Goal: Task Accomplishment & Management: Use online tool/utility

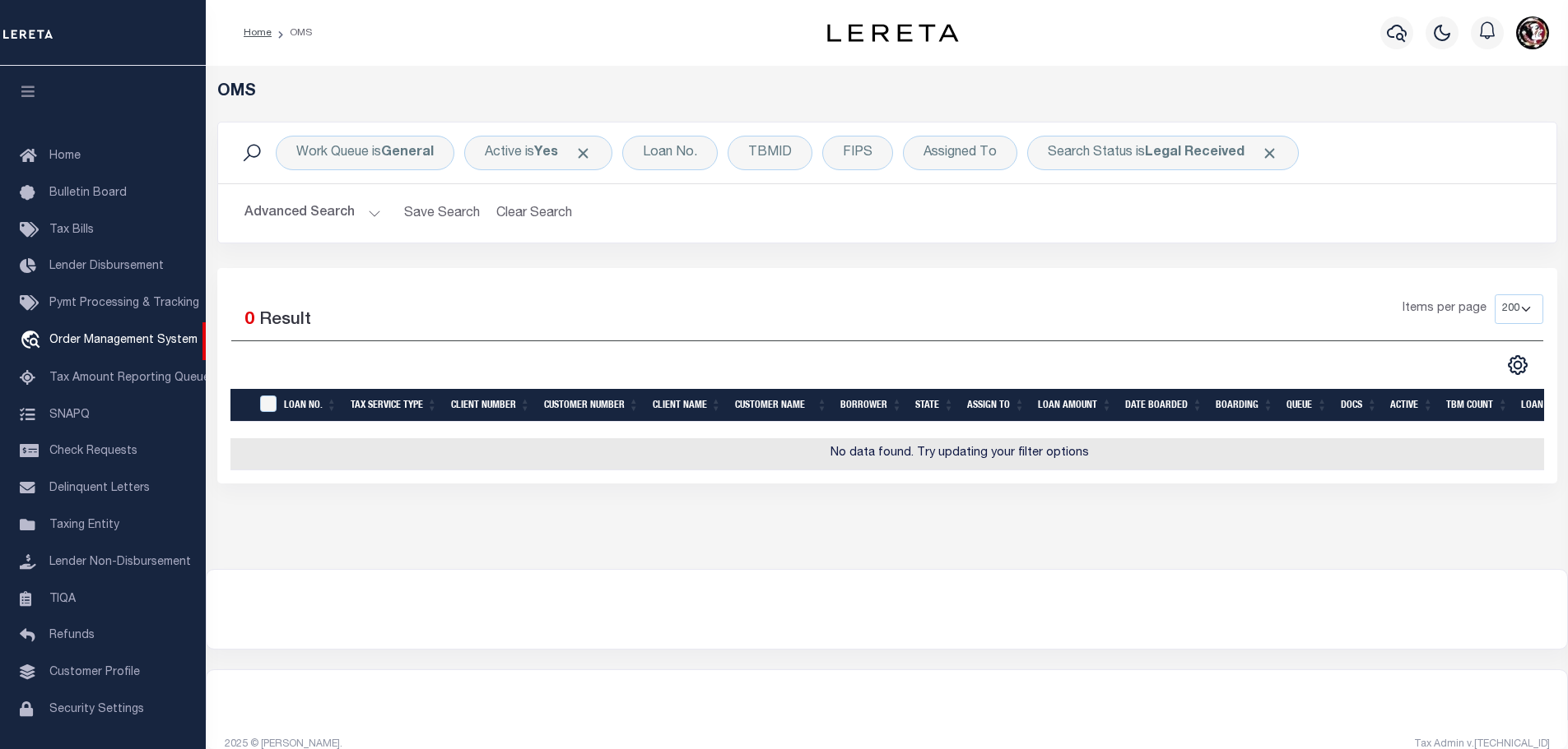
select select "200"
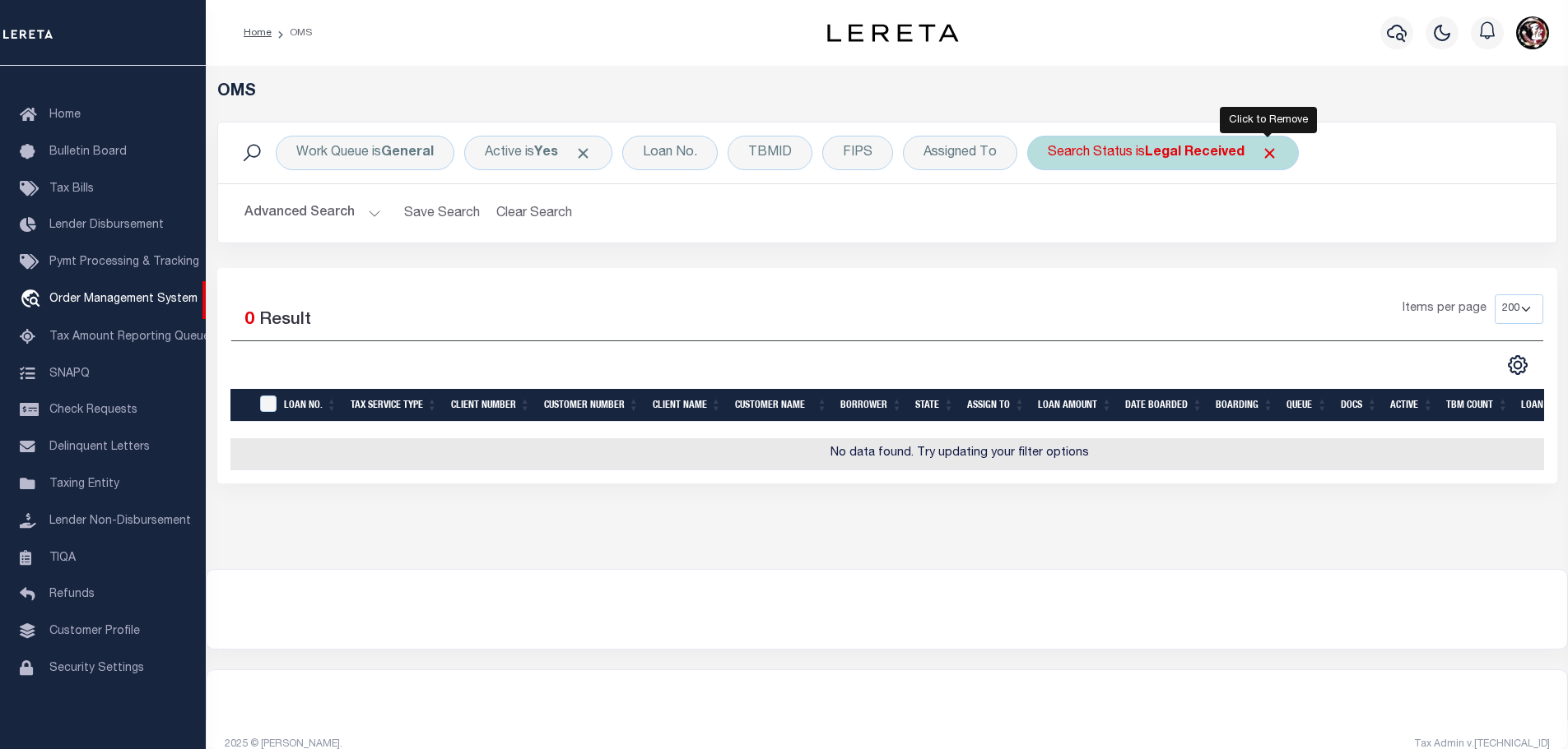
click at [1267, 154] on span "Click to Remove" at bounding box center [1269, 153] width 18 height 18
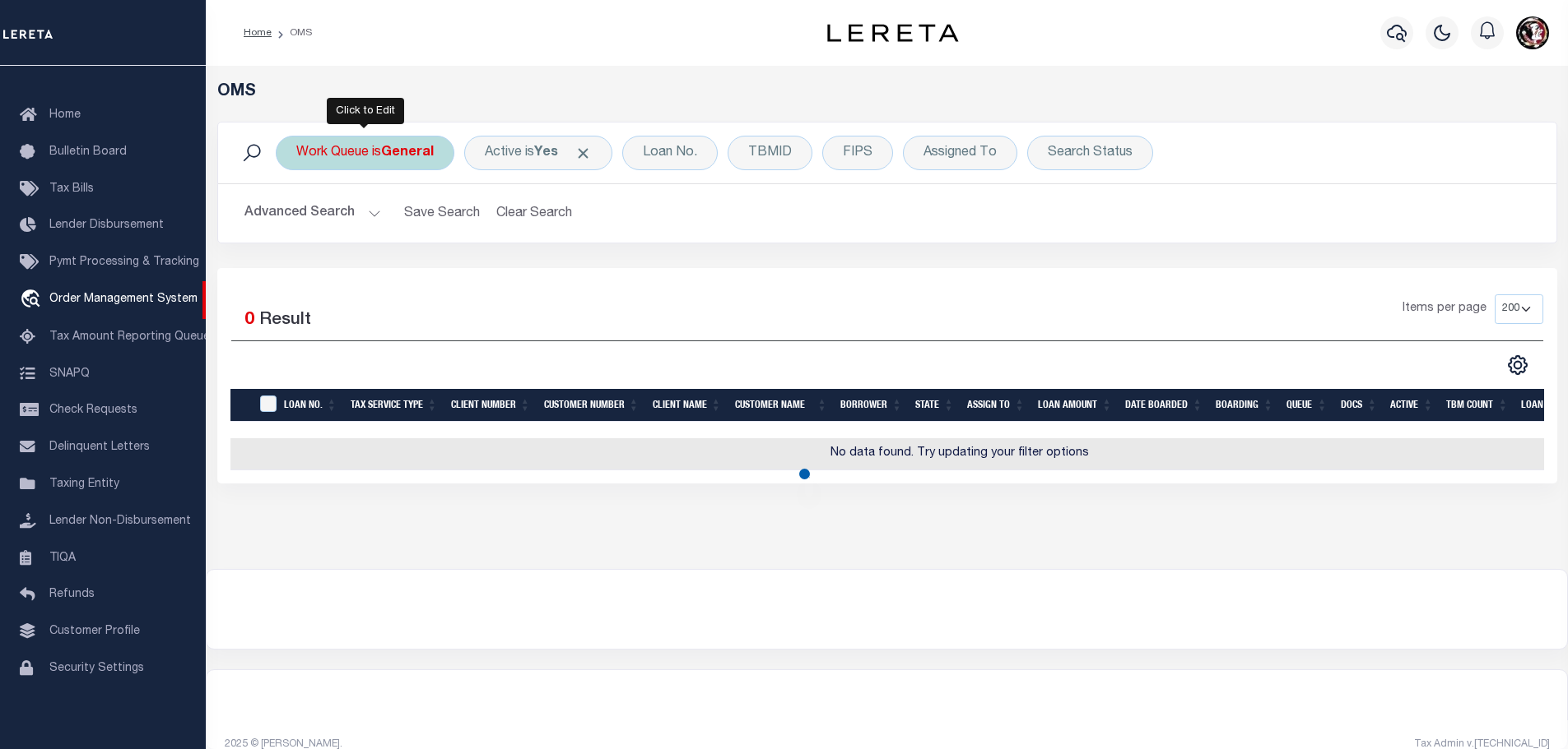
click at [315, 162] on div "Work Queue is General" at bounding box center [365, 152] width 179 height 34
click at [356, 240] on select "--ALL-- factRSystems General ThoughtFocus" at bounding box center [418, 233] width 242 height 31
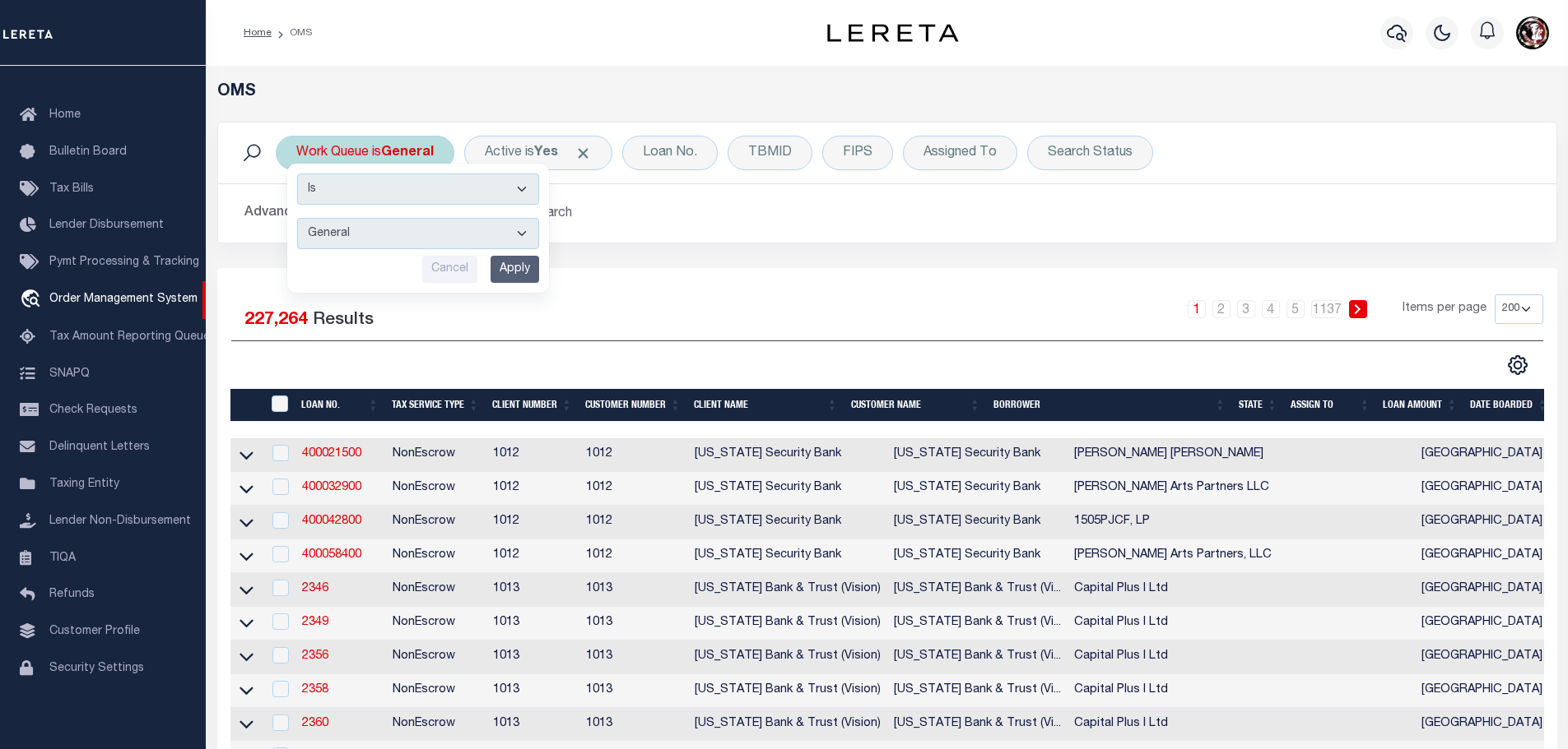
select select "FAC_GEN_THF"
click at [297, 218] on select "--ALL-- factRSystems General ThoughtFocus" at bounding box center [418, 233] width 242 height 31
click at [505, 268] on input "Apply" at bounding box center [515, 268] width 49 height 27
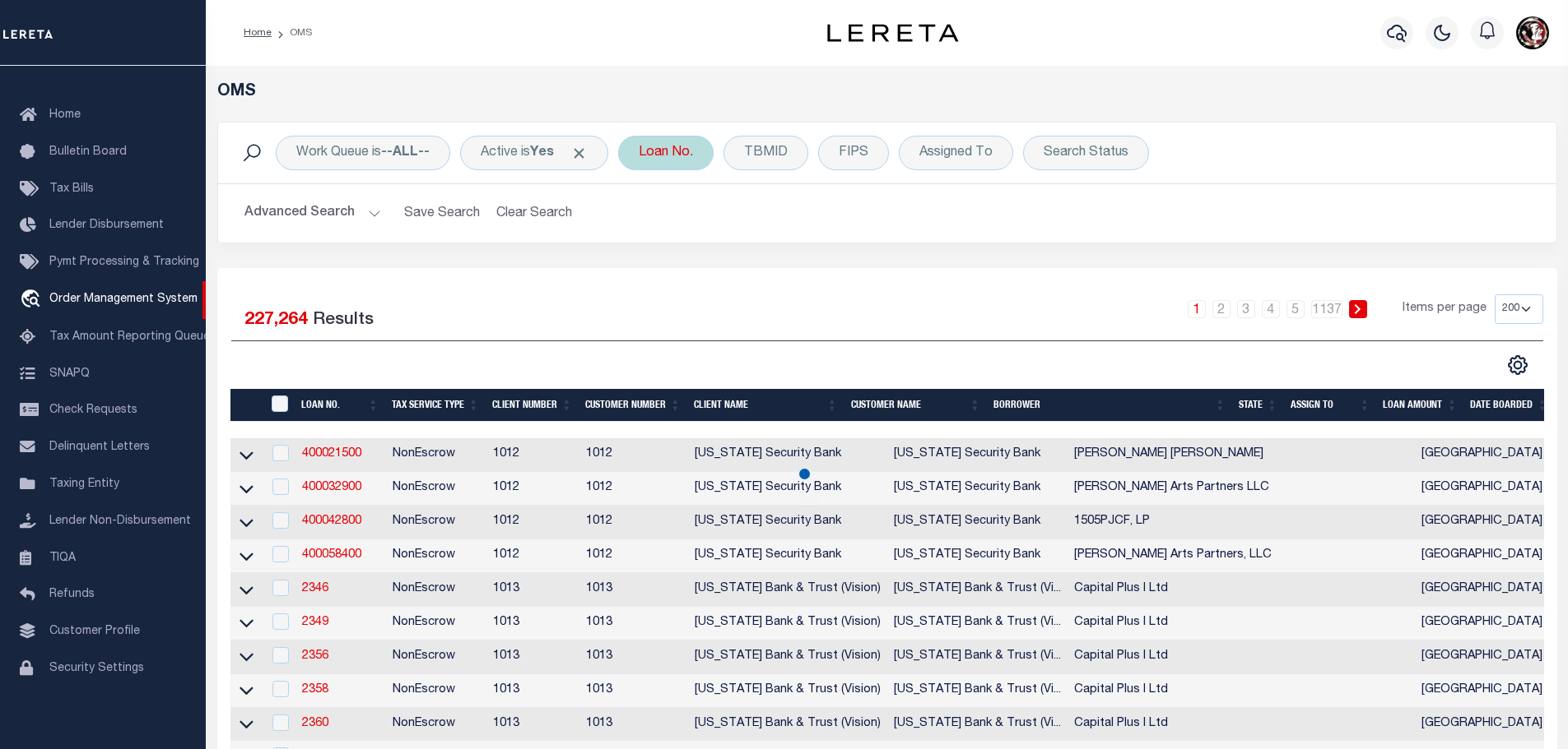
click at [666, 156] on div "Loan No." at bounding box center [665, 152] width 95 height 34
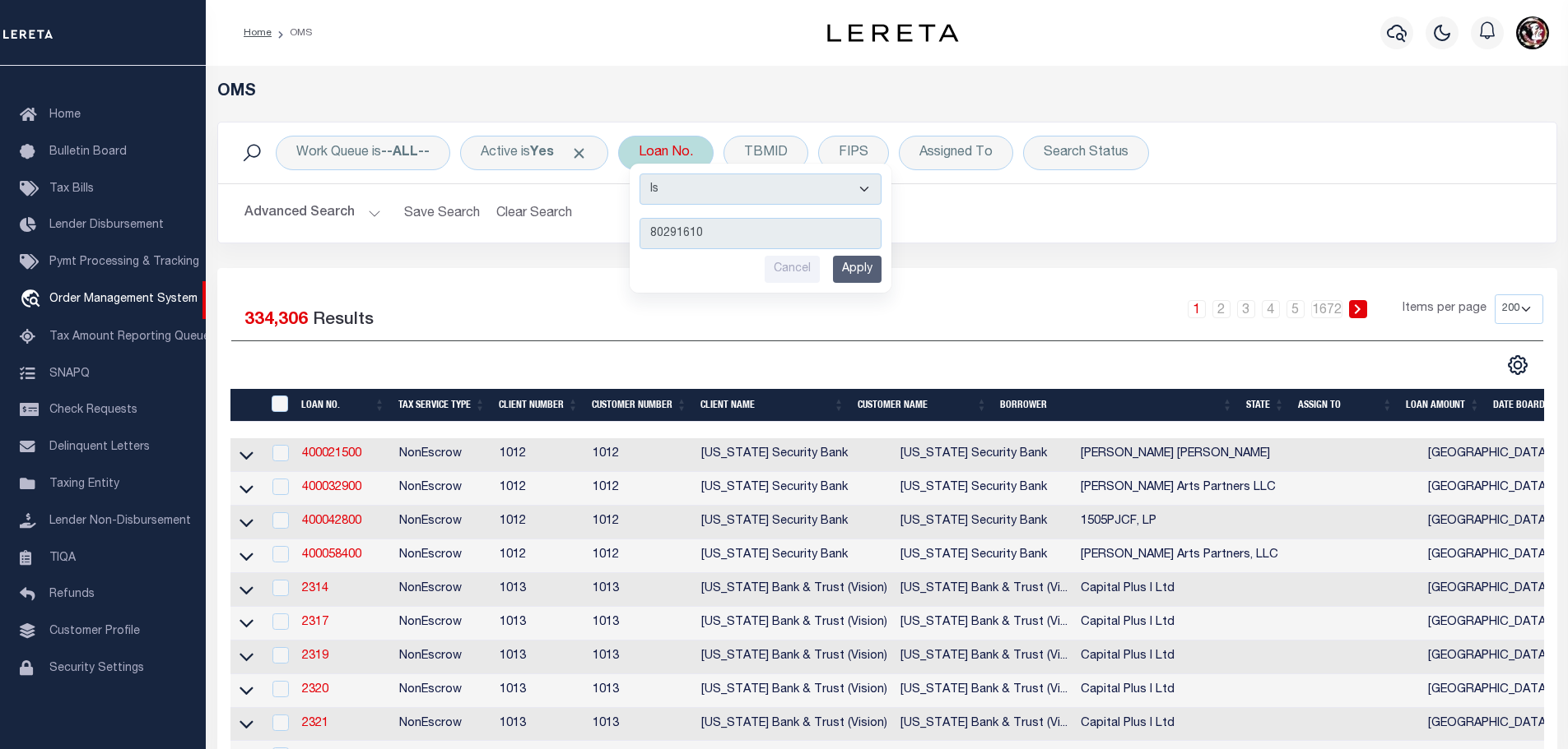
type input "80291610"
click at [856, 272] on input "Apply" at bounding box center [857, 268] width 49 height 27
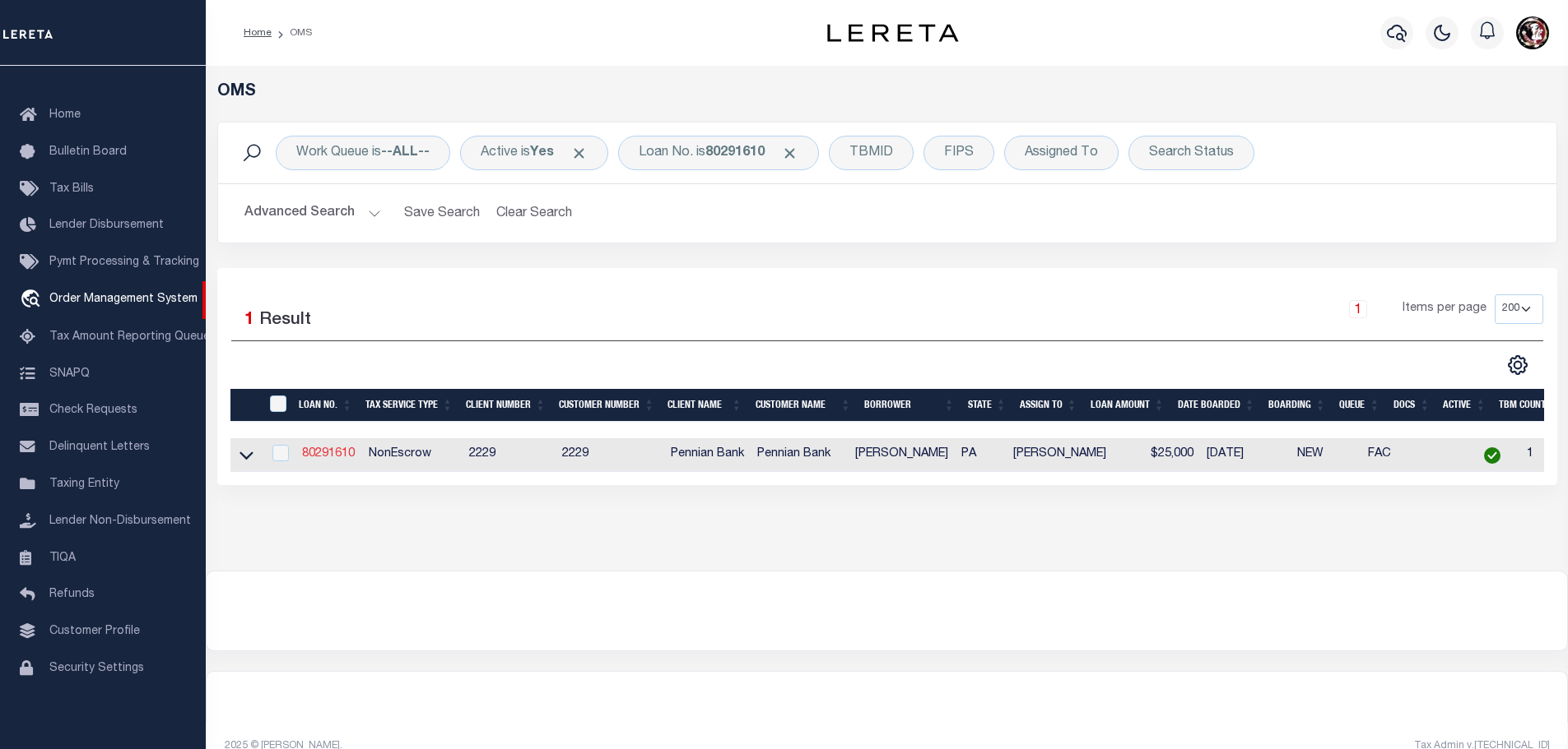
click at [340, 456] on link "80291610" at bounding box center [328, 454] width 53 height 11
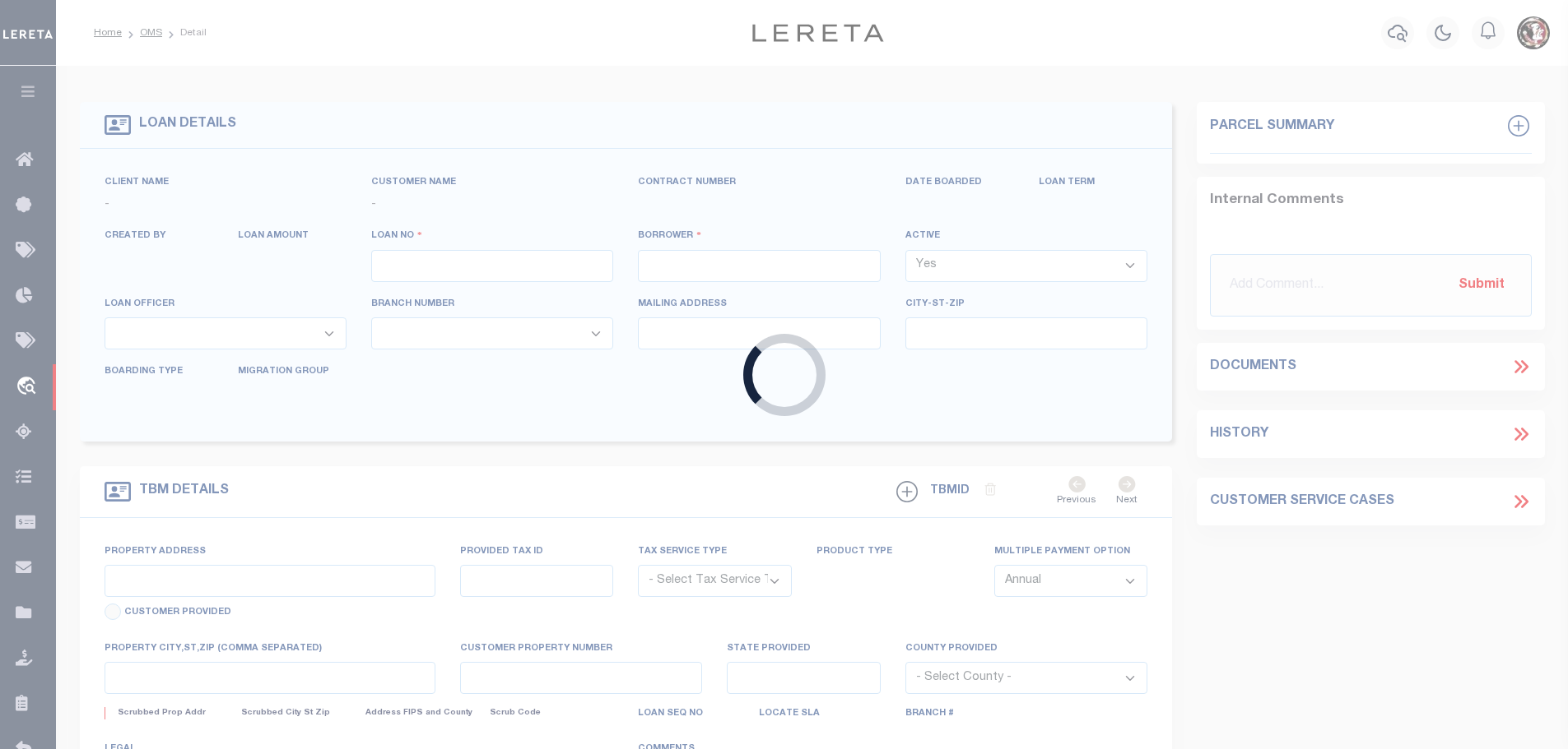
type input "80291610"
type input "[PERSON_NAME]"
select select
select select "10"
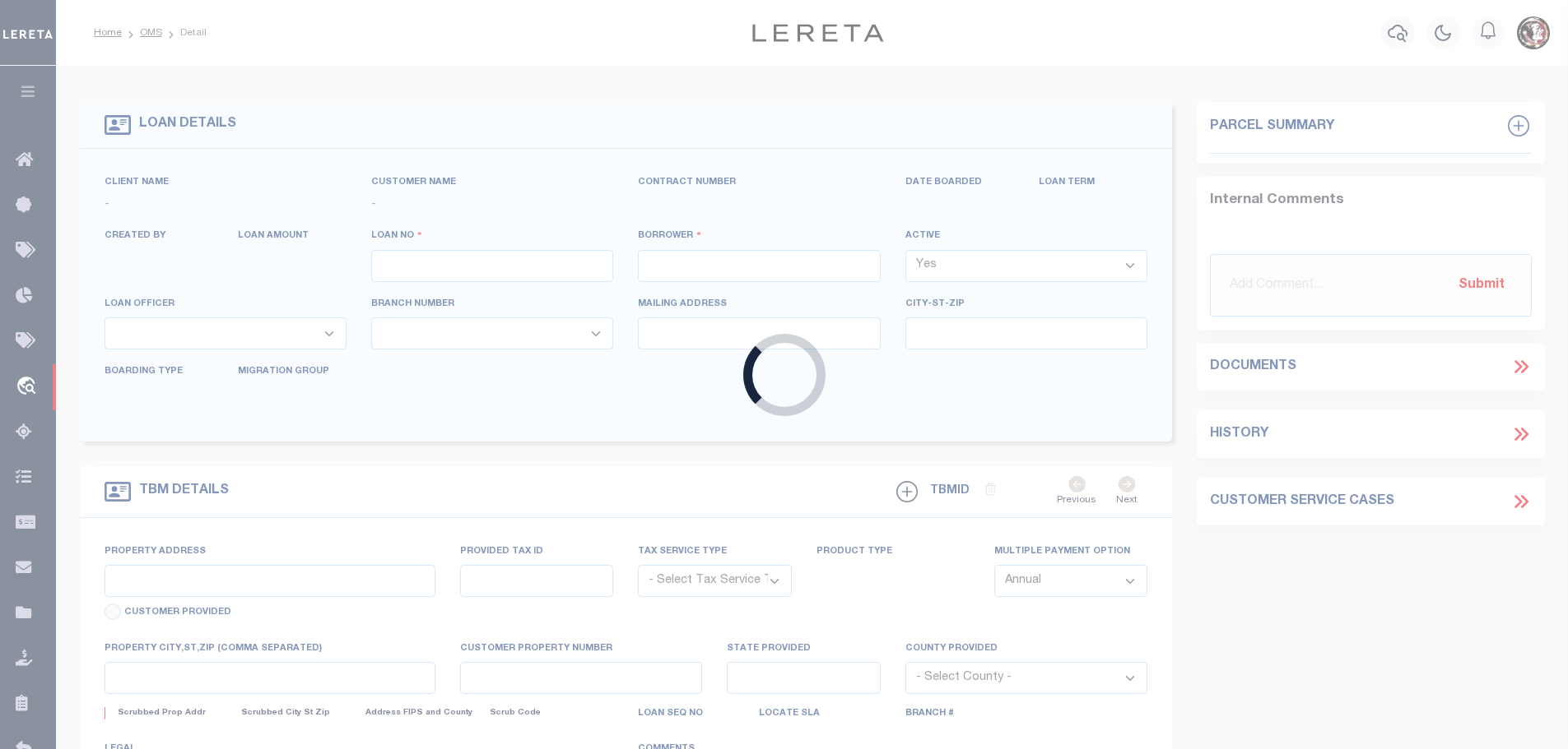
select select "NonEscrow"
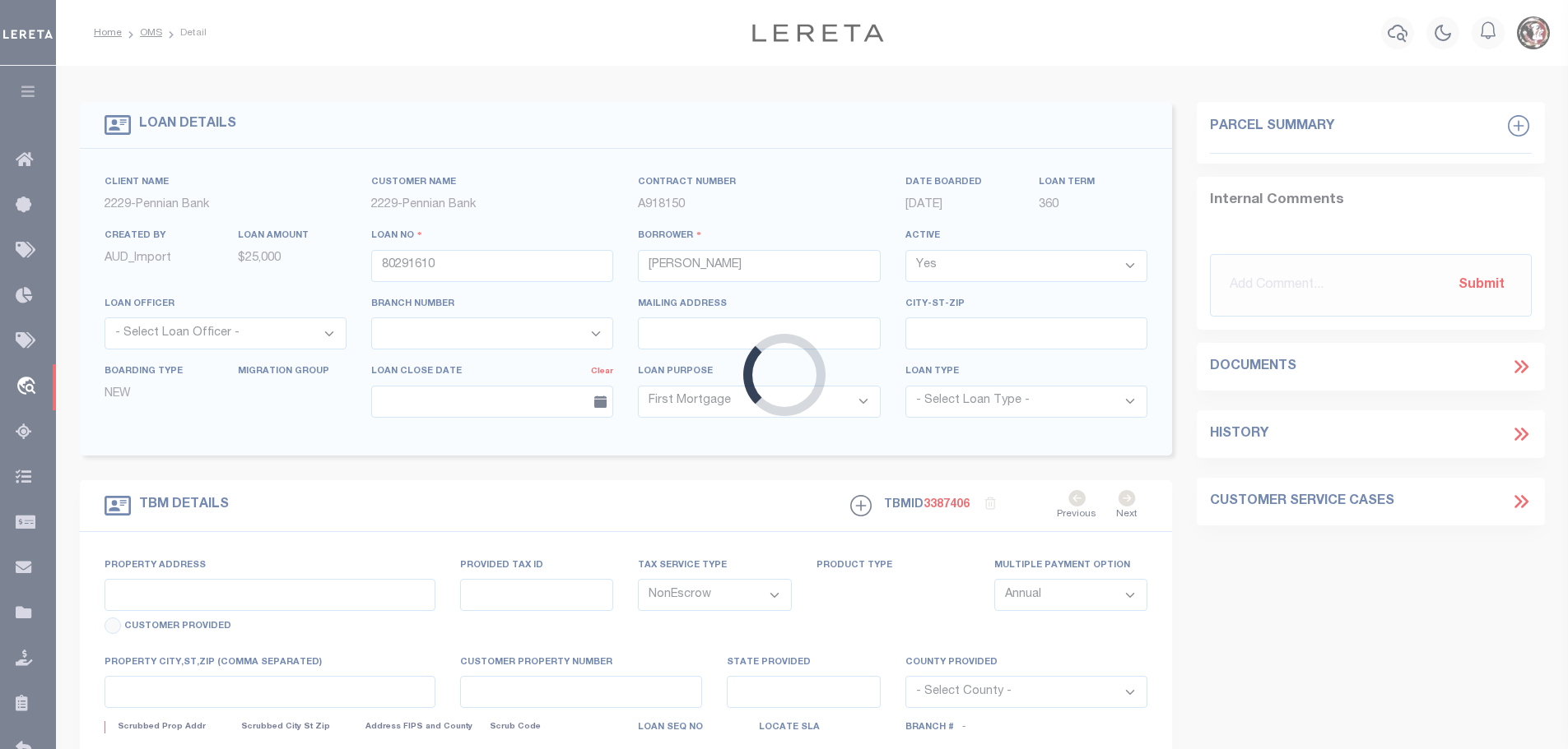
type input "[STREET_ADDRESS]"
type input "03.02 .070.000"
select select
type input "[GEOGRAPHIC_DATA], [GEOGRAPHIC_DATA] 17059-8642"
type input "PA"
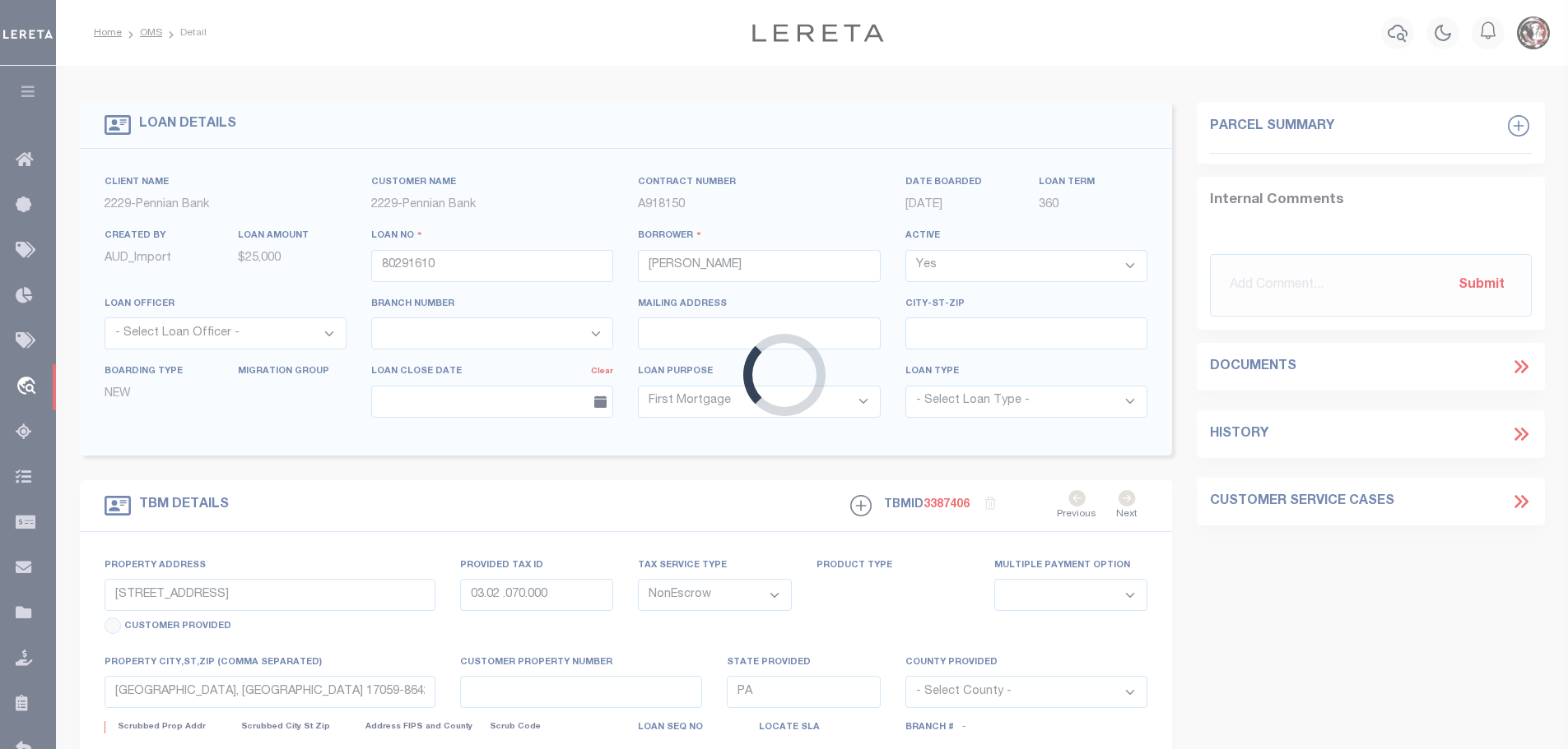
select select
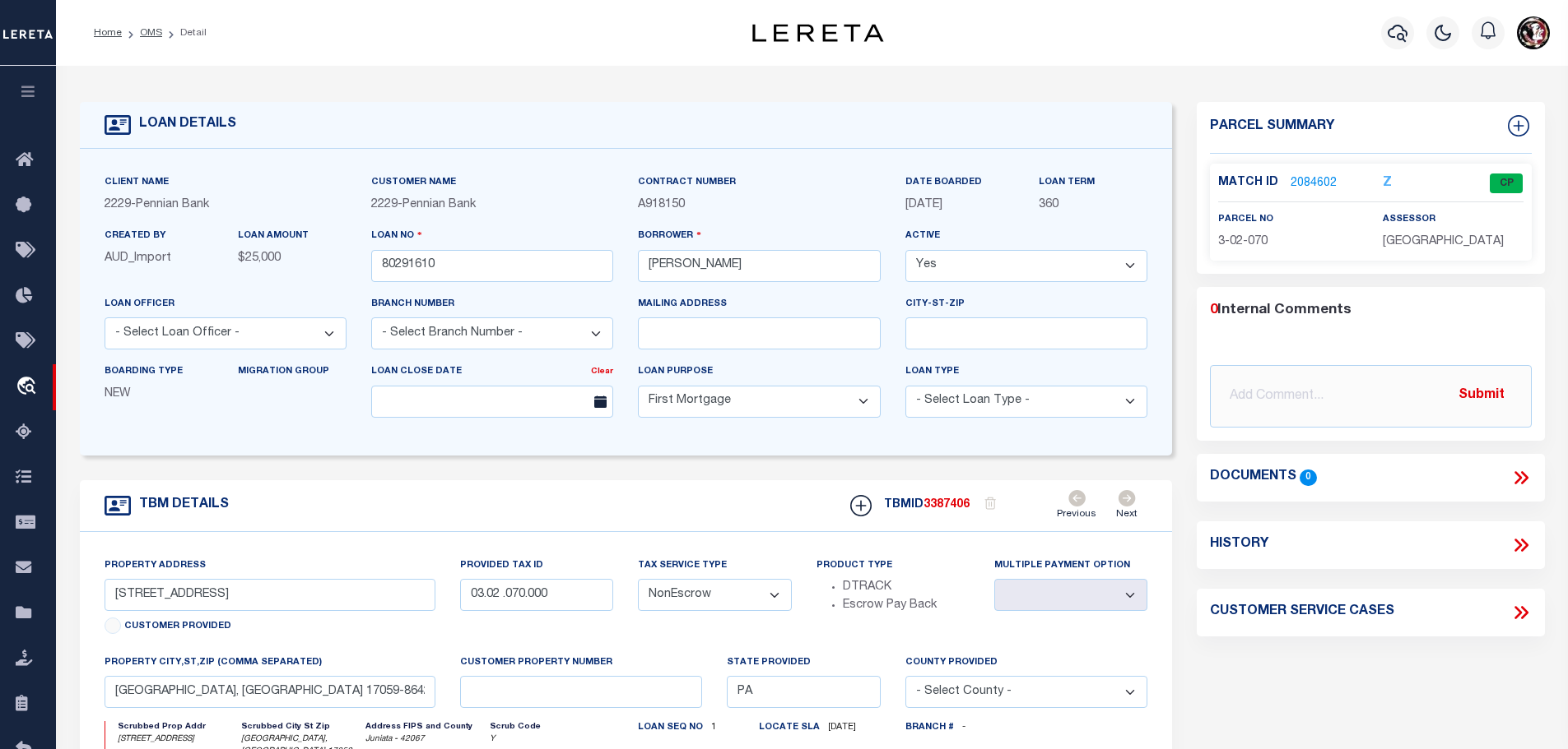
click at [1311, 178] on link "2084602" at bounding box center [1313, 184] width 46 height 18
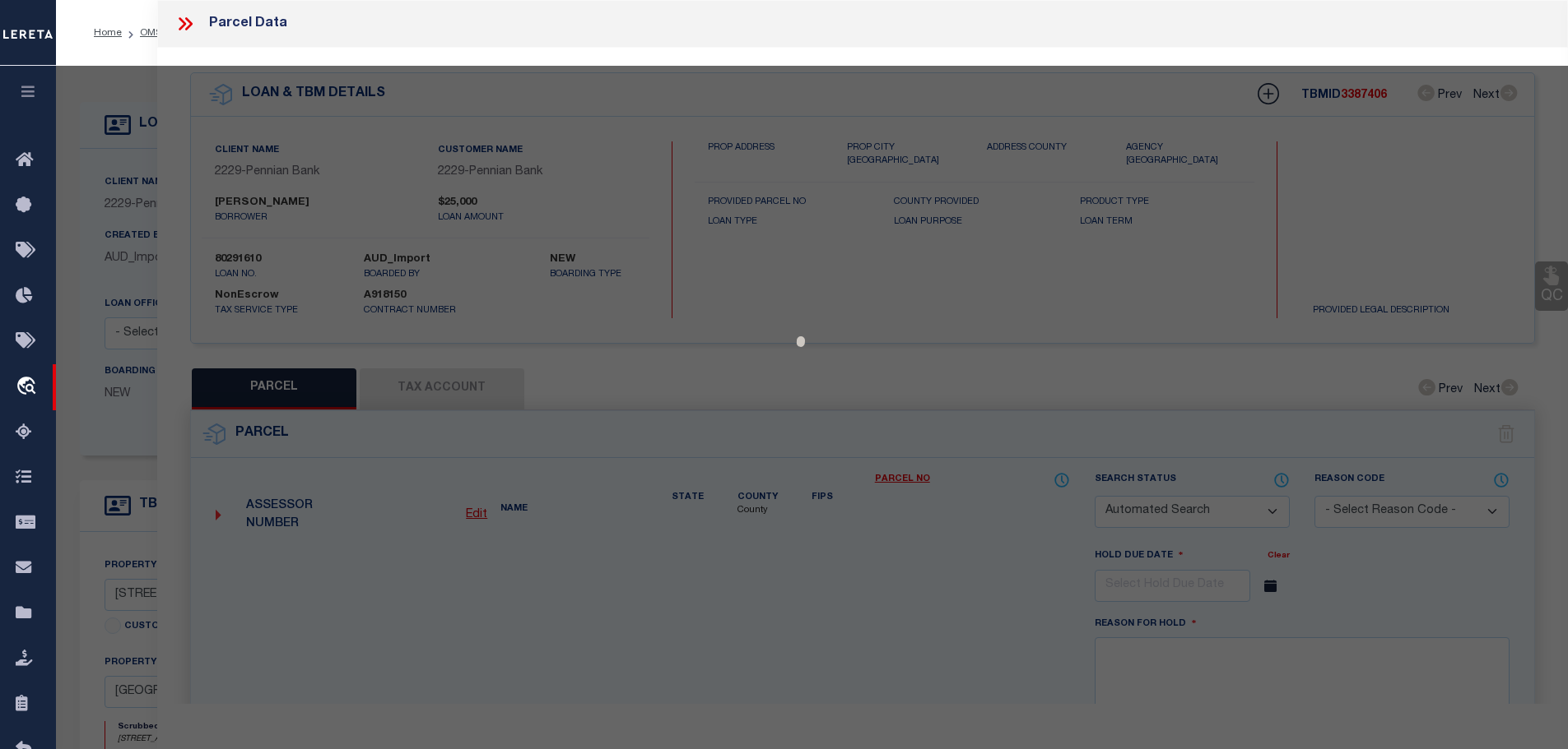
checkbox input "false"
select select "CP"
type input "[PERSON_NAME] &"
select select
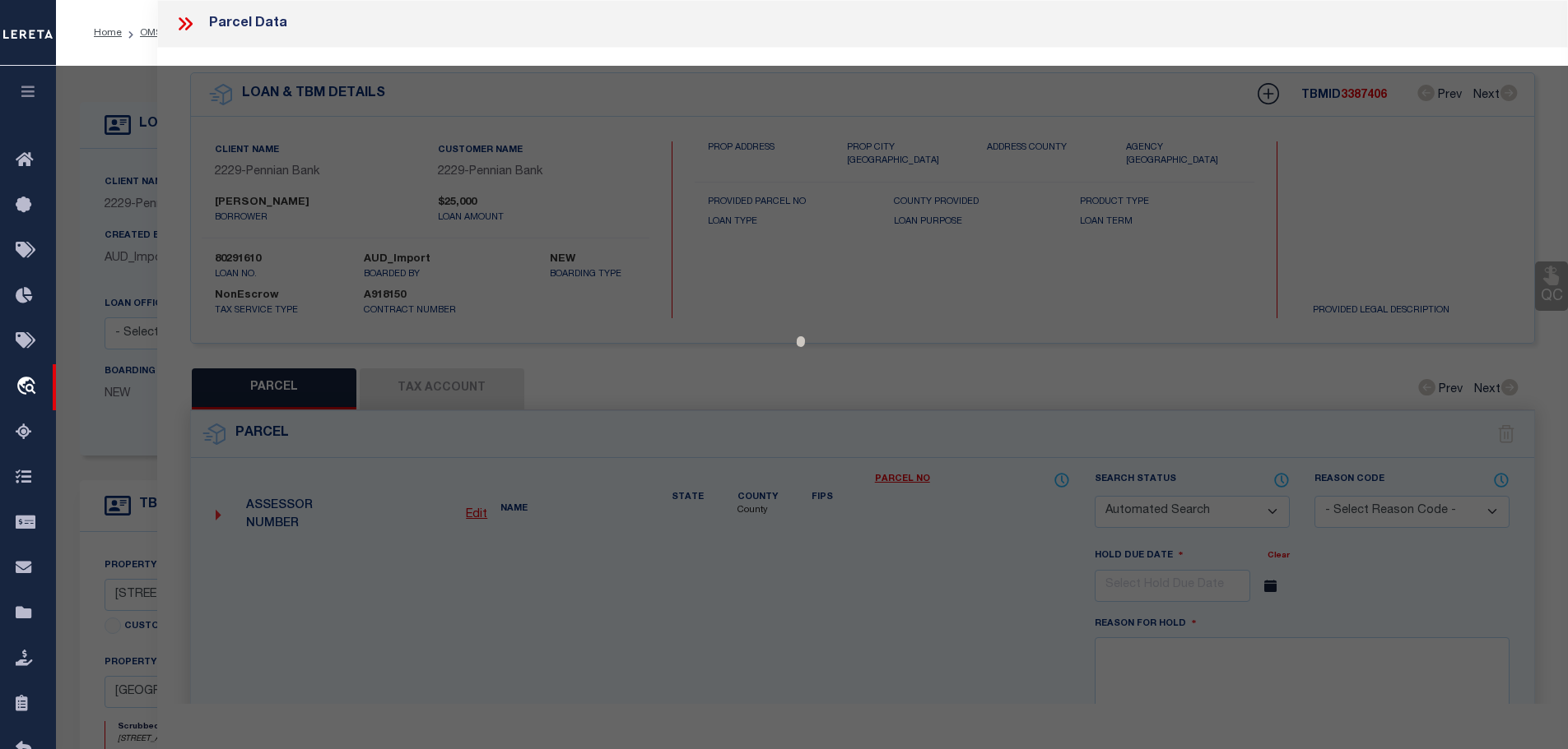
type input "[STREET_ADDRESS]"
type input "[GEOGRAPHIC_DATA], [GEOGRAPHIC_DATA] 17059-8642"
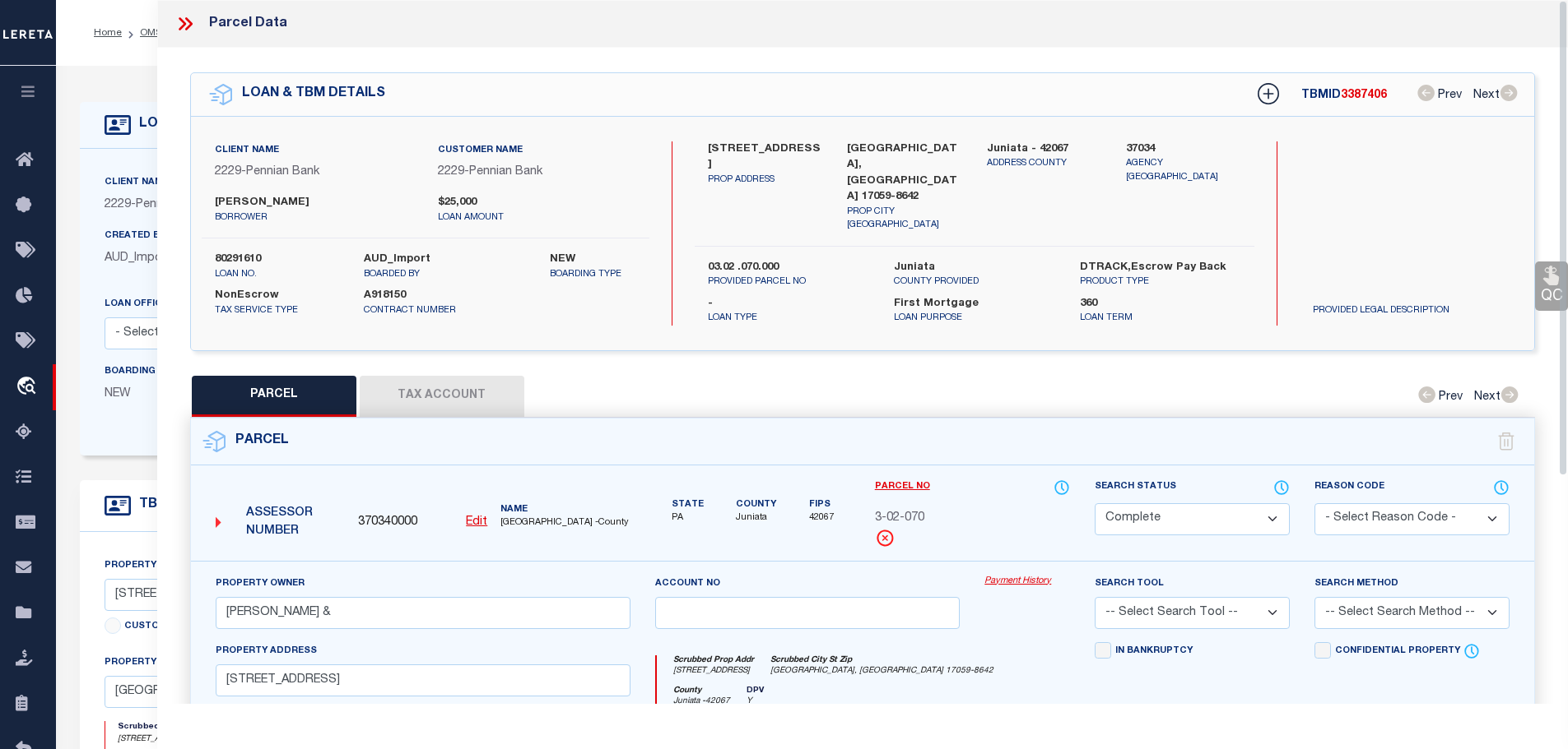
click at [434, 376] on button "Tax Account" at bounding box center [442, 397] width 164 height 42
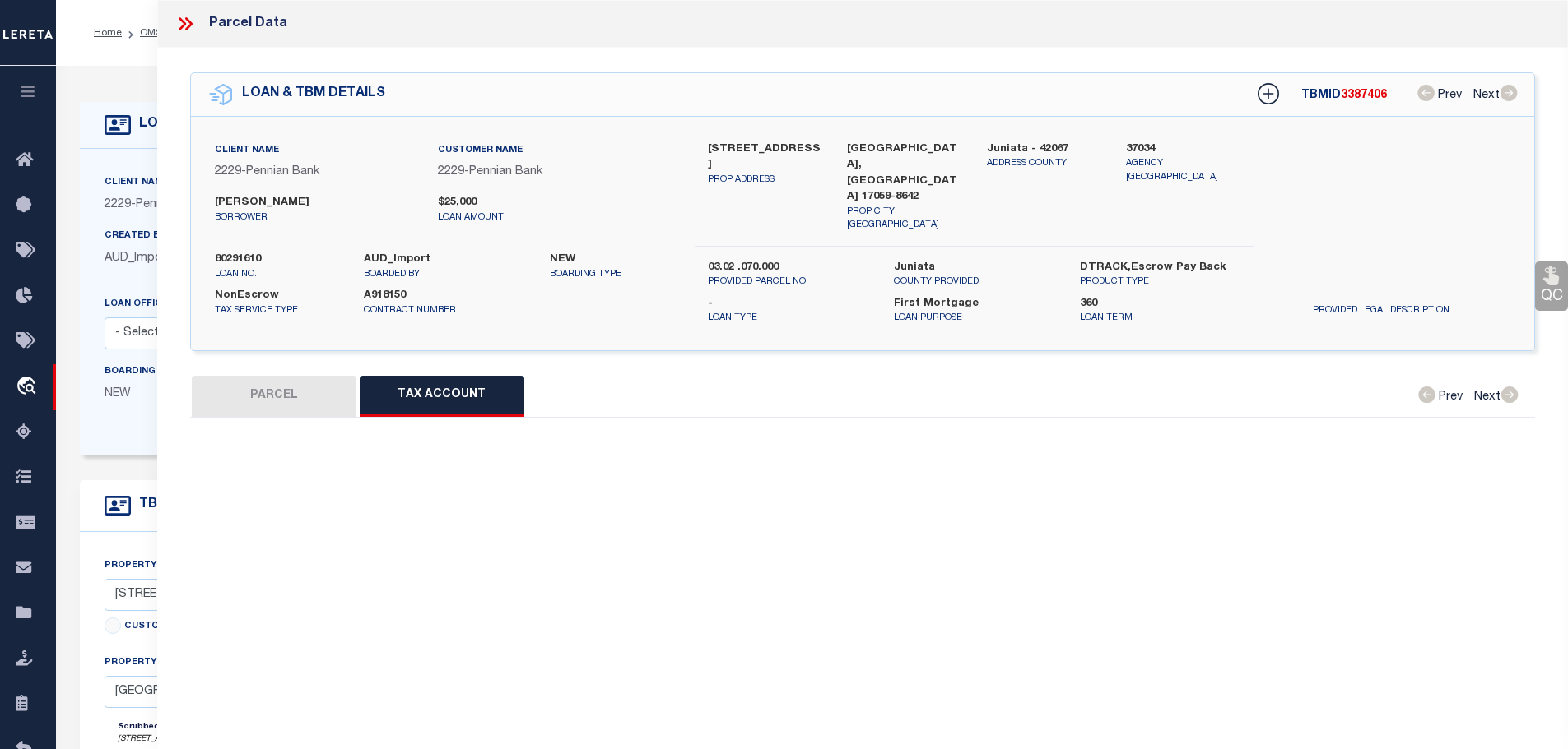
select select "100"
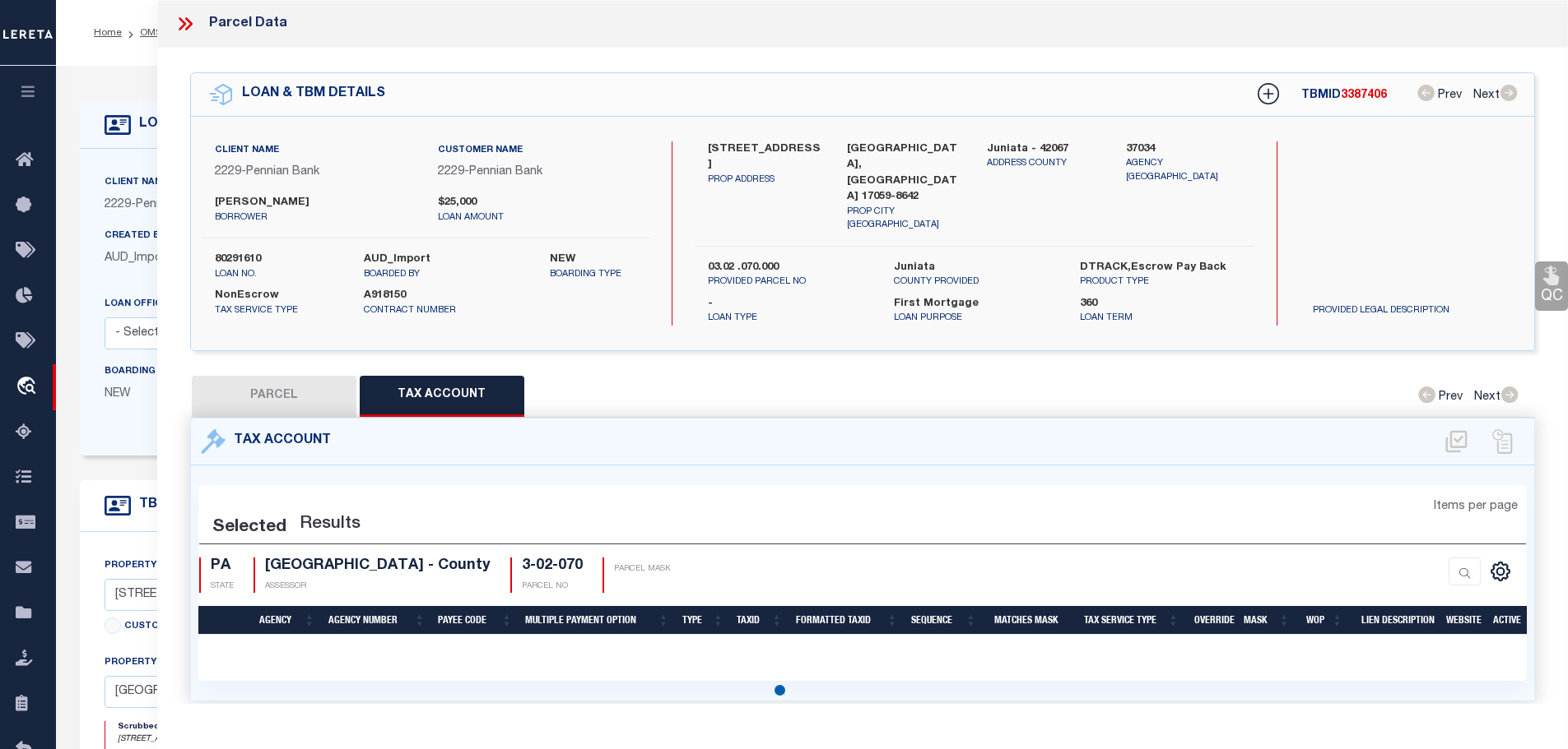
select select "100"
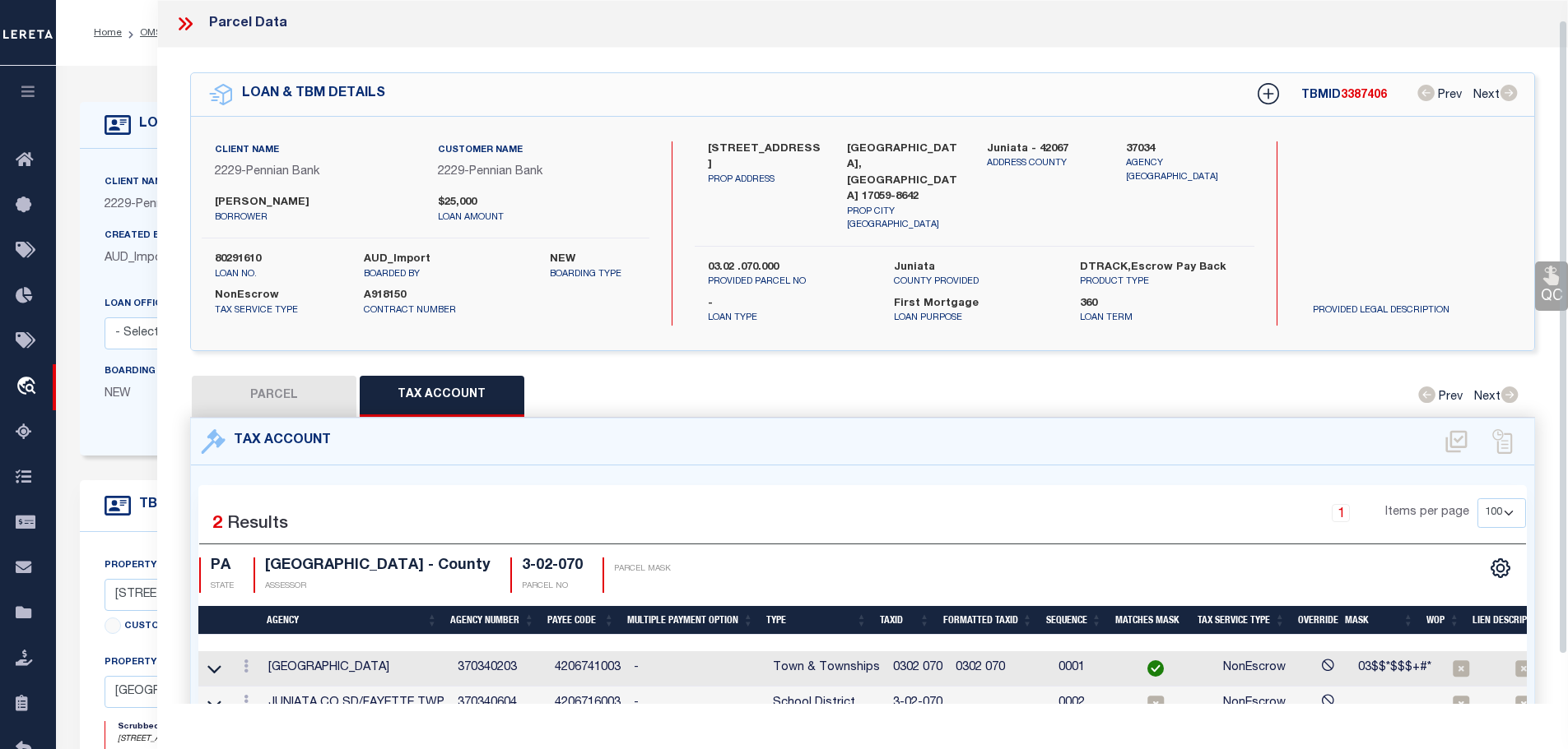
scroll to position [77, 0]
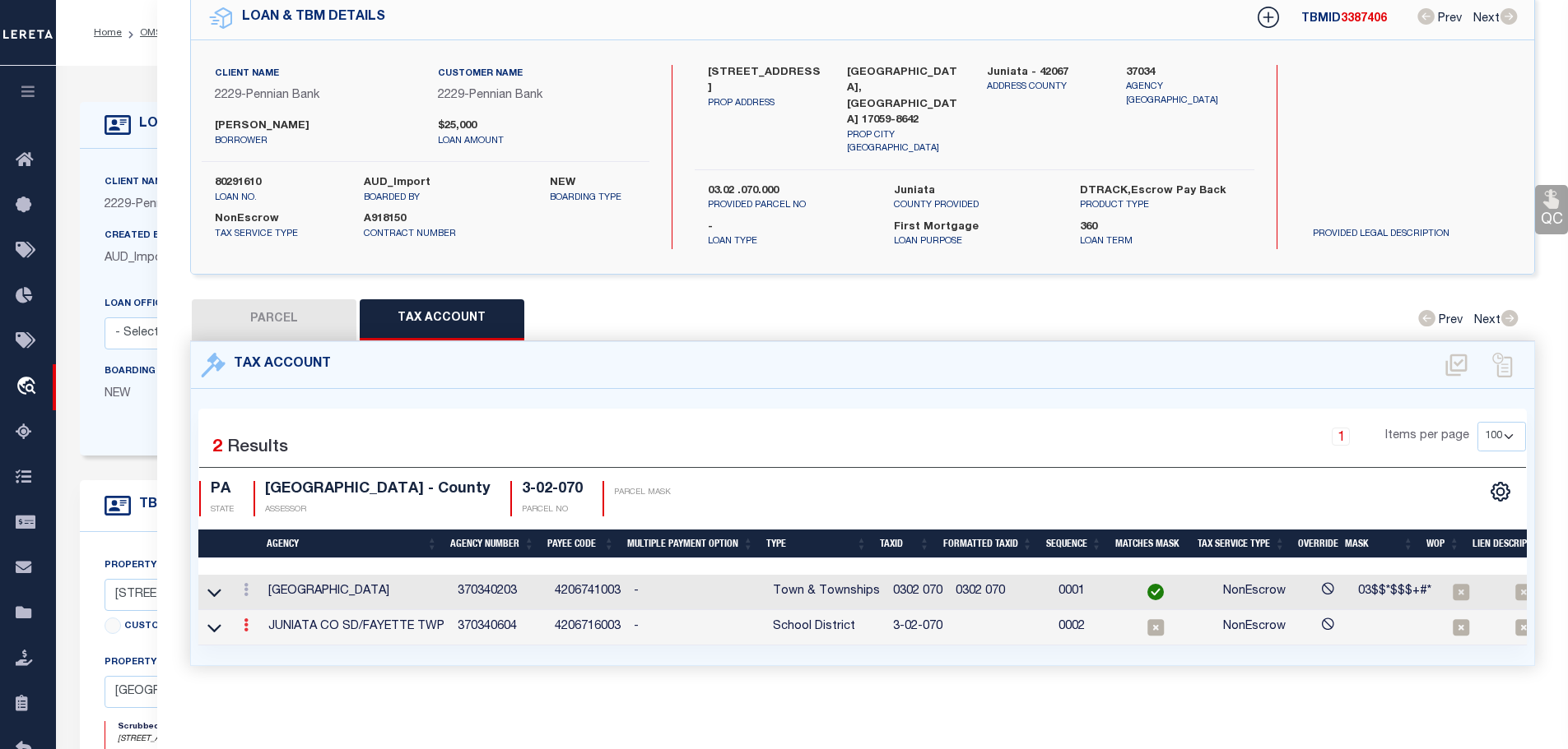
click at [247, 619] on icon at bounding box center [245, 625] width 5 height 13
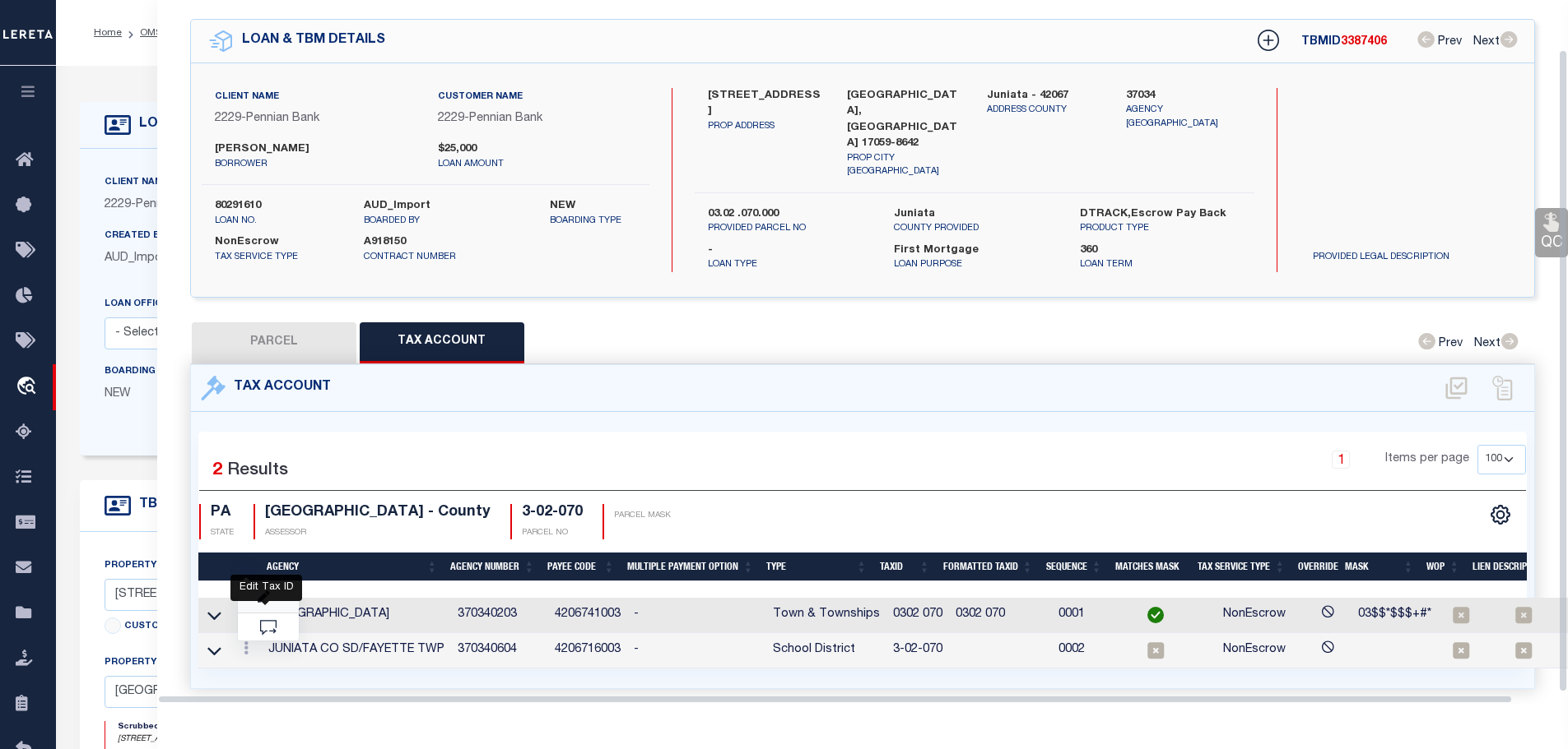
click at [262, 591] on icon "" at bounding box center [263, 597] width 12 height 12
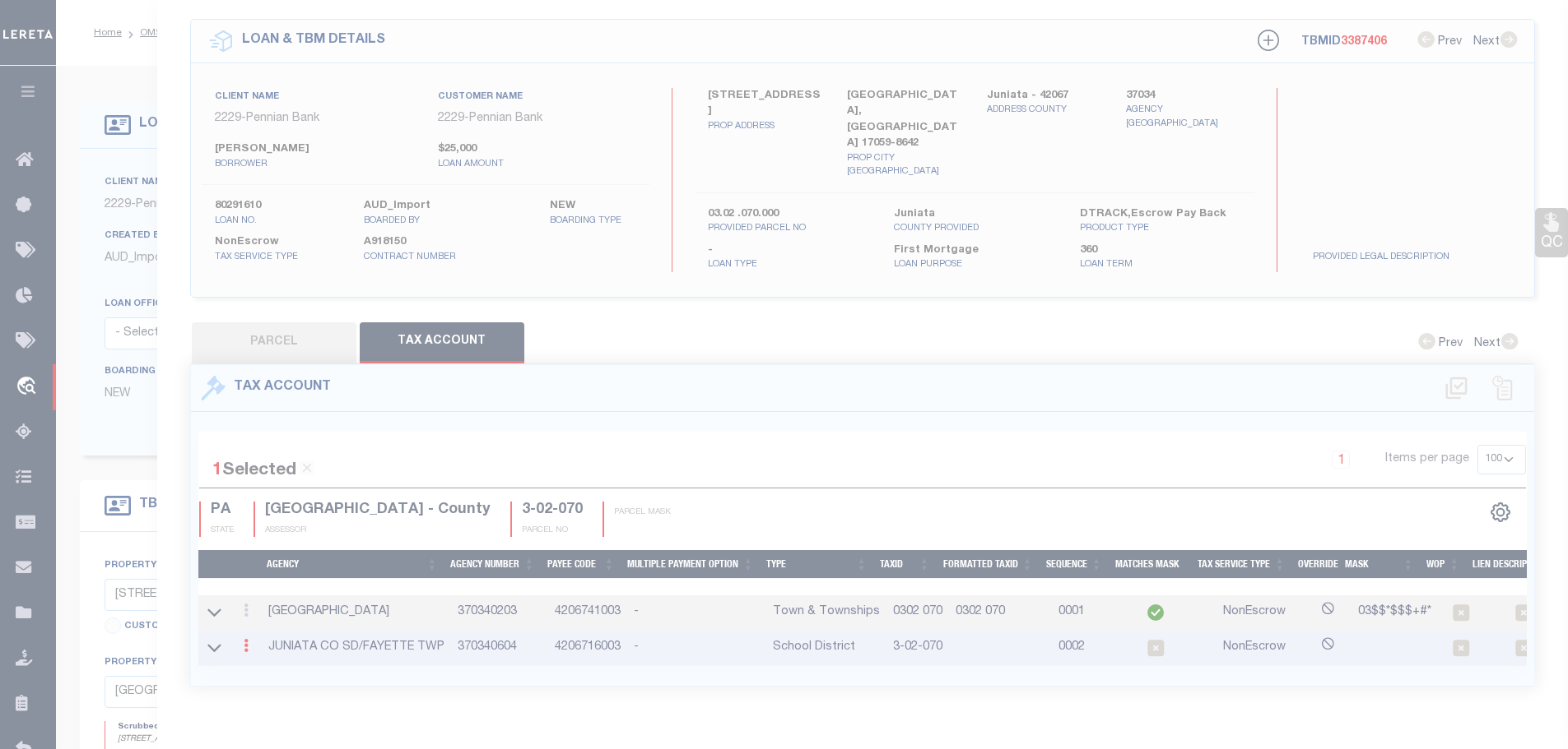
type input "3-02-070"
type textarea "03$$*$$$+#*"
checkbox input "true"
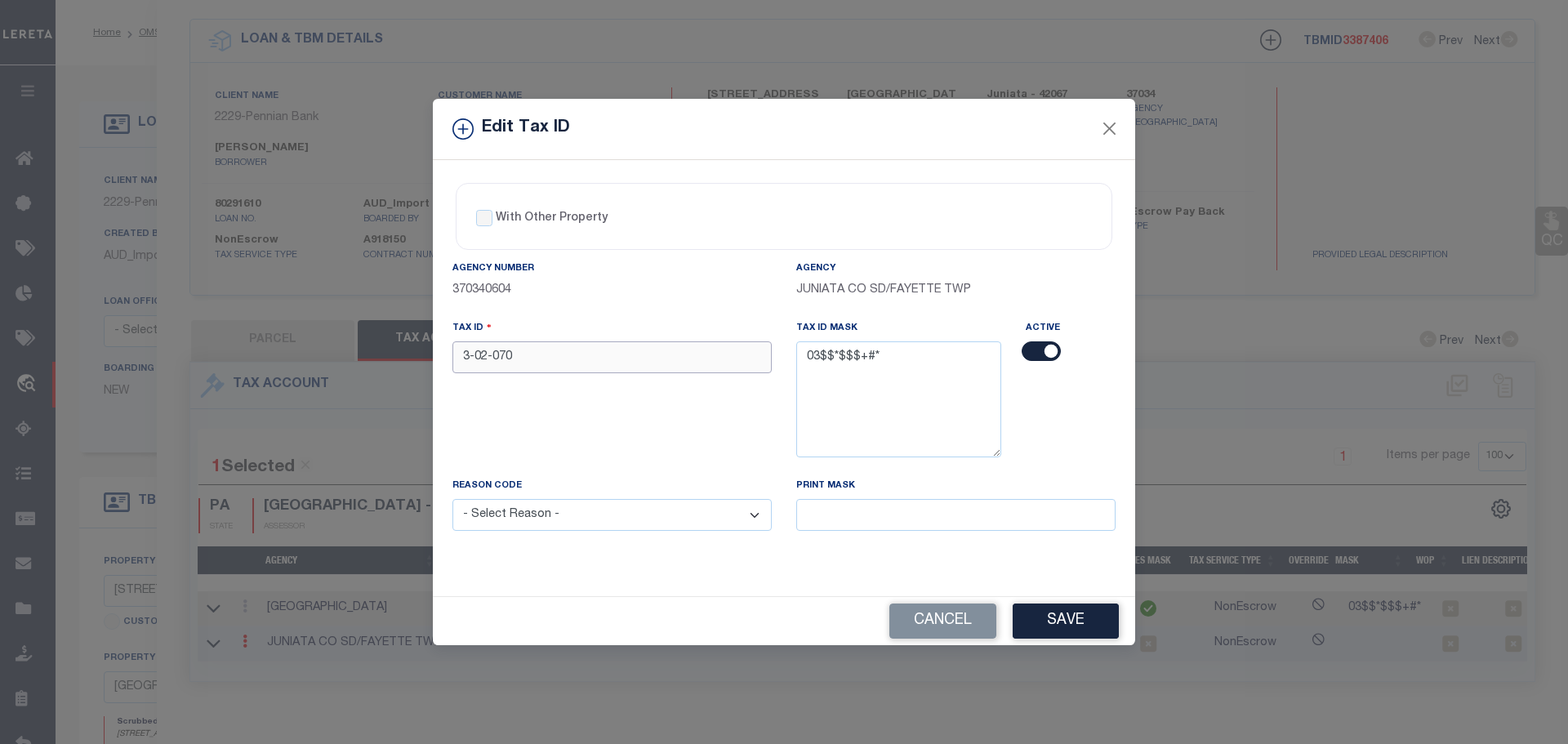
click at [510, 355] on input "3-02-070" at bounding box center [612, 357] width 320 height 32
paste input "0302"
type input "0302 070"
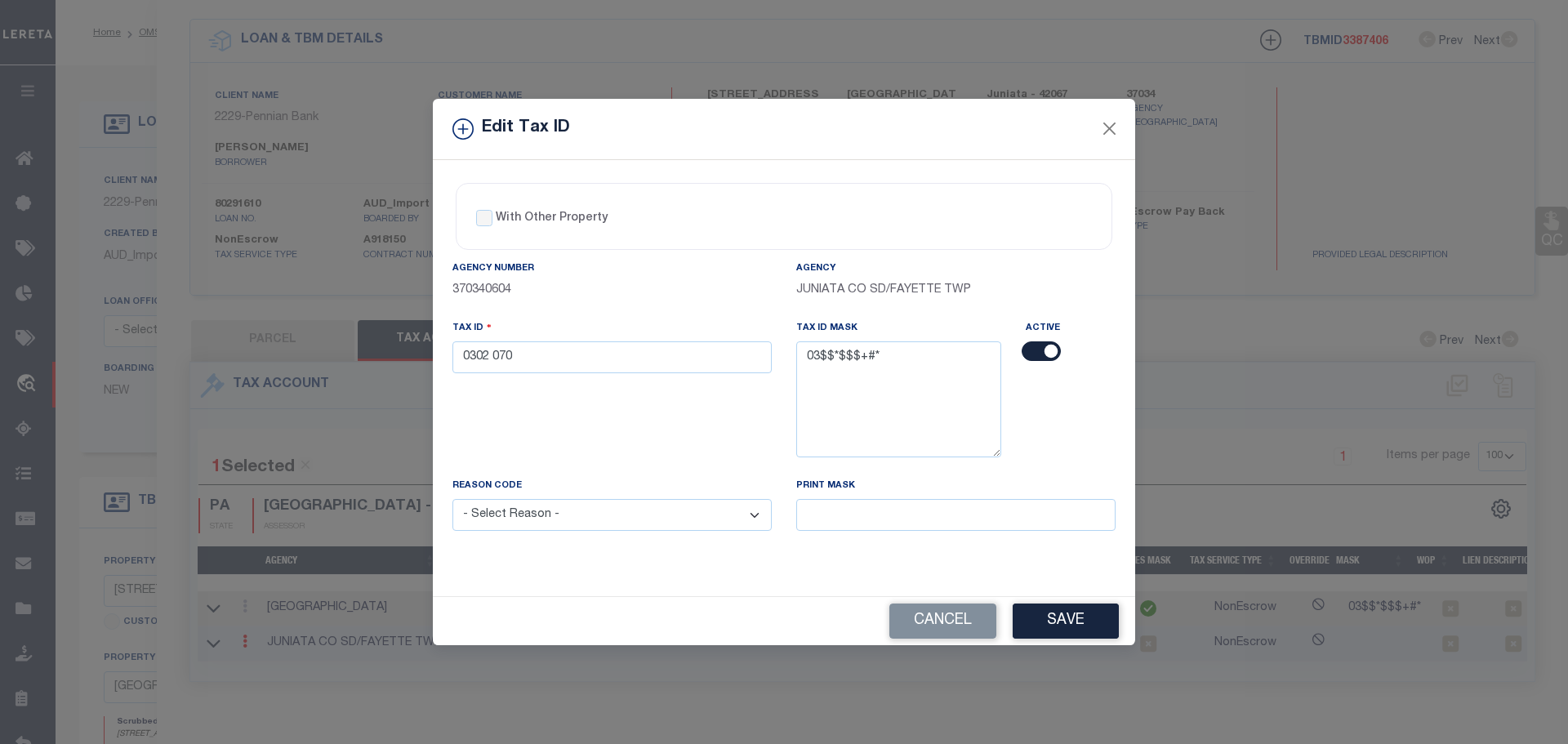
click at [581, 498] on div "Reason Code - Select Reason - 099 - Other (Provide additional detail) ACT - Age…" at bounding box center [612, 504] width 320 height 54
click at [583, 520] on select "- Select Reason - 099 - Other (Provide additional detail) ACT - Agency Changed …" at bounding box center [612, 515] width 320 height 32
select select "ACT"
click at [452, 500] on select "- Select Reason - 099 - Other (Provide additional detail) ACT - Agency Changed …" at bounding box center [612, 515] width 320 height 32
click at [1067, 618] on button "Save" at bounding box center [1066, 621] width 106 height 35
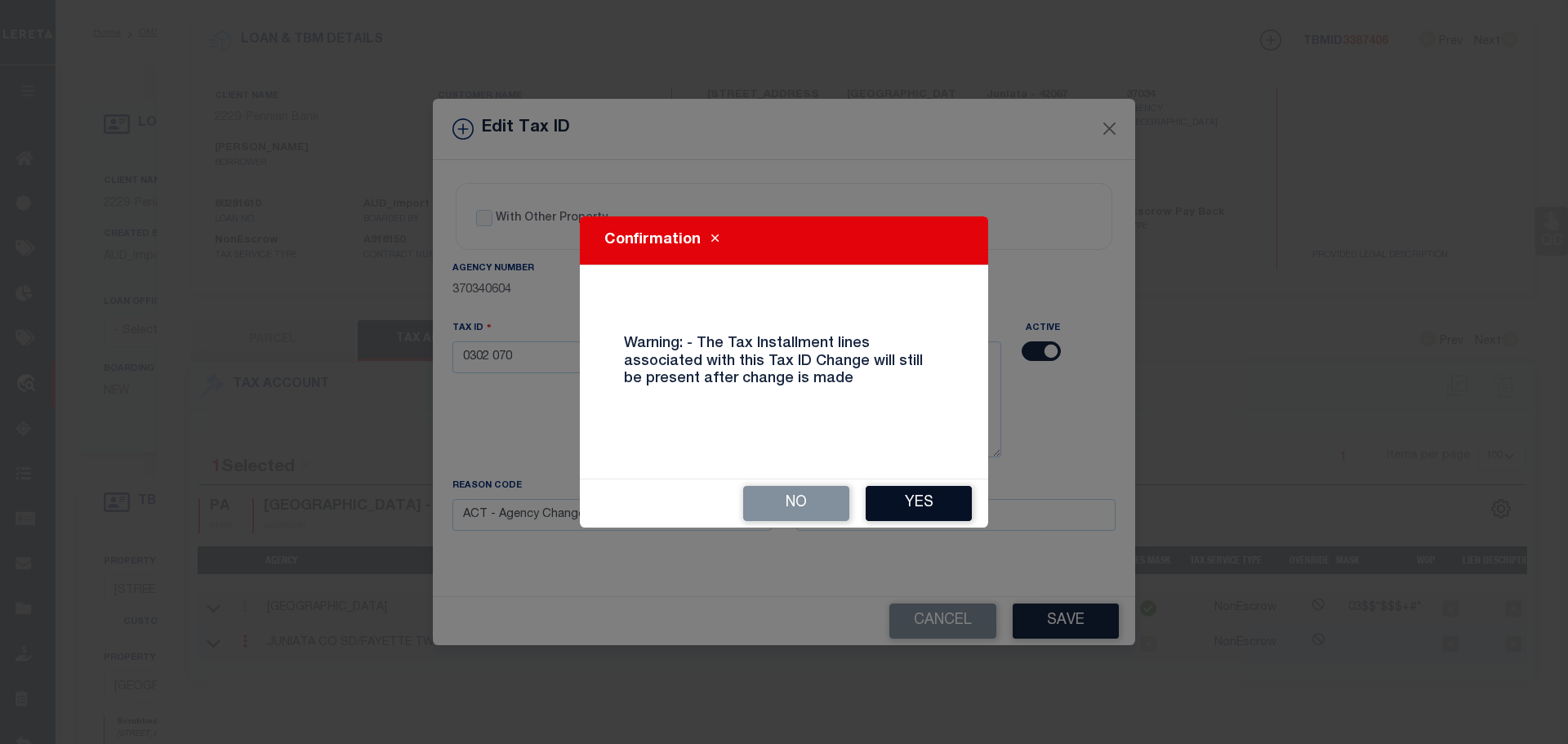
click at [935, 499] on button "Yes" at bounding box center [919, 504] width 106 height 35
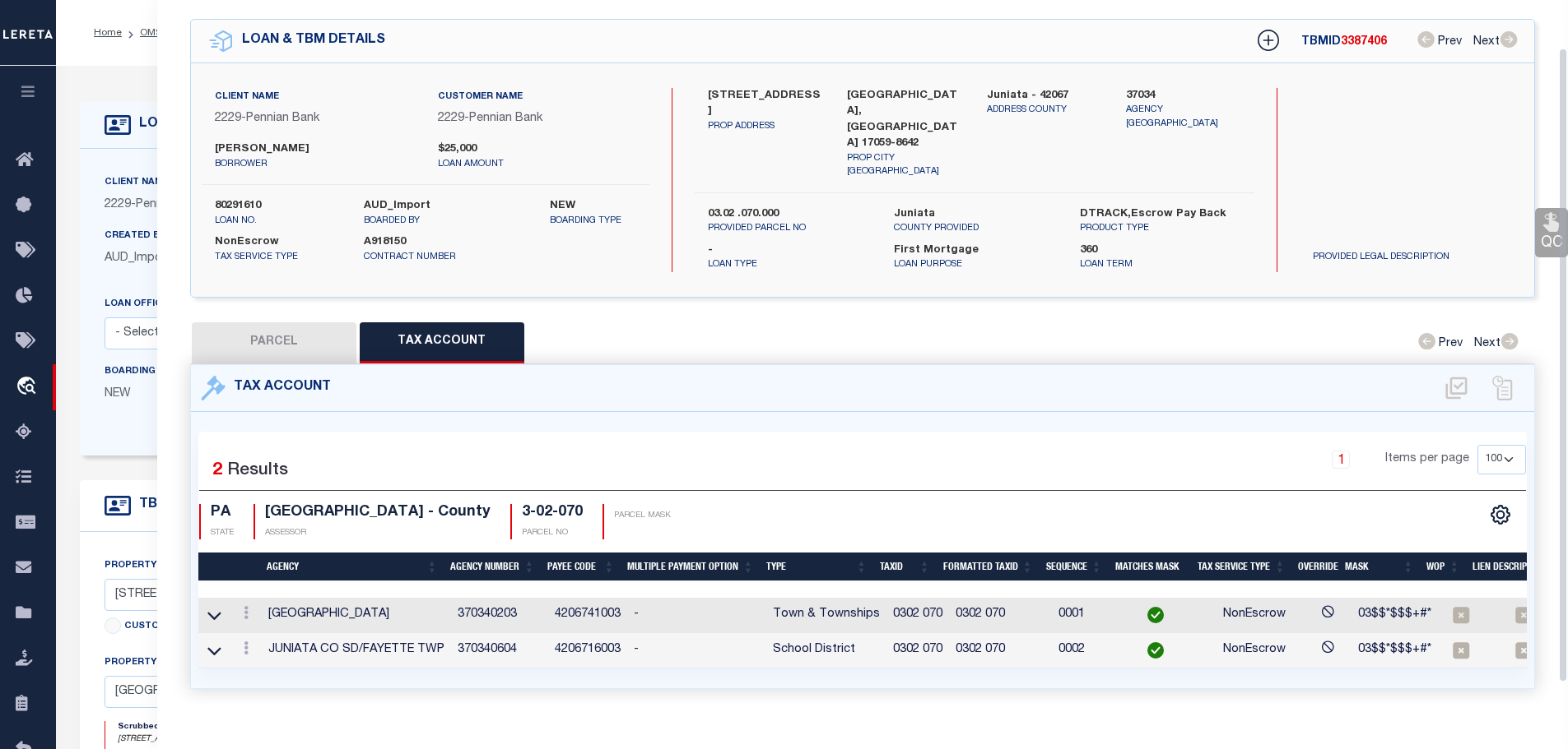
select select
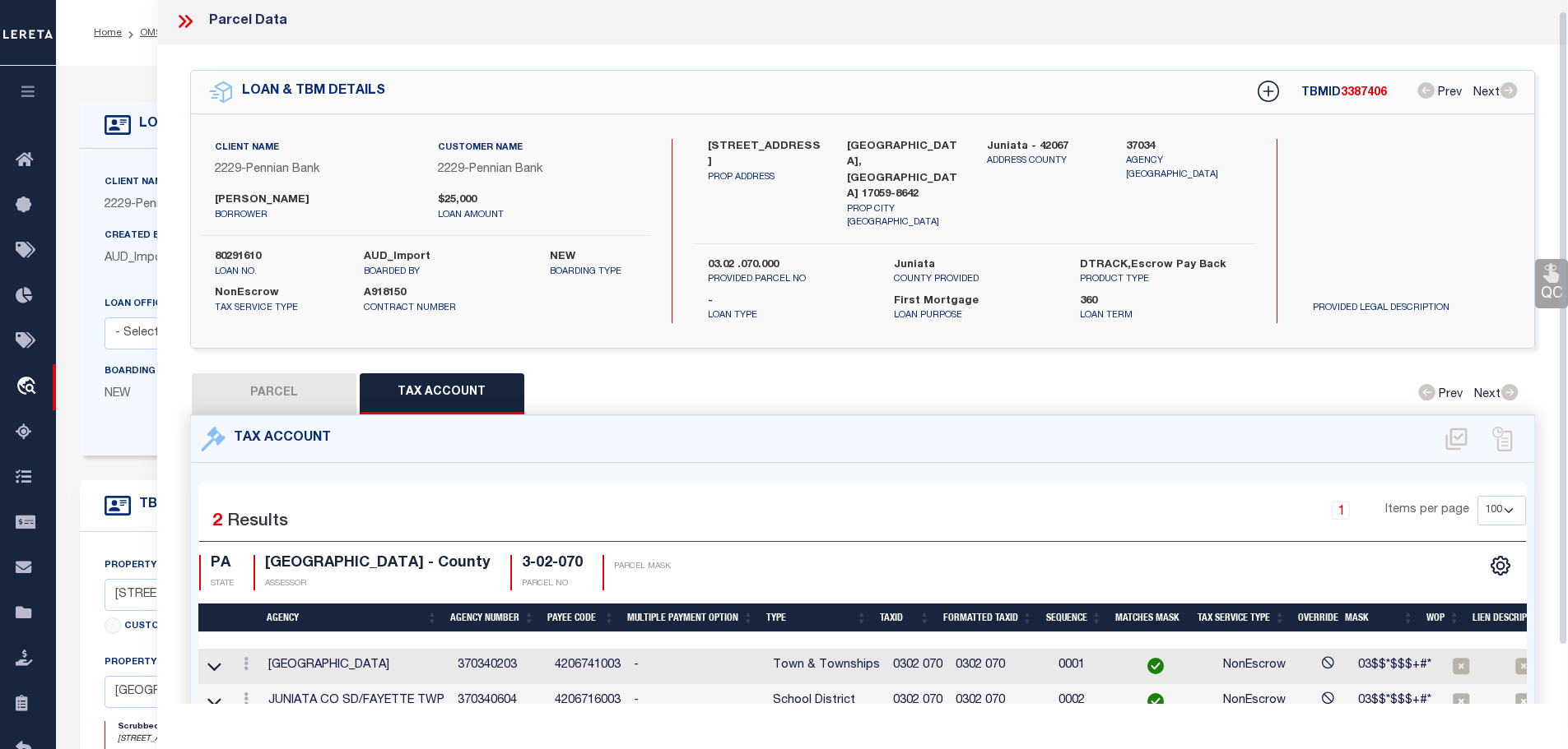
scroll to position [0, 0]
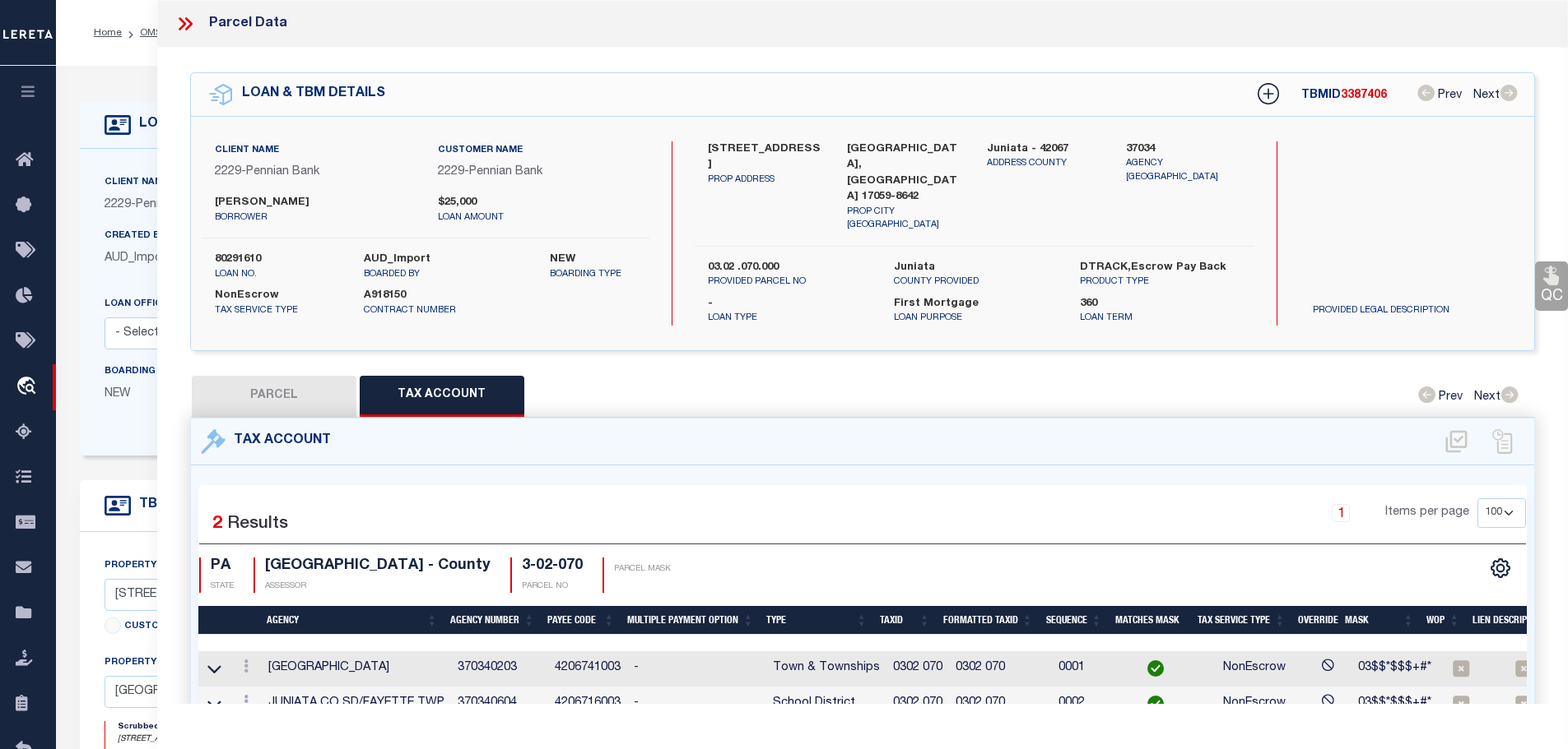
click at [183, 22] on icon at bounding box center [183, 24] width 7 height 13
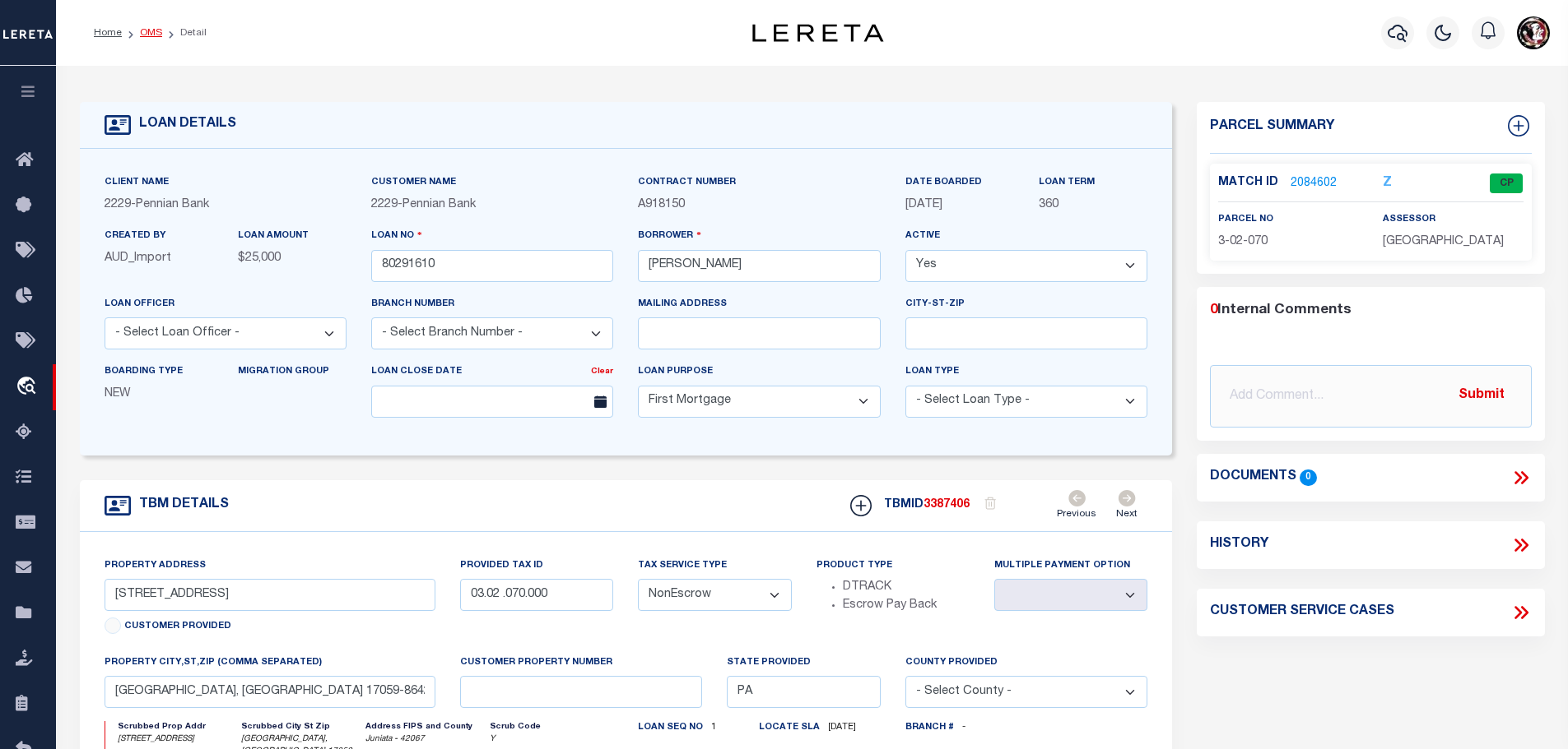
click at [144, 31] on link "OMS" at bounding box center [151, 32] width 22 height 10
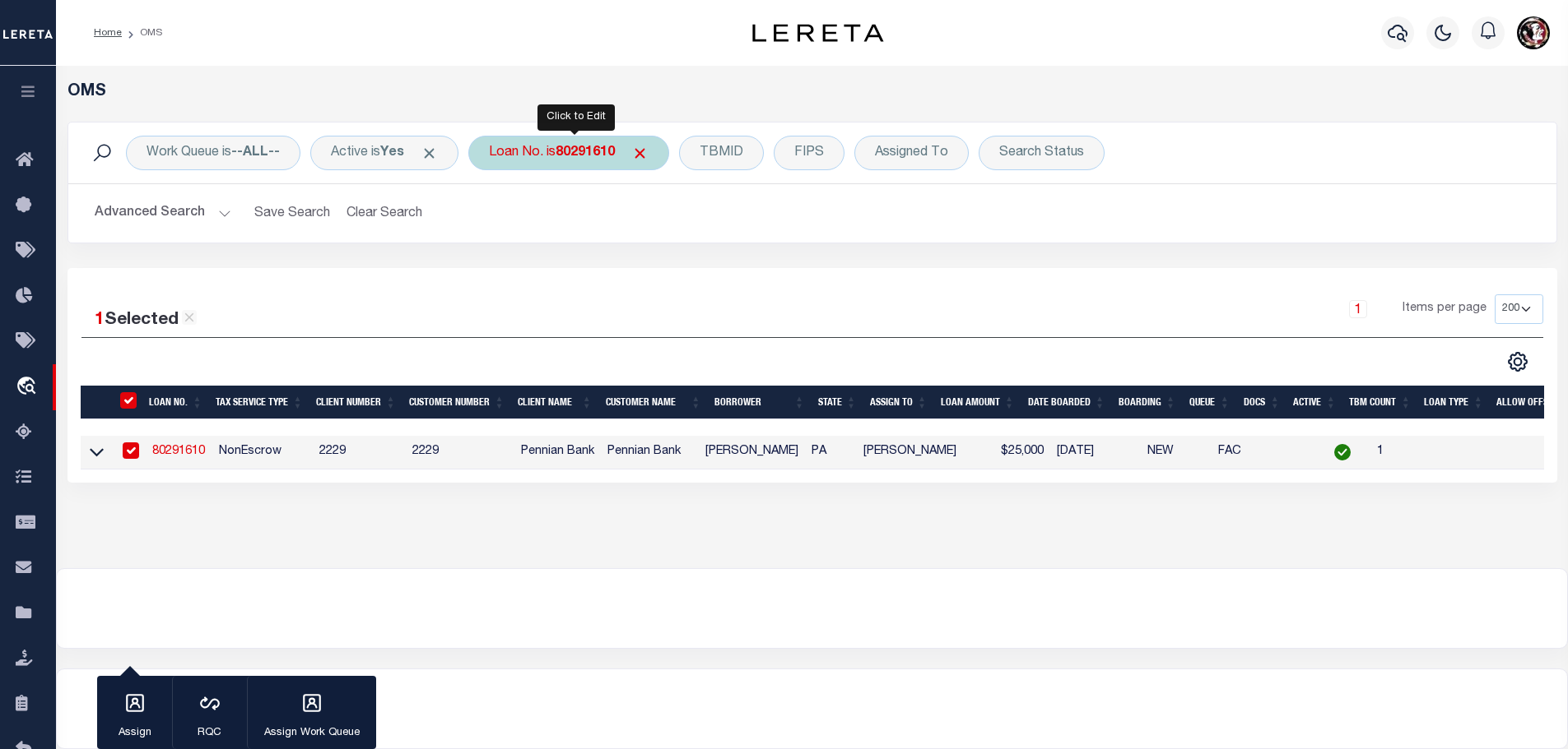
click at [610, 159] on b "80291610" at bounding box center [585, 153] width 59 height 13
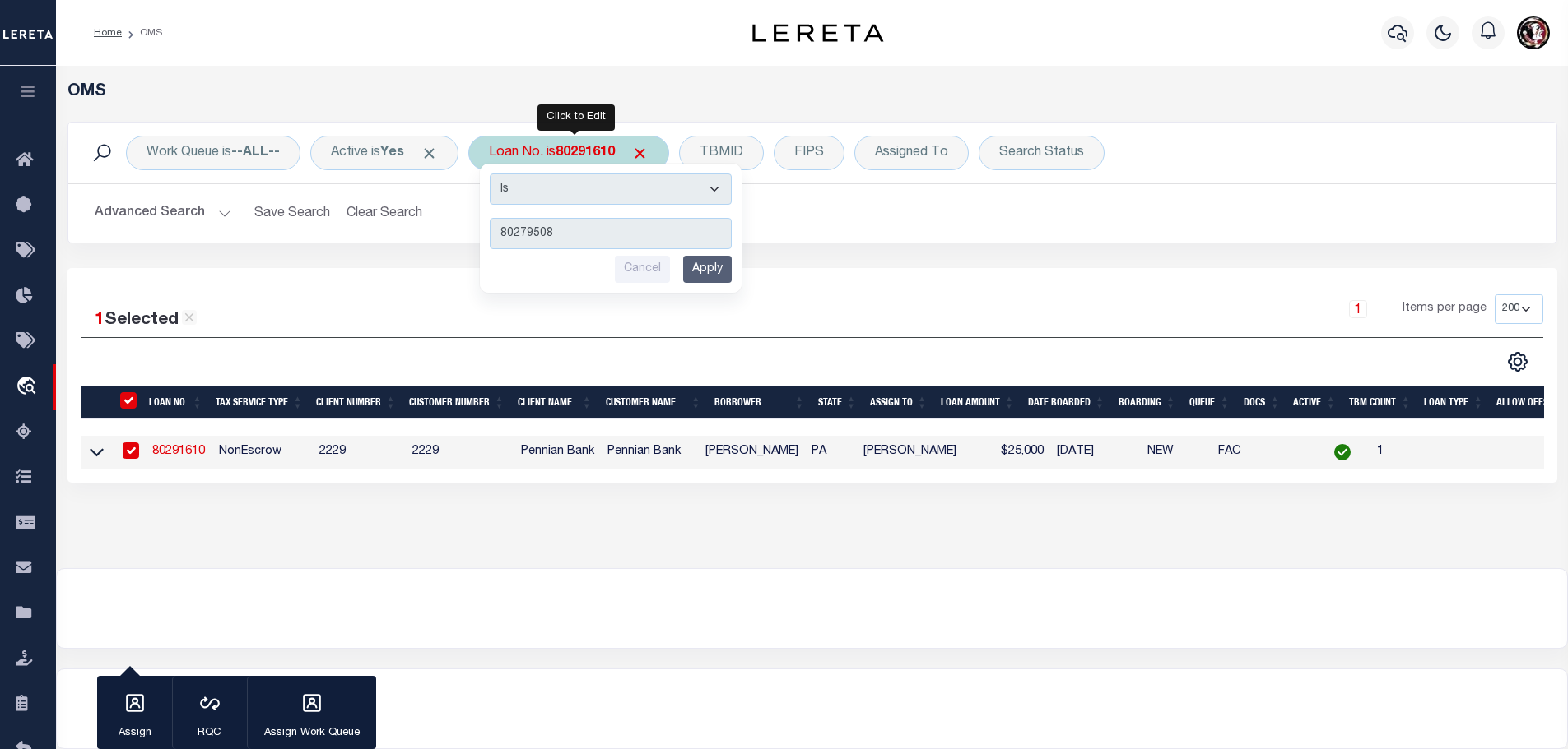
type input "80279508"
click at [725, 268] on input "Apply" at bounding box center [707, 268] width 49 height 27
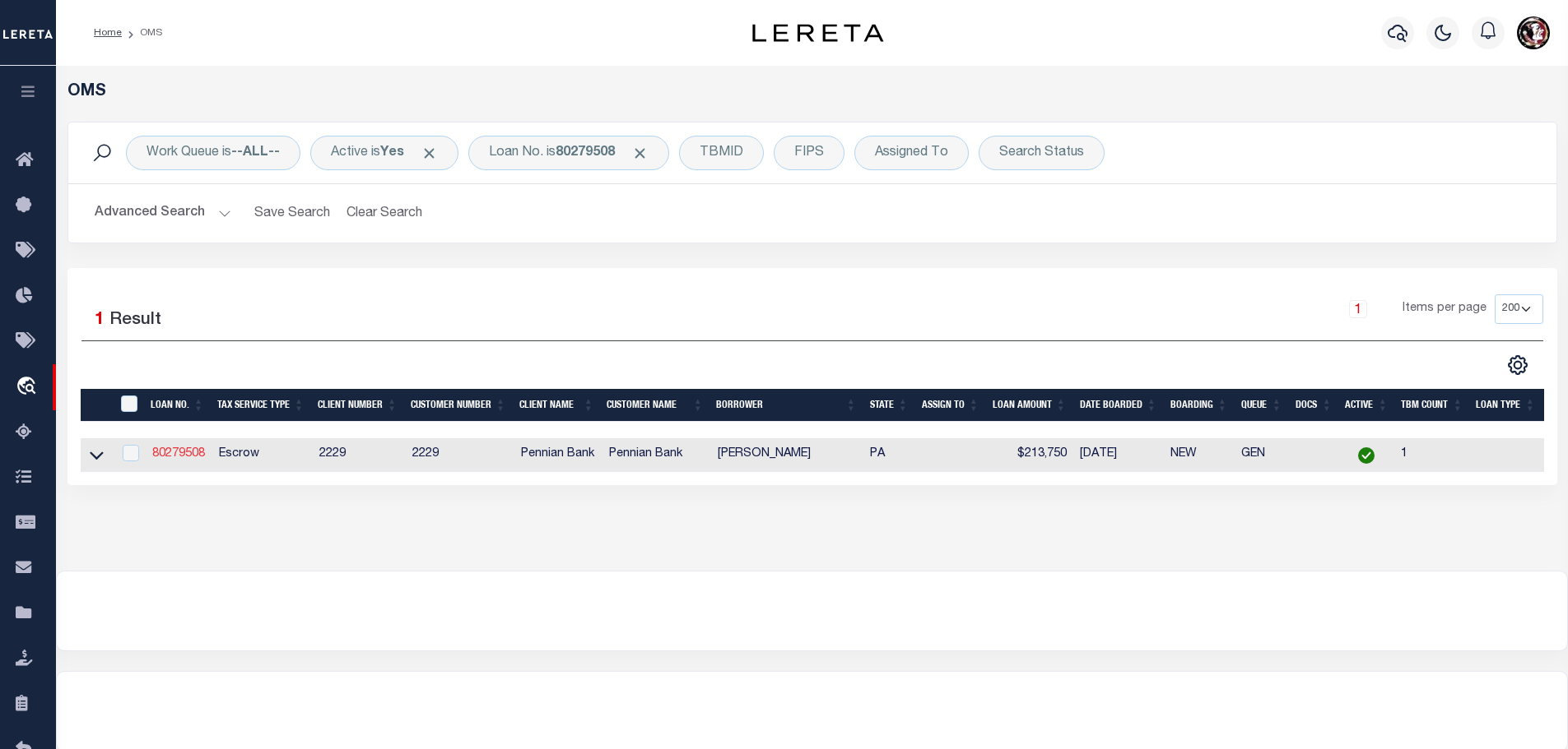
click at [170, 448] on link "80279508" at bounding box center [178, 454] width 53 height 11
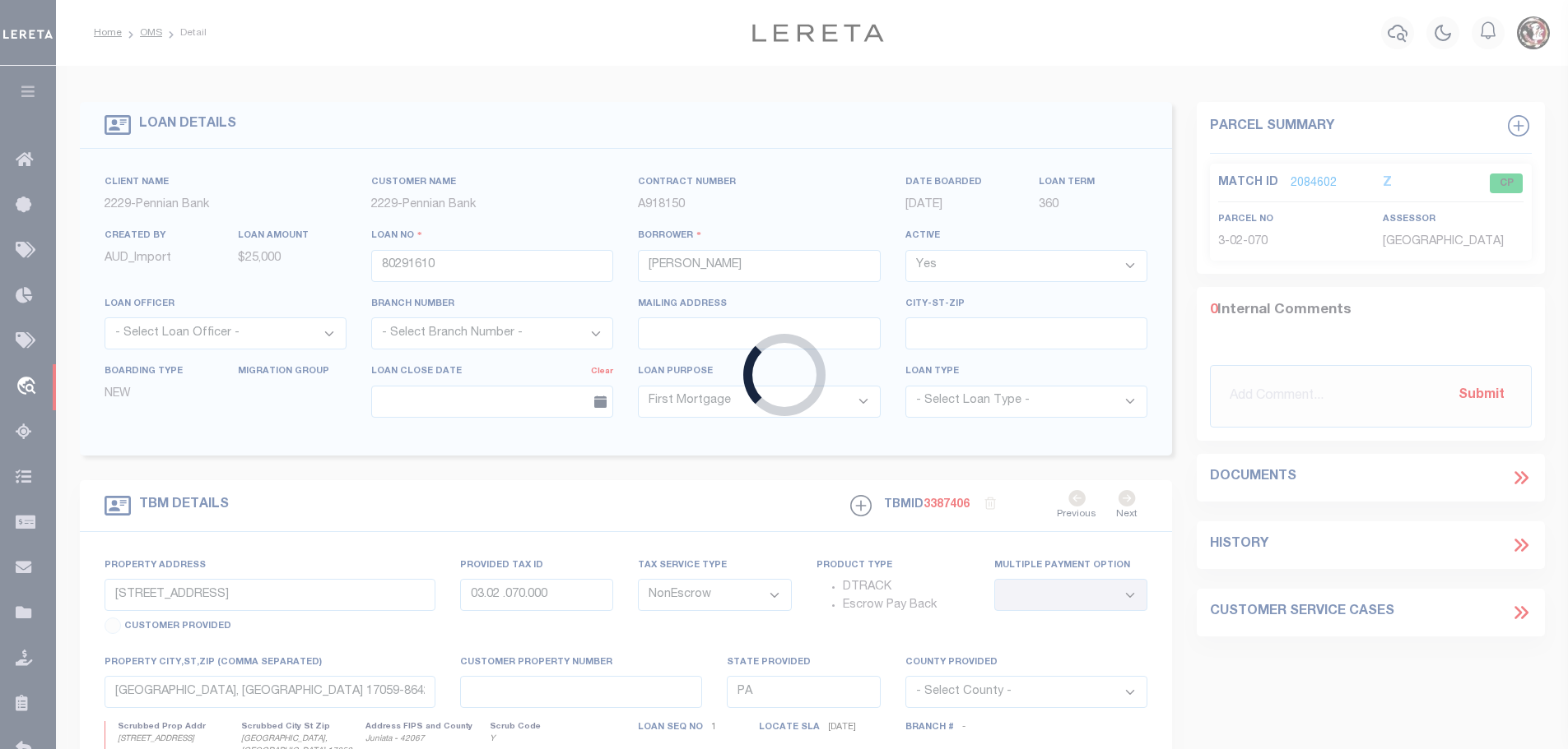
type input "80279508"
type input "[PERSON_NAME]"
select select
select select "Escrow"
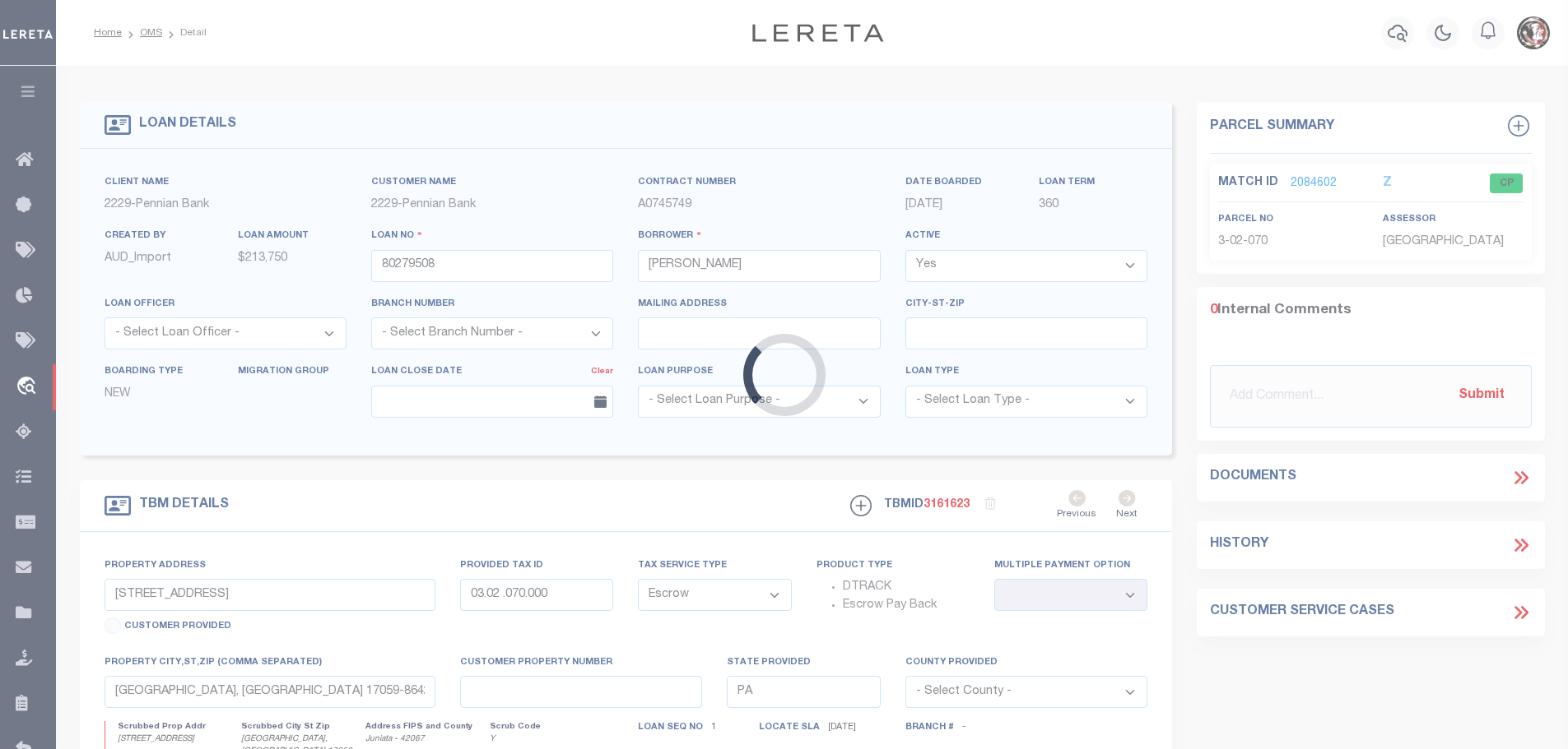
type input "[STREET_ADDRESS]"
type input "3-13C-16"
select select
type input "[PERSON_NAME], [GEOGRAPHIC_DATA] 17049-8459"
select select
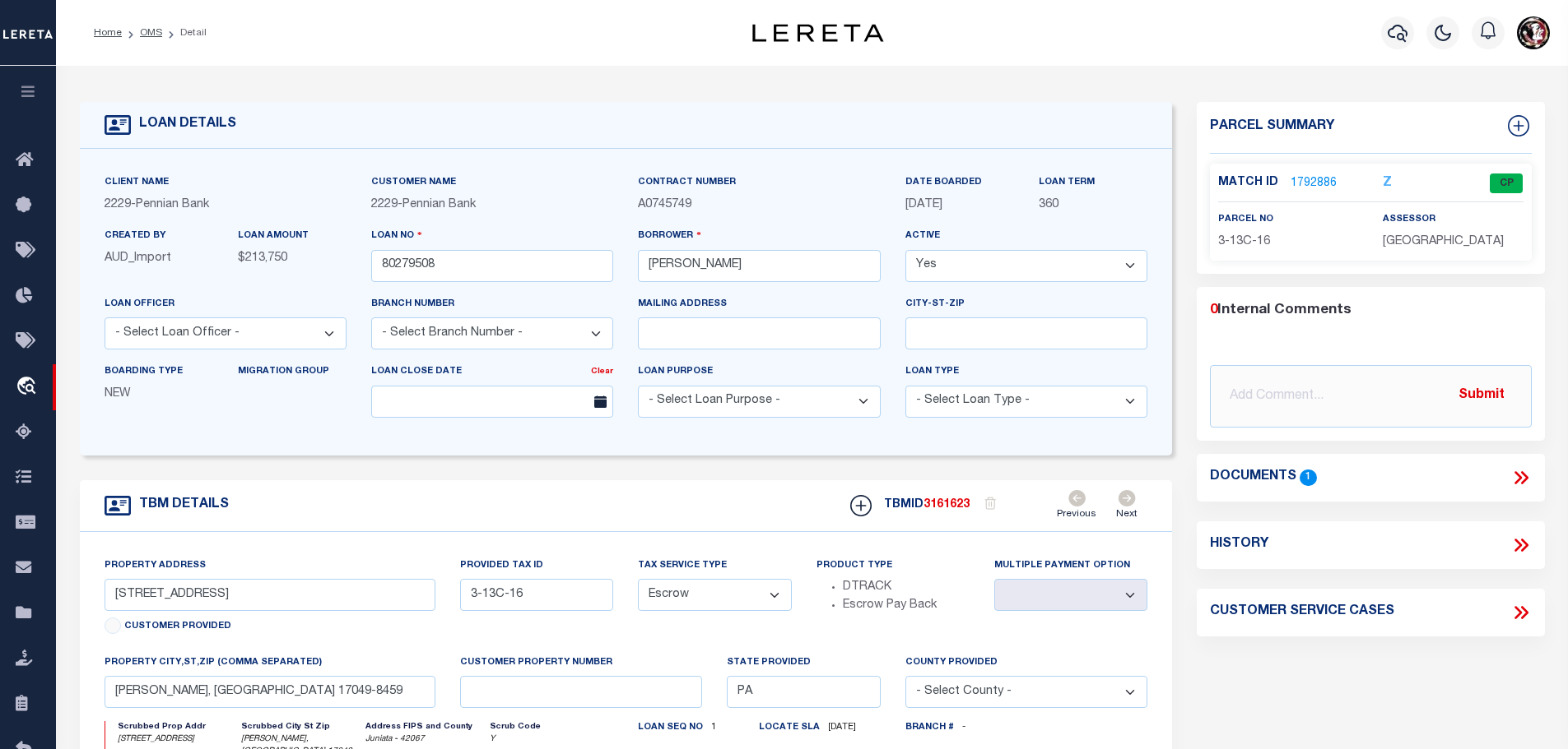
click at [1303, 176] on link "1792886" at bounding box center [1313, 184] width 46 height 18
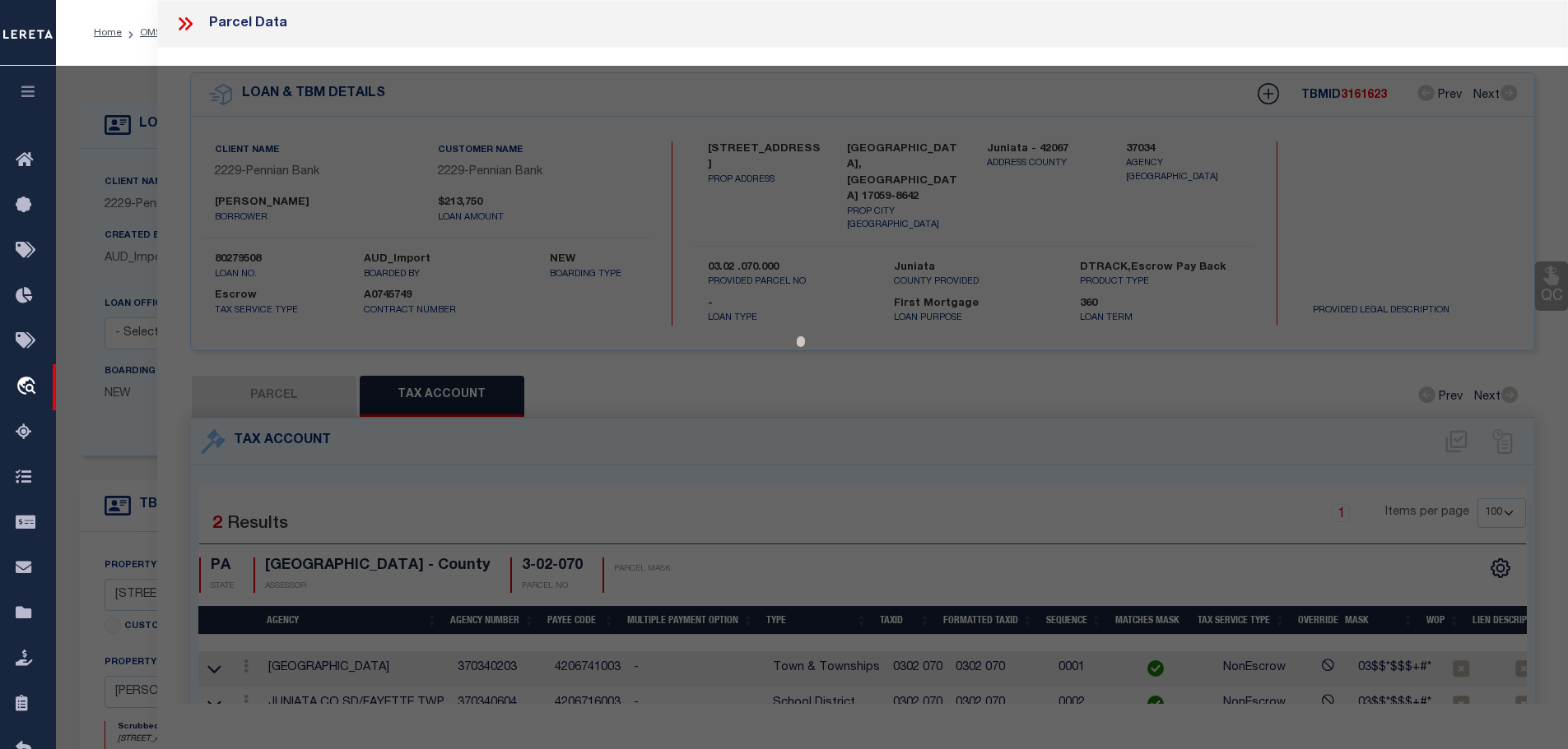
select select "AS"
checkbox input "false"
select select "CP"
type input "[PERSON_NAME] A & [PERSON_NAME]"
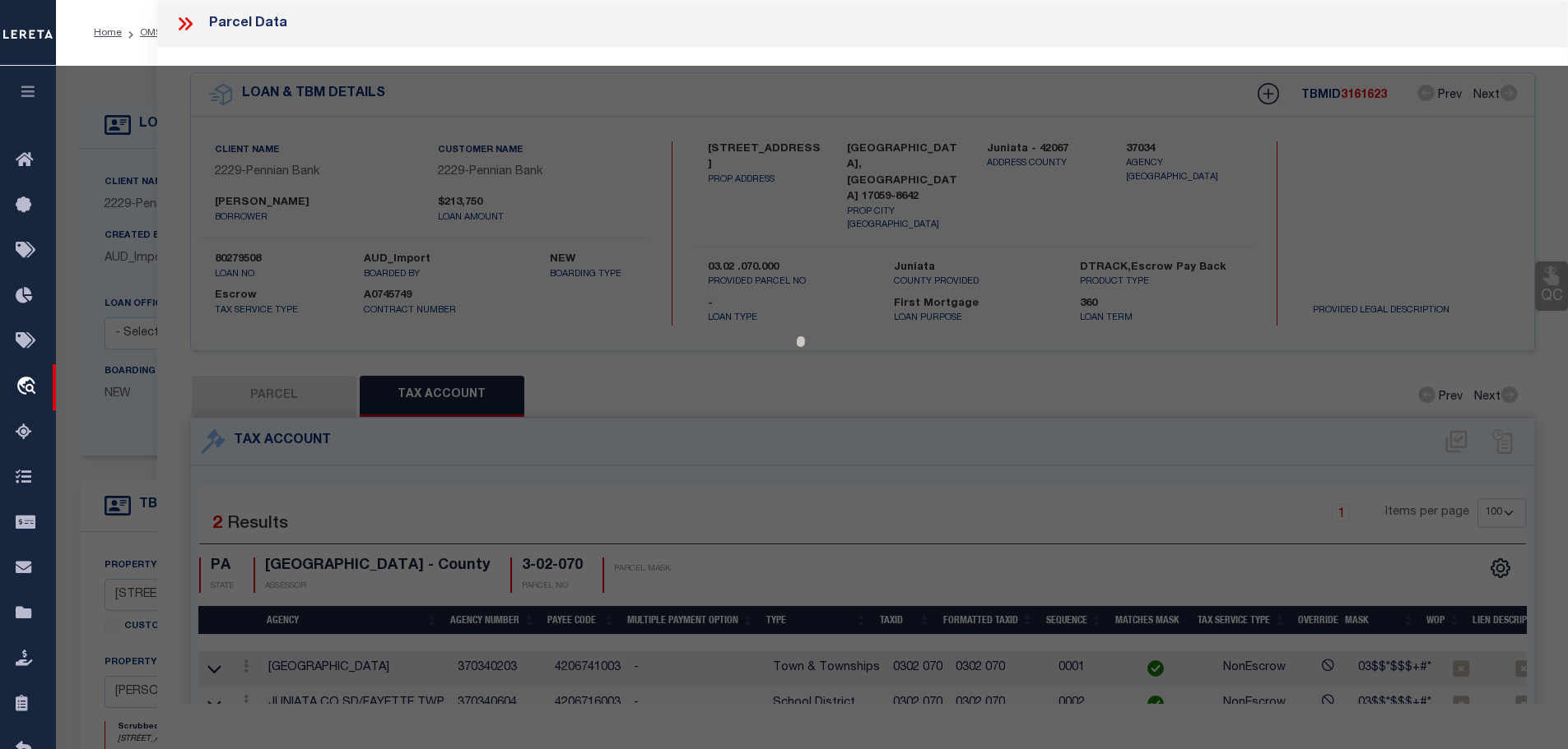
type input "1359 MAIN ST"
checkbox input "false"
type input "[PERSON_NAME] , [GEOGRAPHIC_DATA] 17049"
type textarea "240 0933"
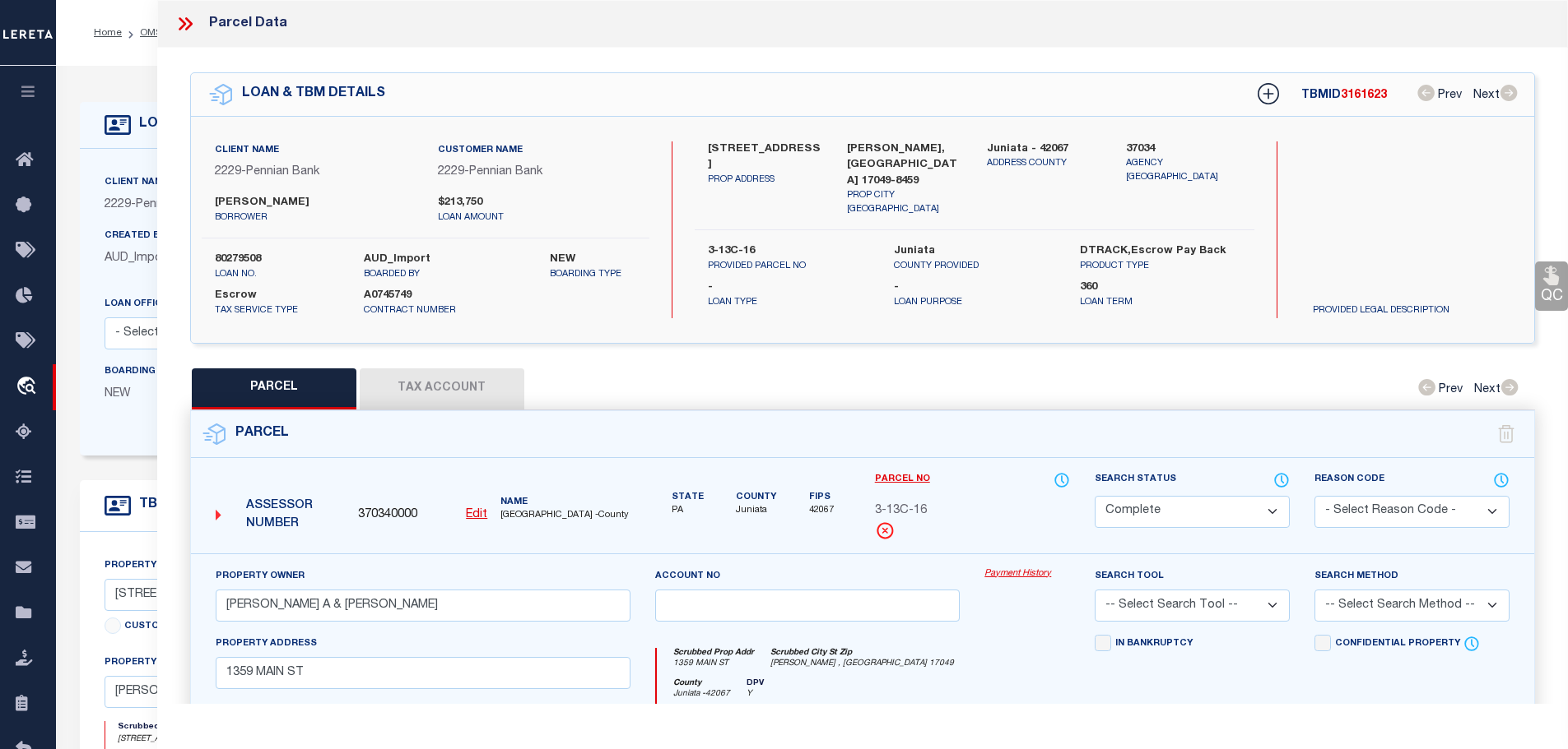
click at [417, 374] on button "Tax Account" at bounding box center [442, 389] width 164 height 42
select select "100"
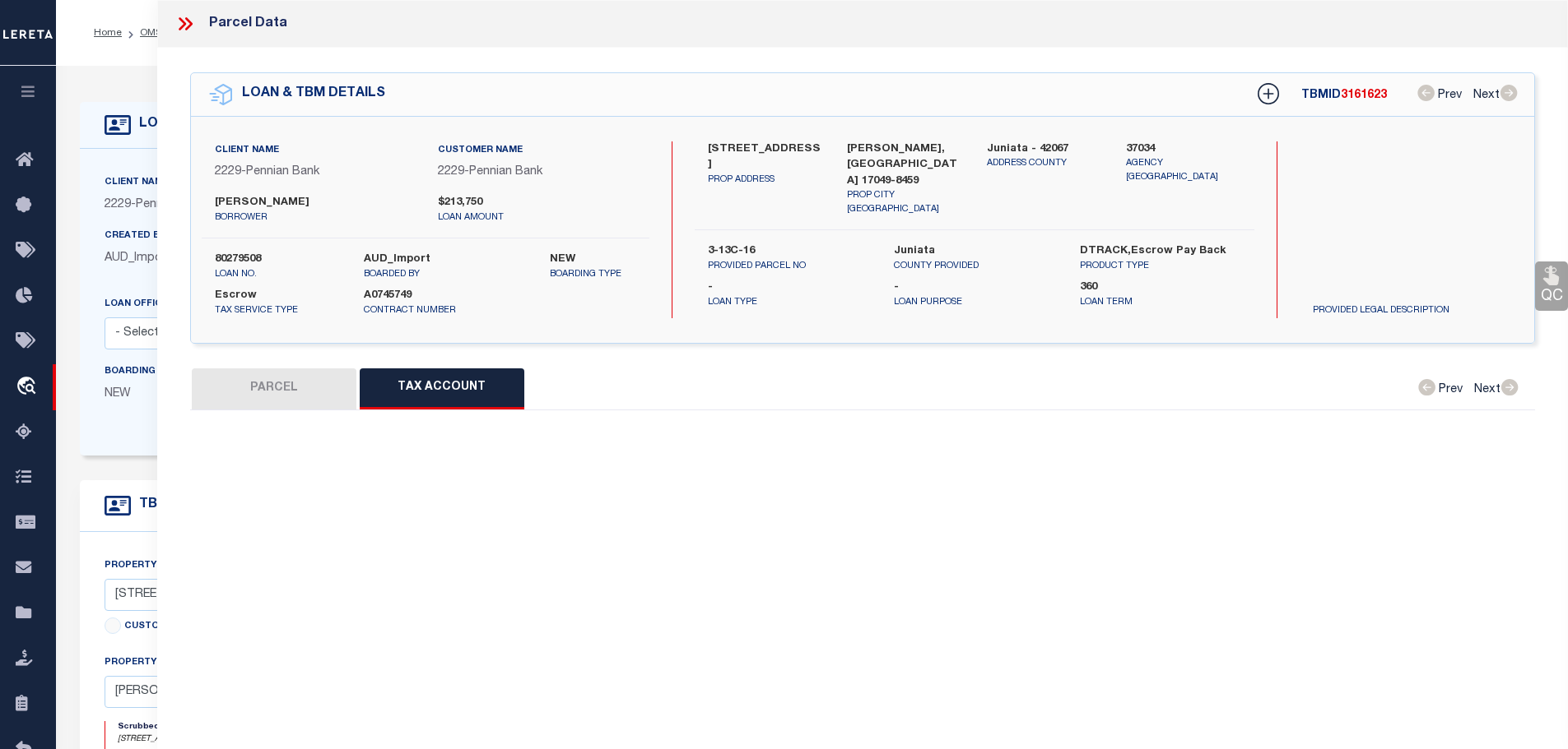
select select "100"
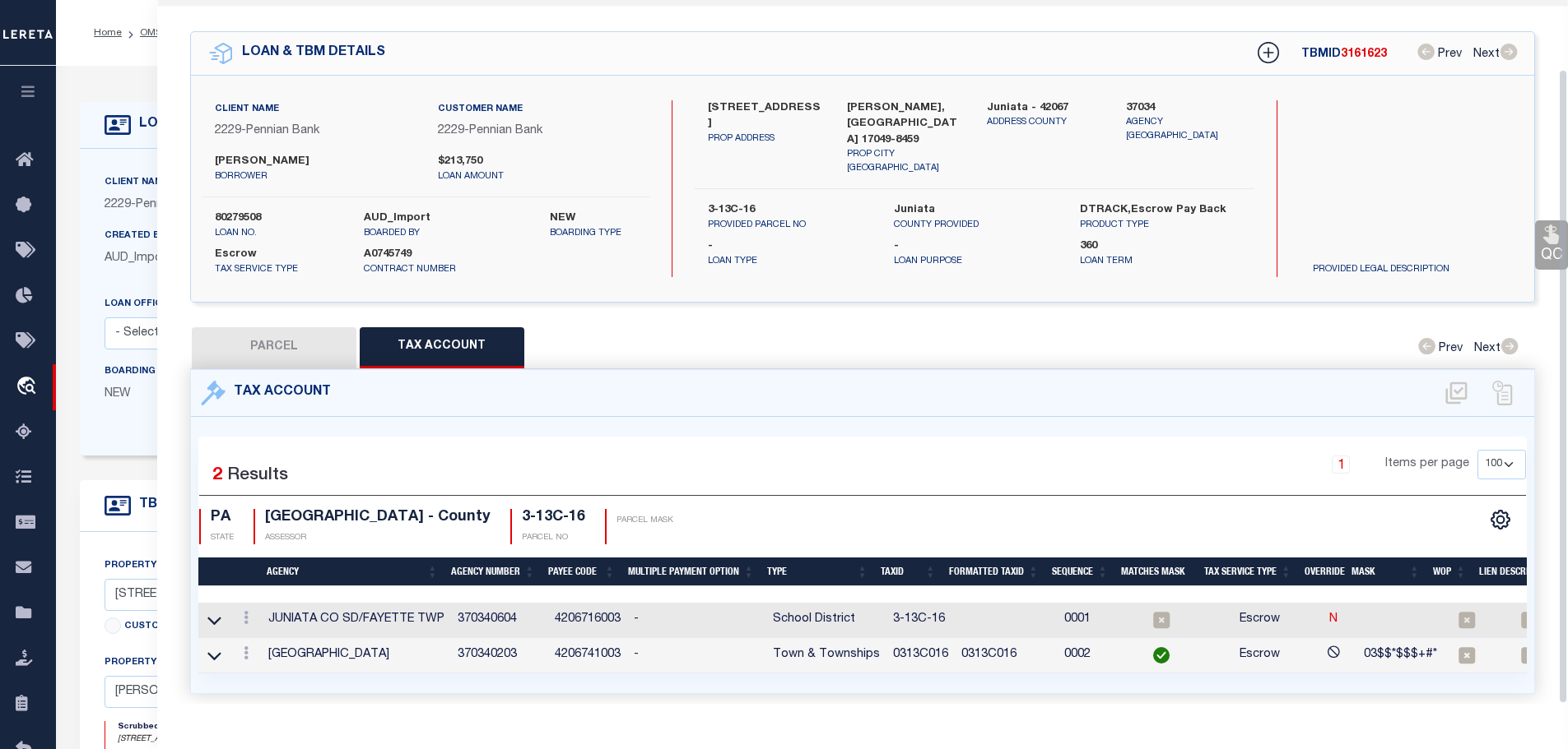
scroll to position [77, 0]
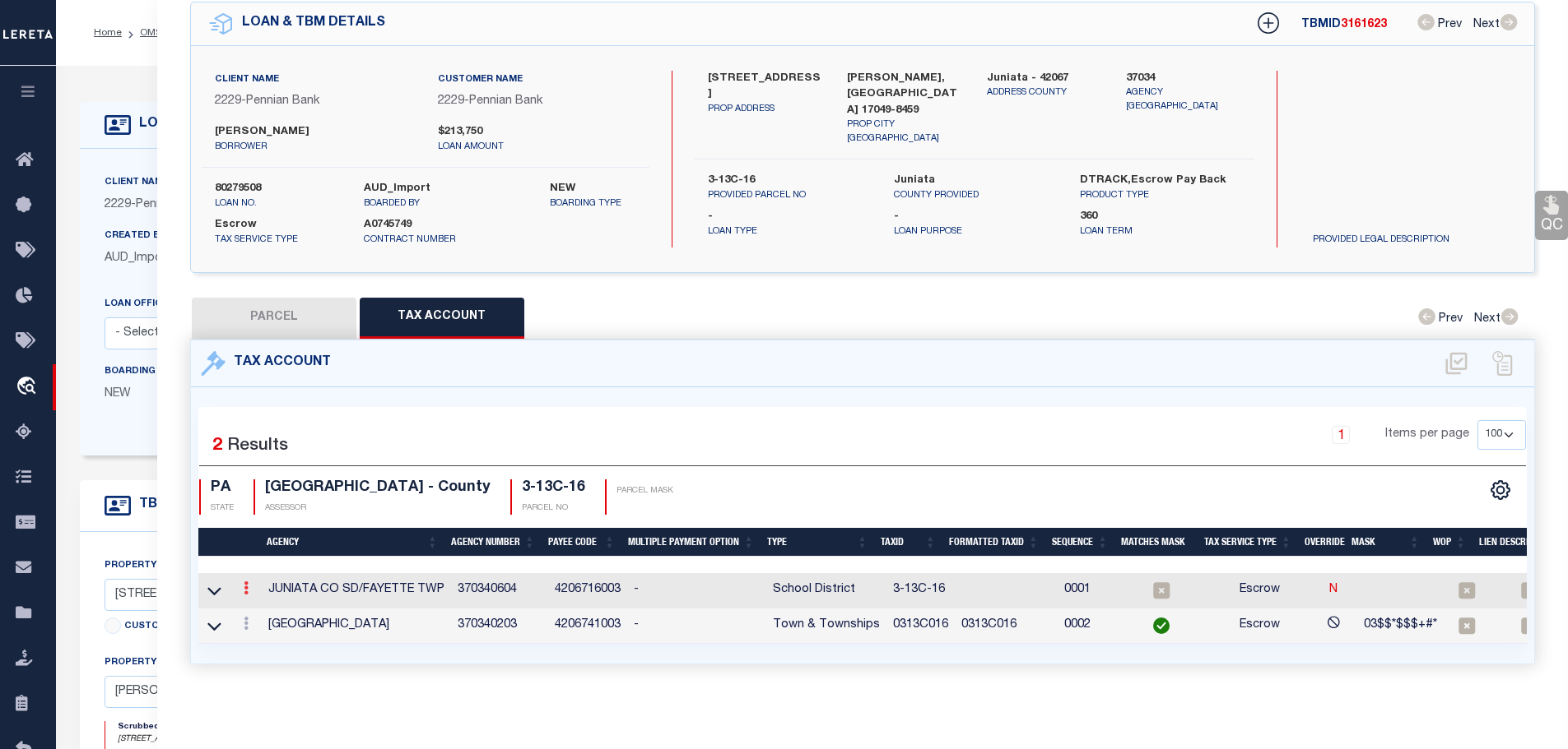
click at [248, 582] on icon at bounding box center [245, 588] width 5 height 13
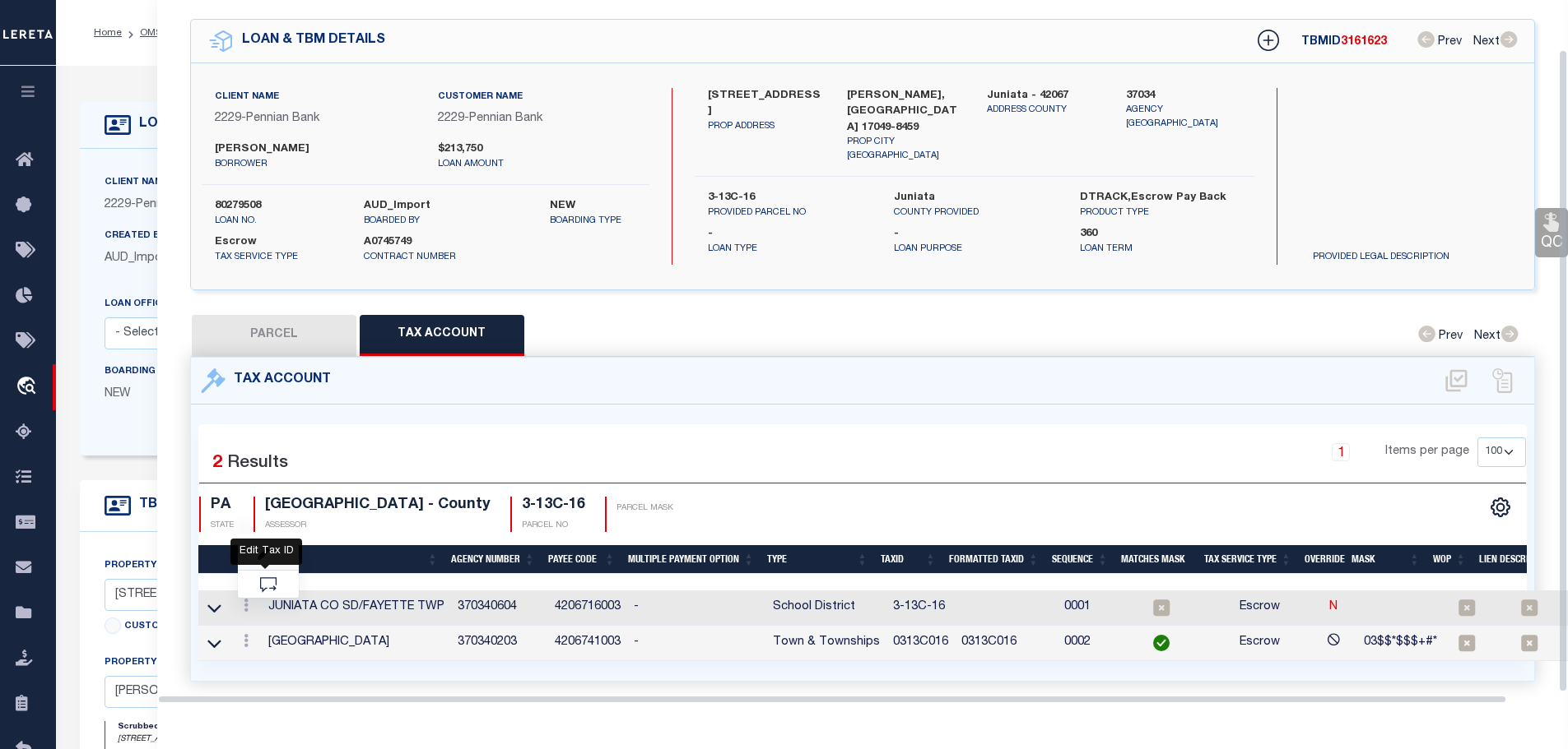
click at [270, 549] on icon "" at bounding box center [263, 554] width 12 height 12
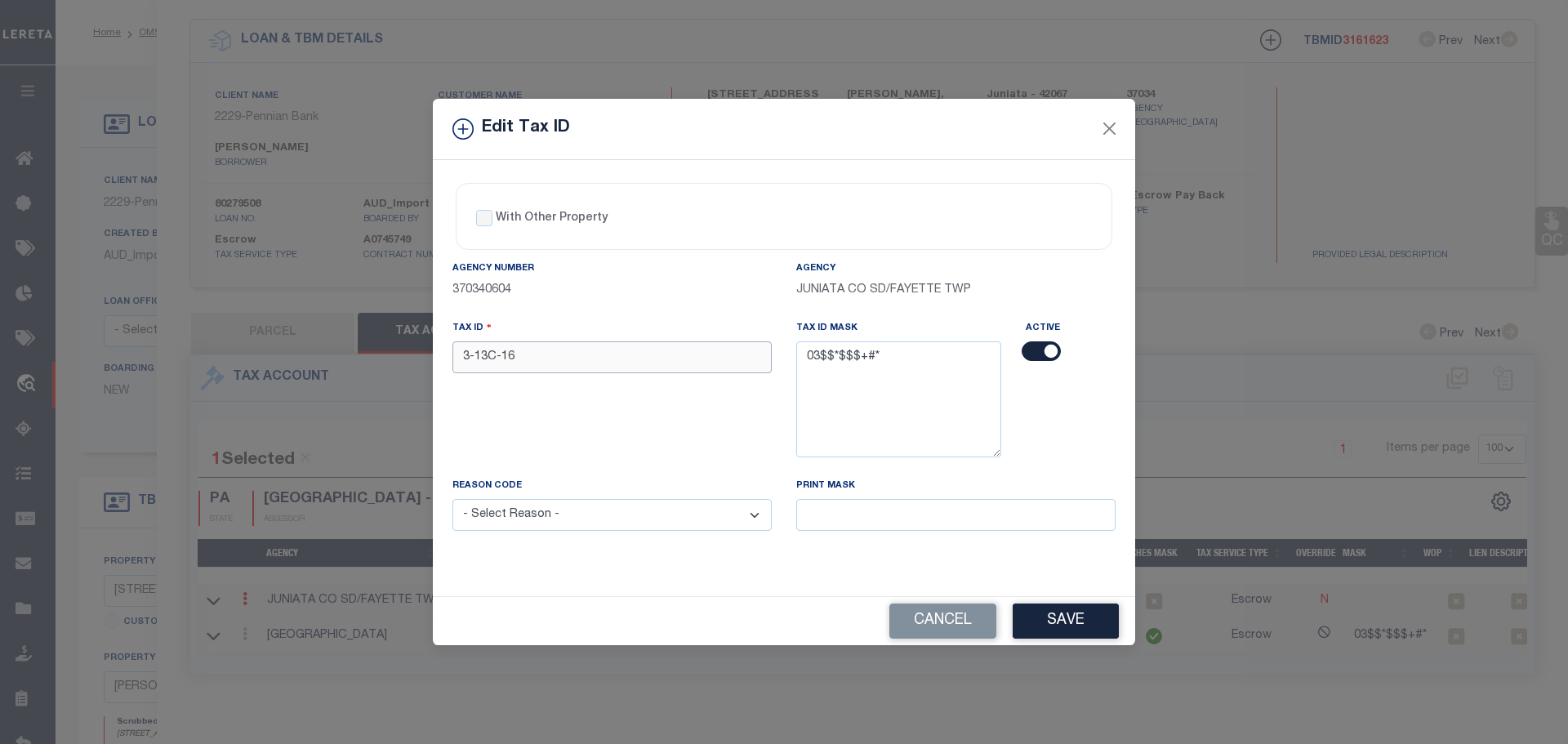
click at [516, 358] on input "3-13C-16" at bounding box center [612, 357] width 320 height 32
paste input "0313C0"
type input "0313C016"
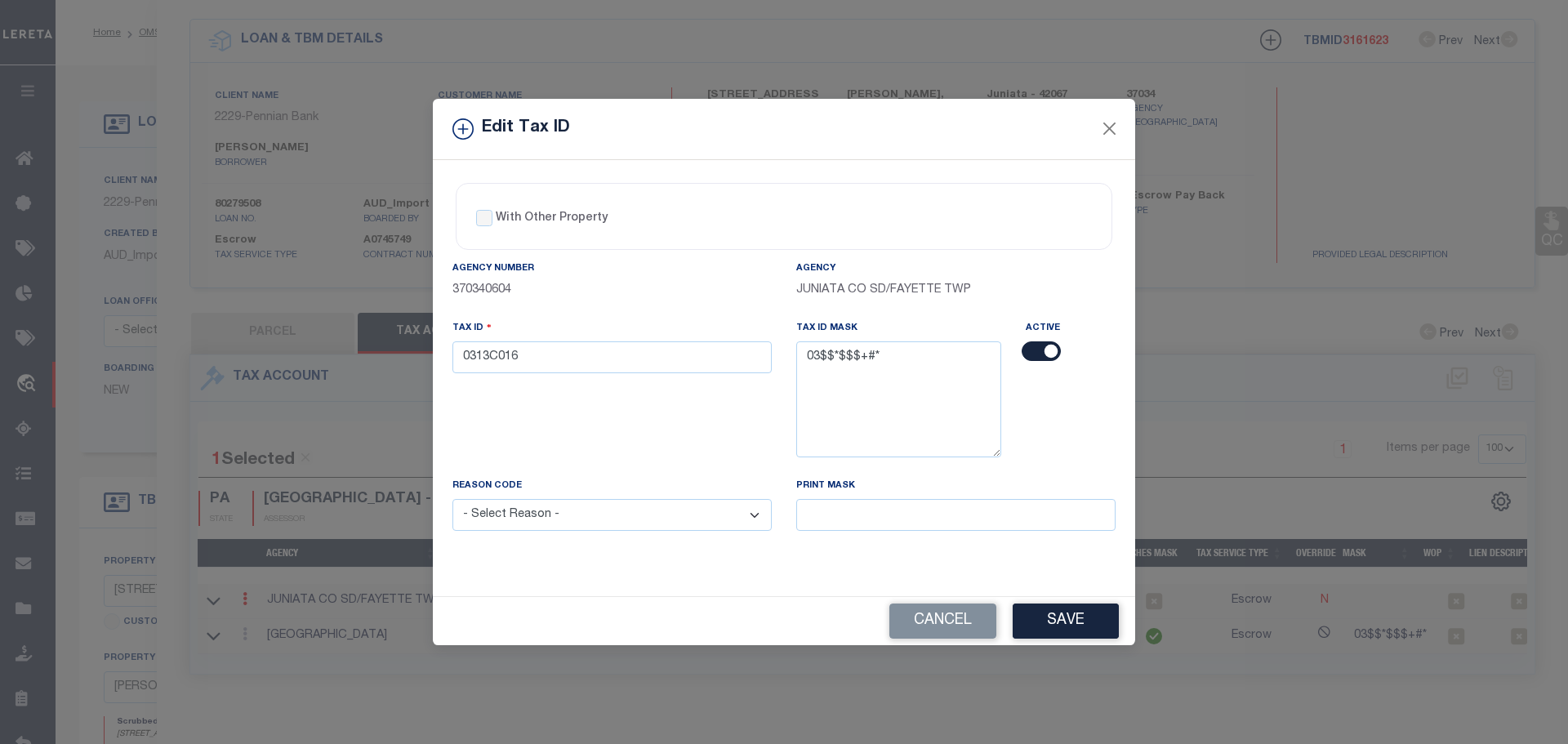
click at [548, 520] on select "- Select Reason - 099 - Other (Provide additional detail) ACT - Agency Changed …" at bounding box center [612, 515] width 320 height 32
select select "ACT"
click at [452, 500] on select "- Select Reason - 099 - Other (Provide additional detail) ACT - Agency Changed …" at bounding box center [612, 515] width 320 height 32
click at [1042, 615] on button "Save" at bounding box center [1066, 621] width 106 height 35
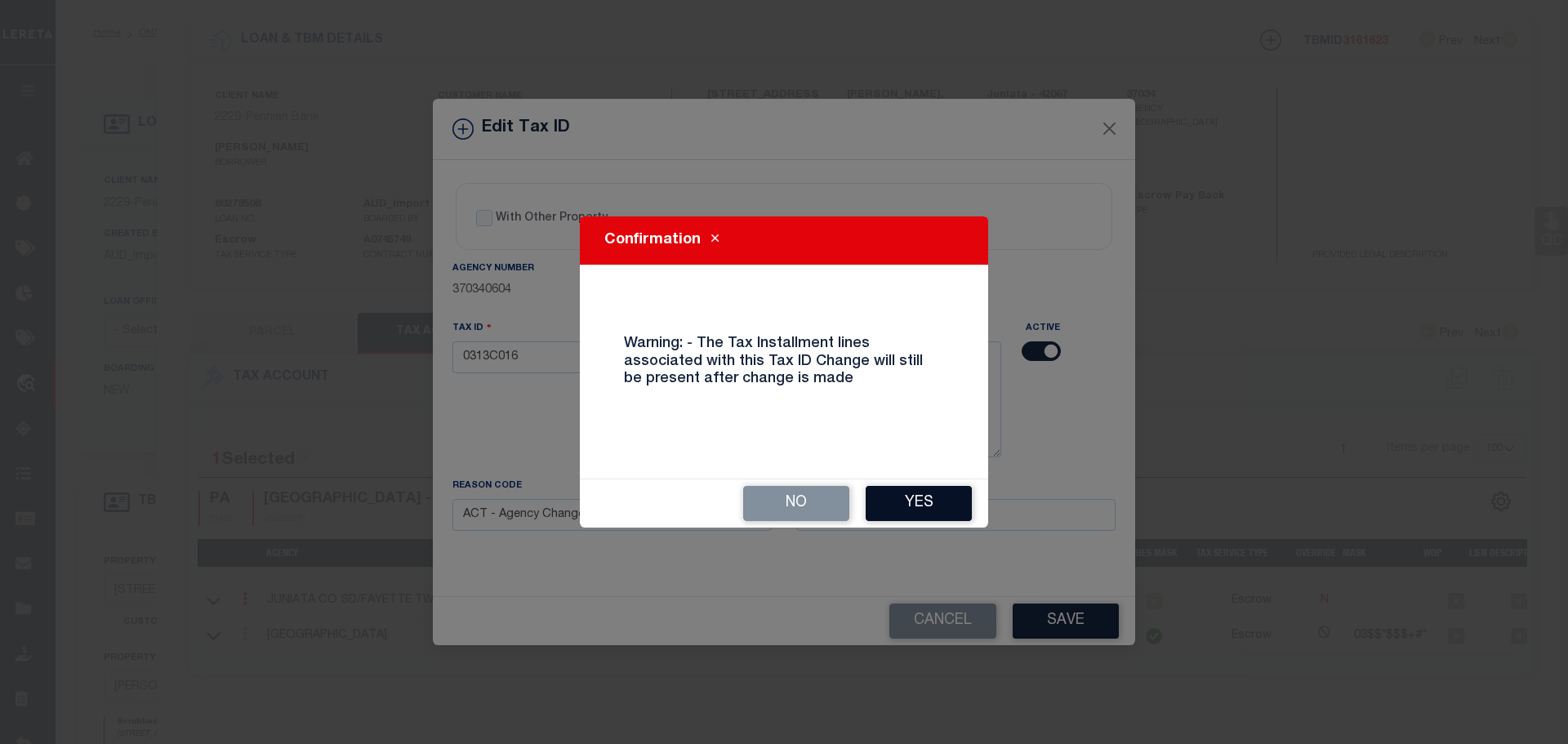
click at [926, 505] on button "Yes" at bounding box center [919, 504] width 106 height 35
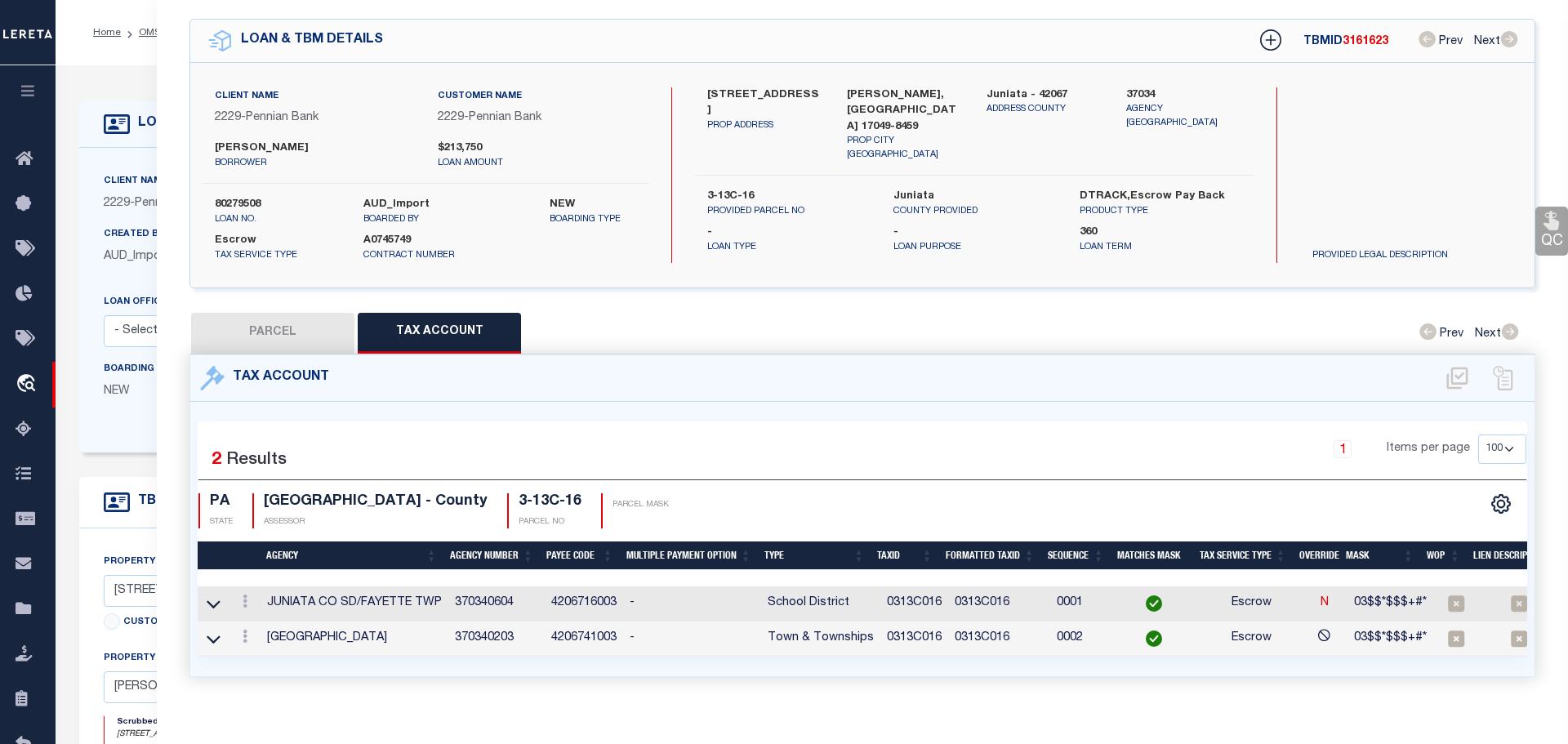
select select
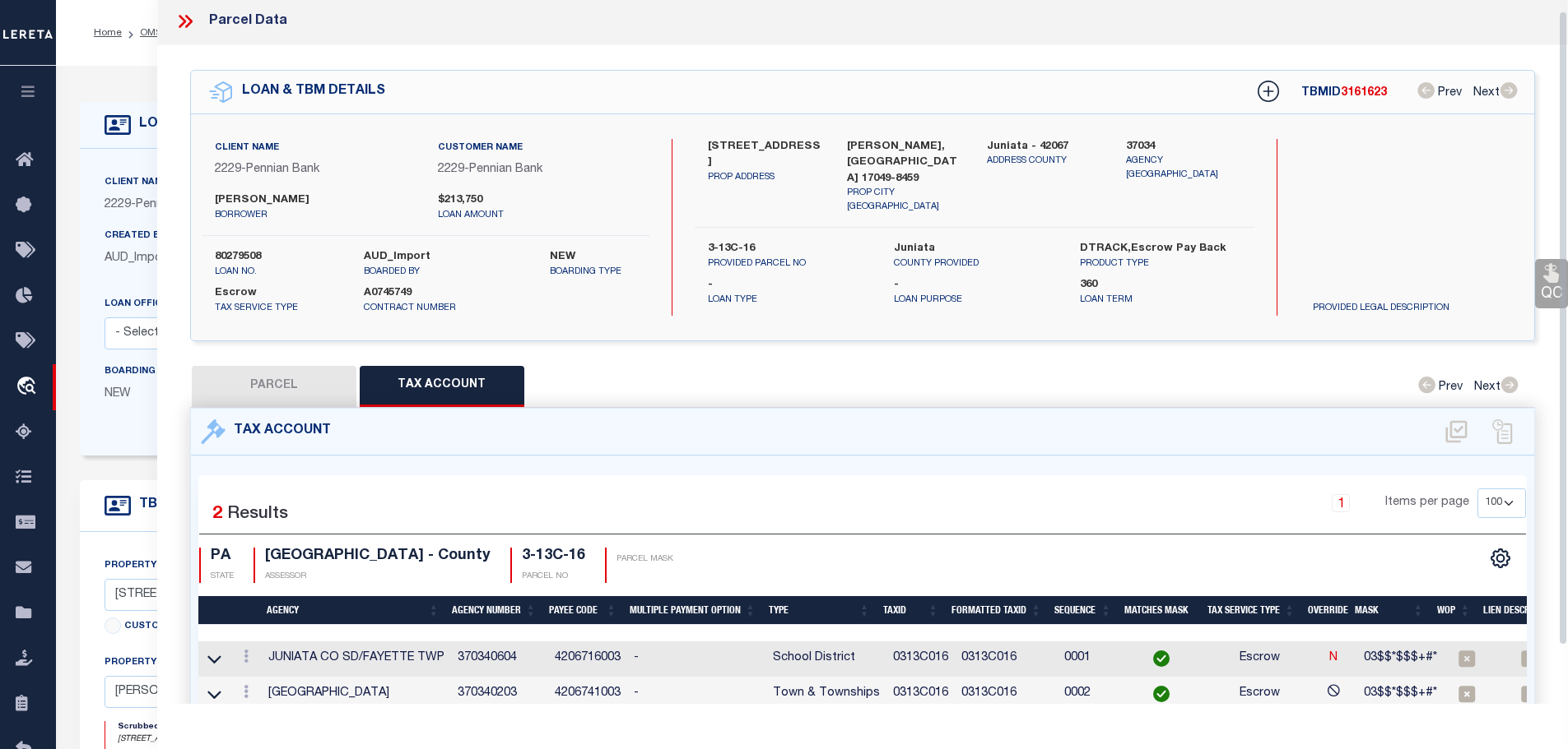
scroll to position [0, 0]
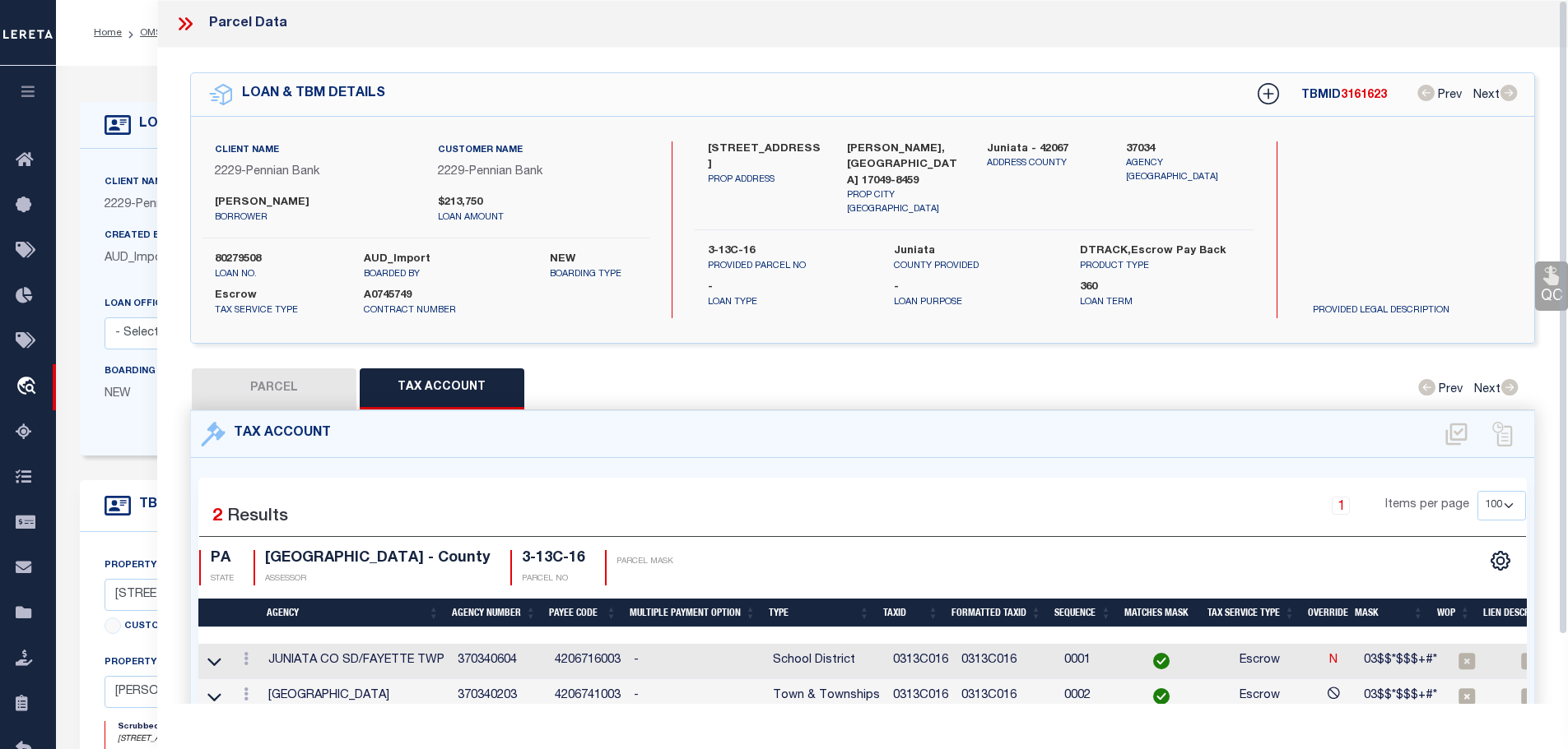
click at [194, 19] on icon at bounding box center [185, 23] width 21 height 21
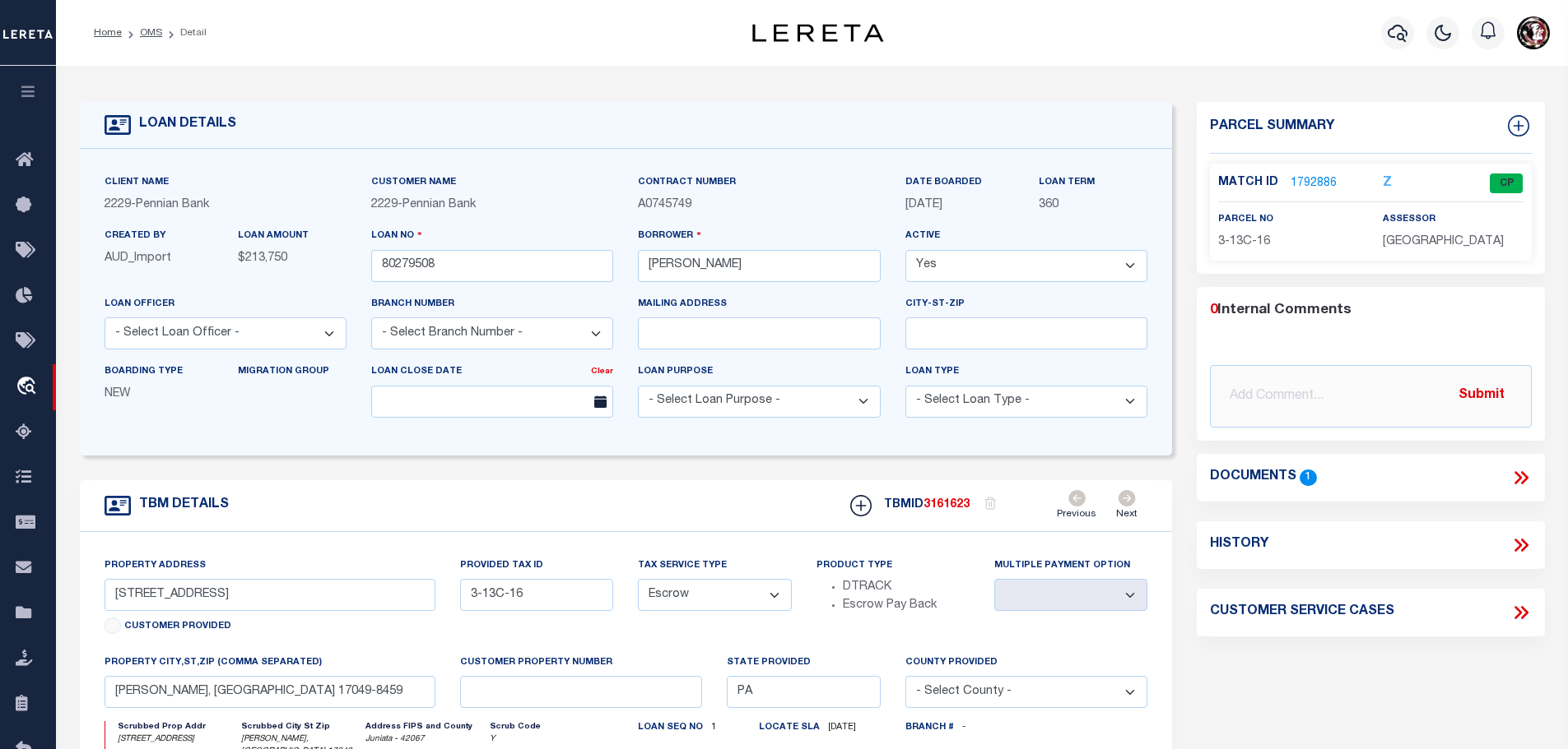
click at [1301, 175] on link "1792886" at bounding box center [1313, 184] width 46 height 18
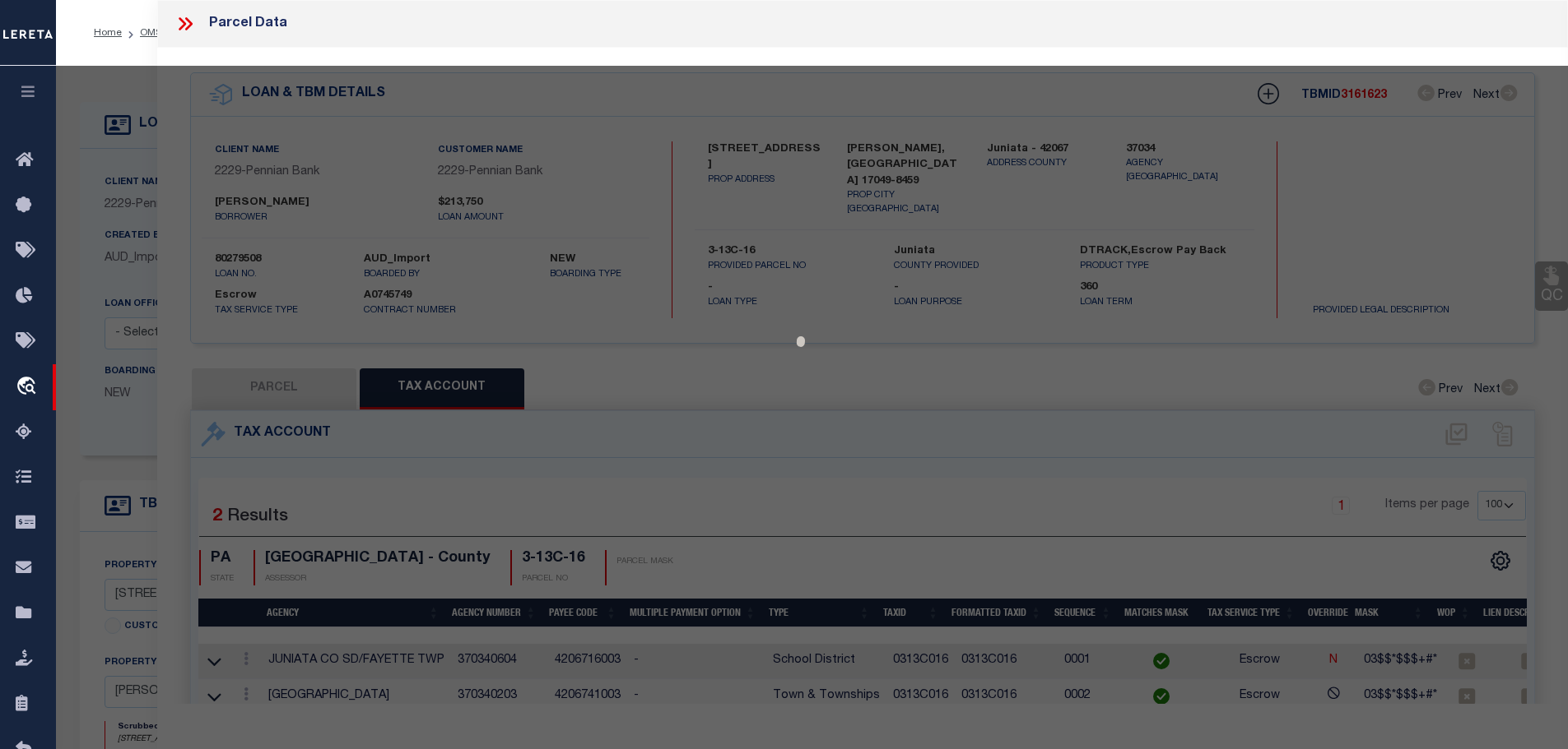
select select "AS"
checkbox input "false"
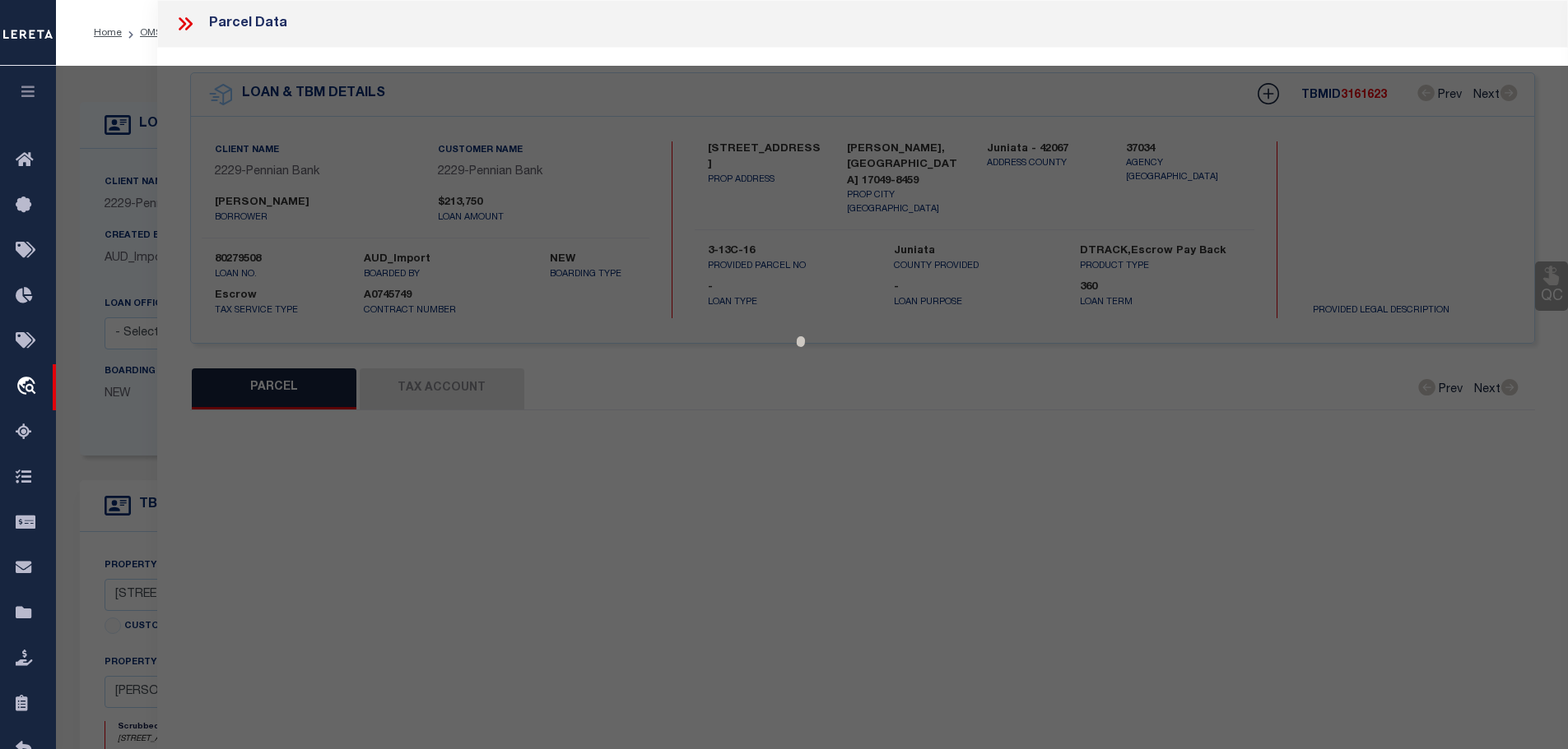
select select "CP"
type input "[PERSON_NAME] A & [PERSON_NAME]"
type input "1359 MAIN ST"
checkbox input "false"
type input "[PERSON_NAME] , [GEOGRAPHIC_DATA] 17049"
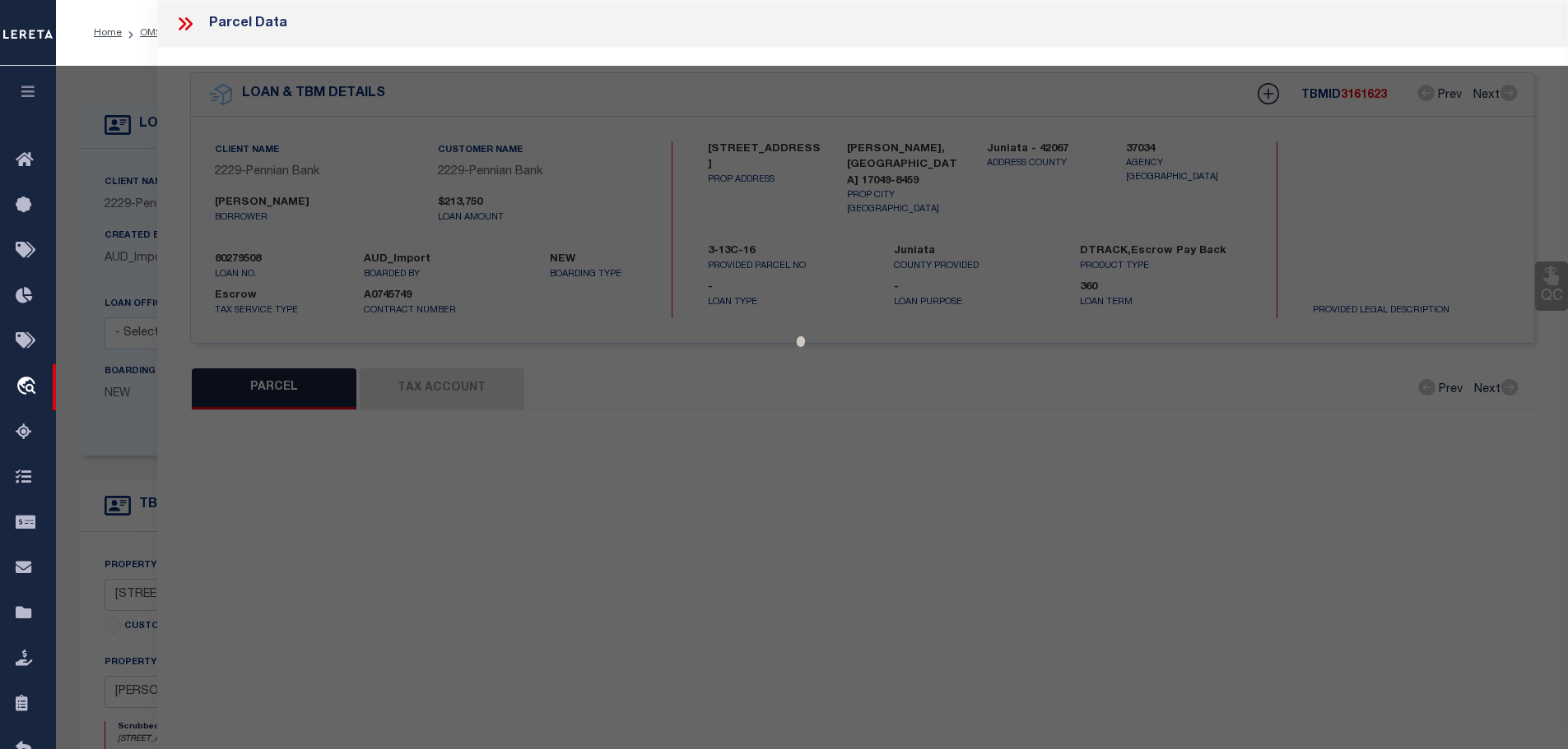
type textarea "240 0933"
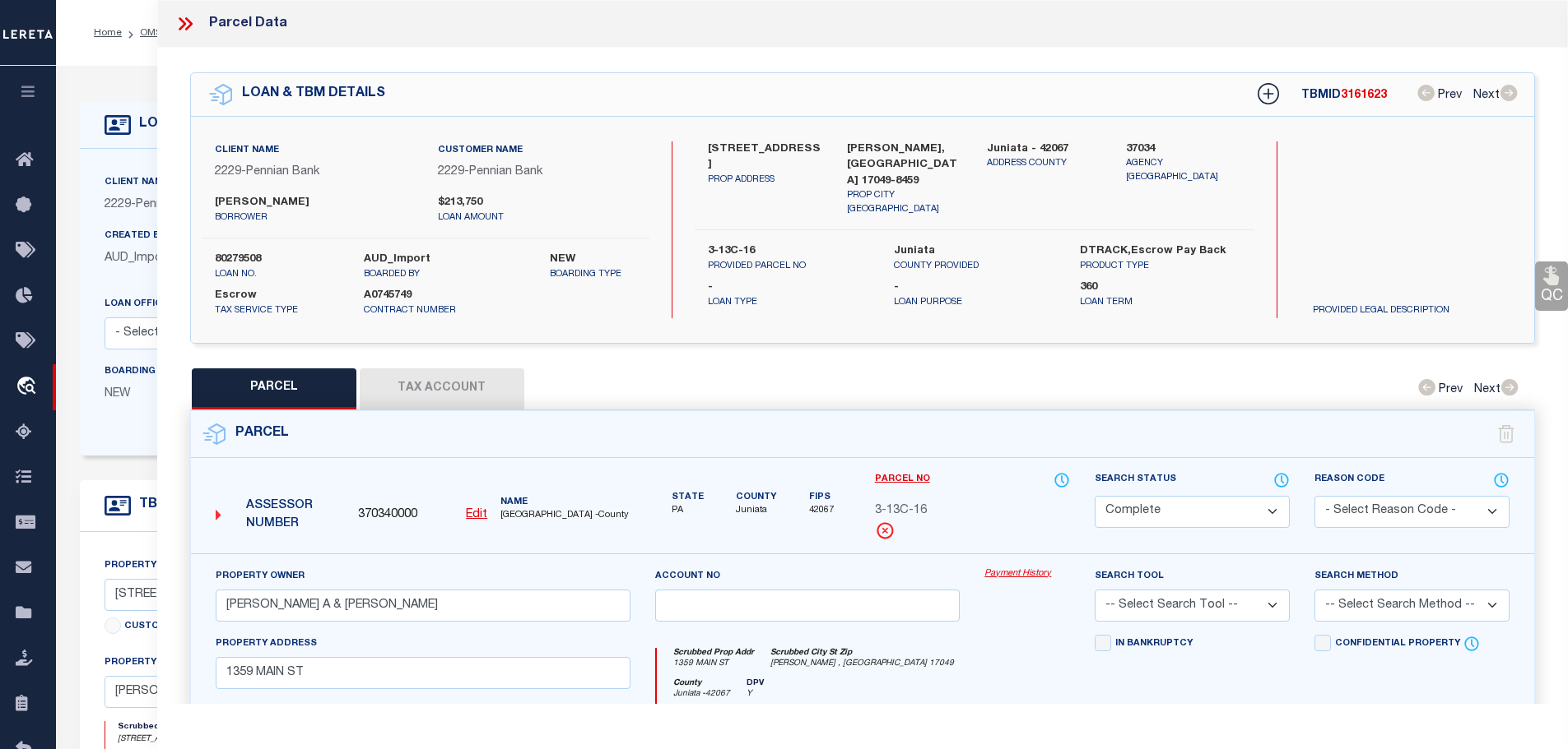
click at [423, 374] on button "Tax Account" at bounding box center [442, 389] width 164 height 42
select select "100"
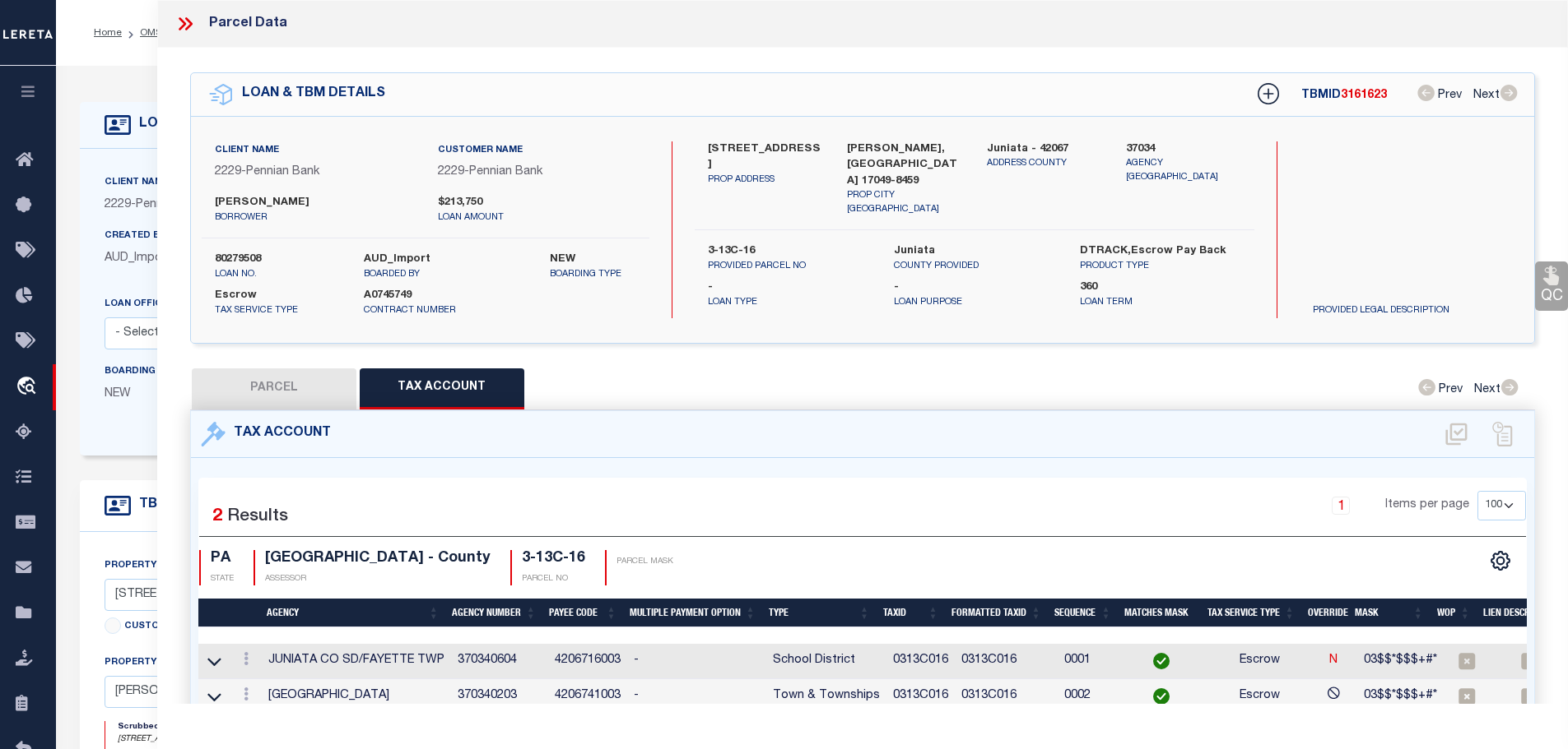
click at [179, 18] on icon at bounding box center [183, 24] width 7 height 13
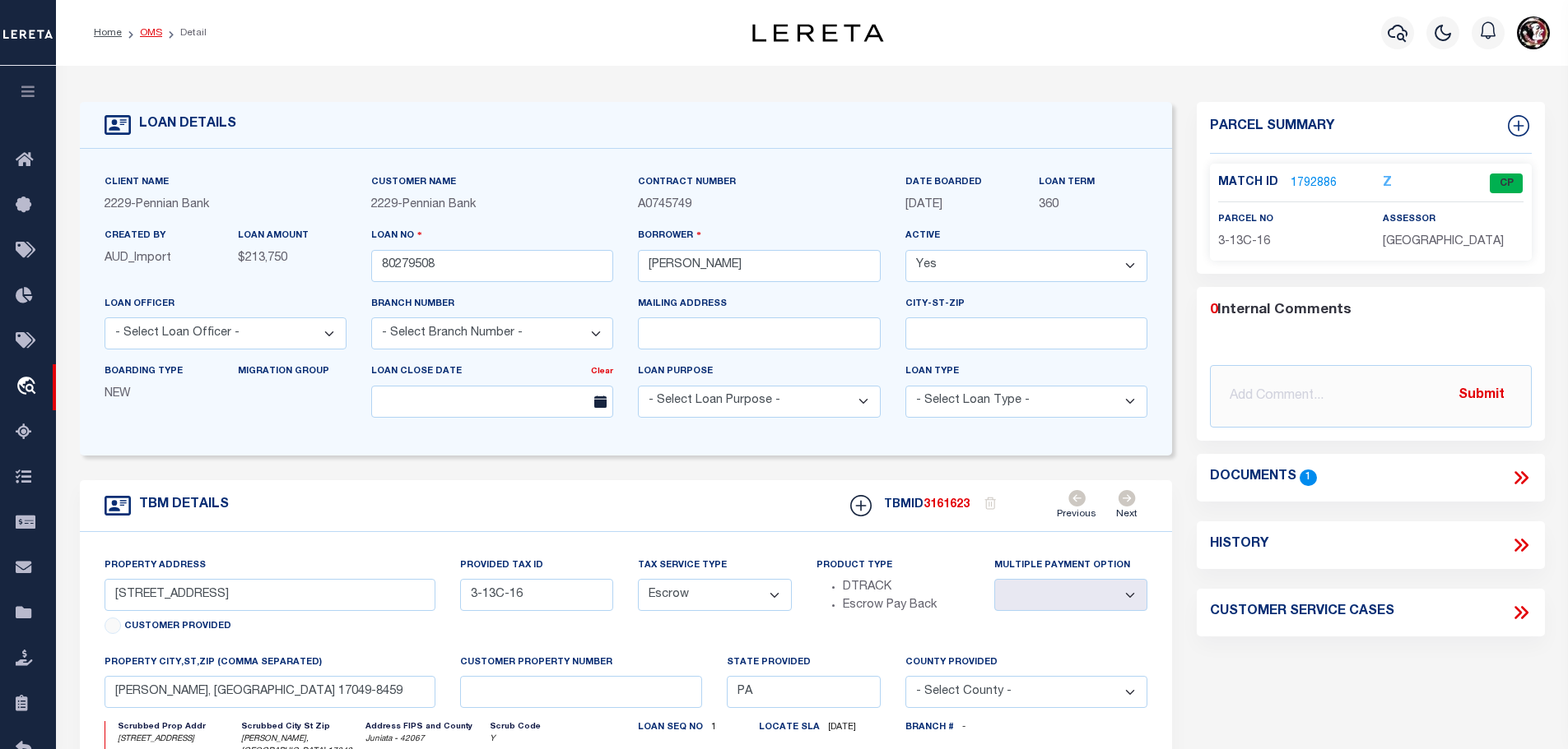
click at [142, 34] on link "OMS" at bounding box center [151, 32] width 22 height 10
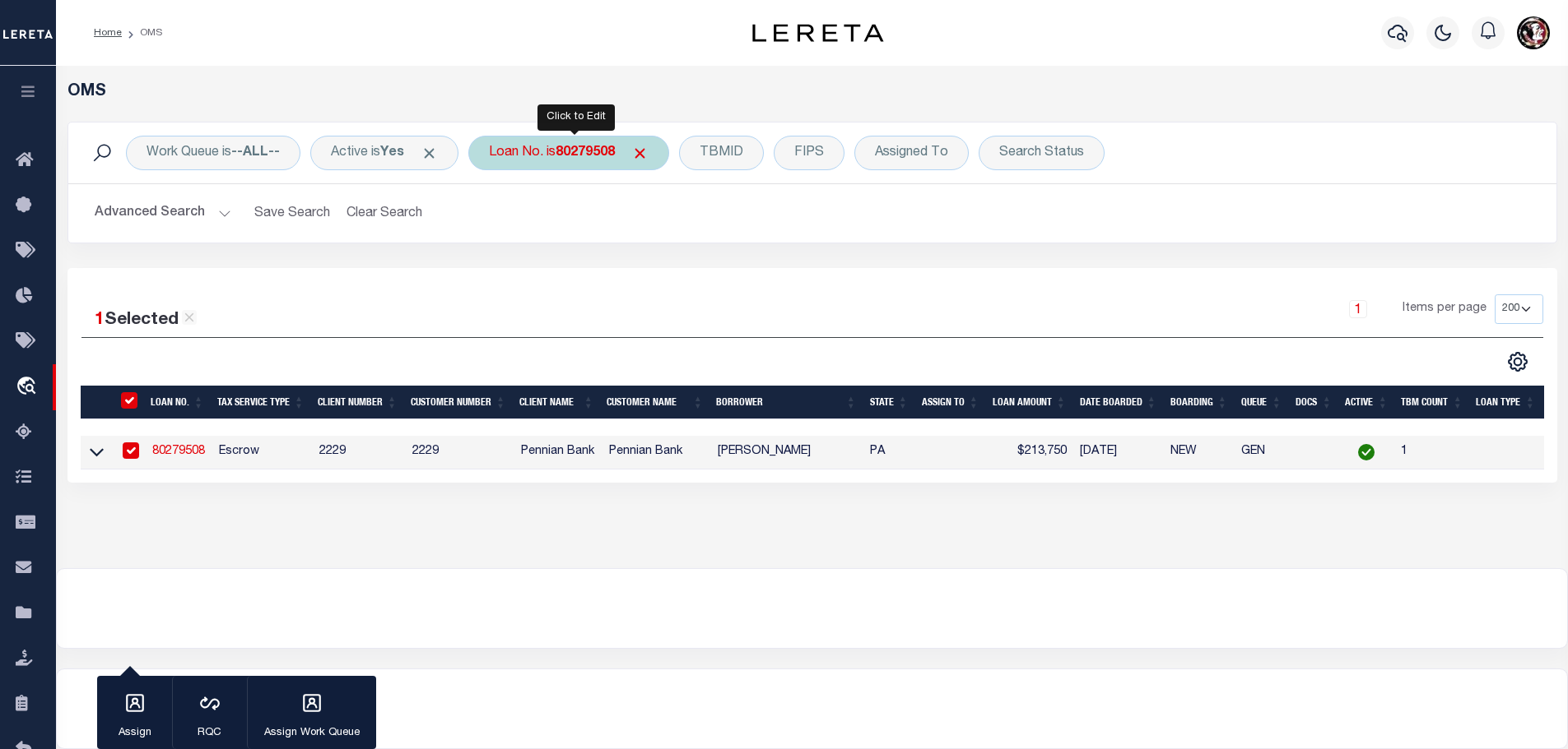
click at [605, 160] on b "80279508" at bounding box center [585, 153] width 59 height 13
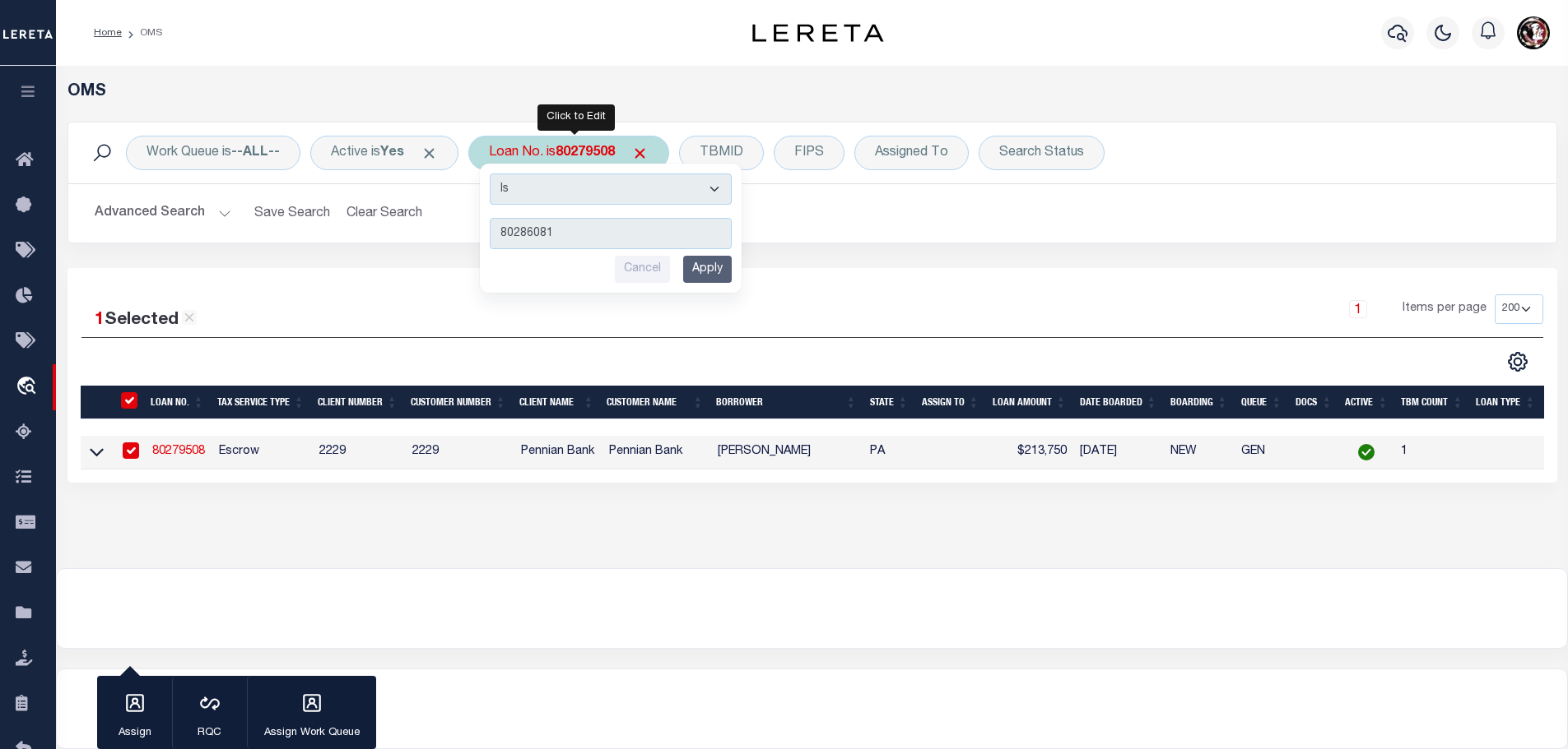
type input "80286081"
click at [712, 260] on input "Apply" at bounding box center [707, 268] width 49 height 27
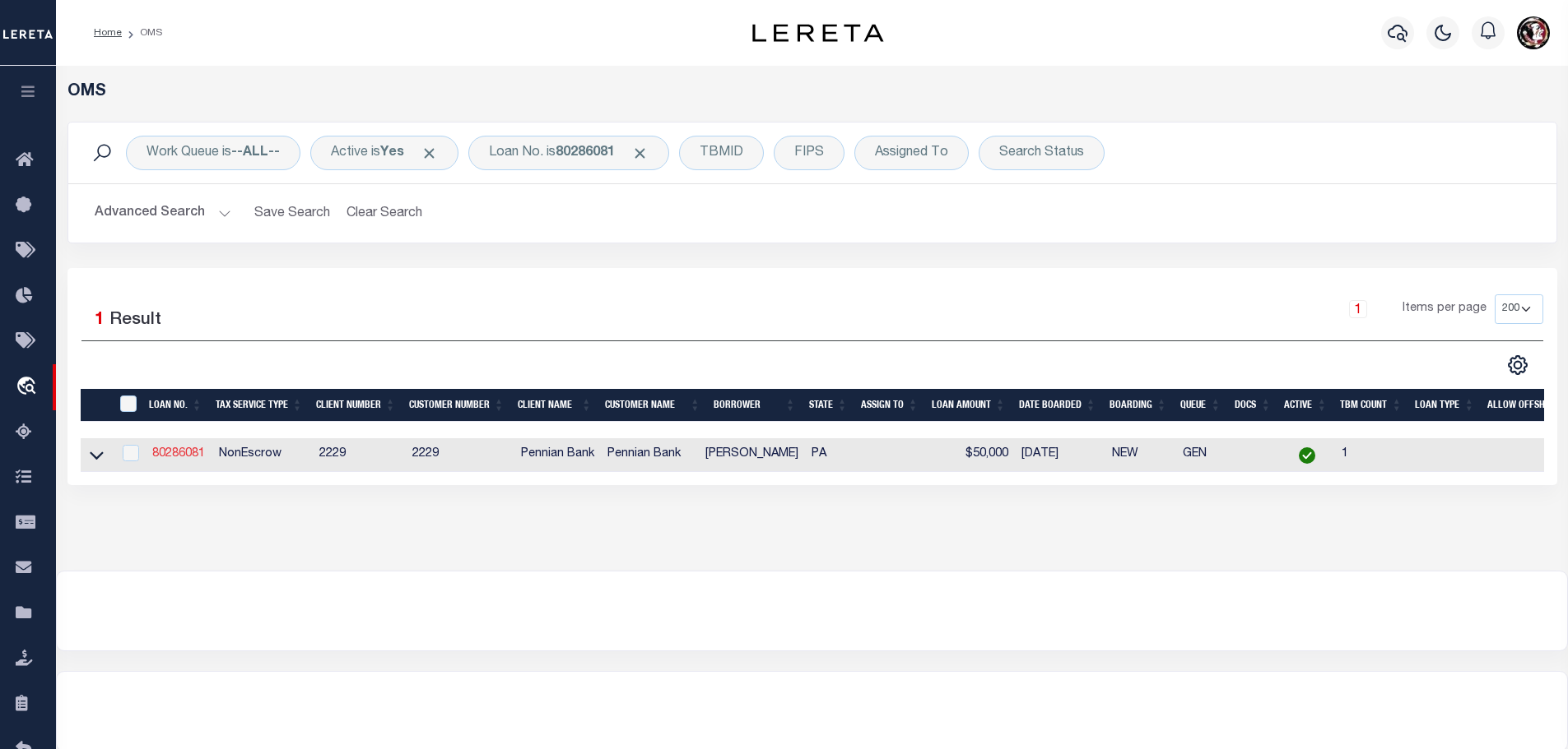
click at [162, 450] on link "80286081" at bounding box center [178, 454] width 53 height 11
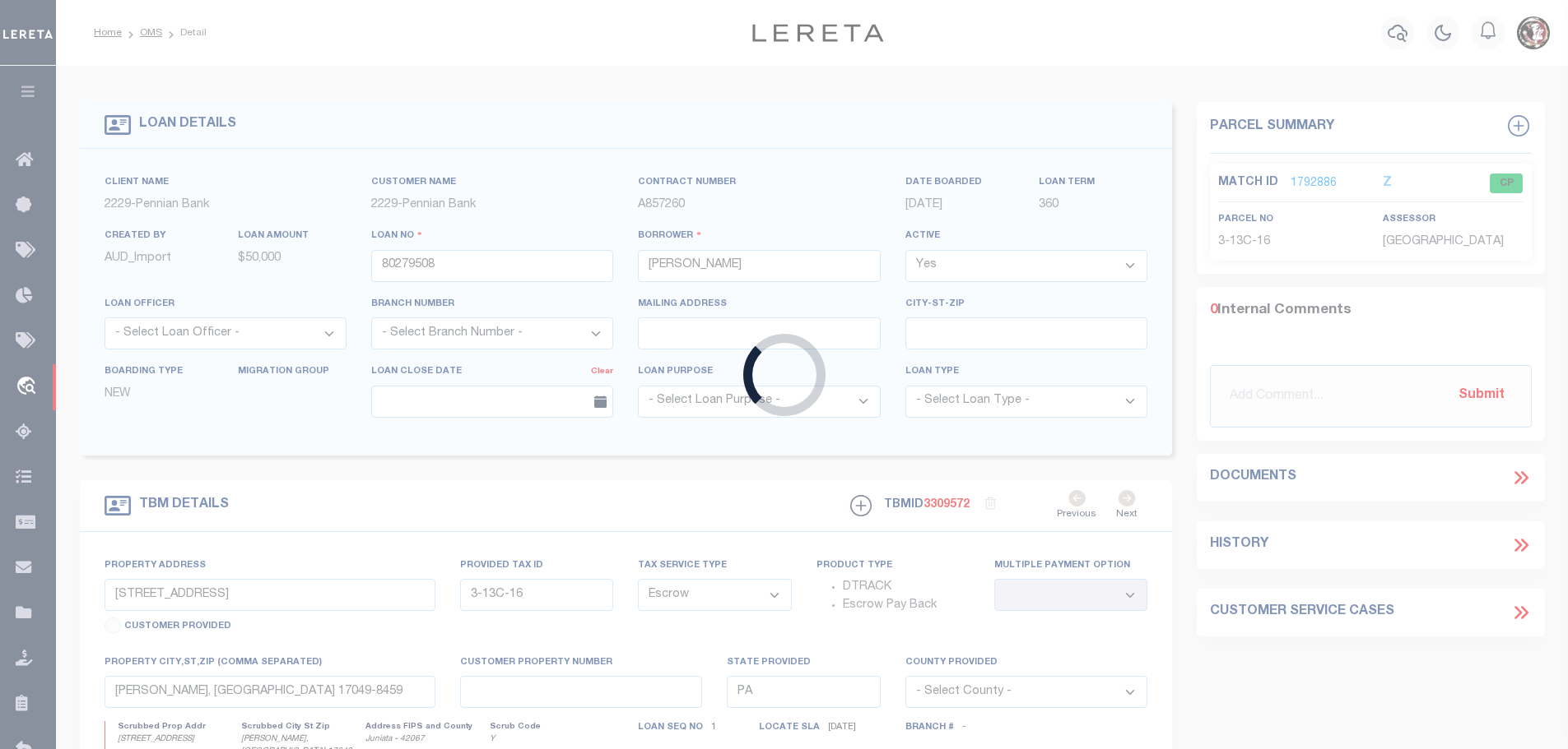
type input "80286081"
type input "[PERSON_NAME]"
select select "NonEscrow"
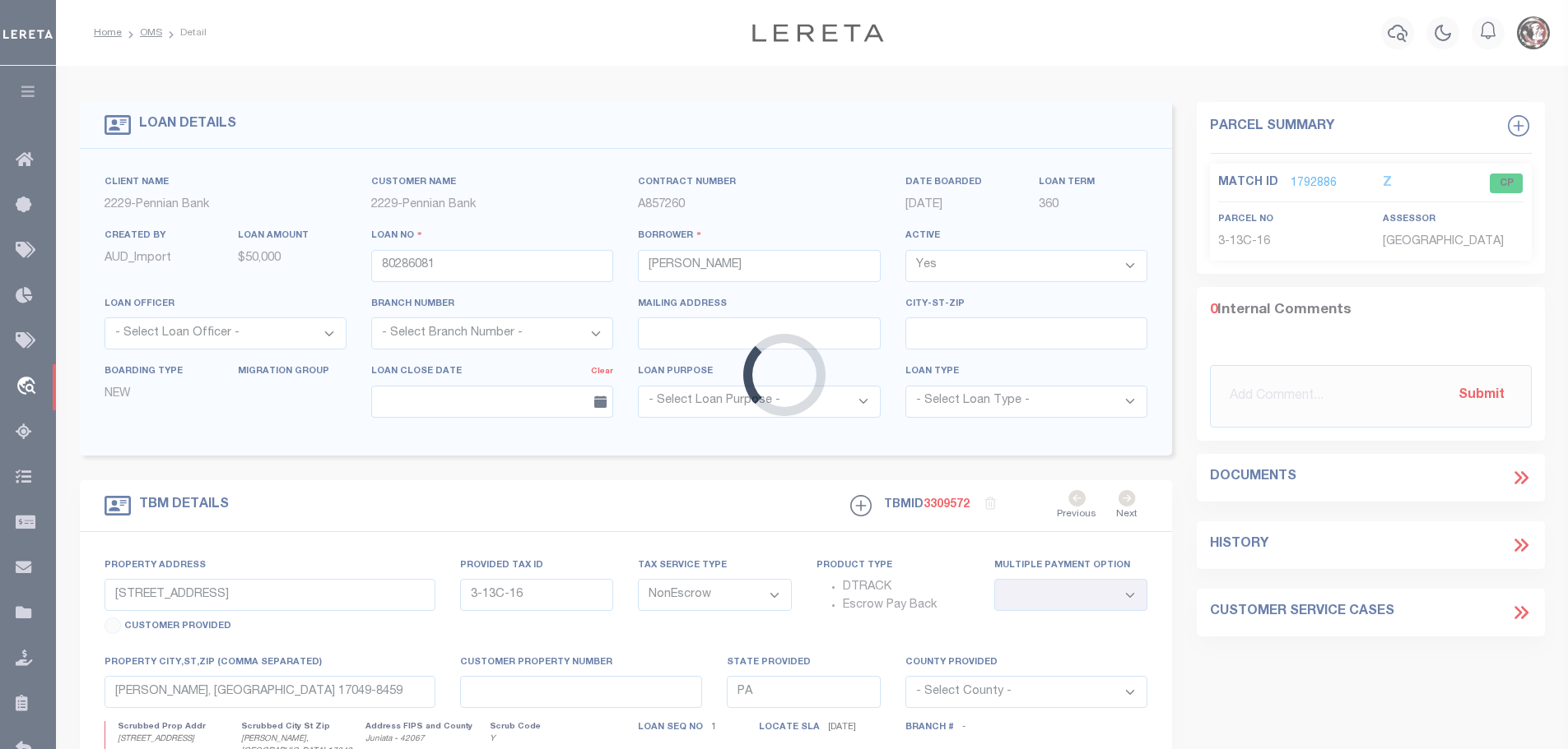
type input "[STREET_ADDRESS]"
type input "03-13B-036"
select select
type input "Mc Alisterville, [GEOGRAPHIC_DATA] 17049-8217"
select select
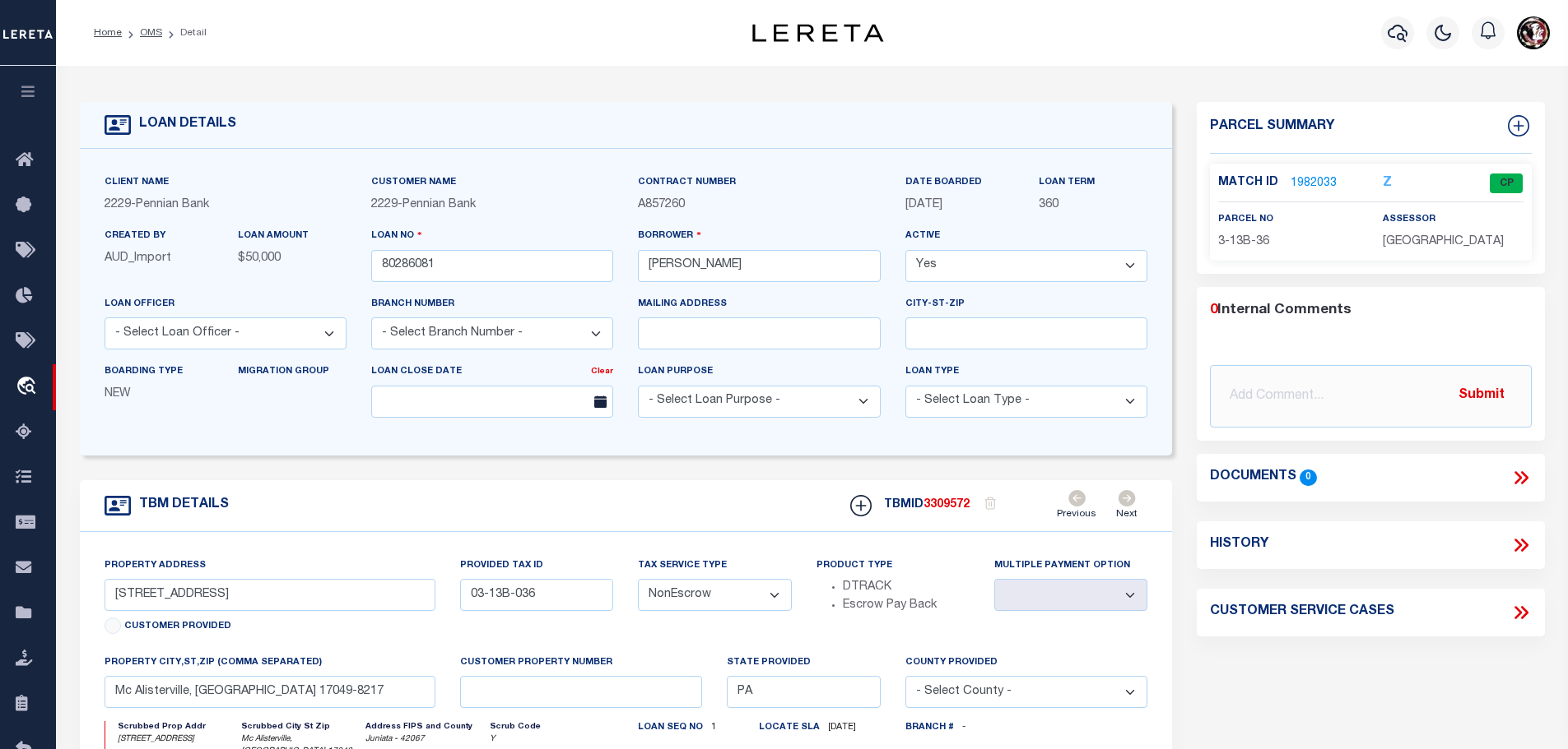
click at [1311, 179] on link "1982033" at bounding box center [1313, 184] width 46 height 18
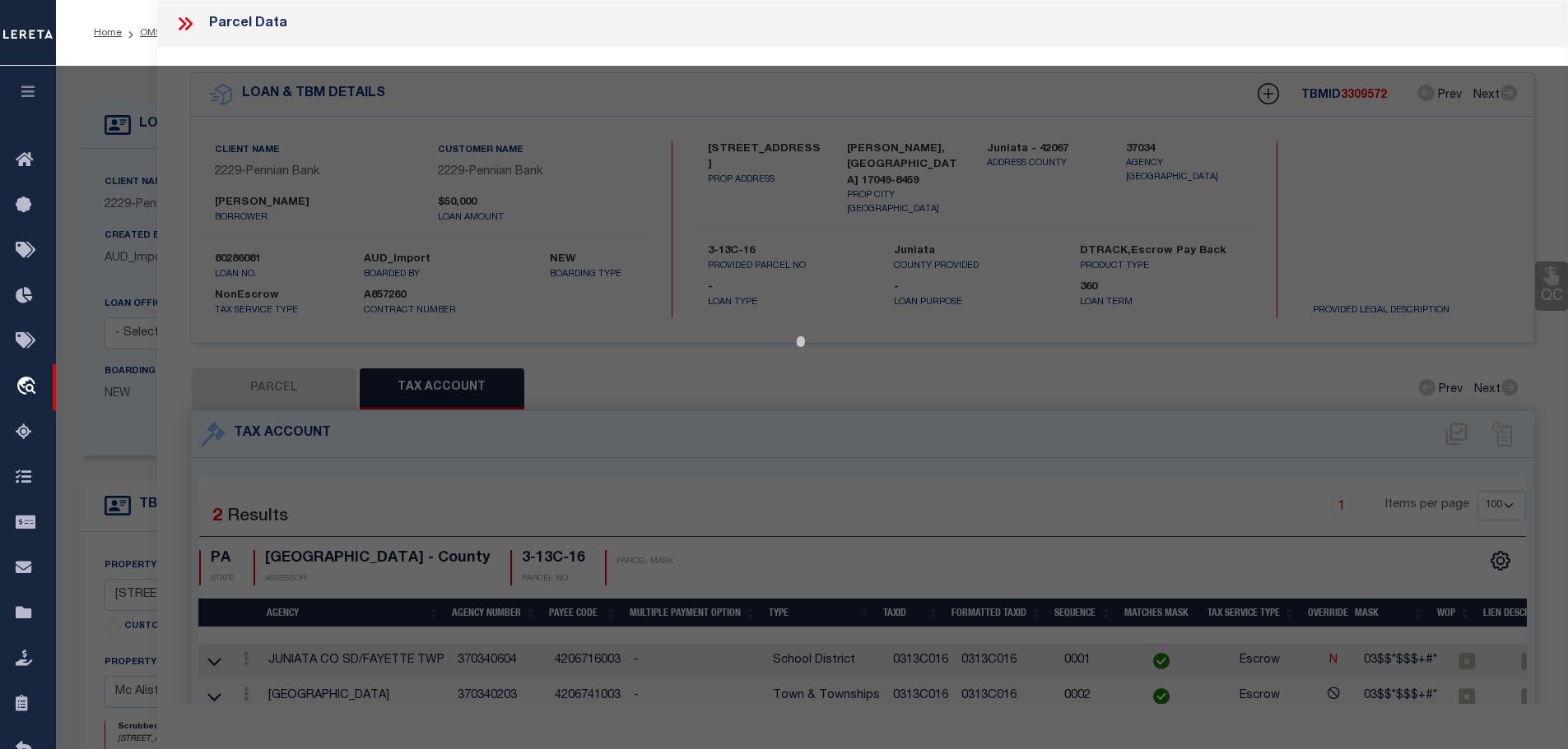
select select "AS"
checkbox input "false"
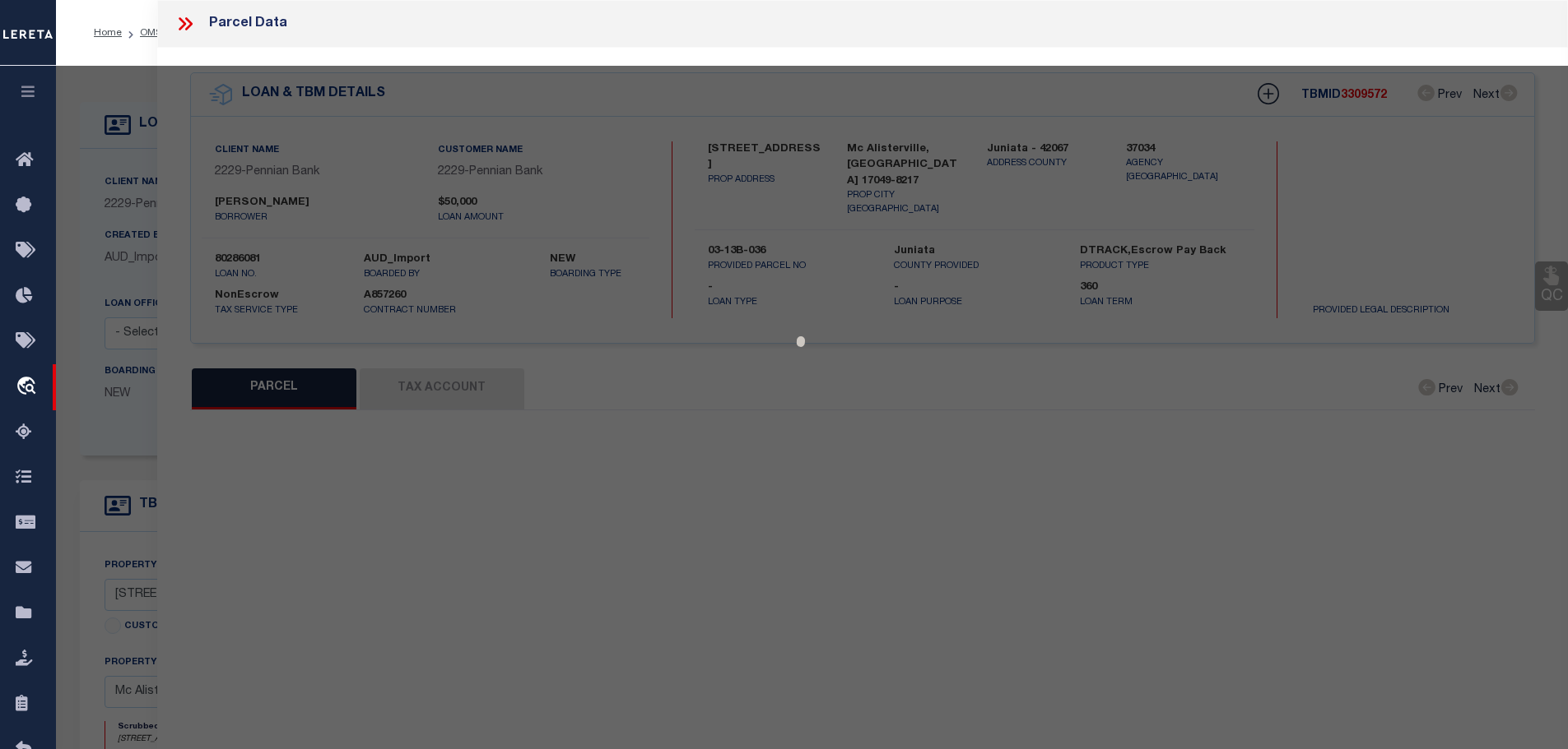
select select "CP"
type input "[PERSON_NAME] &TINA S"
type input "[STREET_ADDRESS]"
checkbox input "false"
type input "[PERSON_NAME] , [GEOGRAPHIC_DATA] 17049"
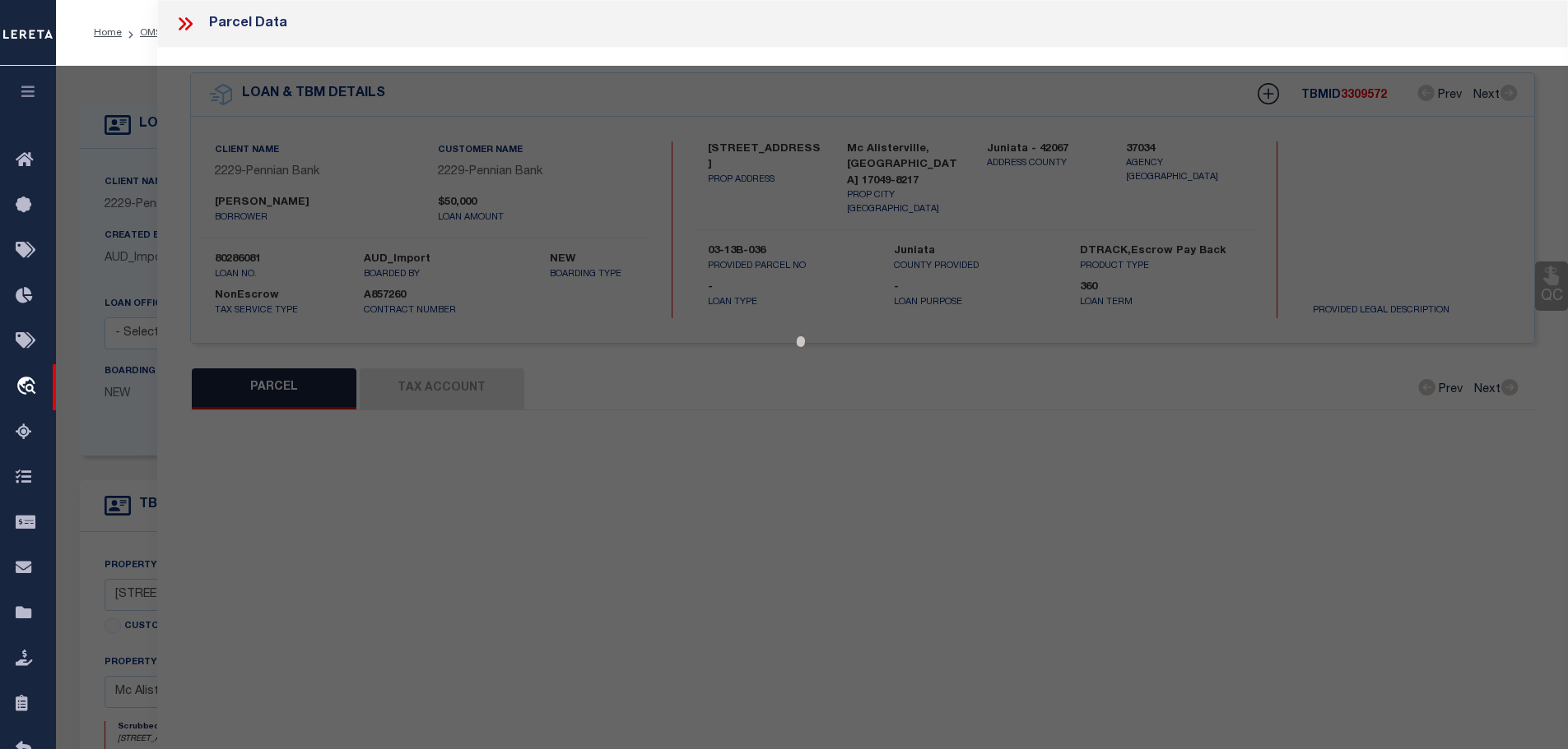
type textarea "434 1110"
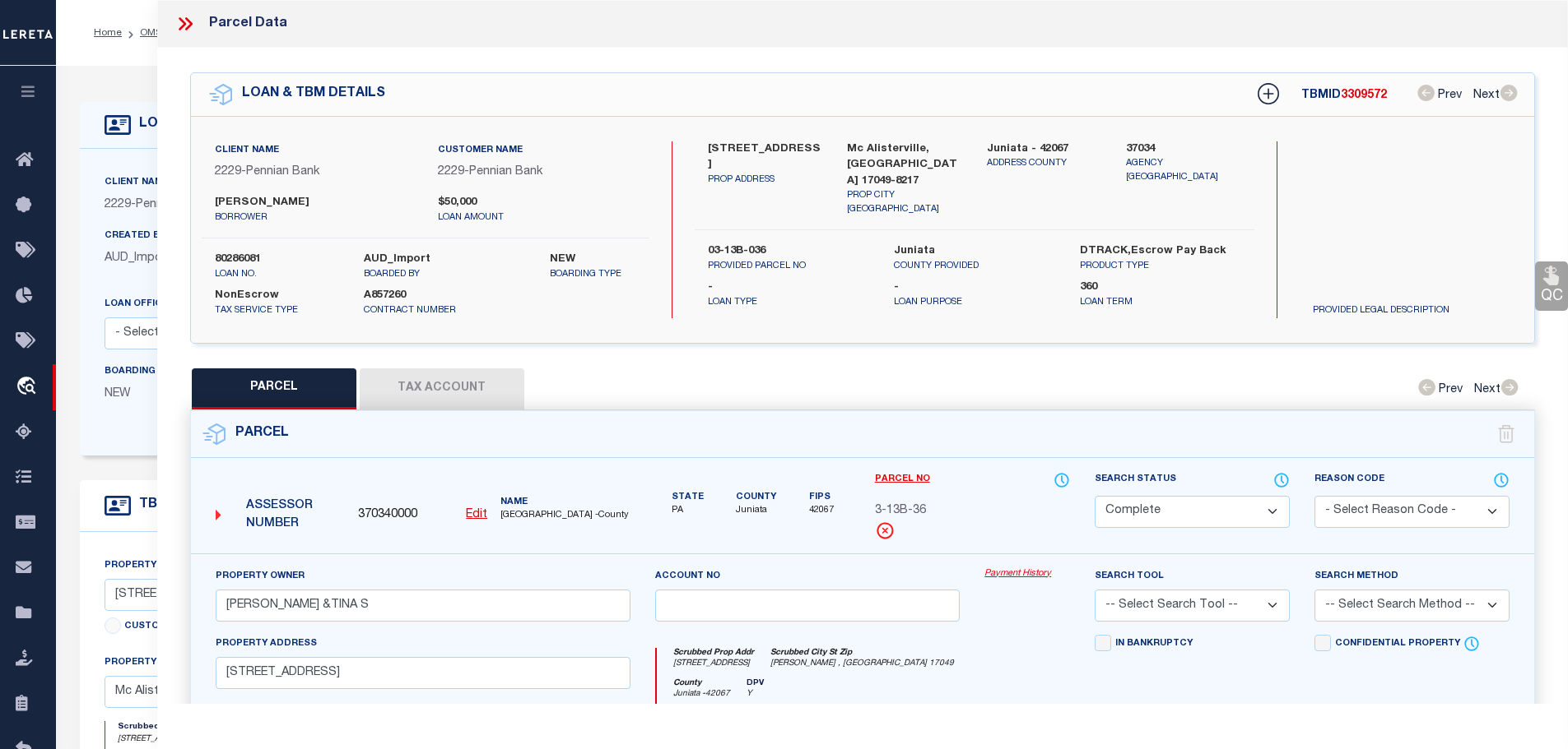
click at [423, 374] on button "Tax Account" at bounding box center [442, 389] width 164 height 42
select select "100"
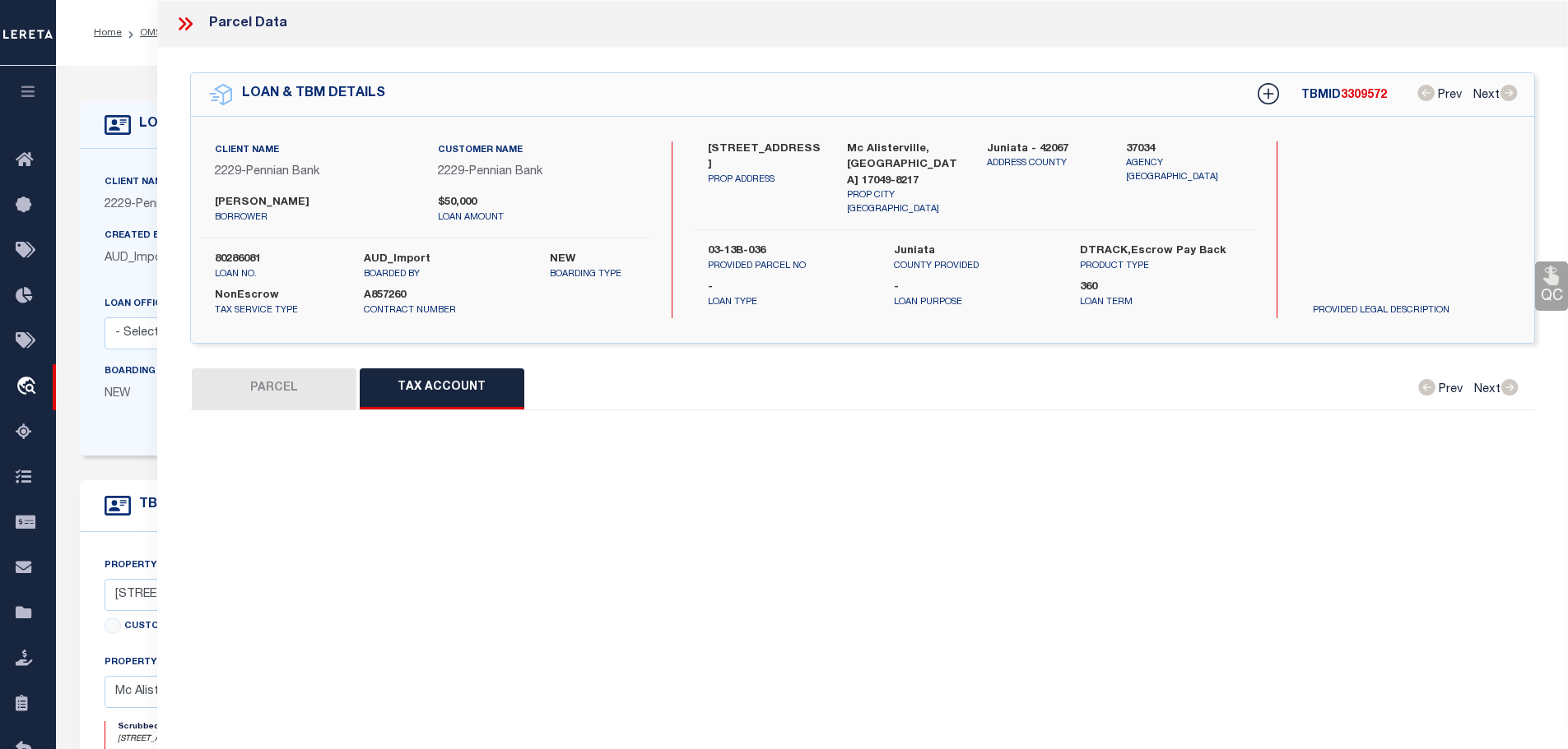
select select "100"
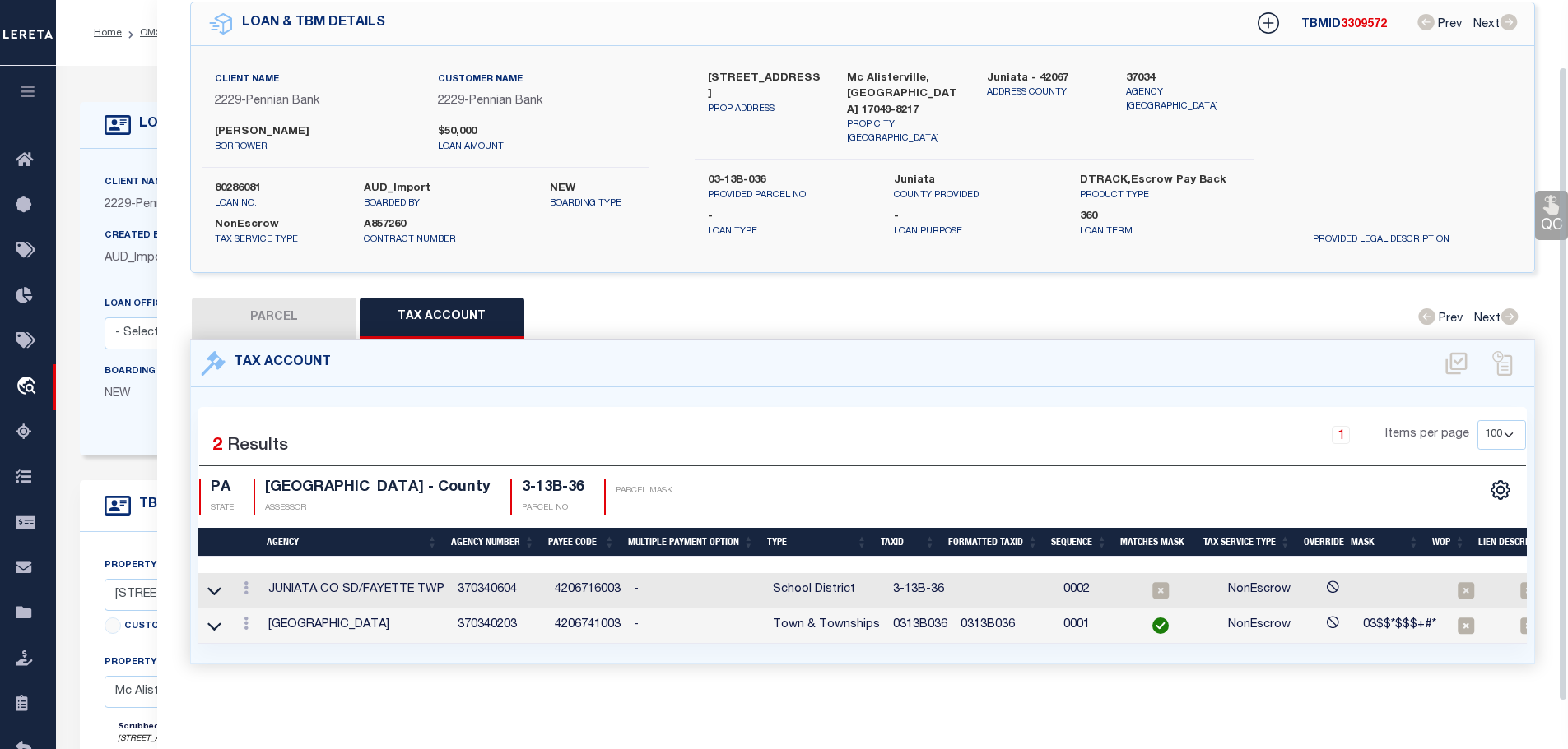
scroll to position [77, 0]
click at [245, 584] on link at bounding box center [246, 590] width 18 height 13
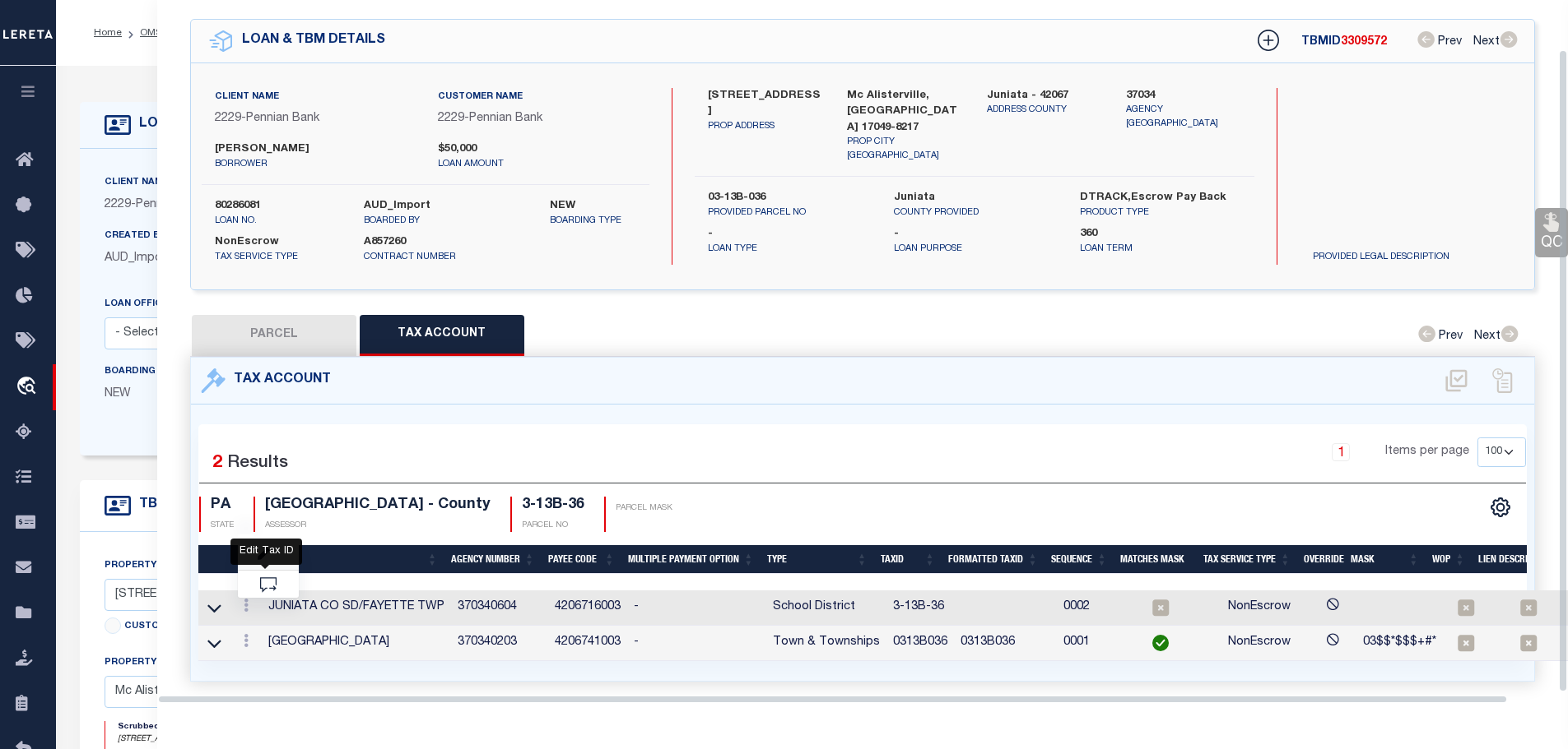
click at [262, 549] on icon "" at bounding box center [263, 554] width 12 height 12
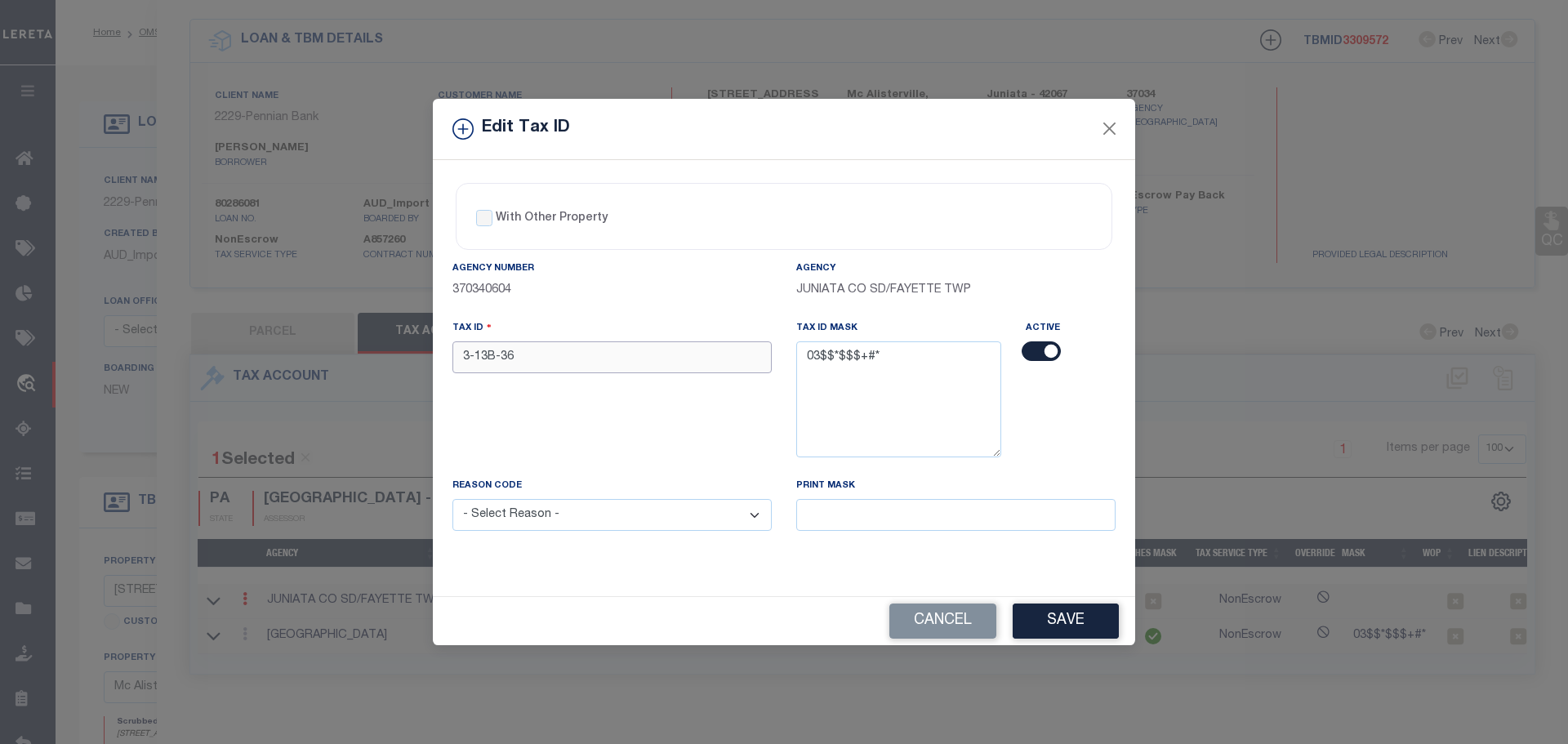
click at [548, 353] on input "3-13B-36" at bounding box center [612, 357] width 320 height 32
paste input "0313B0"
type input "0313B036"
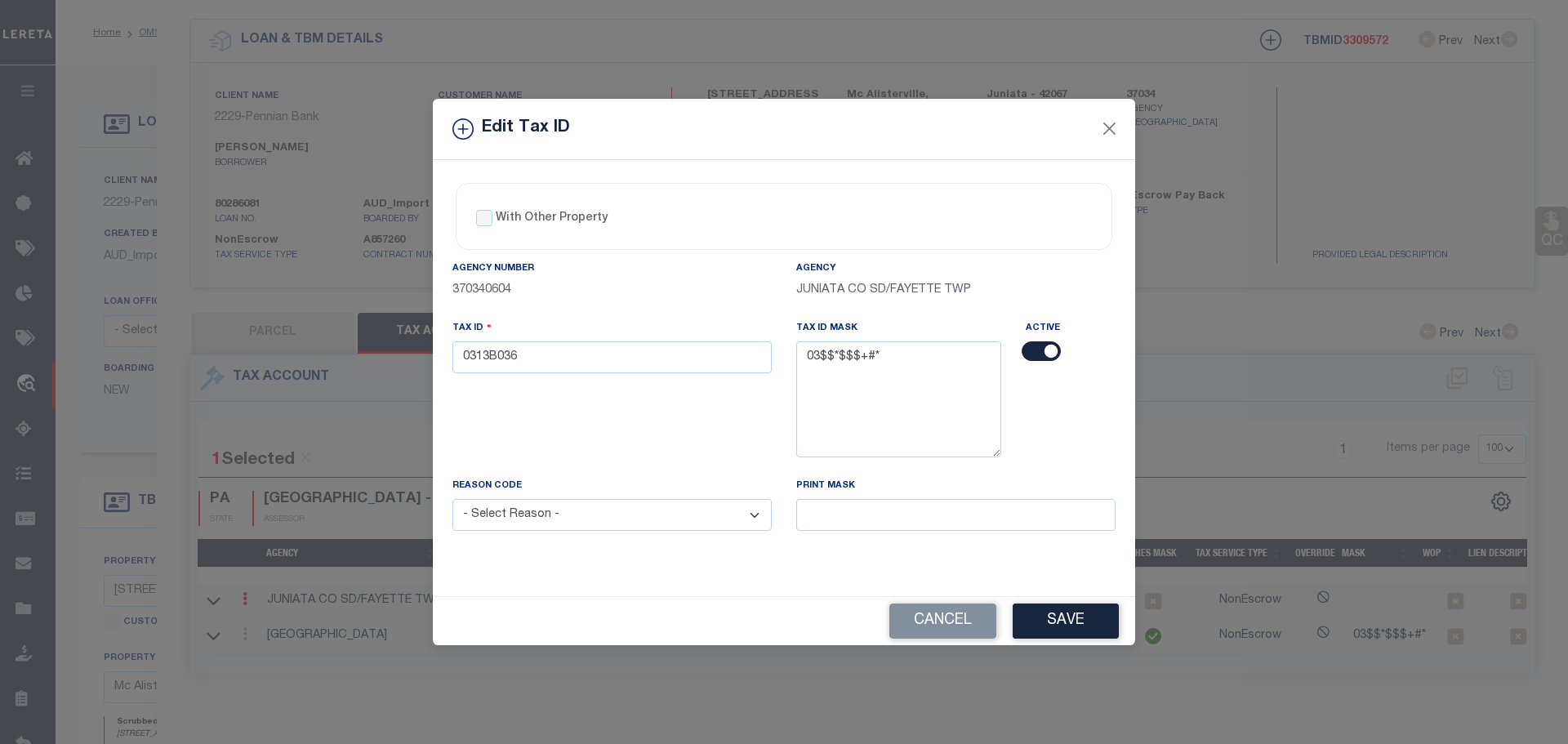
click at [578, 525] on select "- Select Reason - 099 - Other (Provide additional detail) ACT - Agency Changed …" at bounding box center [612, 515] width 320 height 32
select select "ACT"
click at [452, 500] on select "- Select Reason - 099 - Other (Provide additional detail) ACT - Agency Changed …" at bounding box center [612, 515] width 320 height 32
click at [1049, 618] on button "Save" at bounding box center [1066, 621] width 106 height 35
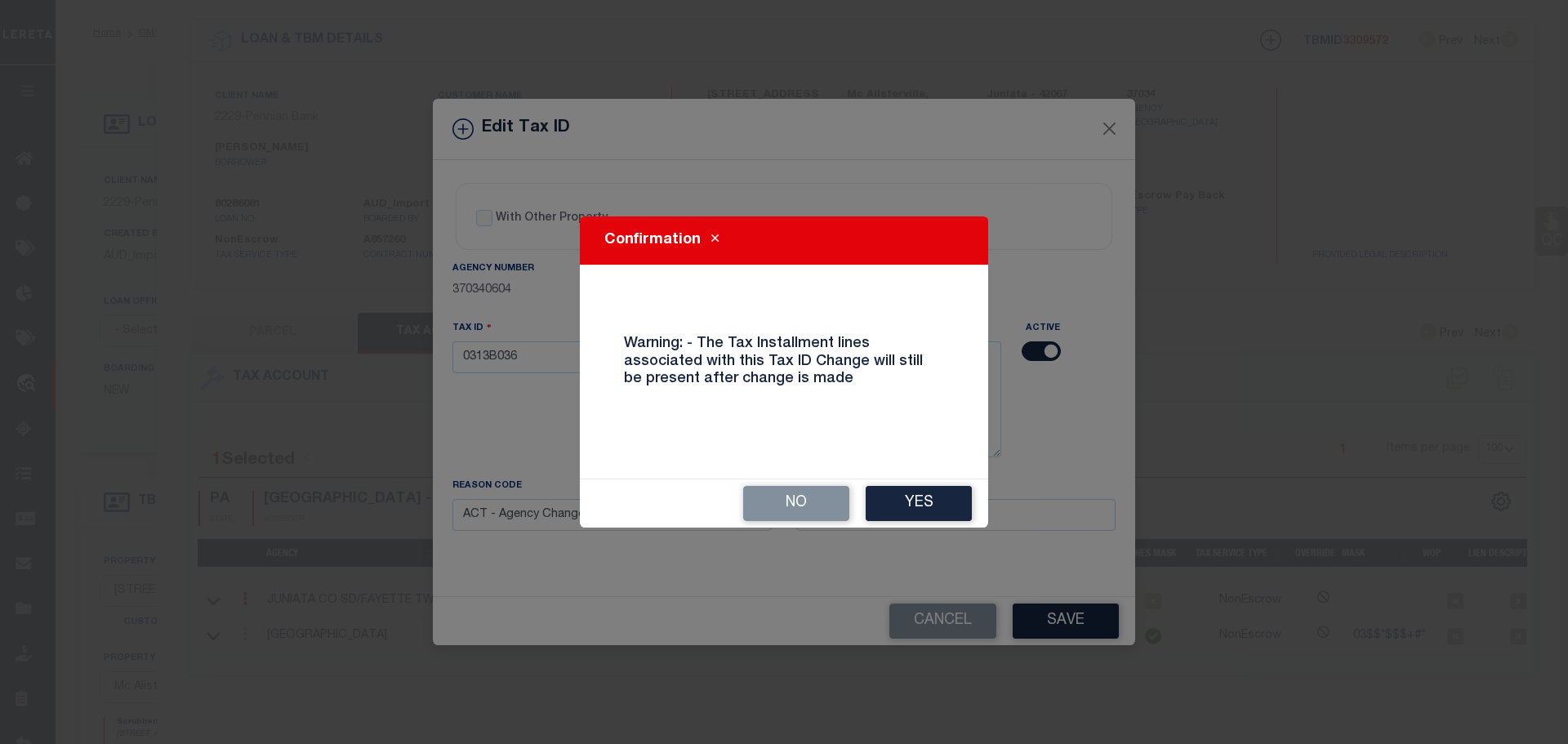
click at [921, 511] on button "Yes" at bounding box center [919, 504] width 106 height 35
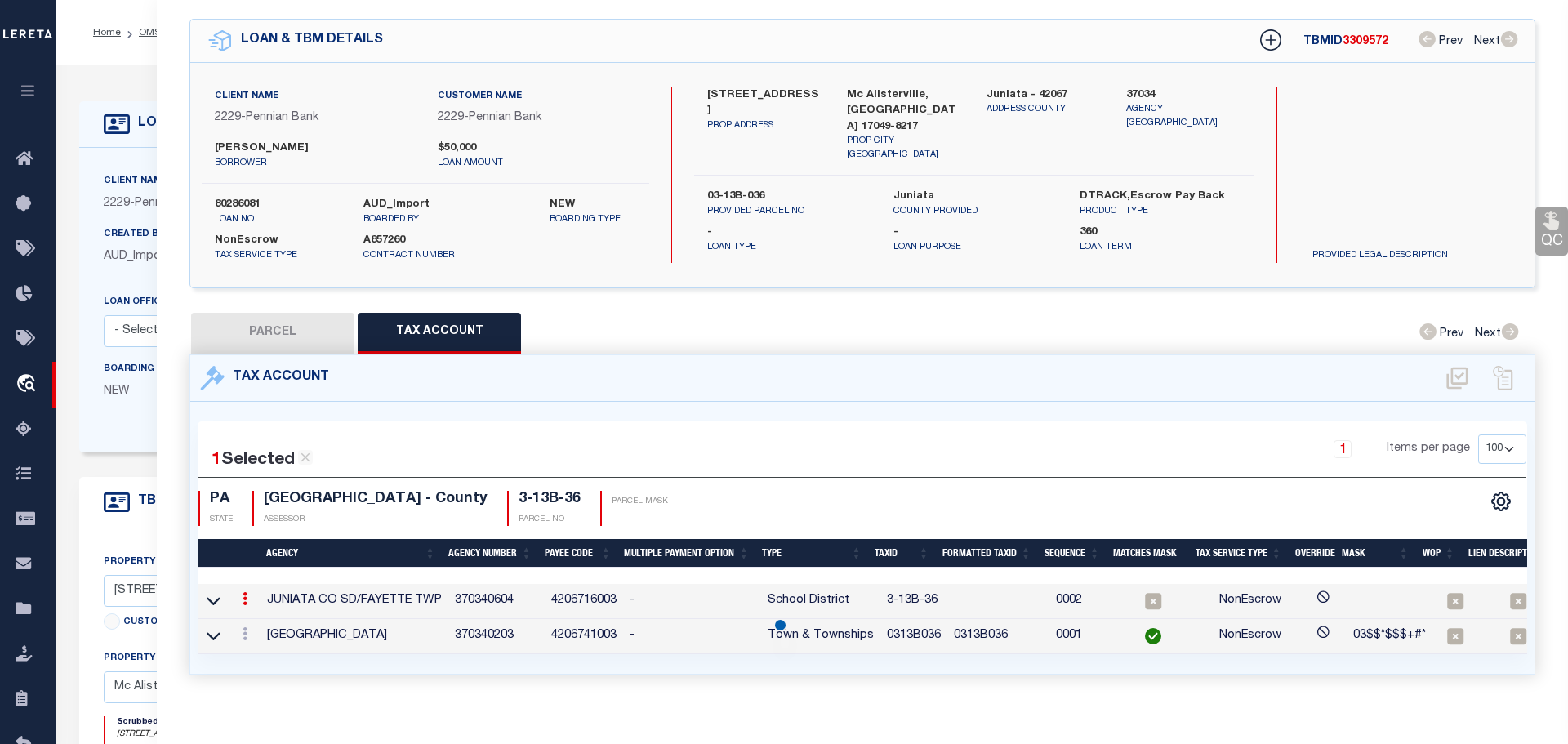
select select
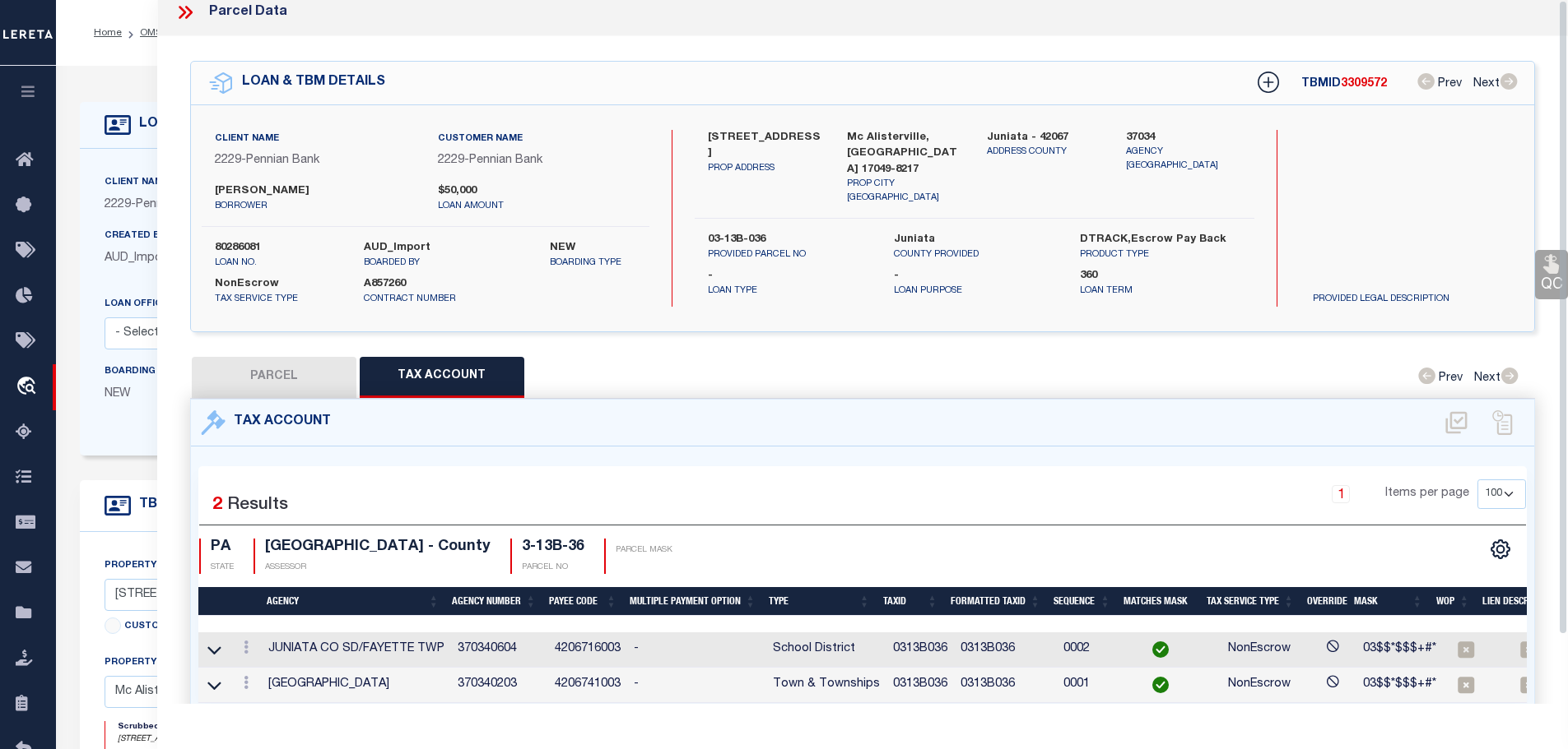
scroll to position [0, 0]
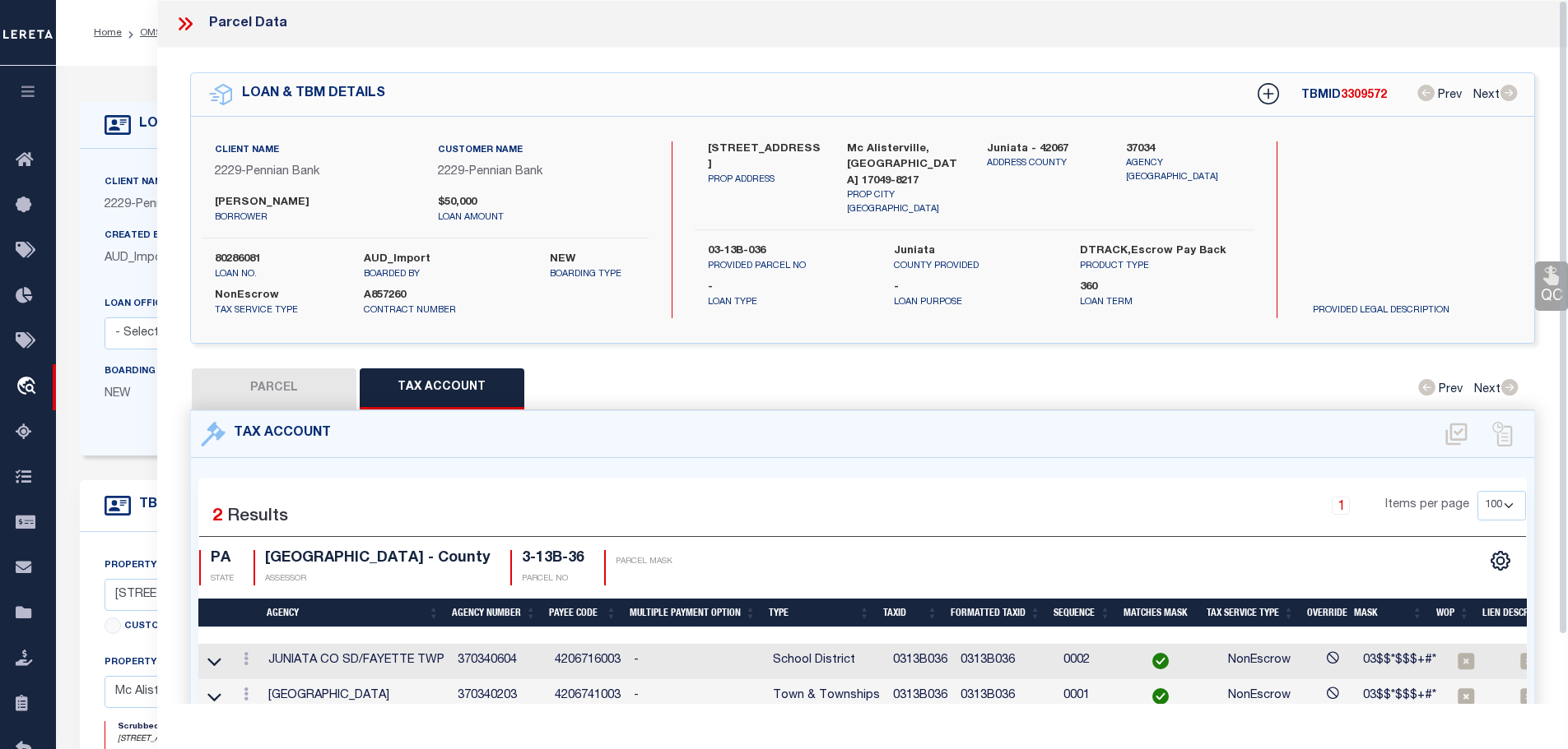
click at [181, 21] on icon at bounding box center [183, 24] width 7 height 13
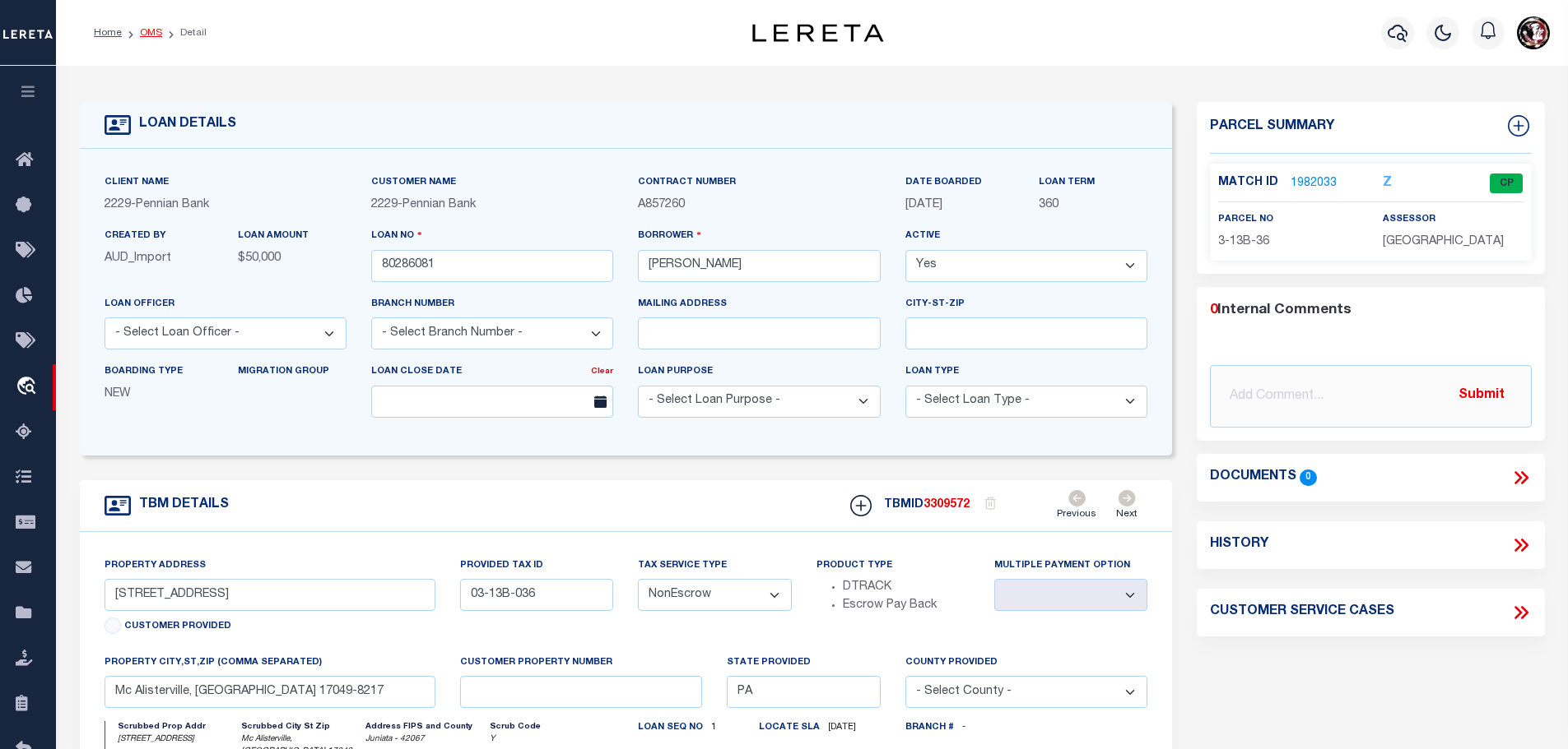
click at [140, 33] on link "OMS" at bounding box center [151, 32] width 22 height 10
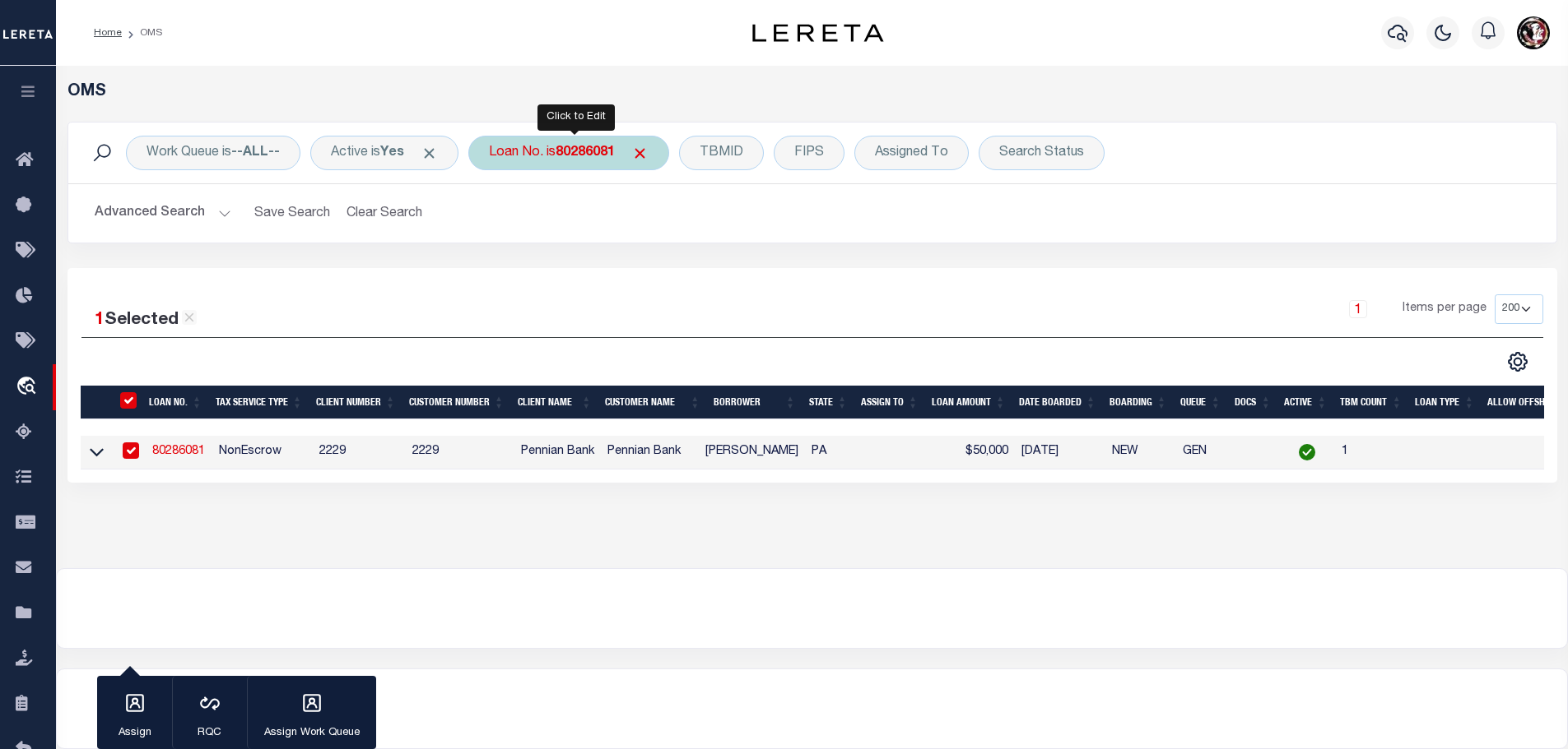
click at [553, 158] on div "Loan No. is 80286081" at bounding box center [569, 152] width 201 height 34
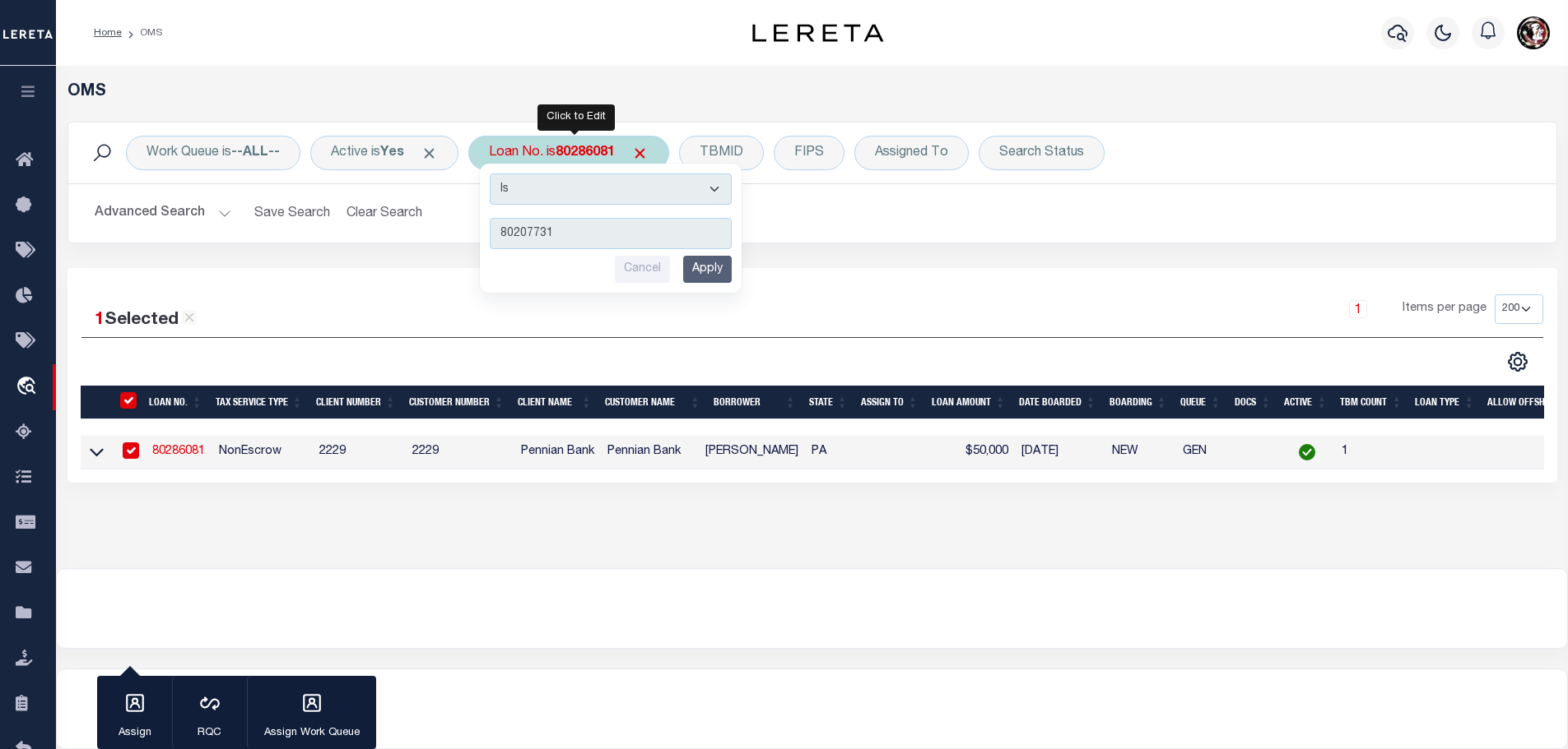
type input "80207731"
click at [712, 275] on input "Apply" at bounding box center [707, 268] width 49 height 27
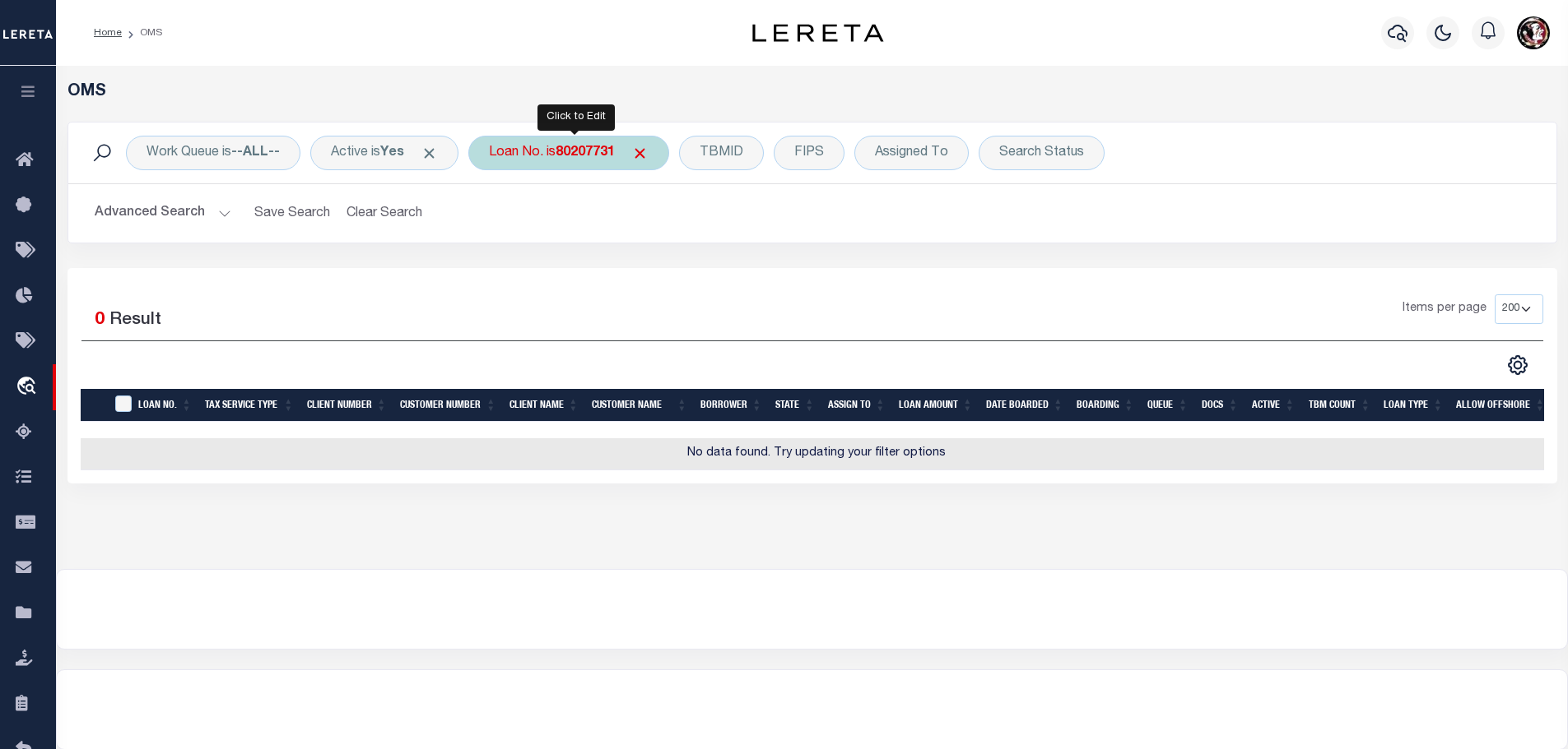
click at [584, 151] on b "80207731" at bounding box center [585, 153] width 59 height 13
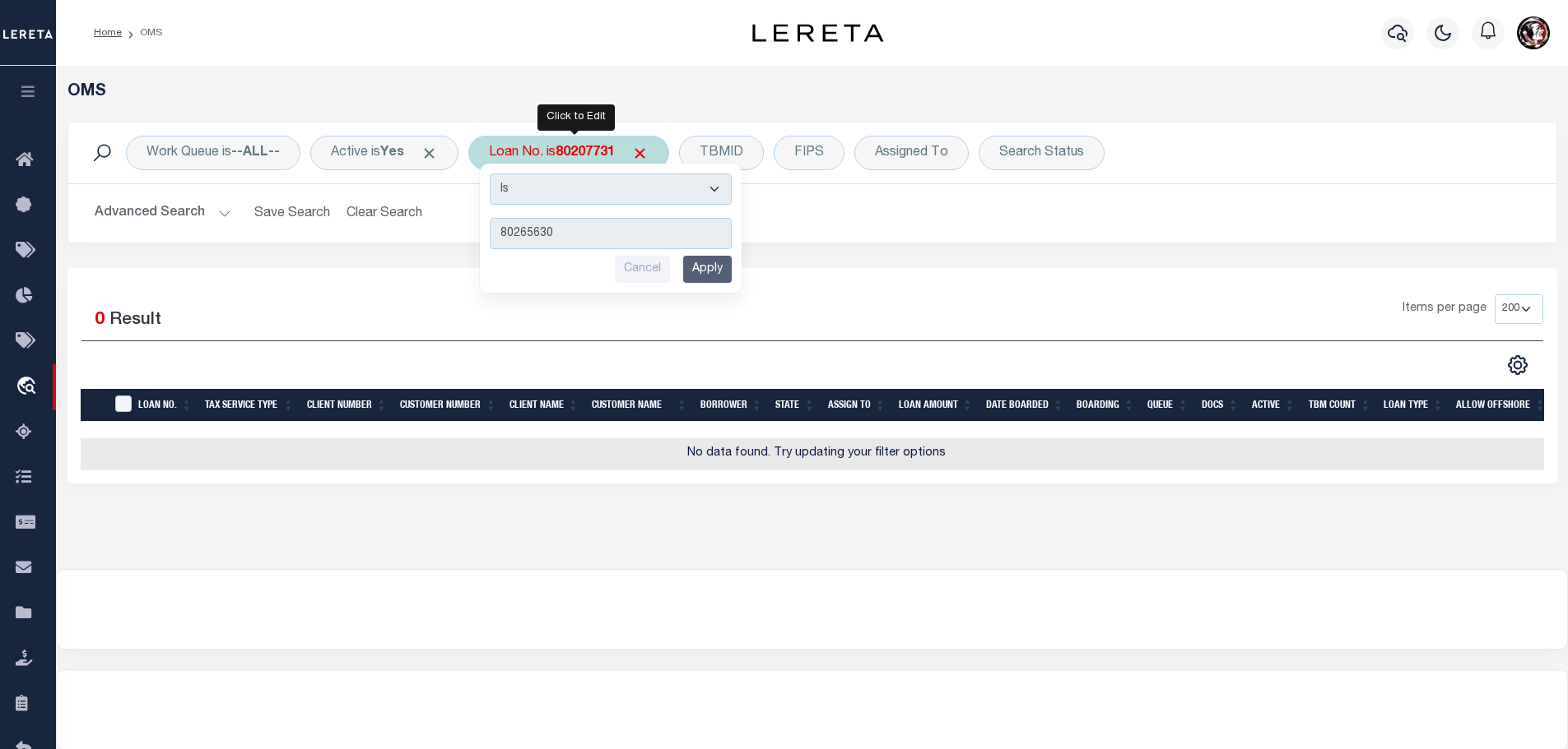
type input "80265630"
click at [705, 275] on input "Apply" at bounding box center [707, 268] width 49 height 27
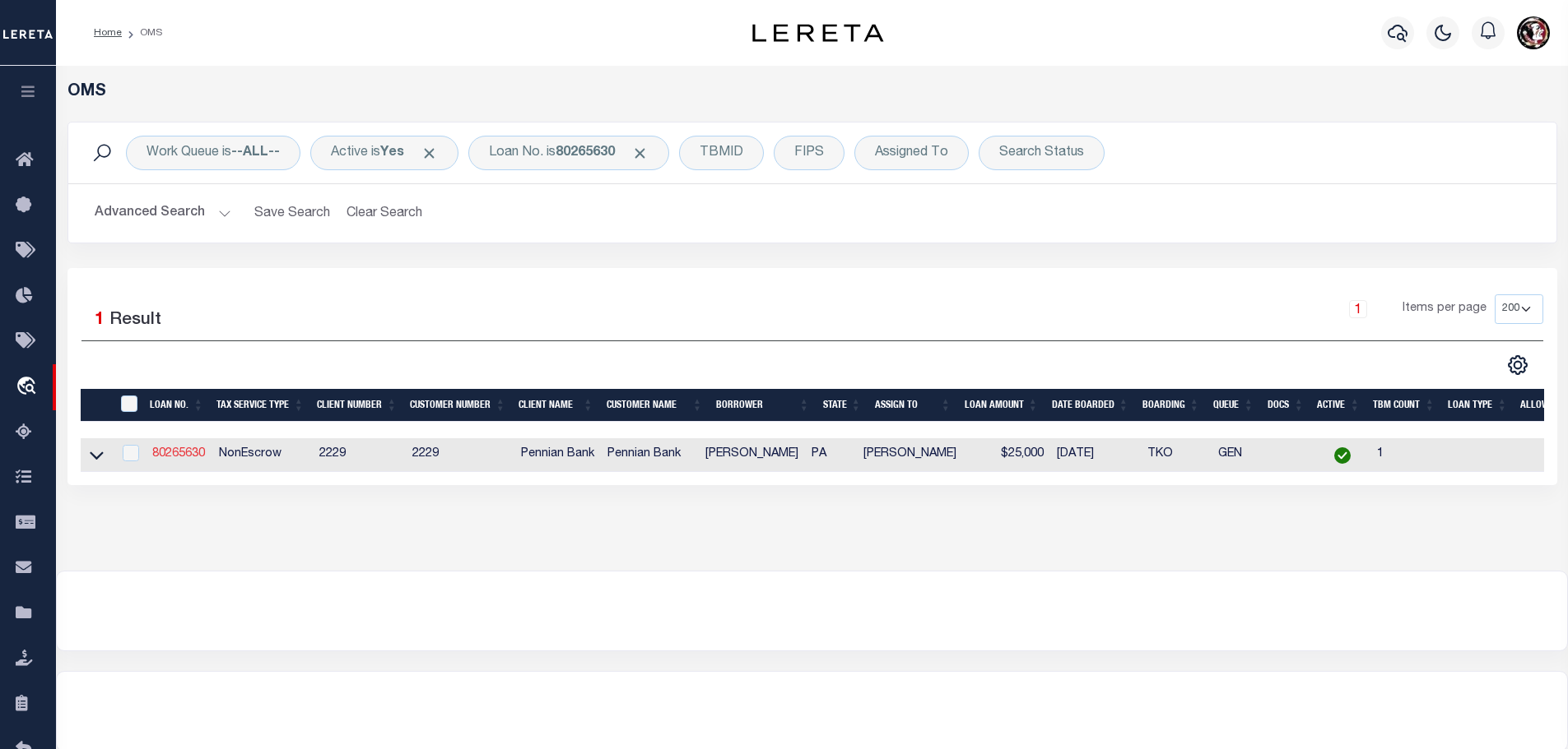
click at [193, 449] on link "80265630" at bounding box center [178, 454] width 53 height 11
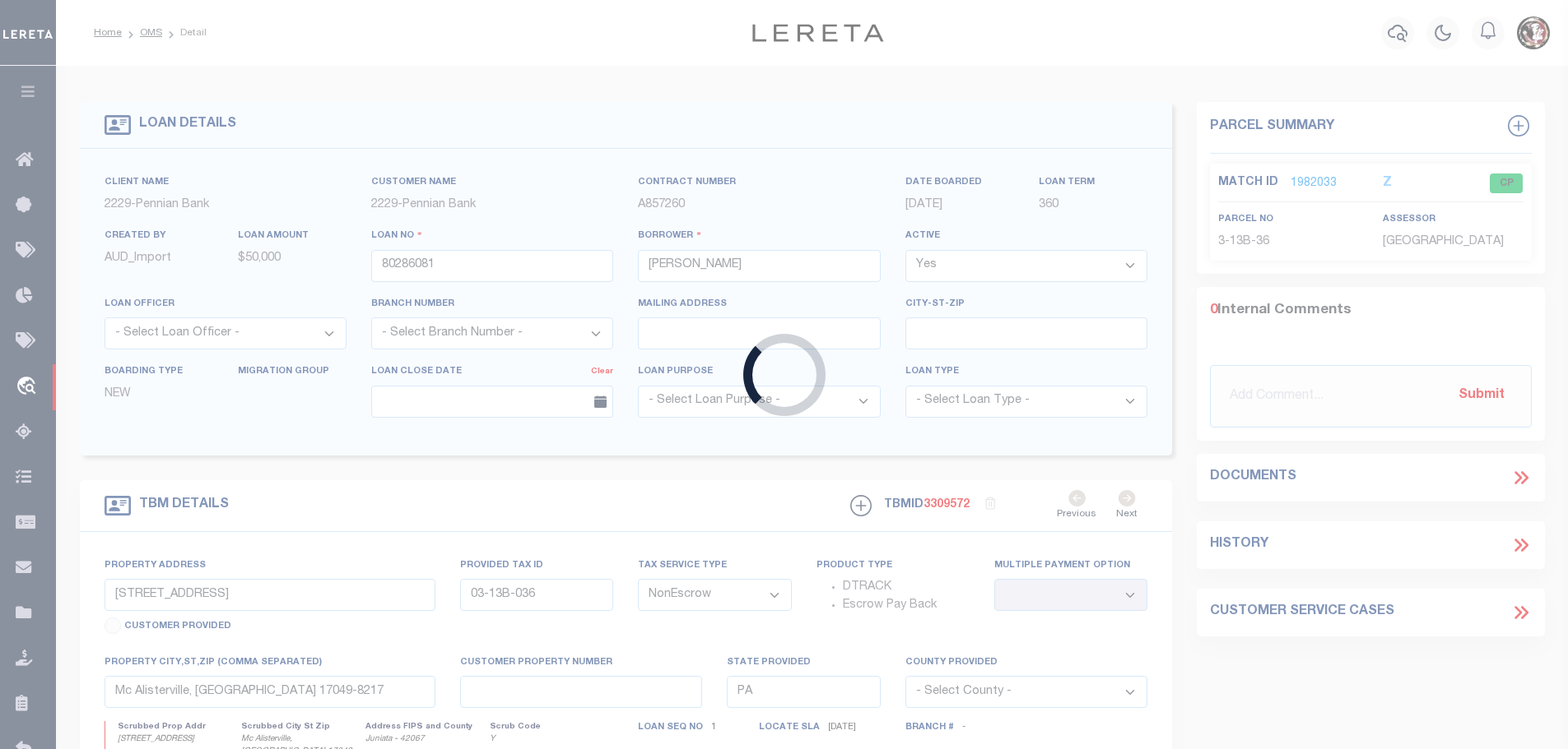
type input "80265630"
type input "[PERSON_NAME]"
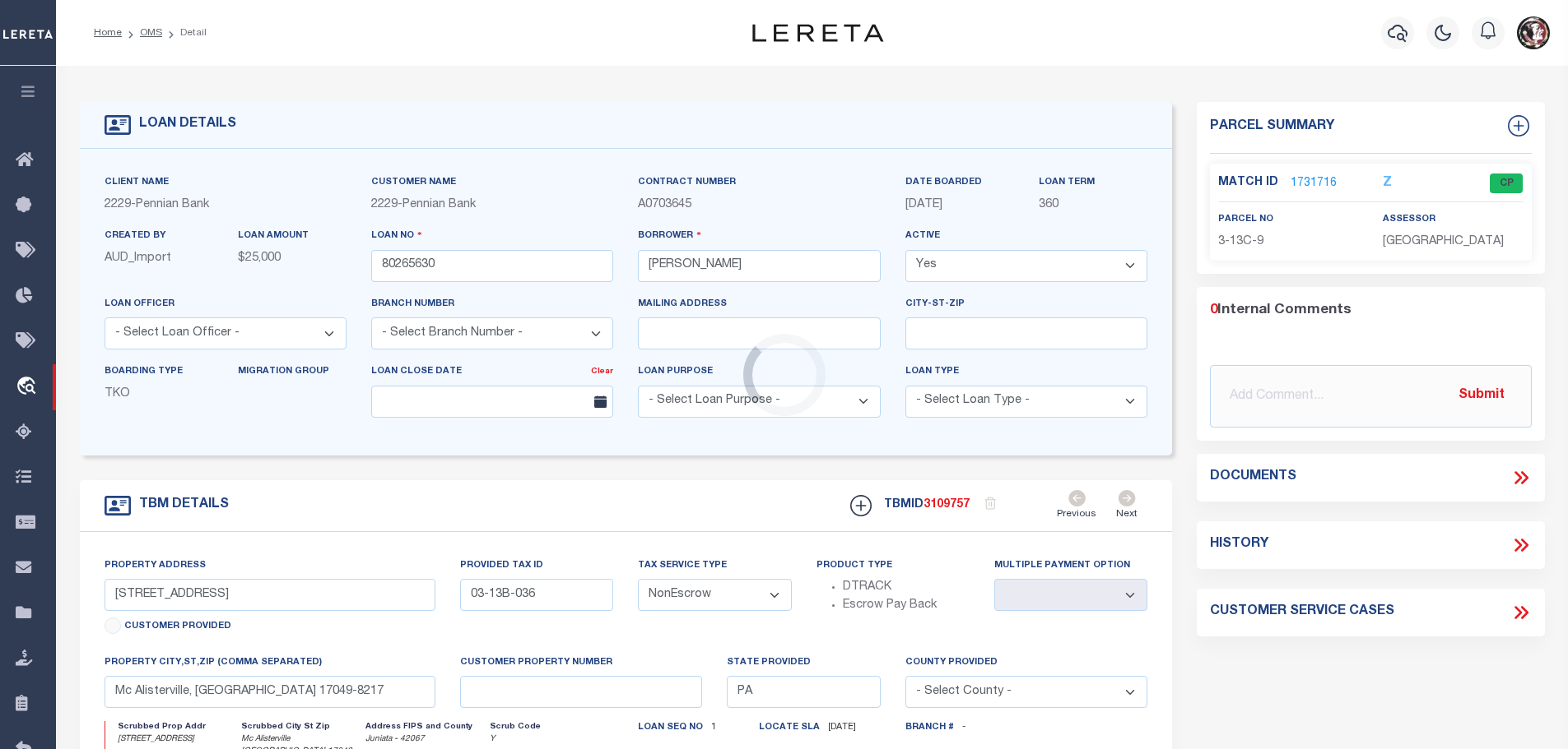
type input "[STREET_ADDRESS]"
select select
type input "Mc Alisterville [GEOGRAPHIC_DATA] 17049-8462"
select select
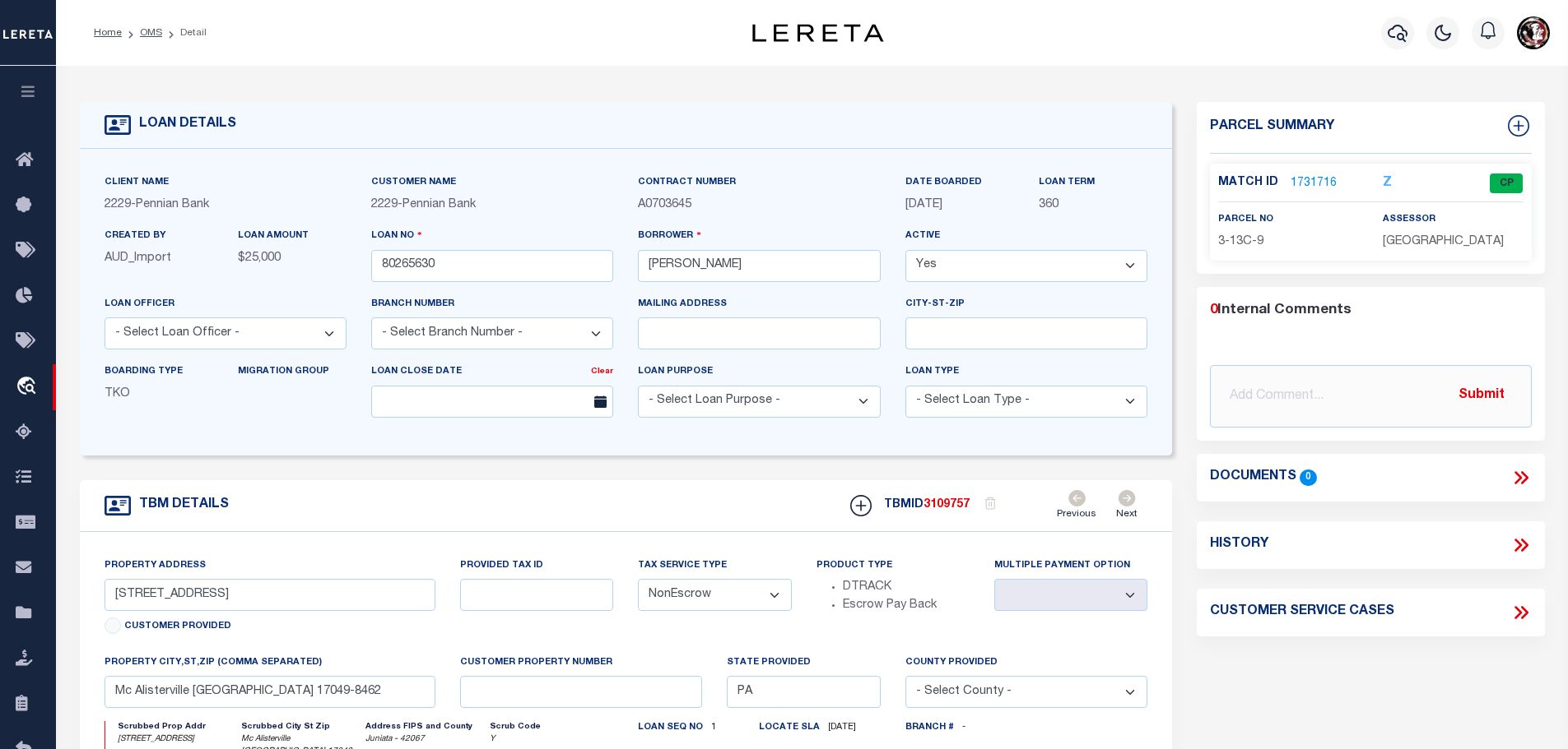
click at [1317, 180] on link "1731716" at bounding box center [1313, 184] width 46 height 18
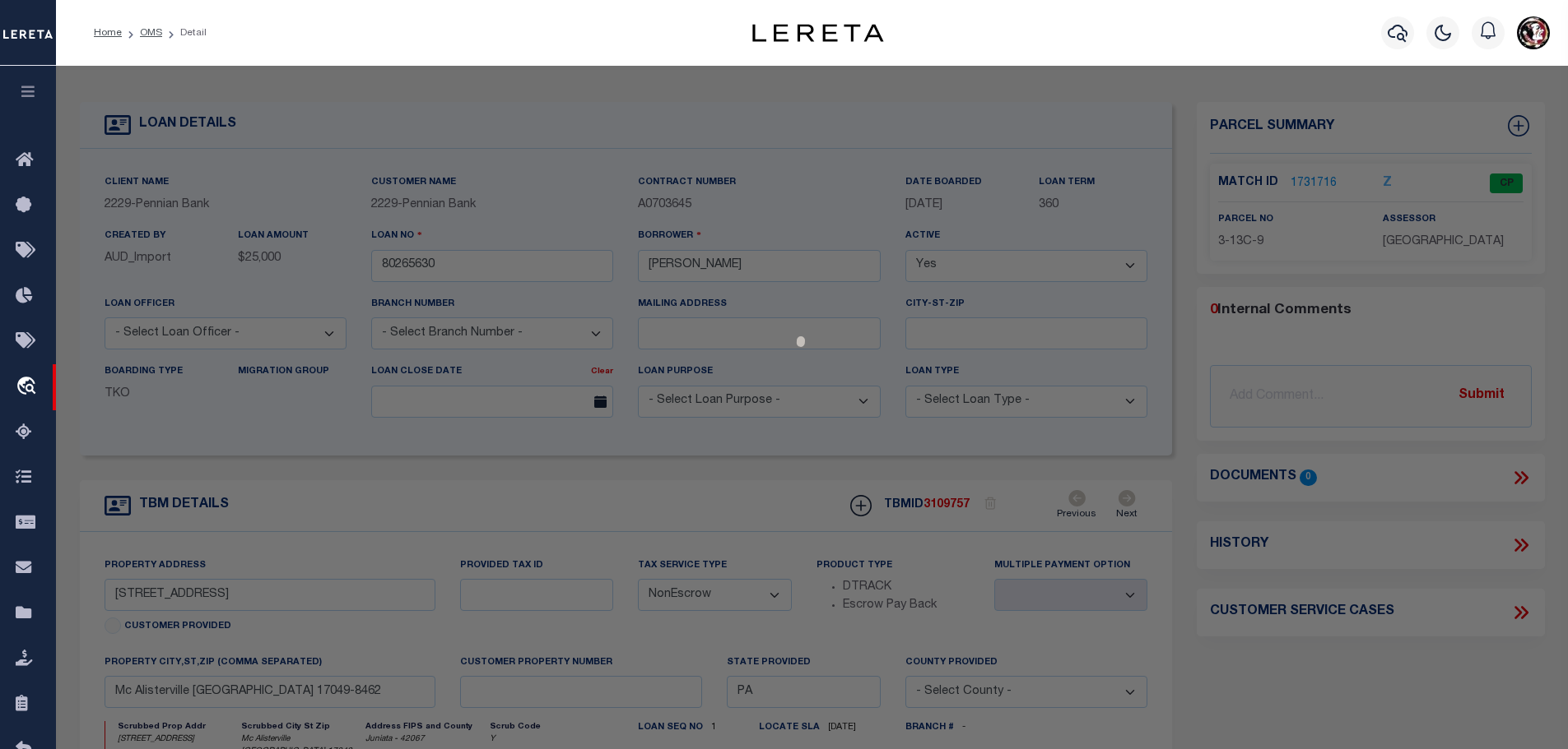
select select "AS"
checkbox input "false"
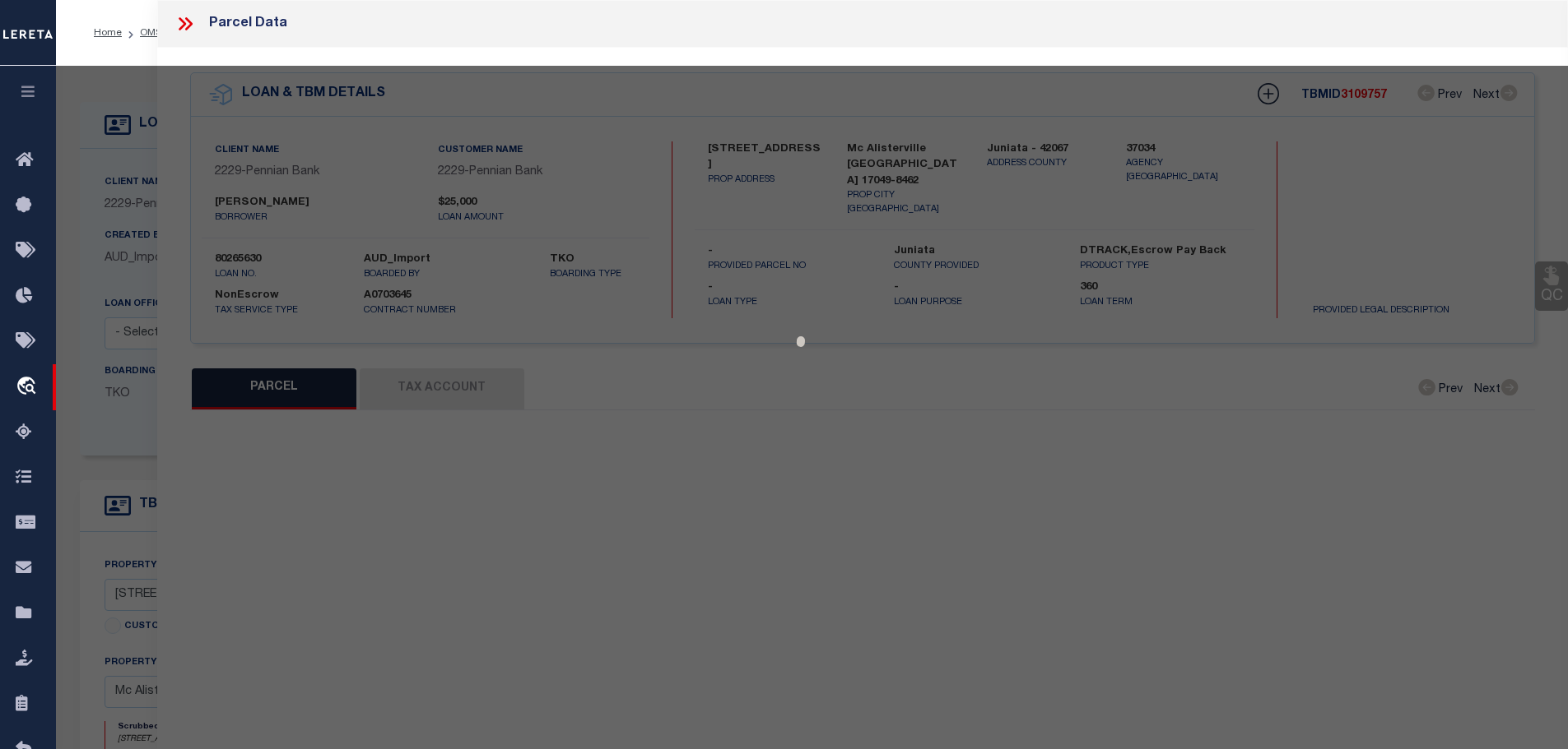
select select "CP"
type input "[PERSON_NAME] N"
type input "[STREET_ADDRESS]"
checkbox input "false"
type input "[PERSON_NAME] , [GEOGRAPHIC_DATA] 17049"
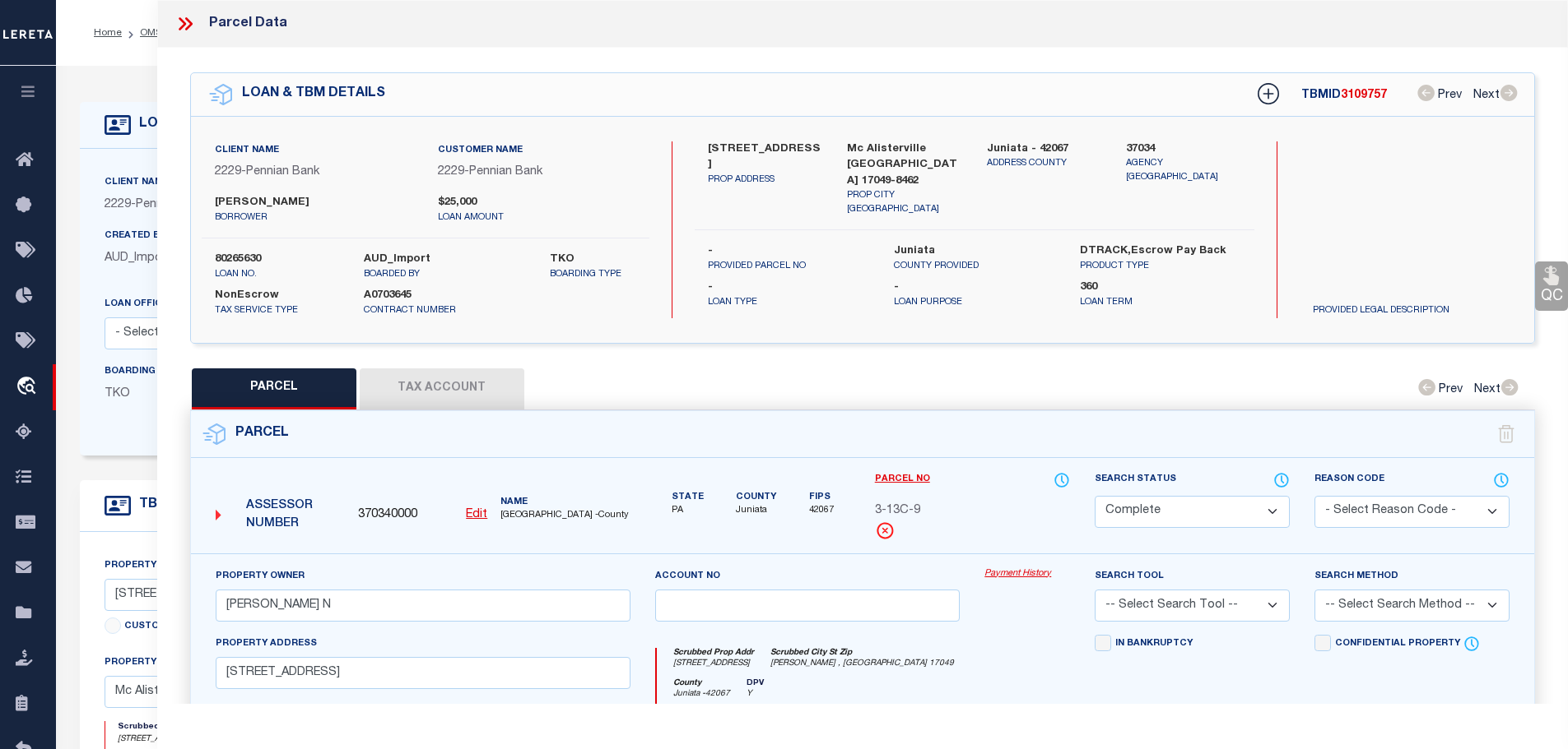
click at [421, 375] on button "Tax Account" at bounding box center [442, 389] width 164 height 42
select select "100"
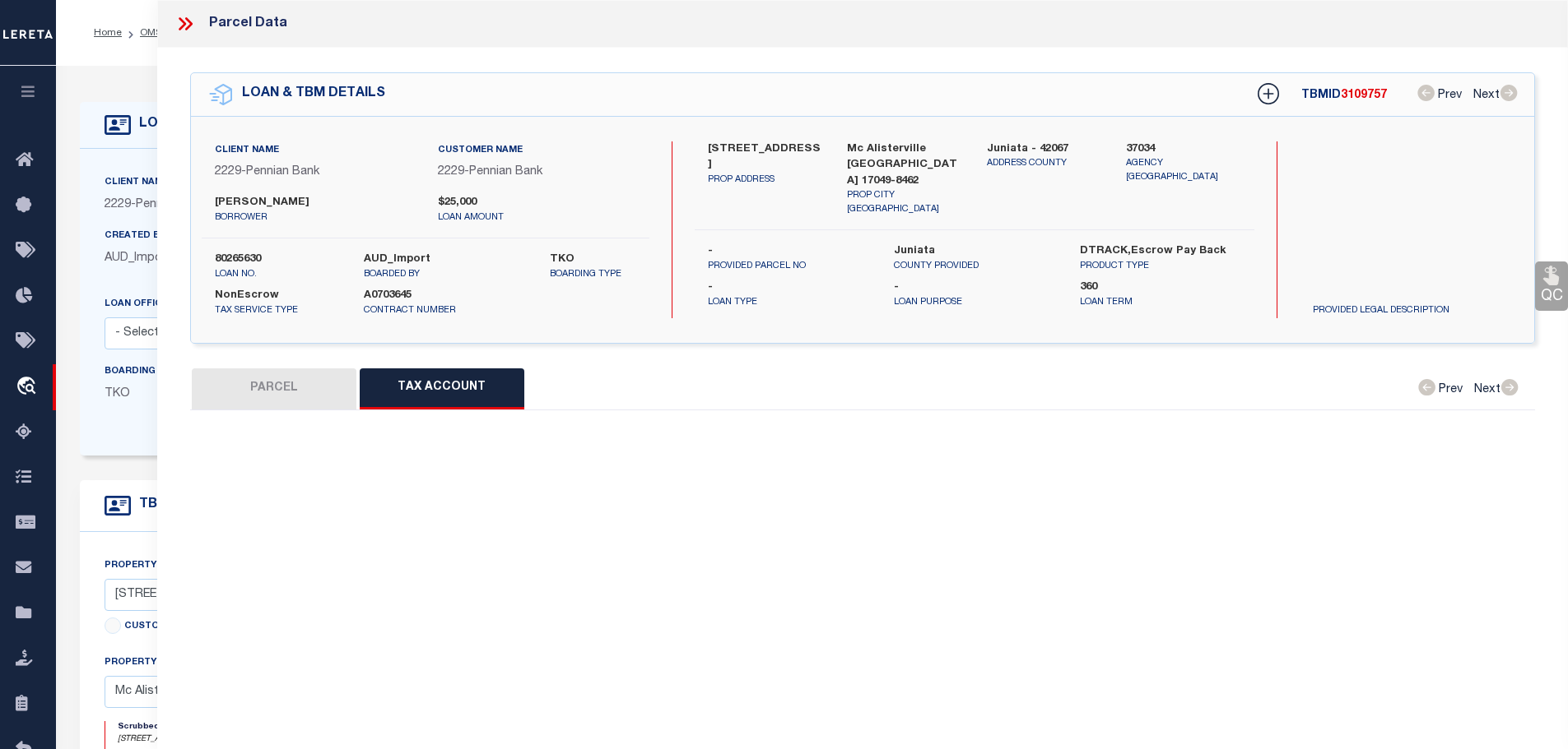
select select "100"
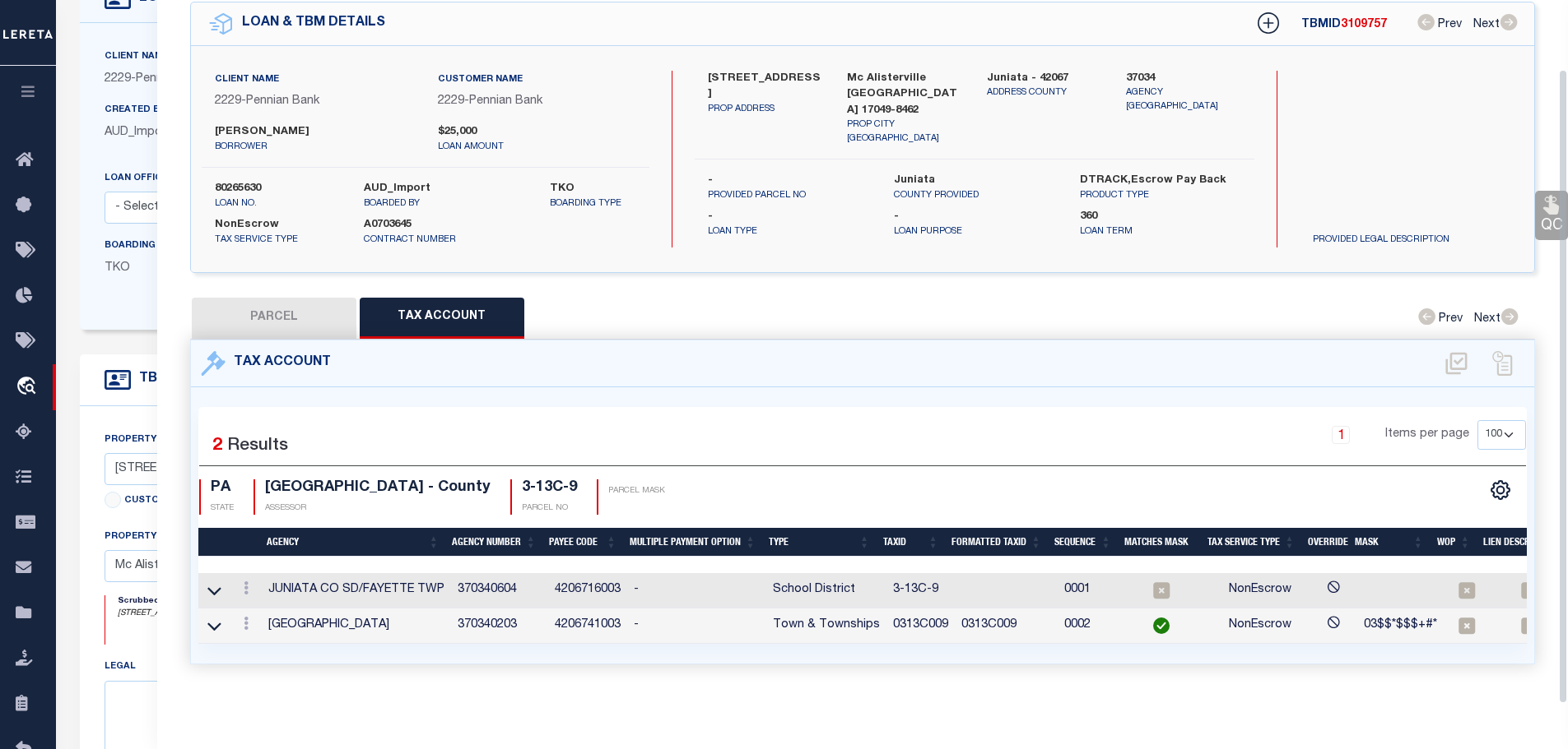
scroll to position [164, 0]
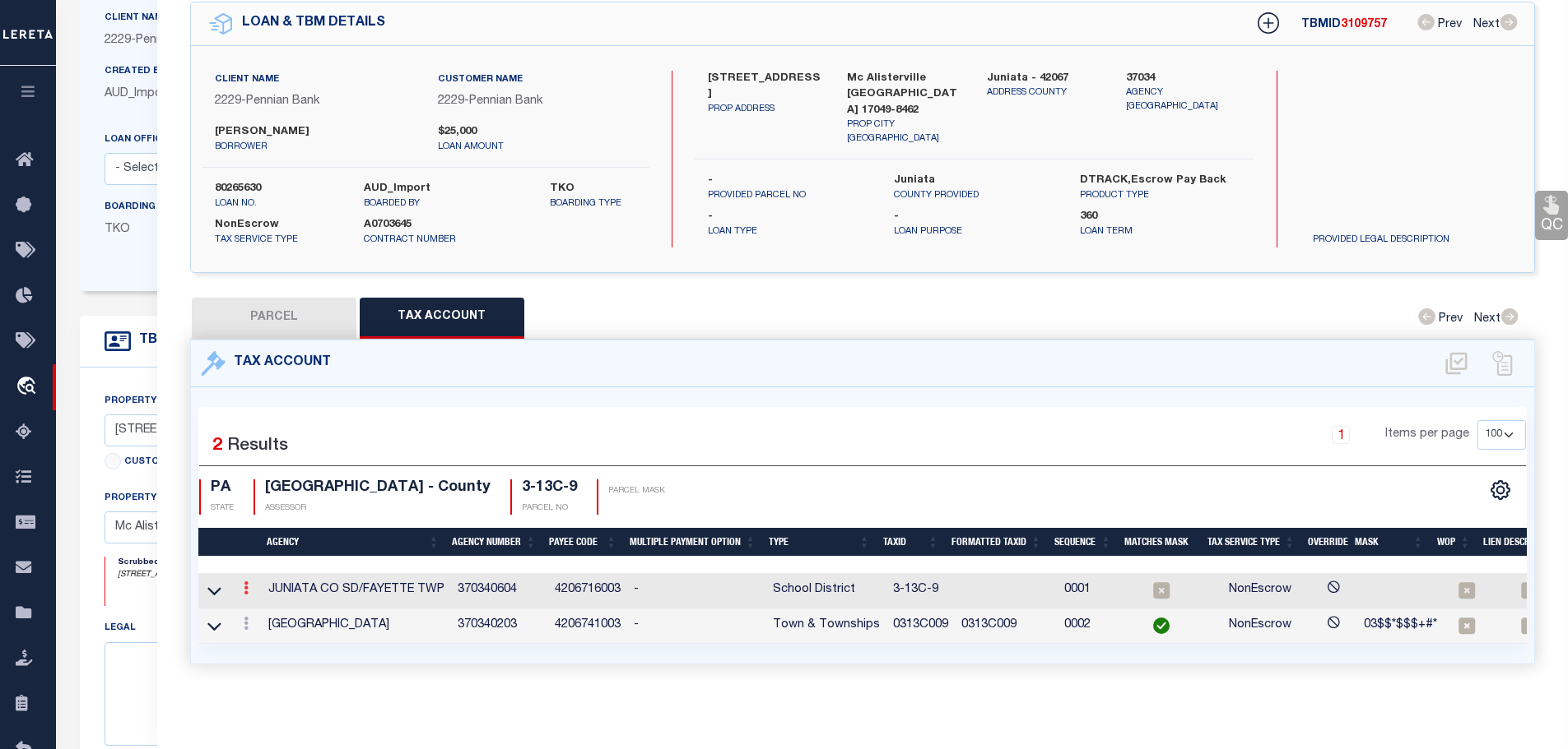
click at [248, 582] on icon at bounding box center [245, 588] width 5 height 13
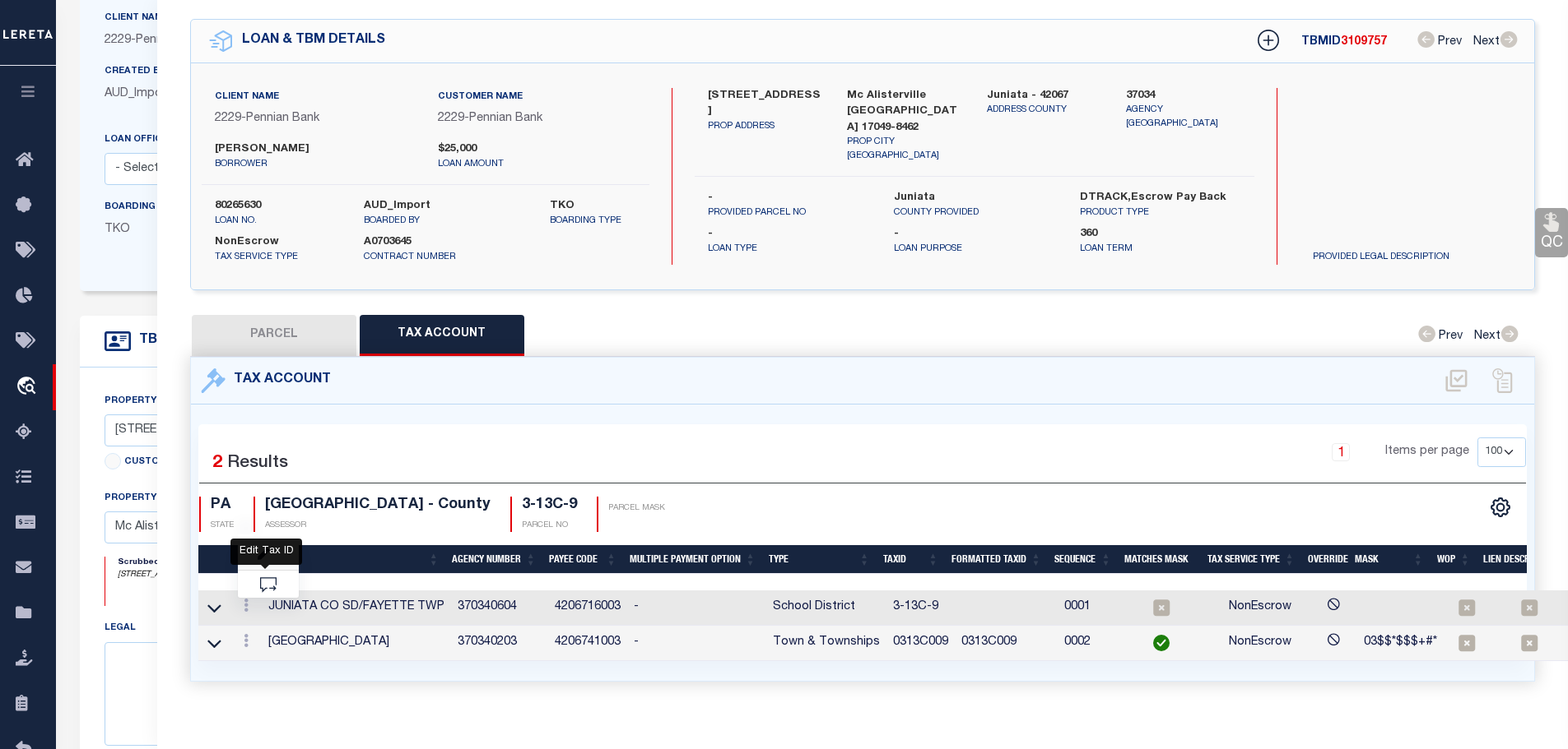
click at [270, 549] on icon "" at bounding box center [263, 554] width 12 height 12
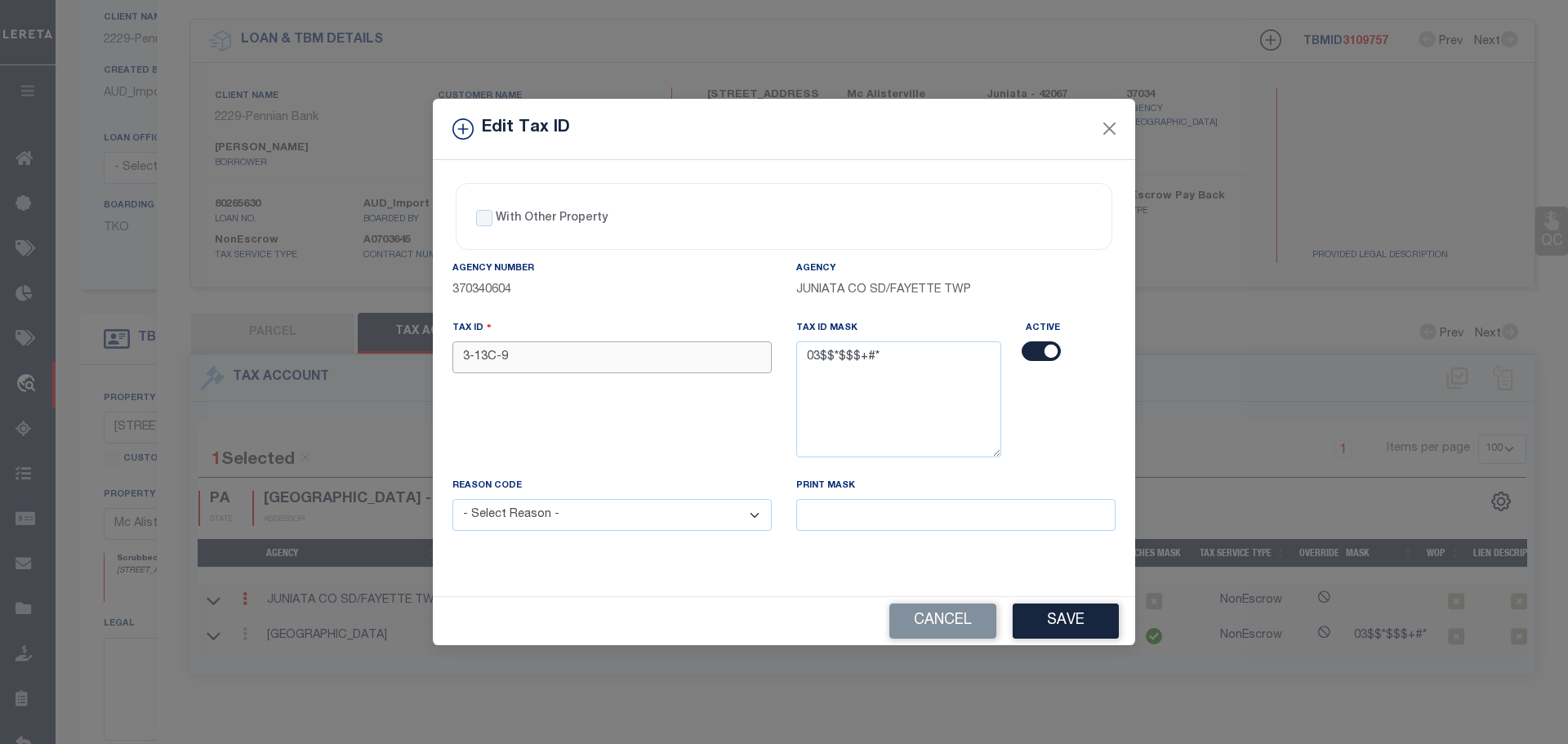
click at [522, 350] on input "3-13C-9" at bounding box center [612, 357] width 320 height 32
paste input "0313C00"
type input "0313C009"
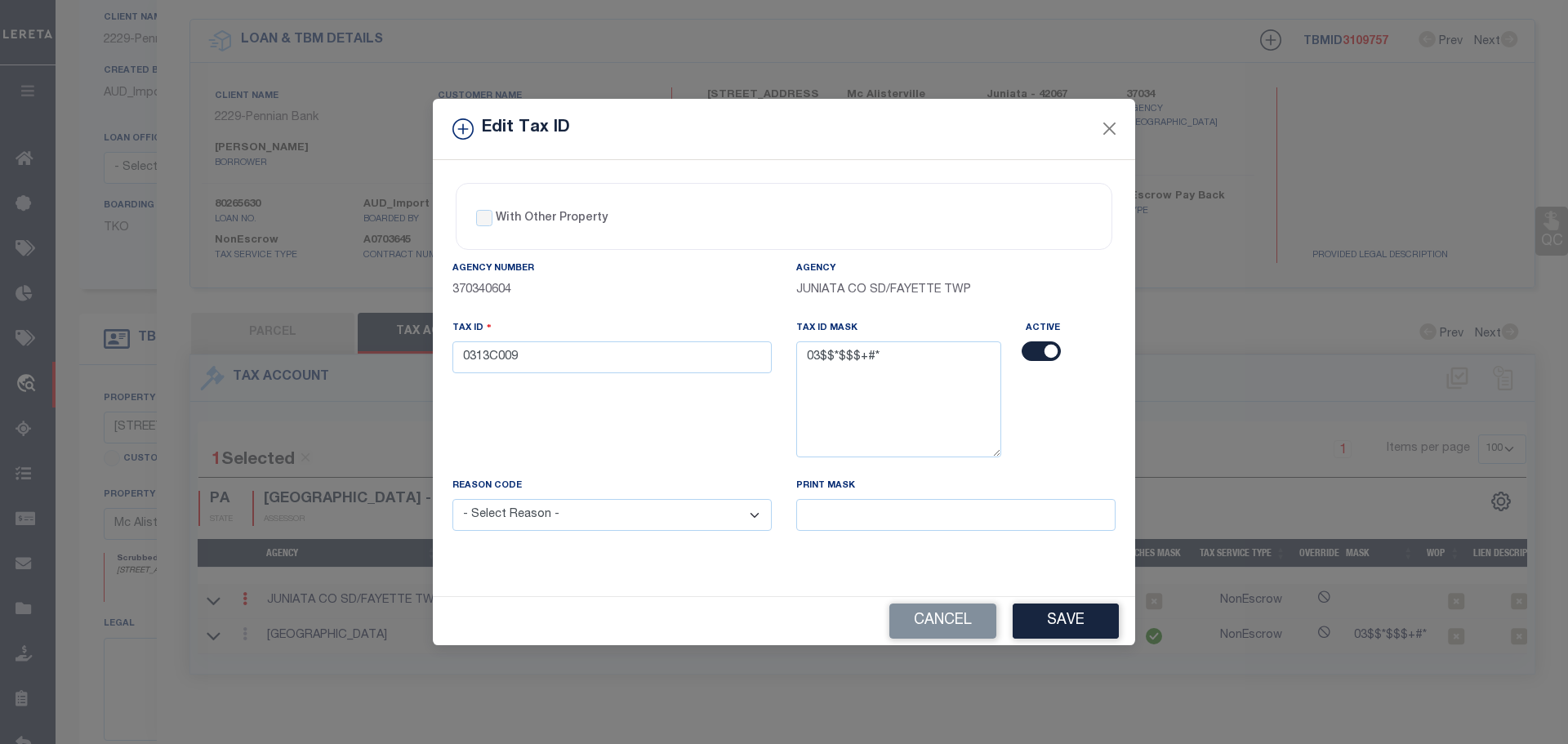
drag, startPoint x: 602, startPoint y: 518, endPoint x: 602, endPoint y: 527, distance: 9.0
click at [602, 520] on select "- Select Reason - 099 - Other (Provide additional detail) ACT - Agency Changed …" at bounding box center [612, 515] width 320 height 32
select select "ACT"
click at [452, 500] on select "- Select Reason - 099 - Other (Provide additional detail) ACT - Agency Changed …" at bounding box center [612, 515] width 320 height 32
click at [1025, 622] on button "Save" at bounding box center [1066, 621] width 106 height 35
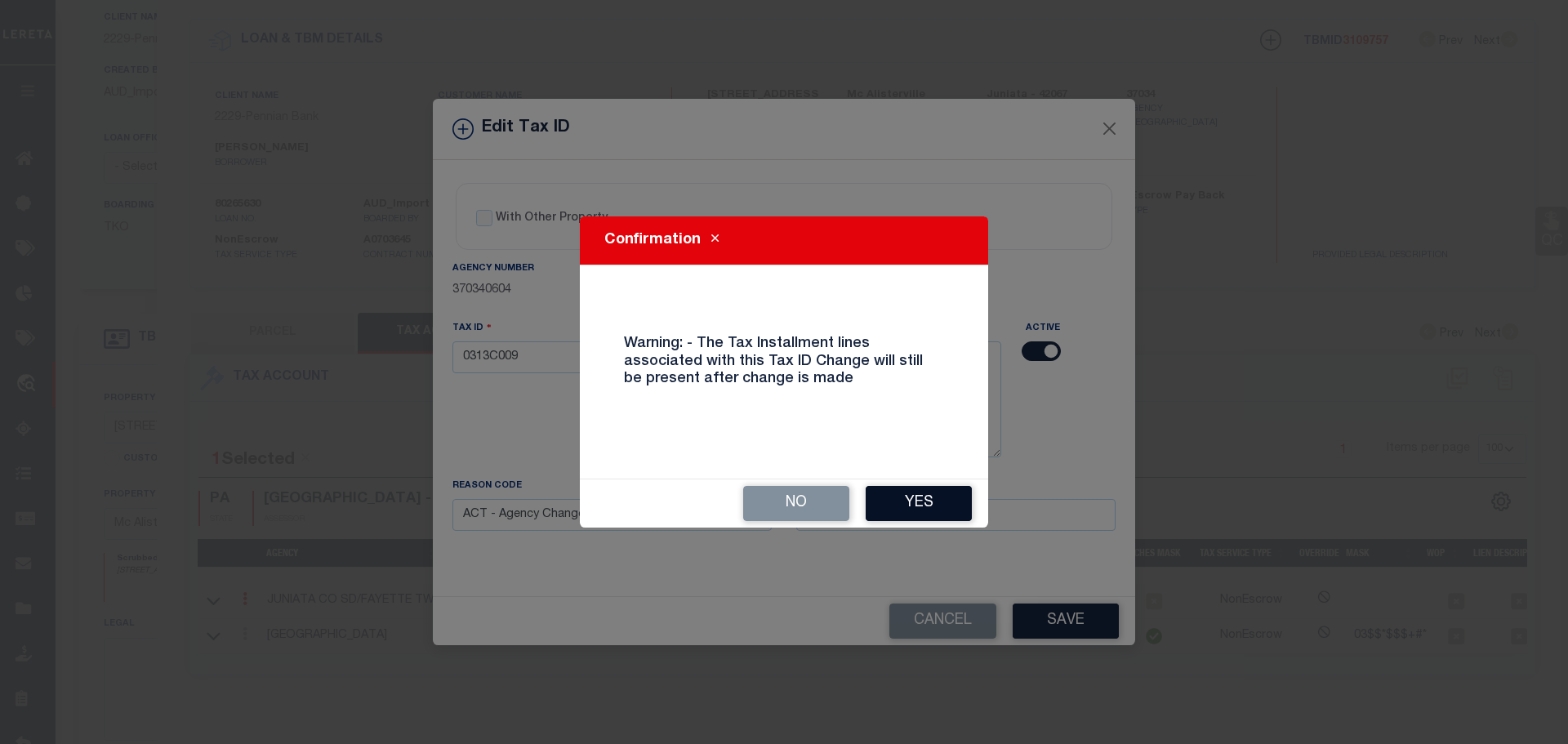
click at [906, 498] on button "Yes" at bounding box center [919, 504] width 106 height 35
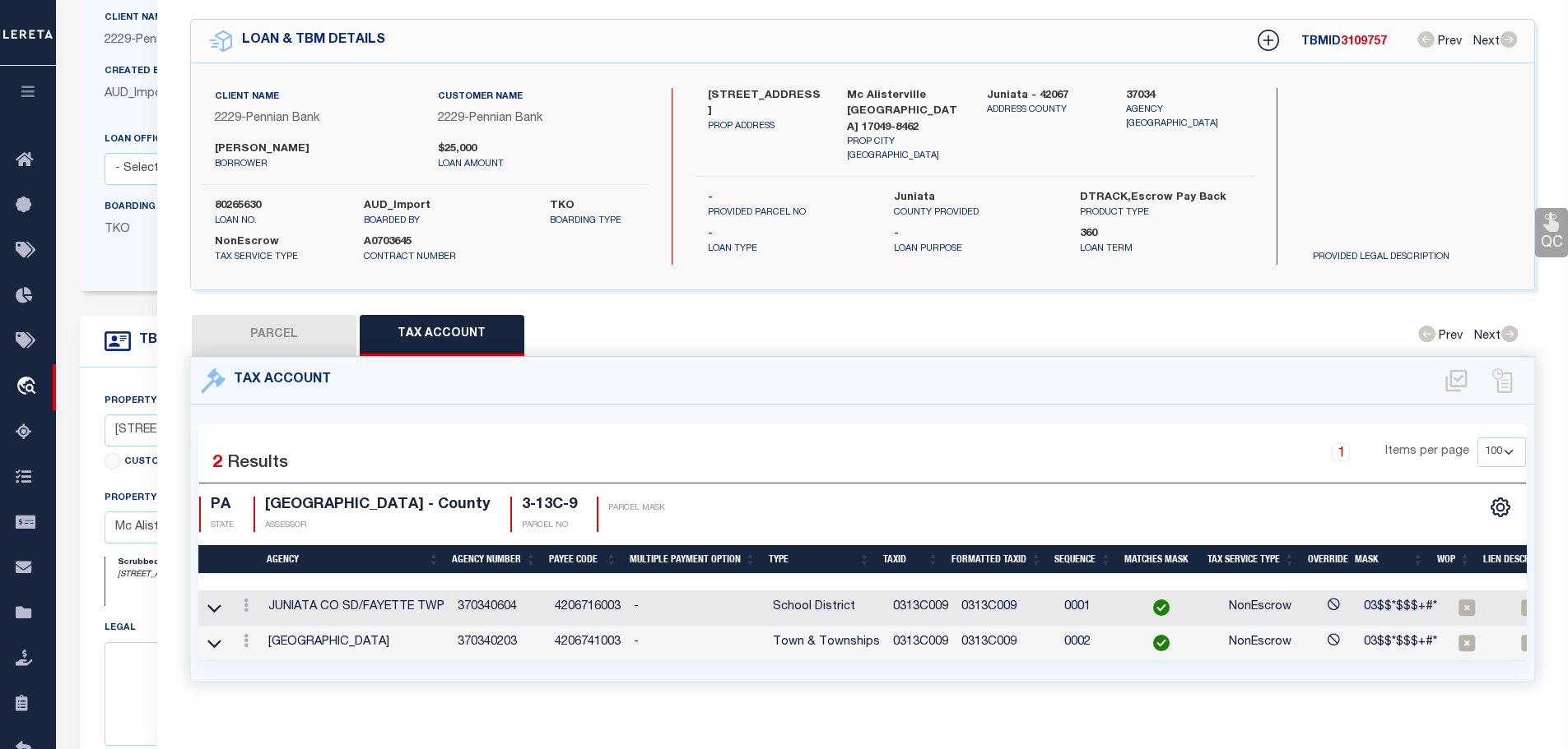
select select
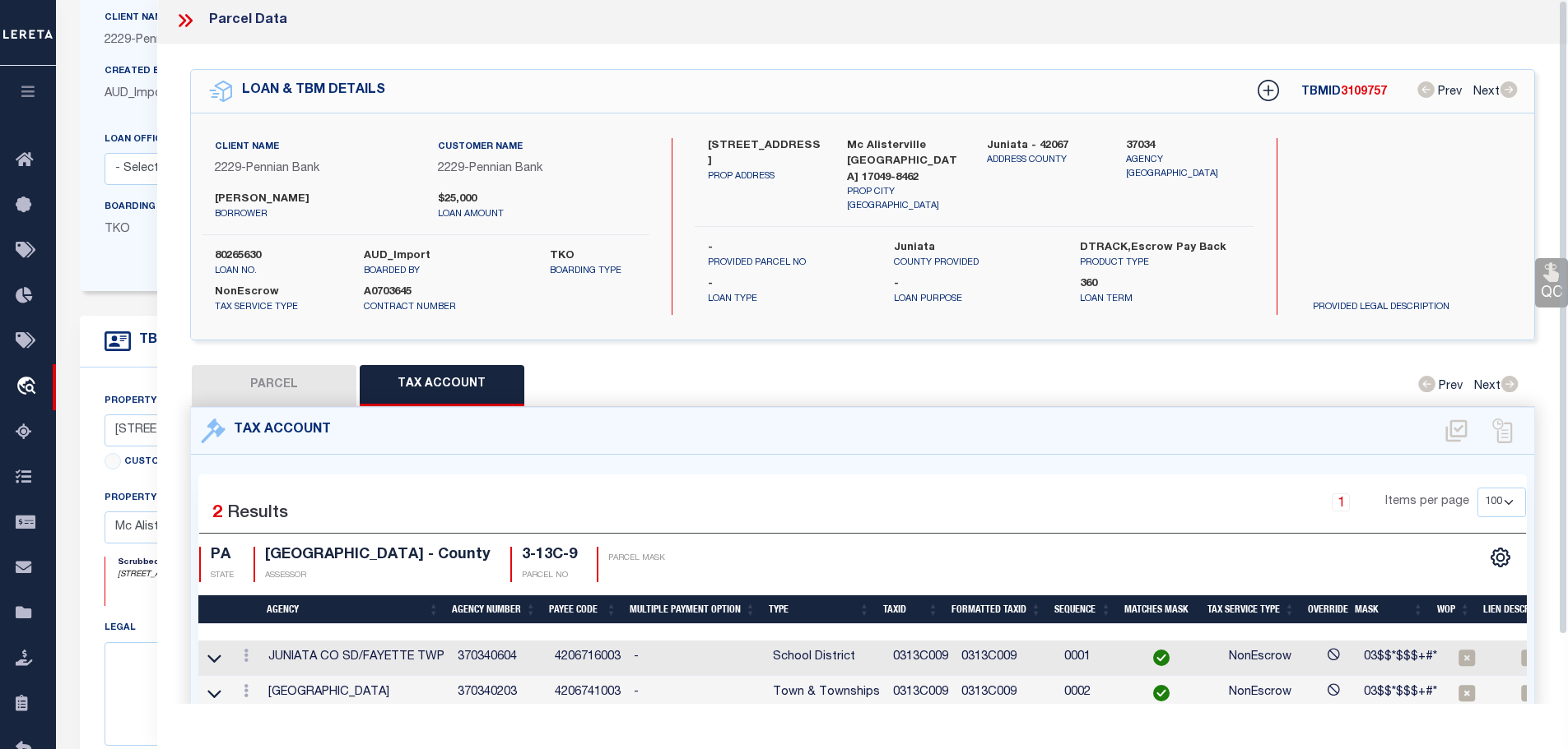
scroll to position [0, 0]
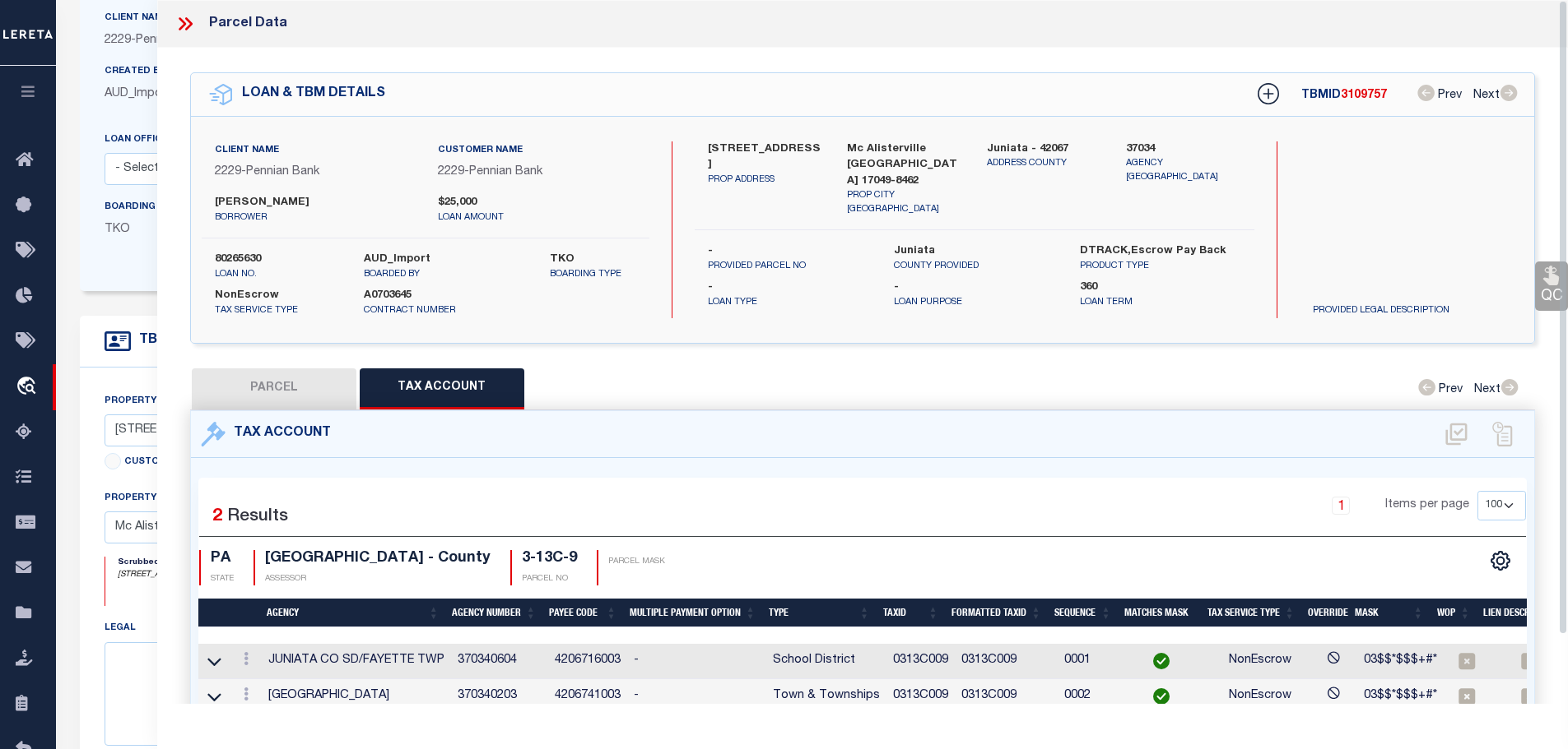
click at [183, 19] on icon at bounding box center [185, 23] width 21 height 21
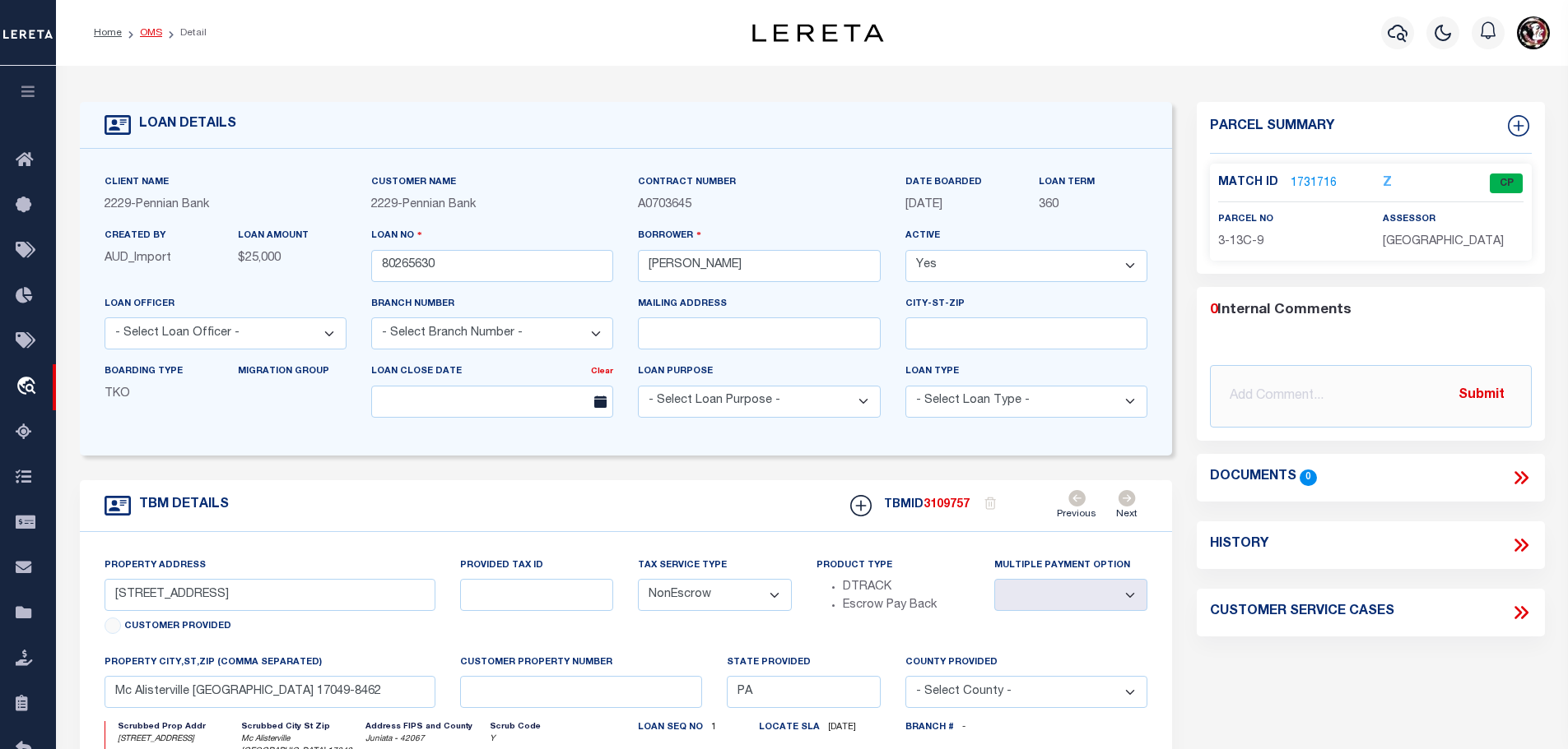
click at [140, 28] on link "OMS" at bounding box center [151, 32] width 22 height 10
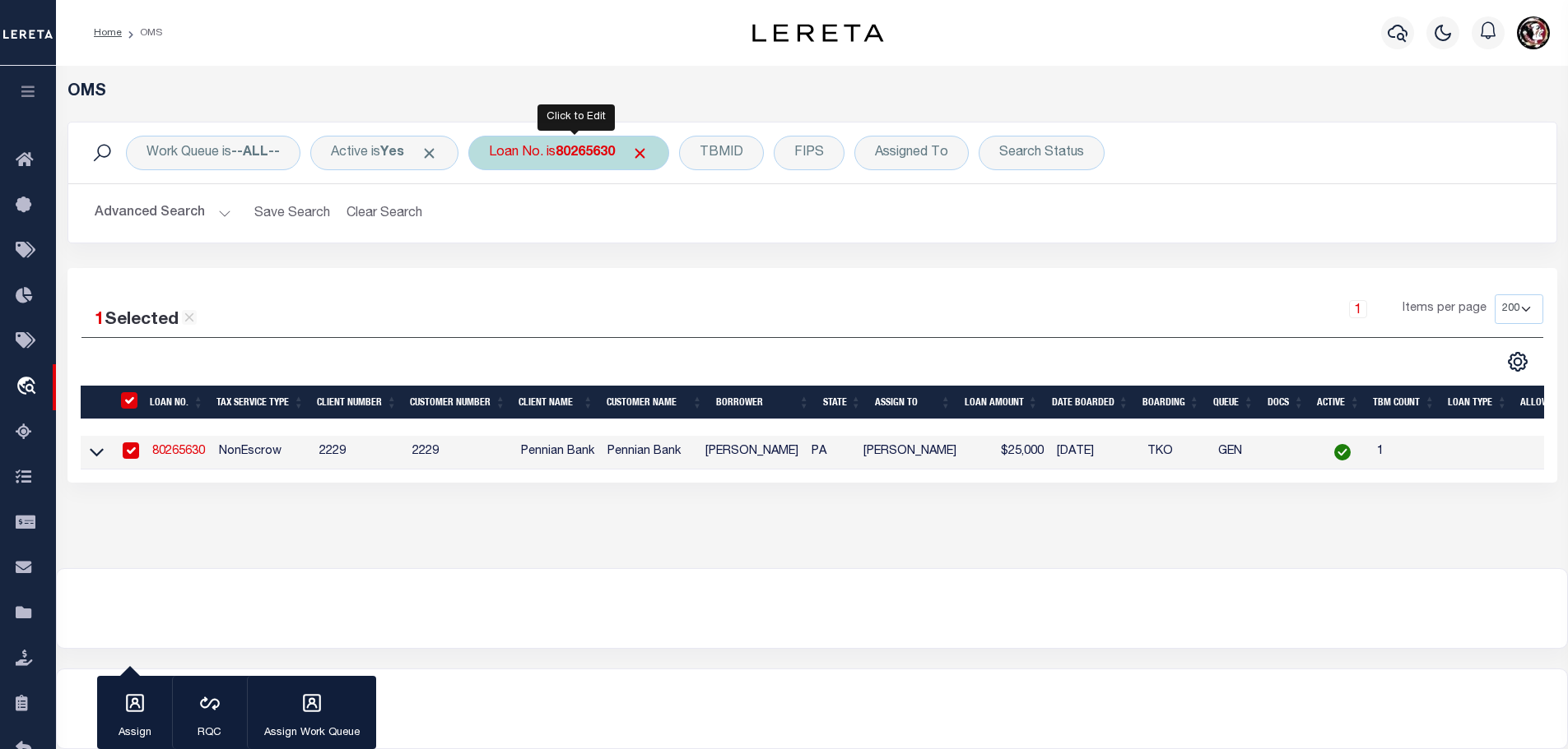
click at [575, 153] on b "80265630" at bounding box center [585, 153] width 59 height 13
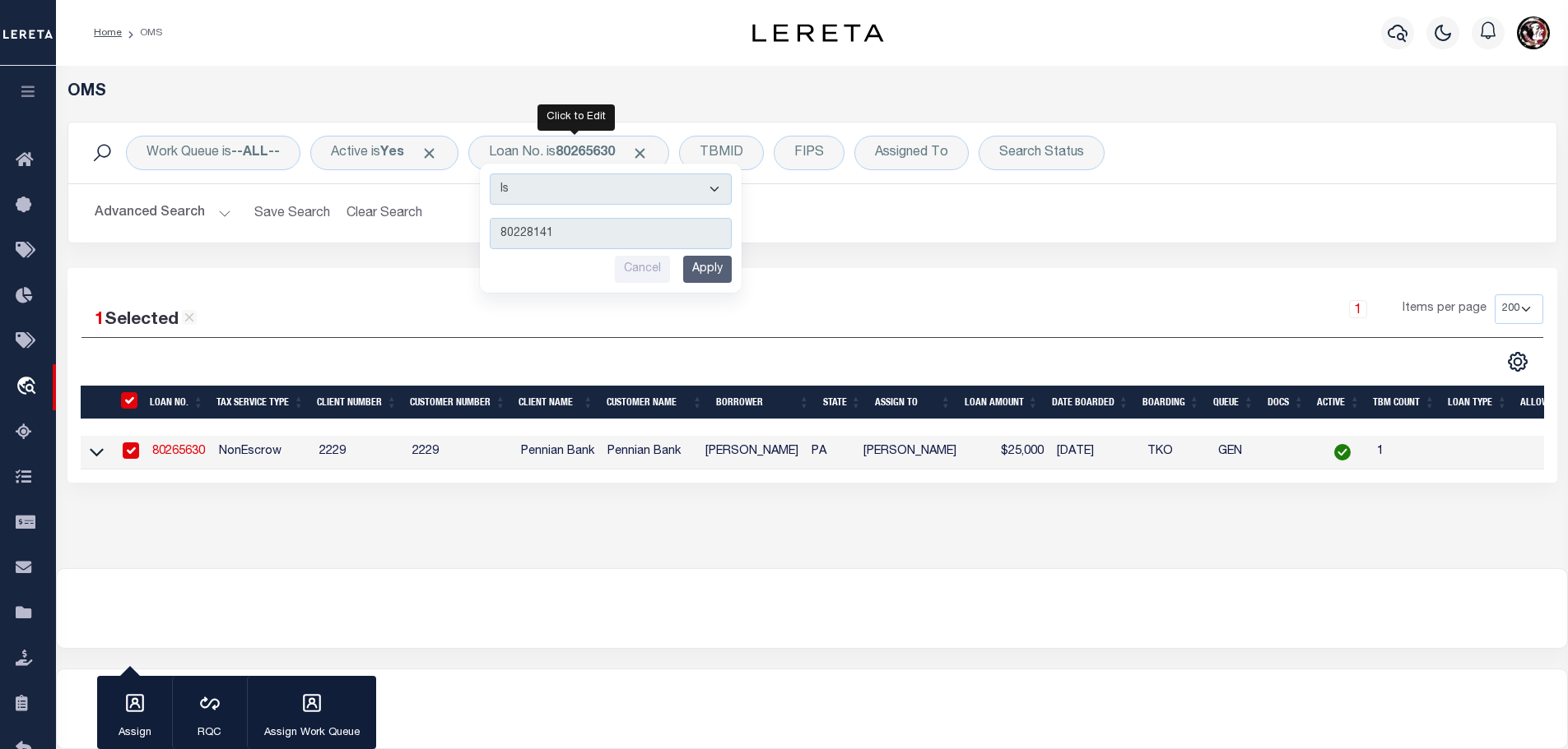
type input "80228141"
click at [719, 270] on input "Apply" at bounding box center [707, 268] width 49 height 27
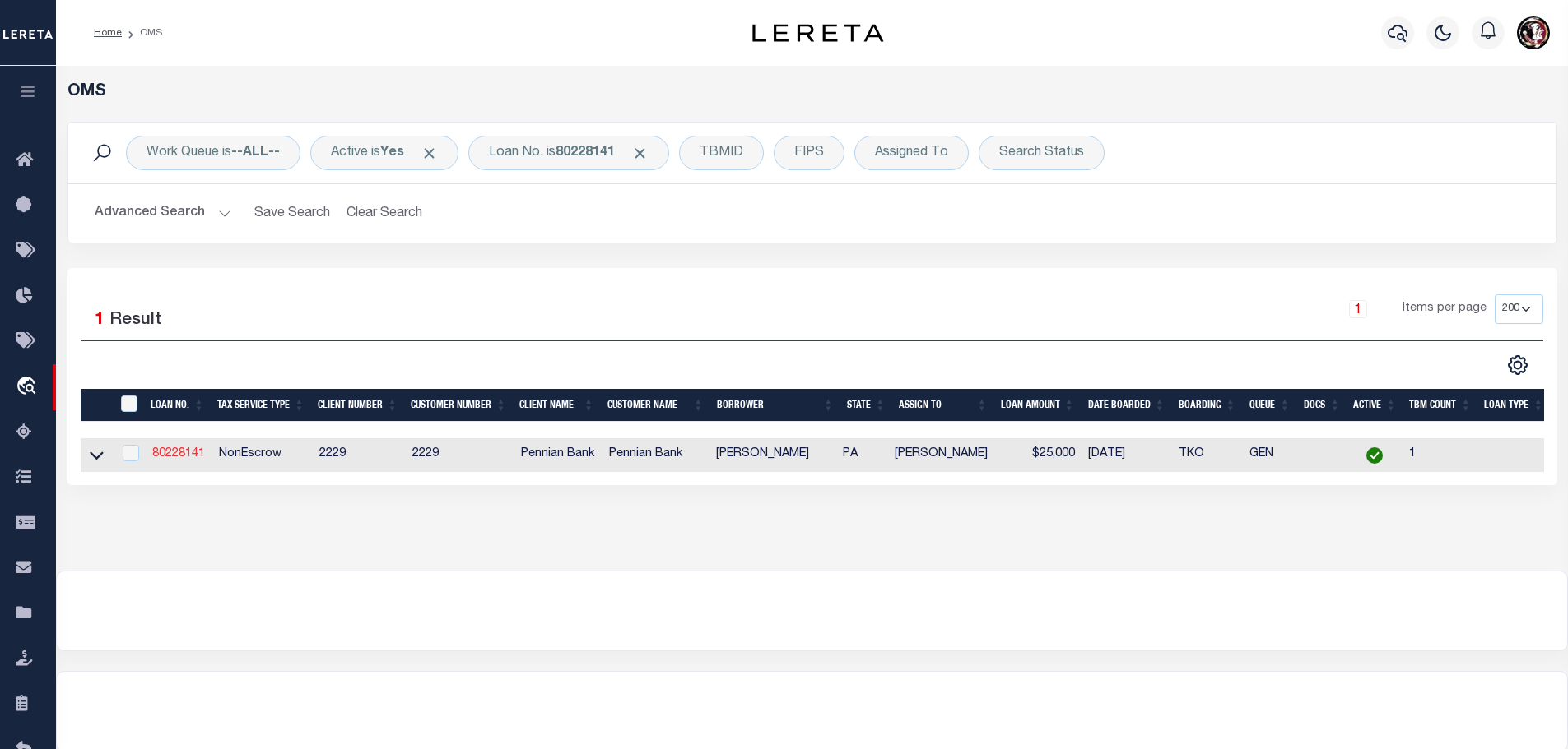
click at [167, 450] on link "80228141" at bounding box center [178, 454] width 53 height 11
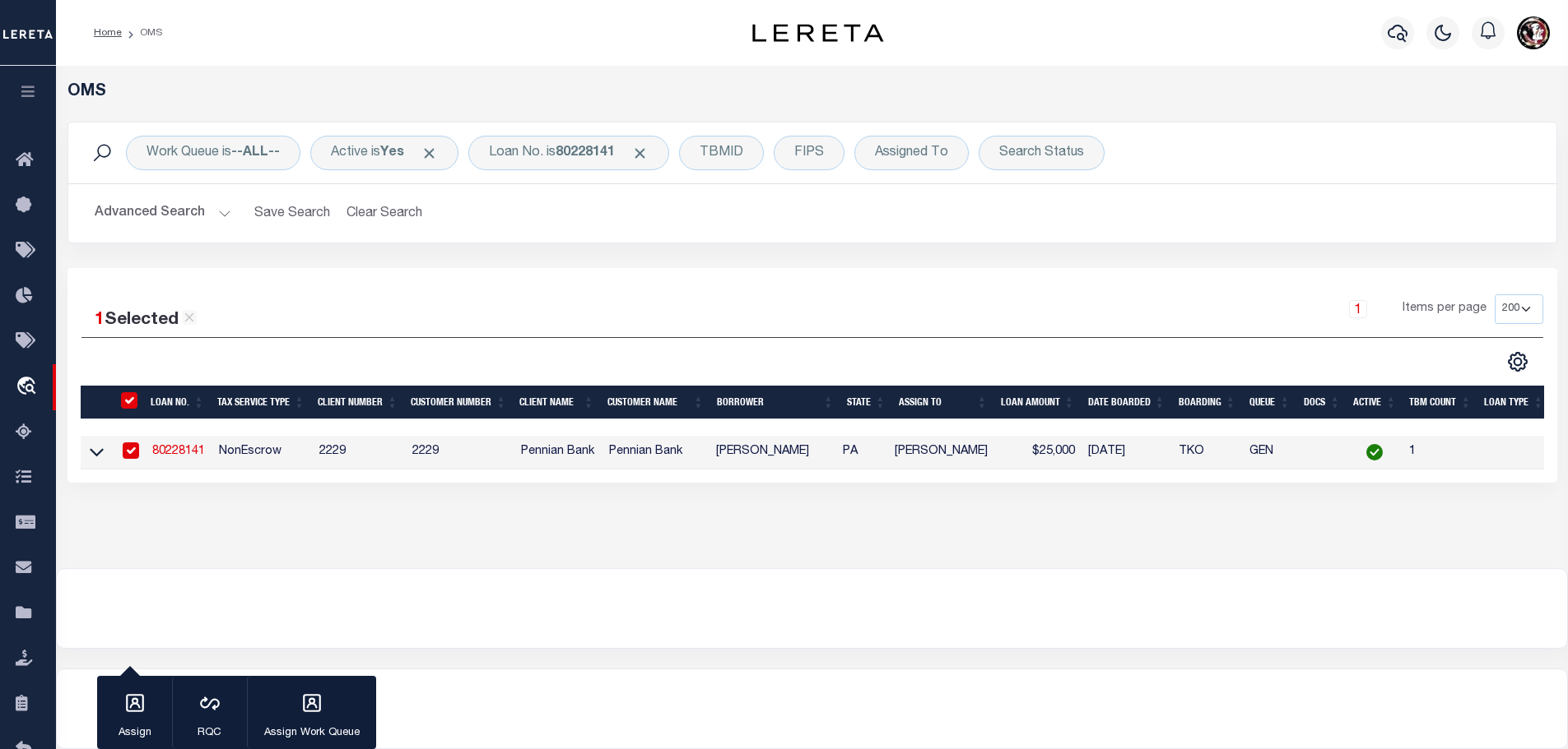
type input "80228141"
type input "[PERSON_NAME]"
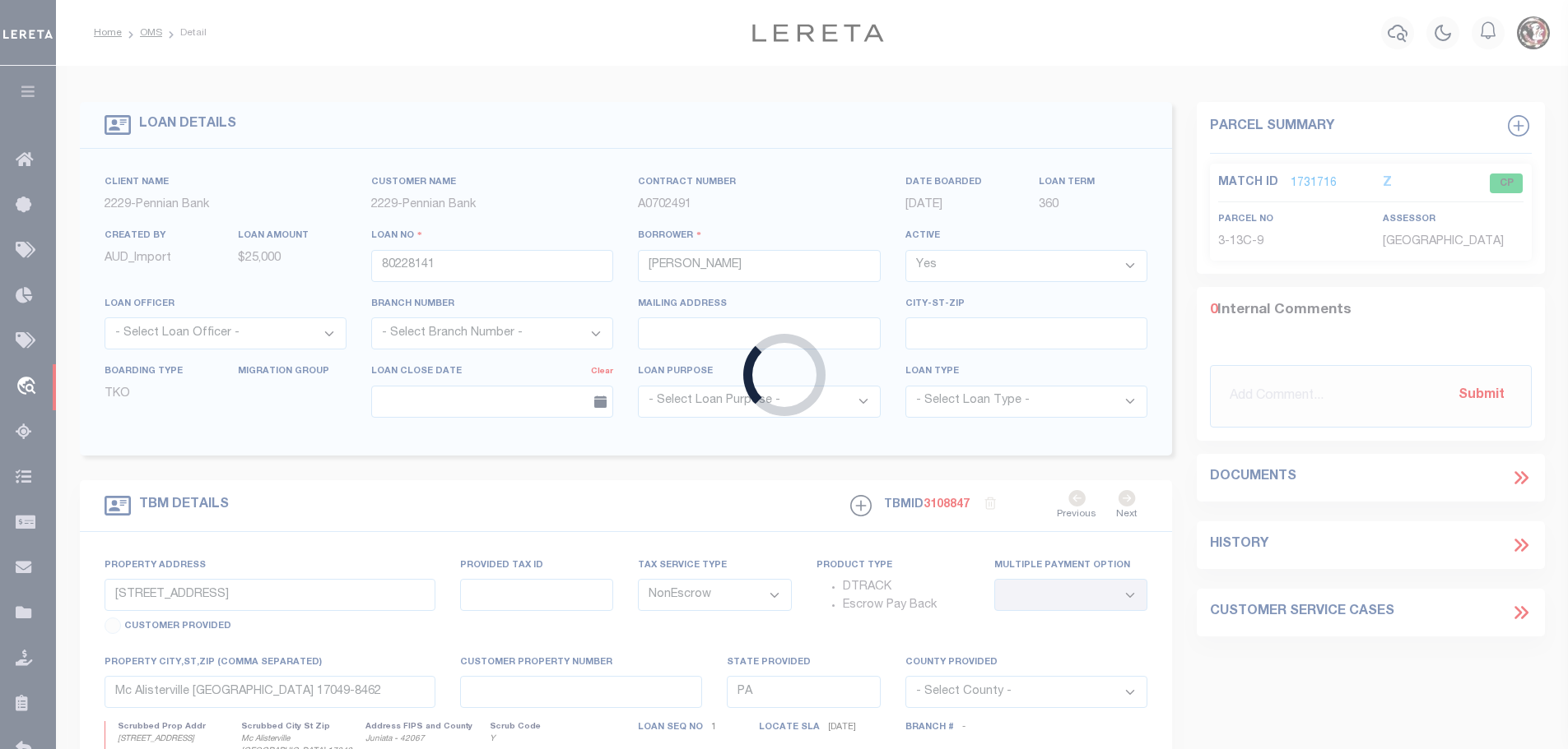
type input "[STREET_ADDRESS]"
select select
type input "[GEOGRAPHIC_DATA] [GEOGRAPHIC_DATA] 17059"
select select
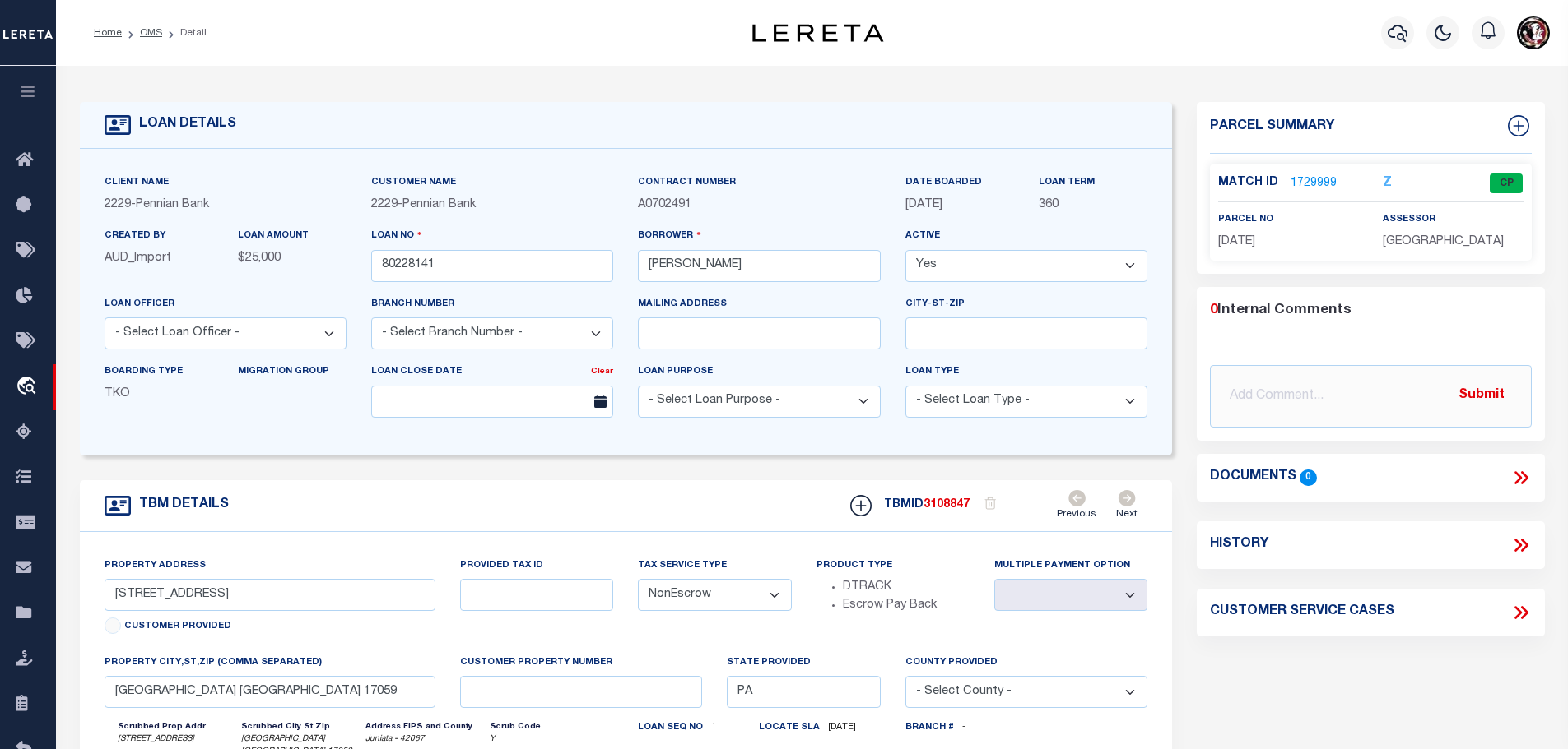
click at [1312, 179] on link "1729999" at bounding box center [1313, 184] width 46 height 18
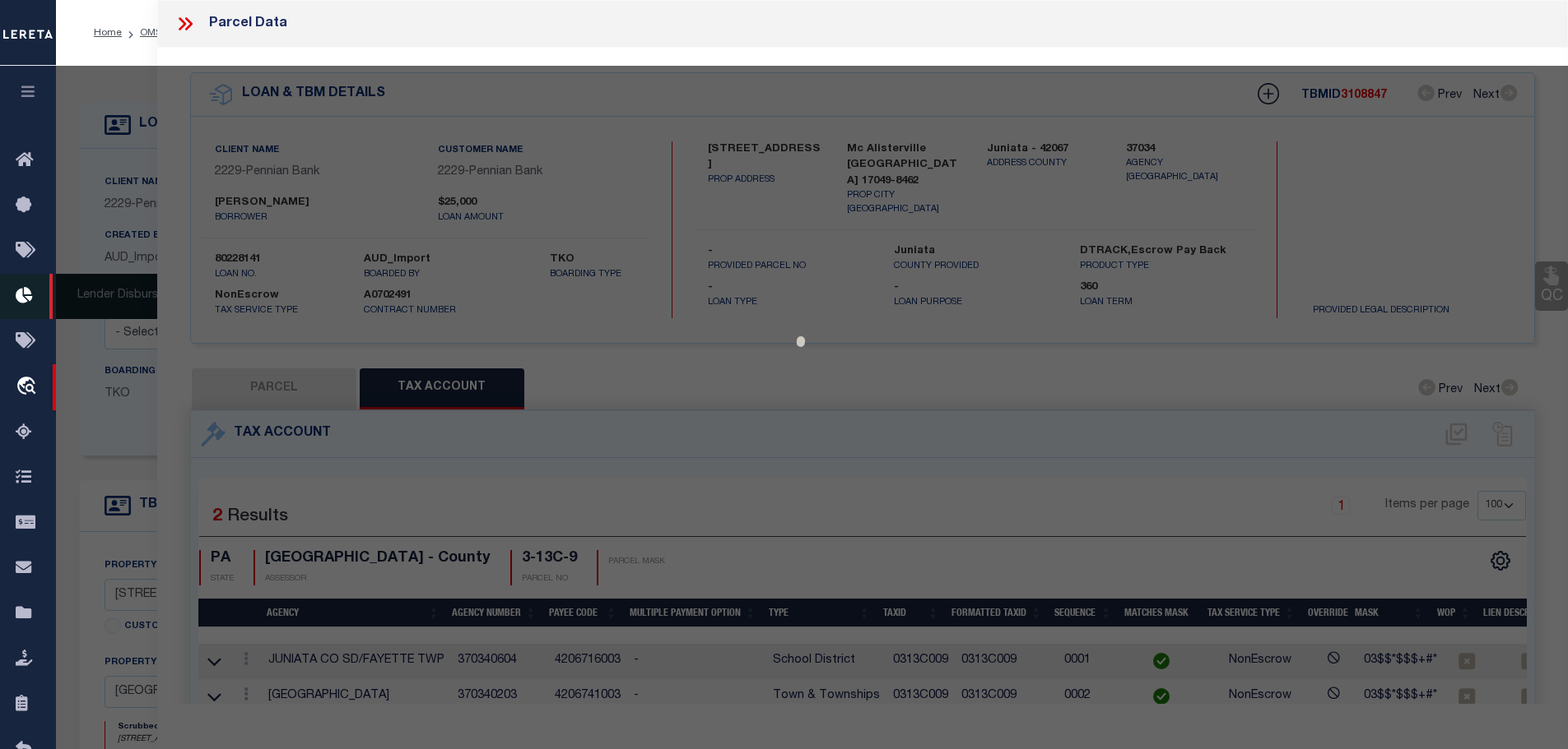
select select "AS"
checkbox input "false"
select select "CP"
type input "[PERSON_NAME] A &JULIA A"
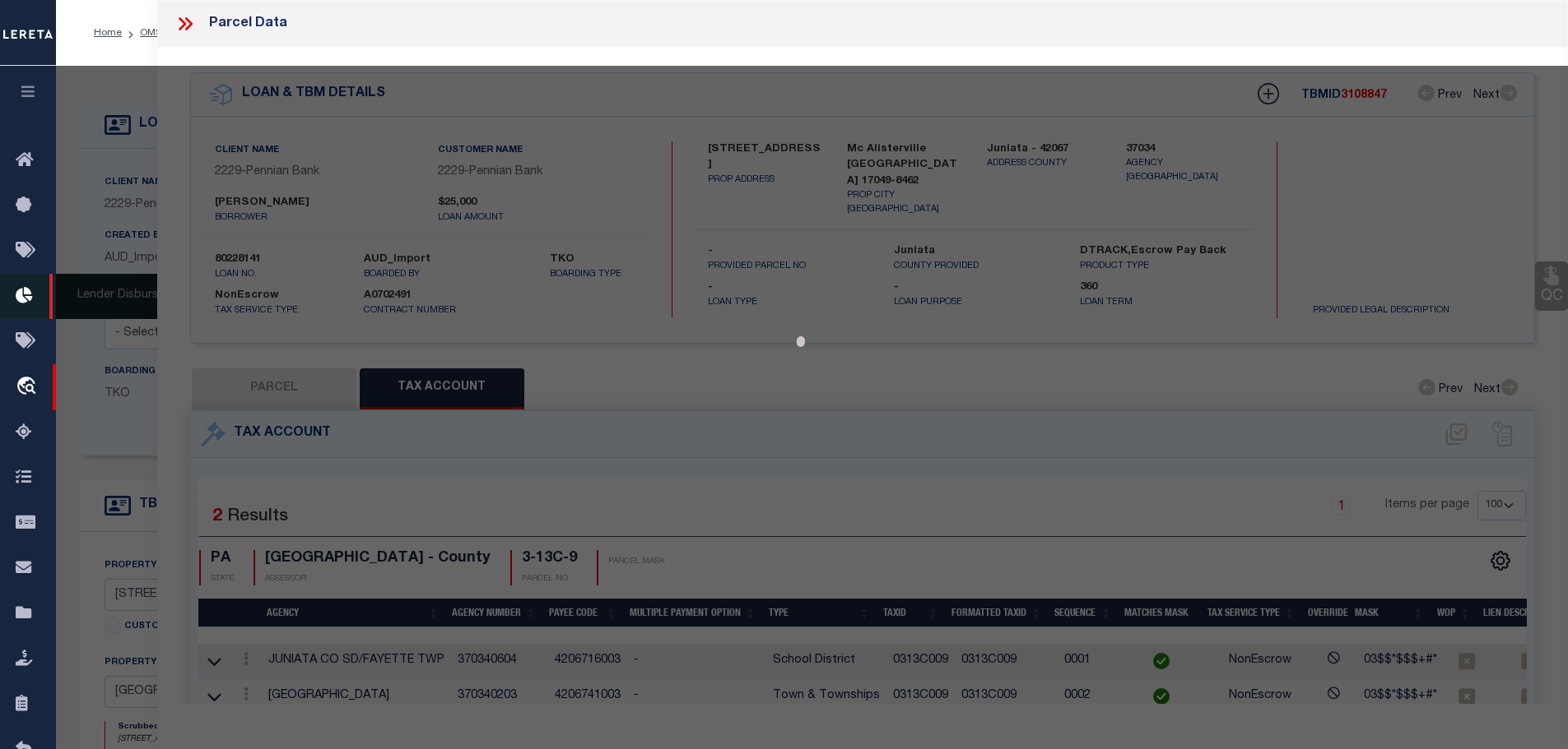
type input "[STREET_ADDRESS][PERSON_NAME]"
checkbox input "false"
type input "[GEOGRAPHIC_DATA] , [GEOGRAPHIC_DATA] 17059"
type textarea "363 359"
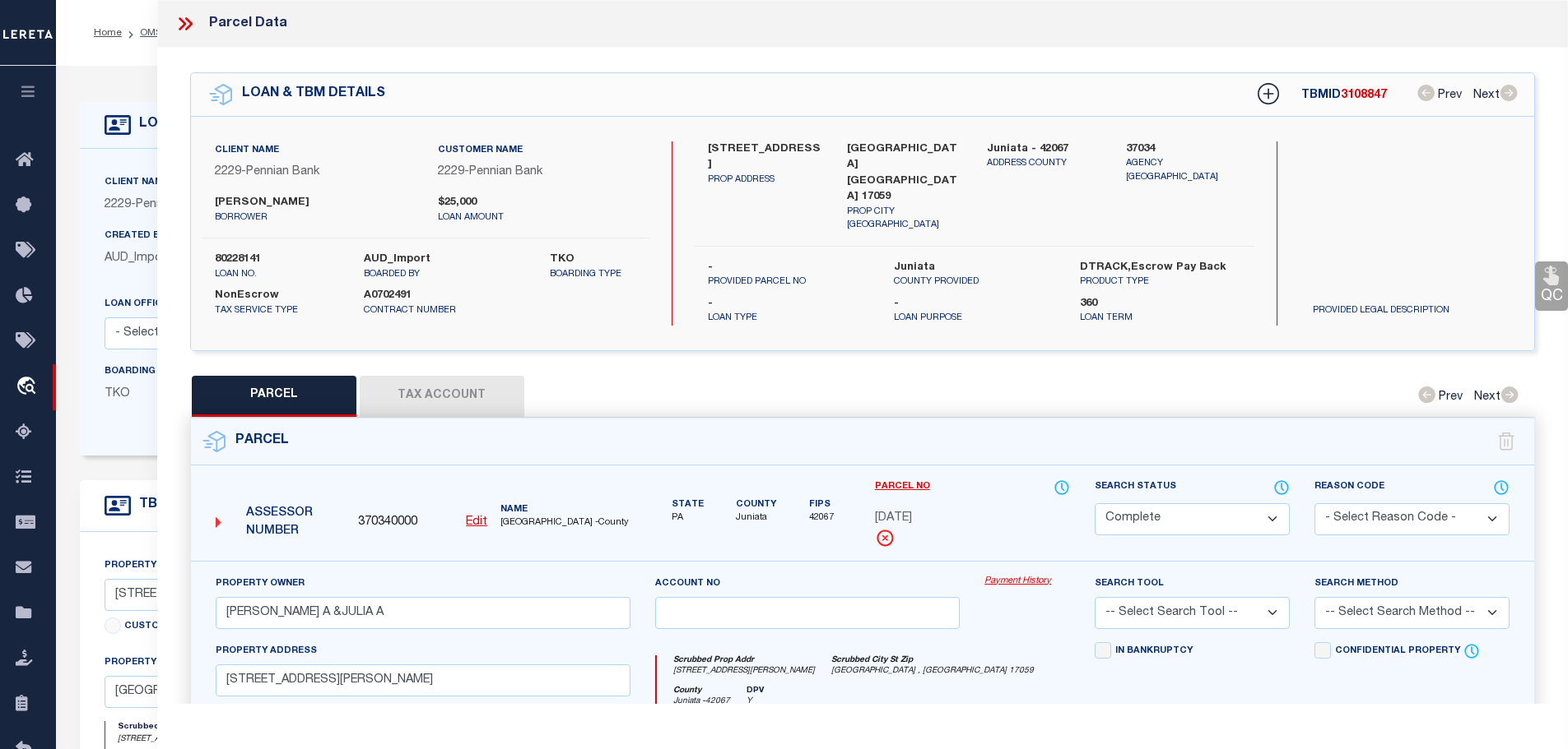
click at [452, 385] on button "Tax Account" at bounding box center [442, 397] width 164 height 42
select select "100"
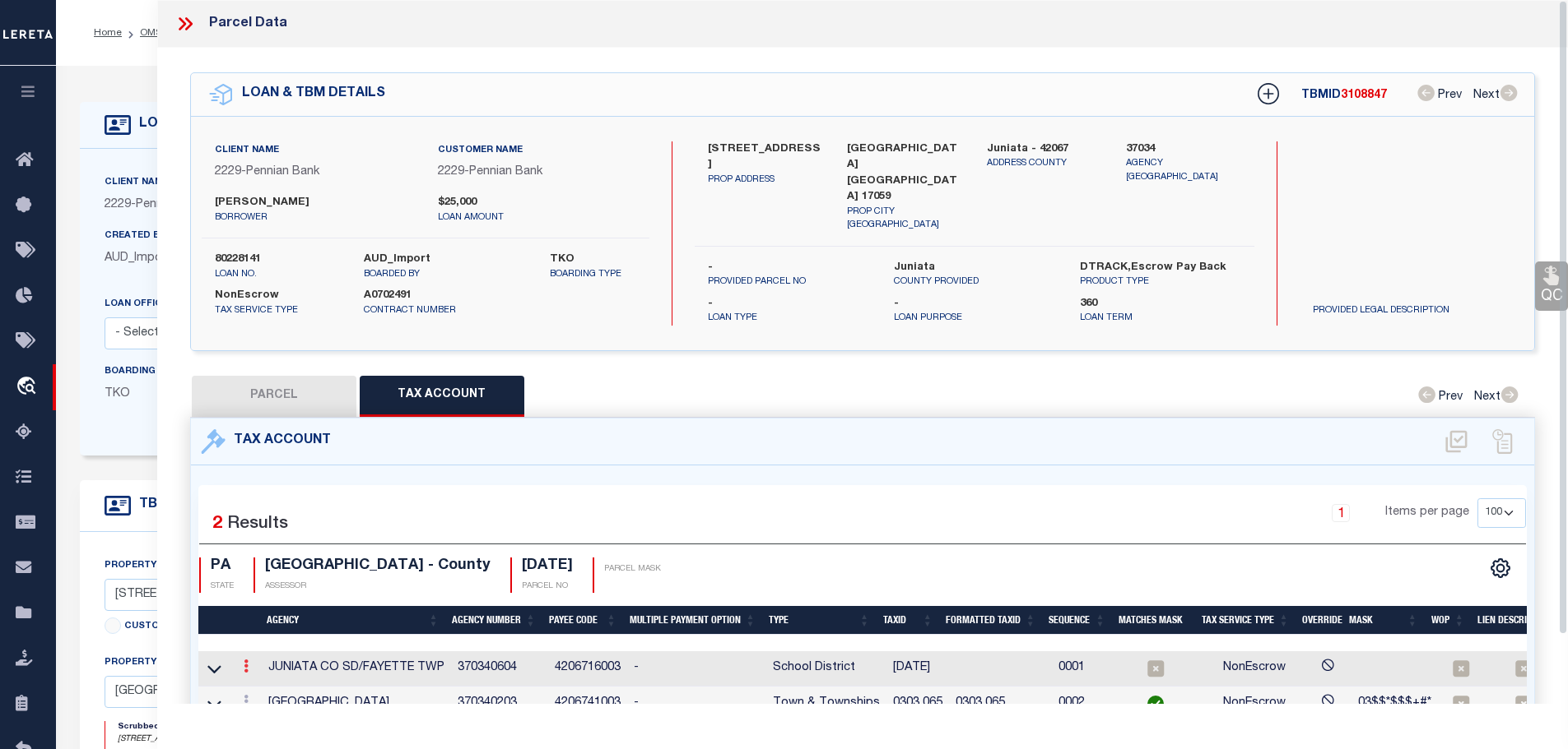
click at [247, 660] on icon at bounding box center [245, 666] width 5 height 13
click at [269, 673] on body "Home OMS Detail" at bounding box center [784, 632] width 1568 height 1264
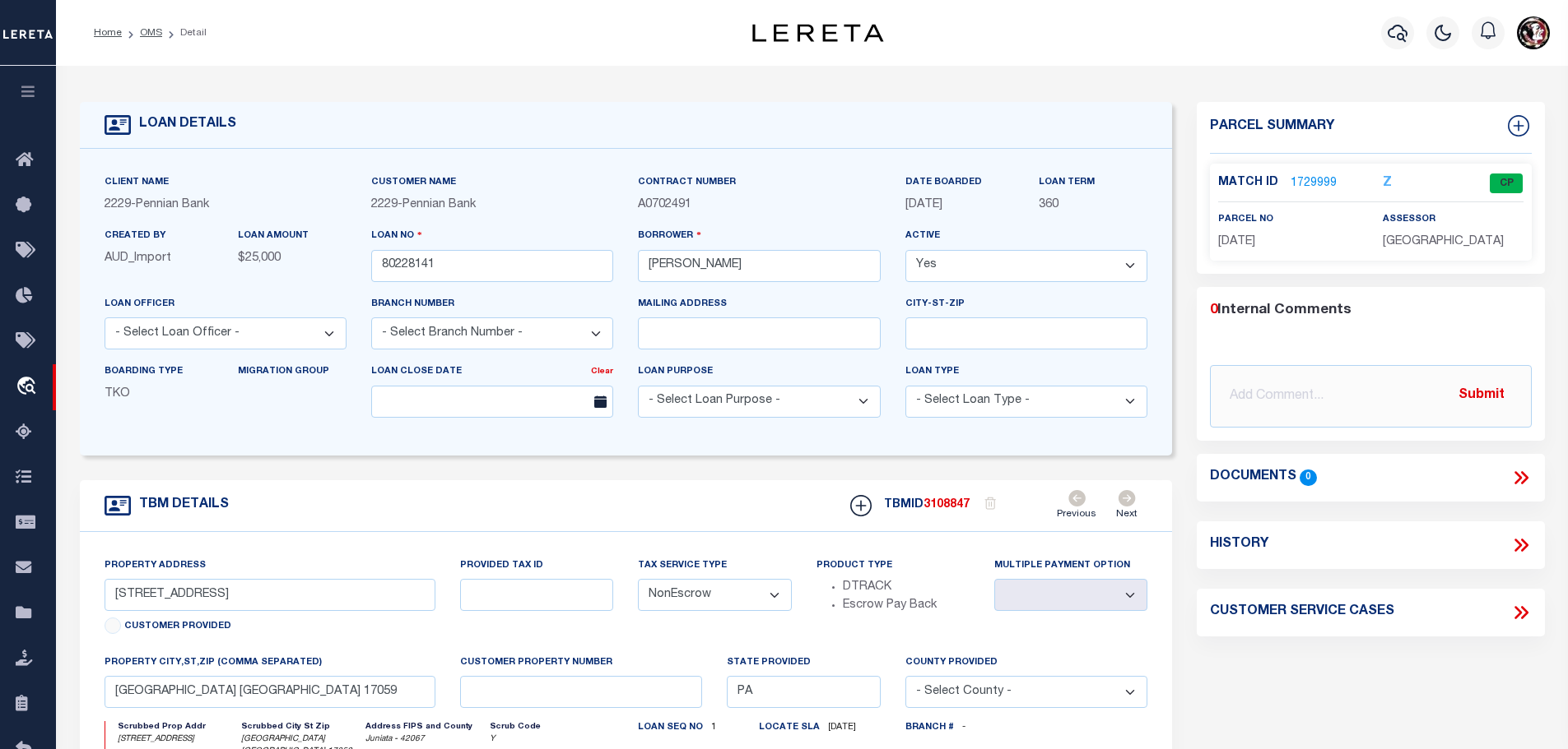
click at [1303, 179] on link "1729999" at bounding box center [1313, 184] width 46 height 18
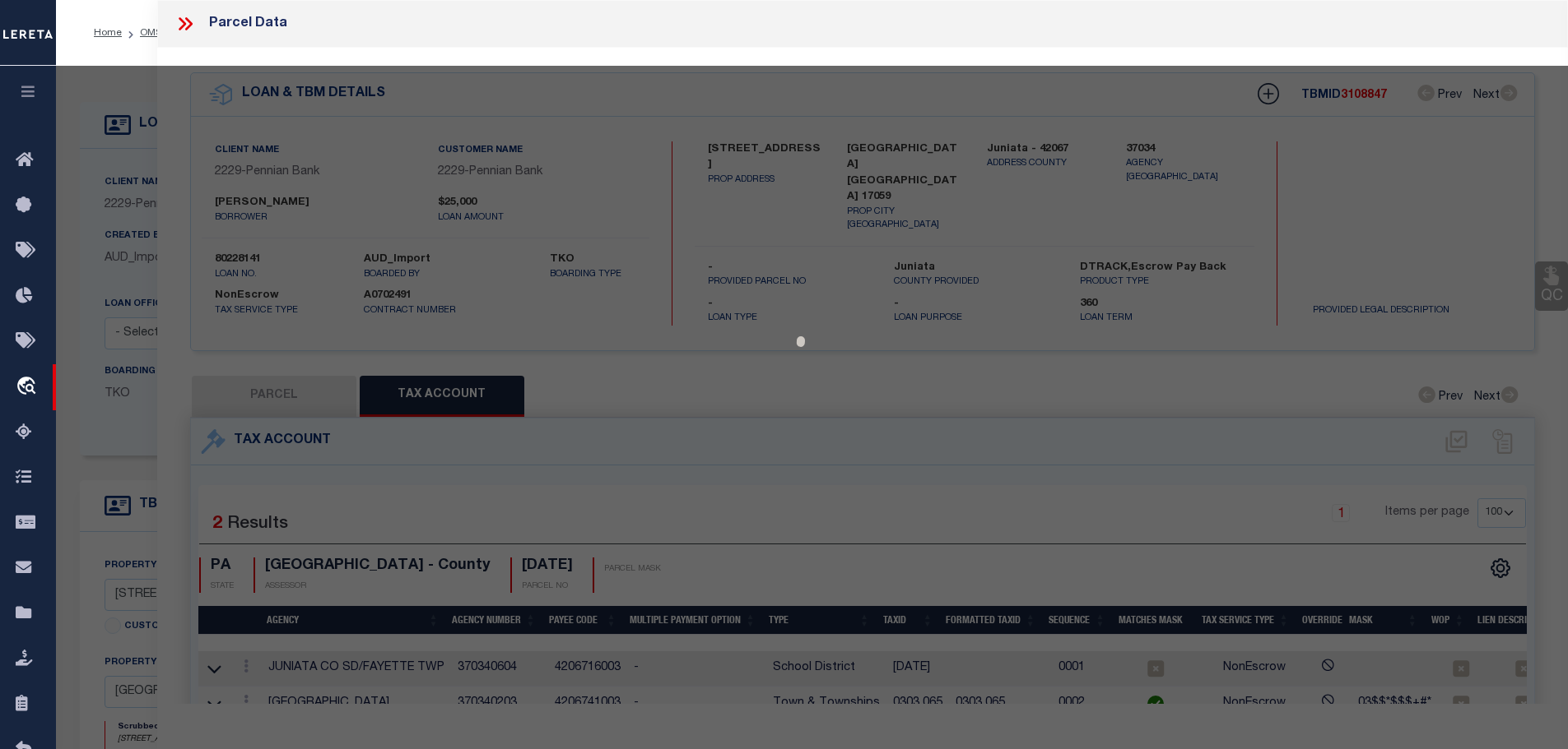
select select "AS"
checkbox input "false"
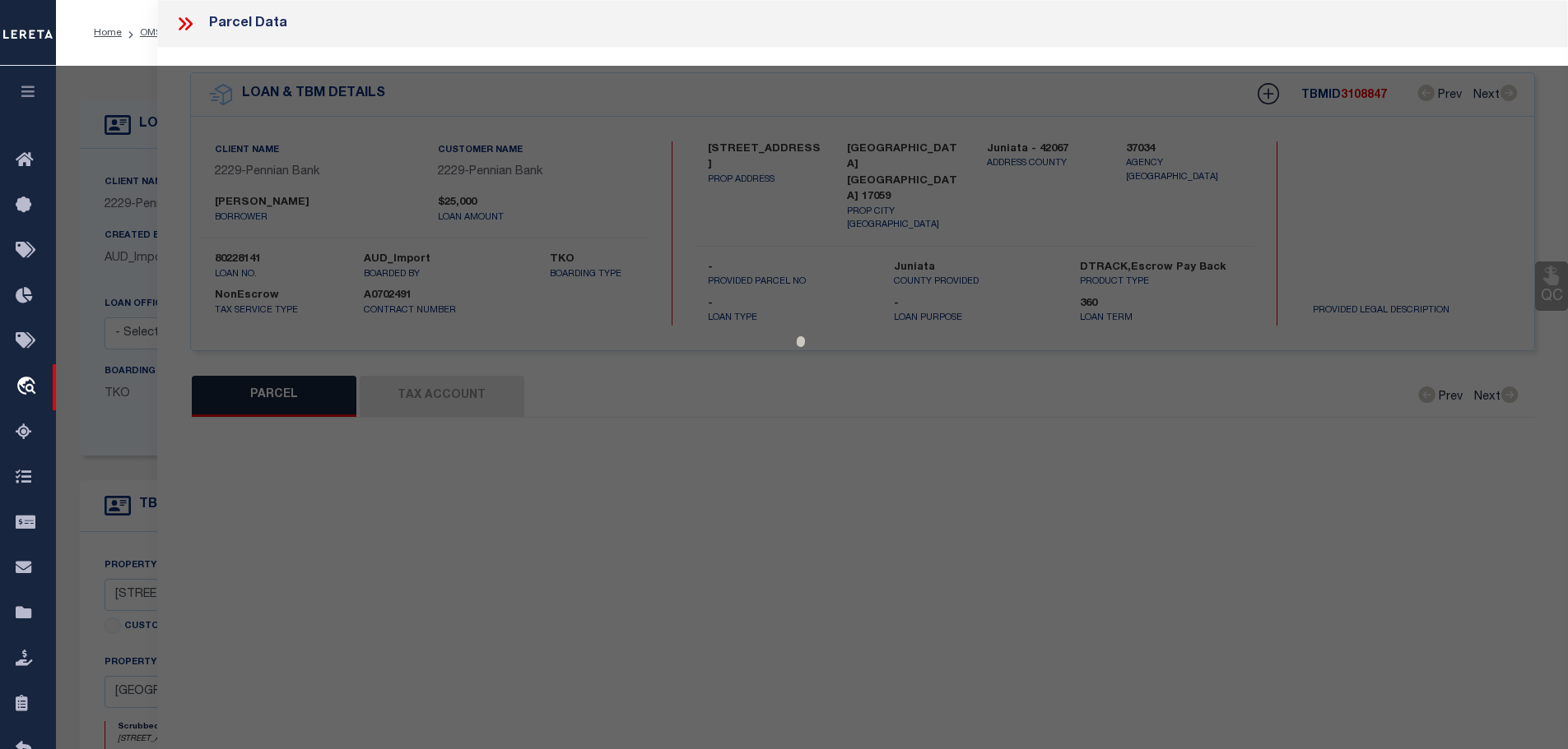
select select "CP"
type input "[PERSON_NAME] A &JULIA A"
type input "[STREET_ADDRESS][PERSON_NAME]"
checkbox input "false"
type input "[GEOGRAPHIC_DATA] , [GEOGRAPHIC_DATA] 17059"
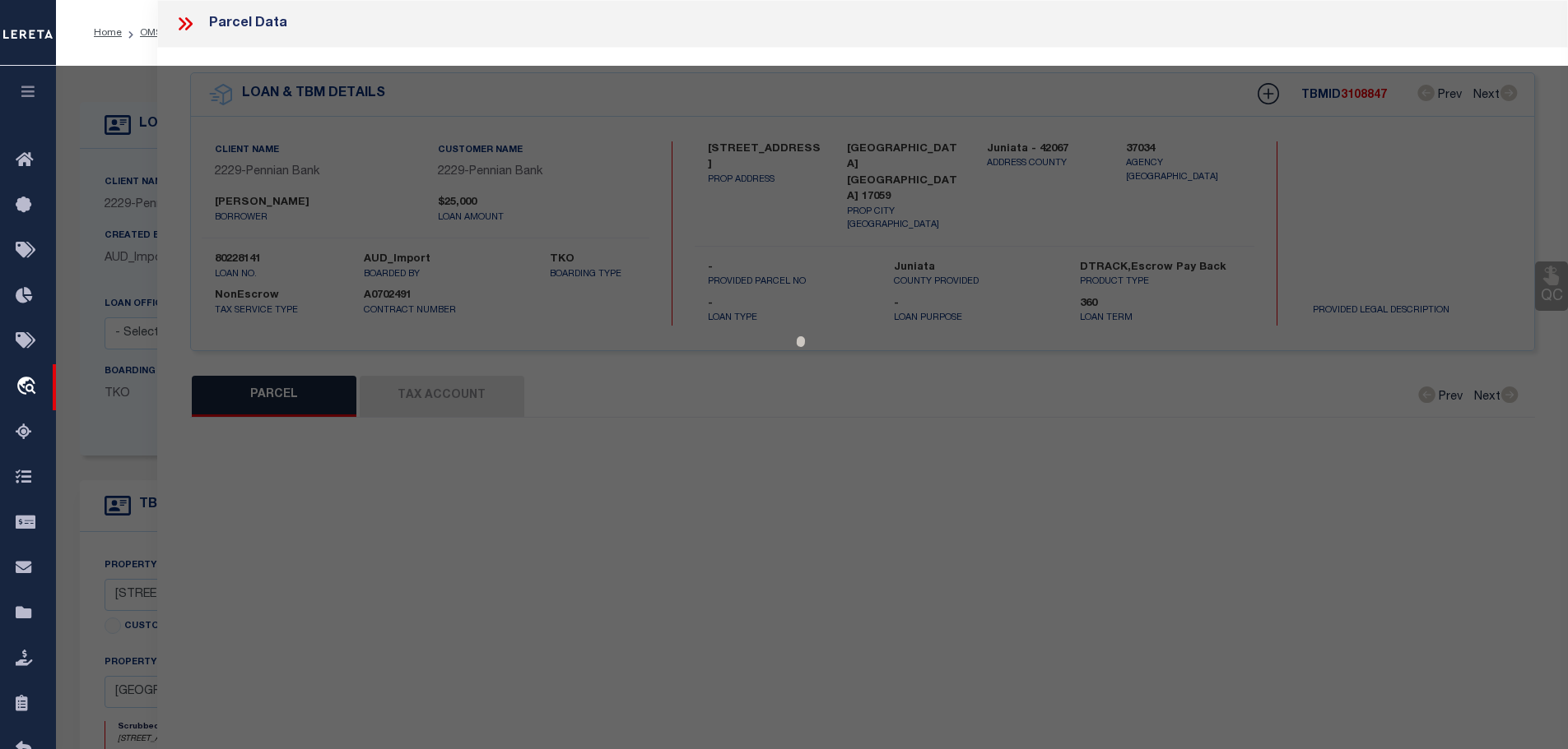
type textarea "363 359"
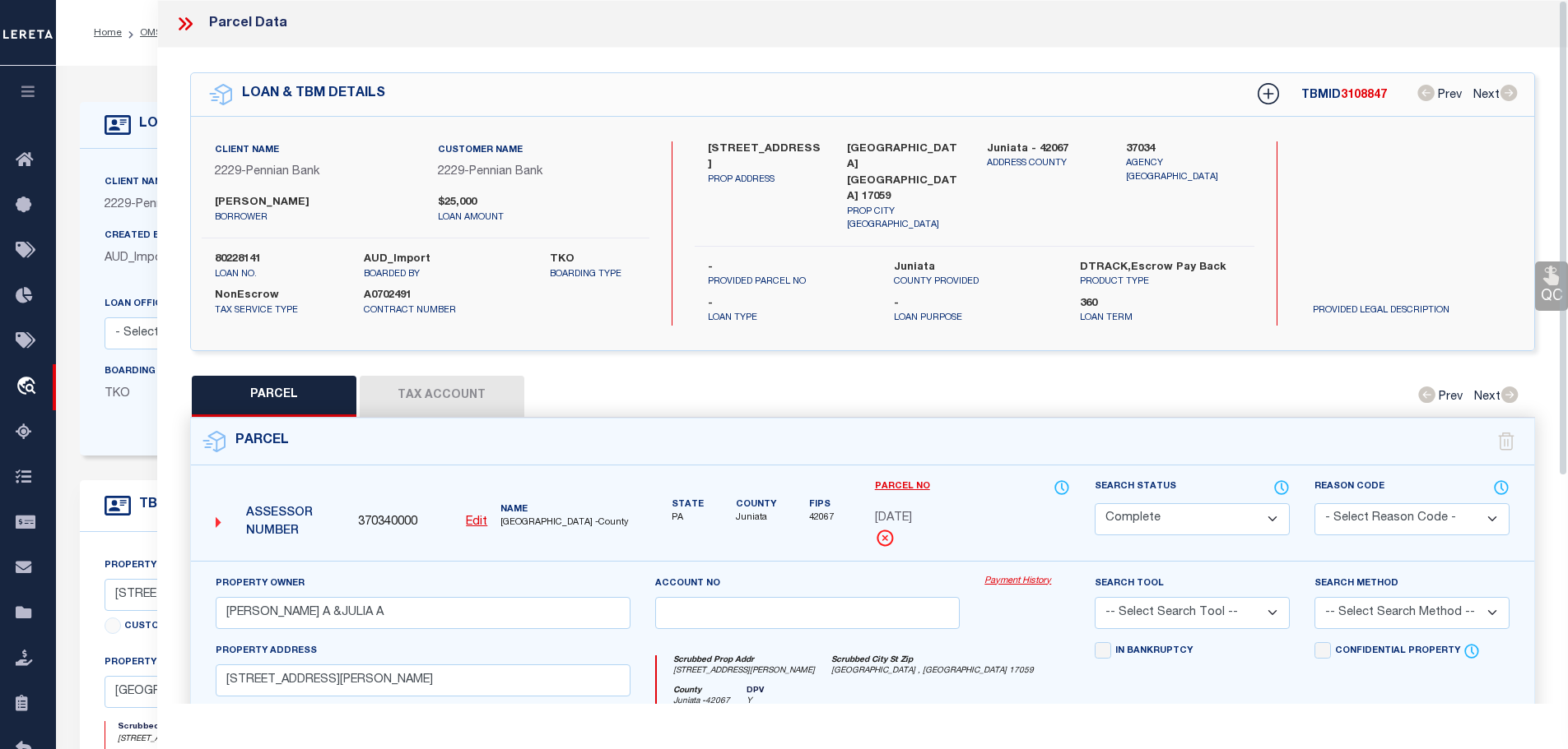
click at [416, 376] on button "Tax Account" at bounding box center [442, 397] width 164 height 42
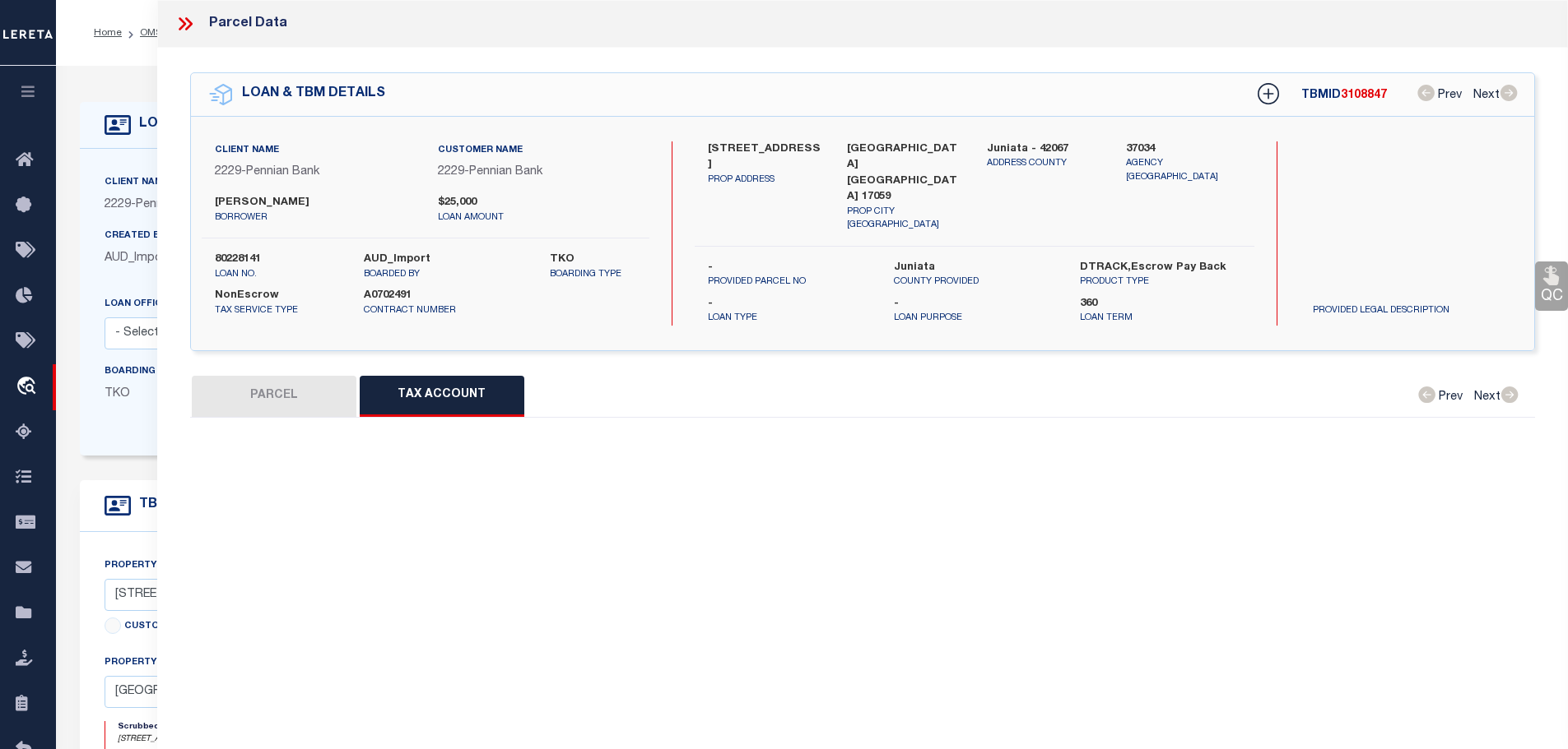
select select "100"
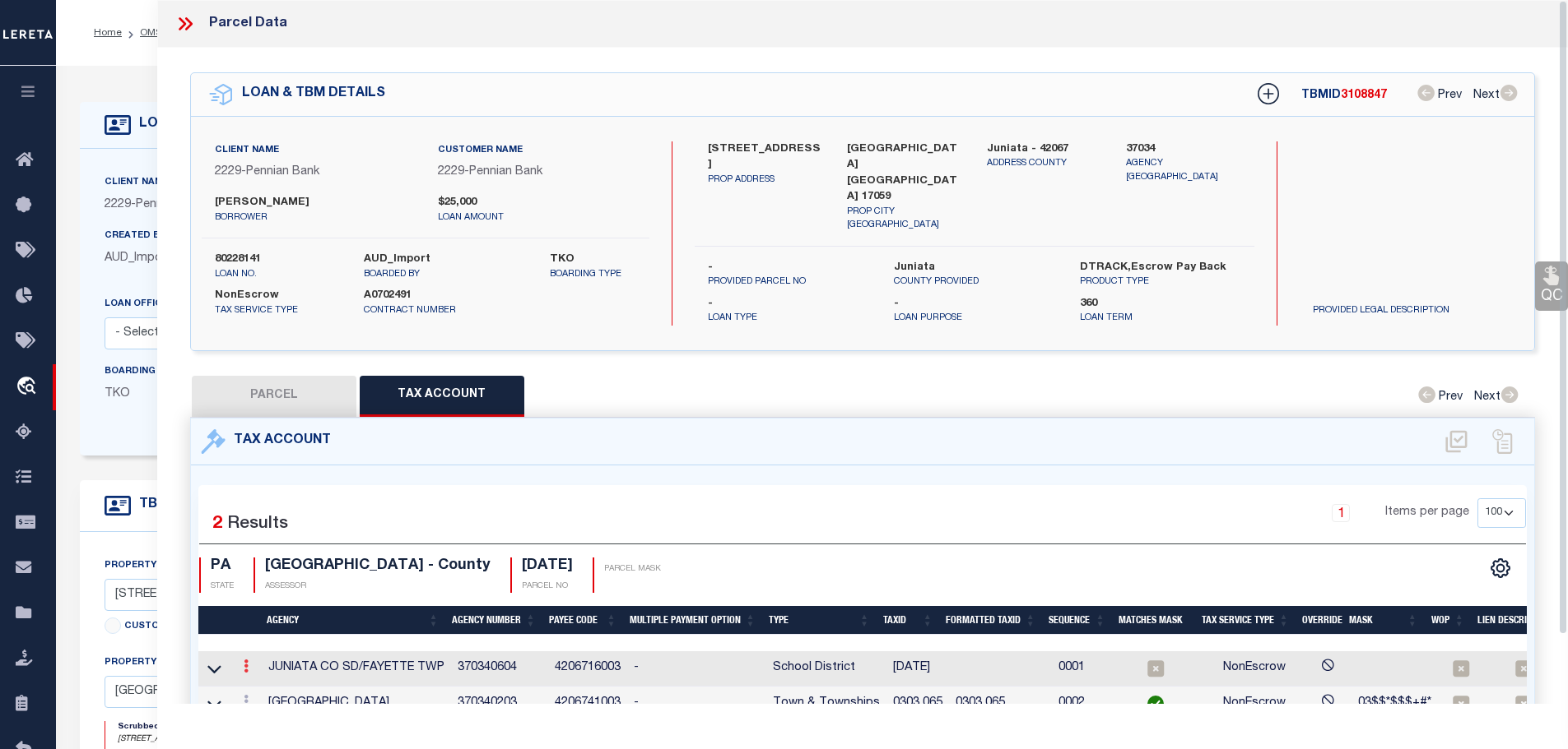
click at [246, 660] on icon at bounding box center [245, 666] width 5 height 13
click at [264, 685] on icon "" at bounding box center [263, 691] width 12 height 12
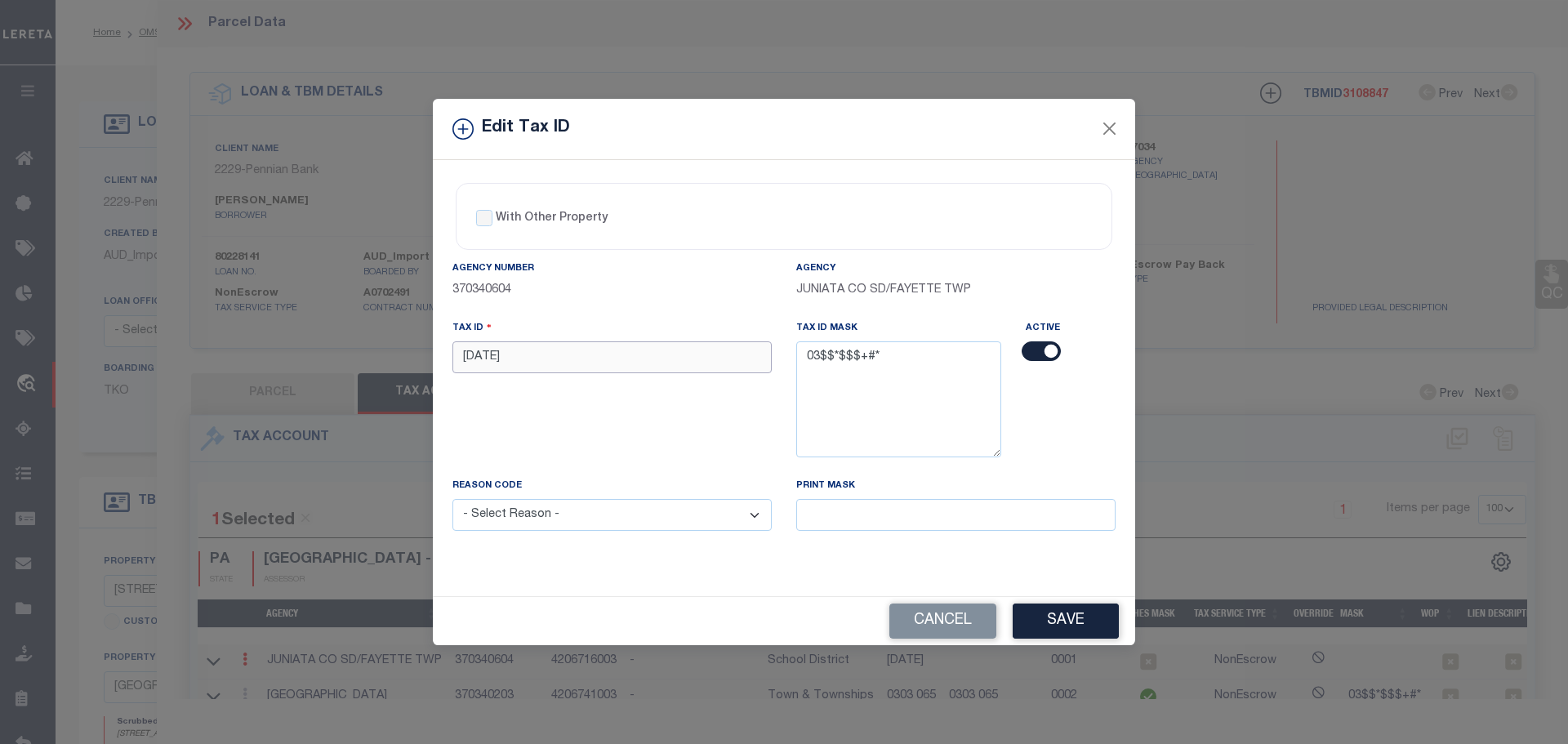
click at [620, 356] on input "[DATE]" at bounding box center [612, 357] width 320 height 32
paste input "0303 0"
type input "0303 065"
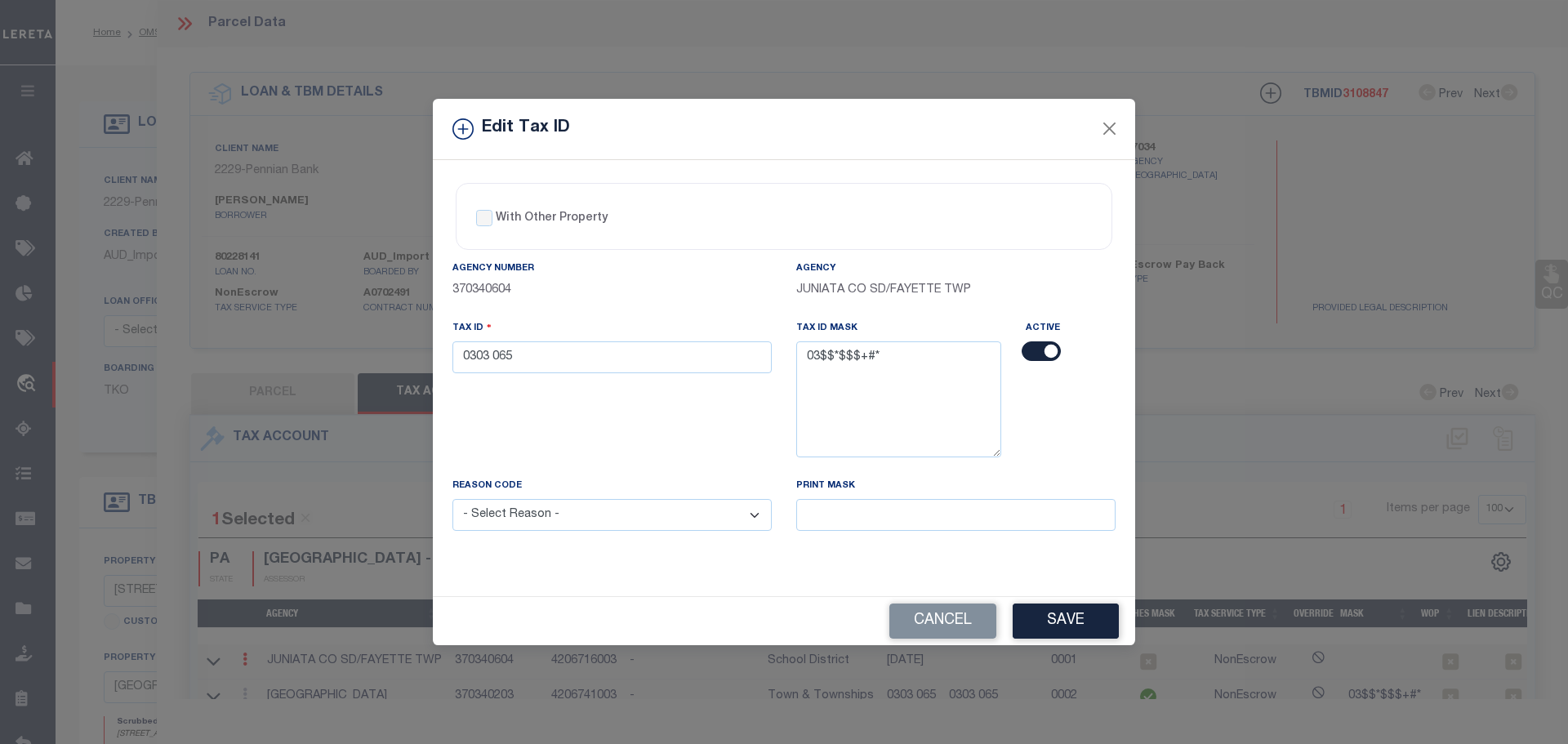
click at [645, 525] on select "- Select Reason - 099 - Other (Provide additional detail) ACT - Agency Changed …" at bounding box center [612, 515] width 320 height 32
select select "ACT"
click at [452, 500] on select "- Select Reason - 099 - Other (Provide additional detail) ACT - Agency Changed …" at bounding box center [612, 515] width 320 height 32
click at [1061, 619] on button "Save" at bounding box center [1066, 621] width 106 height 35
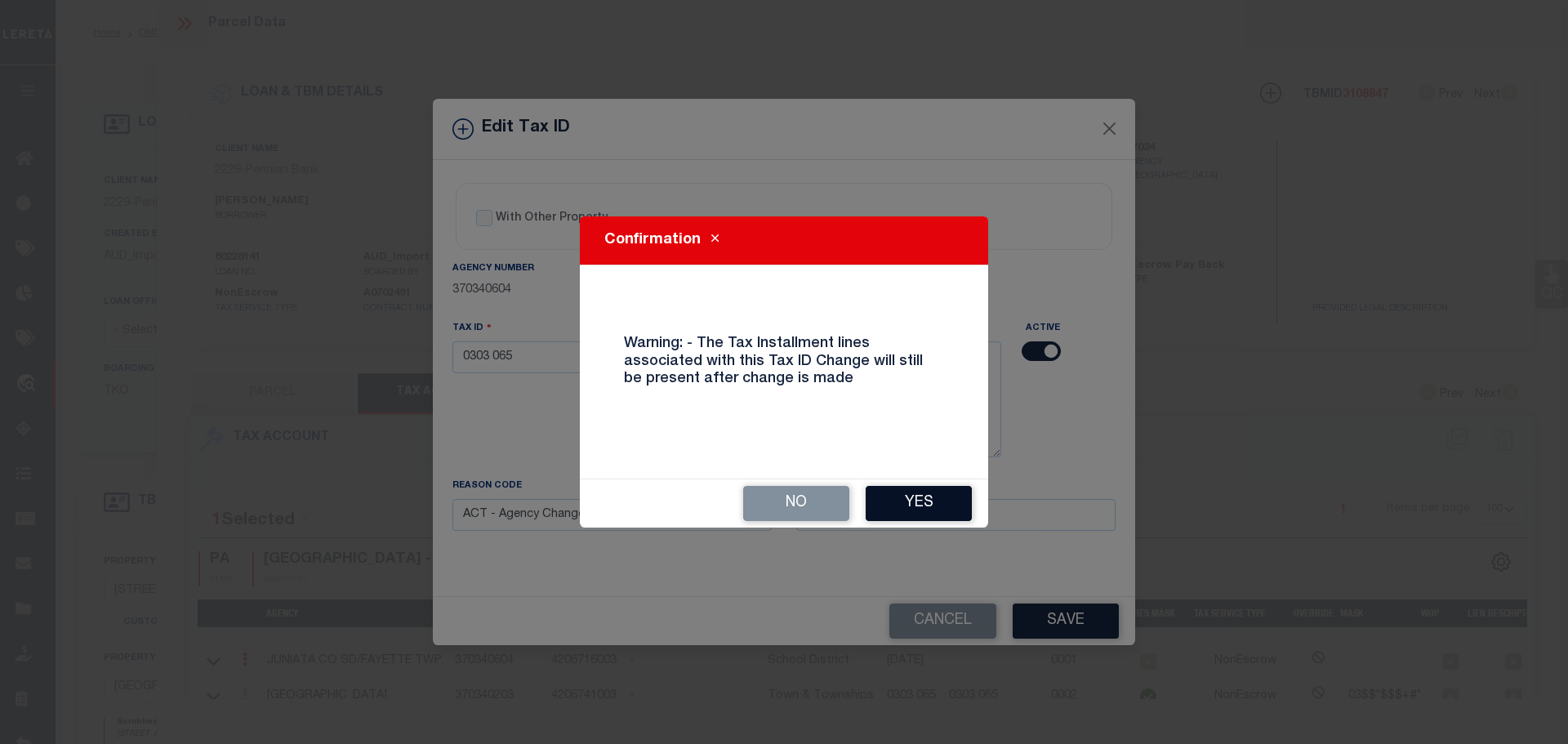
click at [911, 498] on button "Yes" at bounding box center [919, 504] width 106 height 35
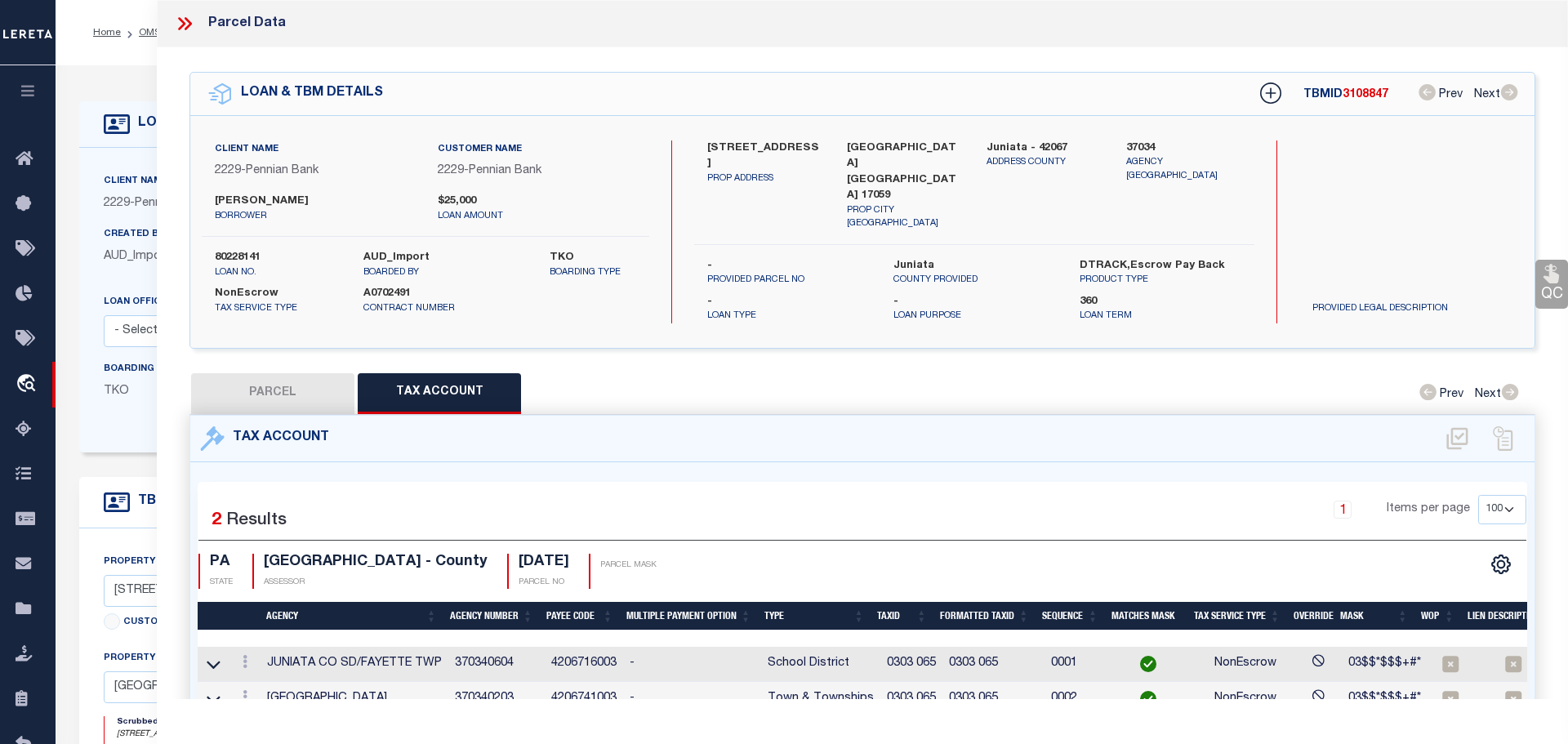
select select
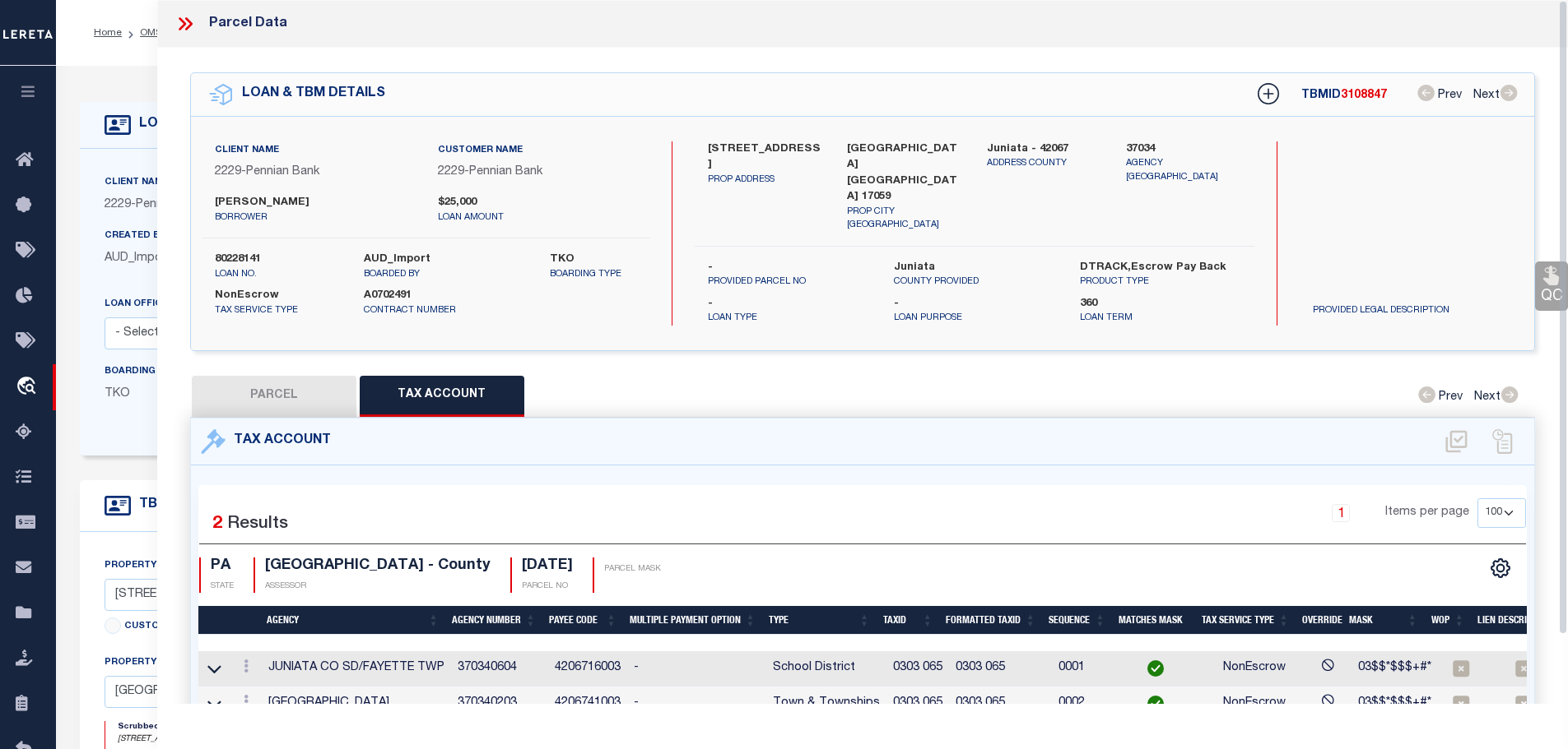
click at [180, 23] on icon at bounding box center [185, 23] width 21 height 21
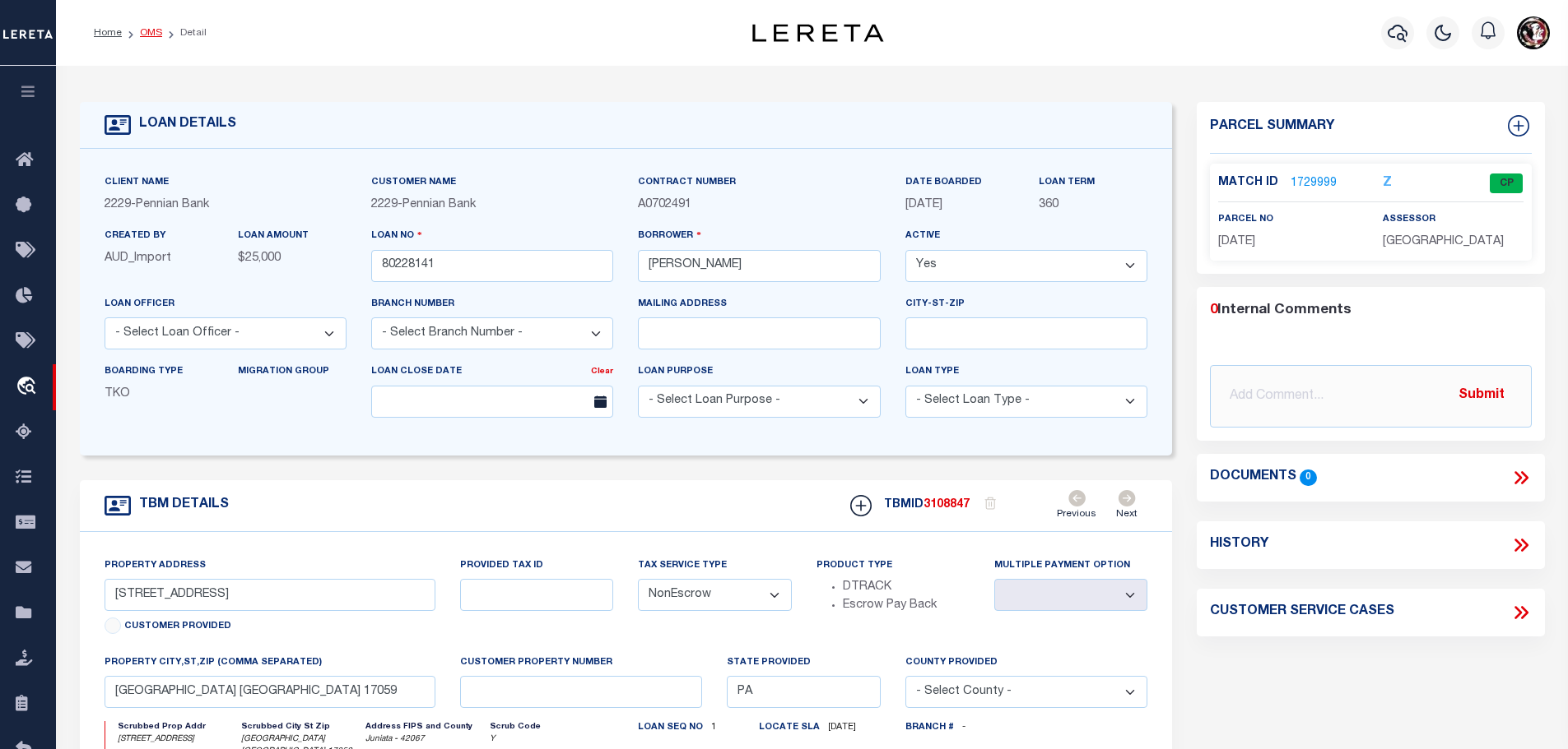
click at [140, 31] on link "OMS" at bounding box center [151, 32] width 22 height 10
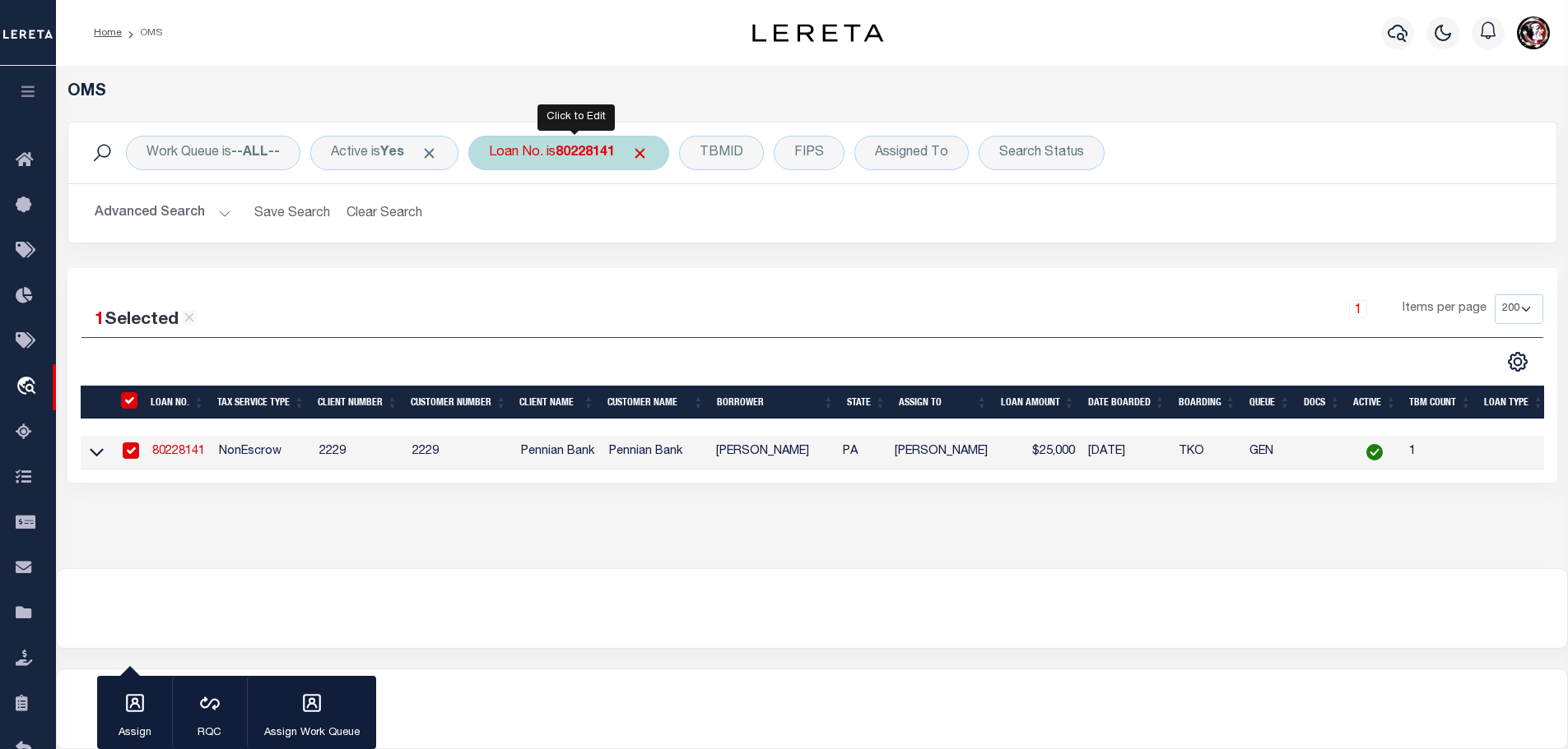
click at [601, 153] on b "80228141" at bounding box center [585, 153] width 59 height 13
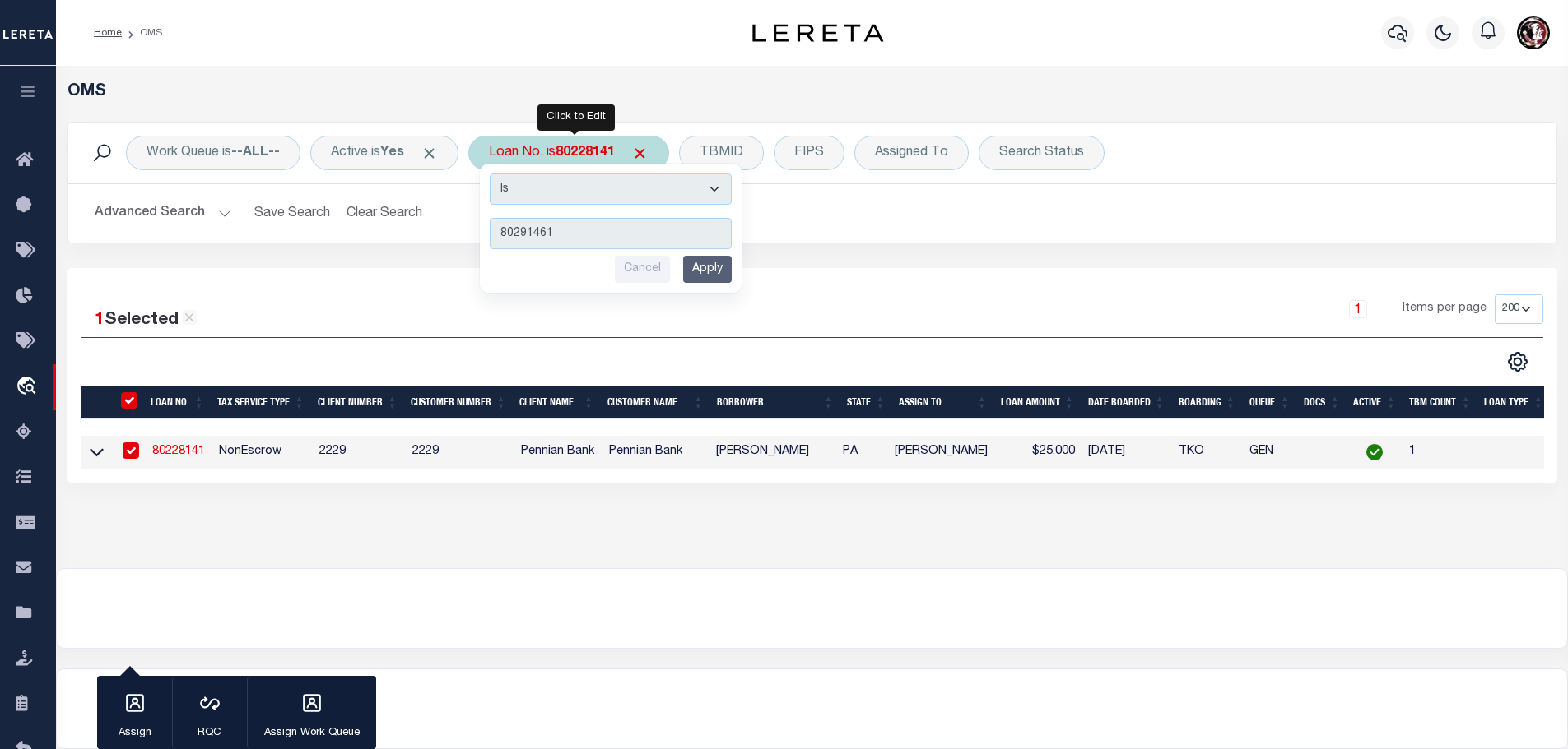
type input "80291461"
click at [706, 275] on input "Apply" at bounding box center [707, 268] width 49 height 27
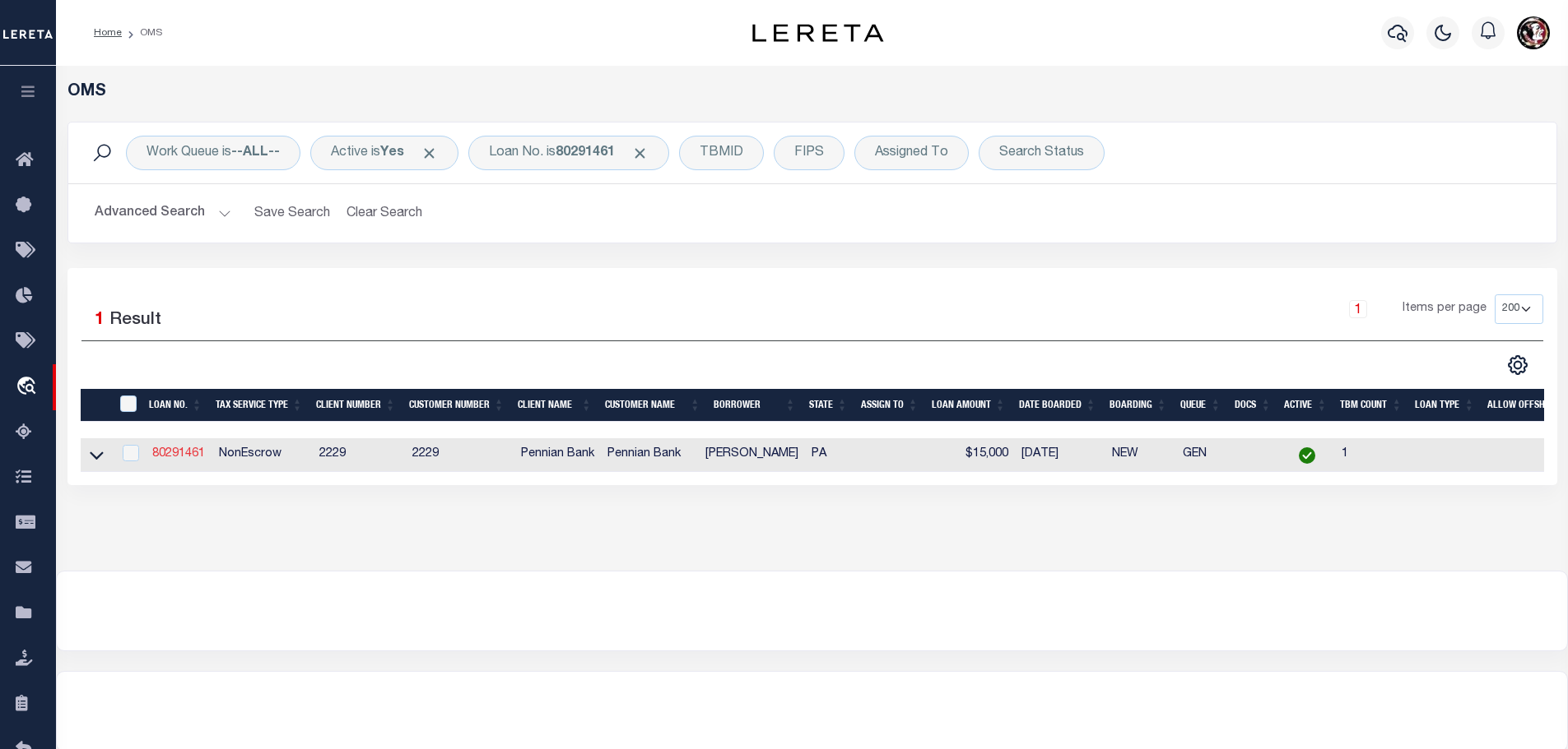
click at [167, 456] on link "80291461" at bounding box center [178, 454] width 53 height 11
type input "80291461"
type input "[PERSON_NAME]"
select select "10"
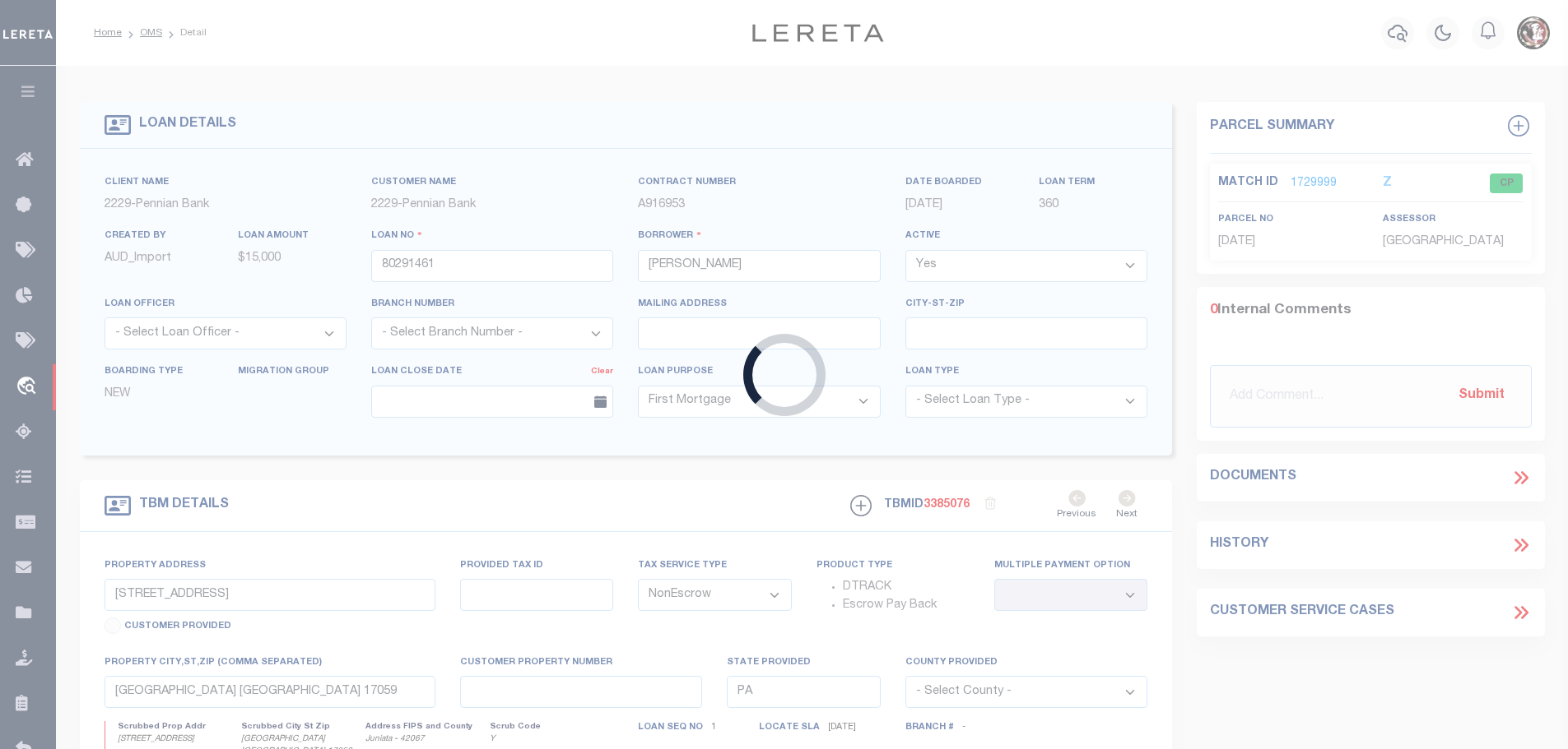
type input "[STREET_ADDRESS]"
type input "03.02 .031.000"
select select
type input "[GEOGRAPHIC_DATA], [GEOGRAPHIC_DATA] 17059-8609"
select select
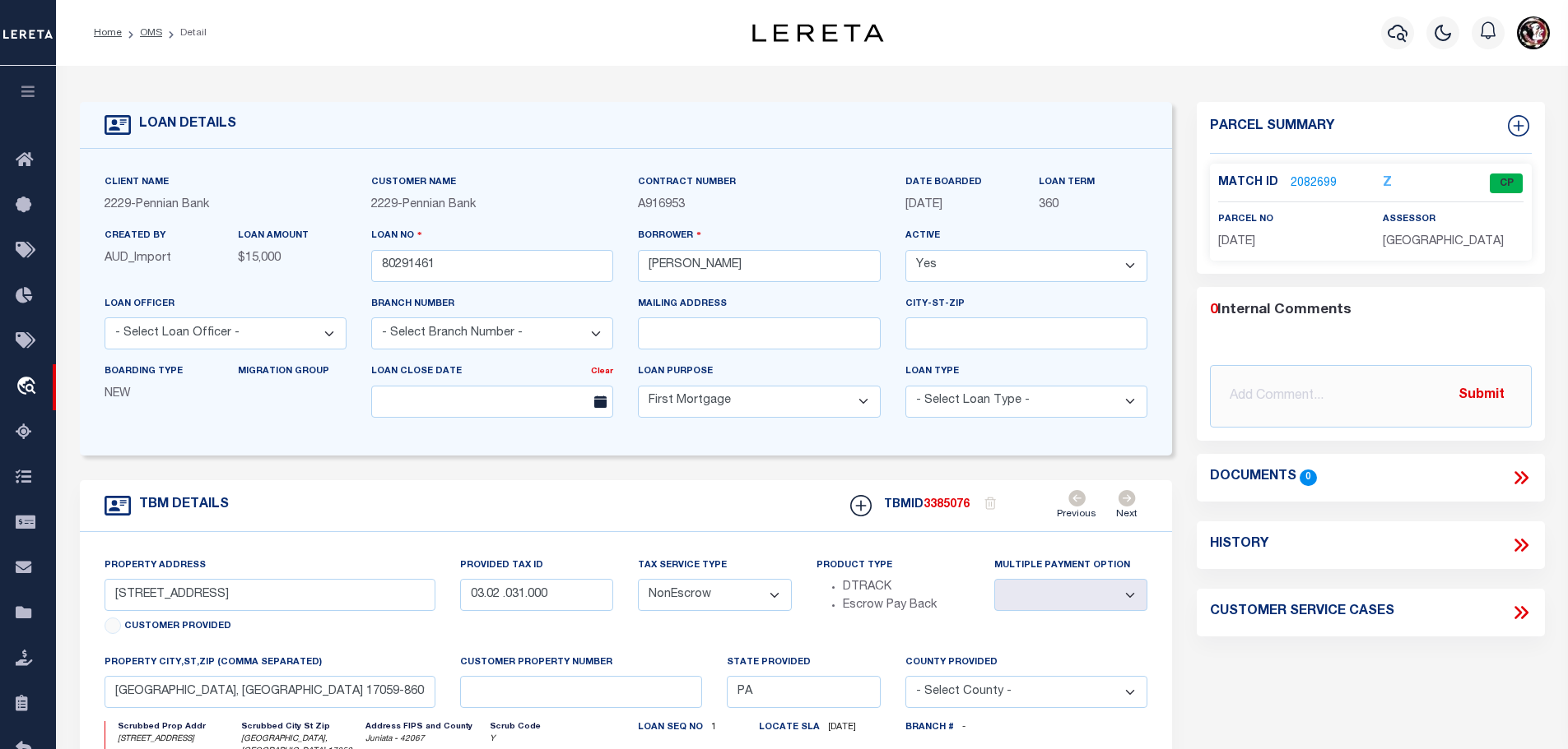
click at [1312, 178] on link "2082699" at bounding box center [1313, 184] width 46 height 18
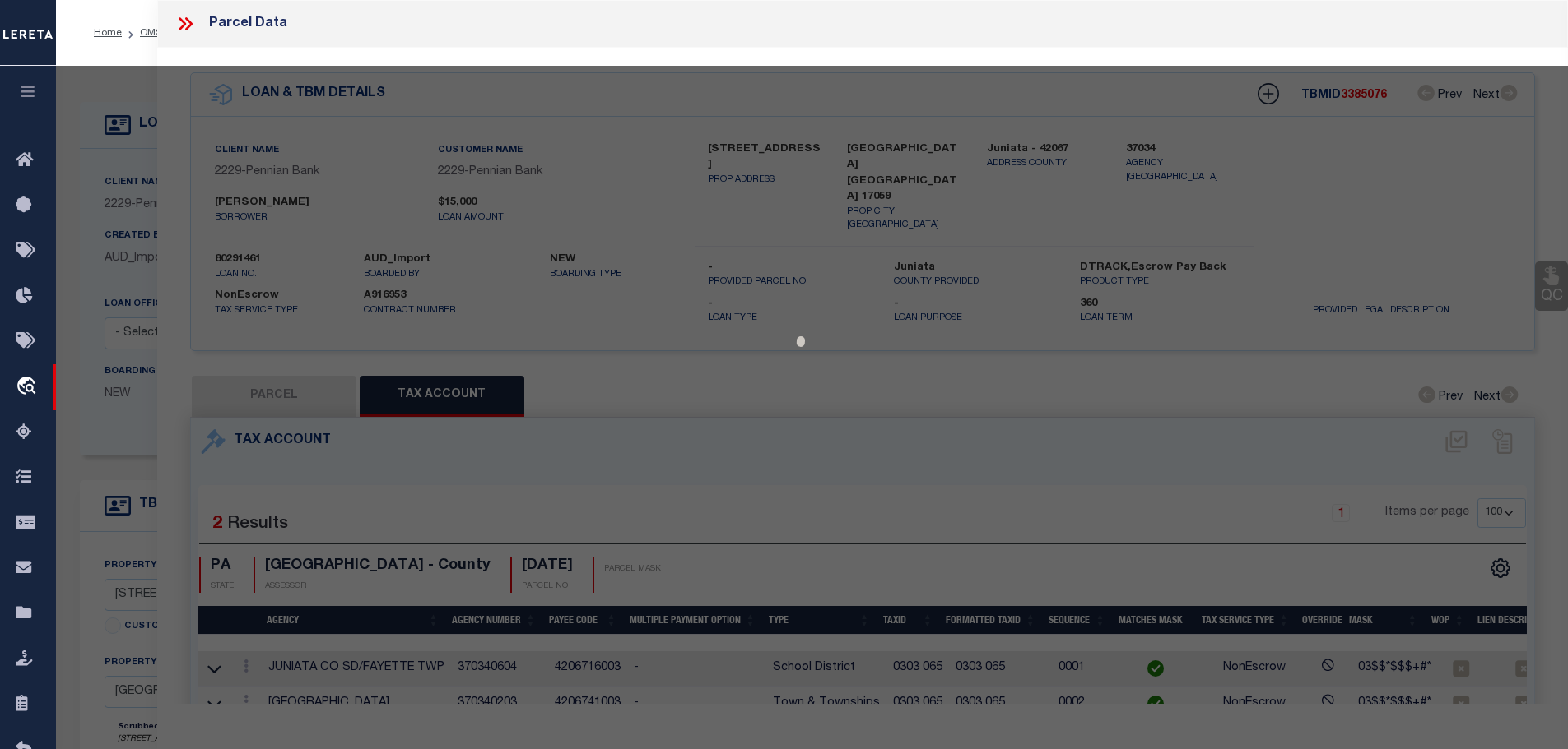
select select "AS"
checkbox input "false"
select select "CP"
type input "[PERSON_NAME]"
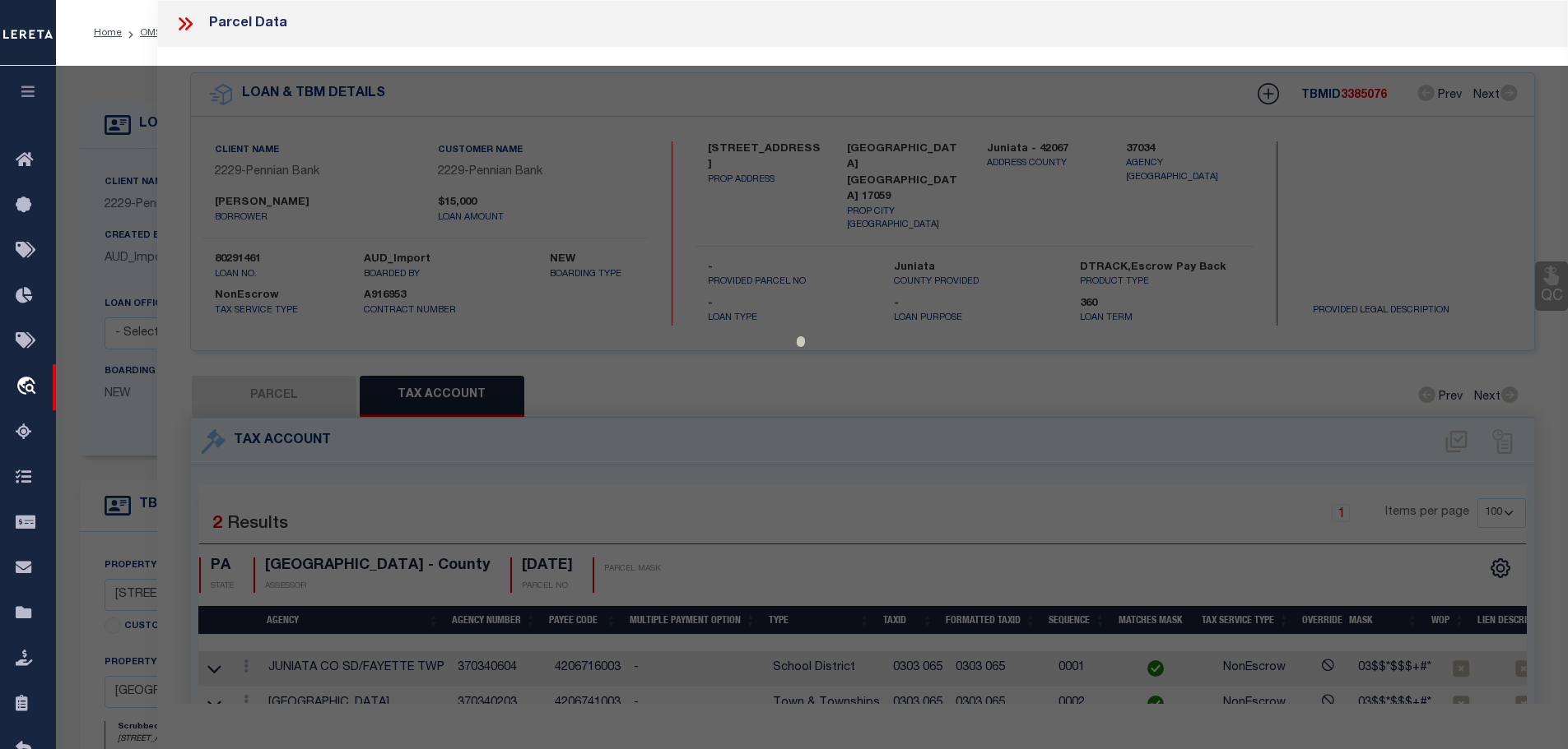
type input "[STREET_ADDRESS]"
checkbox input "false"
type input "[GEOGRAPHIC_DATA] , [GEOGRAPHIC_DATA] 17059"
type textarea "135 381"
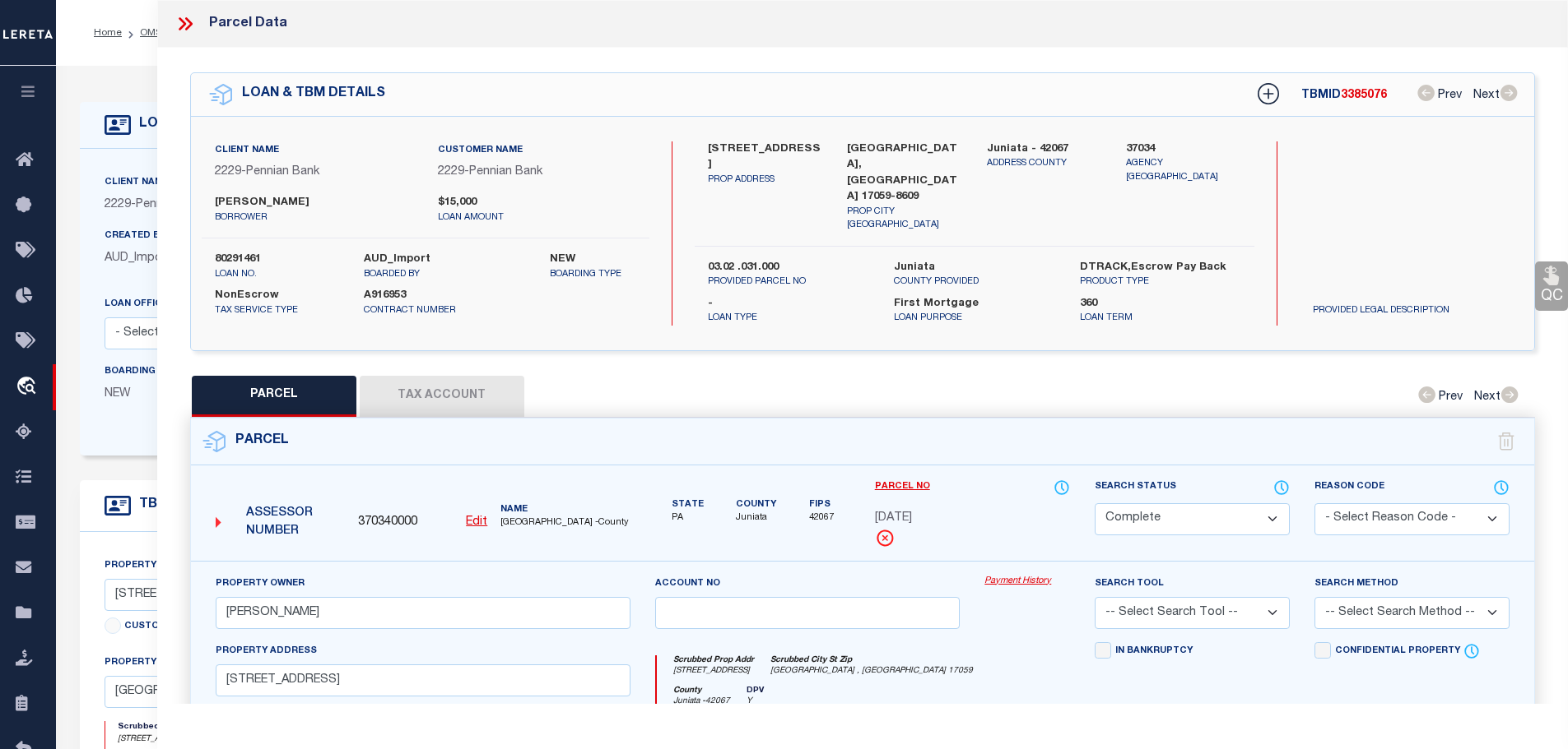
click at [458, 376] on button "Tax Account" at bounding box center [442, 397] width 164 height 42
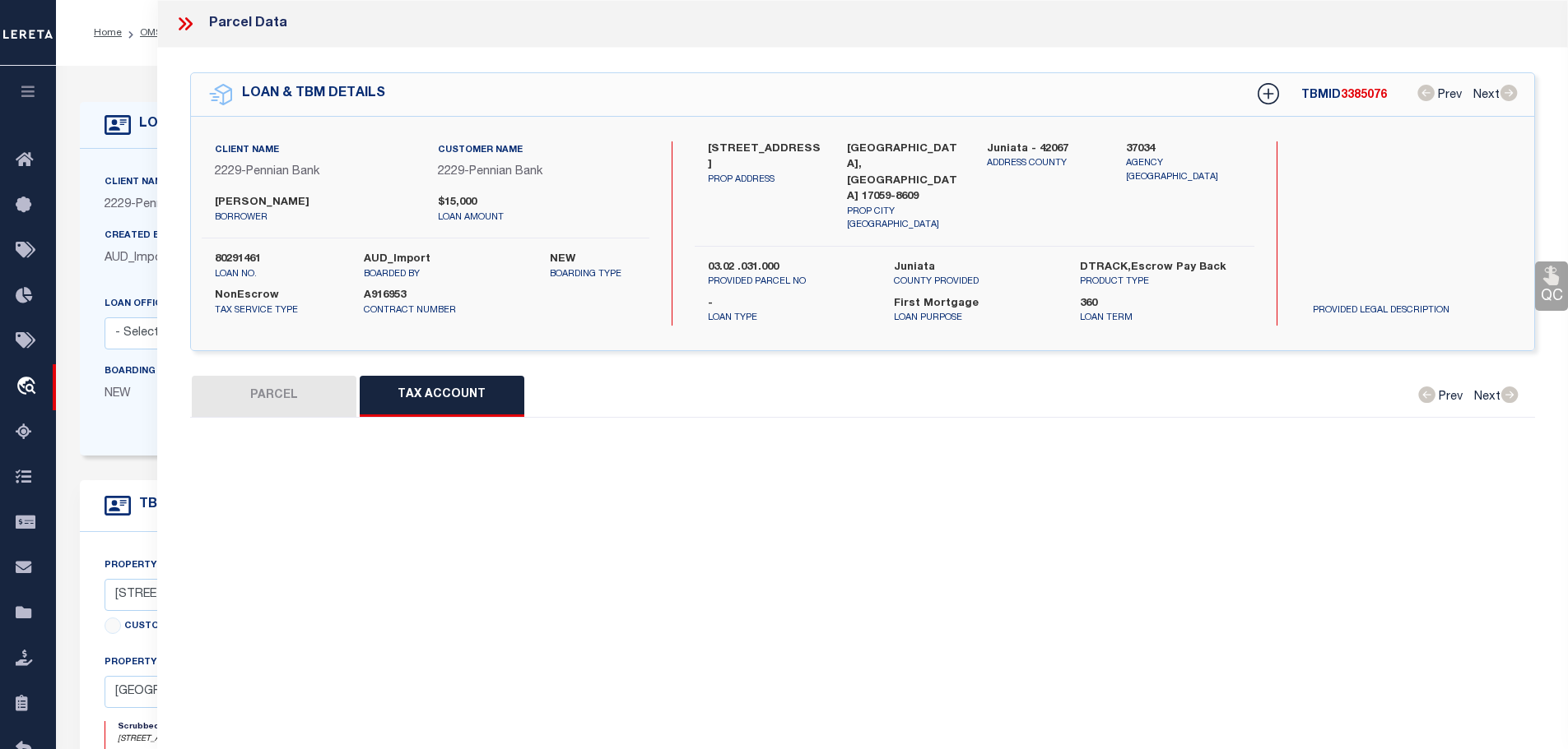
select select "100"
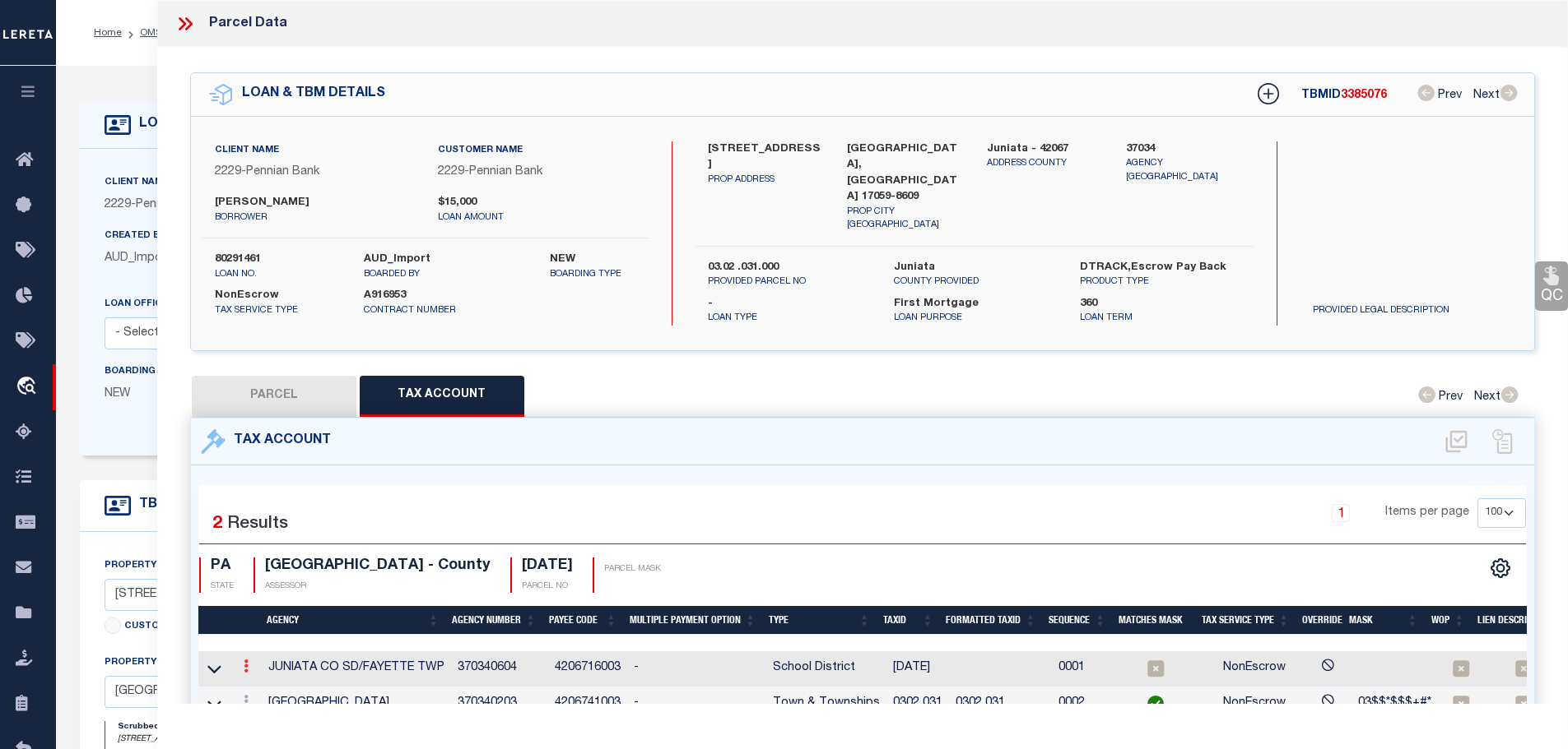
click at [245, 660] on icon at bounding box center [245, 666] width 5 height 13
click at [269, 685] on icon "" at bounding box center [263, 691] width 12 height 12
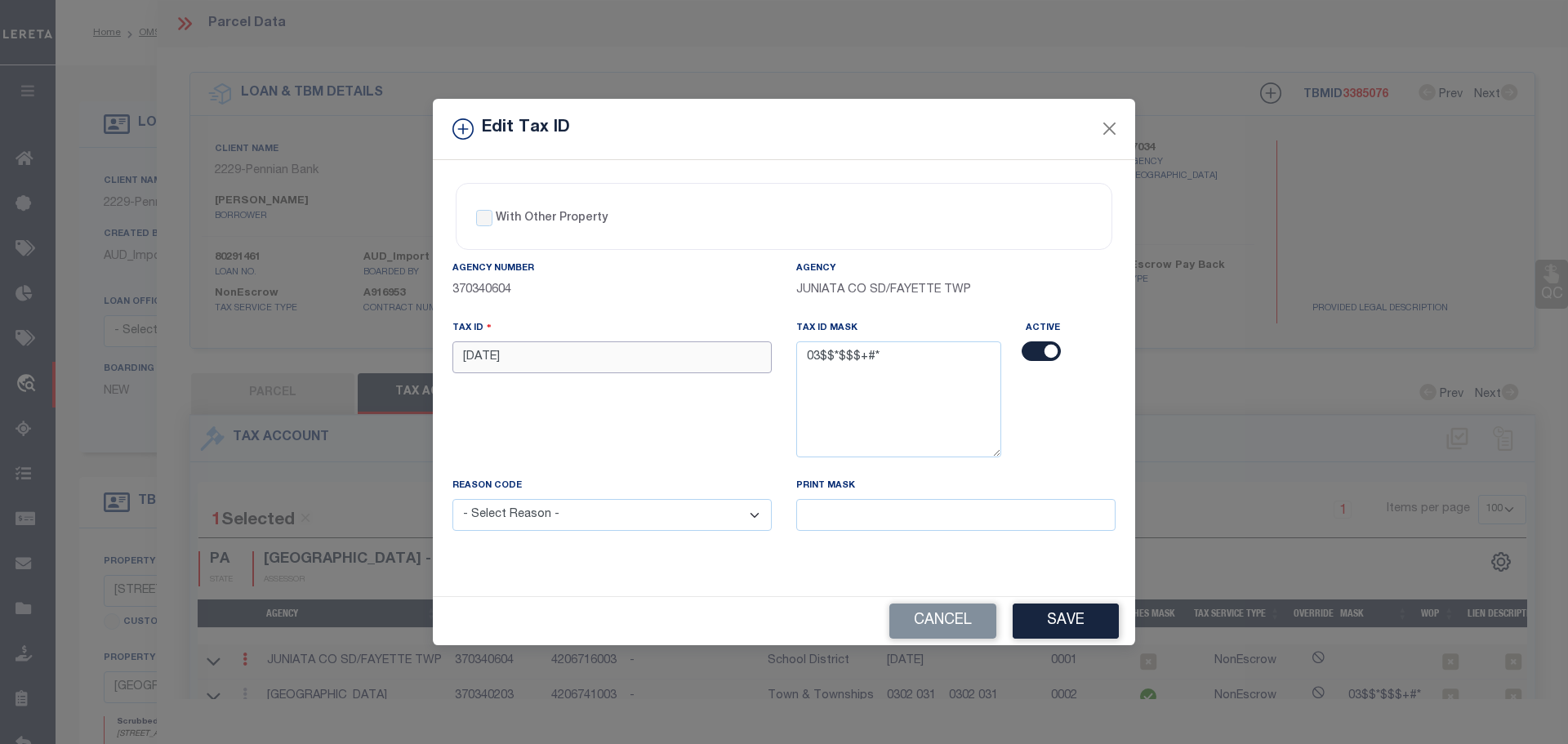
click at [604, 359] on input "[DATE]" at bounding box center [612, 357] width 320 height 32
paste input "0302 0"
type input "0302 031"
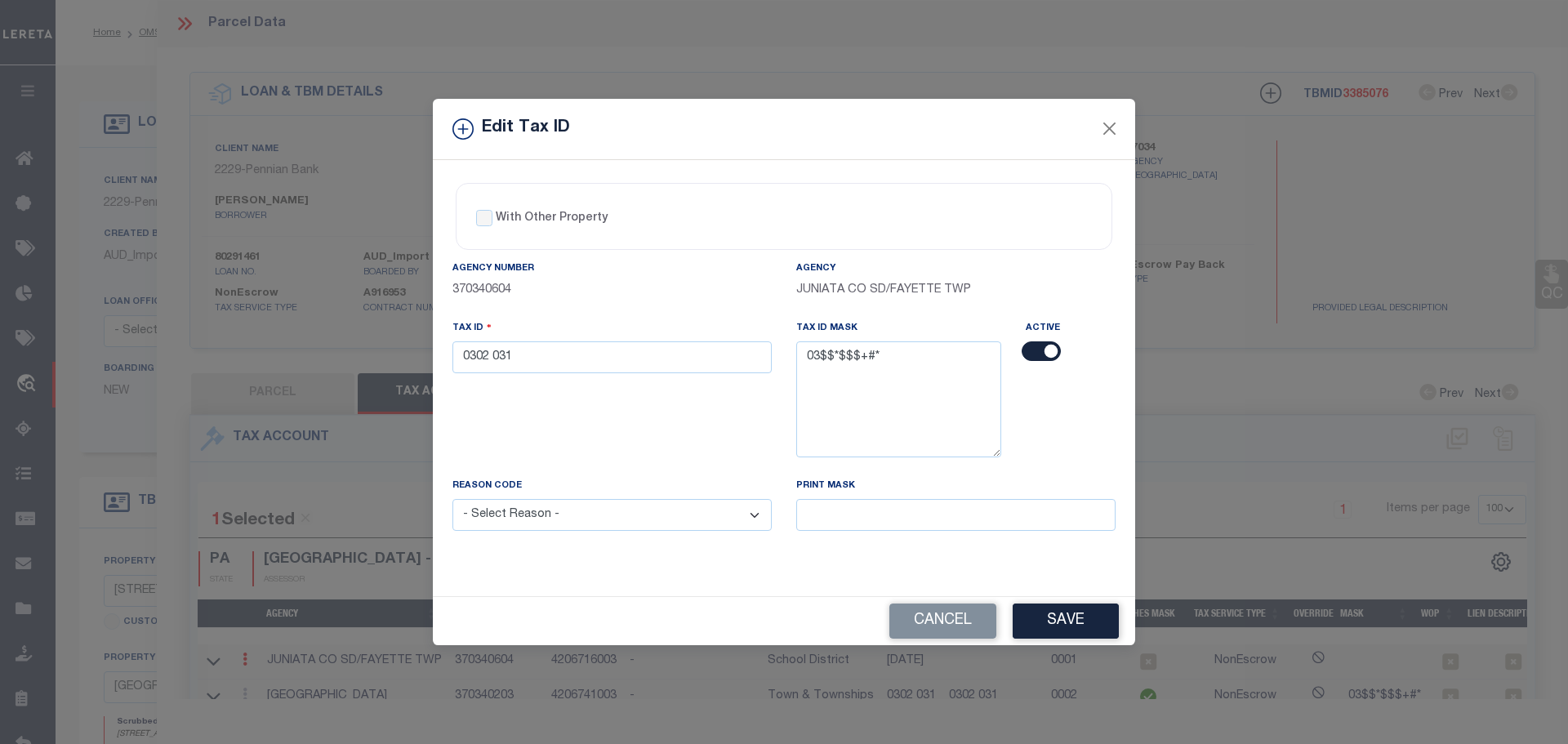
click at [616, 526] on select "- Select Reason - 099 - Other (Provide additional detail) ACT - Agency Changed …" at bounding box center [612, 515] width 320 height 32
select select "ACT"
click at [452, 500] on select "- Select Reason - 099 - Other (Provide additional detail) ACT - Agency Changed …" at bounding box center [612, 515] width 320 height 32
click at [1076, 634] on button "Save" at bounding box center [1066, 621] width 106 height 35
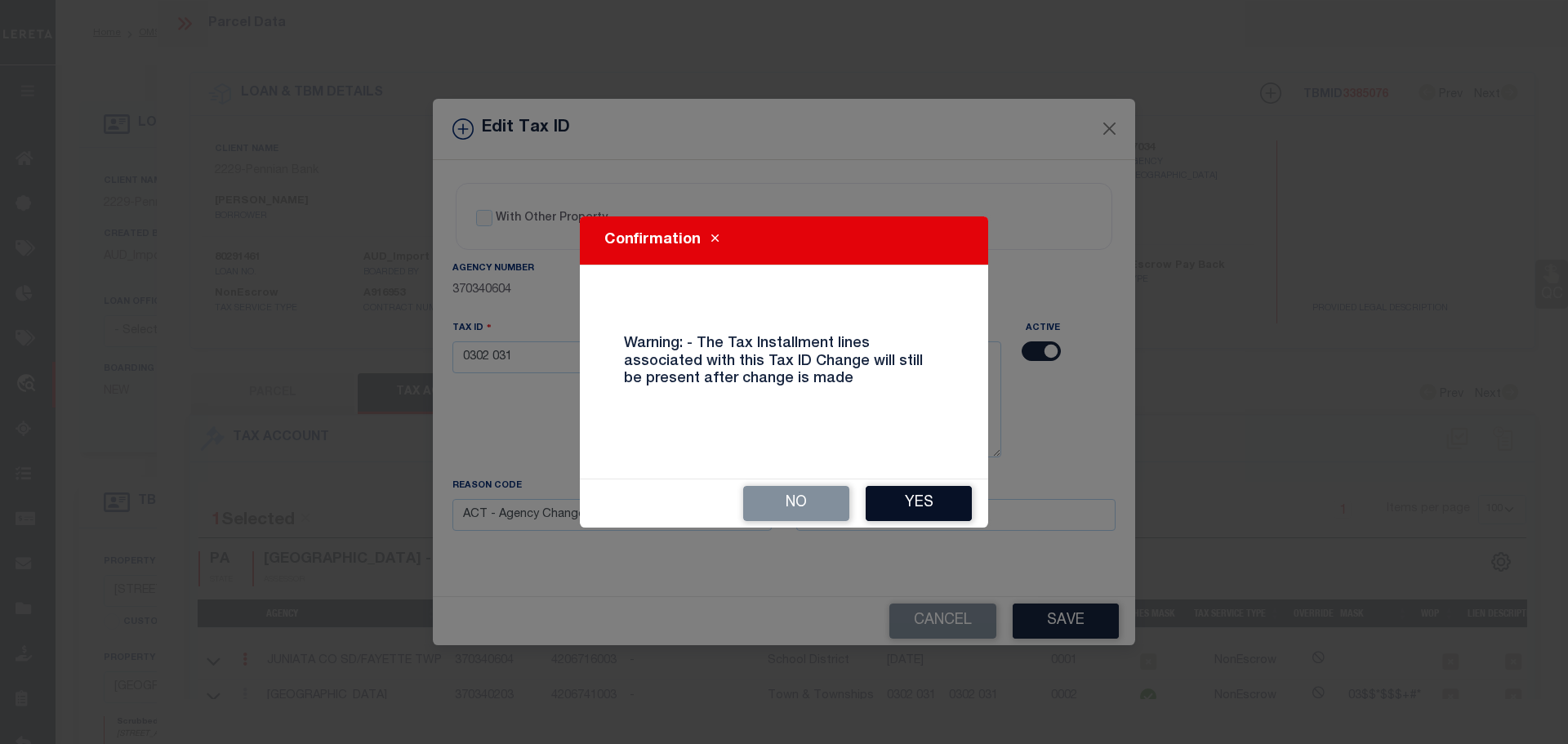
click at [922, 495] on button "Yes" at bounding box center [919, 504] width 106 height 35
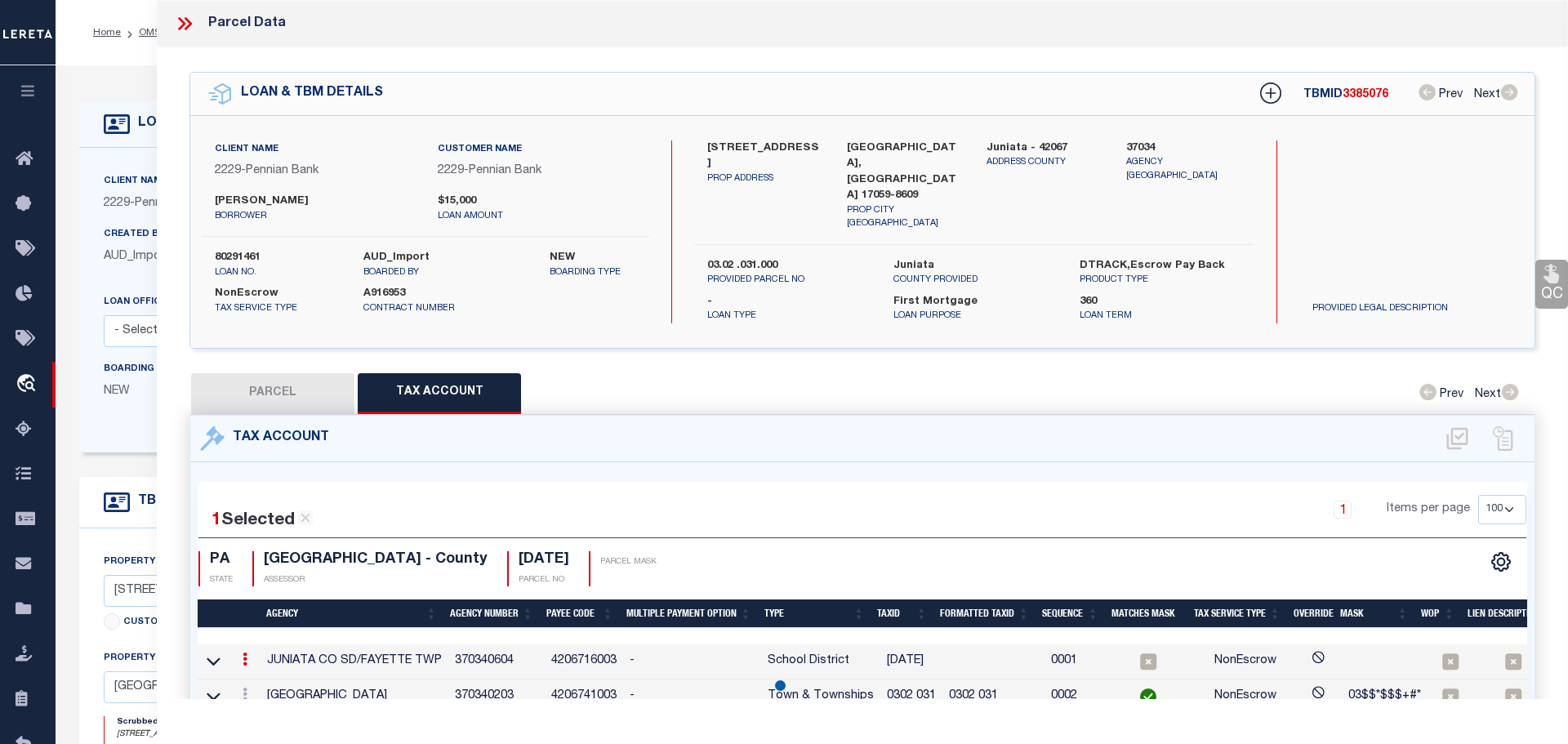
select select
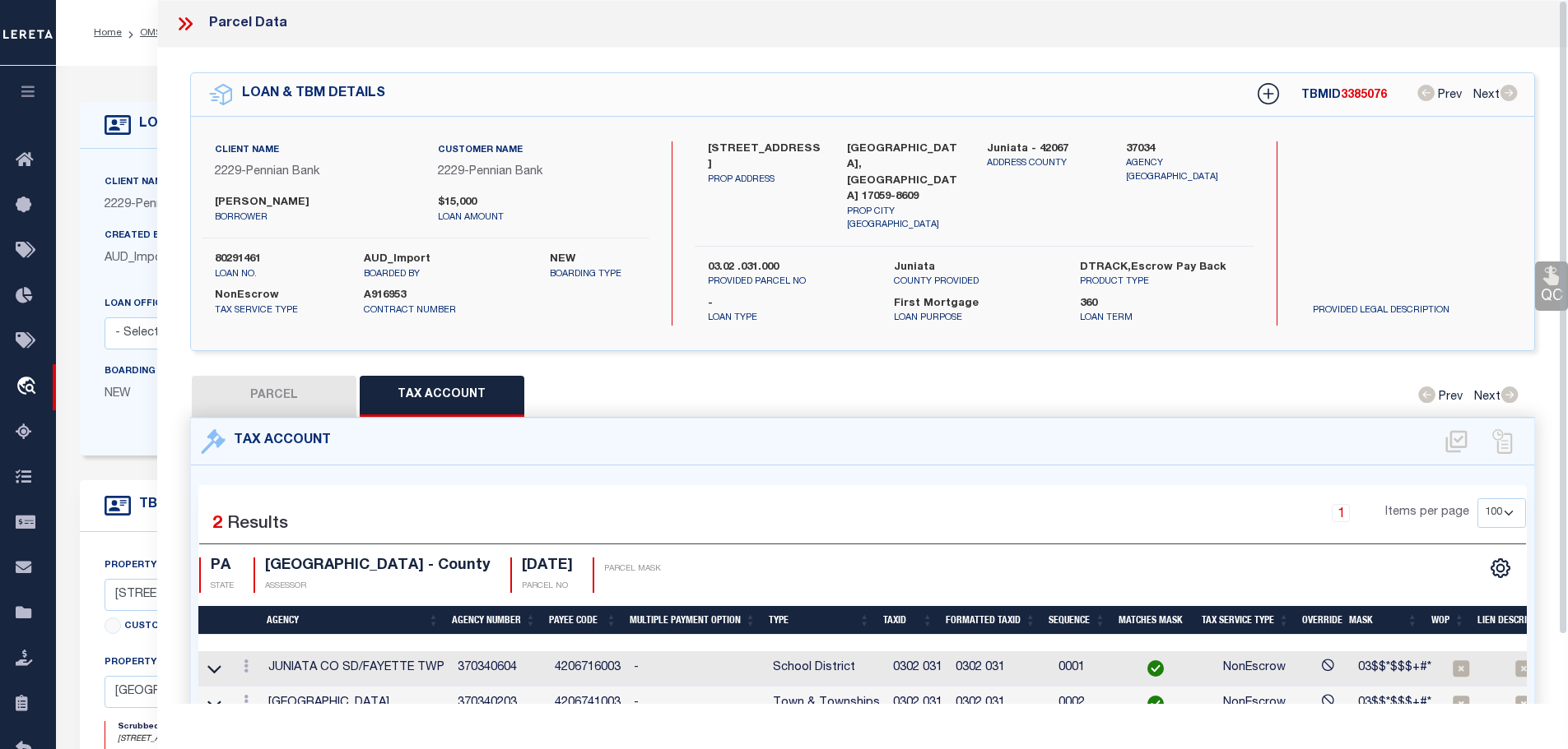
click at [181, 22] on icon at bounding box center [185, 23] width 21 height 21
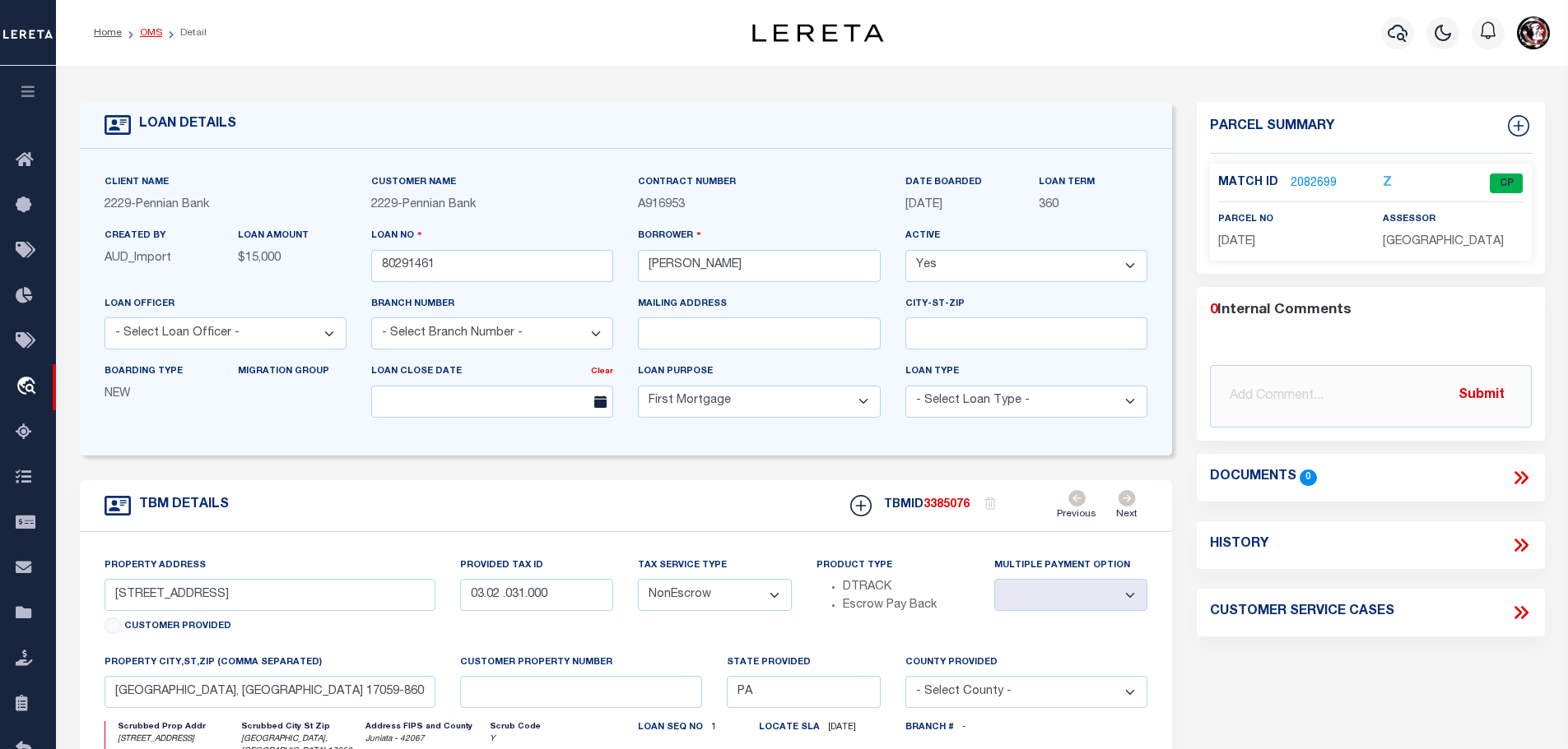
click at [140, 30] on link "OMS" at bounding box center [151, 32] width 22 height 10
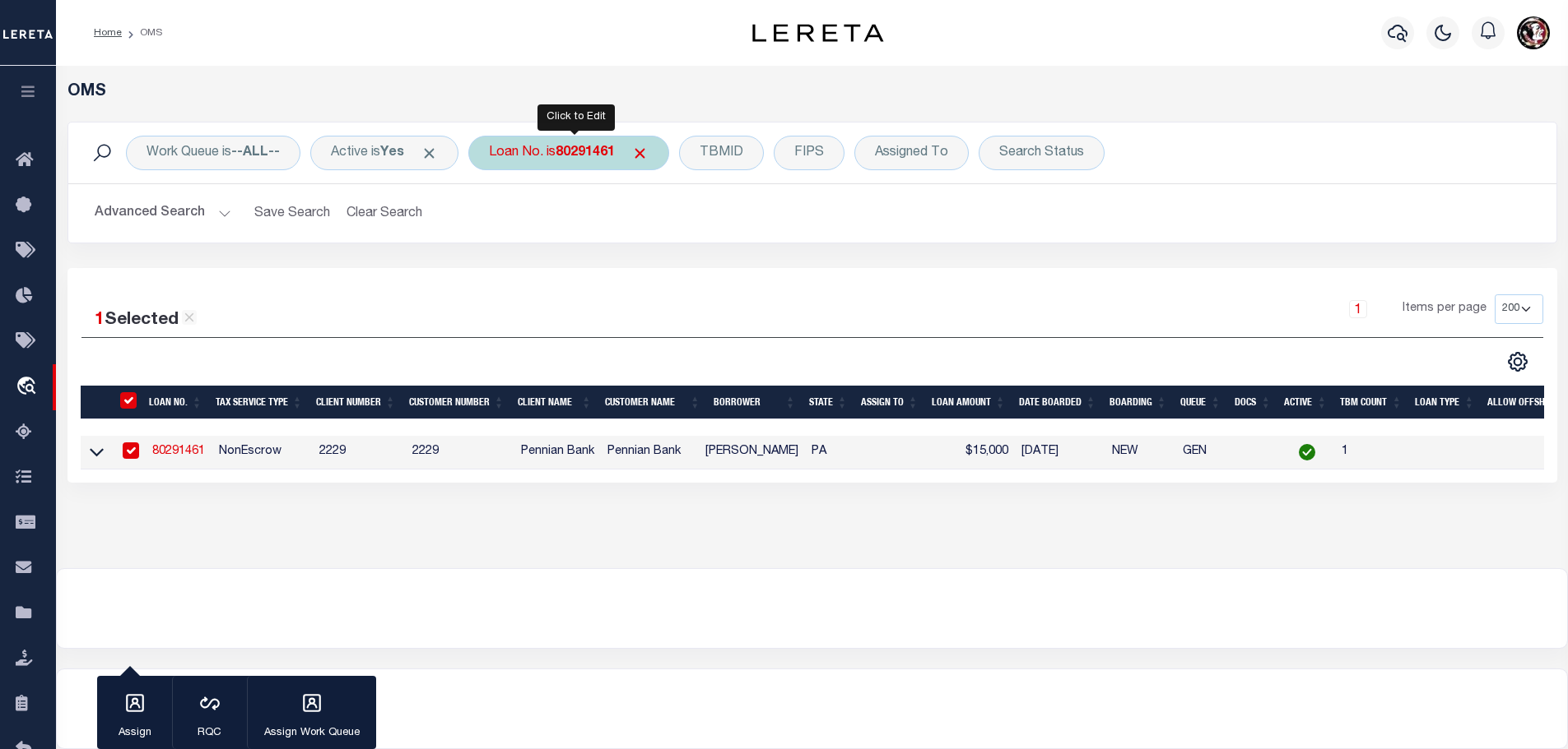
click at [584, 154] on b "80291461" at bounding box center [585, 153] width 59 height 13
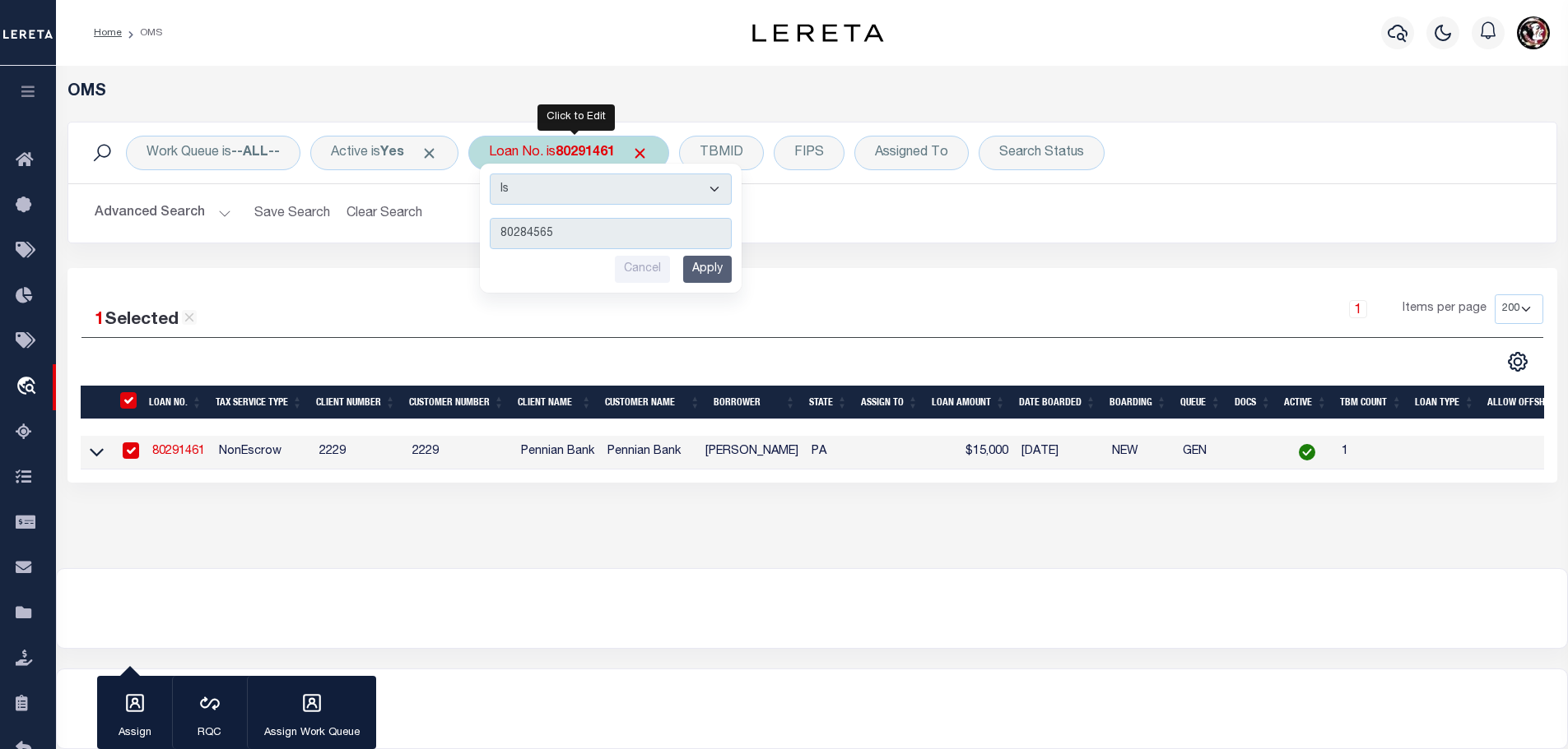
type input "80284565"
click at [709, 274] on input "Apply" at bounding box center [707, 268] width 49 height 27
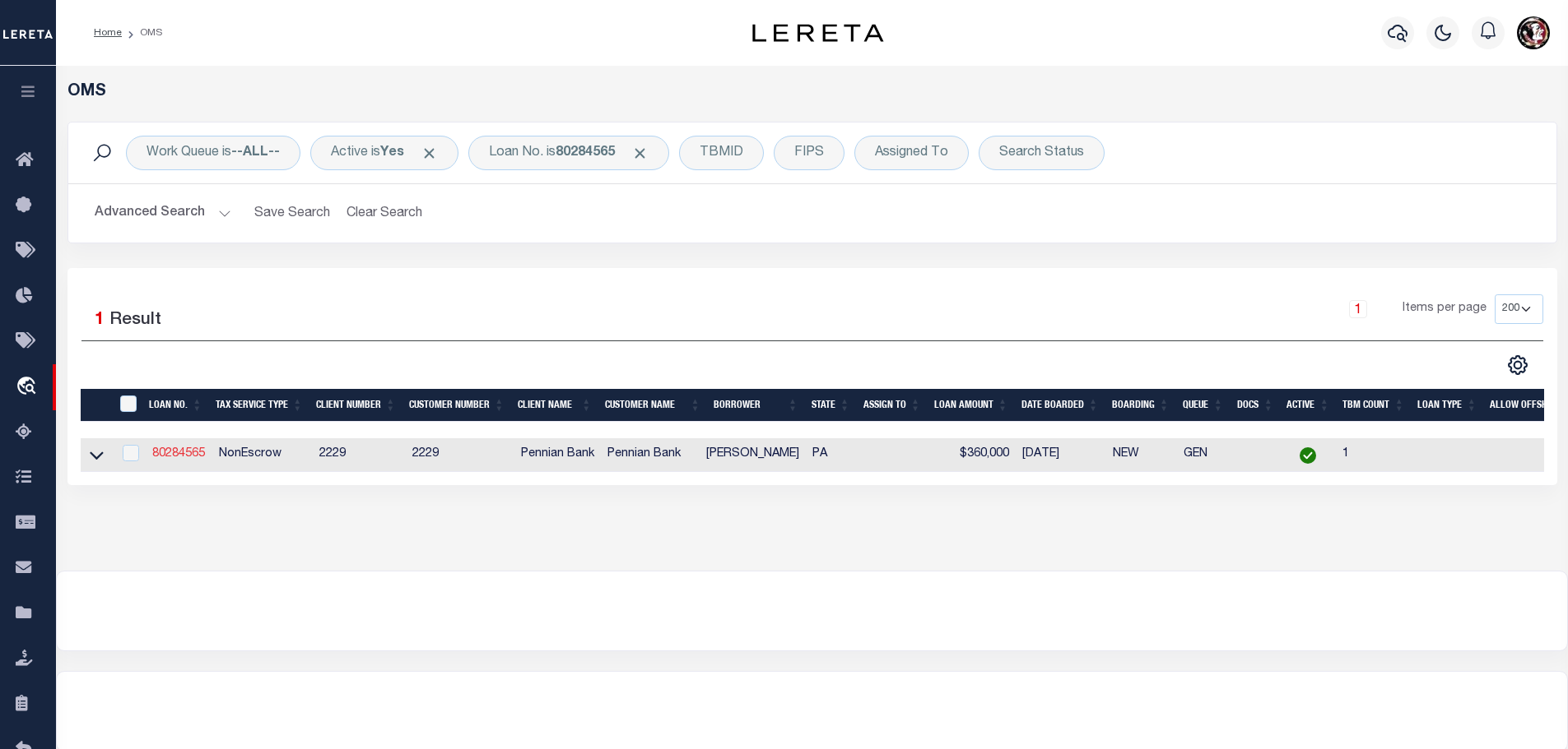
click at [189, 452] on link "80284565" at bounding box center [178, 454] width 53 height 11
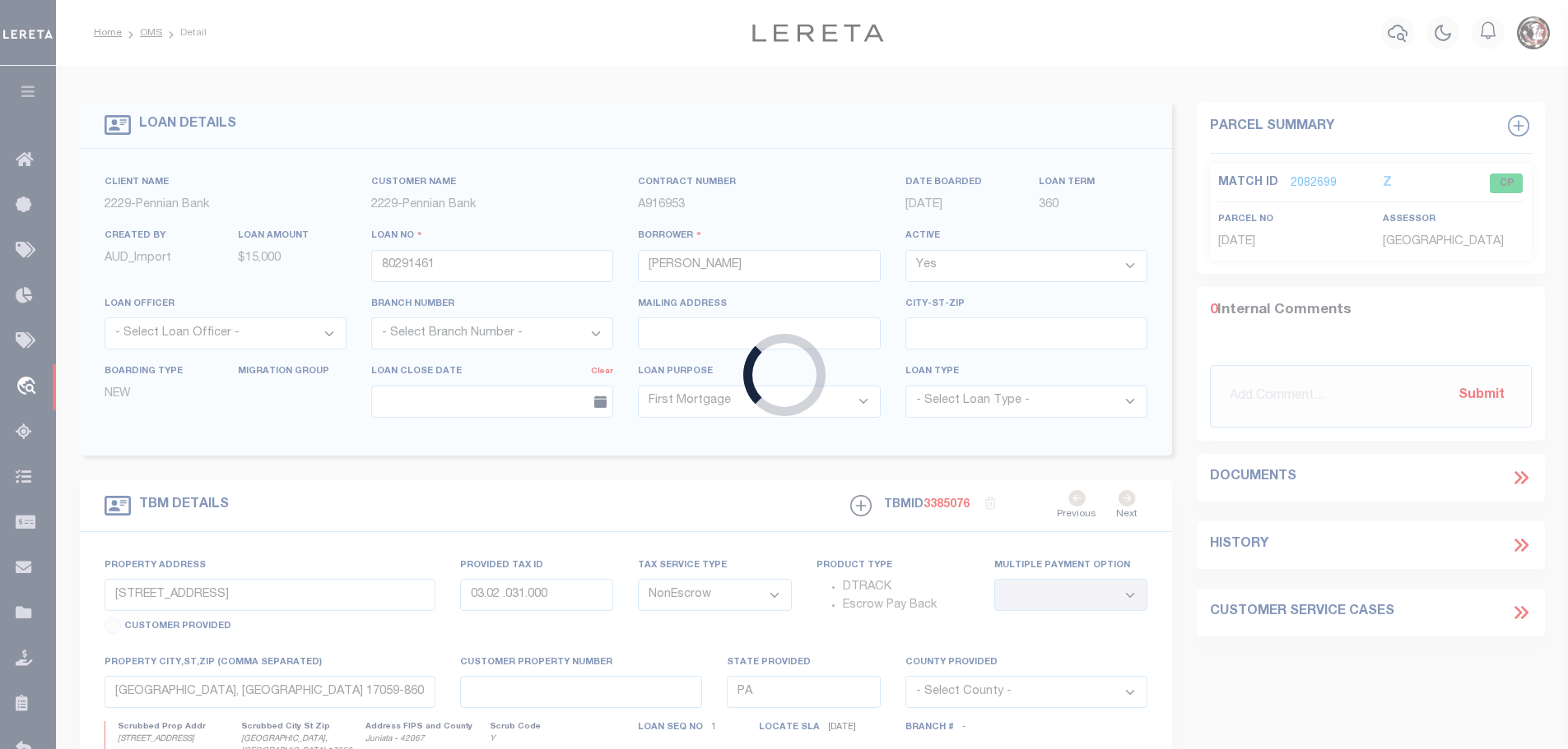
type input "80284565"
type input "[PERSON_NAME]"
select select
type input "[STREET_ADDRESS]"
type input "[DATE]"
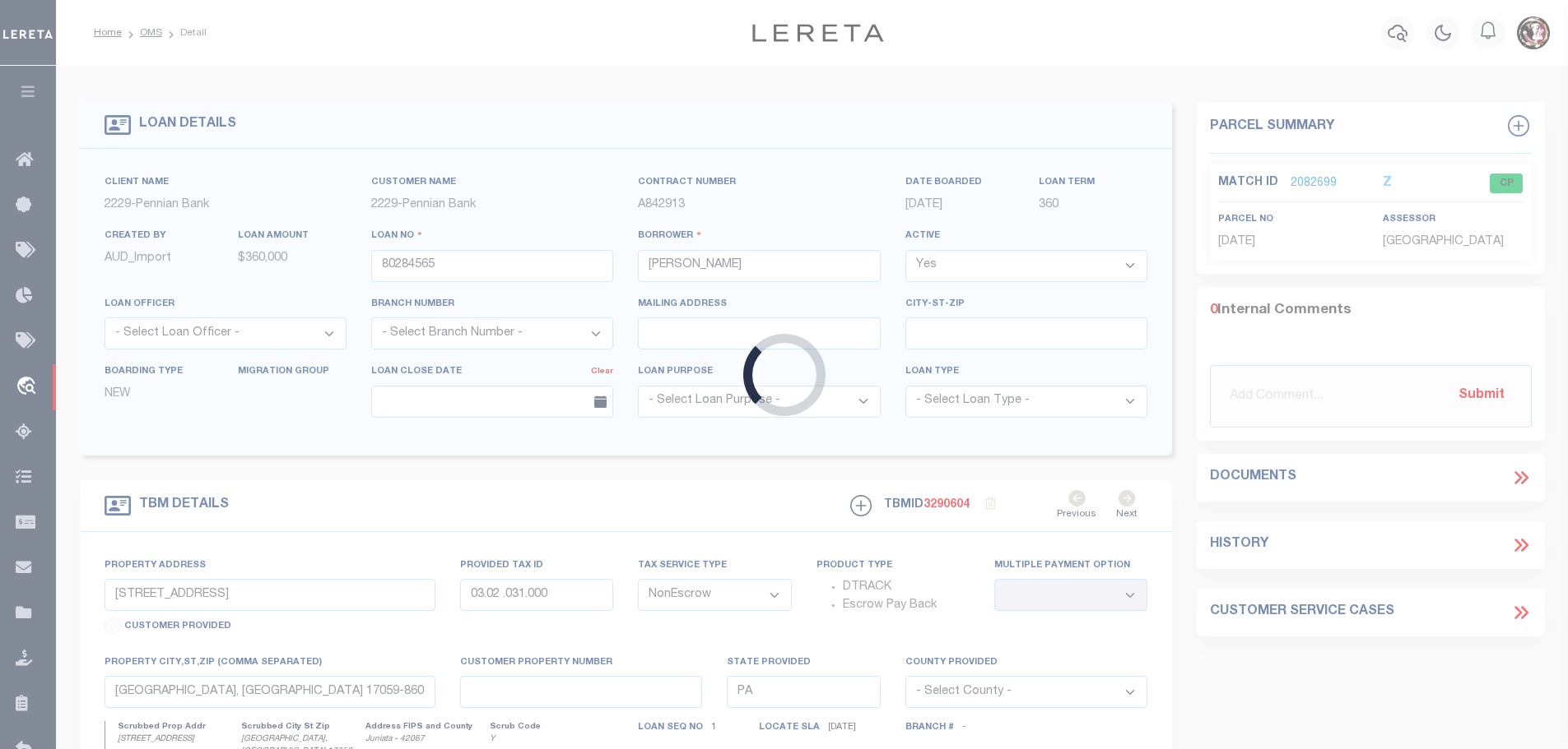
select select
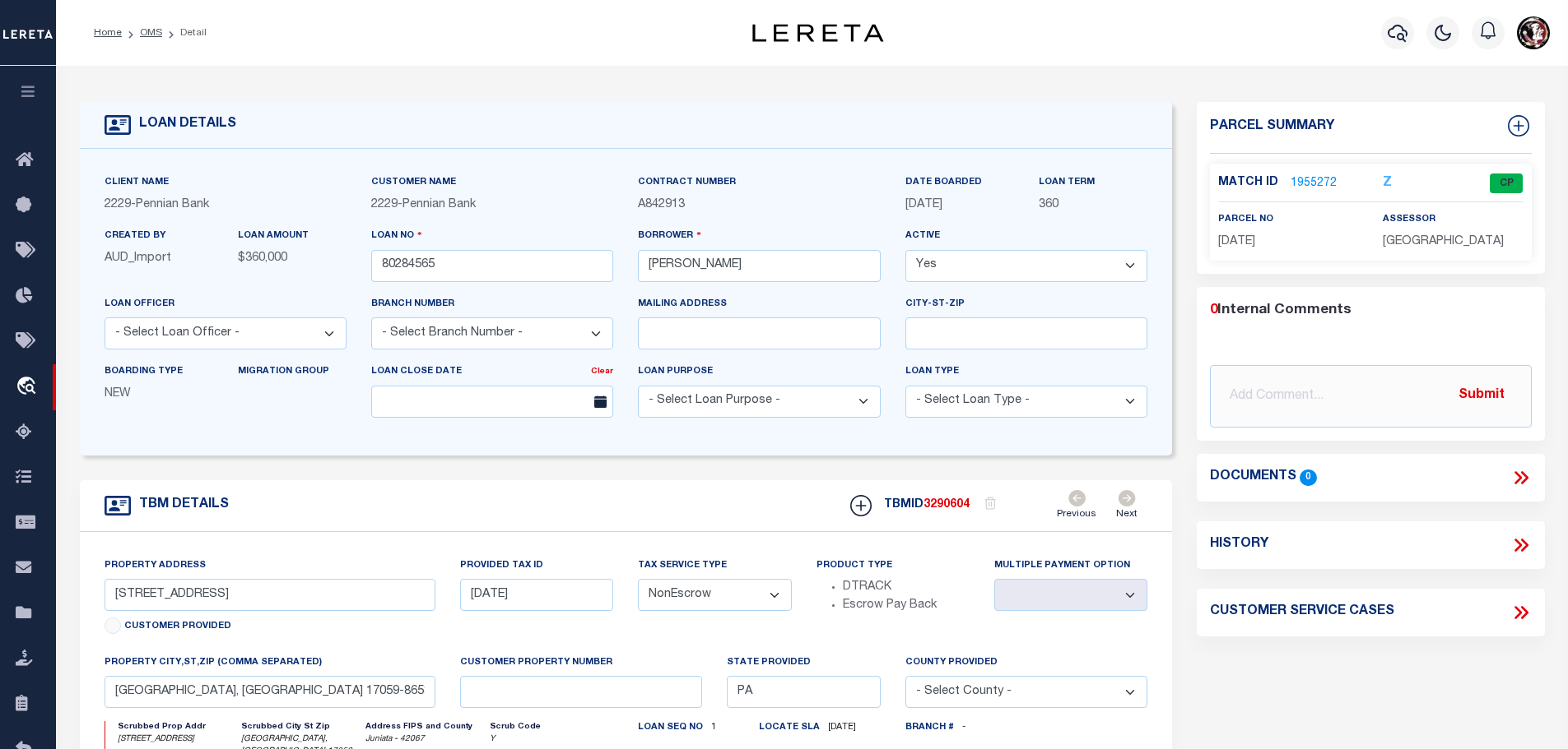
click at [1320, 177] on link "1955272" at bounding box center [1313, 184] width 46 height 18
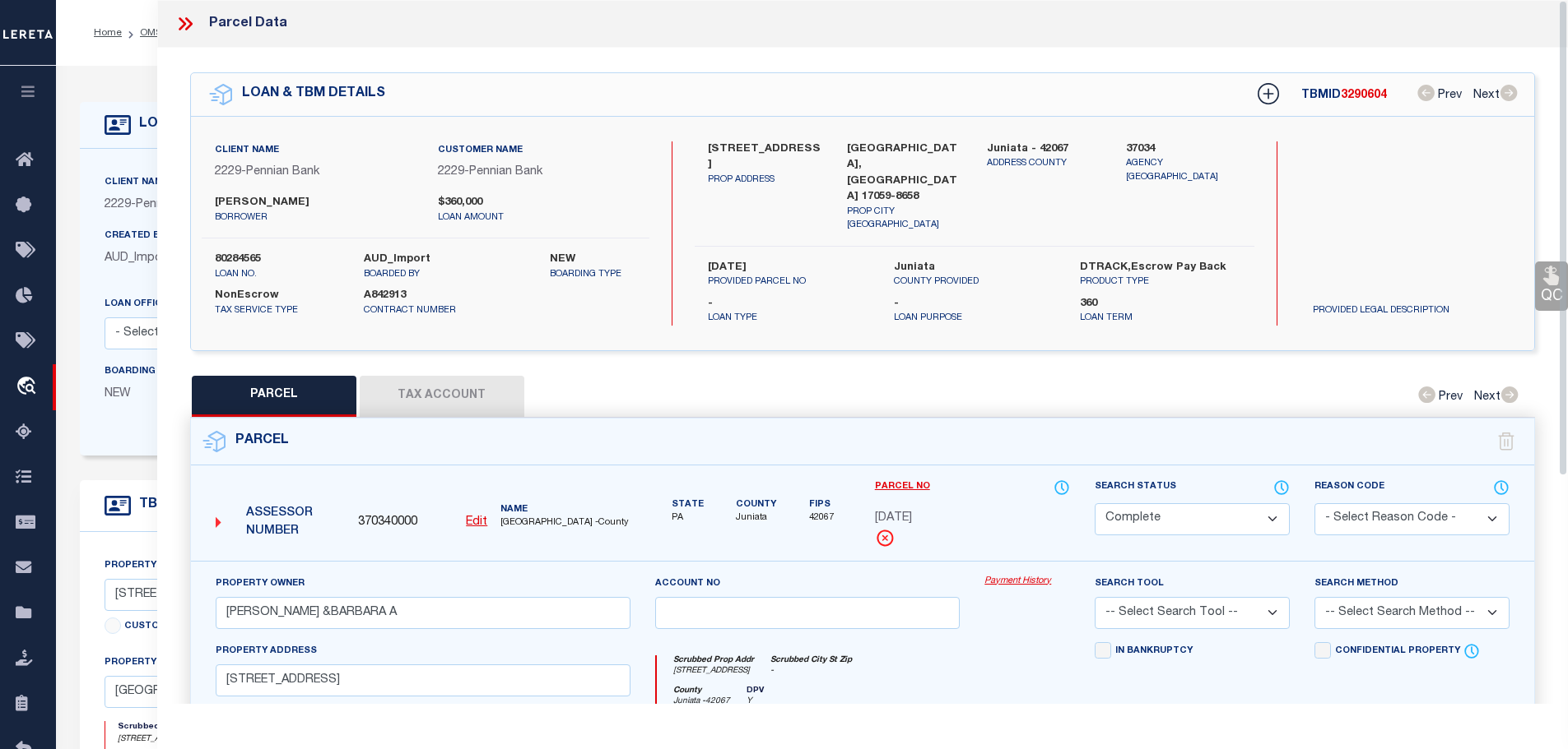
click at [479, 376] on button "Tax Account" at bounding box center [442, 397] width 164 height 42
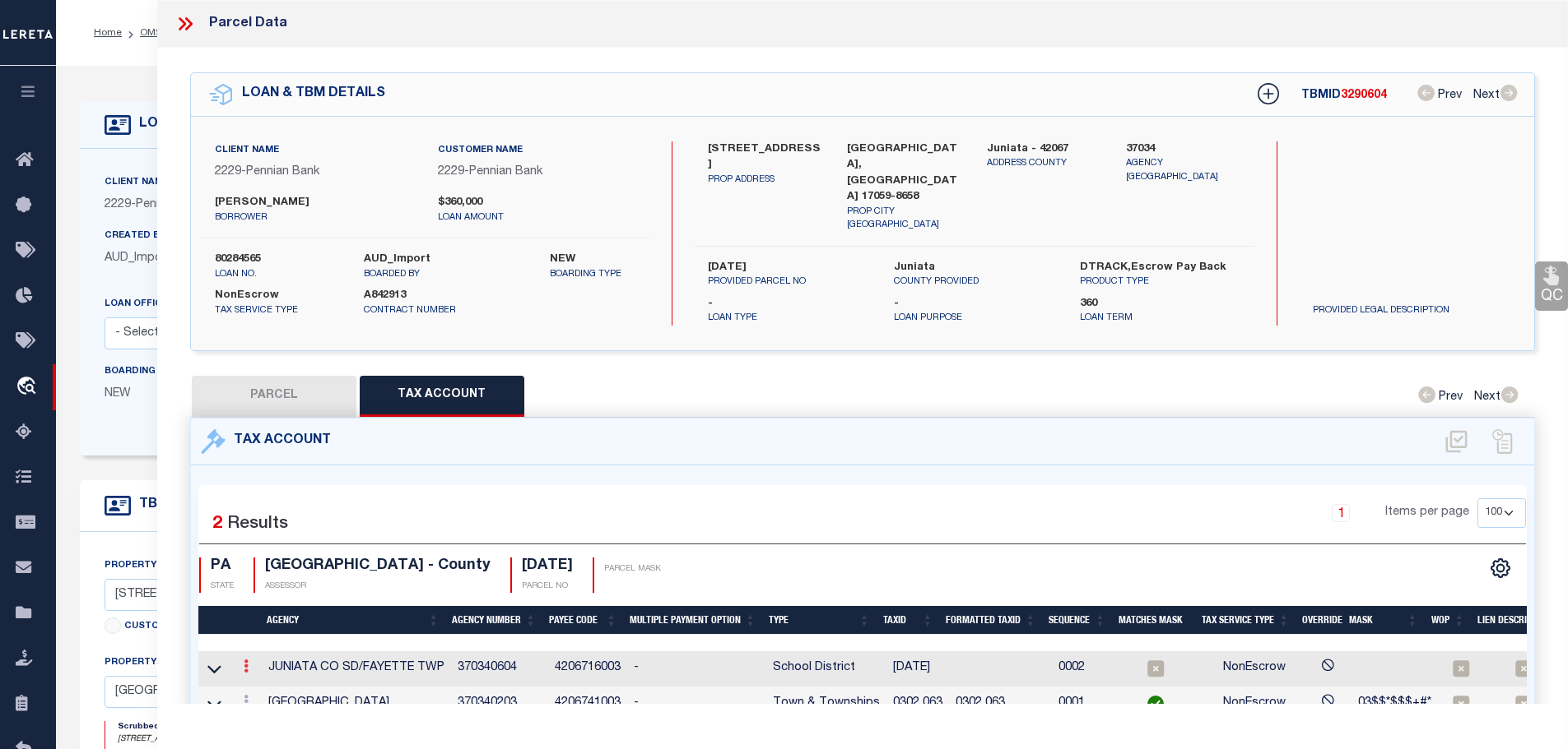
click at [247, 660] on icon at bounding box center [245, 666] width 5 height 13
click at [262, 685] on icon "" at bounding box center [263, 691] width 12 height 12
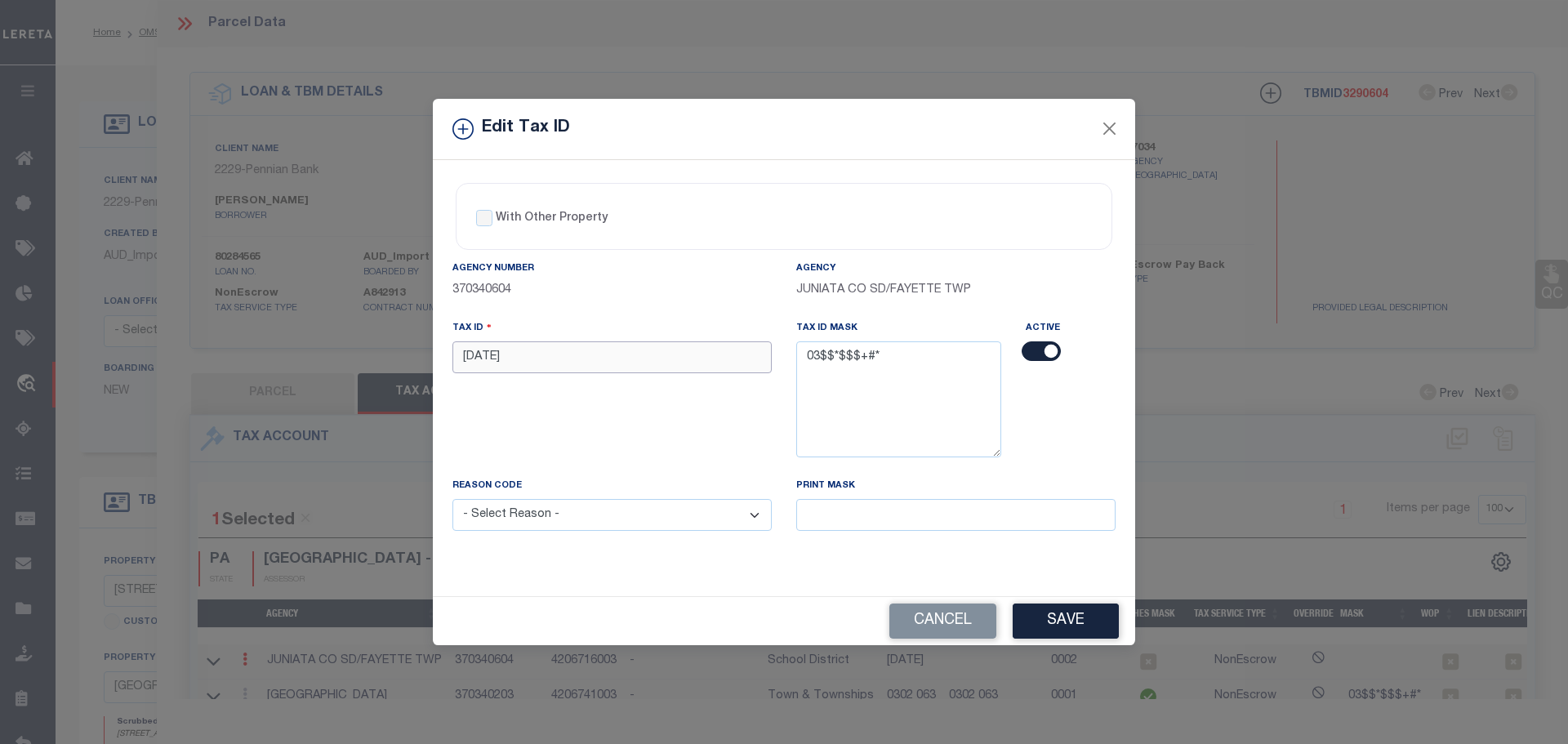
click at [554, 358] on input "[DATE]" at bounding box center [612, 357] width 320 height 32
paste input "0302 0"
click at [601, 525] on select "- Select Reason - 099 - Other (Provide additional detail) ACT - Agency Changed …" at bounding box center [612, 515] width 320 height 32
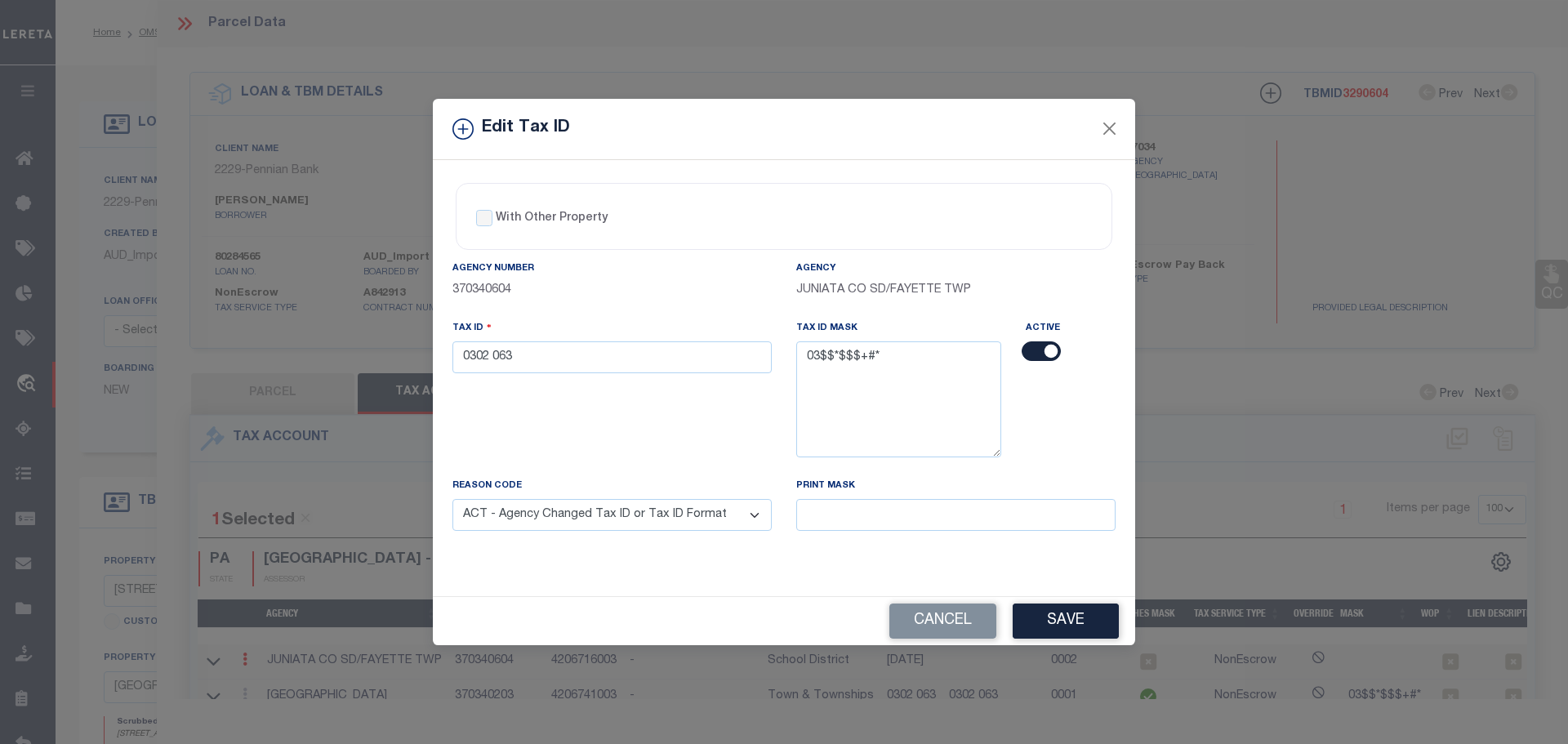
click at [452, 500] on select "- Select Reason - 099 - Other (Provide additional detail) ACT - Agency Changed …" at bounding box center [612, 515] width 320 height 32
click at [1062, 618] on button "Save" at bounding box center [1066, 621] width 106 height 35
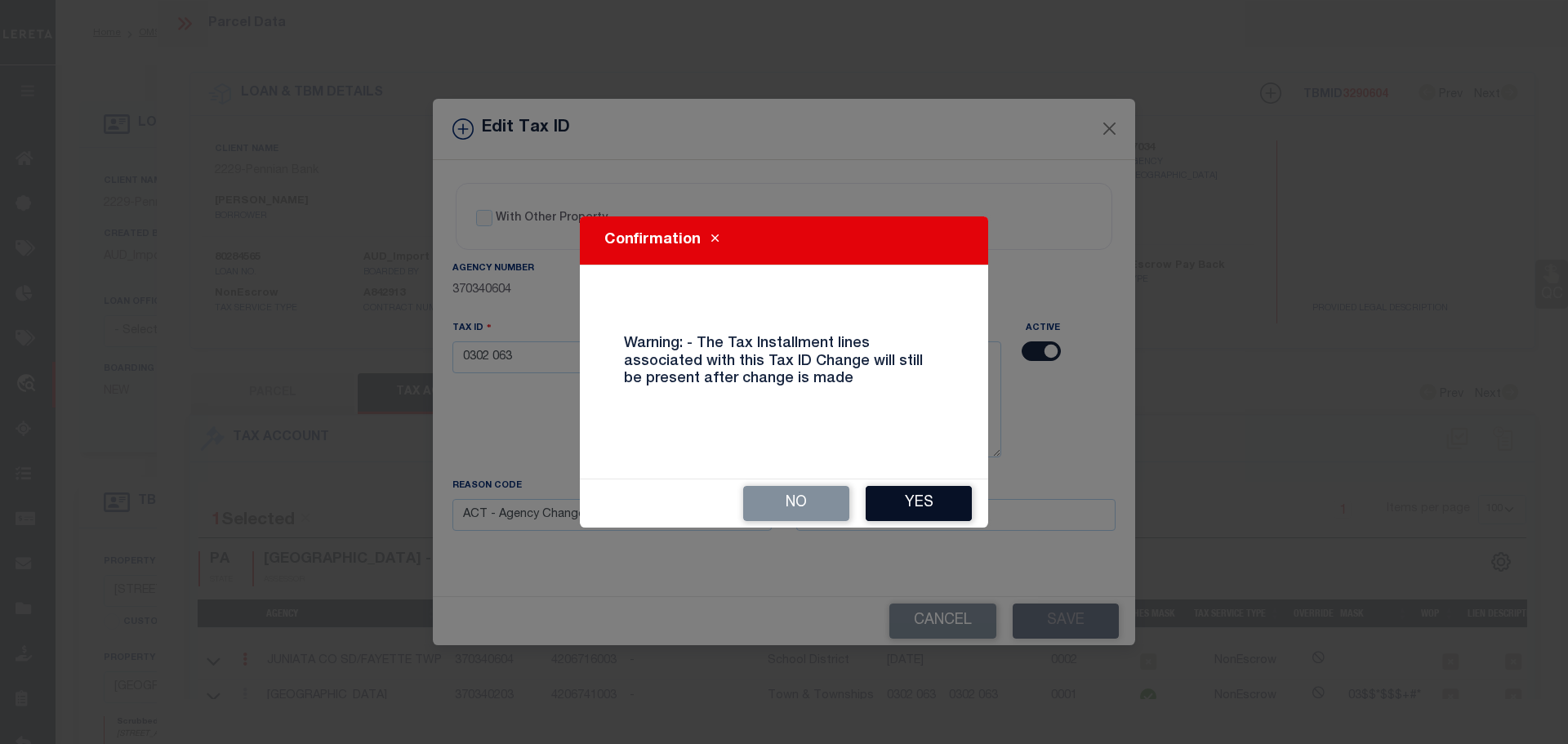
click at [921, 499] on button "Yes" at bounding box center [919, 504] width 106 height 35
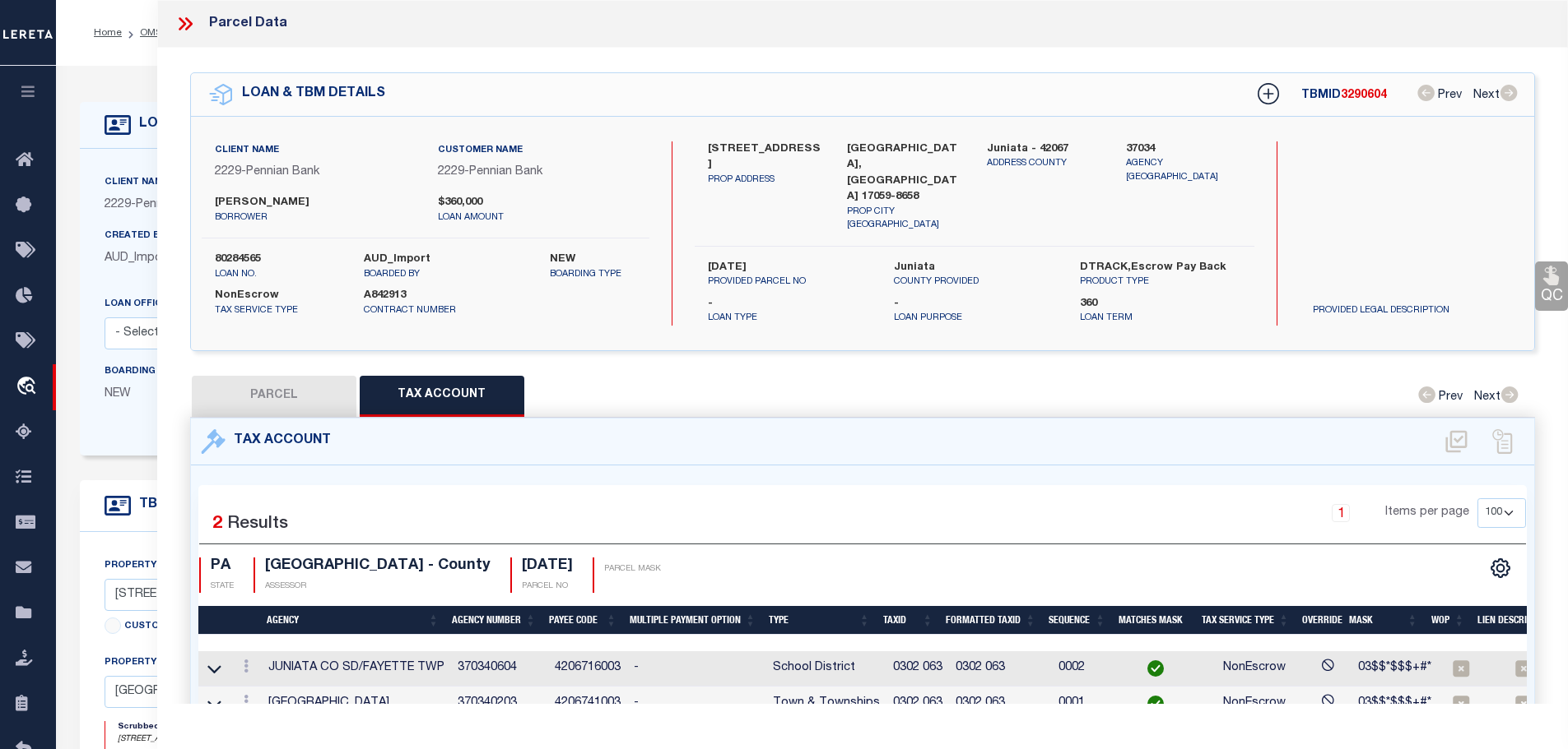
click at [182, 21] on icon at bounding box center [183, 24] width 7 height 13
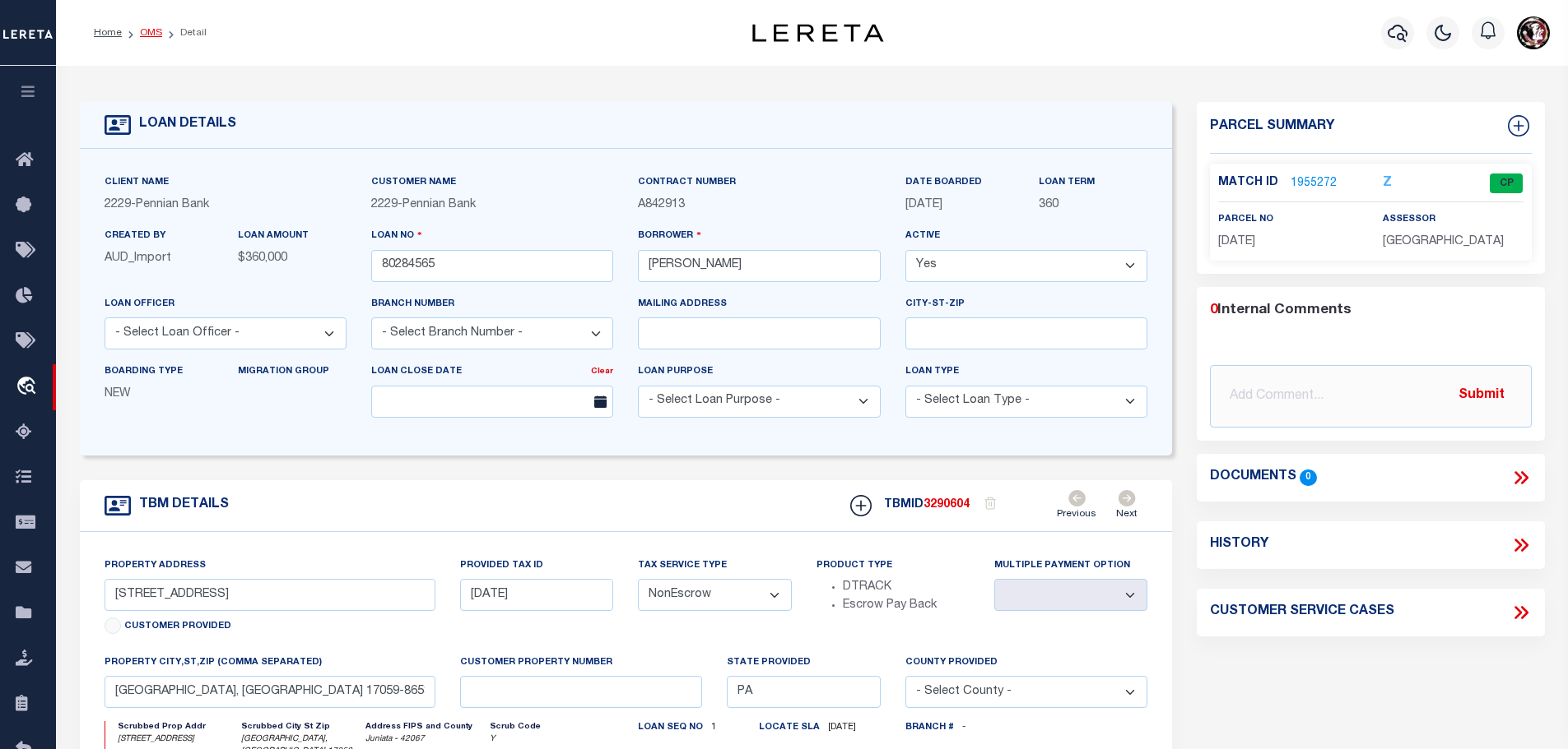
click at [140, 32] on link "OMS" at bounding box center [151, 32] width 22 height 10
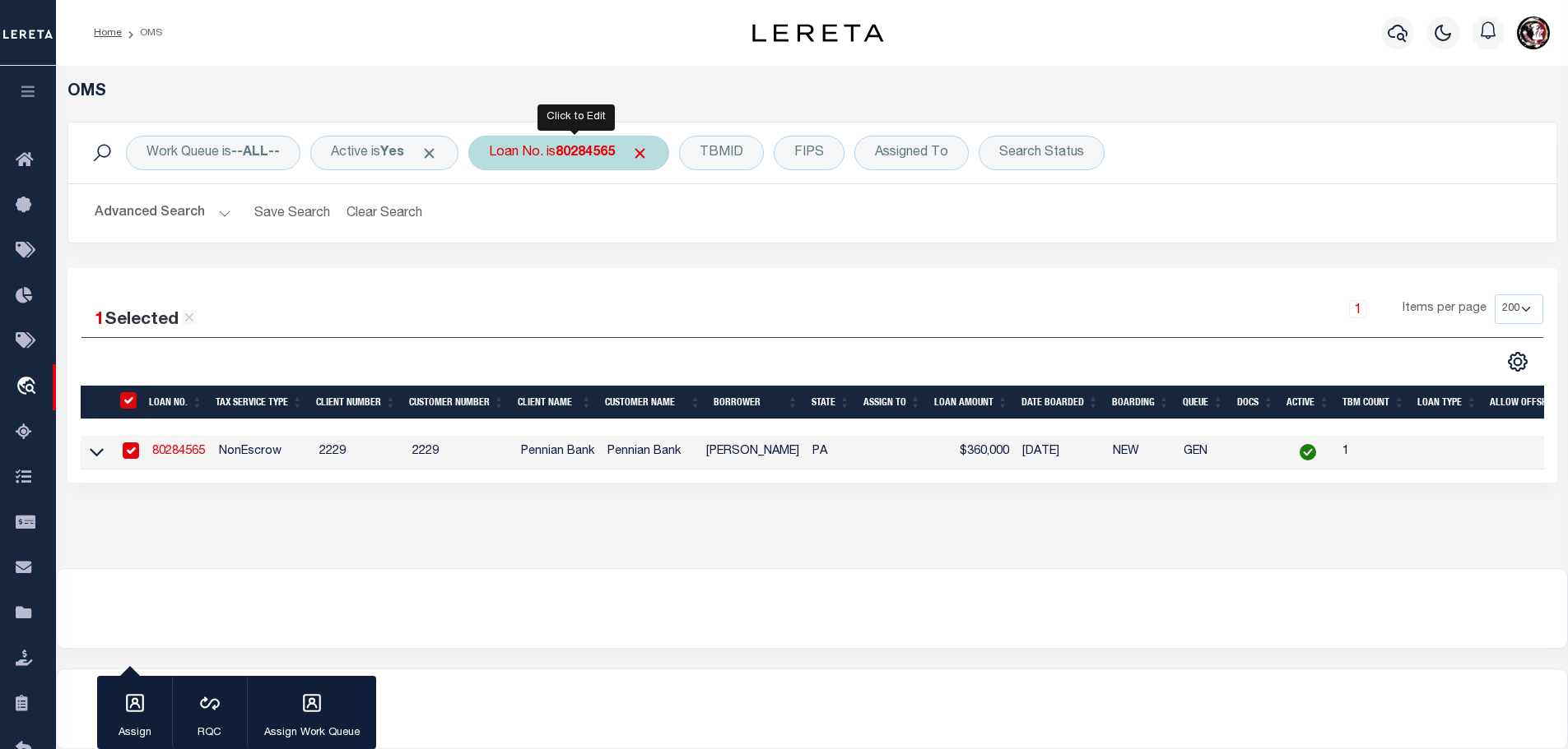
click at [551, 149] on div "Loan No. is 80284565" at bounding box center [569, 152] width 201 height 34
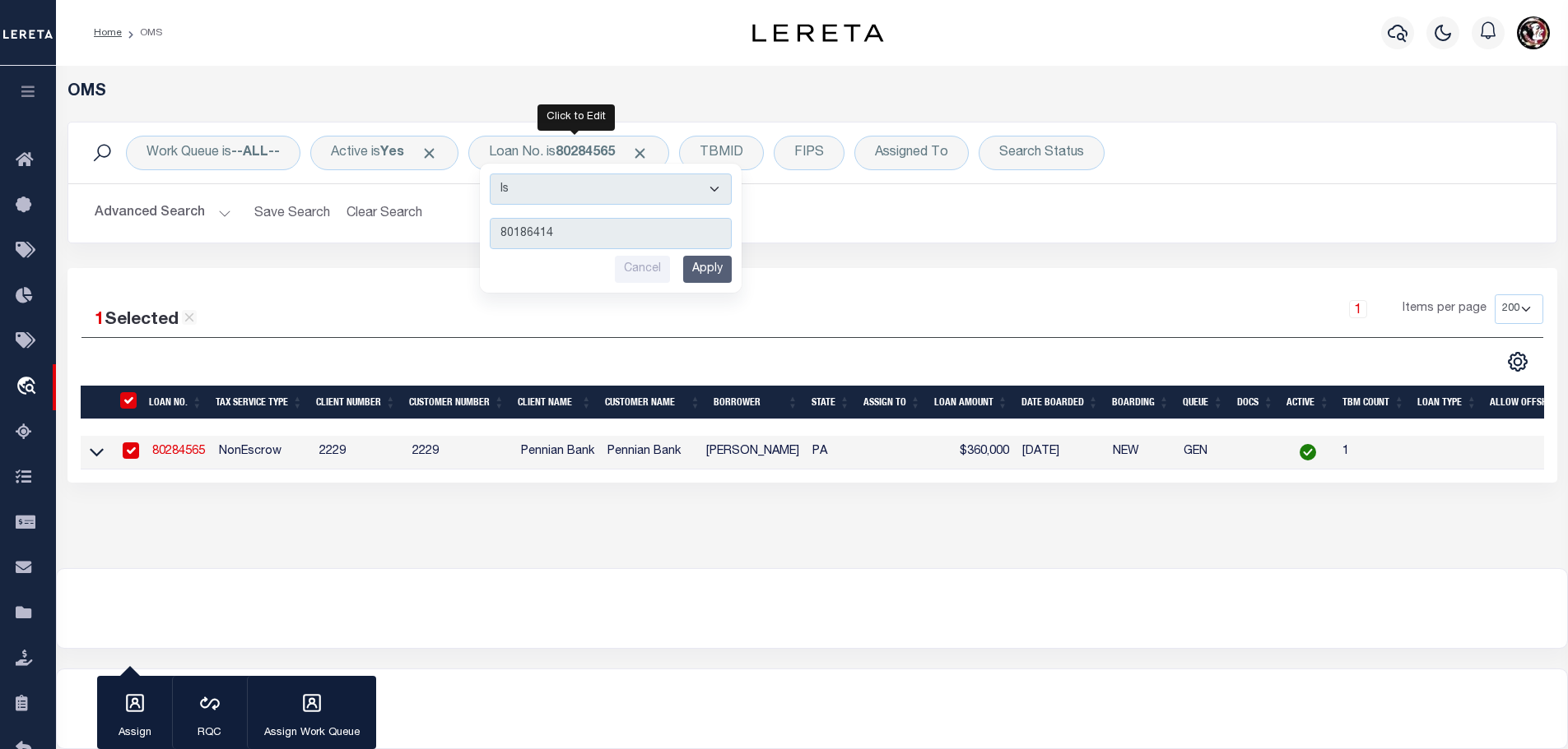
click at [720, 270] on input "Apply" at bounding box center [707, 268] width 49 height 27
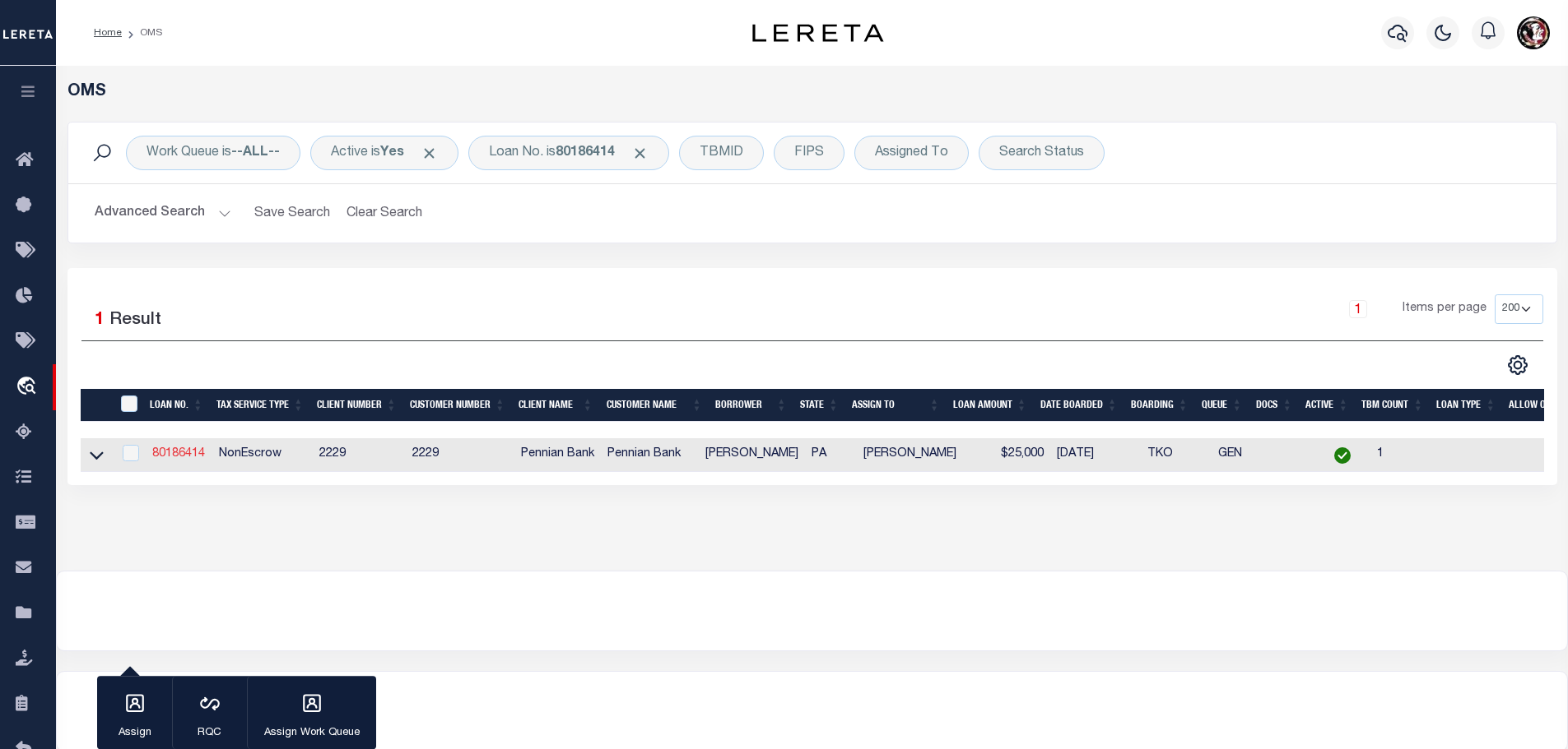
click at [190, 453] on link "80186414" at bounding box center [178, 454] width 53 height 11
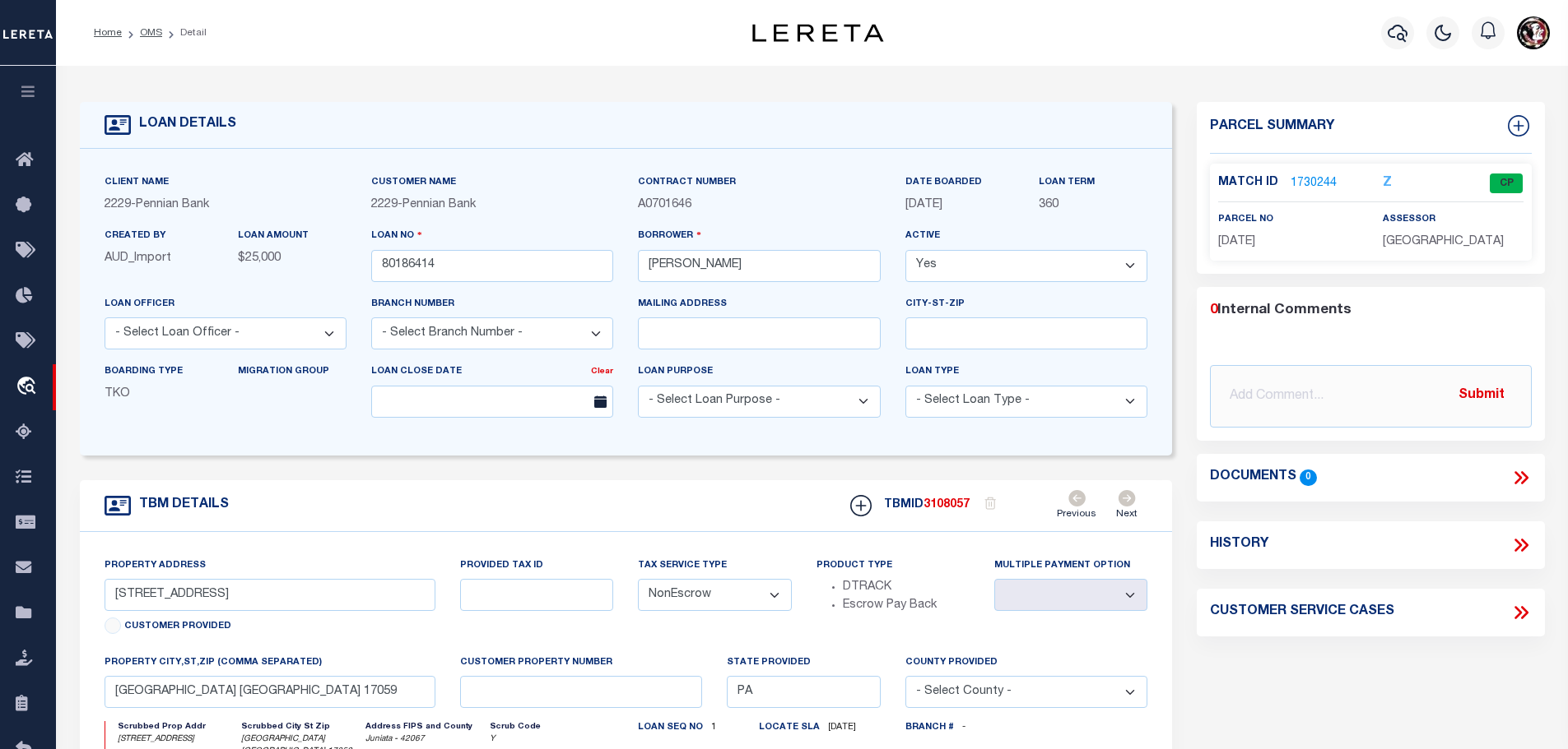
click at [1297, 181] on link "1730244" at bounding box center [1313, 184] width 46 height 18
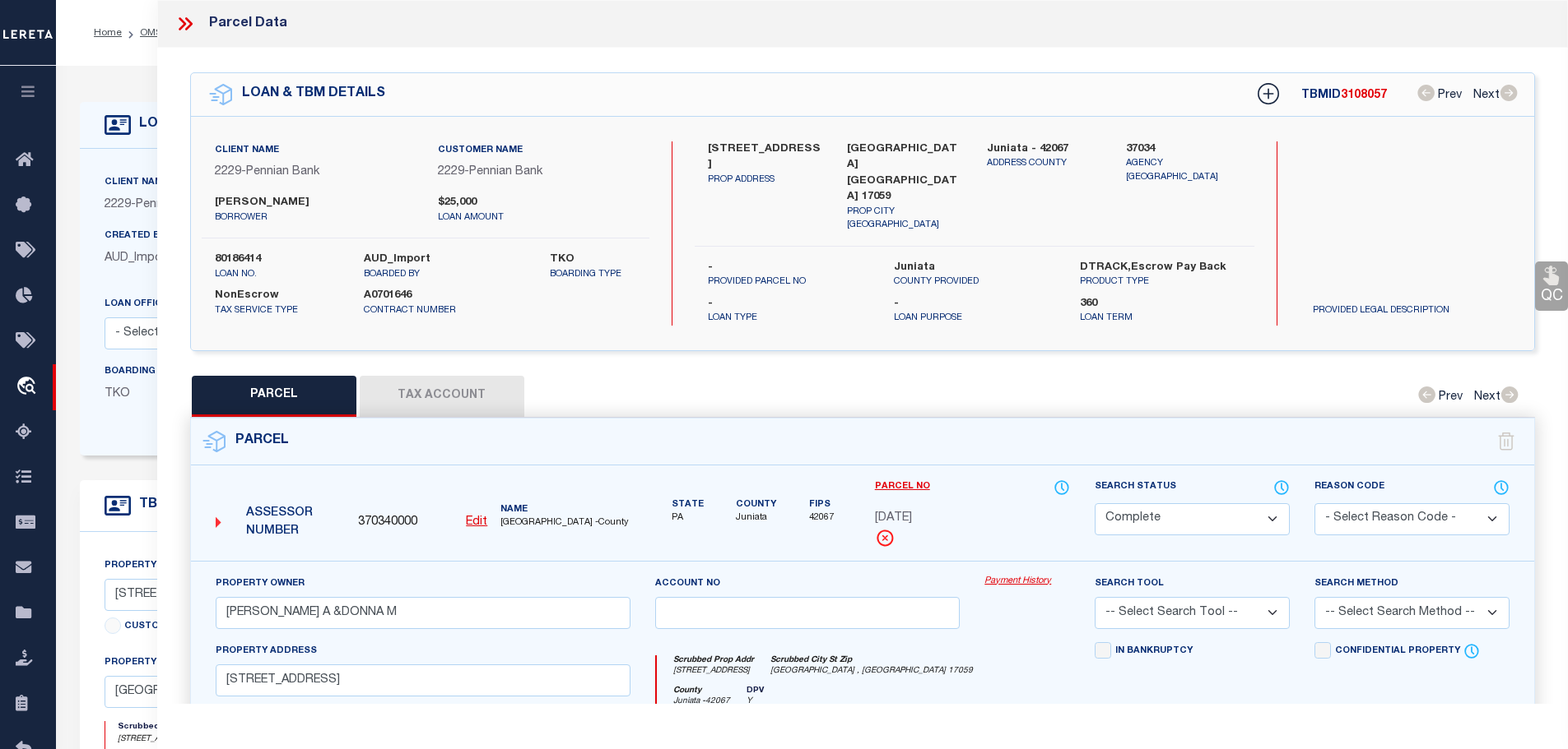
click at [437, 379] on button "Tax Account" at bounding box center [442, 397] width 164 height 42
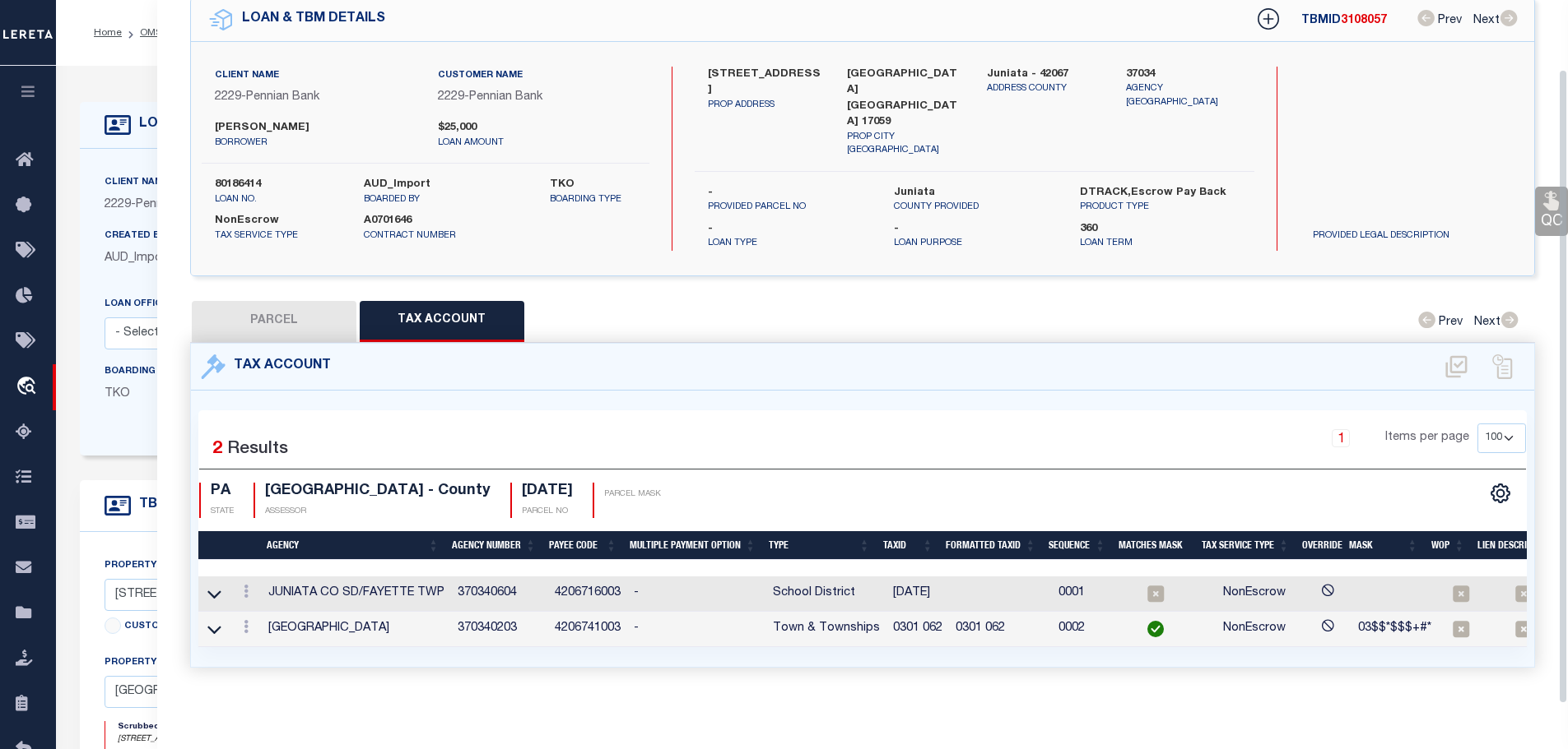
scroll to position [77, 0]
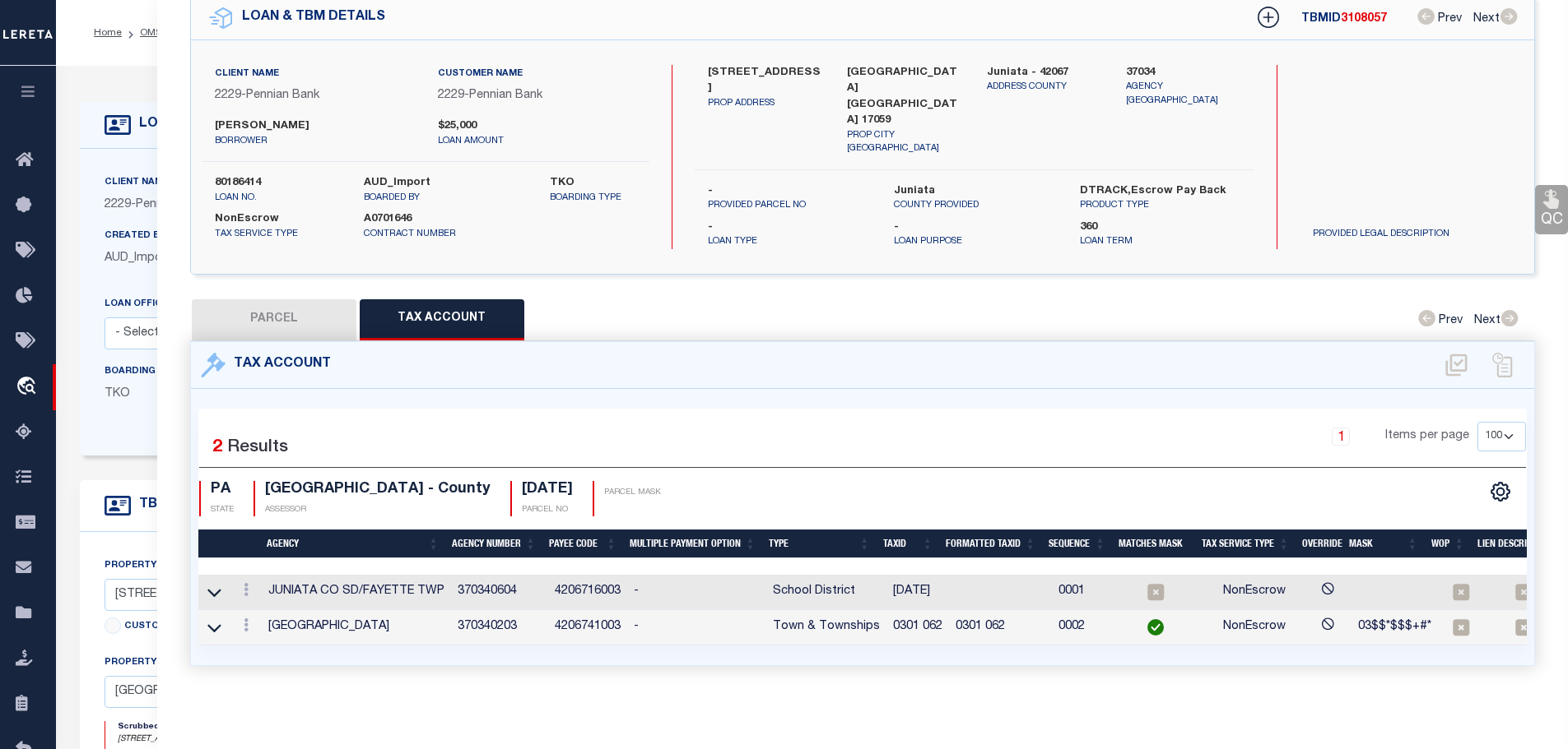
click at [243, 586] on link at bounding box center [246, 592] width 18 height 13
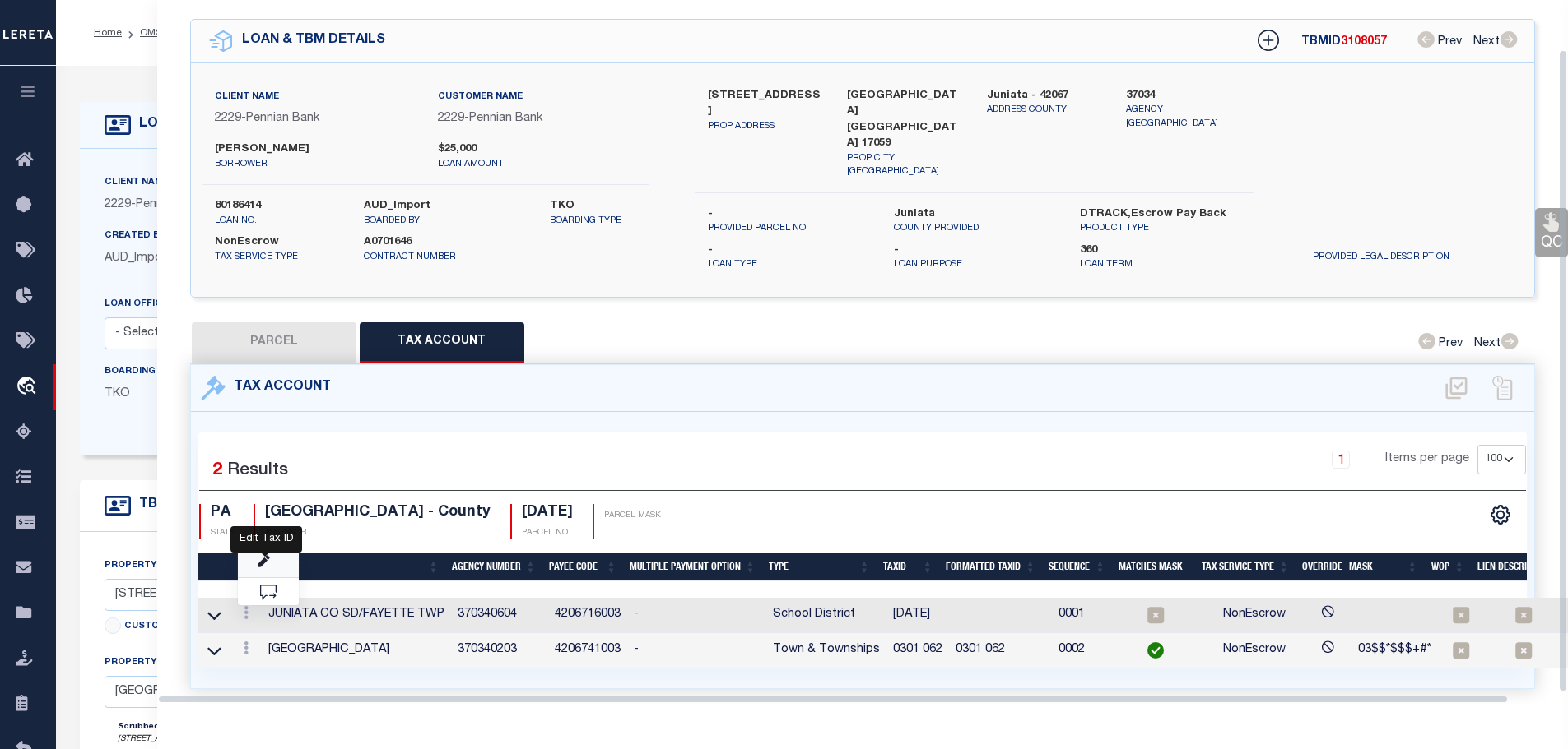
click at [266, 556] on icon "" at bounding box center [263, 562] width 12 height 12
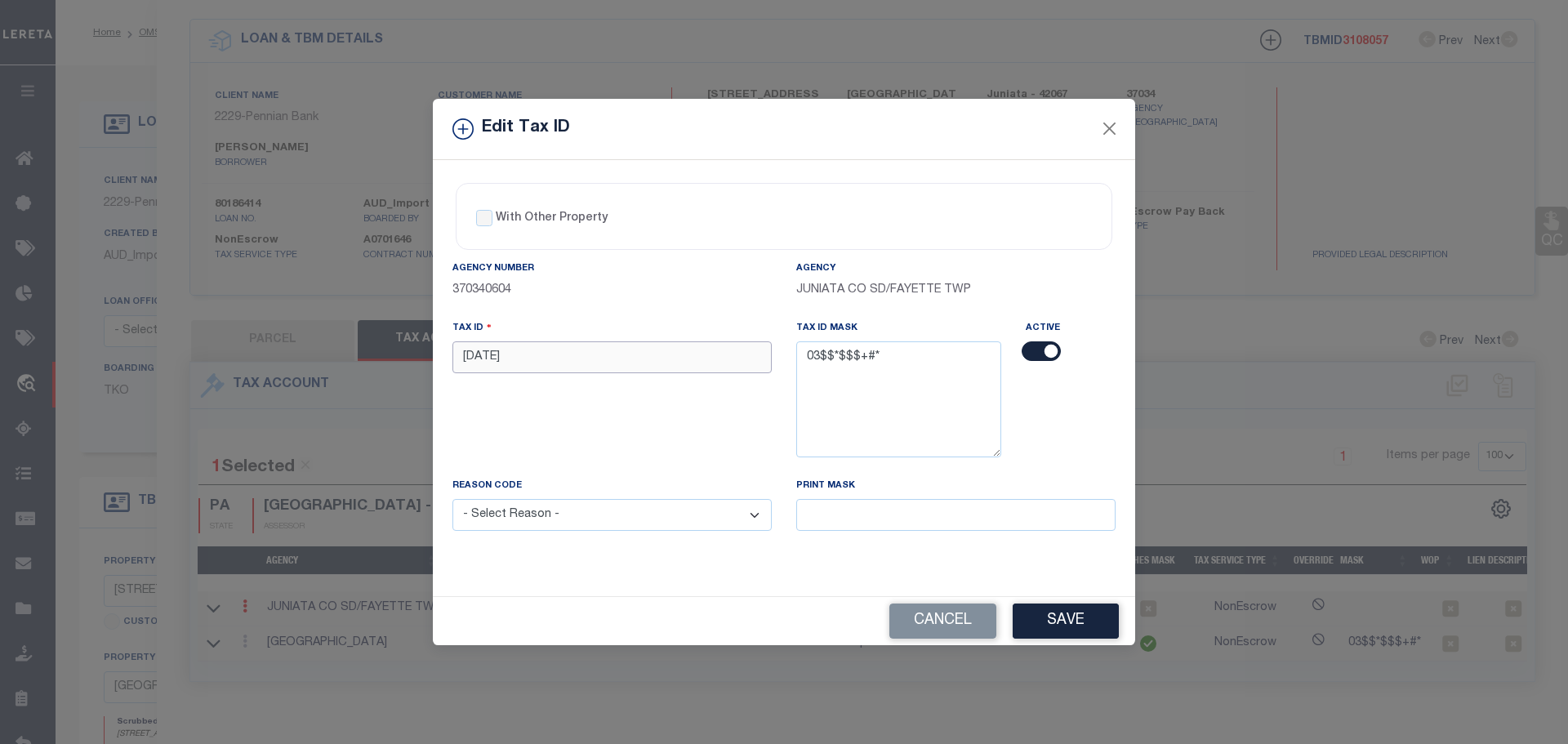
click at [593, 357] on input "[DATE]" at bounding box center [612, 357] width 320 height 32
paste input "0301 0"
click at [567, 511] on select "- Select Reason - 099 - Other (Provide additional detail) ACT - Agency Changed …" at bounding box center [612, 515] width 320 height 32
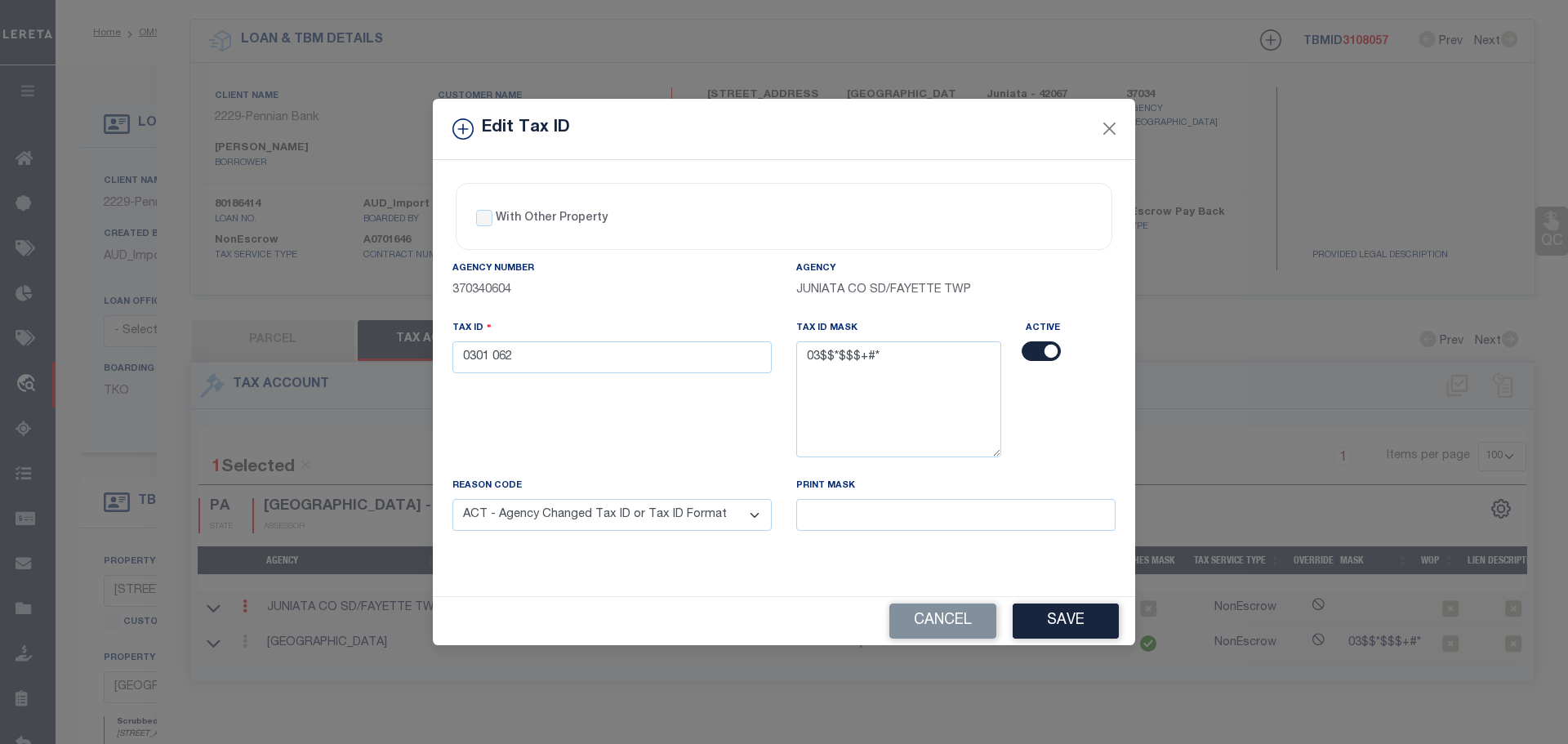
click at [452, 500] on select "- Select Reason - 099 - Other (Provide additional detail) ACT - Agency Changed …" at bounding box center [612, 515] width 320 height 32
click at [1061, 620] on button "Save" at bounding box center [1066, 621] width 106 height 35
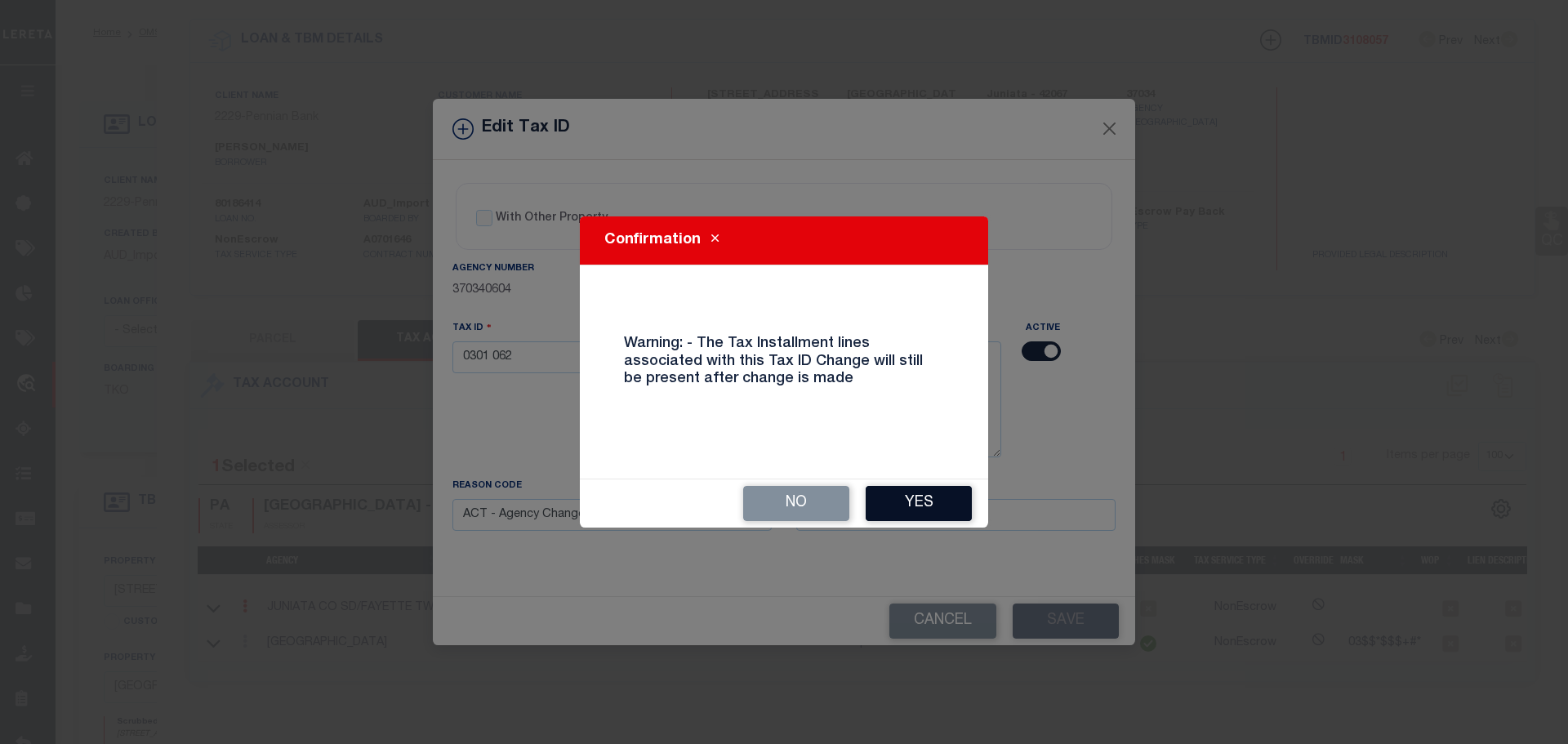
click at [914, 507] on button "Yes" at bounding box center [919, 504] width 106 height 35
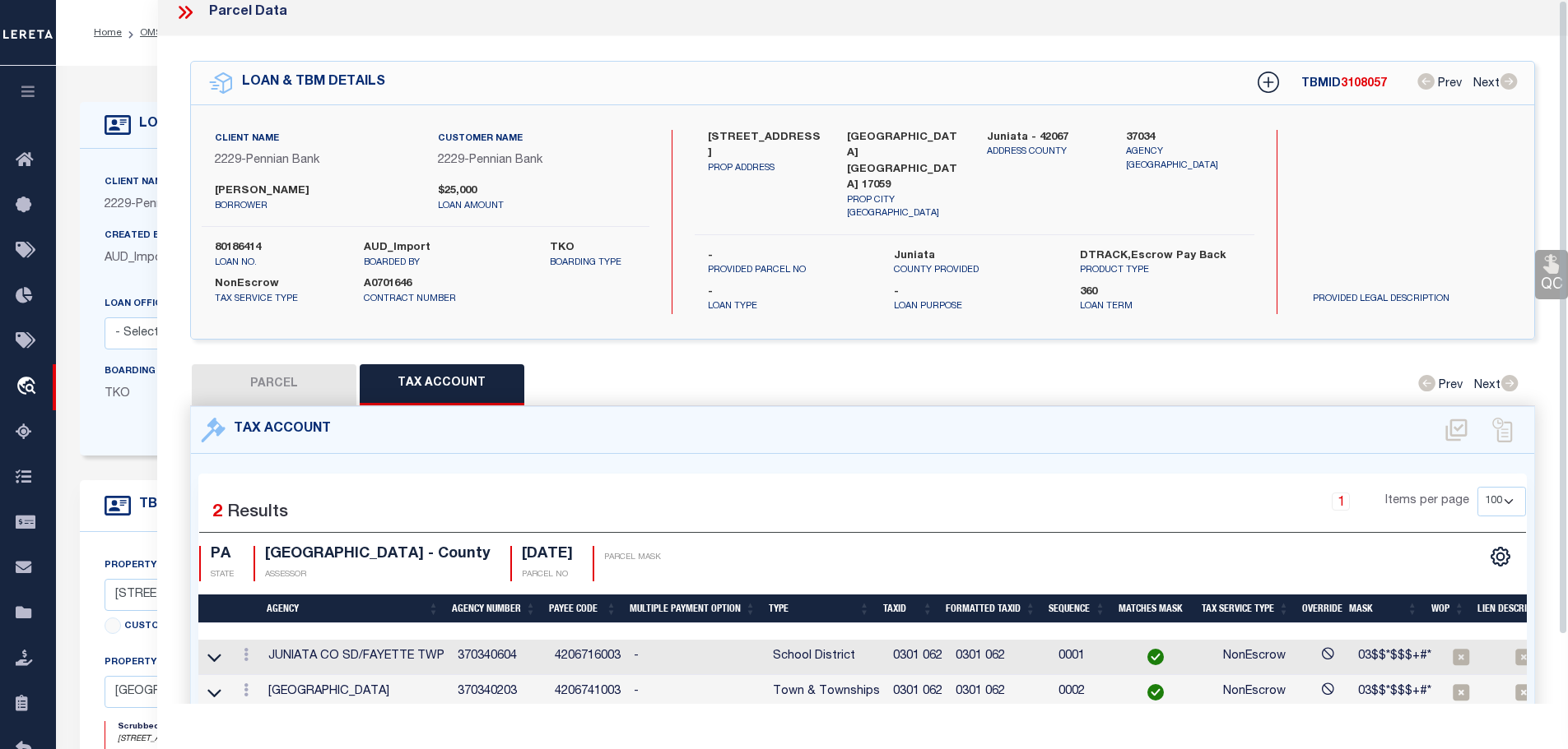
scroll to position [0, 0]
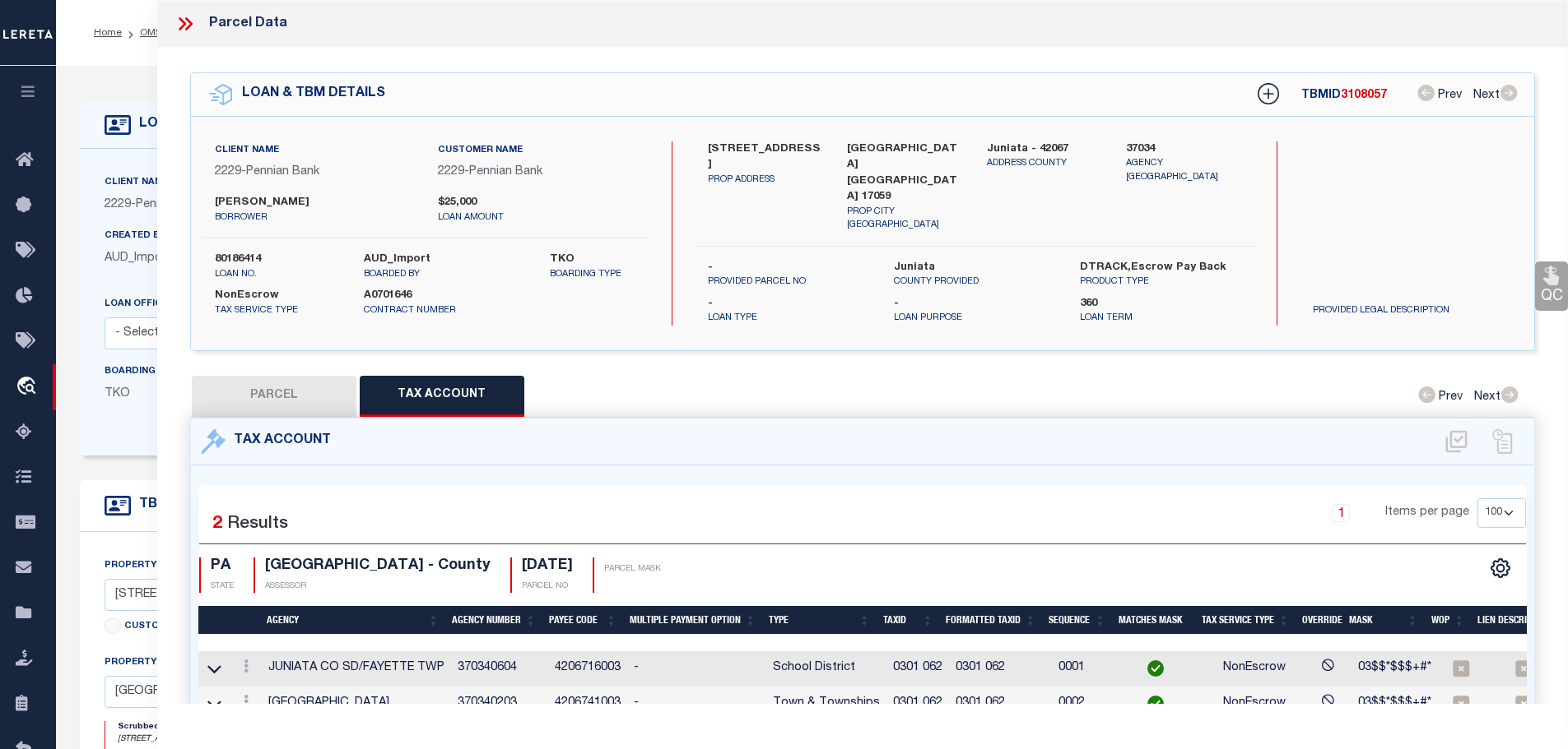
click at [184, 27] on icon at bounding box center [183, 24] width 7 height 13
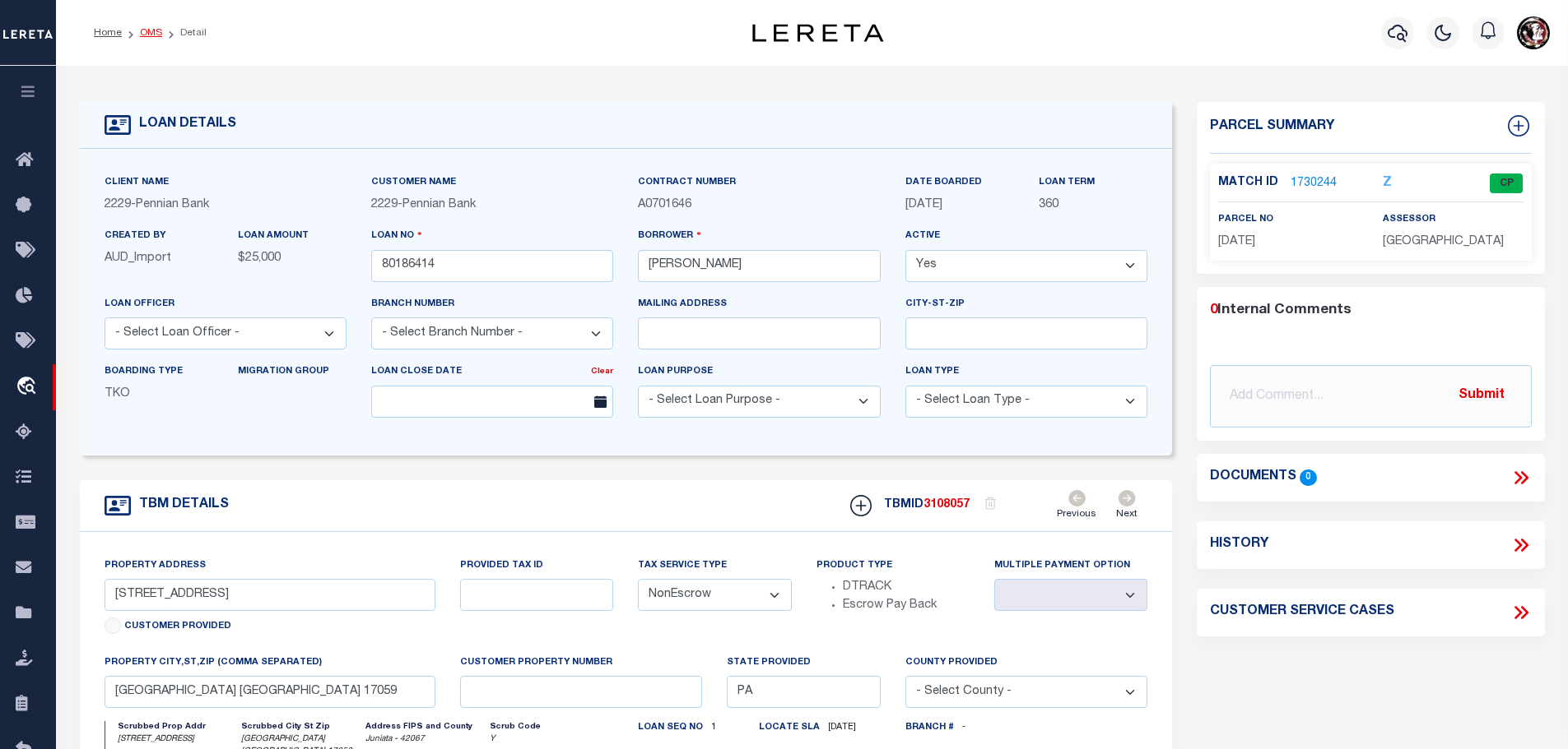
click at [149, 37] on link "OMS" at bounding box center [151, 32] width 22 height 10
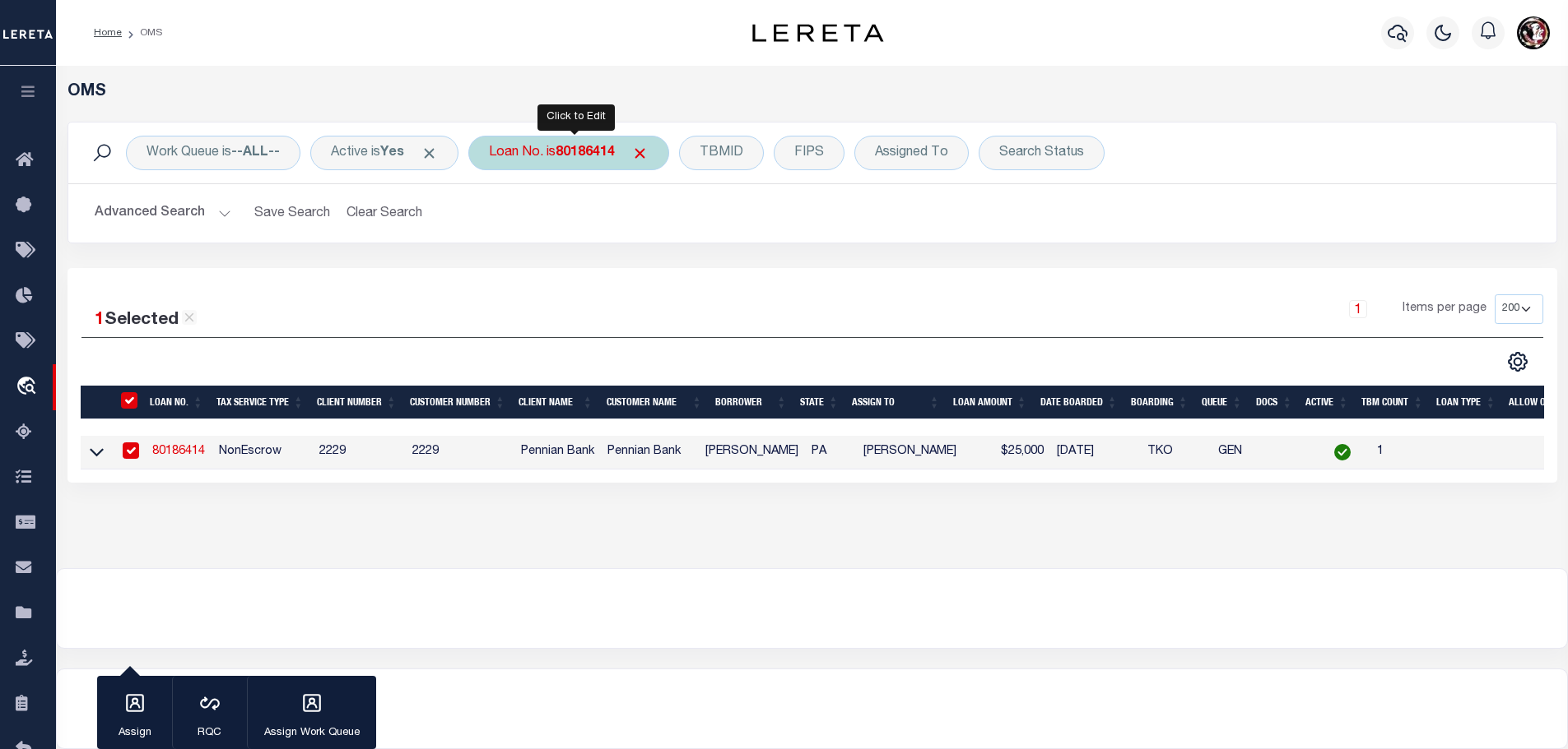
click at [592, 148] on b "80186414" at bounding box center [585, 153] width 59 height 13
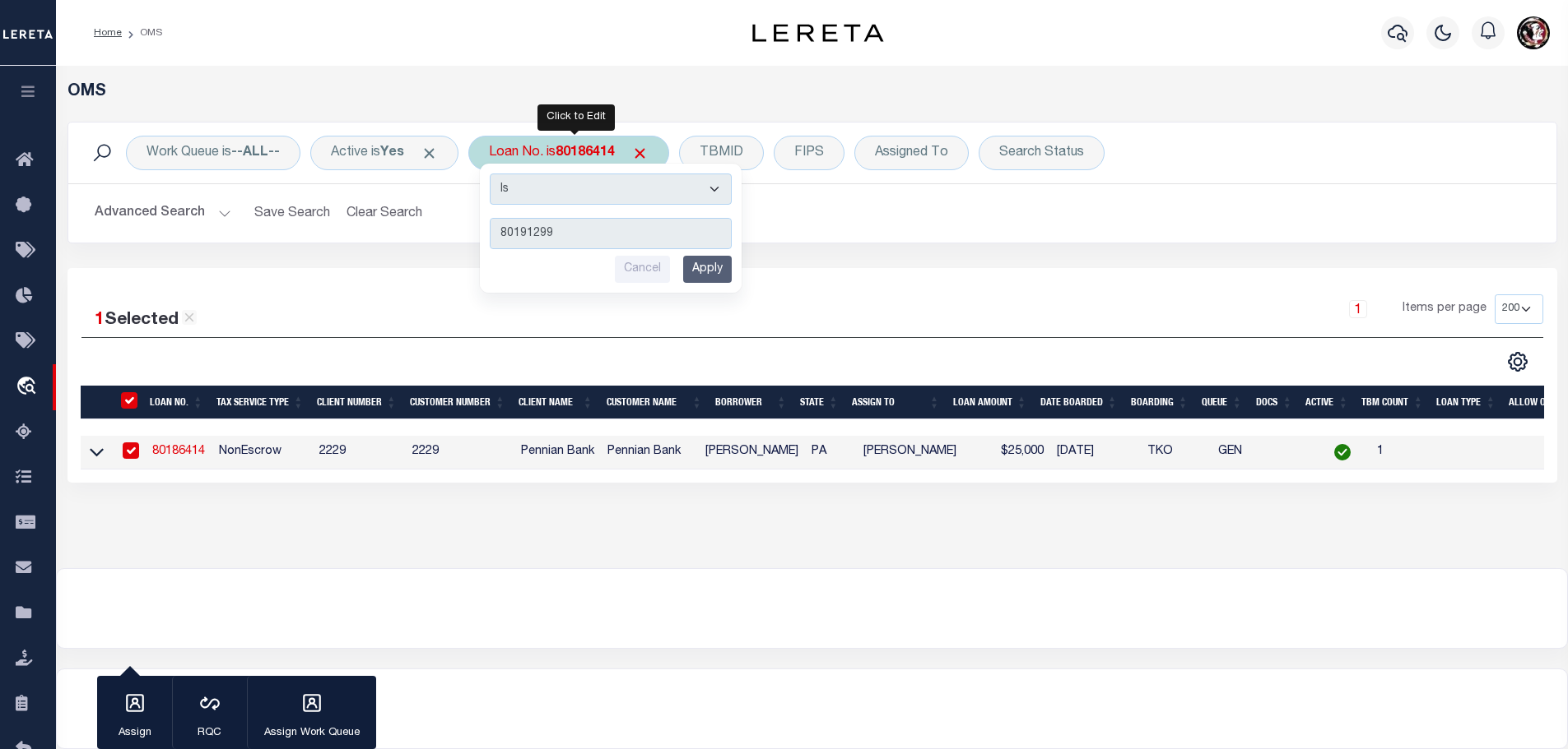
click at [709, 272] on input "Apply" at bounding box center [707, 268] width 49 height 27
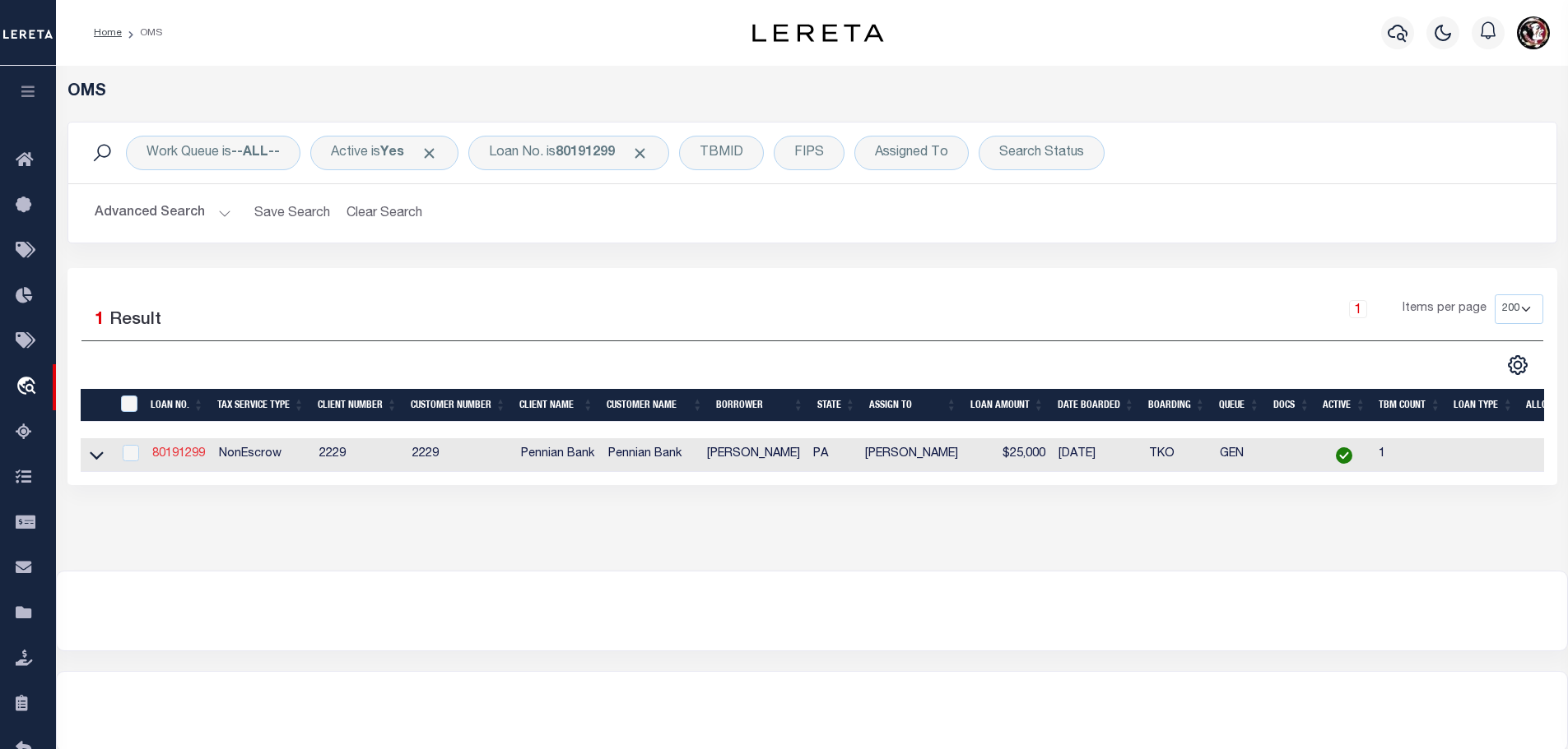
click at [171, 452] on link "80191299" at bounding box center [178, 454] width 53 height 11
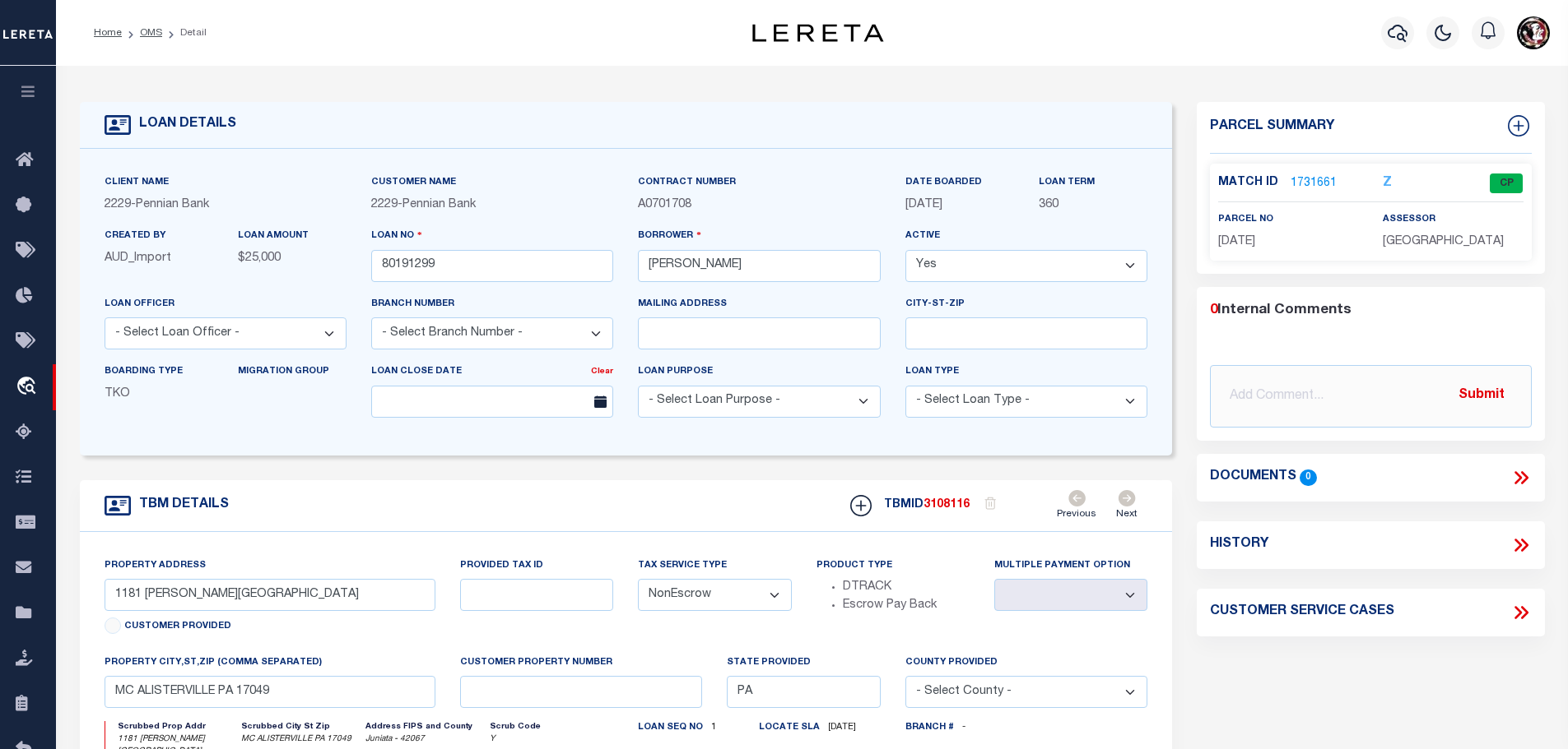
click at [1318, 177] on link "1731661" at bounding box center [1313, 184] width 46 height 18
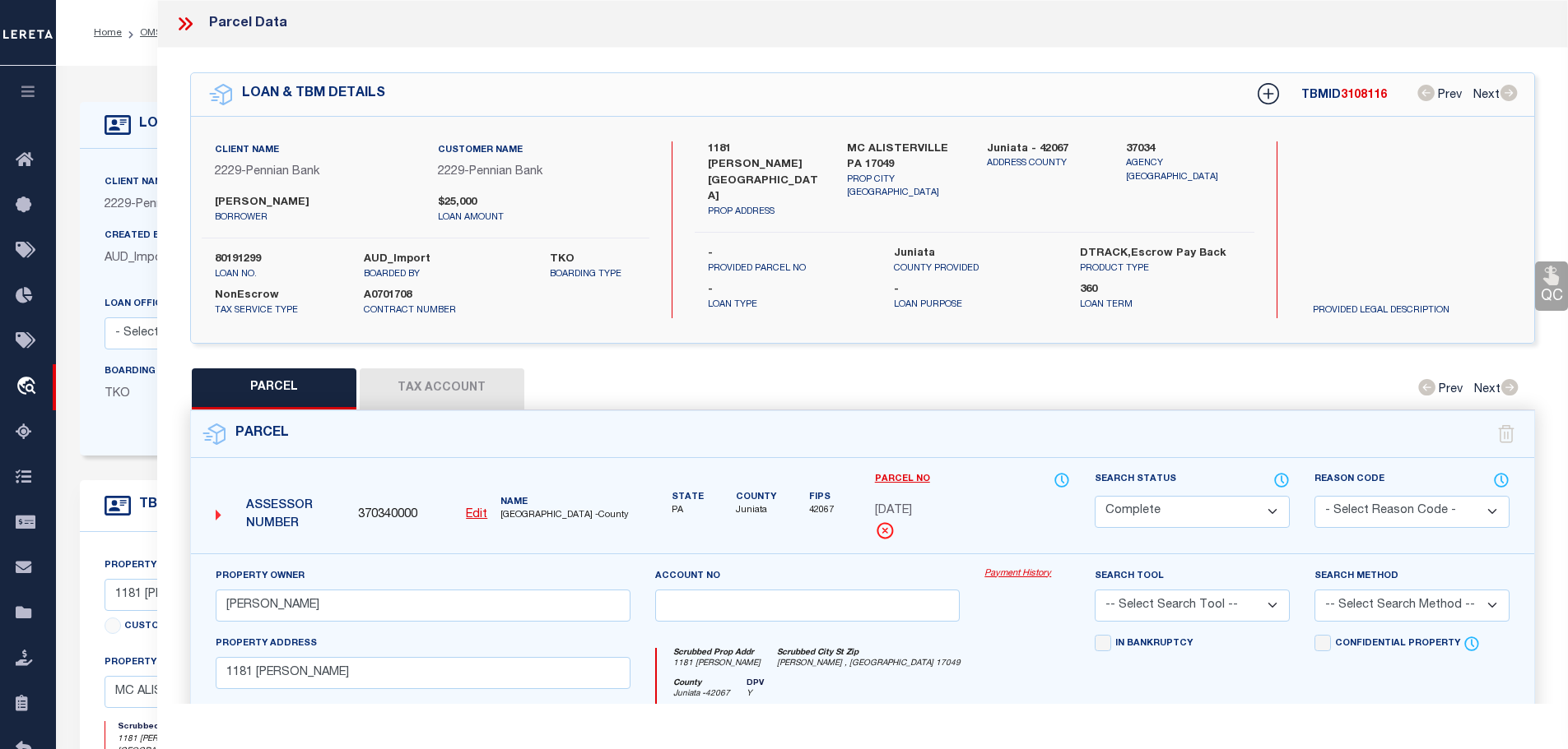
click at [466, 369] on button "Tax Account" at bounding box center [442, 389] width 164 height 42
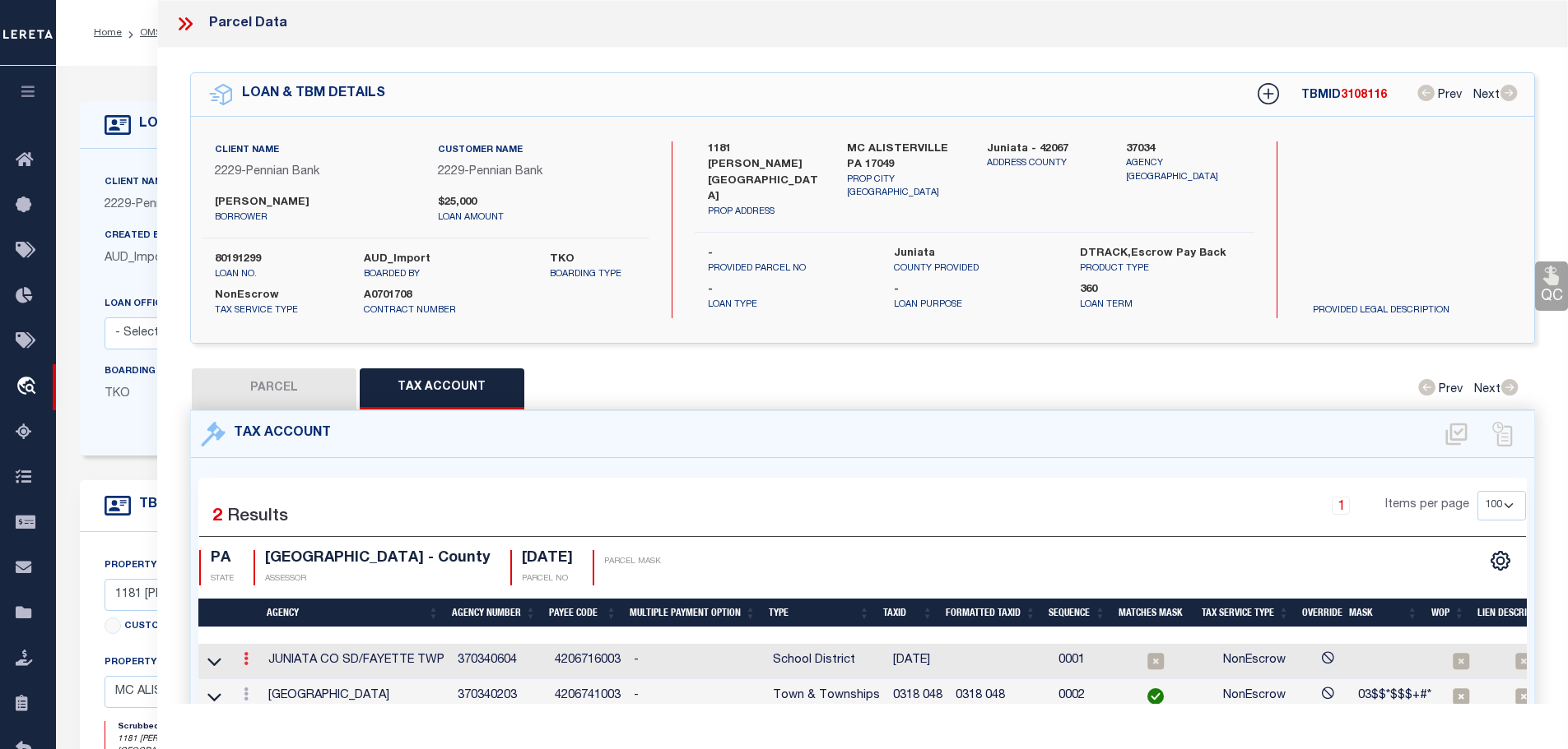
click at [246, 653] on icon at bounding box center [245, 659] width 5 height 13
click at [270, 678] on icon "" at bounding box center [263, 684] width 12 height 12
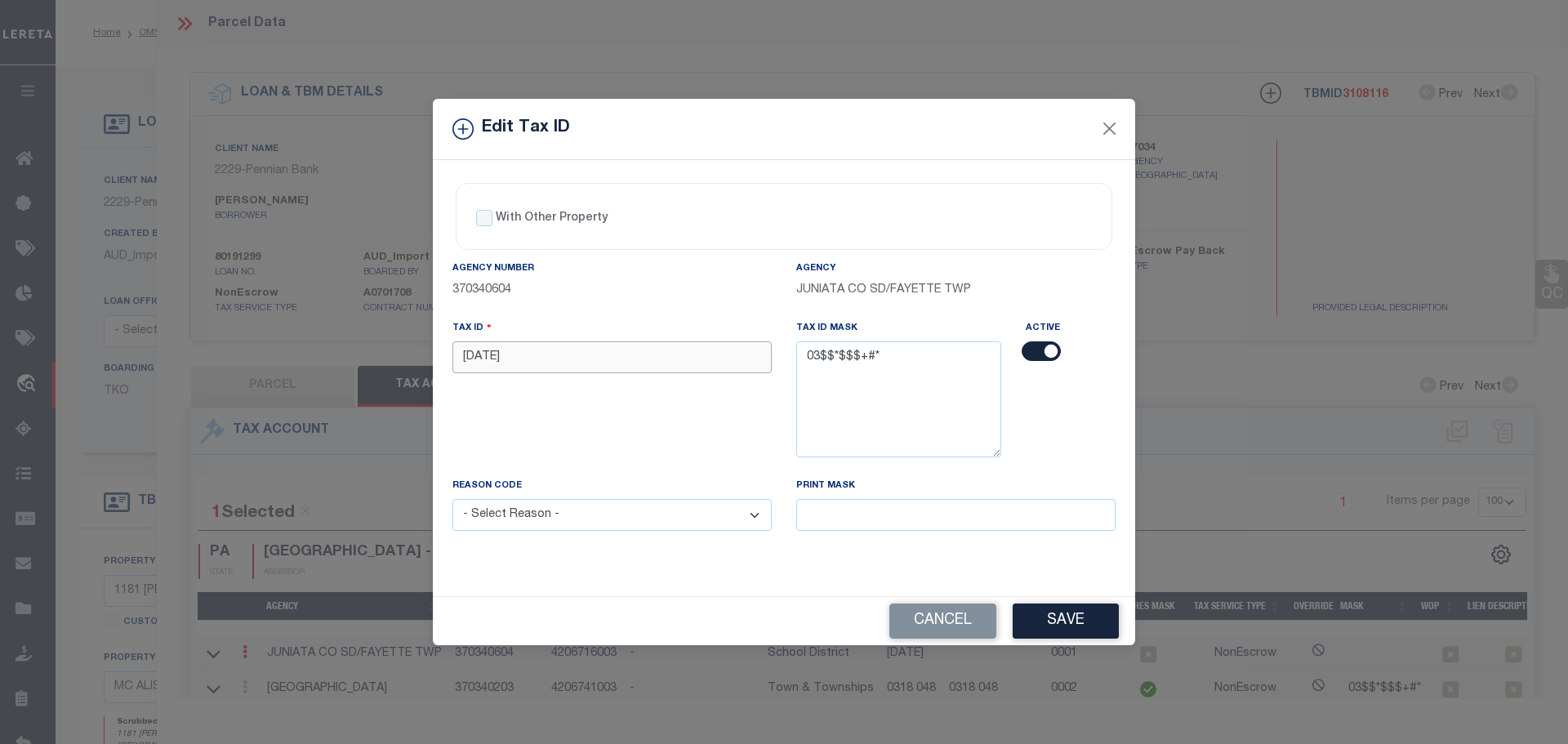
click at [568, 366] on input "[DATE]" at bounding box center [612, 357] width 320 height 32
paste input "0318 0"
click at [612, 522] on select "- Select Reason - 099 - Other (Provide additional detail) ACT - Agency Changed …" at bounding box center [612, 515] width 320 height 32
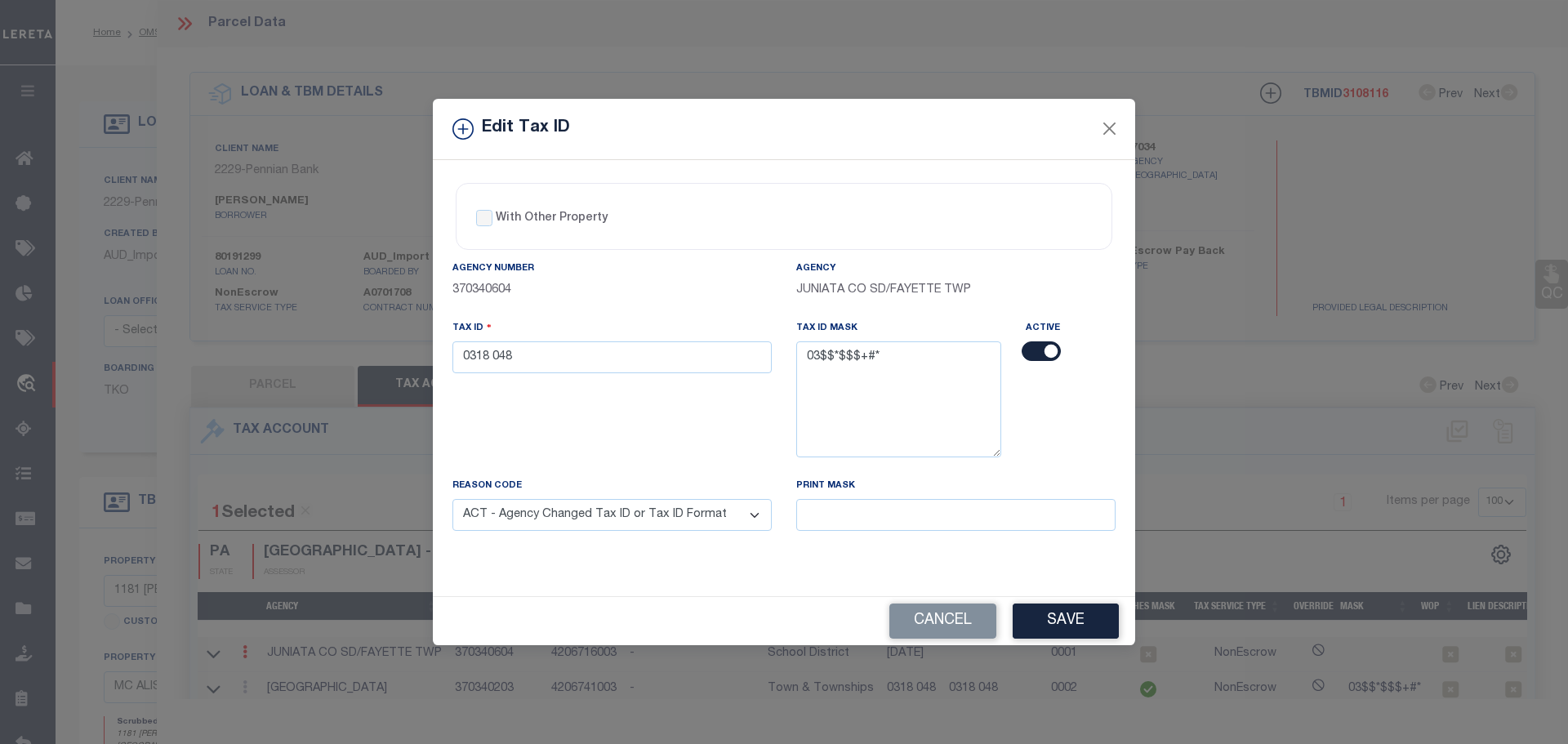
click at [452, 500] on select "- Select Reason - 099 - Other (Provide additional detail) ACT - Agency Changed …" at bounding box center [612, 515] width 320 height 32
click at [1095, 627] on button "Save" at bounding box center [1066, 621] width 106 height 35
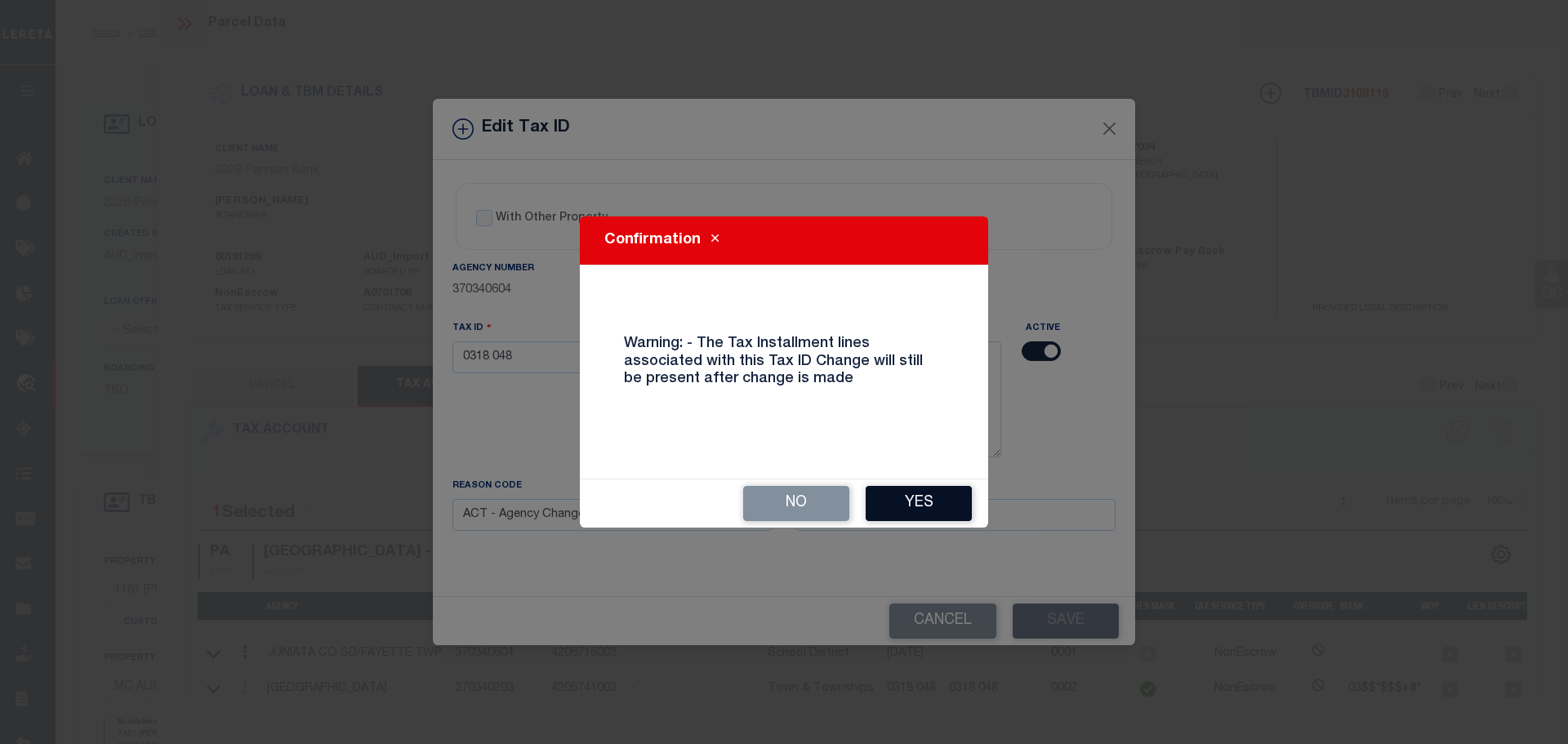
click at [920, 502] on button "Yes" at bounding box center [919, 504] width 106 height 35
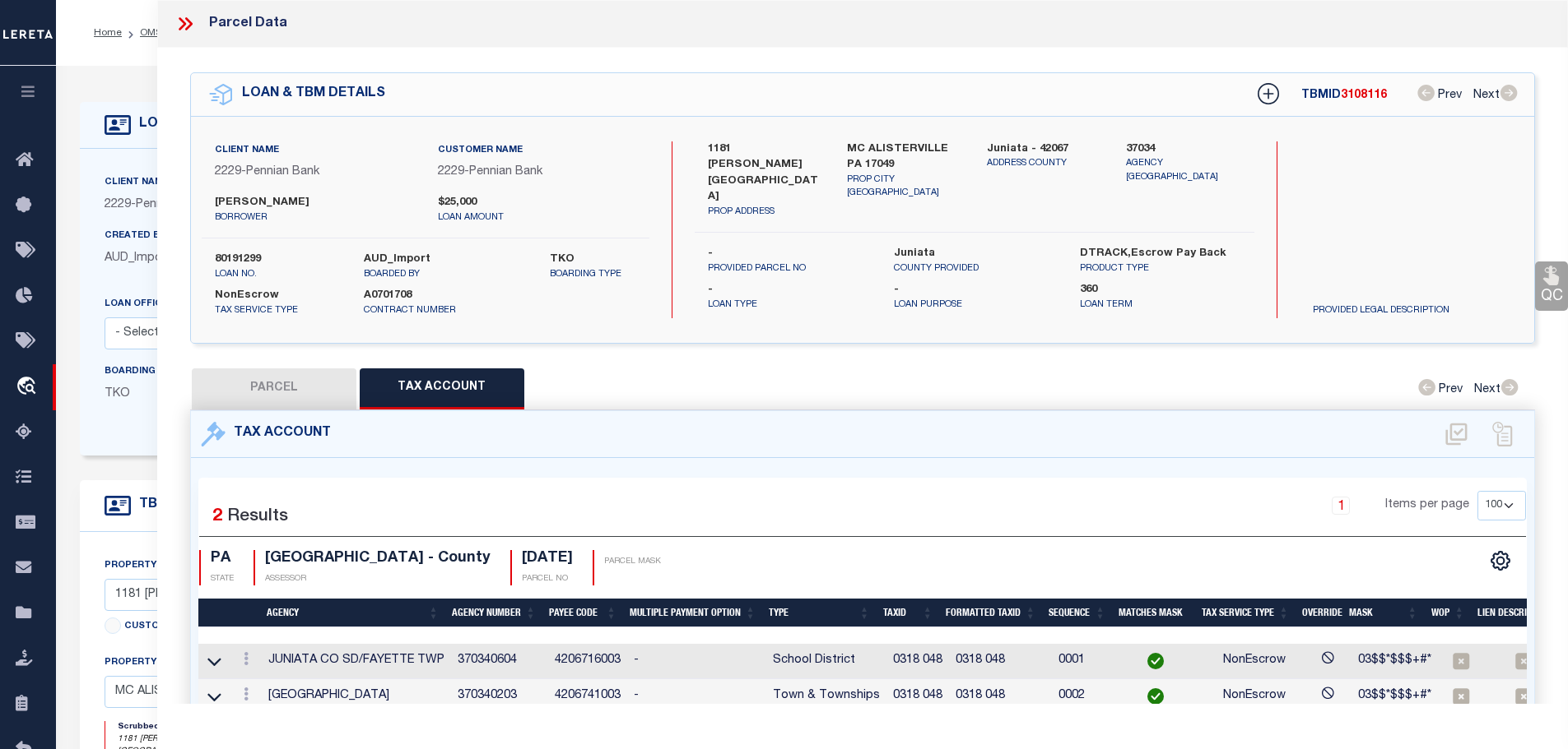
click at [180, 19] on icon at bounding box center [185, 23] width 21 height 21
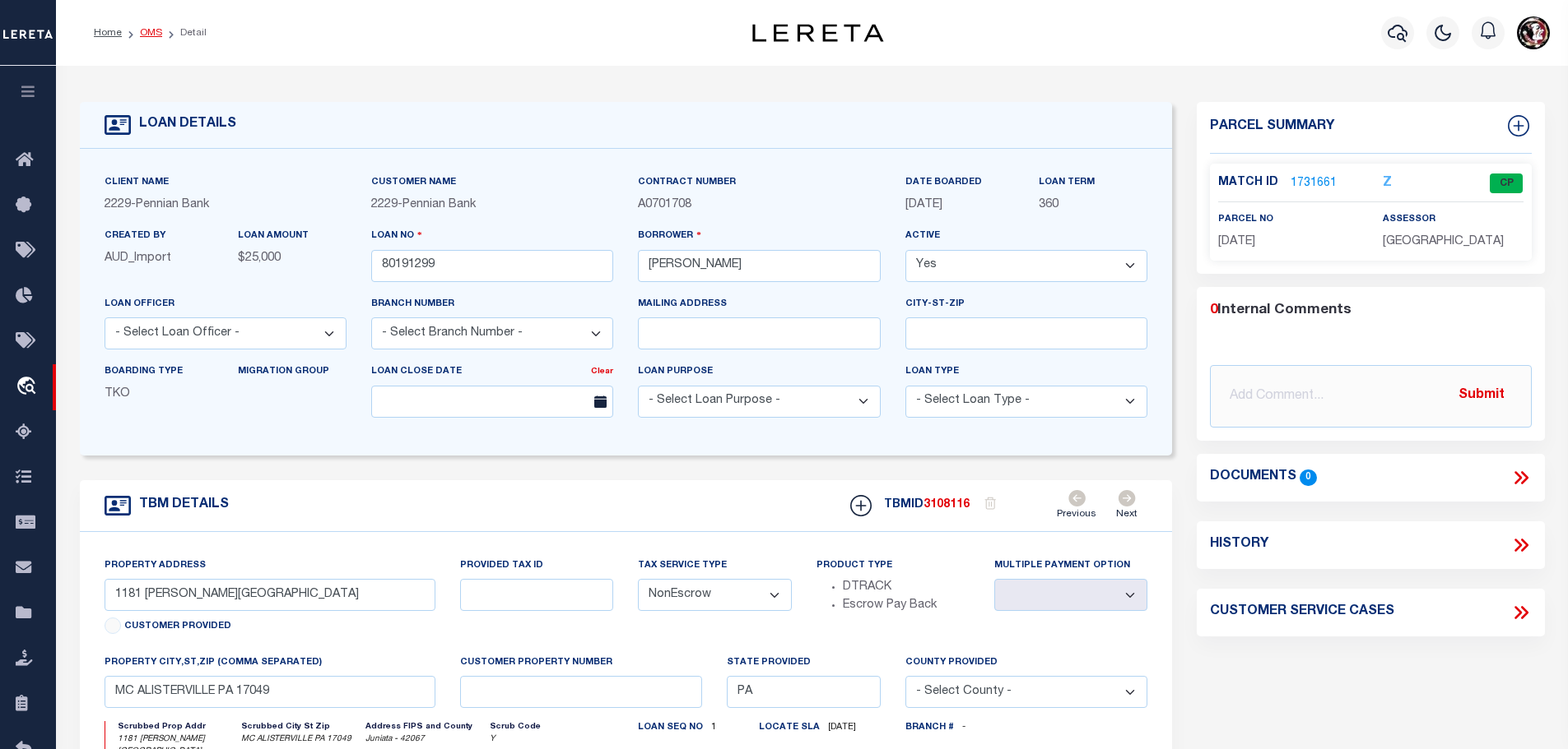
click at [144, 32] on link "OMS" at bounding box center [151, 32] width 22 height 10
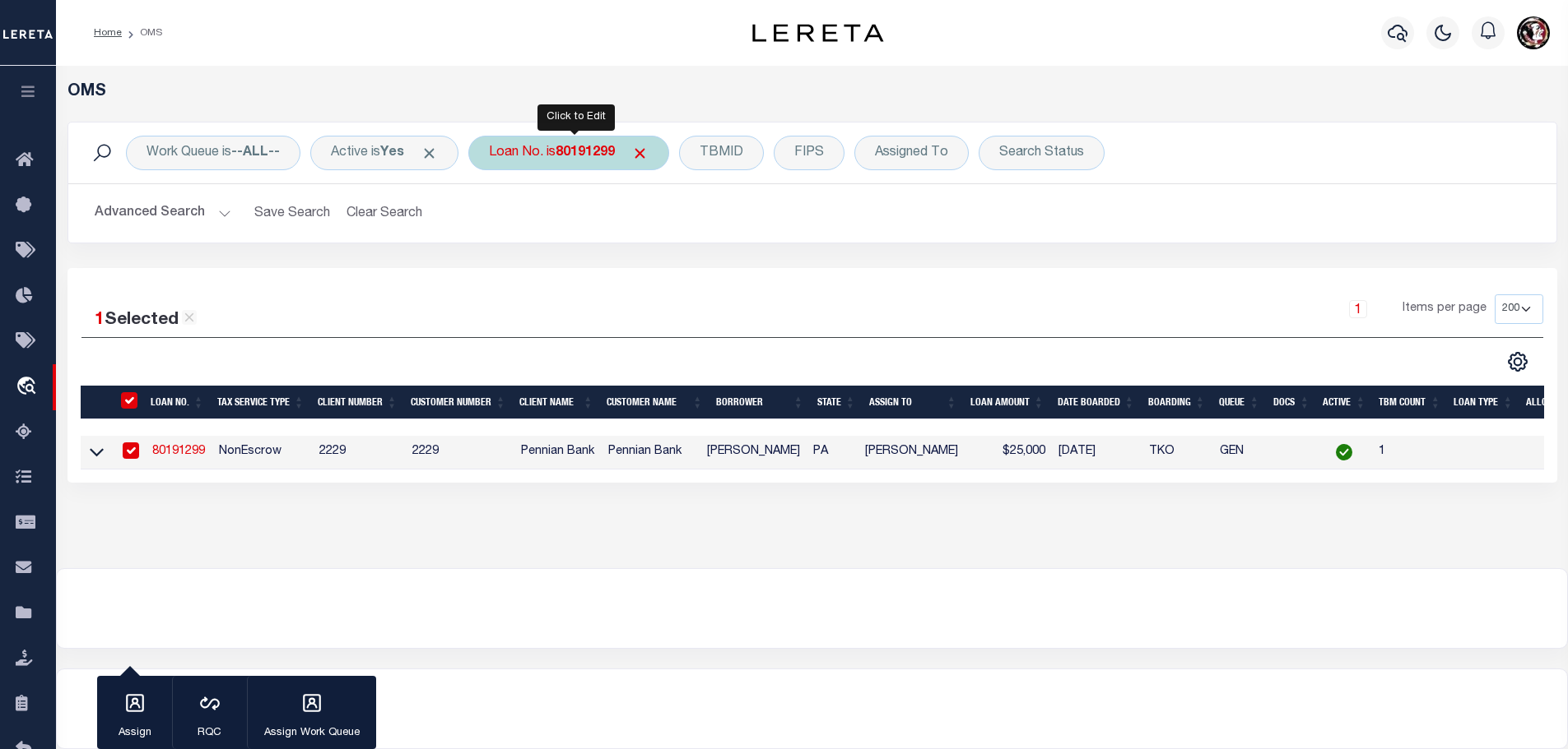
click at [579, 149] on b "80191299" at bounding box center [585, 153] width 59 height 13
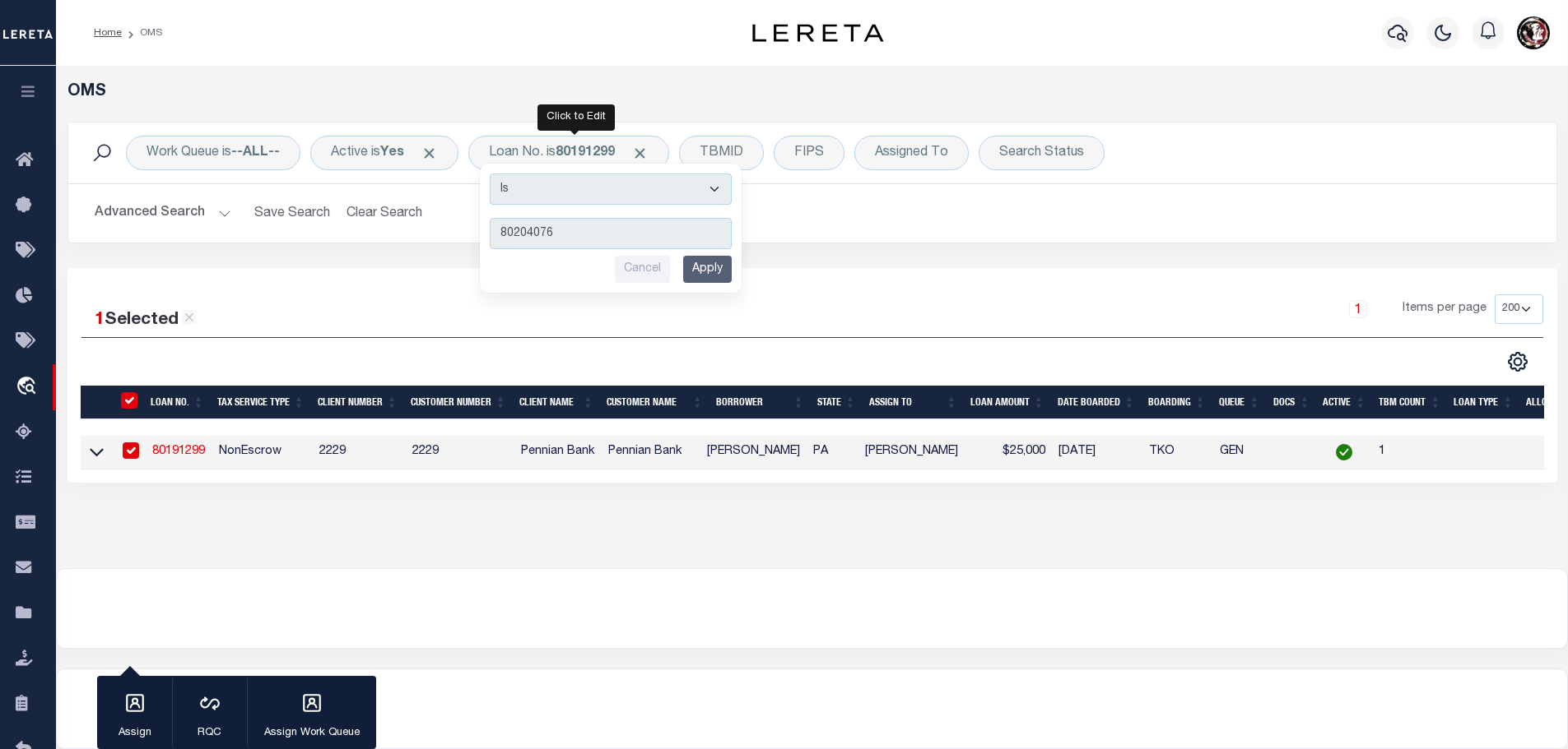
click at [709, 275] on input "Apply" at bounding box center [707, 268] width 49 height 27
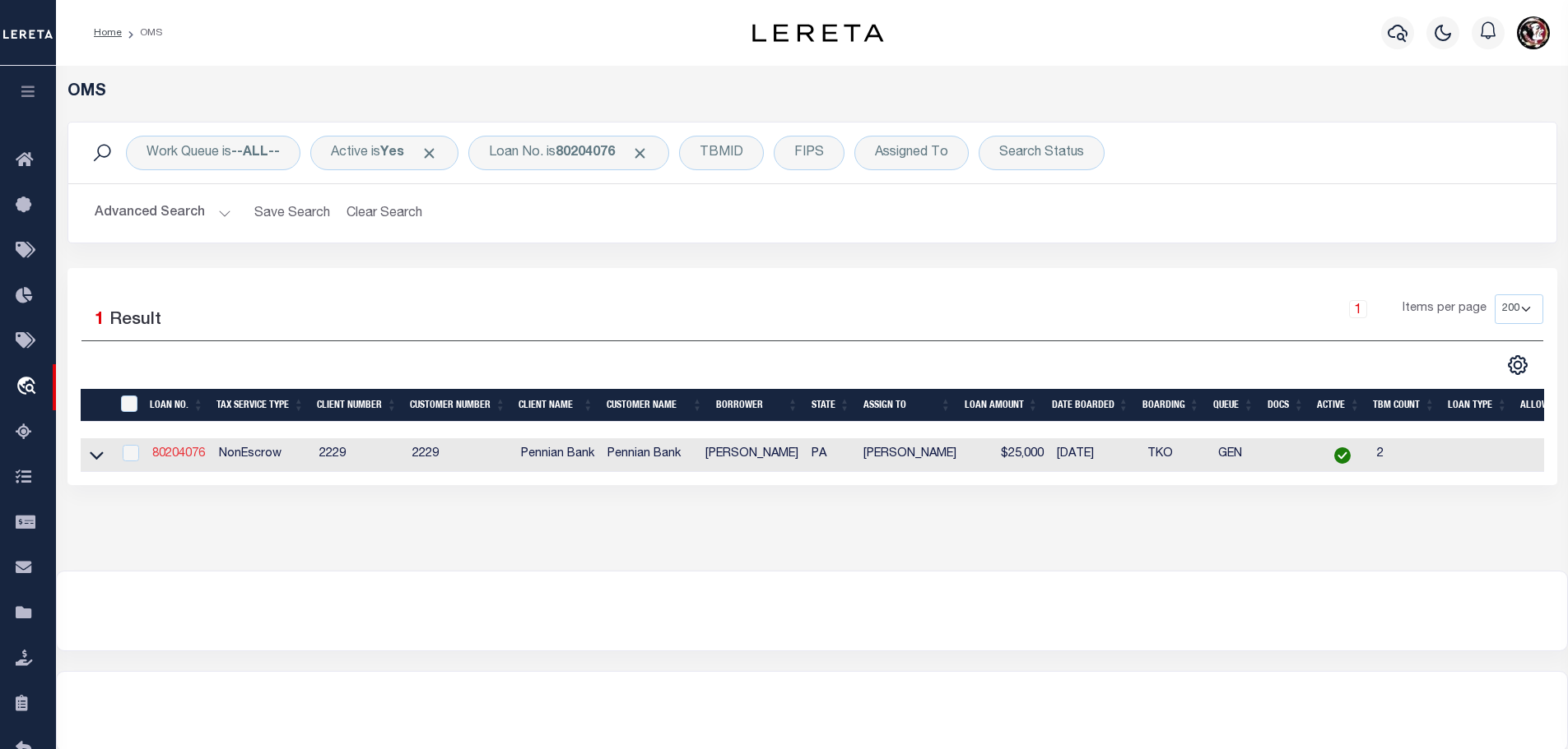
click at [175, 451] on link "80204076" at bounding box center [178, 454] width 53 height 11
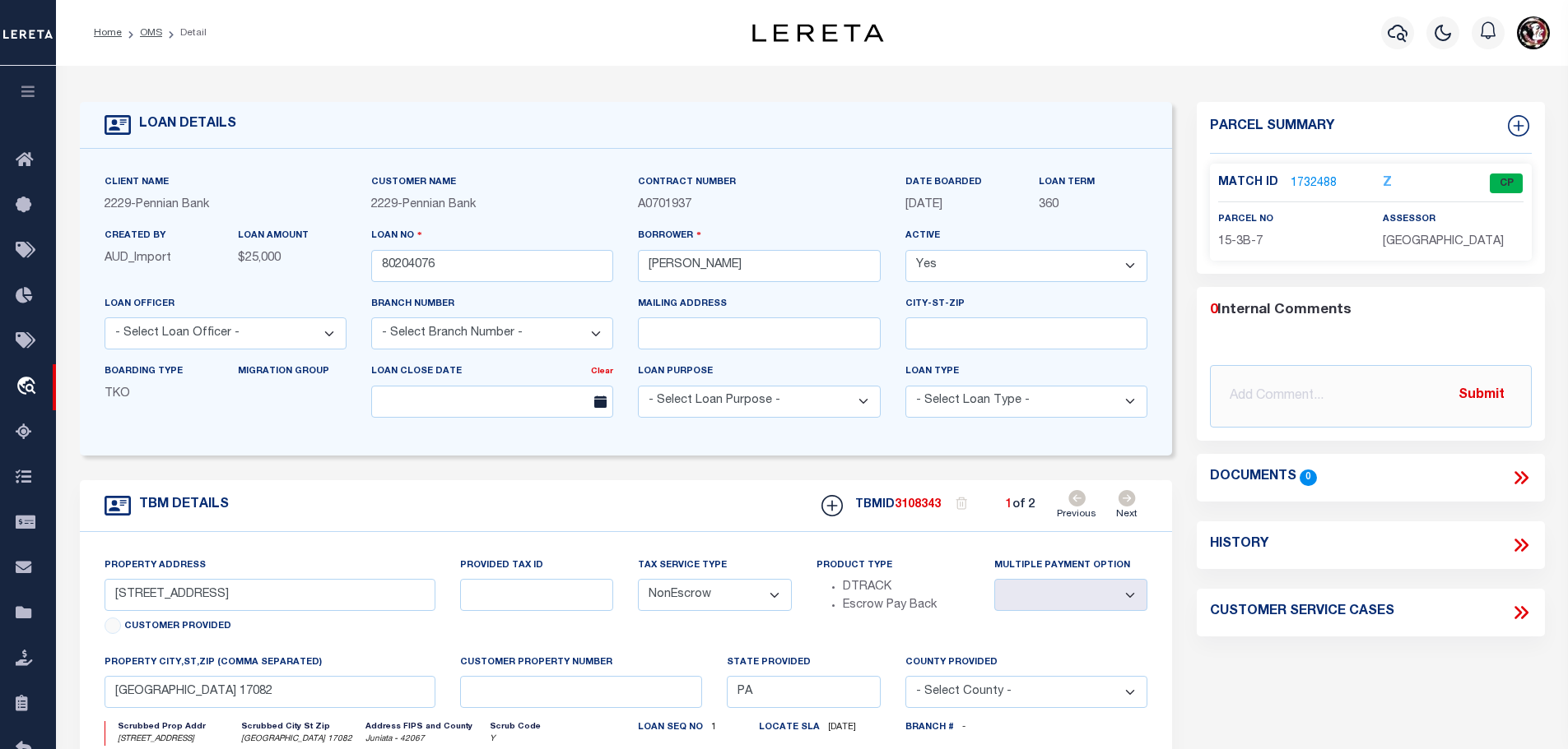
click at [1126, 499] on icon at bounding box center [1127, 499] width 18 height 17
click at [1311, 178] on link "1731057" at bounding box center [1313, 184] width 46 height 18
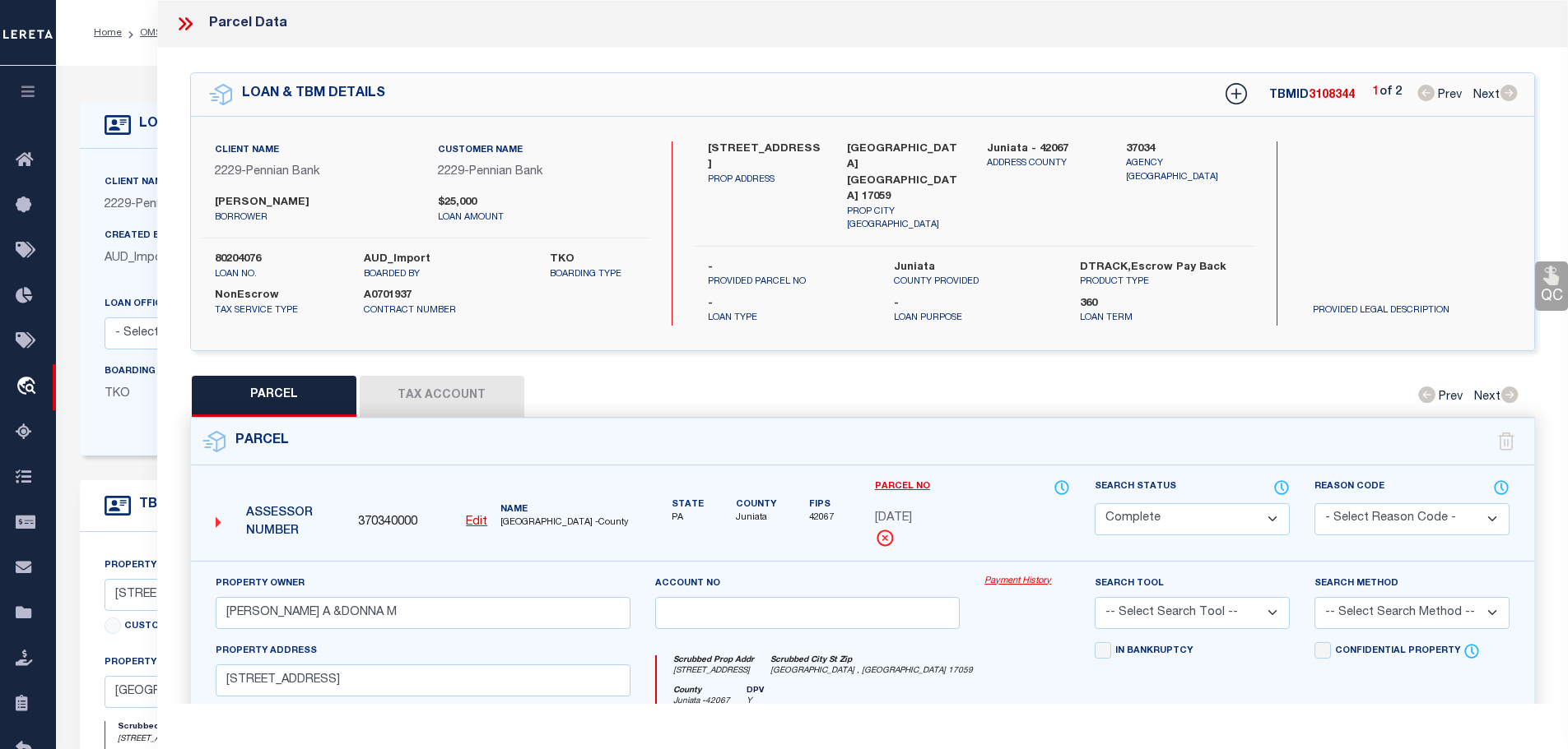
click at [421, 376] on button "Tax Account" at bounding box center [442, 397] width 164 height 42
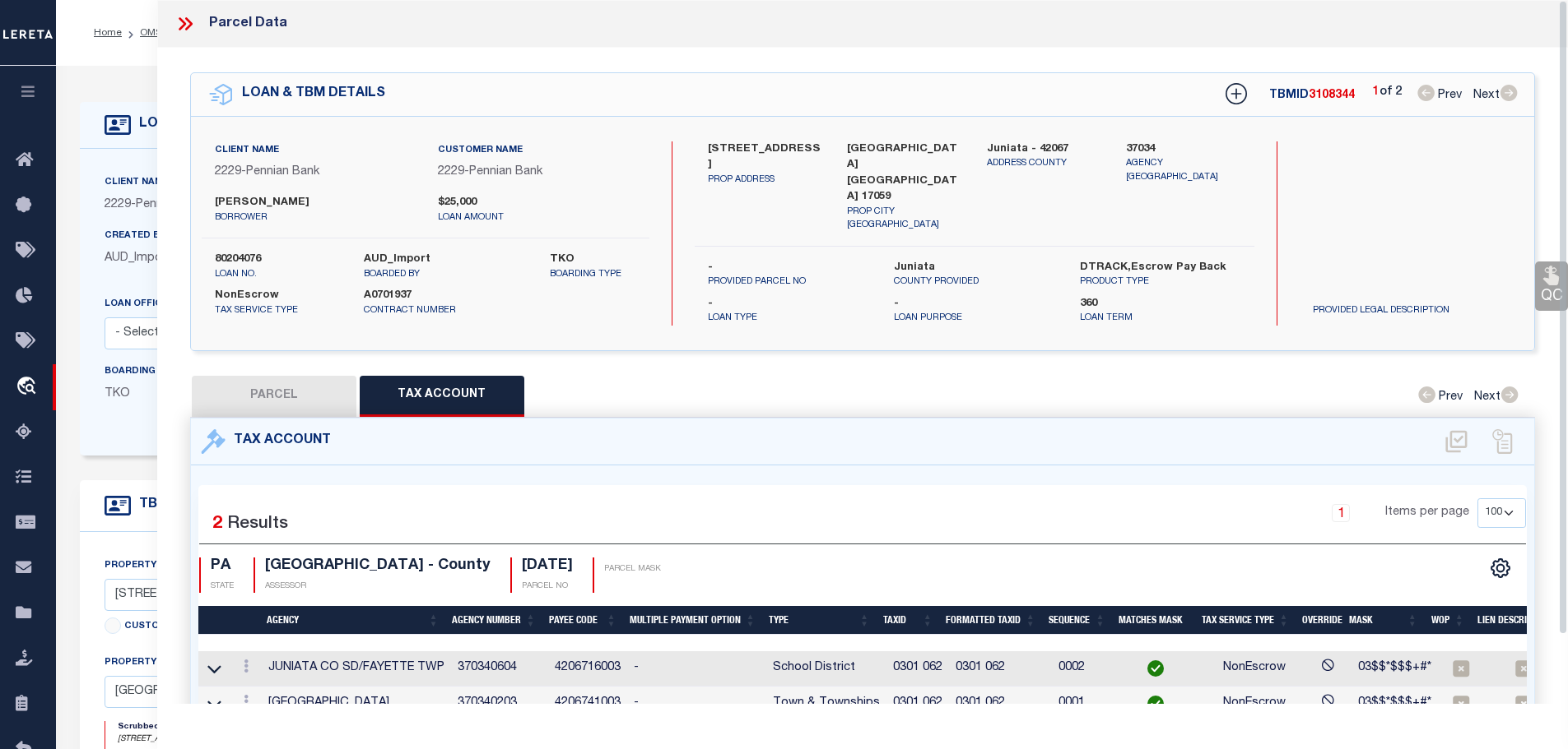
click at [187, 23] on icon at bounding box center [185, 23] width 21 height 21
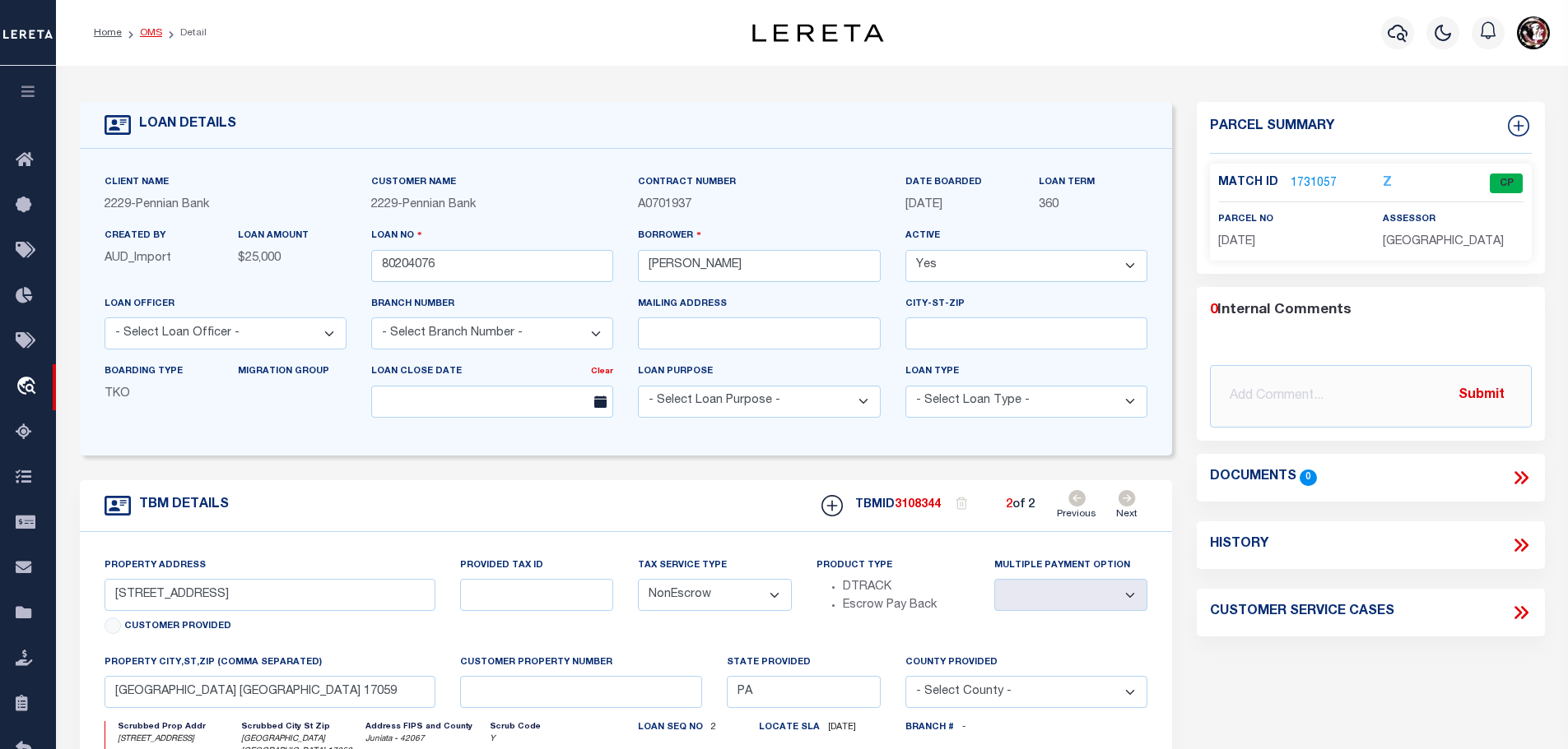
click at [142, 33] on link "OMS" at bounding box center [151, 32] width 22 height 10
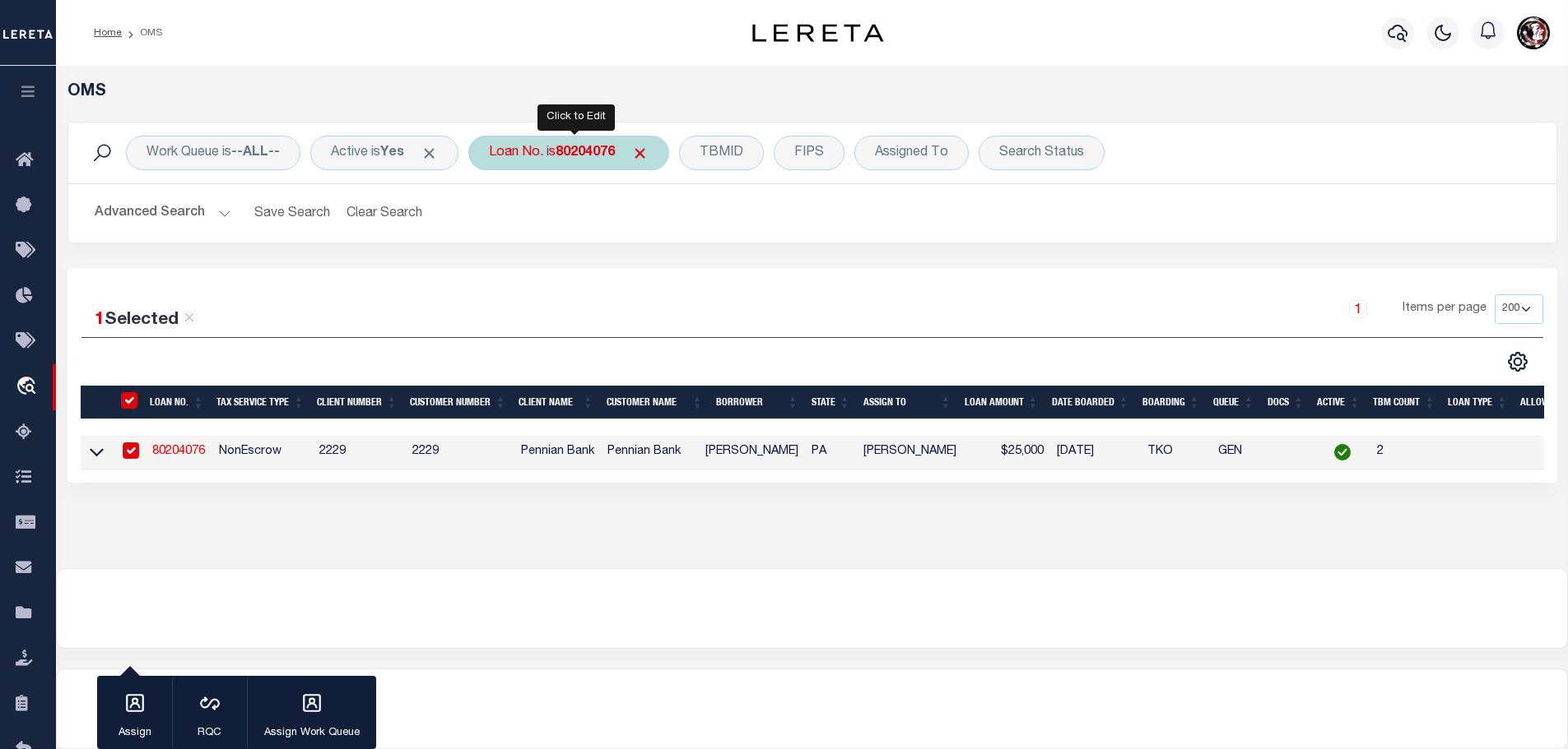
click at [582, 149] on b "80204076" at bounding box center [585, 153] width 59 height 13
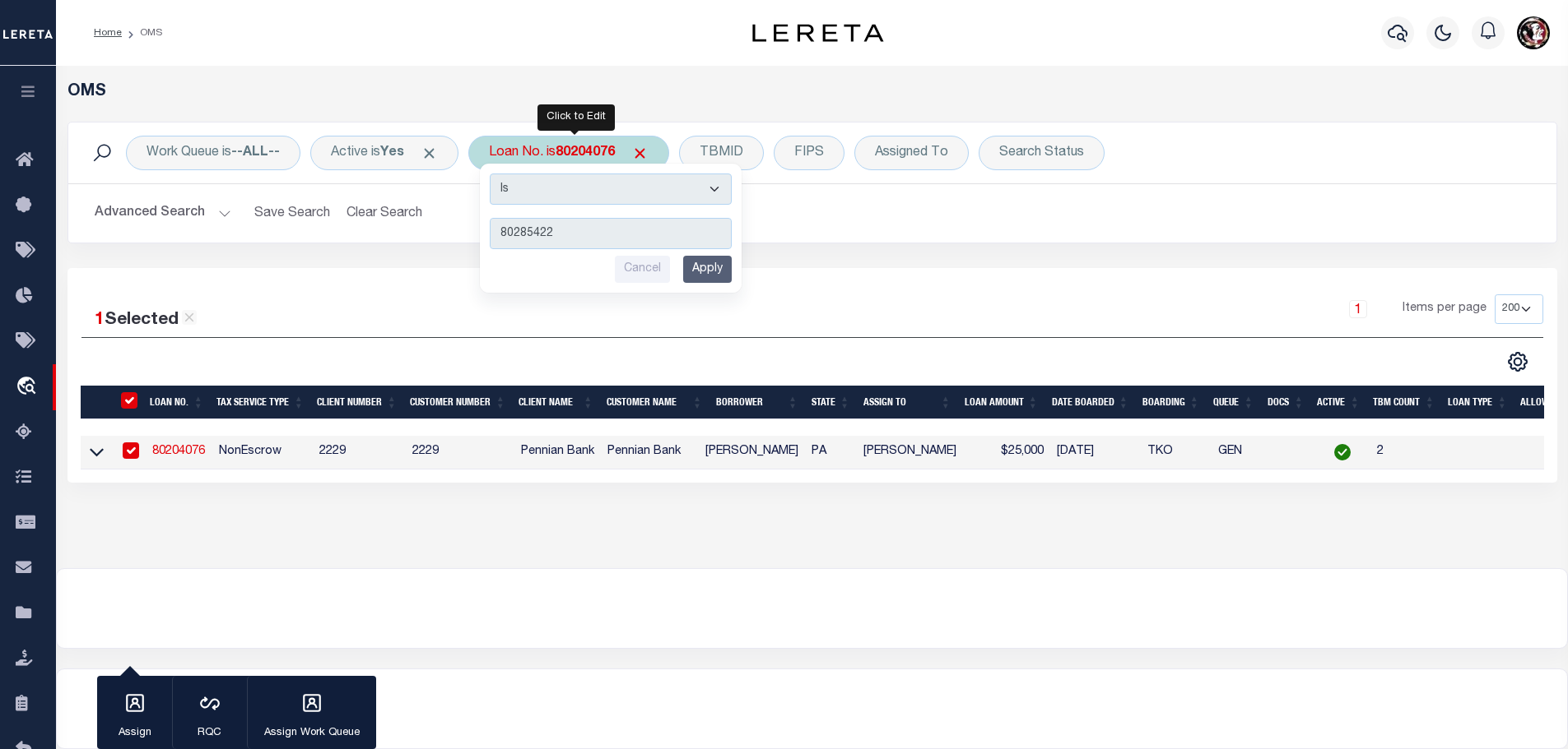
click at [716, 273] on input "Apply" at bounding box center [707, 268] width 49 height 27
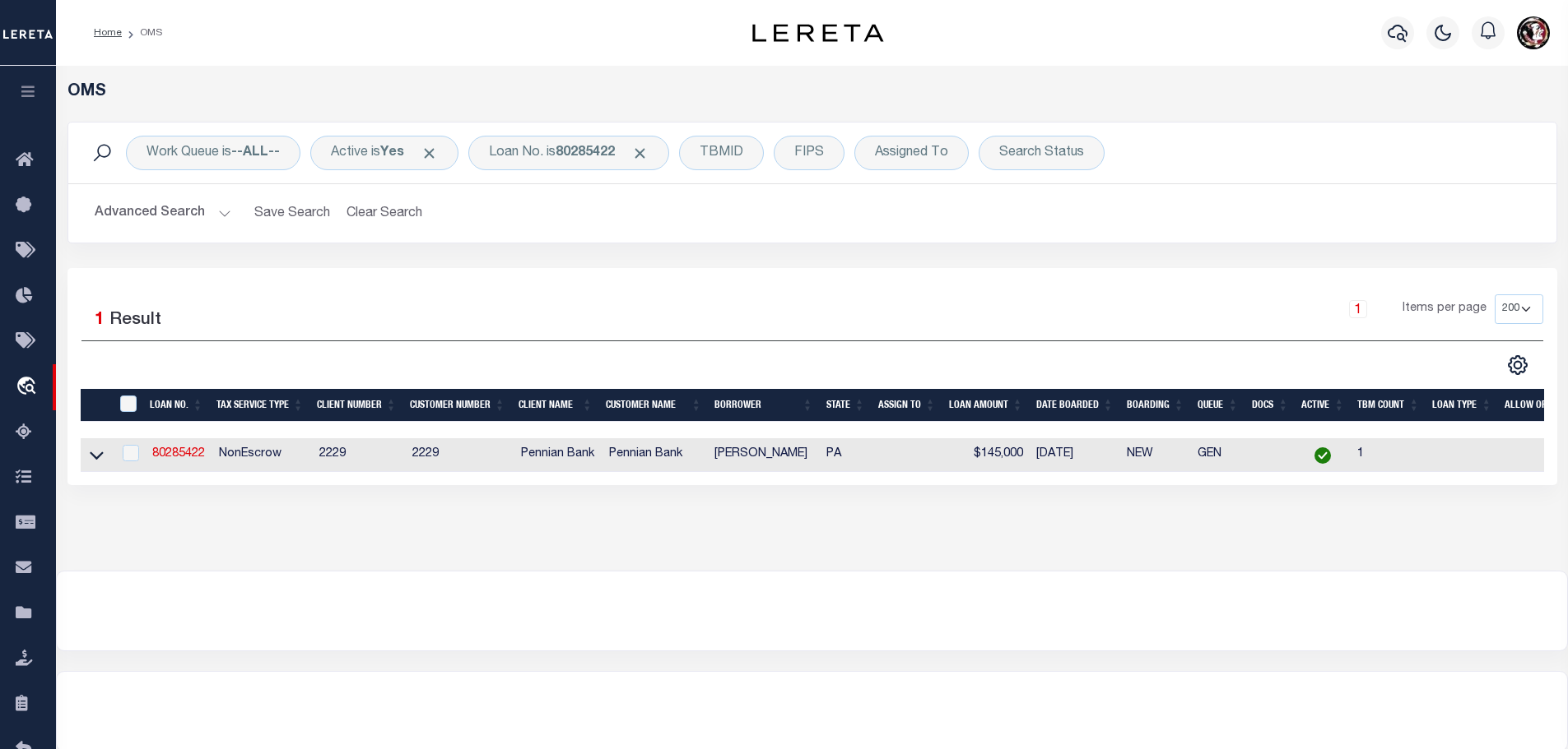
click at [196, 459] on td "80285422" at bounding box center [179, 455] width 66 height 34
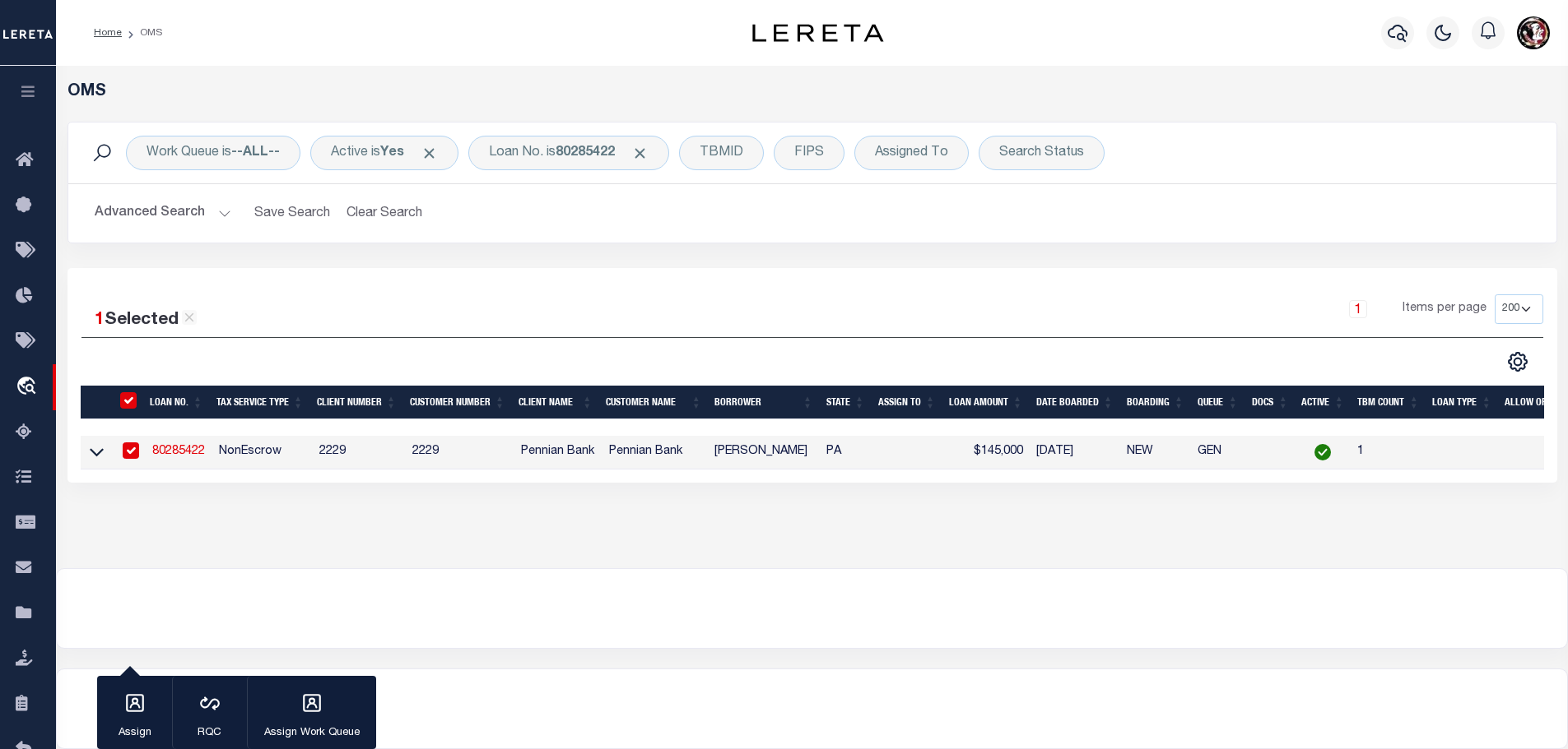
click at [193, 453] on link "80285422" at bounding box center [178, 451] width 53 height 11
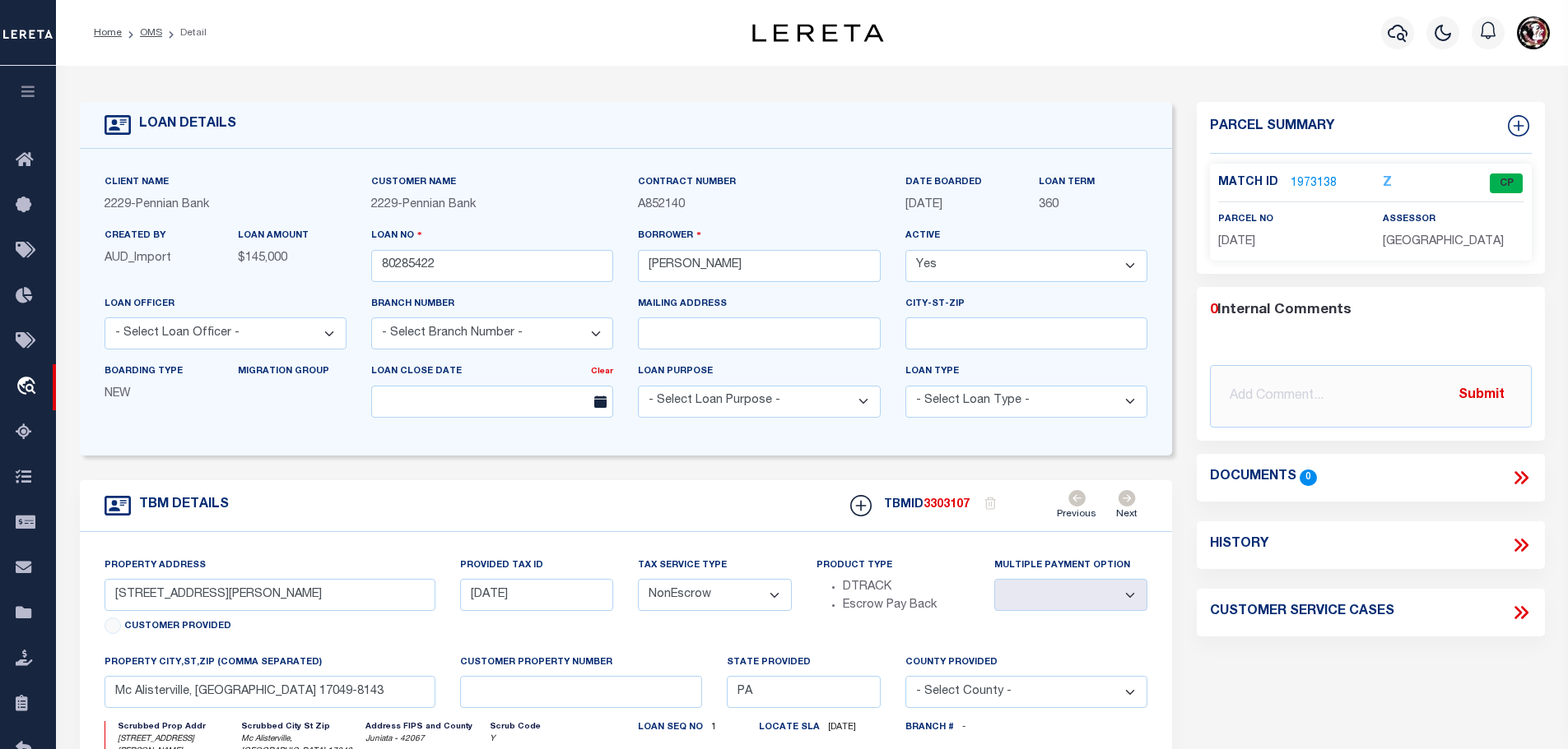
click at [1311, 176] on link "1973138" at bounding box center [1313, 184] width 46 height 18
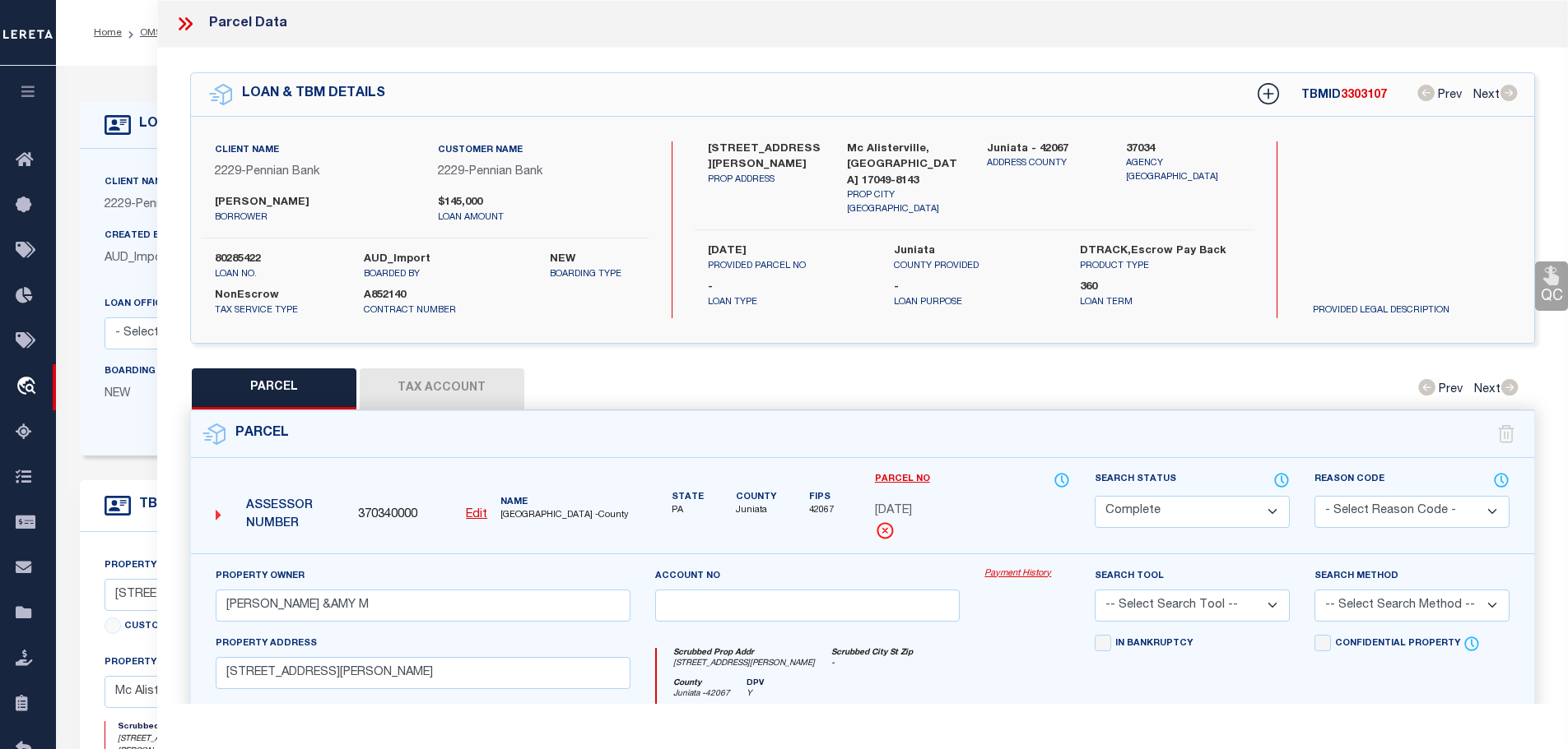
click at [425, 372] on button "Tax Account" at bounding box center [442, 389] width 164 height 42
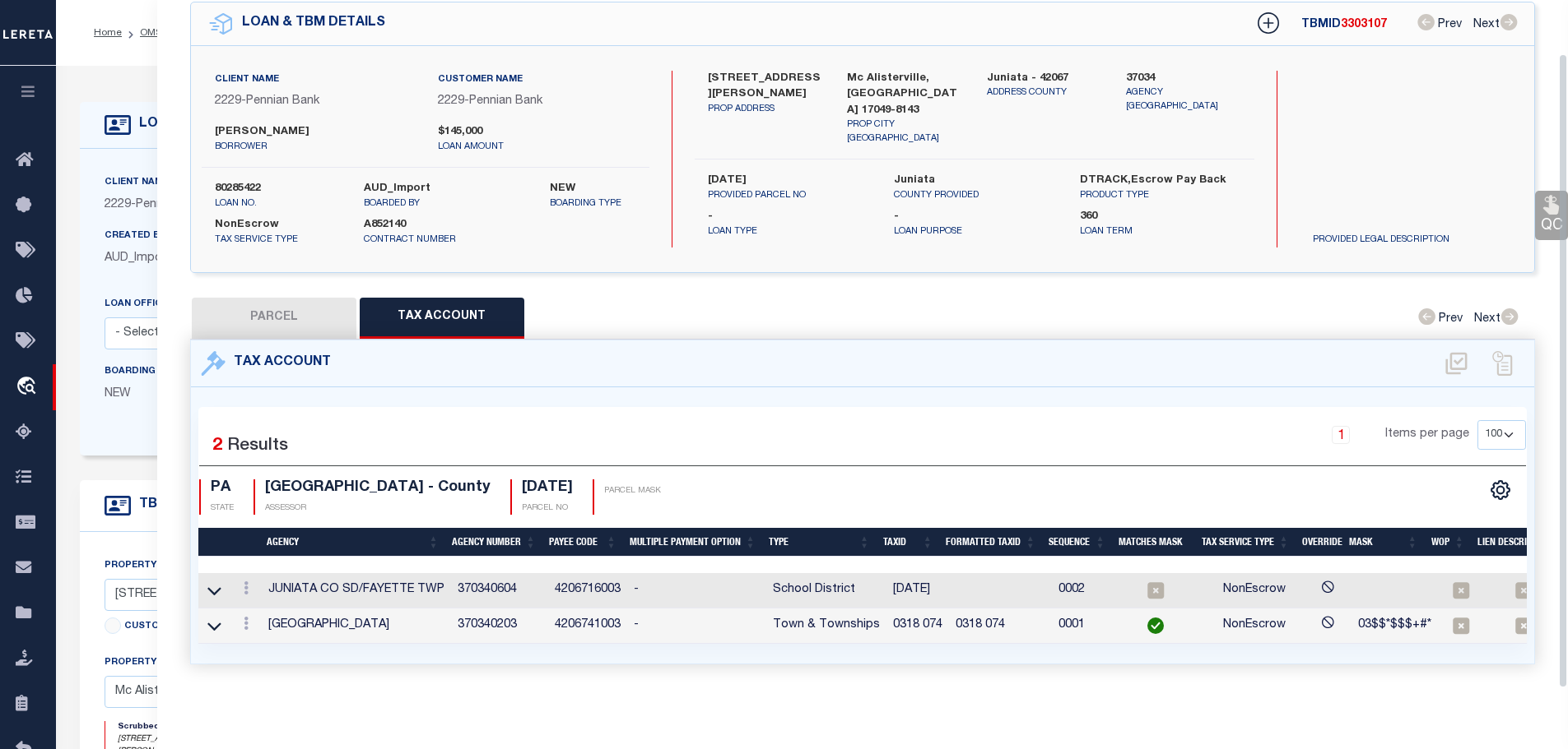
scroll to position [77, 0]
click at [246, 582] on icon at bounding box center [245, 588] width 5 height 13
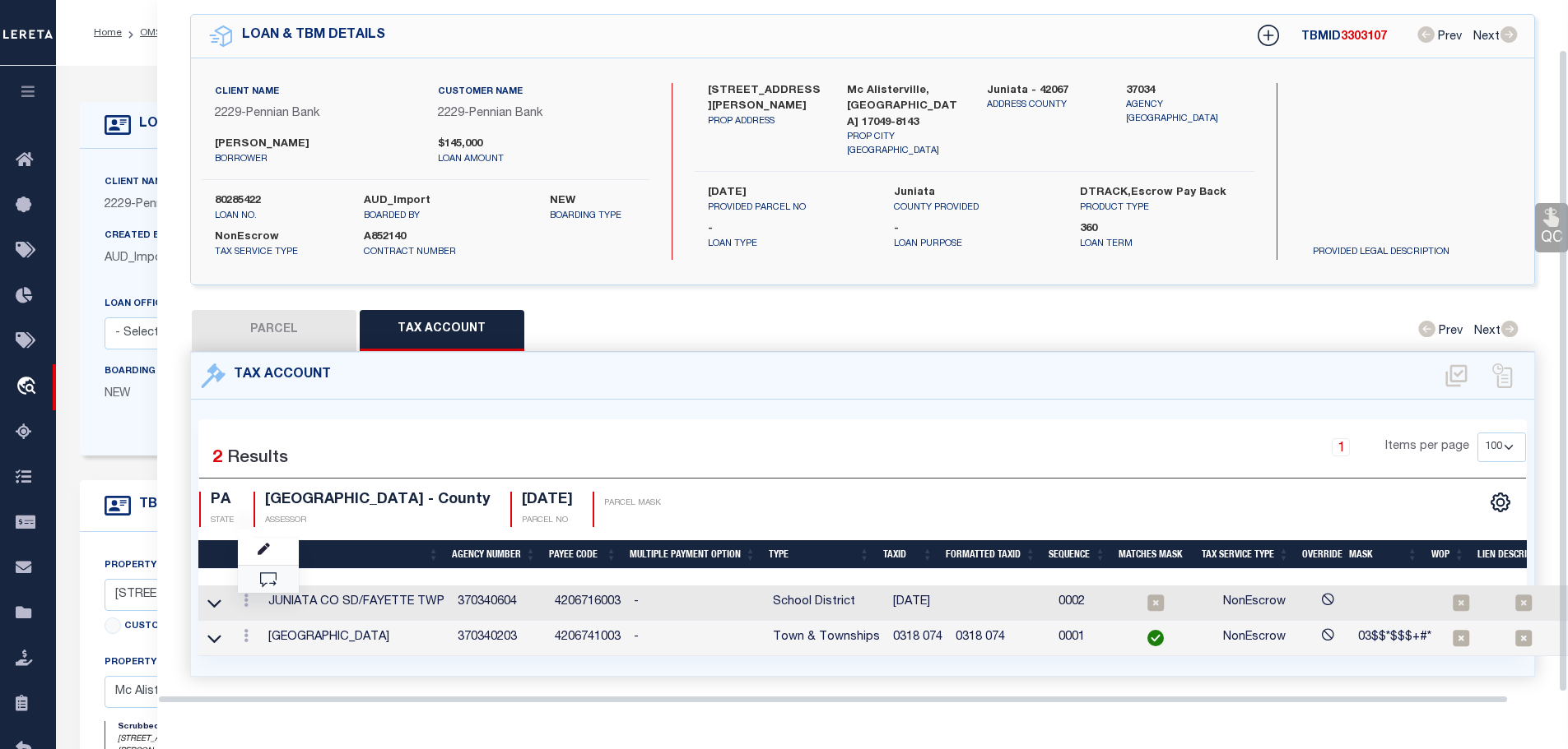
scroll to position [54, 0]
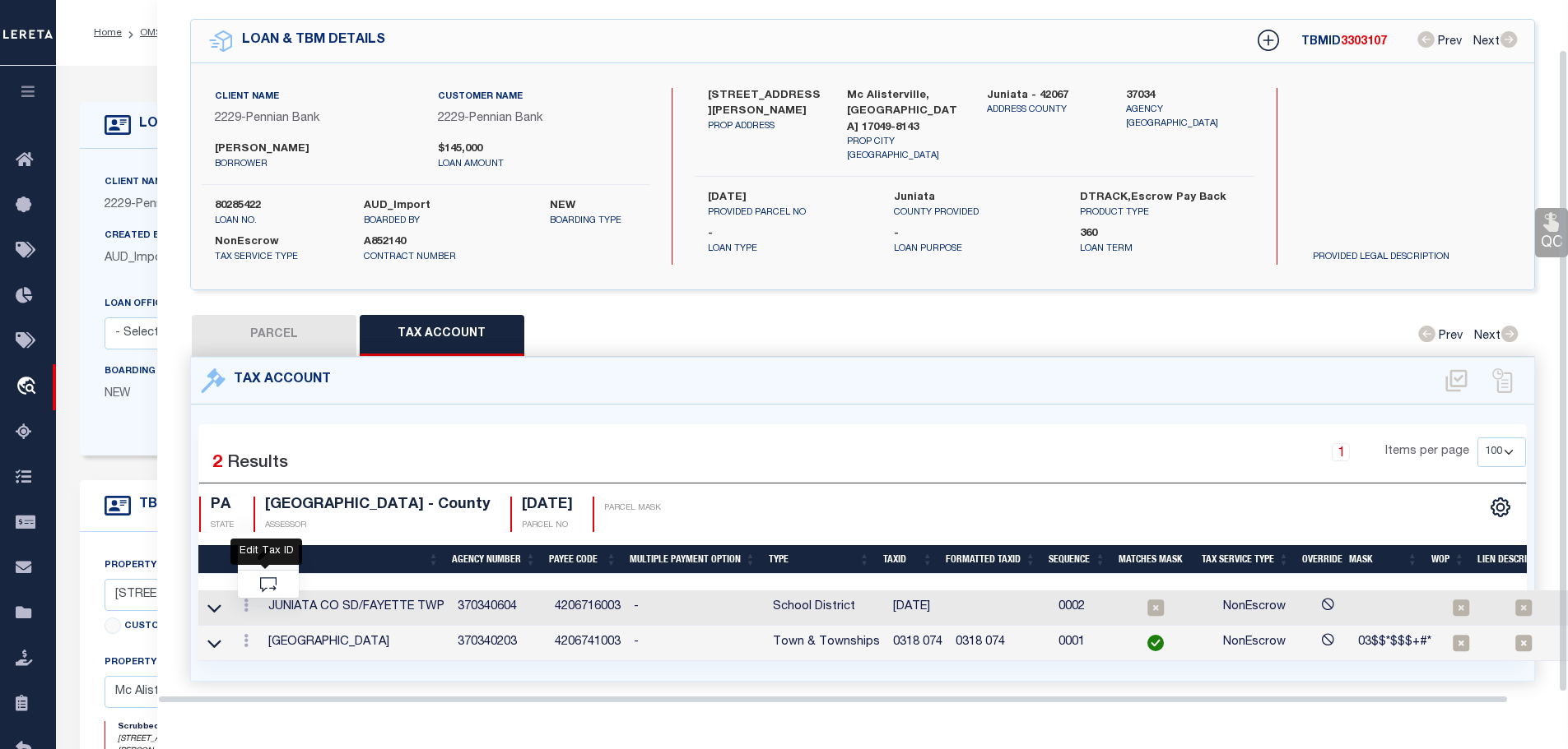
click at [264, 541] on body "Home OMS Detail" at bounding box center [784, 637] width 1568 height 1276
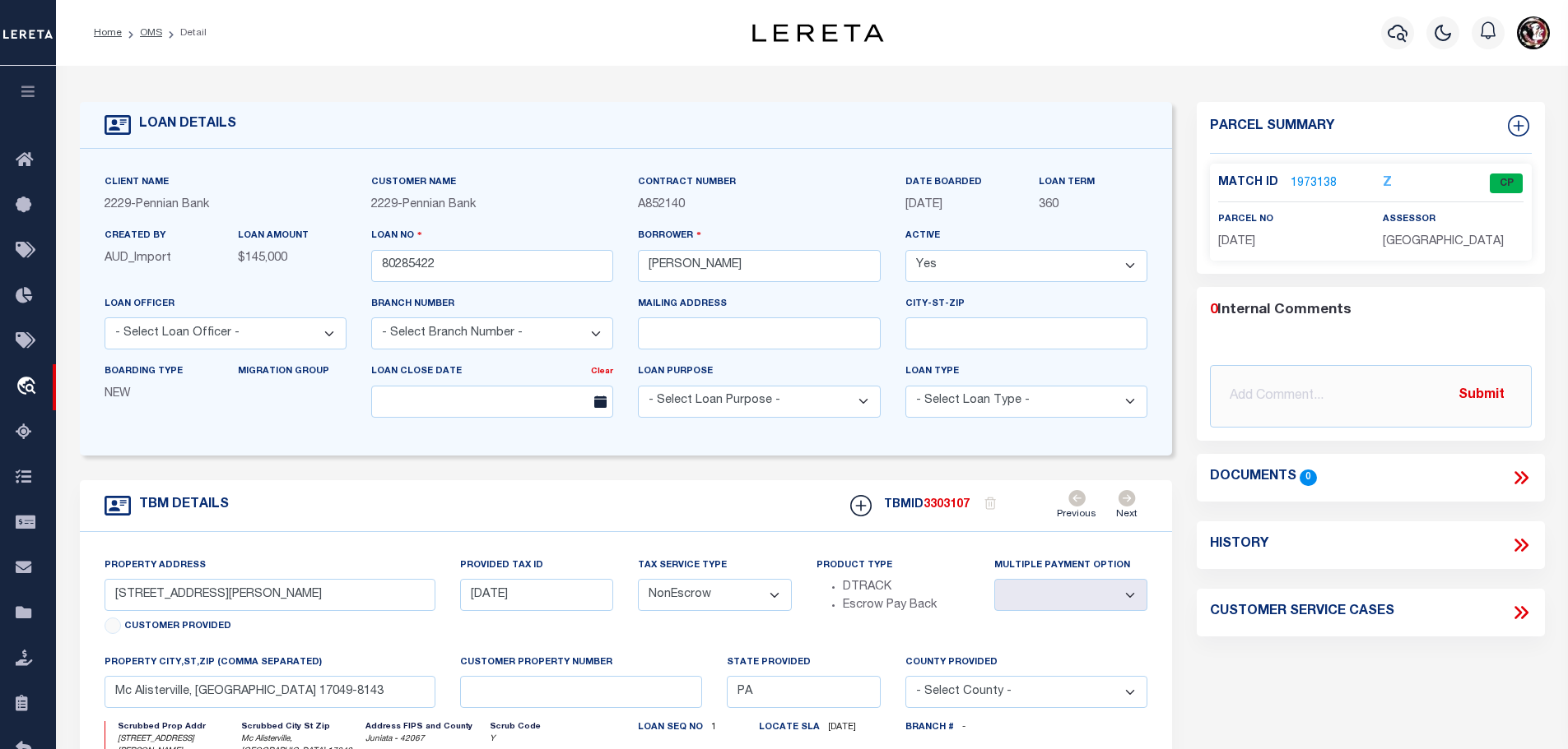
click at [1315, 179] on link "1973138" at bounding box center [1313, 184] width 46 height 18
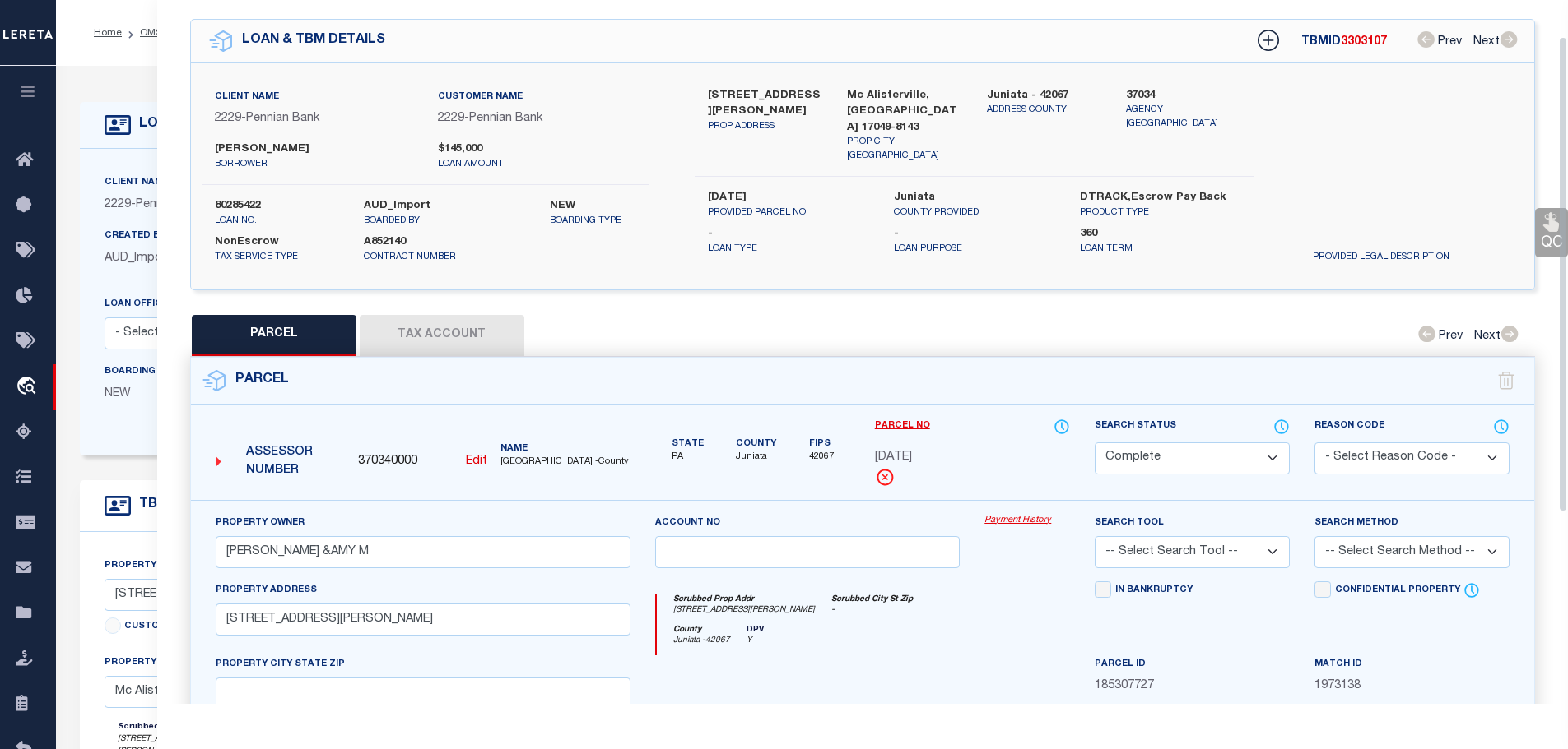
click at [411, 346] on button "Tax Account" at bounding box center [442, 336] width 164 height 42
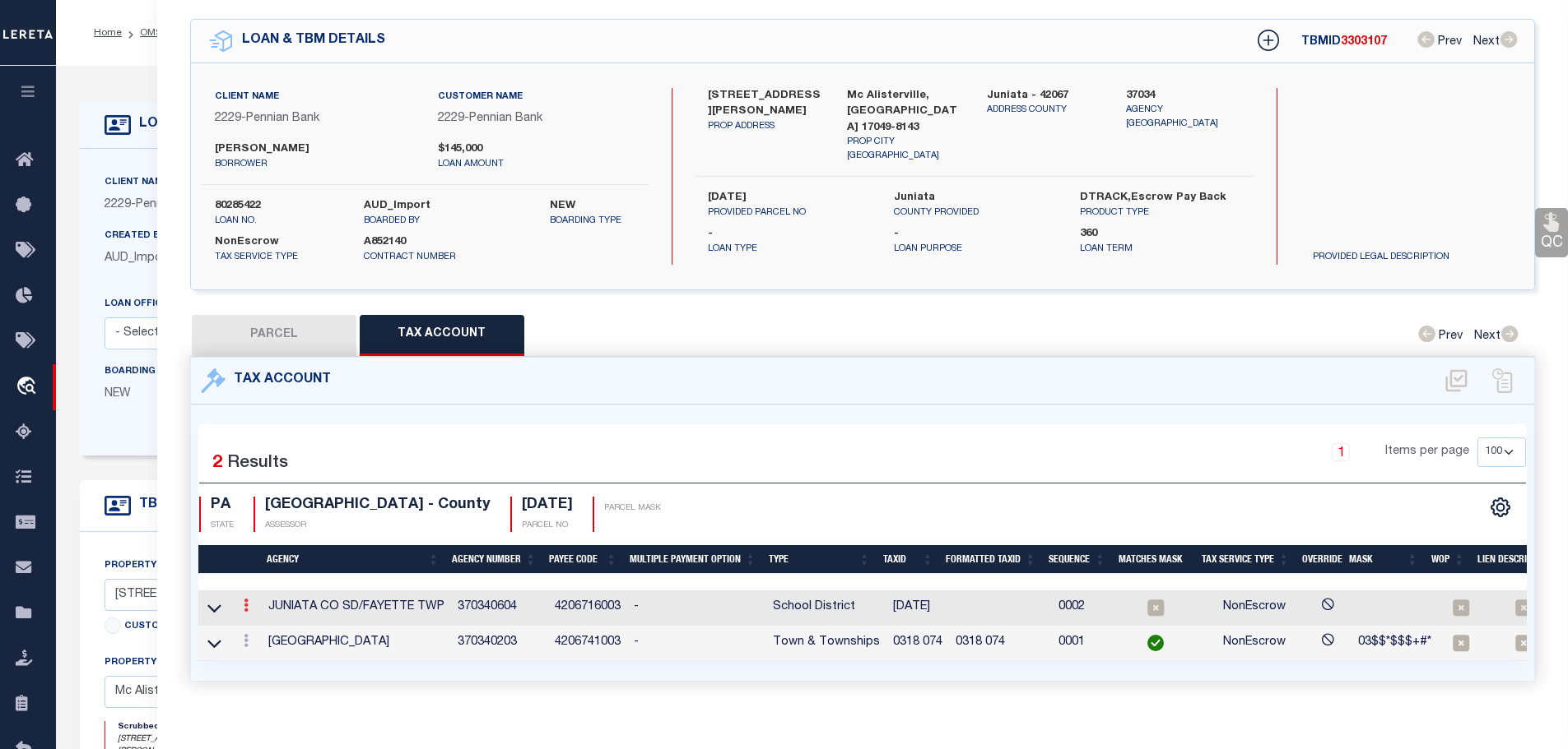
click at [251, 601] on link at bounding box center [246, 608] width 18 height 13
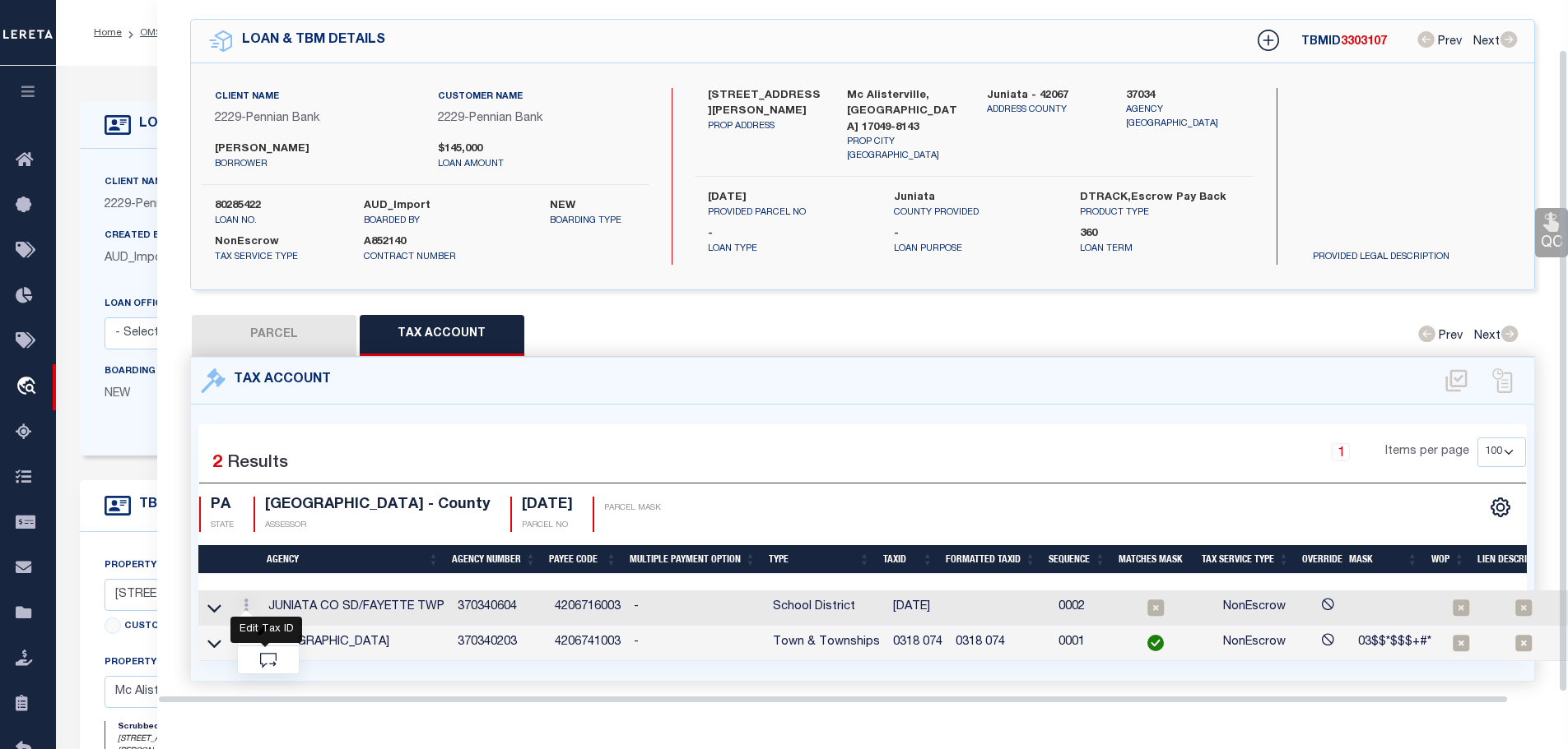
click at [263, 624] on icon "" at bounding box center [263, 630] width 12 height 12
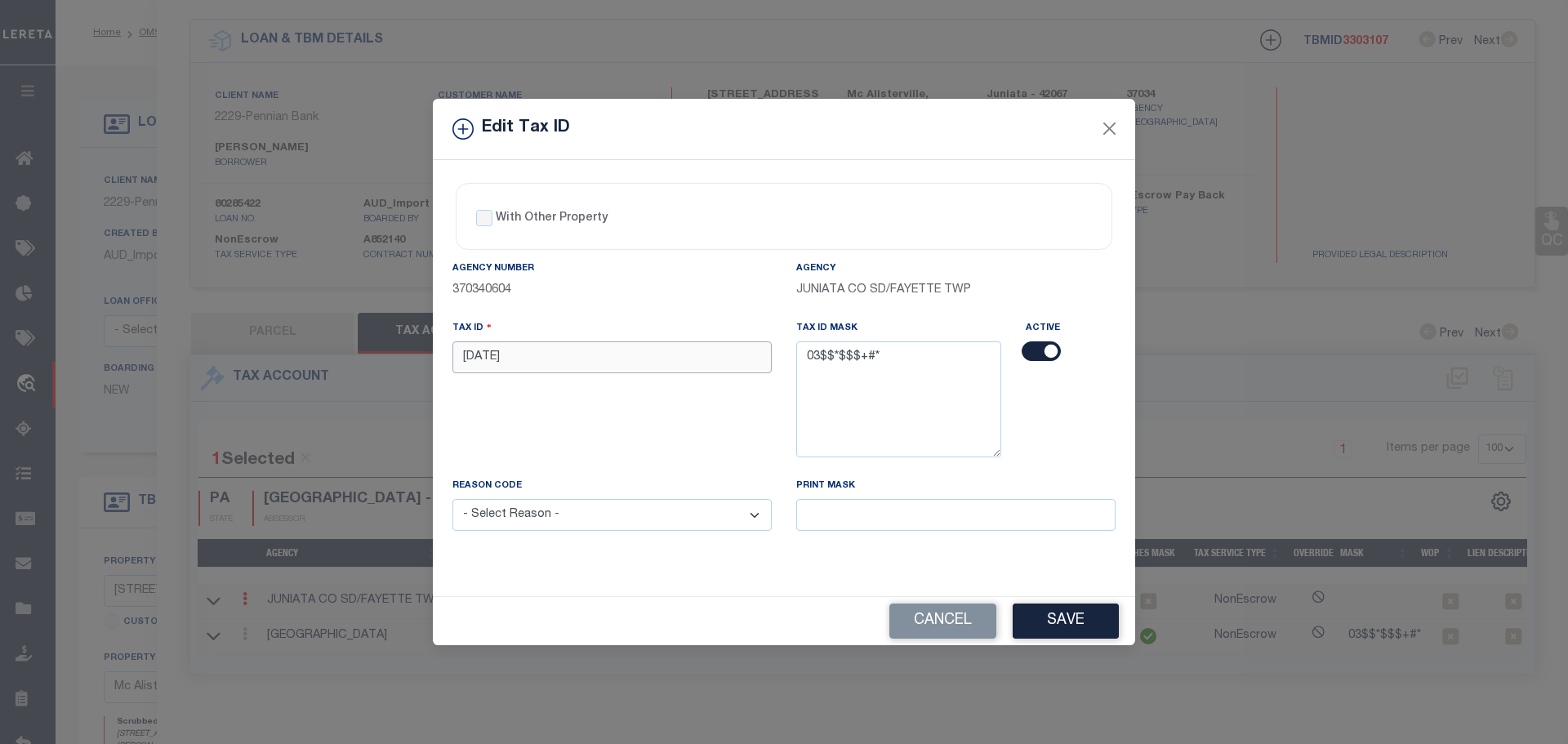
click at [550, 346] on input "[DATE]" at bounding box center [612, 357] width 320 height 32
paste input "0318 0"
click at [592, 520] on select "- Select Reason - 099 - Other (Provide additional detail) ACT - Agency Changed …" at bounding box center [612, 515] width 320 height 32
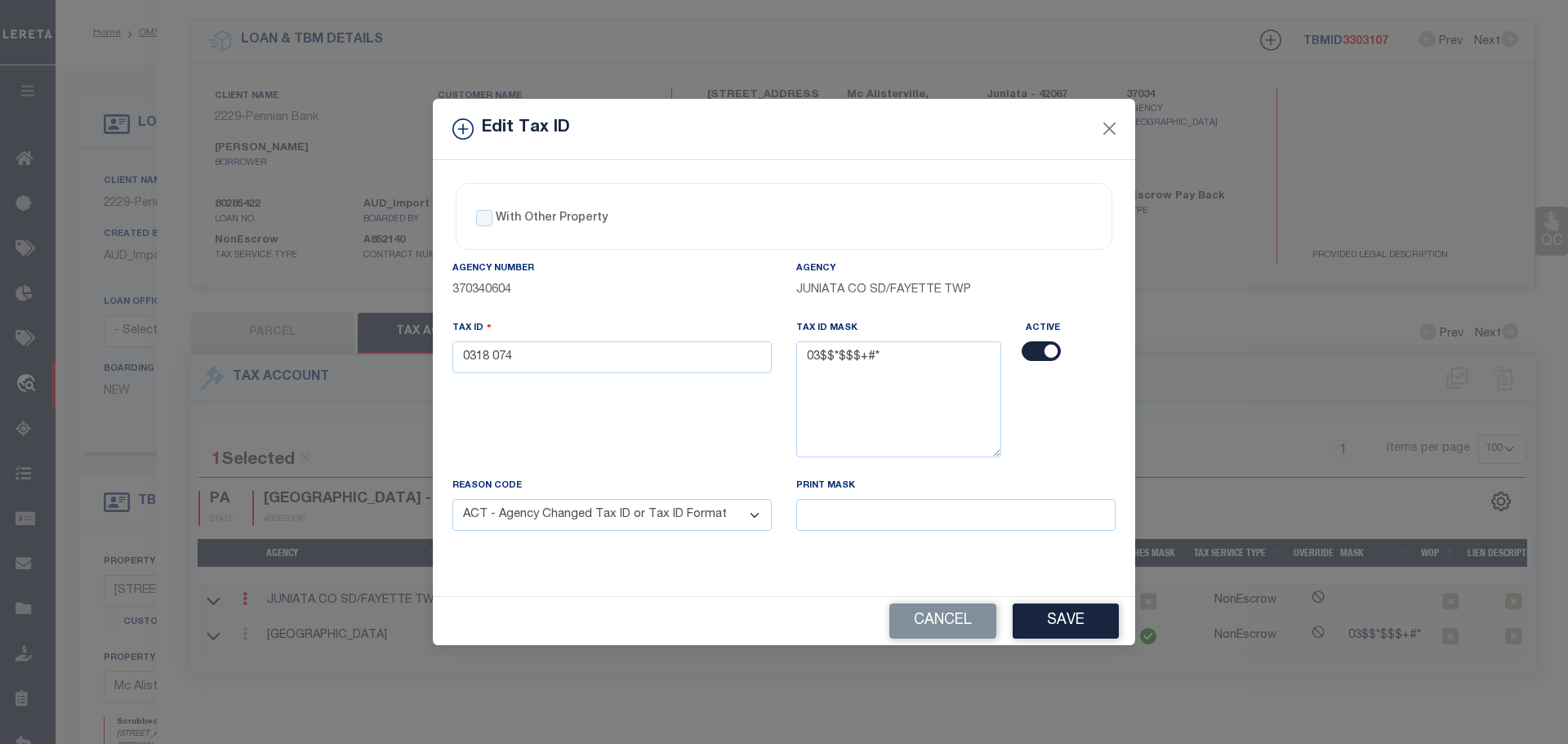
click at [452, 500] on select "- Select Reason - 099 - Other (Provide additional detail) ACT - Agency Changed …" at bounding box center [612, 515] width 320 height 32
click at [1047, 620] on button "Save" at bounding box center [1066, 621] width 106 height 35
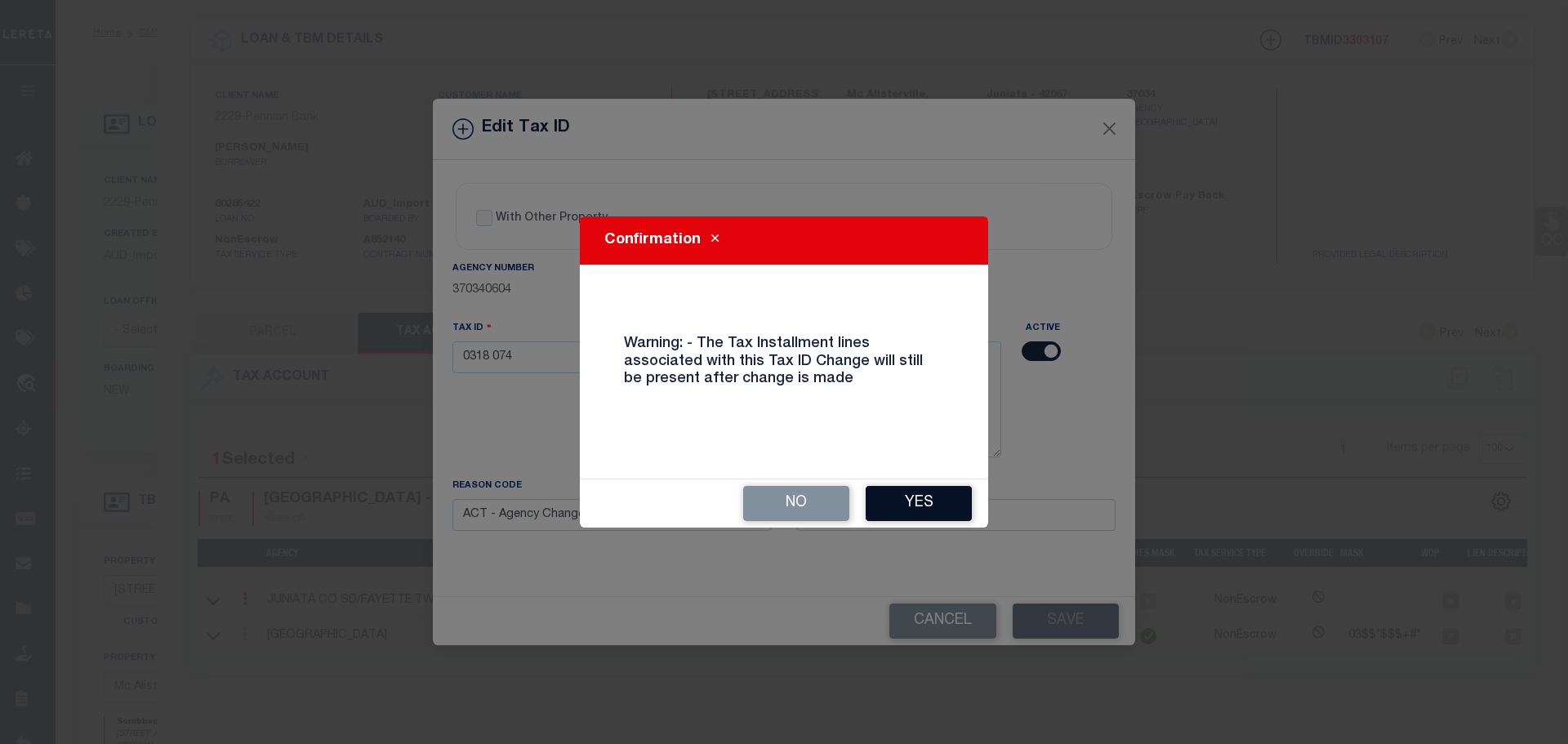
click at [907, 507] on button "Yes" at bounding box center [919, 504] width 106 height 35
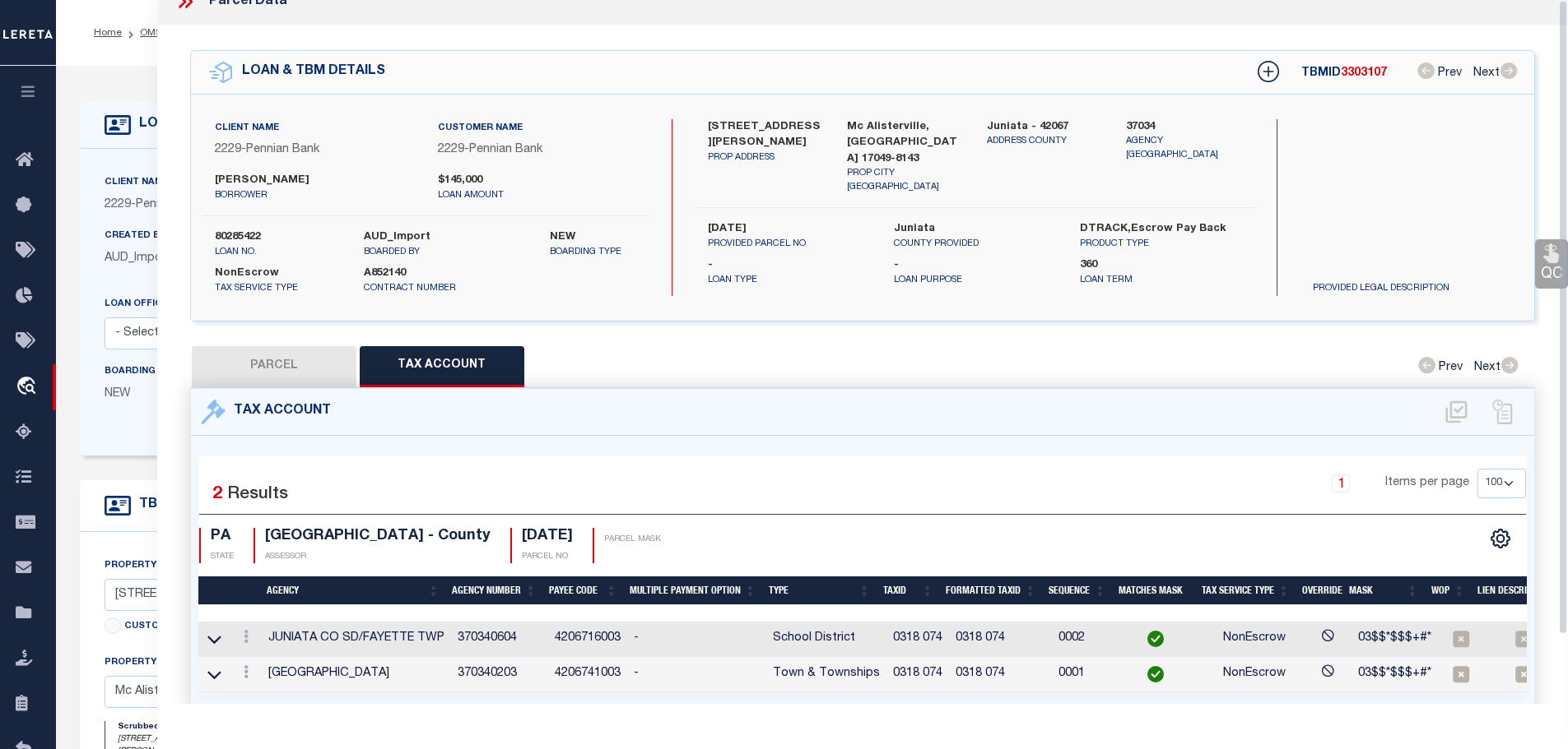
scroll to position [0, 0]
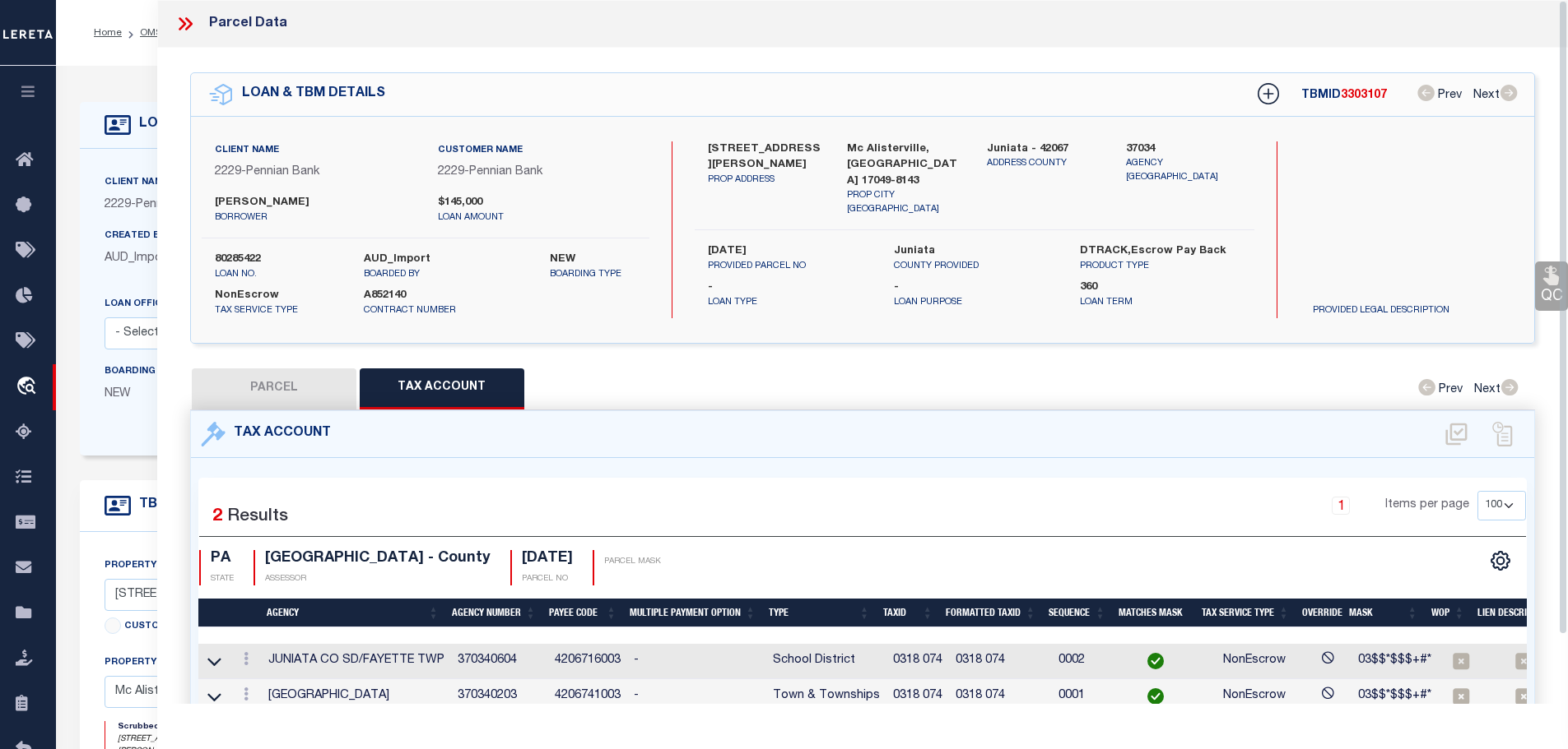
click at [184, 19] on icon at bounding box center [185, 23] width 21 height 21
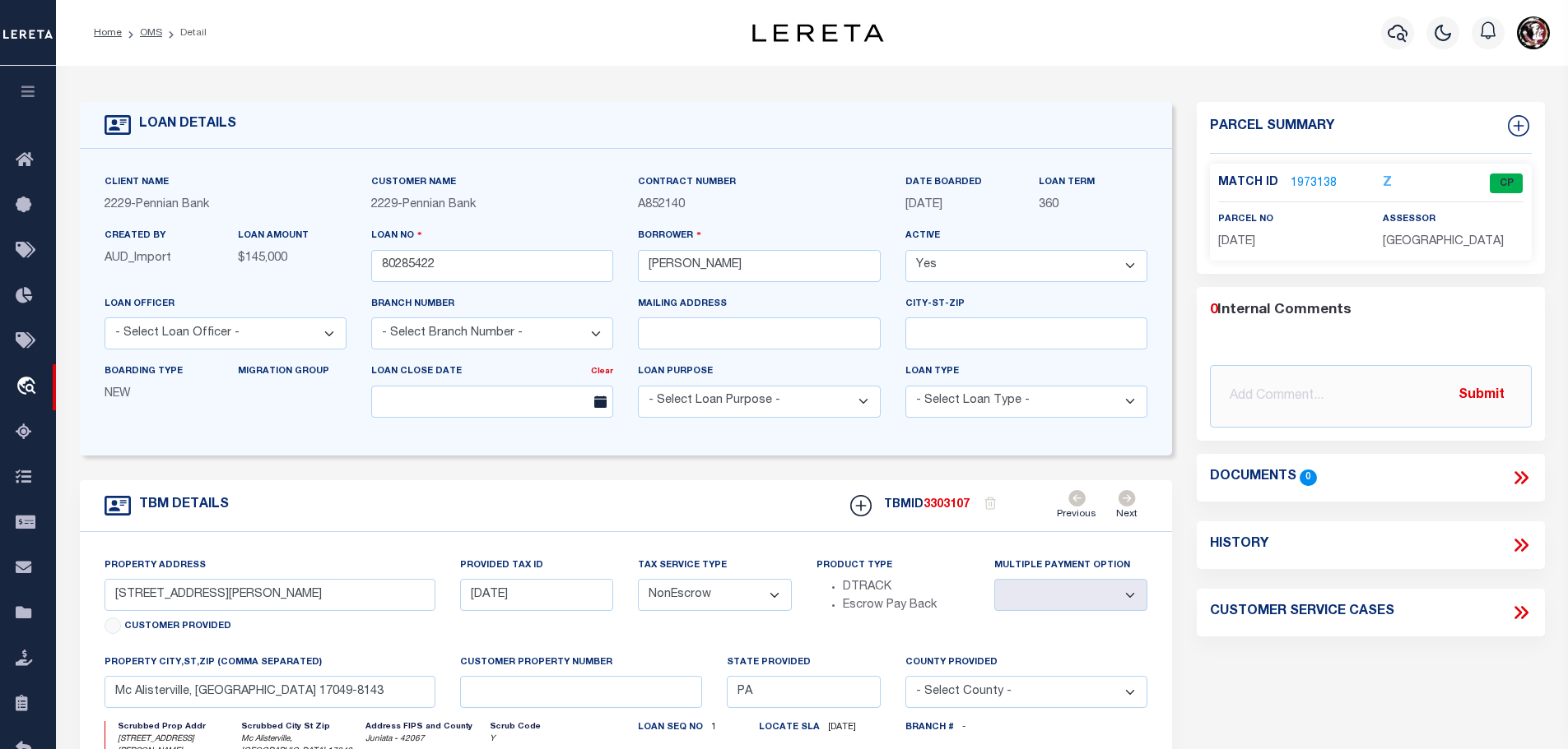
click at [1304, 175] on link "1973138" at bounding box center [1313, 184] width 46 height 18
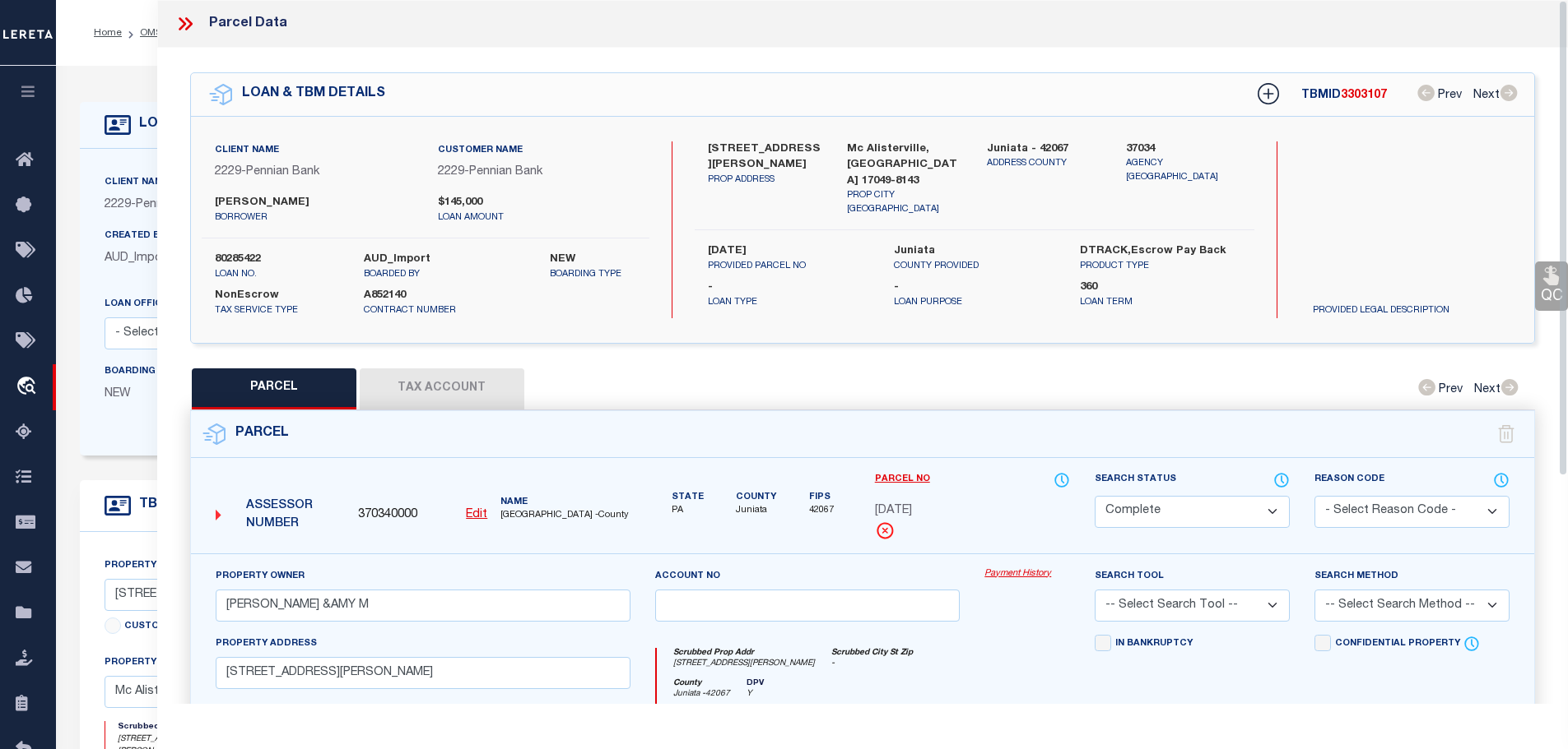
click at [405, 369] on button "Tax Account" at bounding box center [442, 389] width 164 height 42
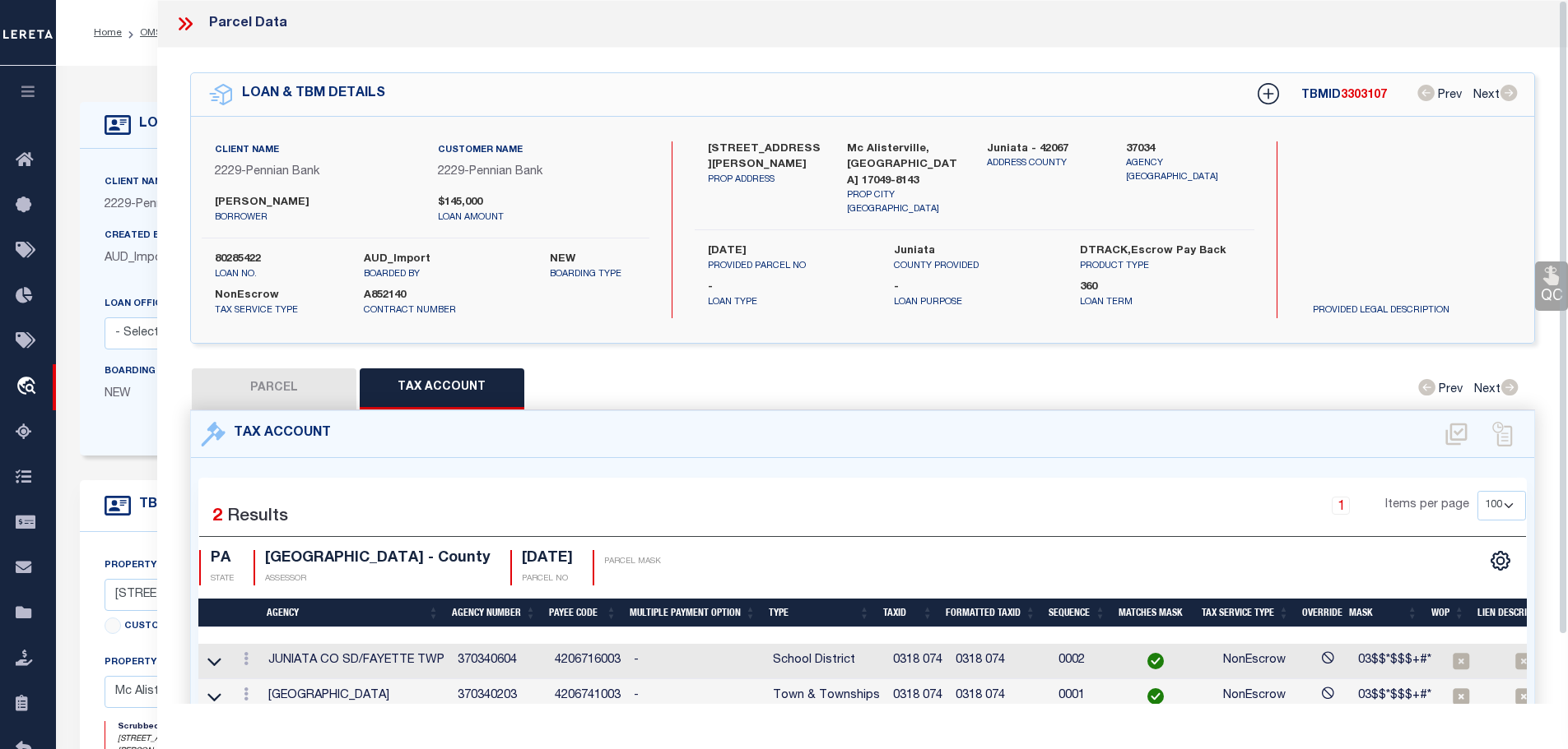
click at [178, 24] on icon at bounding box center [185, 23] width 21 height 21
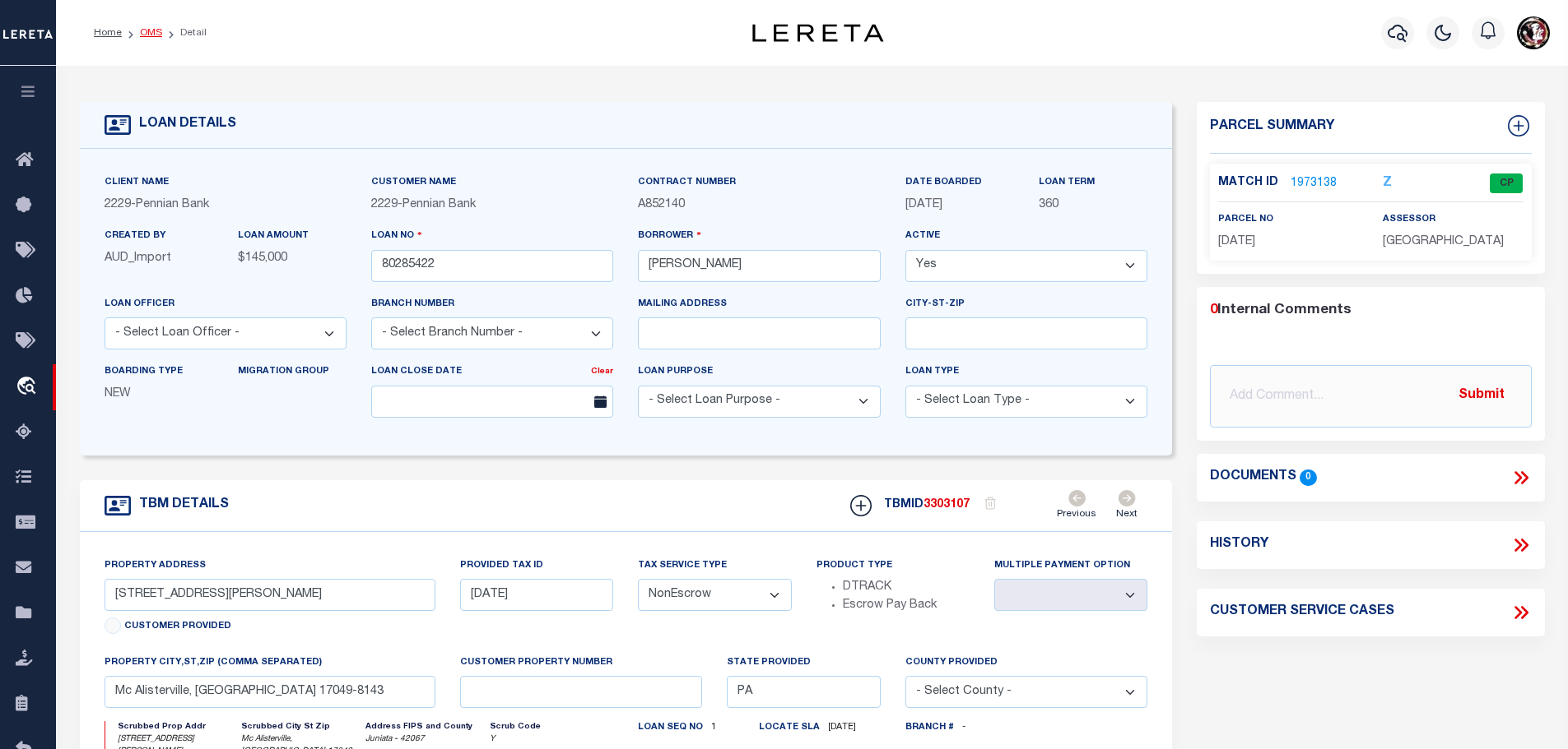
click at [140, 31] on link "OMS" at bounding box center [151, 32] width 22 height 10
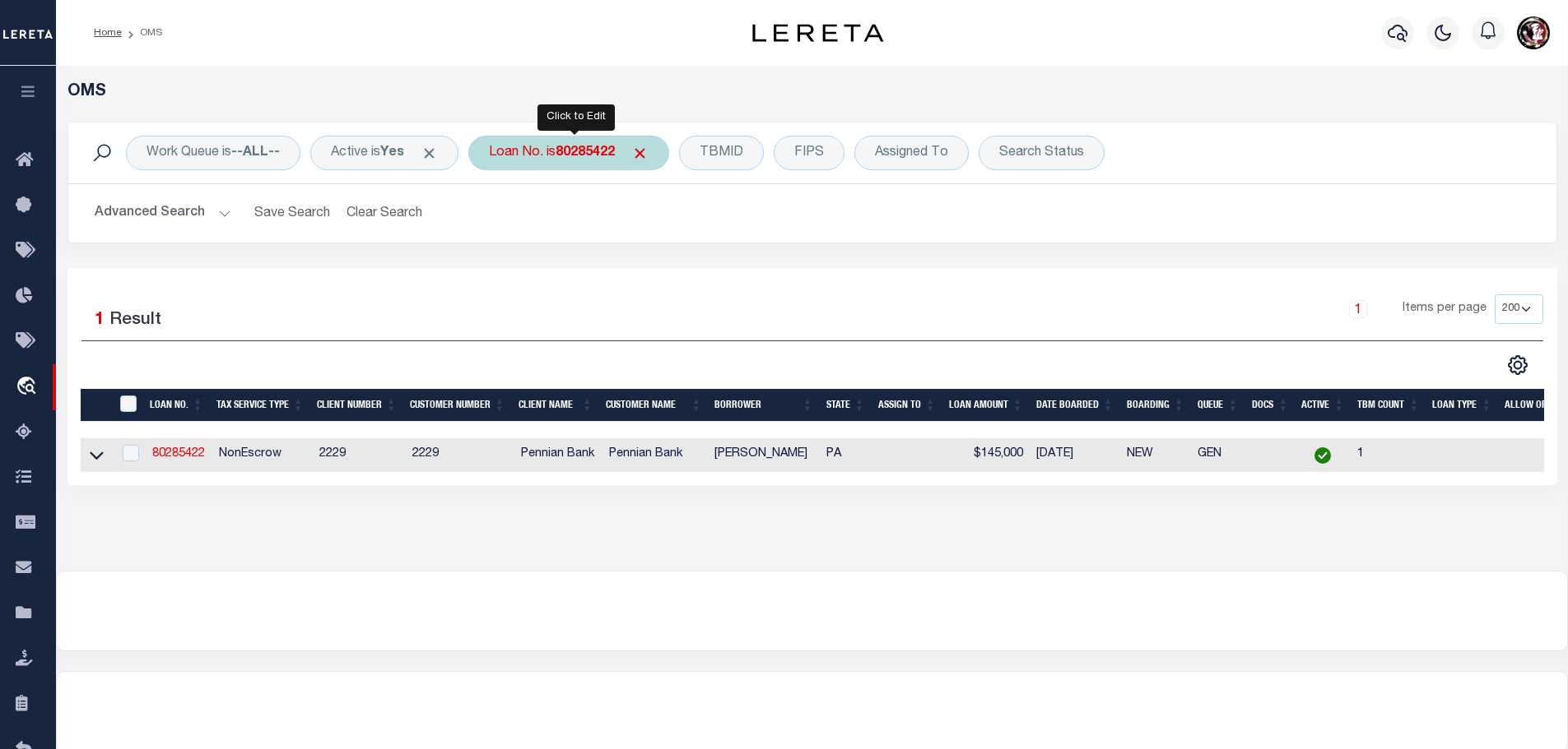
click at [565, 144] on div "Loan No. is 80285422" at bounding box center [569, 152] width 201 height 34
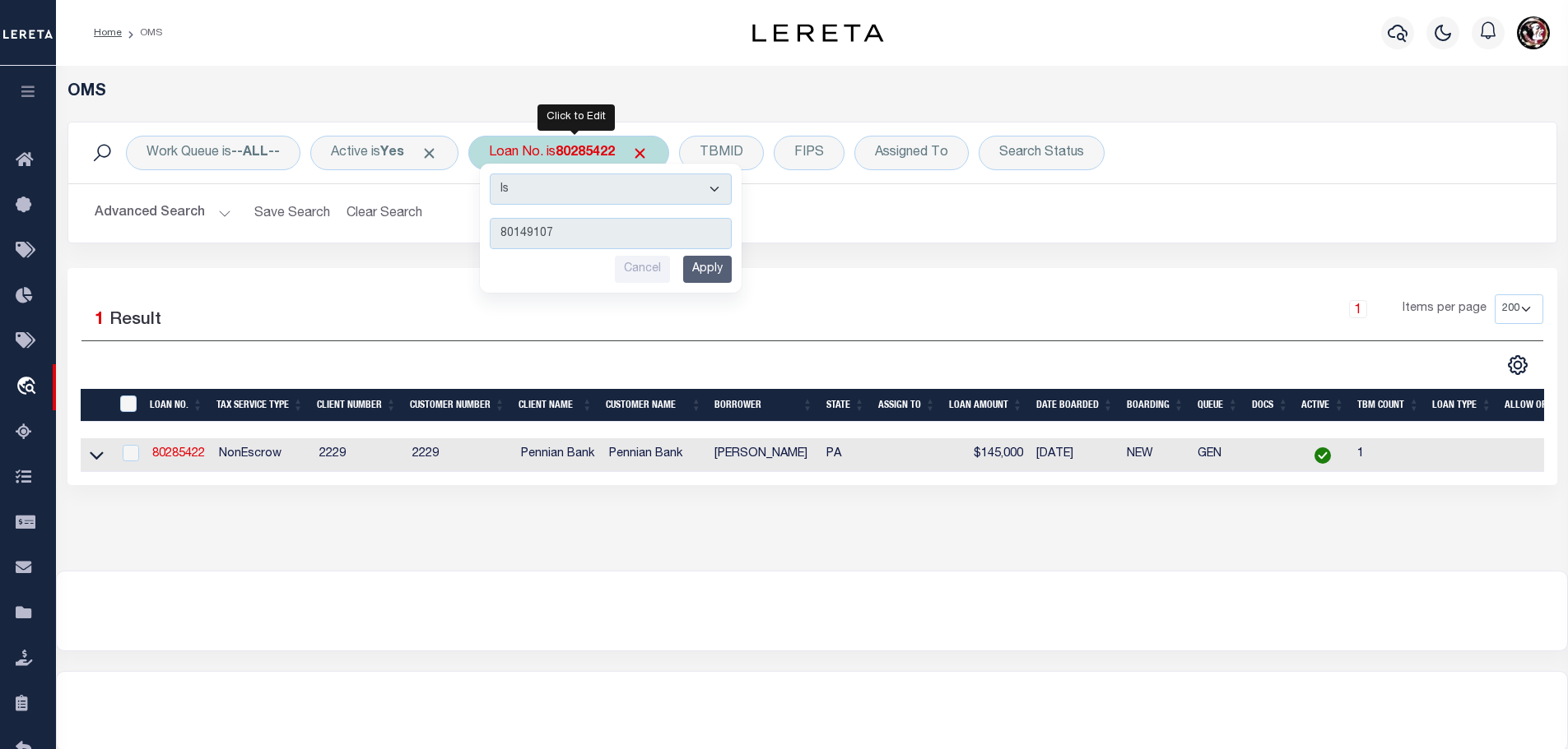
click at [721, 273] on input "Apply" at bounding box center [707, 268] width 49 height 27
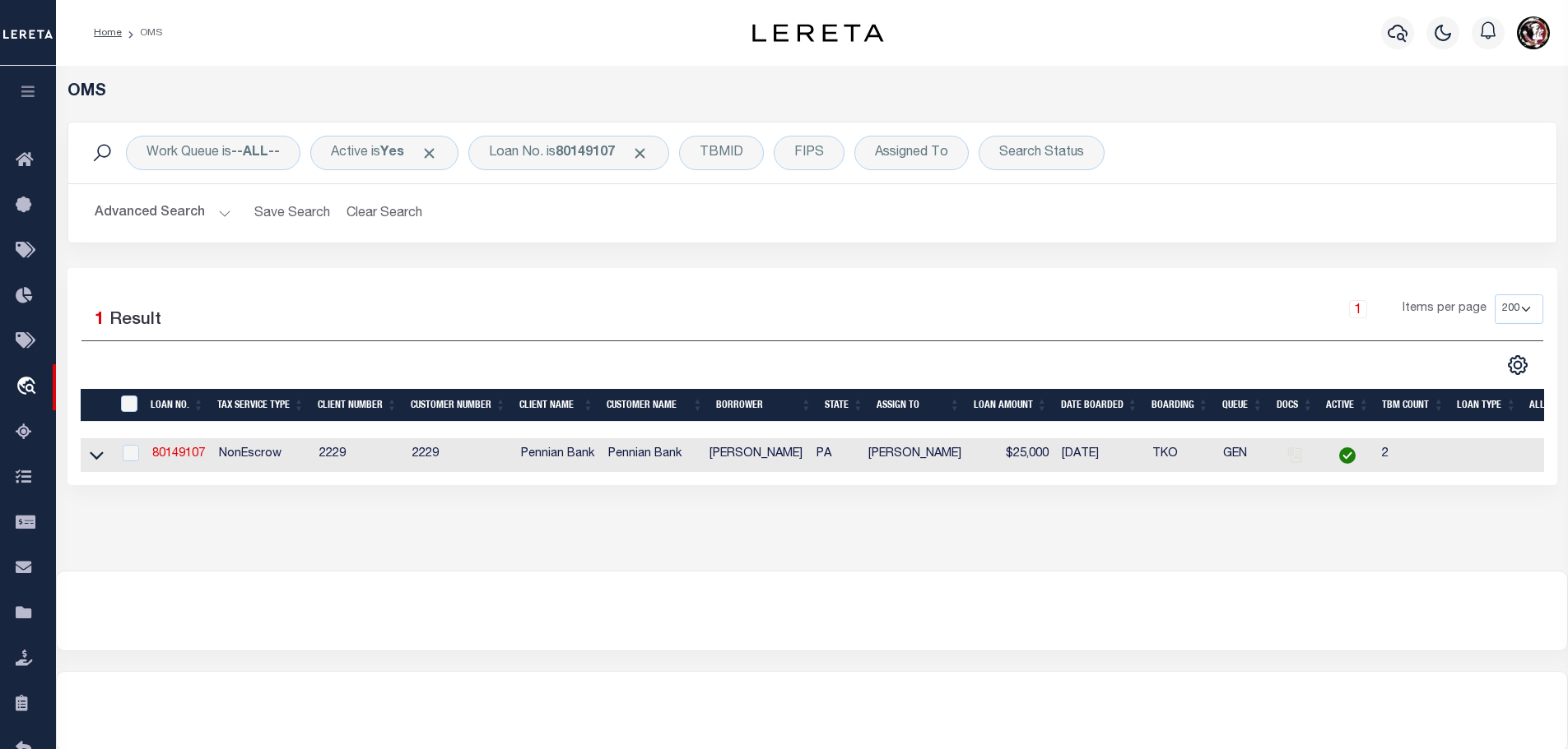
click at [182, 444] on td "80149107" at bounding box center [179, 455] width 66 height 34
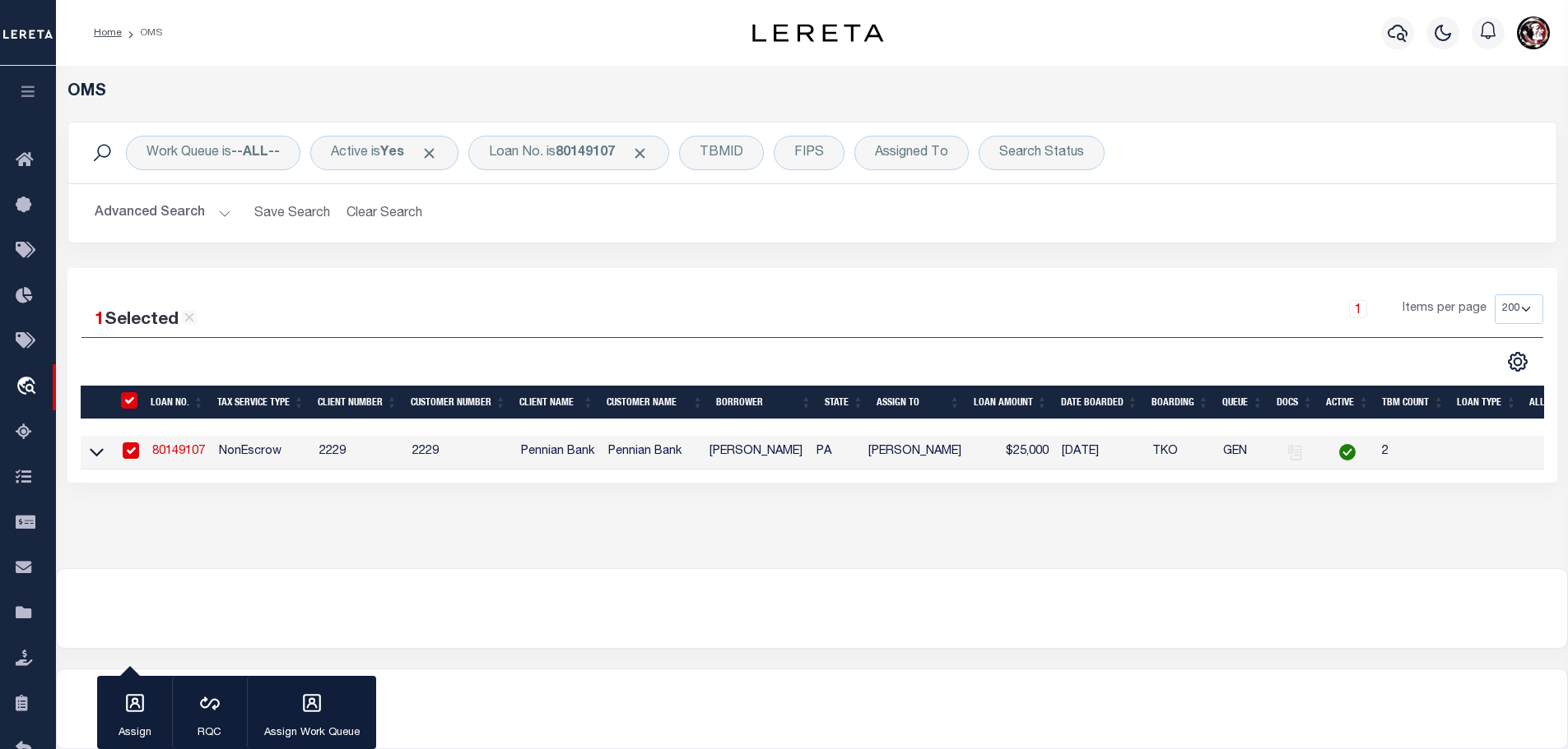
click at [182, 446] on link "80149107" at bounding box center [178, 451] width 53 height 11
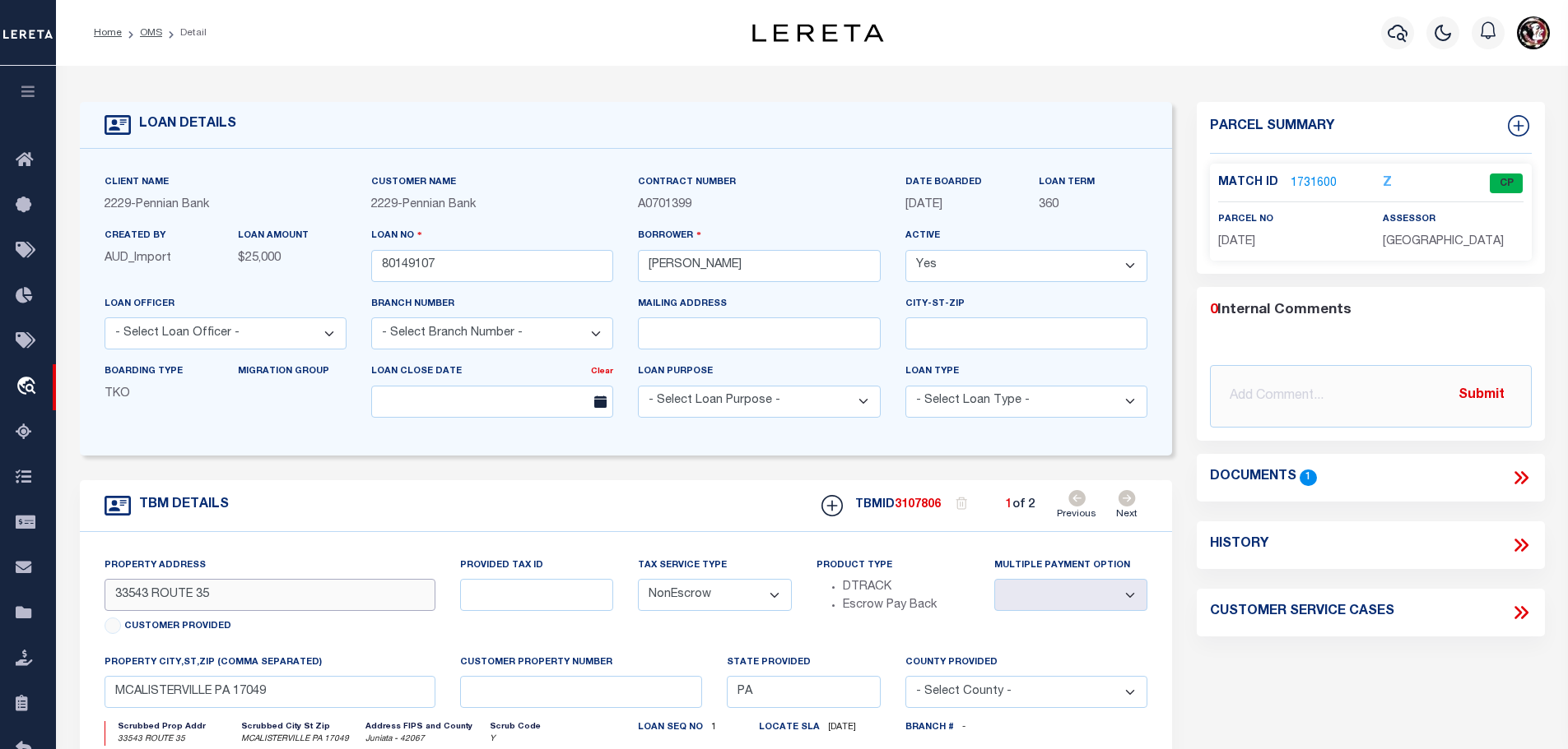
click at [125, 593] on input "33543 ROUTE 35" at bounding box center [269, 595] width 331 height 32
click at [1305, 175] on link "1731600" at bounding box center [1313, 184] width 46 height 18
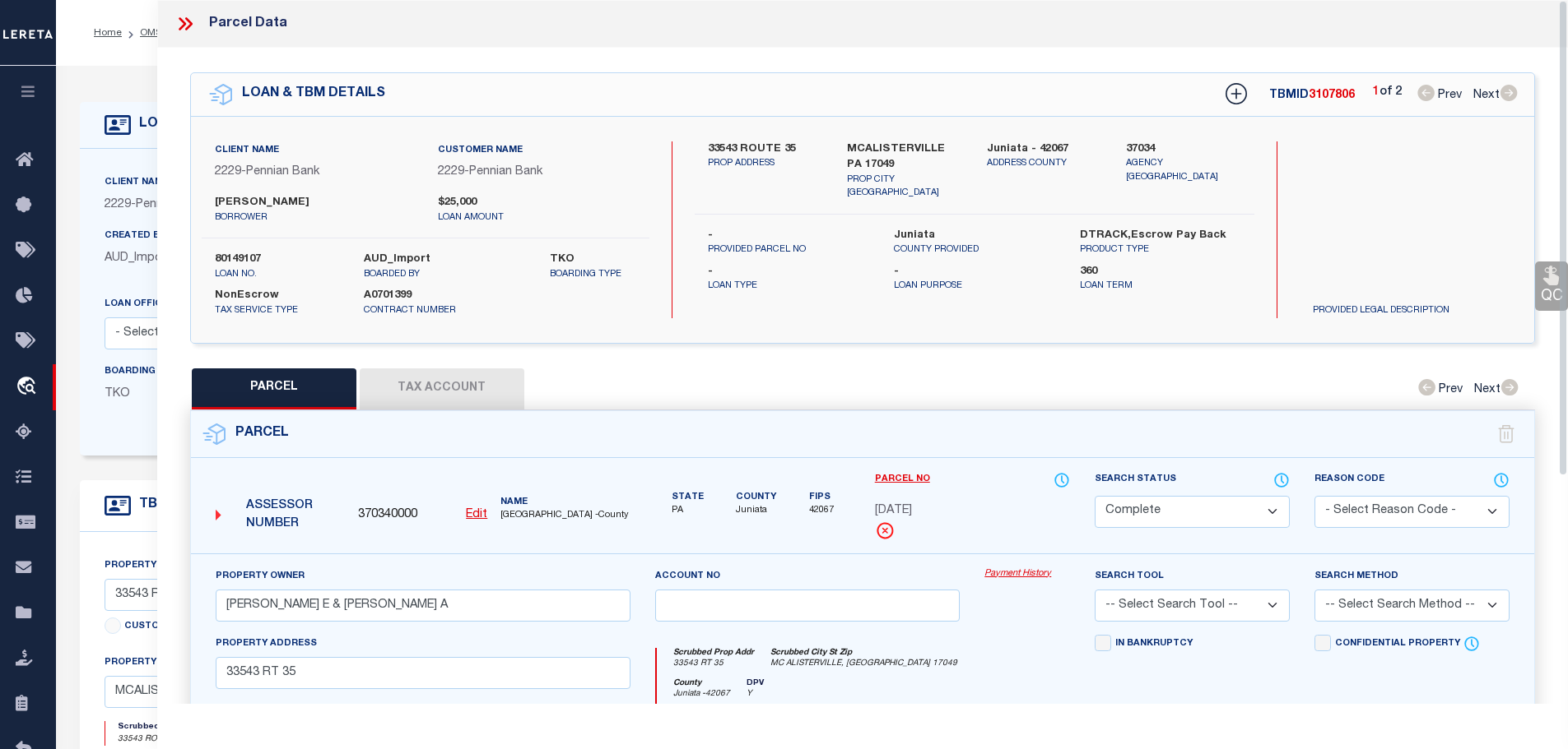
click at [458, 380] on button "Tax Account" at bounding box center [442, 389] width 164 height 42
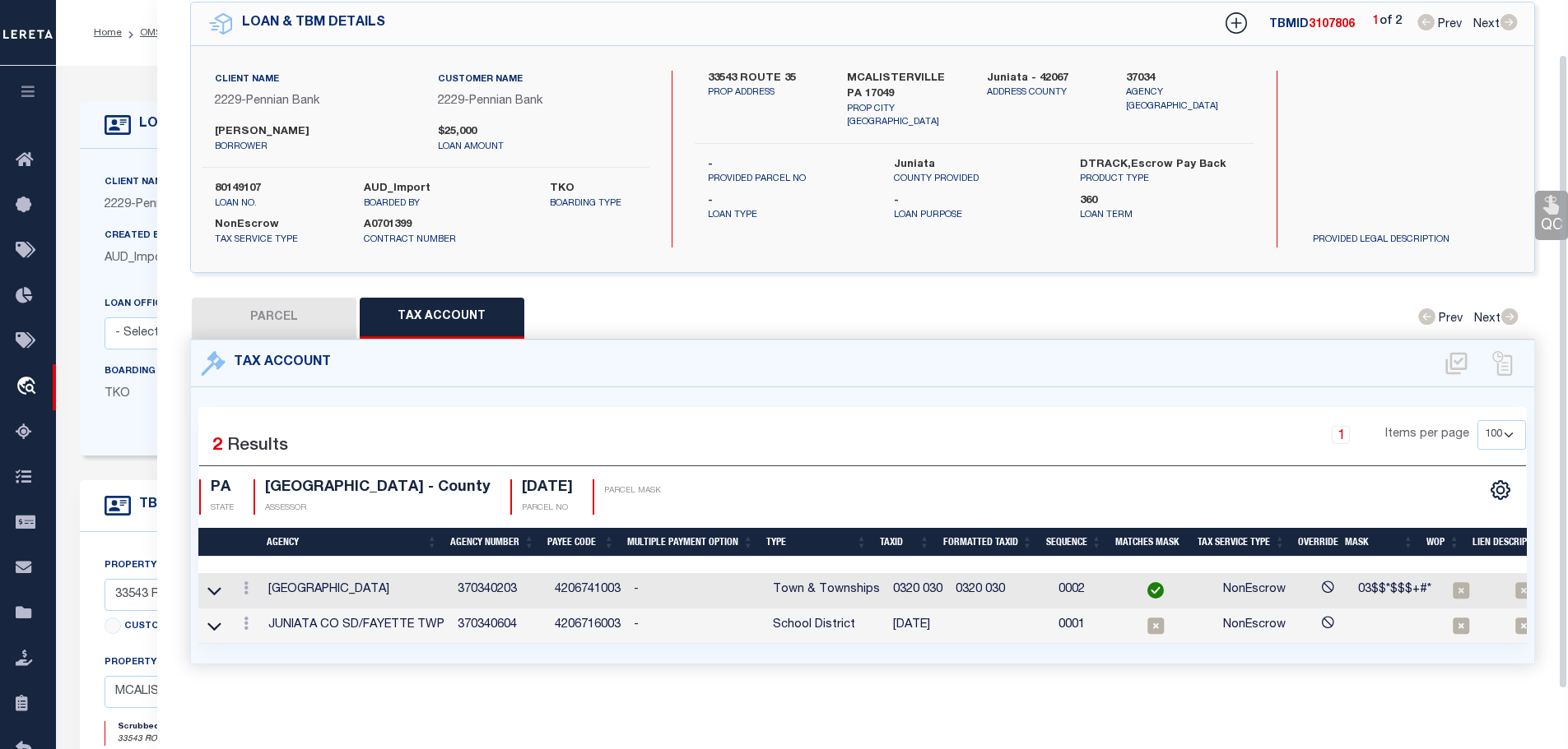
scroll to position [77, 0]
click at [243, 620] on link at bounding box center [246, 626] width 18 height 13
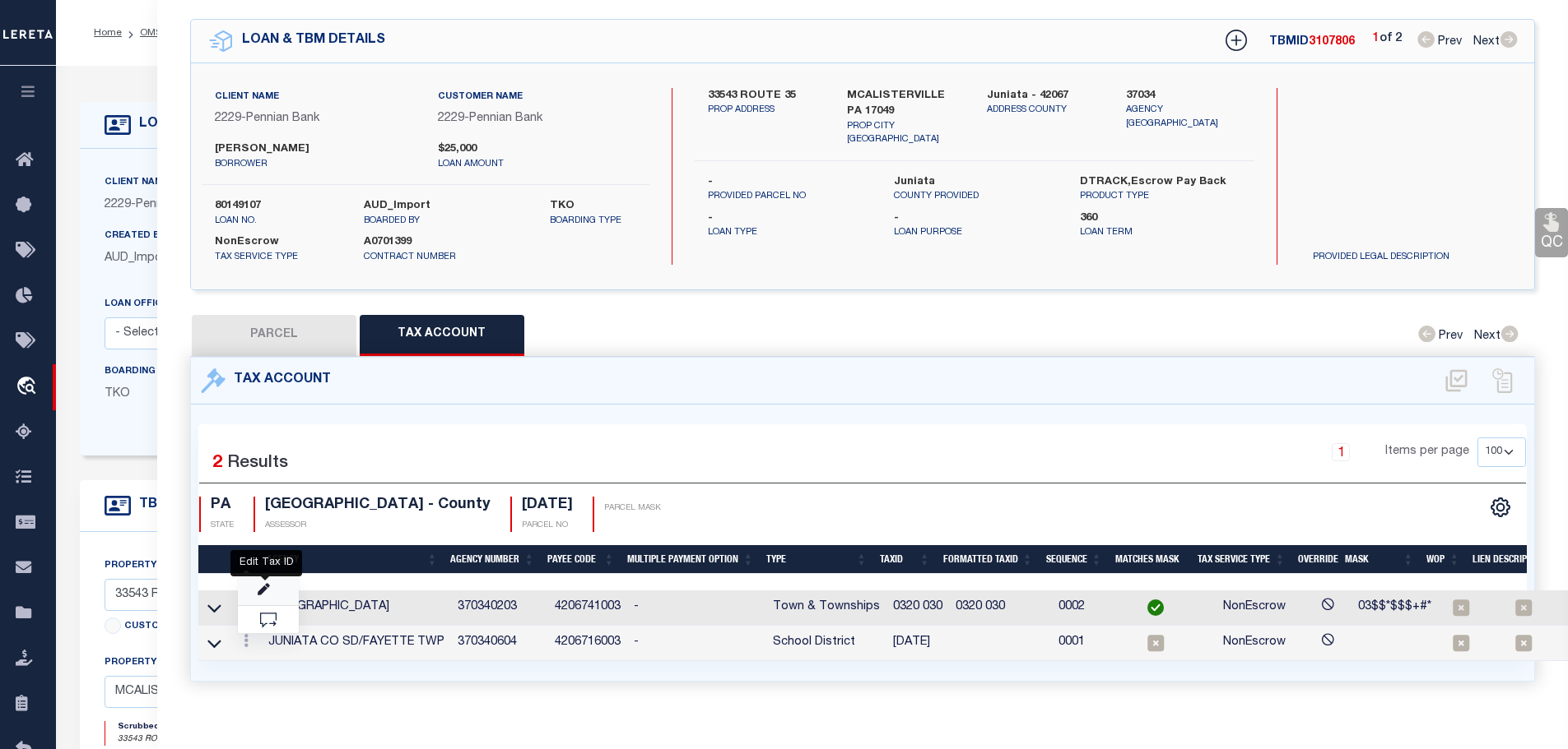
click at [260, 584] on icon "" at bounding box center [263, 589] width 12 height 12
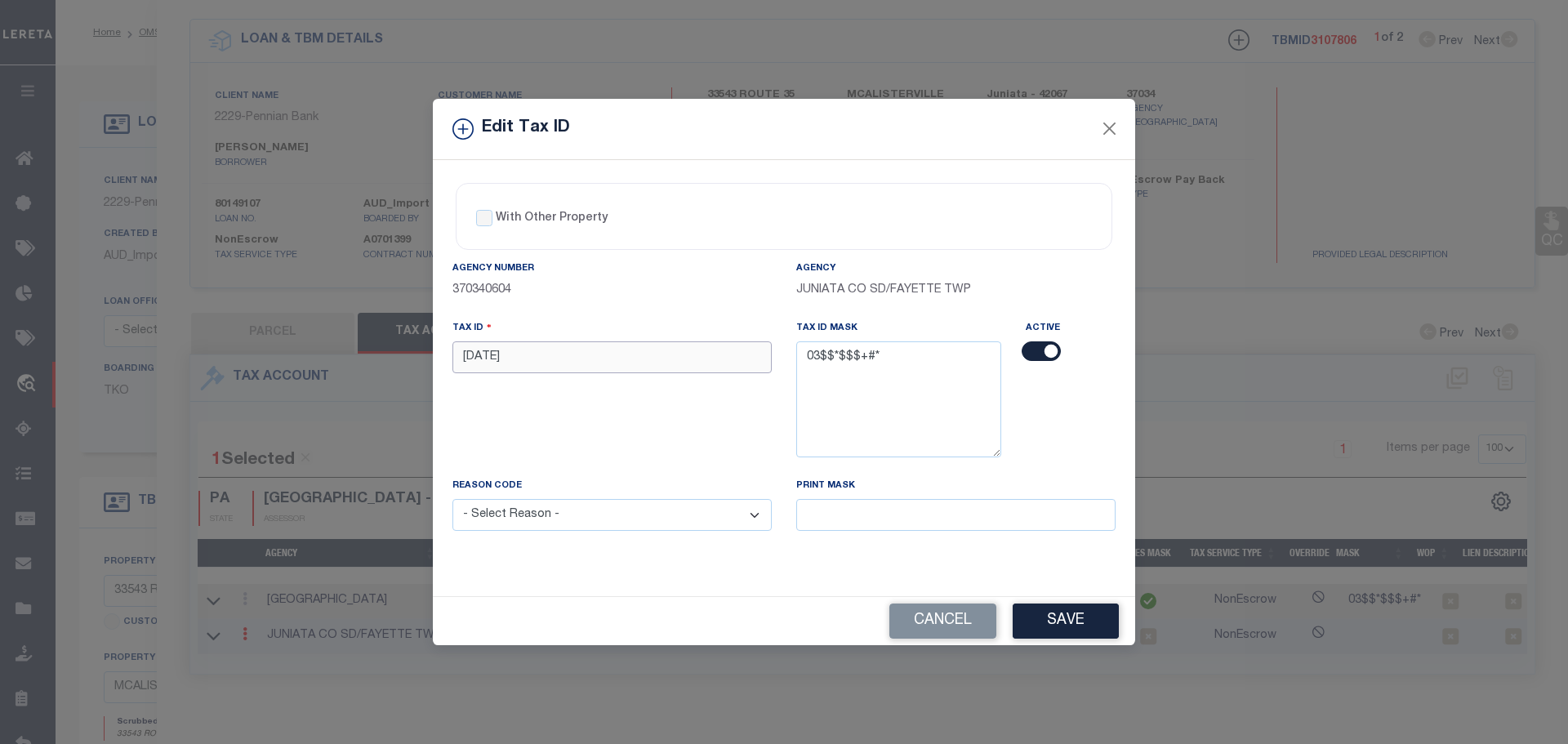
click at [525, 357] on input "[DATE]" at bounding box center [612, 357] width 320 height 32
paste input "0320 0"
click at [572, 517] on select "- Select Reason - 099 - Other (Provide additional detail) ACT - Agency Changed …" at bounding box center [612, 515] width 320 height 32
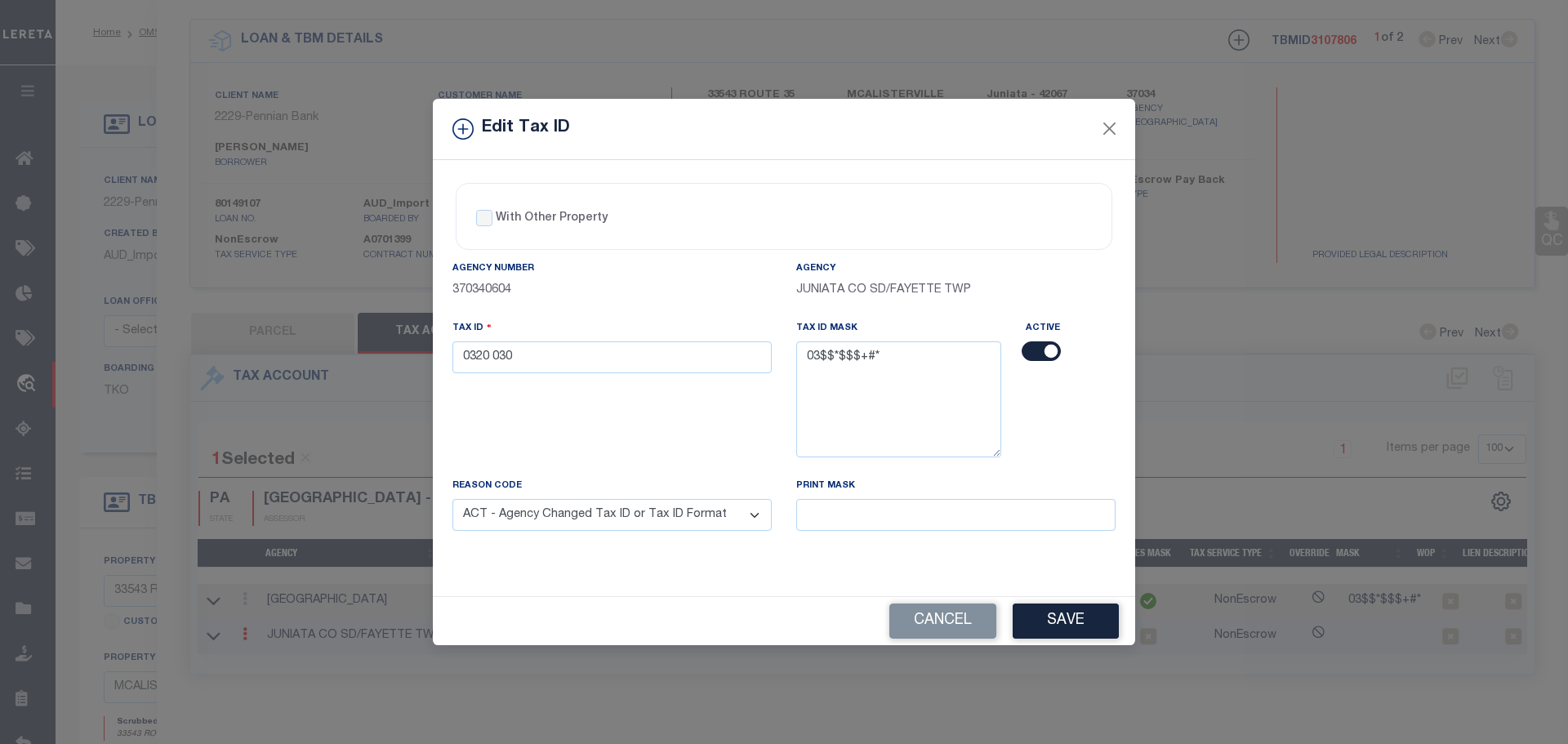
click at [452, 500] on select "- Select Reason - 099 - Other (Provide additional detail) ACT - Agency Changed …" at bounding box center [612, 515] width 320 height 32
click at [1090, 629] on button "Save" at bounding box center [1066, 621] width 106 height 35
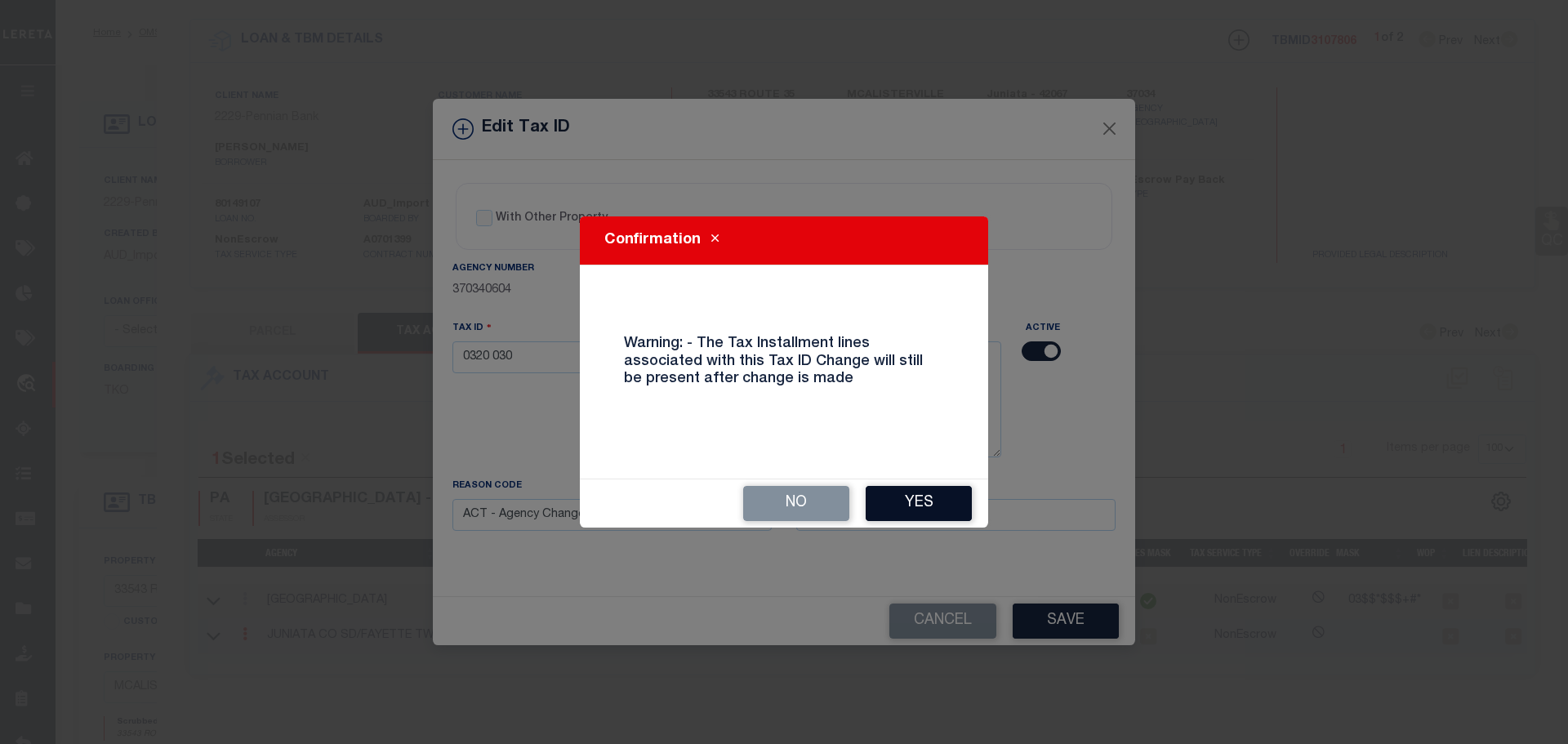
click at [918, 497] on button "Yes" at bounding box center [919, 504] width 106 height 35
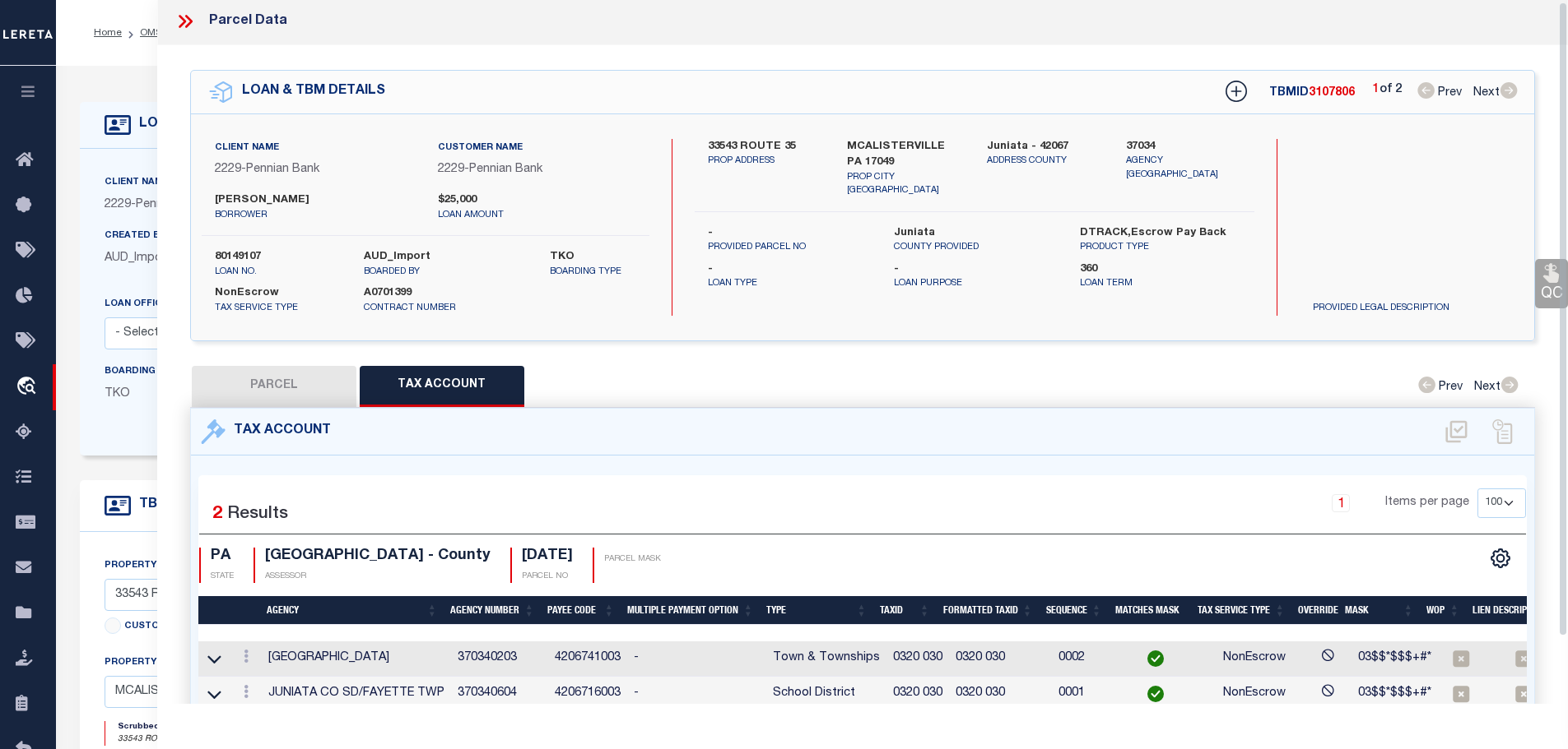
scroll to position [0, 0]
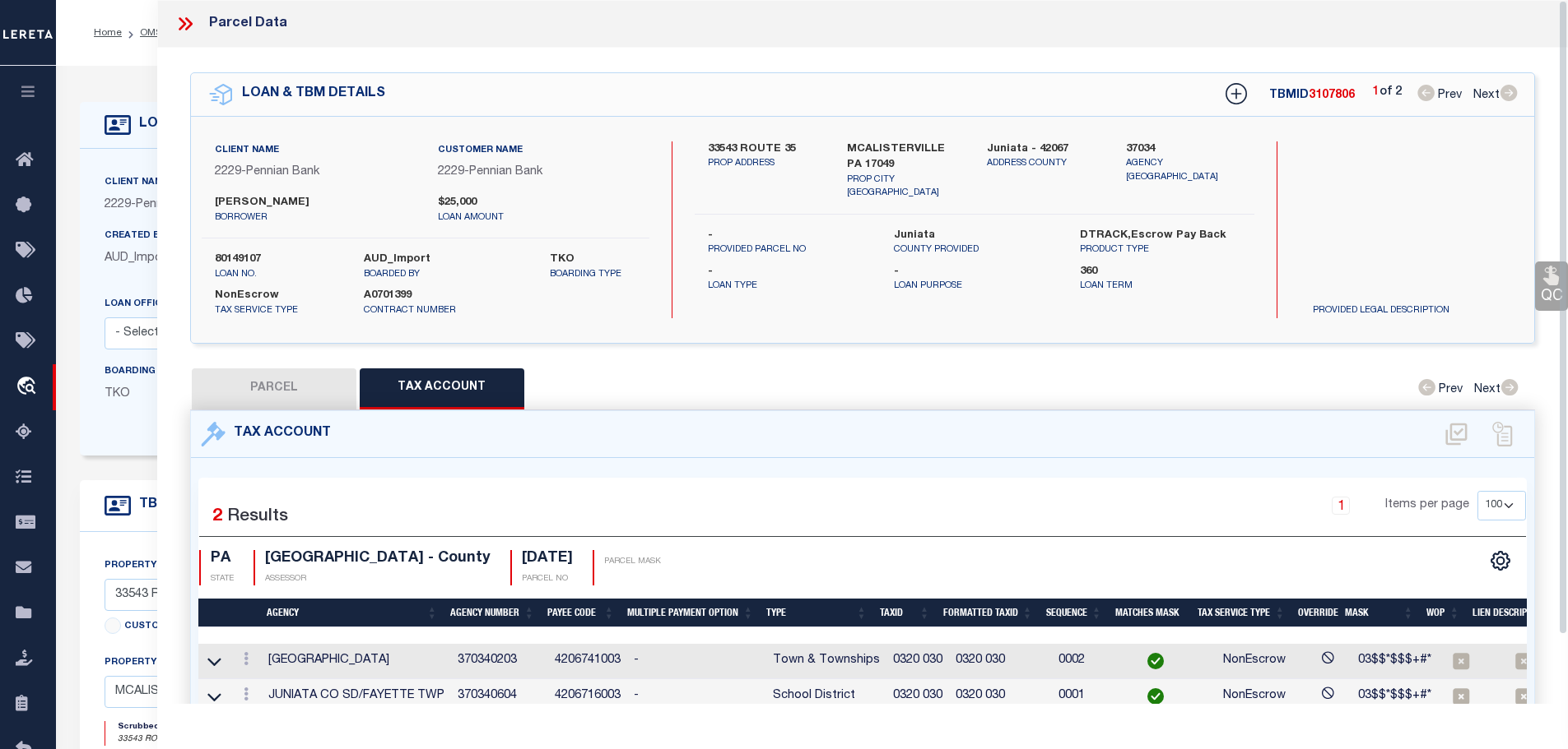
click at [174, 17] on icon at bounding box center [185, 23] width 21 height 21
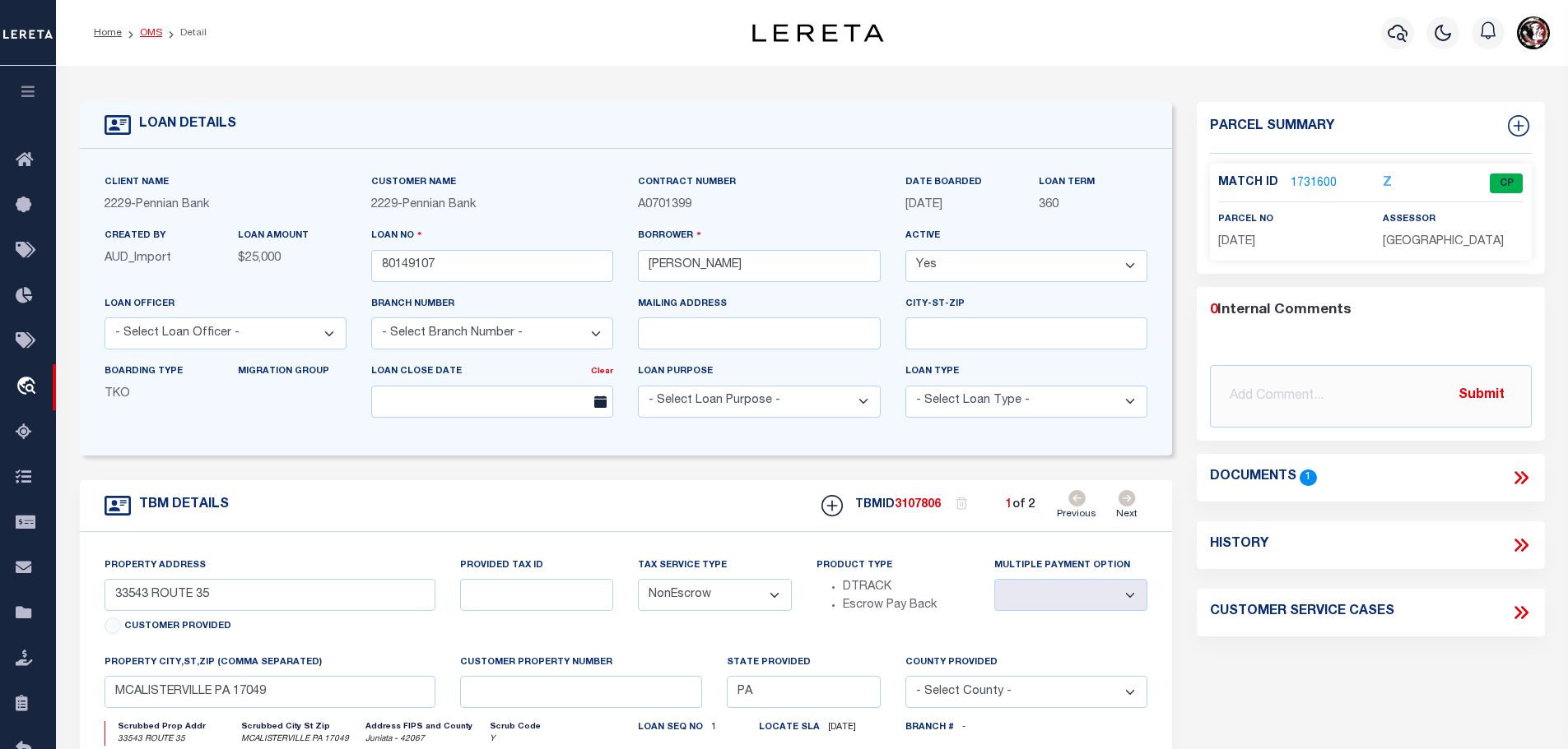
click at [140, 28] on link "OMS" at bounding box center [151, 32] width 22 height 10
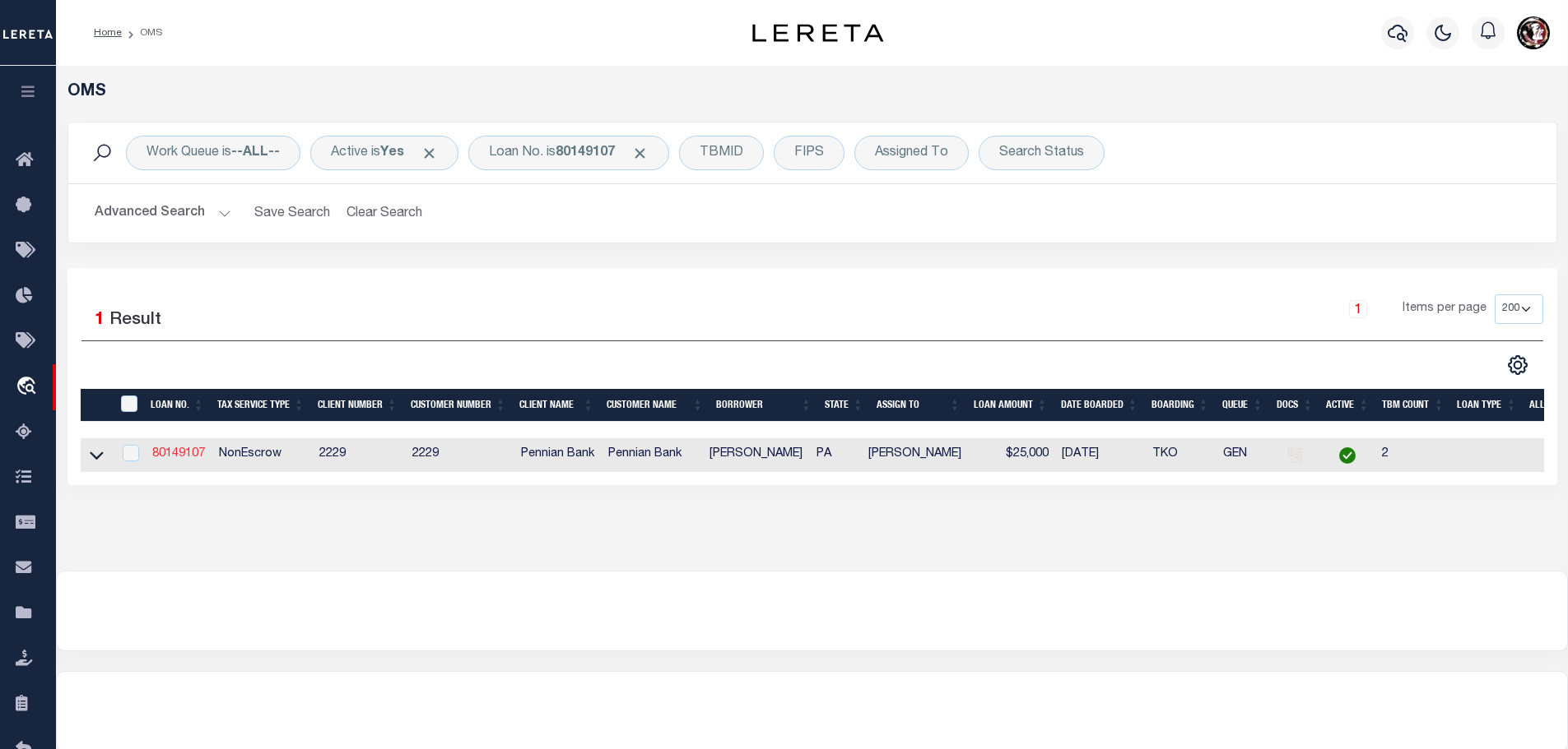
click at [182, 453] on link "80149107" at bounding box center [178, 454] width 53 height 11
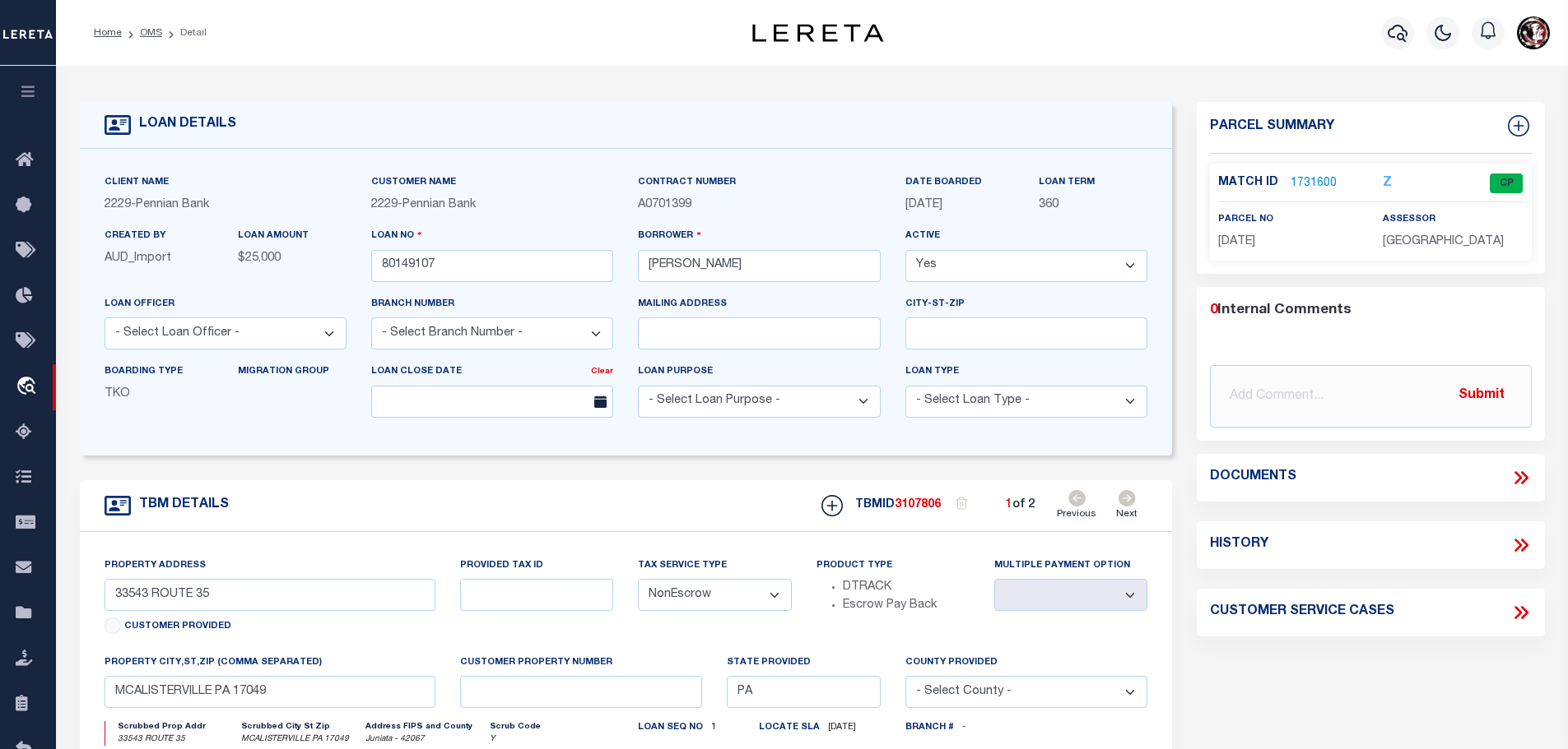
click at [1126, 494] on icon at bounding box center [1127, 499] width 18 height 17
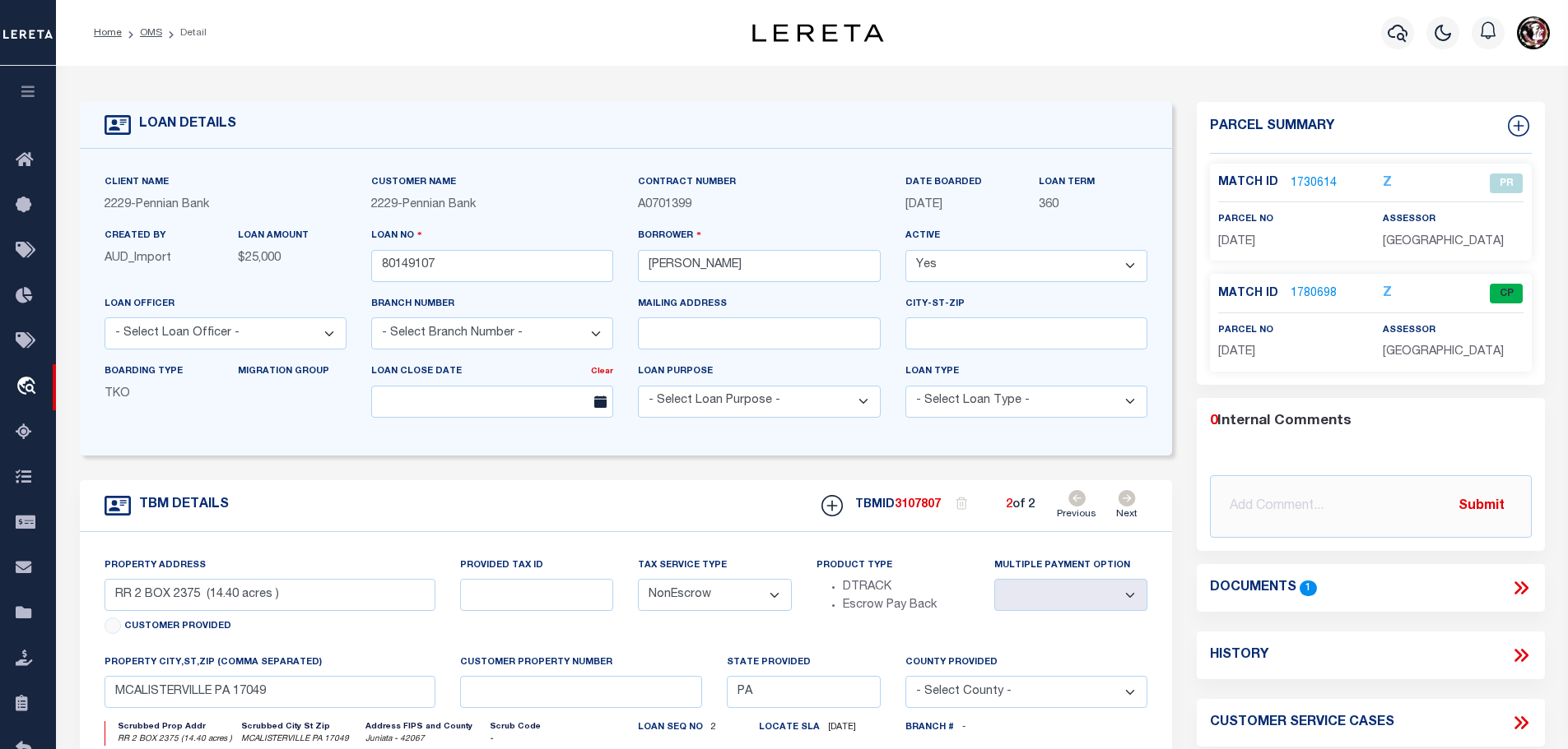
click at [1296, 292] on link "1780698" at bounding box center [1313, 293] width 46 height 18
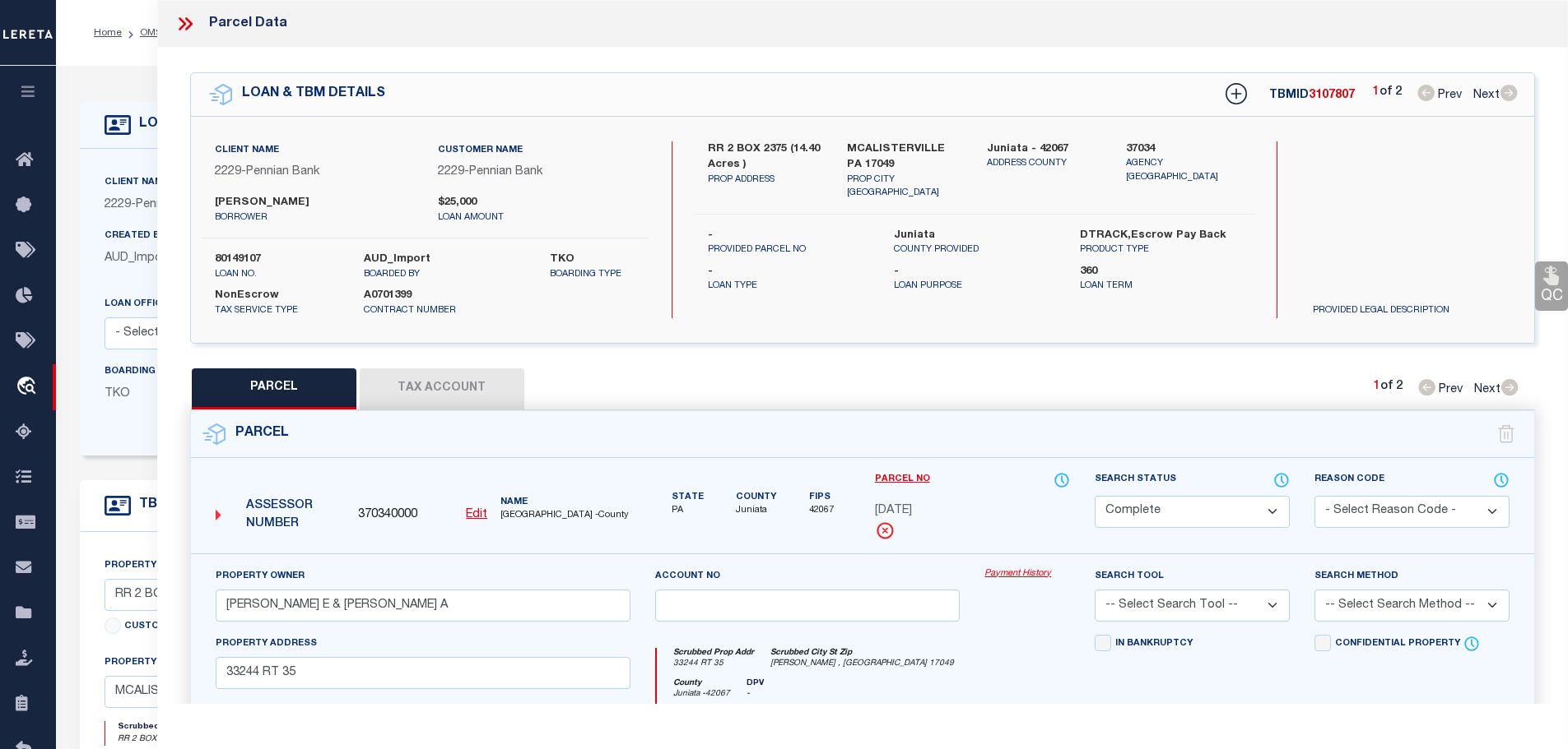
click at [404, 381] on button "Tax Account" at bounding box center [442, 389] width 164 height 42
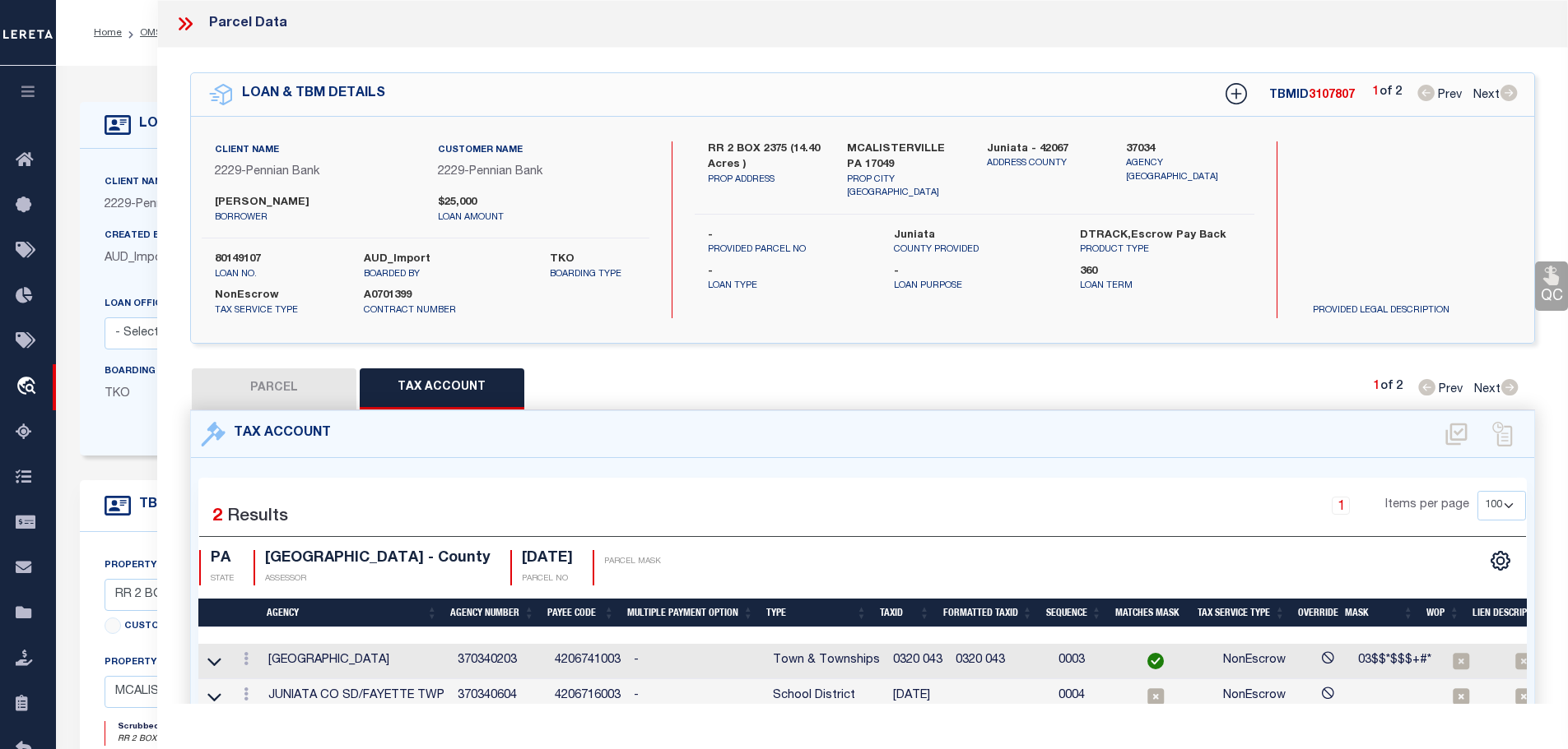
click at [910, 655] on td "0320 043" at bounding box center [917, 661] width 63 height 35
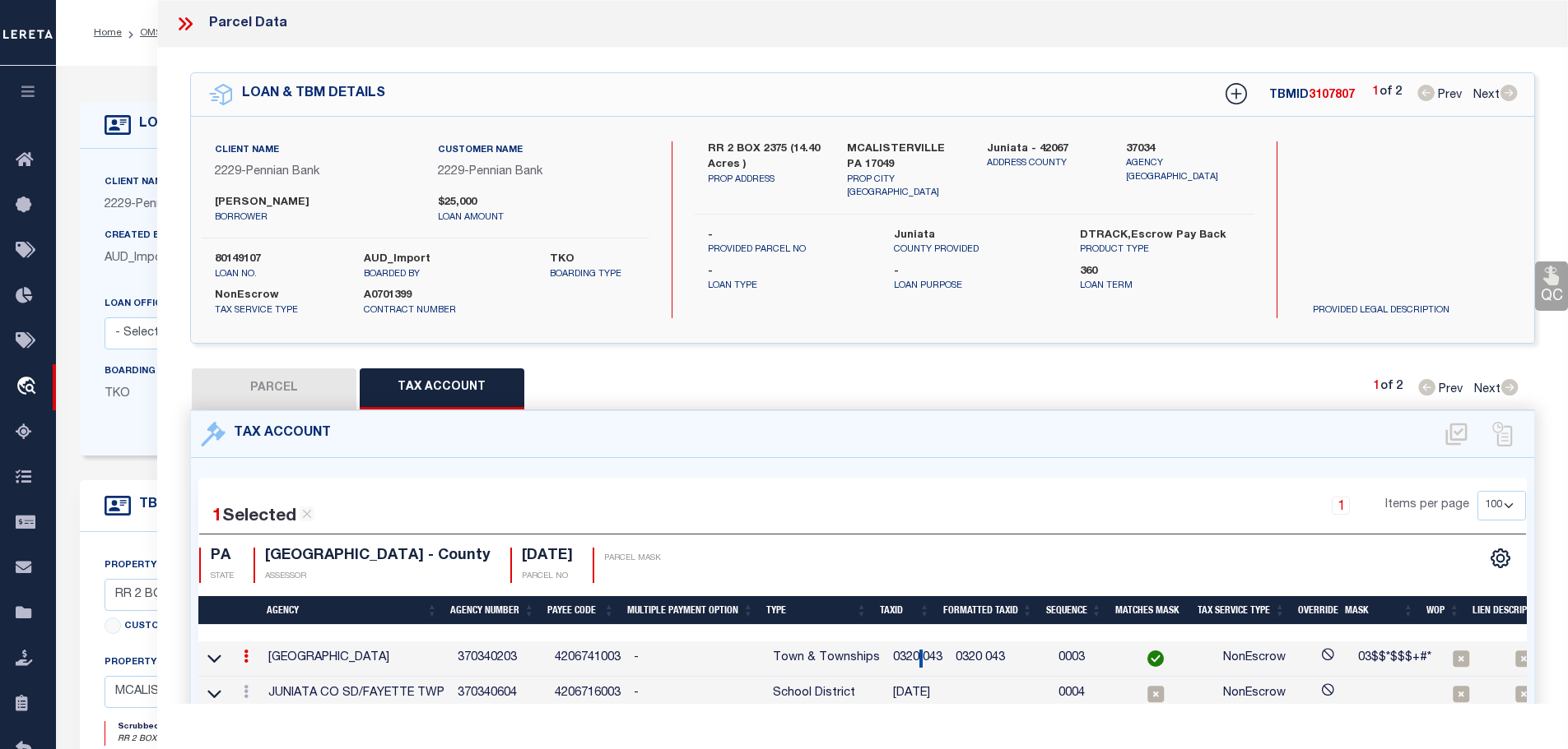
click at [910, 655] on td "0320 043" at bounding box center [917, 660] width 63 height 35
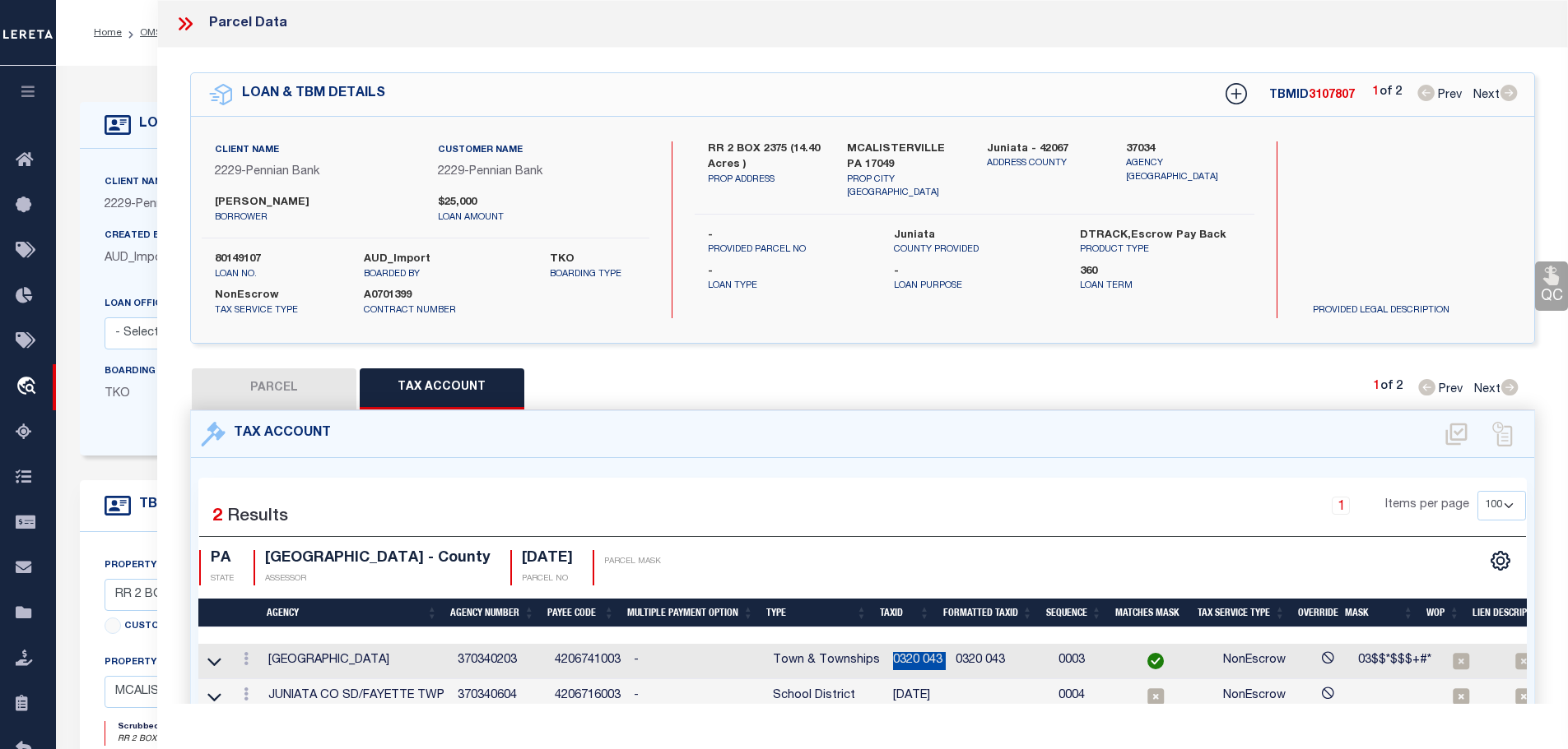
click at [910, 655] on td "0320 043" at bounding box center [917, 661] width 63 height 35
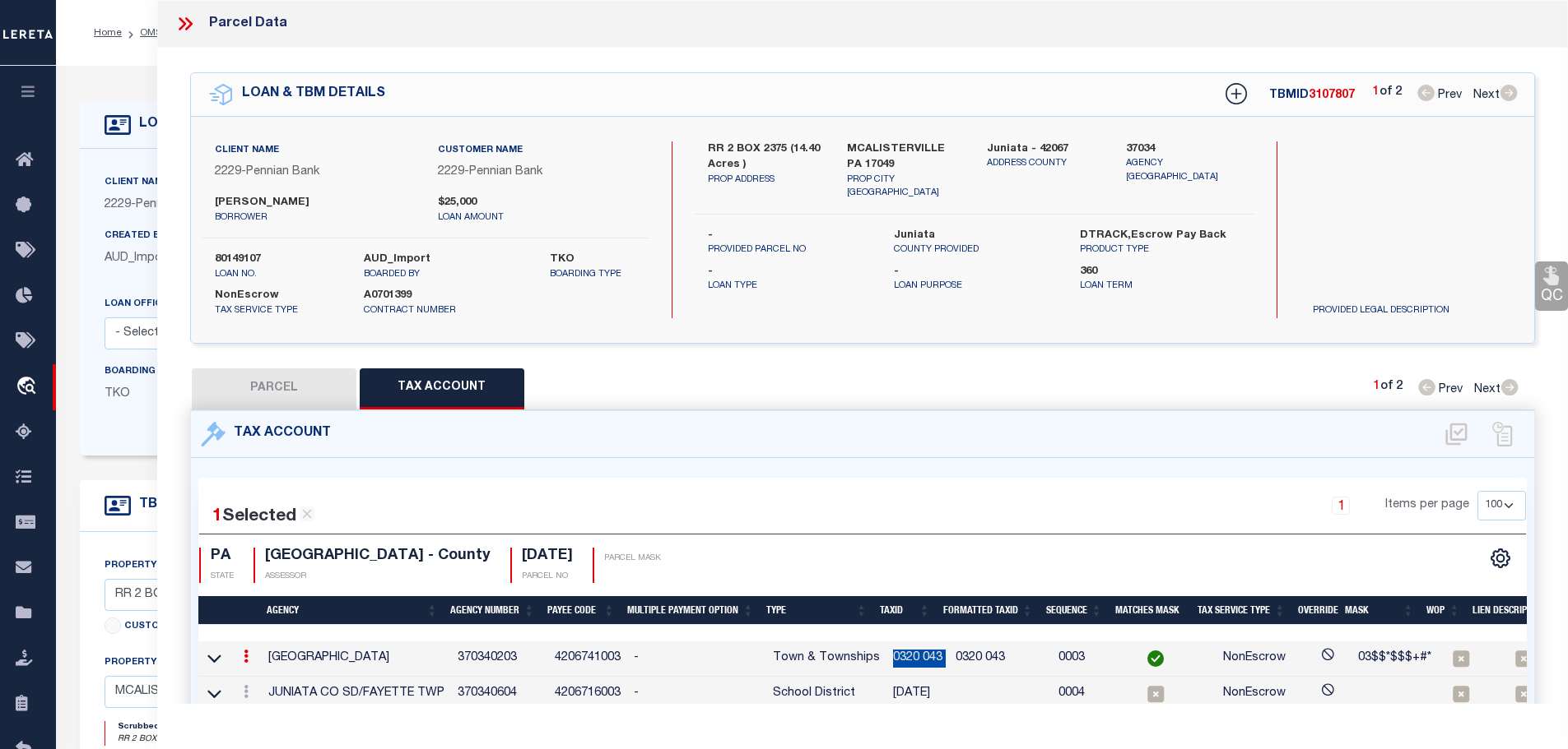
copy td "0320 043"
click at [247, 691] on icon at bounding box center [245, 692] width 5 height 13
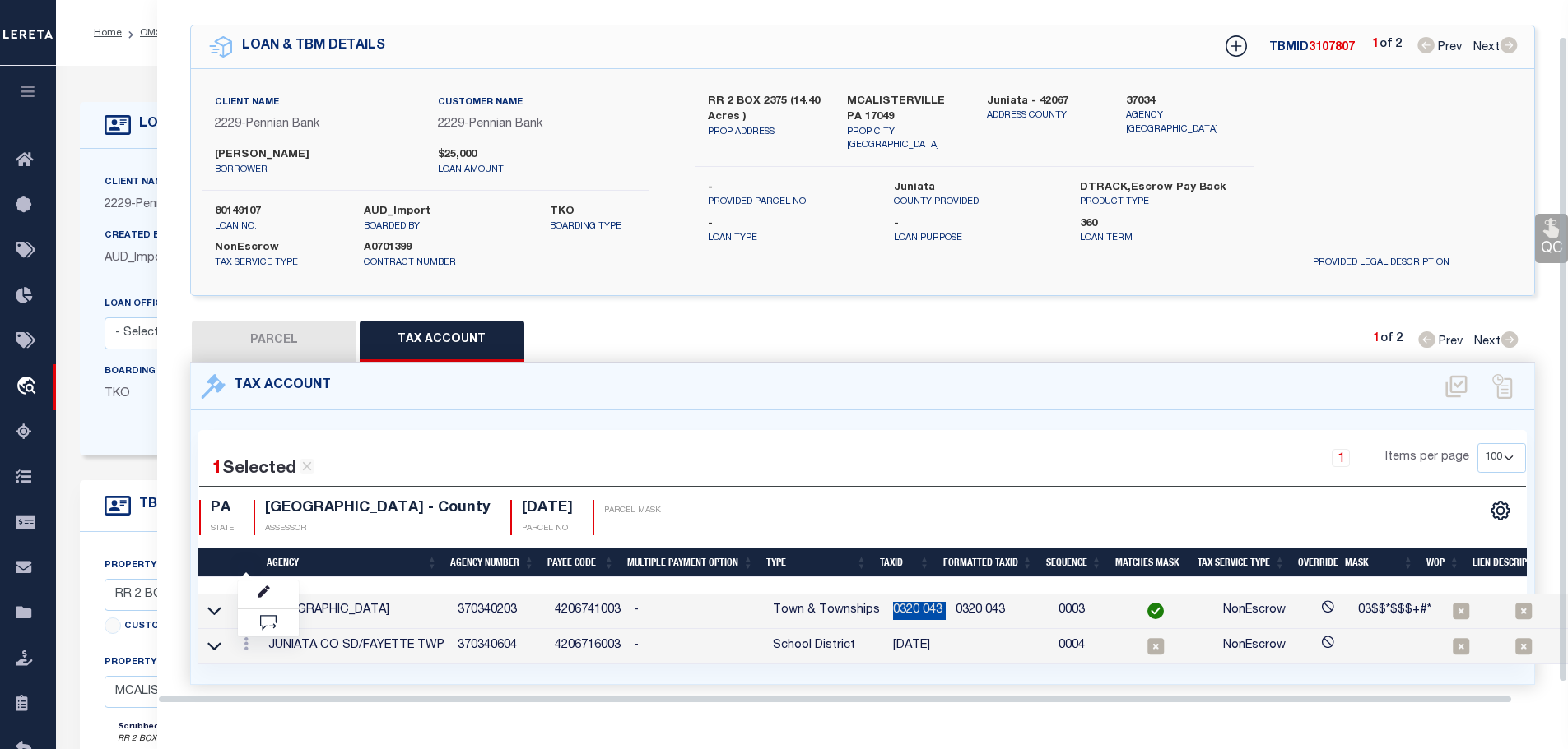
scroll to position [50, 0]
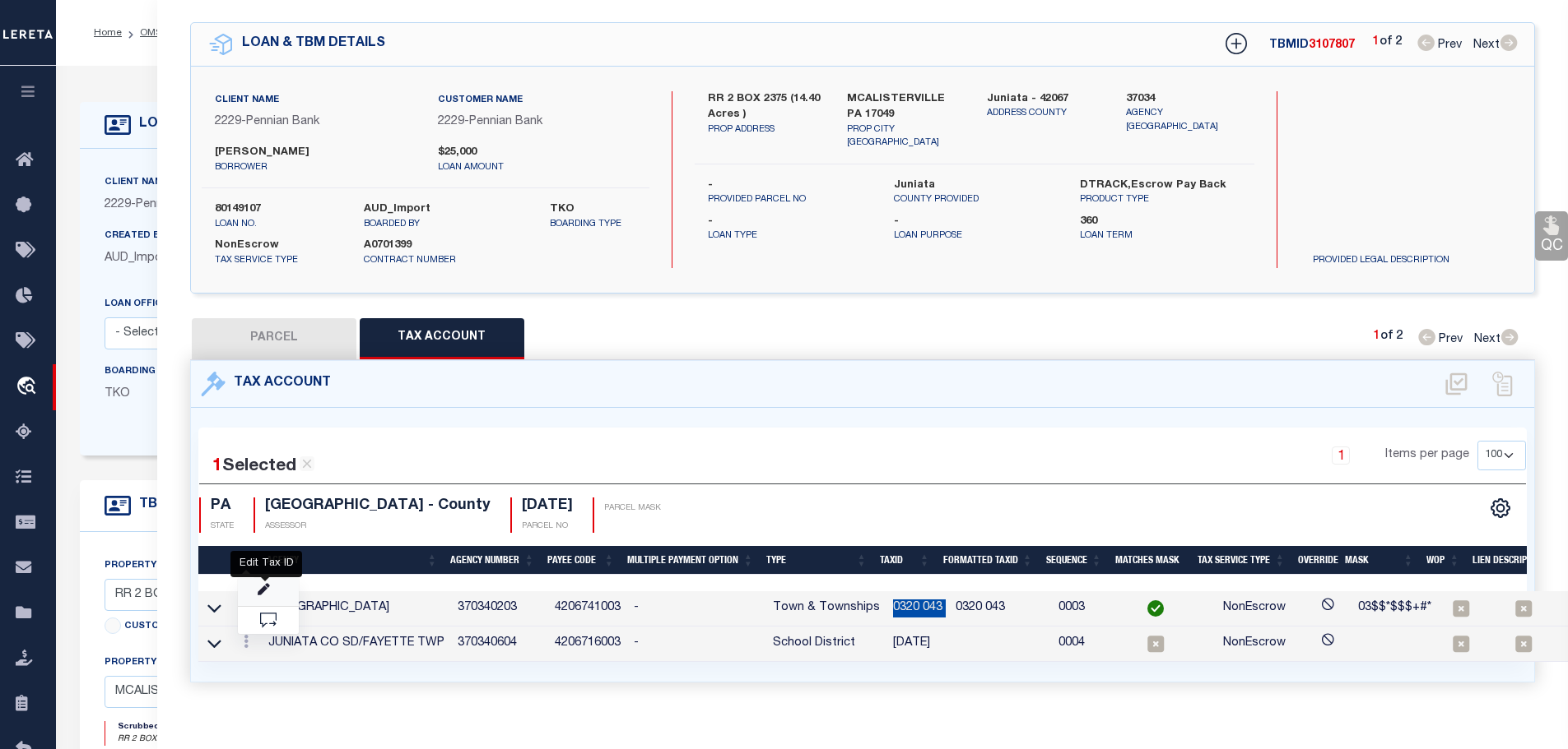
click at [262, 584] on icon "" at bounding box center [263, 589] width 12 height 12
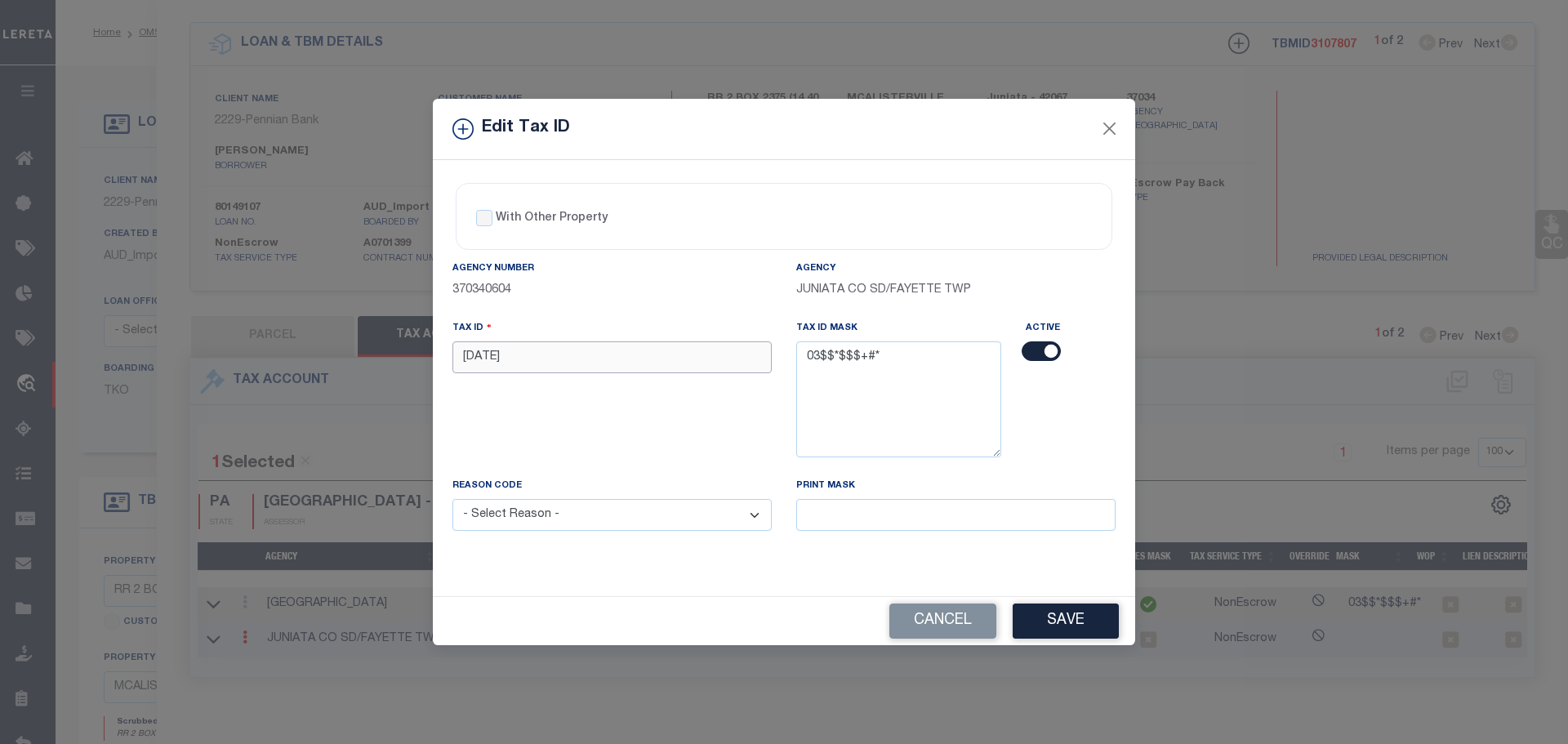
click at [532, 354] on input "[DATE]" at bounding box center [612, 357] width 320 height 32
paste input "0320 043"
click at [642, 518] on select "- Select Reason - 099 - Other (Provide additional detail) ACT - Agency Changed …" at bounding box center [612, 515] width 320 height 32
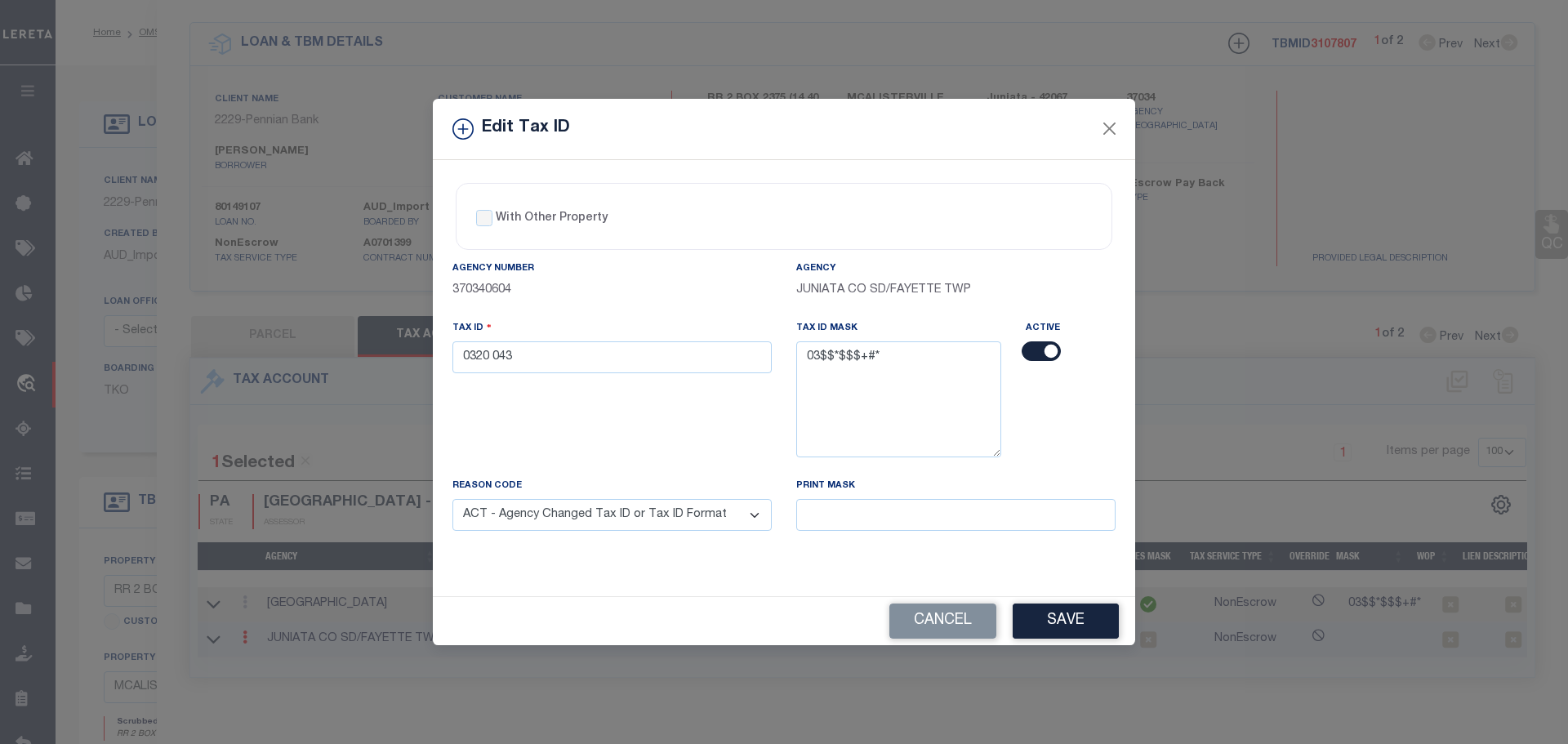
click at [452, 500] on select "- Select Reason - 099 - Other (Provide additional detail) ACT - Agency Changed …" at bounding box center [612, 515] width 320 height 32
click at [1101, 628] on button "Save" at bounding box center [1066, 621] width 106 height 35
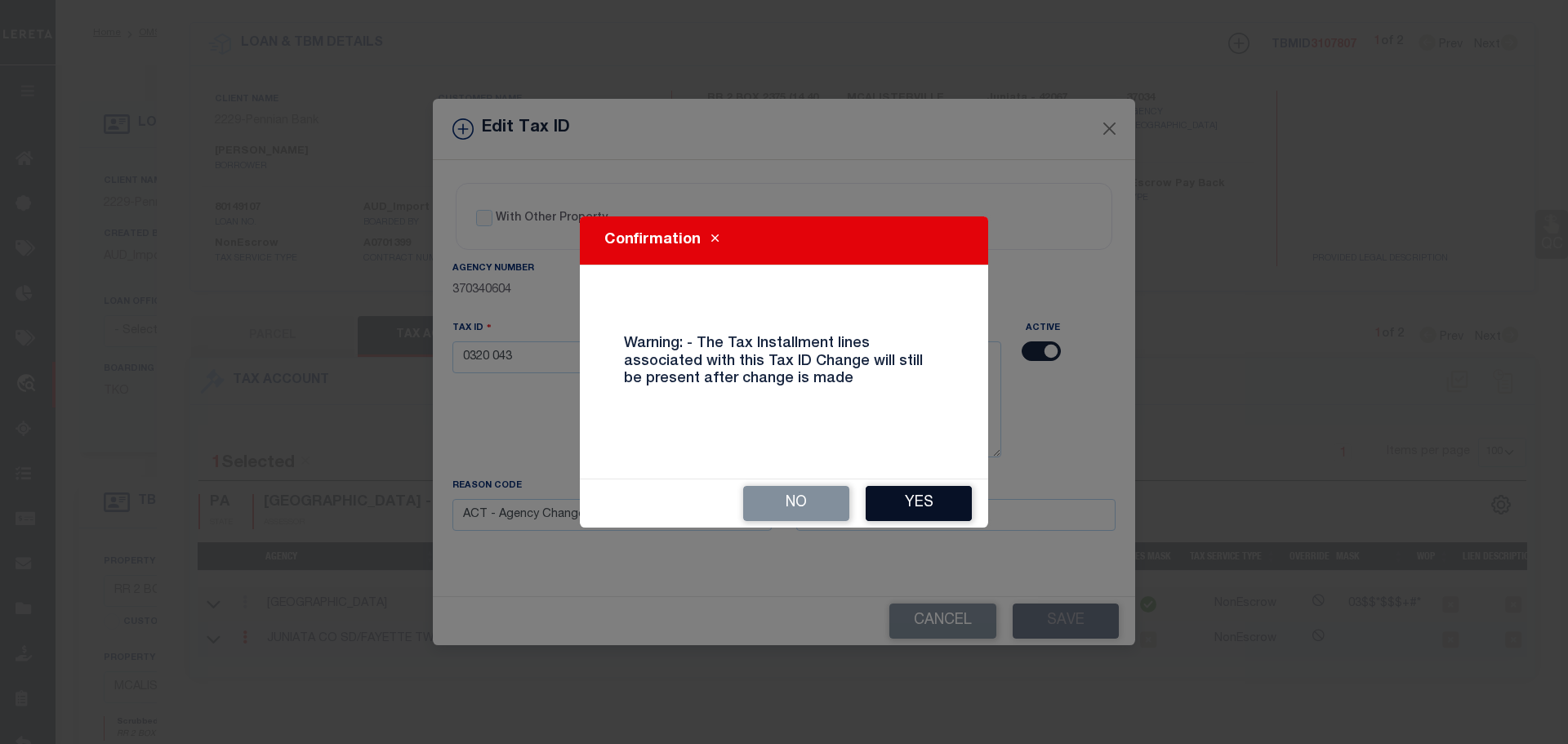
click at [929, 503] on button "Yes" at bounding box center [919, 504] width 106 height 35
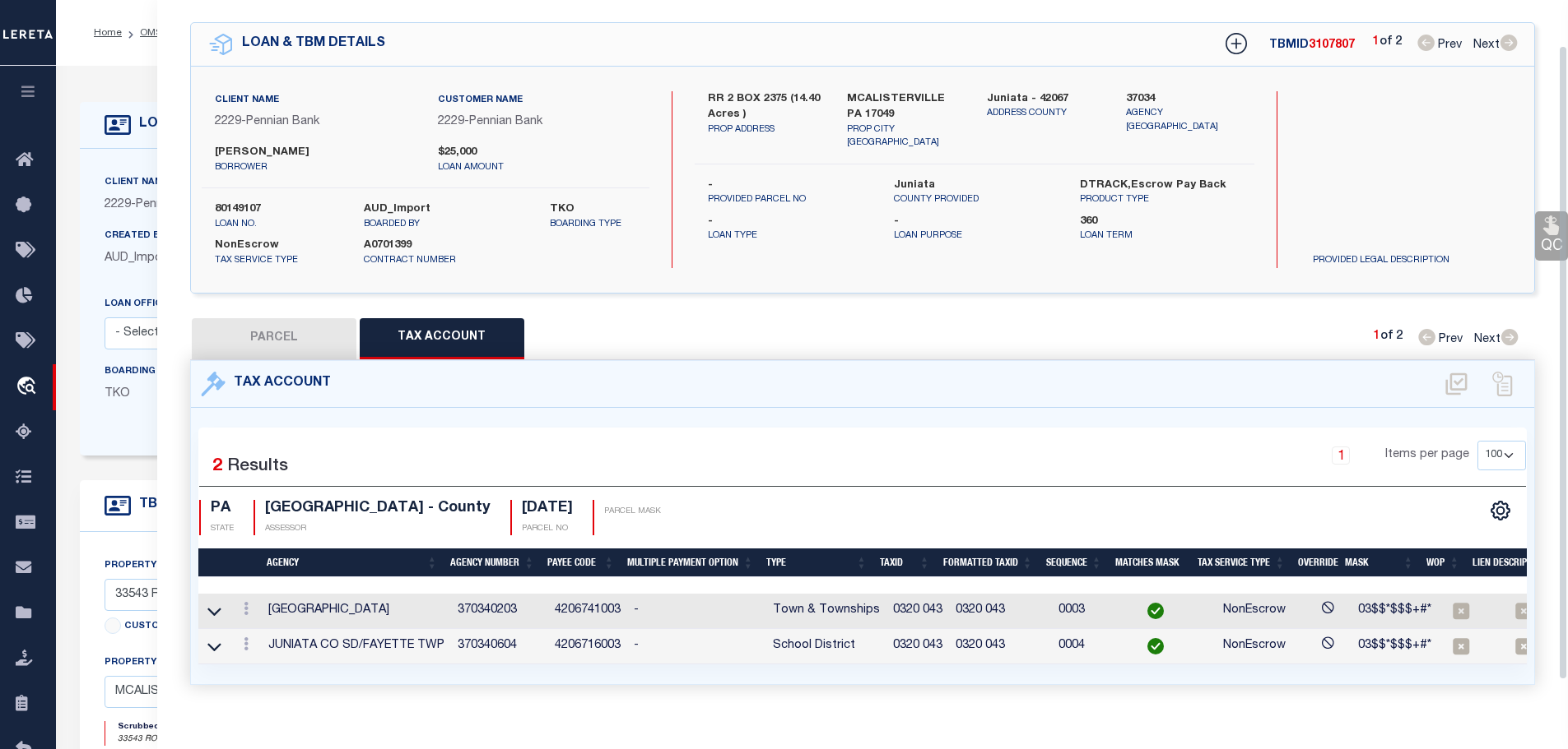
scroll to position [0, 0]
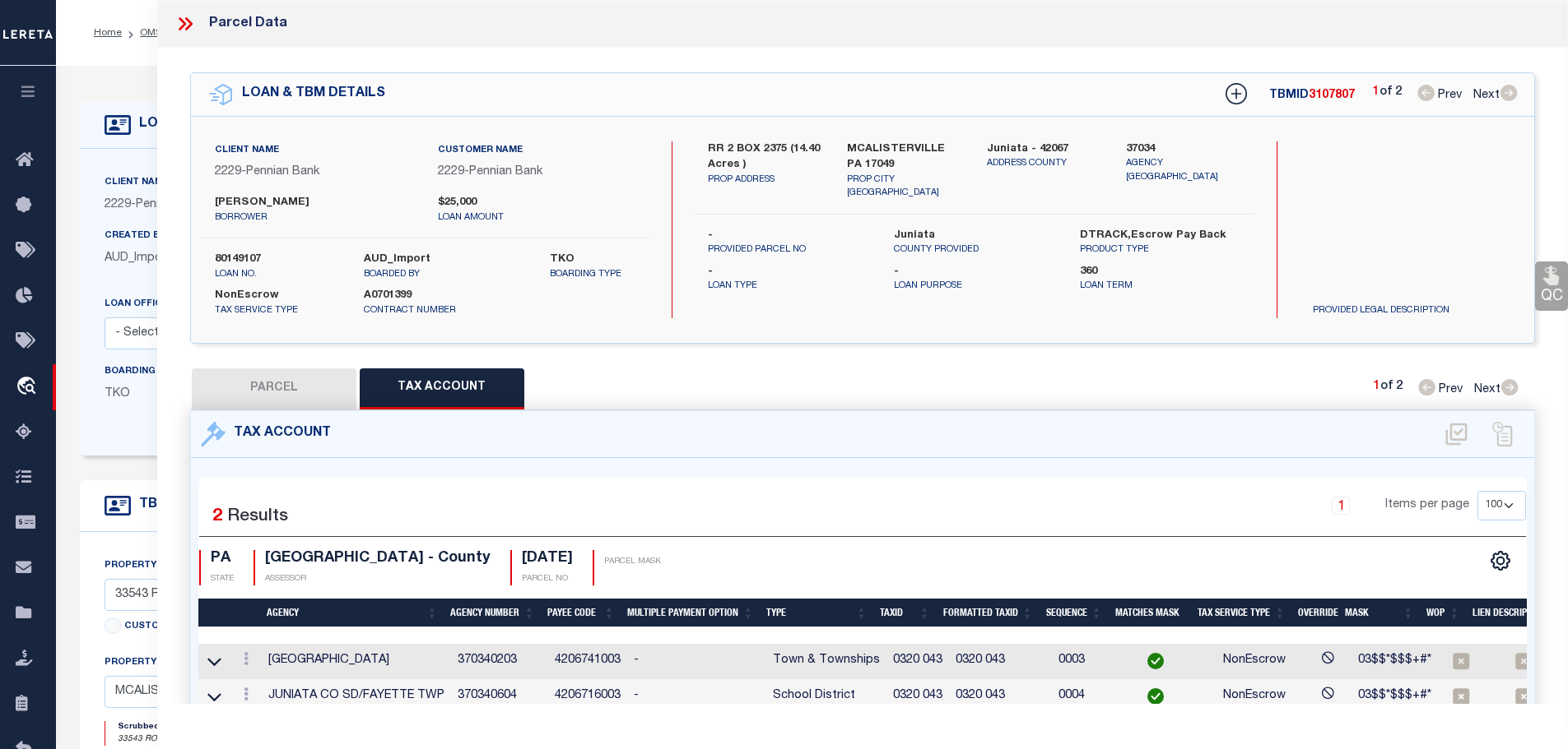
click at [188, 21] on icon at bounding box center [188, 24] width 7 height 13
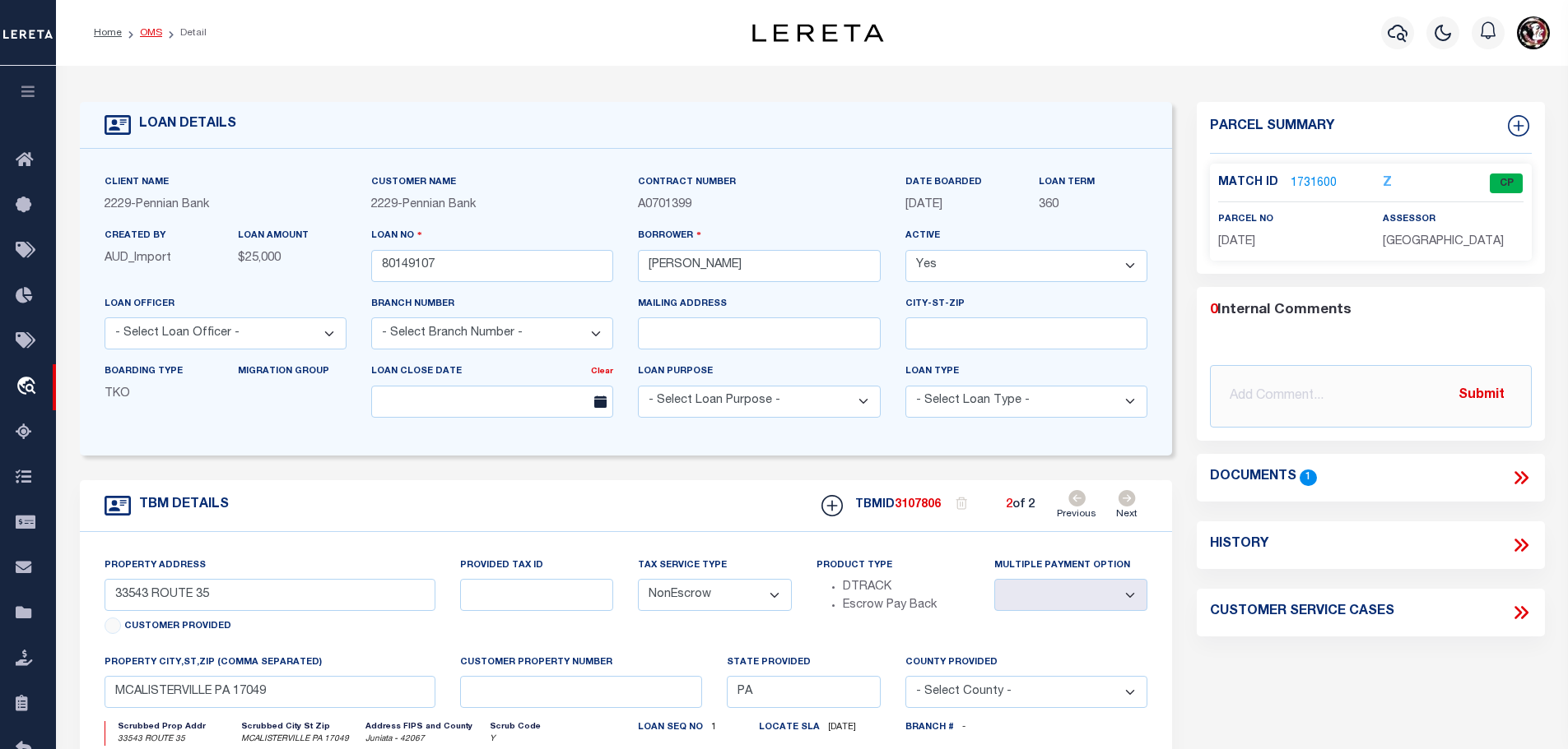
click at [141, 36] on link "OMS" at bounding box center [151, 32] width 22 height 10
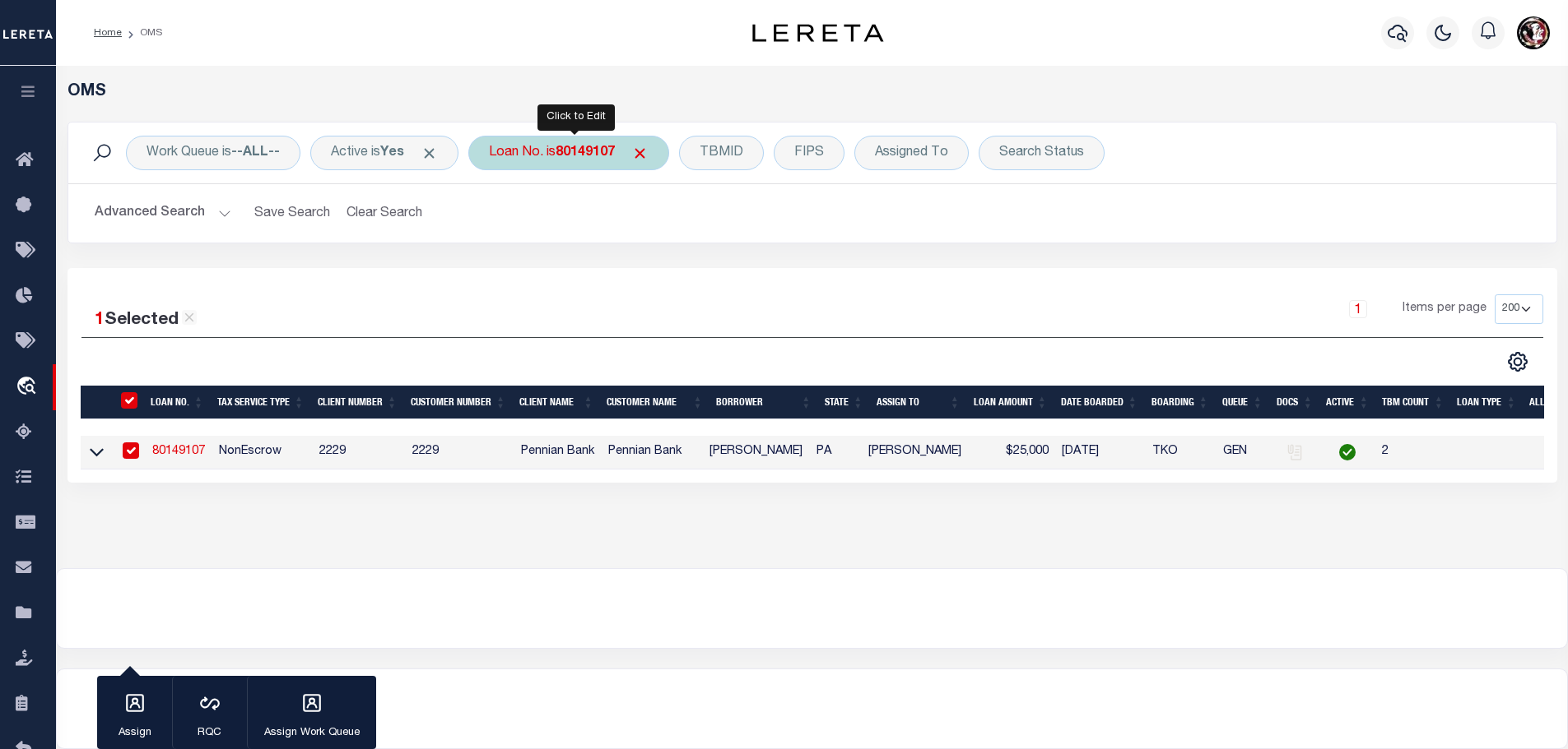
click at [581, 151] on b "80149107" at bounding box center [585, 153] width 59 height 13
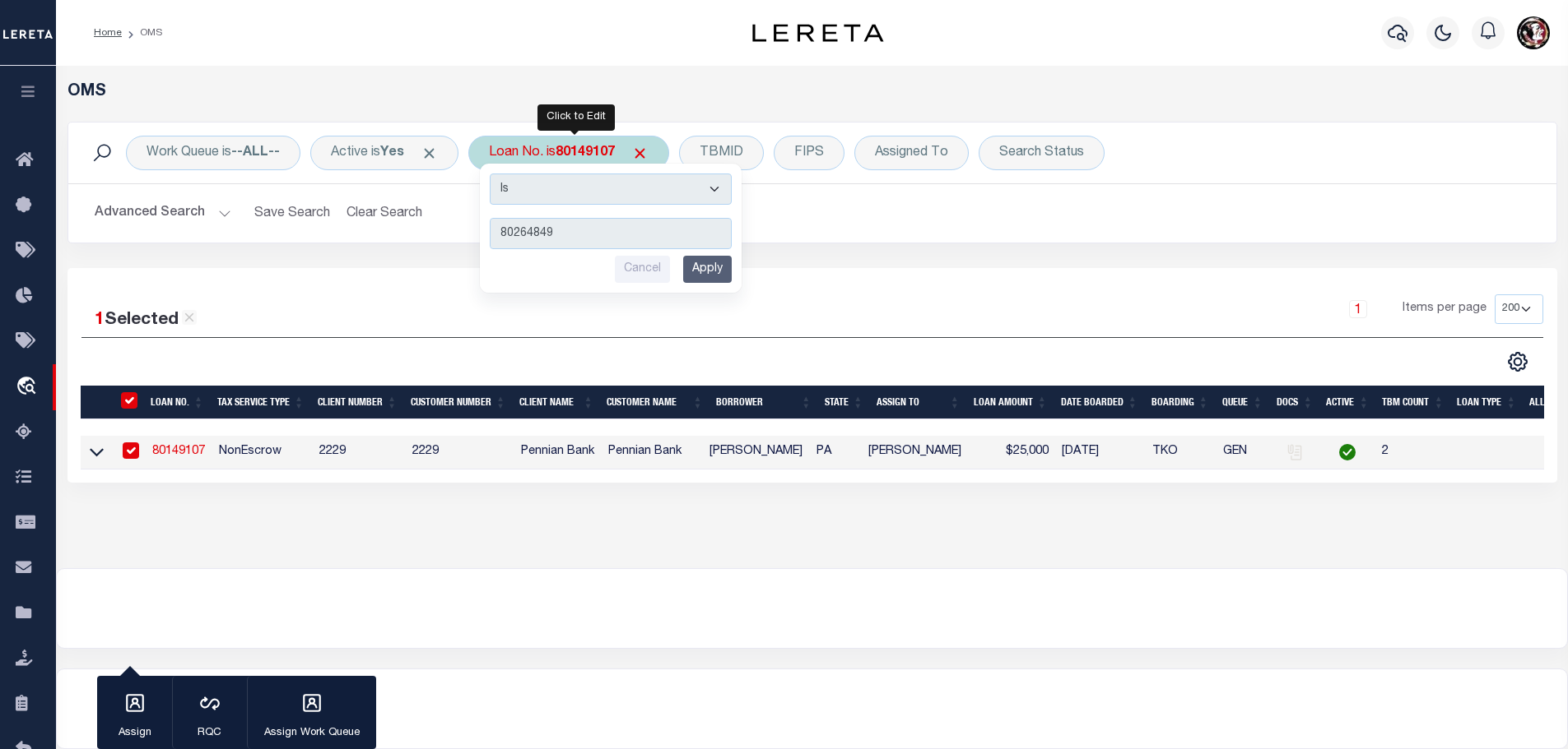
click at [726, 272] on input "Apply" at bounding box center [707, 268] width 49 height 27
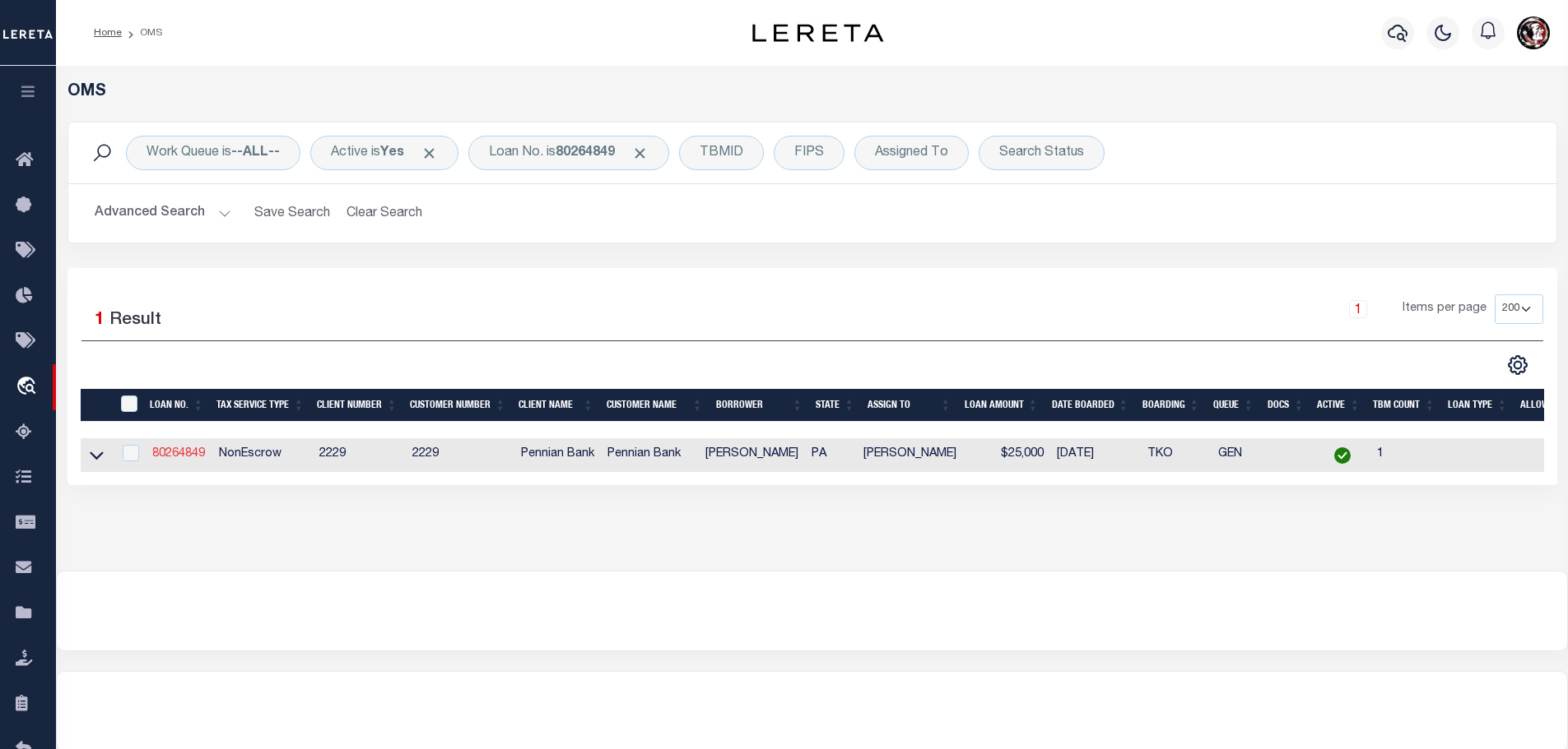
click at [177, 448] on link "80264849" at bounding box center [178, 454] width 53 height 11
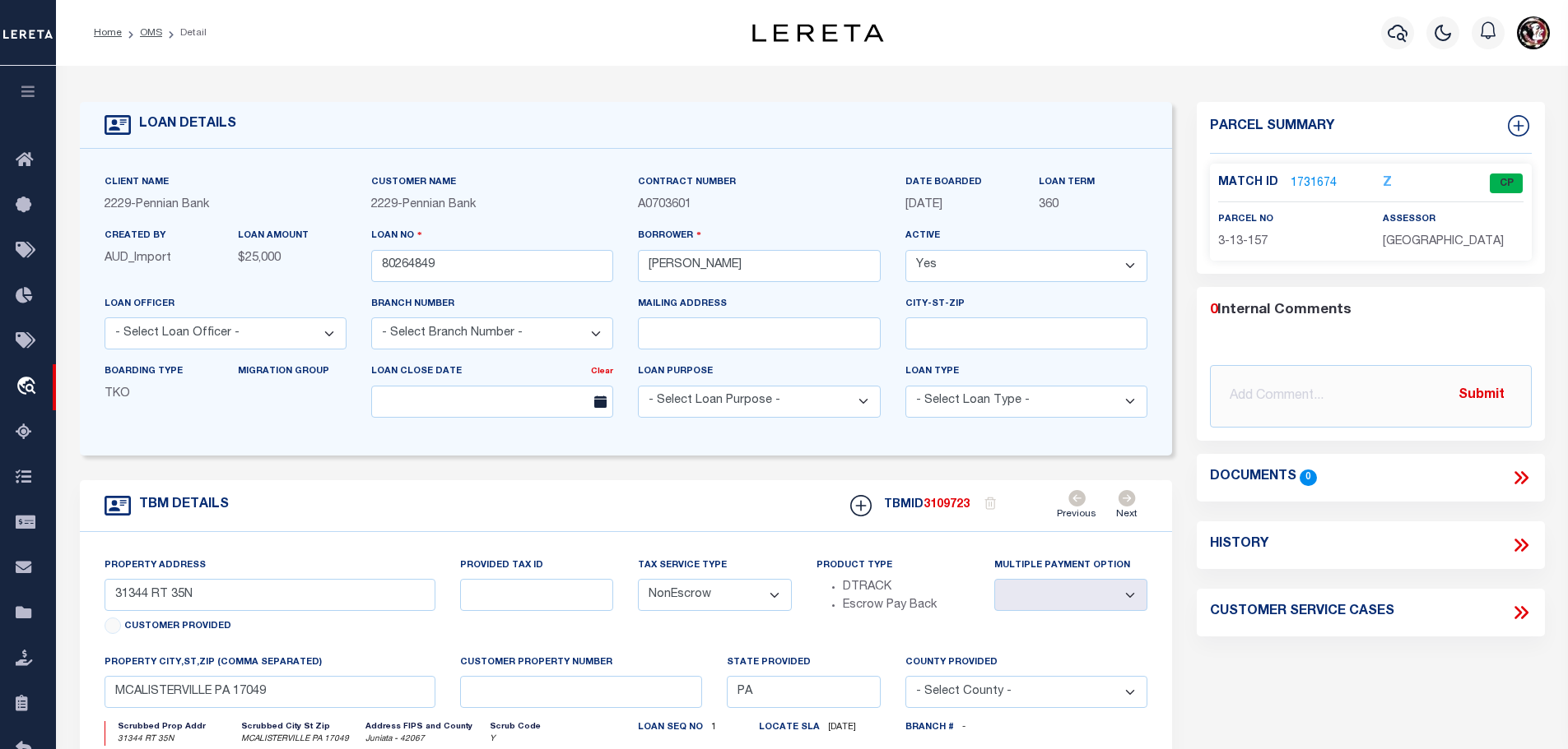
click at [1311, 179] on link "1731674" at bounding box center [1313, 184] width 46 height 18
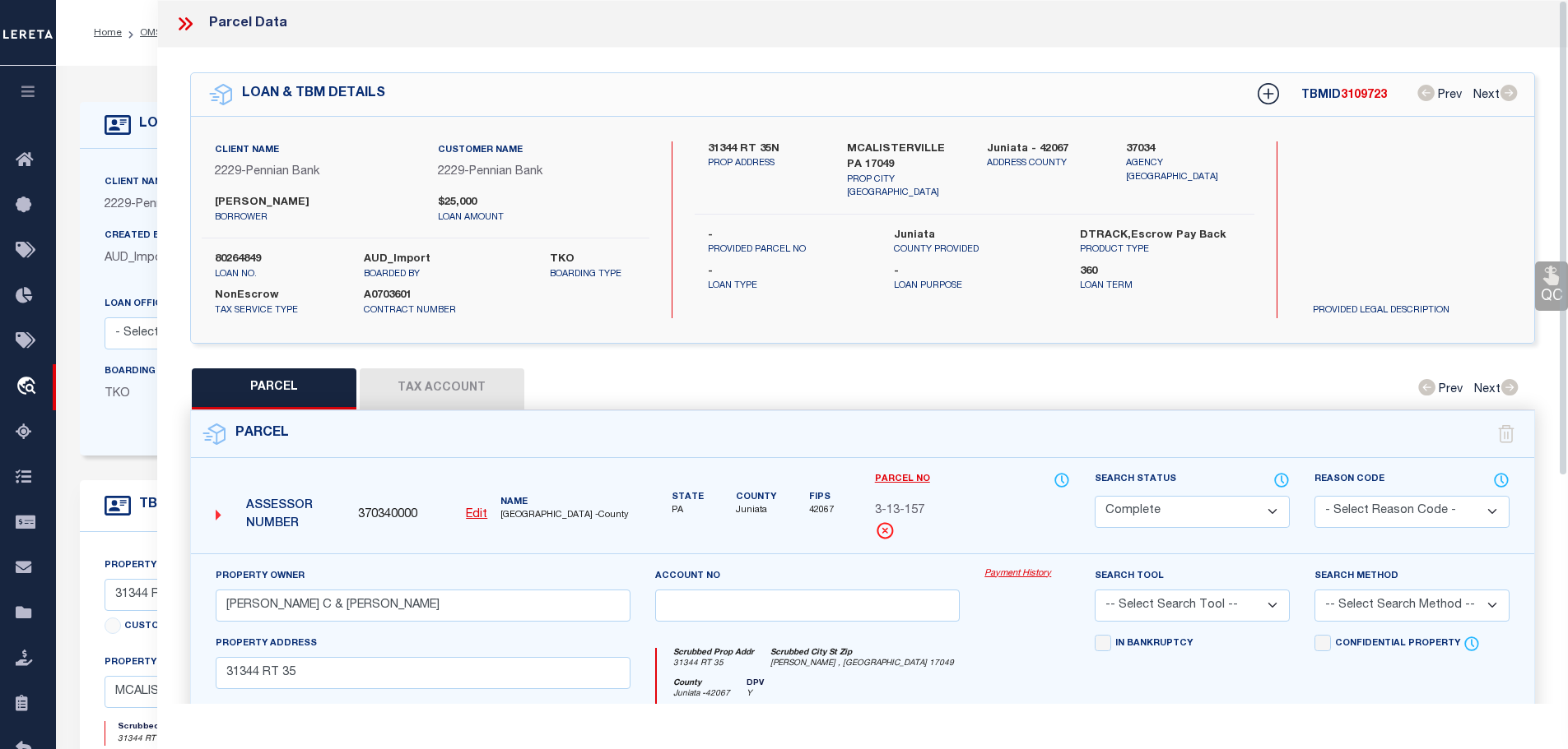
click at [432, 376] on button "Tax Account" at bounding box center [442, 389] width 164 height 42
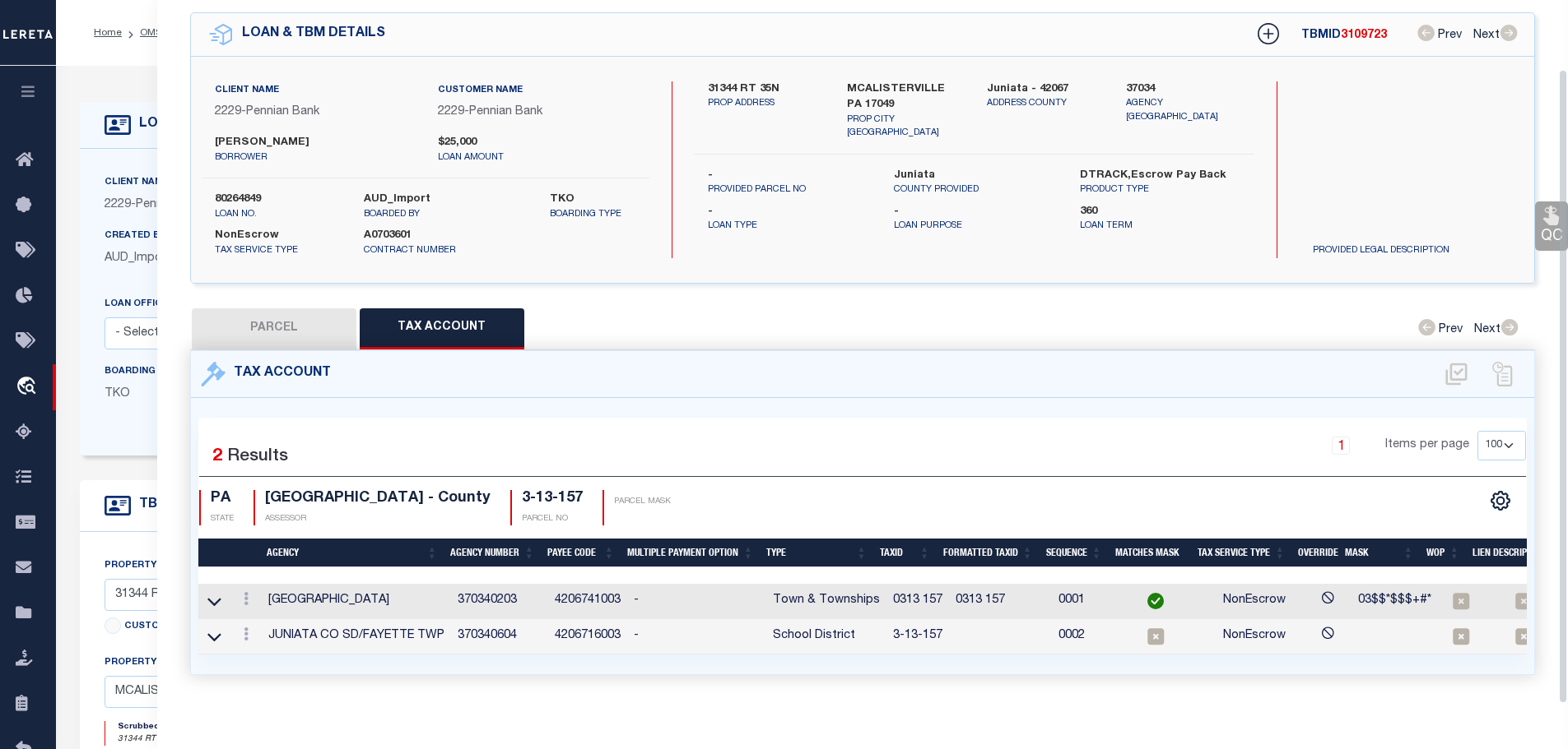
scroll to position [77, 0]
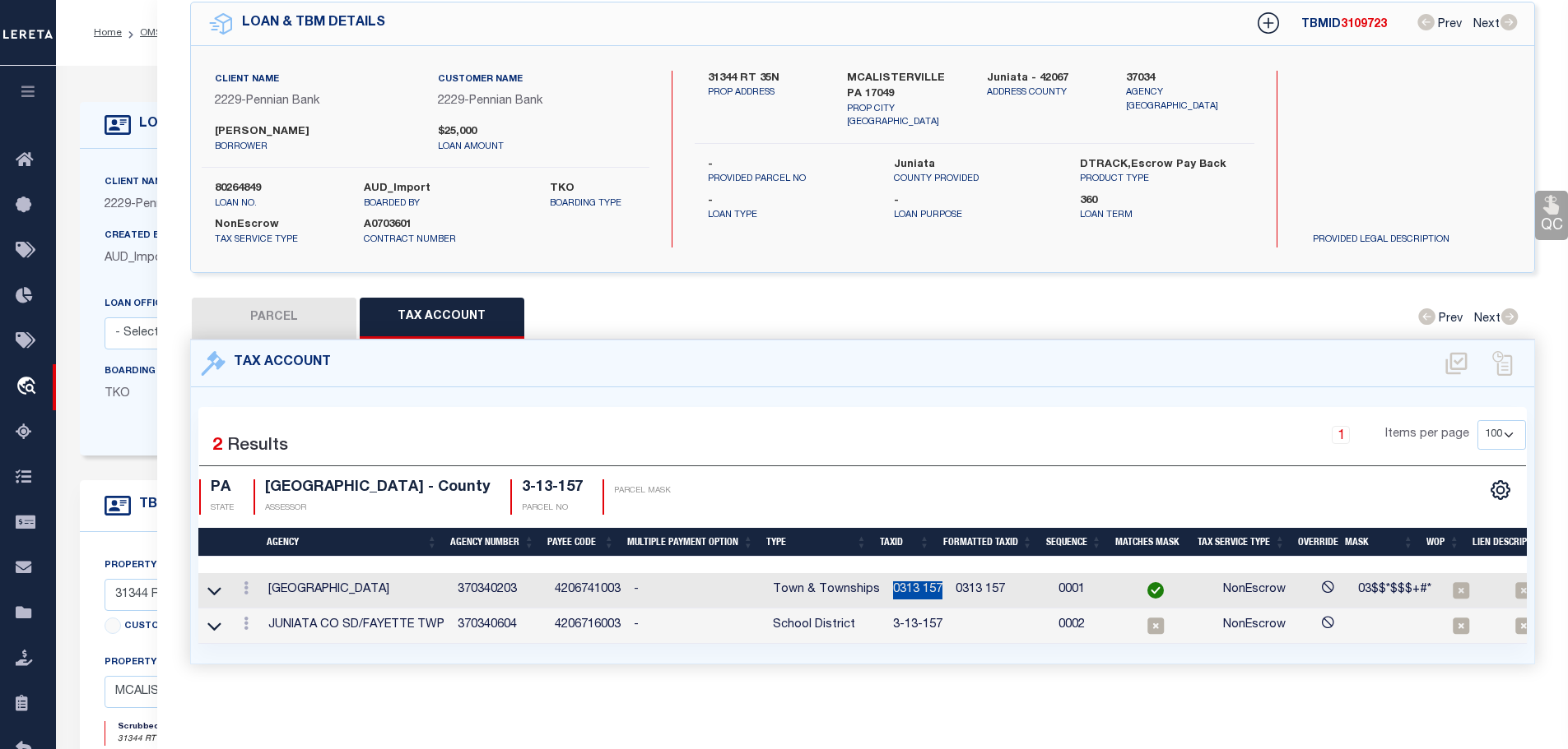
drag, startPoint x: 885, startPoint y: 576, endPoint x: 940, endPoint y: 583, distance: 55.4
click at [940, 583] on td "0313 157" at bounding box center [917, 591] width 63 height 35
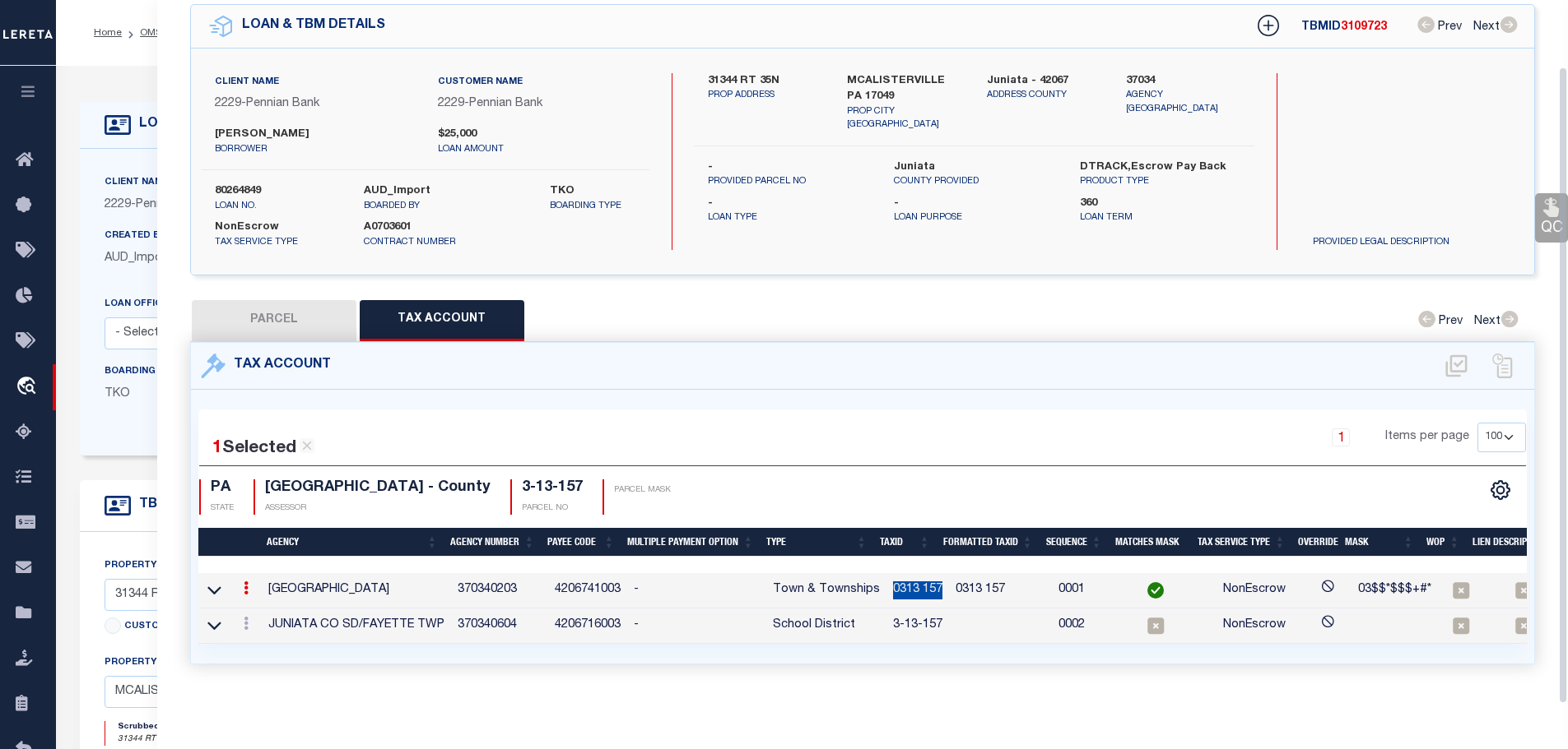
scroll to position [73, 0]
copy td "0313 157"
click at [248, 617] on icon at bounding box center [245, 624] width 5 height 13
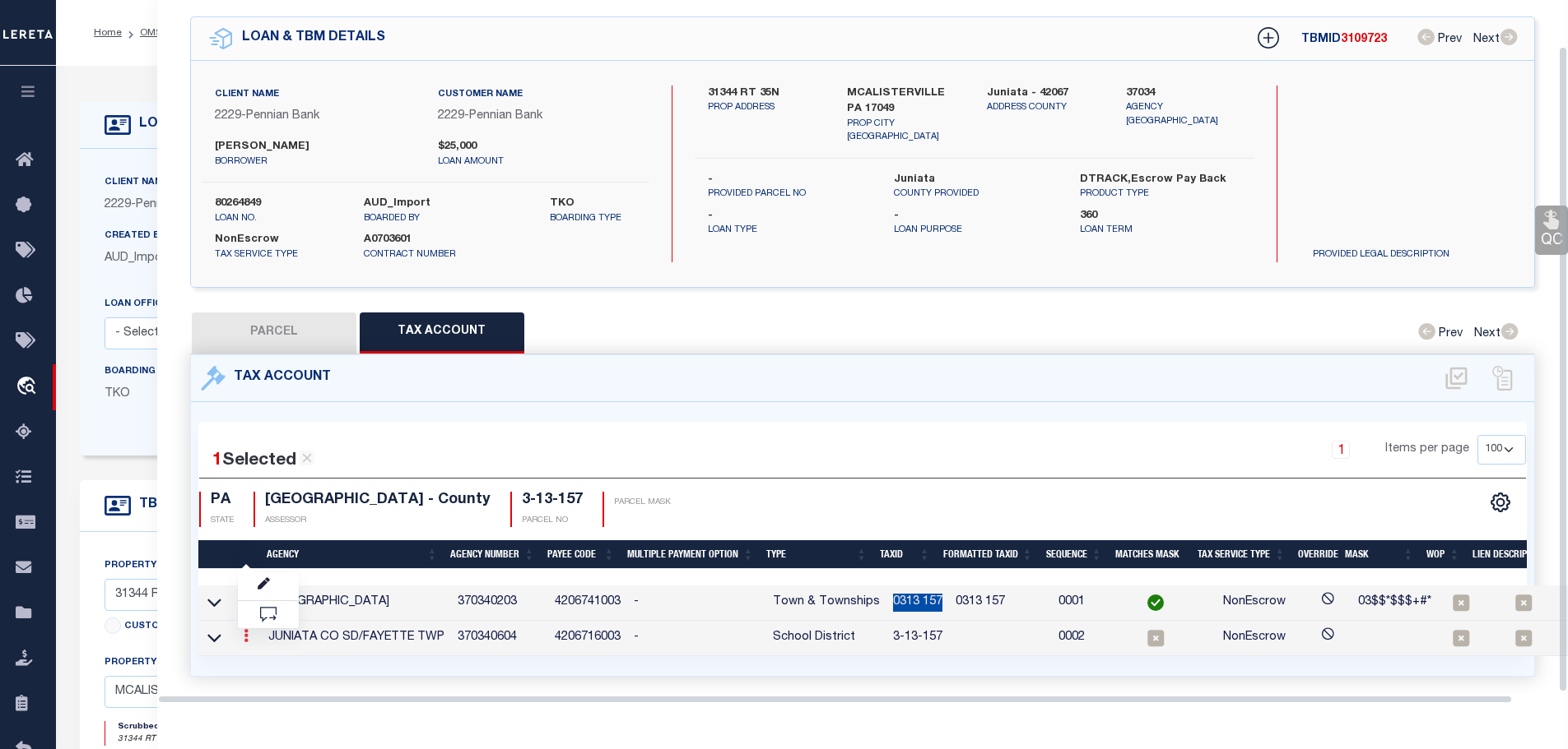
scroll to position [50, 0]
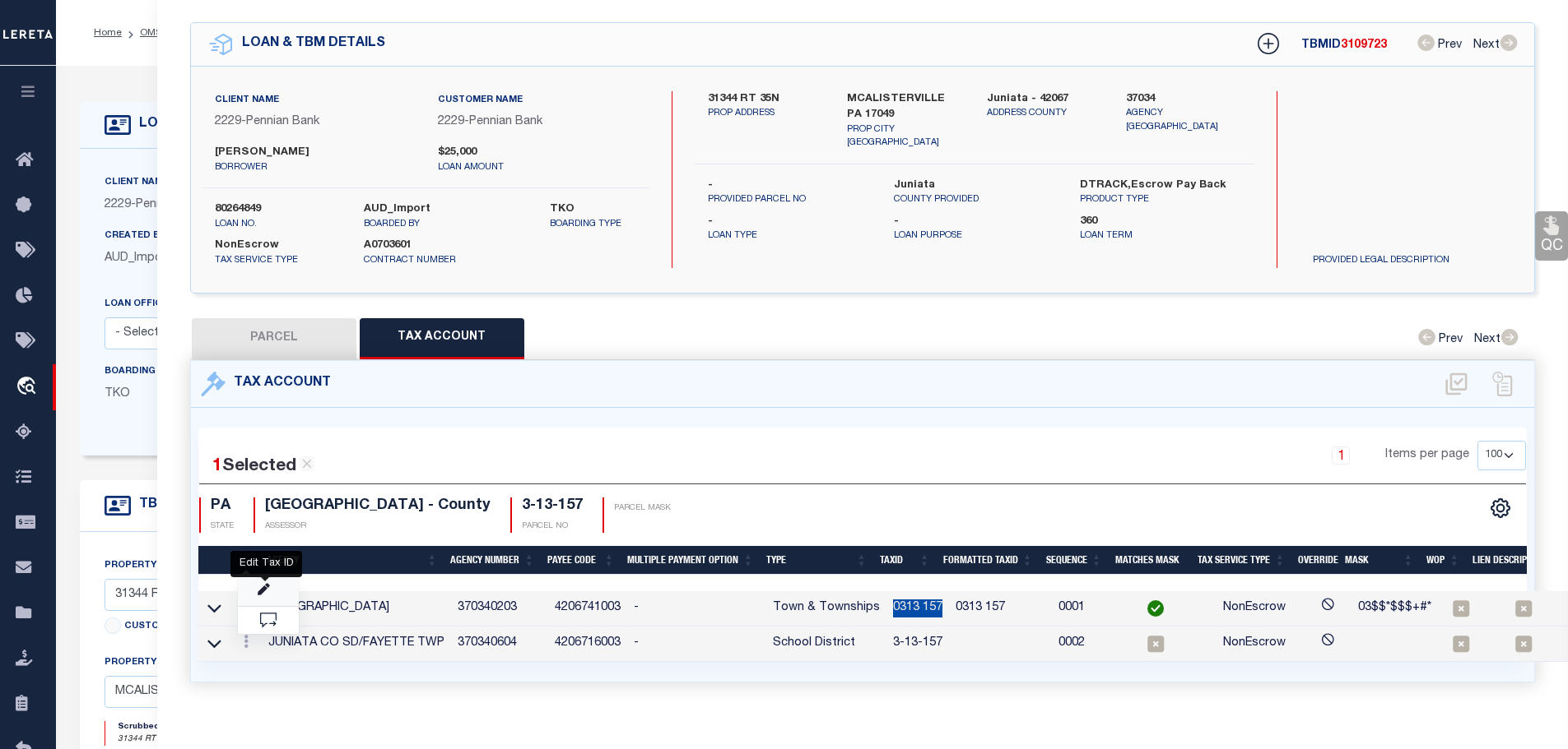
click at [267, 585] on icon "" at bounding box center [263, 589] width 12 height 12
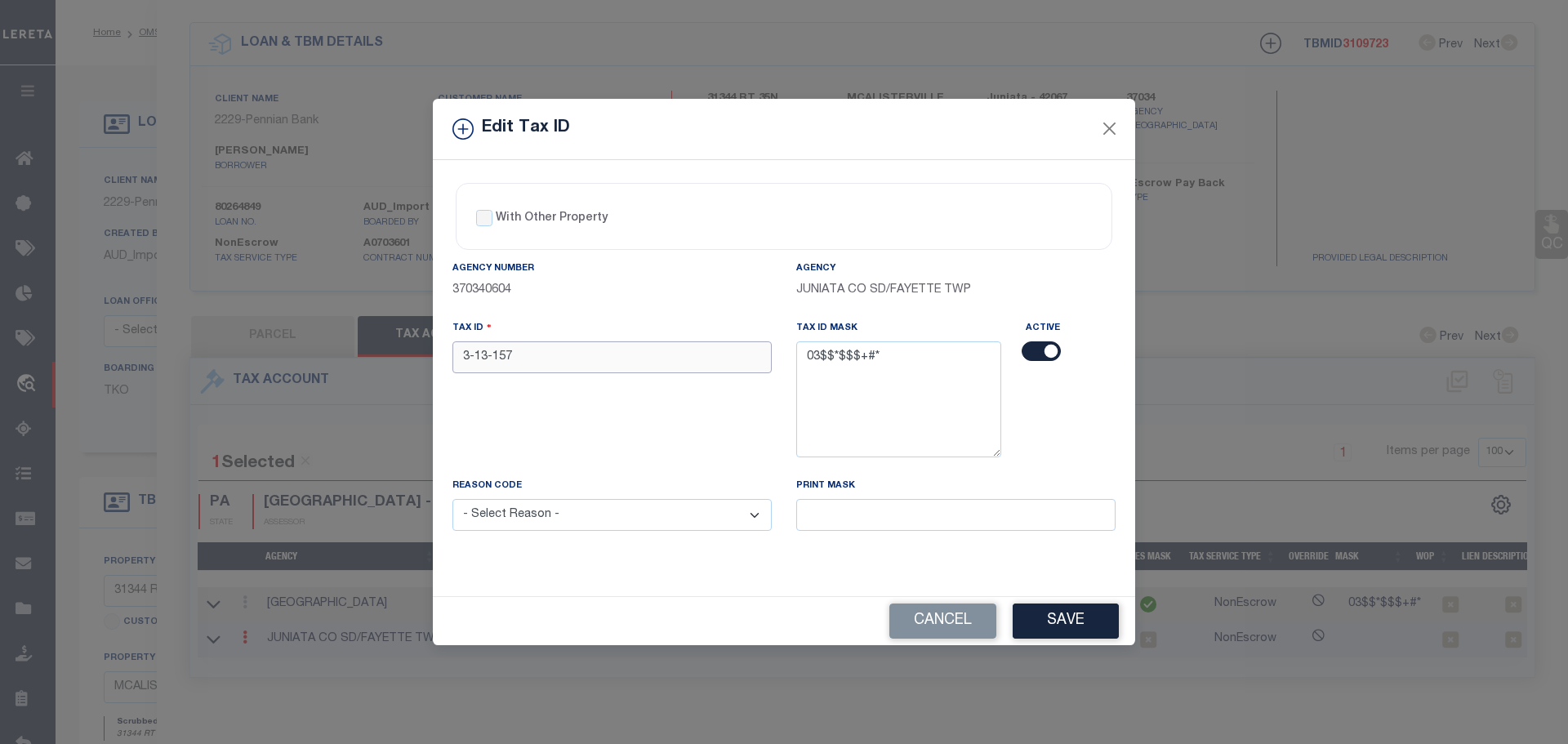
click at [525, 359] on input "3-13-157" at bounding box center [612, 357] width 320 height 32
paste input "0313"
click at [593, 525] on select "- Select Reason - 099 - Other (Provide additional detail) ACT - Agency Changed …" at bounding box center [612, 515] width 320 height 32
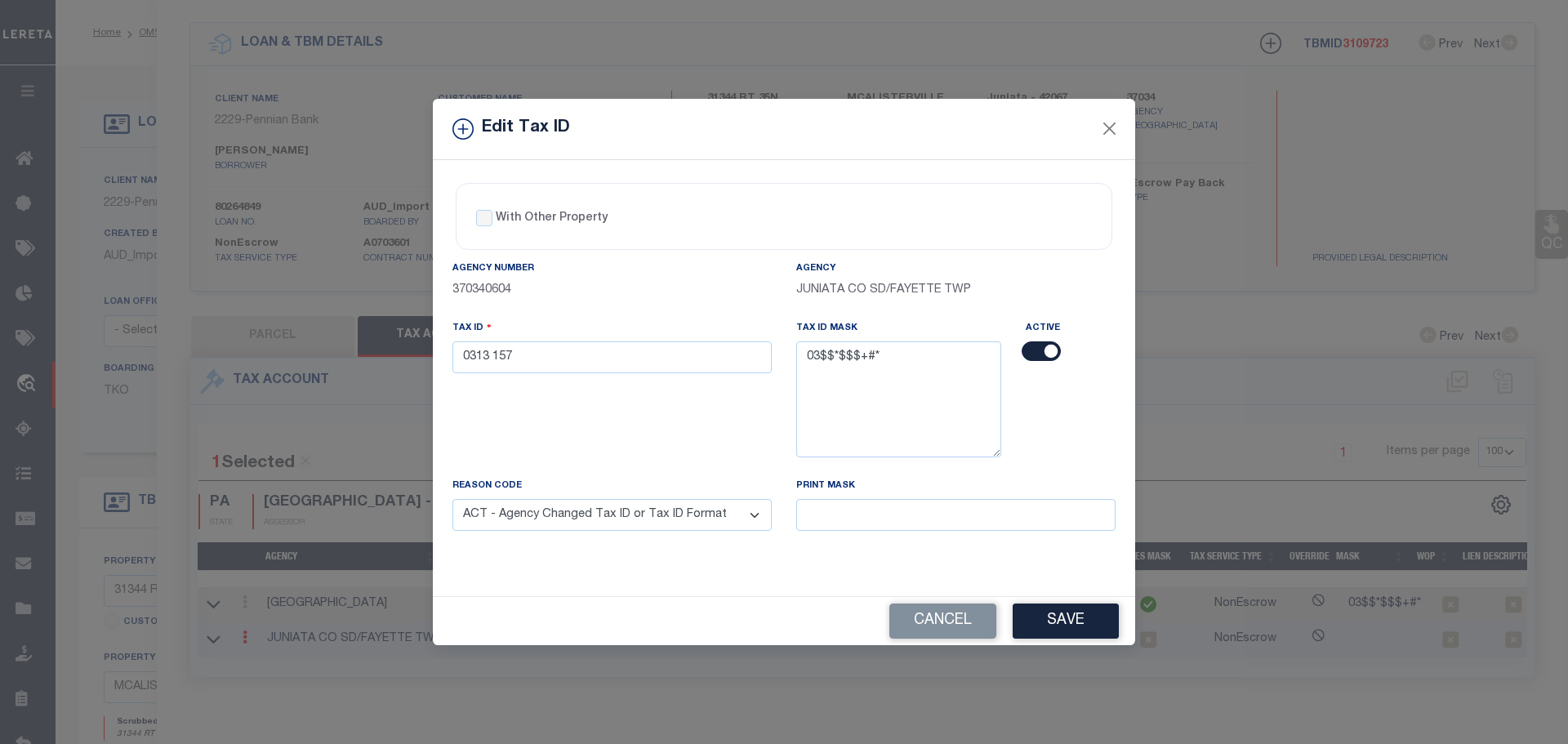
click at [452, 500] on select "- Select Reason - 099 - Other (Provide additional detail) ACT - Agency Changed …" at bounding box center [612, 515] width 320 height 32
click at [1060, 619] on button "Save" at bounding box center [1066, 621] width 106 height 35
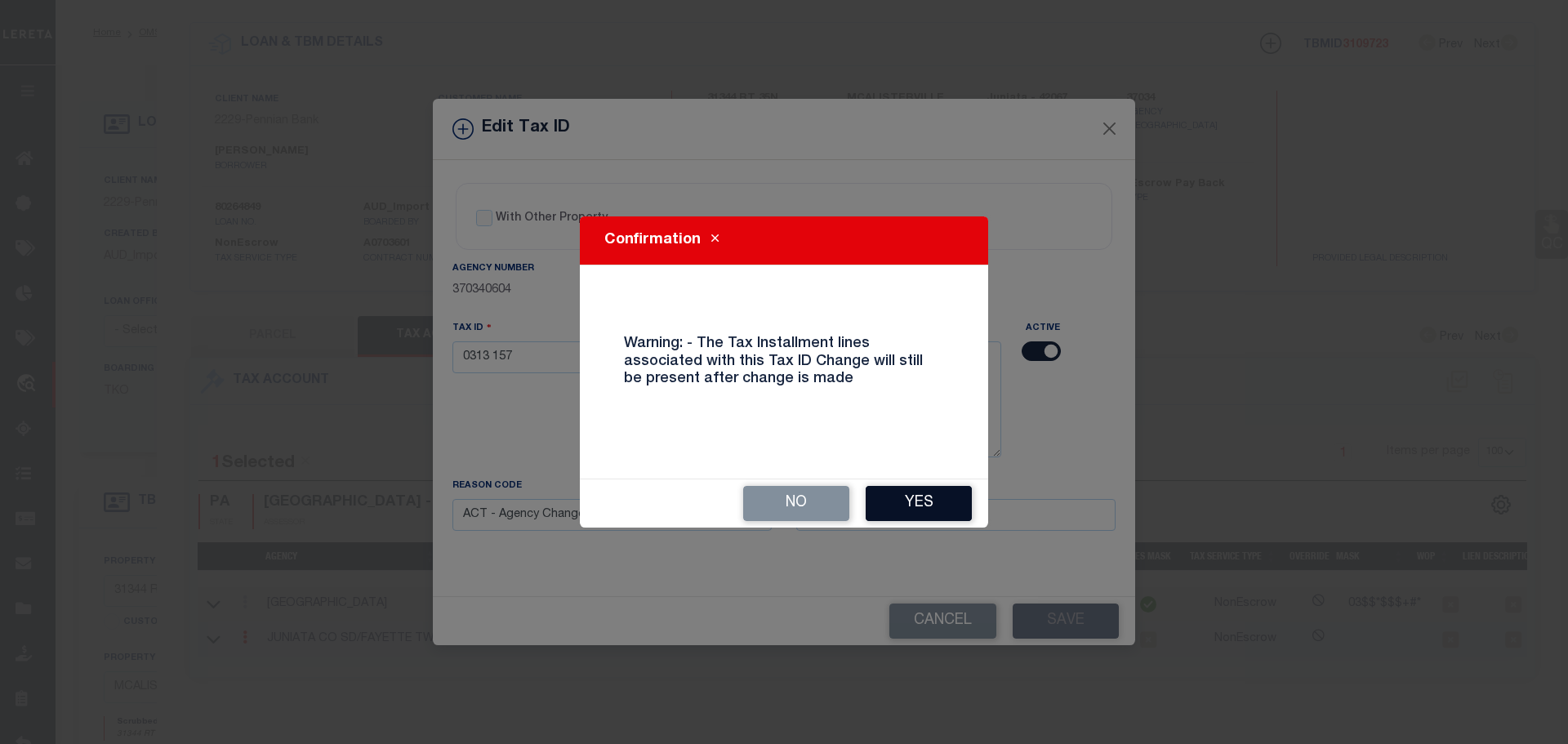
click at [915, 498] on button "Yes" at bounding box center [919, 504] width 106 height 35
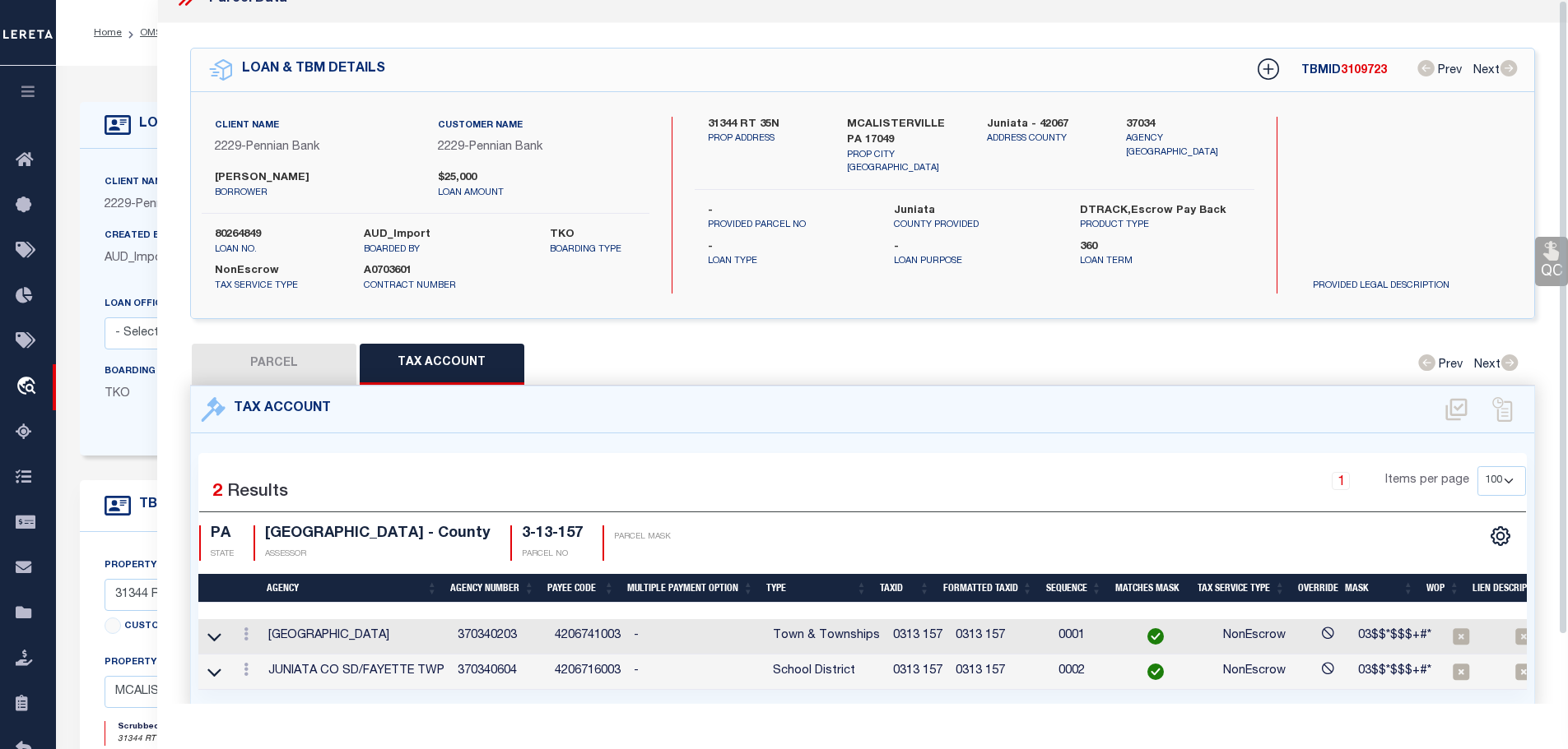
scroll to position [0, 0]
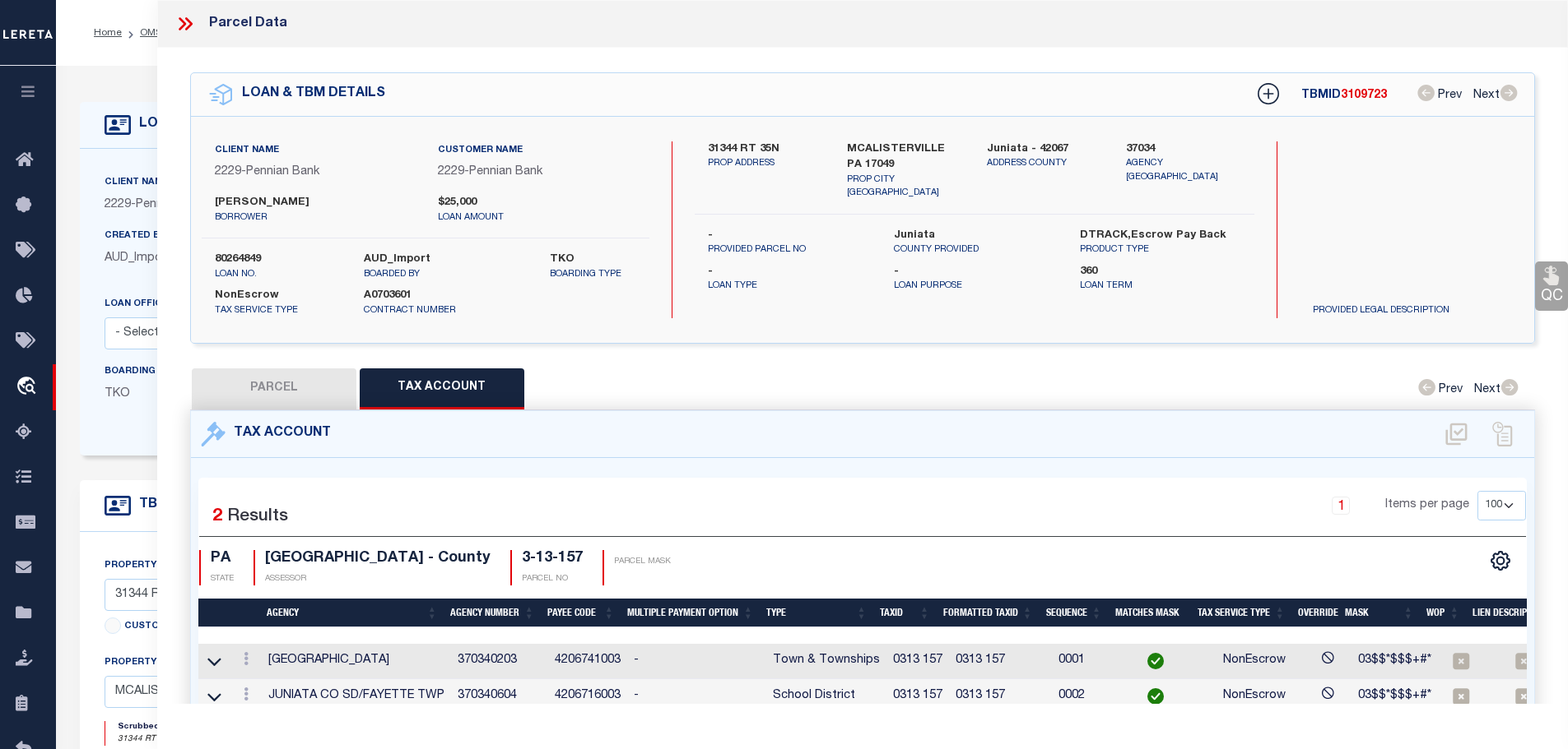
click at [179, 19] on icon at bounding box center [183, 24] width 7 height 13
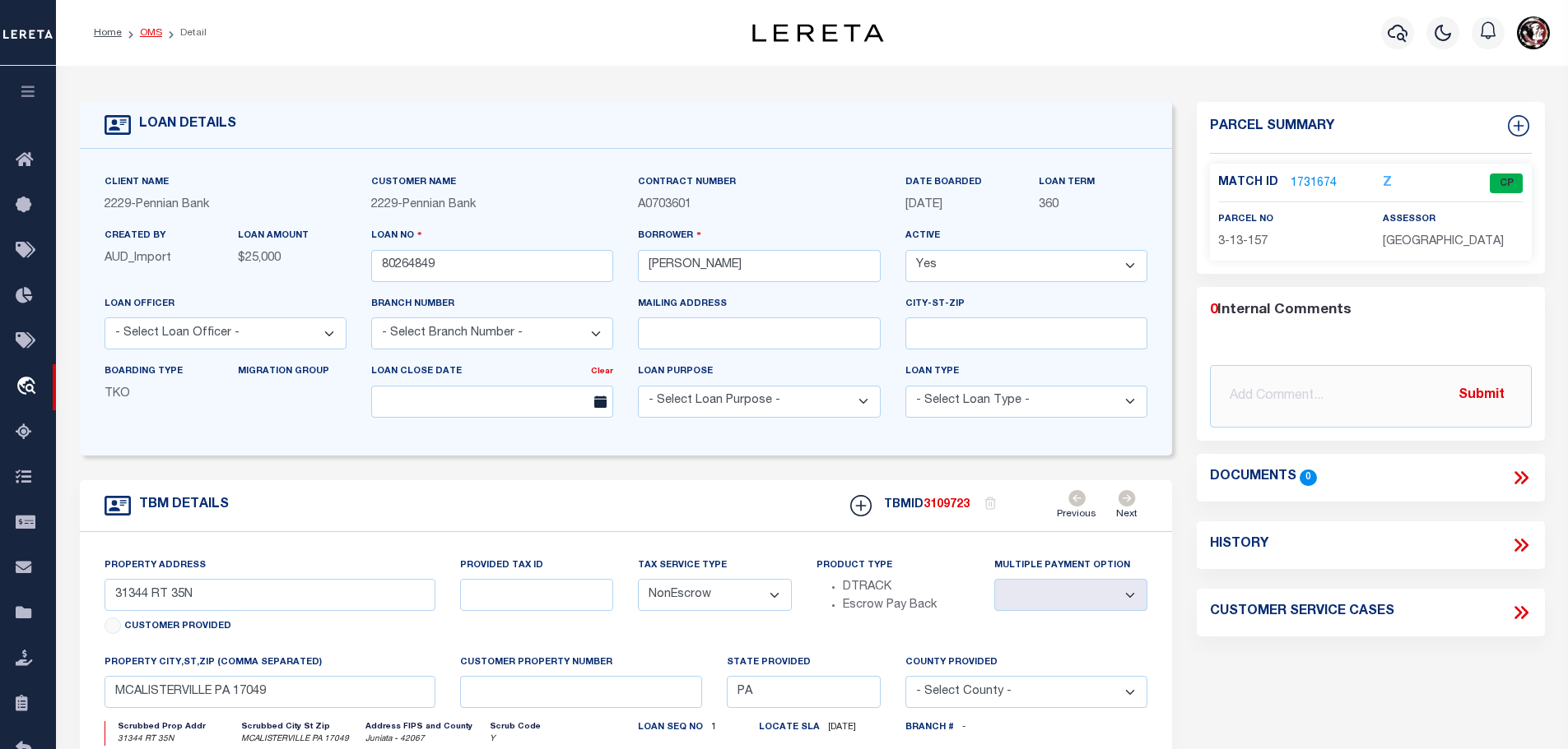
click at [148, 30] on link "OMS" at bounding box center [151, 32] width 22 height 10
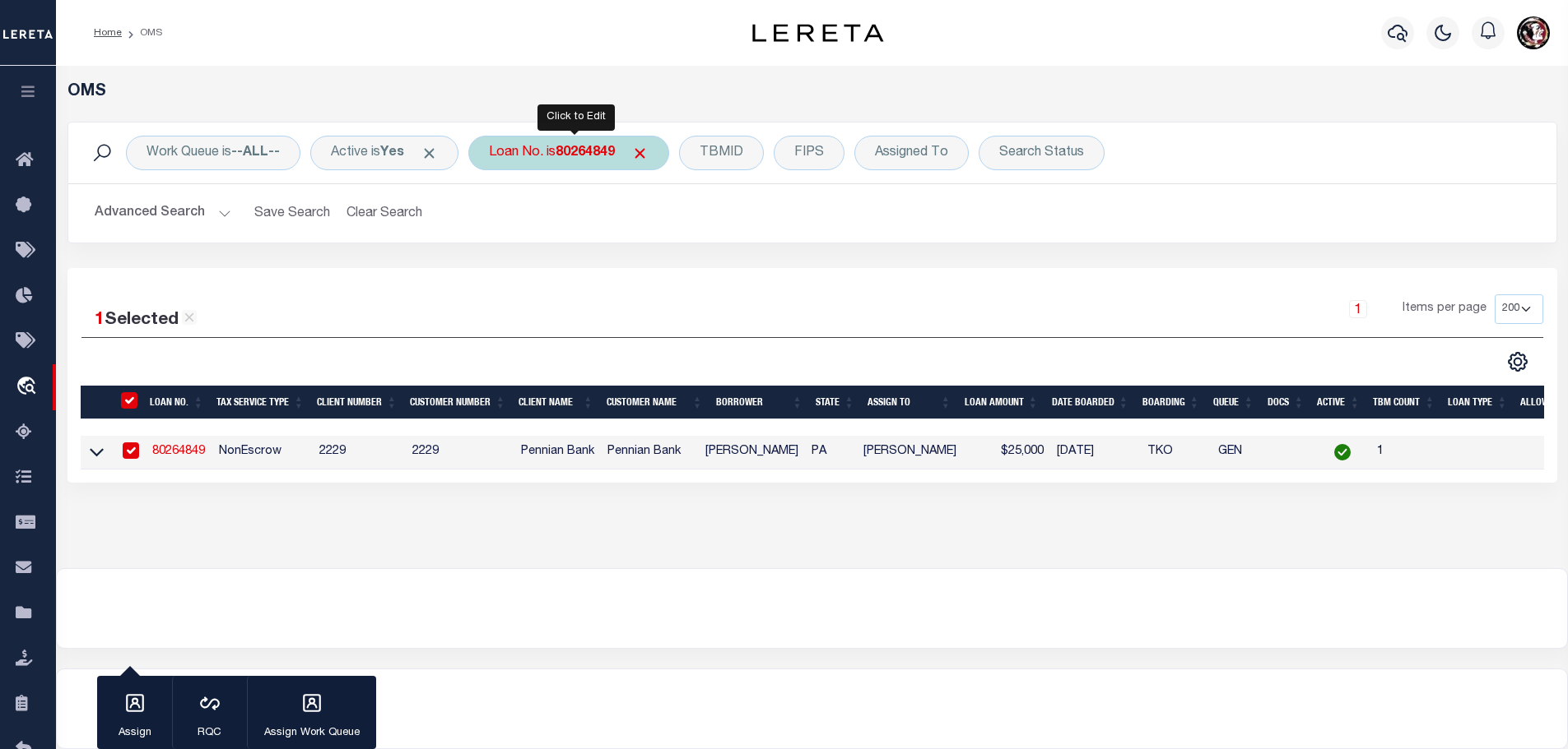
click at [574, 147] on b "80264849" at bounding box center [585, 153] width 59 height 13
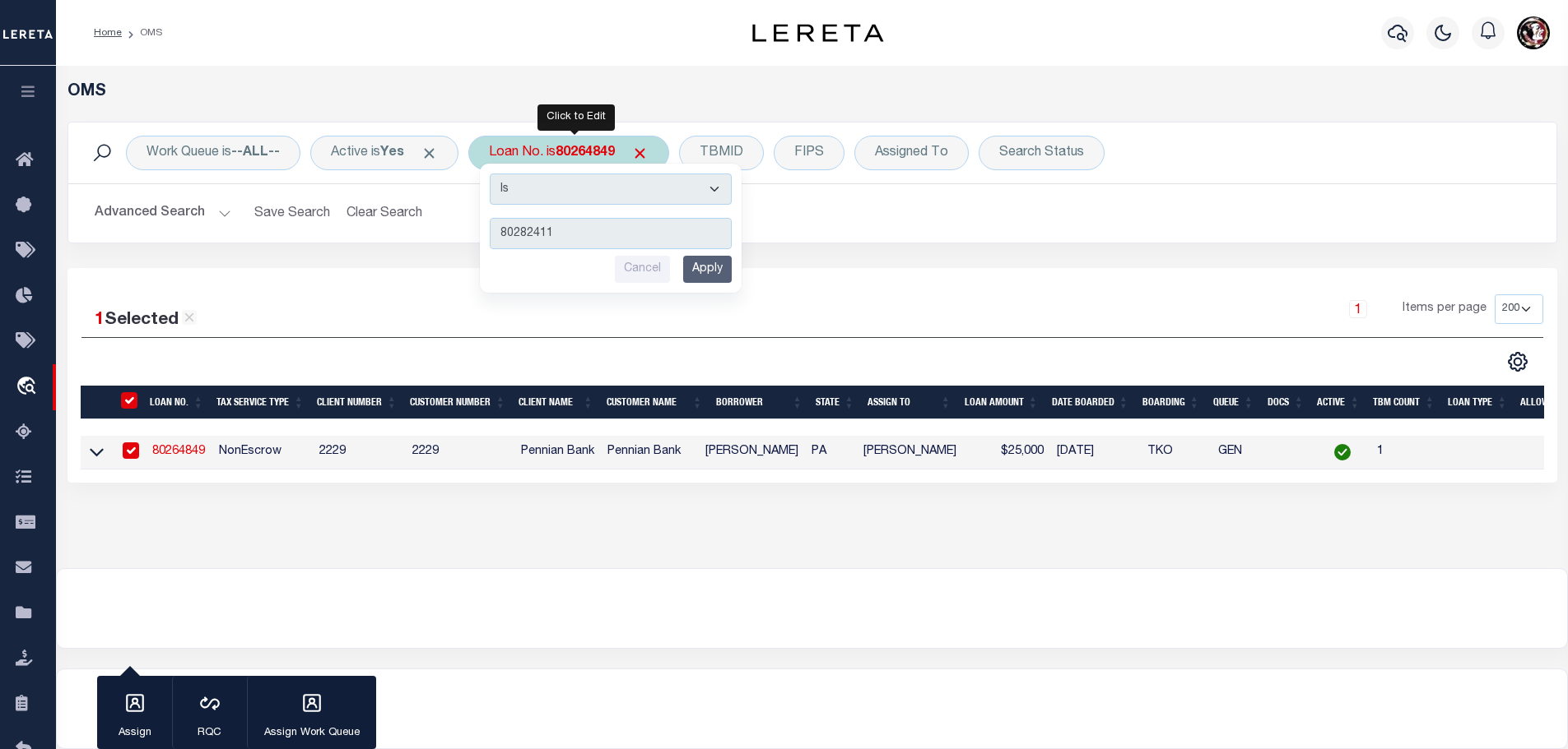
click at [719, 265] on input "Apply" at bounding box center [707, 268] width 49 height 27
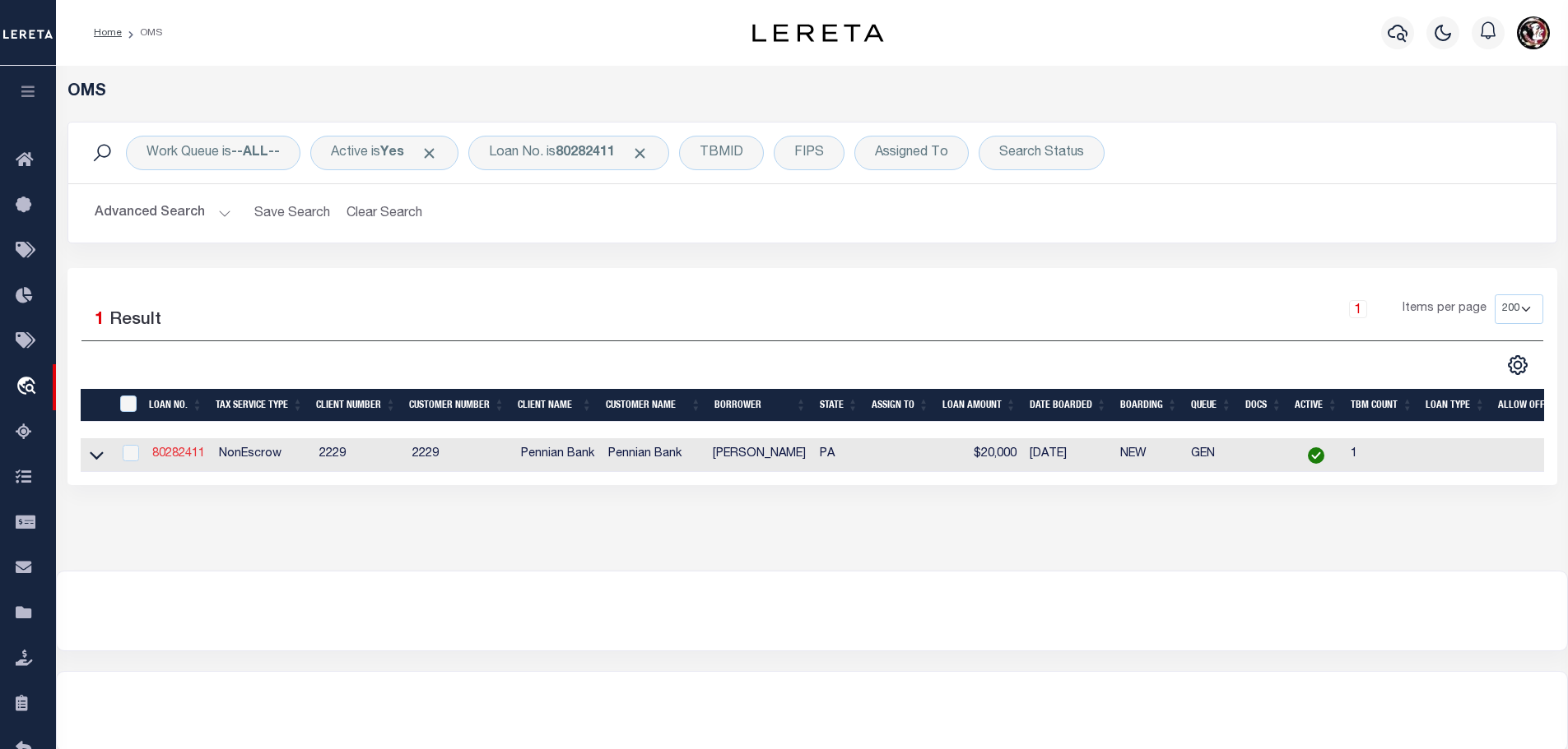
click at [203, 448] on link "80282411" at bounding box center [178, 454] width 53 height 11
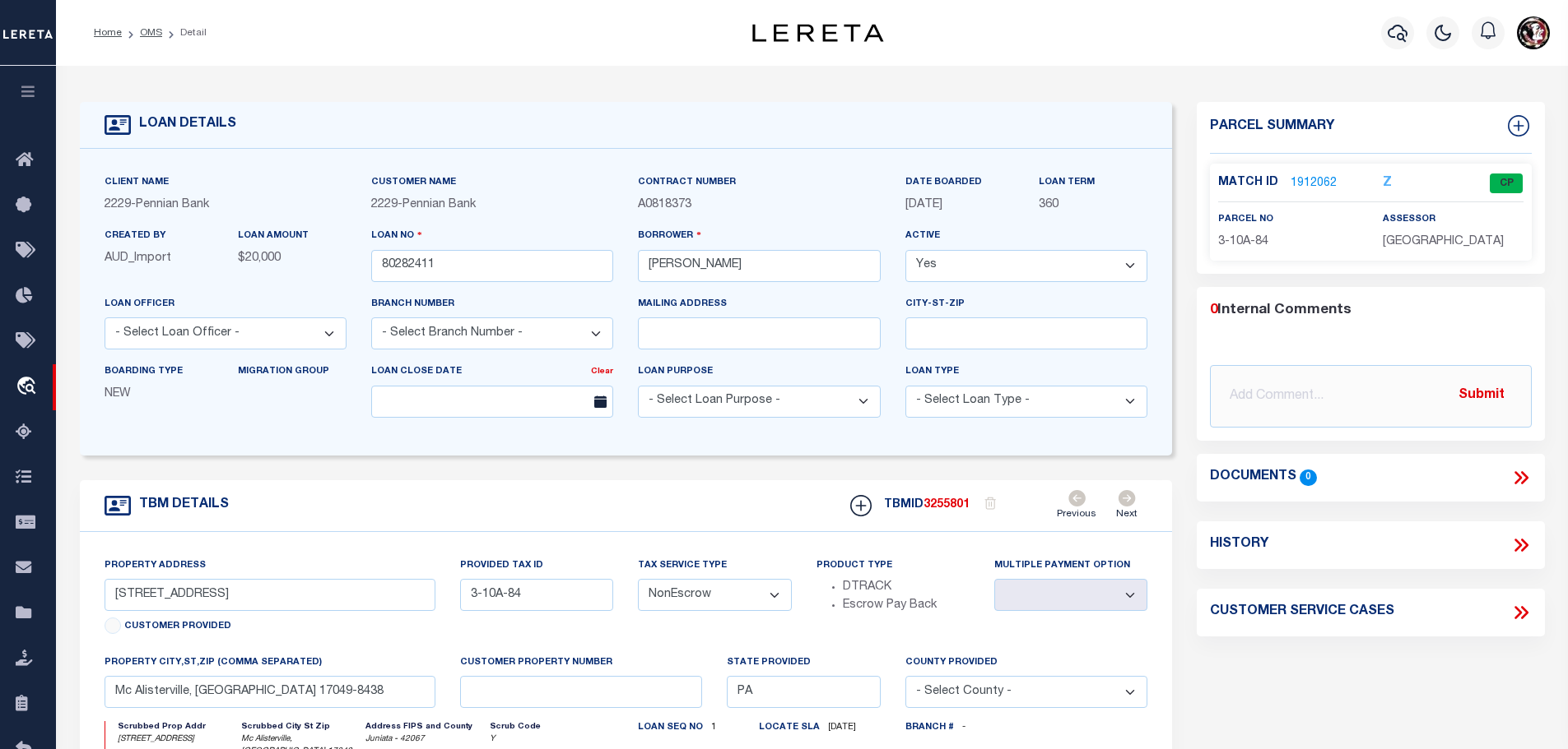
click at [1307, 185] on link "1912062" at bounding box center [1313, 184] width 46 height 18
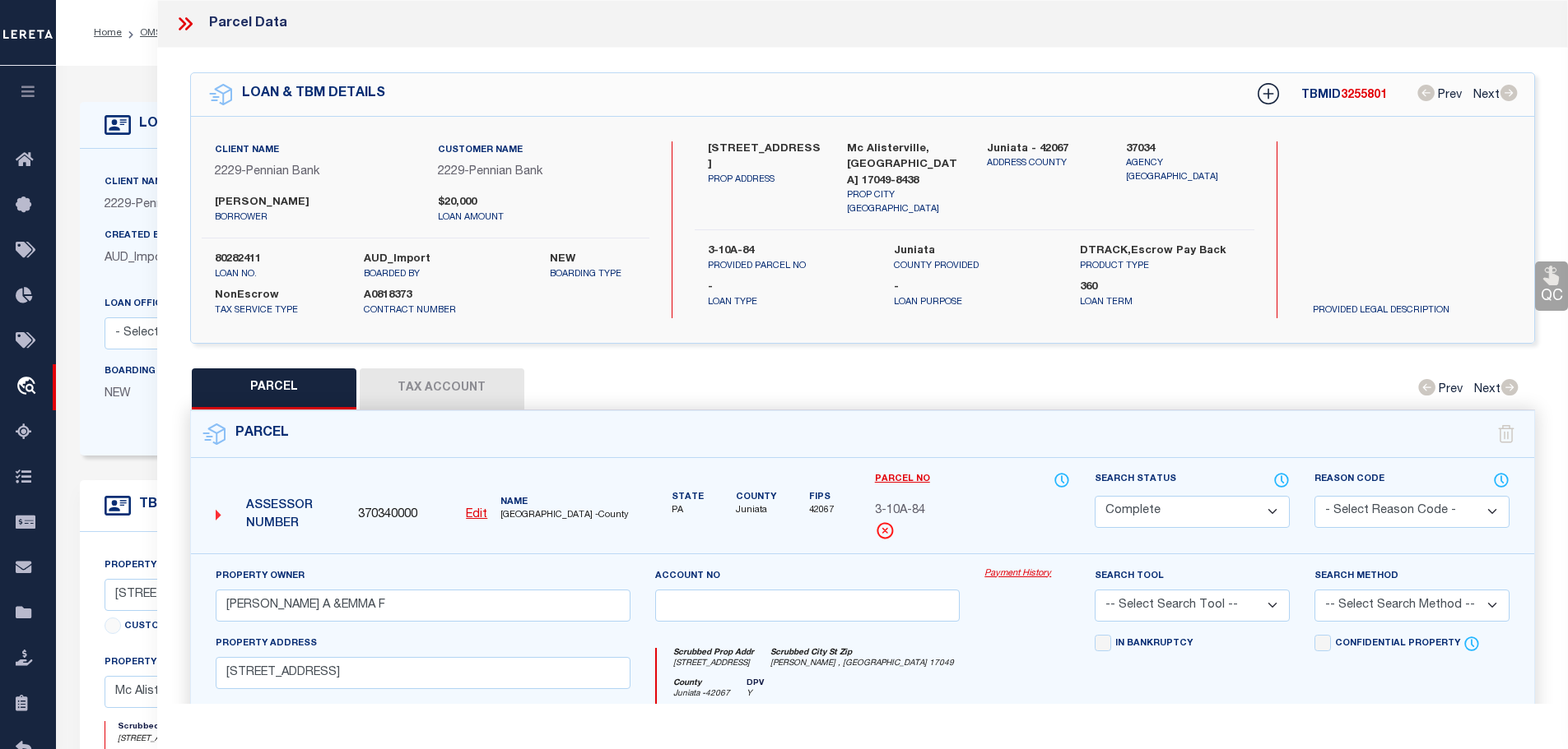
click at [472, 384] on button "Tax Account" at bounding box center [442, 389] width 164 height 42
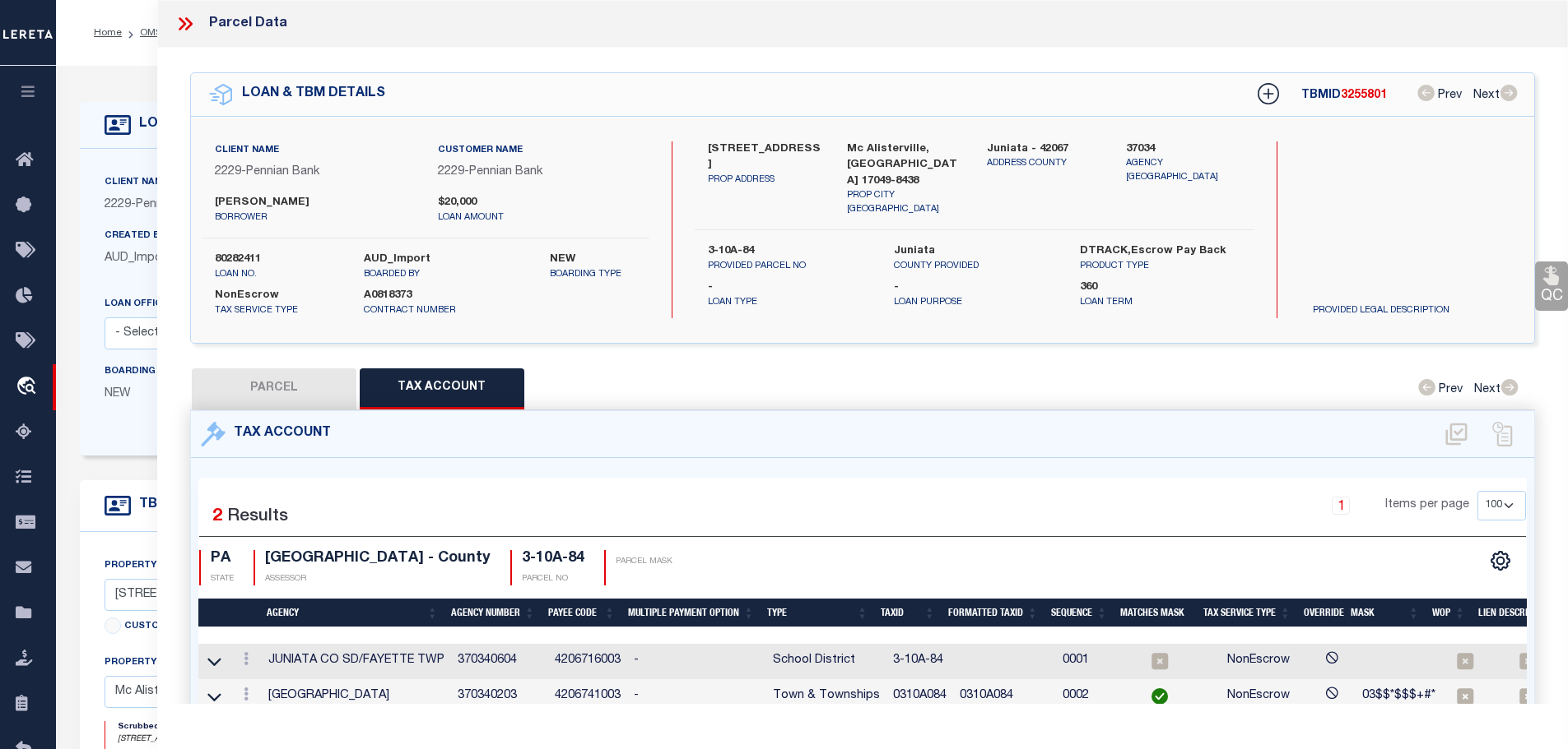
click at [914, 688] on td "0310A084" at bounding box center [919, 697] width 66 height 35
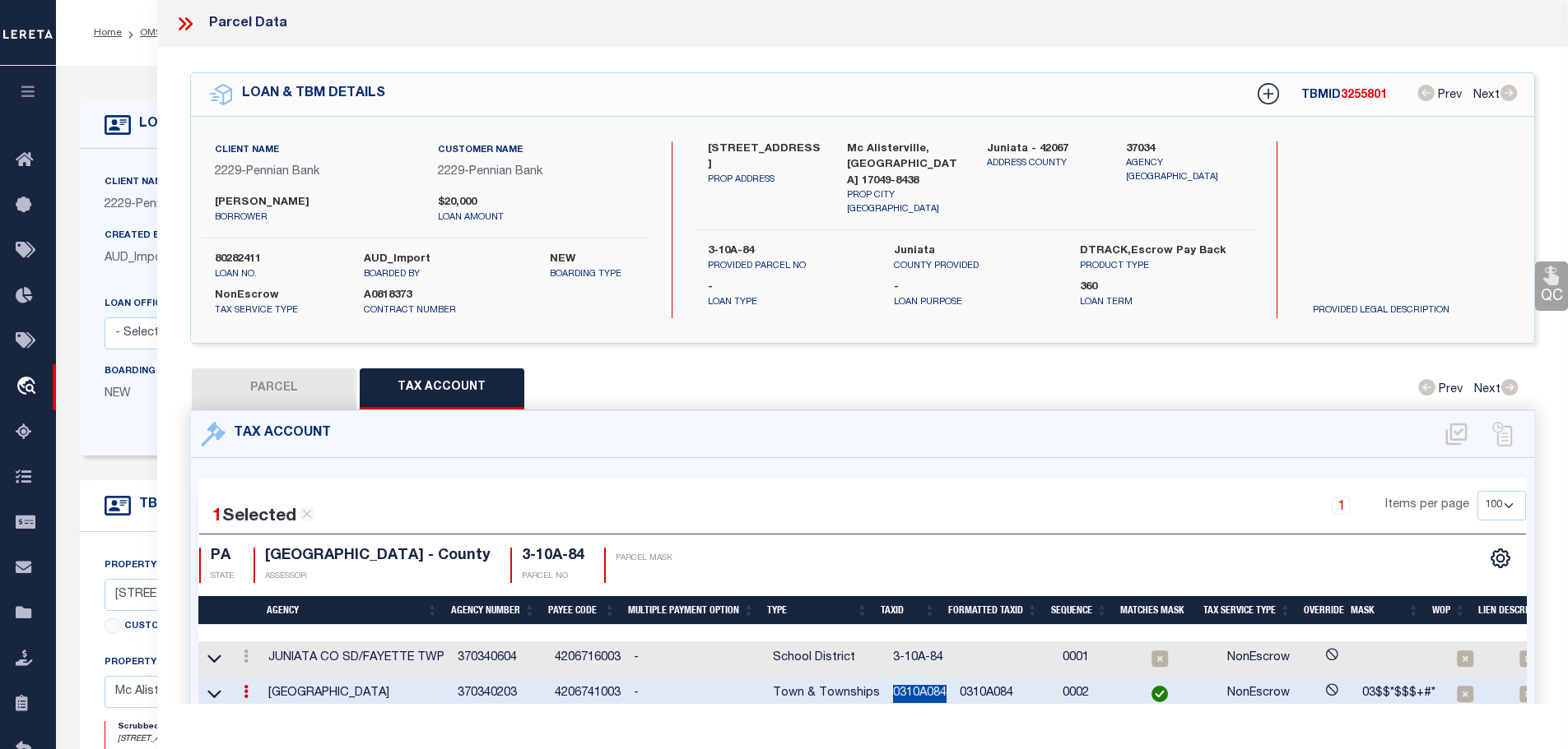
click at [914, 688] on td "0310A084" at bounding box center [919, 695] width 66 height 35
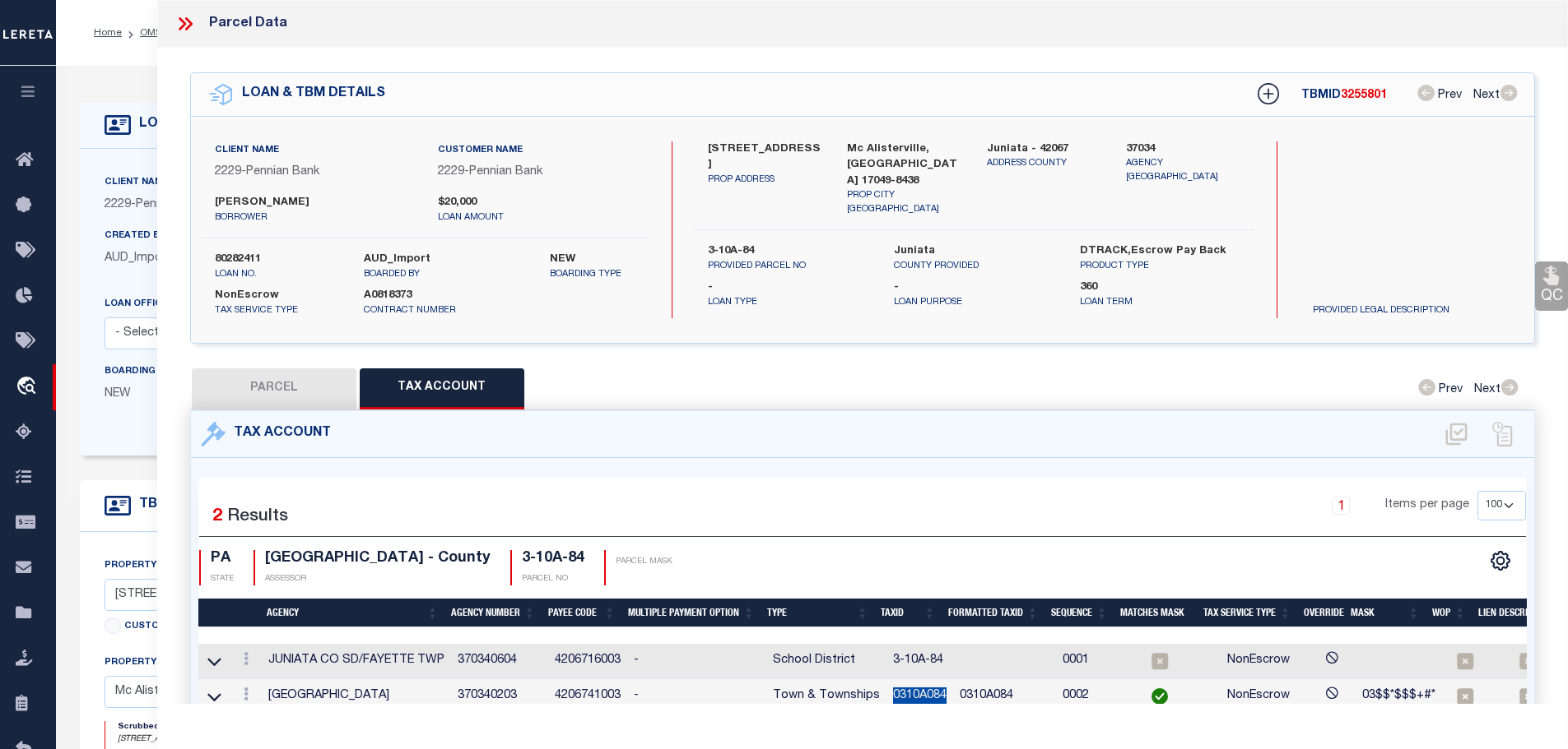
copy td "0310A084"
click at [248, 652] on icon at bounding box center [245, 659] width 5 height 13
click at [270, 681] on icon "" at bounding box center [263, 684] width 12 height 12
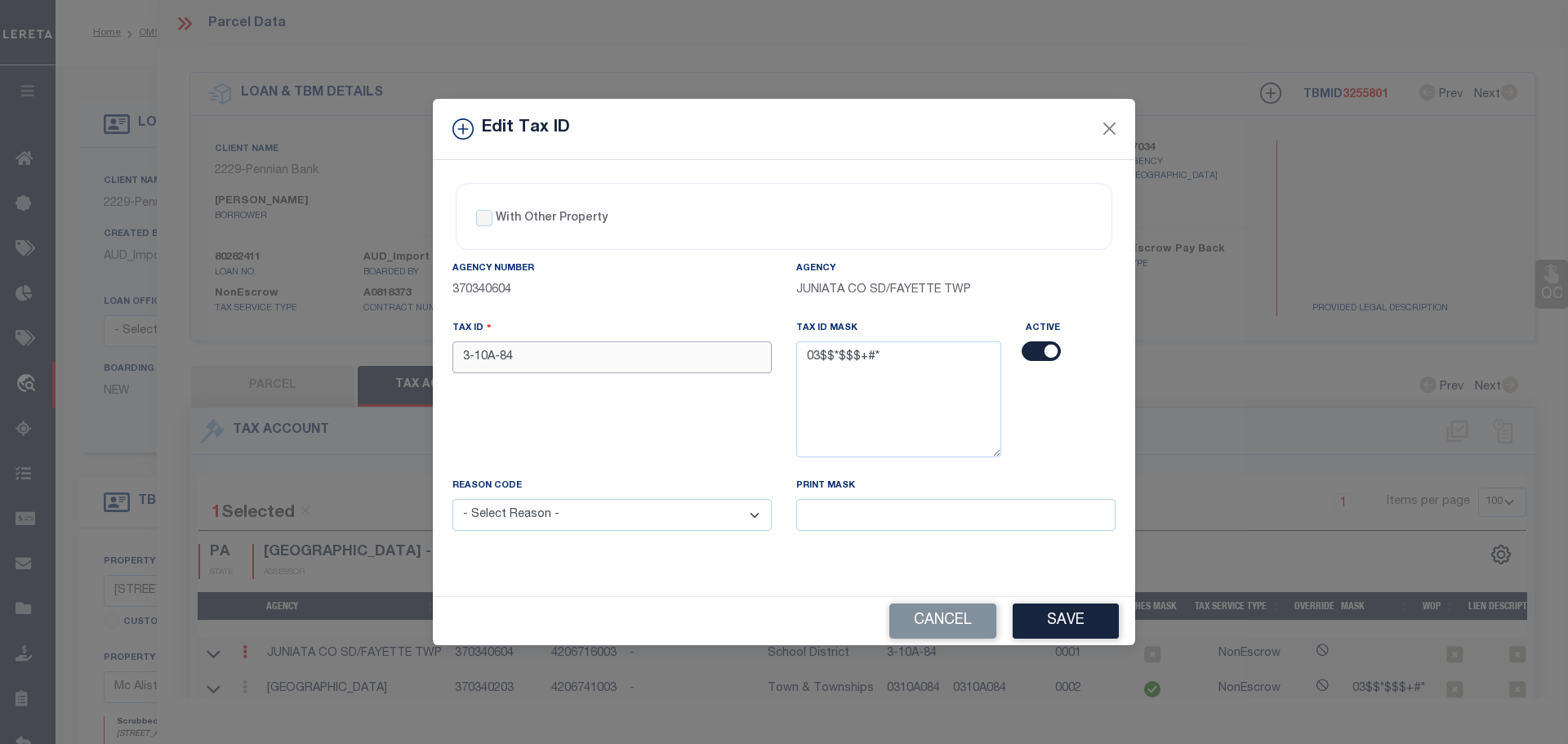
click at [553, 362] on input "3-10A-84" at bounding box center [612, 357] width 320 height 32
paste input "0310A0"
click at [564, 531] on select "- Select Reason - 099 - Other (Provide additional detail) ACT - Agency Changed …" at bounding box center [612, 515] width 320 height 32
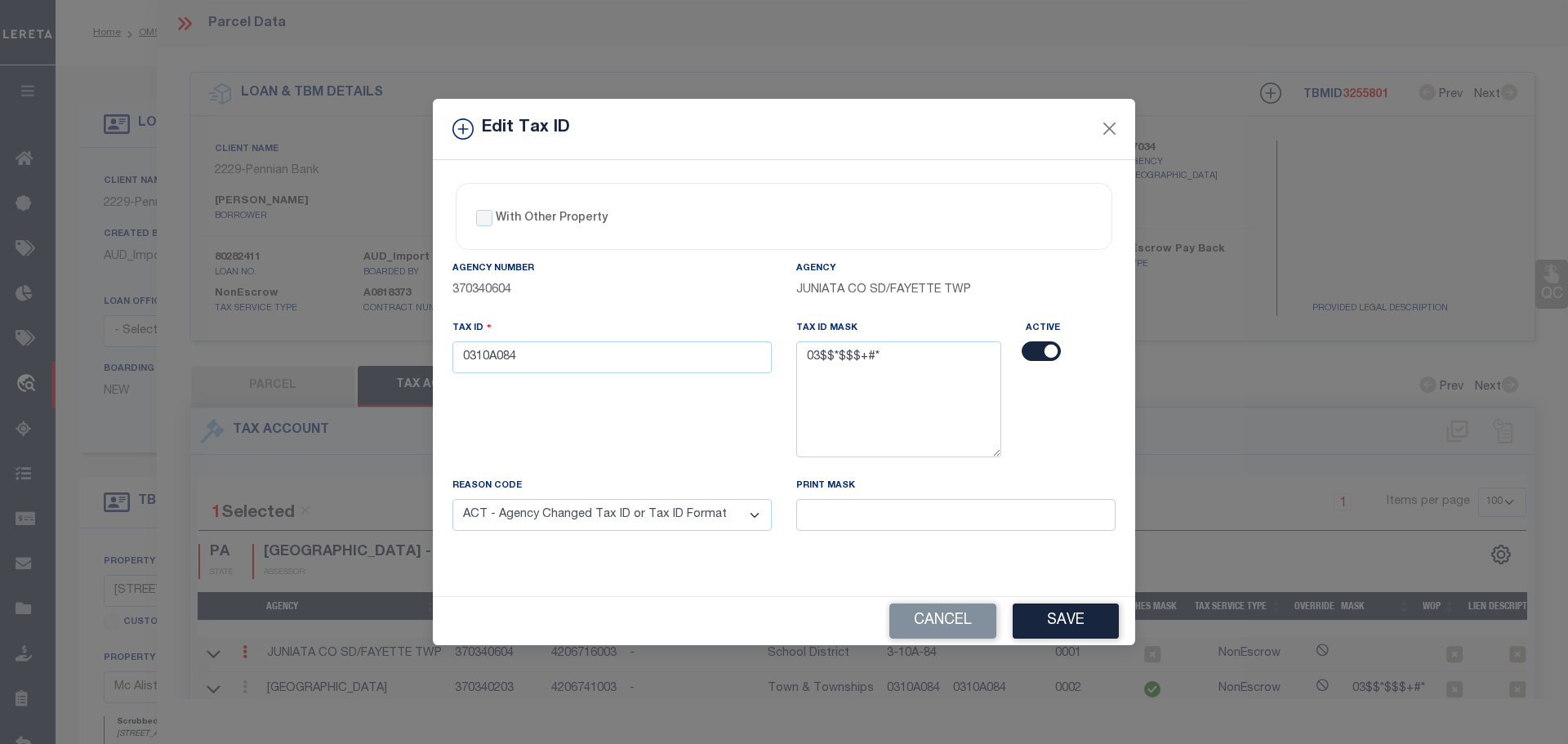
click at [452, 500] on select "- Select Reason - 099 - Other (Provide additional detail) ACT - Agency Changed …" at bounding box center [612, 515] width 320 height 32
click at [1077, 616] on button "Save" at bounding box center [1066, 621] width 106 height 35
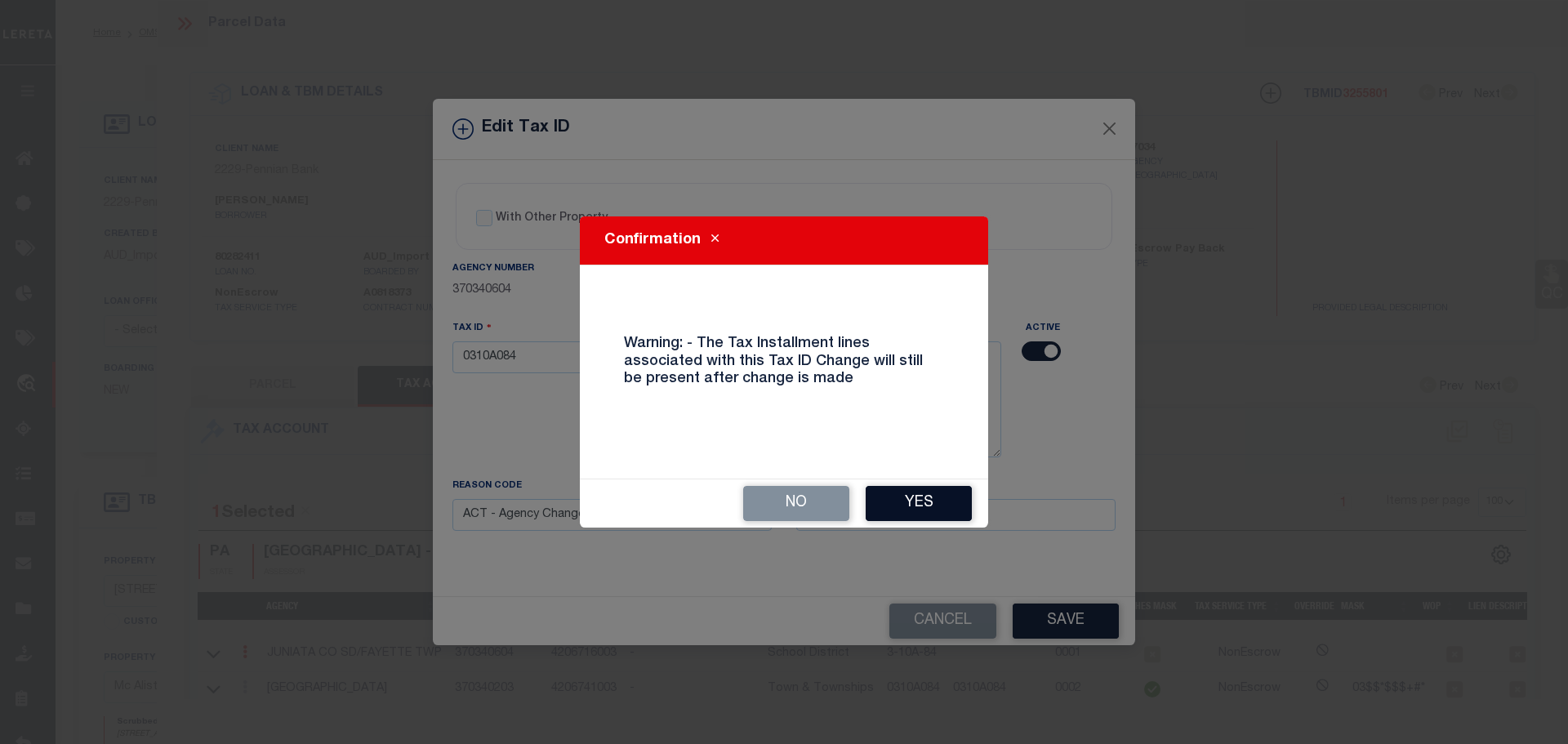
click at [944, 516] on button "Yes" at bounding box center [919, 504] width 106 height 35
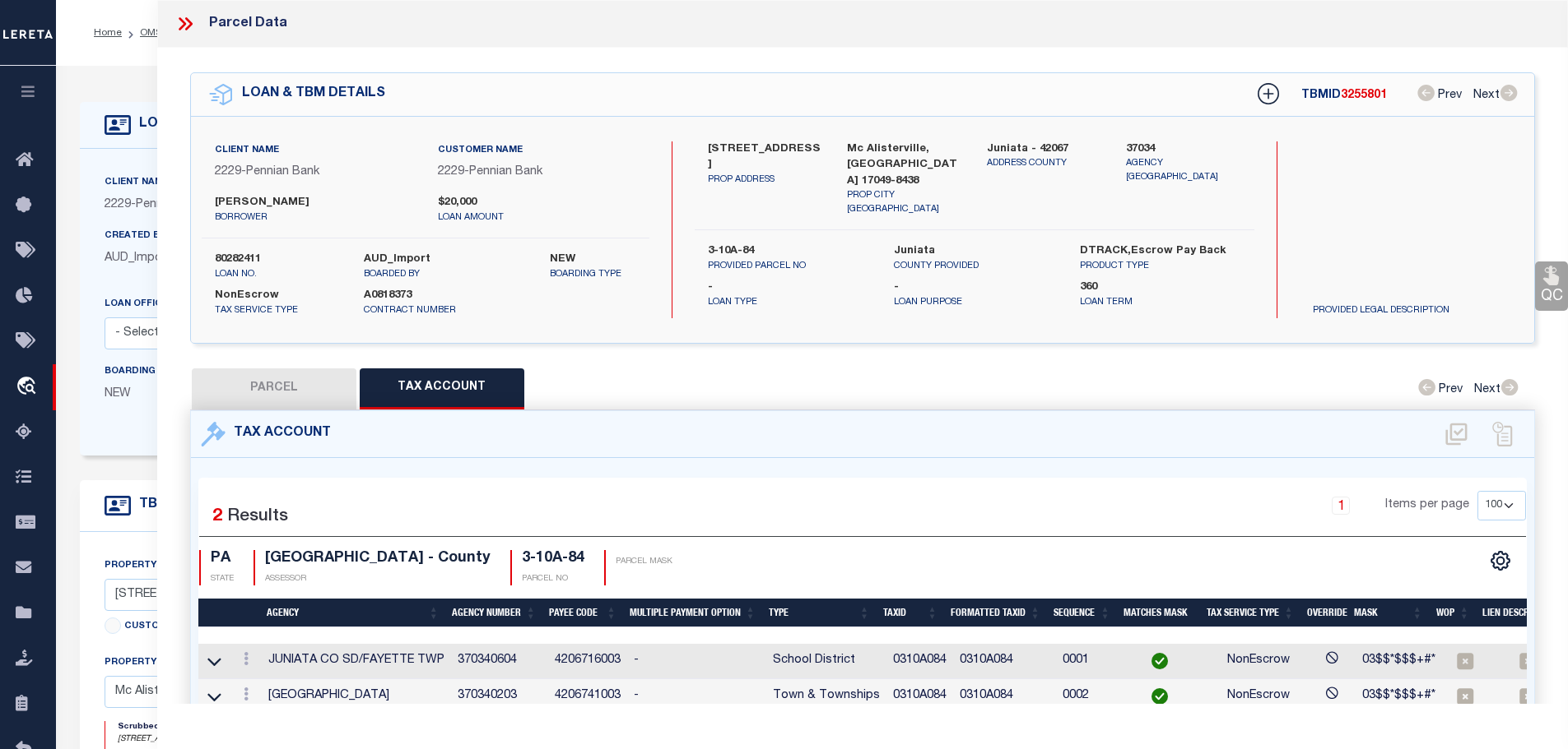
click at [181, 19] on icon at bounding box center [183, 24] width 7 height 13
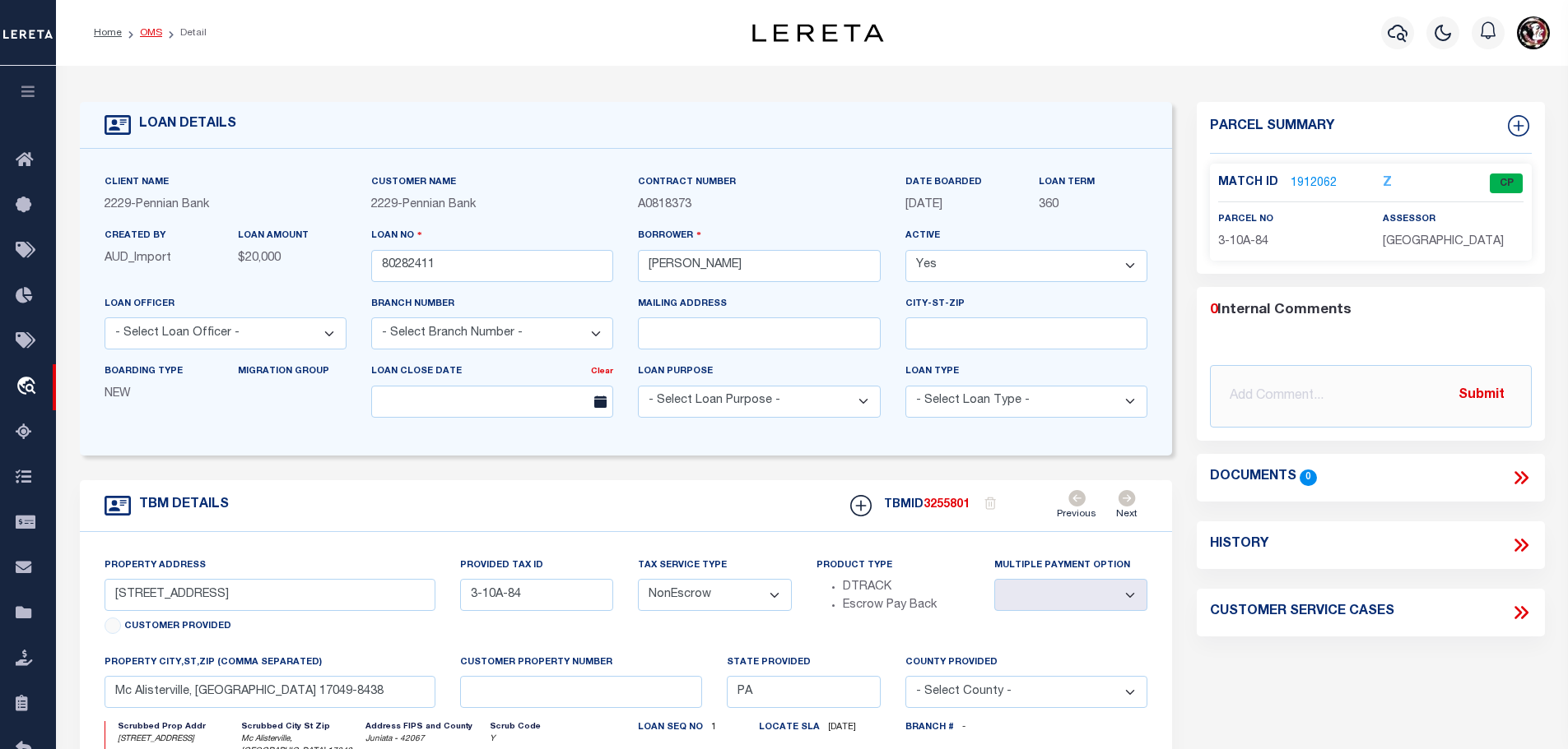
click at [141, 30] on link "OMS" at bounding box center [151, 32] width 22 height 10
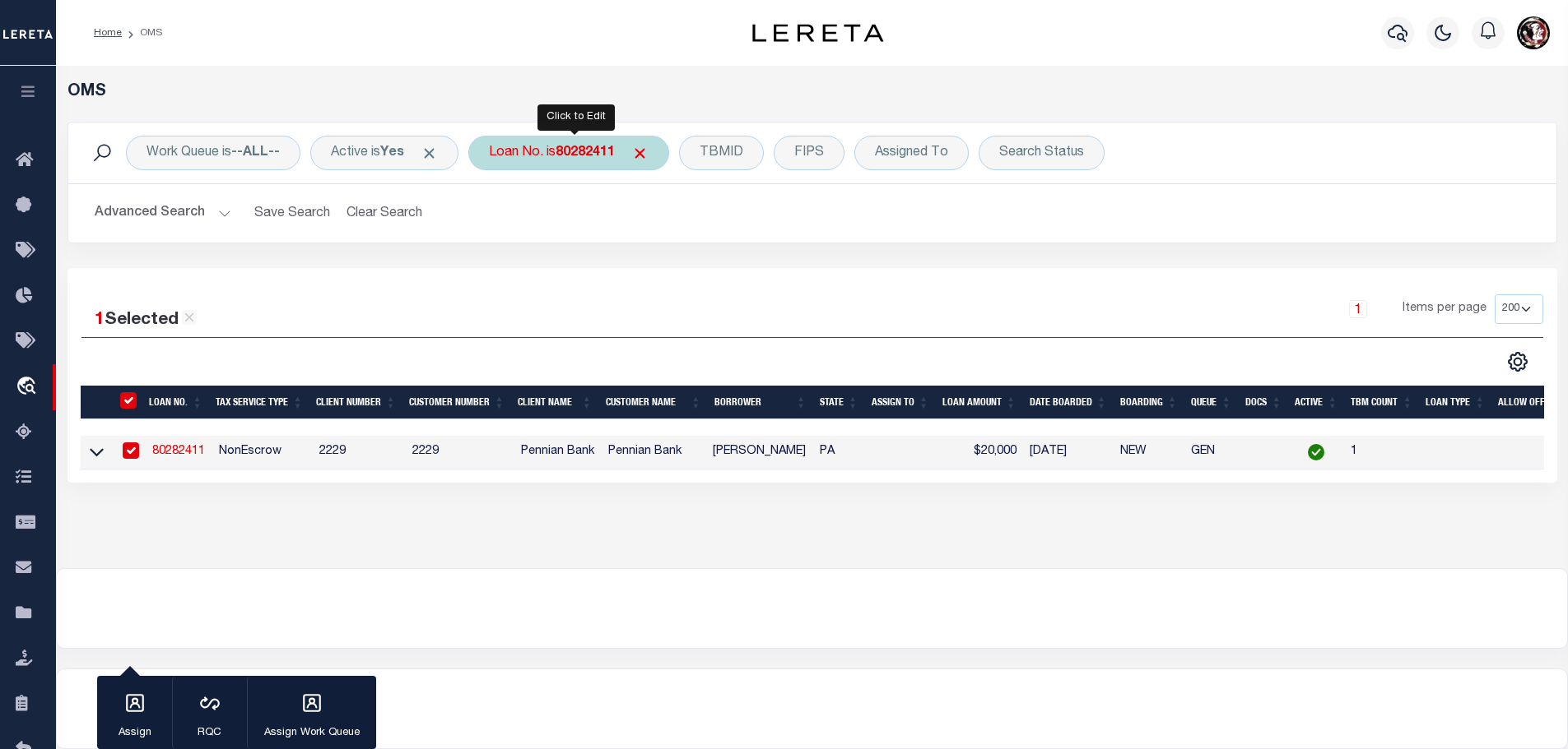
click at [583, 149] on b "80282411" at bounding box center [585, 153] width 59 height 13
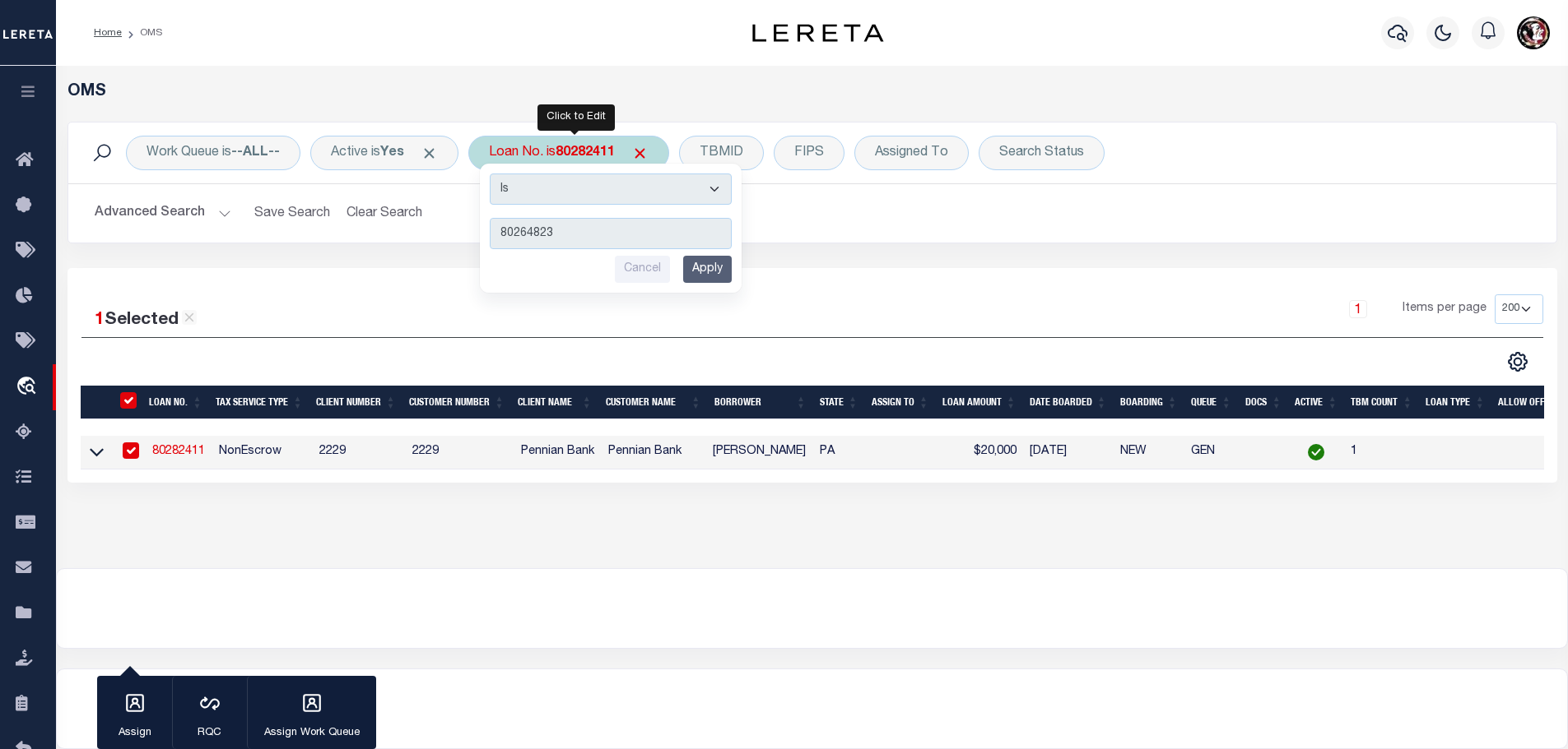
click at [720, 269] on input "Apply" at bounding box center [707, 268] width 49 height 27
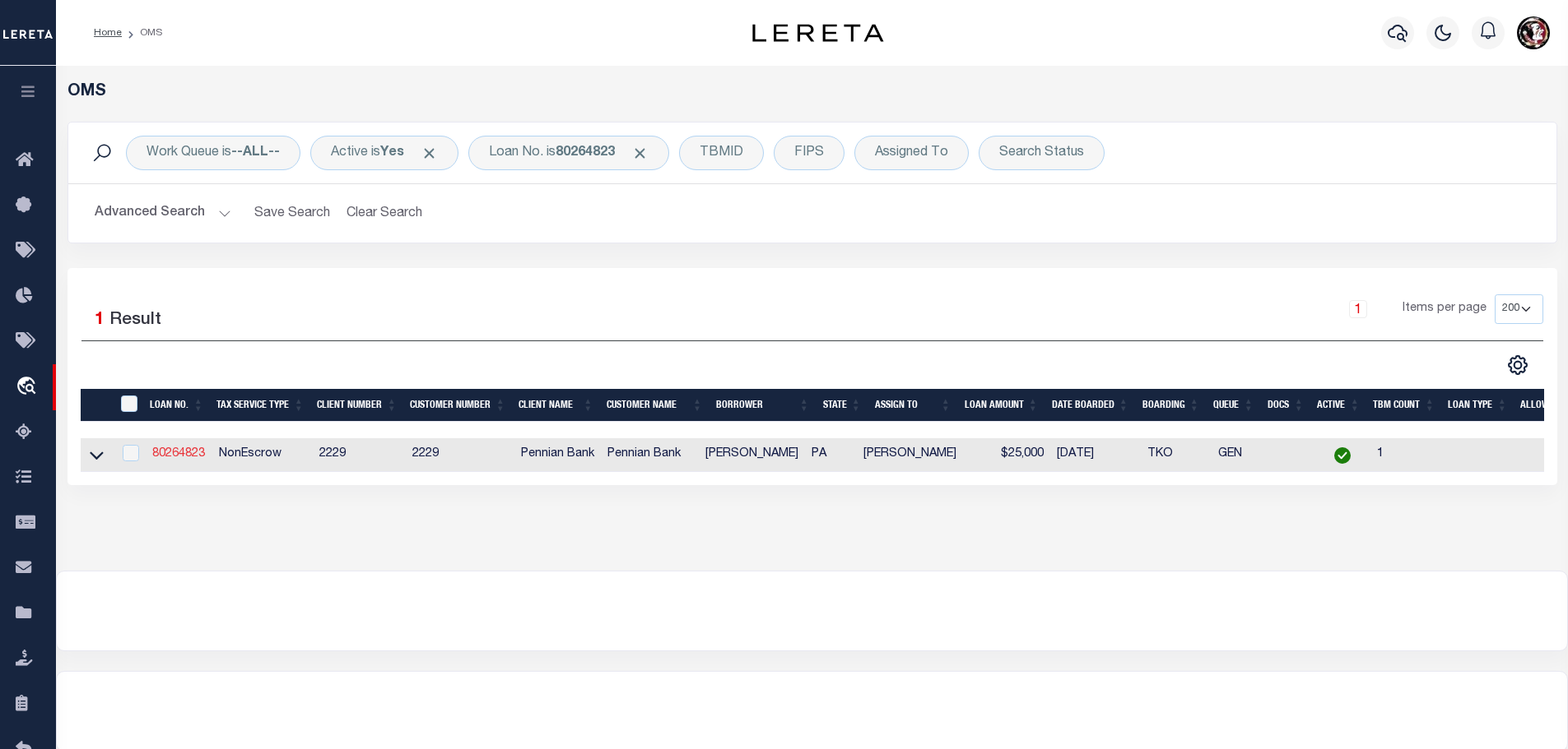
click at [194, 453] on link "80264823" at bounding box center [178, 454] width 53 height 11
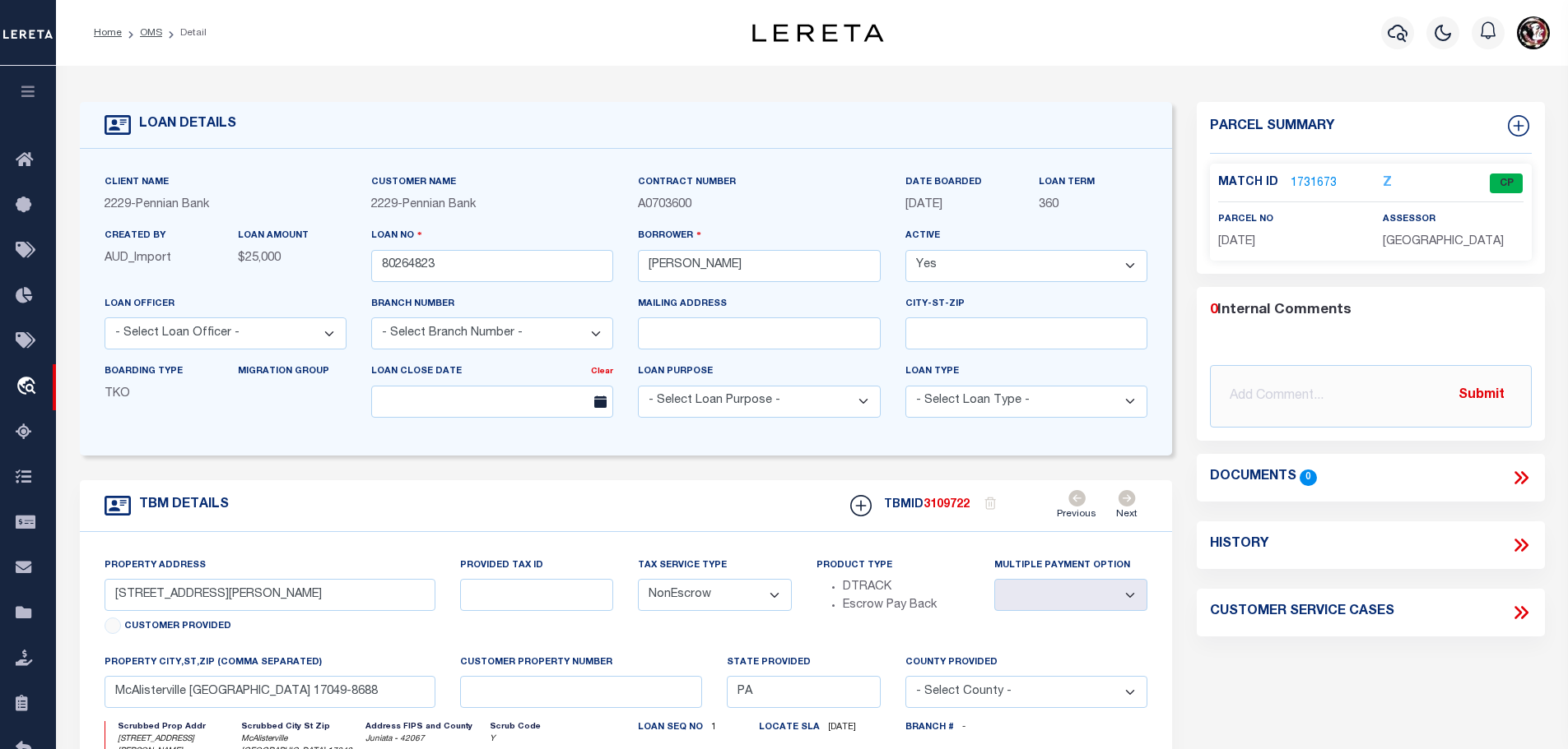
click at [1312, 182] on link "1731673" at bounding box center [1313, 184] width 46 height 18
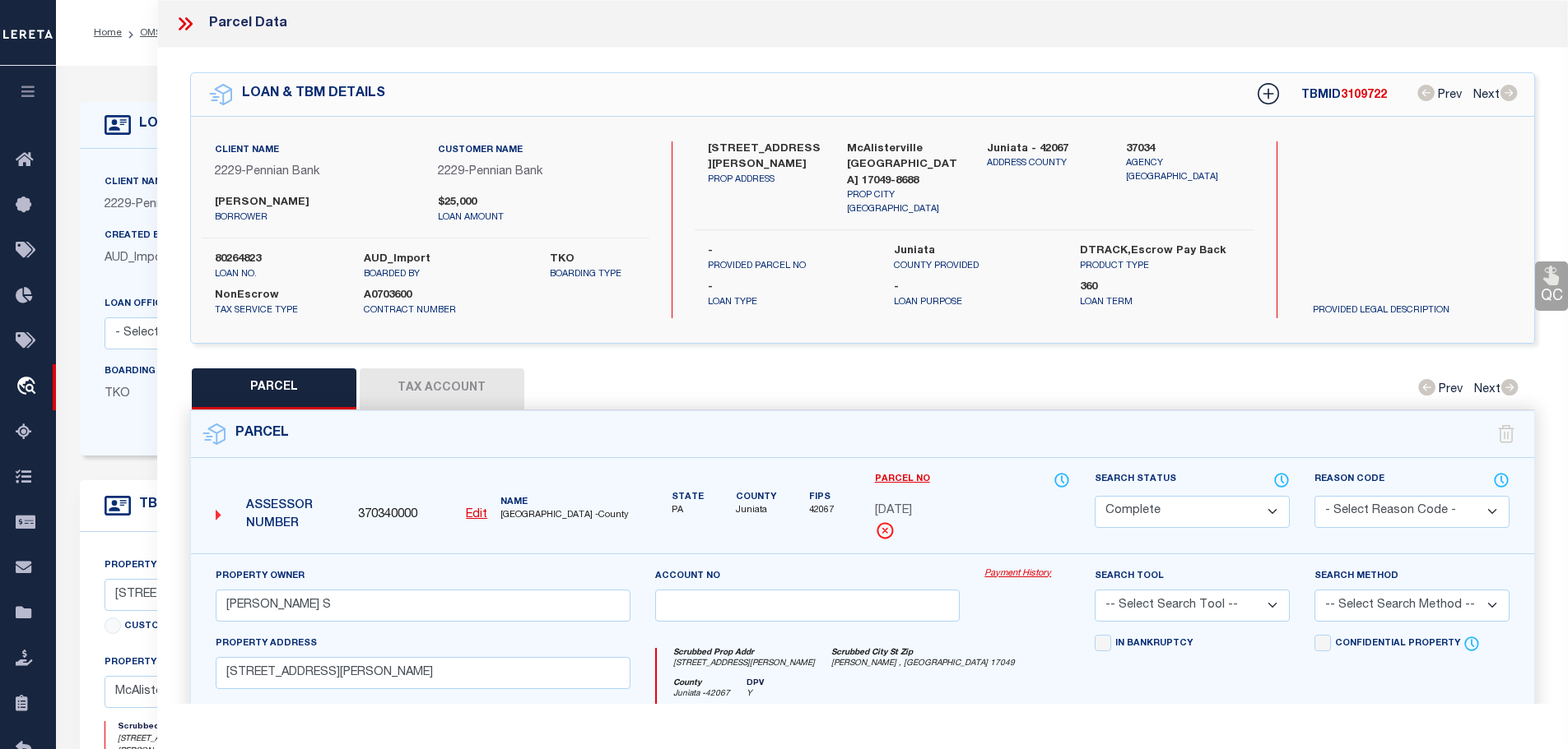
click at [454, 387] on button "Tax Account" at bounding box center [442, 389] width 164 height 42
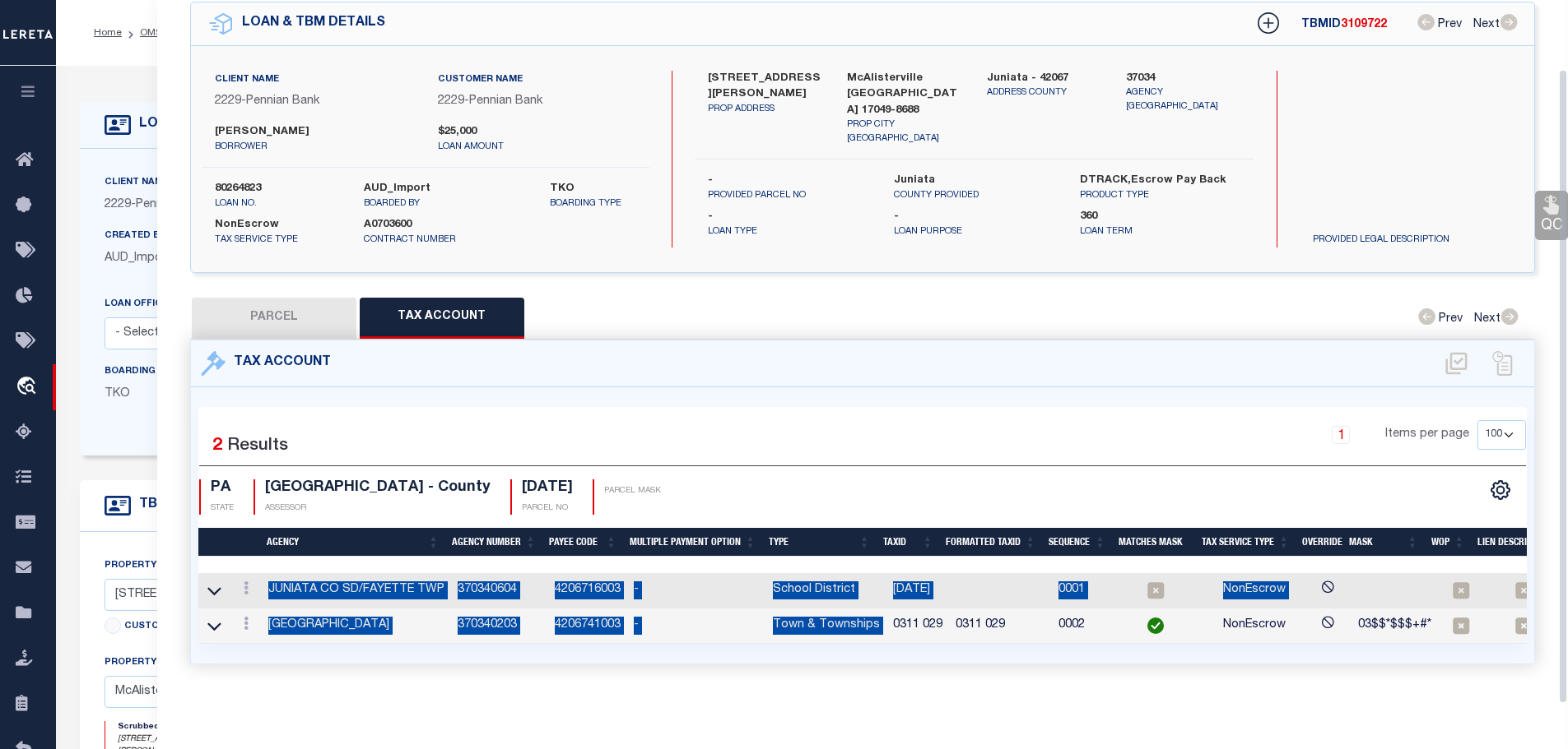
scroll to position [77, 0]
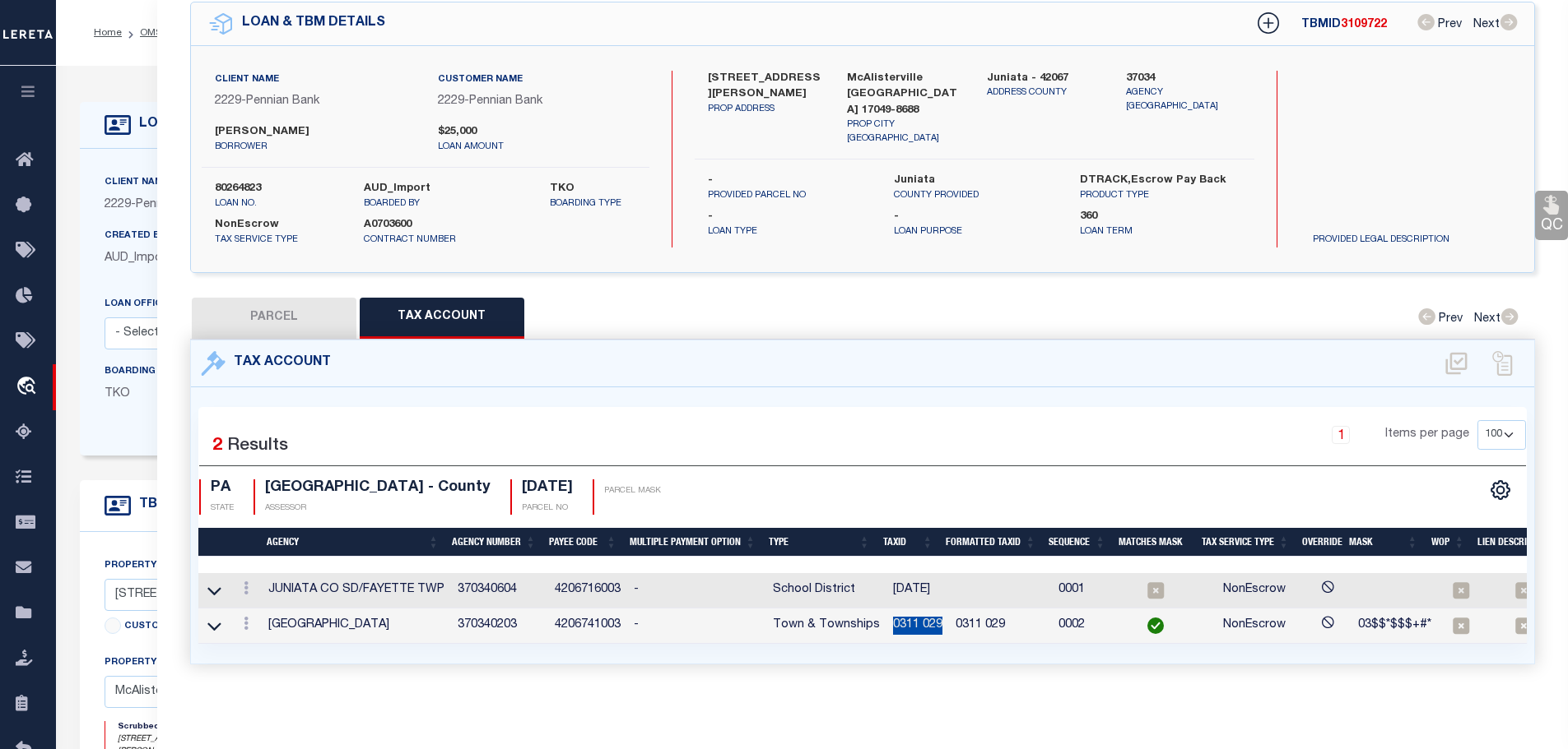
drag, startPoint x: 886, startPoint y: 692, endPoint x: 938, endPoint y: 624, distance: 85.6
click at [938, 624] on td "0311 029" at bounding box center [917, 626] width 63 height 35
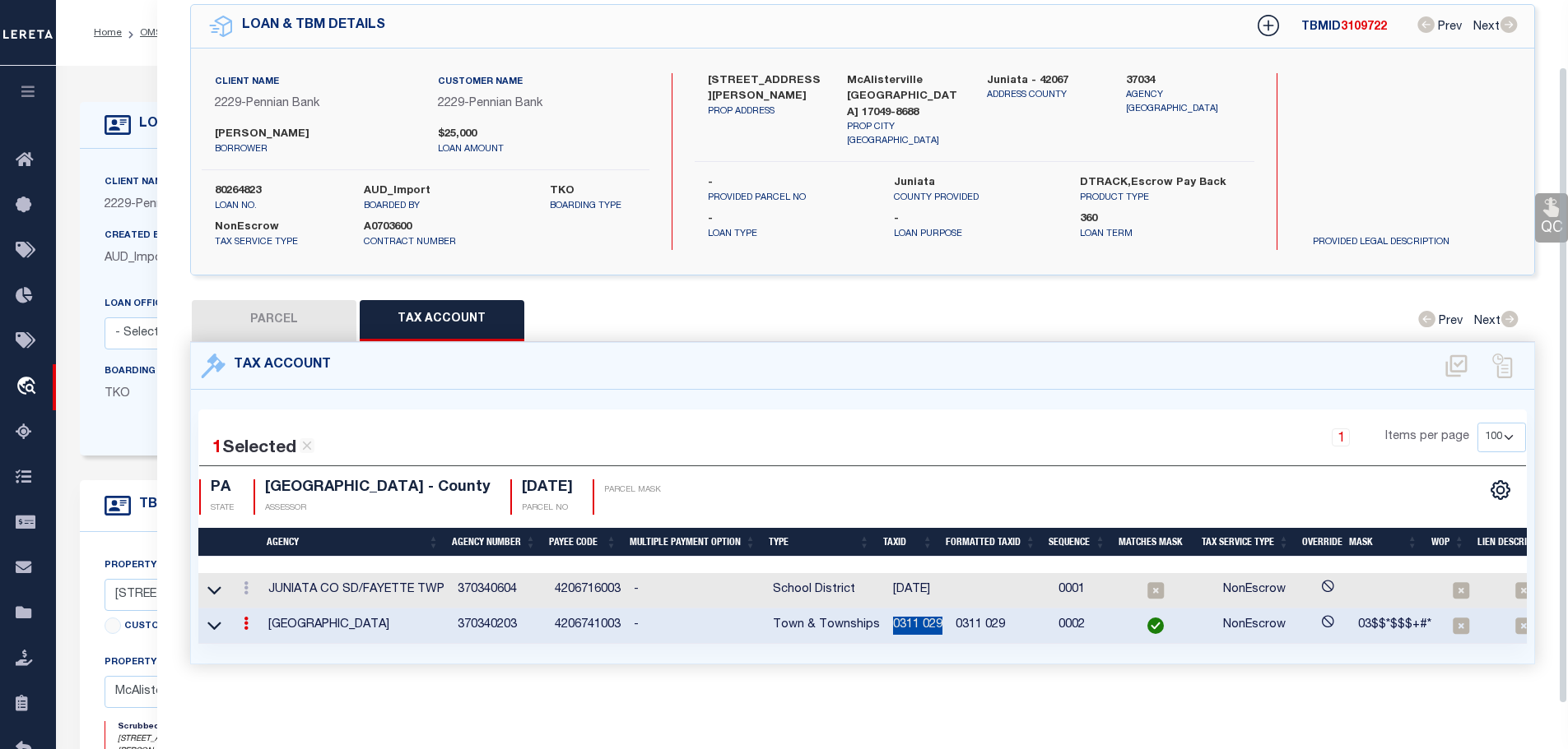
scroll to position [73, 0]
copy td "0311 029"
click at [254, 584] on link at bounding box center [246, 590] width 18 height 13
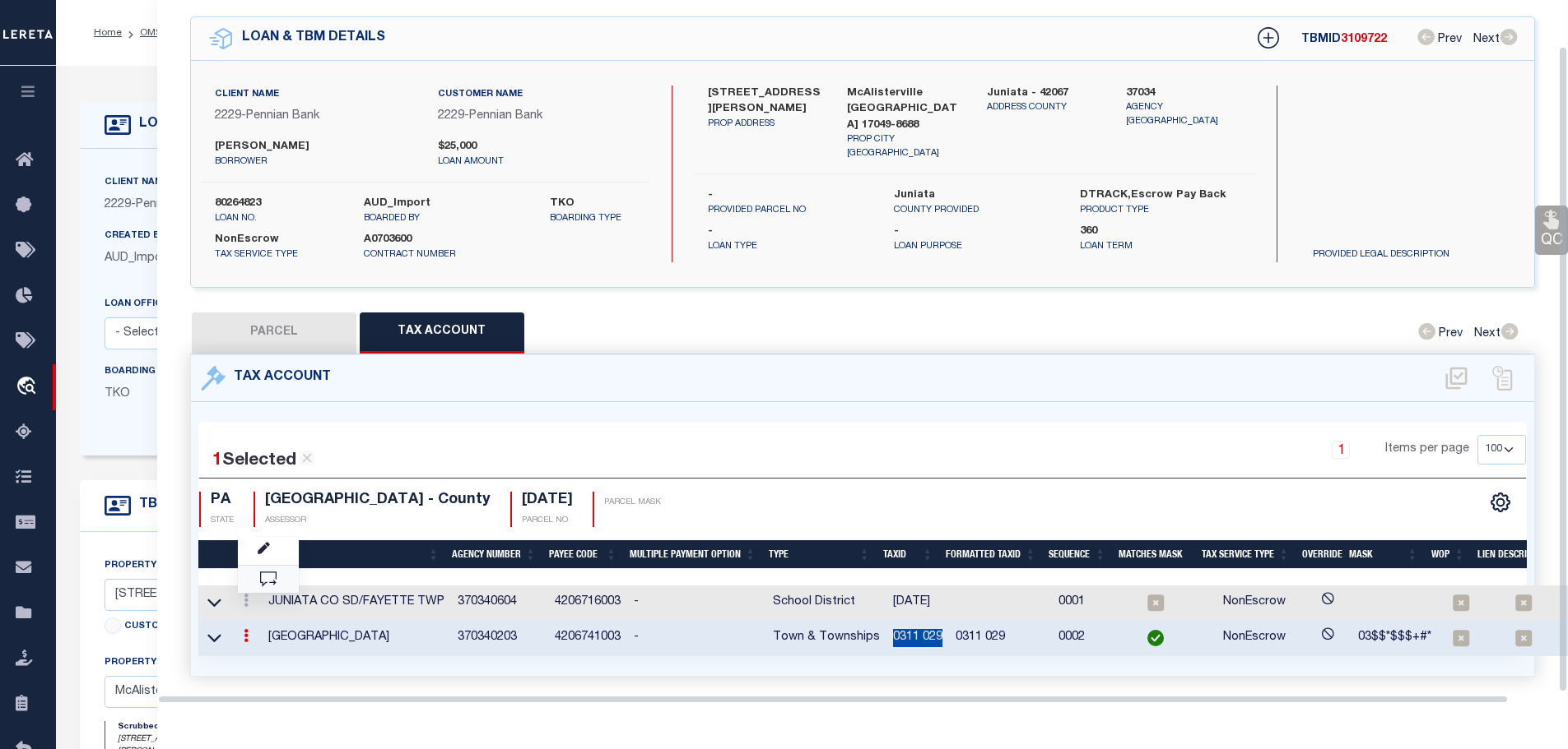
scroll to position [50, 0]
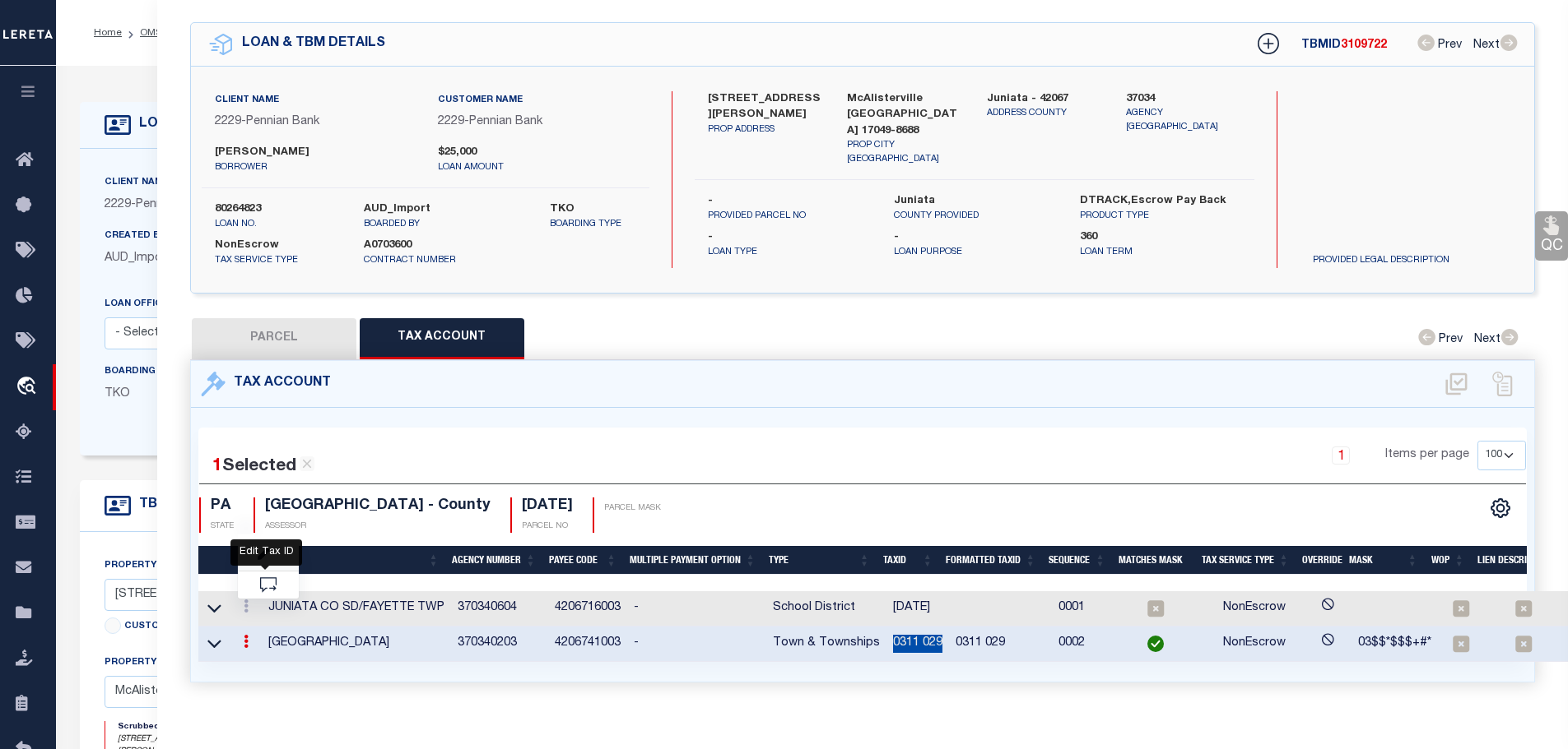
click at [266, 549] on icon "" at bounding box center [263, 554] width 12 height 12
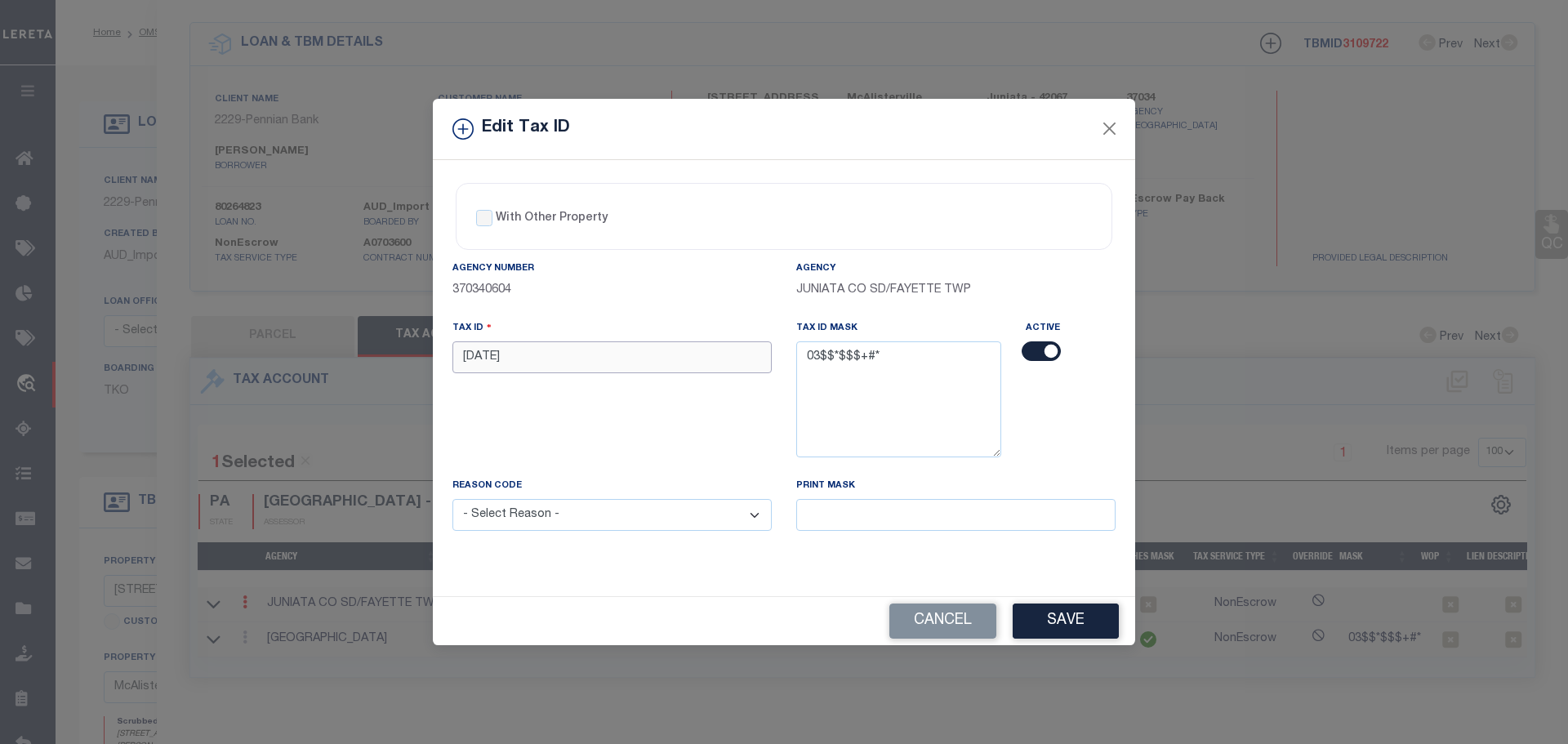
click at [548, 343] on input "[DATE]" at bounding box center [612, 357] width 320 height 32
paste input "0311 0"
click at [558, 526] on select "- Select Reason - 099 - Other (Provide additional detail) ACT - Agency Changed …" at bounding box center [612, 515] width 320 height 32
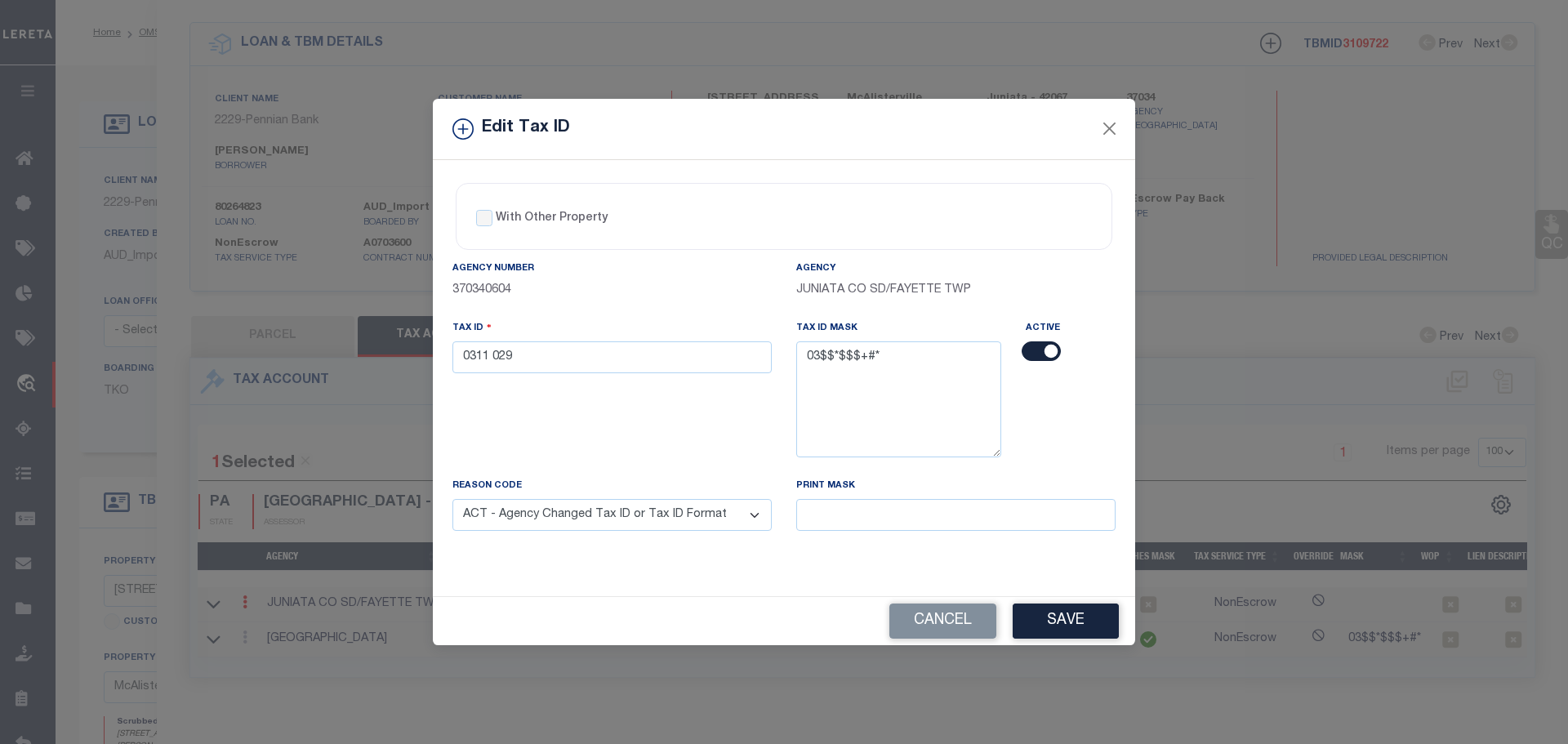
click at [452, 500] on select "- Select Reason - 099 - Other (Provide additional detail) ACT - Agency Changed …" at bounding box center [612, 515] width 320 height 32
click at [1074, 628] on button "Save" at bounding box center [1066, 621] width 106 height 35
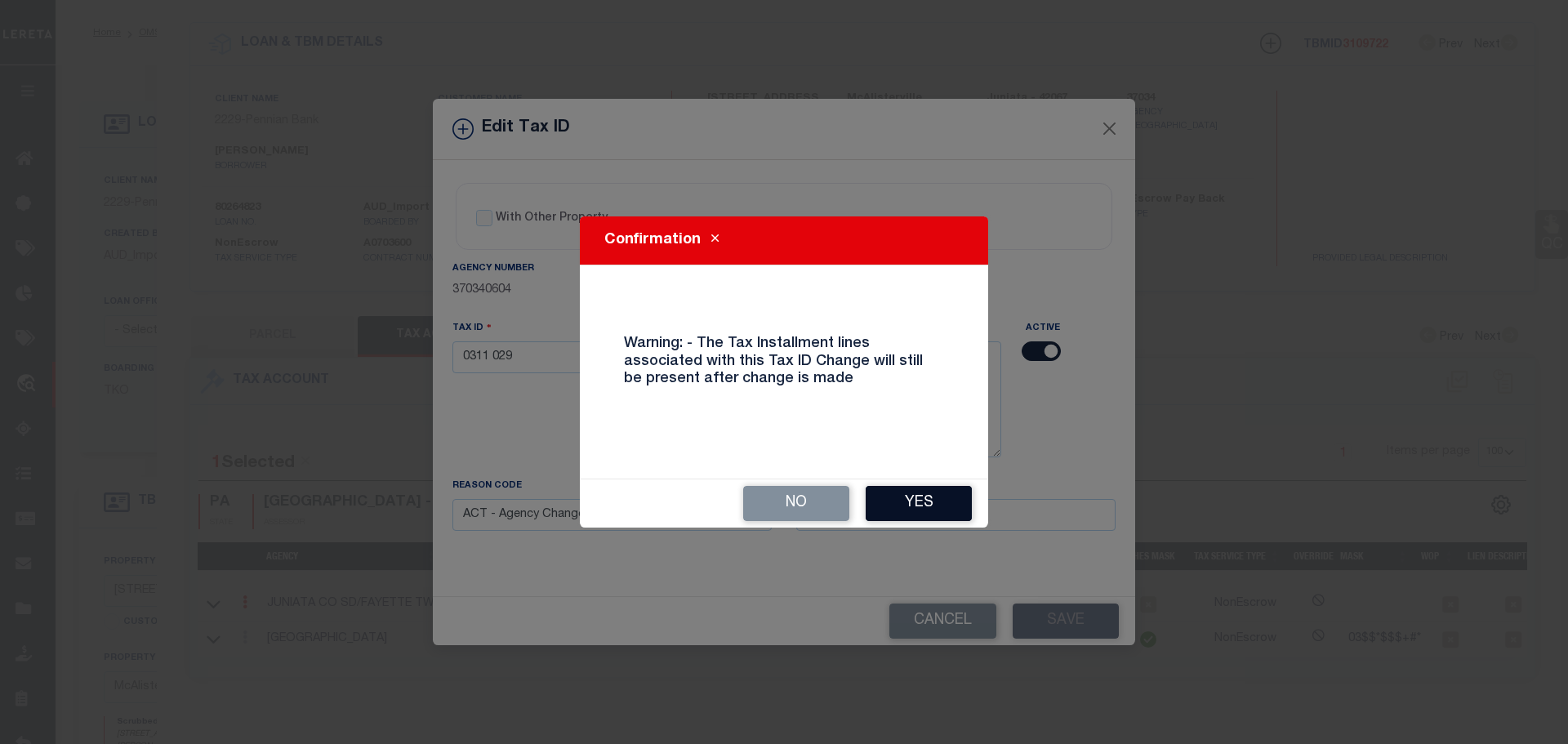
click at [903, 502] on button "Yes" at bounding box center [919, 504] width 106 height 35
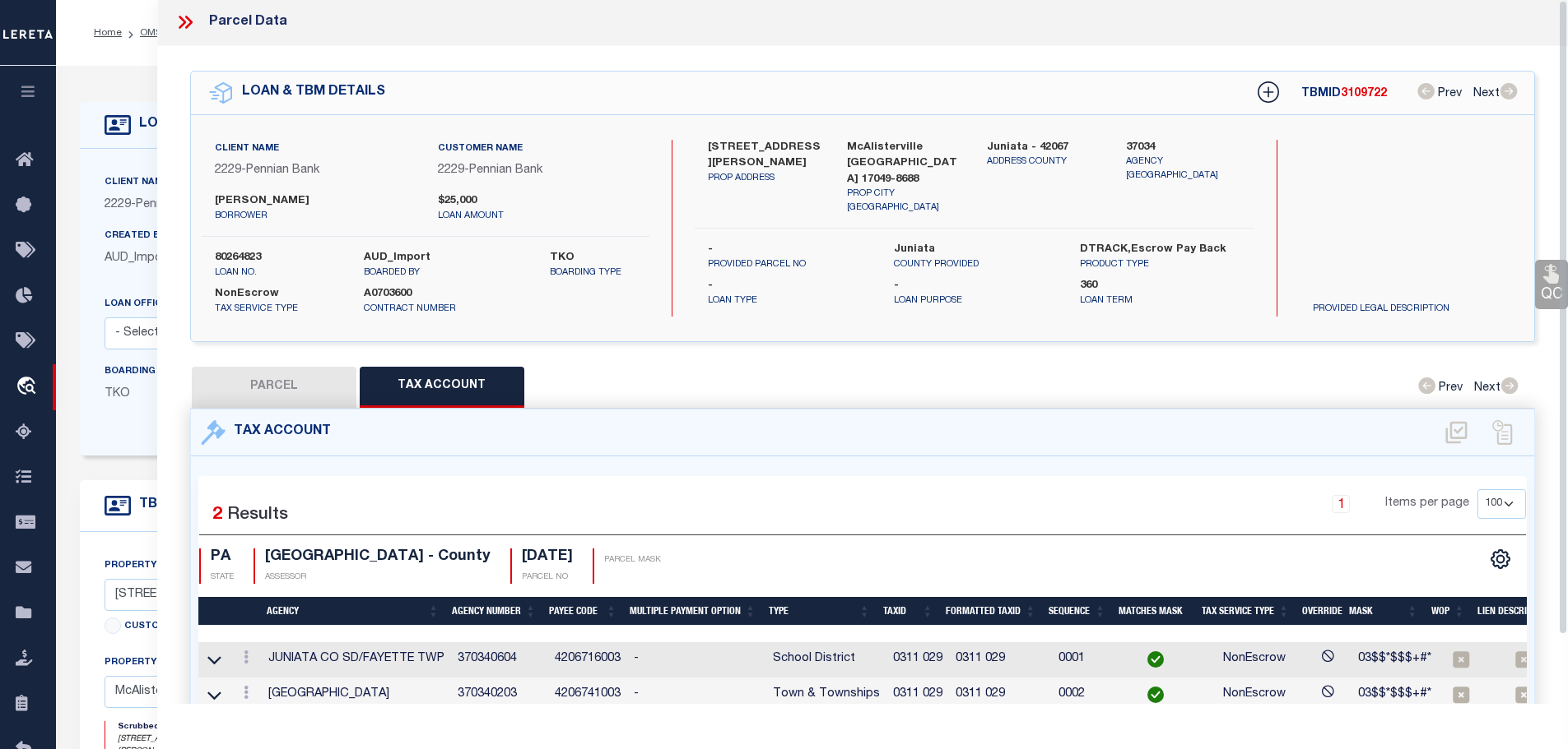
scroll to position [0, 0]
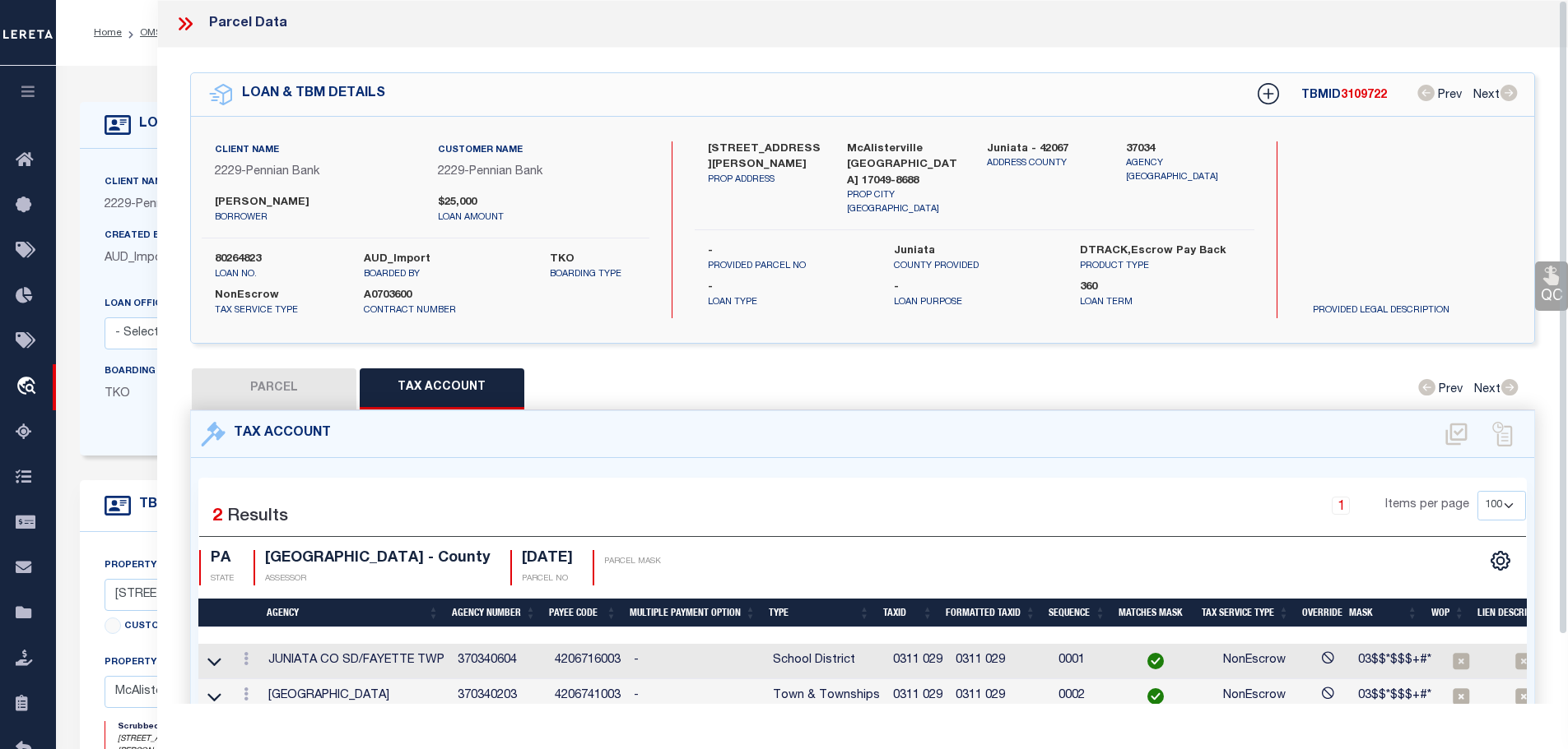
click at [186, 15] on icon at bounding box center [185, 23] width 21 height 21
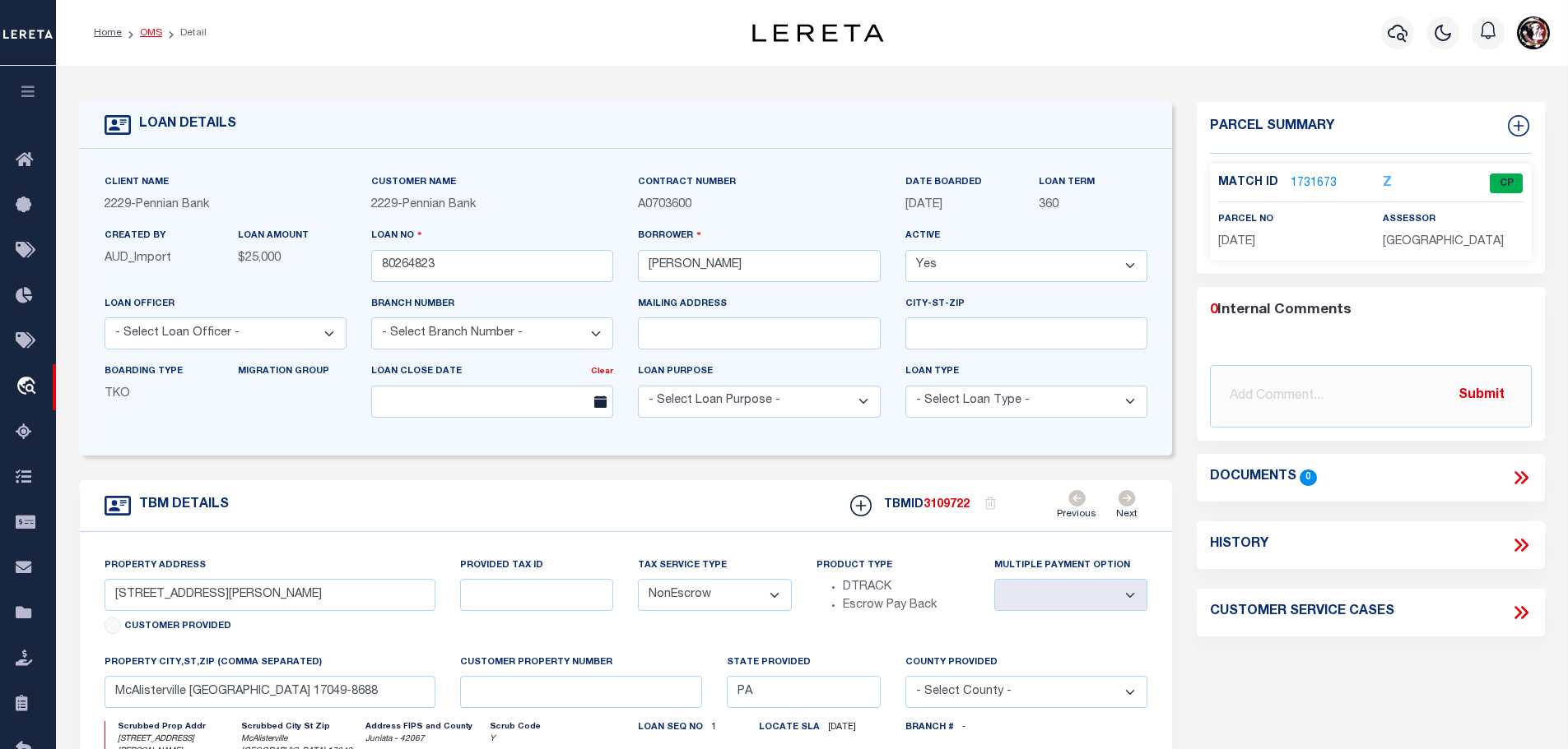
click at [140, 30] on link "OMS" at bounding box center [151, 32] width 22 height 10
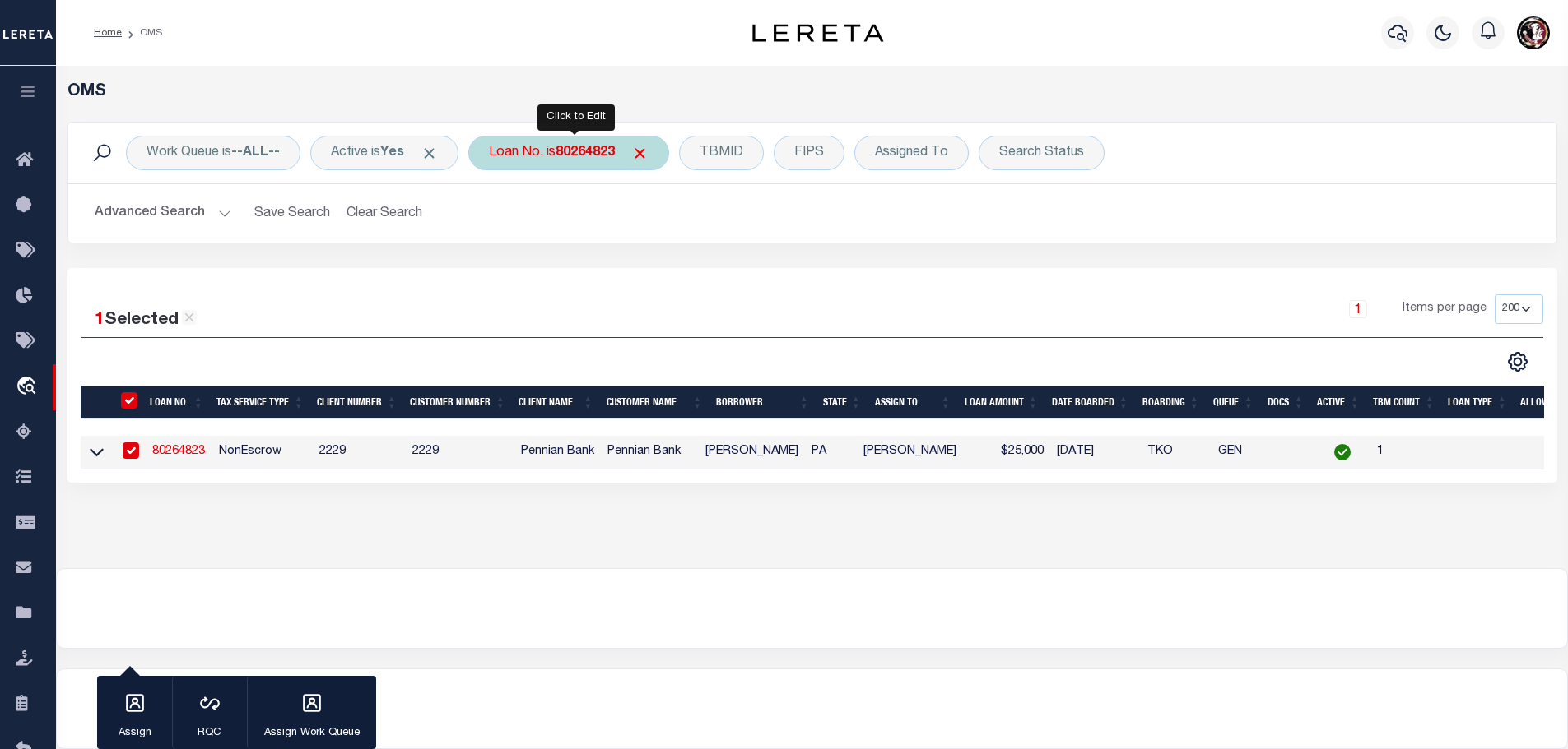
click at [569, 147] on b "80264823" at bounding box center [585, 153] width 59 height 13
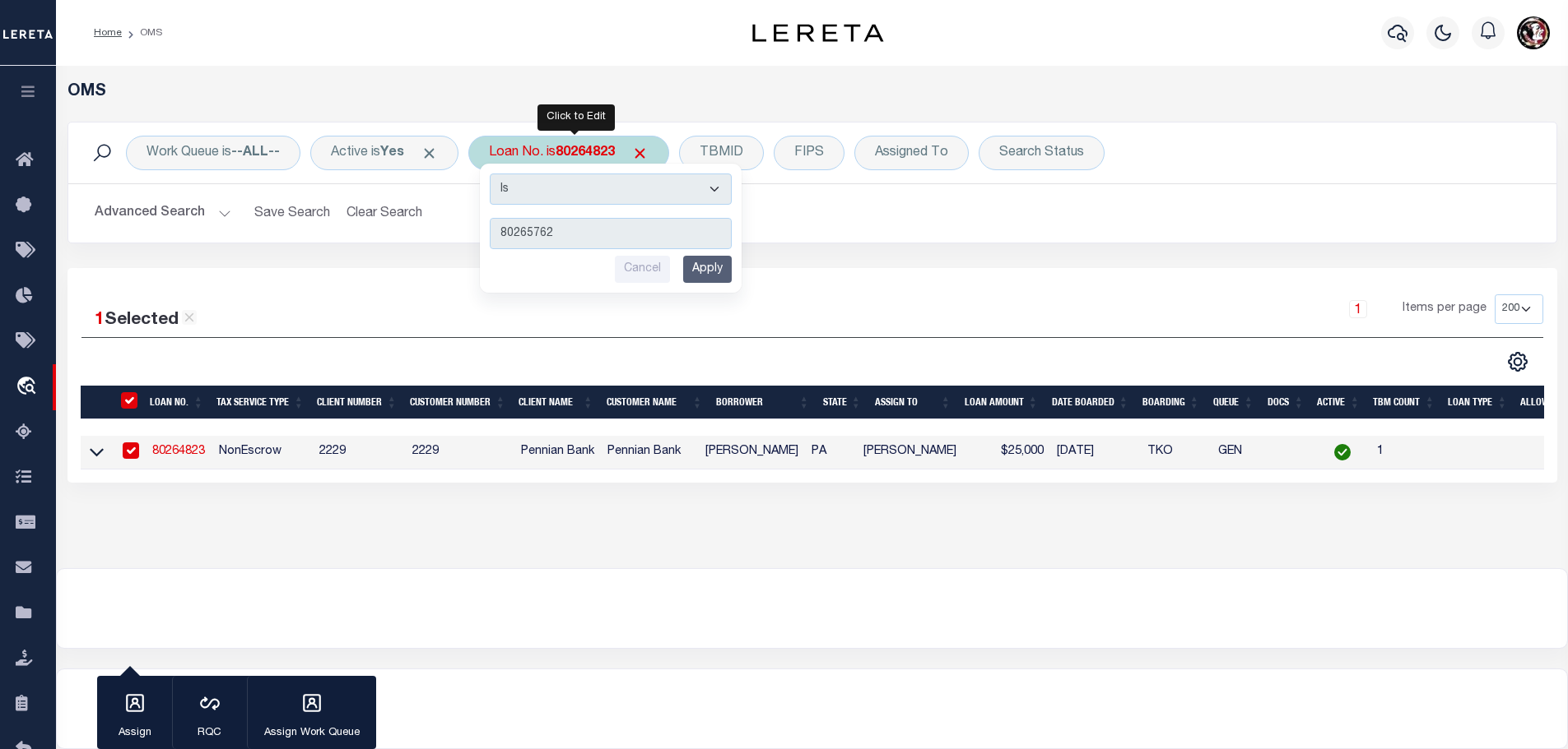
click at [718, 267] on input "Apply" at bounding box center [707, 268] width 49 height 27
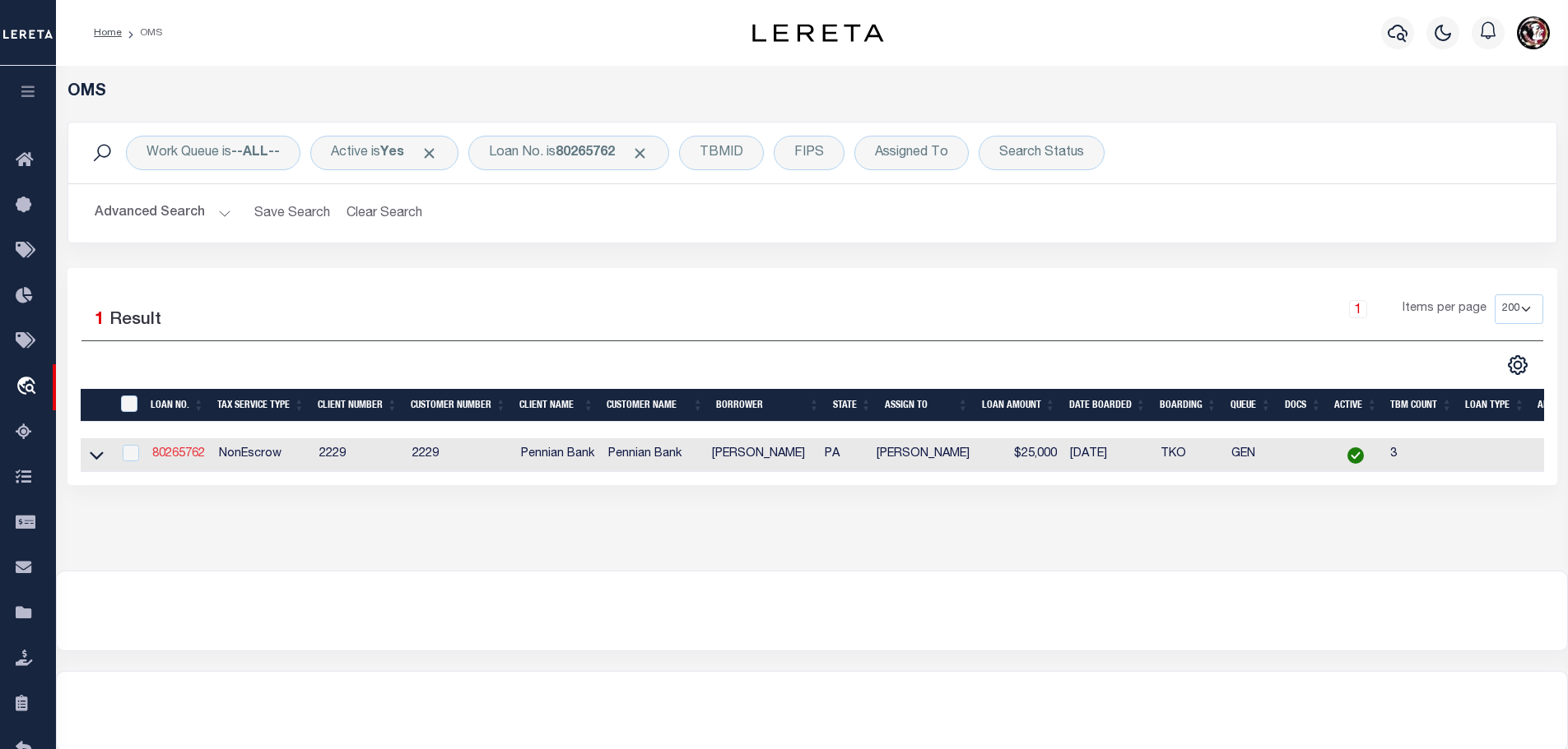
click at [179, 450] on link "80265762" at bounding box center [178, 454] width 53 height 11
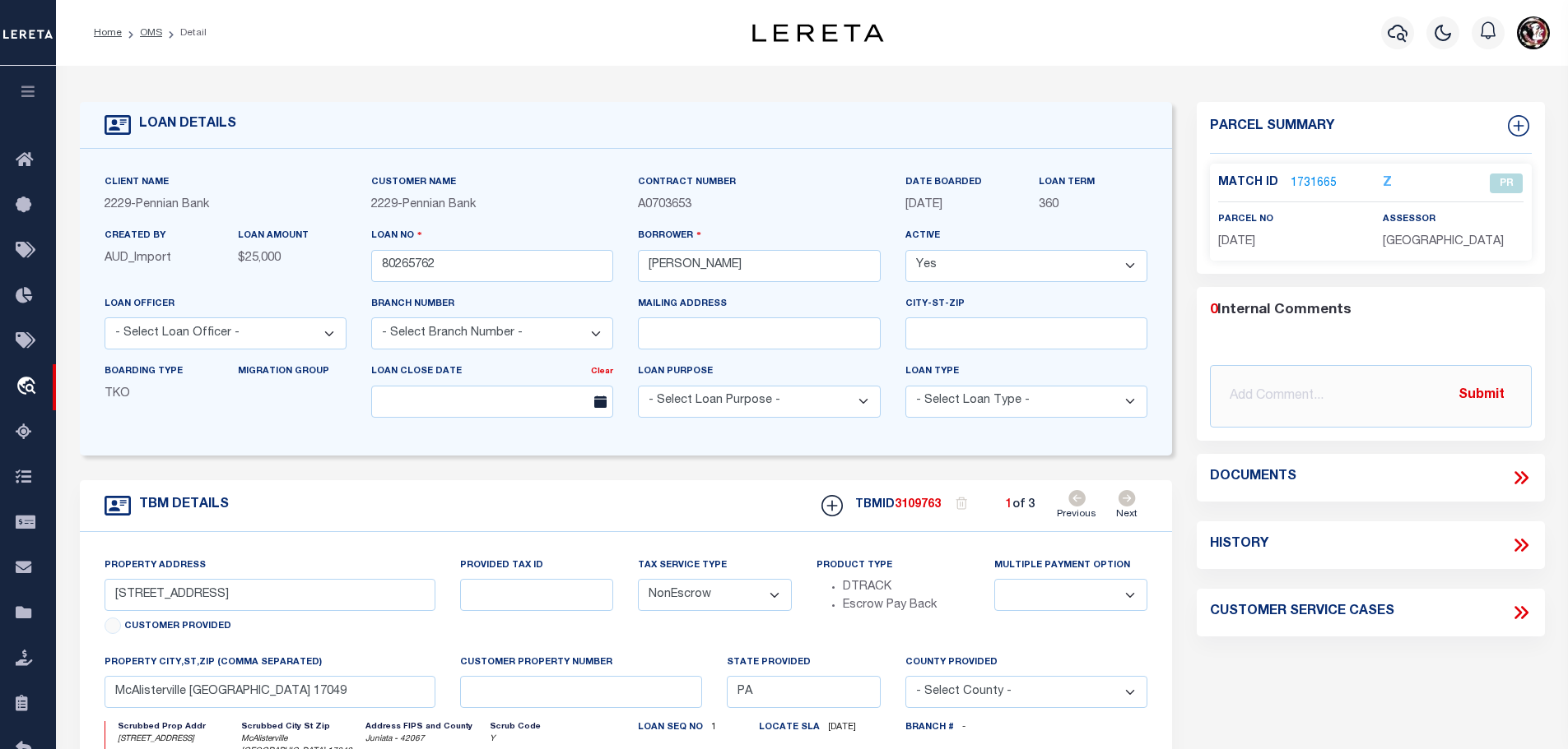
click at [1136, 497] on icon at bounding box center [1127, 499] width 18 height 17
click at [1296, 178] on link "1731664" at bounding box center [1313, 184] width 46 height 18
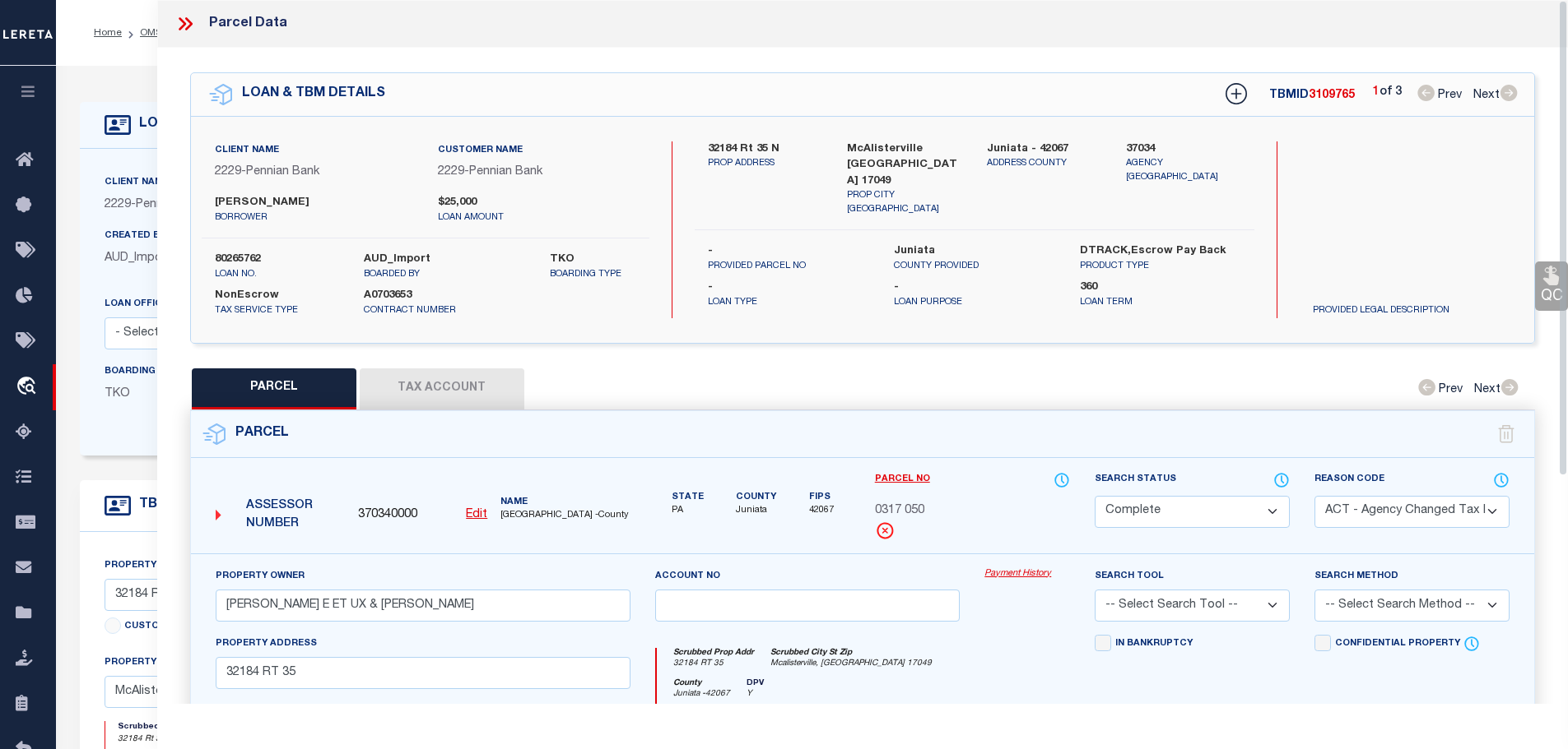
click at [419, 362] on div "QC QC QC" at bounding box center [862, 545] width 1411 height 994
click at [424, 388] on button "Tax Account" at bounding box center [442, 389] width 164 height 42
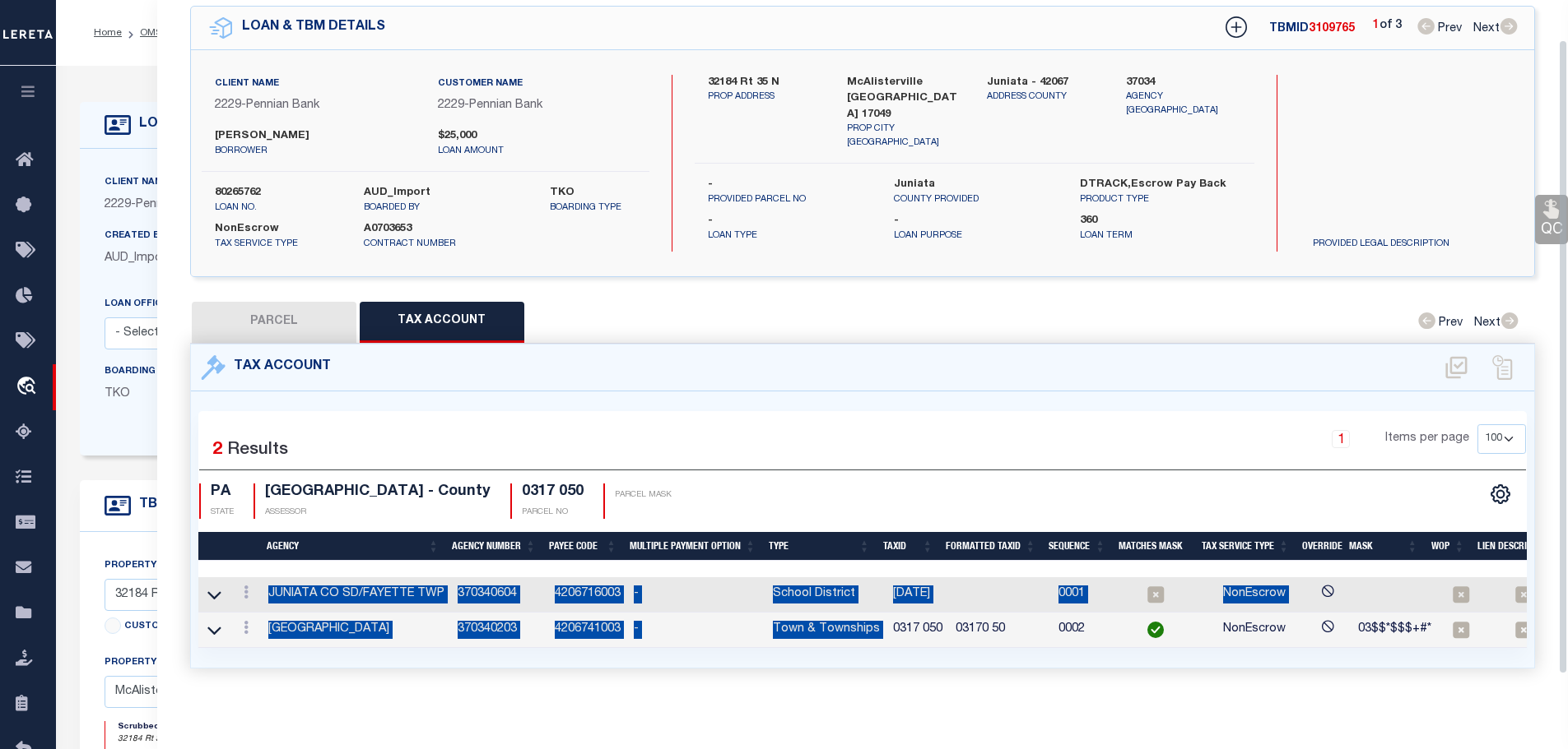
drag, startPoint x: 886, startPoint y: 695, endPoint x: 935, endPoint y: 695, distance: 49.0
click at [935, 695] on div "Tax Account 2 1" at bounding box center [863, 526] width 1371 height 364
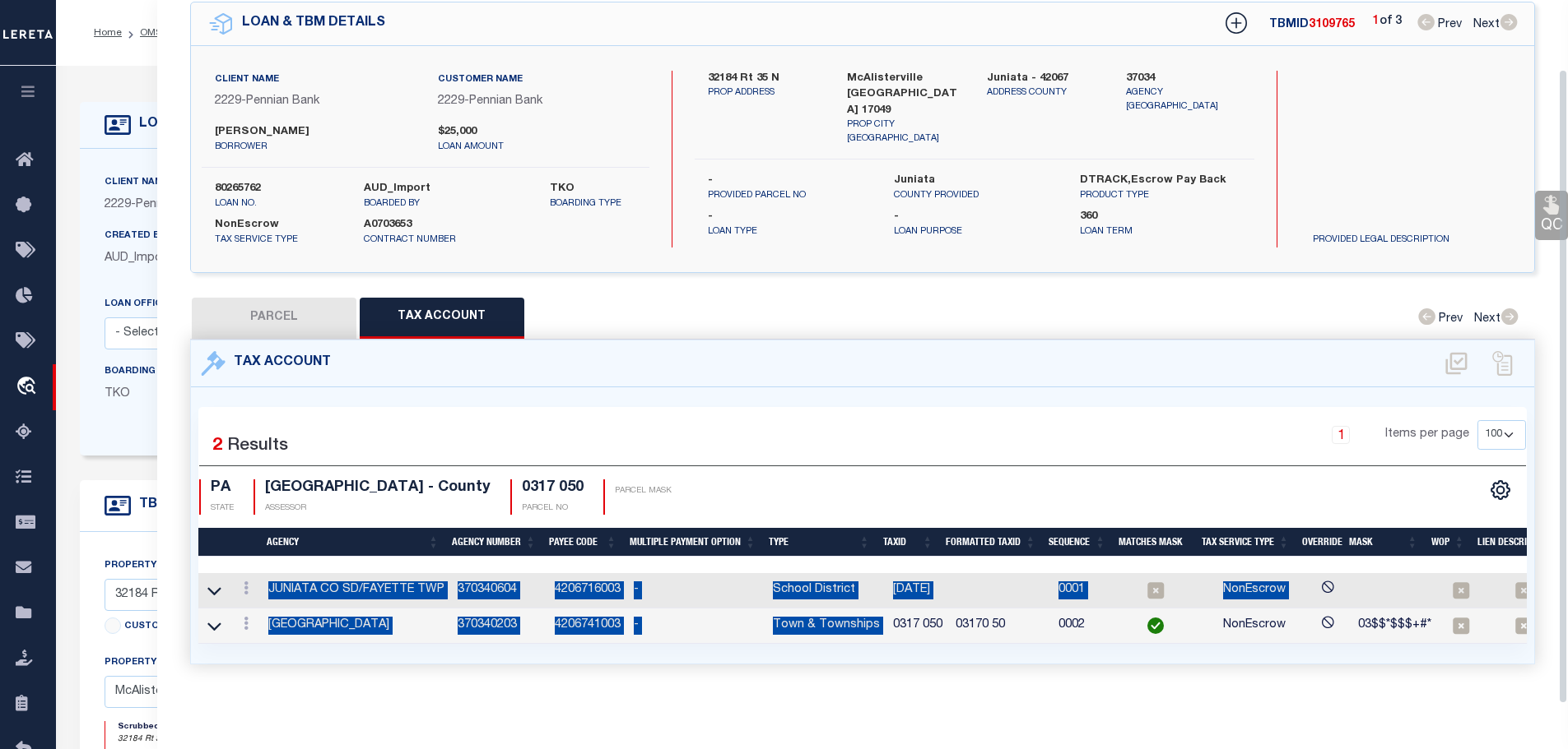
click at [902, 624] on td "0317 050" at bounding box center [917, 626] width 63 height 35
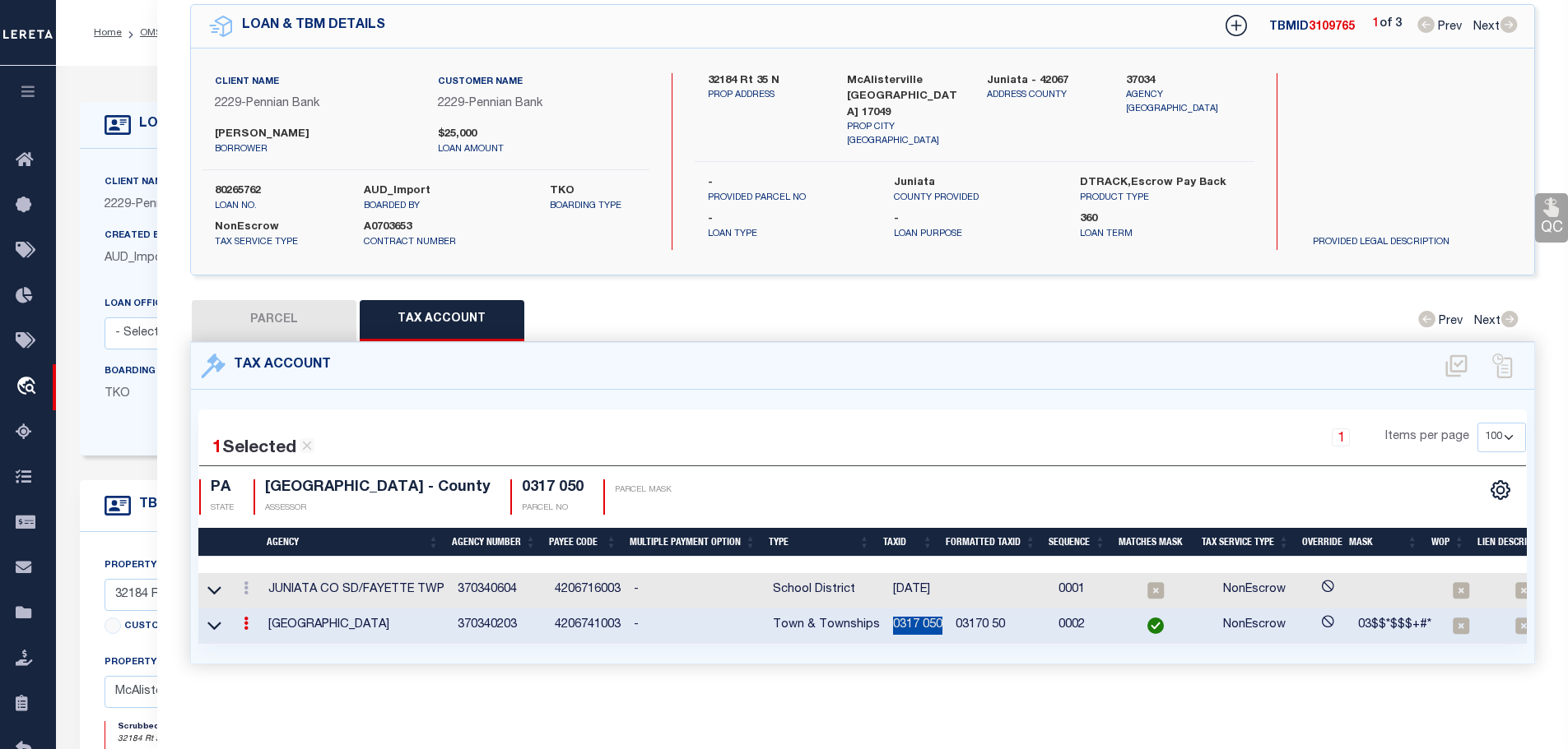
drag, startPoint x: 884, startPoint y: 611, endPoint x: 939, endPoint y: 619, distance: 55.6
click at [939, 619] on td "0317 050" at bounding box center [917, 626] width 63 height 35
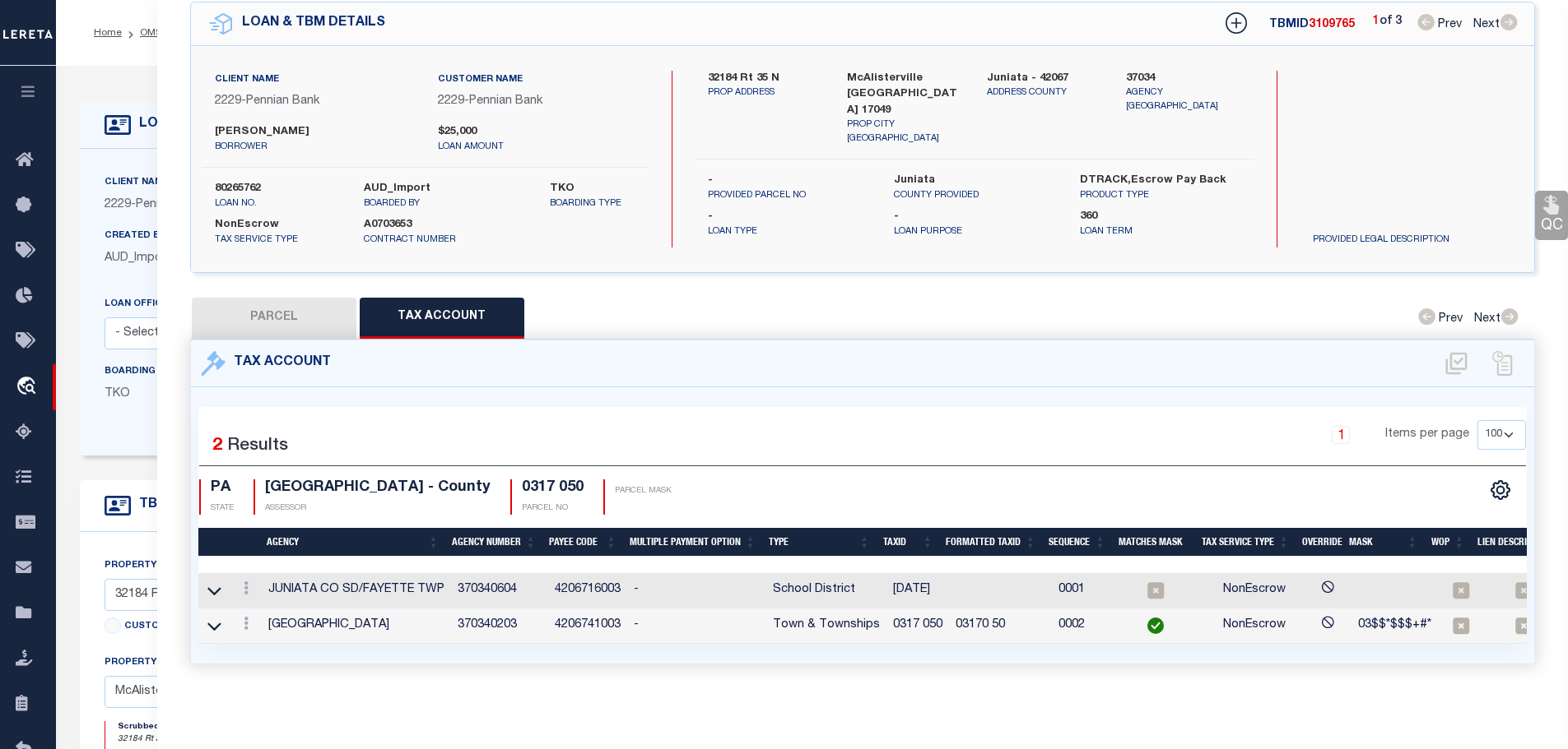
click at [247, 574] on td at bounding box center [246, 591] width 31 height 35
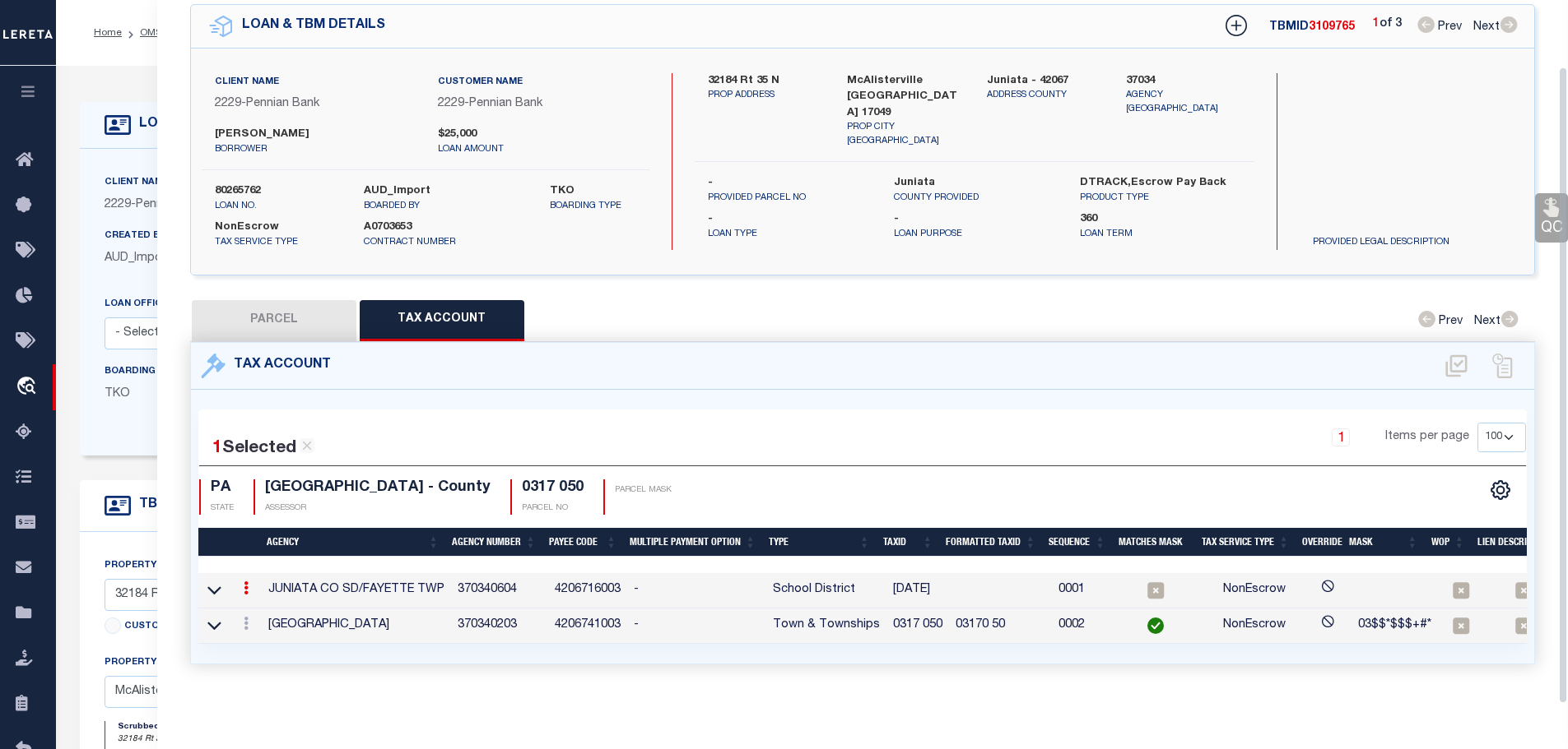
click at [247, 582] on icon at bounding box center [245, 588] width 5 height 13
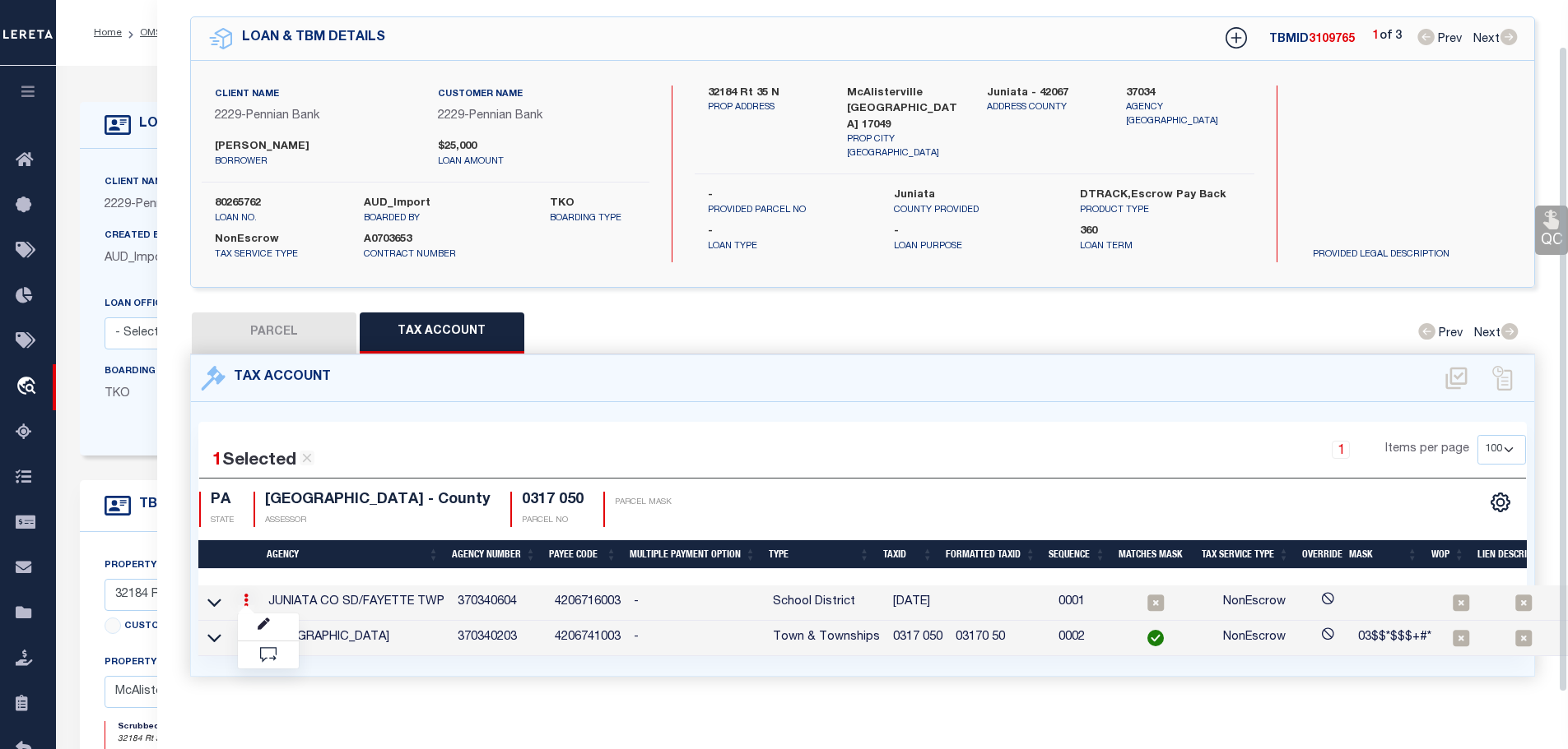
scroll to position [50, 0]
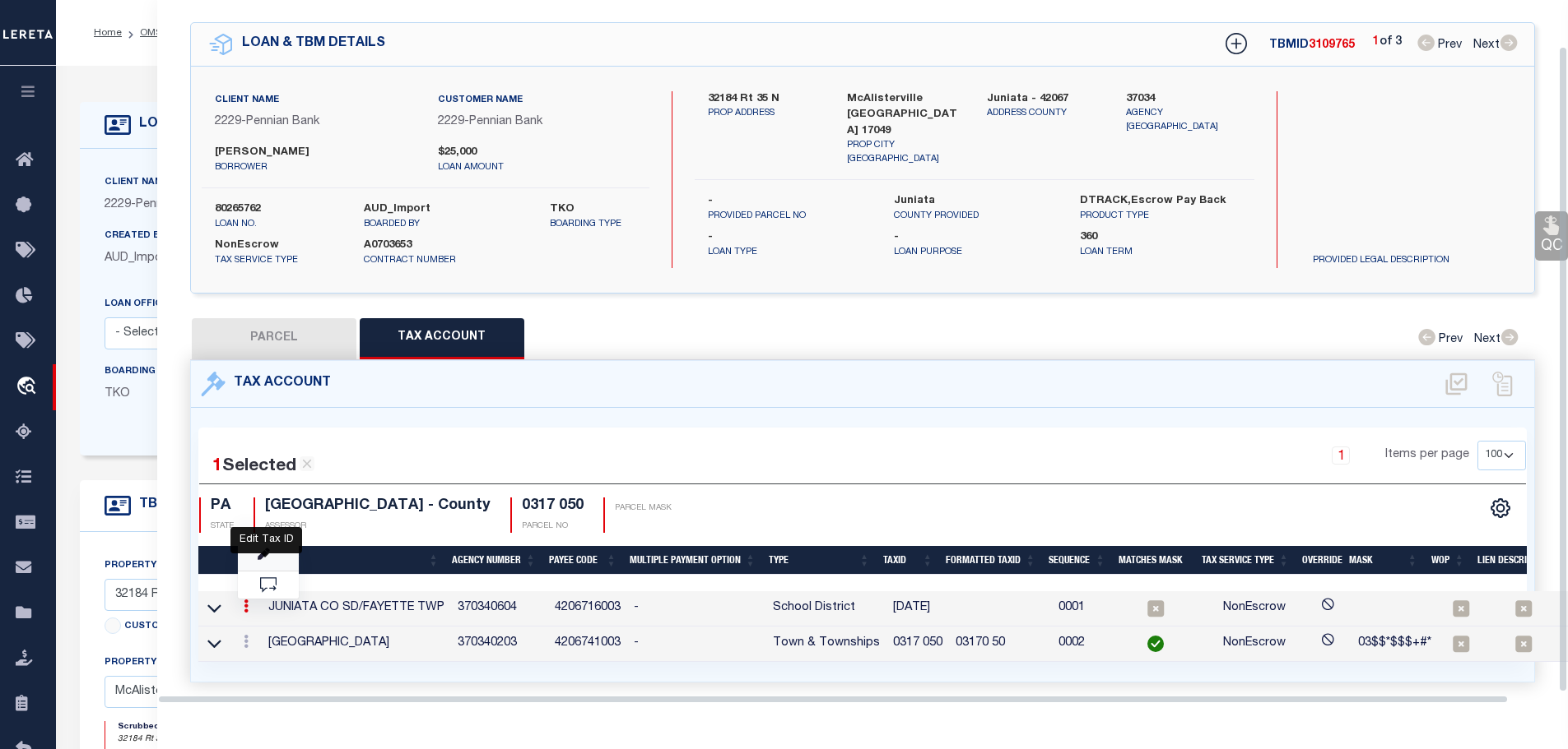
click at [263, 552] on icon "" at bounding box center [263, 554] width 12 height 12
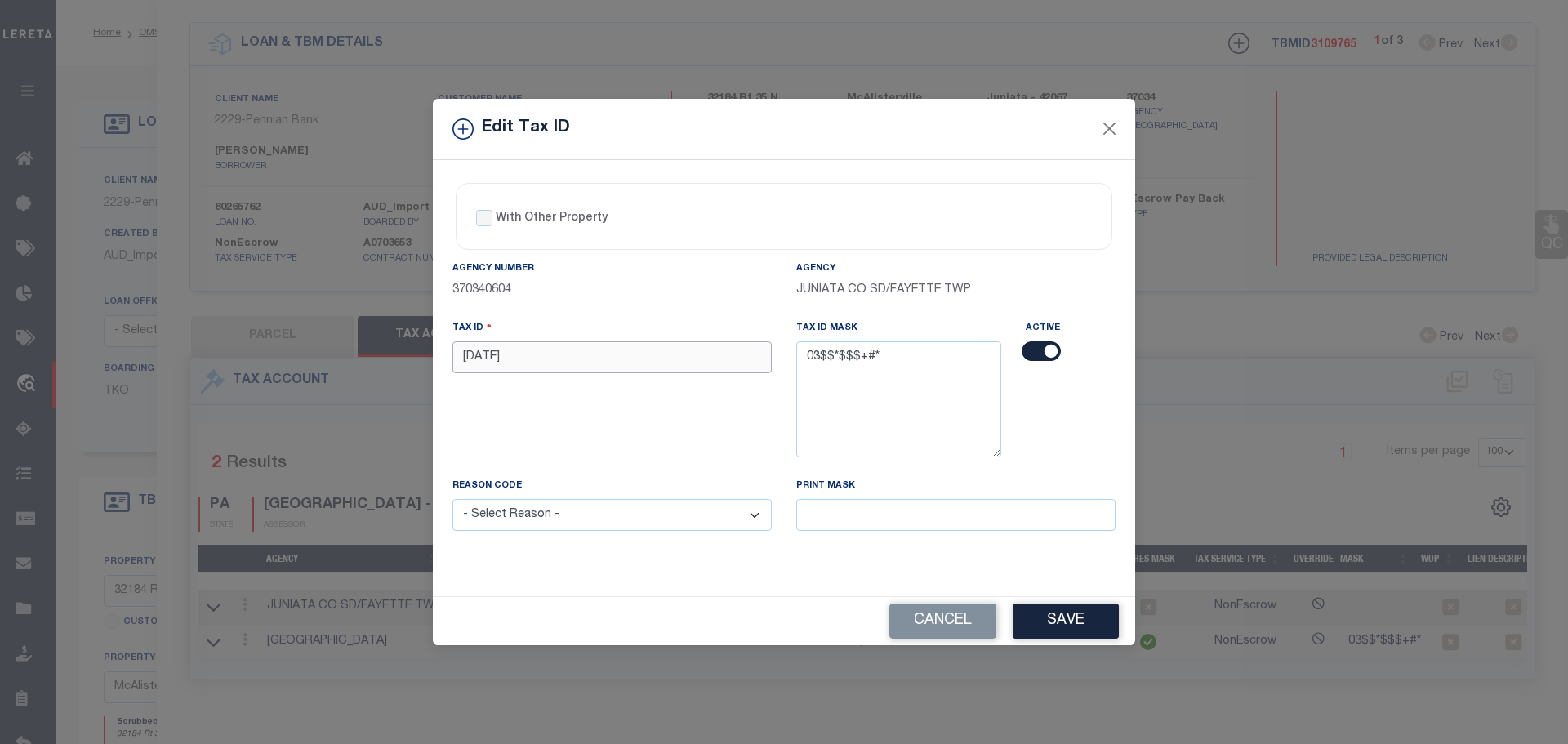
click at [579, 360] on input "[DATE]" at bounding box center [612, 357] width 320 height 32
paste input "0317 0"
click at [648, 522] on select "- Select Reason - 099 - Other (Provide additional detail) ACT - Agency Changed …" at bounding box center [612, 515] width 320 height 32
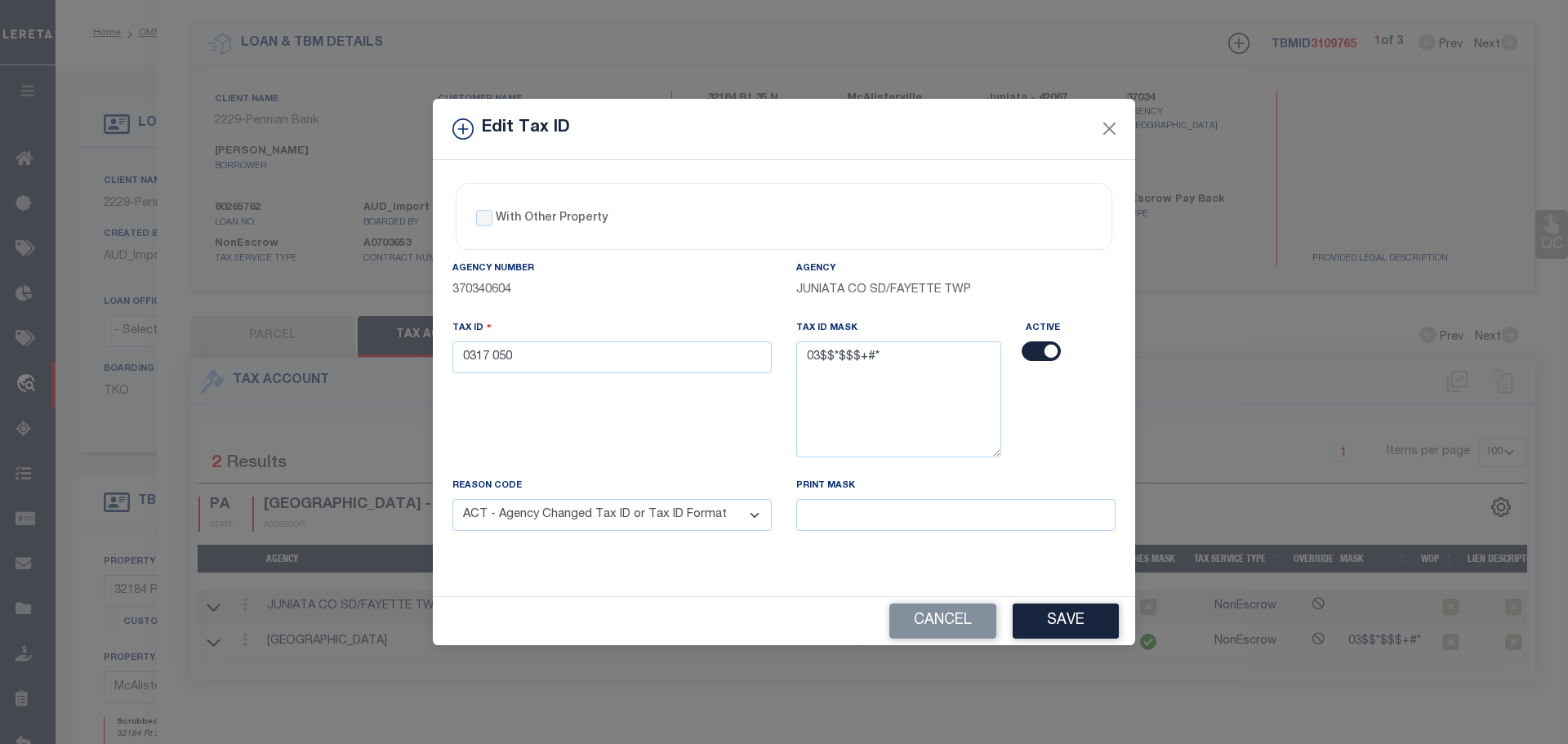
click at [452, 500] on select "- Select Reason - 099 - Other (Provide additional detail) ACT - Agency Changed …" at bounding box center [612, 515] width 320 height 32
click at [1085, 616] on button "Save" at bounding box center [1066, 621] width 106 height 35
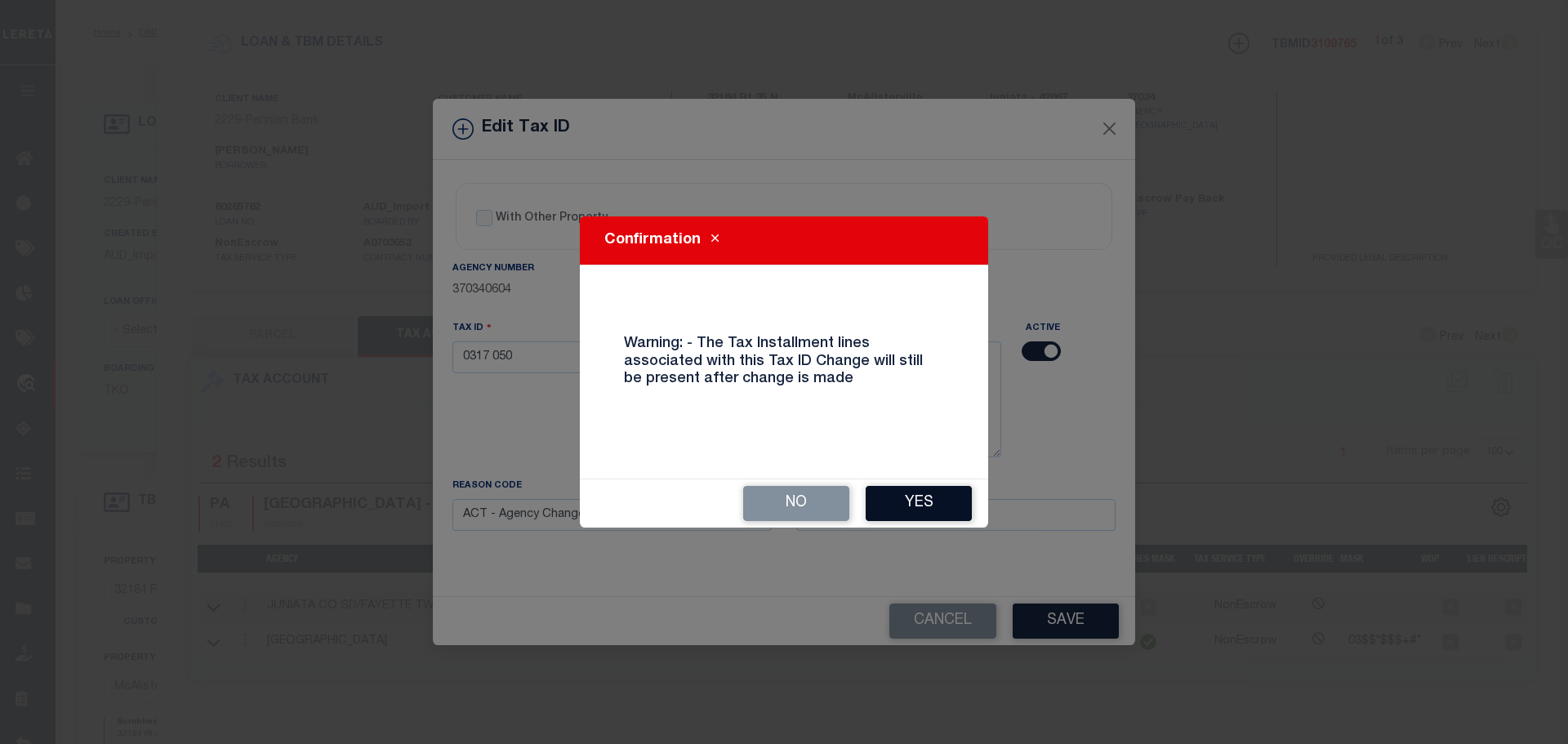
click at [947, 498] on button "Yes" at bounding box center [919, 504] width 106 height 35
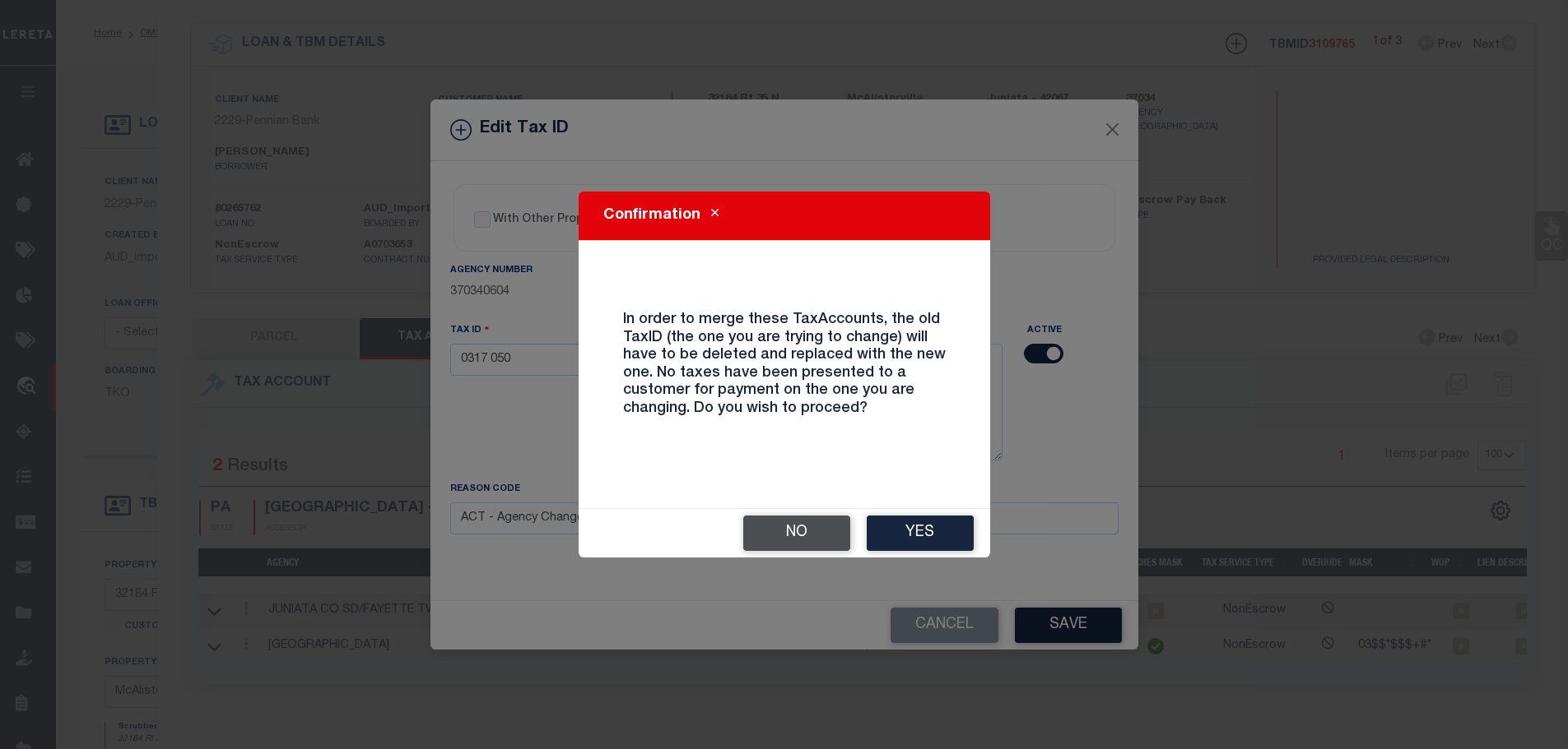
click at [796, 527] on button "No" at bounding box center [796, 533] width 107 height 35
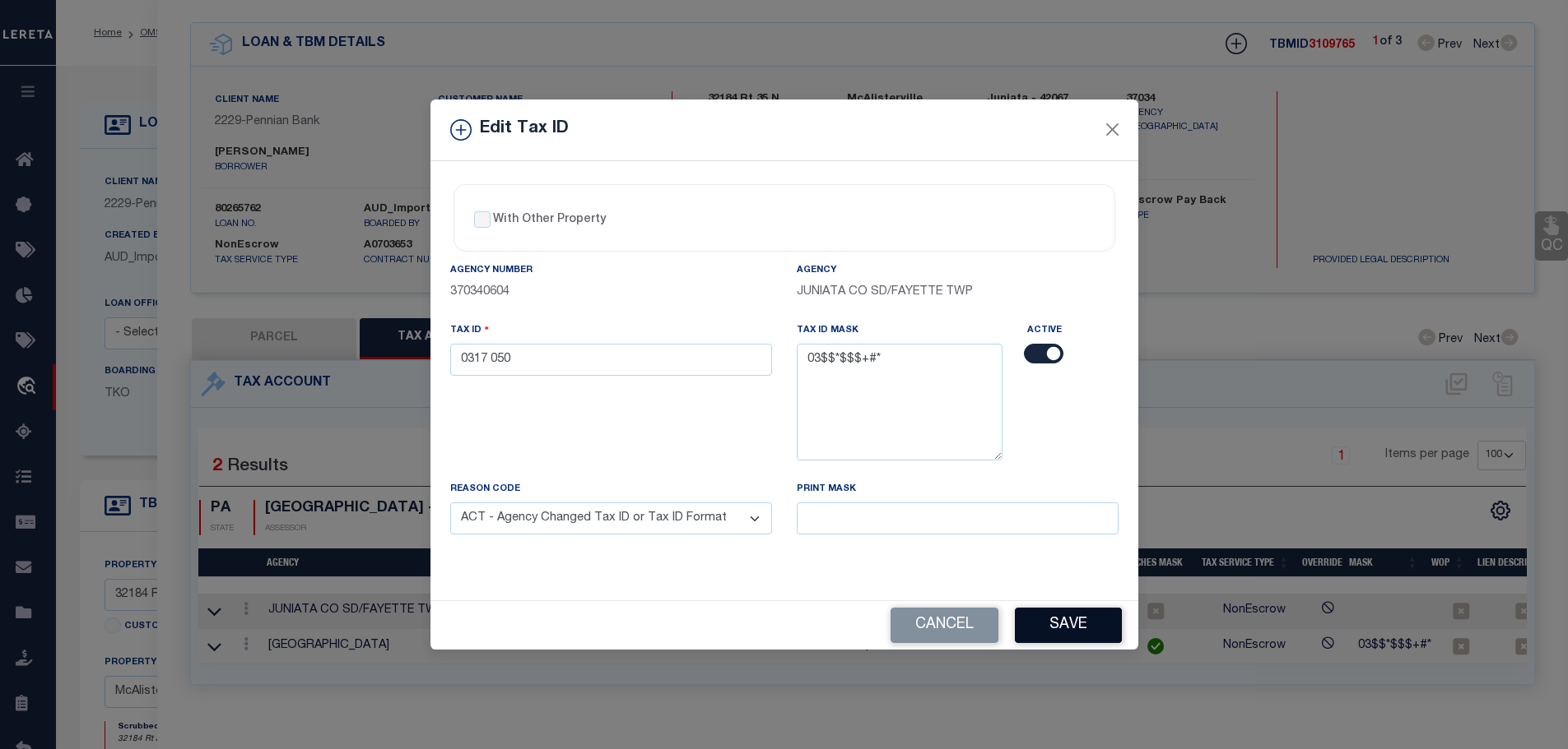
click at [1059, 621] on button "Save" at bounding box center [1069, 625] width 107 height 35
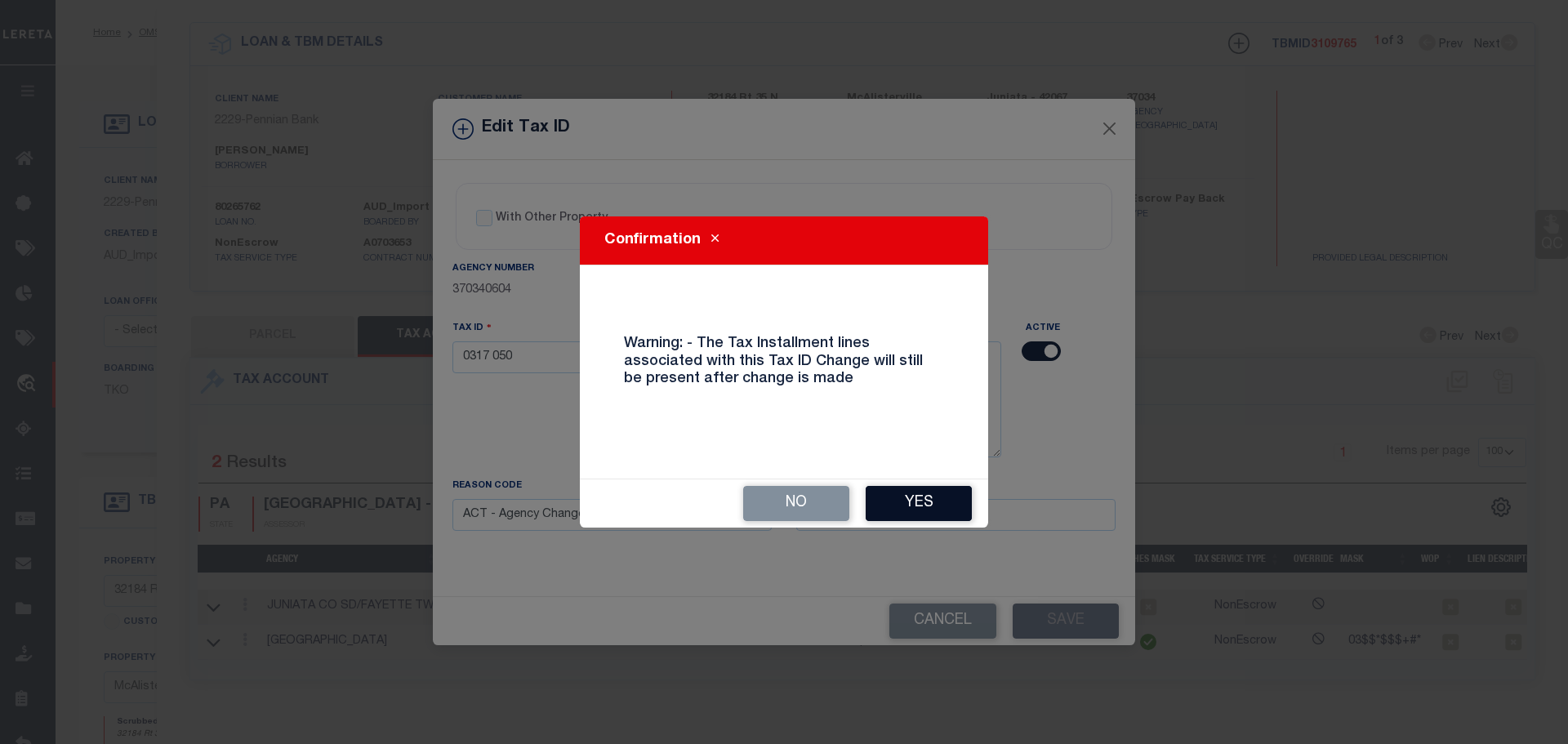
click at [948, 501] on button "Yes" at bounding box center [919, 504] width 106 height 35
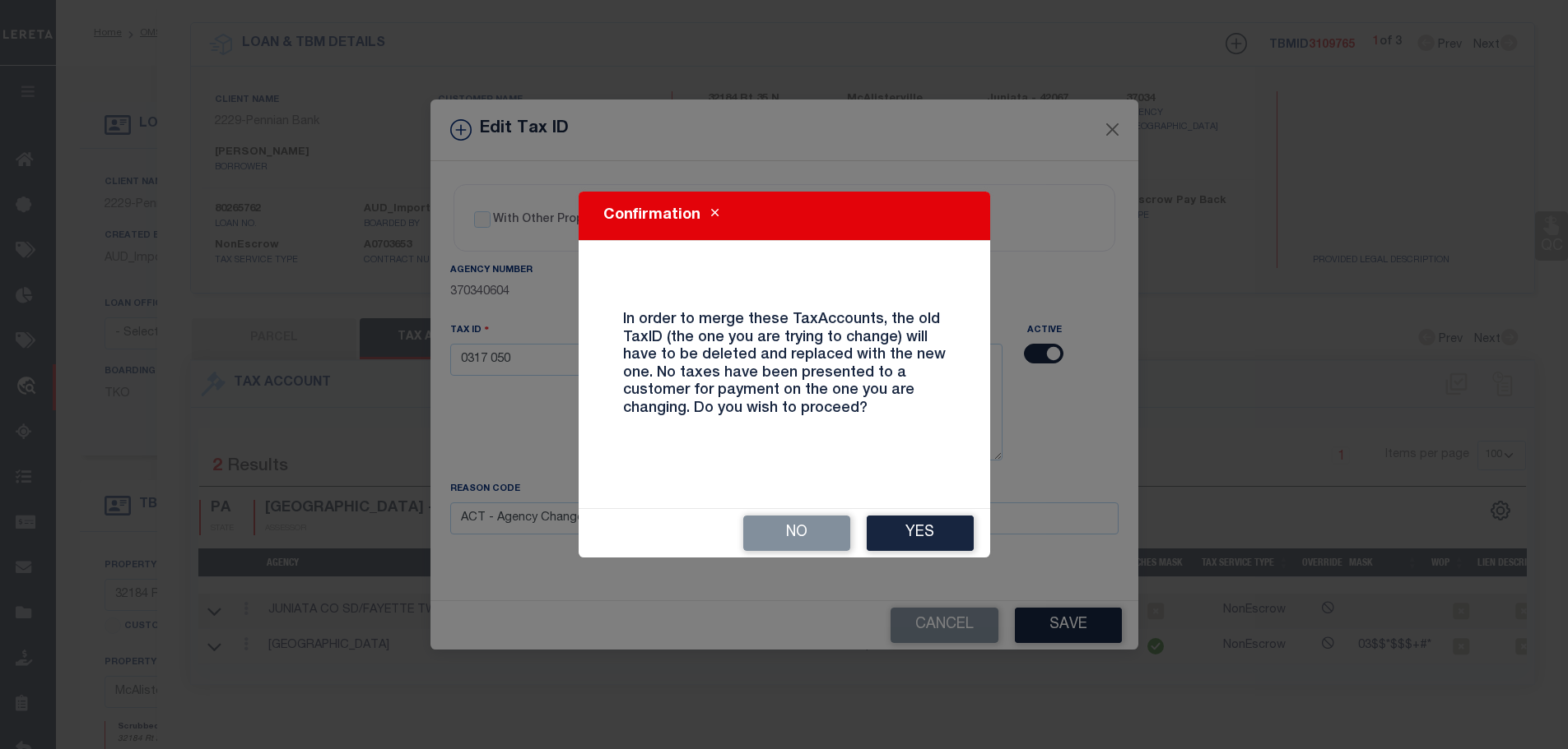
drag, startPoint x: 808, startPoint y: 539, endPoint x: 799, endPoint y: 536, distance: 9.5
click at [802, 537] on button "No" at bounding box center [796, 533] width 107 height 35
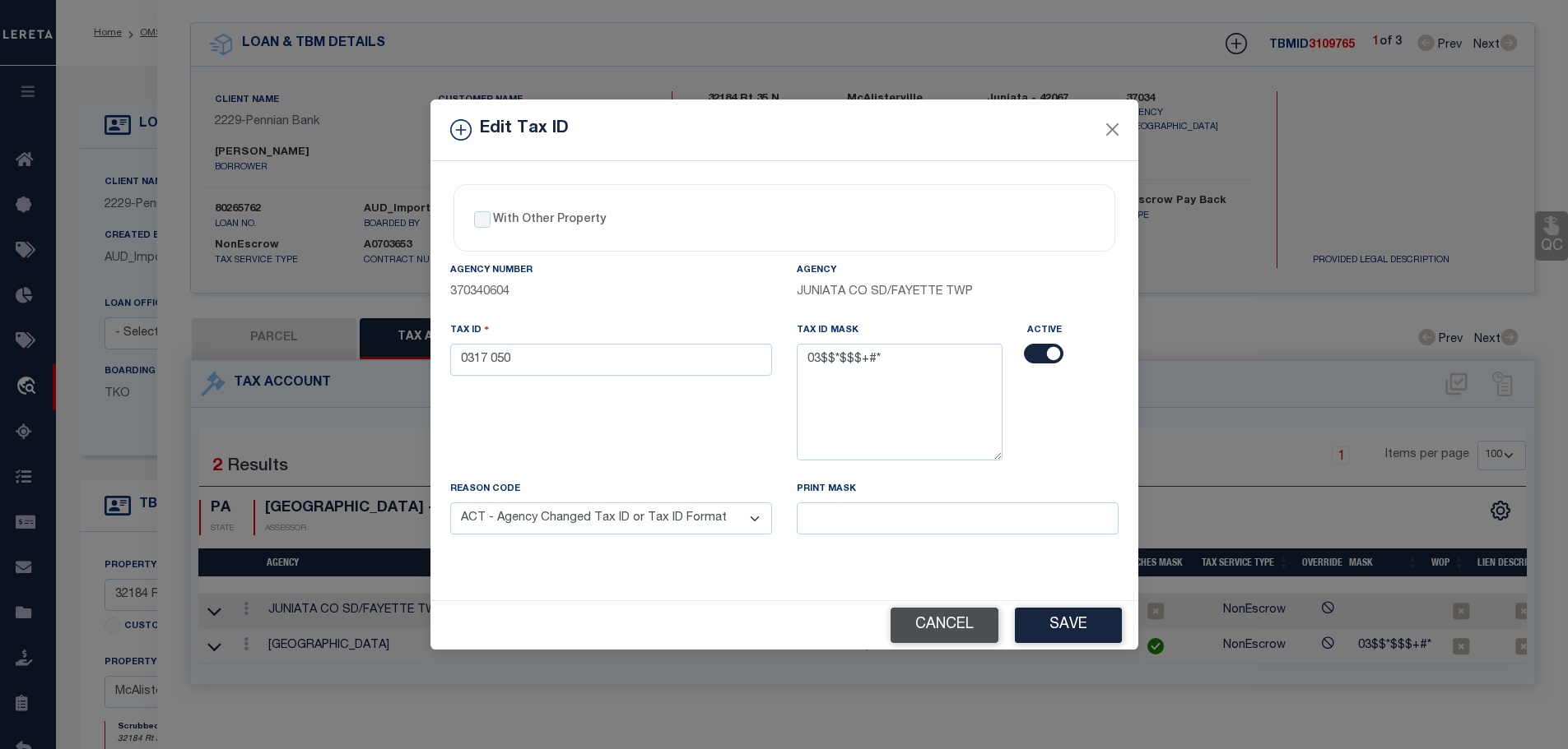
click at [916, 620] on button "Cancel" at bounding box center [944, 625] width 108 height 35
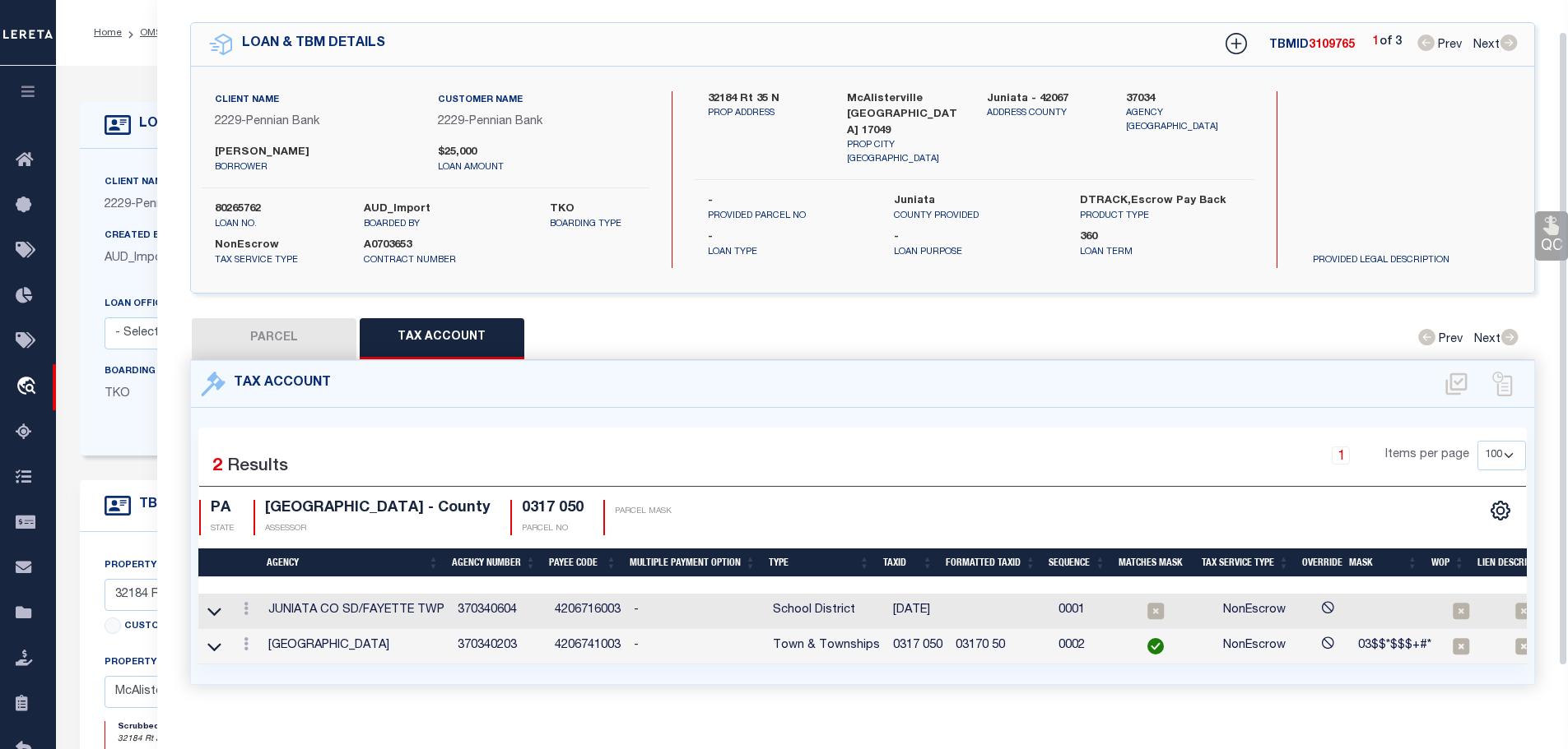
scroll to position [0, 0]
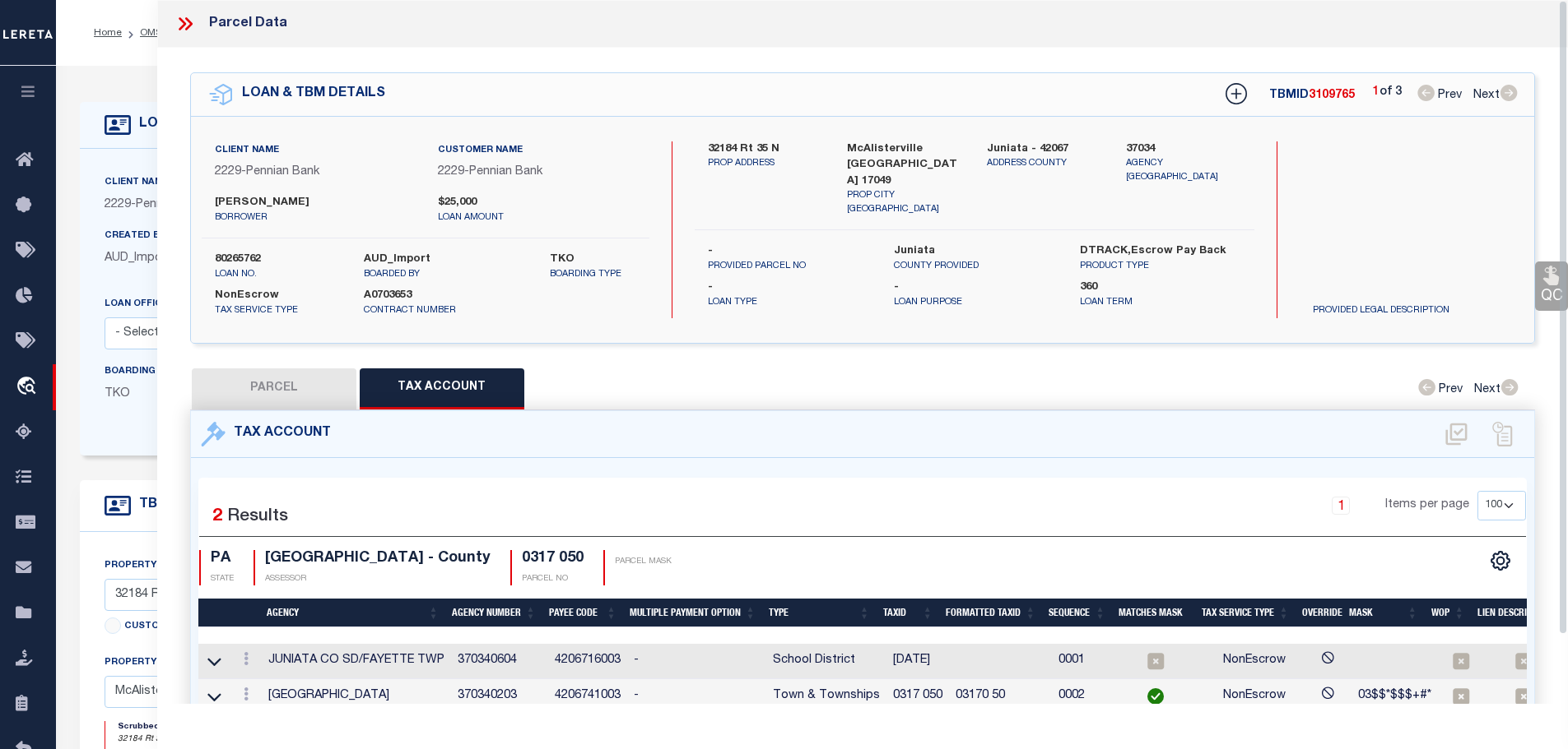
click at [182, 23] on icon at bounding box center [185, 23] width 21 height 21
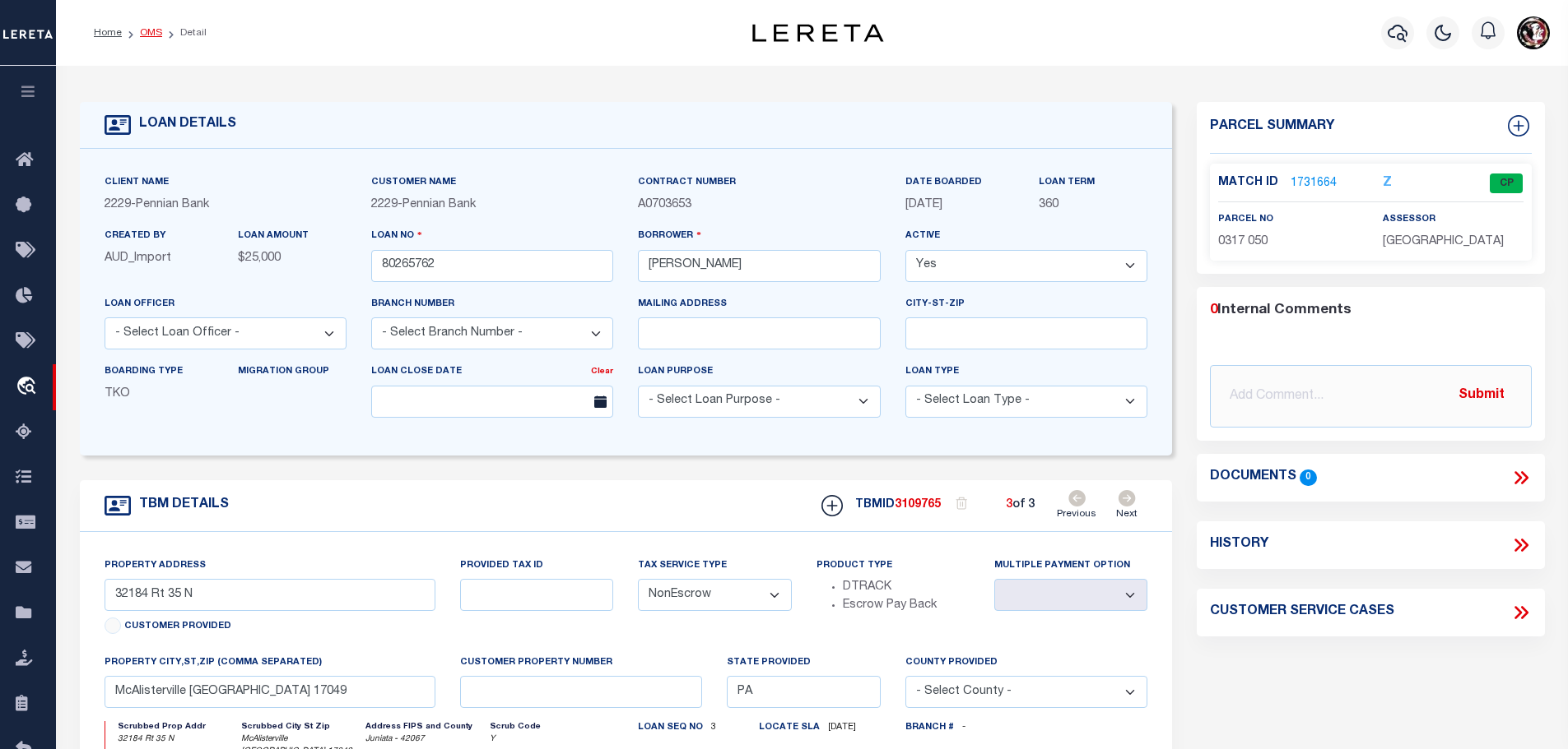
click at [141, 38] on li "OMS" at bounding box center [142, 33] width 41 height 15
click at [142, 34] on link "OMS" at bounding box center [151, 32] width 22 height 10
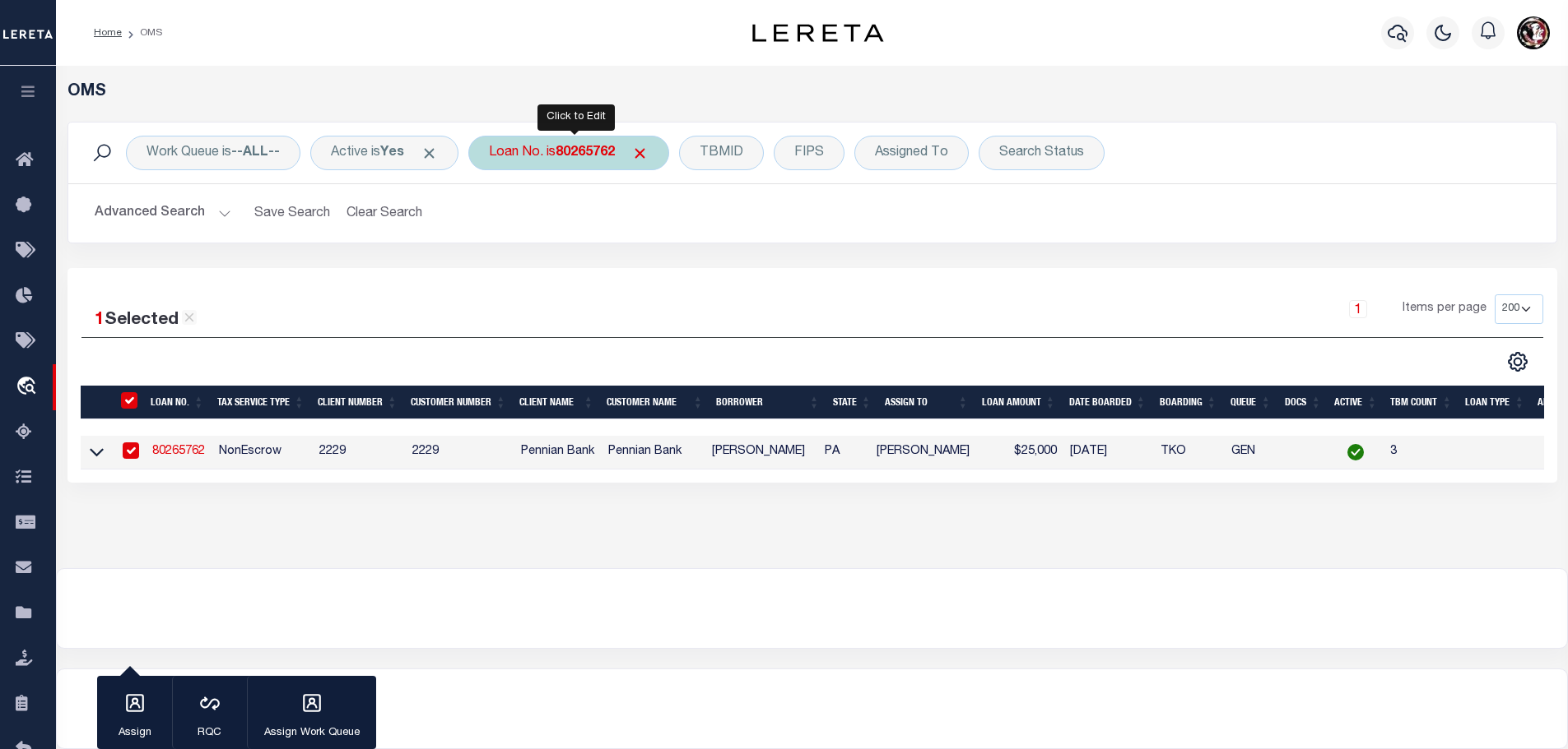
click at [599, 151] on b "80265762" at bounding box center [585, 153] width 59 height 13
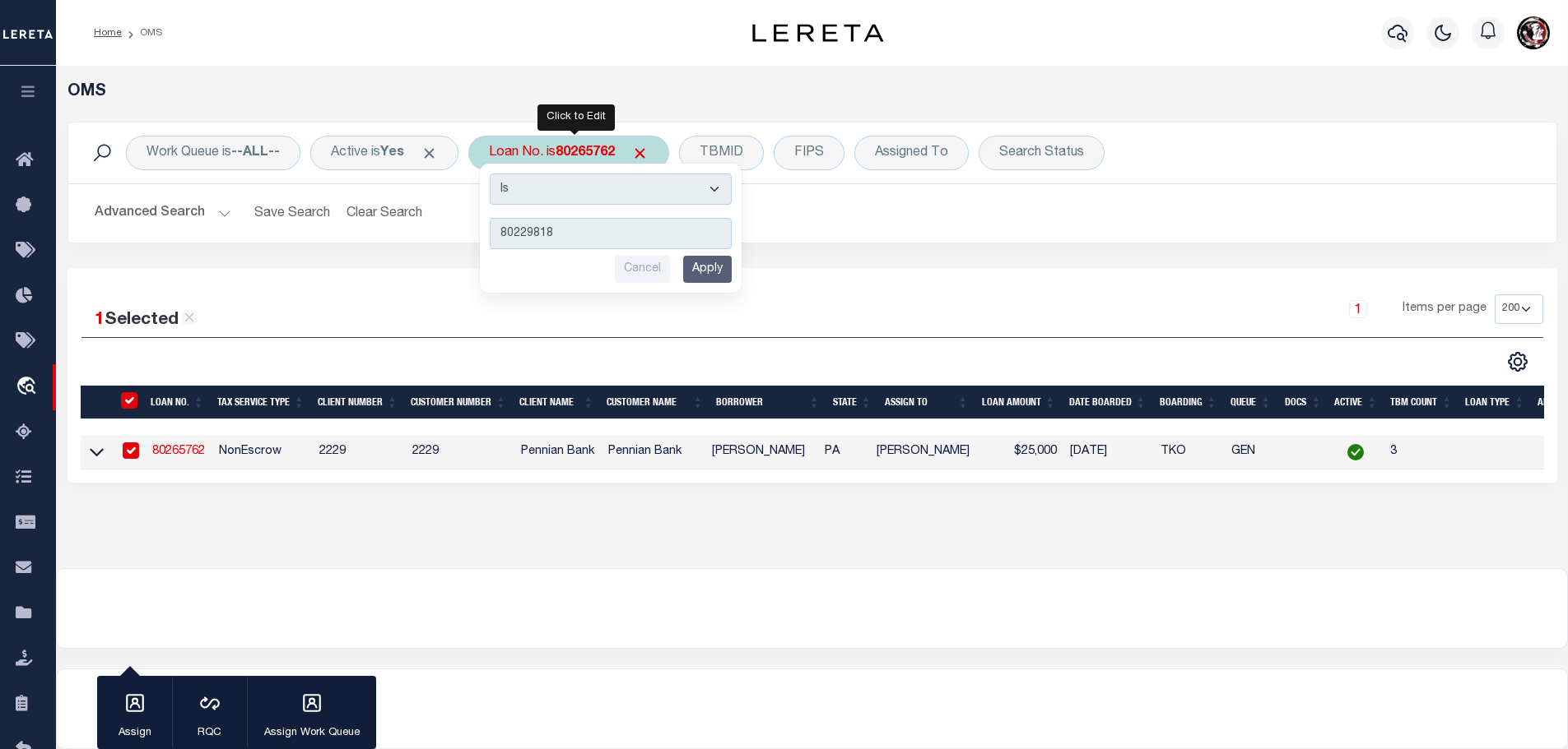
click at [728, 282] on input "Apply" at bounding box center [707, 268] width 49 height 27
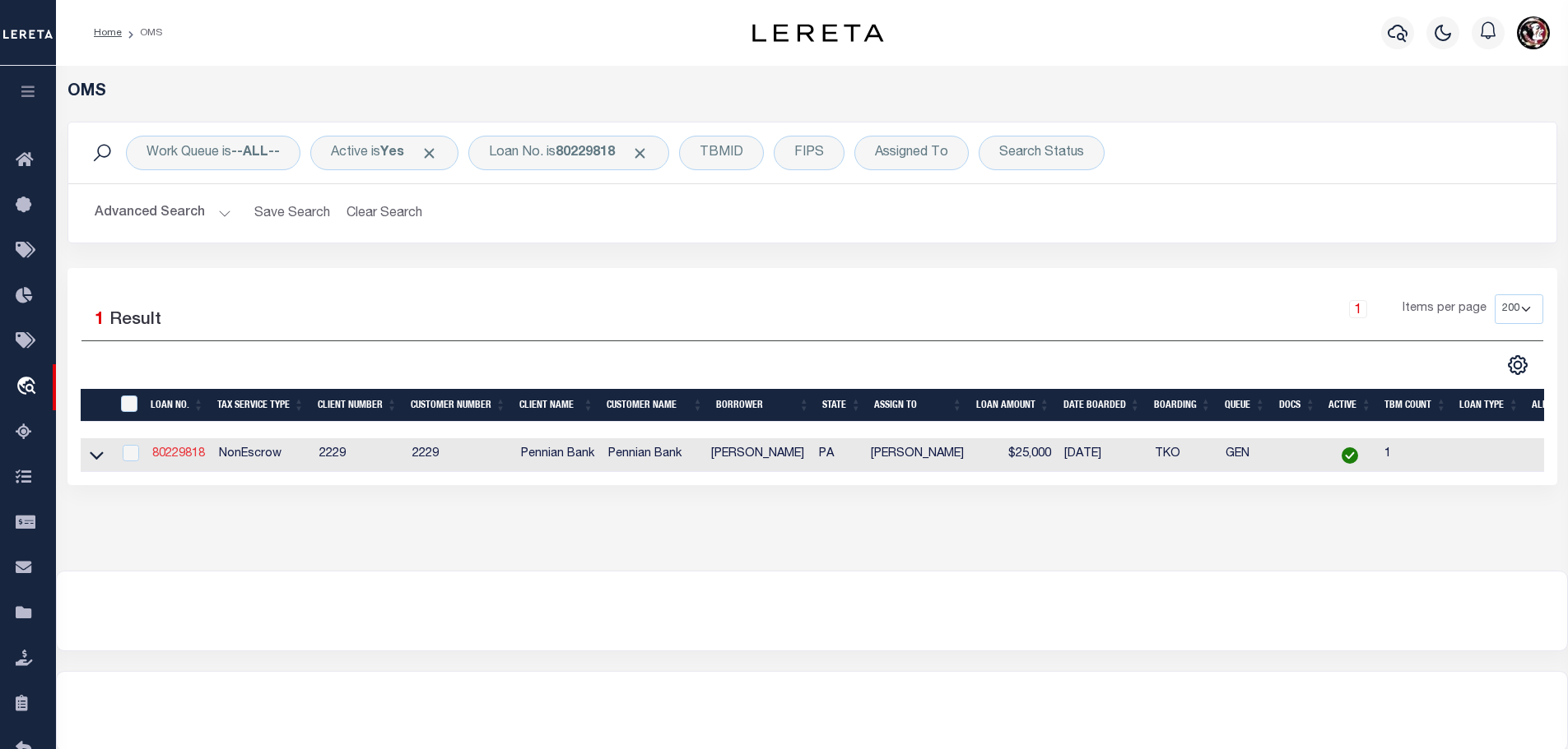
click at [178, 449] on link "80229818" at bounding box center [178, 454] width 53 height 11
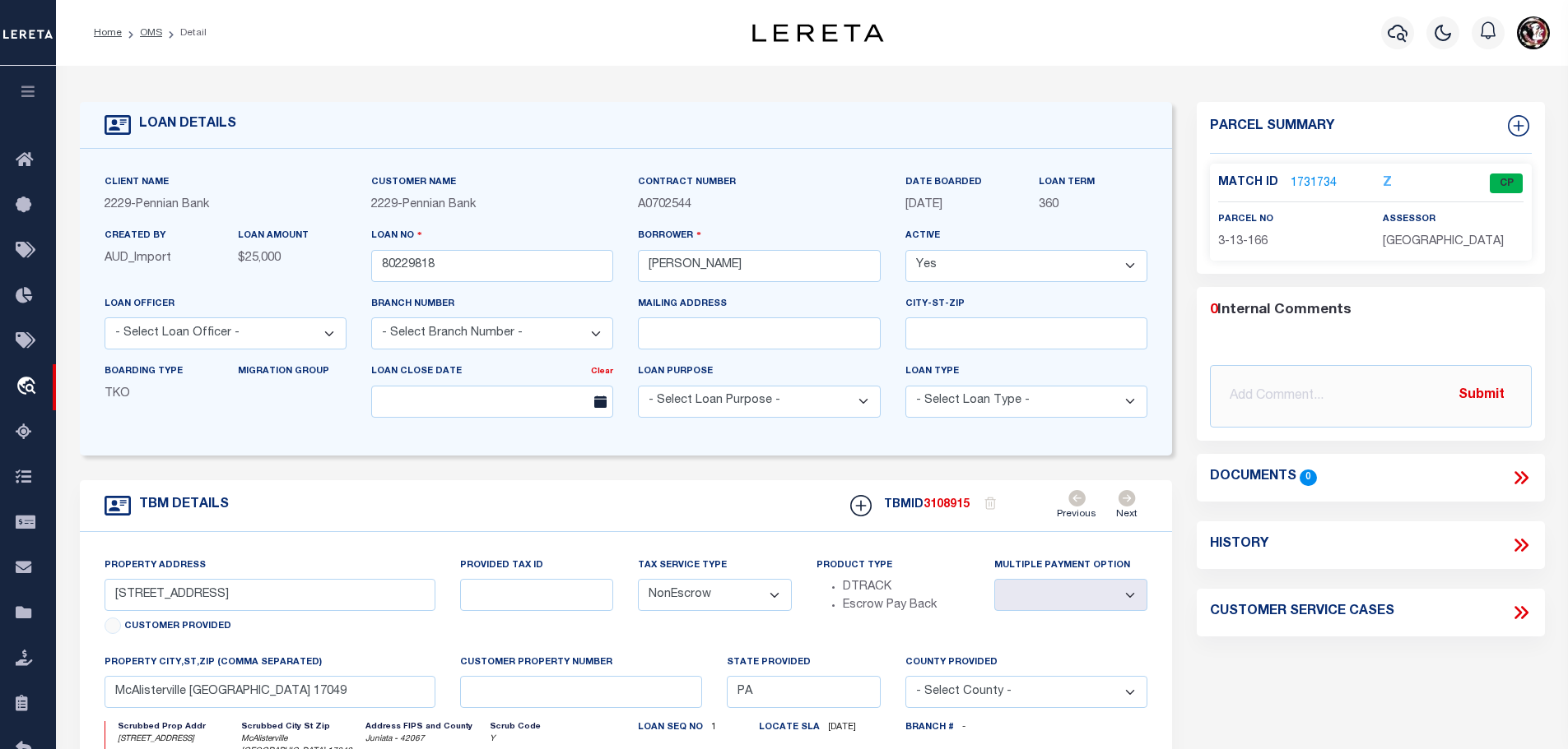
click at [1290, 175] on link "1731734" at bounding box center [1313, 184] width 46 height 18
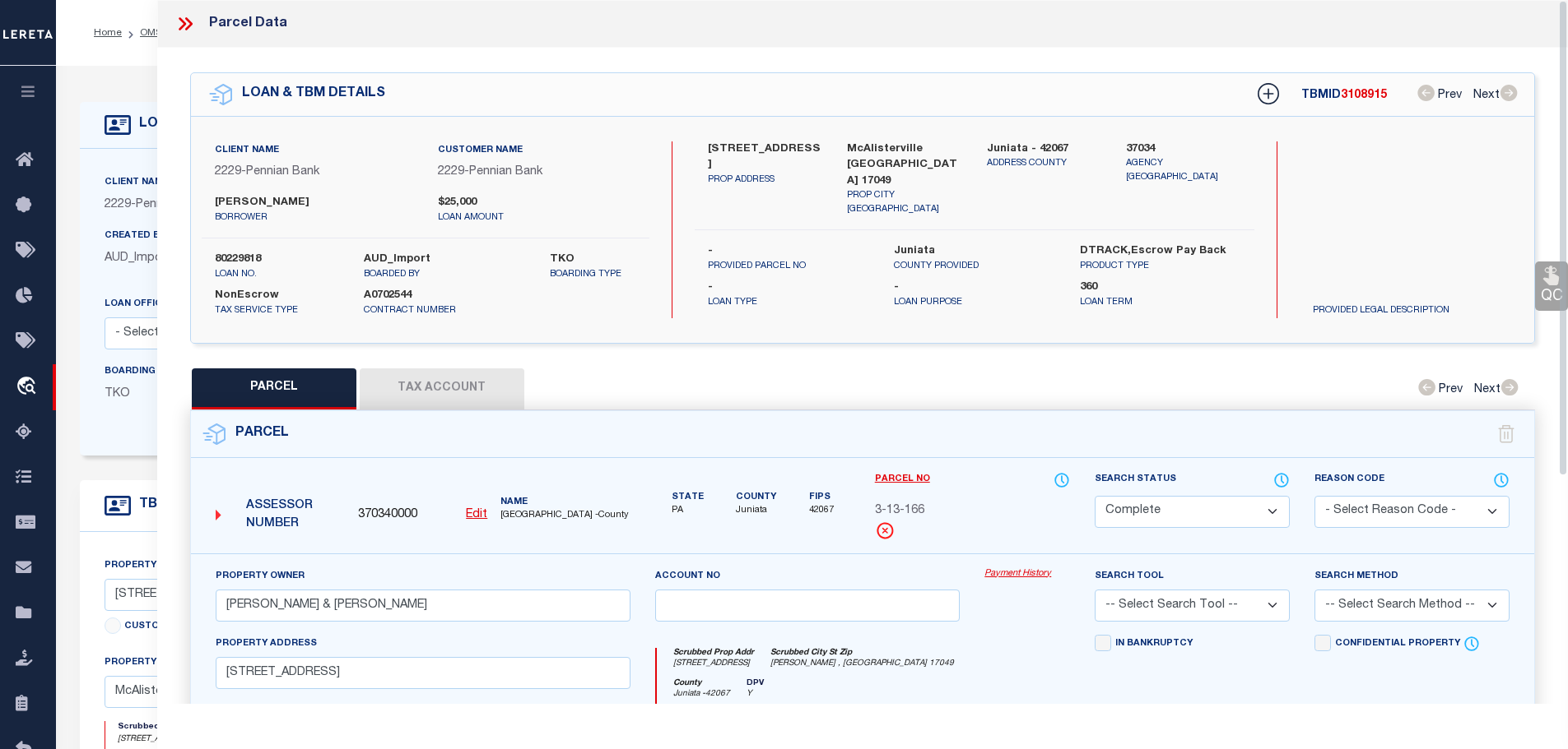
click at [444, 378] on button "Tax Account" at bounding box center [442, 389] width 164 height 42
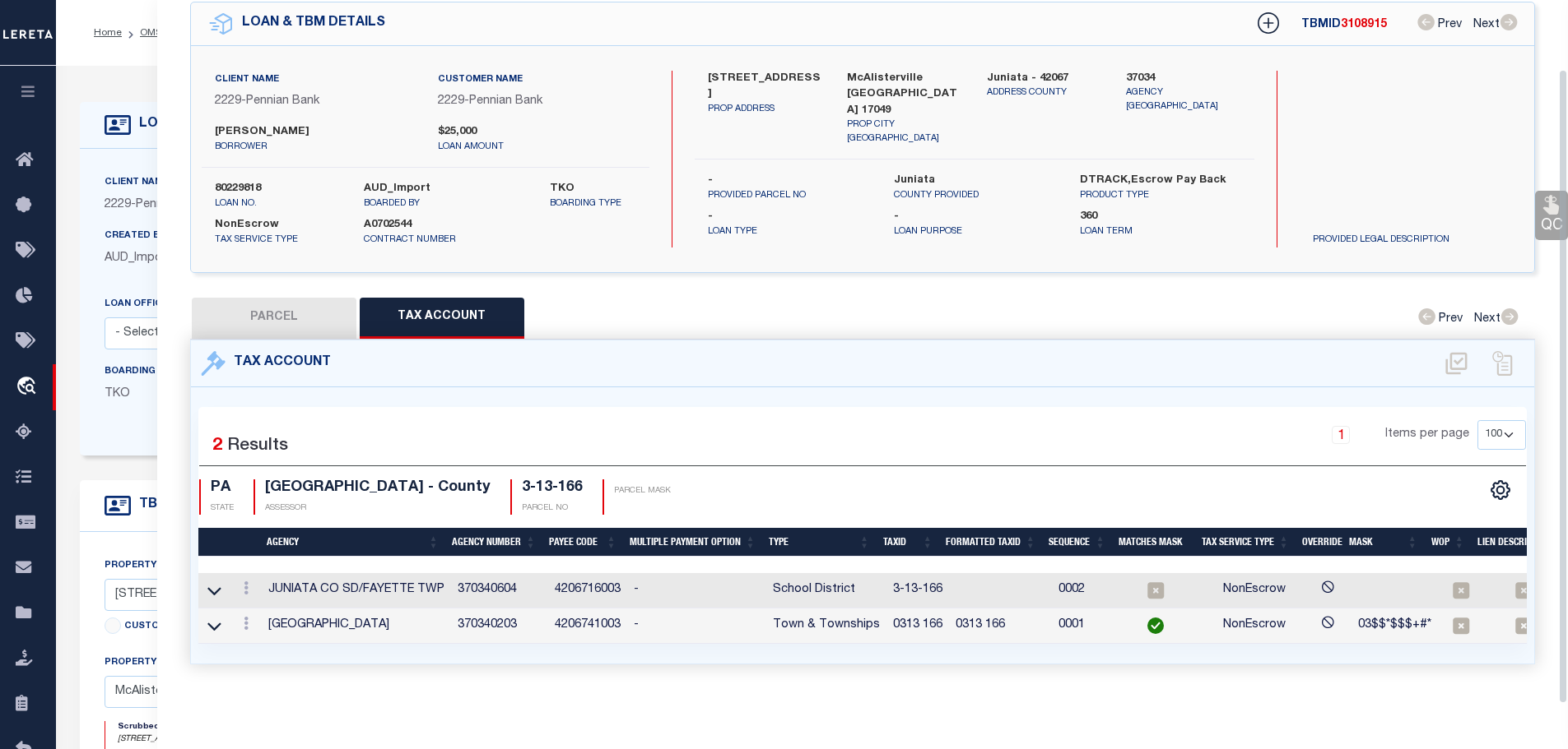
scroll to position [77, 0]
drag, startPoint x: 887, startPoint y: 617, endPoint x: 935, endPoint y: 617, distance: 48.0
click at [935, 617] on td "0313 166" at bounding box center [917, 626] width 63 height 35
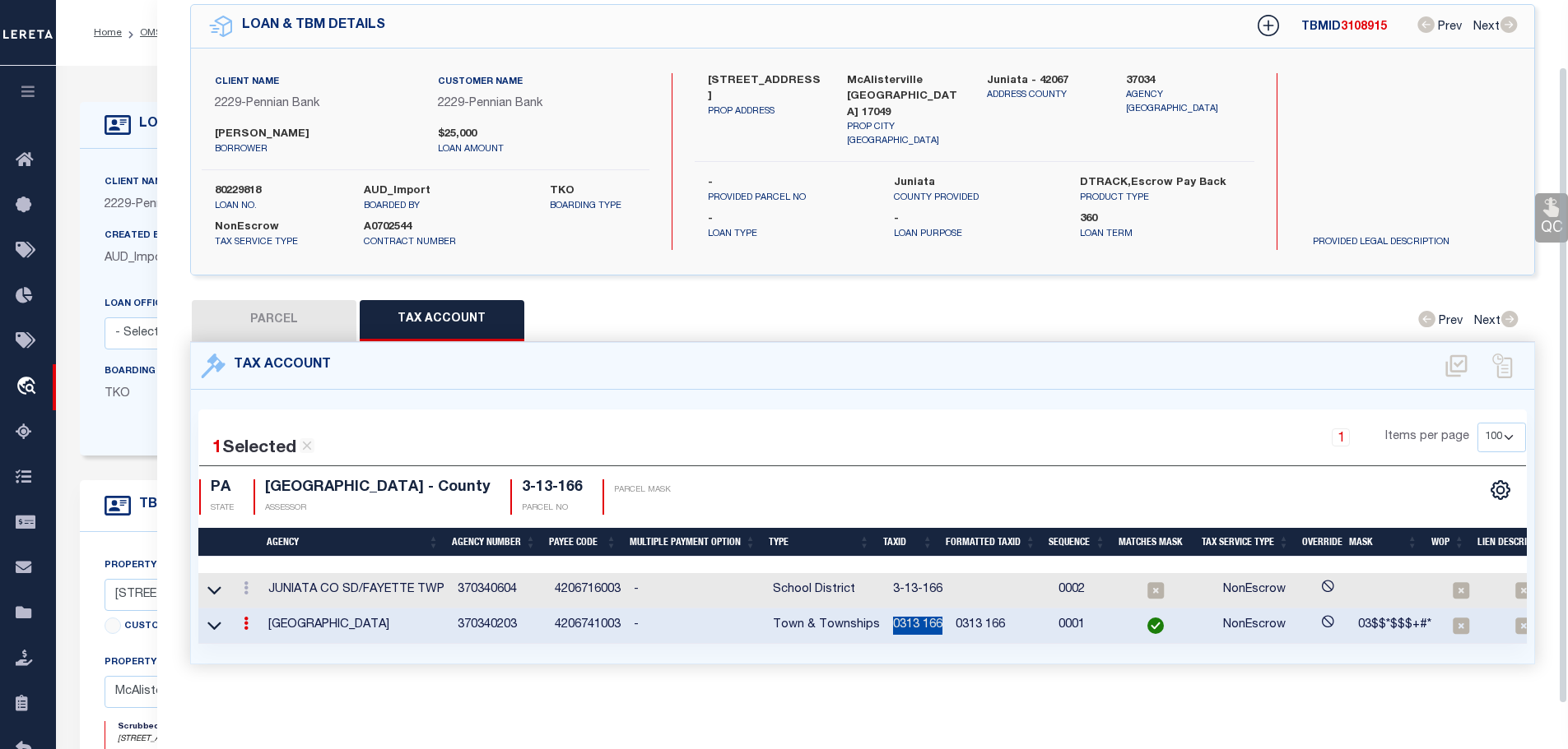
scroll to position [73, 0]
copy td "0313 166"
click at [248, 582] on icon at bounding box center [245, 588] width 5 height 13
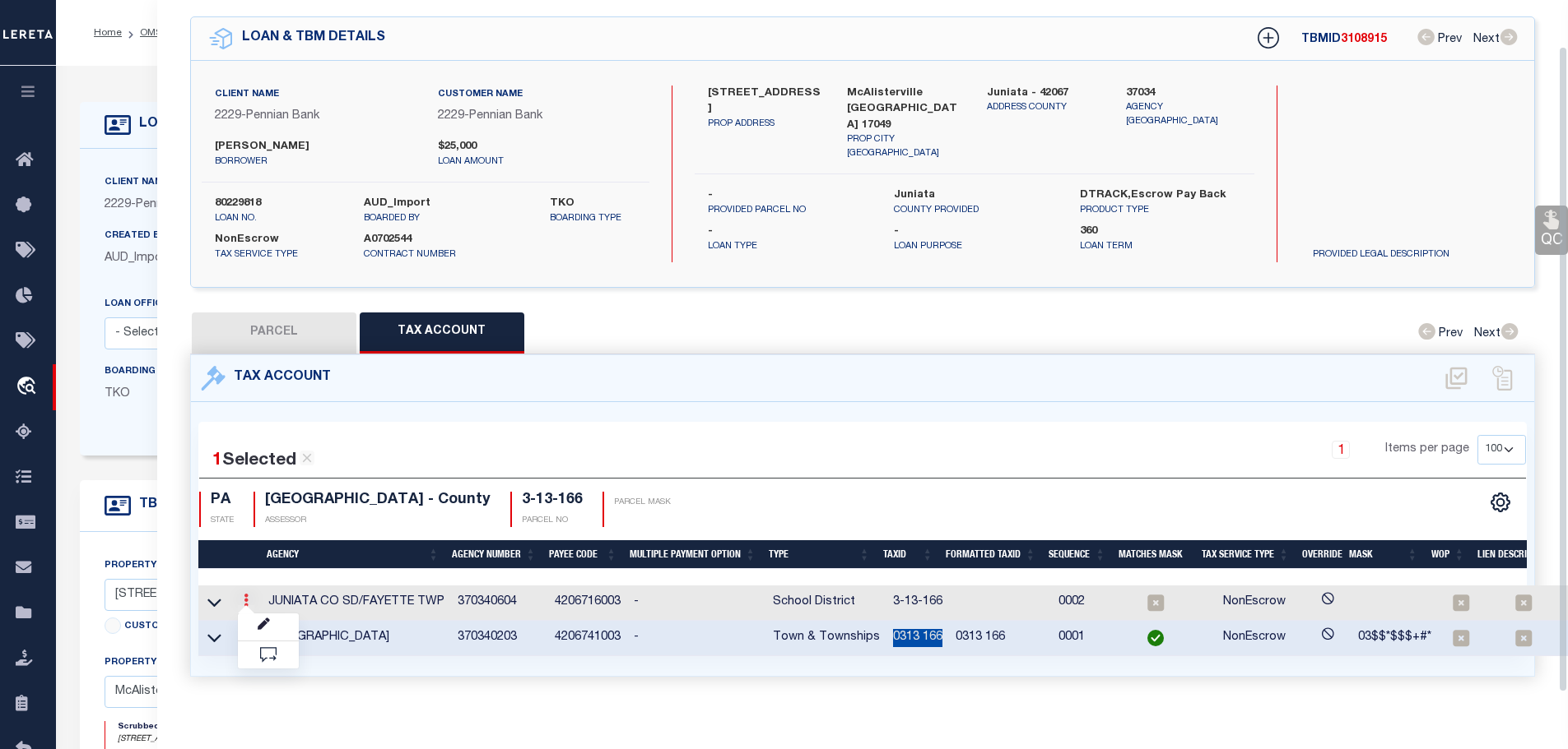
scroll to position [50, 0]
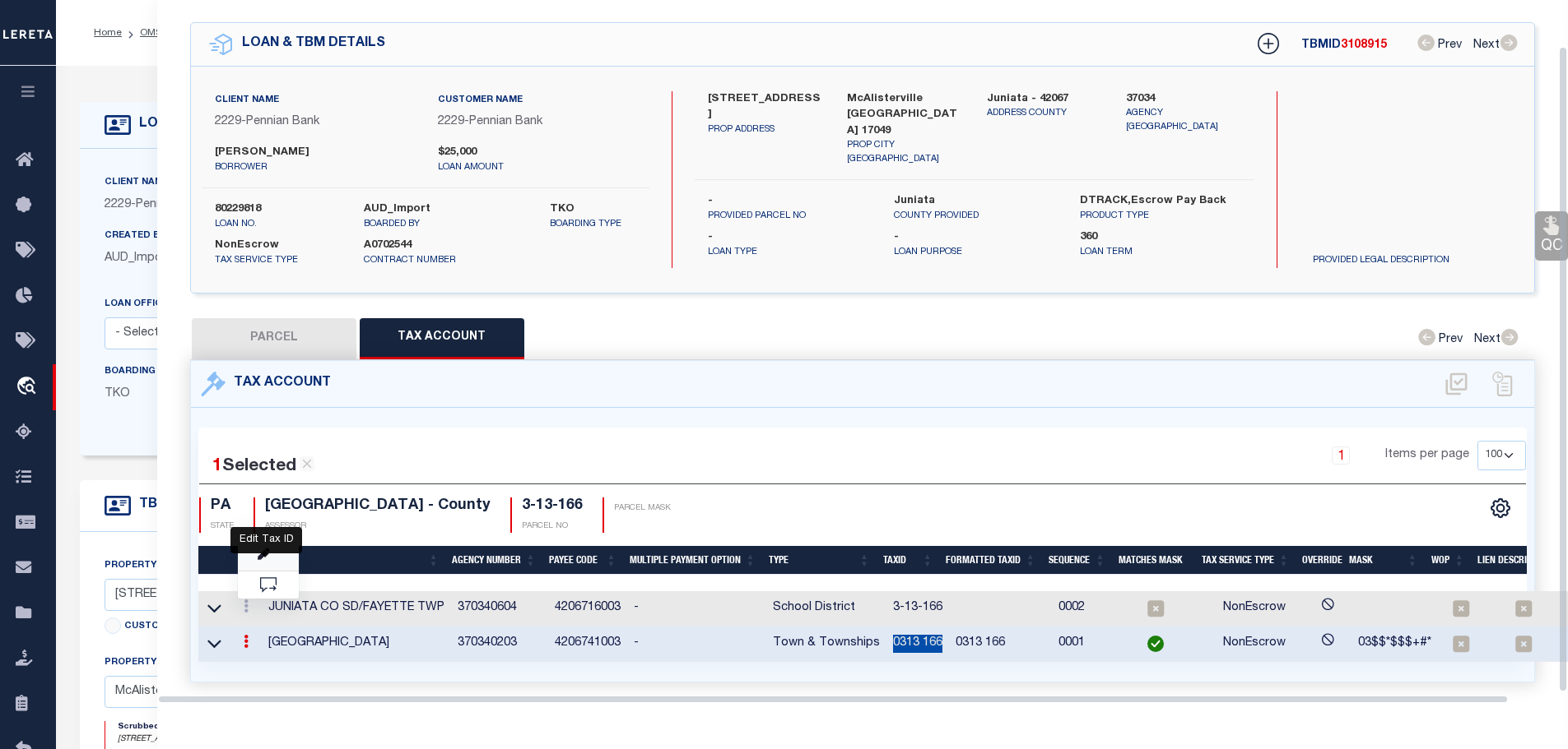
click at [262, 549] on icon "" at bounding box center [263, 554] width 12 height 12
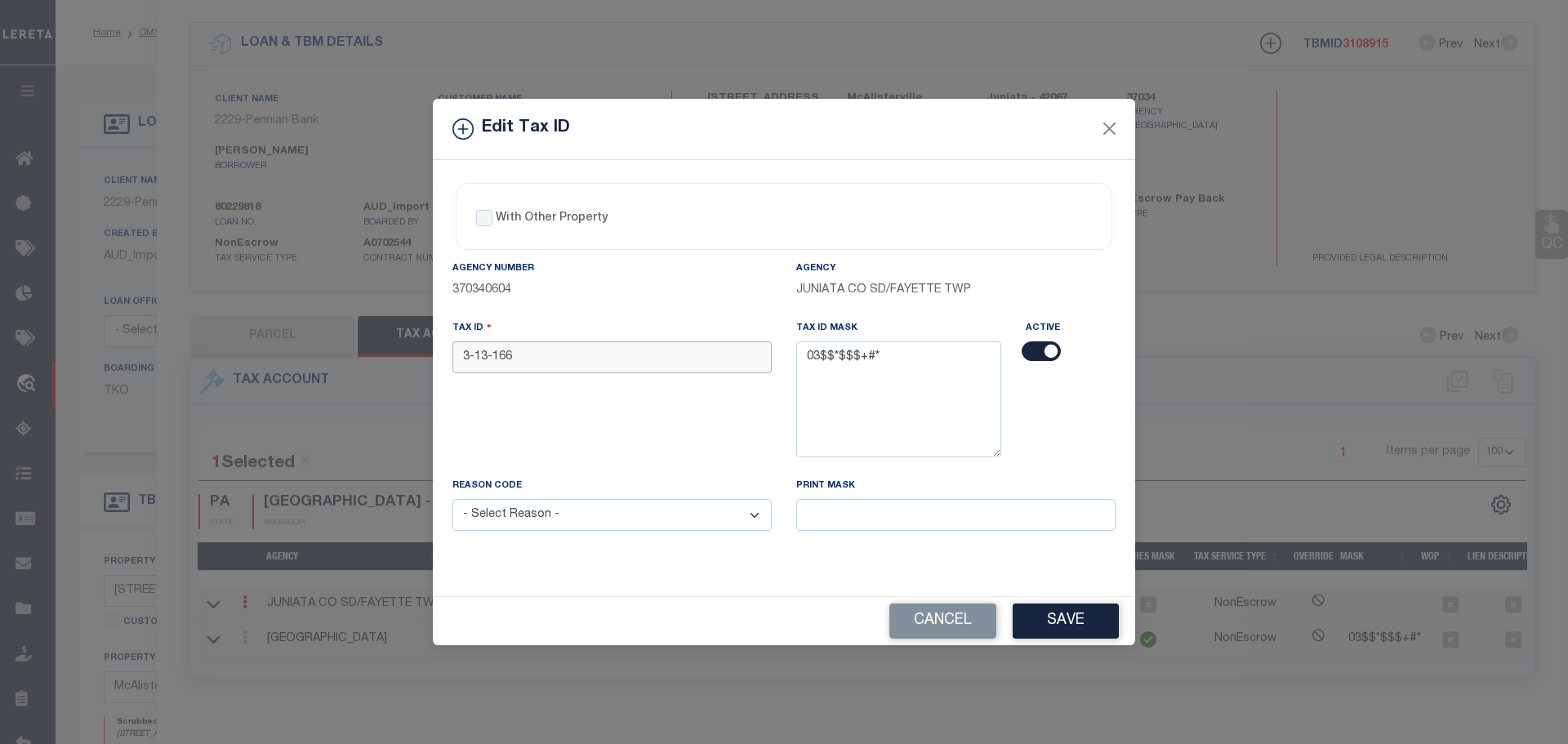
click at [521, 362] on input "3-13-166" at bounding box center [612, 357] width 320 height 32
paste input "0313"
click at [560, 518] on select "- Select Reason - 099 - Other (Provide additional detail) ACT - Agency Changed …" at bounding box center [612, 515] width 320 height 32
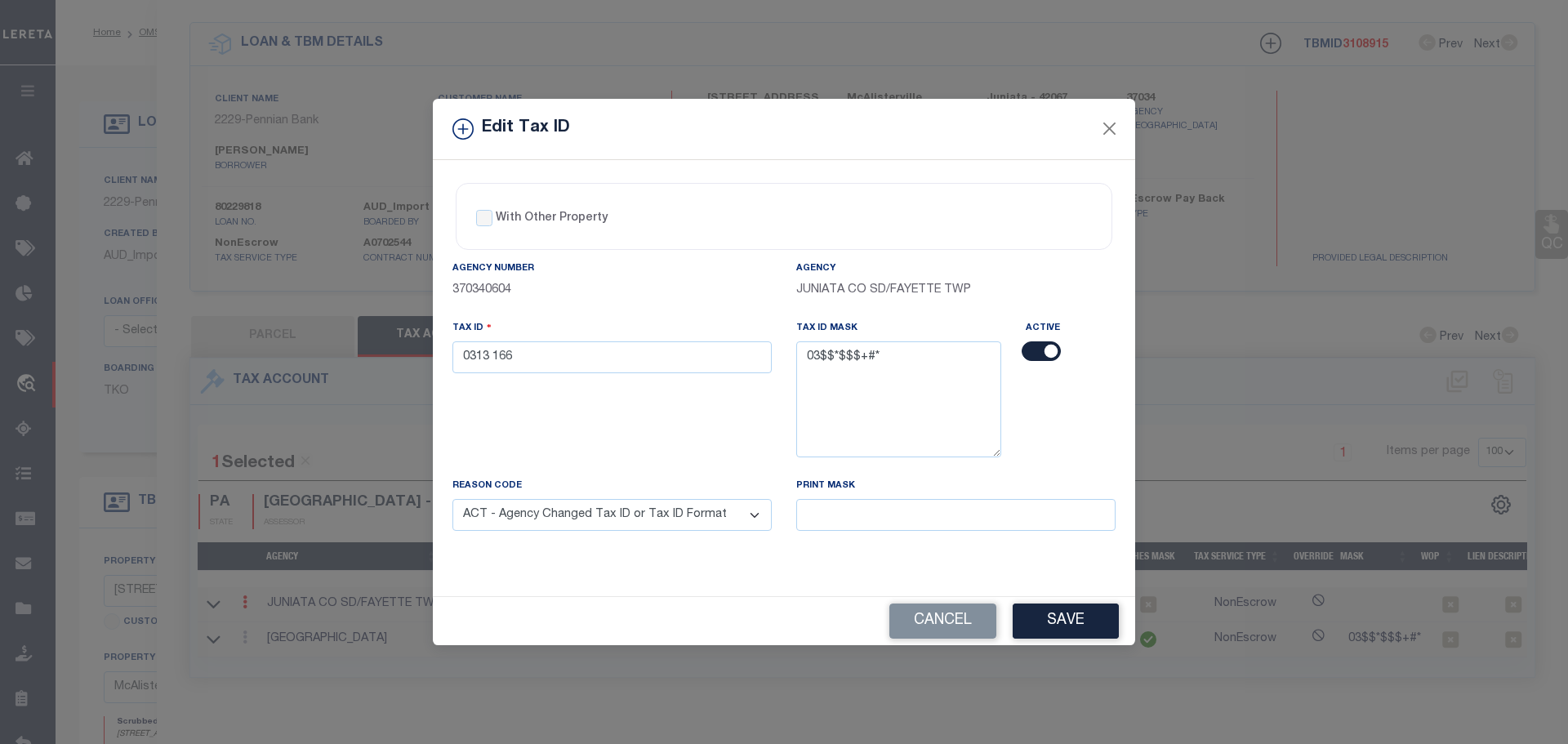
click at [452, 500] on select "- Select Reason - 099 - Other (Provide additional detail) ACT - Agency Changed …" at bounding box center [612, 515] width 320 height 32
click at [1046, 617] on button "Save" at bounding box center [1066, 621] width 106 height 35
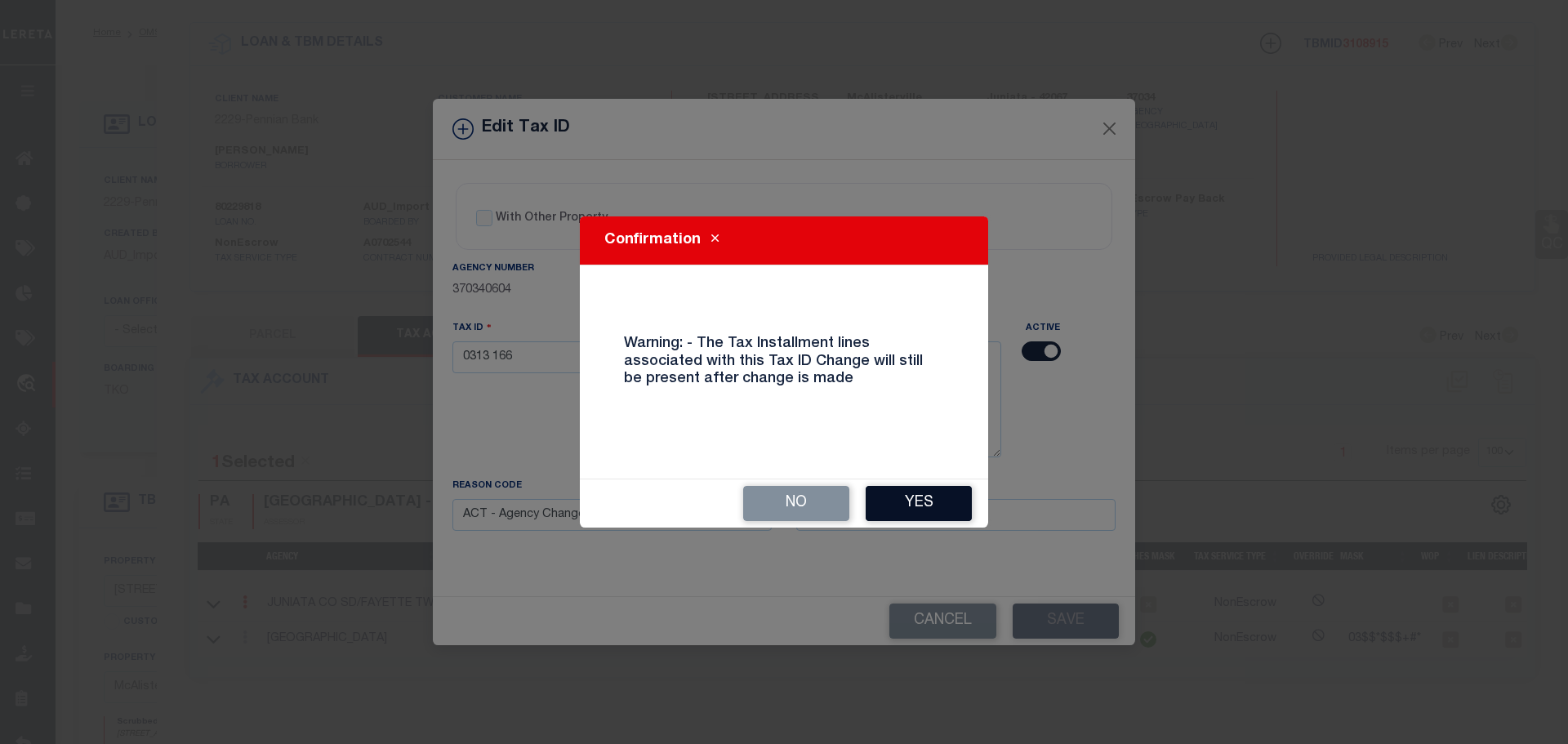
click at [945, 509] on button "Yes" at bounding box center [919, 504] width 106 height 35
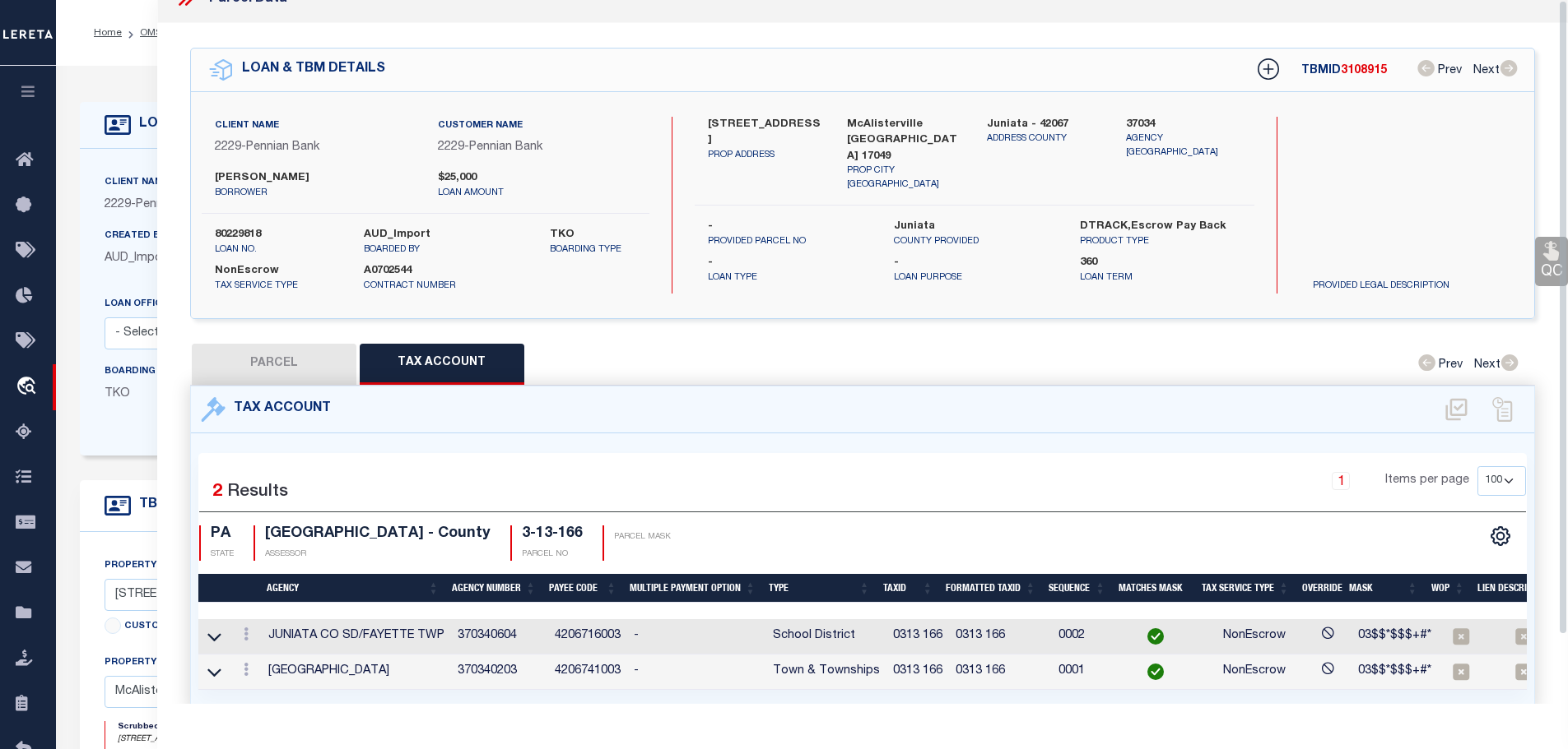
scroll to position [0, 0]
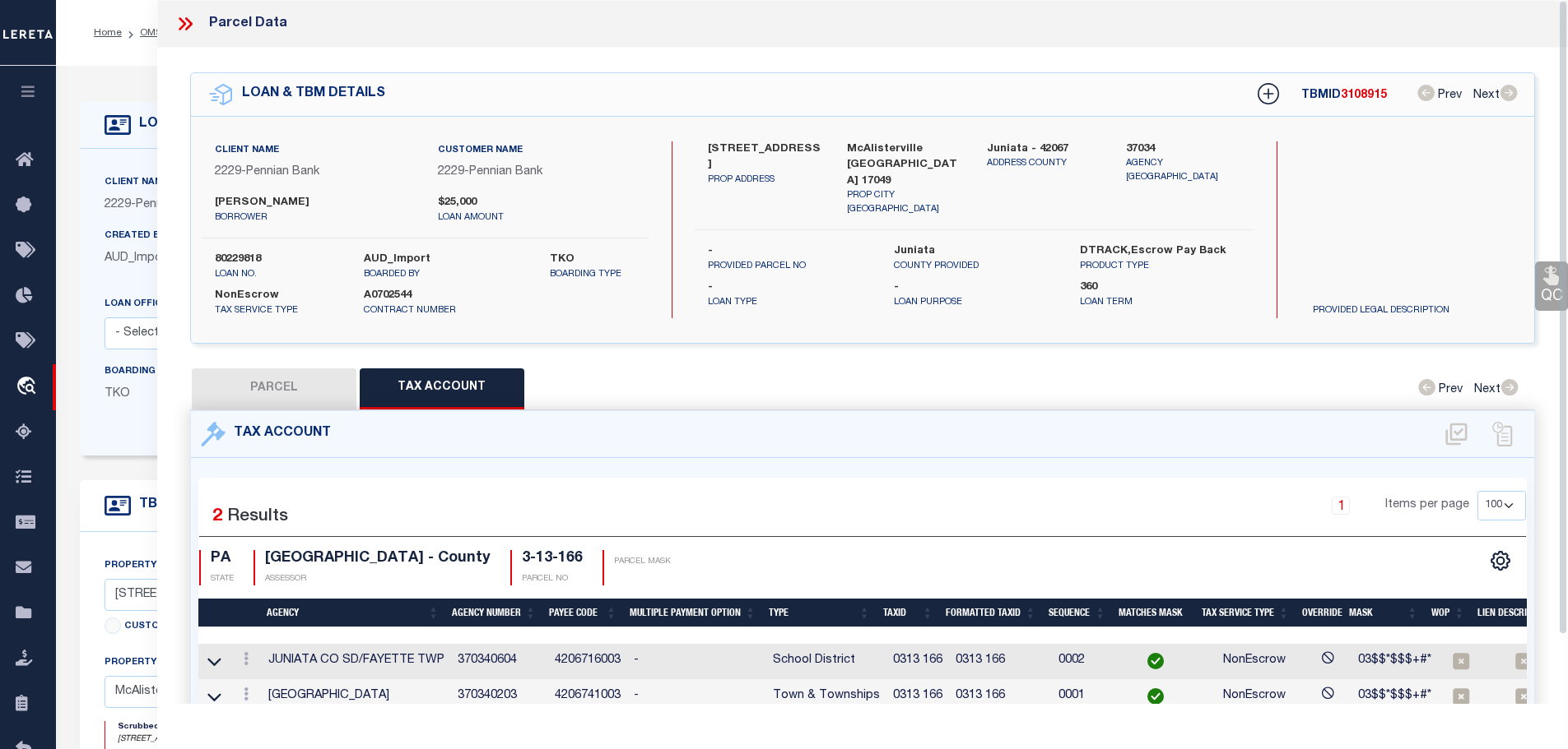
click at [179, 22] on icon at bounding box center [185, 23] width 21 height 21
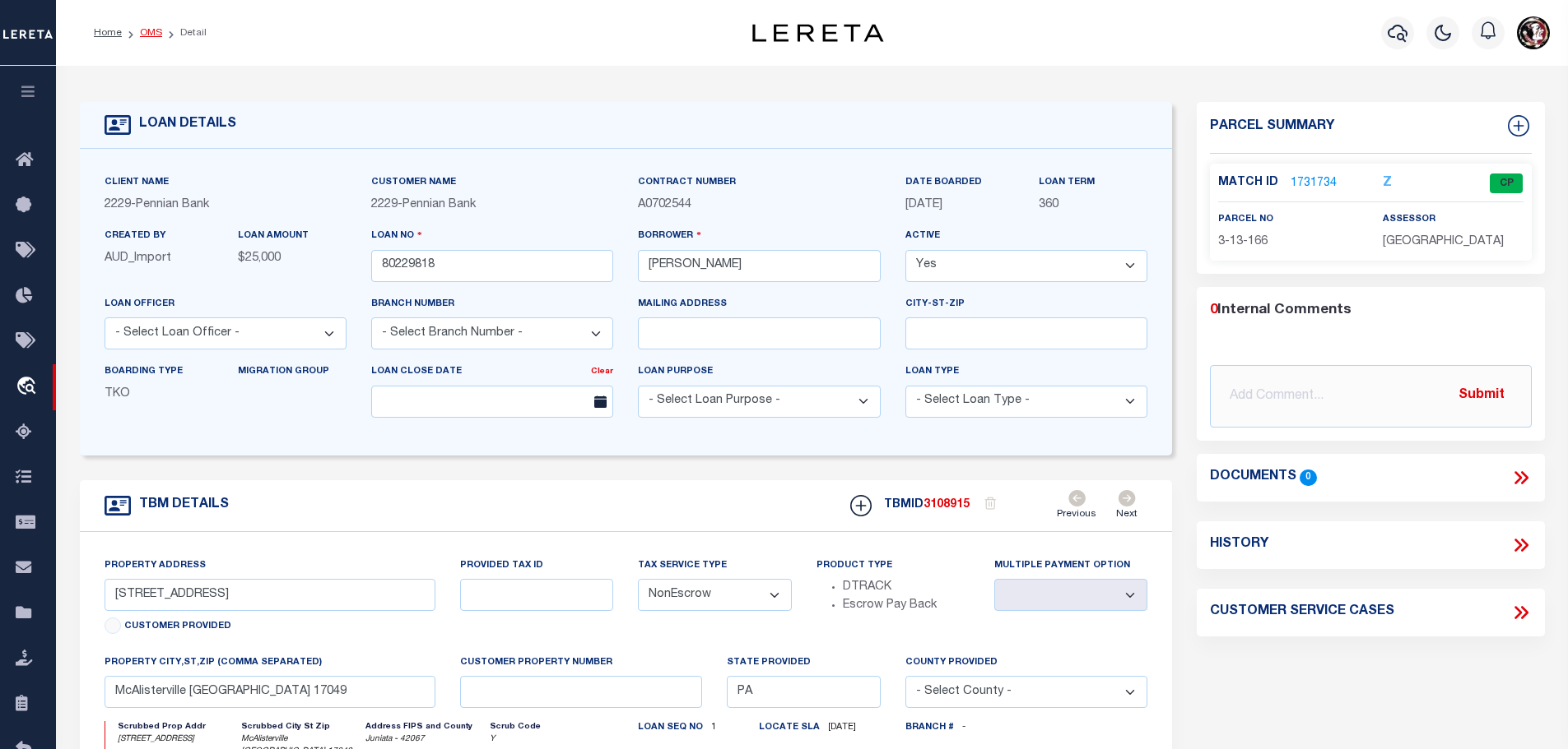
click at [151, 28] on link "OMS" at bounding box center [151, 32] width 22 height 10
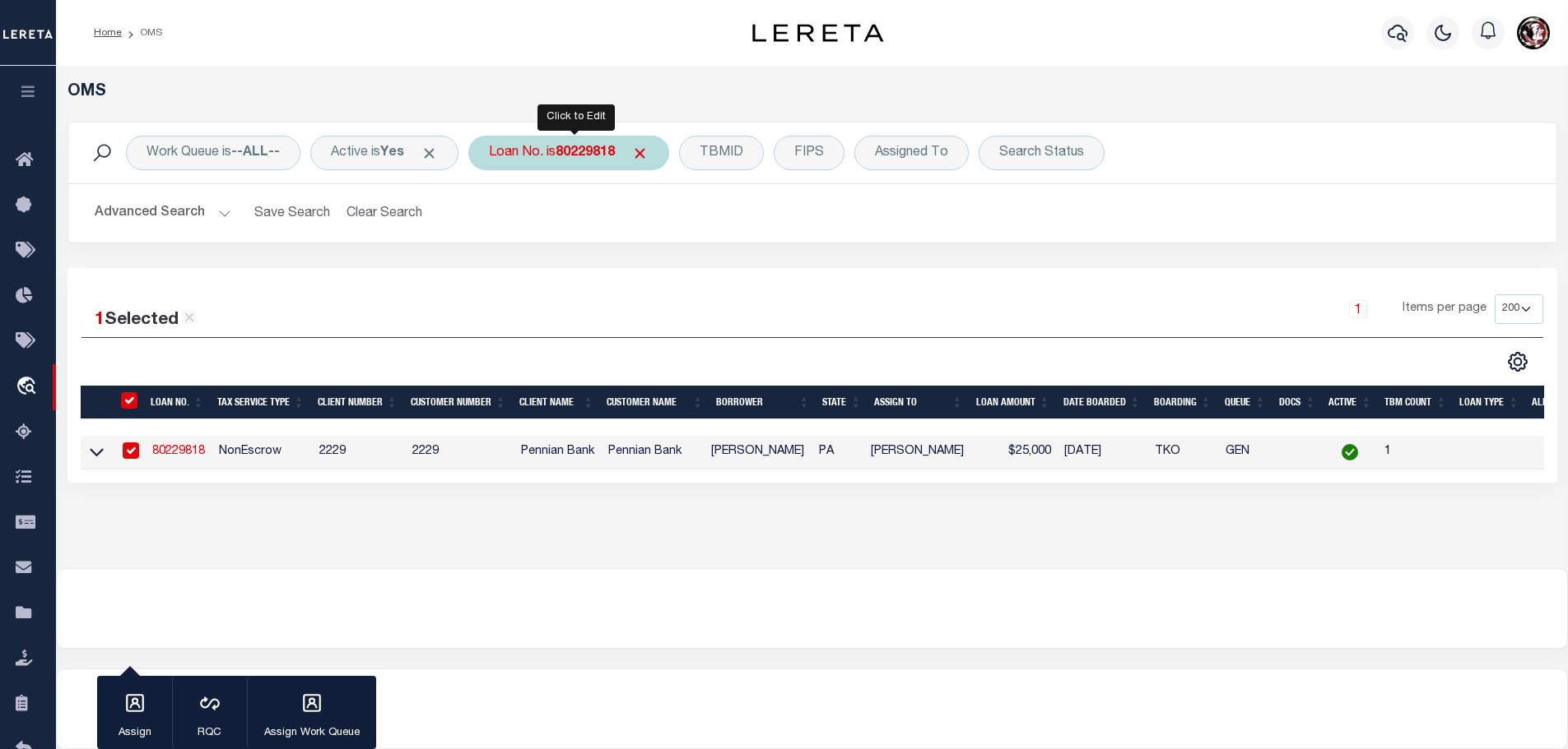
click at [620, 149] on div "Loan No. is 80229818" at bounding box center [569, 152] width 201 height 34
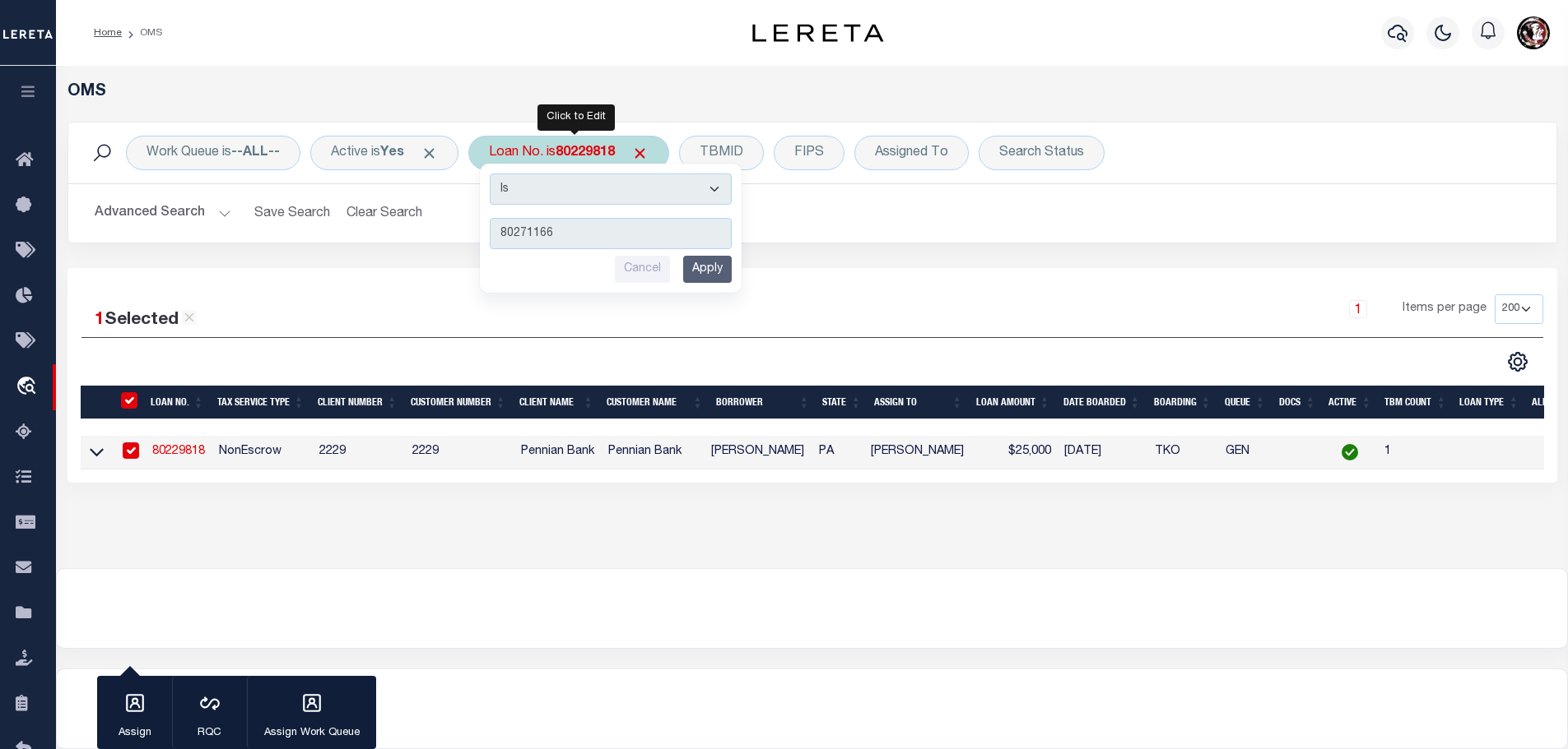
click at [728, 276] on input "Apply" at bounding box center [707, 268] width 49 height 27
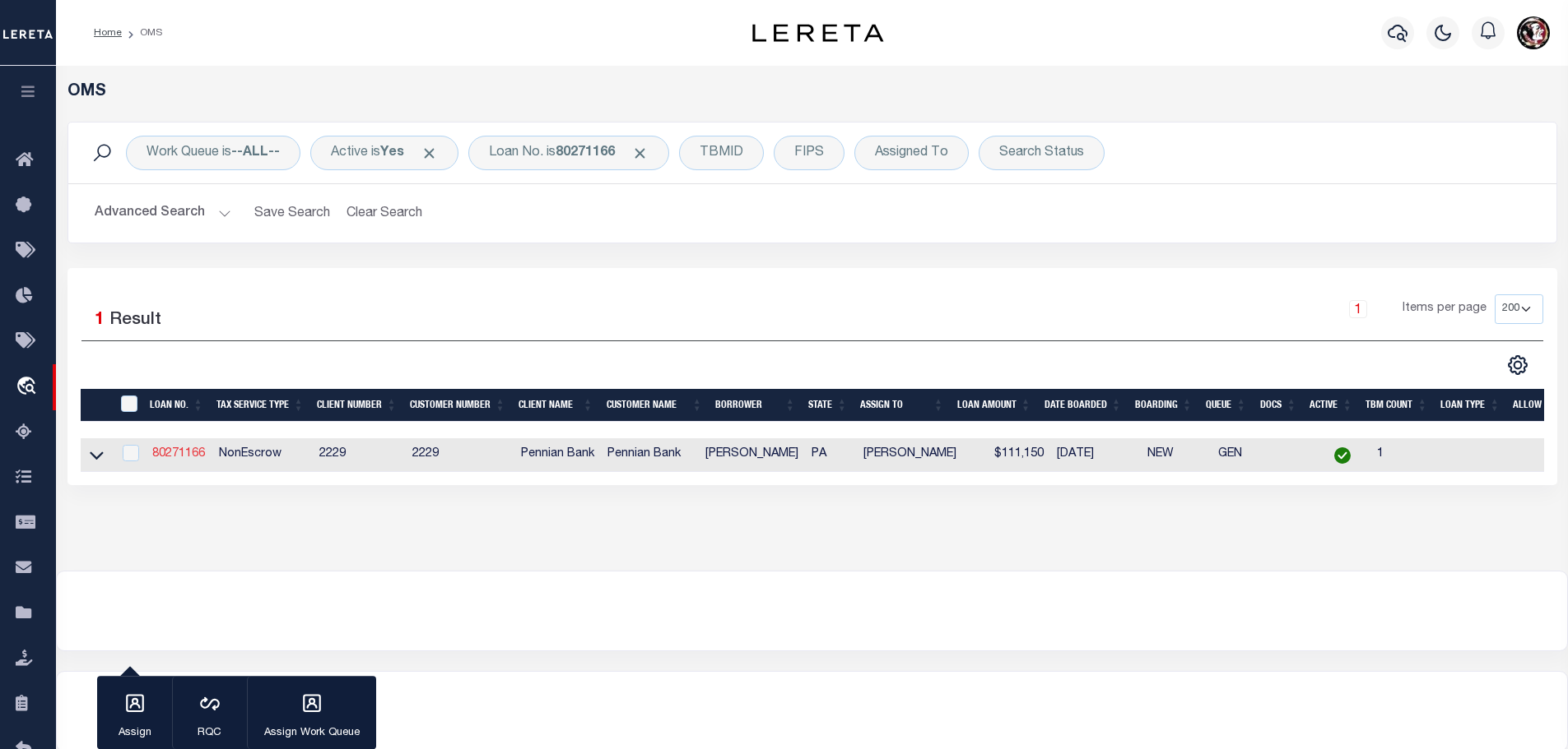
click at [201, 449] on link "80271166" at bounding box center [178, 454] width 53 height 11
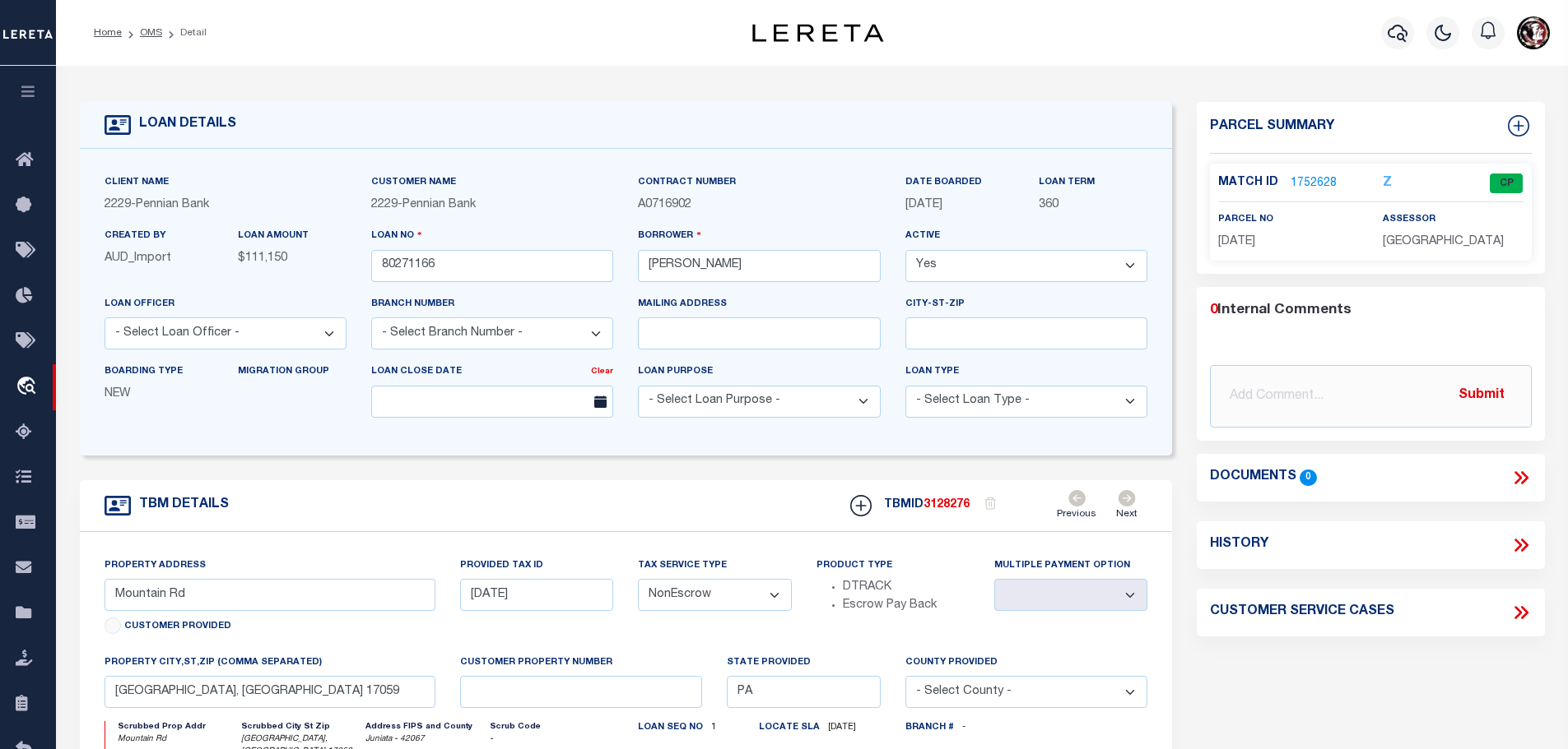
click at [1317, 178] on link "1752628" at bounding box center [1313, 184] width 46 height 18
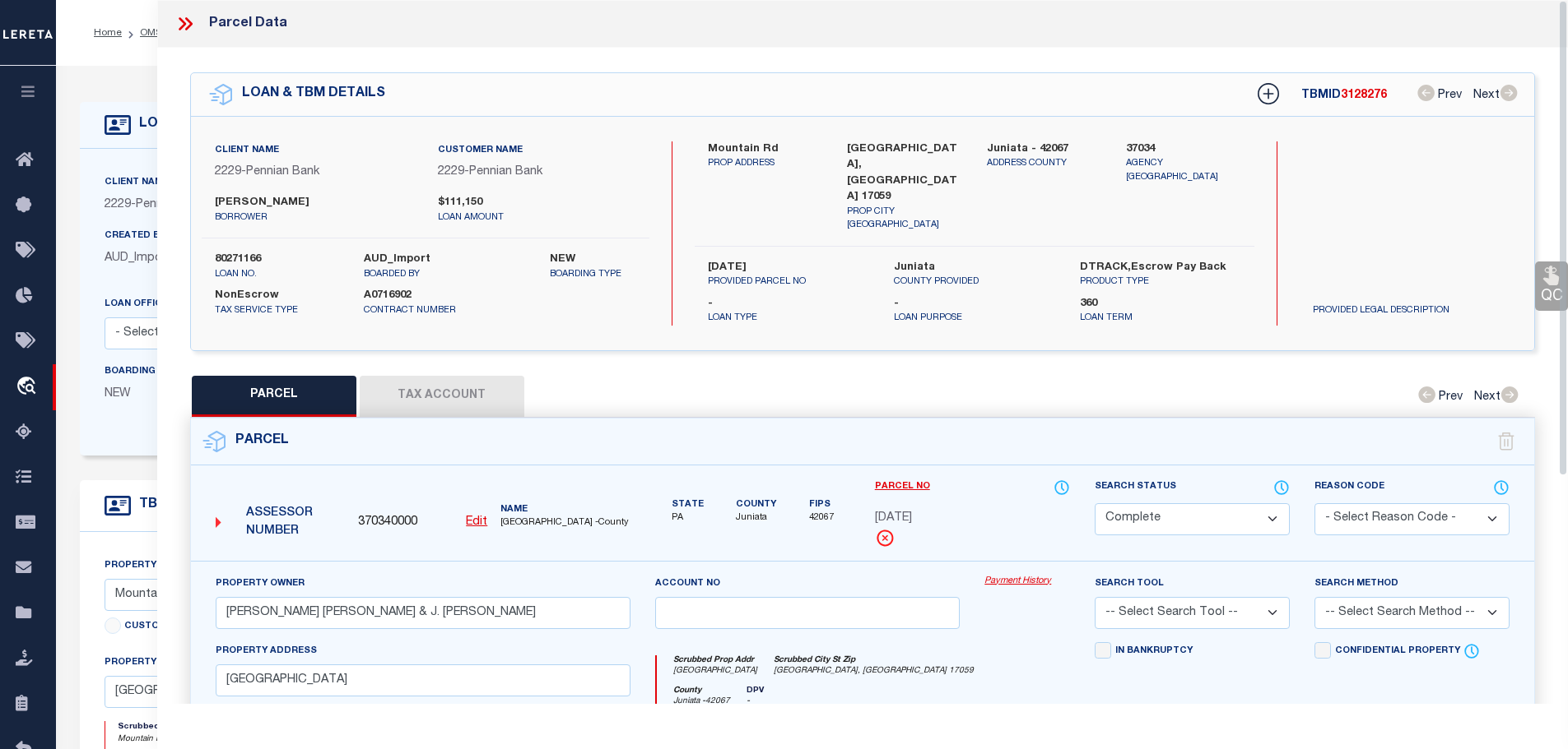
click at [437, 377] on button "Tax Account" at bounding box center [442, 397] width 164 height 42
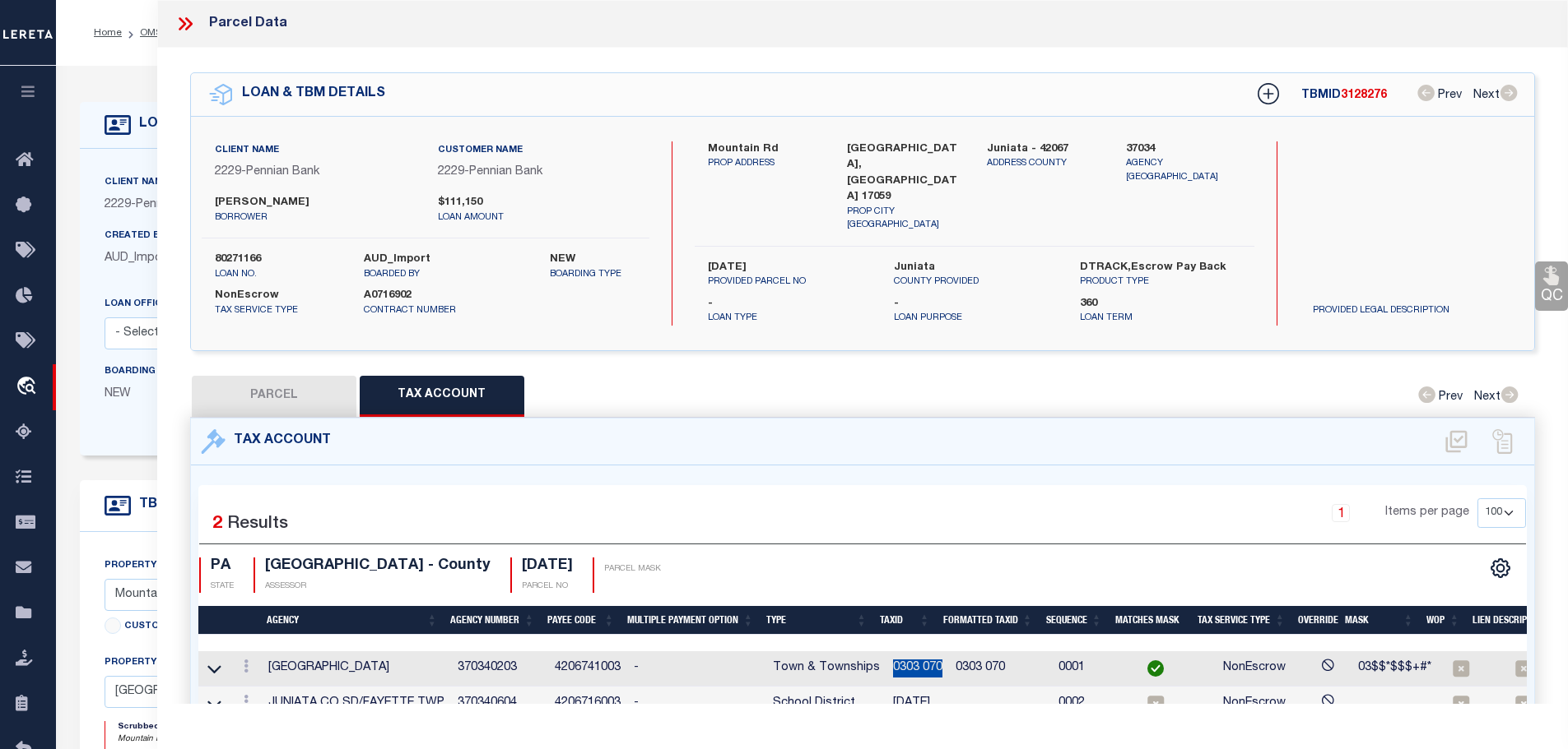
drag, startPoint x: 884, startPoint y: 651, endPoint x: 933, endPoint y: 655, distance: 49.2
click at [933, 655] on td "0303 070" at bounding box center [917, 669] width 63 height 35
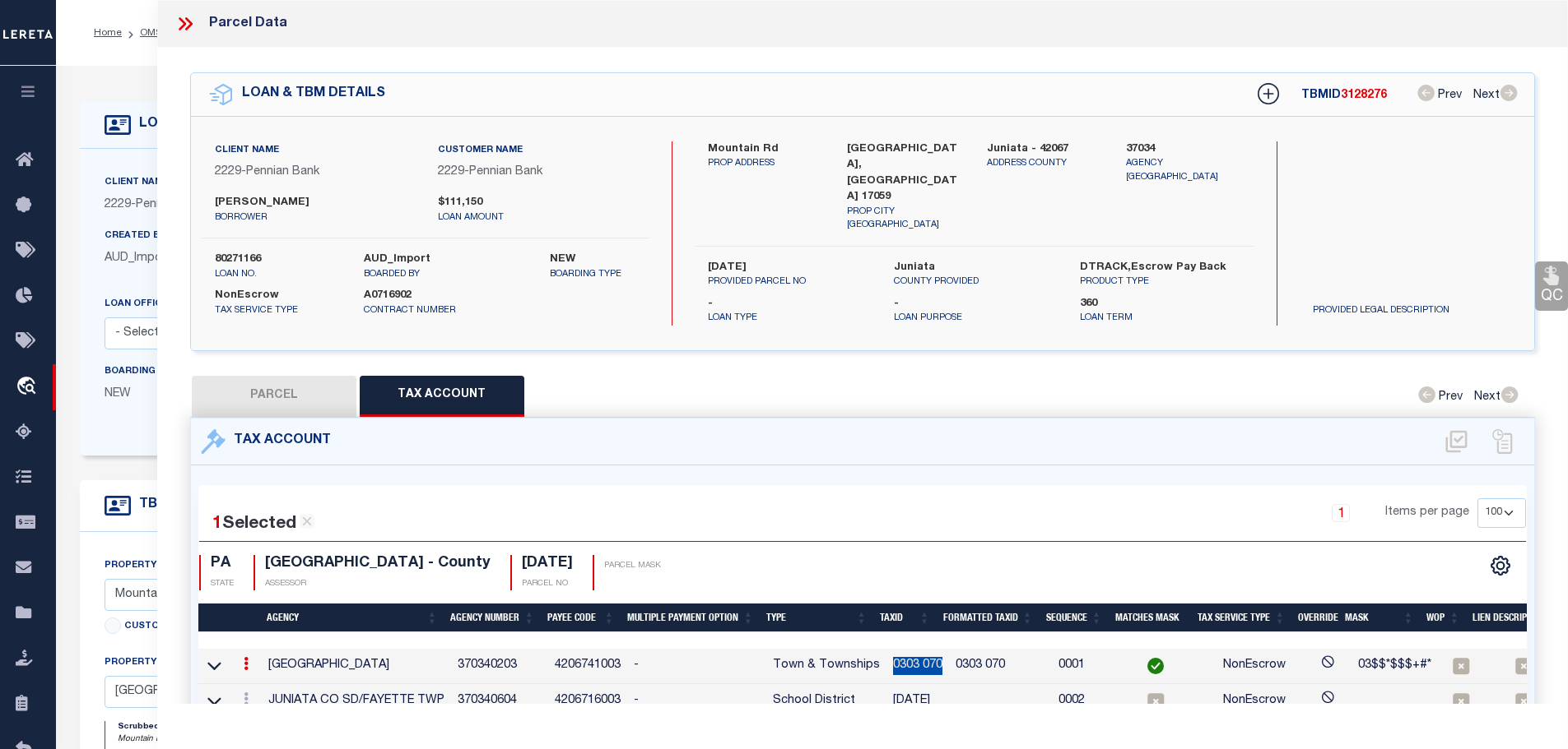
copy td "0303 070"
click at [248, 693] on icon at bounding box center [245, 699] width 5 height 13
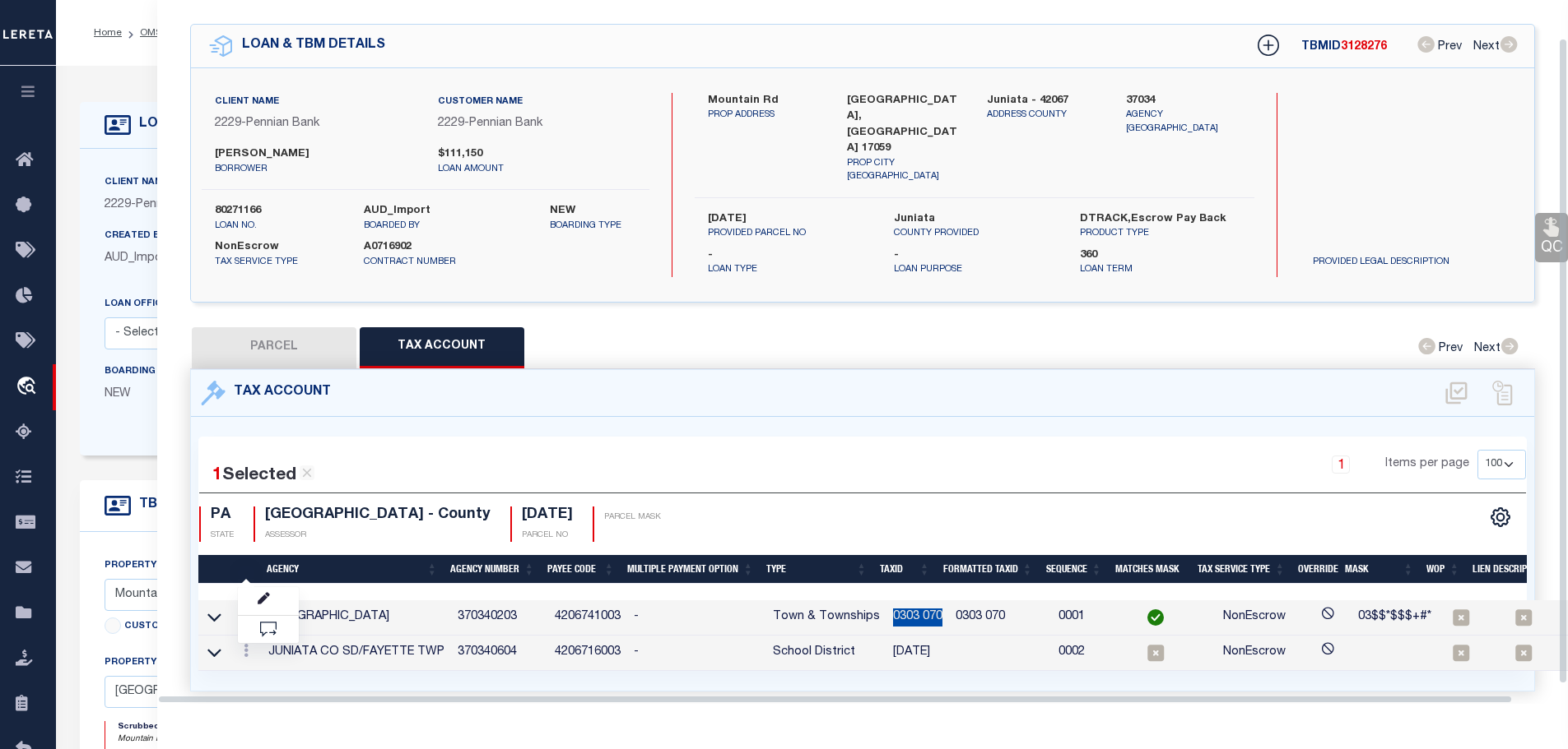
scroll to position [50, 0]
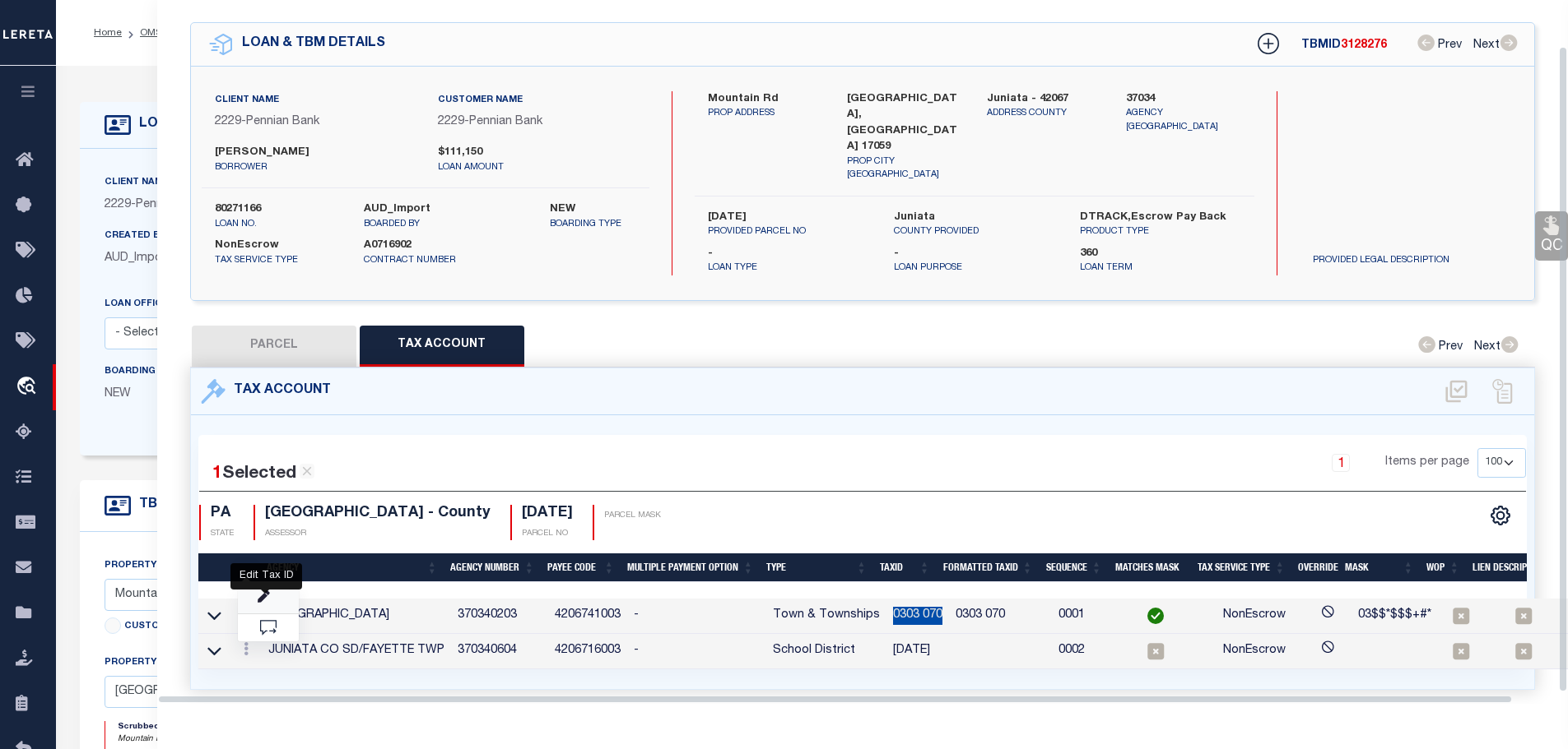
click at [262, 591] on icon "" at bounding box center [263, 597] width 12 height 12
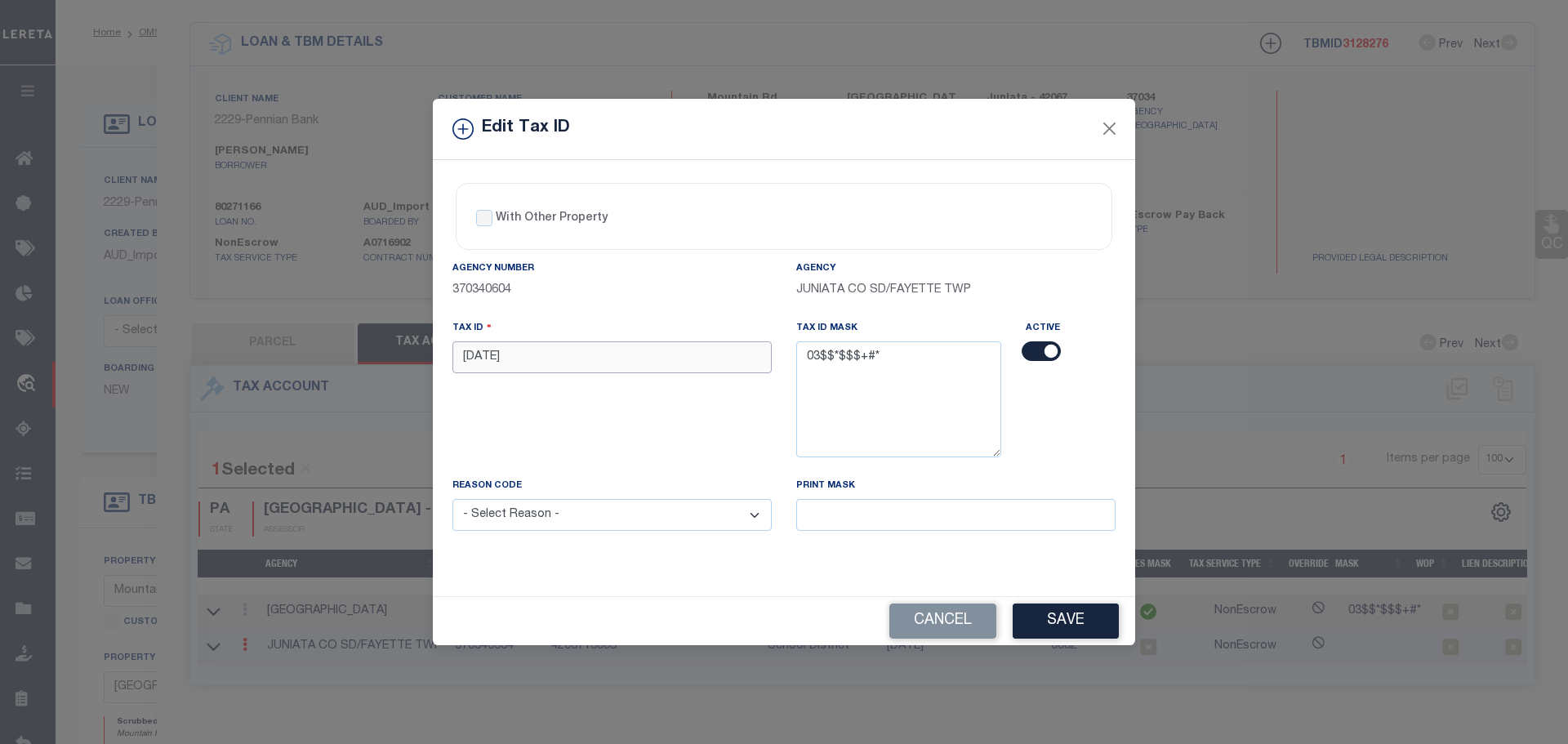
click at [612, 361] on input "[DATE]" at bounding box center [612, 357] width 320 height 32
paste input "0303 0"
click at [619, 530] on select "- Select Reason - 099 - Other (Provide additional detail) ACT - Agency Changed …" at bounding box center [612, 515] width 320 height 32
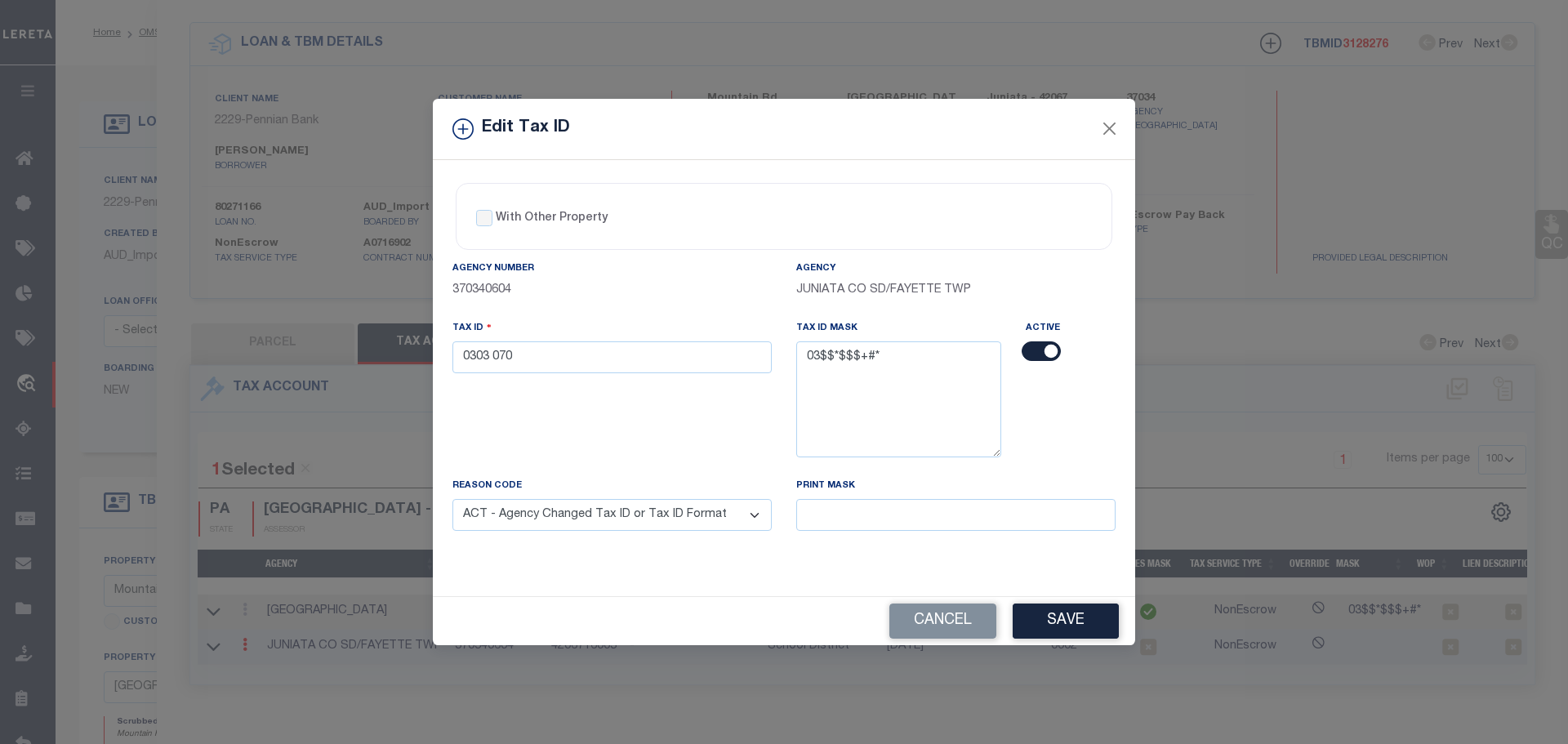
click at [452, 500] on select "- Select Reason - 099 - Other (Provide additional detail) ACT - Agency Changed …" at bounding box center [612, 515] width 320 height 32
click at [1079, 615] on button "Save" at bounding box center [1066, 621] width 106 height 35
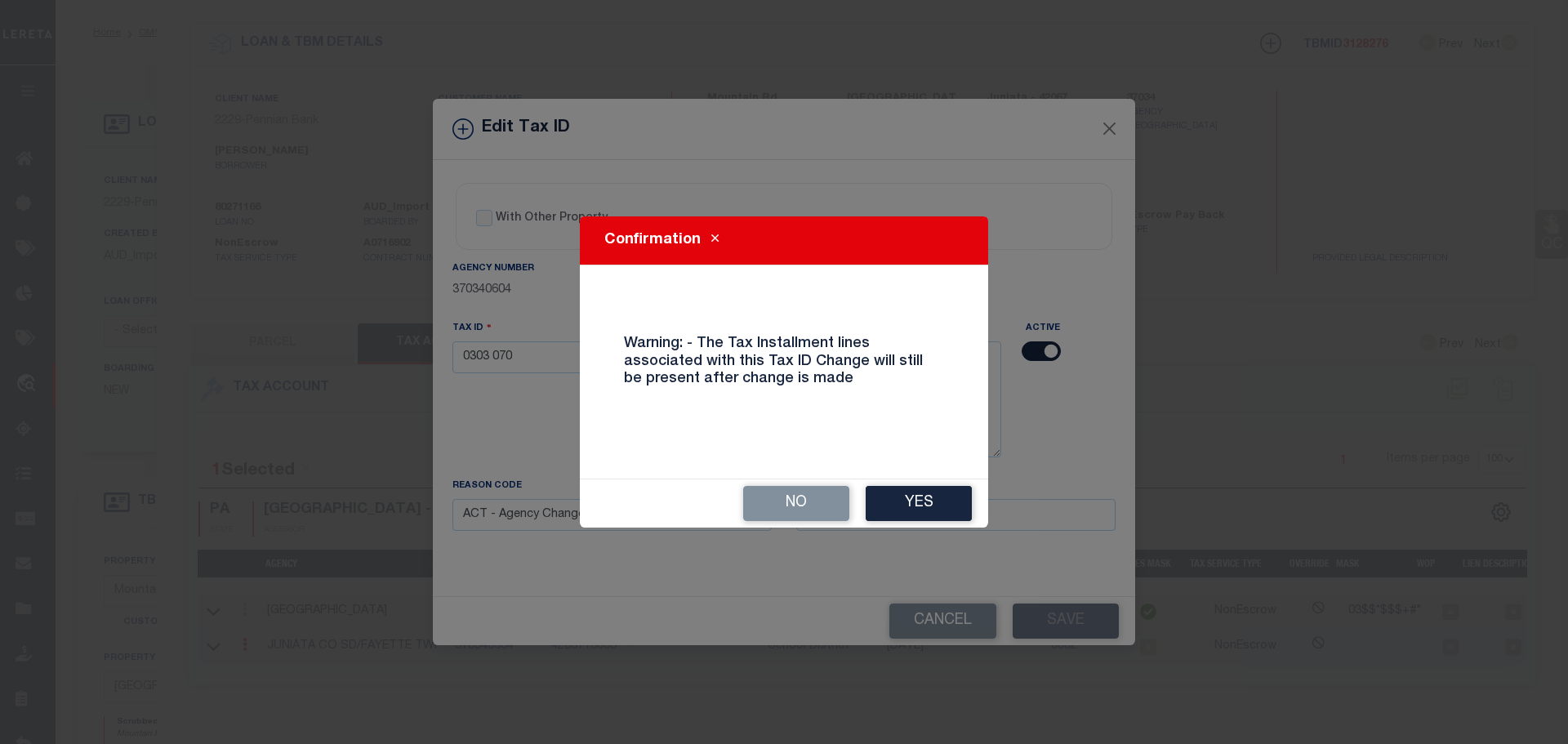
click at [909, 502] on button "Yes" at bounding box center [919, 504] width 106 height 35
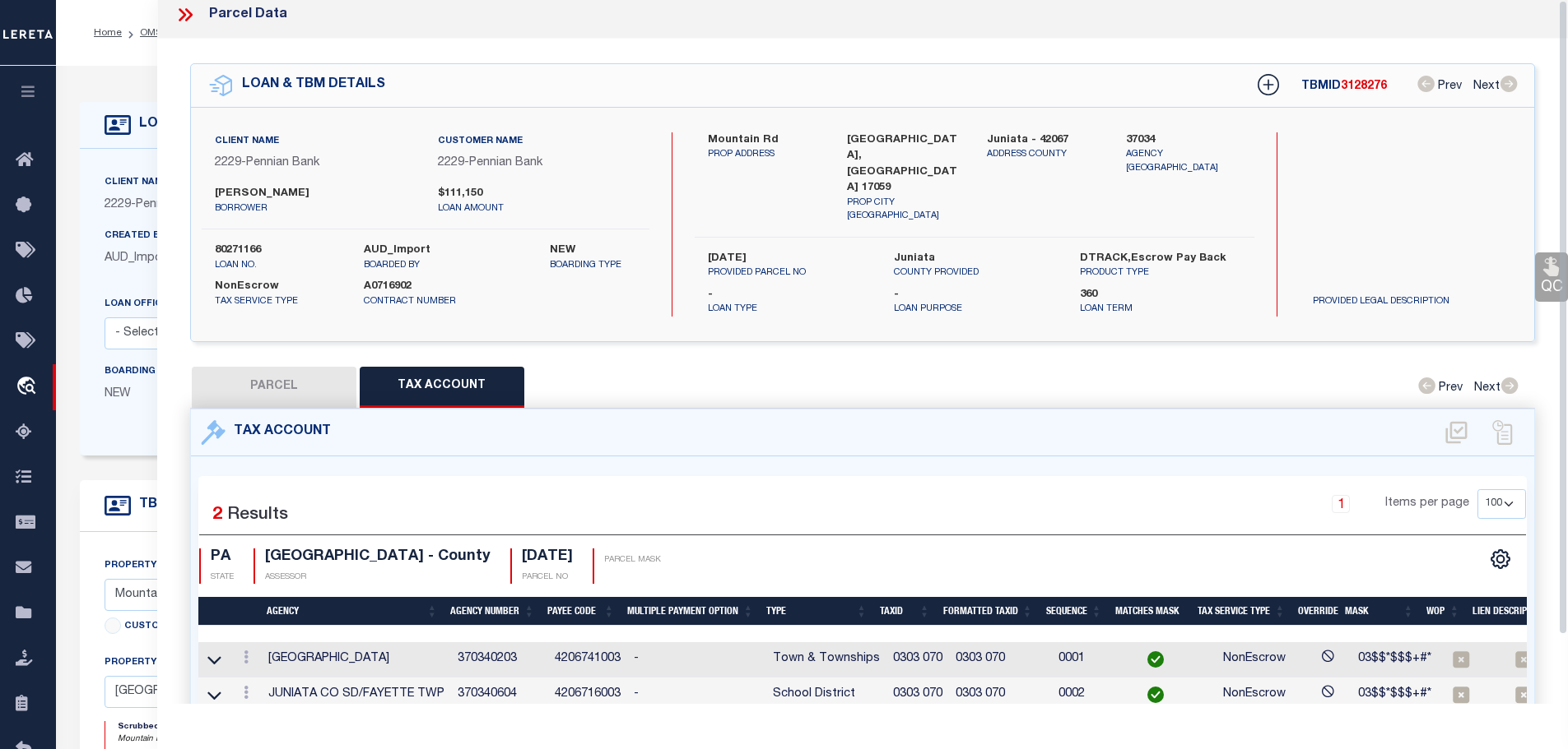
scroll to position [0, 0]
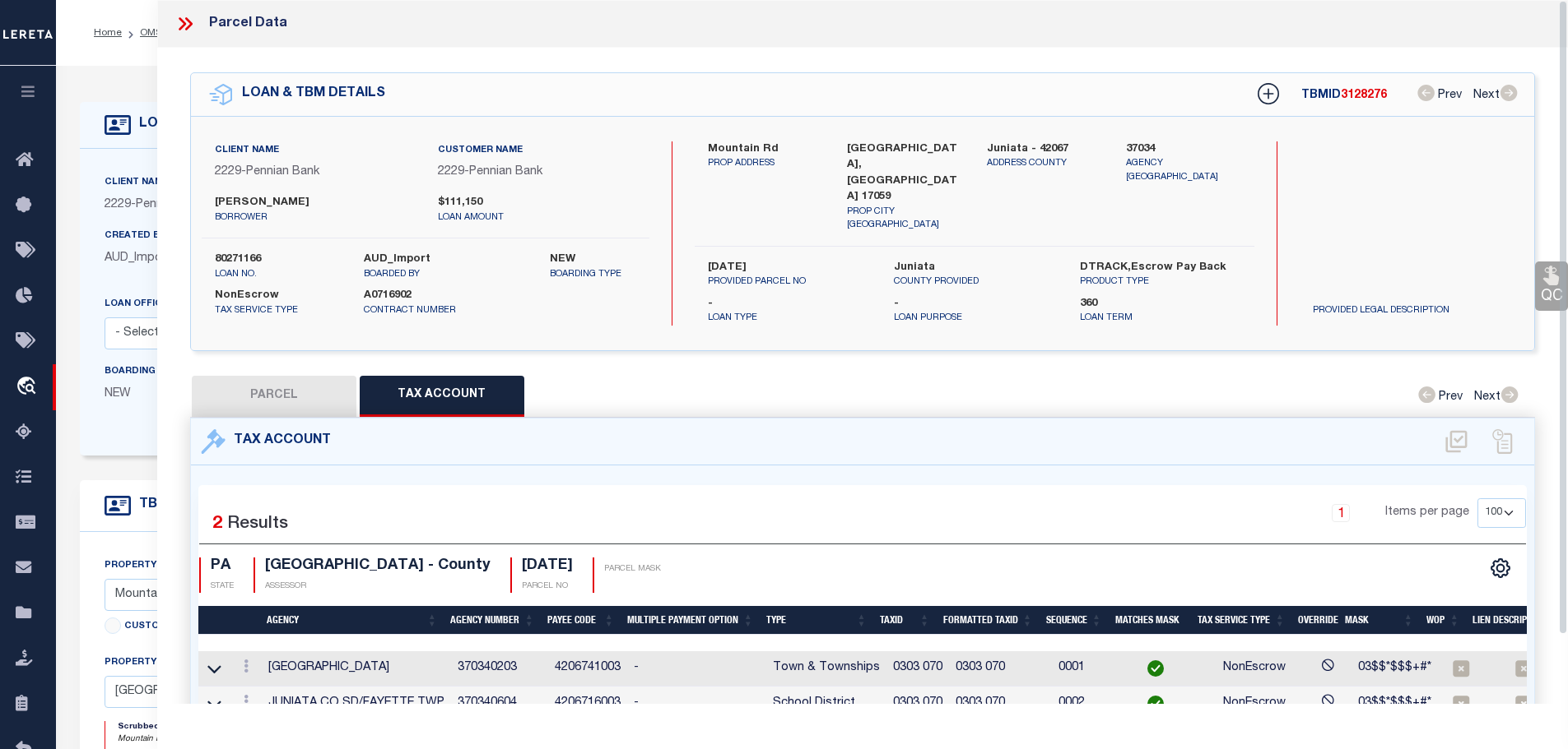
click at [192, 19] on icon at bounding box center [185, 23] width 21 height 21
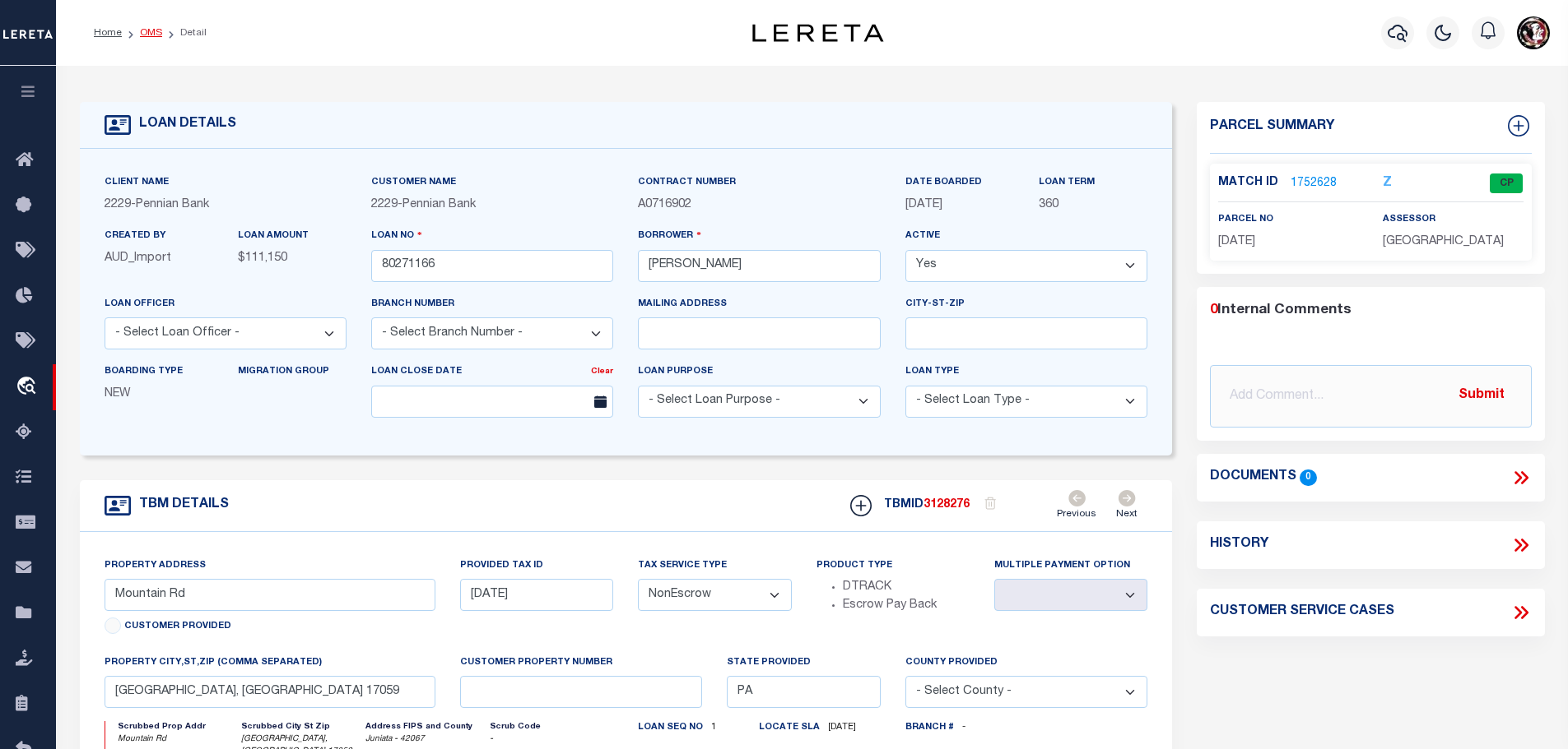
click at [143, 31] on link "OMS" at bounding box center [151, 32] width 22 height 10
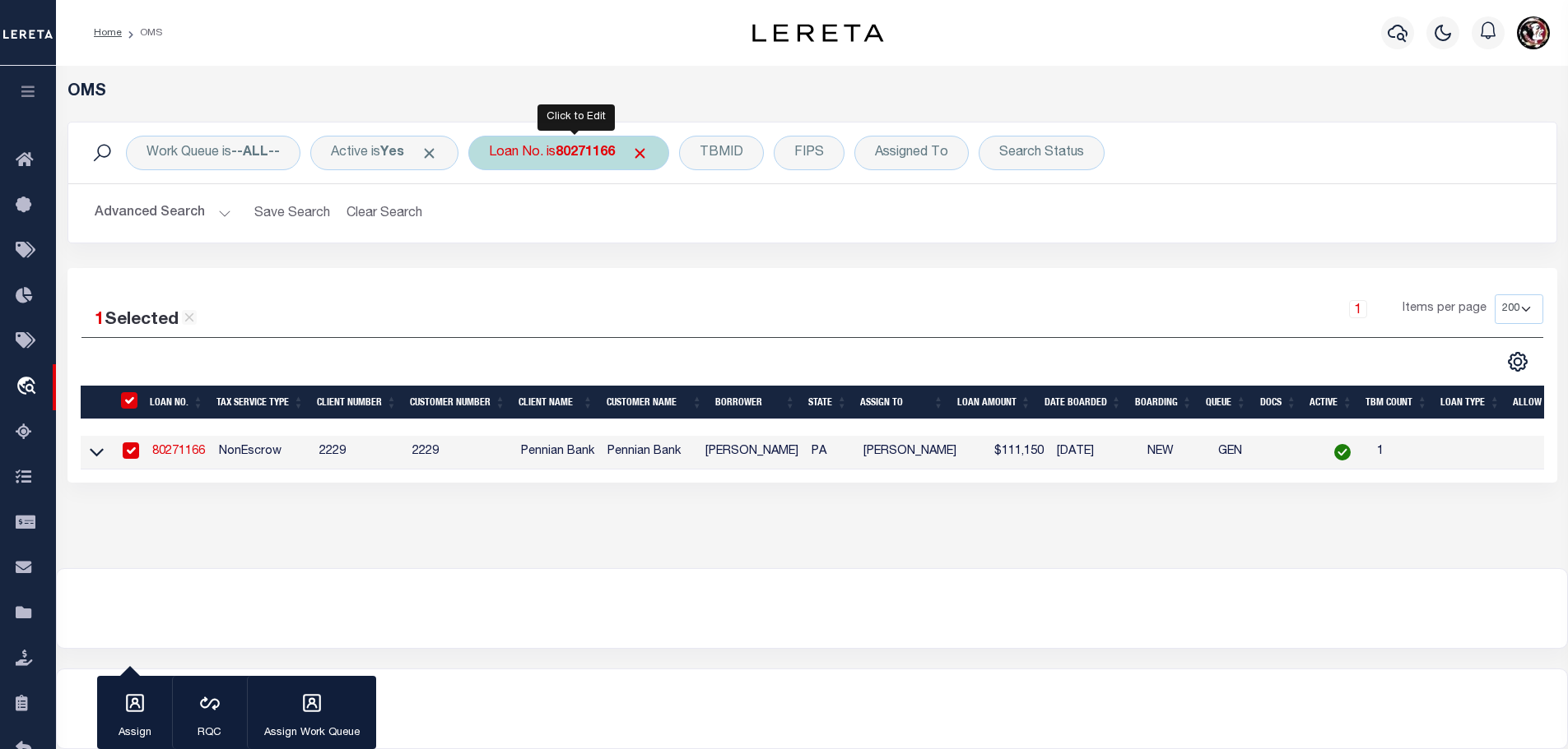
click at [574, 147] on b "80271166" at bounding box center [585, 153] width 59 height 13
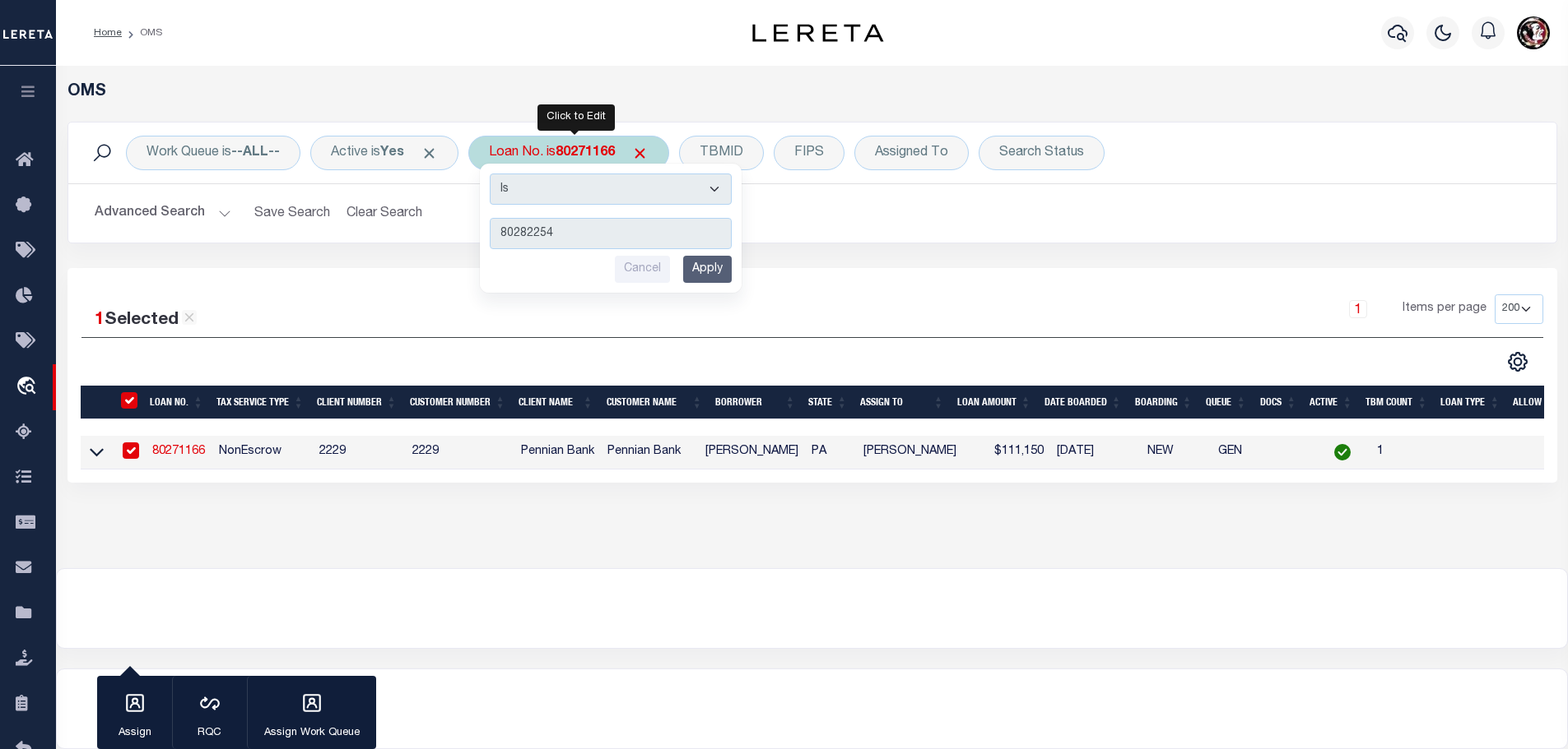
click at [715, 269] on input "Apply" at bounding box center [707, 268] width 49 height 27
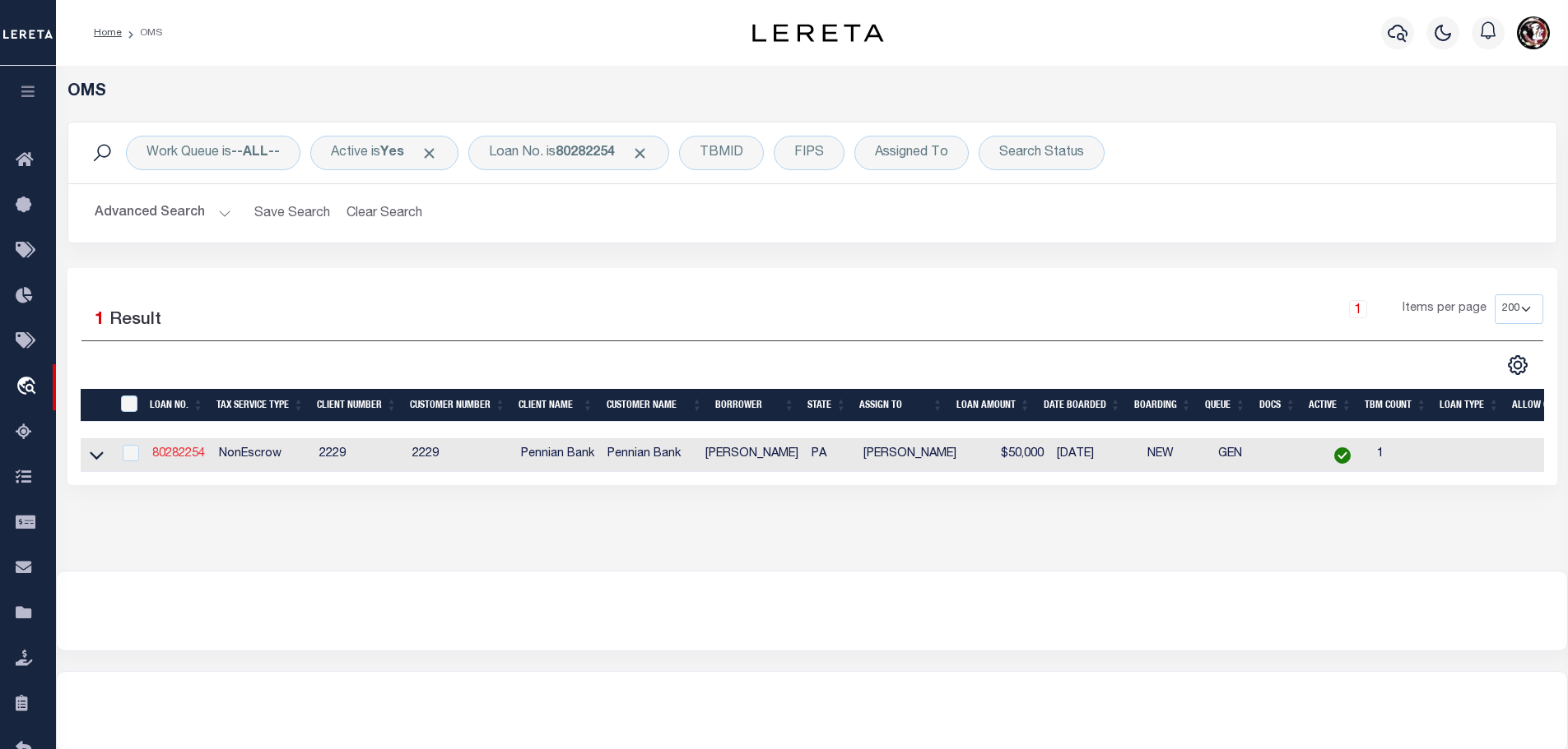
click at [182, 448] on link "80282254" at bounding box center [178, 454] width 53 height 11
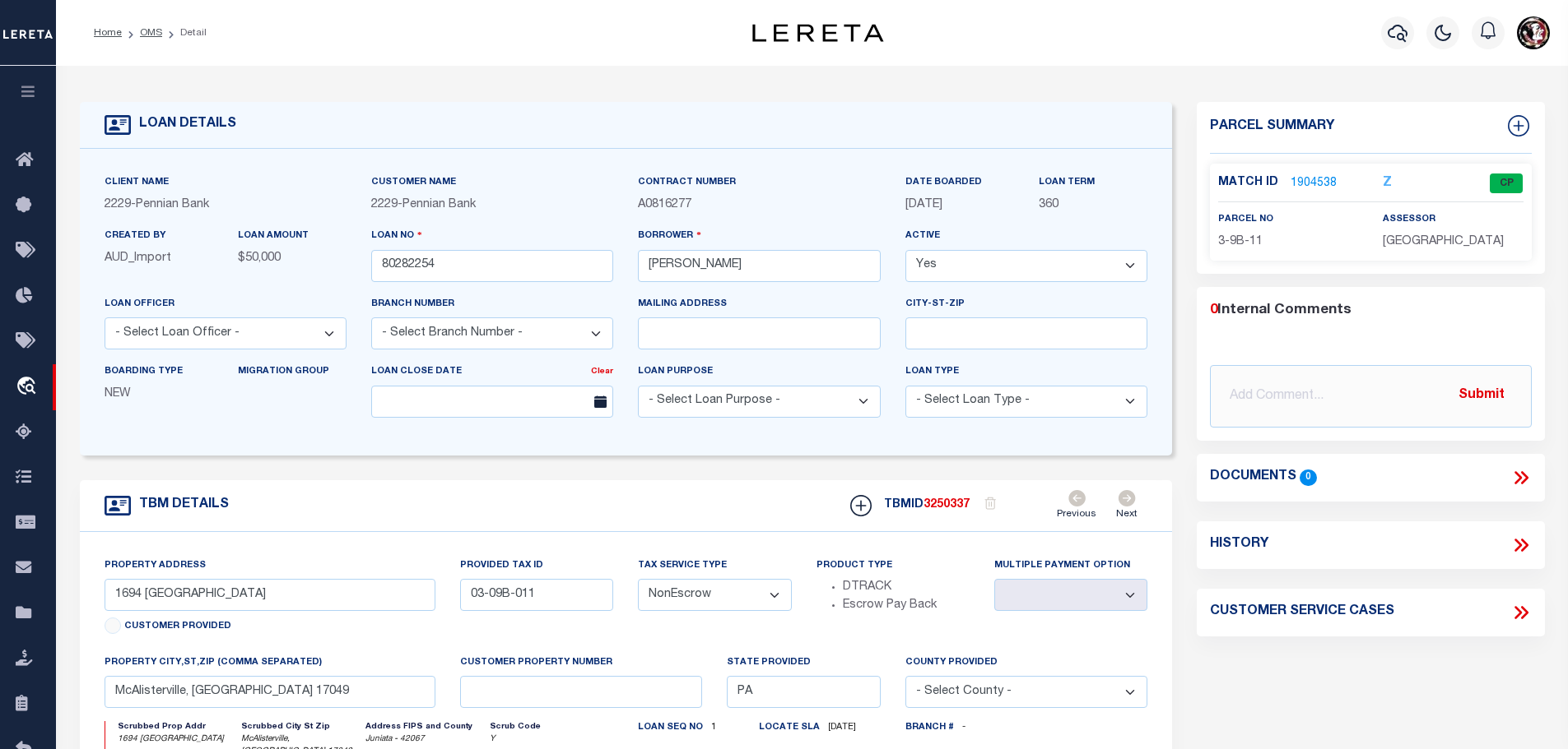
click at [1324, 175] on link "1904538" at bounding box center [1313, 184] width 46 height 18
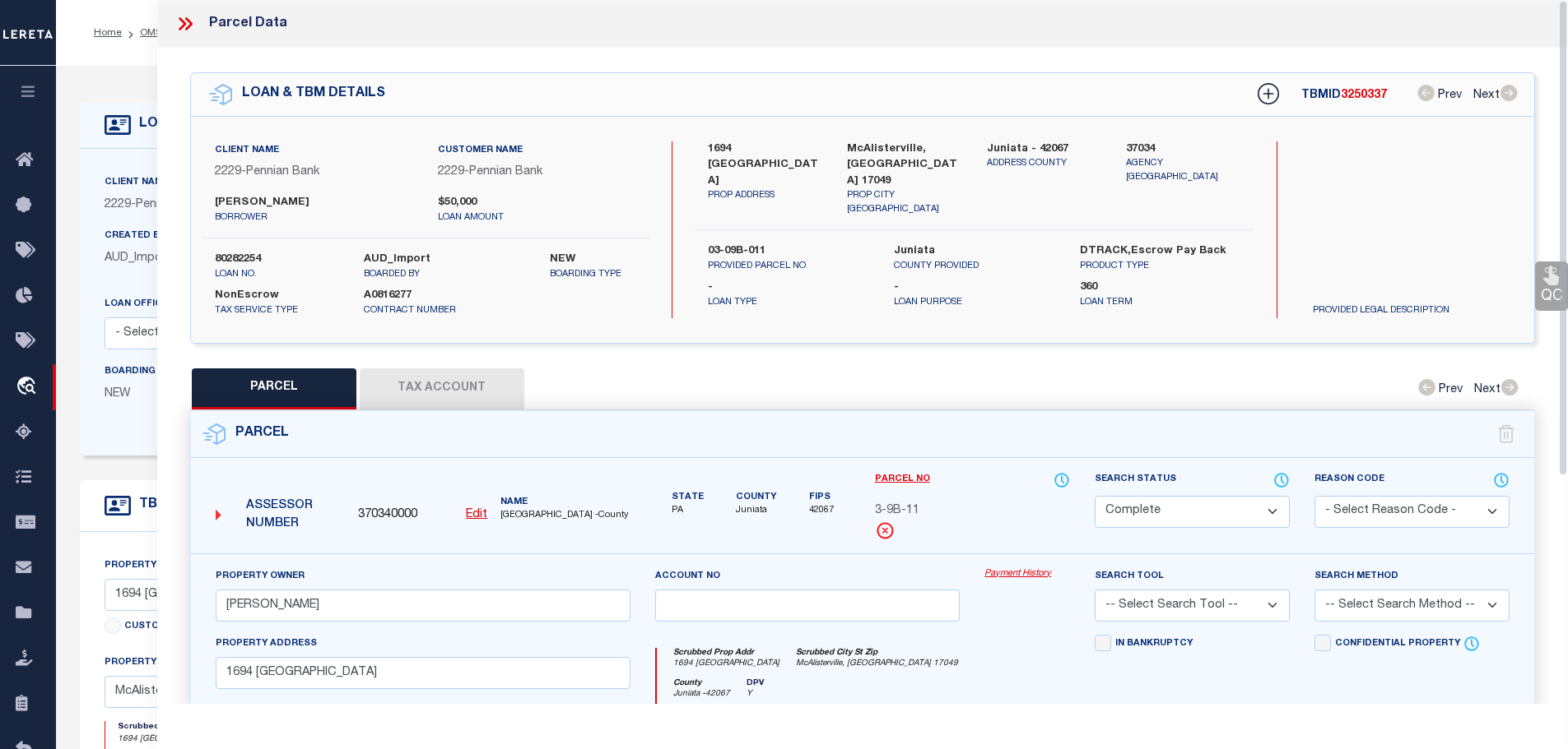
click at [455, 383] on button "Tax Account" at bounding box center [442, 389] width 164 height 42
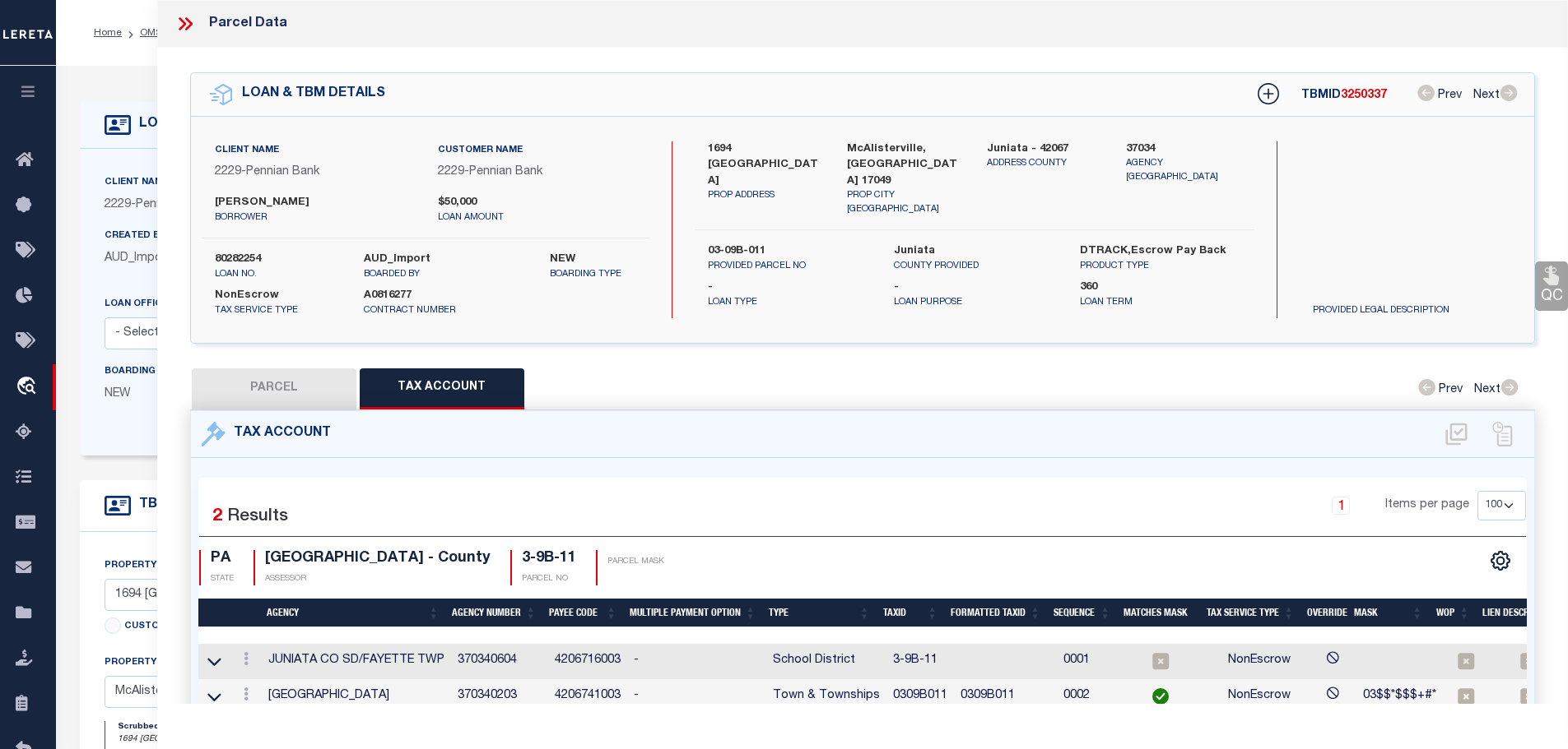
click at [914, 682] on td "0309B011" at bounding box center [919, 697] width 67 height 35
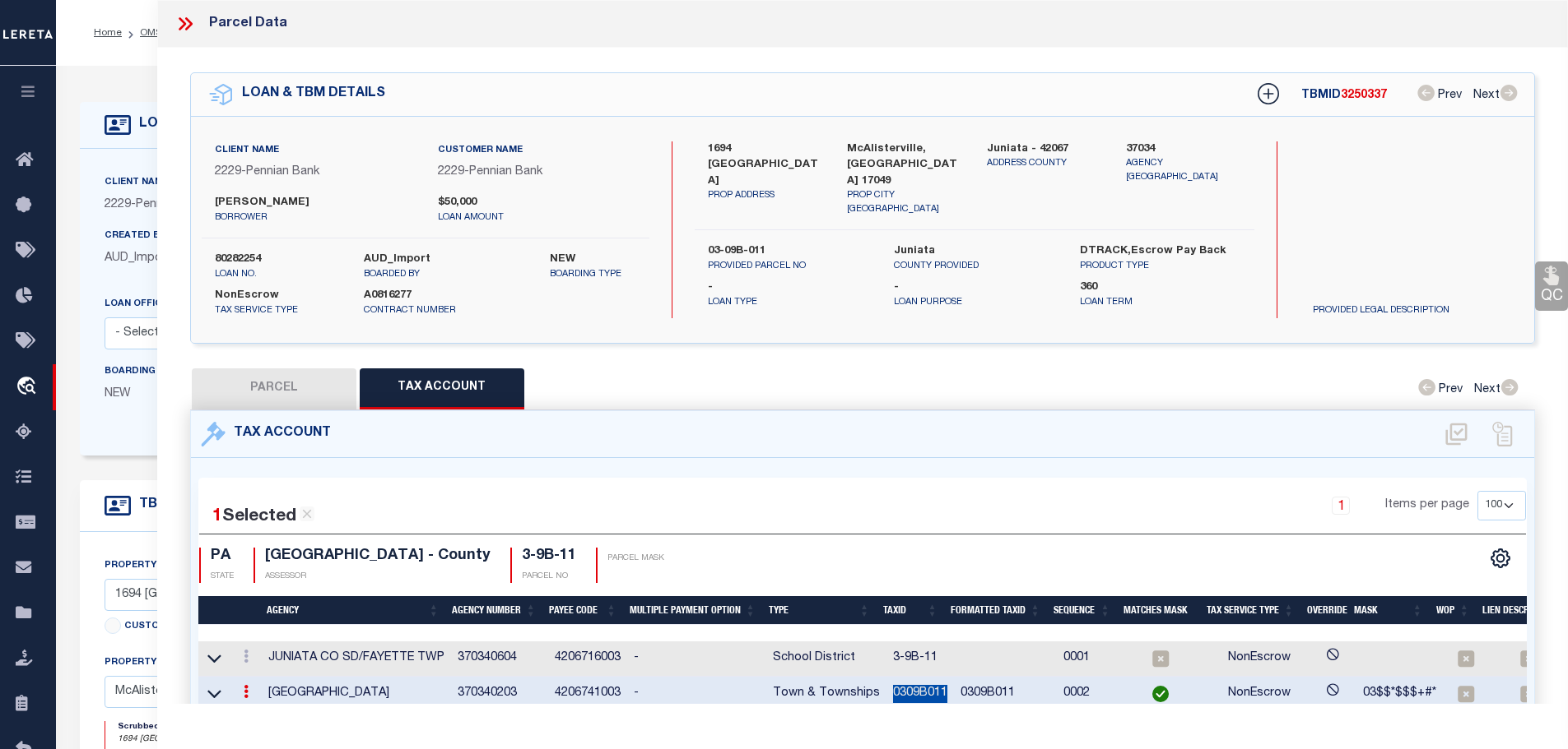
click at [914, 682] on td "0309B011" at bounding box center [919, 695] width 67 height 35
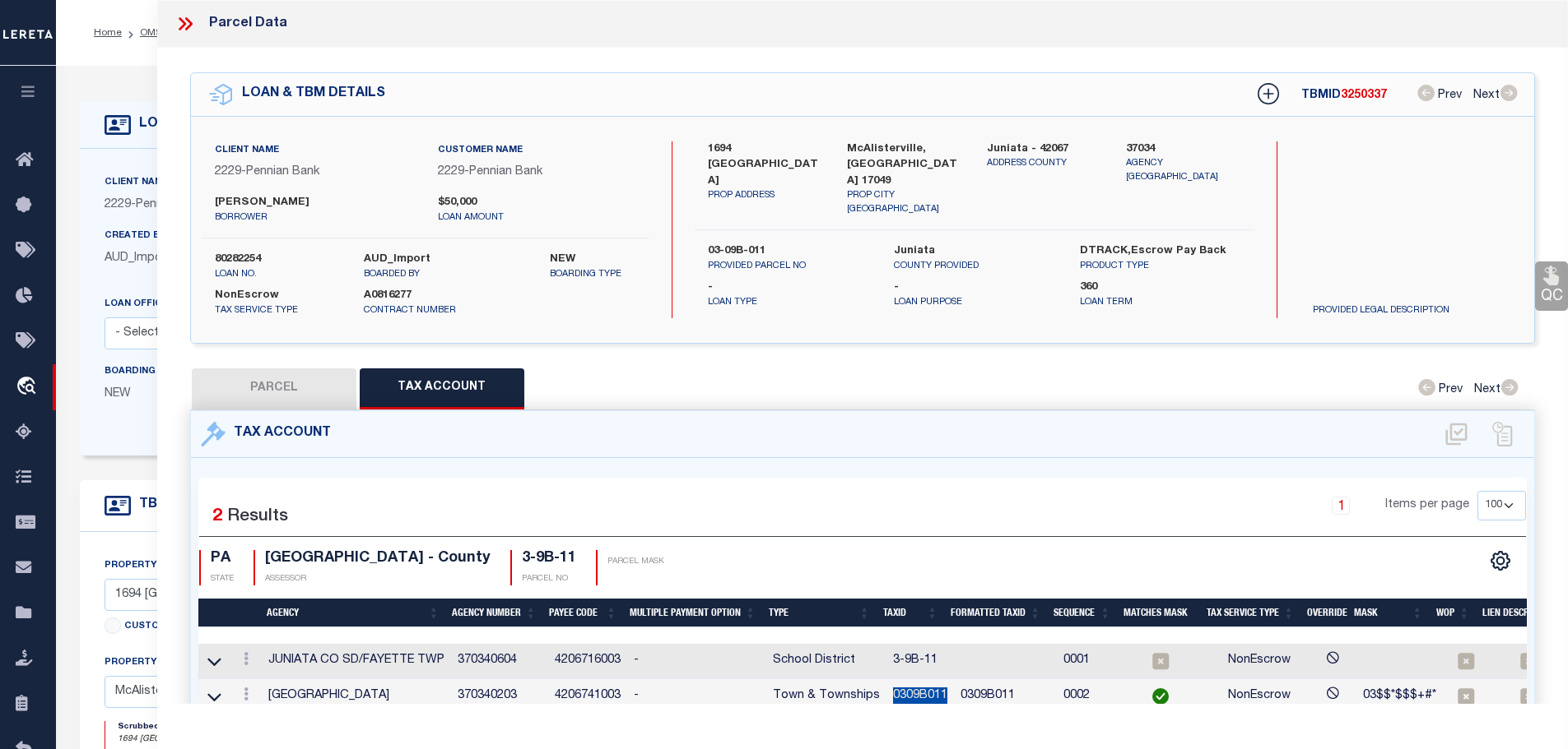
copy td "0309B011"
click at [248, 653] on icon at bounding box center [245, 659] width 5 height 13
click at [265, 682] on icon "" at bounding box center [263, 684] width 12 height 12
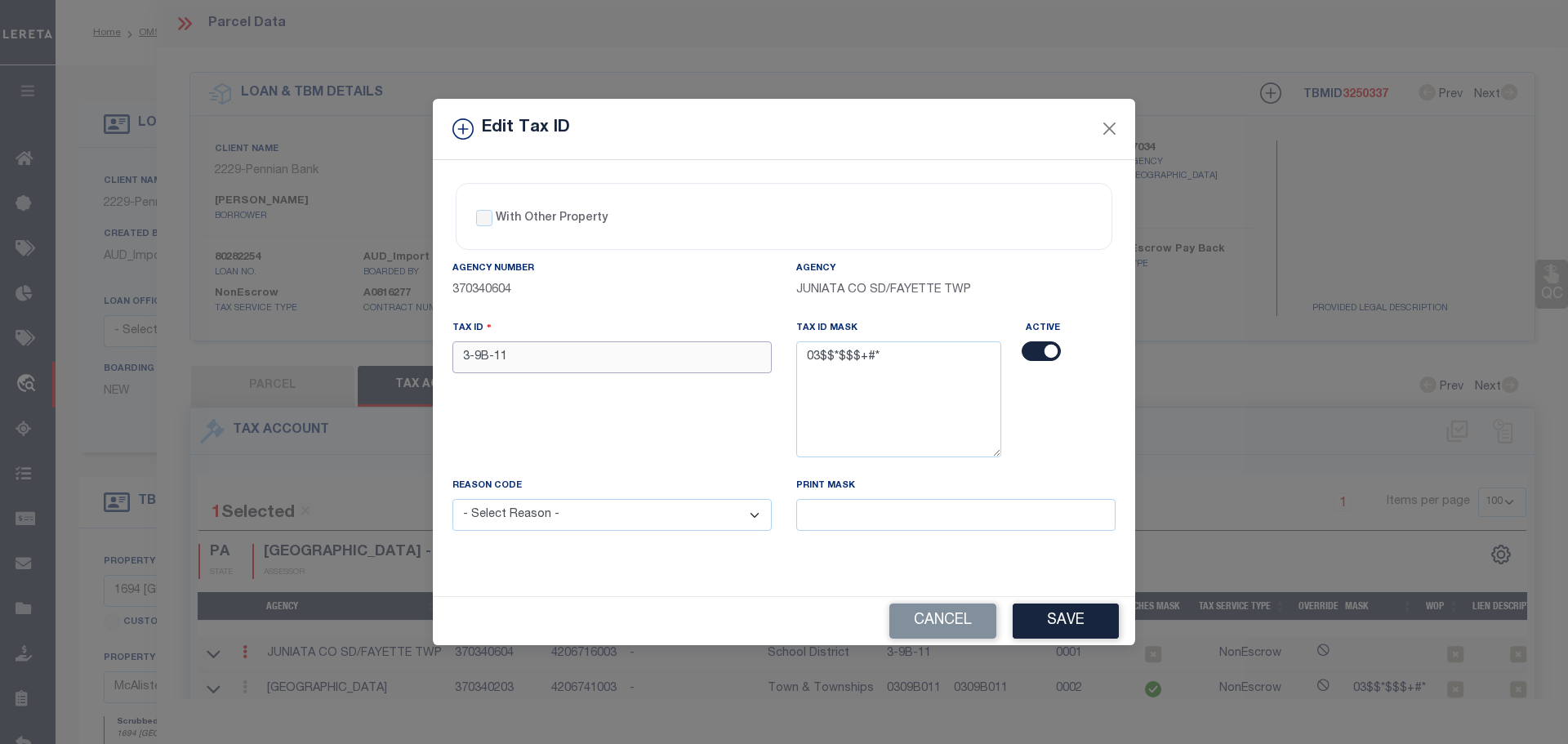
click at [583, 362] on input "3-9B-11" at bounding box center [612, 357] width 320 height 32
paste input "0309B0"
click at [586, 532] on div "Reason Code - Select Reason - 099 - Other (Provide additional detail) ACT - Age…" at bounding box center [612, 514] width 343 height 73
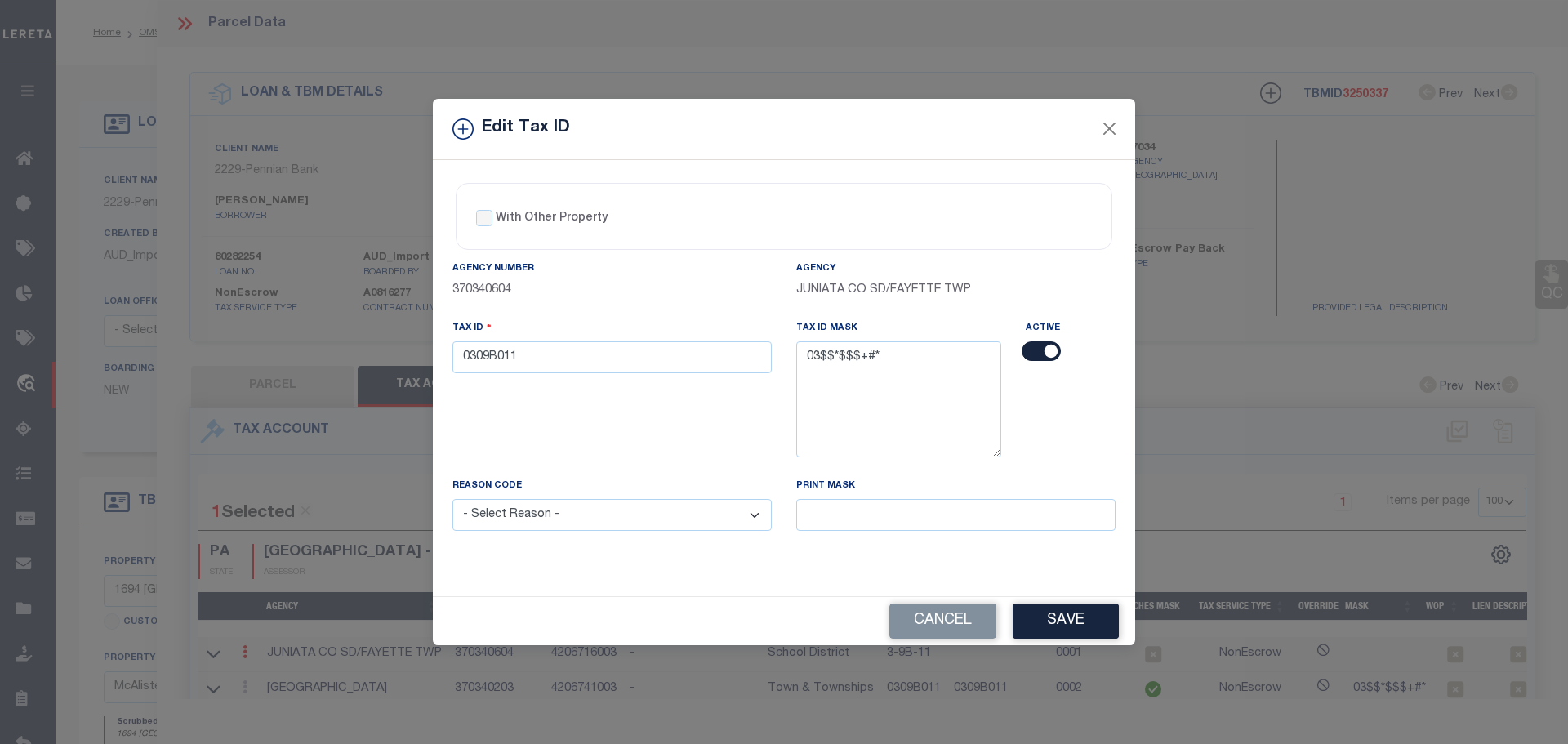
click at [583, 520] on select "- Select Reason - 099 - Other (Provide additional detail) ACT - Agency Changed …" at bounding box center [612, 515] width 320 height 32
click at [452, 500] on select "- Select Reason - 099 - Other (Provide additional detail) ACT - Agency Changed …" at bounding box center [612, 515] width 320 height 32
click at [1053, 618] on button "Save" at bounding box center [1066, 621] width 106 height 35
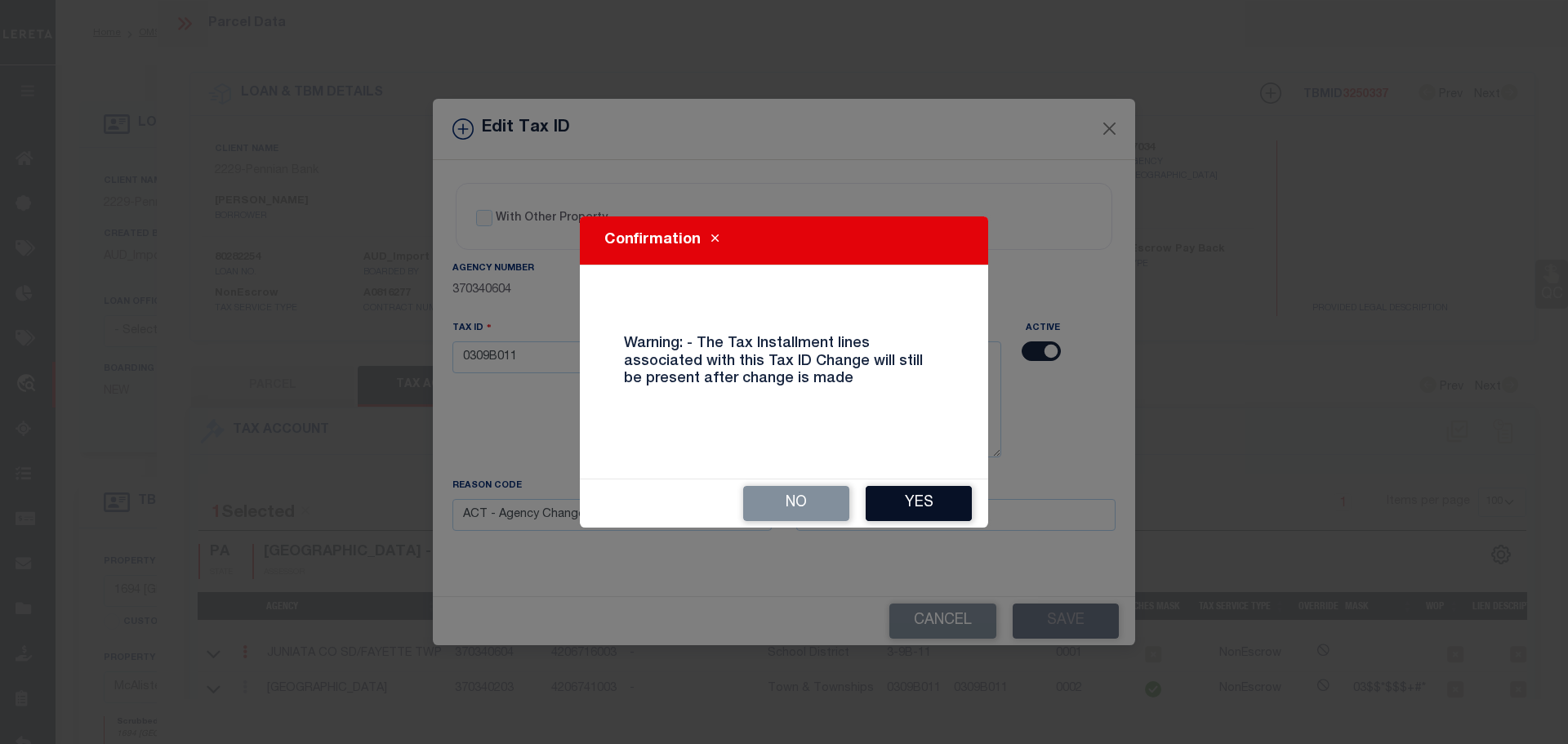
click at [916, 506] on button "Yes" at bounding box center [919, 504] width 106 height 35
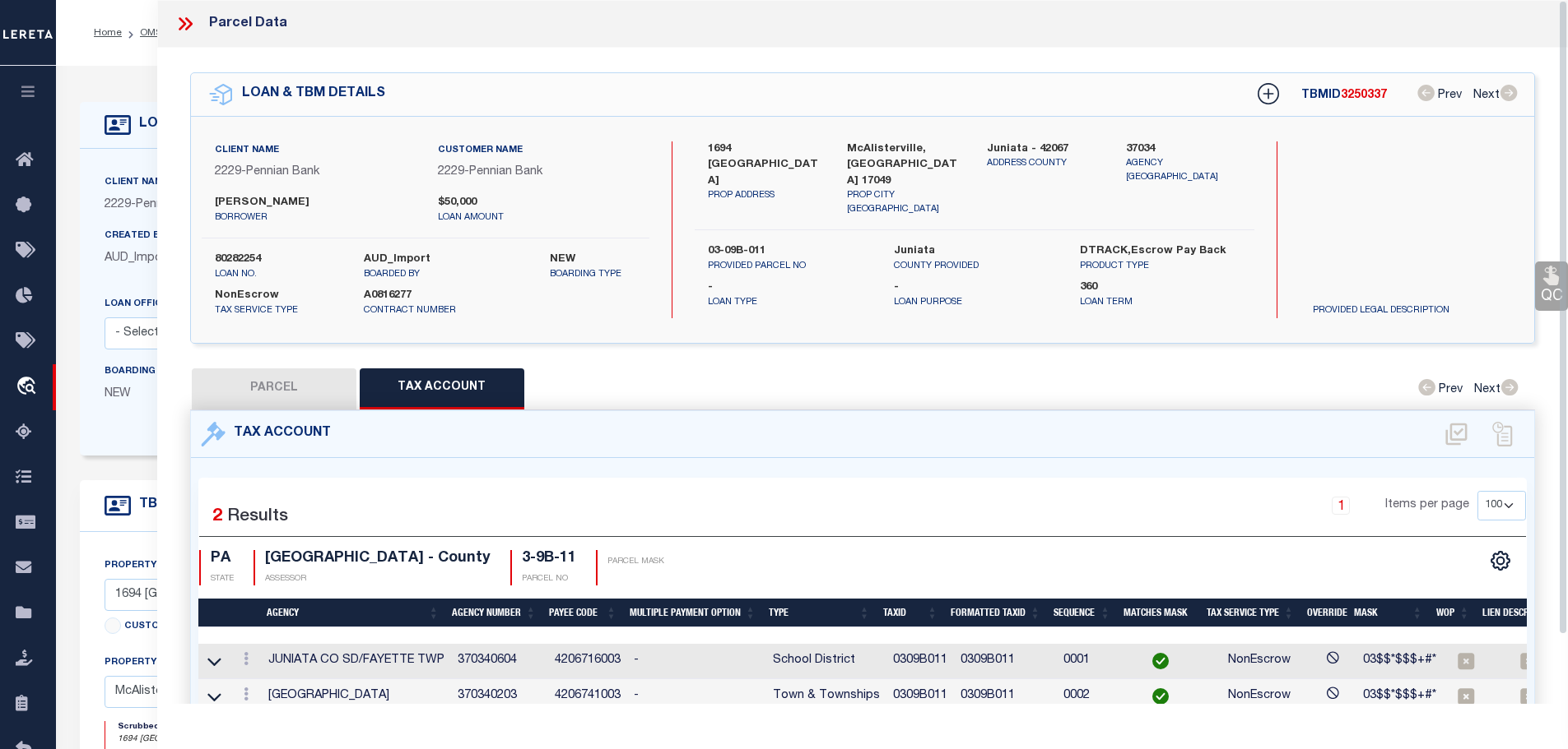
click at [177, 21] on icon at bounding box center [185, 23] width 21 height 21
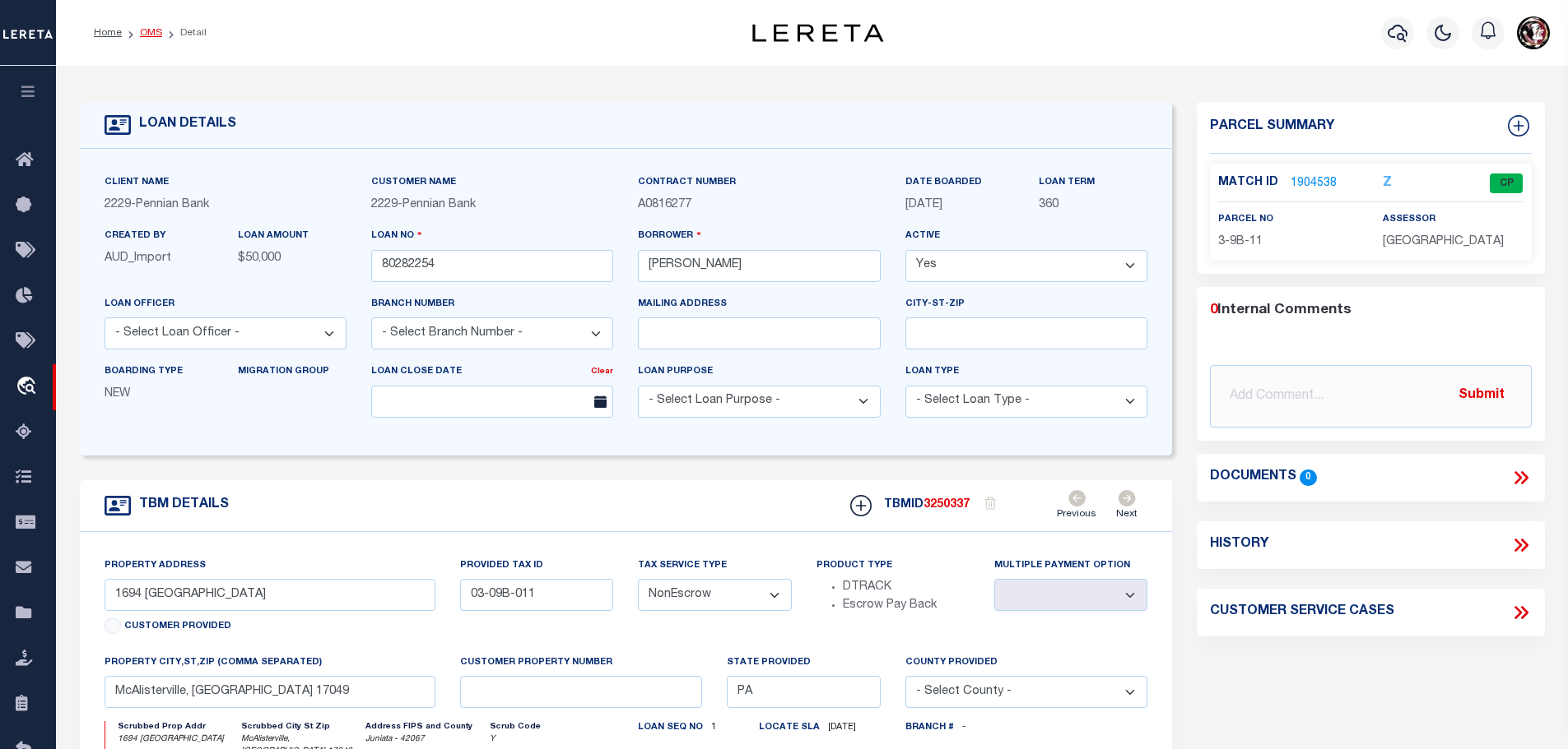
click at [149, 36] on link "OMS" at bounding box center [151, 32] width 22 height 10
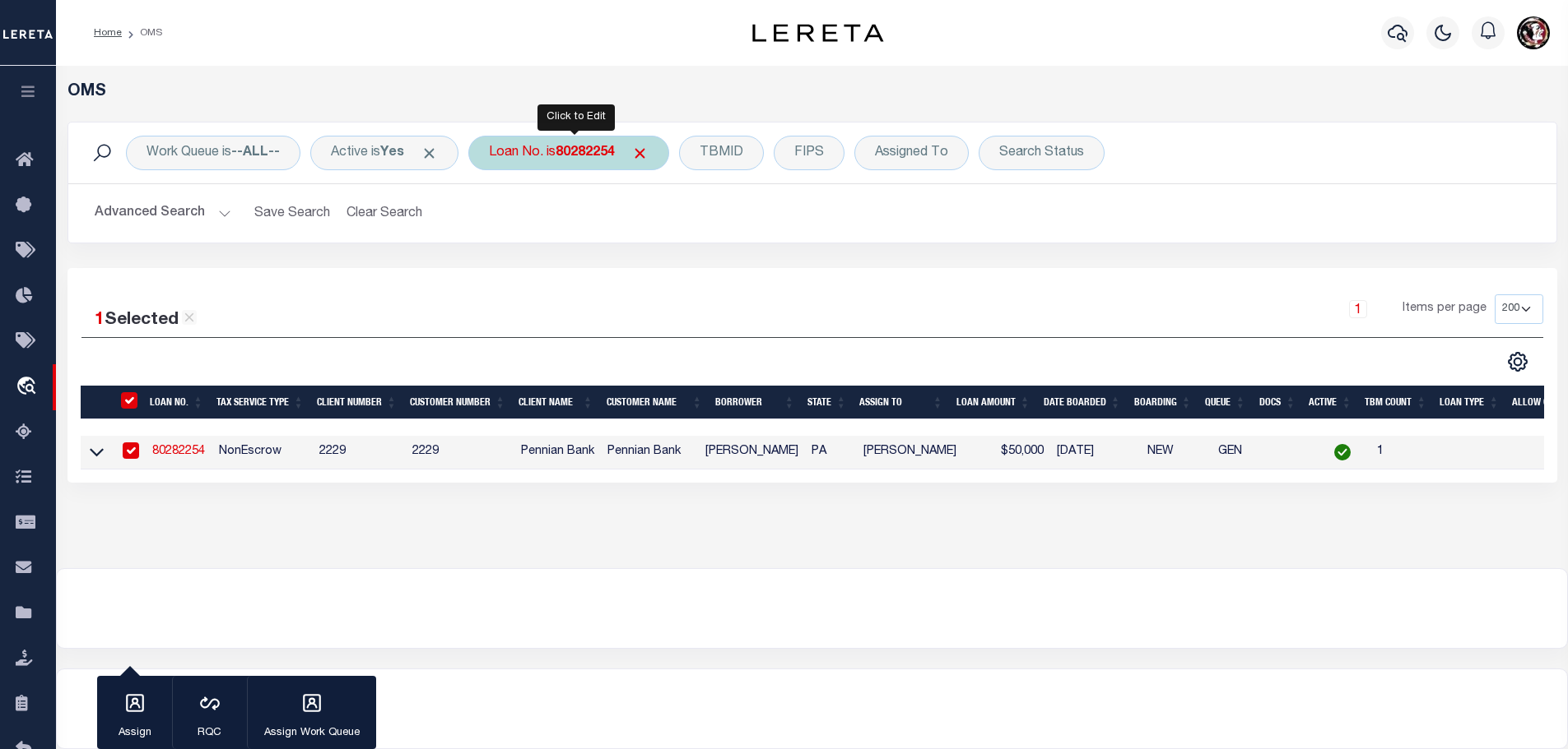
click at [571, 147] on b "80282254" at bounding box center [585, 153] width 59 height 13
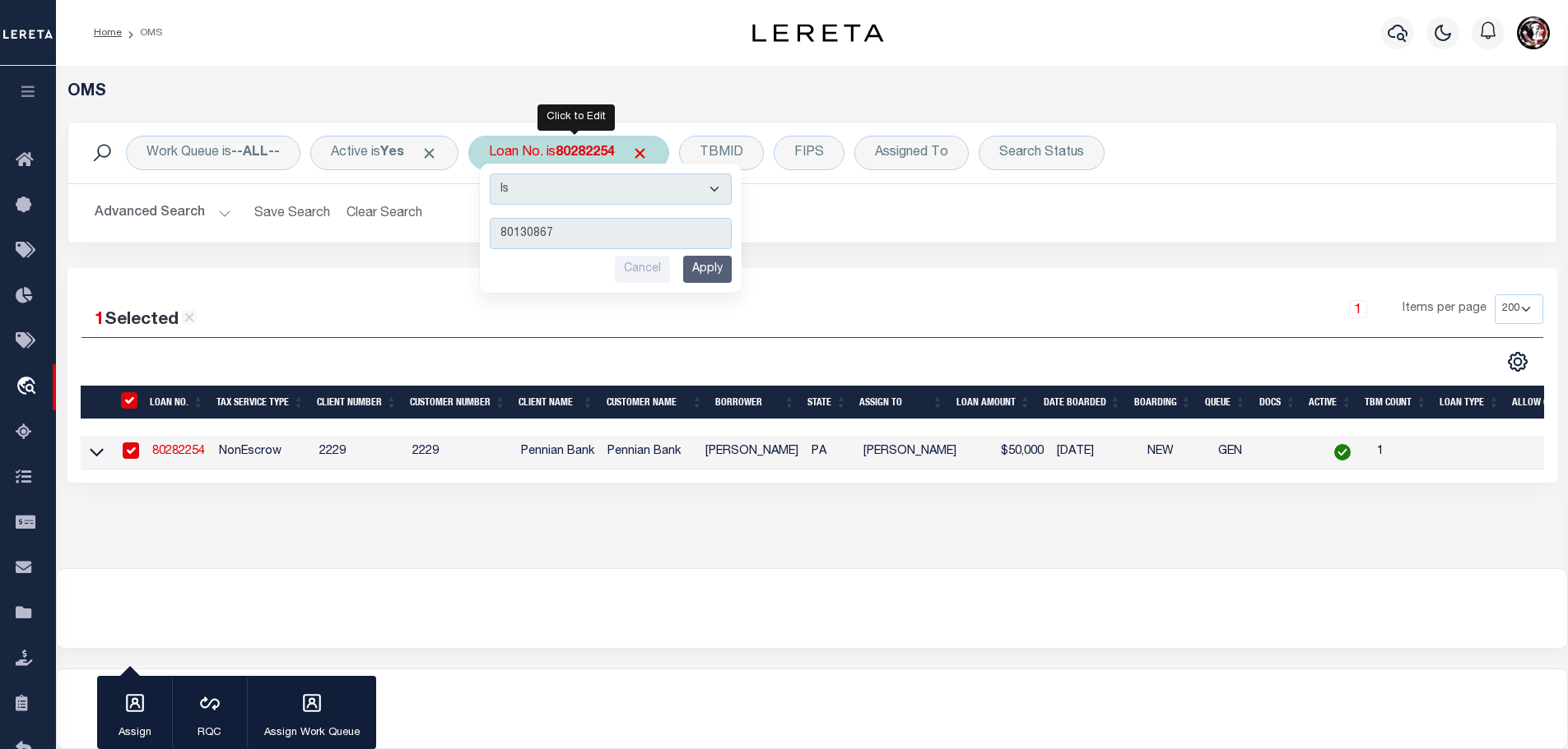
click at [720, 263] on input "Apply" at bounding box center [707, 268] width 49 height 27
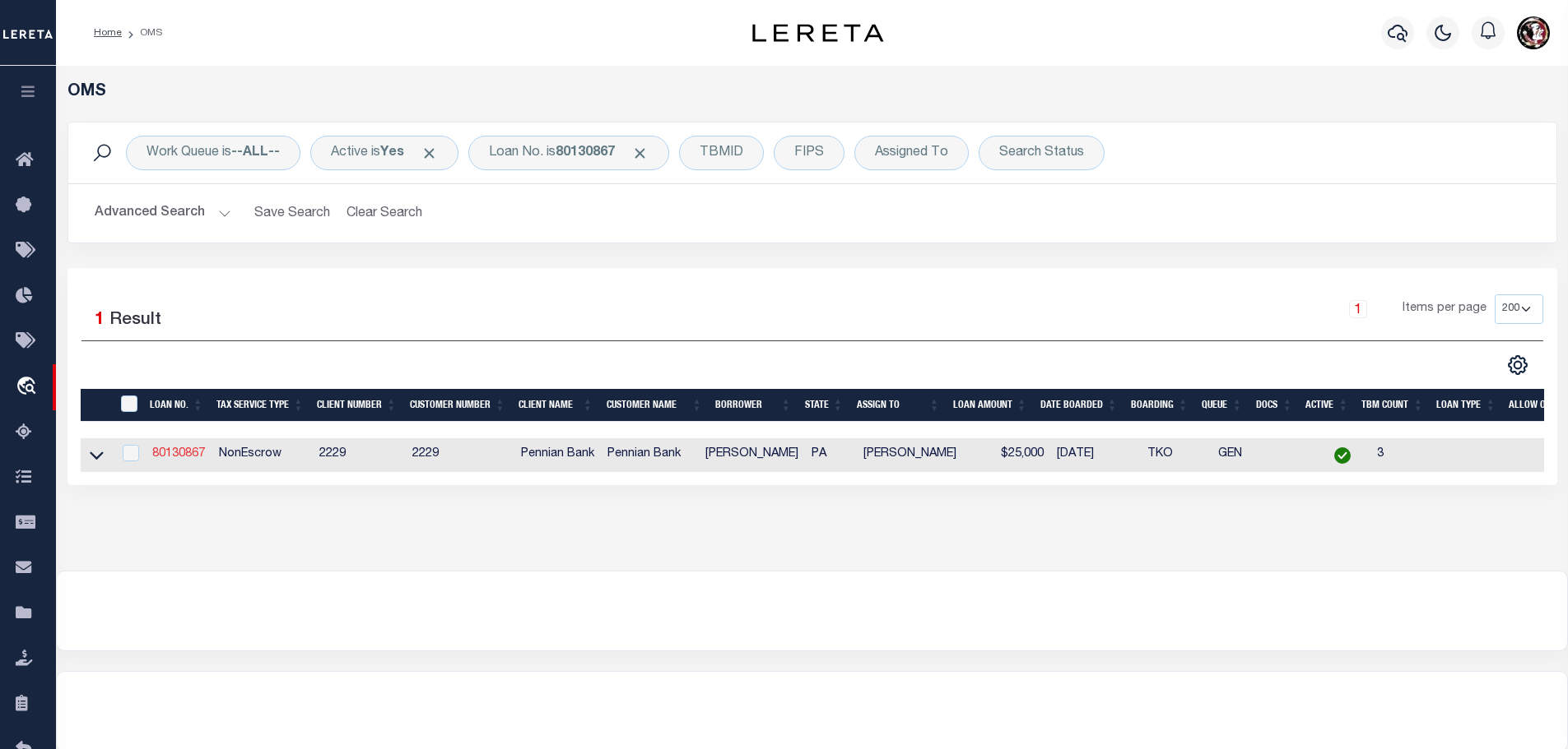
click at [174, 453] on link "80130867" at bounding box center [178, 454] width 53 height 11
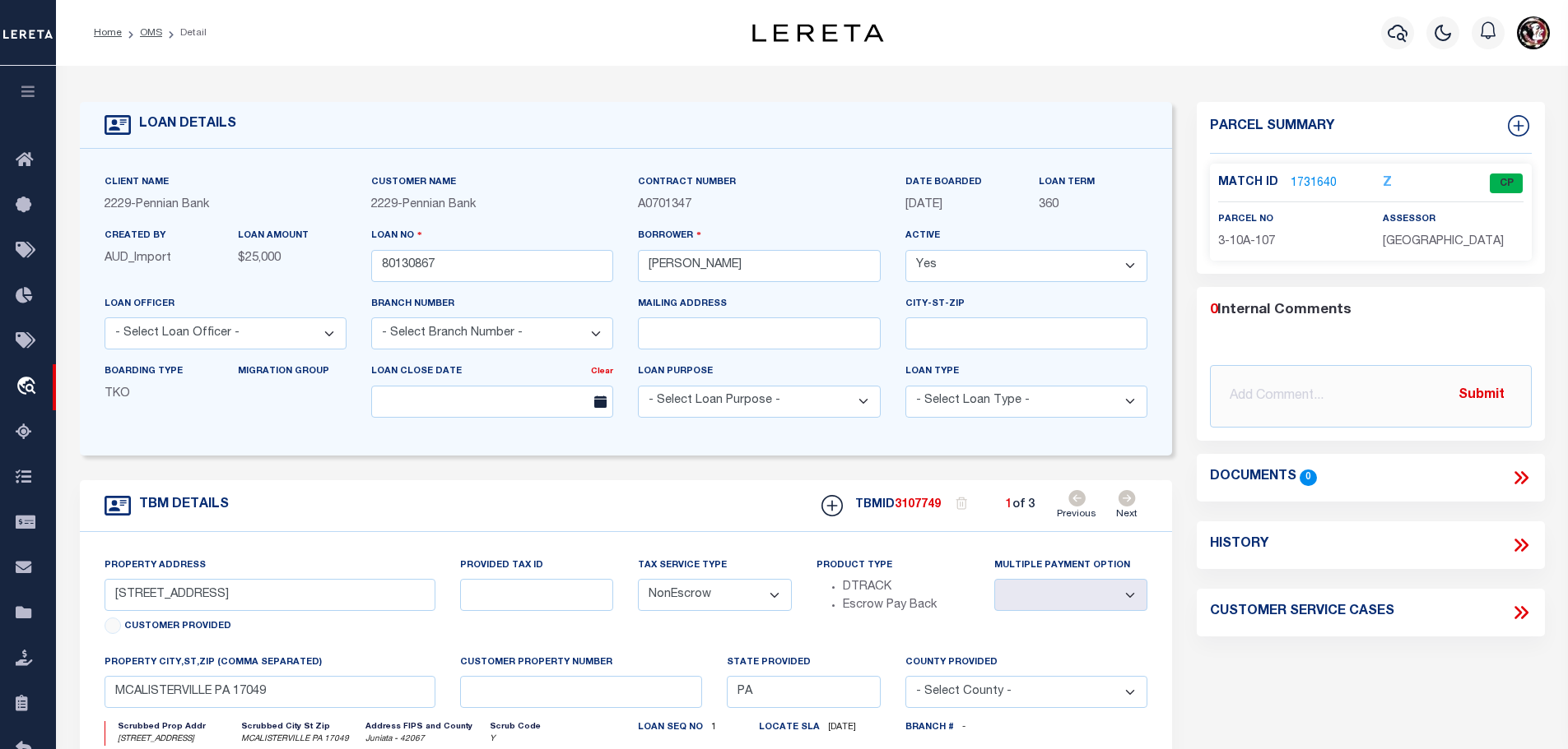
click at [1311, 183] on link "1731640" at bounding box center [1313, 184] width 46 height 18
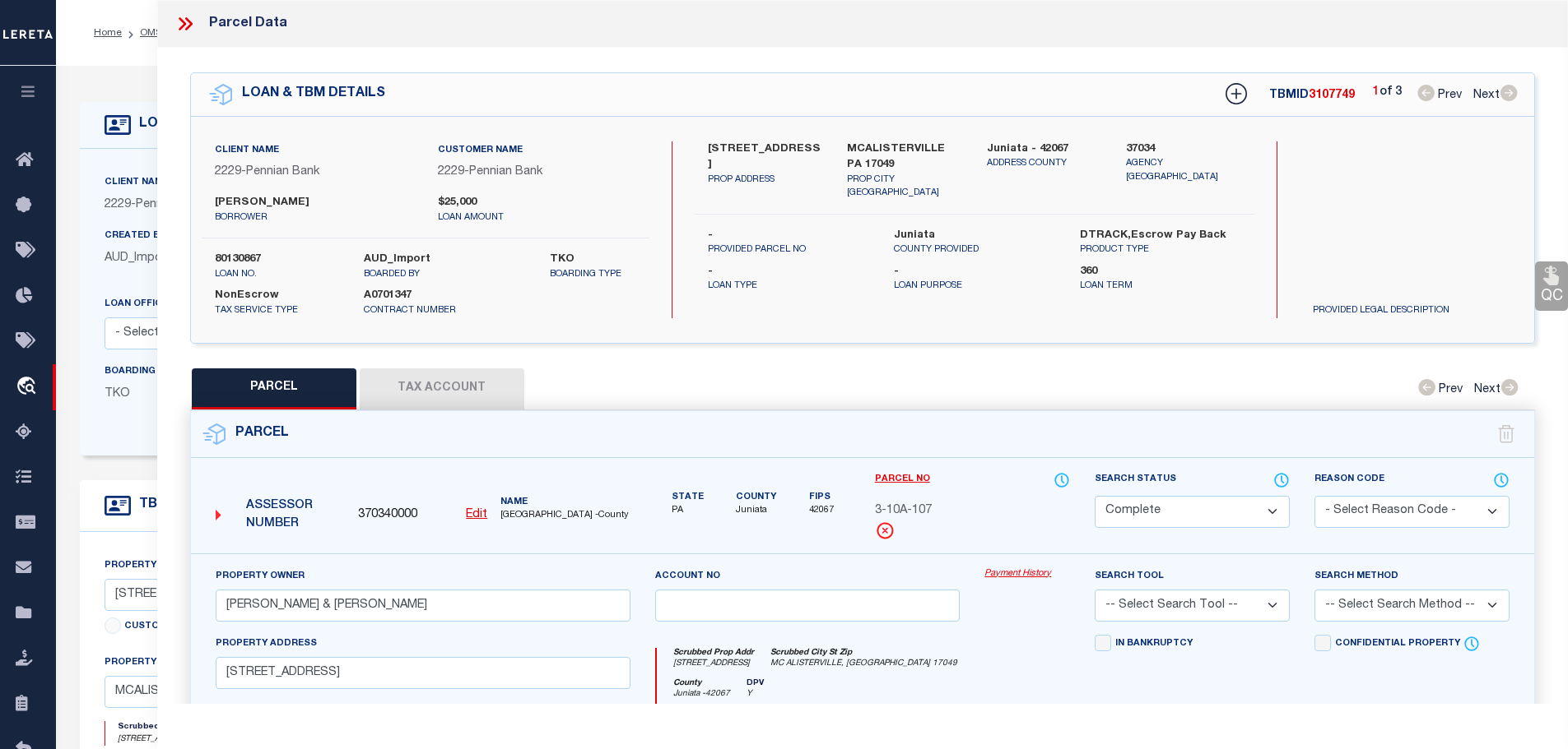
click at [442, 386] on button "Tax Account" at bounding box center [442, 389] width 164 height 42
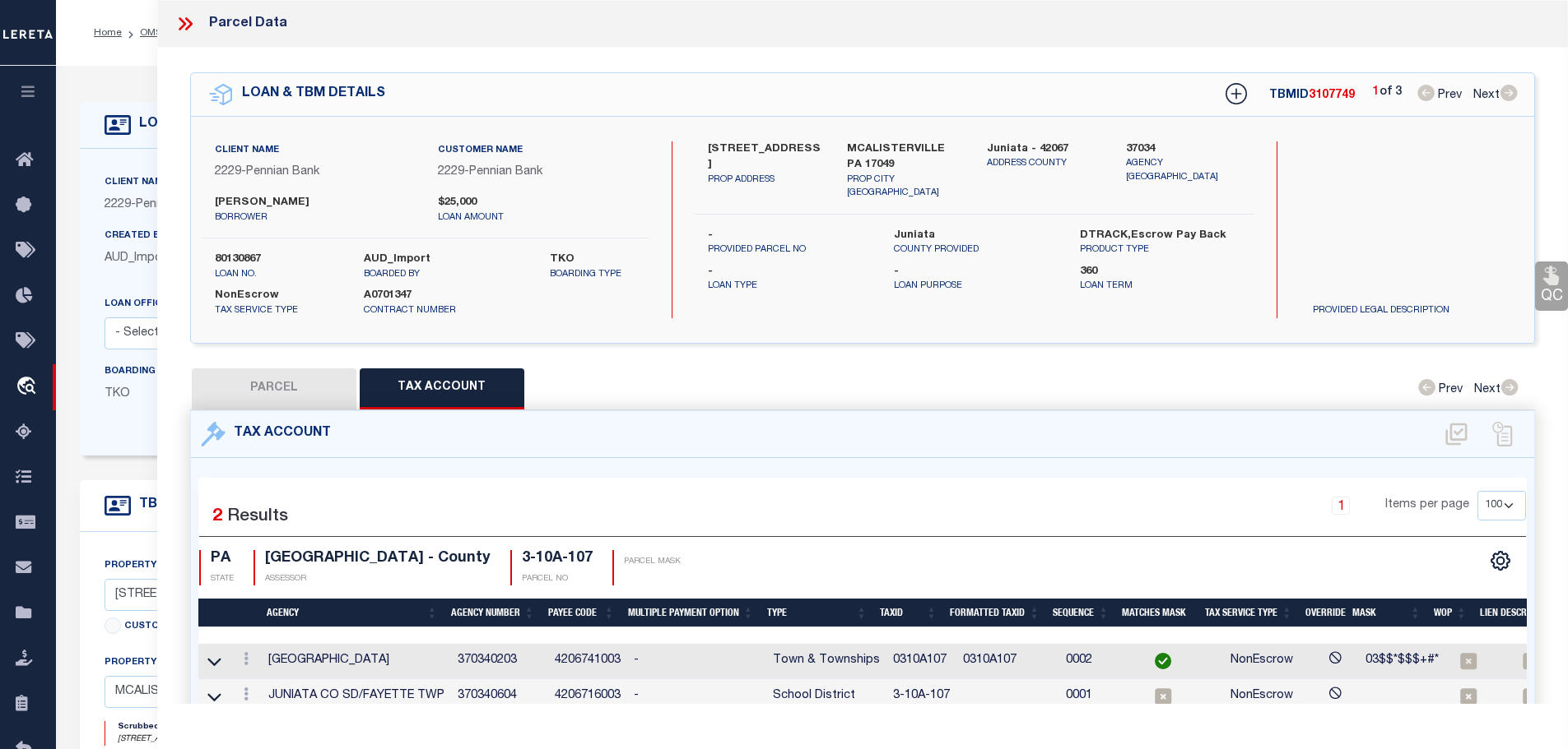
click at [900, 646] on td "0310A107" at bounding box center [921, 661] width 70 height 35
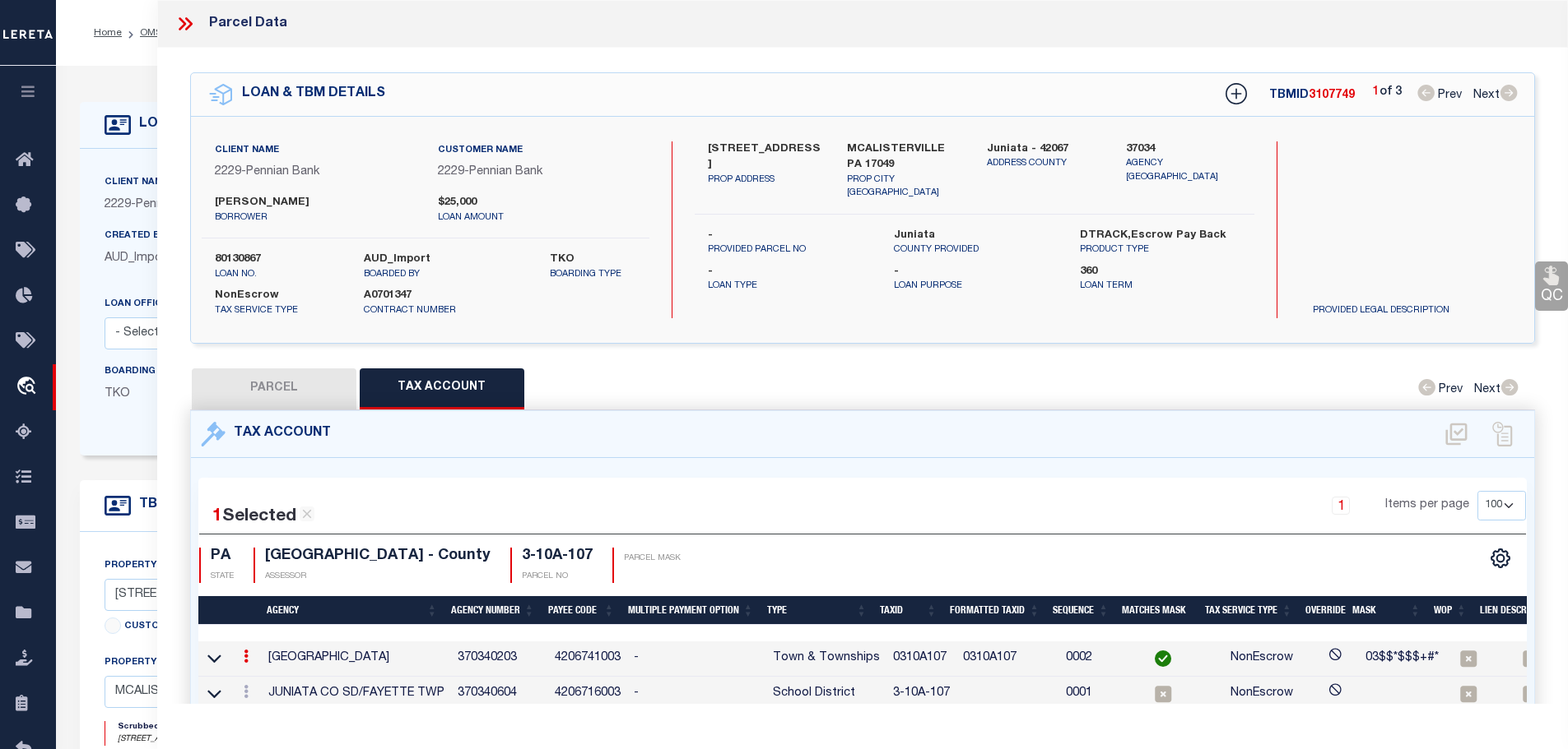
click at [900, 646] on td "0310A107" at bounding box center [921, 660] width 70 height 35
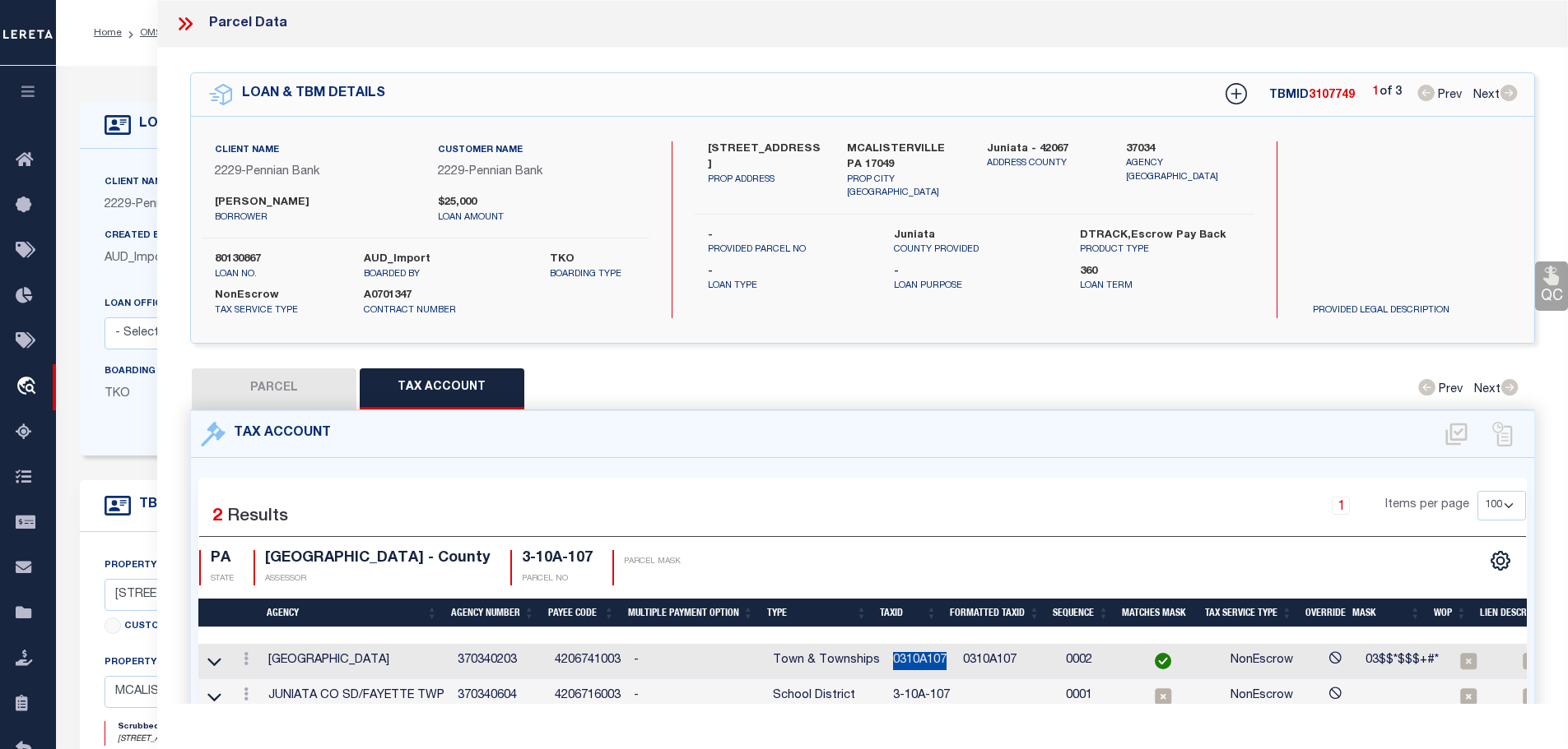
copy td "0310A107"
click at [248, 694] on icon at bounding box center [245, 695] width 5 height 13
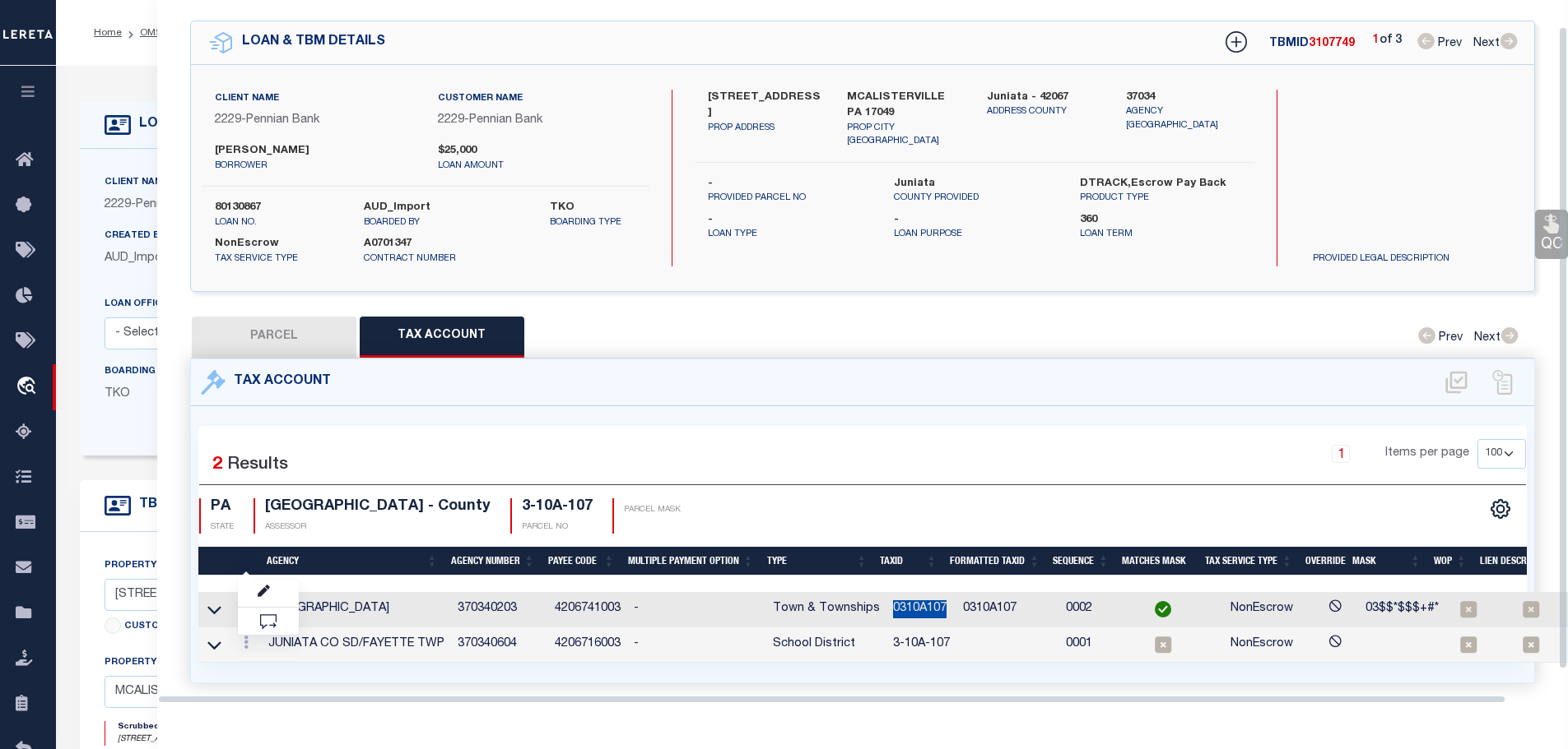
scroll to position [54, 0]
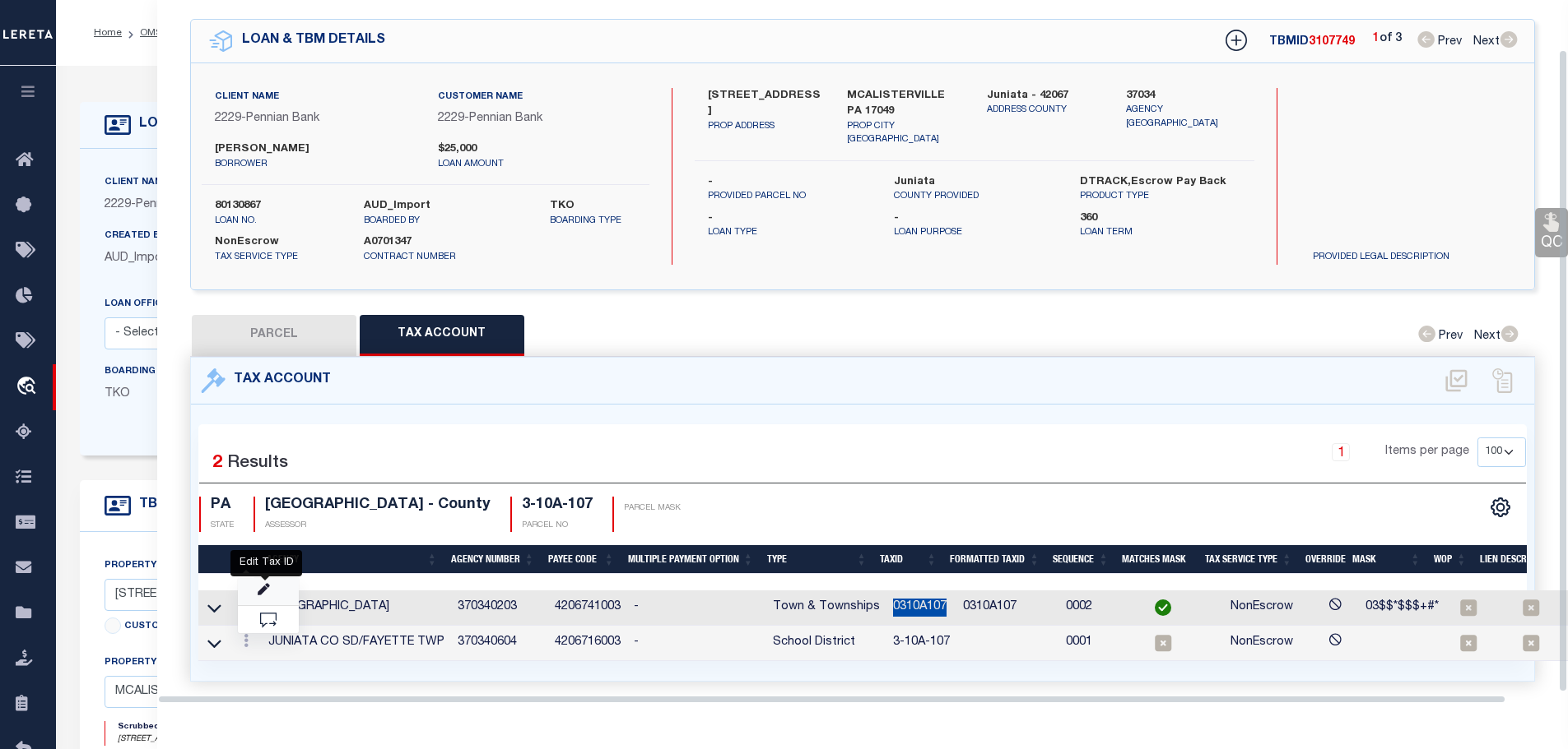
click at [269, 584] on icon "" at bounding box center [263, 589] width 12 height 12
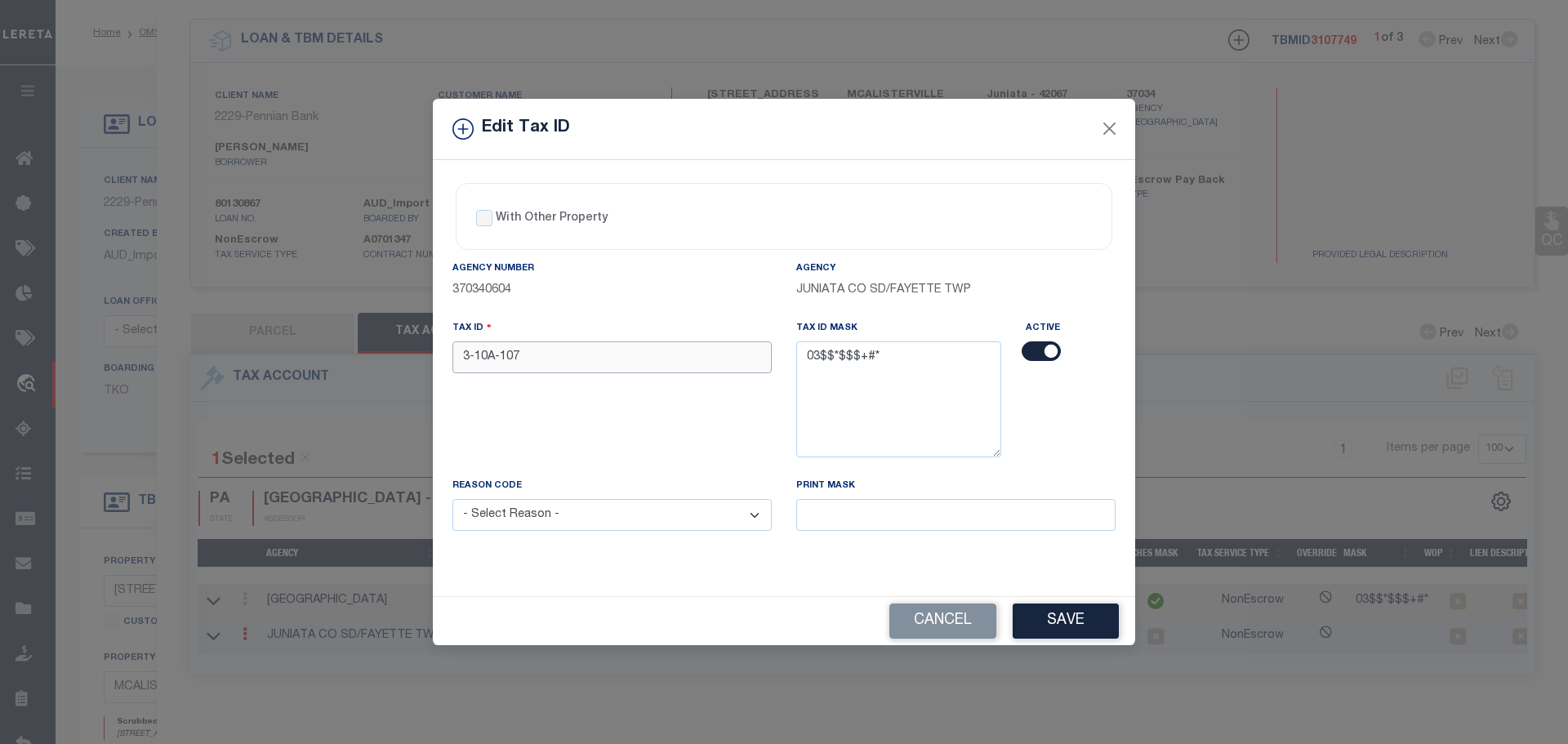
click at [648, 356] on input "3-10A-107" at bounding box center [612, 357] width 320 height 32
paste input "0310A"
click at [660, 528] on select "- Select Reason - 099 - Other (Provide additional detail) ACT - Agency Changed …" at bounding box center [612, 515] width 320 height 32
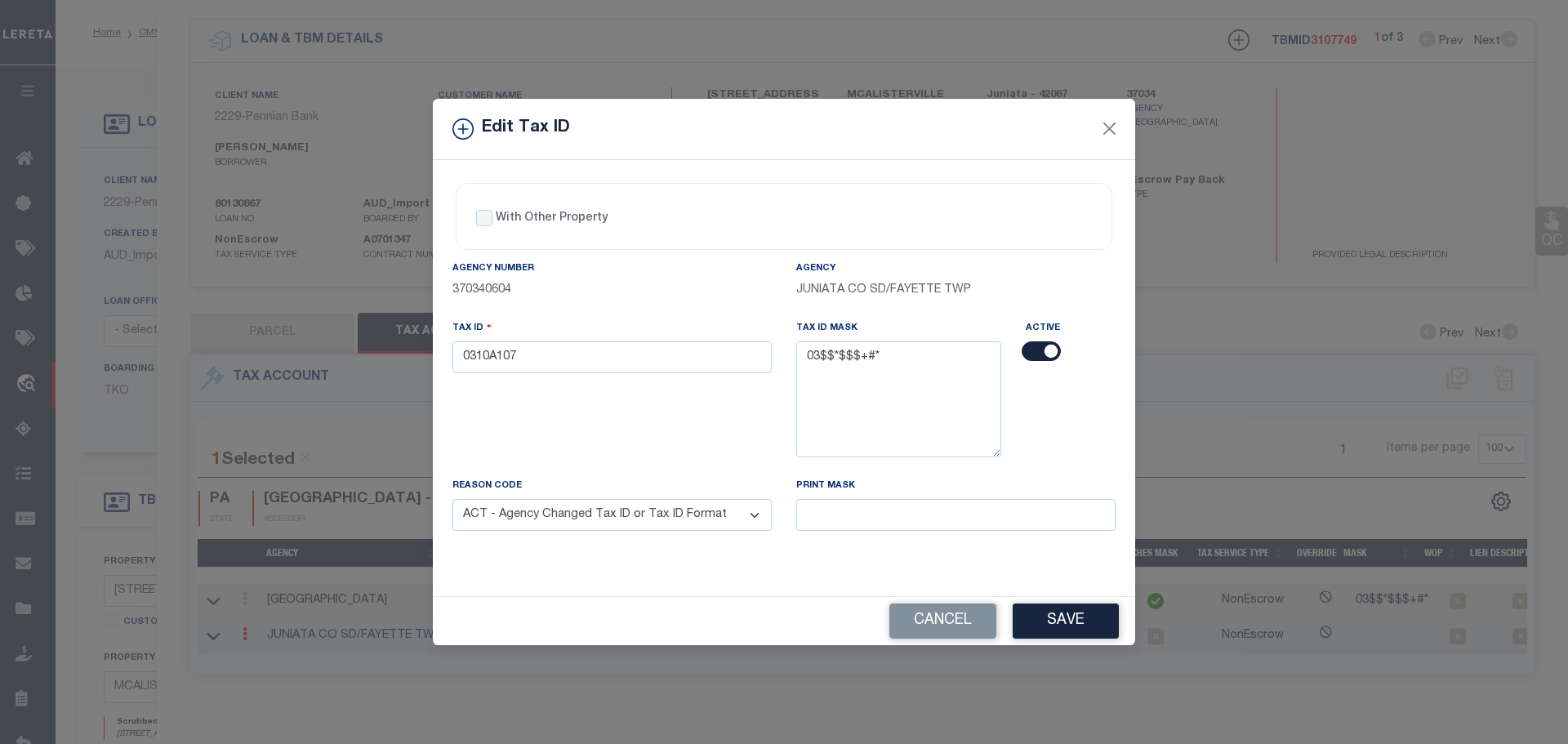
click at [452, 500] on select "- Select Reason - 099 - Other (Provide additional detail) ACT - Agency Changed …" at bounding box center [612, 515] width 320 height 32
click at [670, 587] on div "With Other Property With Other Property Type Temporary Permanent Parent Parcel …" at bounding box center [784, 378] width 702 height 437
click at [1061, 622] on button "Save" at bounding box center [1066, 621] width 106 height 35
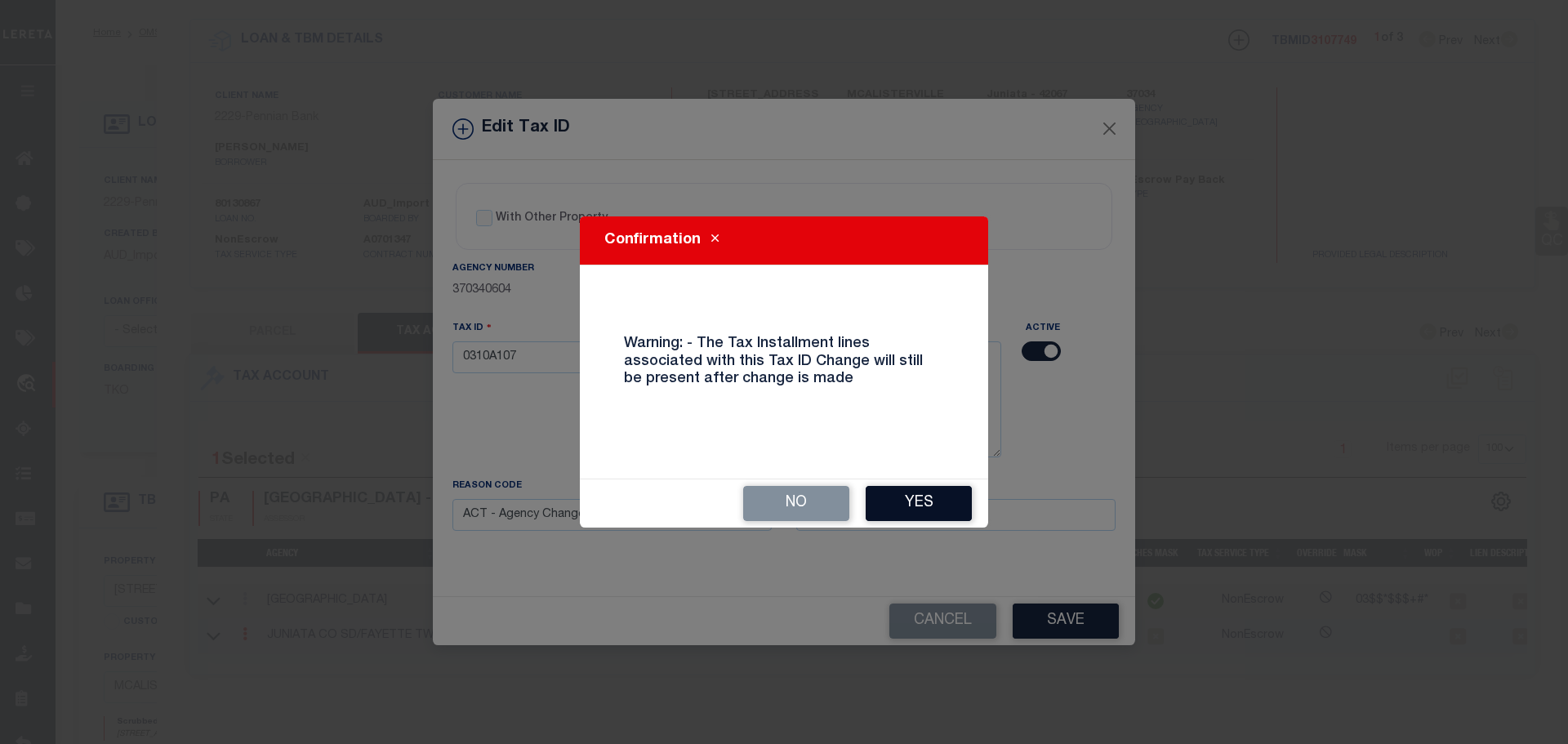
click at [925, 518] on button "Yes" at bounding box center [919, 504] width 106 height 35
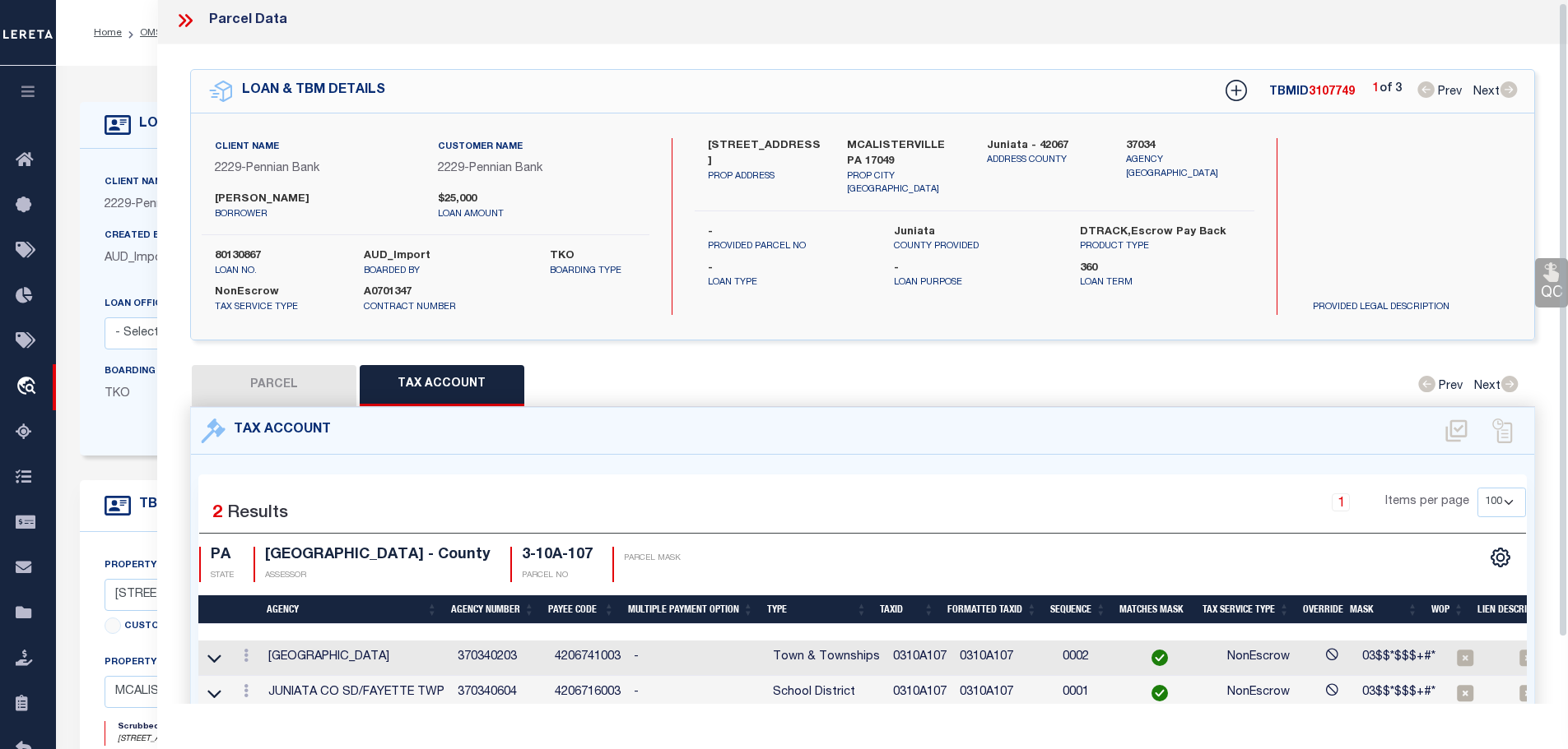
scroll to position [0, 0]
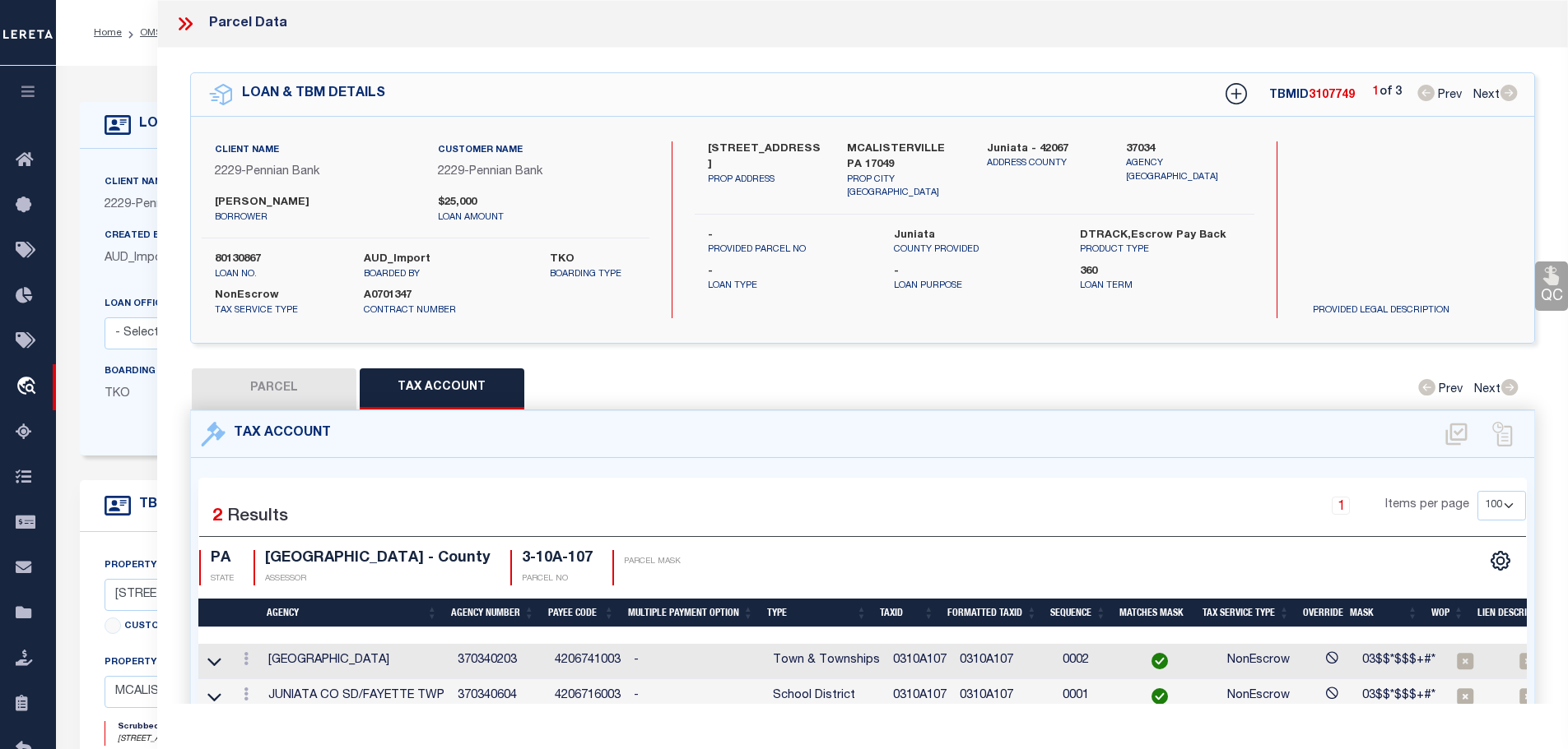
click at [182, 18] on icon at bounding box center [185, 23] width 21 height 21
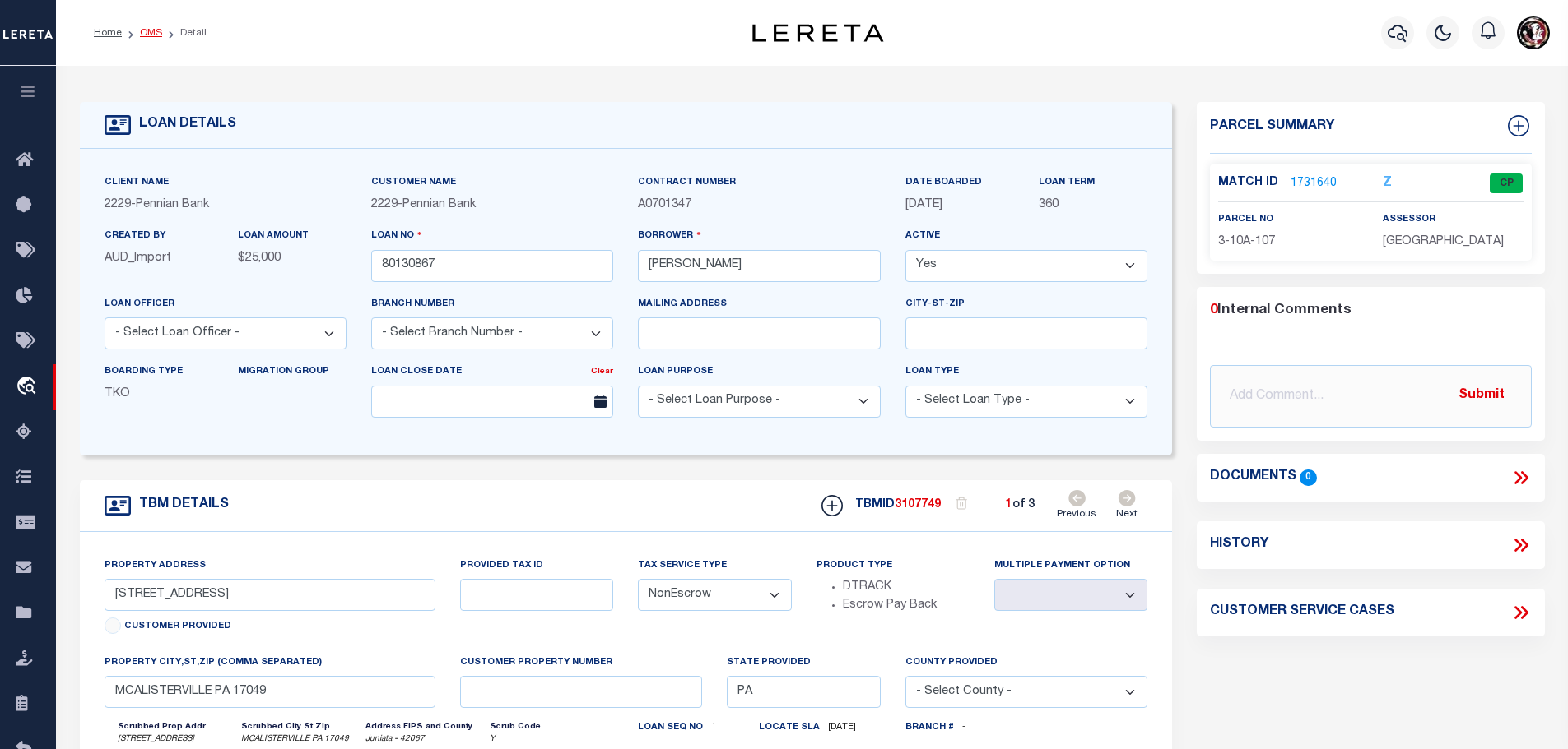
click at [143, 30] on link "OMS" at bounding box center [151, 32] width 22 height 10
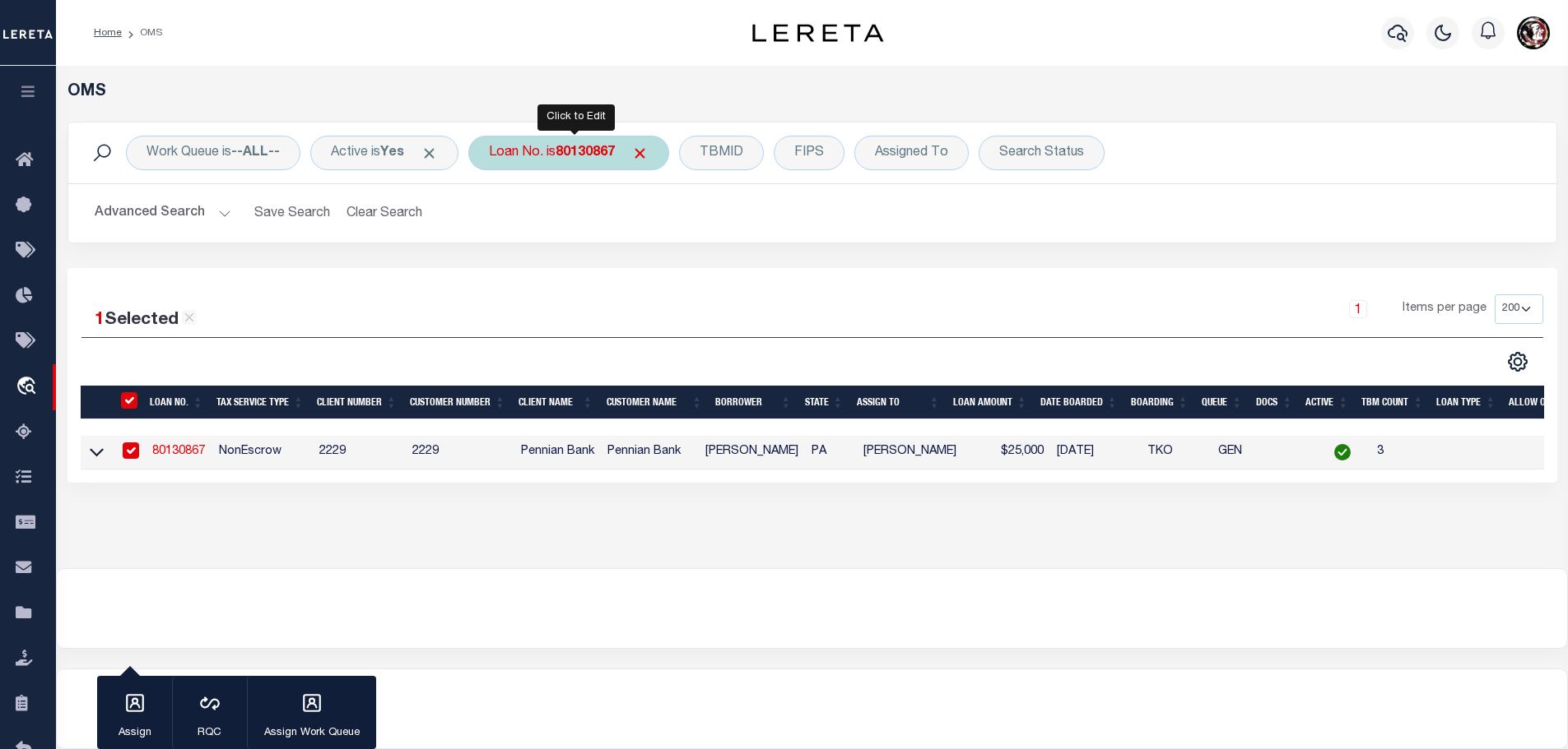
click at [597, 141] on div "Loan No. is 80130867" at bounding box center [569, 152] width 201 height 34
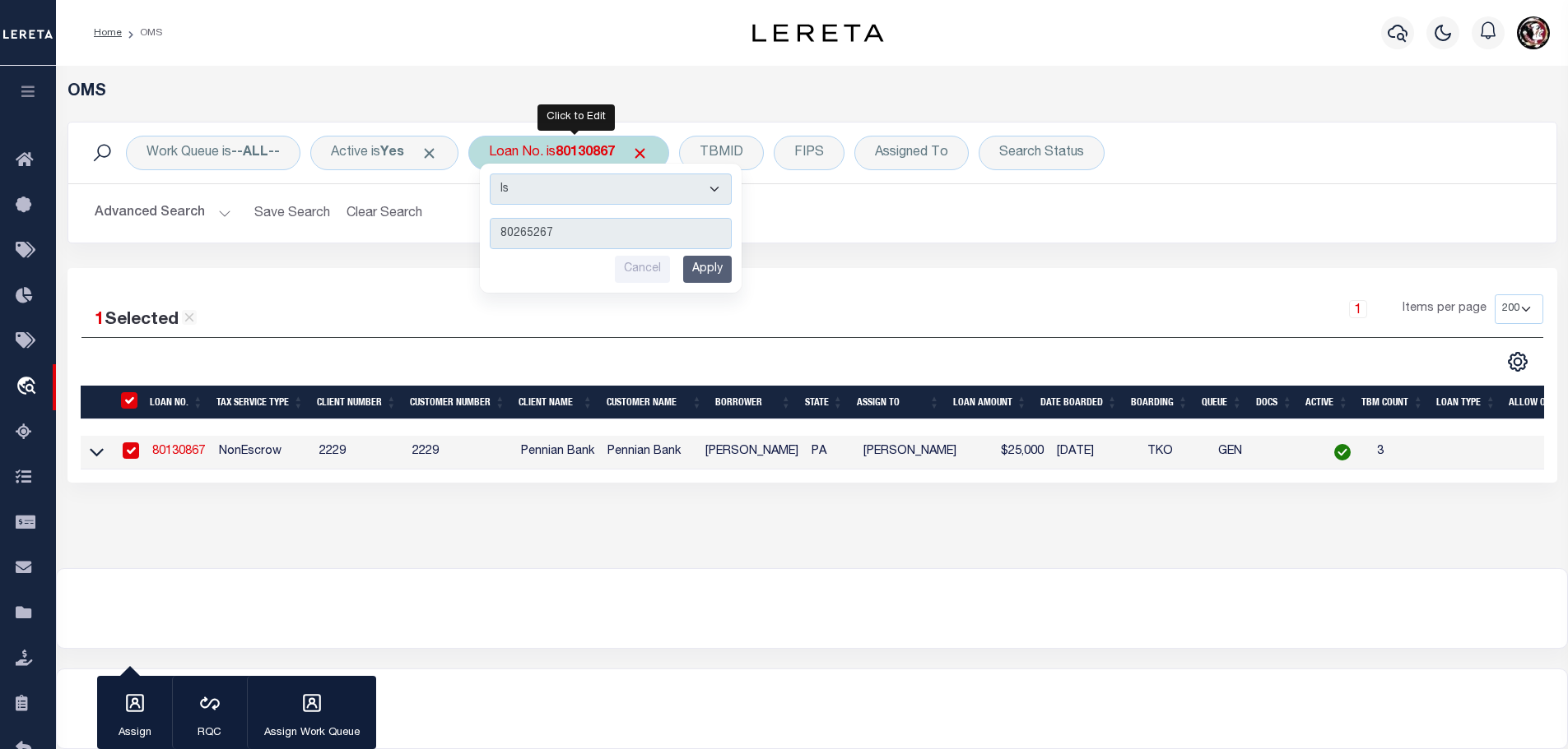
click at [711, 266] on input "Apply" at bounding box center [707, 268] width 49 height 27
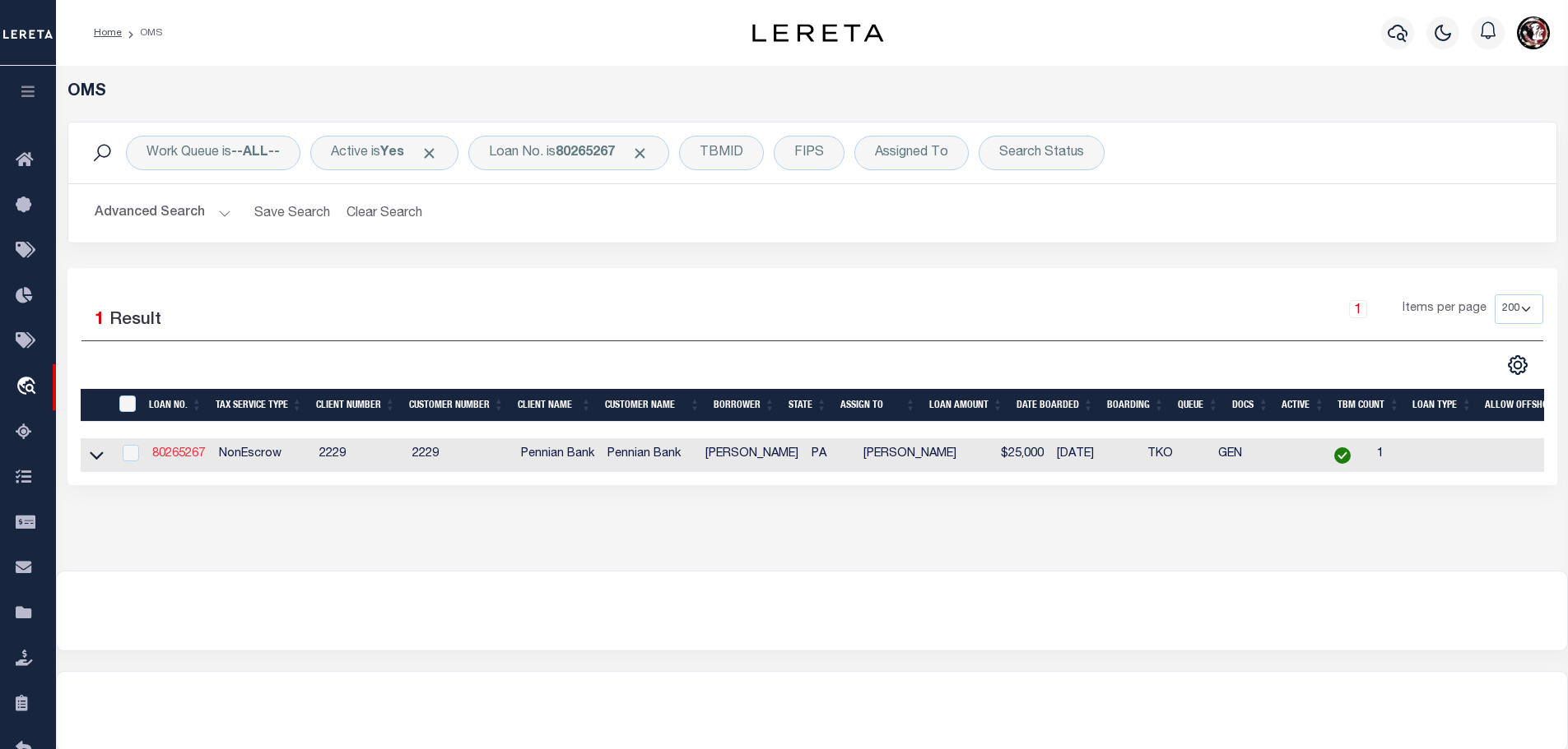
click at [181, 450] on link "80265267" at bounding box center [178, 454] width 53 height 11
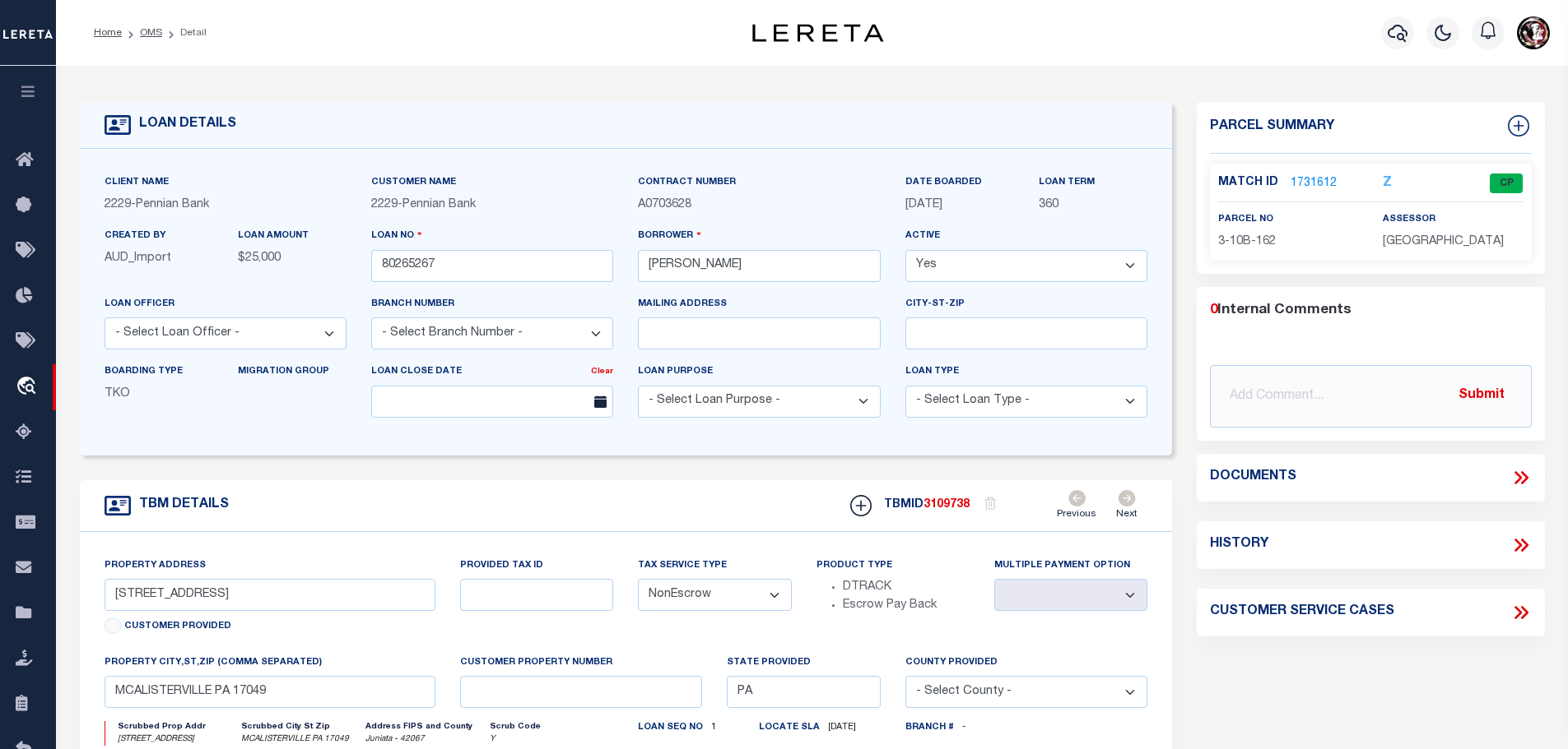
click at [1305, 169] on div "Match ID 1731612 Z CP parcel no 3-10B-162" at bounding box center [1371, 211] width 322 height 97
click at [1305, 179] on link "1731612" at bounding box center [1313, 184] width 46 height 18
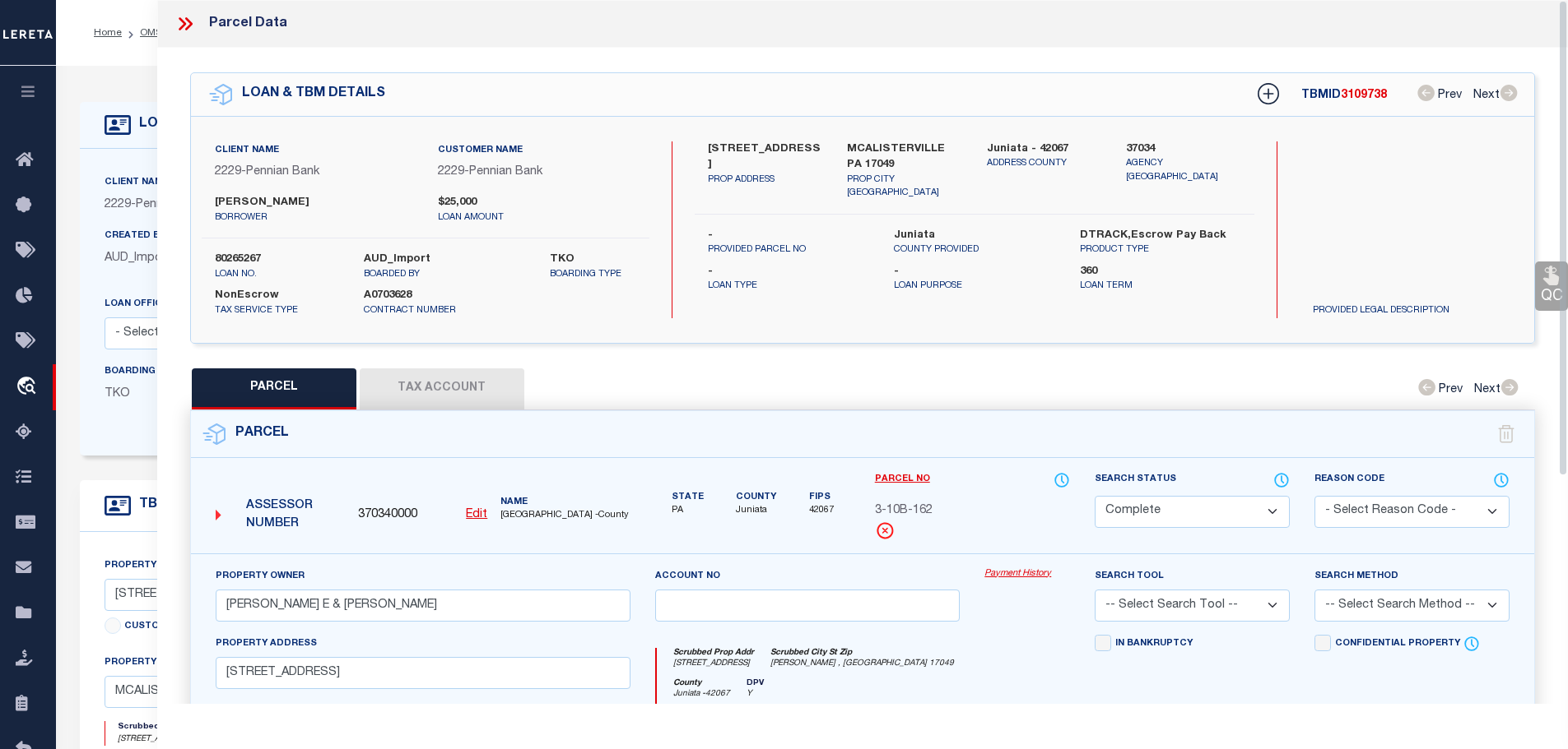
click at [451, 389] on button "Tax Account" at bounding box center [442, 389] width 164 height 42
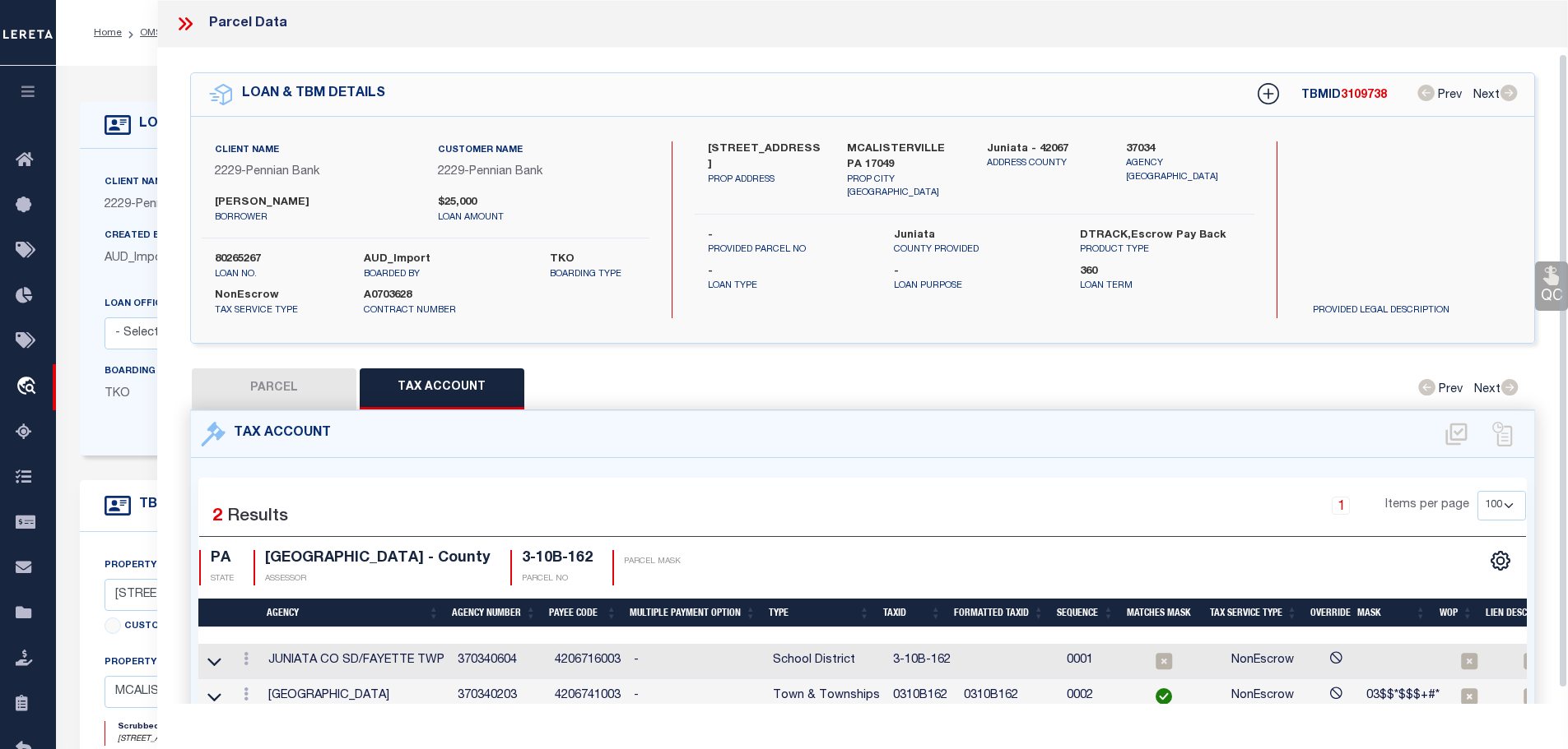
scroll to position [60, 0]
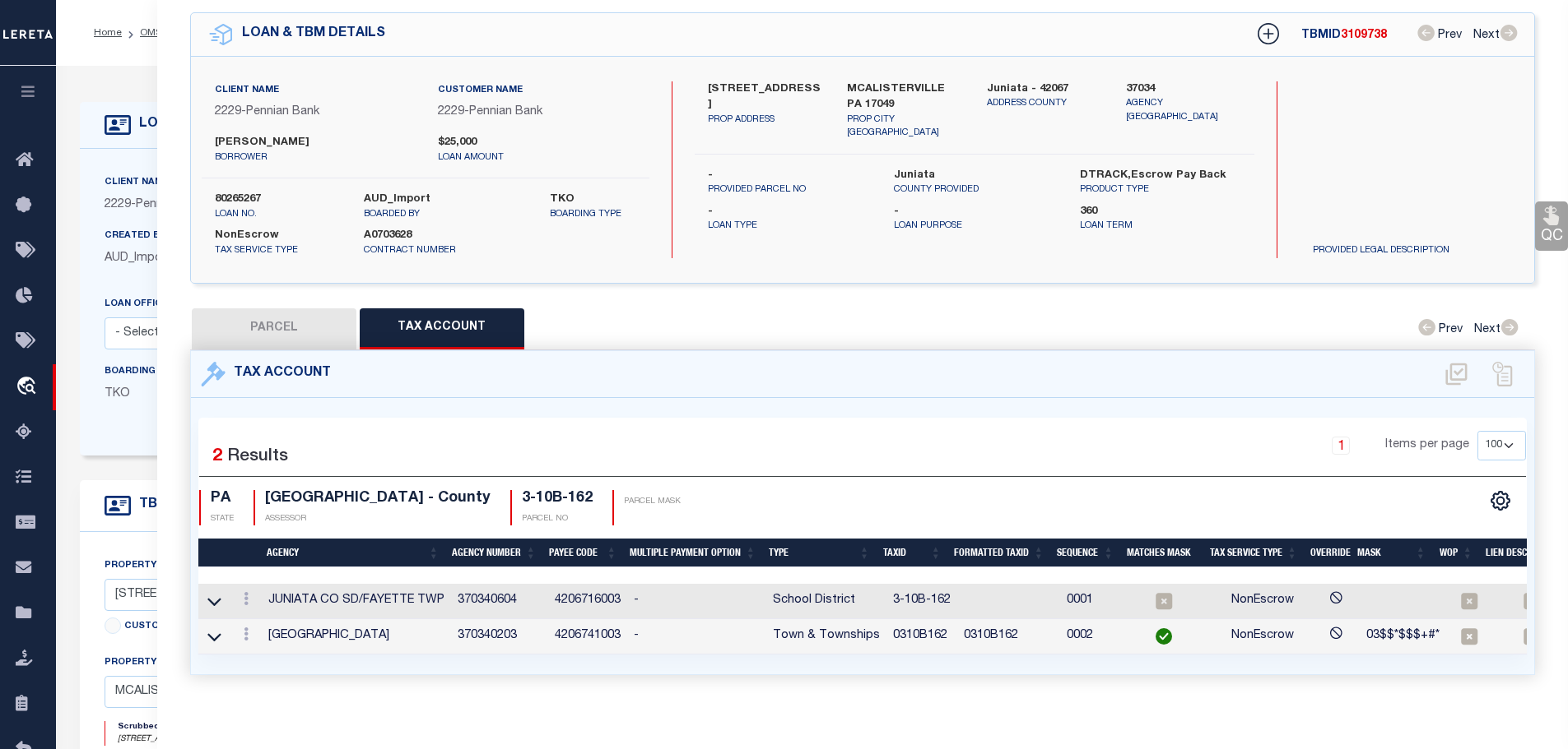
click at [912, 626] on td "0310B162" at bounding box center [921, 637] width 71 height 35
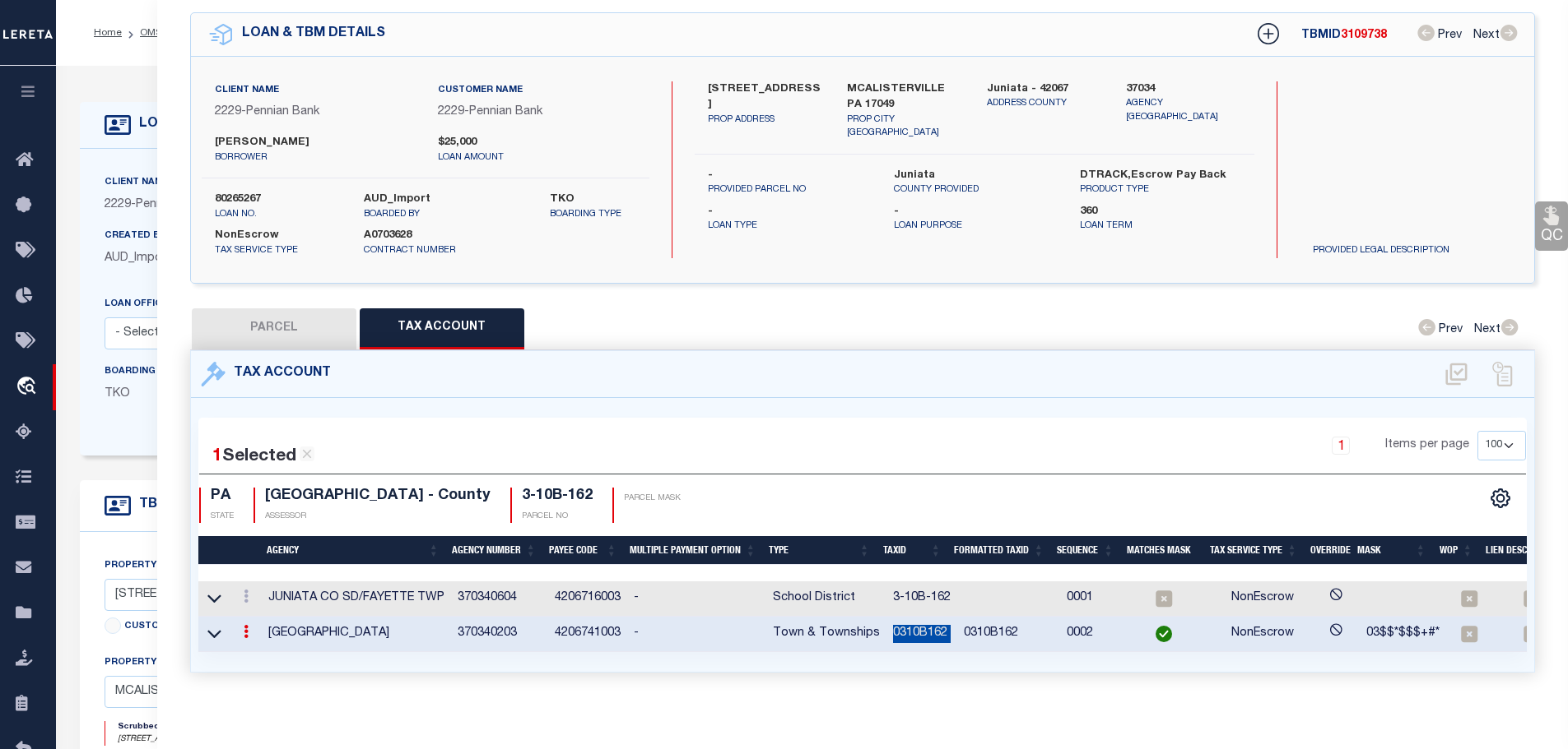
copy td "0310B162"
click at [247, 591] on icon at bounding box center [245, 596] width 5 height 13
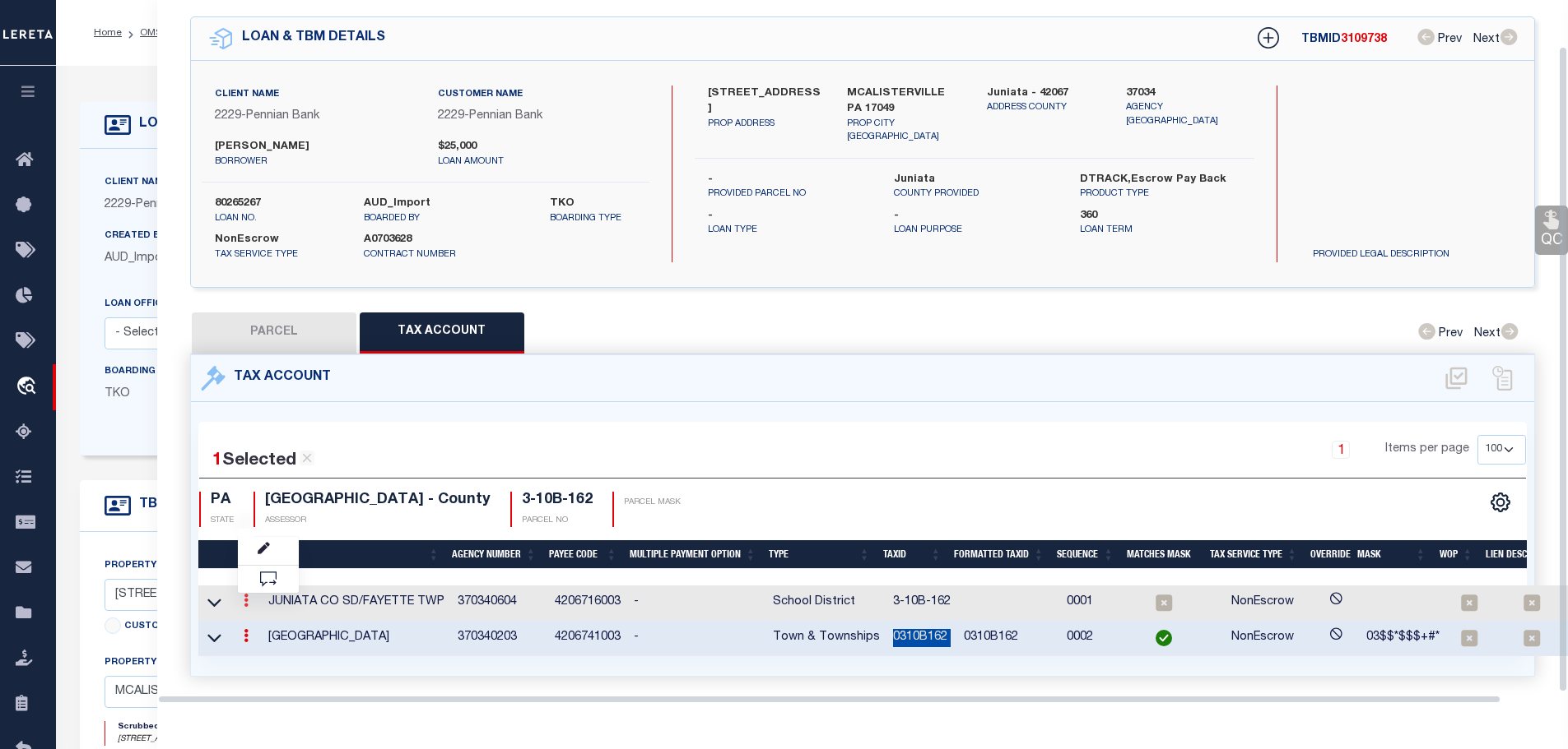
scroll to position [50, 0]
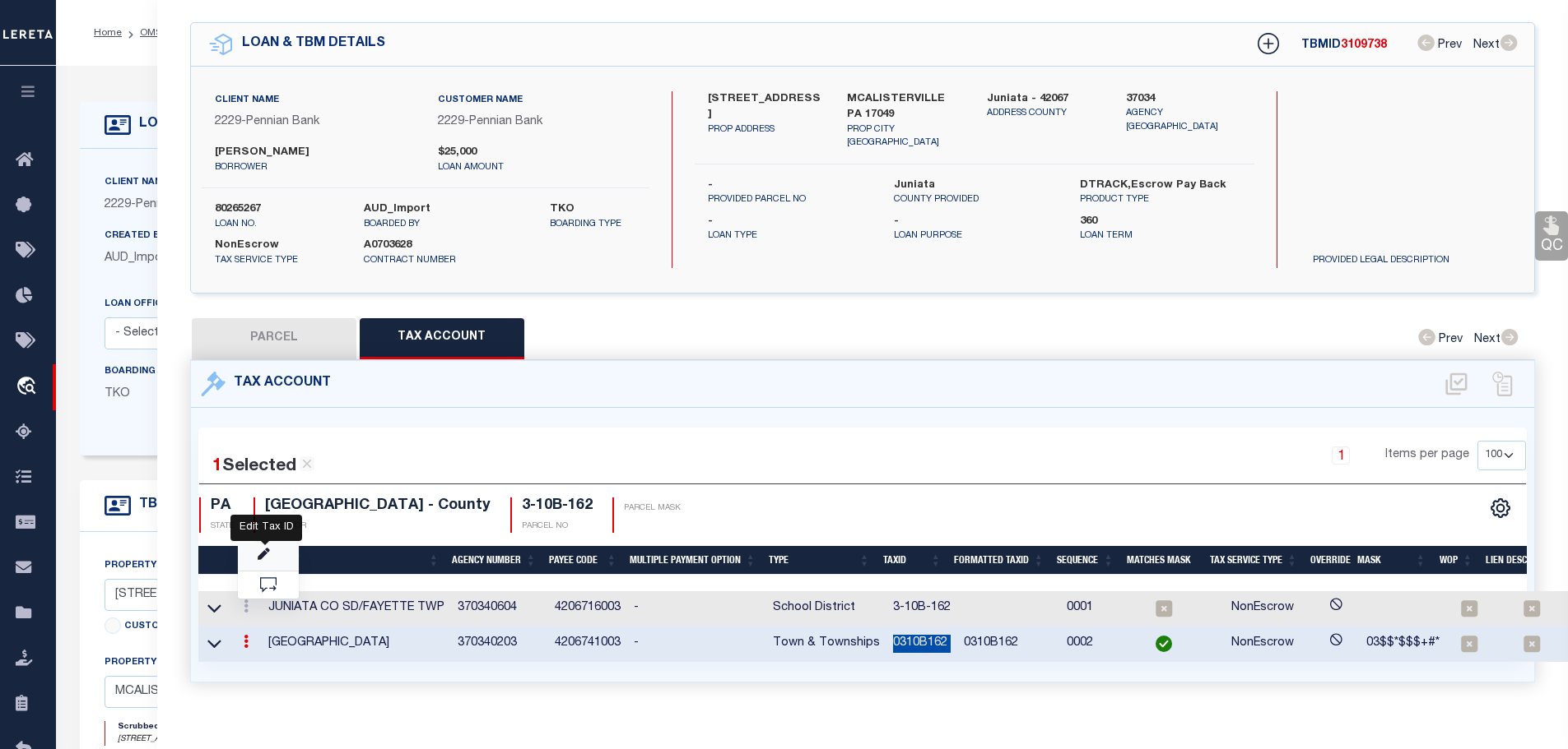
click at [262, 549] on icon "" at bounding box center [263, 554] width 12 height 12
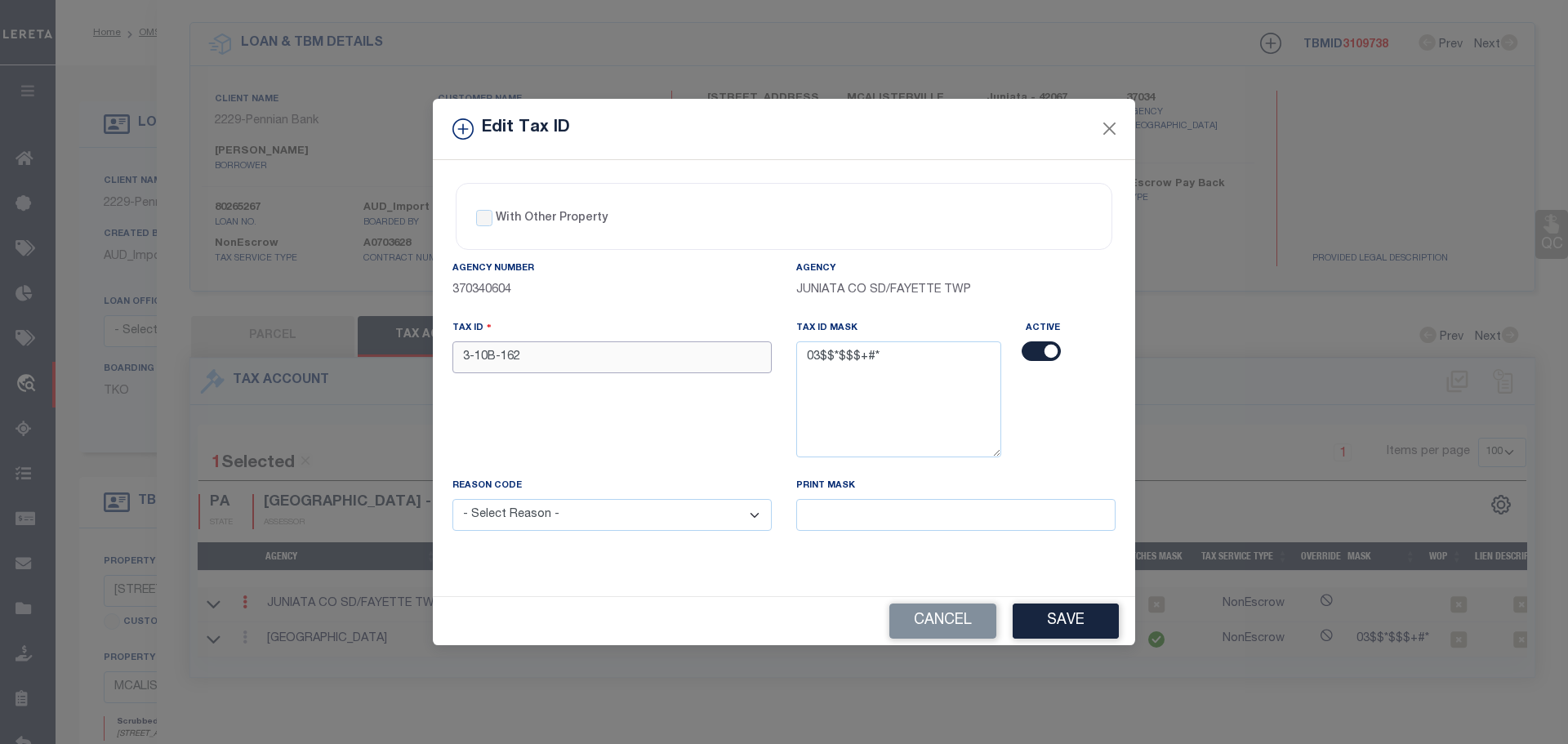
click at [527, 366] on input "3-10B-162" at bounding box center [612, 357] width 320 height 32
paste input "0310B162"
click at [533, 525] on select "- Select Reason - 099 - Other (Provide additional detail) ACT - Agency Changed …" at bounding box center [612, 515] width 320 height 32
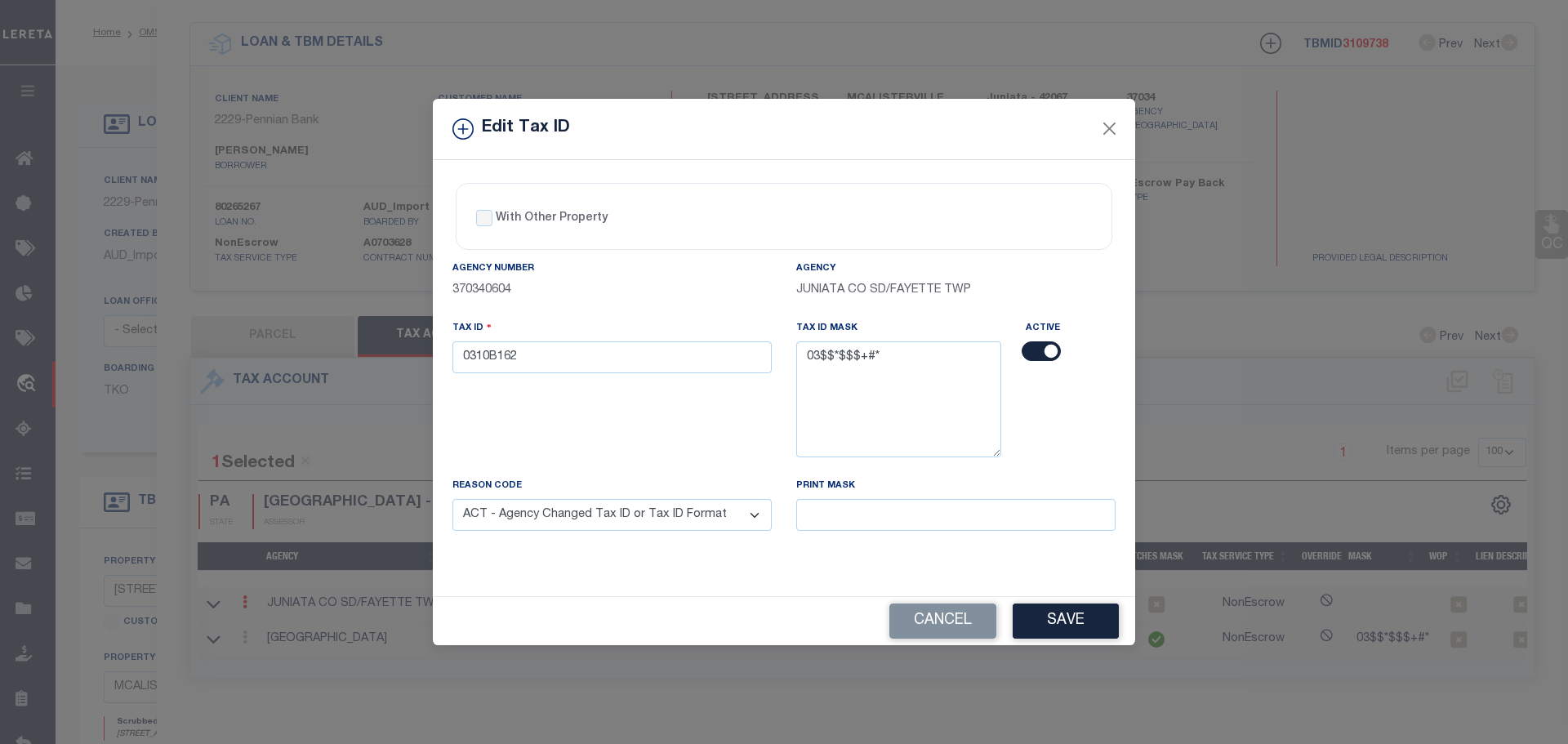
click at [452, 500] on select "- Select Reason - 099 - Other (Provide additional detail) ACT - Agency Changed …" at bounding box center [612, 515] width 320 height 32
click at [1061, 618] on button "Save" at bounding box center [1066, 621] width 106 height 35
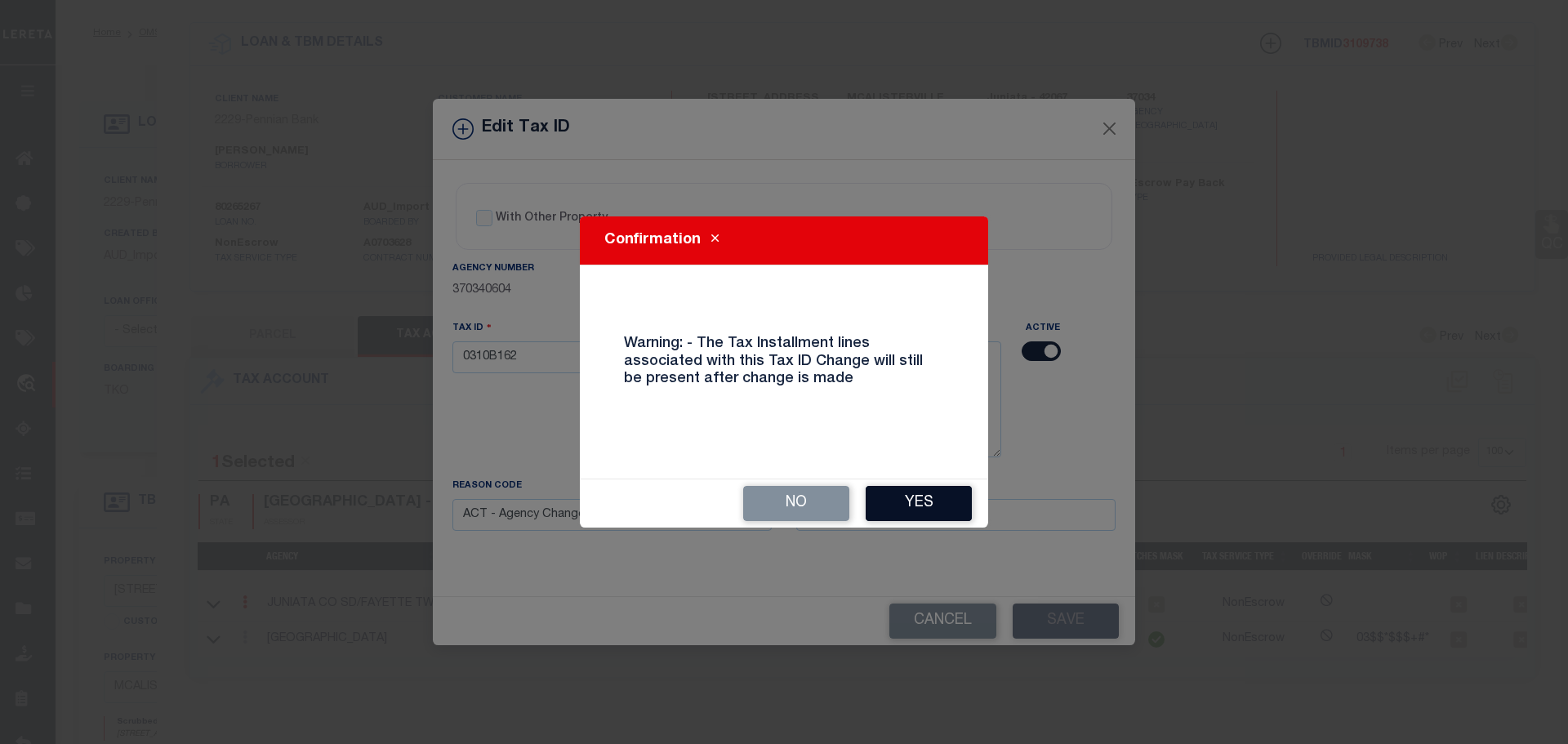
click at [951, 509] on button "Yes" at bounding box center [919, 504] width 106 height 35
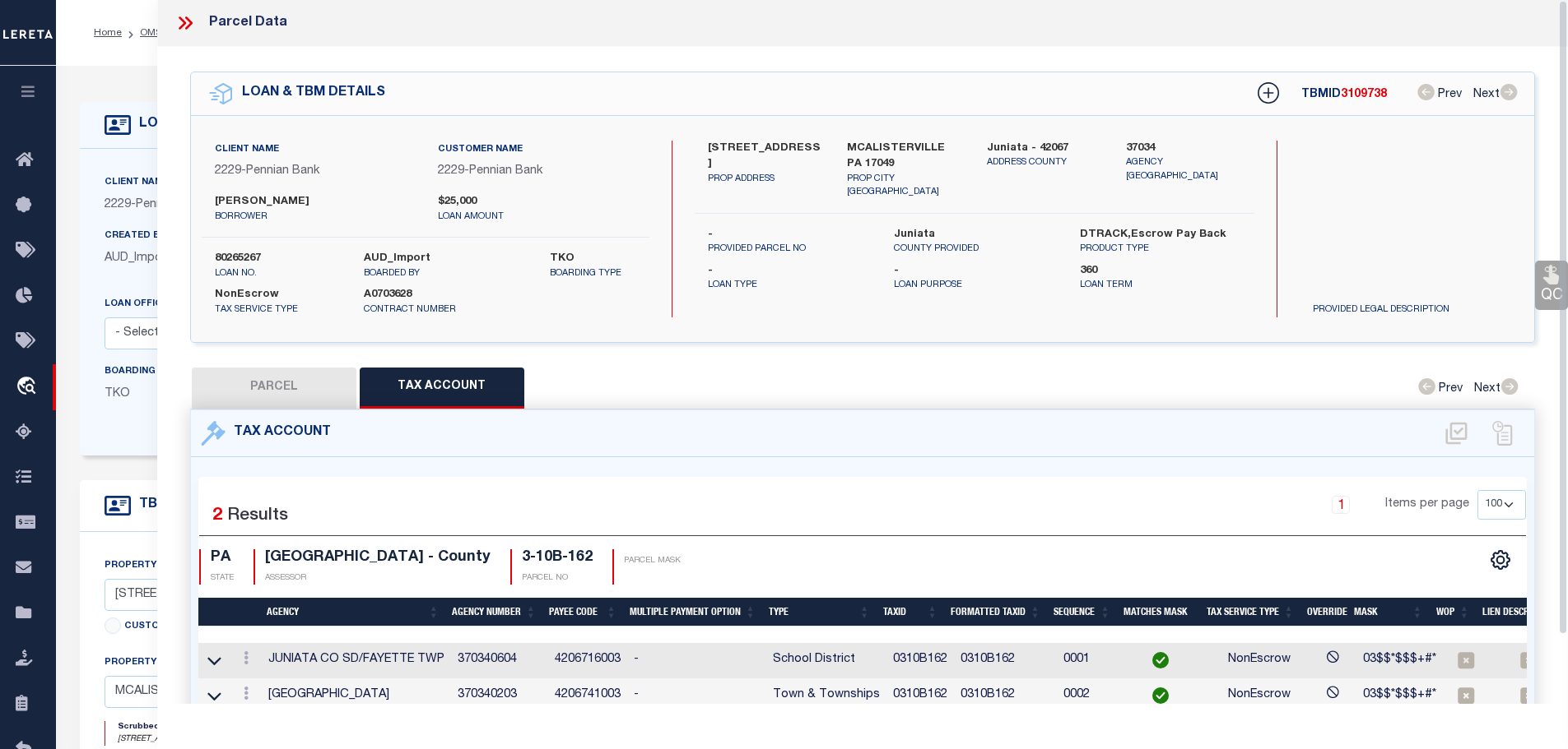
scroll to position [0, 0]
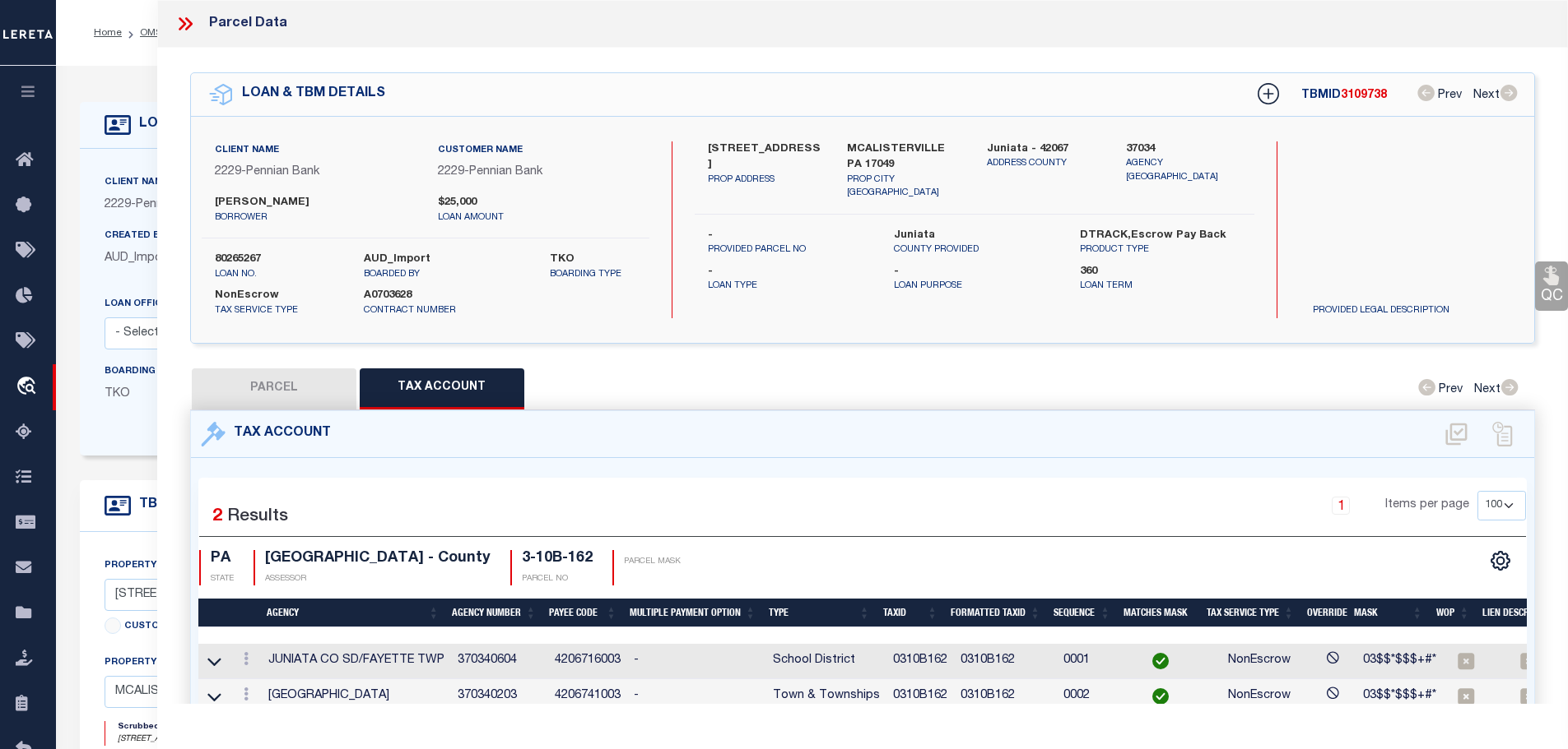
click at [186, 28] on icon at bounding box center [188, 24] width 7 height 13
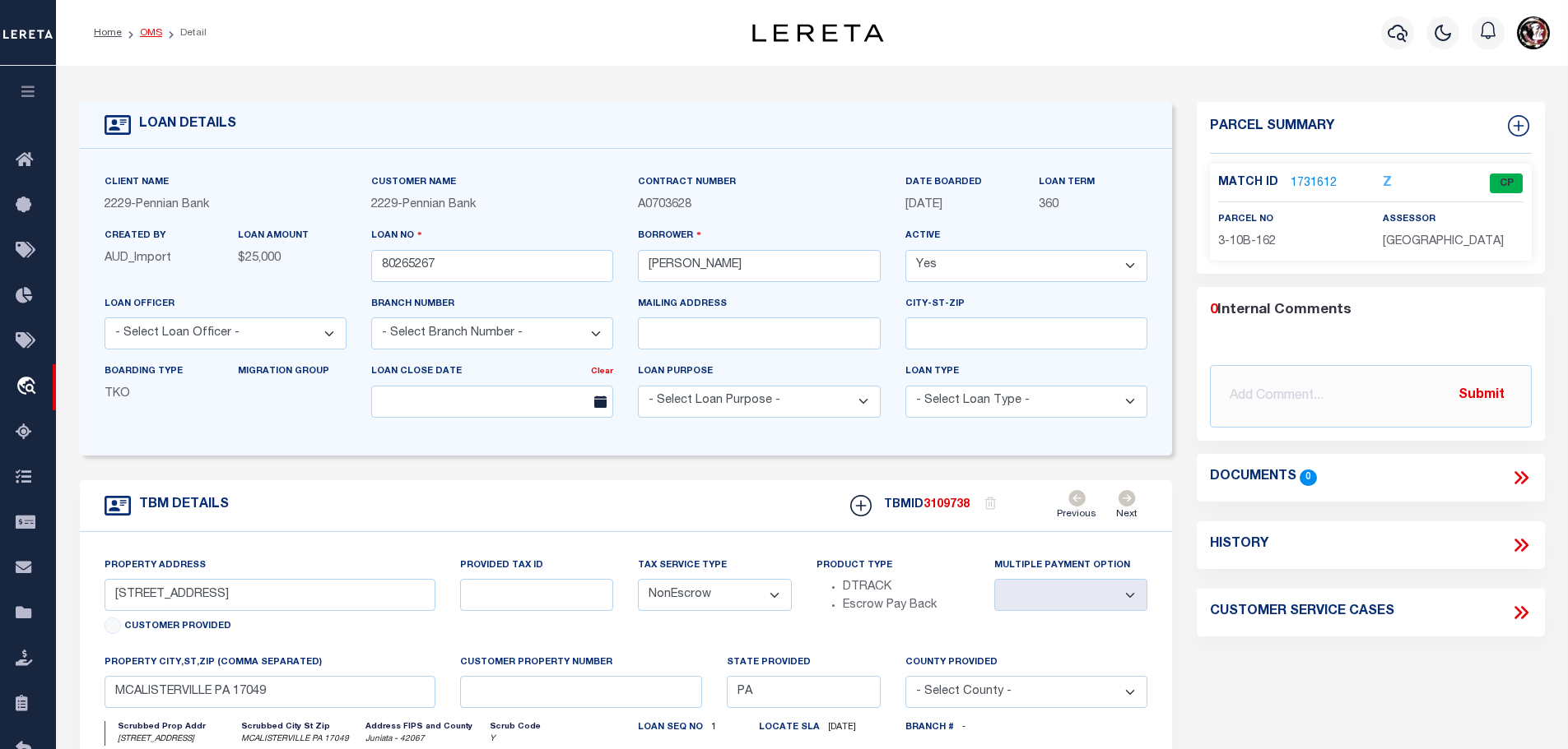
click at [149, 32] on link "OMS" at bounding box center [151, 32] width 22 height 10
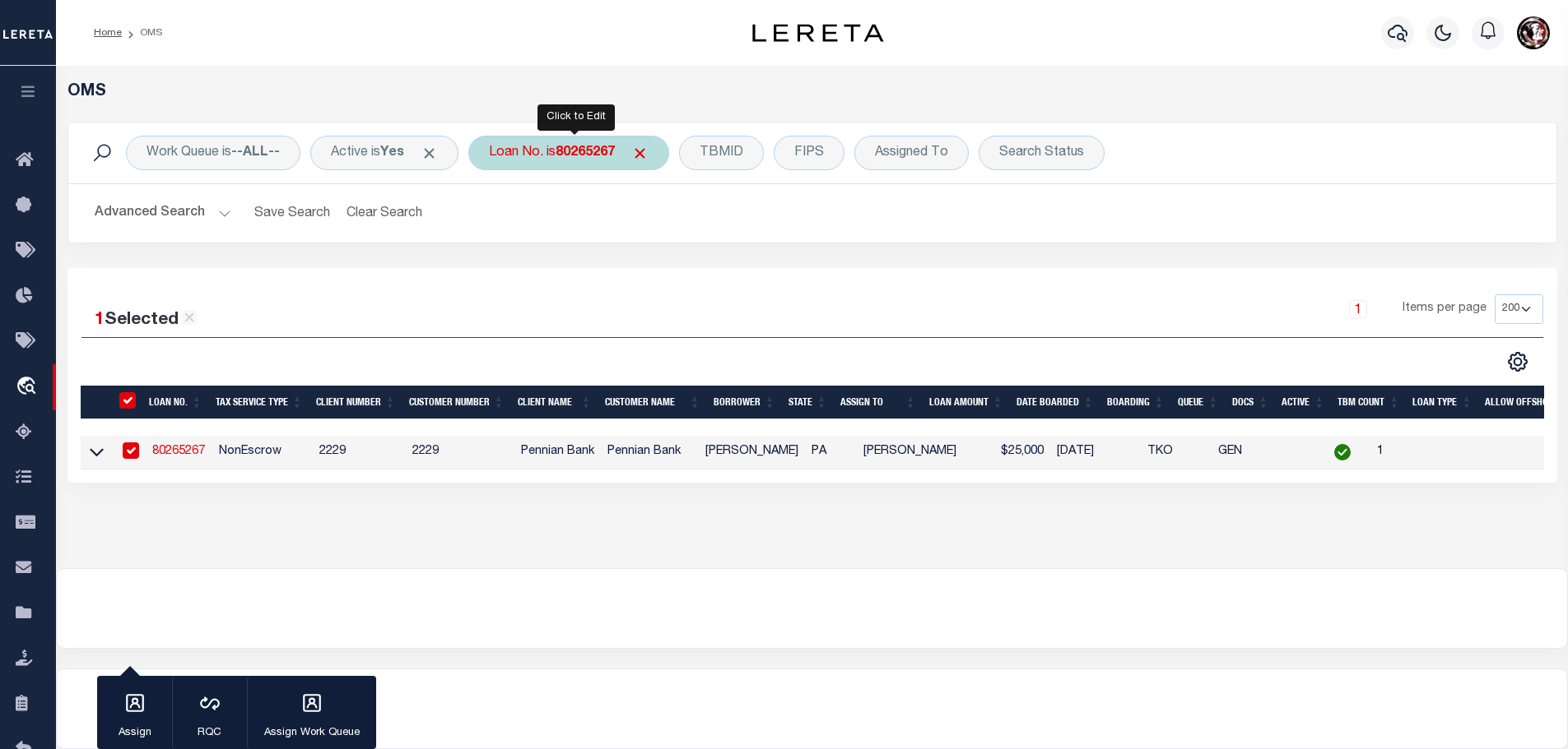
click at [592, 143] on div "Loan No. is 80265267" at bounding box center [569, 152] width 201 height 34
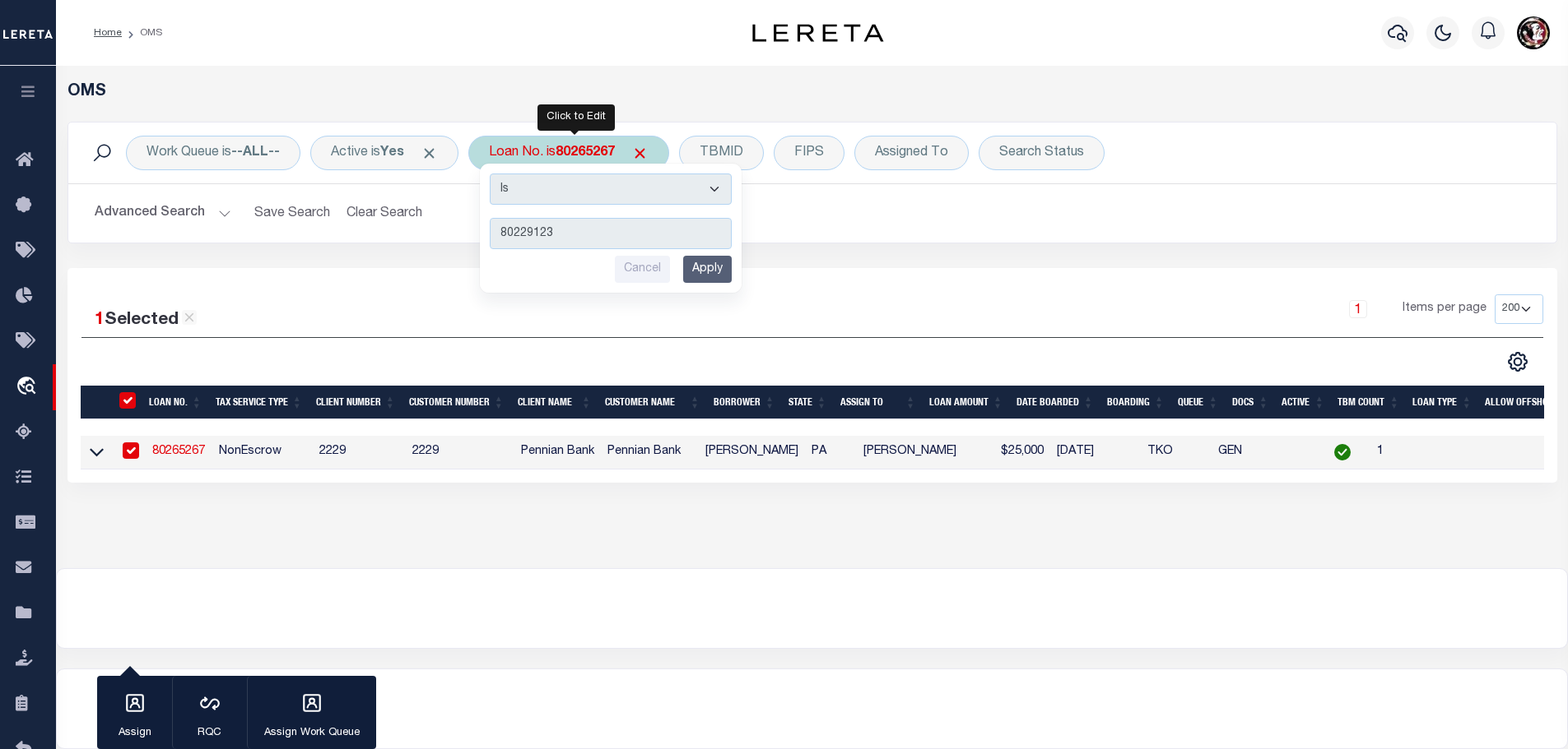
click at [713, 269] on input "Apply" at bounding box center [707, 268] width 49 height 27
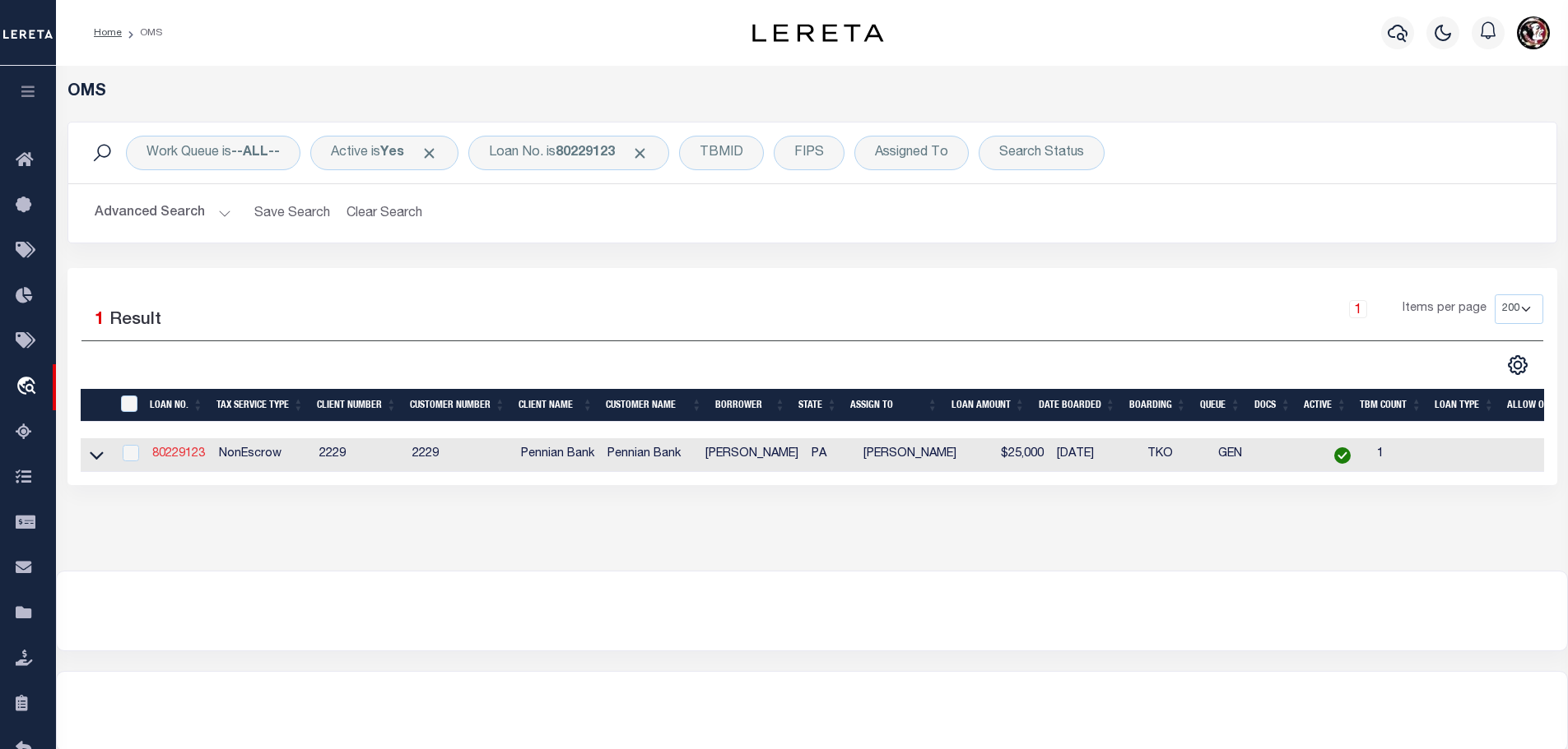
click at [172, 449] on link "80229123" at bounding box center [178, 454] width 53 height 11
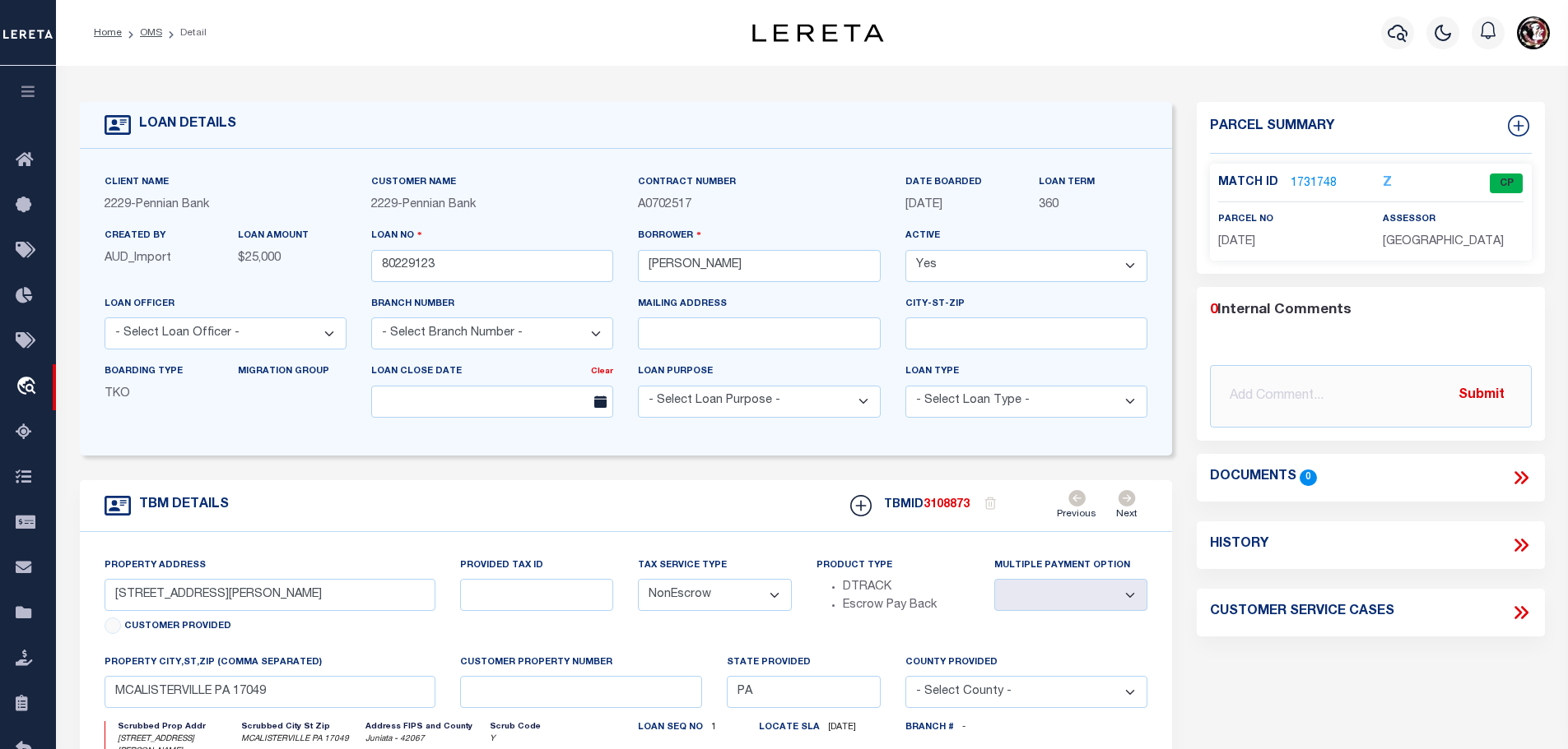
click at [1313, 182] on link "1731748" at bounding box center [1313, 184] width 46 height 18
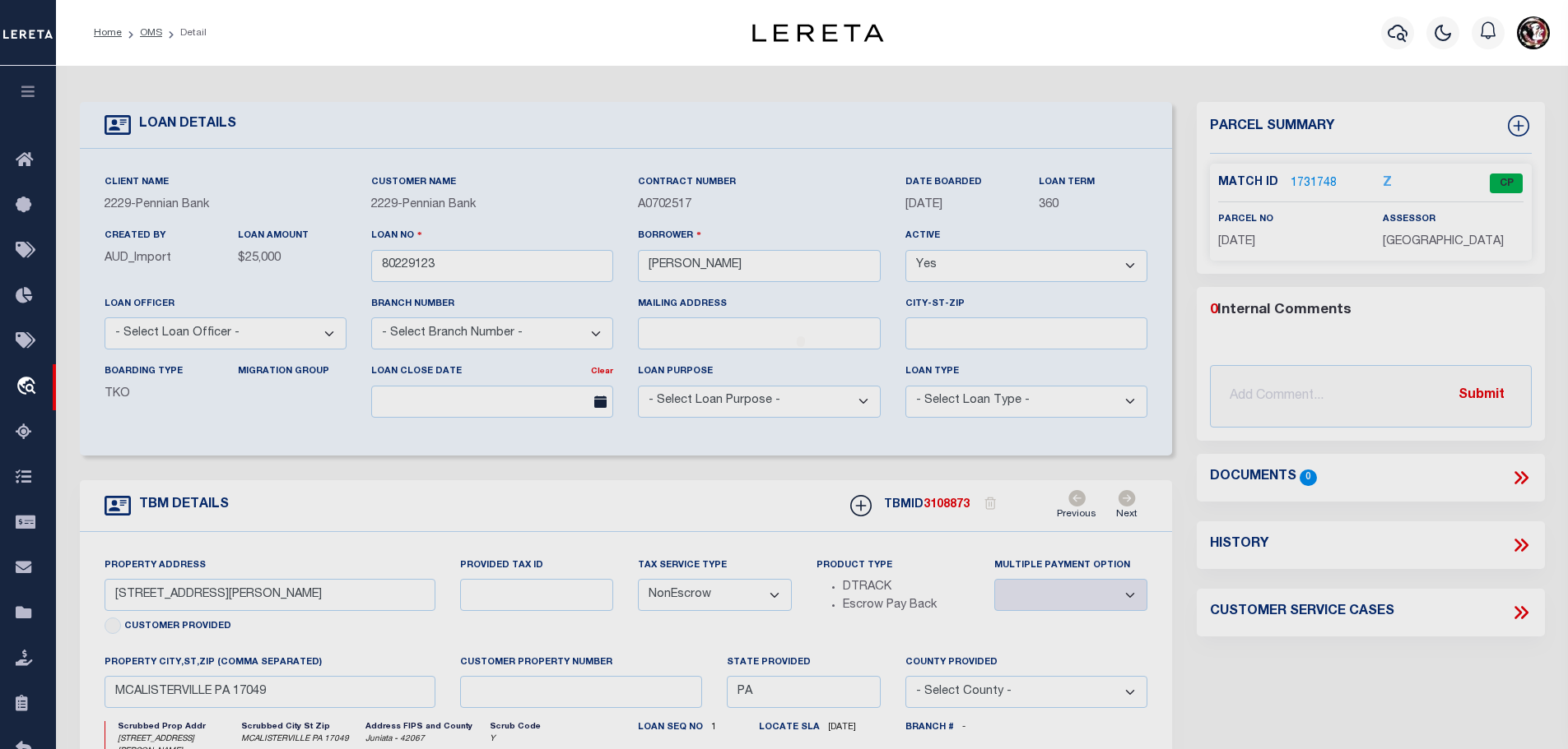
click at [1313, 182] on div at bounding box center [812, 654] width 1512 height 1178
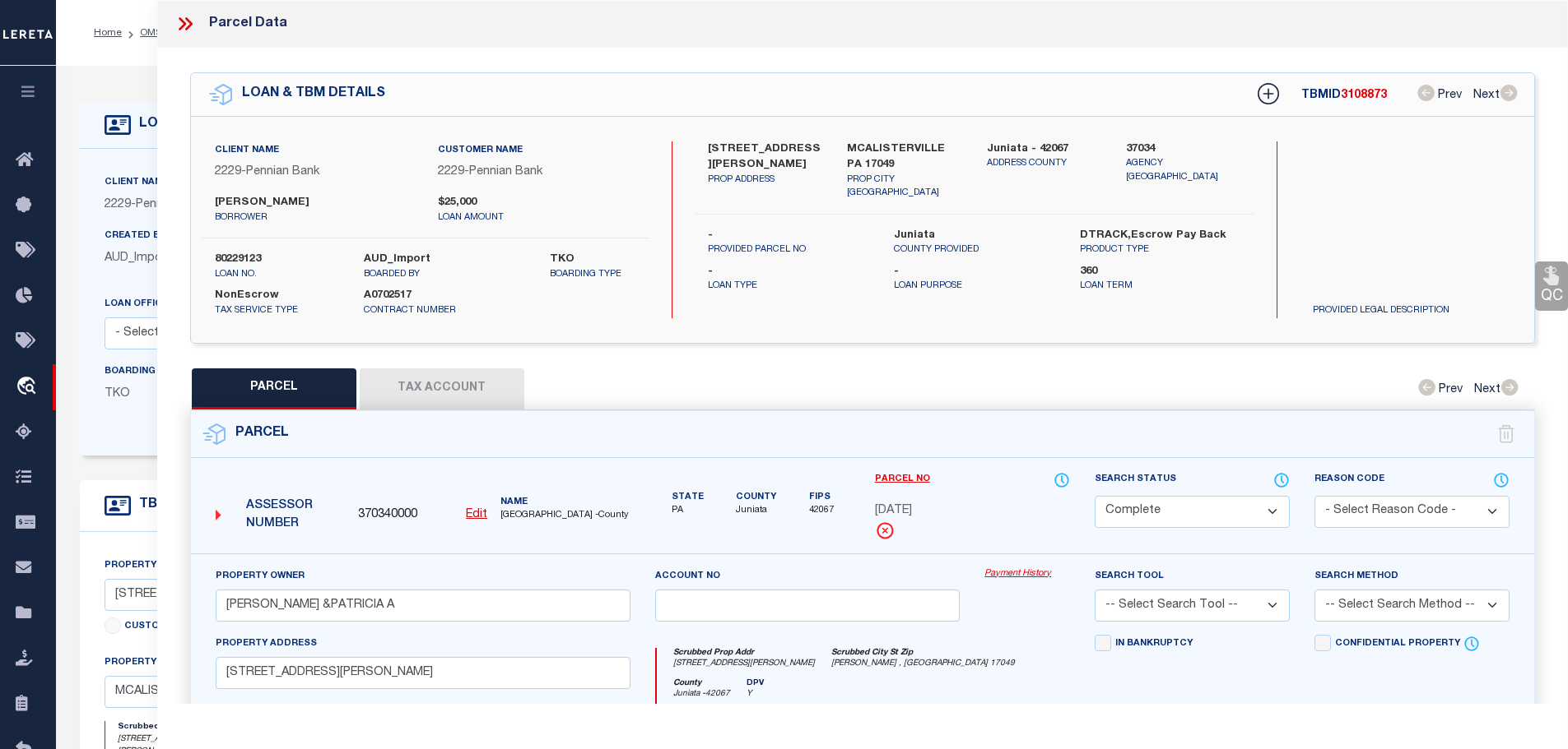
click at [411, 376] on button "Tax Account" at bounding box center [442, 389] width 164 height 42
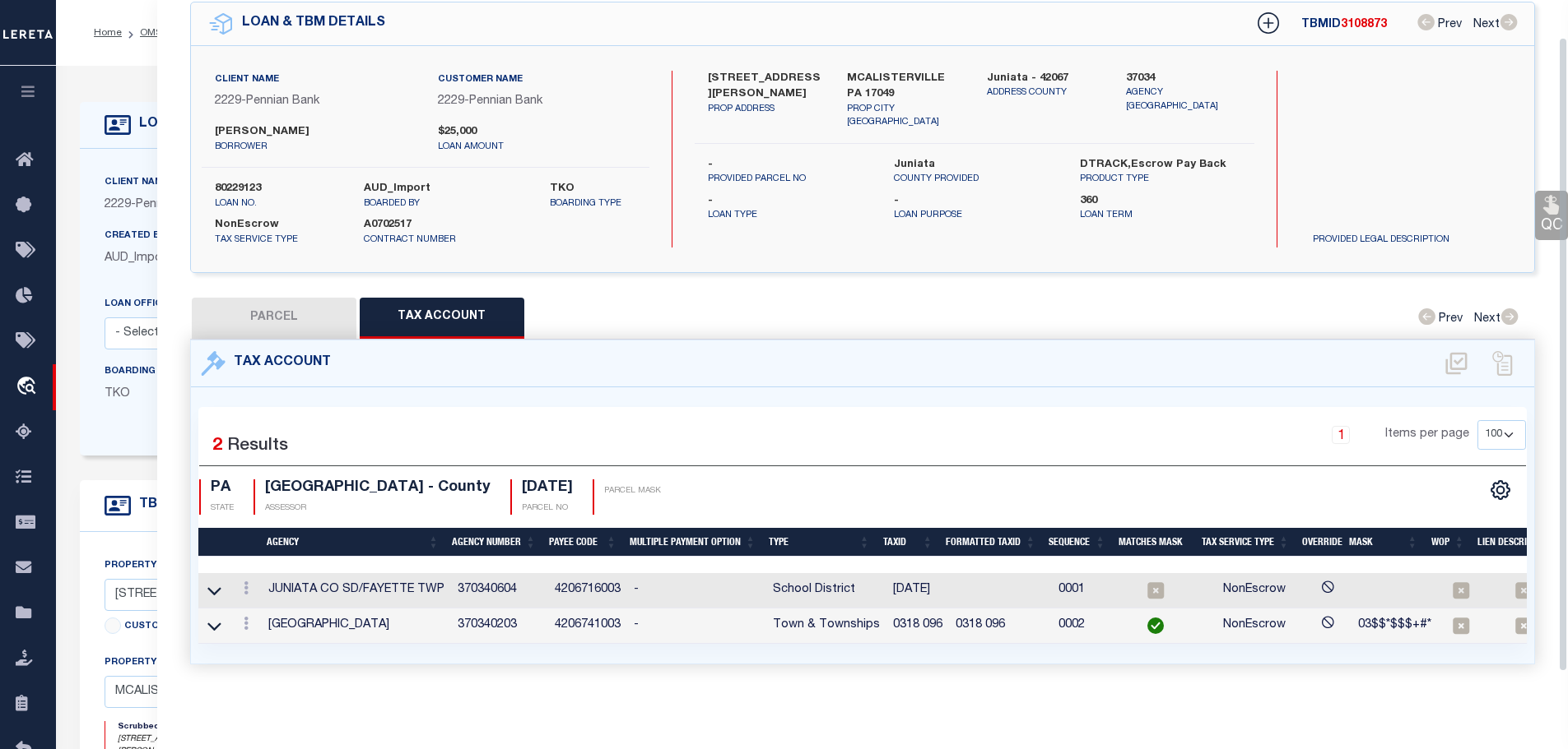
scroll to position [77, 0]
drag, startPoint x: 882, startPoint y: 615, endPoint x: 936, endPoint y: 620, distance: 54.2
click at [936, 620] on td "0318 096" at bounding box center [917, 626] width 63 height 35
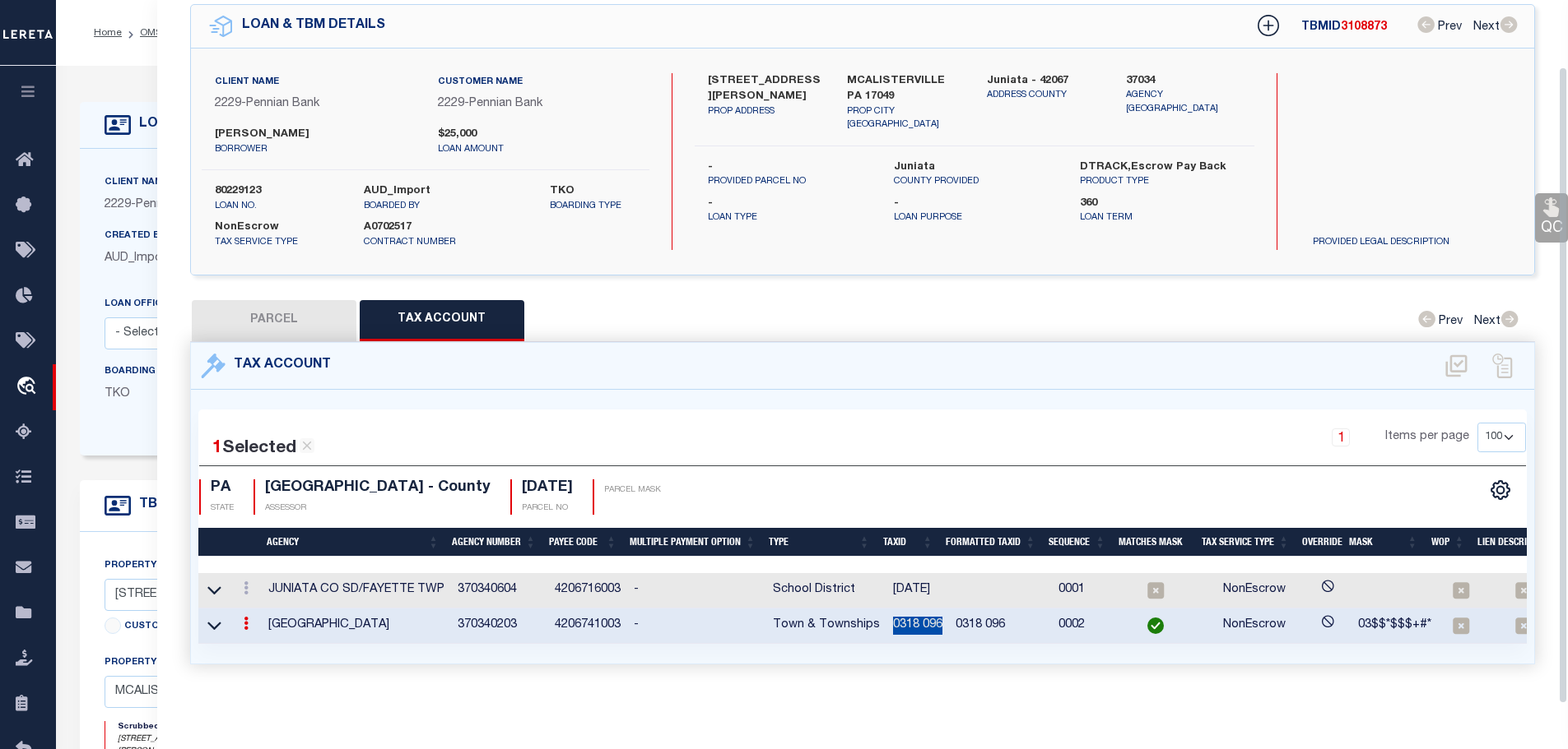
scroll to position [73, 0]
copy td "0318 096"
click at [248, 582] on icon at bounding box center [245, 588] width 5 height 13
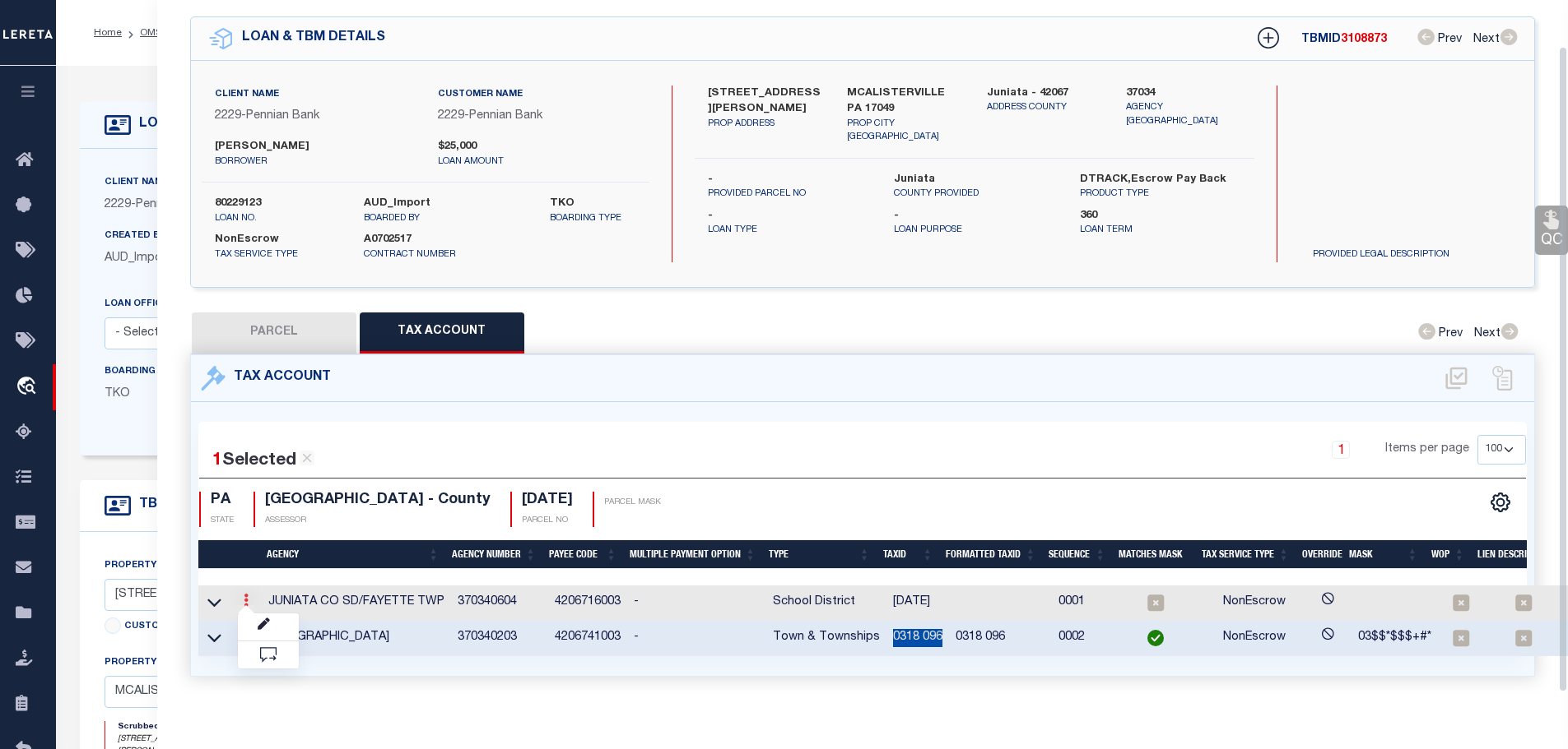
scroll to position [50, 0]
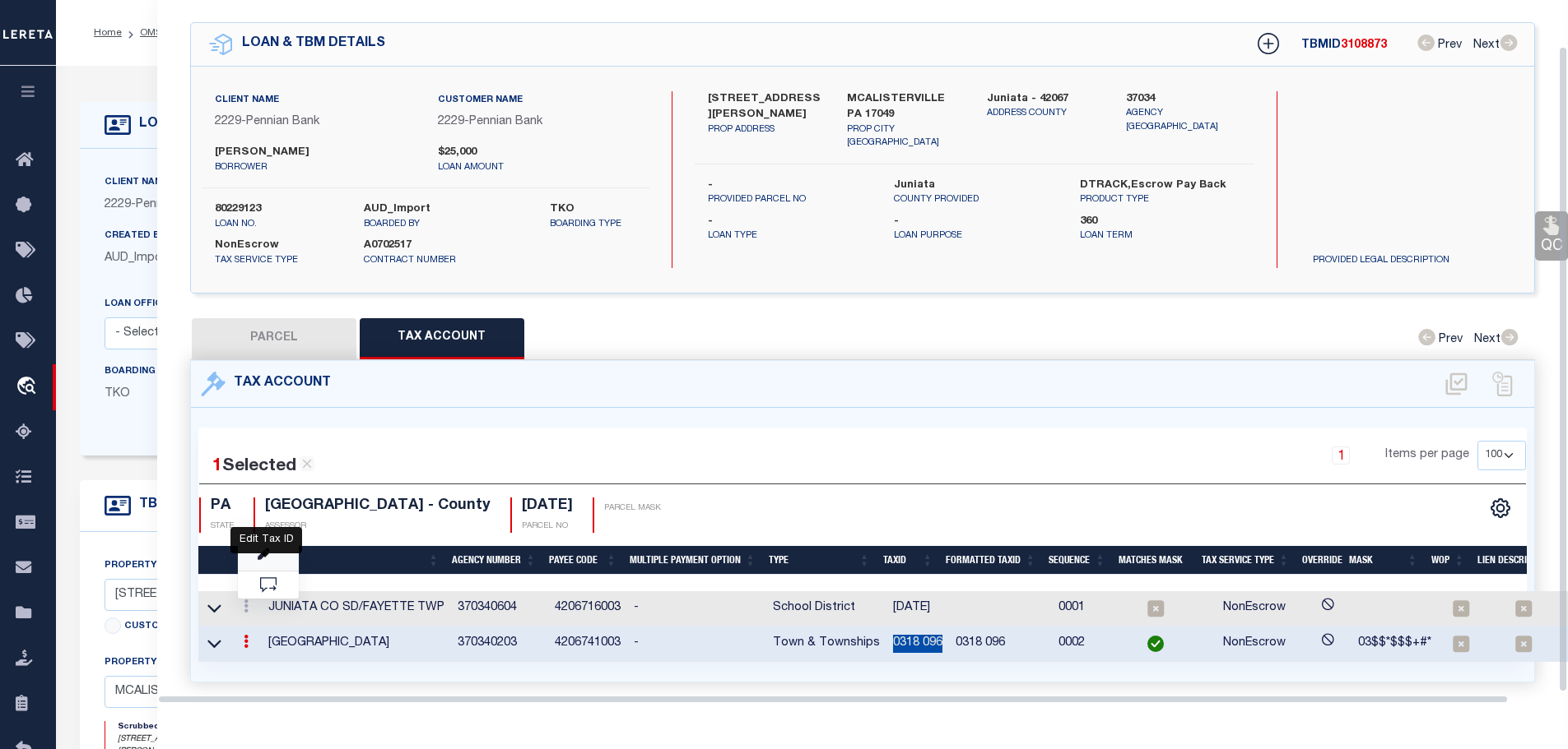
click at [262, 549] on icon "" at bounding box center [263, 554] width 12 height 12
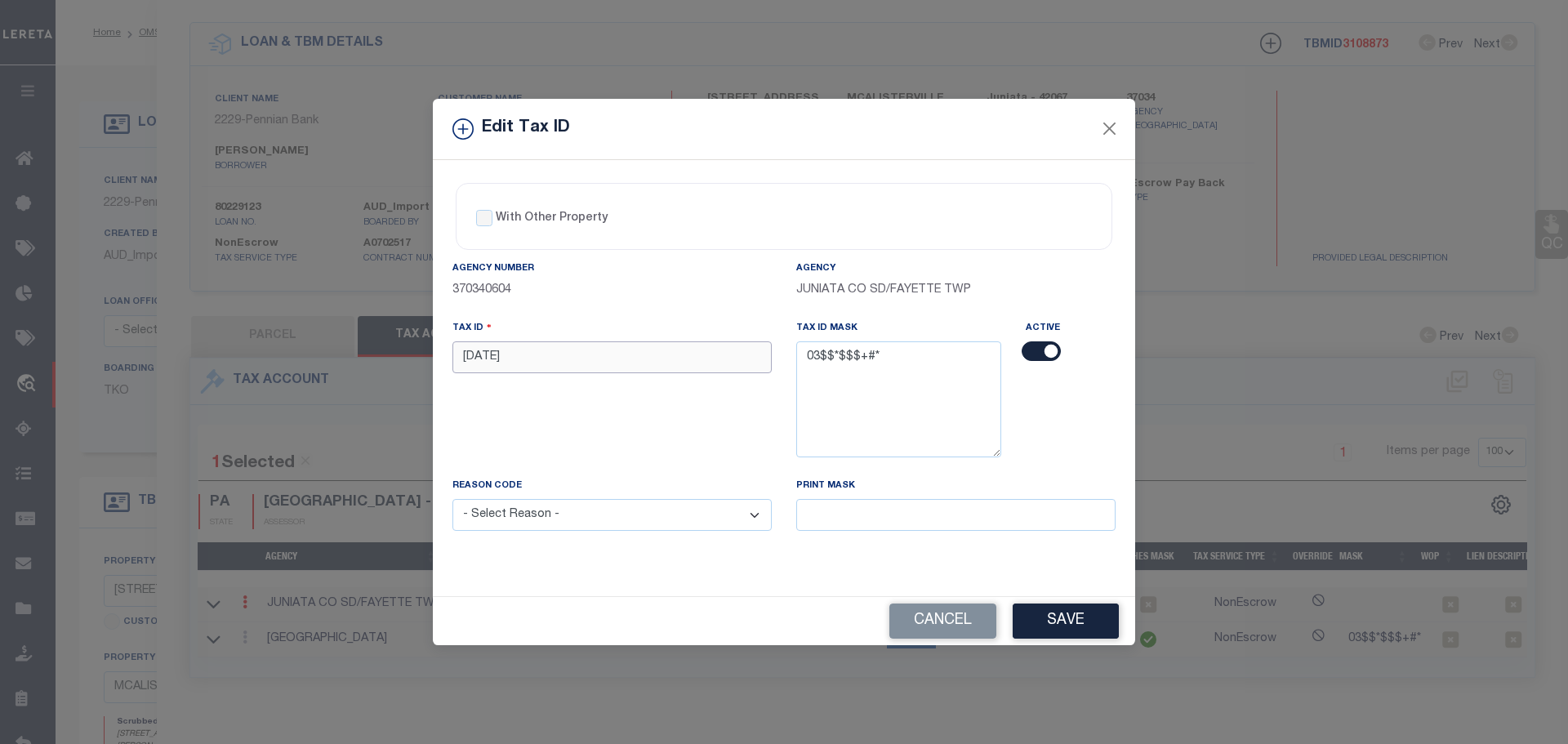
click at [558, 367] on input "[DATE]" at bounding box center [612, 357] width 320 height 32
paste input "0318 0"
click at [578, 529] on select "- Select Reason - 099 - Other (Provide additional detail) ACT - Agency Changed …" at bounding box center [612, 515] width 320 height 32
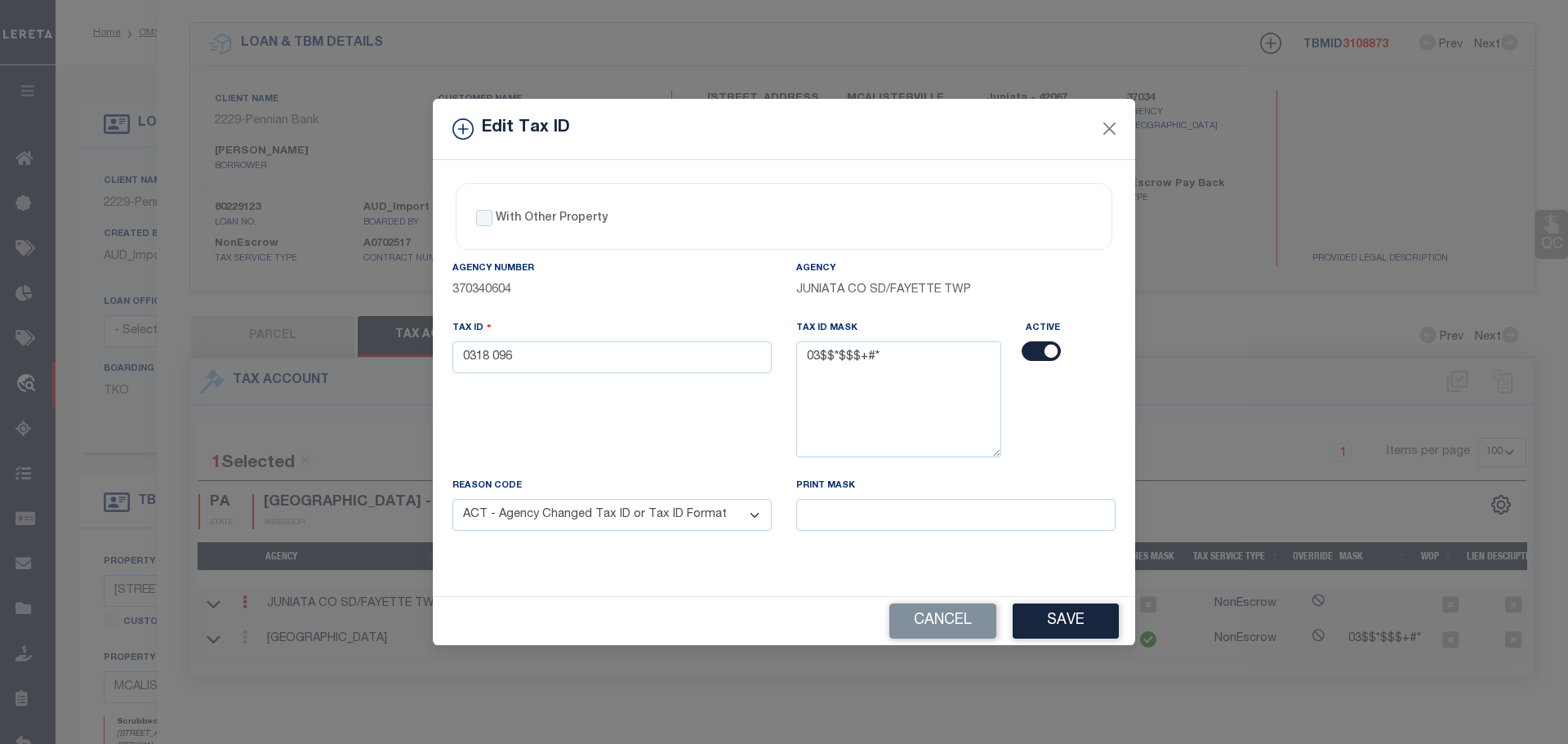
click at [452, 500] on select "- Select Reason - 099 - Other (Provide additional detail) ACT - Agency Changed …" at bounding box center [612, 515] width 320 height 32
click at [1062, 616] on button "Save" at bounding box center [1066, 621] width 106 height 35
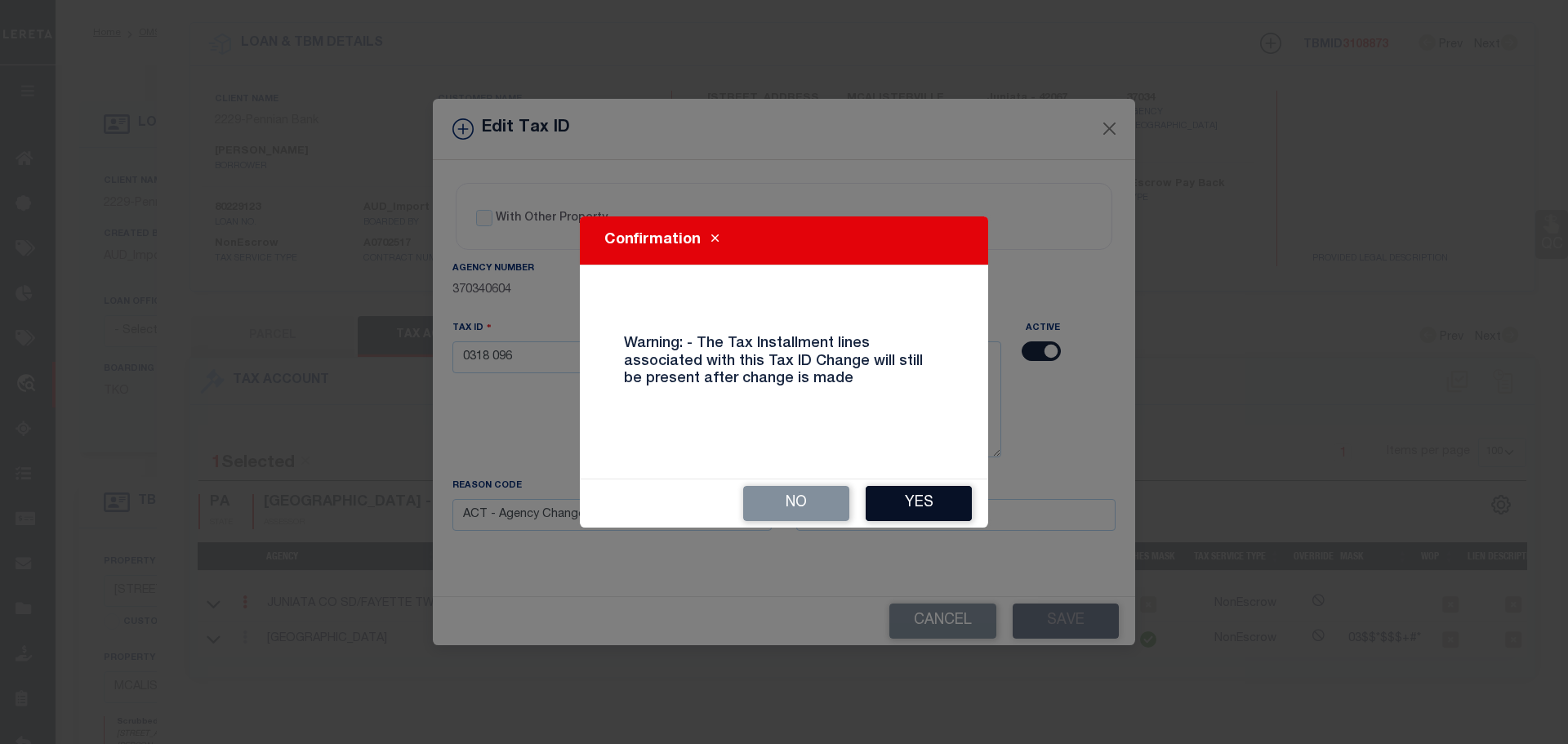
click at [909, 502] on button "Yes" at bounding box center [919, 504] width 106 height 35
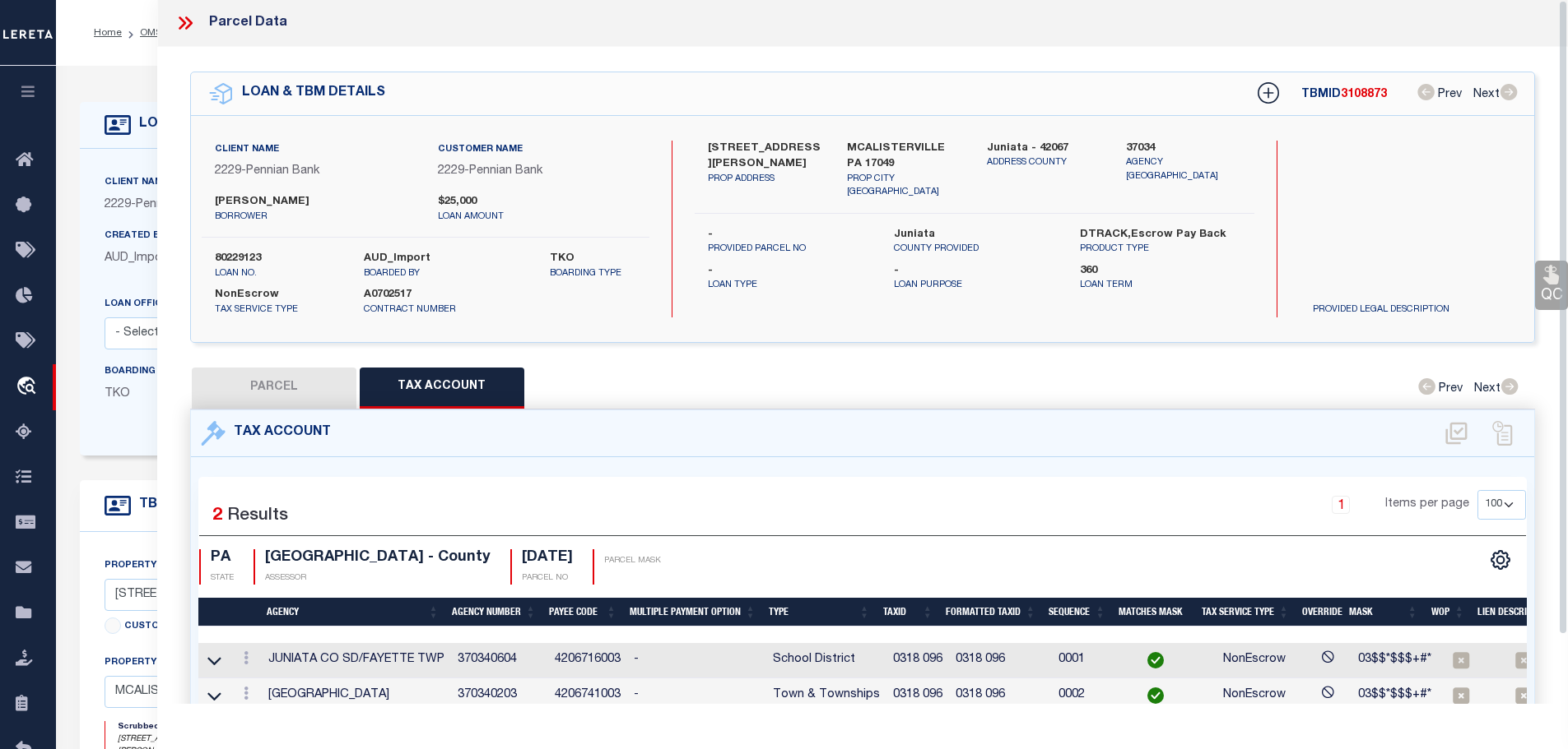
scroll to position [0, 0]
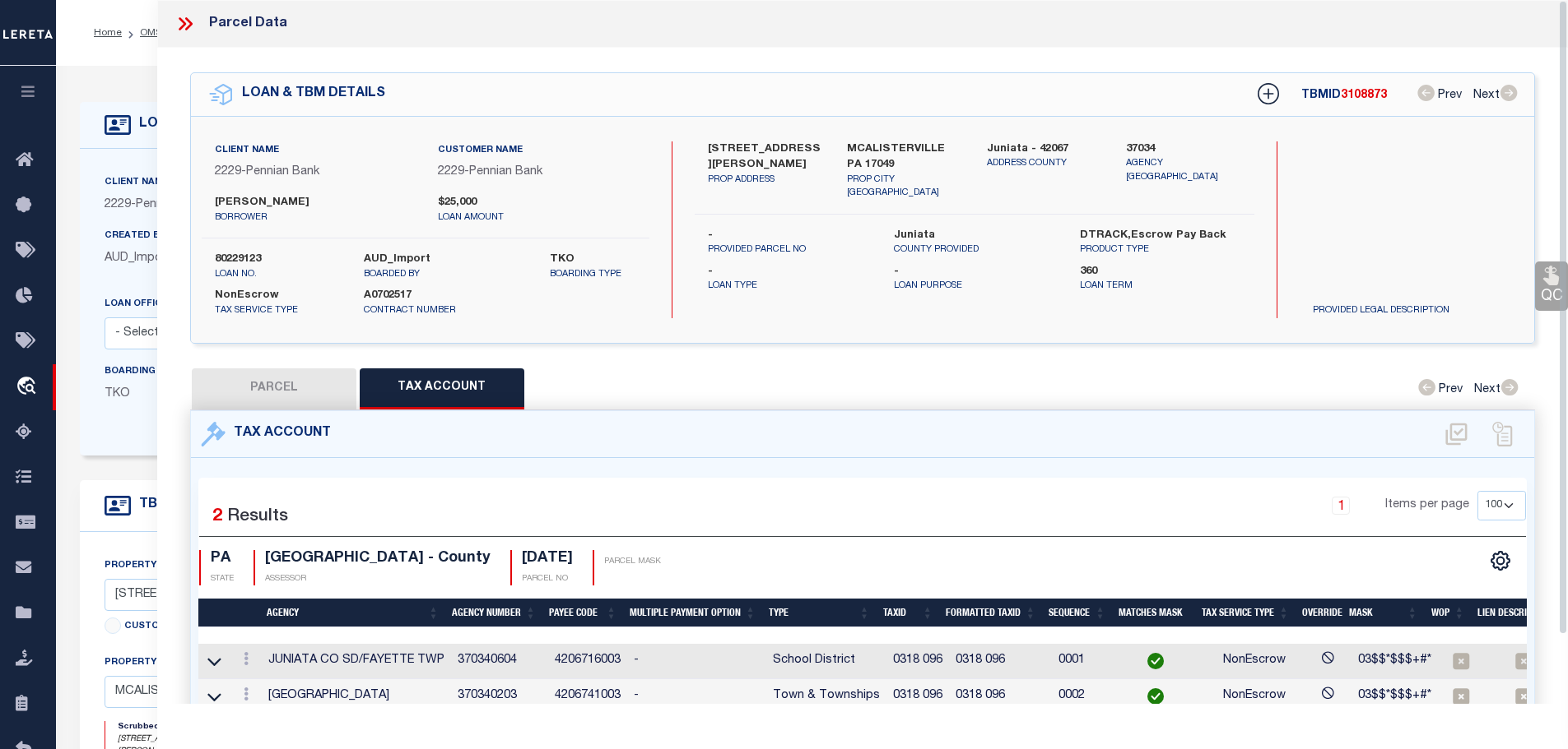
click at [186, 19] on icon at bounding box center [185, 23] width 21 height 21
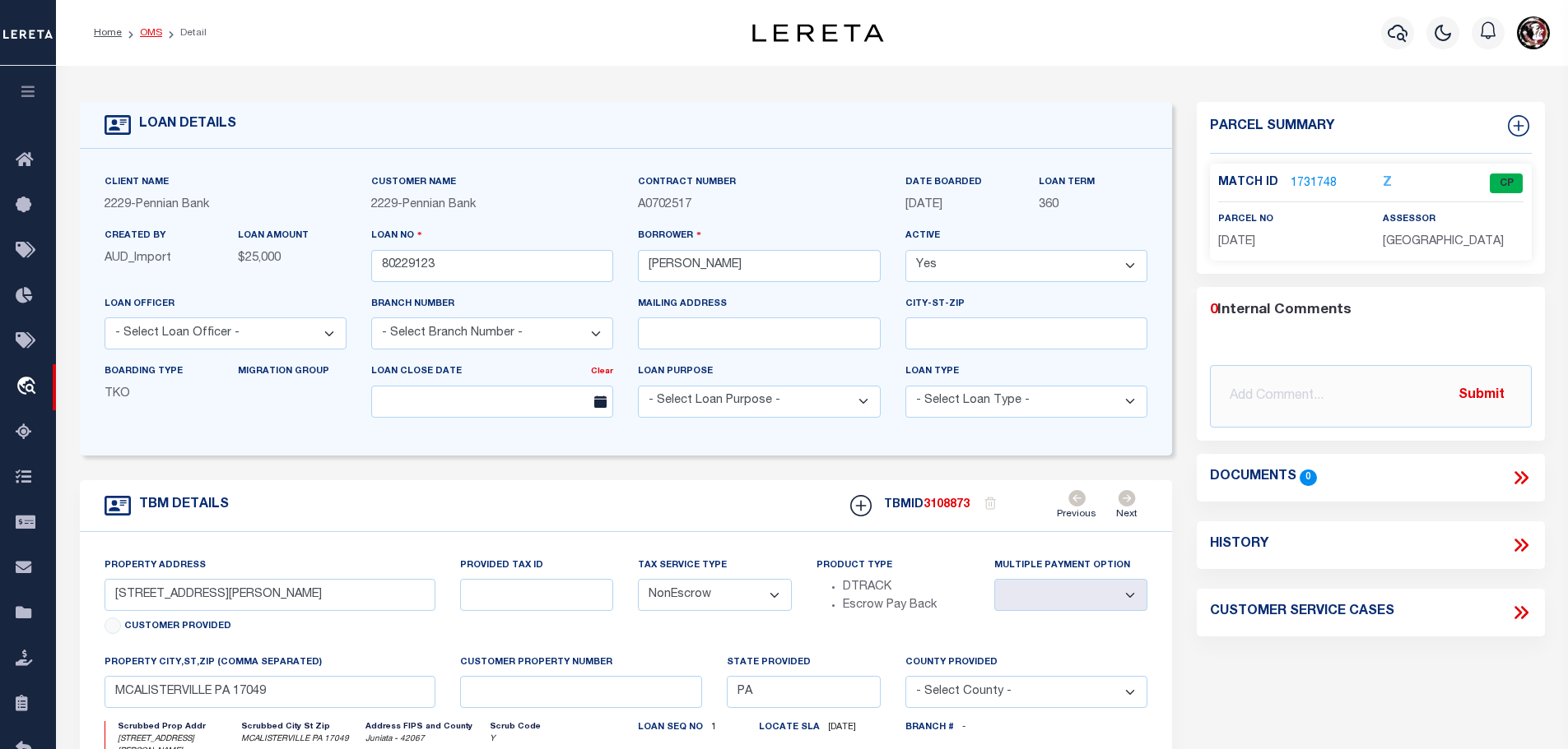
click at [141, 34] on link "OMS" at bounding box center [151, 32] width 22 height 10
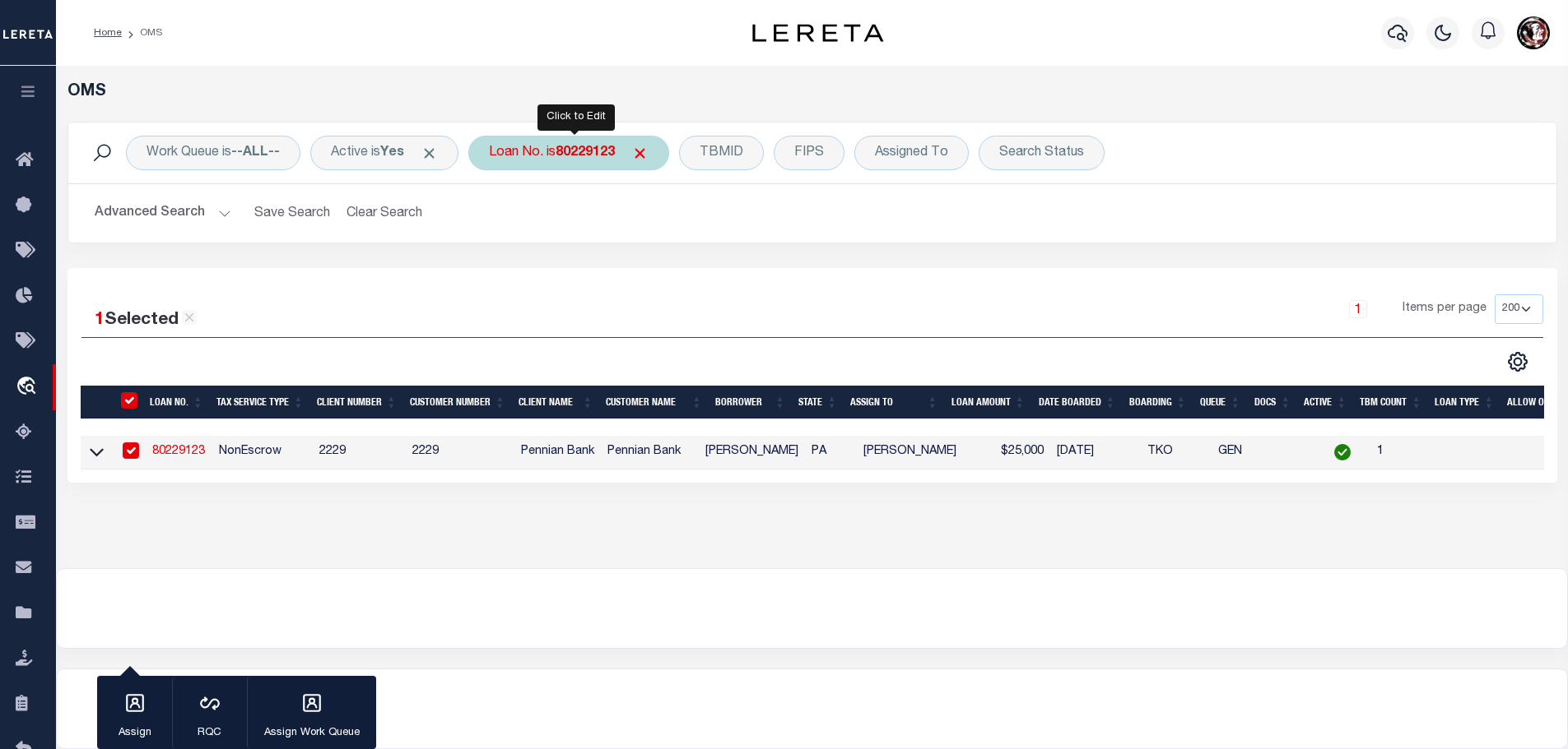
click at [593, 155] on b "80229123" at bounding box center [585, 153] width 59 height 13
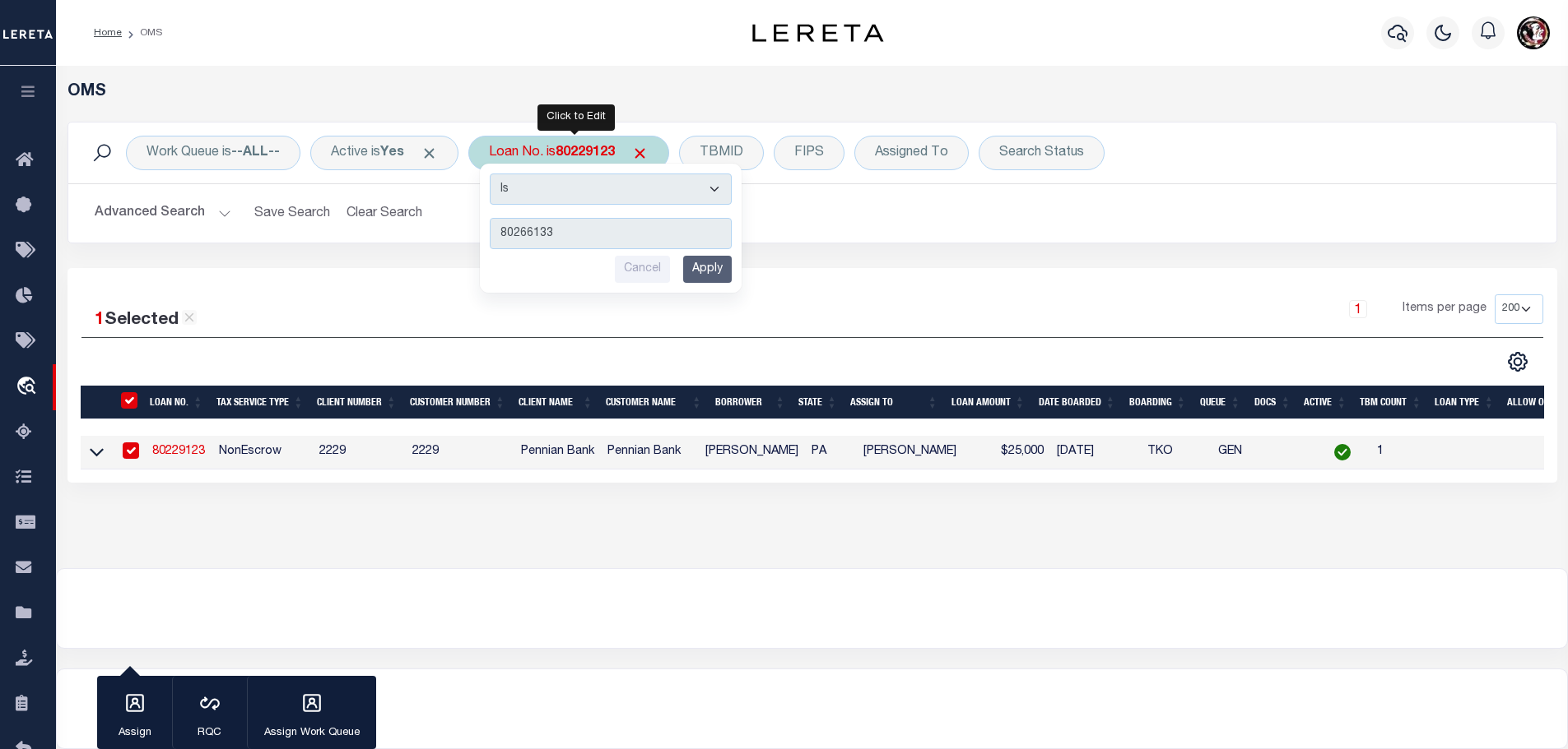
click at [714, 270] on input "Apply" at bounding box center [707, 268] width 49 height 27
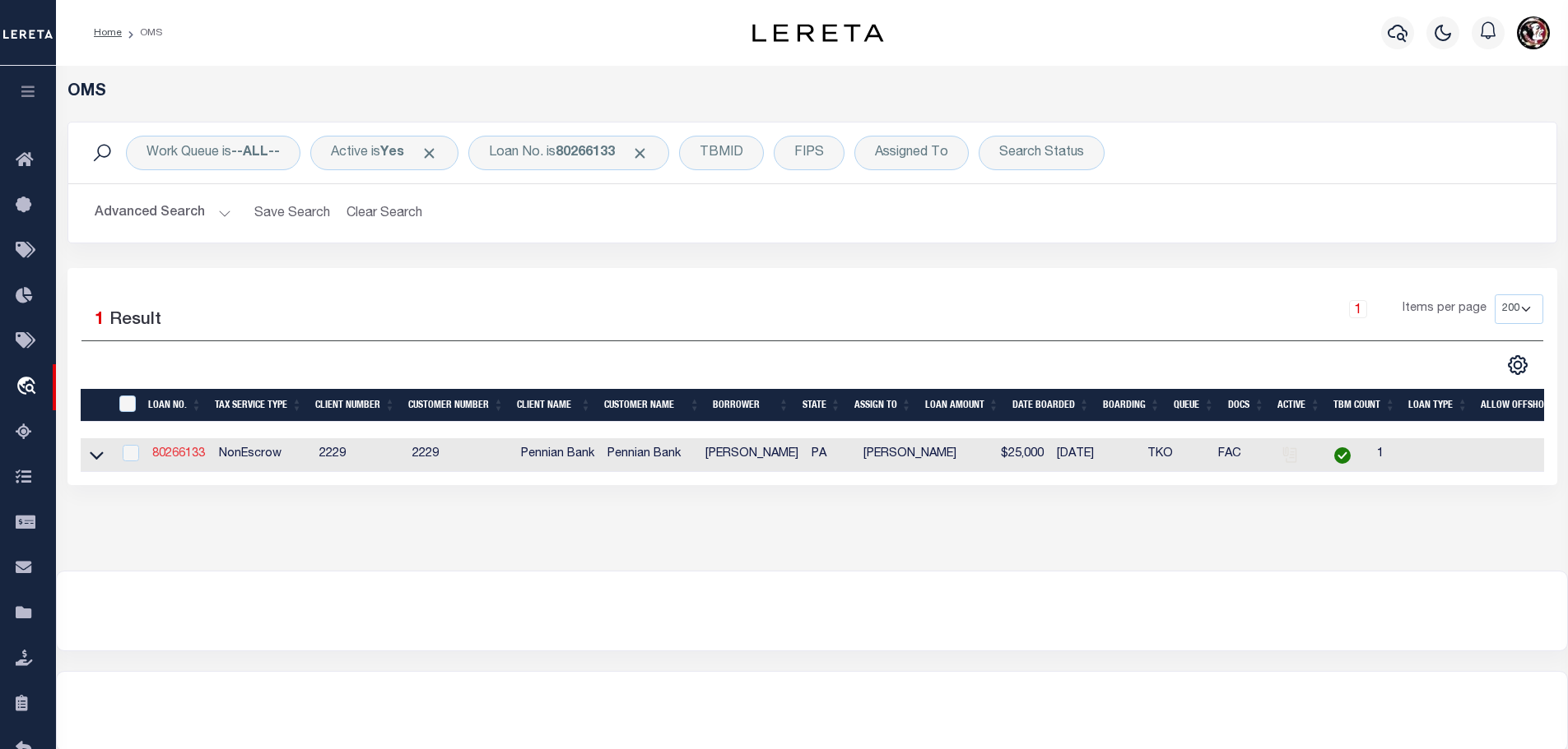
click at [172, 448] on link "80266133" at bounding box center [178, 454] width 53 height 11
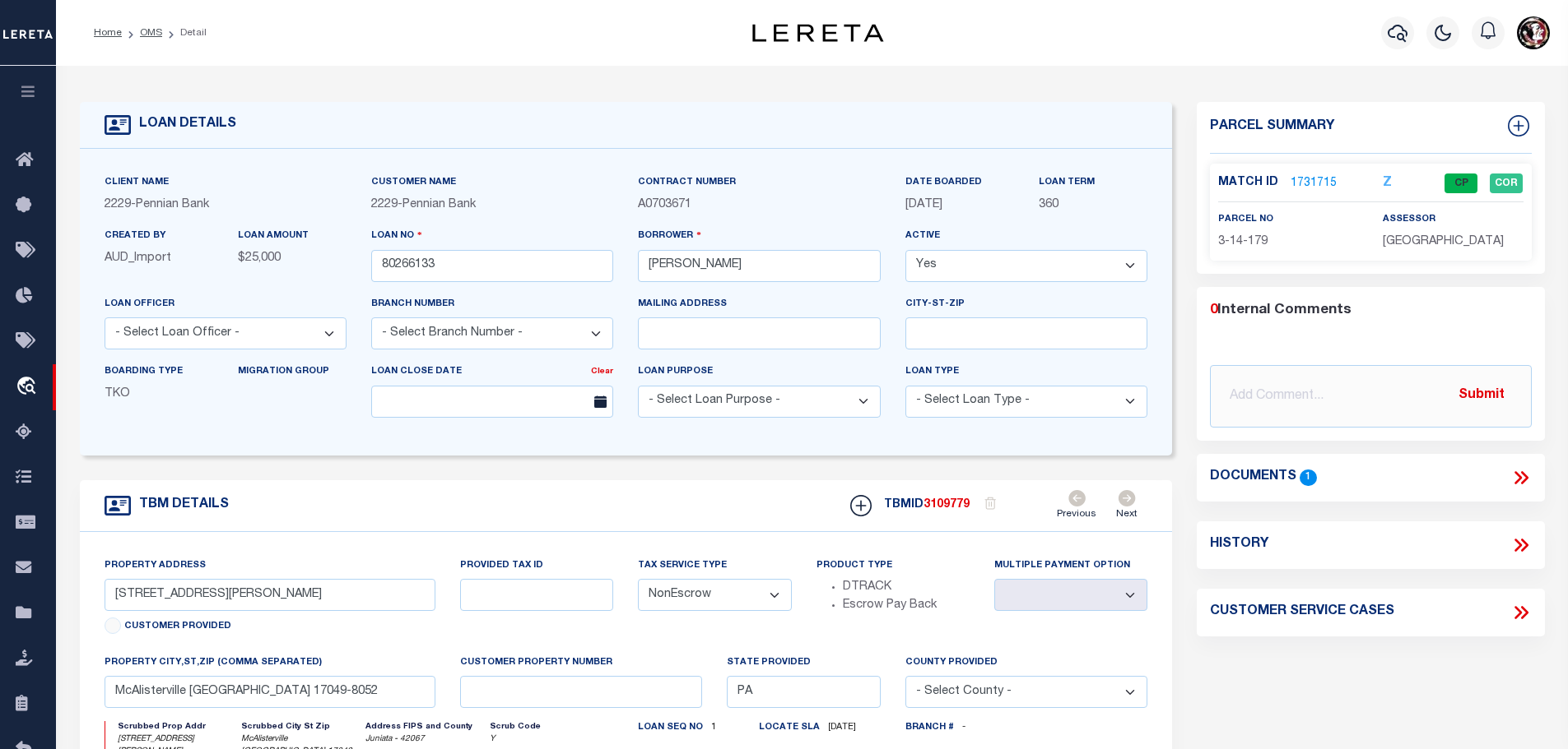
click at [1313, 177] on link "1731715" at bounding box center [1313, 184] width 46 height 18
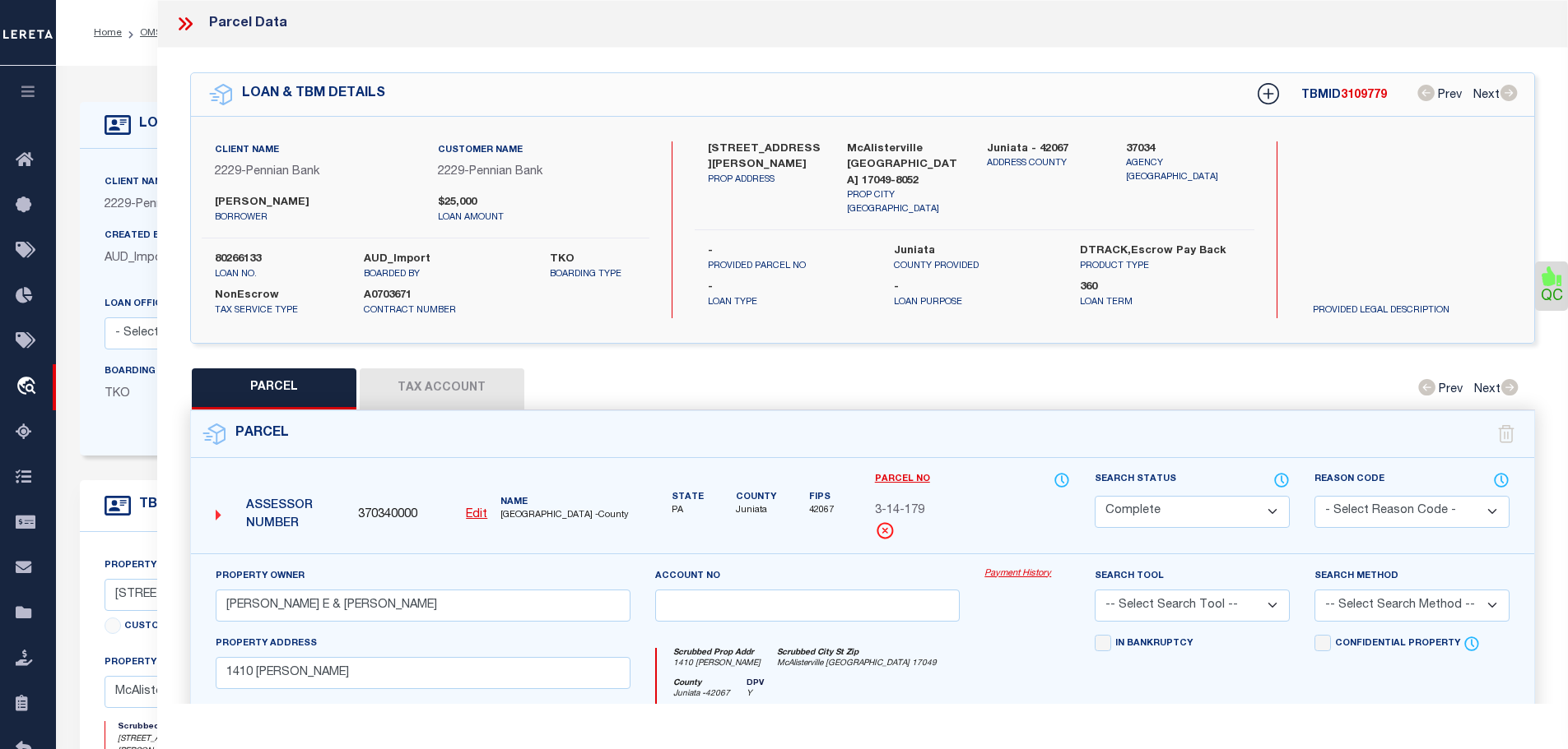
click at [521, 377] on button "Tax Account" at bounding box center [442, 389] width 164 height 42
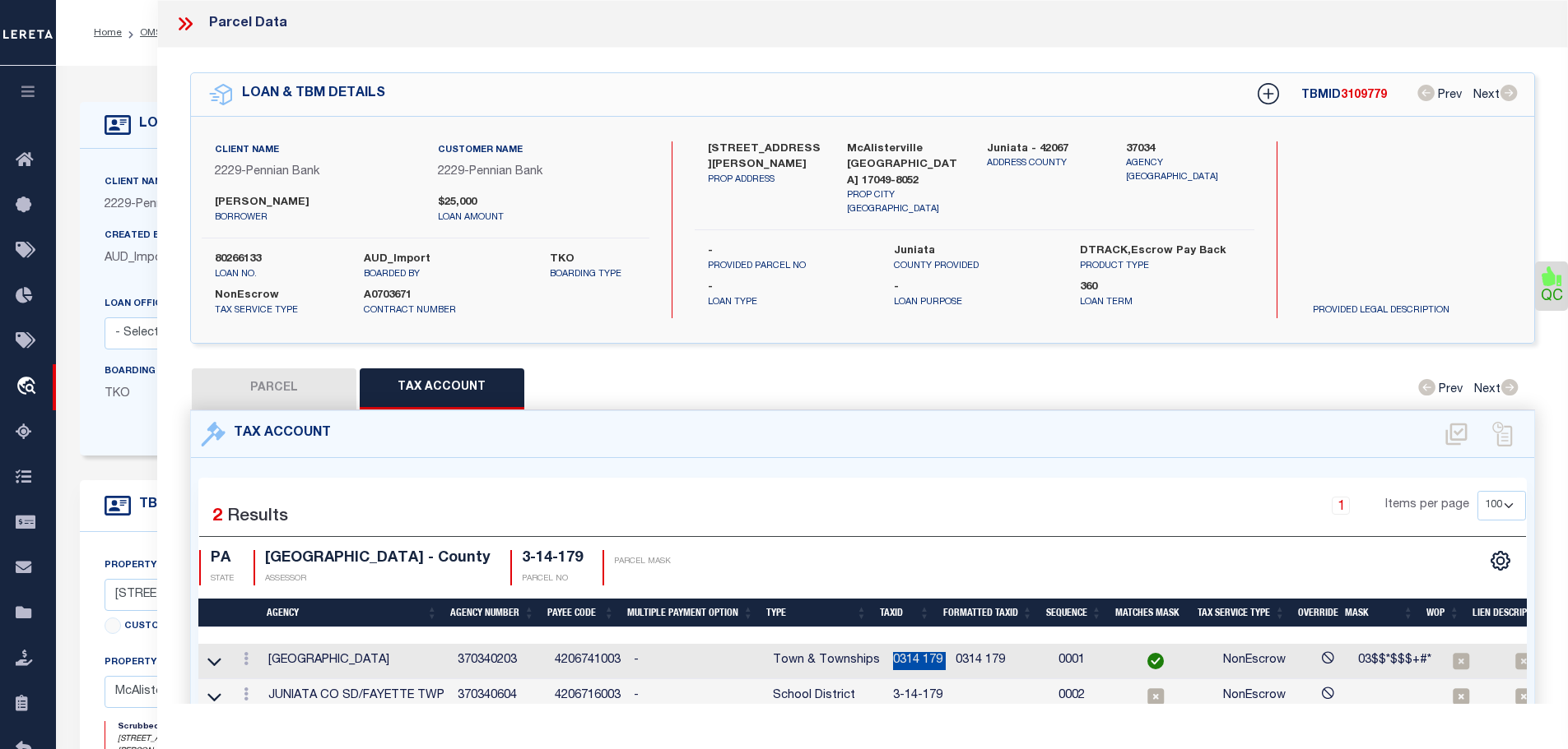
drag, startPoint x: 887, startPoint y: 652, endPoint x: 942, endPoint y: 659, distance: 55.4
click at [942, 659] on tr "[GEOGRAPHIC_DATA] 370340203 4206741003 - Town & Townships 0314 179 0314 179 000…" at bounding box center [919, 661] width 1442 height 35
click at [247, 688] on icon at bounding box center [245, 695] width 5 height 13
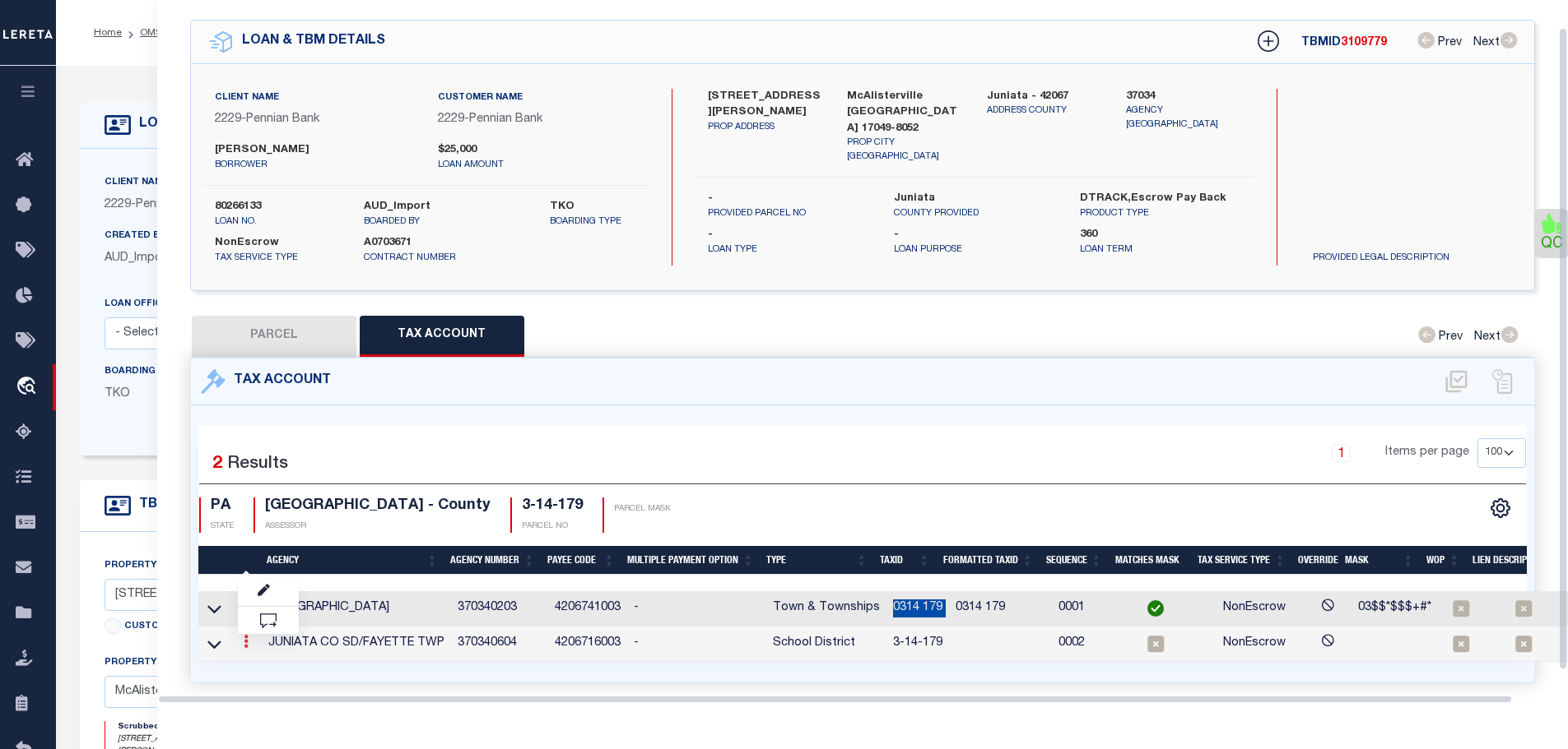
scroll to position [54, 0]
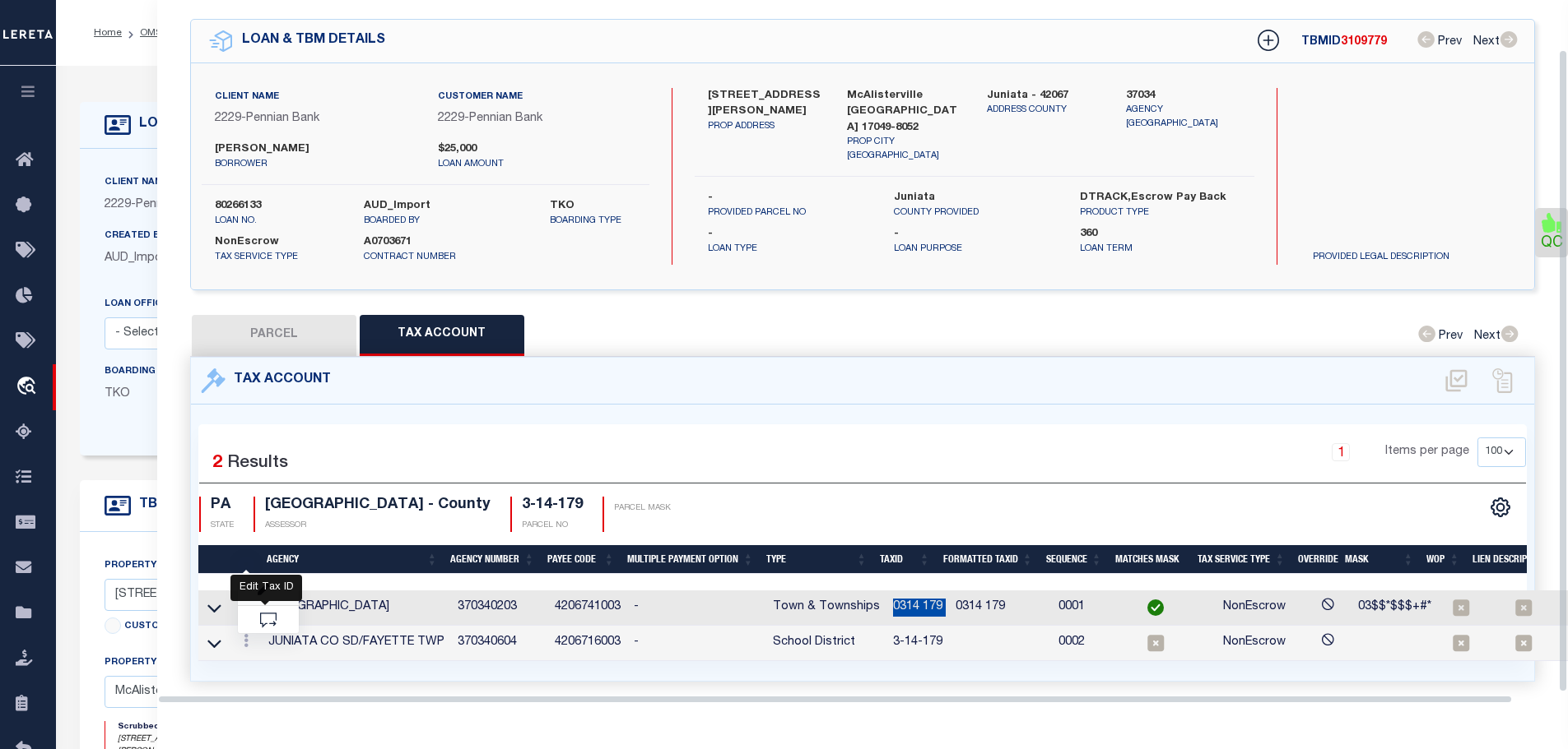
click at [262, 584] on icon "" at bounding box center [263, 589] width 12 height 12
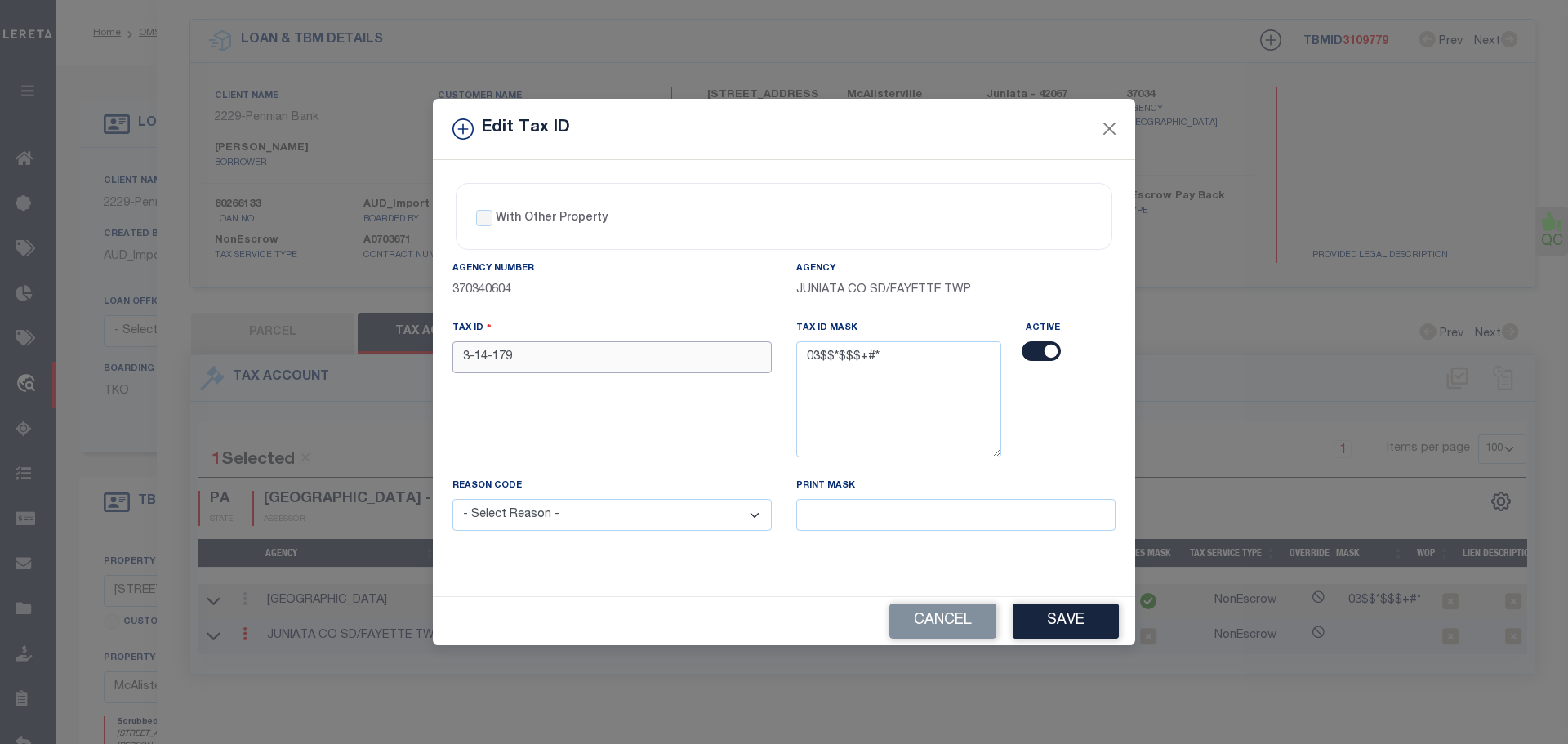
click at [671, 351] on input "3-14-179" at bounding box center [612, 357] width 320 height 32
paste input "0314 179"
click at [566, 511] on select "- Select Reason - 099 - Other (Provide additional detail) ACT - Agency Changed …" at bounding box center [612, 515] width 320 height 32
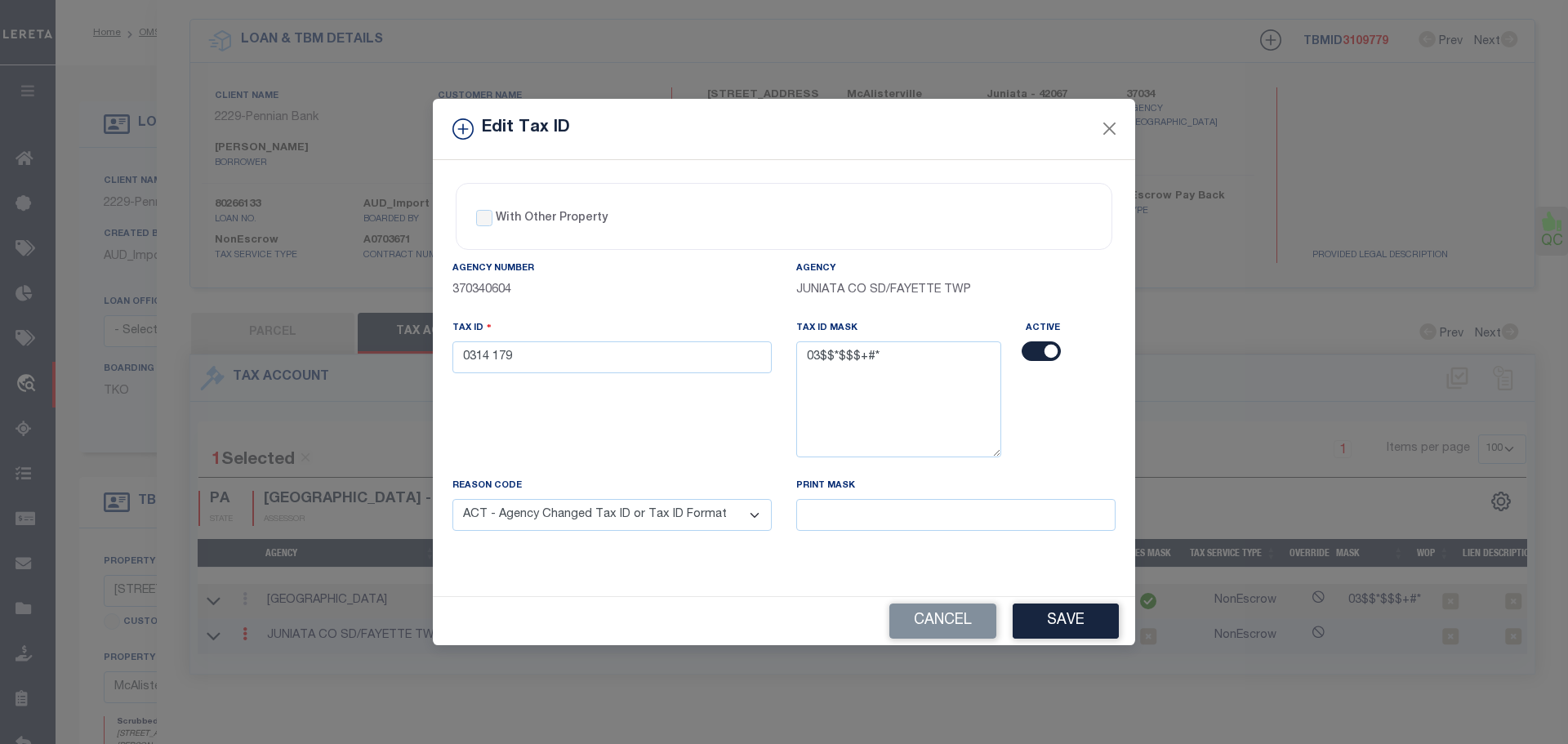
click at [452, 500] on select "- Select Reason - 099 - Other (Provide additional detail) ACT - Agency Changed …" at bounding box center [612, 515] width 320 height 32
click at [1053, 623] on button "Save" at bounding box center [1066, 621] width 106 height 35
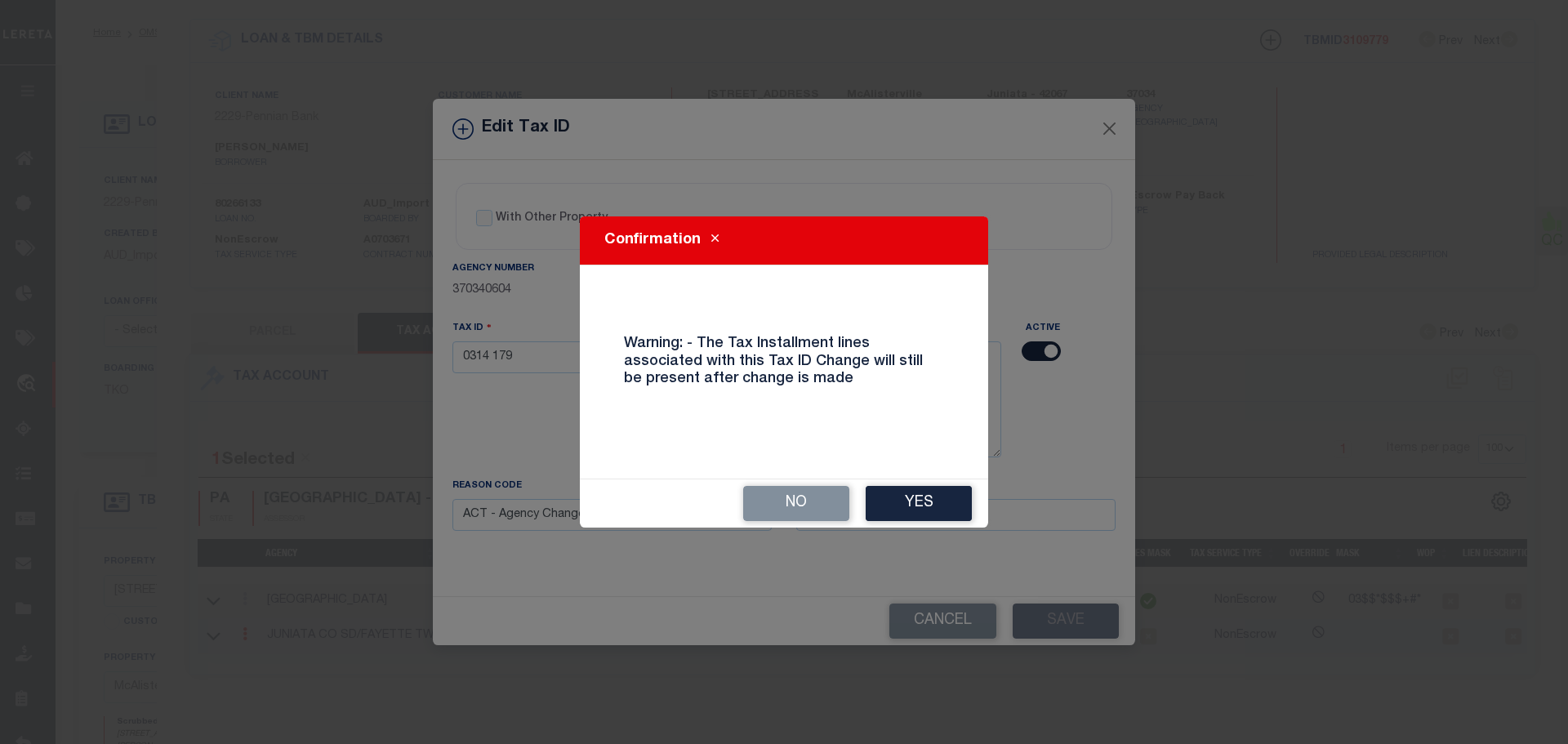
click at [920, 510] on button "Yes" at bounding box center [919, 504] width 106 height 35
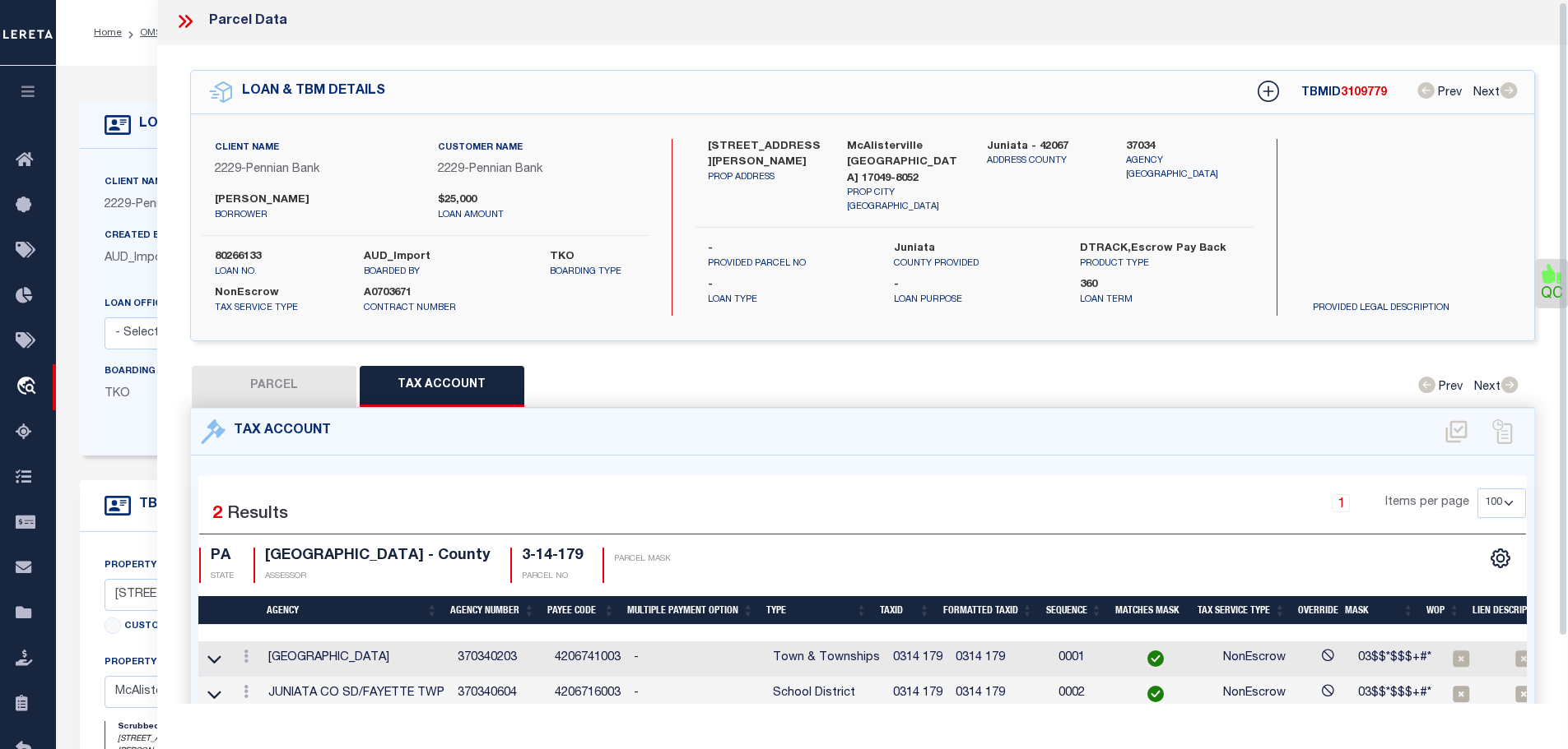
scroll to position [0, 0]
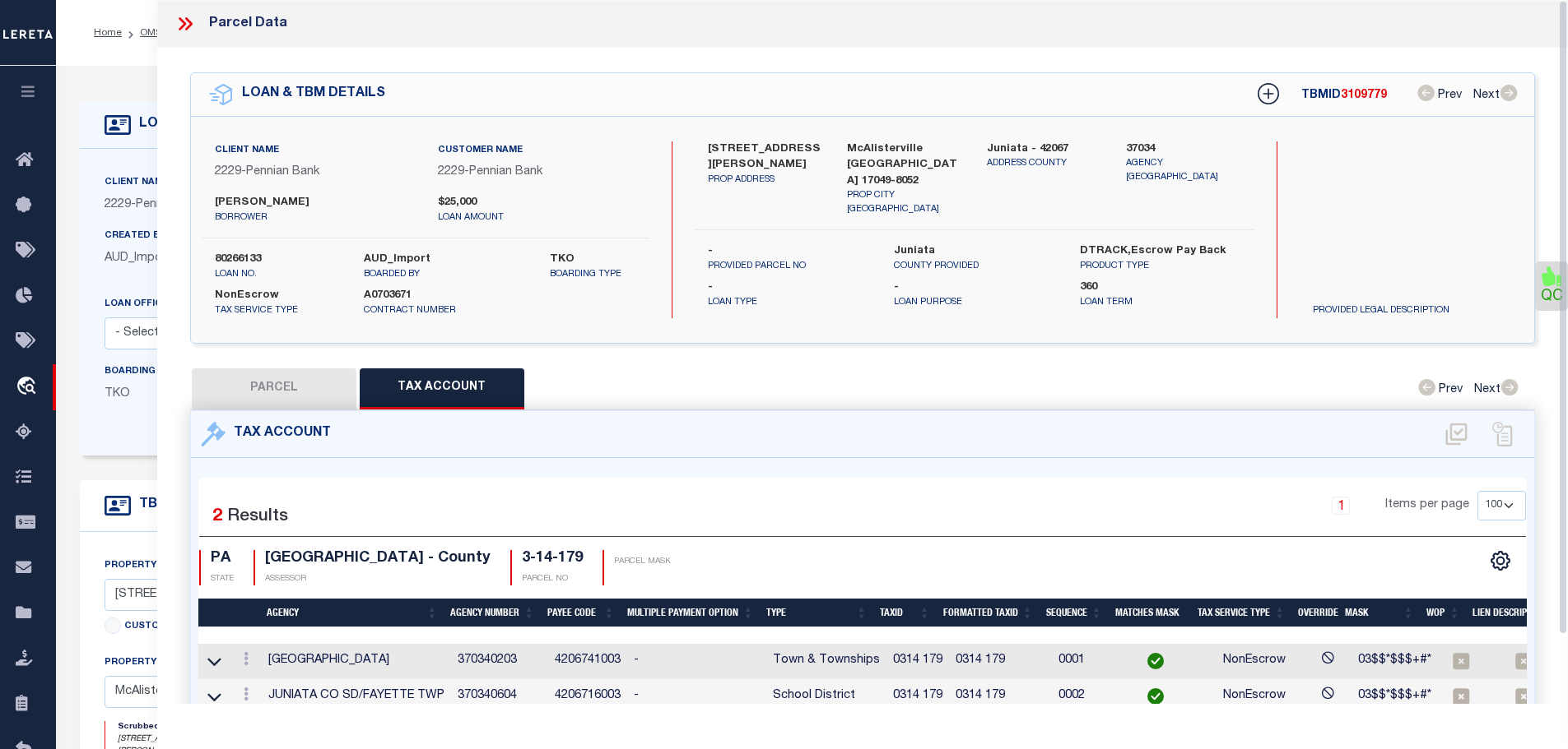
click at [174, 23] on icon at bounding box center [185, 23] width 21 height 21
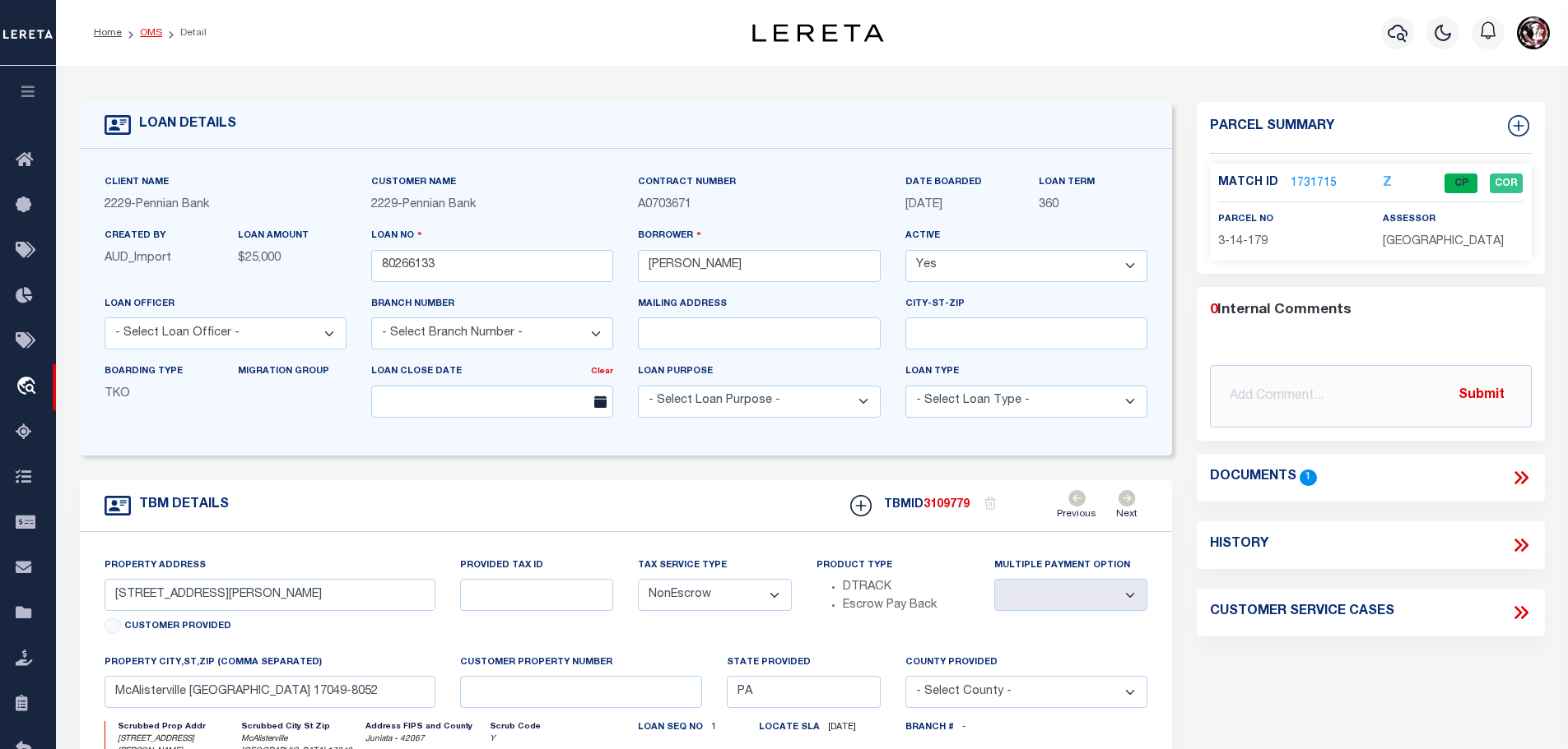
click at [140, 32] on link "OMS" at bounding box center [151, 32] width 22 height 10
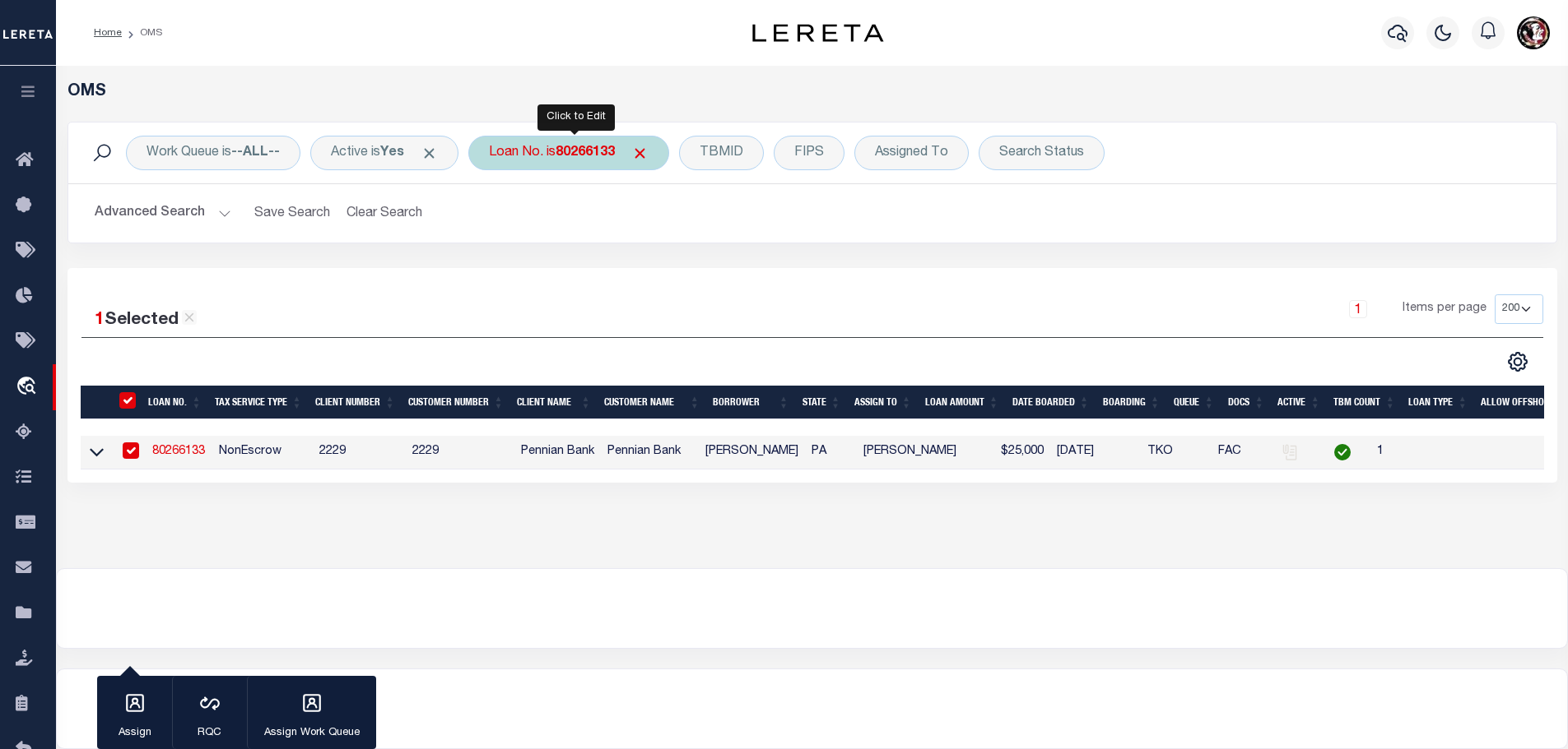
click at [568, 156] on b "80266133" at bounding box center [585, 153] width 59 height 13
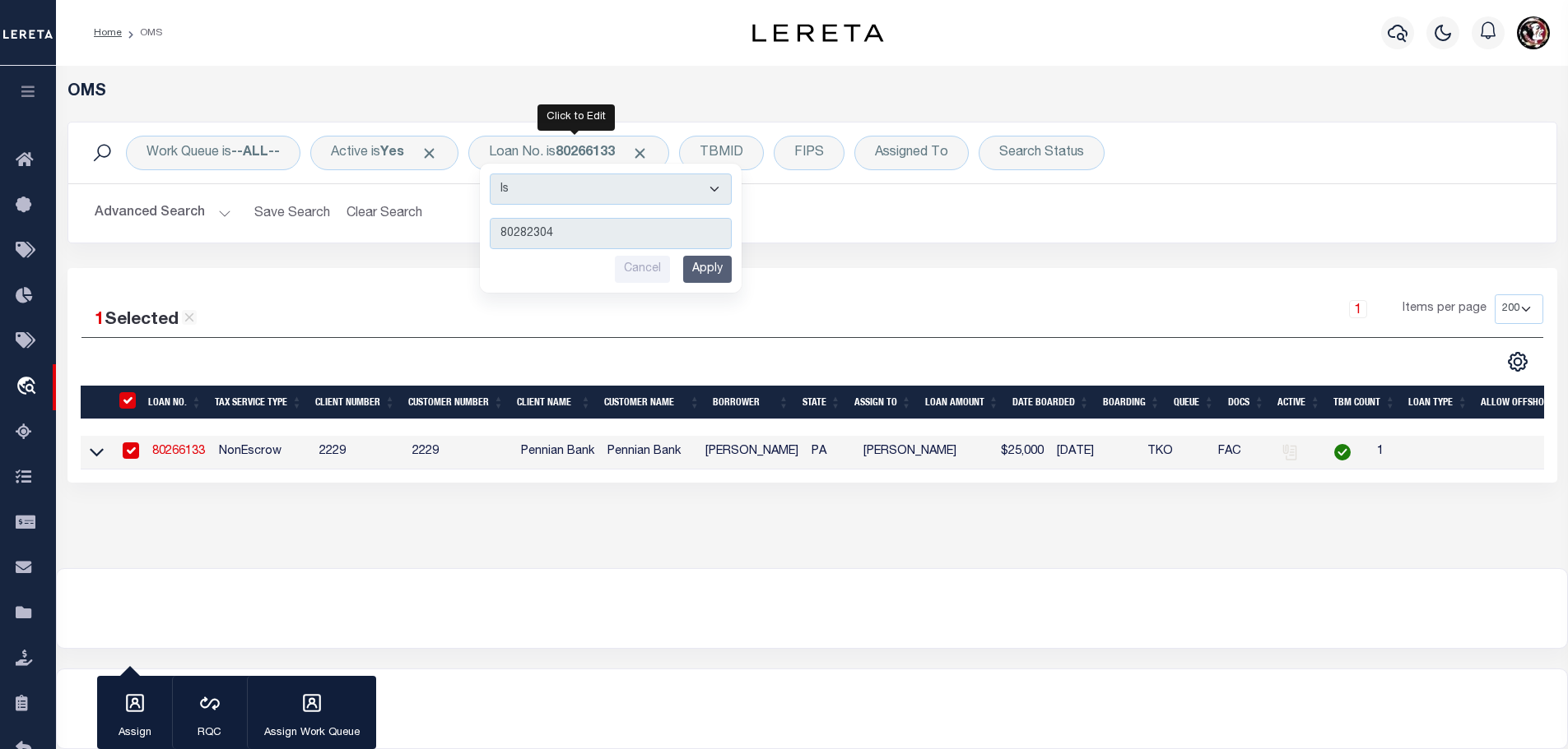
click at [703, 265] on input "Apply" at bounding box center [707, 268] width 49 height 27
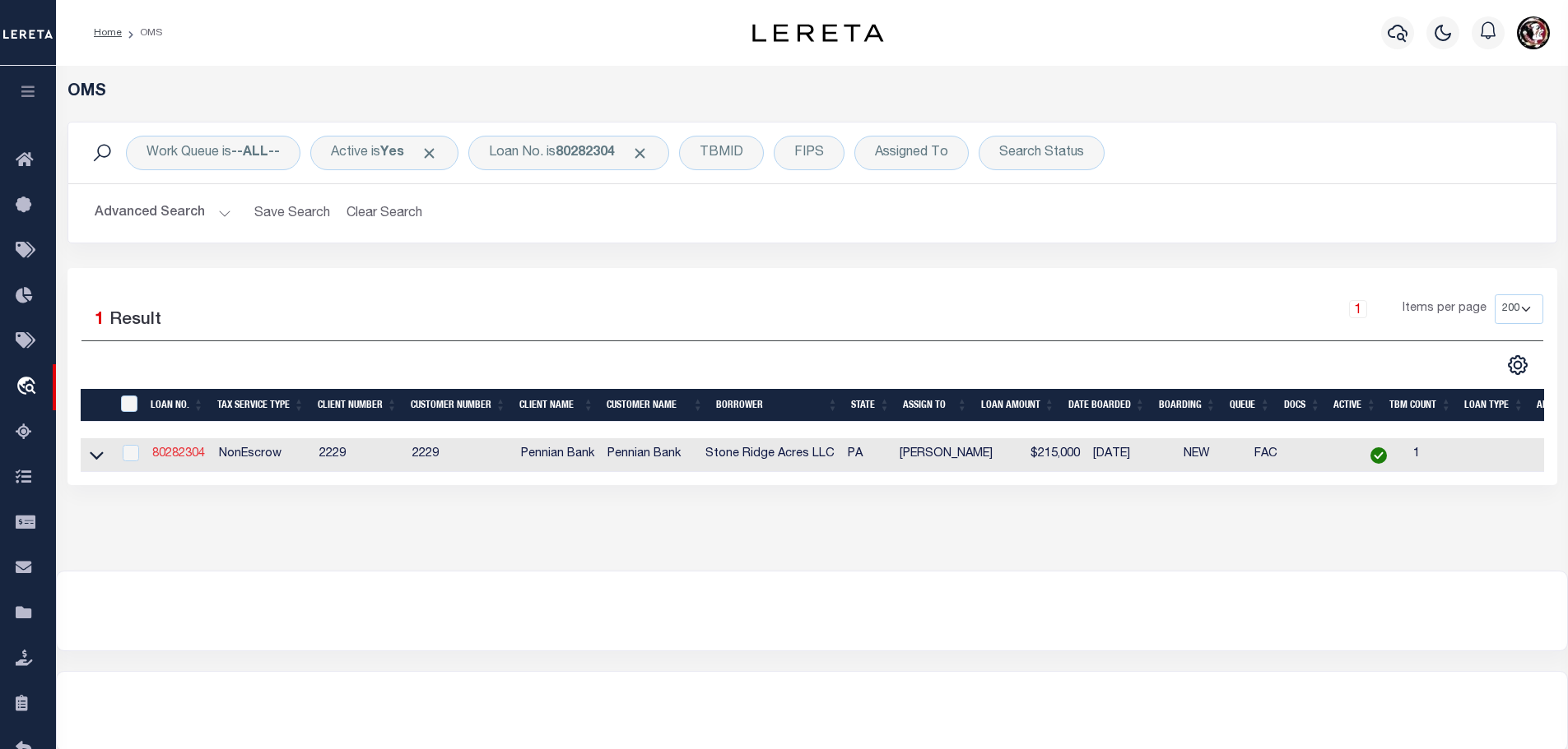
click at [180, 451] on link "80282304" at bounding box center [178, 454] width 53 height 11
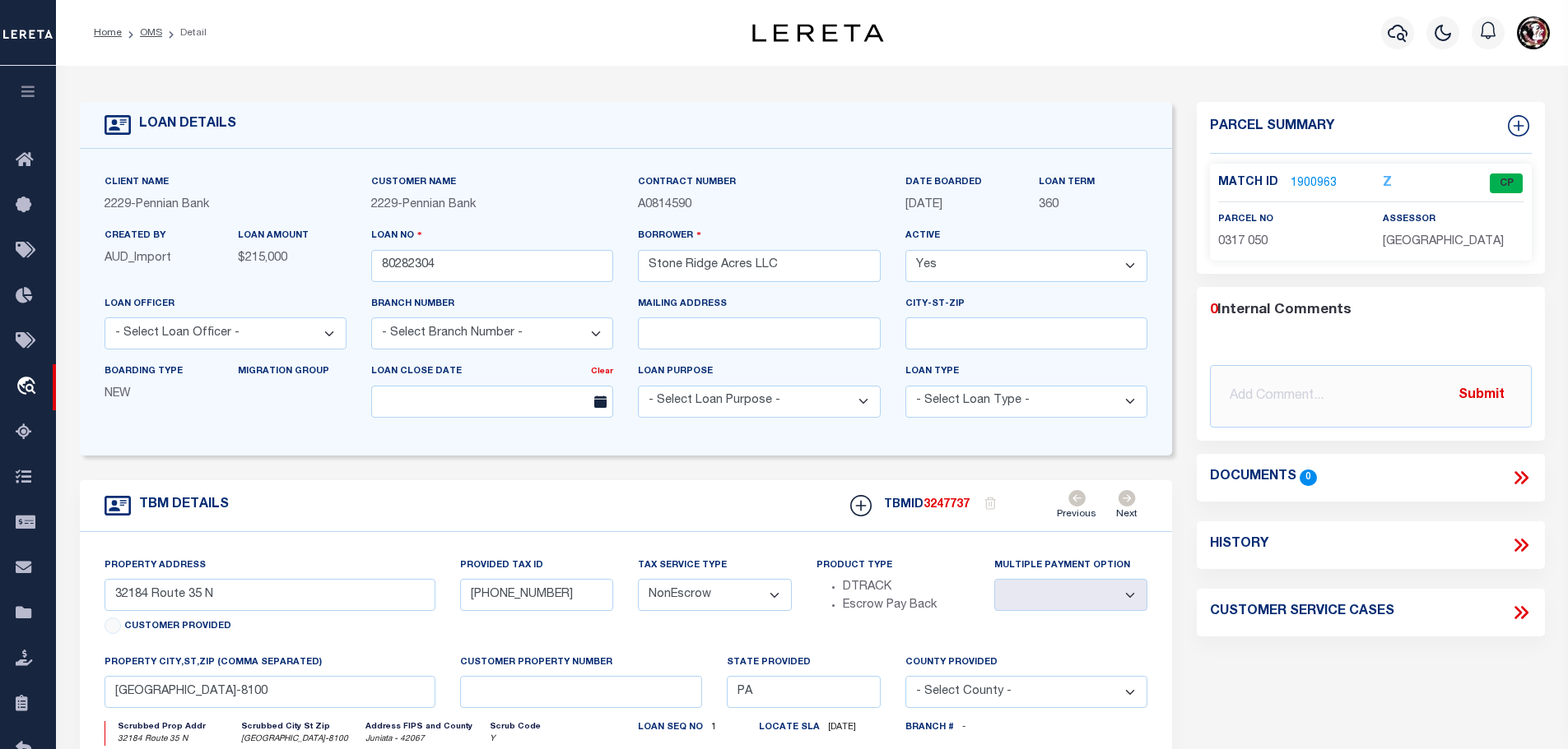
click at [1302, 180] on link "1900963" at bounding box center [1313, 184] width 46 height 18
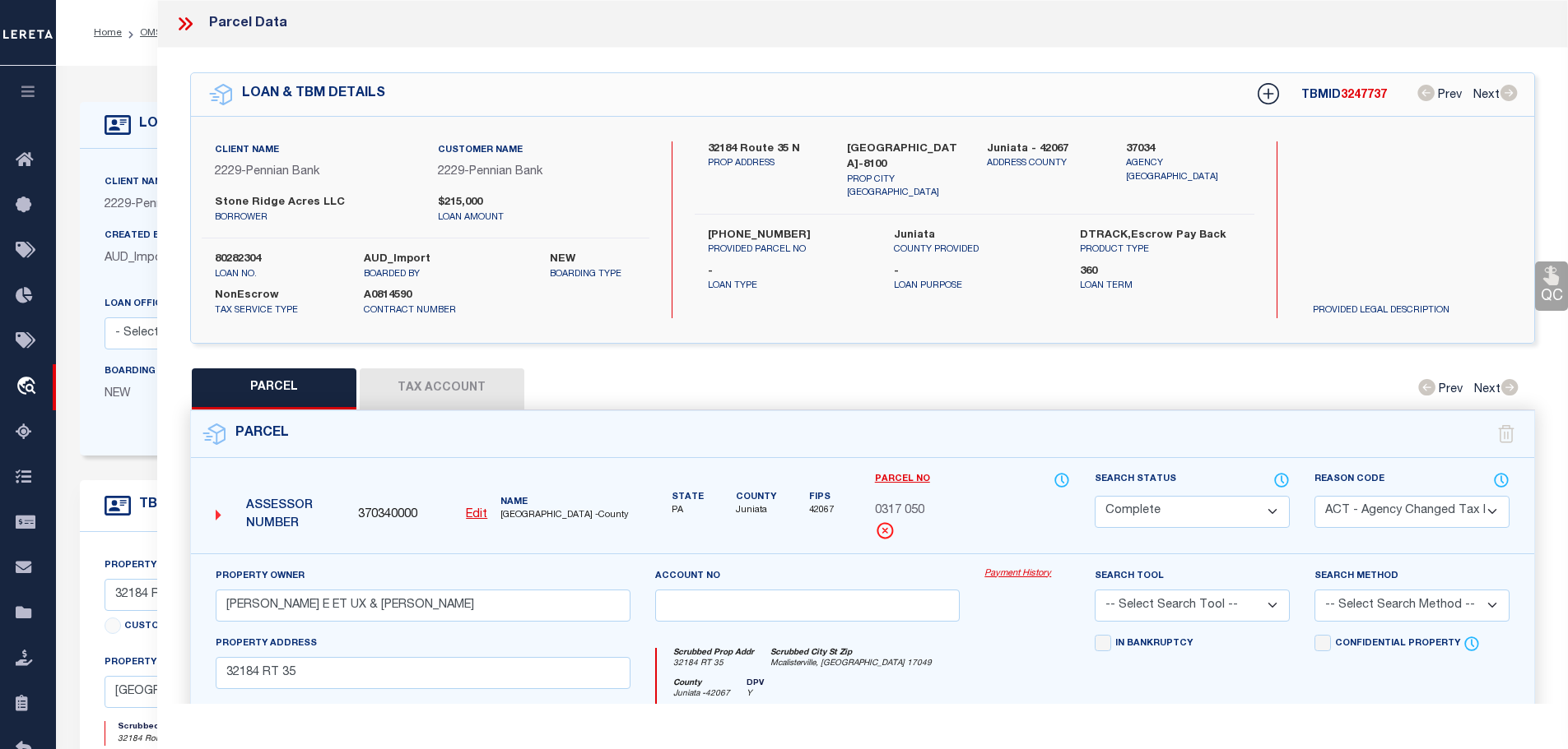
click at [438, 371] on button "Tax Account" at bounding box center [442, 389] width 164 height 42
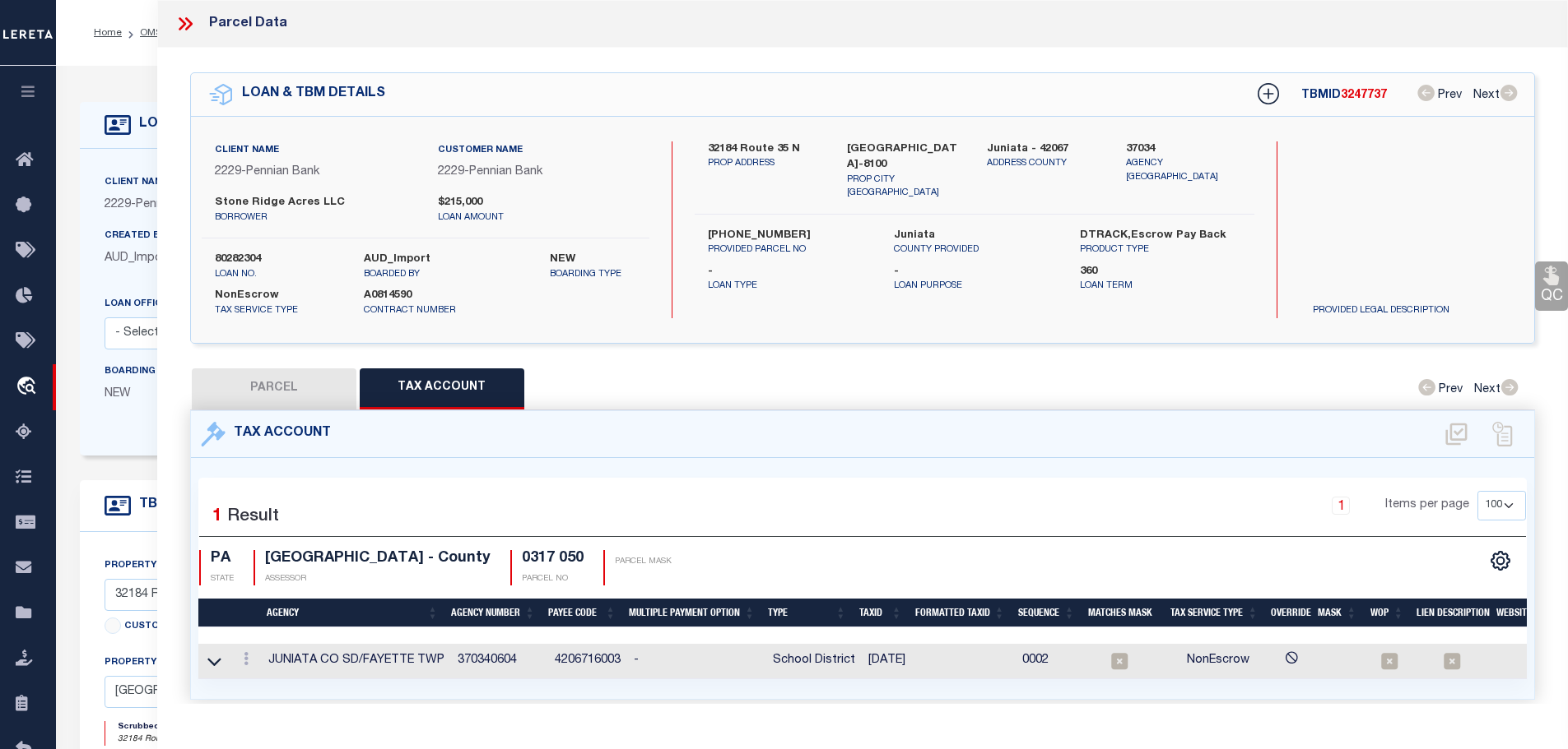
click at [288, 371] on button "PARCEL" at bounding box center [274, 389] width 164 height 42
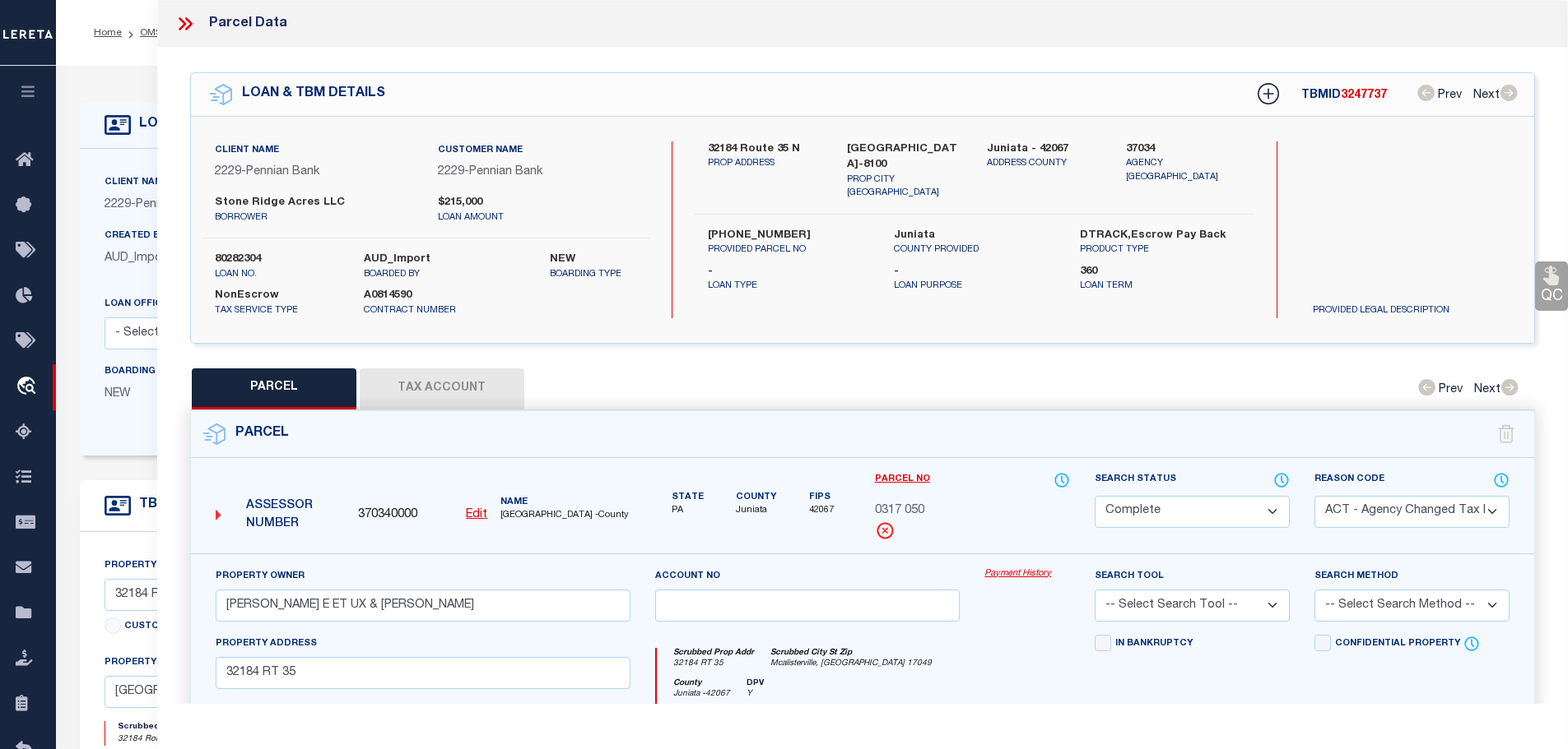
click at [436, 385] on button "Tax Account" at bounding box center [442, 389] width 164 height 42
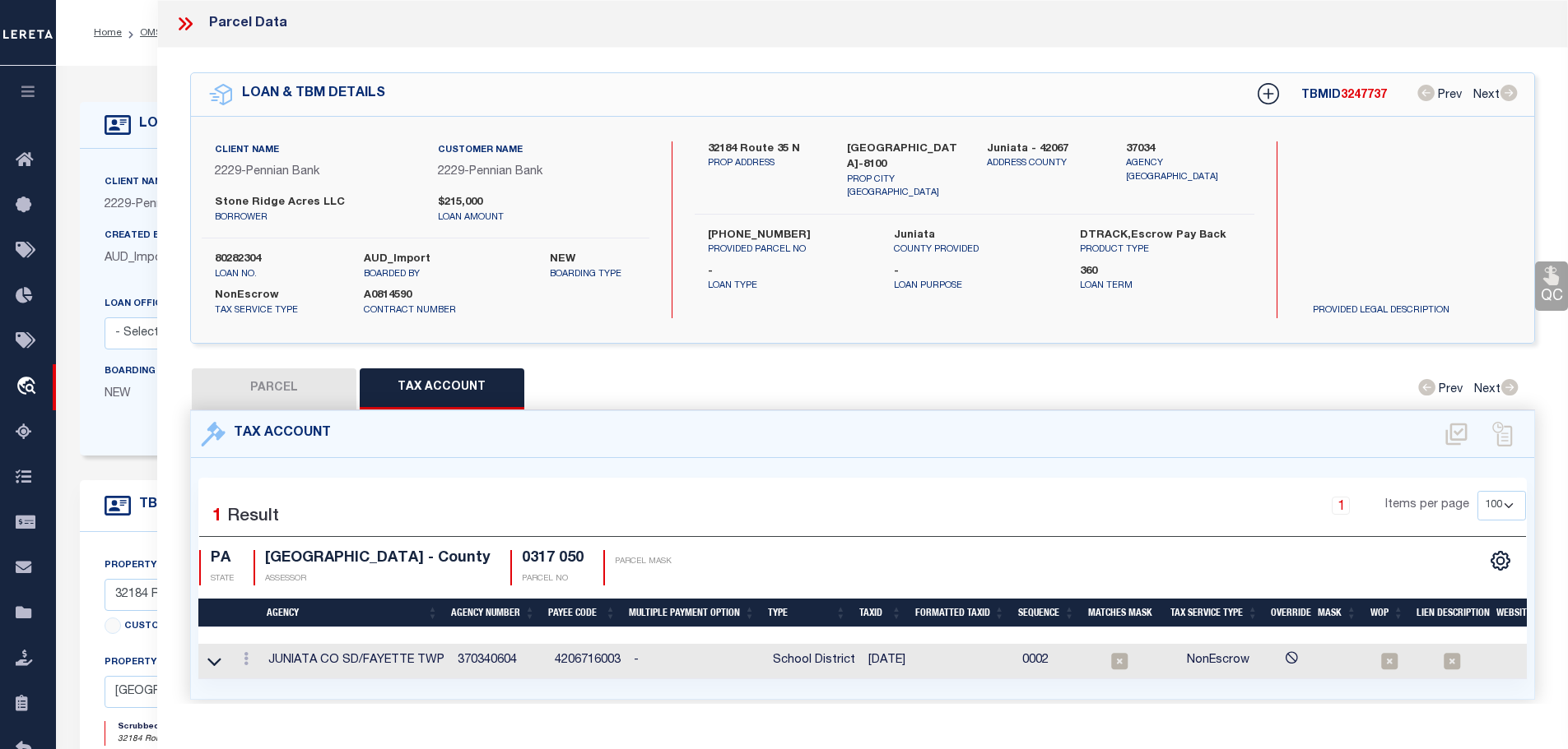
click at [309, 378] on button "PARCEL" at bounding box center [274, 389] width 164 height 42
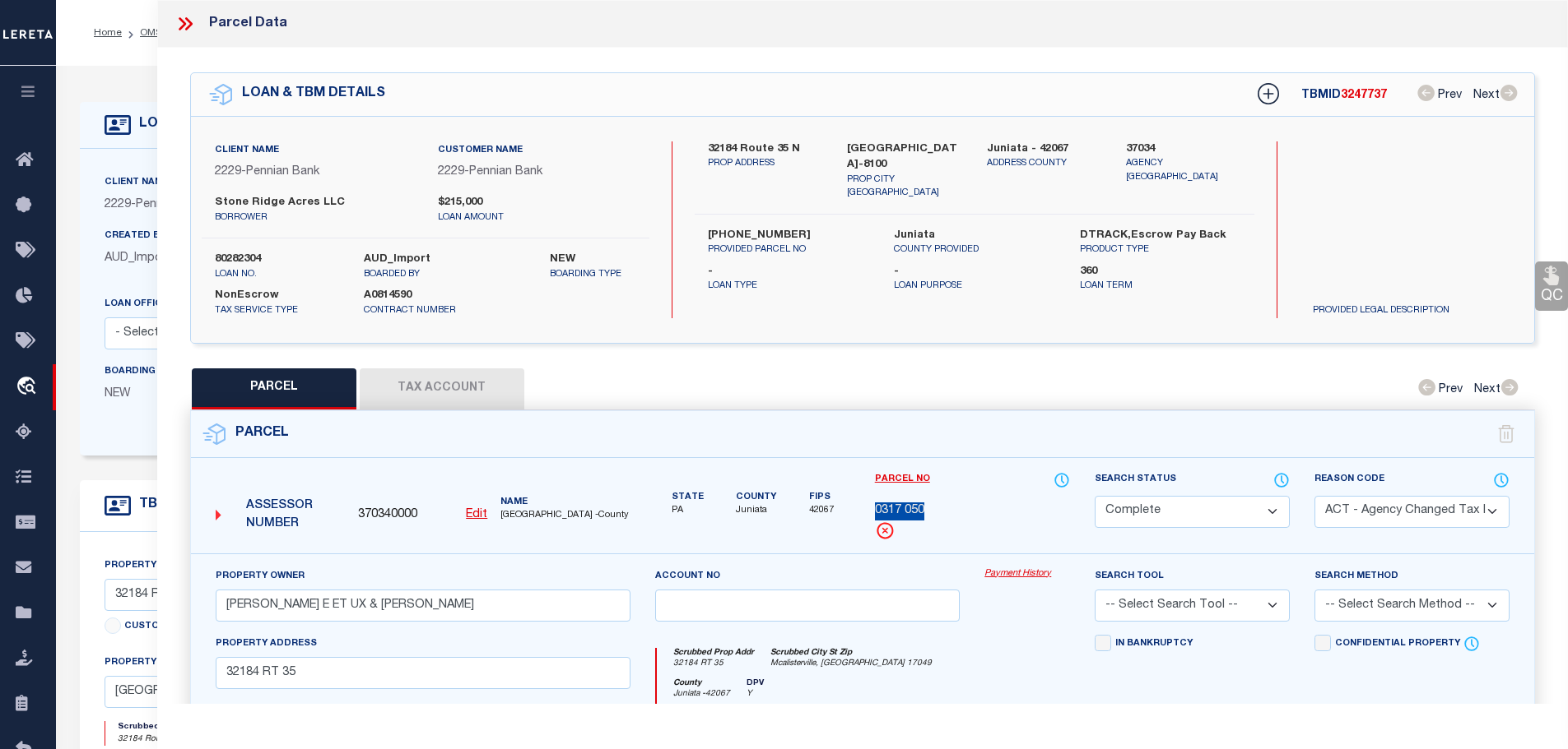
drag, startPoint x: 872, startPoint y: 508, endPoint x: 925, endPoint y: 511, distance: 53.1
click at [925, 511] on div "0317 050" at bounding box center [972, 512] width 195 height 18
click at [498, 374] on button "Tax Account" at bounding box center [442, 389] width 164 height 42
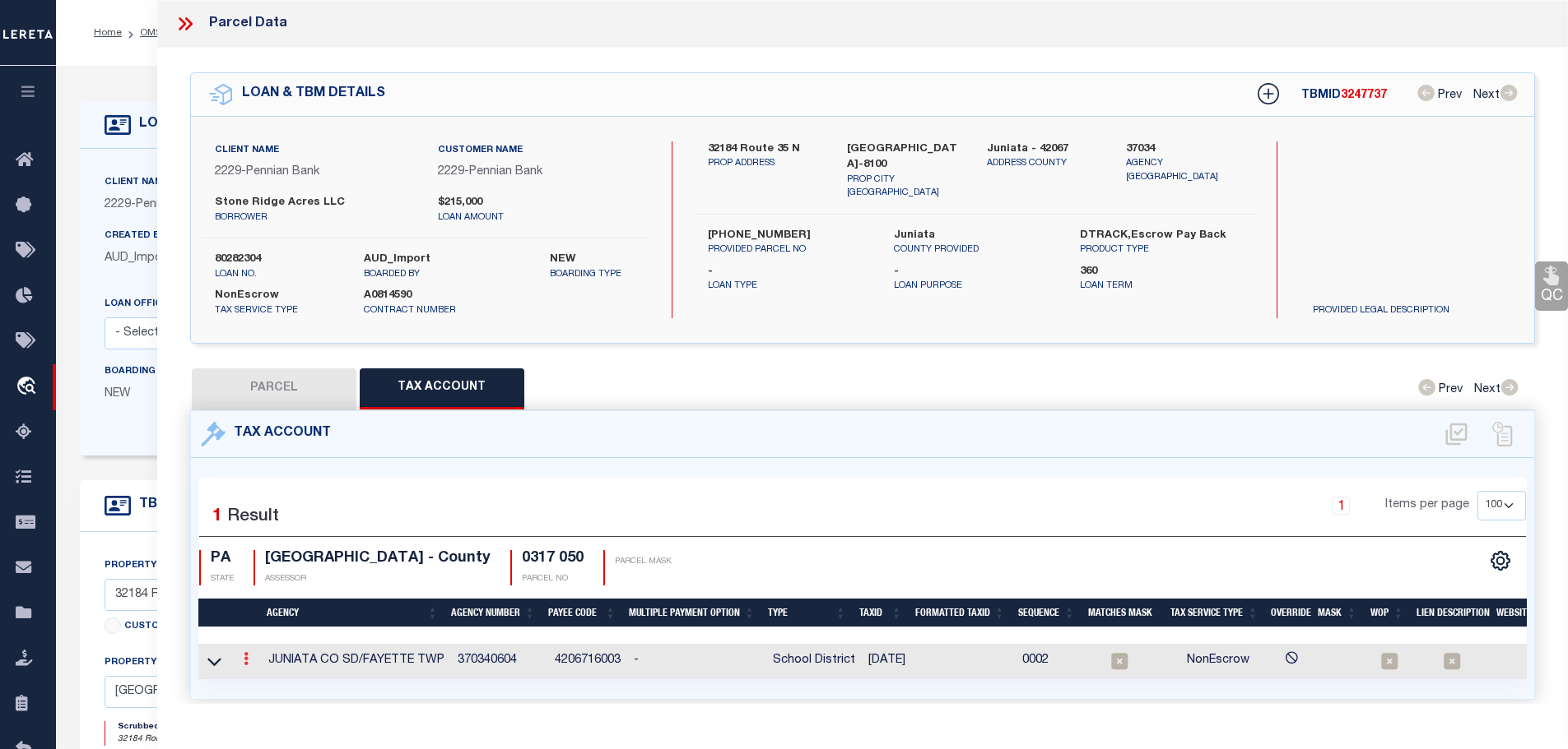
click at [245, 658] on icon at bounding box center [245, 659] width 5 height 13
click at [261, 681] on icon "" at bounding box center [263, 684] width 12 height 12
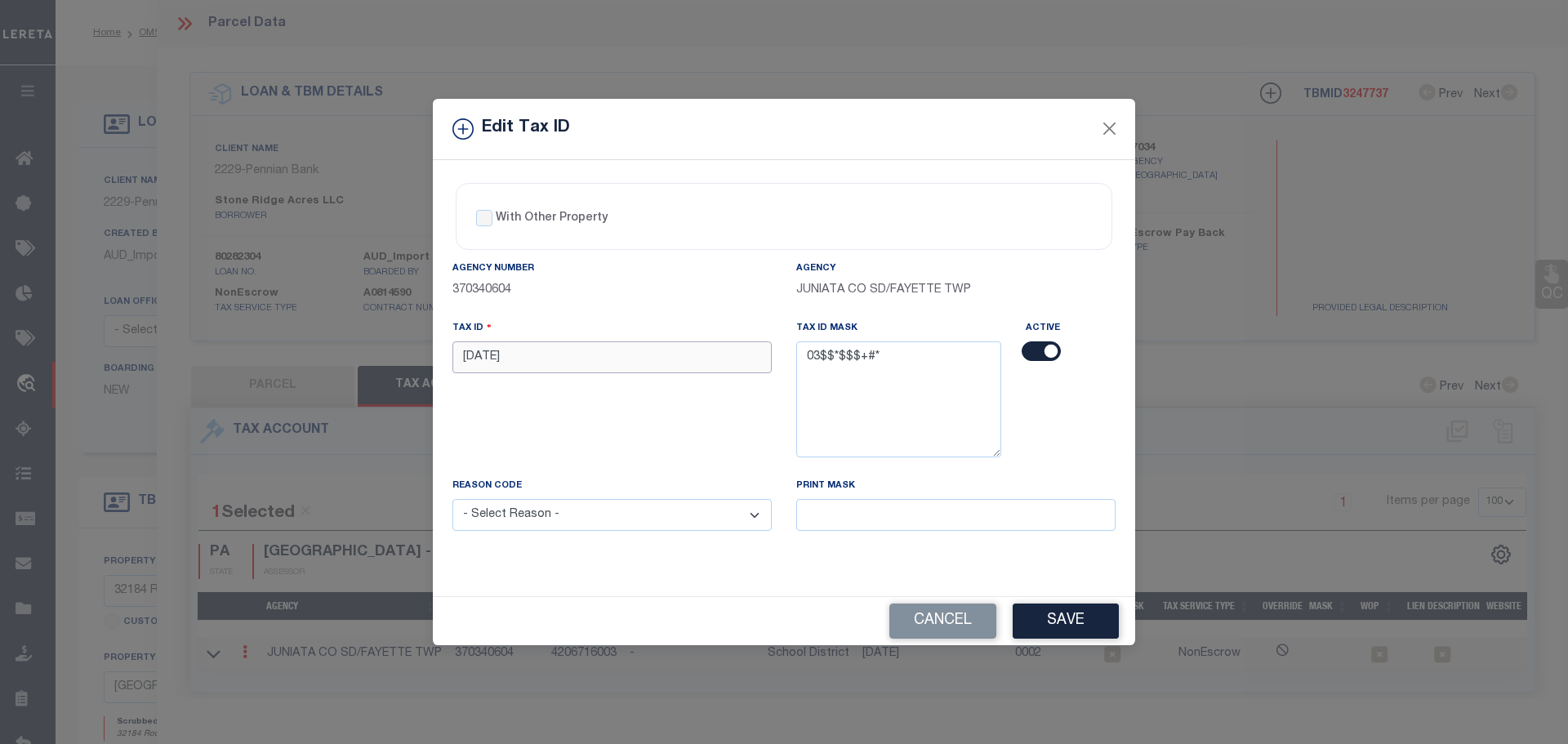
click at [550, 361] on input "[DATE]" at bounding box center [612, 357] width 320 height 32
paste input "0317 0"
click at [602, 517] on select "- Select Reason - 099 - Other (Provide additional detail) ACT - Agency Changed …" at bounding box center [612, 515] width 320 height 32
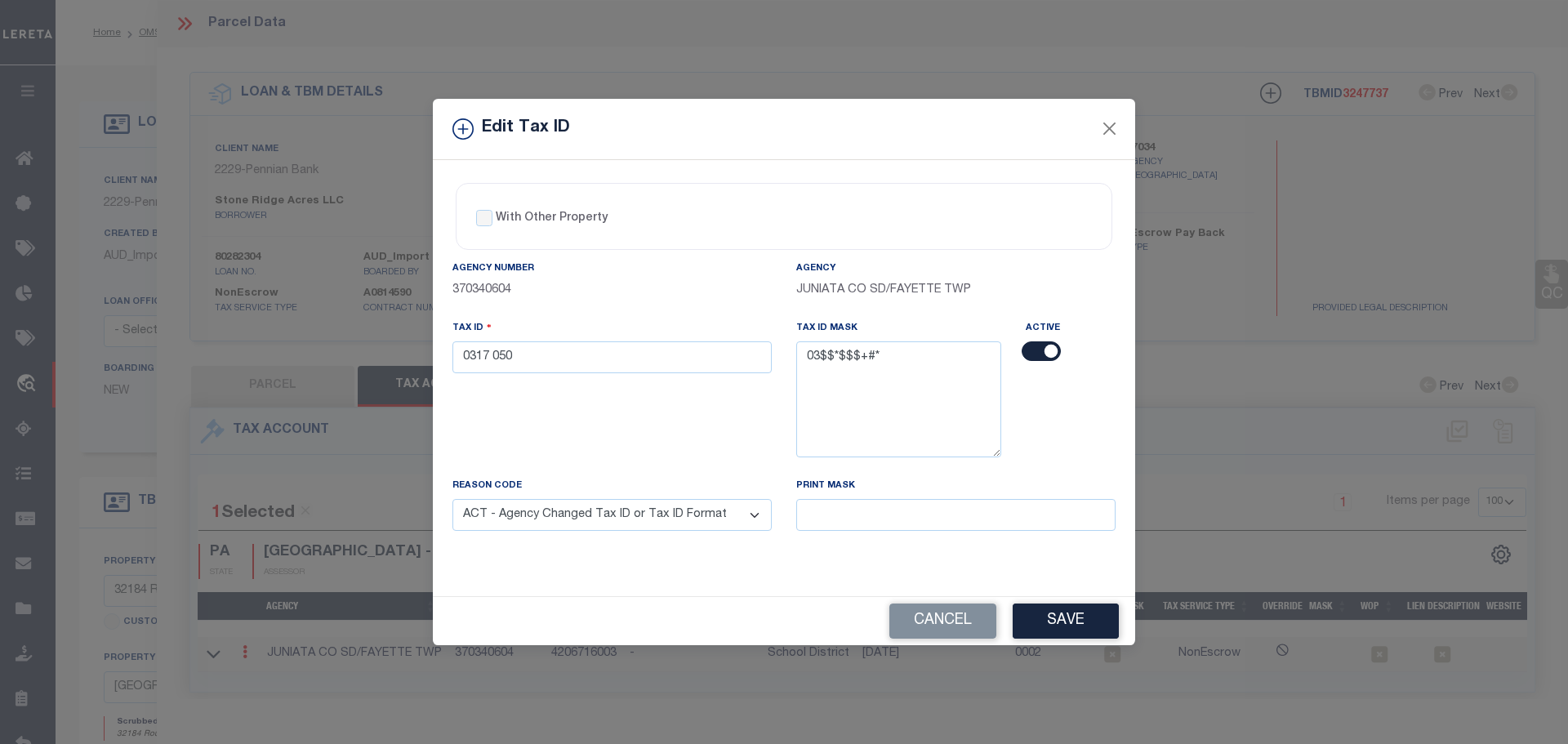
click at [452, 500] on select "- Select Reason - 099 - Other (Provide additional detail) ACT - Agency Changed …" at bounding box center [612, 515] width 320 height 32
click at [1079, 633] on button "Save" at bounding box center [1066, 621] width 106 height 35
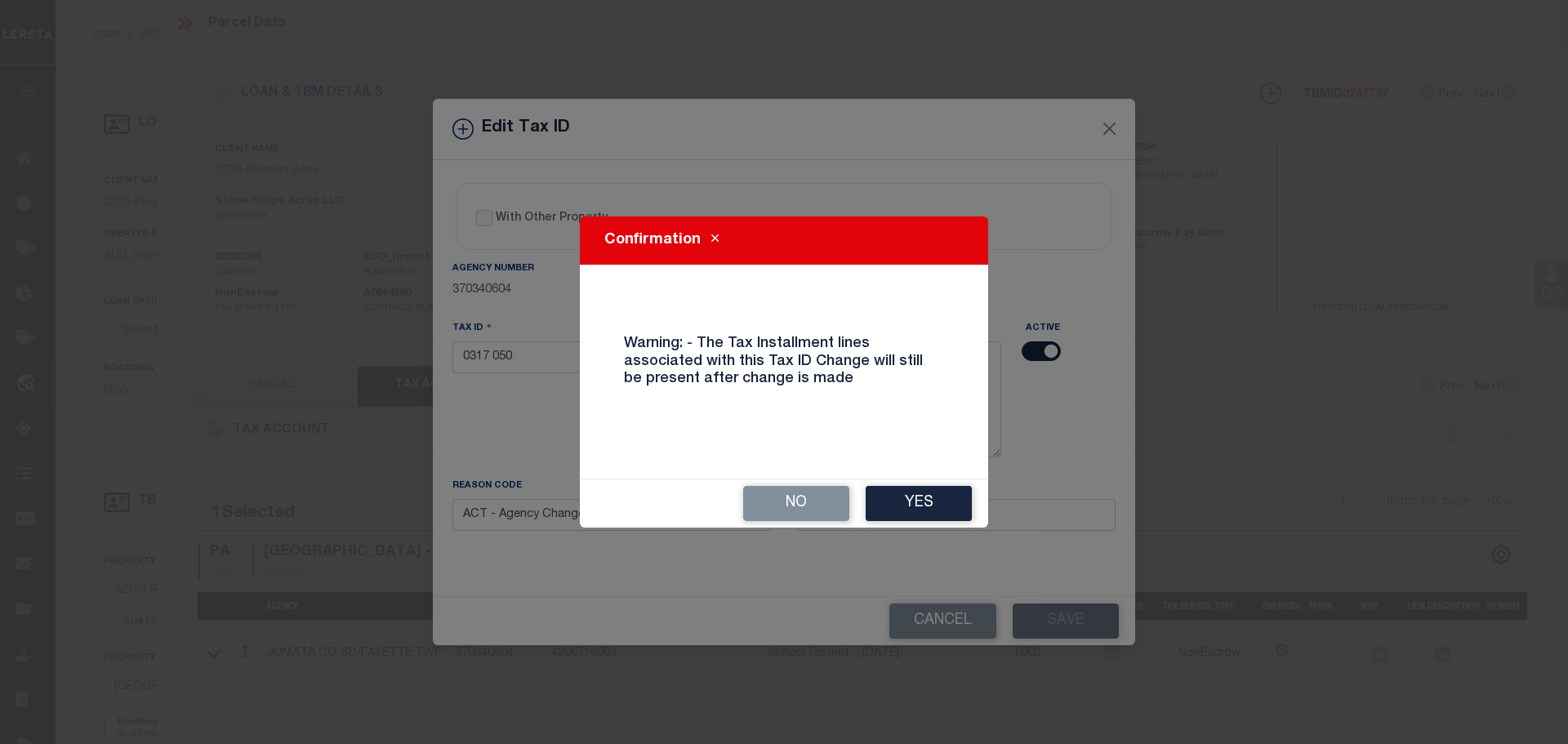
click at [887, 479] on div "No Yes" at bounding box center [784, 503] width 408 height 49
click at [898, 501] on button "Yes" at bounding box center [919, 504] width 106 height 35
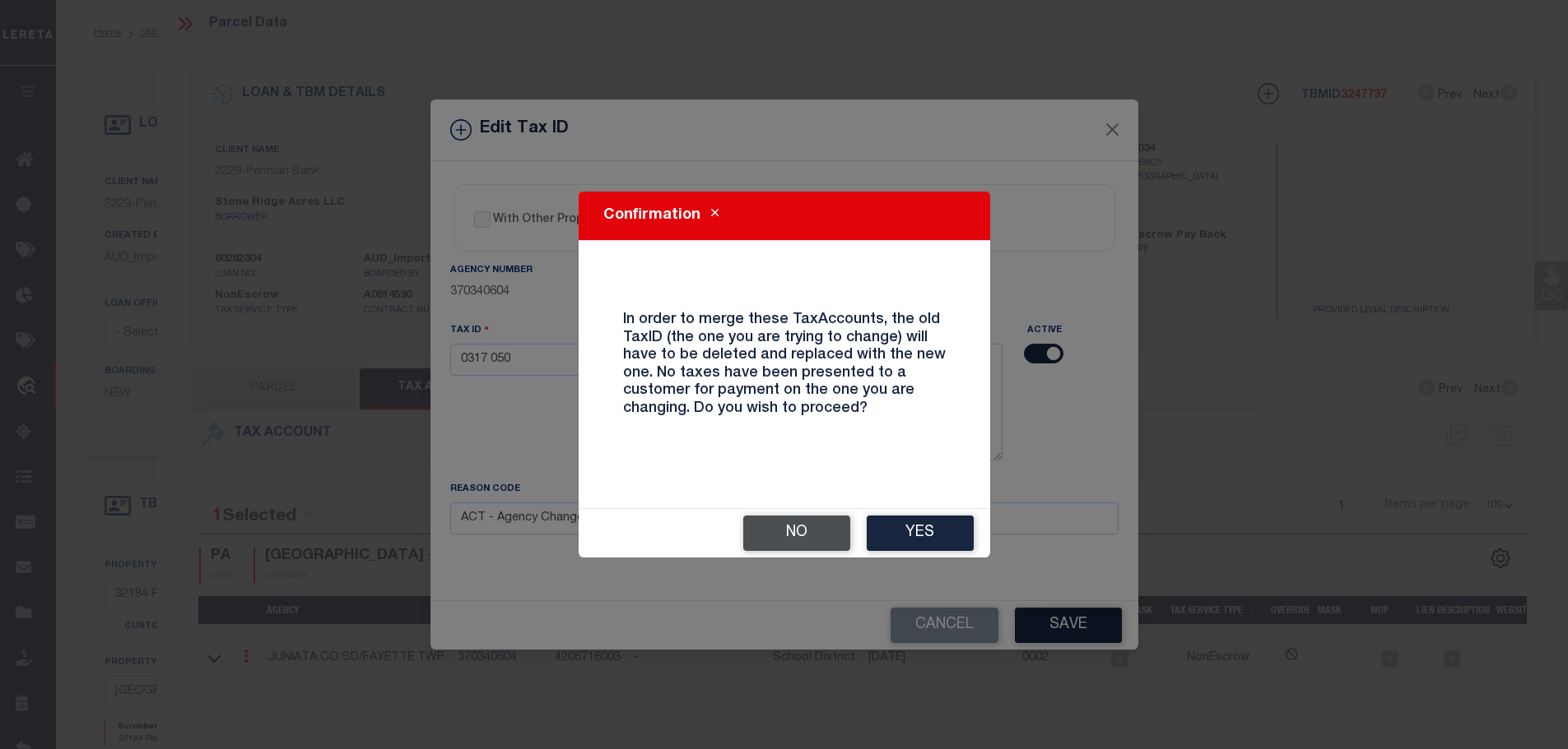
click at [784, 530] on button "No" at bounding box center [796, 533] width 107 height 35
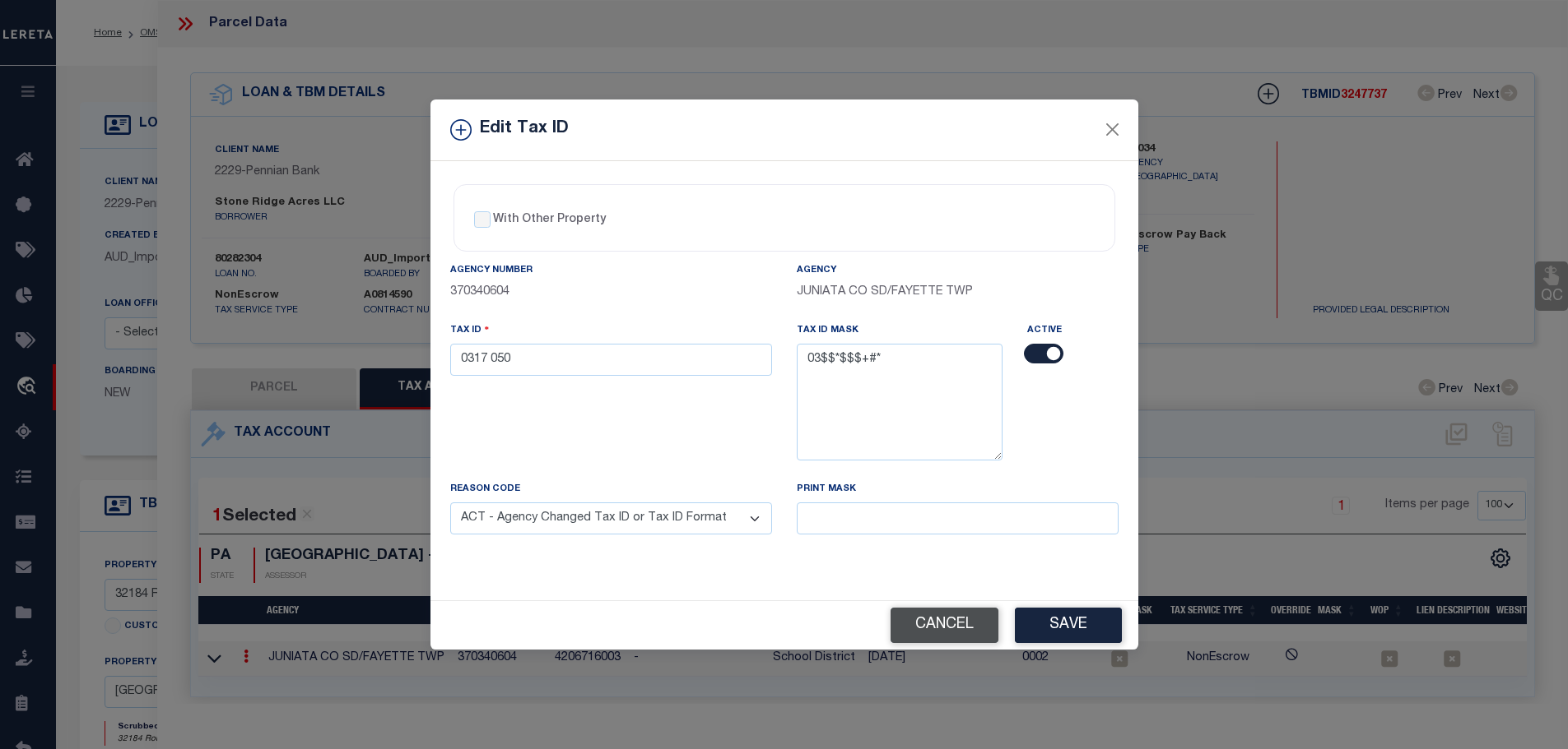
click at [932, 615] on button "Cancel" at bounding box center [944, 625] width 108 height 35
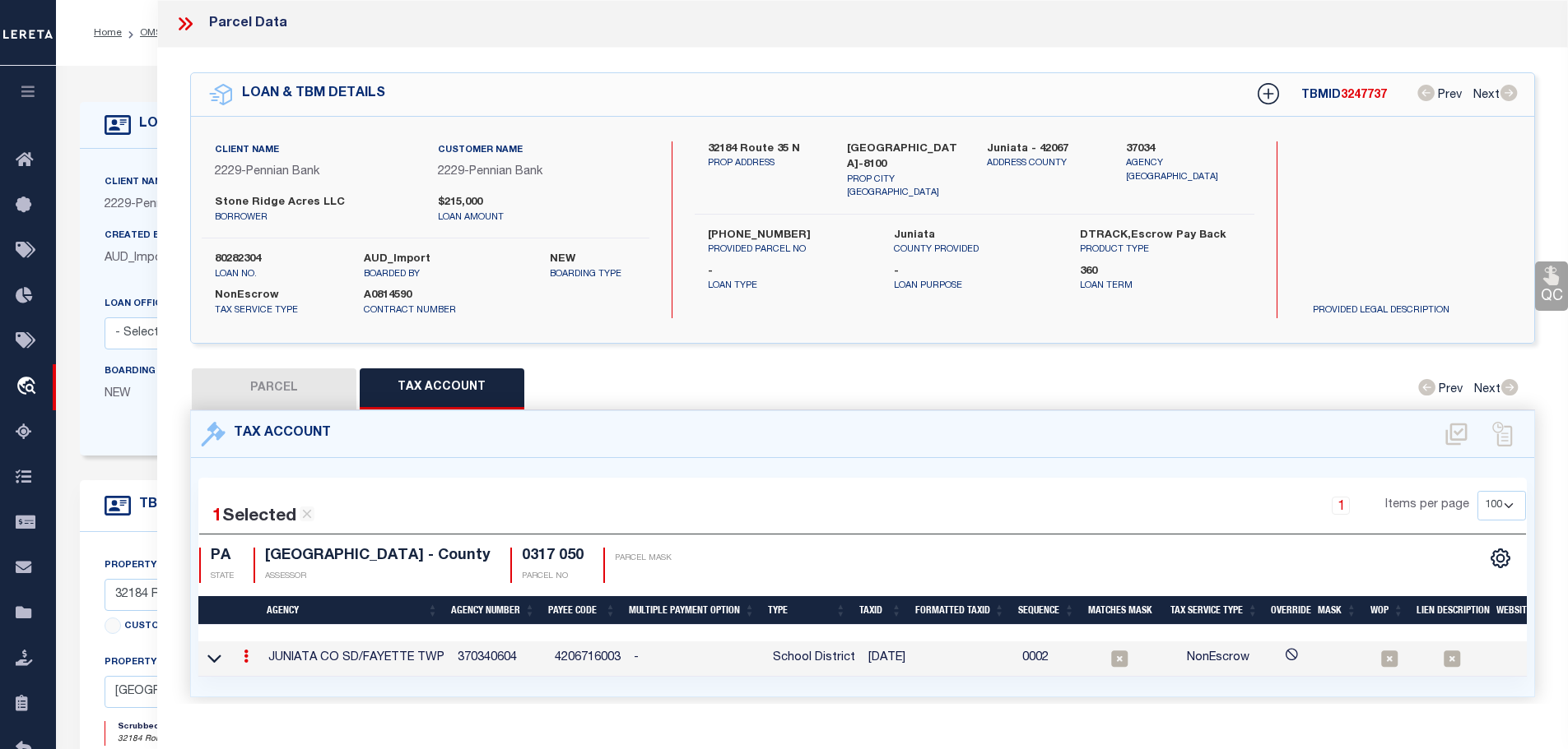
click at [186, 22] on icon at bounding box center [185, 23] width 21 height 21
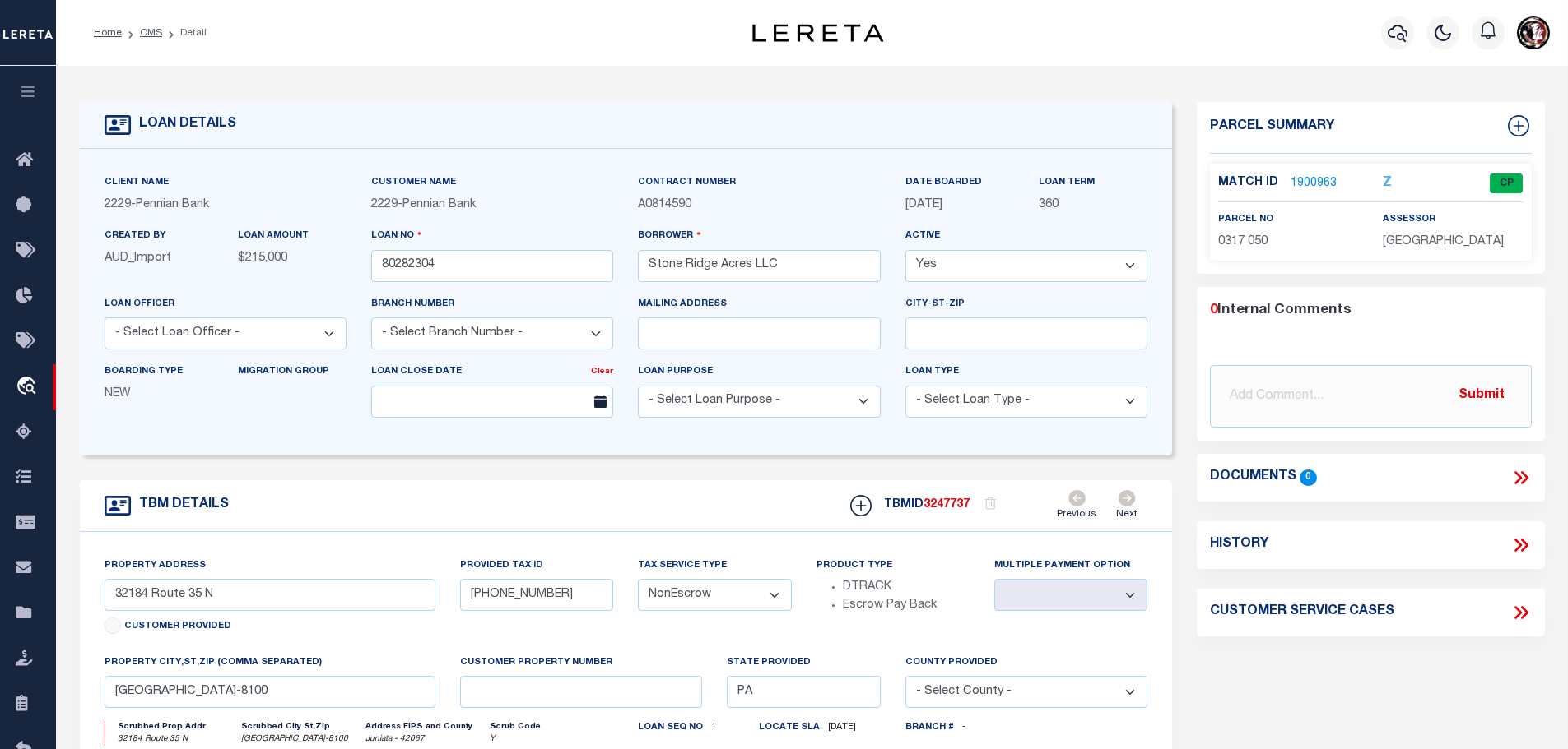
click at [139, 27] on li "OMS" at bounding box center [142, 33] width 41 height 15
click at [140, 28] on link "OMS" at bounding box center [151, 32] width 22 height 10
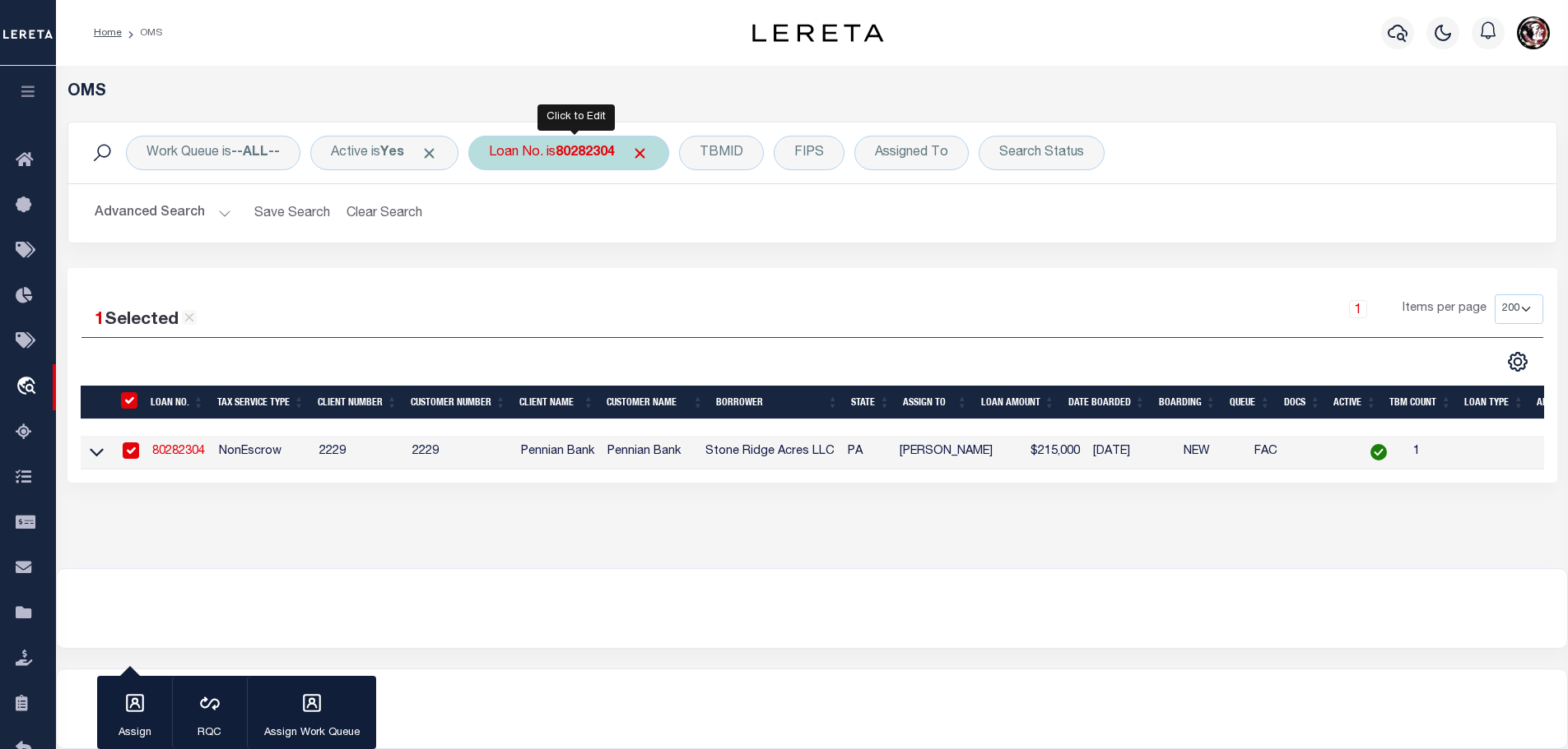
click at [571, 153] on b "80282304" at bounding box center [585, 153] width 59 height 13
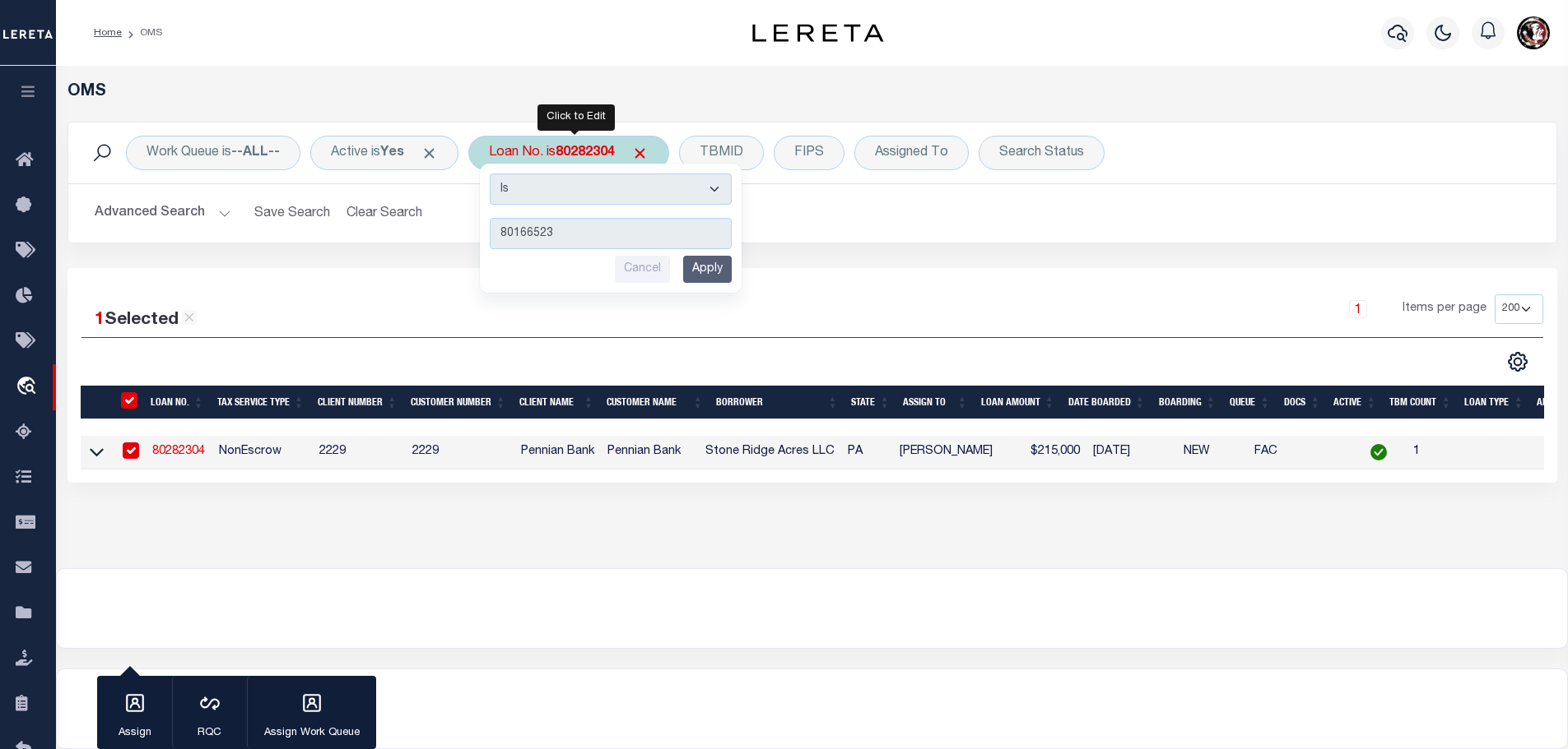
click at [708, 274] on input "Apply" at bounding box center [707, 268] width 49 height 27
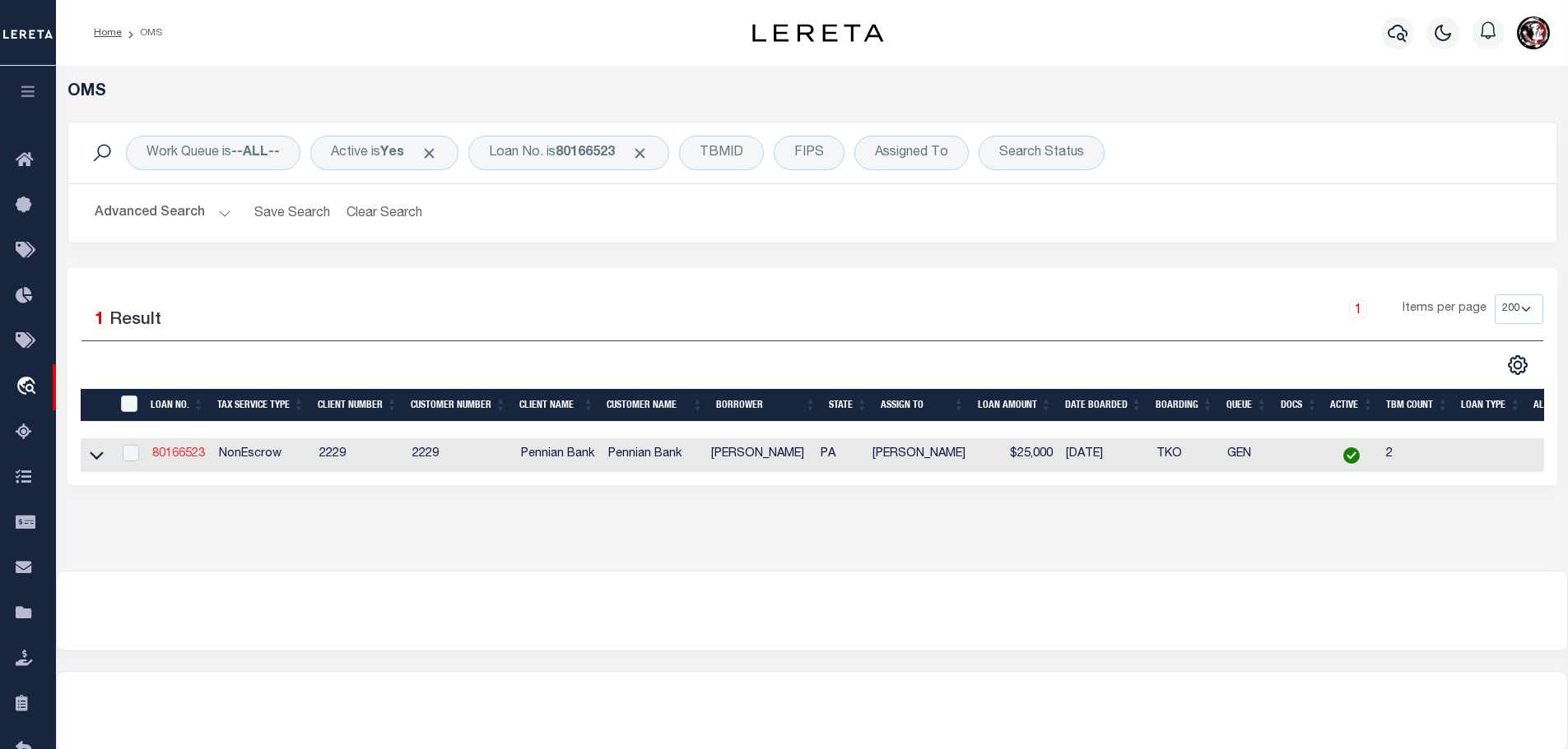
click at [163, 453] on link "80166523" at bounding box center [178, 454] width 53 height 11
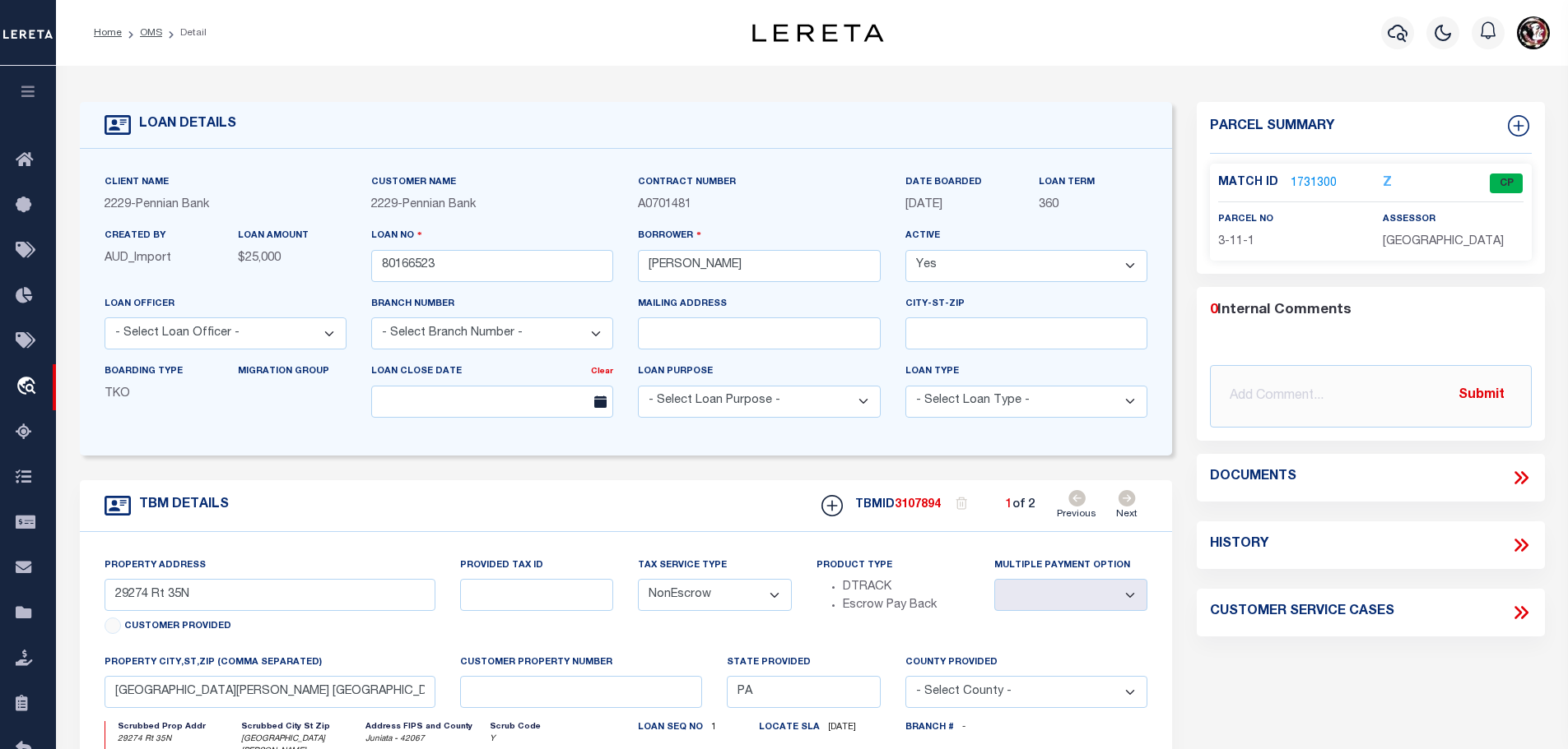
click at [1127, 504] on icon at bounding box center [1127, 499] width 18 height 17
click at [1304, 174] on p "1731668" at bounding box center [1313, 184] width 46 height 18
click at [1305, 178] on link "1731668" at bounding box center [1313, 184] width 46 height 18
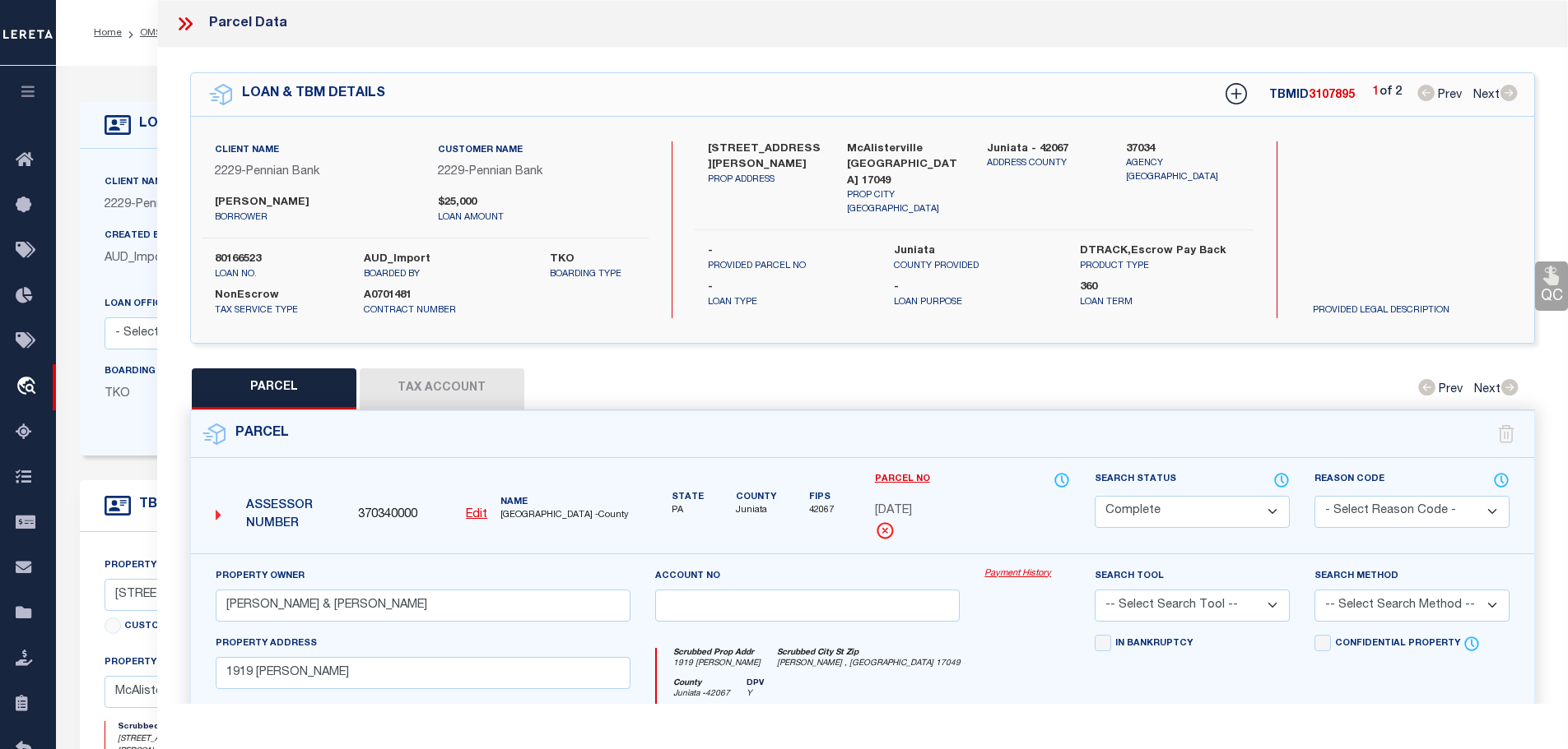
click at [468, 392] on button "Tax Account" at bounding box center [442, 389] width 164 height 42
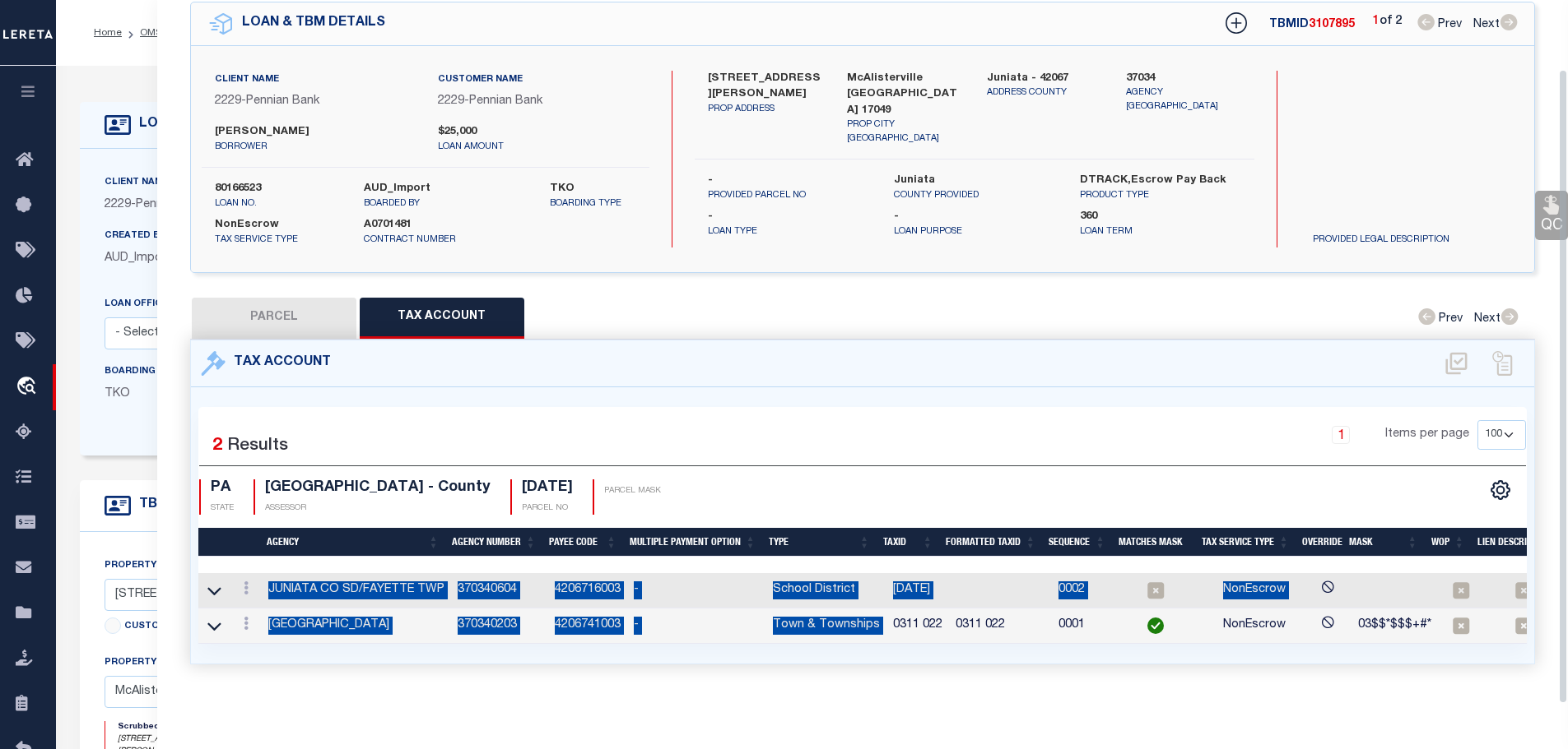
scroll to position [77, 0]
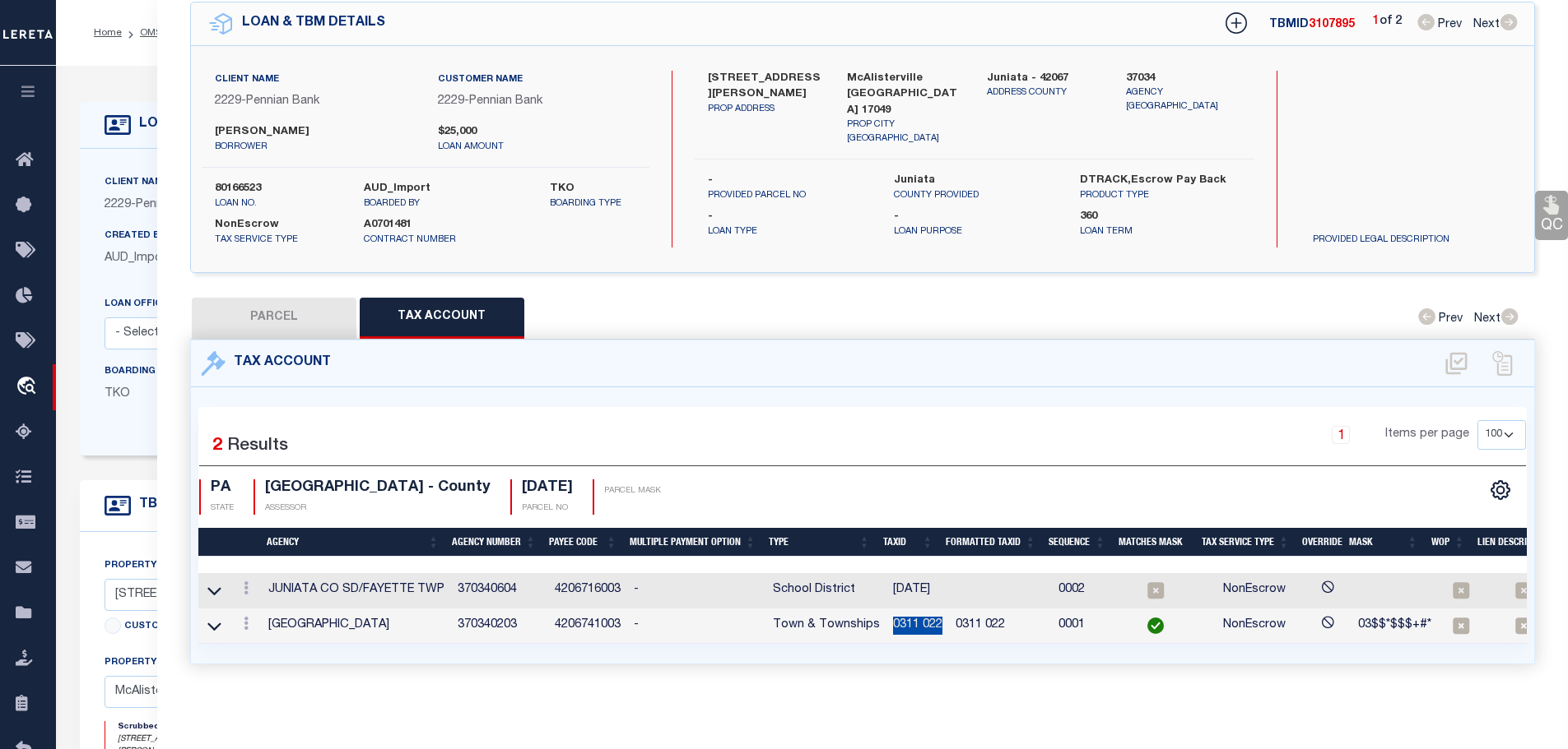
drag, startPoint x: 886, startPoint y: 690, endPoint x: 936, endPoint y: 618, distance: 87.7
click at [936, 618] on td "0311 022" at bounding box center [917, 626] width 63 height 35
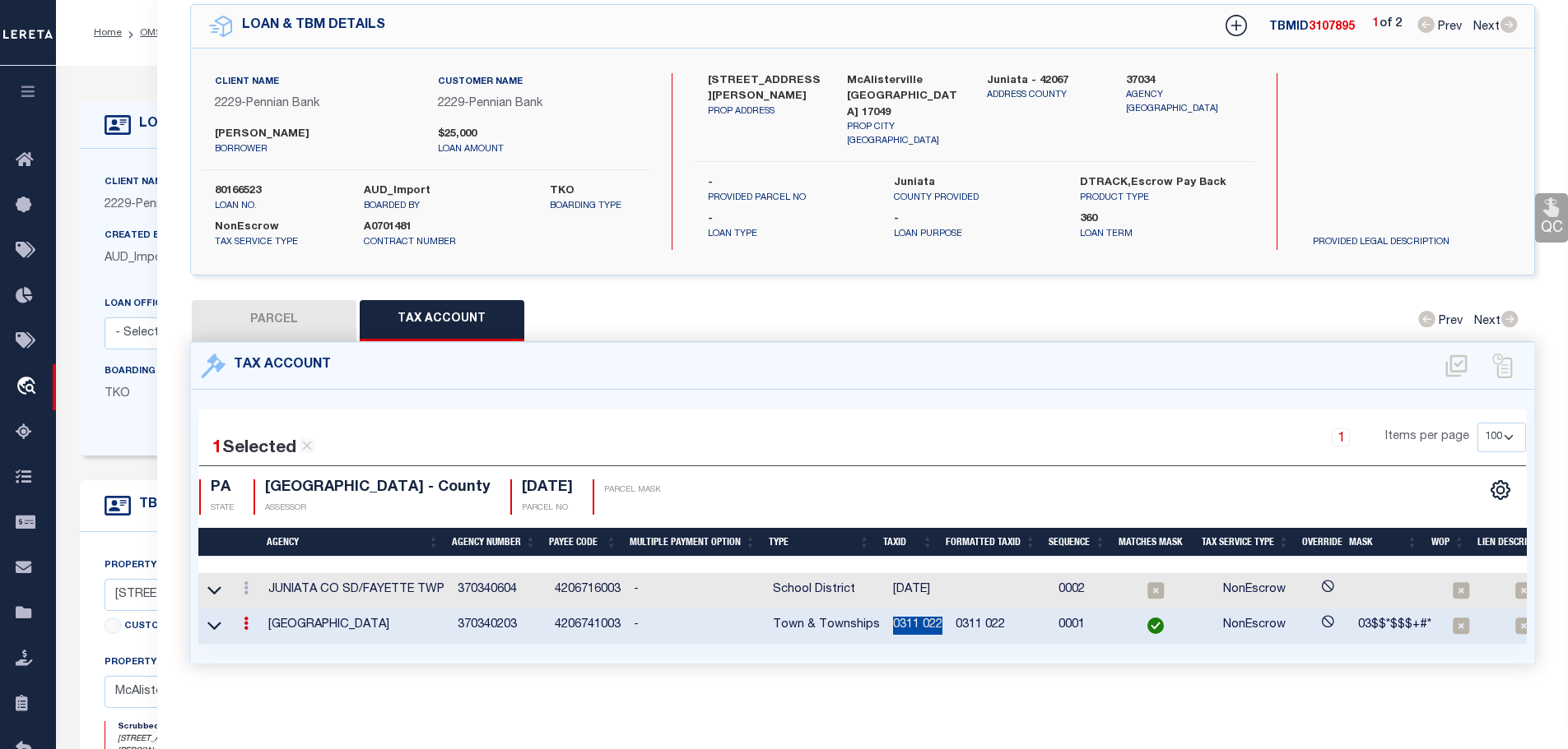
click at [245, 584] on link at bounding box center [246, 590] width 18 height 13
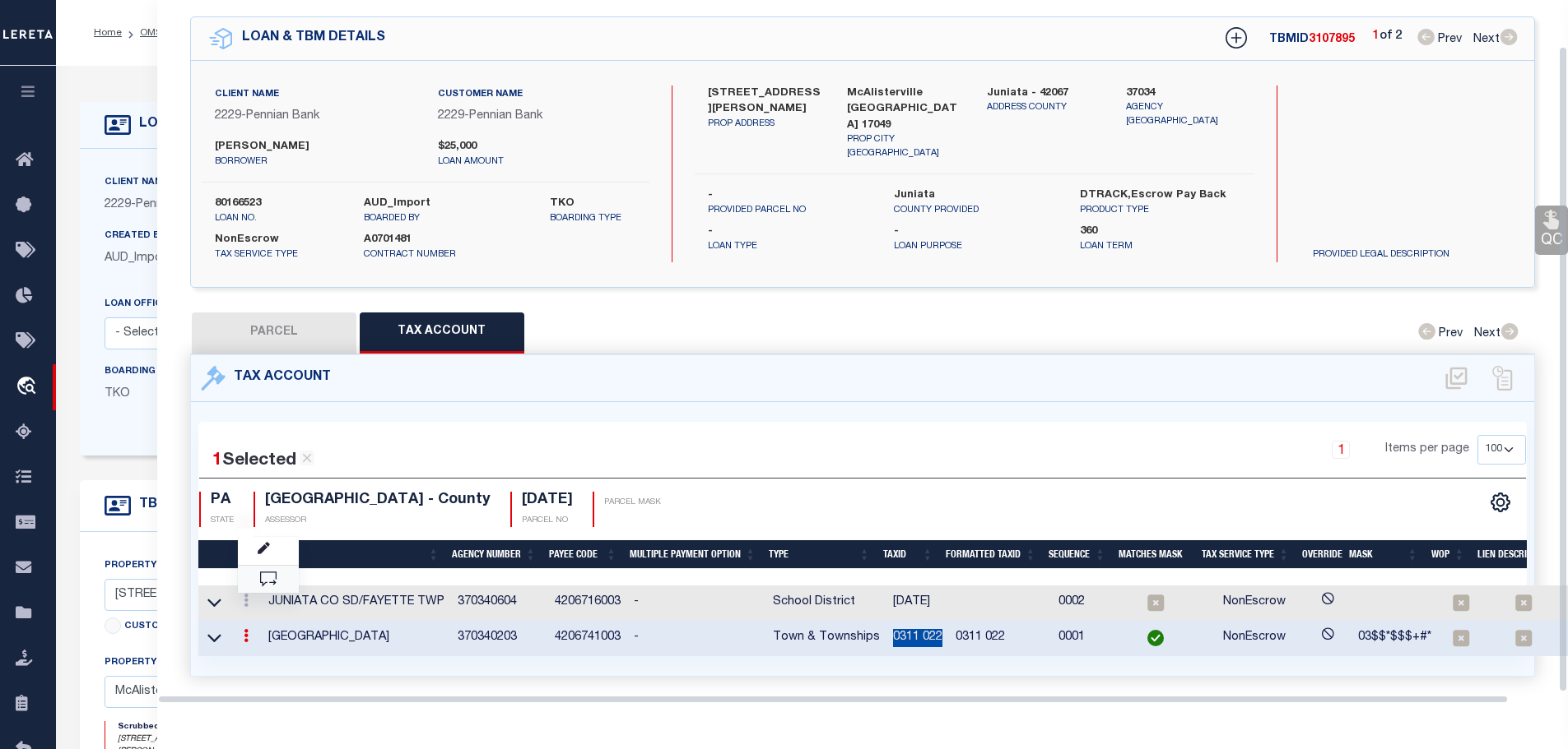
scroll to position [50, 0]
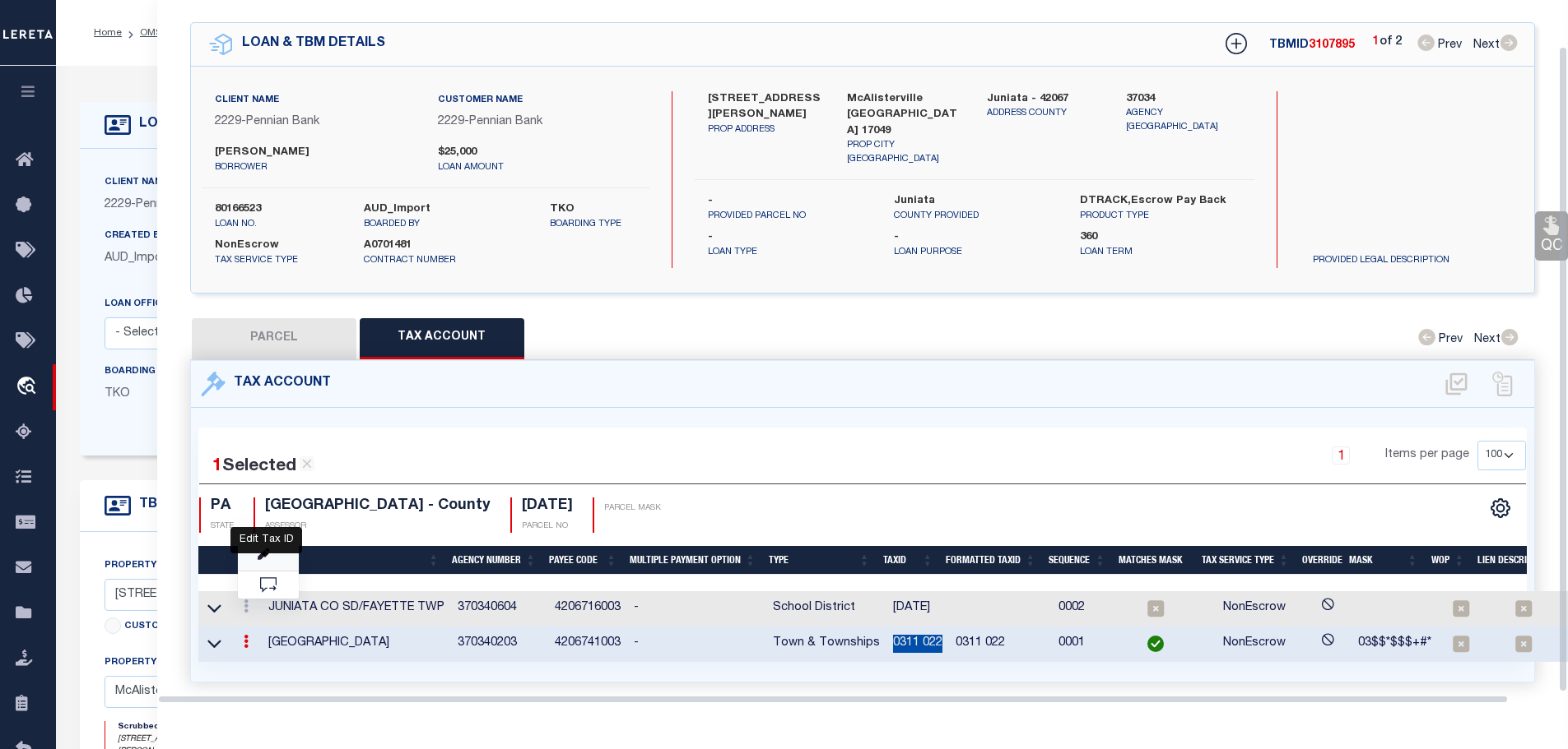
click at [270, 549] on icon "" at bounding box center [263, 554] width 12 height 12
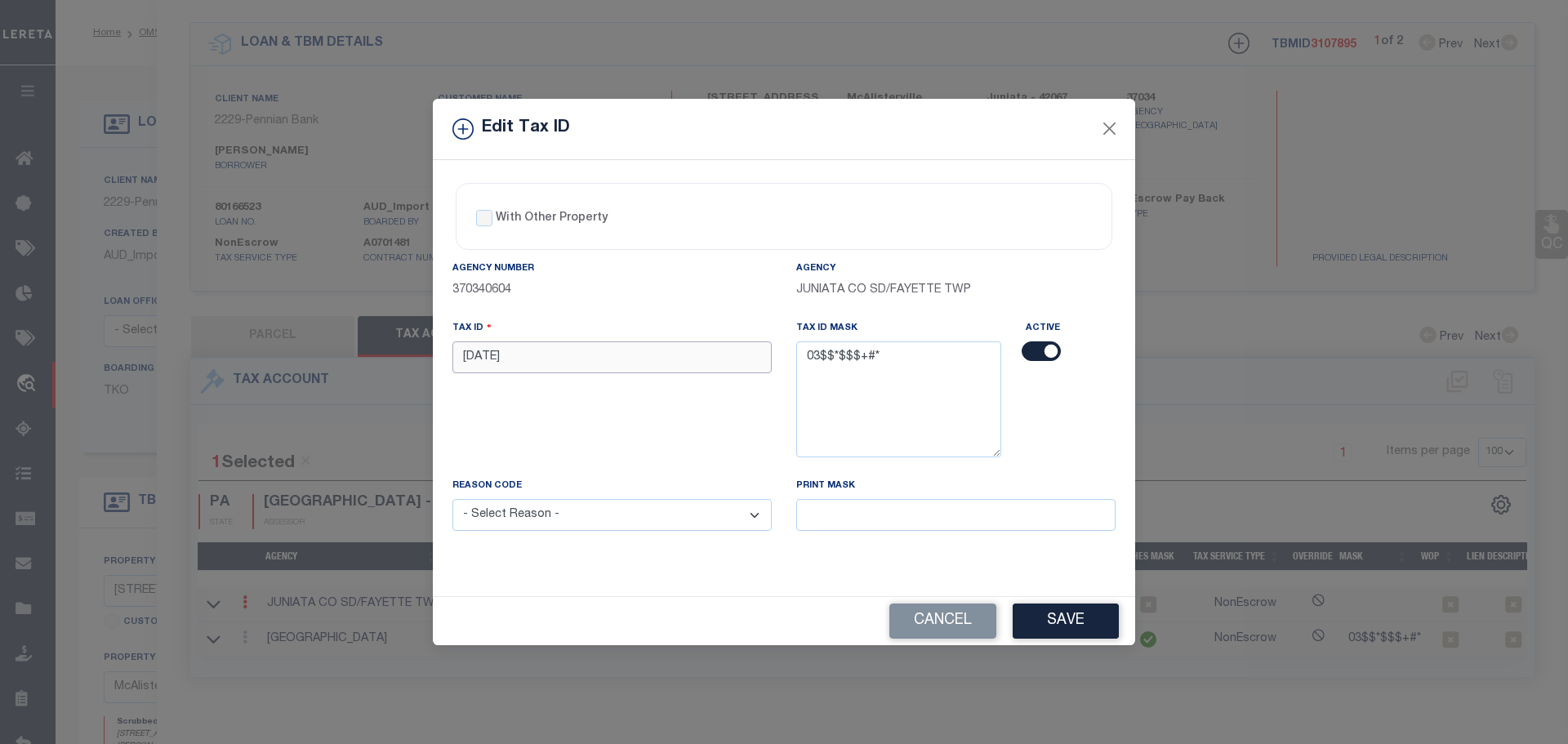
click at [537, 368] on input "[DATE]" at bounding box center [612, 357] width 320 height 32
paste input "0311 0"
click at [558, 527] on select "- Select Reason - 099 - Other (Provide additional detail) ACT - Agency Changed …" at bounding box center [612, 515] width 320 height 32
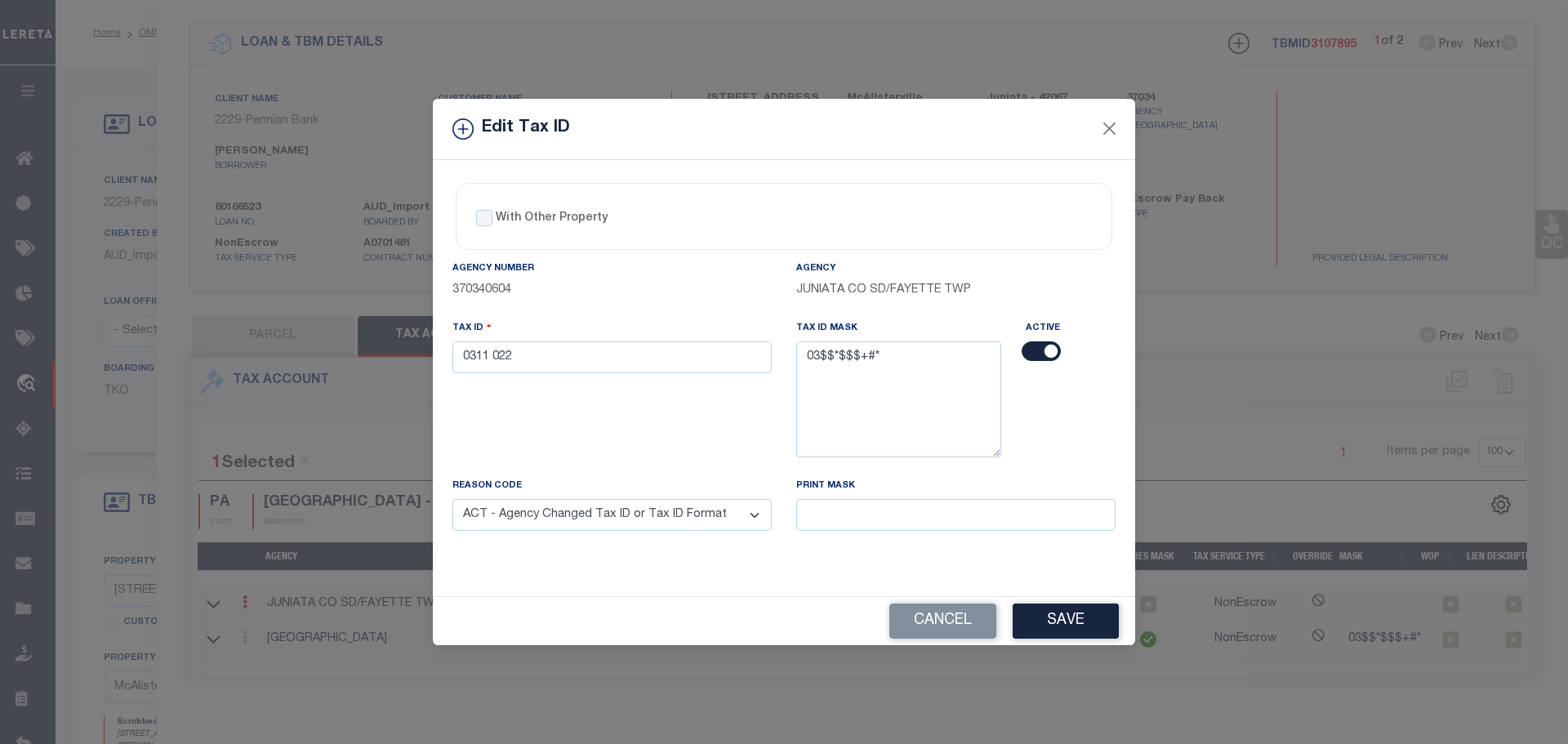
click at [452, 500] on select "- Select Reason - 099 - Other (Provide additional detail) ACT - Agency Changed …" at bounding box center [612, 515] width 320 height 32
click at [1062, 614] on button "Save" at bounding box center [1066, 621] width 106 height 35
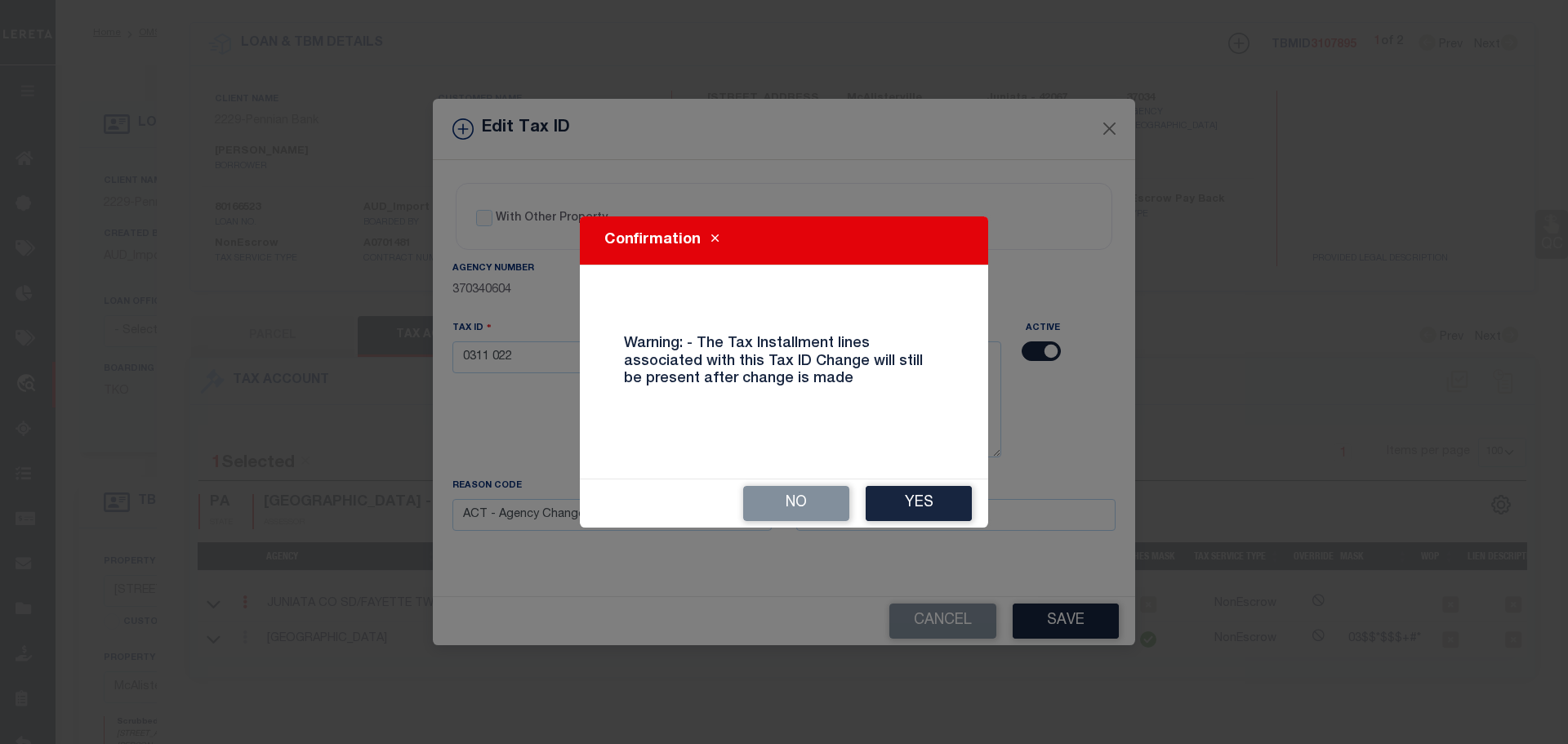
click at [943, 501] on button "Yes" at bounding box center [919, 504] width 106 height 35
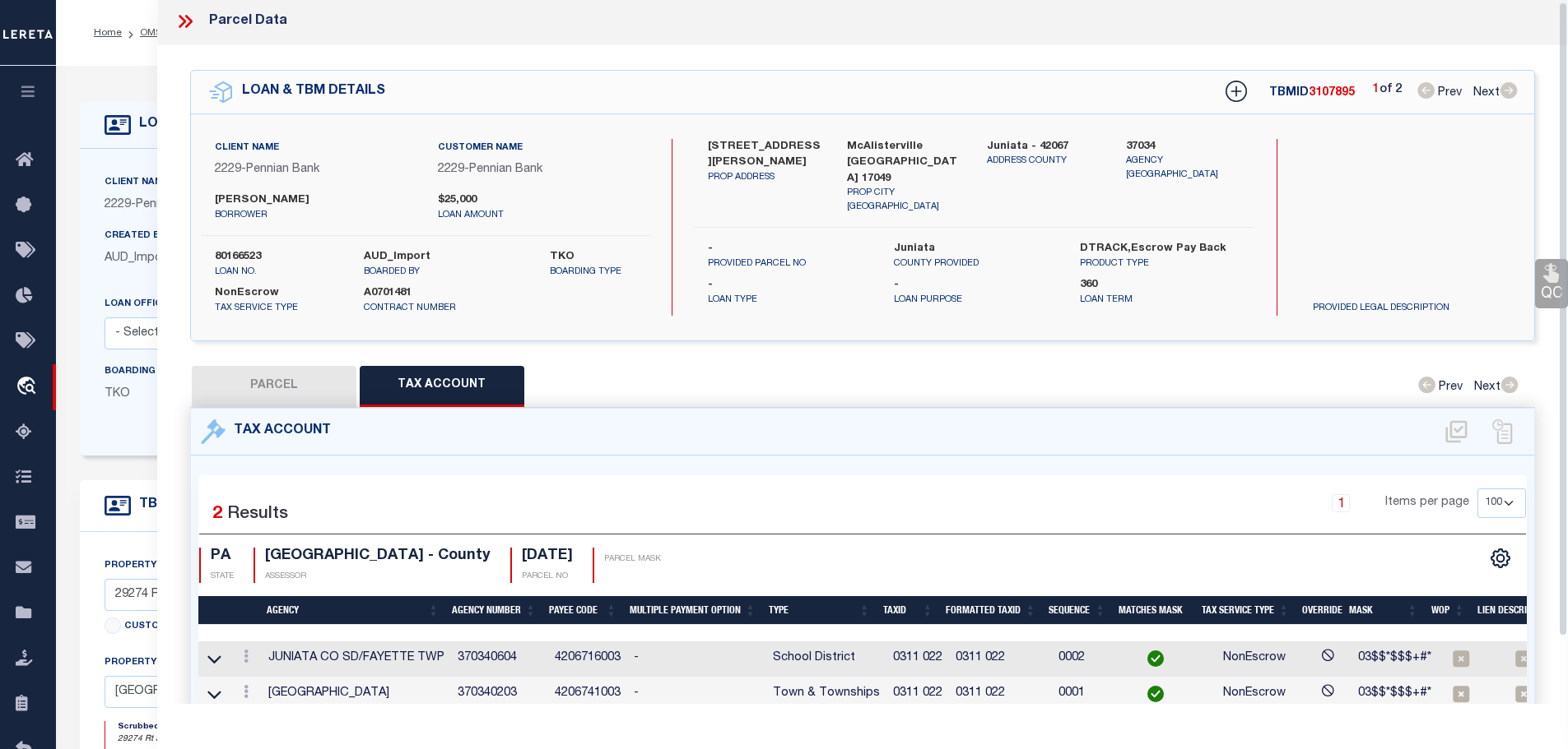
scroll to position [0, 0]
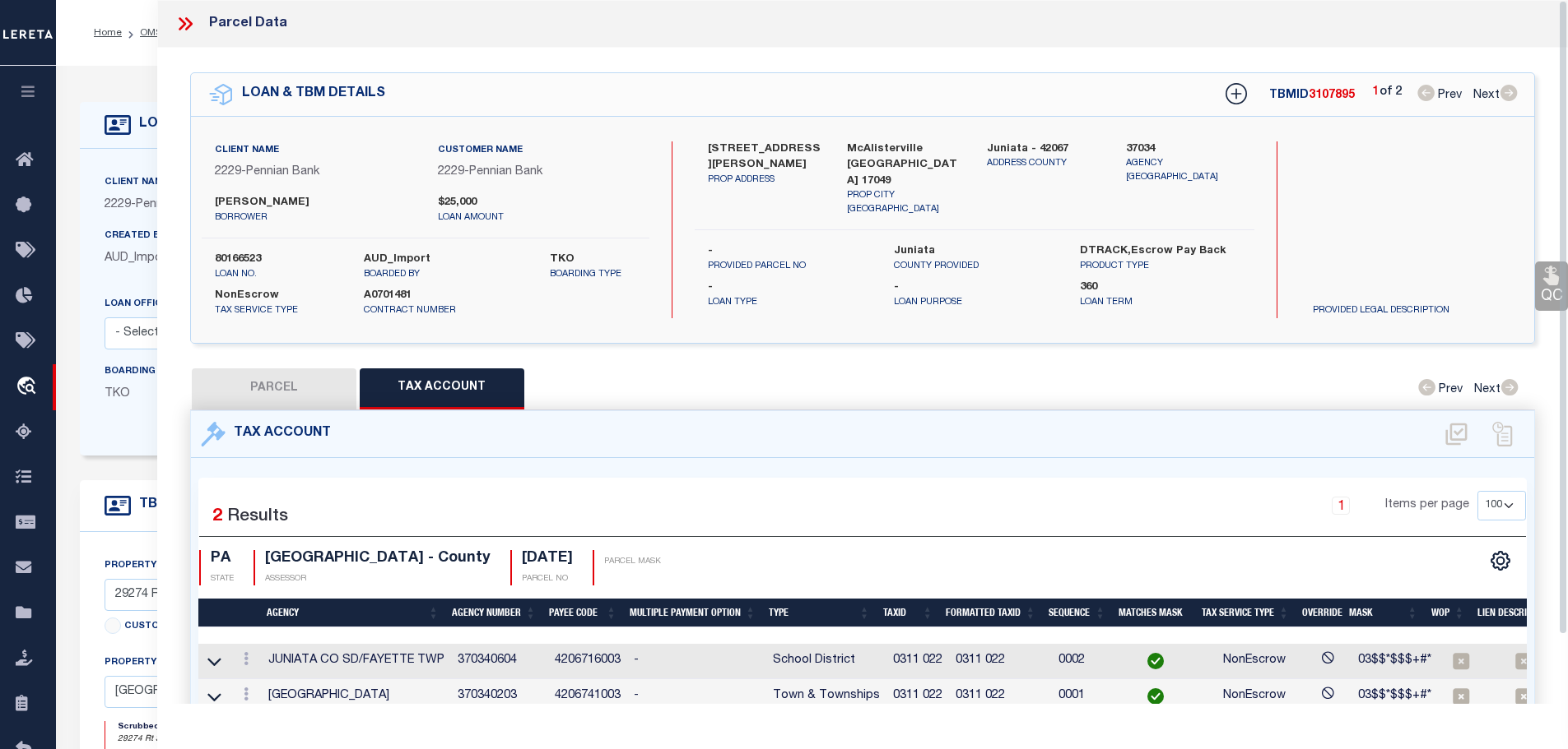
click at [187, 31] on icon at bounding box center [185, 23] width 21 height 21
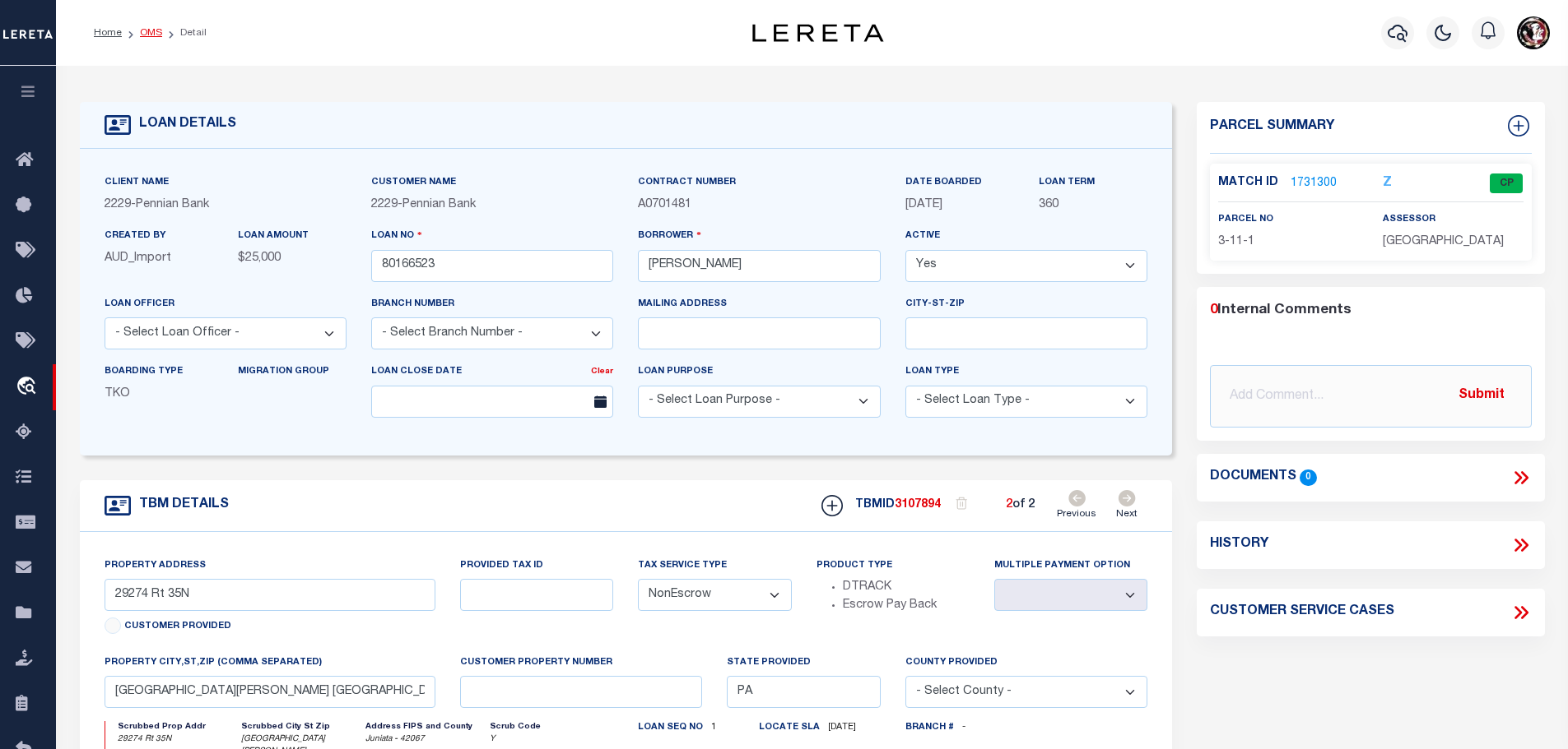
click at [143, 34] on link "OMS" at bounding box center [151, 32] width 22 height 10
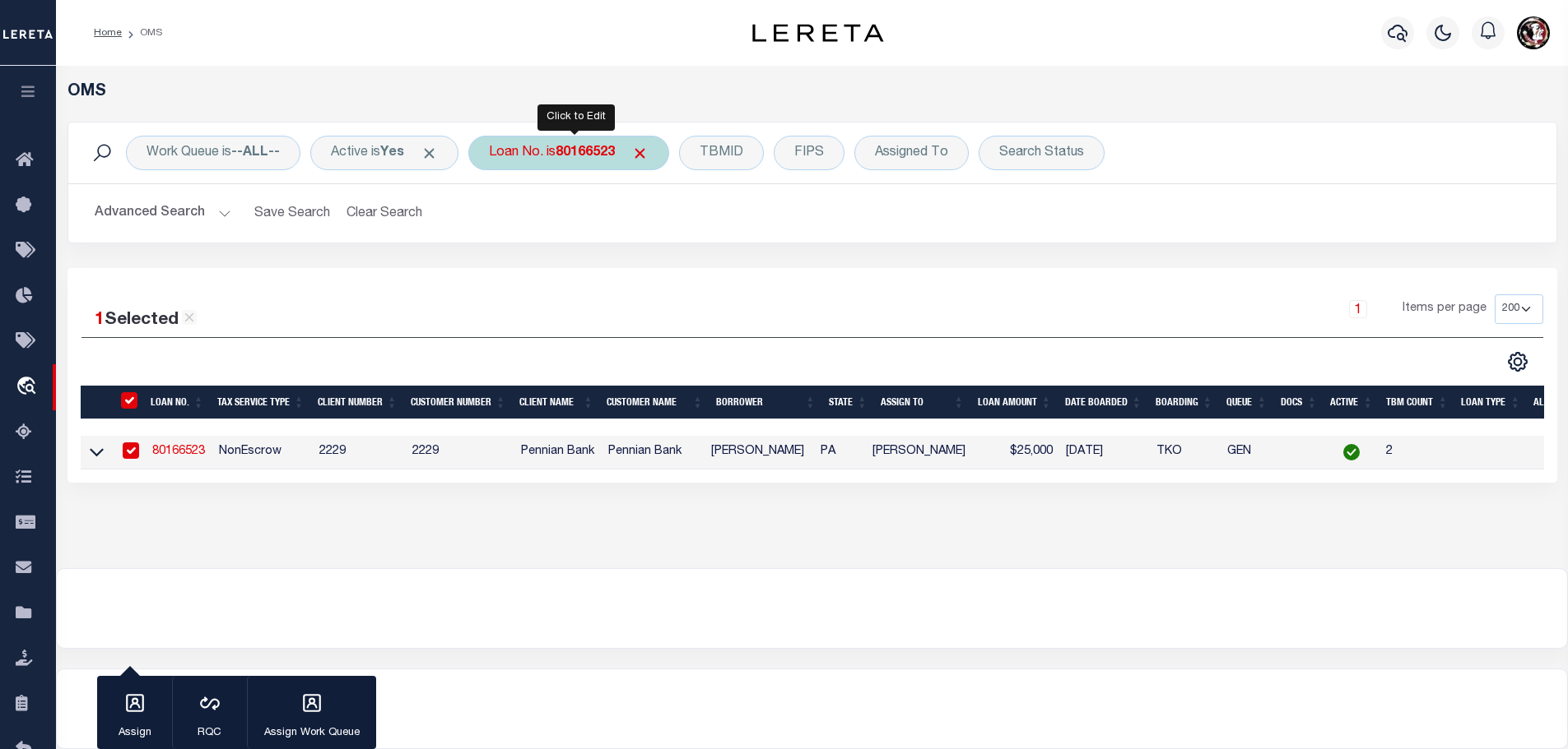
click at [597, 161] on div "Loan No. is 80166523" at bounding box center [569, 152] width 201 height 34
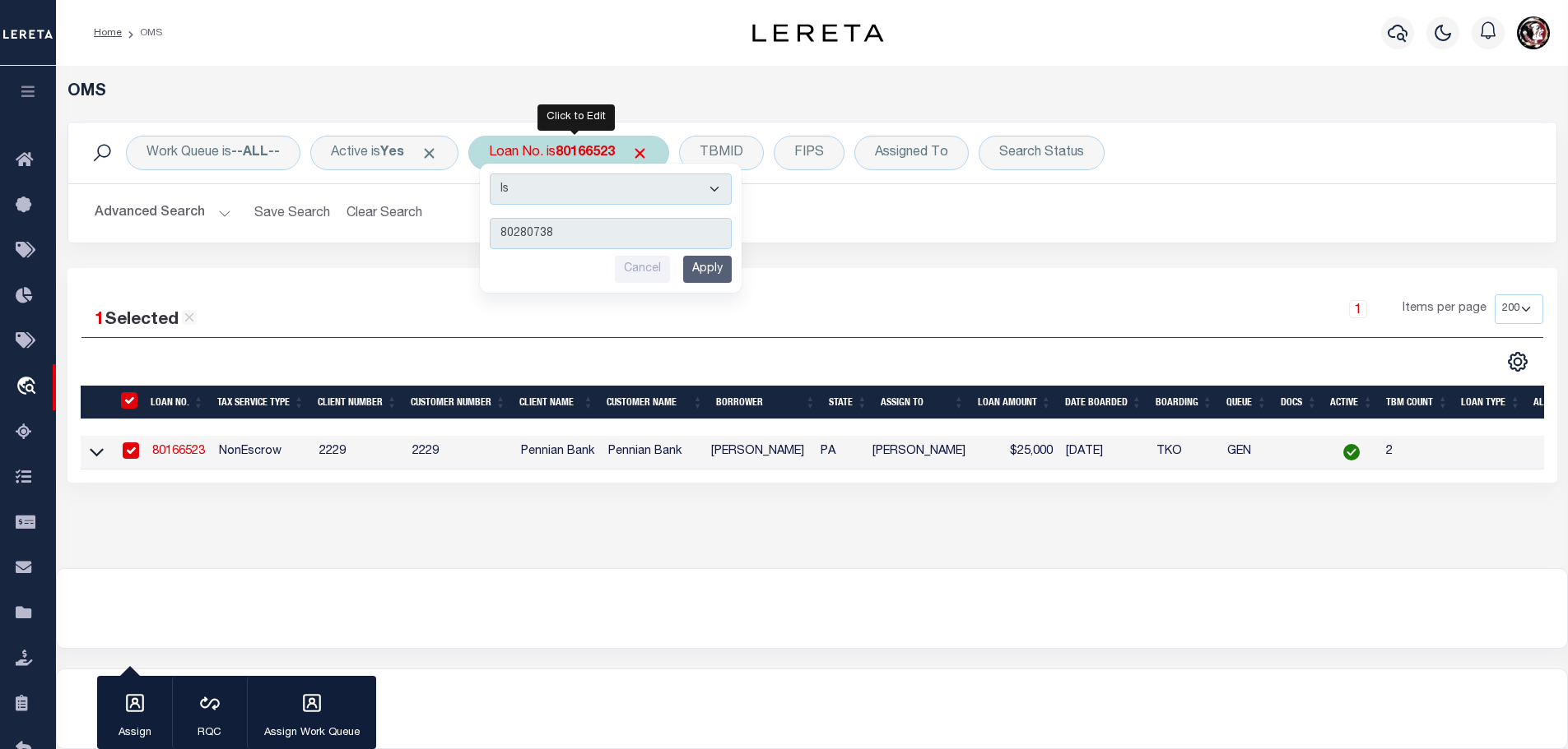
click at [718, 275] on input "Apply" at bounding box center [707, 268] width 49 height 27
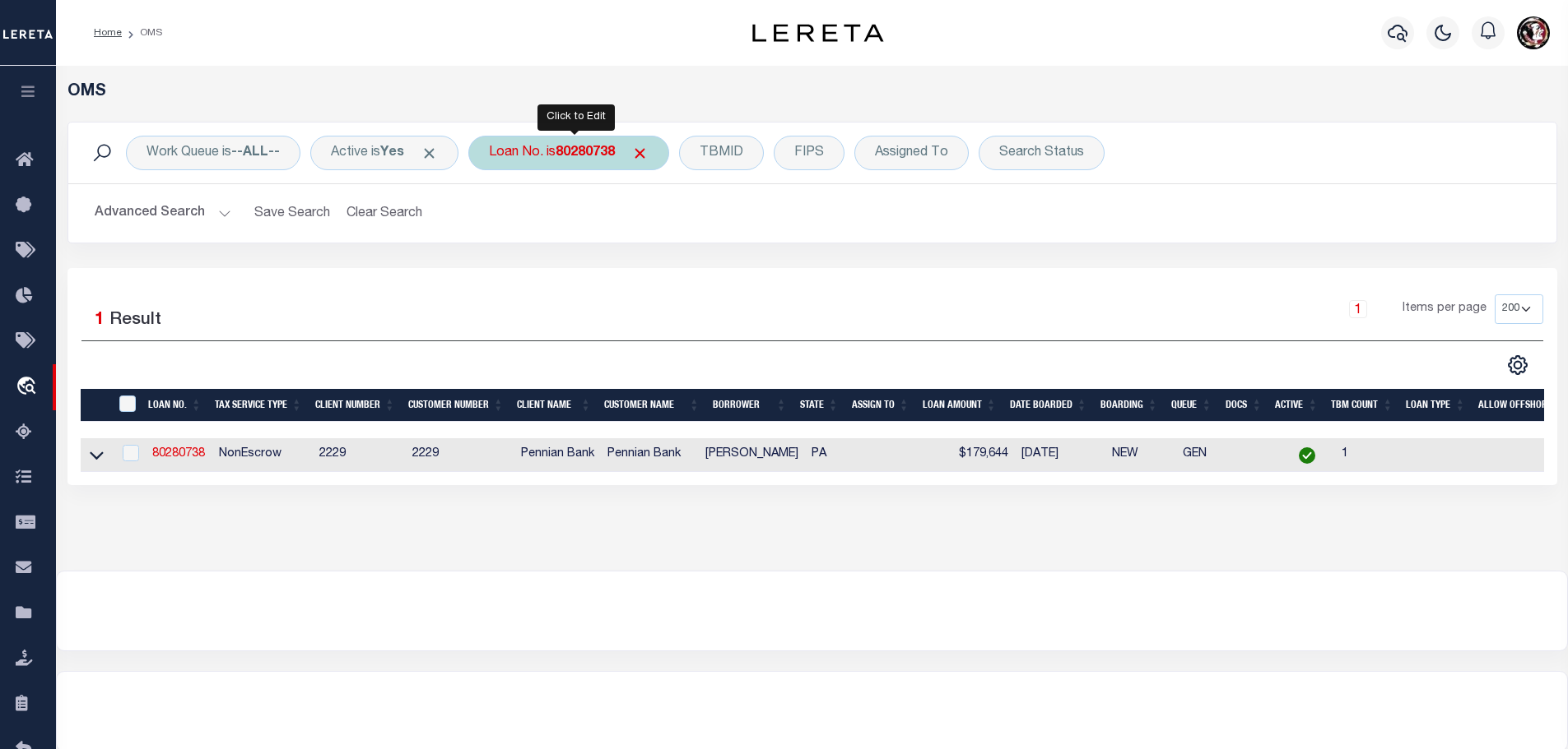
click at [568, 144] on div "Loan No. is 80280738" at bounding box center [569, 152] width 201 height 34
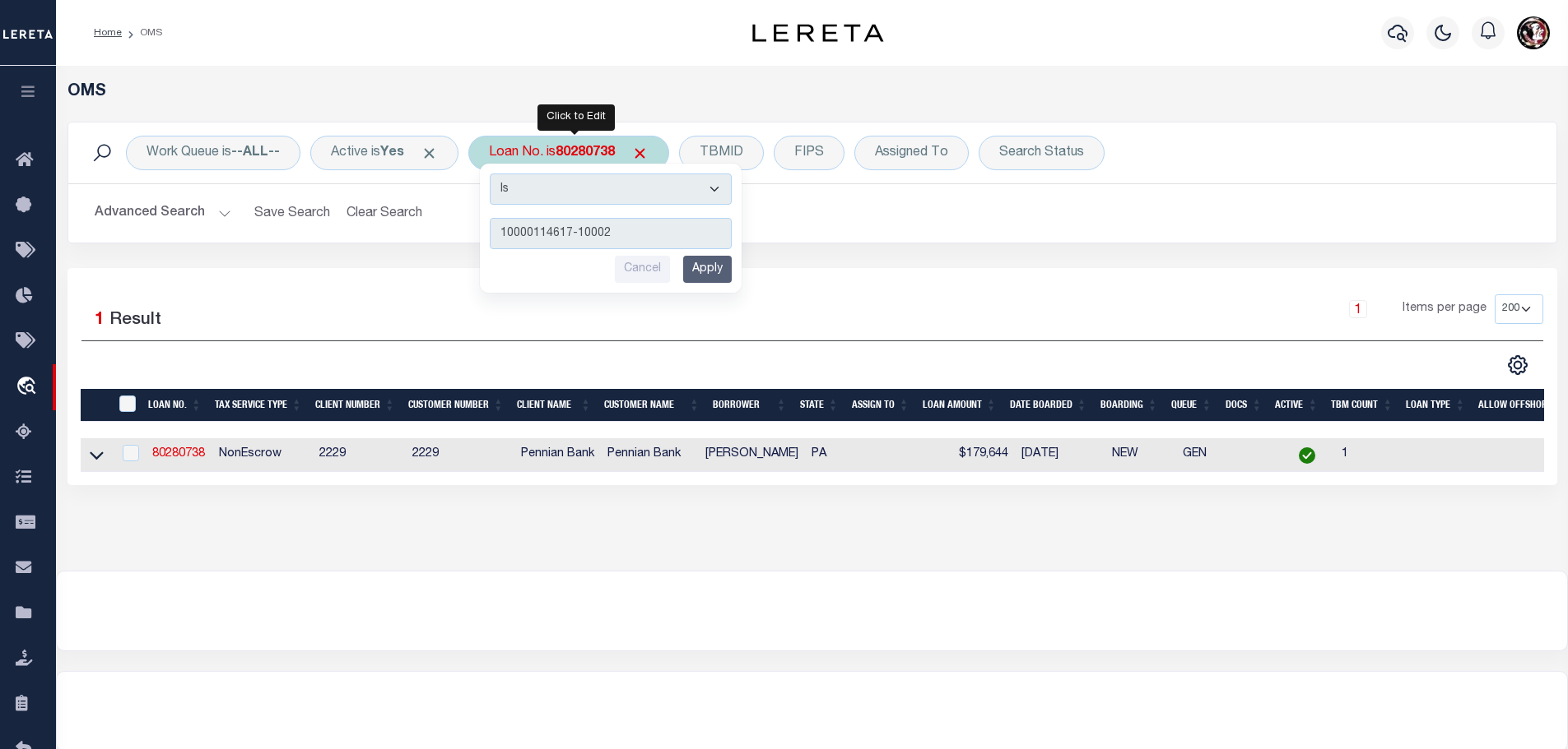
click at [712, 265] on input "Apply" at bounding box center [707, 268] width 49 height 27
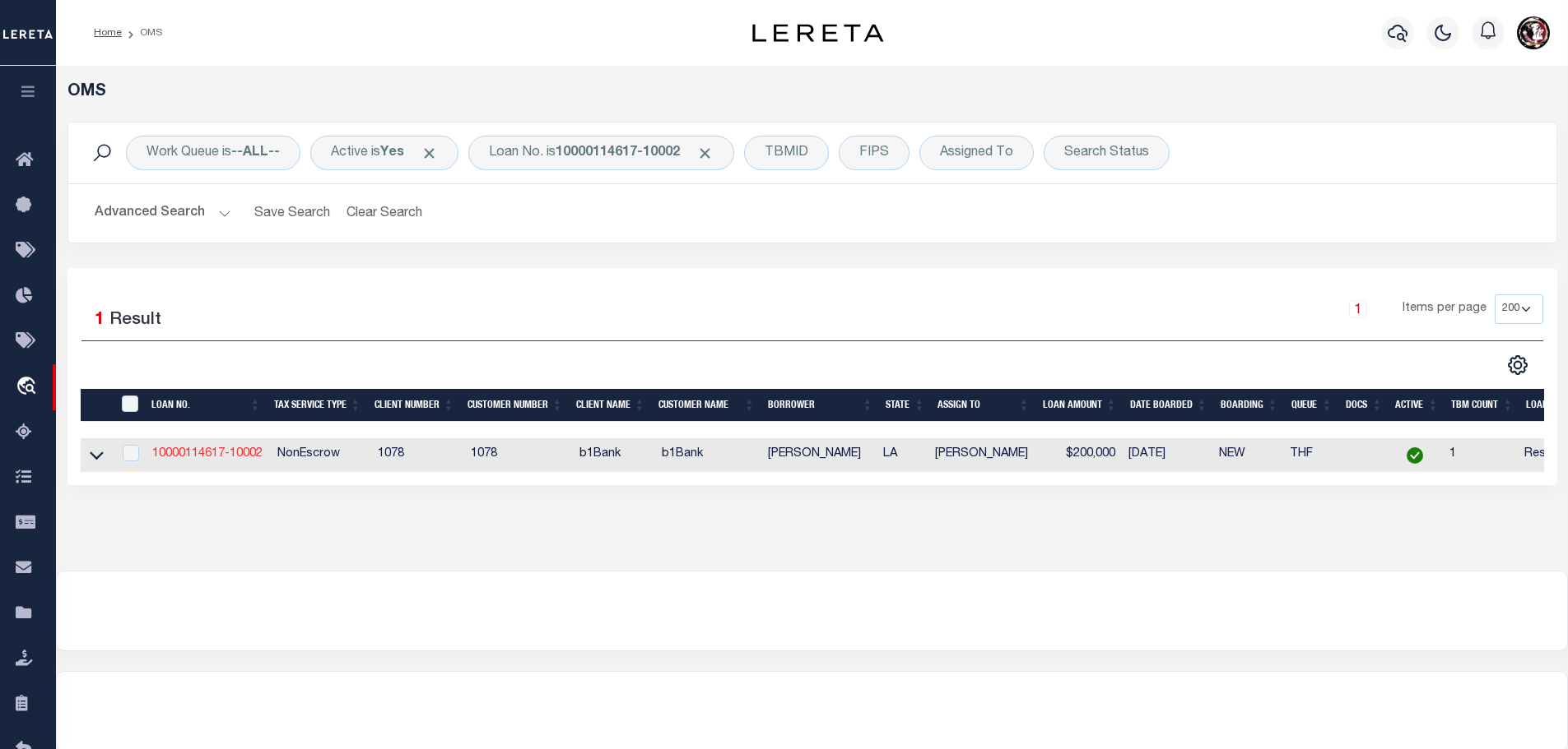
click at [221, 451] on link "10000114617-10002" at bounding box center [208, 454] width 111 height 11
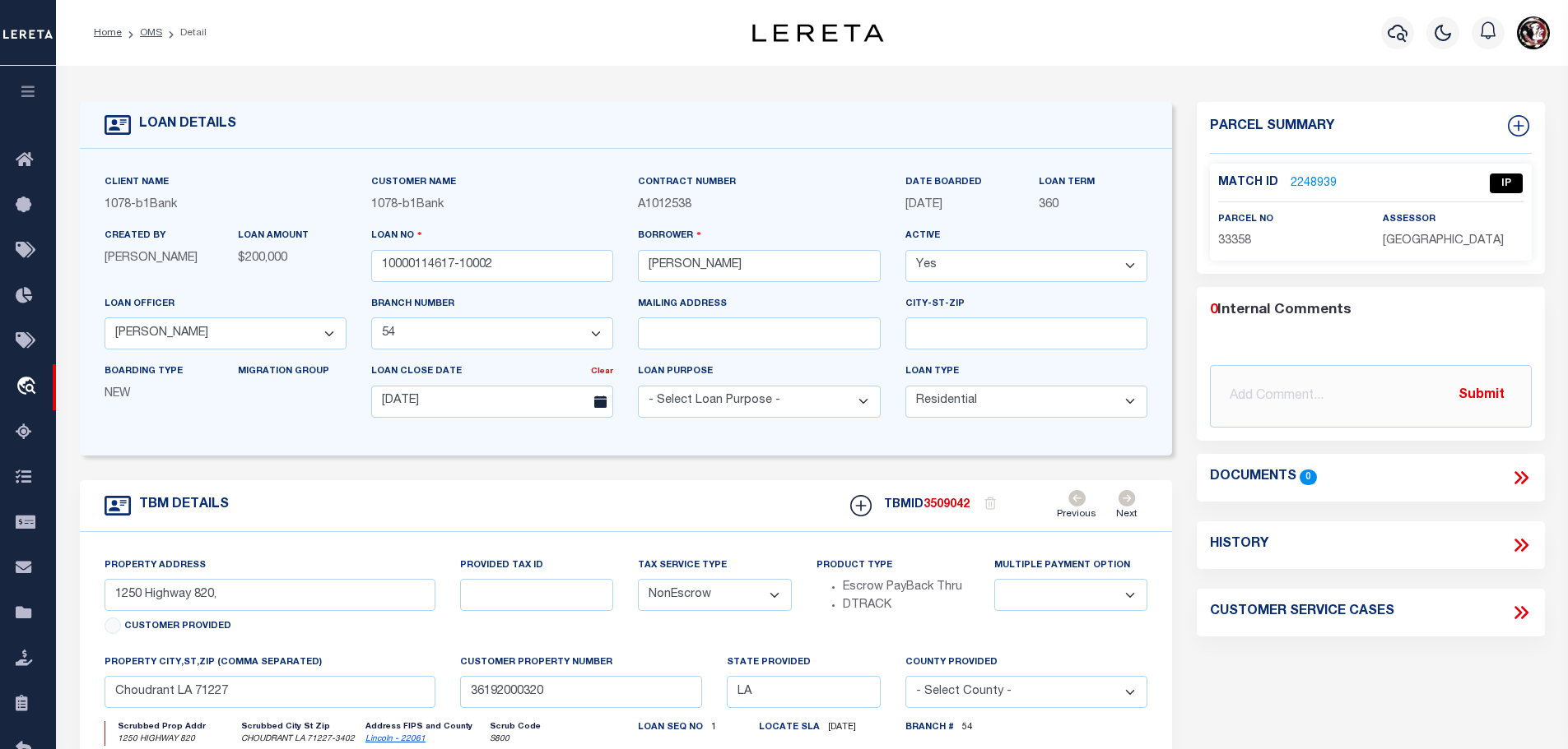
click at [1298, 183] on link "2248939" at bounding box center [1313, 184] width 46 height 18
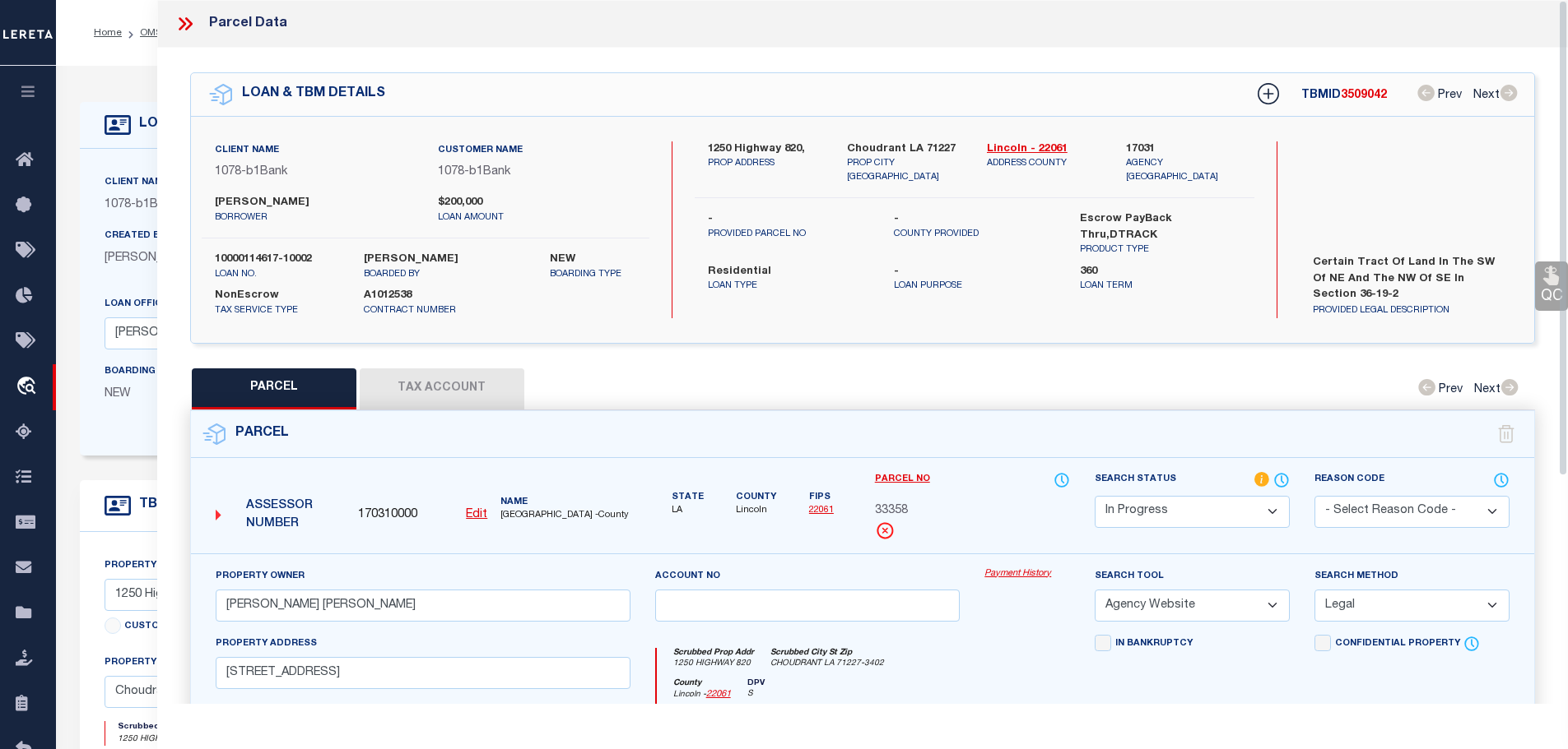
click at [176, 20] on icon at bounding box center [185, 23] width 21 height 21
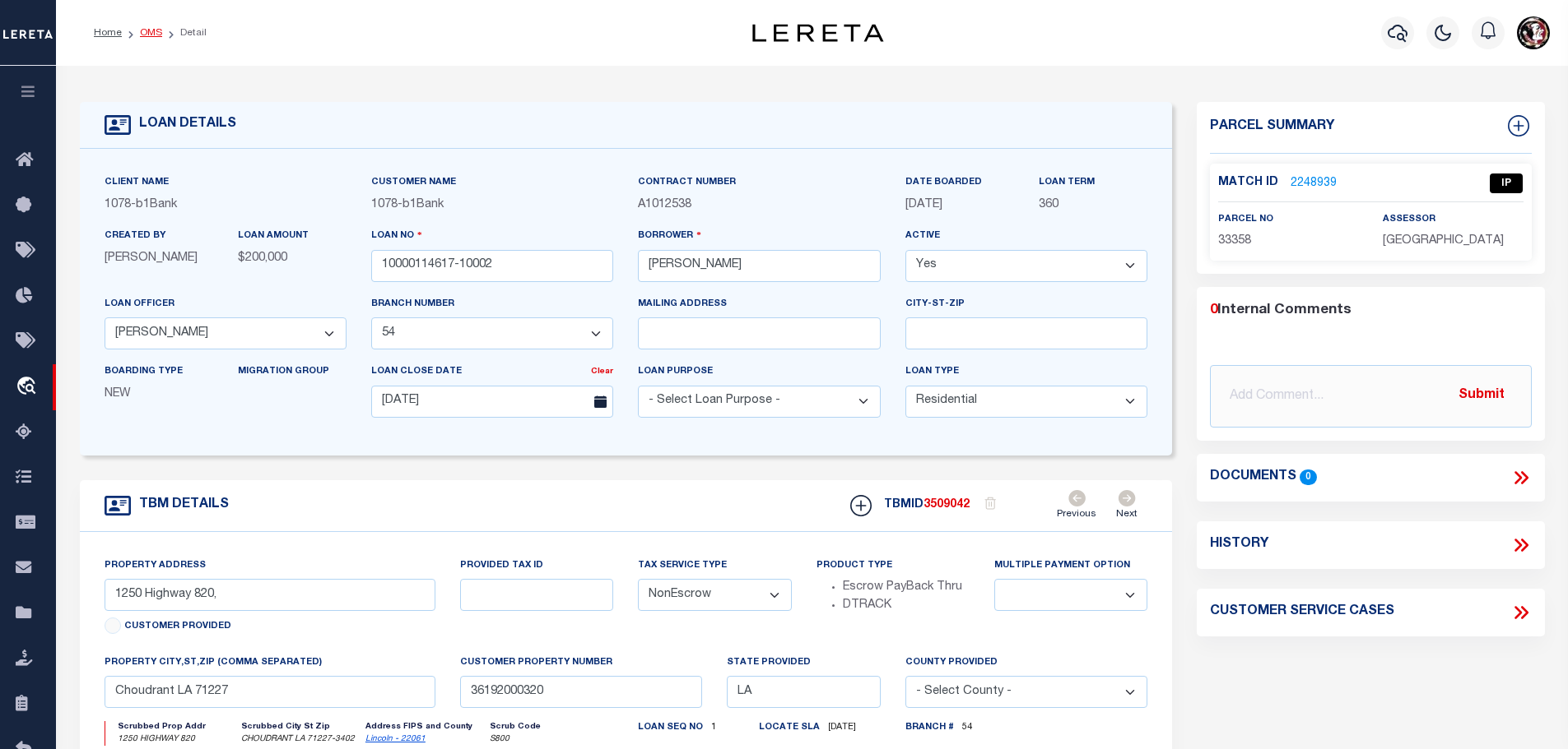
click at [147, 32] on link "OMS" at bounding box center [151, 32] width 22 height 10
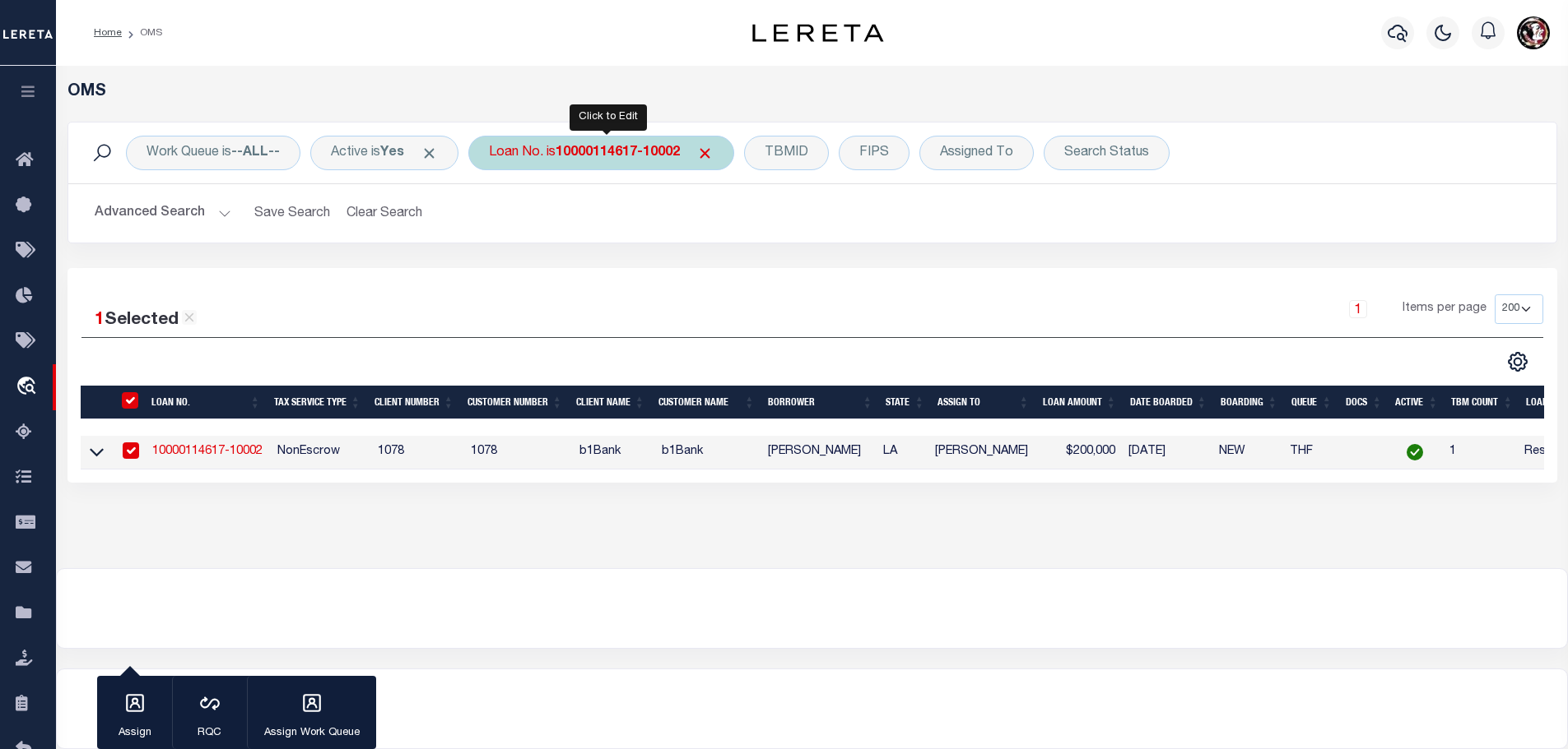
click at [648, 160] on b "10000114617-10002" at bounding box center [617, 153] width 125 height 13
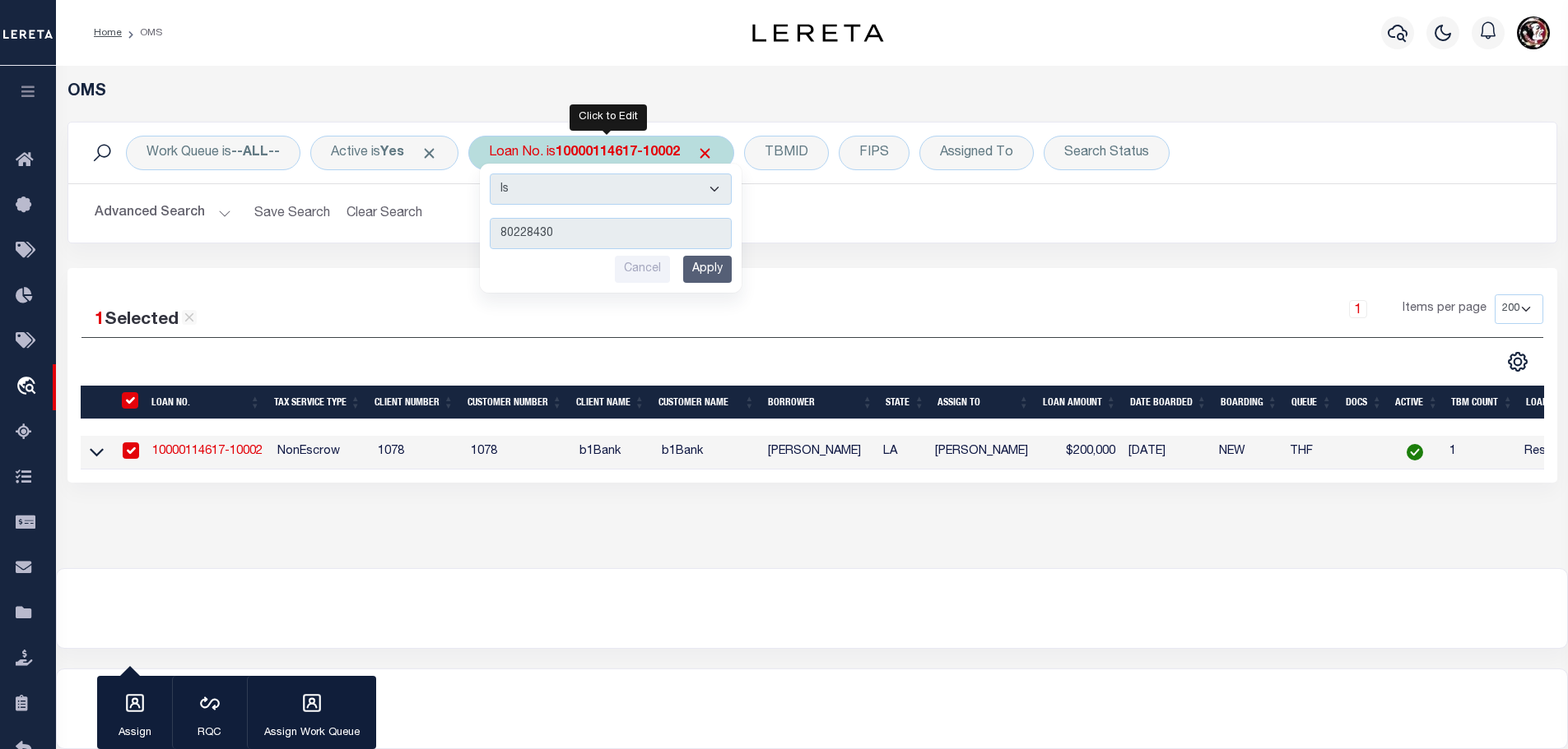
click at [716, 270] on input "Apply" at bounding box center [707, 268] width 49 height 27
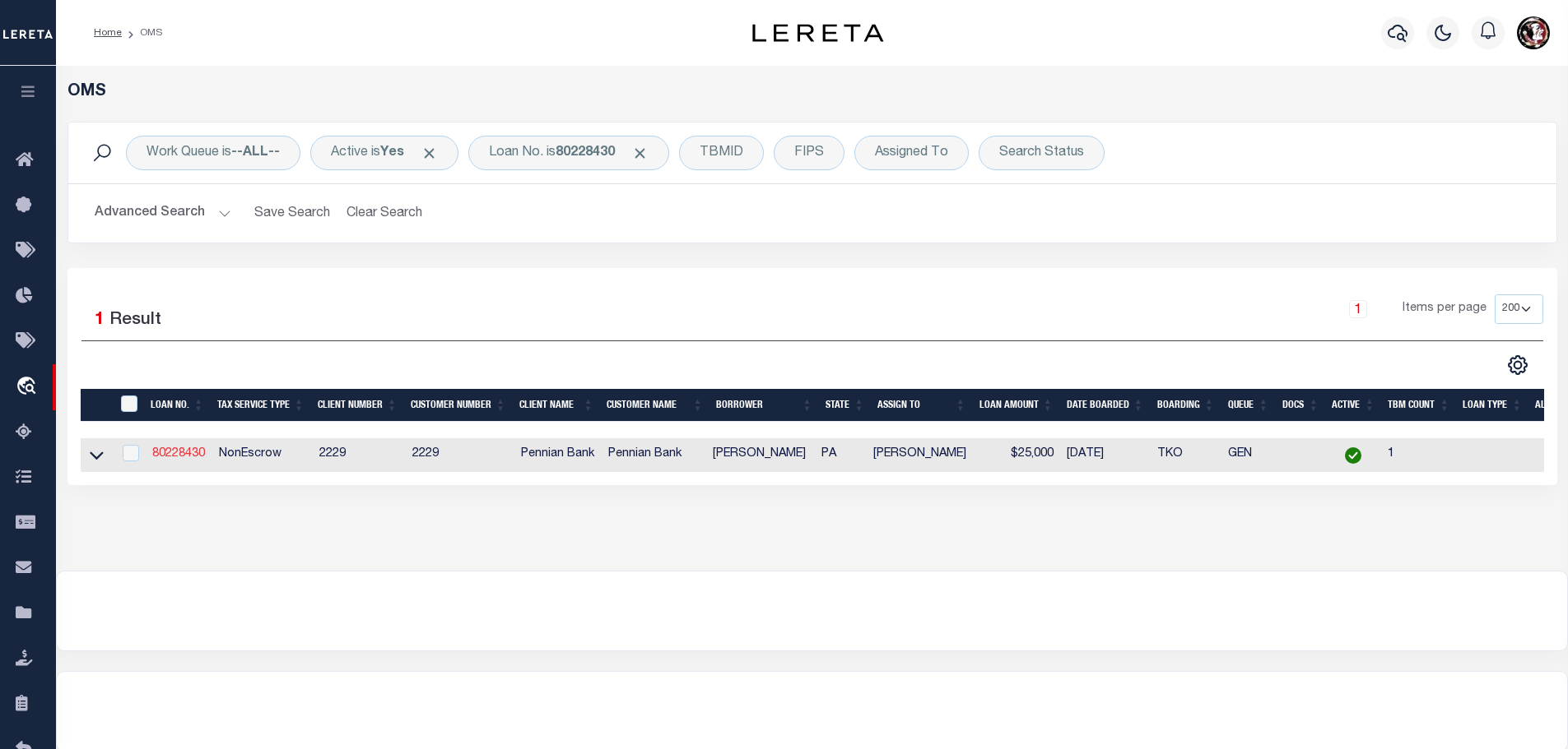
click at [192, 452] on link "80228430" at bounding box center [178, 454] width 53 height 11
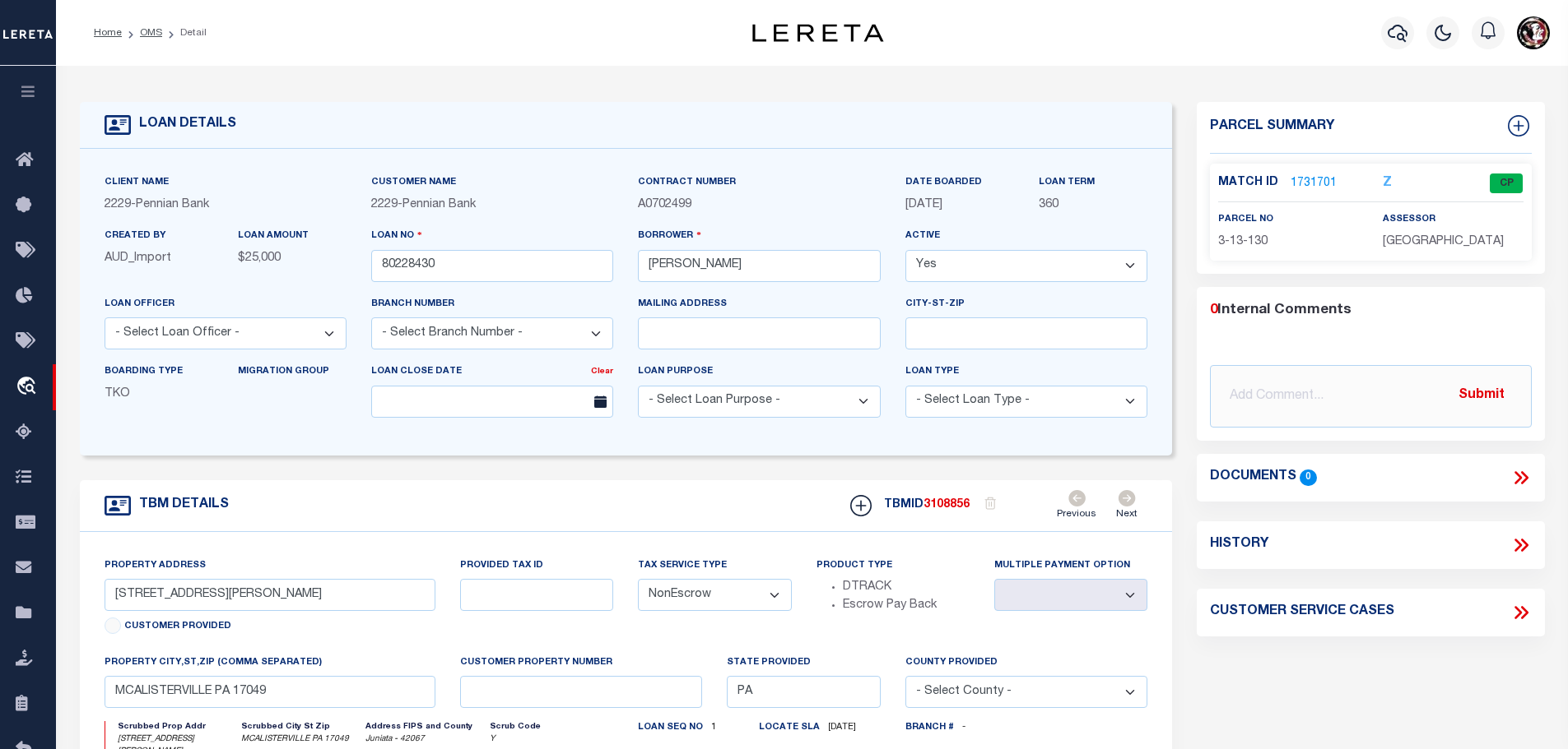
click at [1306, 175] on link "1731701" at bounding box center [1313, 184] width 46 height 18
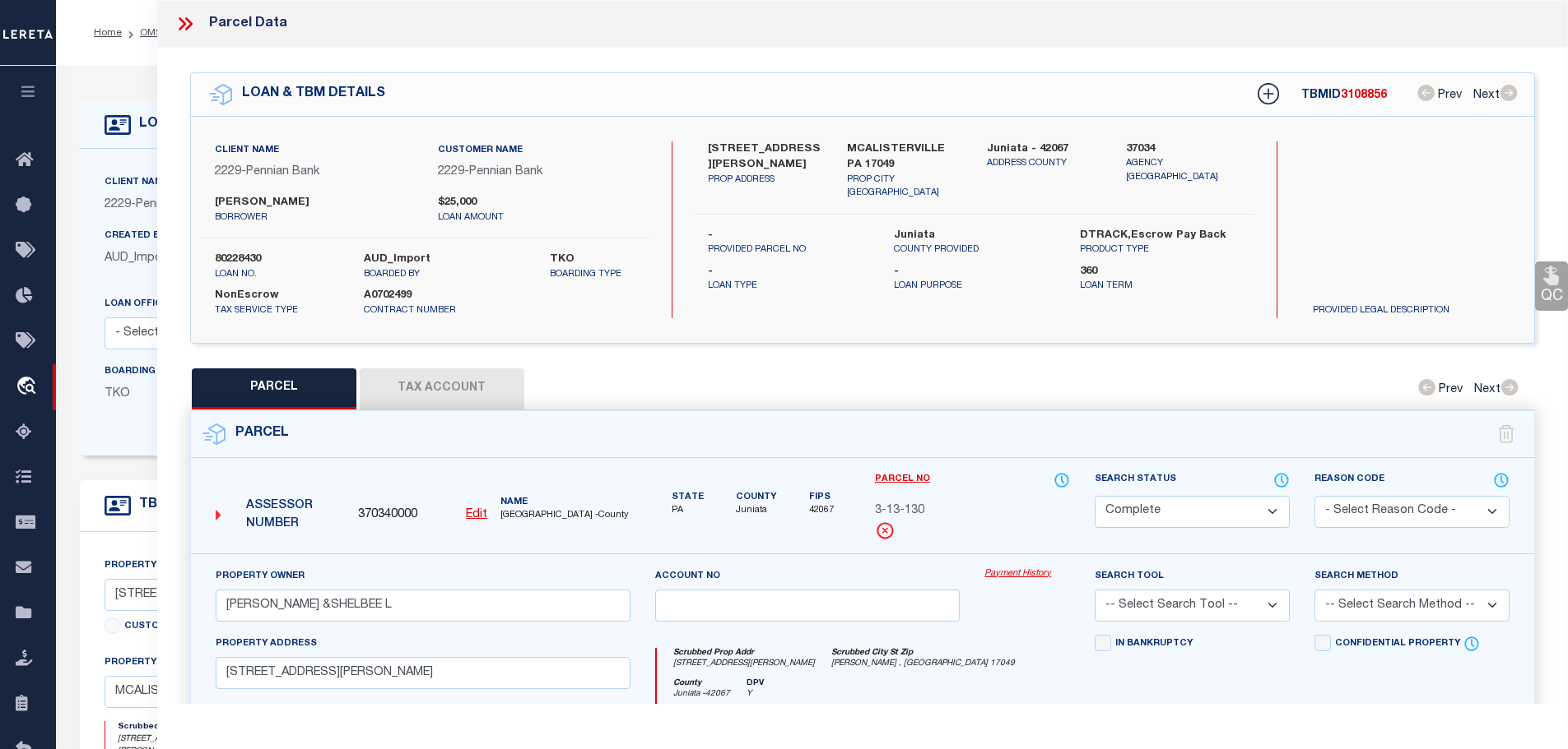
click at [468, 374] on button "Tax Account" at bounding box center [442, 389] width 164 height 42
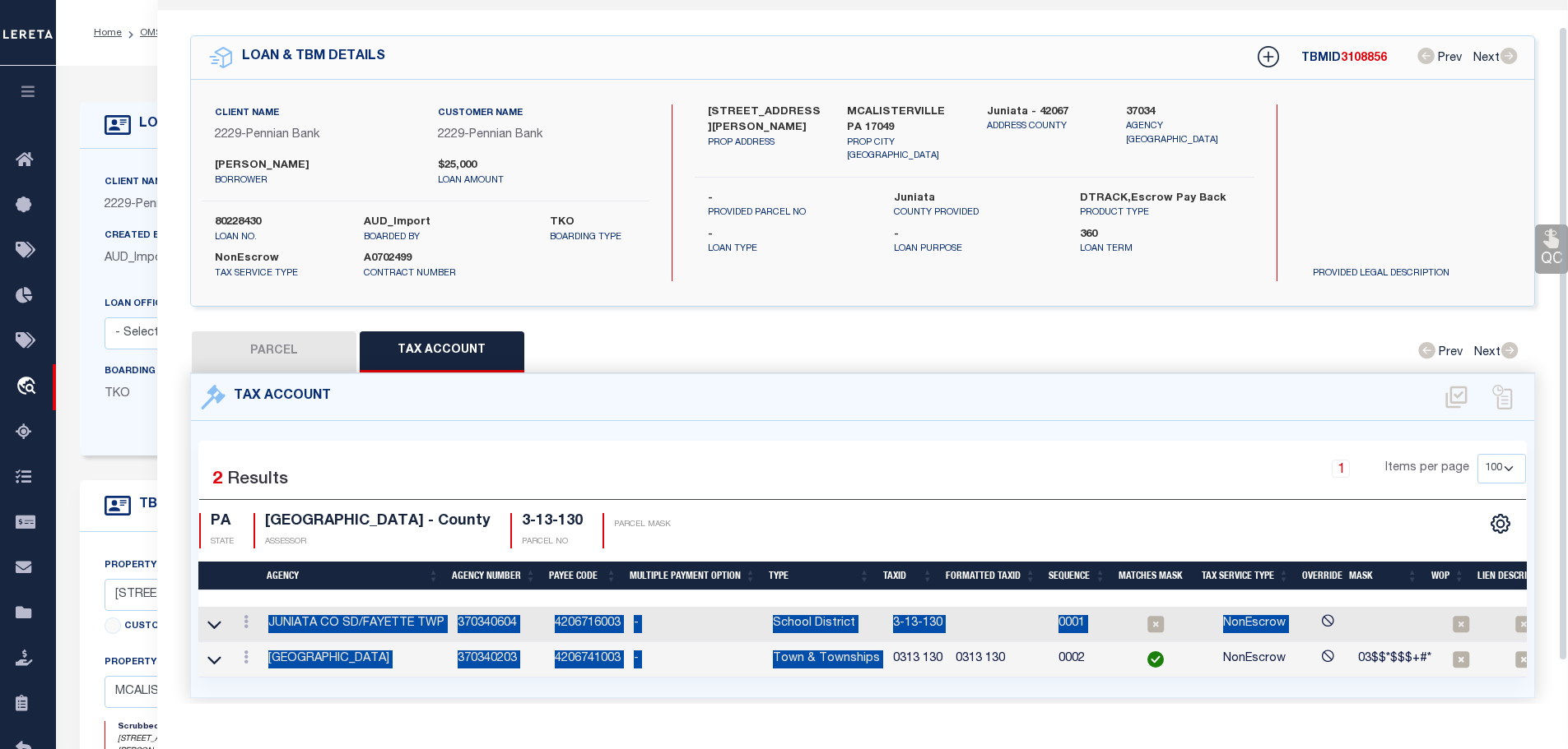
scroll to position [77, 0]
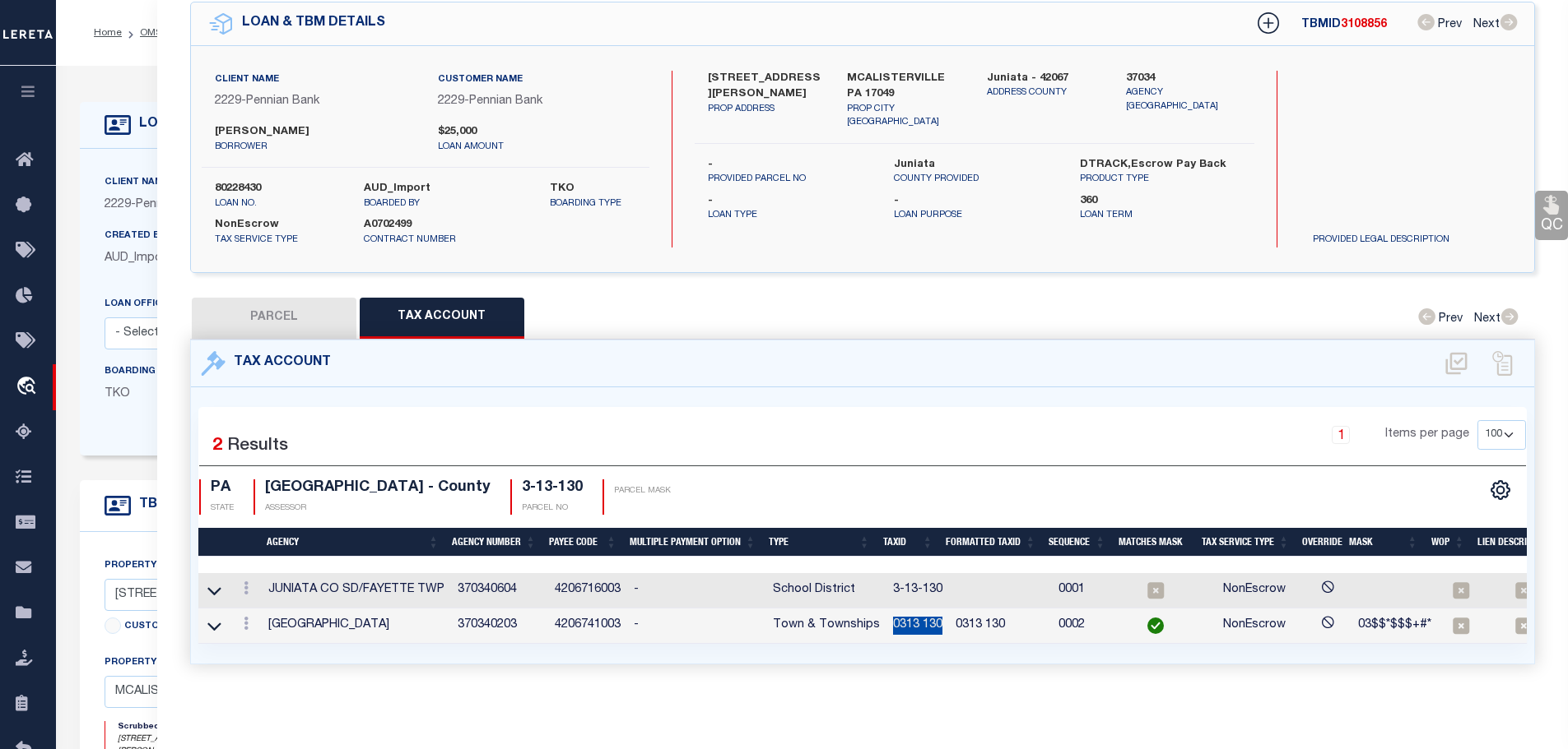
drag, startPoint x: 883, startPoint y: 688, endPoint x: 937, endPoint y: 616, distance: 90.0
click at [937, 616] on td "0313 130" at bounding box center [917, 626] width 63 height 35
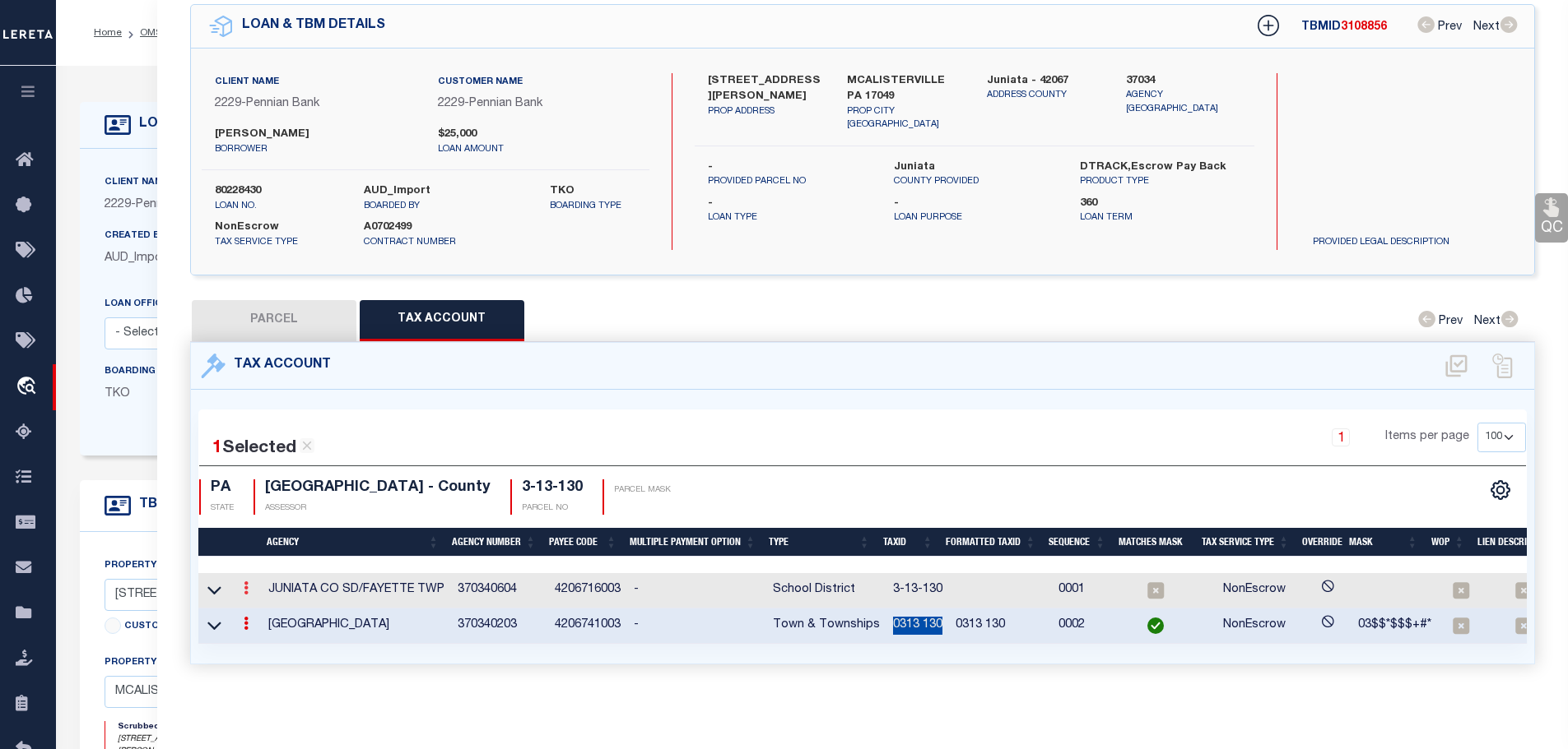
click at [244, 584] on link at bounding box center [246, 590] width 18 height 13
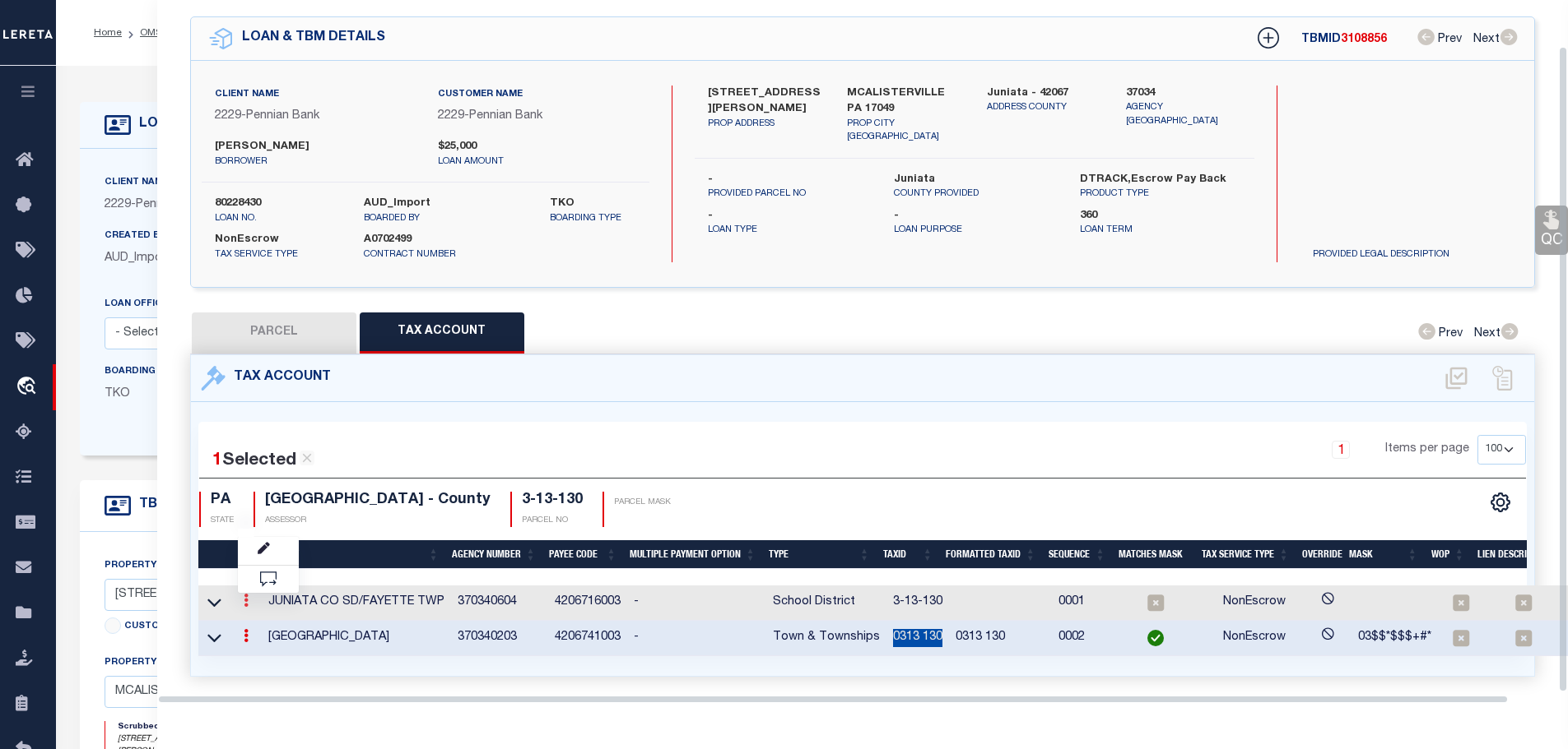
scroll to position [50, 0]
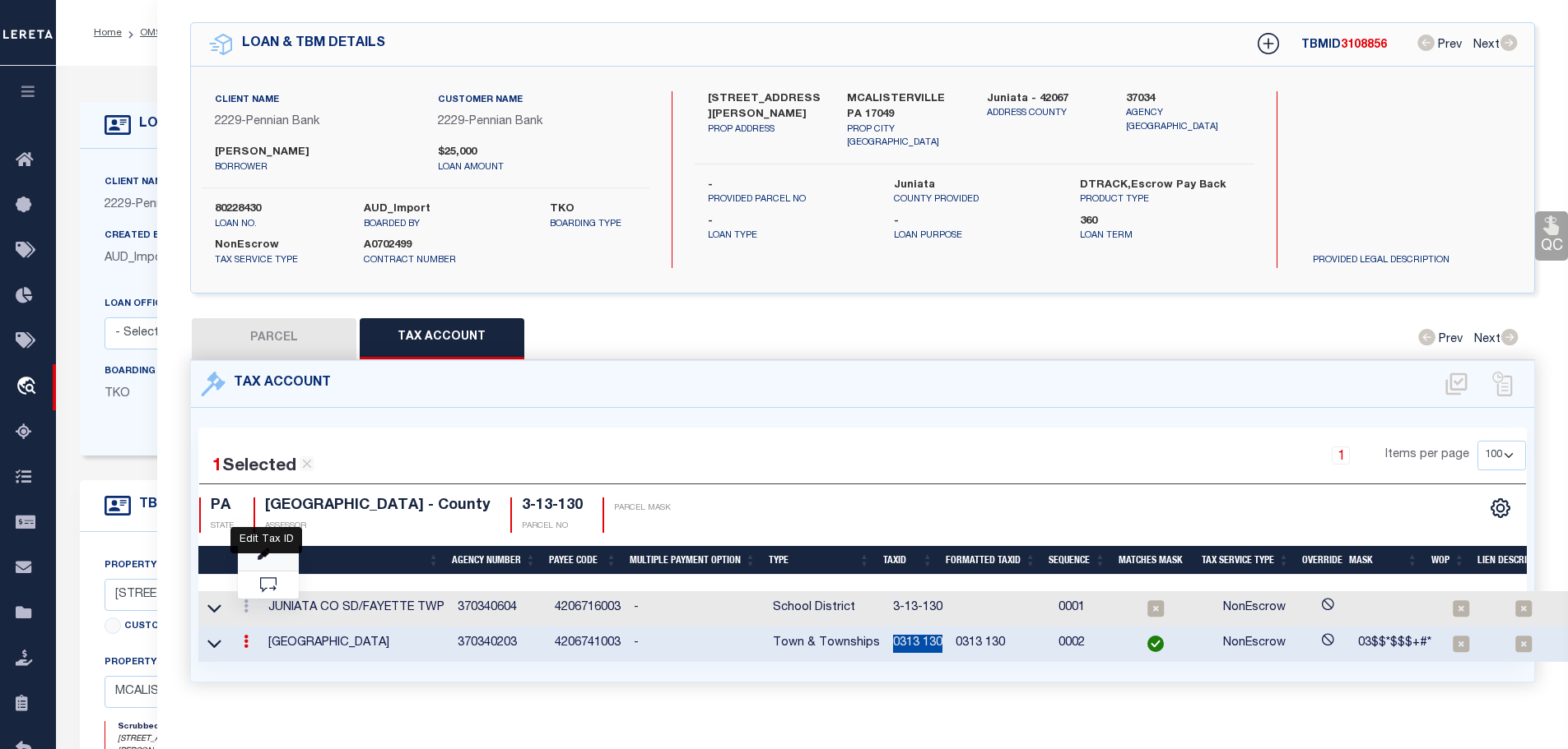
click at [260, 552] on icon "" at bounding box center [263, 554] width 12 height 12
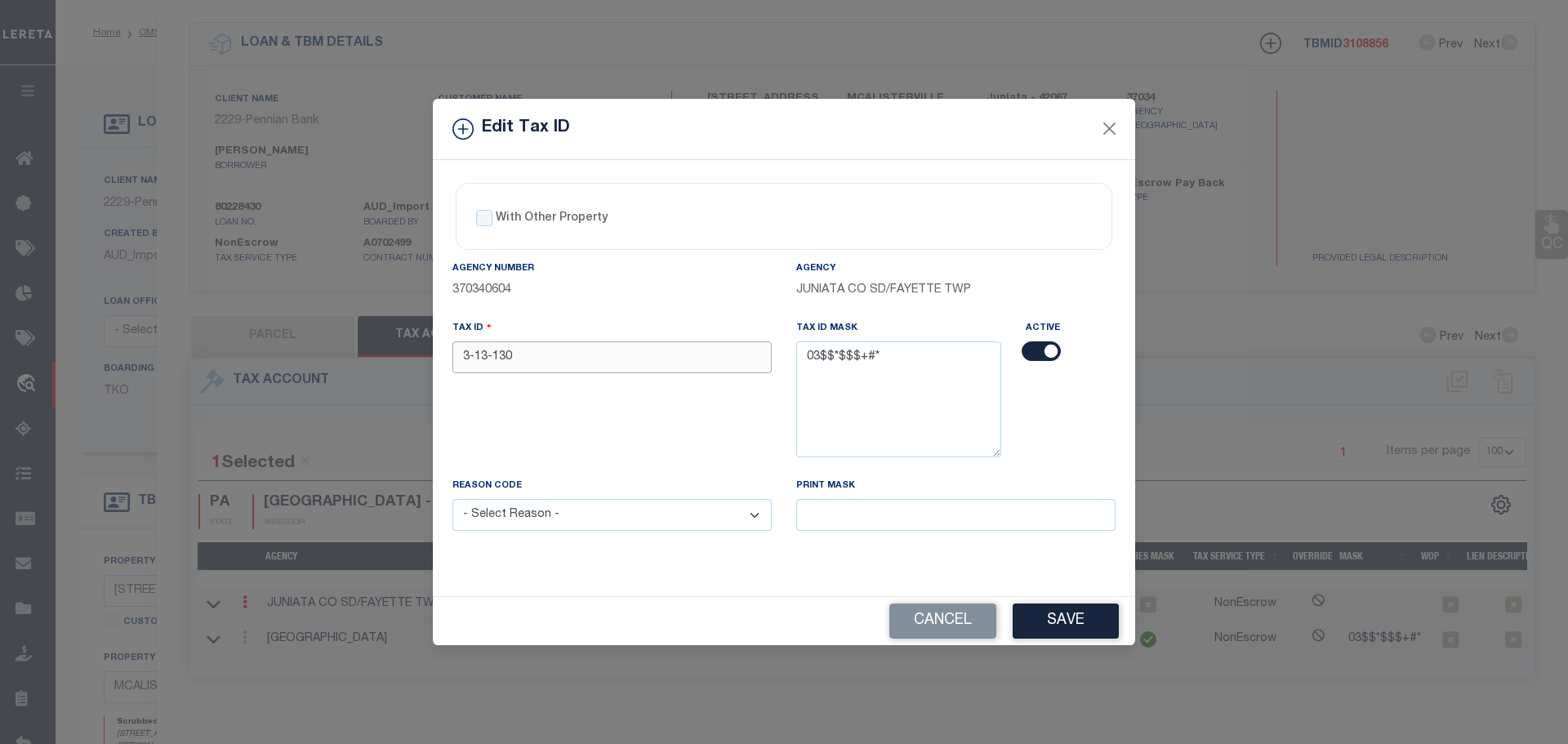
click at [580, 367] on input "3-13-130" at bounding box center [612, 357] width 320 height 32
paste input "0313"
click at [590, 518] on select "- Select Reason - 099 - Other (Provide additional detail) ACT - Agency Changed …" at bounding box center [612, 515] width 320 height 32
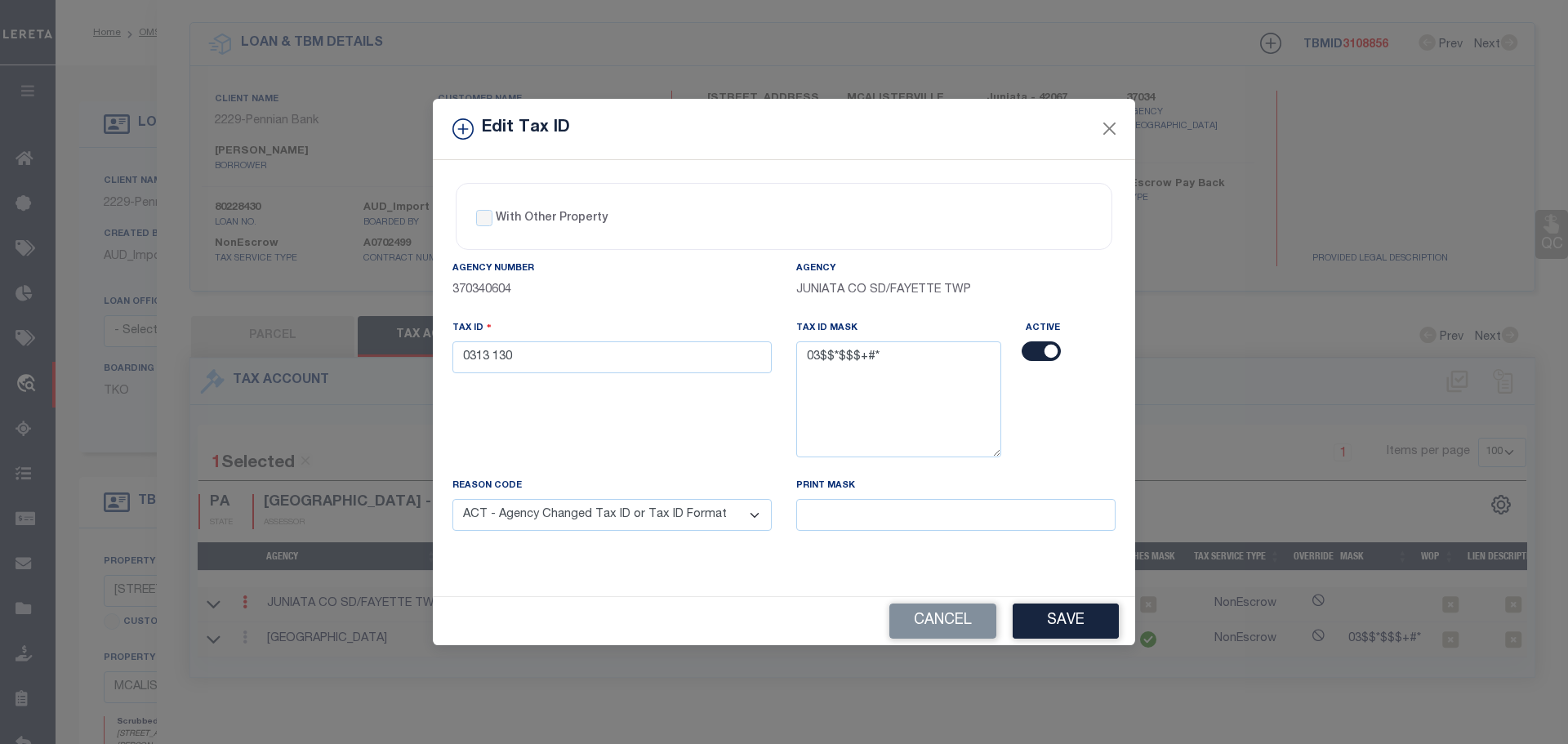
click at [452, 500] on select "- Select Reason - 099 - Other (Provide additional detail) ACT - Agency Changed …" at bounding box center [612, 515] width 320 height 32
click at [1096, 610] on button "Save" at bounding box center [1066, 621] width 106 height 35
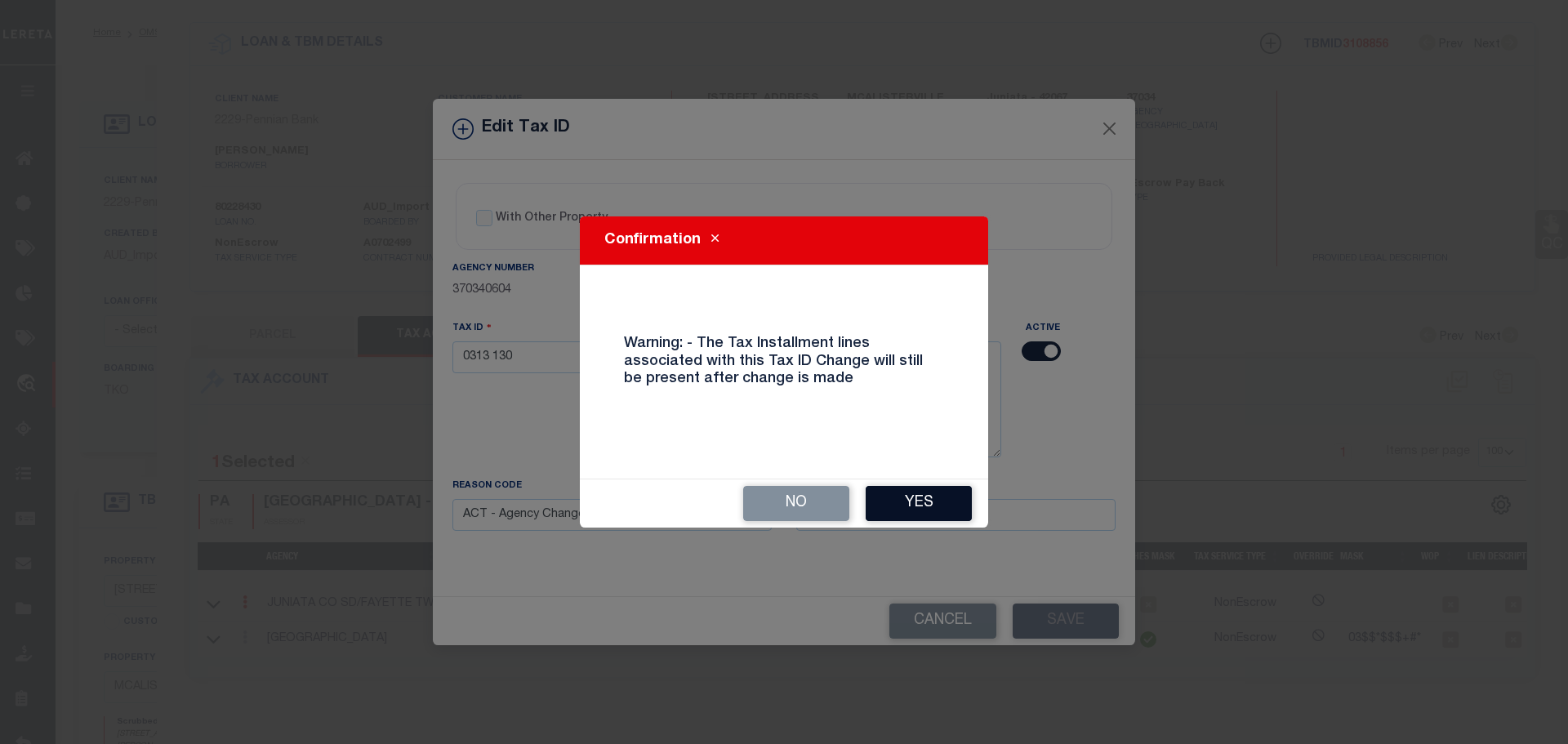
click at [900, 492] on button "Yes" at bounding box center [919, 504] width 106 height 35
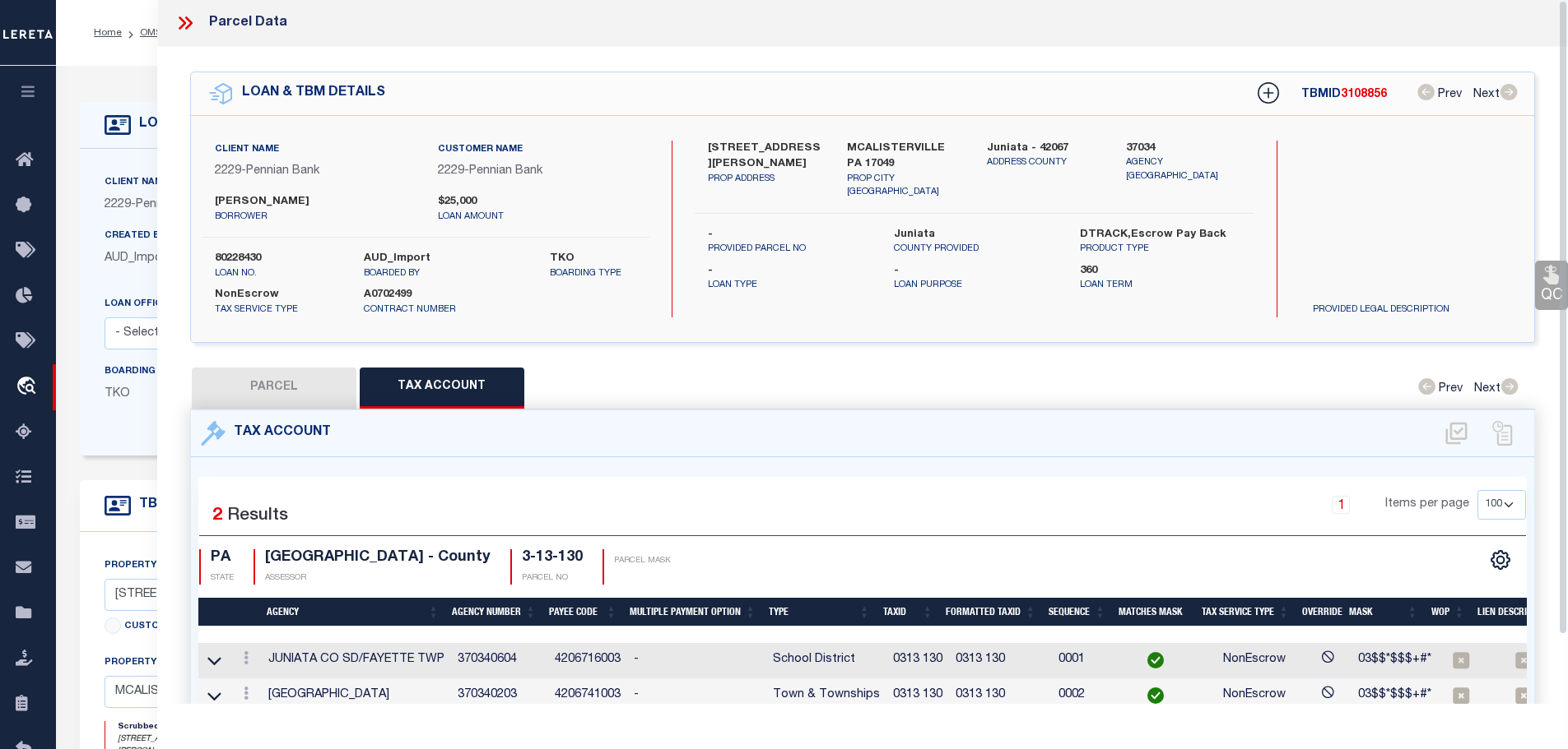
scroll to position [0, 0]
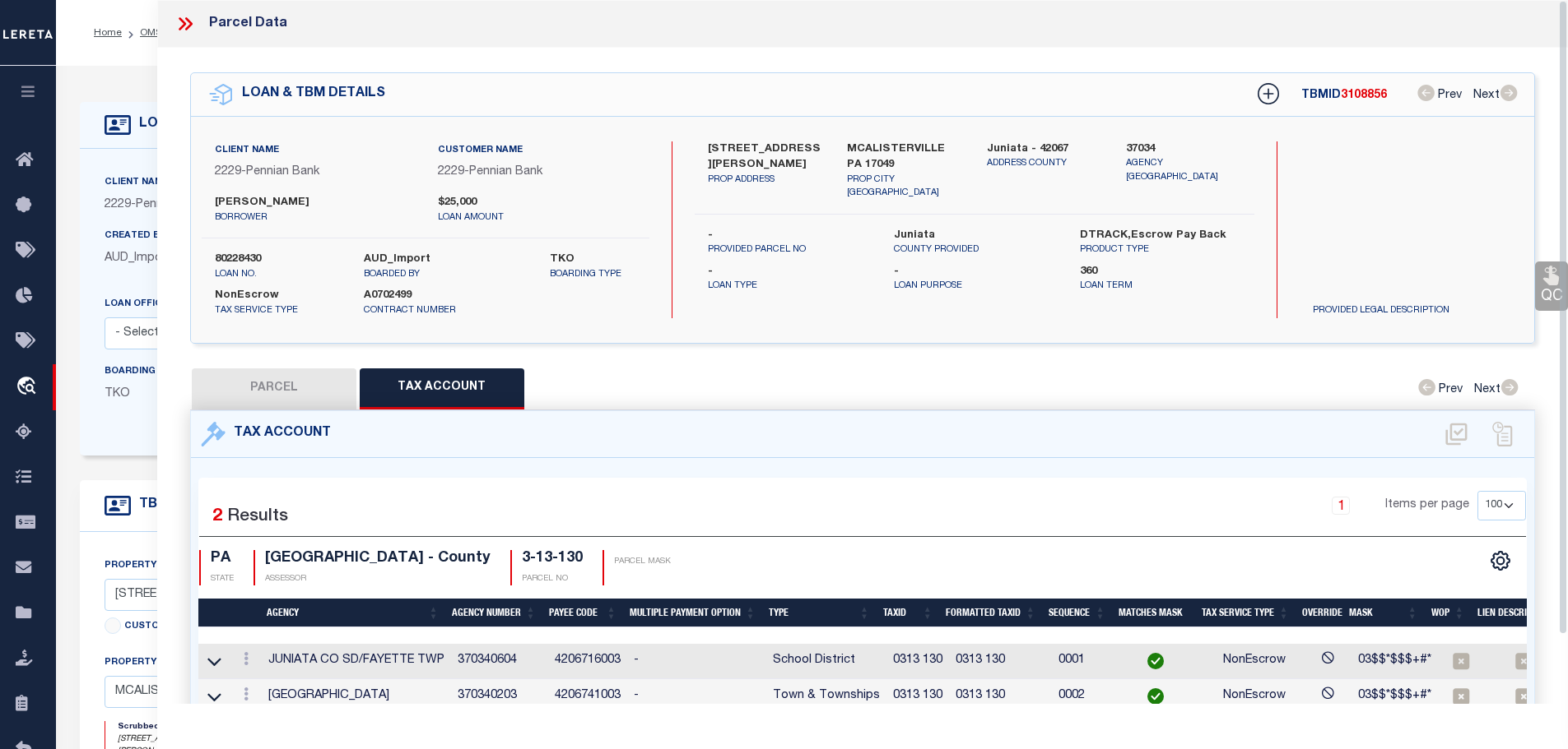
click at [186, 25] on icon at bounding box center [185, 23] width 21 height 21
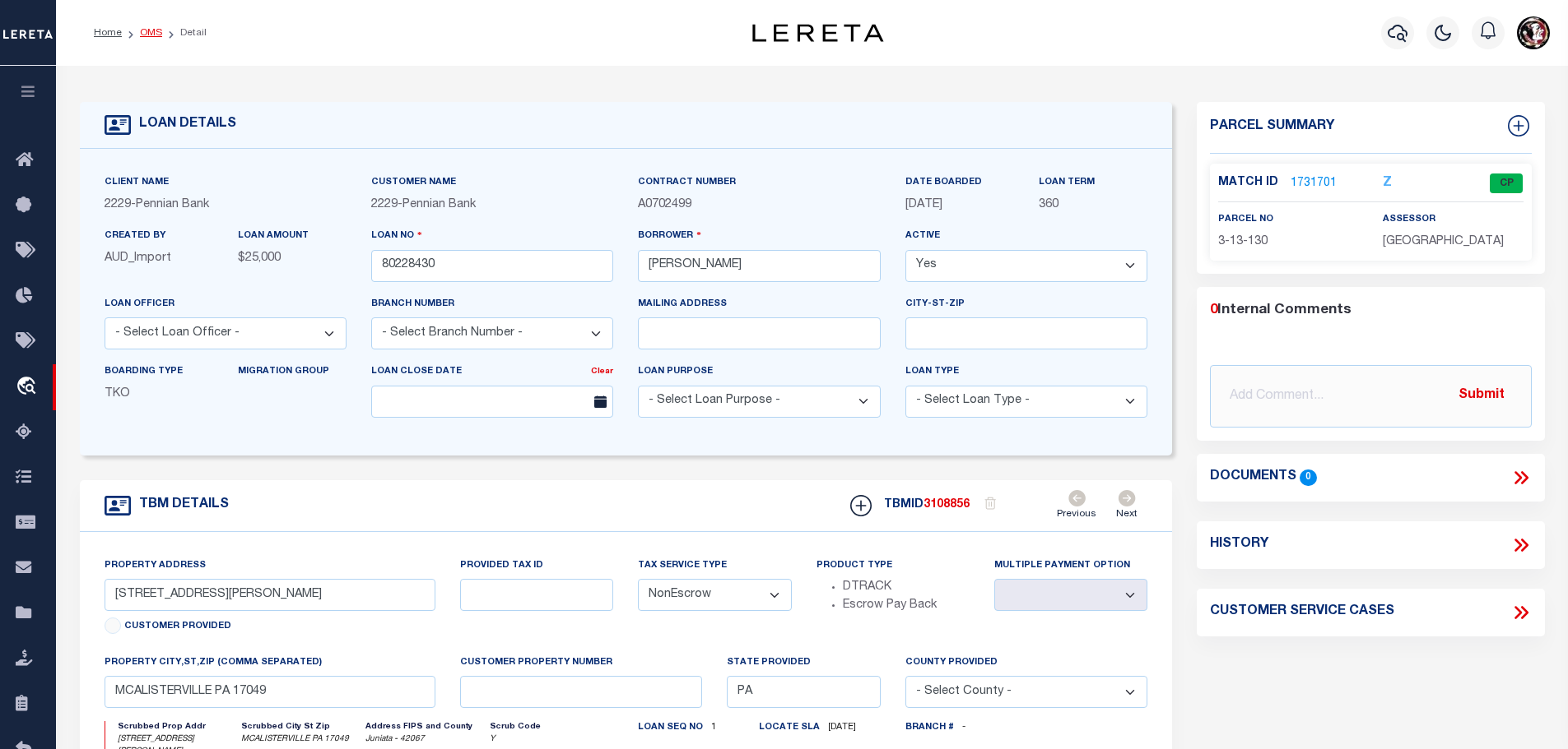
click at [143, 35] on link "OMS" at bounding box center [151, 32] width 22 height 10
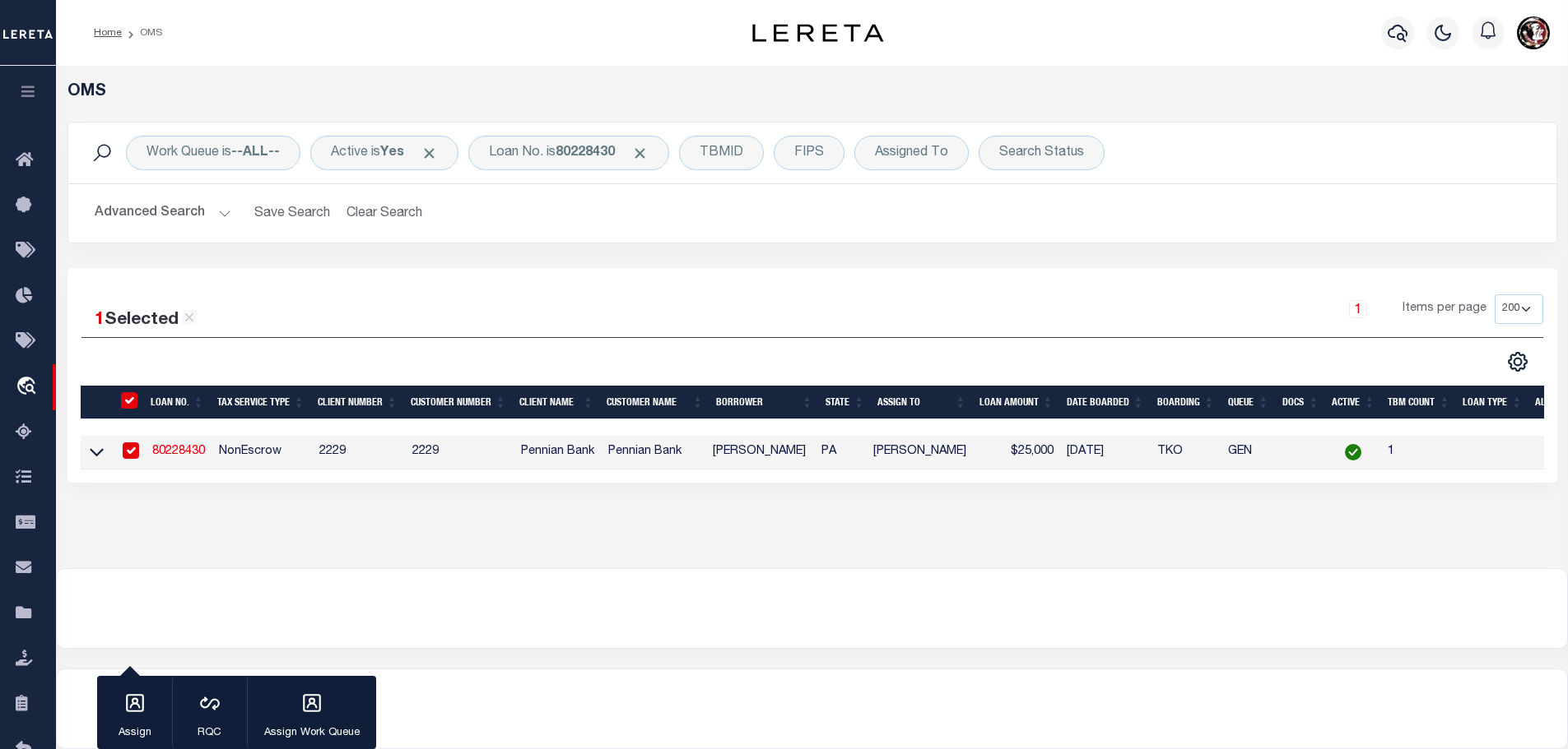
click at [183, 450] on link "80228430" at bounding box center [178, 451] width 53 height 11
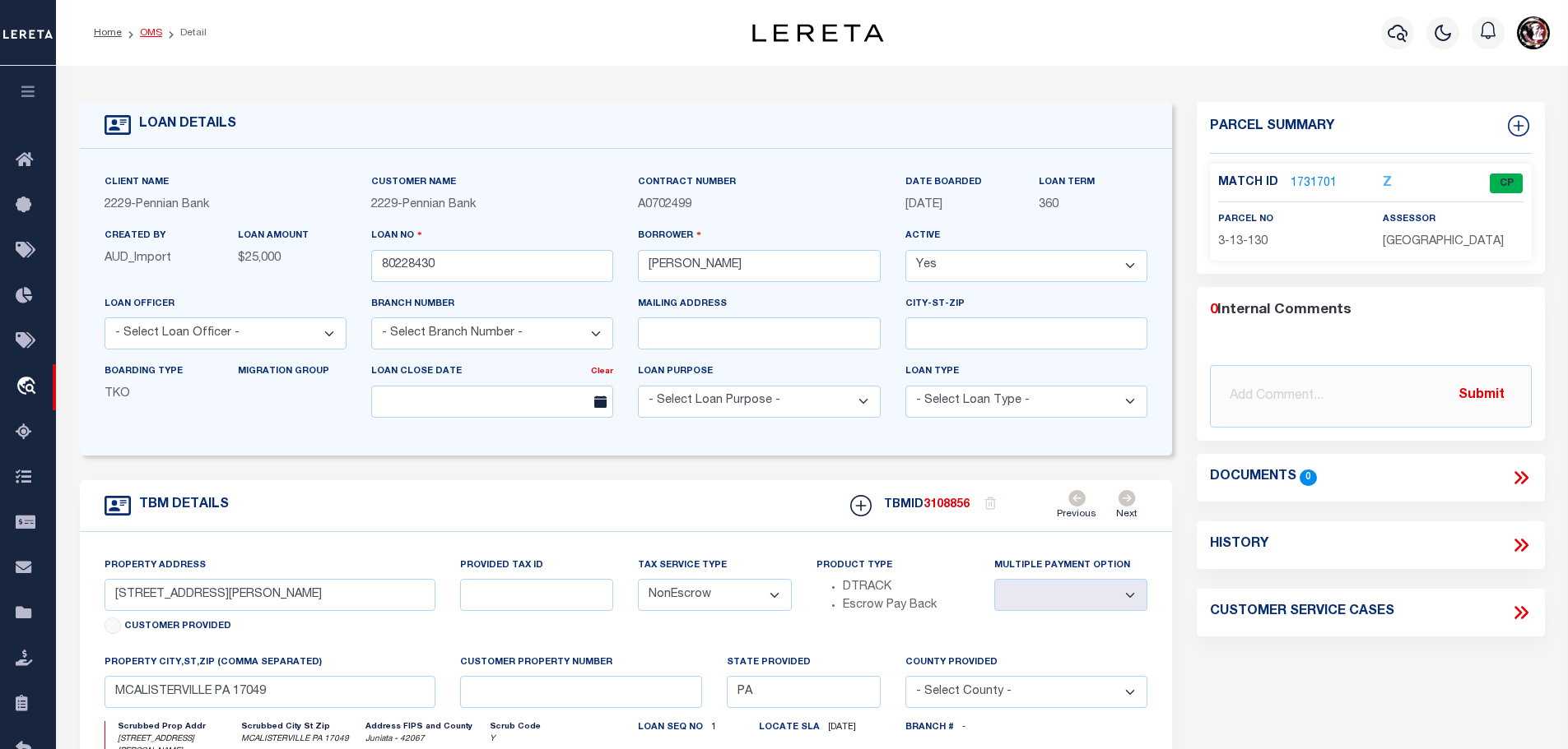
click at [140, 34] on link "OMS" at bounding box center [151, 32] width 22 height 10
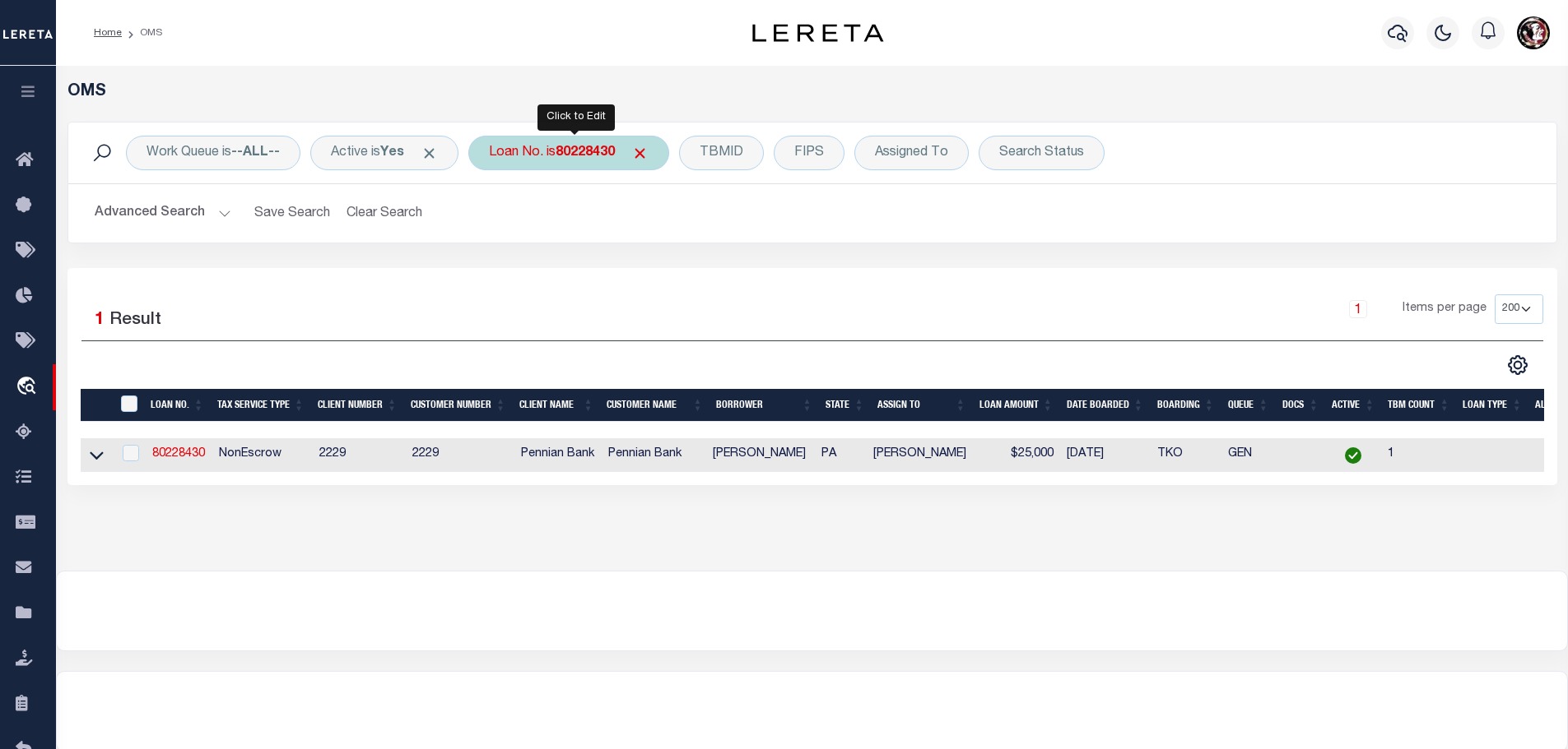
click at [584, 156] on b "80228430" at bounding box center [585, 153] width 59 height 13
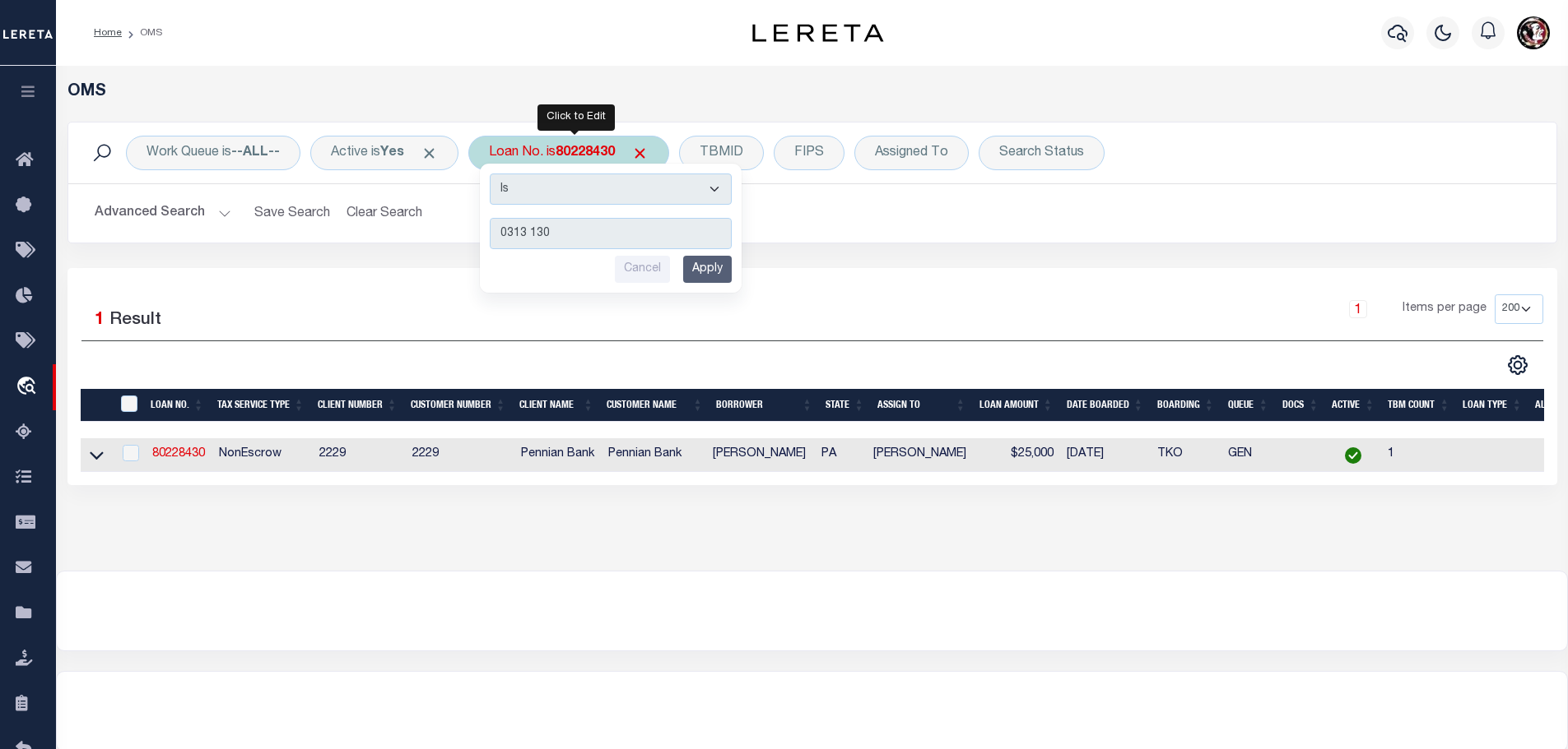
click at [707, 283] on input "Apply" at bounding box center [707, 268] width 49 height 27
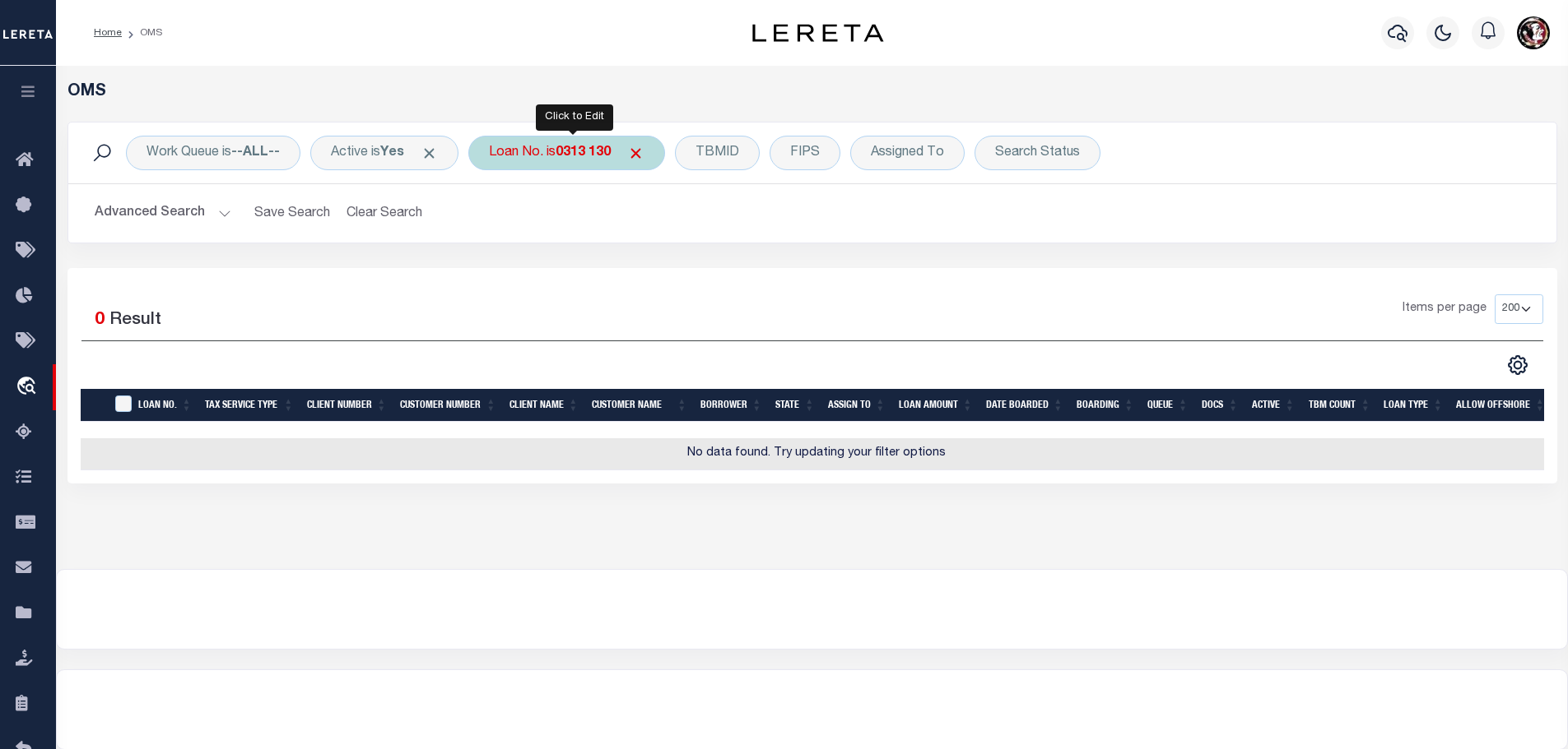
click at [582, 149] on div "Loan No. is 0313 130" at bounding box center [566, 152] width 197 height 34
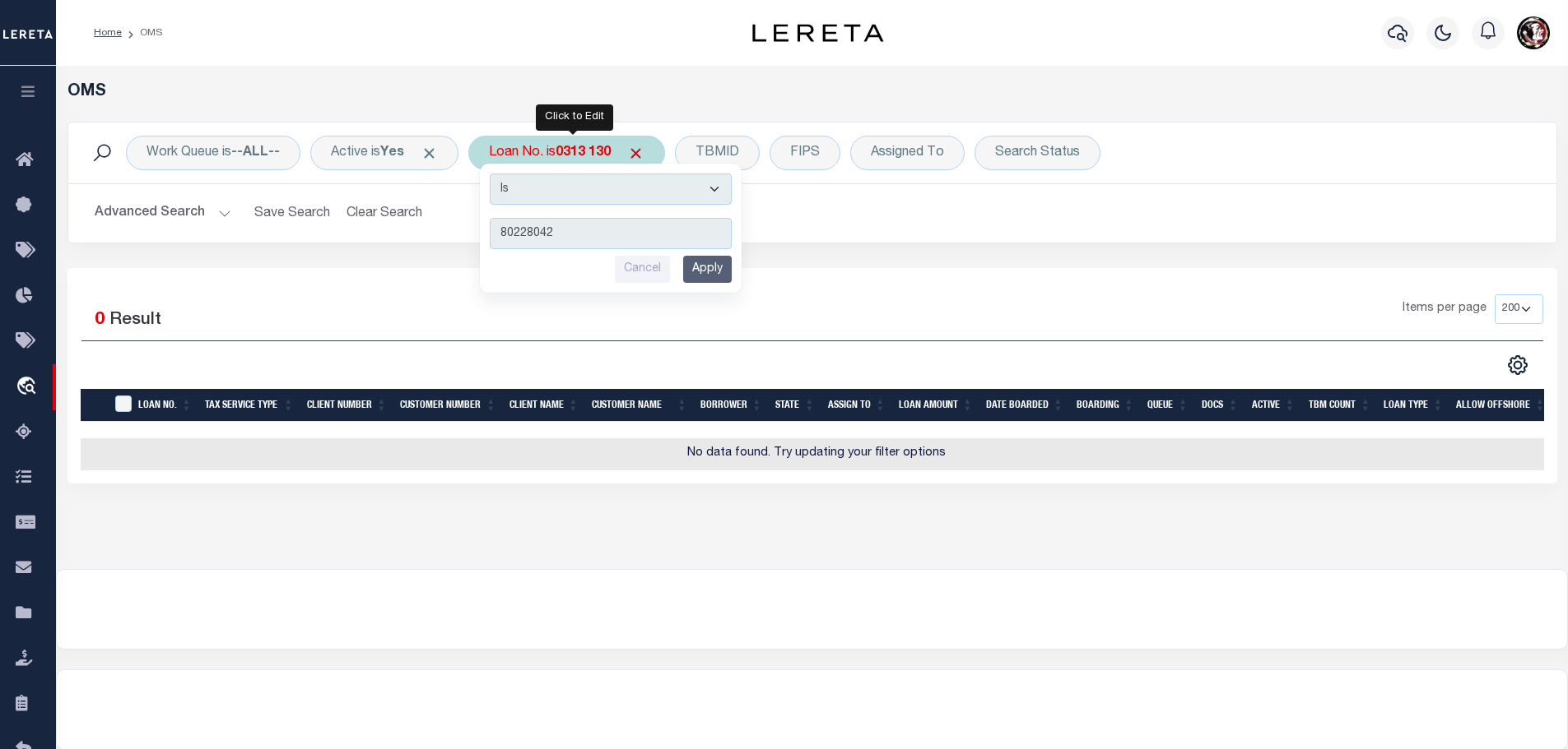
click at [728, 270] on input "Apply" at bounding box center [707, 268] width 49 height 27
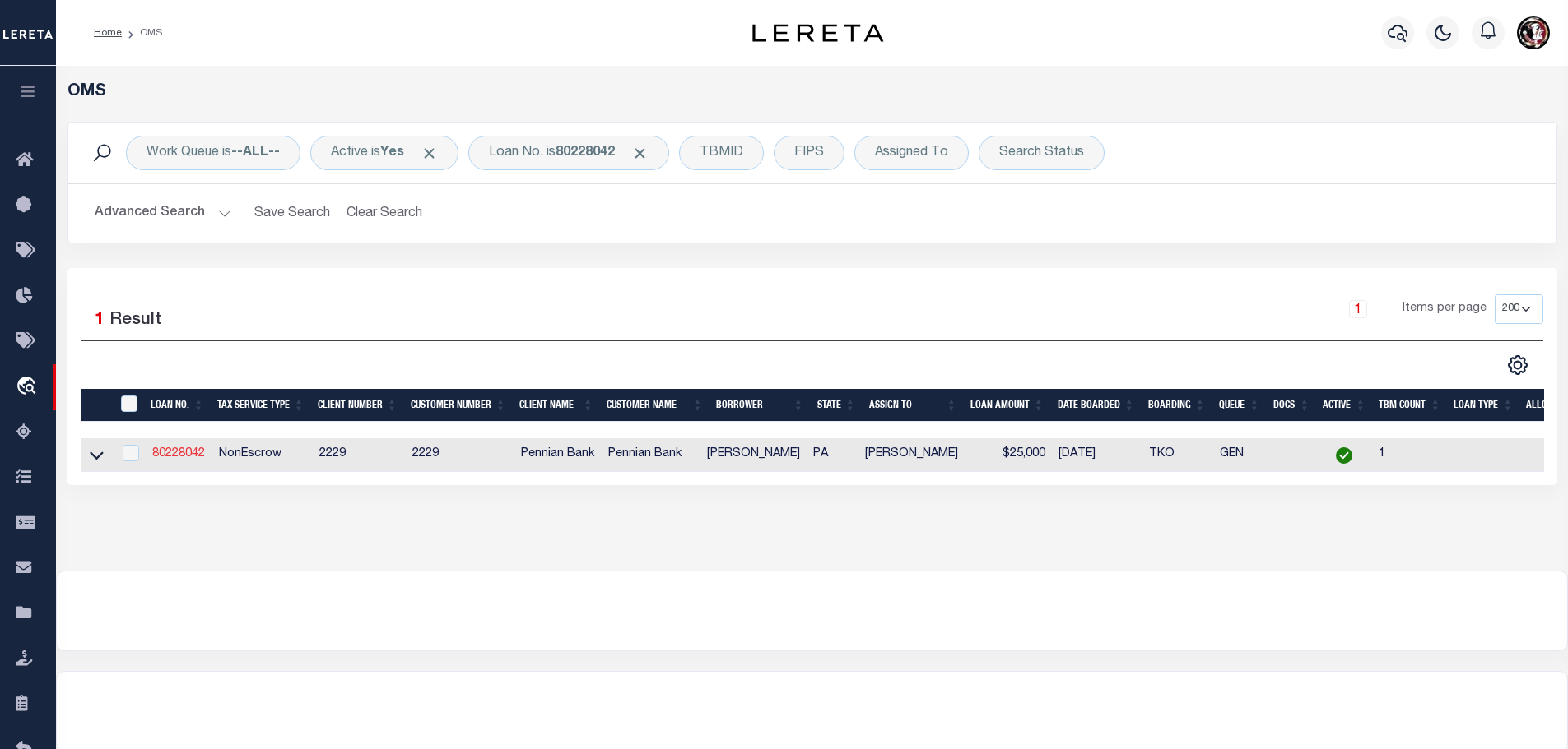
click at [169, 448] on link "80228042" at bounding box center [178, 454] width 53 height 11
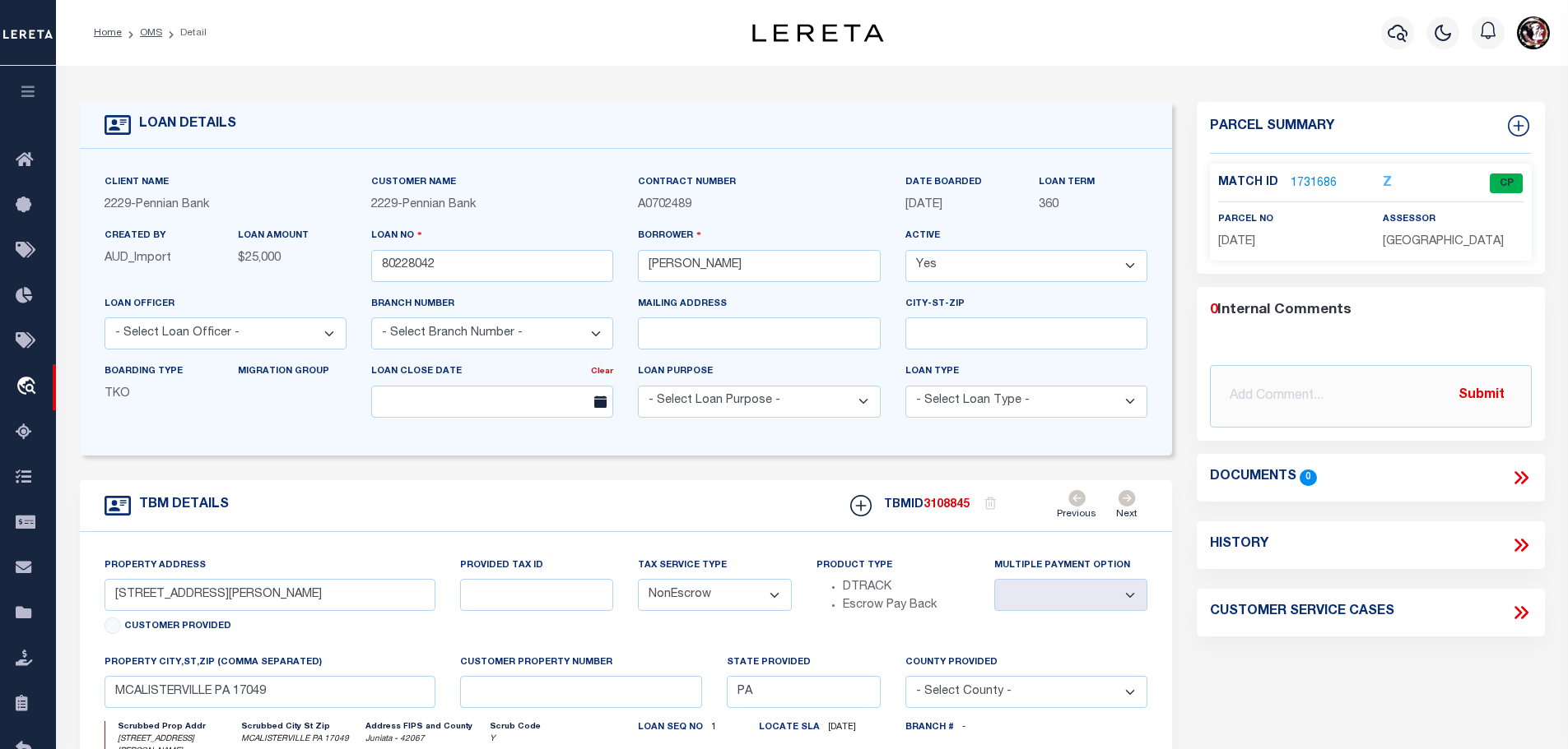
click at [1311, 183] on link "1731686" at bounding box center [1313, 184] width 46 height 18
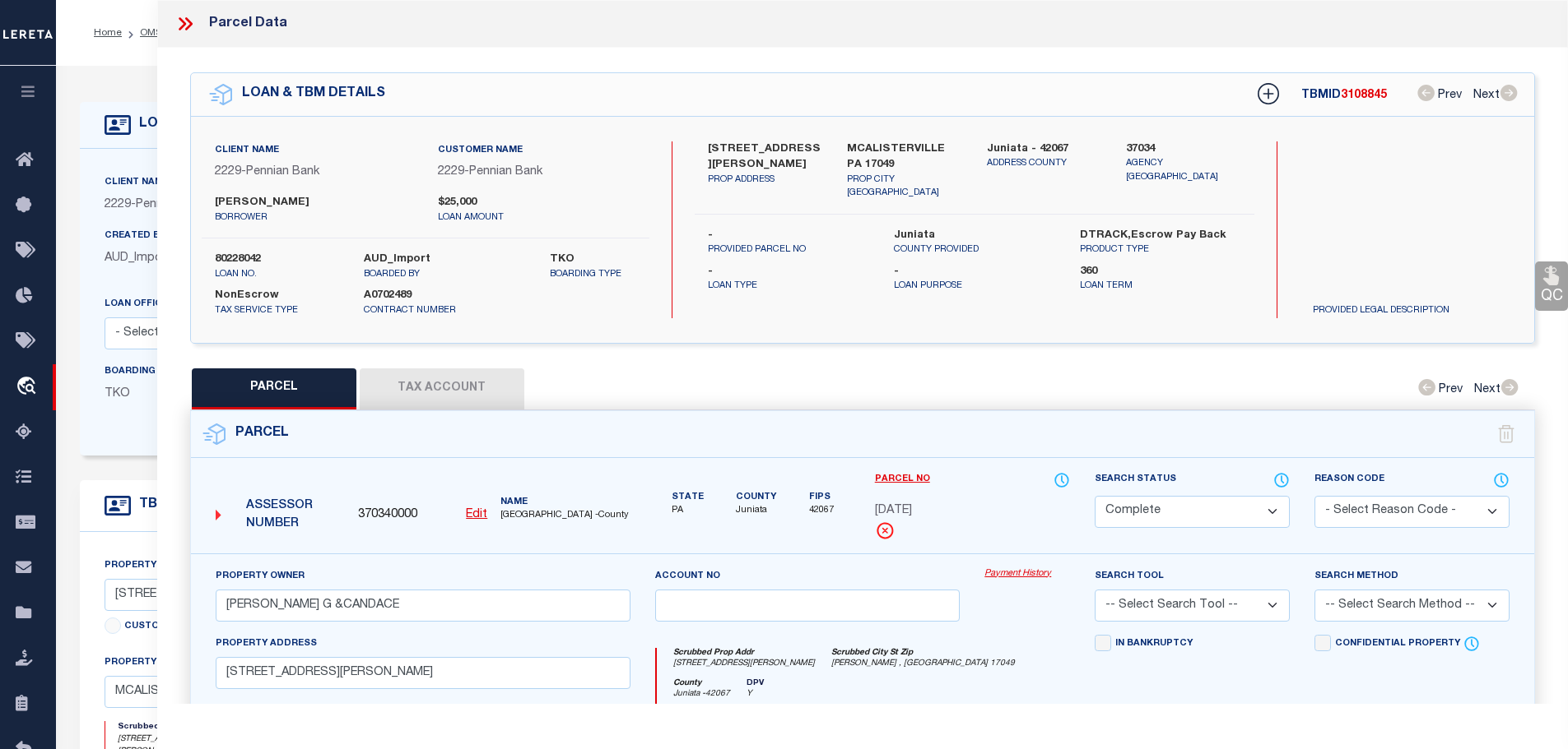
click at [402, 395] on button "Tax Account" at bounding box center [442, 389] width 164 height 42
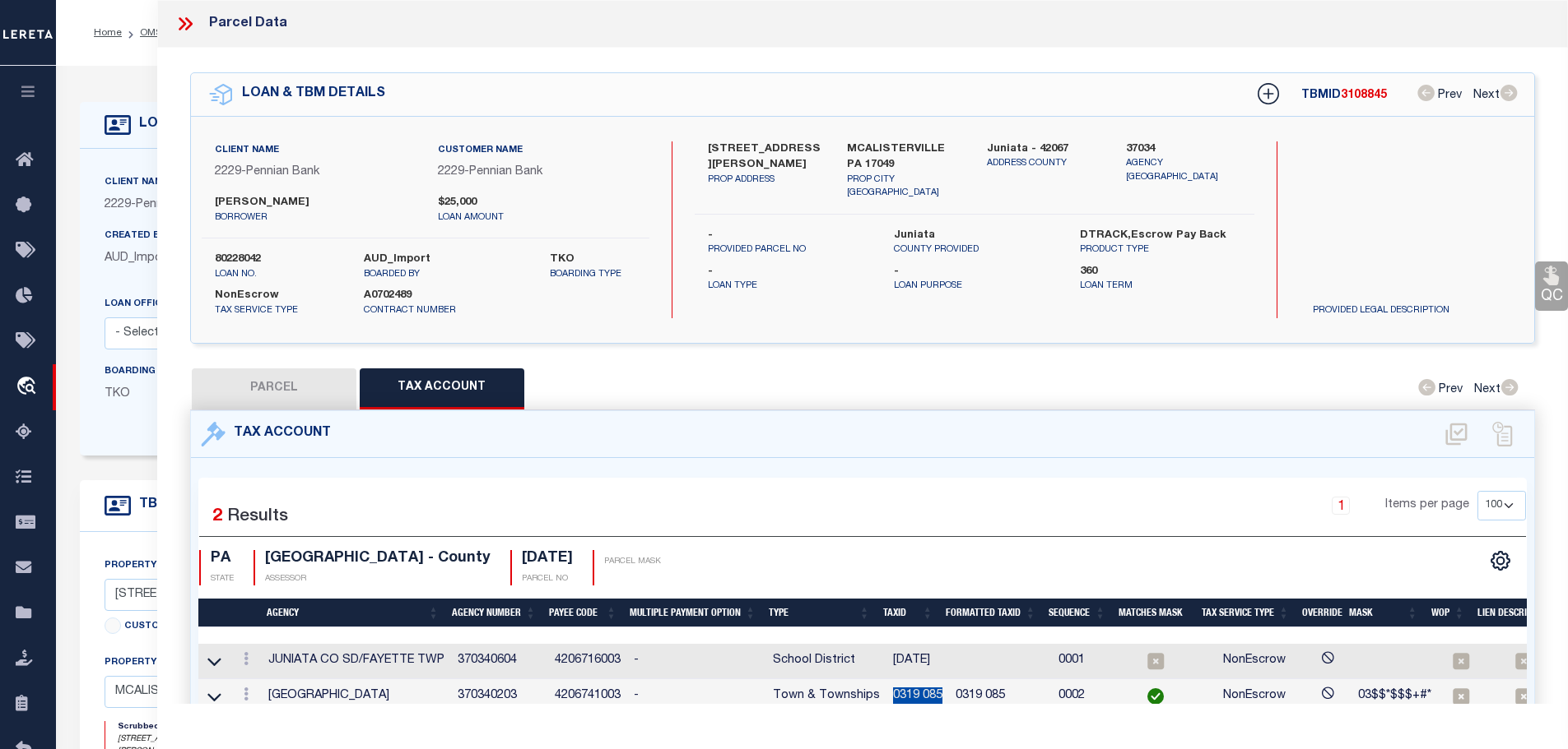
drag, startPoint x: 888, startPoint y: 689, endPoint x: 940, endPoint y: 691, distance: 52.0
click at [940, 691] on td "0319 085" at bounding box center [917, 697] width 63 height 35
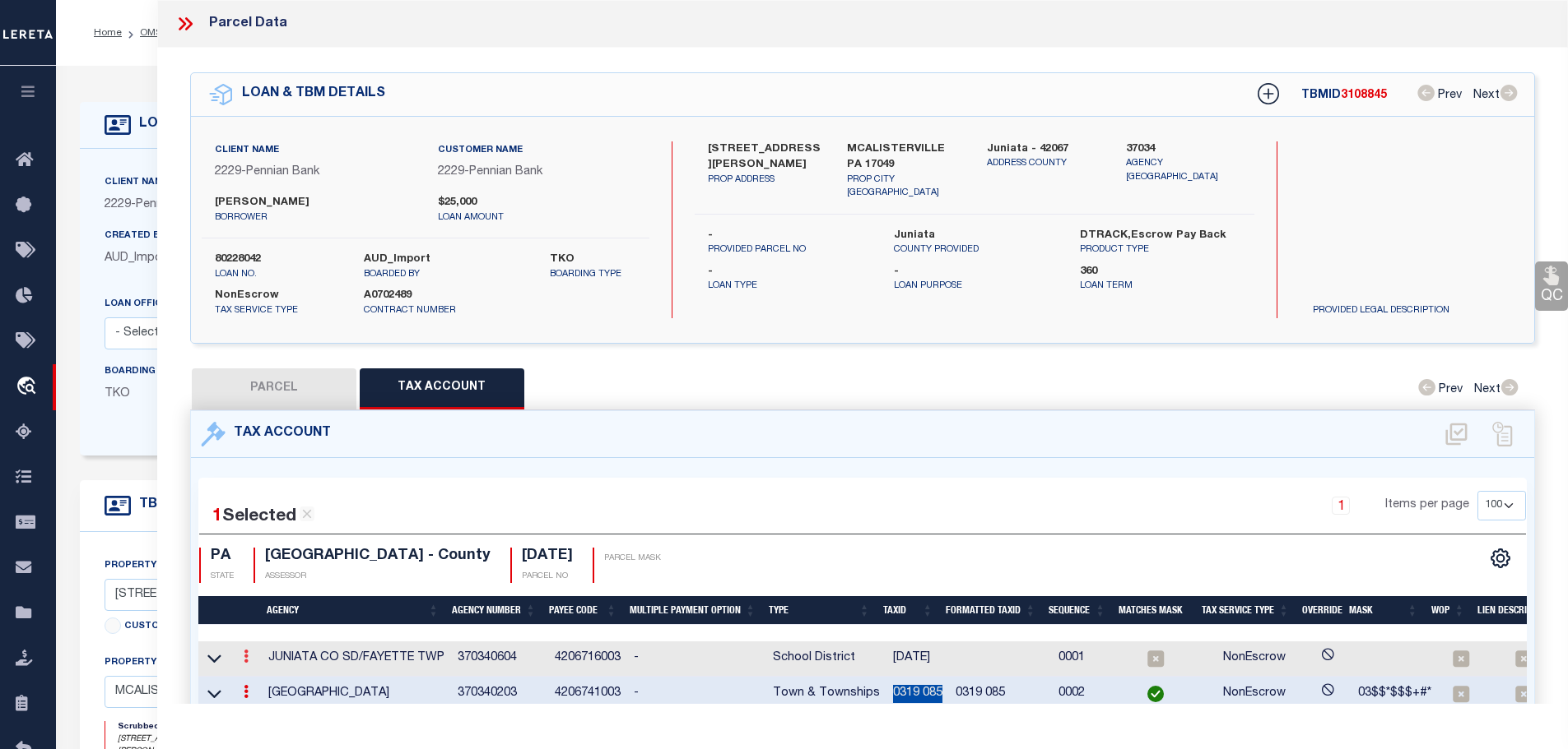
click at [248, 652] on icon at bounding box center [245, 657] width 5 height 13
click at [270, 674] on icon "" at bounding box center [263, 680] width 12 height 12
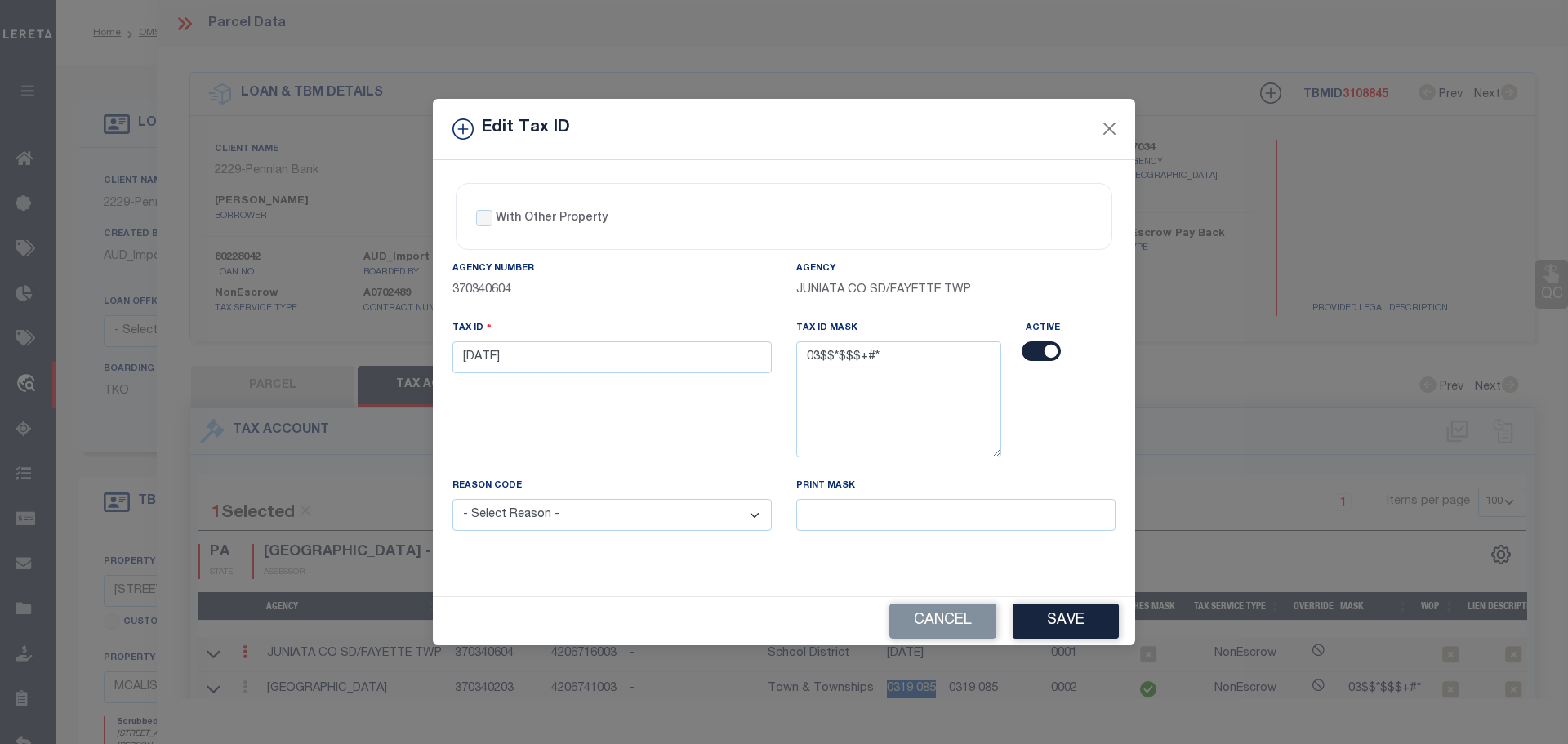
click at [529, 374] on div "Tax ID [DATE]" at bounding box center [612, 399] width 343 height 158
click at [522, 355] on input "[DATE]" at bounding box center [612, 357] width 320 height 32
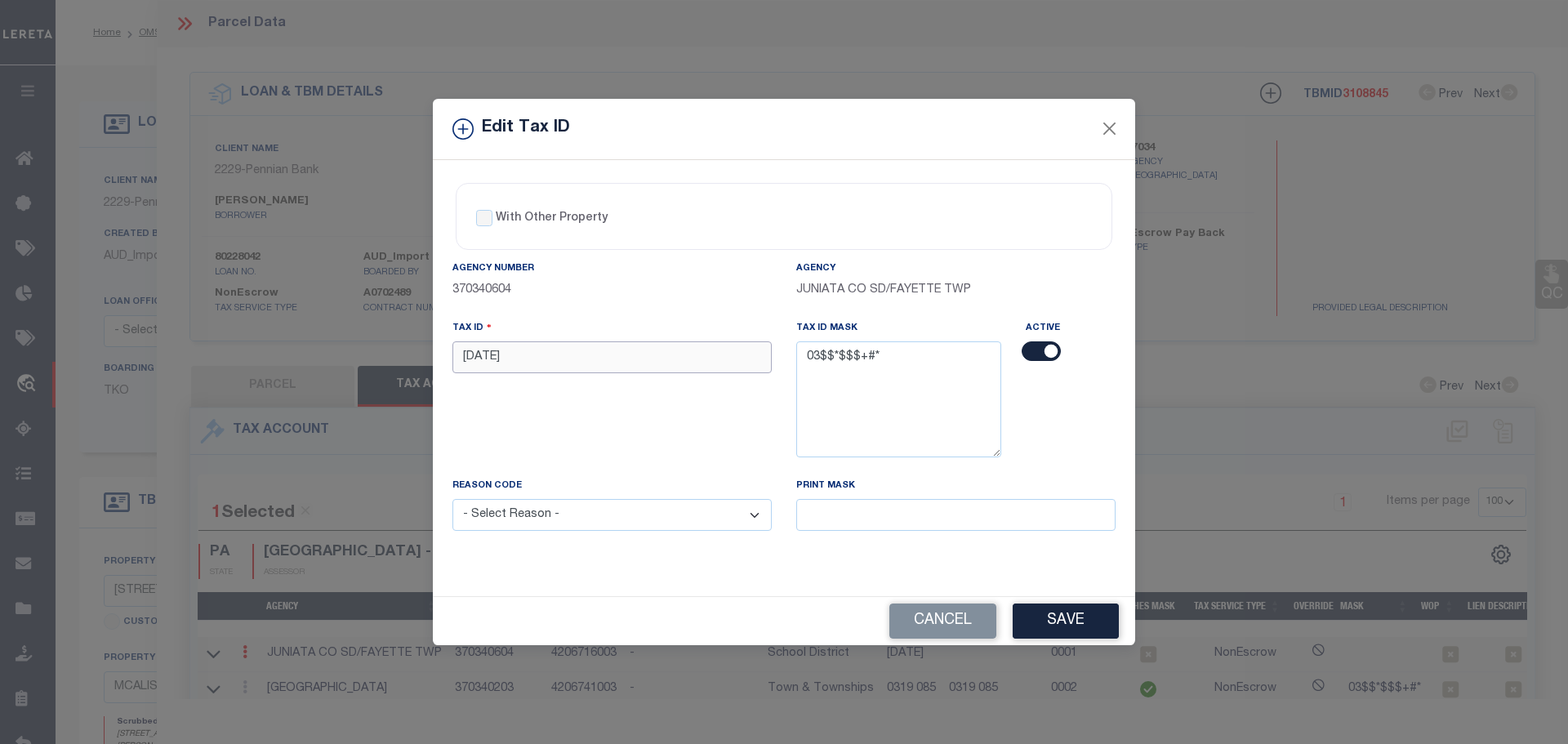
paste input "0319 0"
click at [578, 516] on select "- Select Reason - 099 - Other (Provide additional detail) ACT - Agency Changed …" at bounding box center [612, 515] width 320 height 32
click at [452, 500] on select "- Select Reason - 099 - Other (Provide additional detail) ACT - Agency Changed …" at bounding box center [612, 515] width 320 height 32
click at [1083, 628] on button "Save" at bounding box center [1066, 621] width 106 height 35
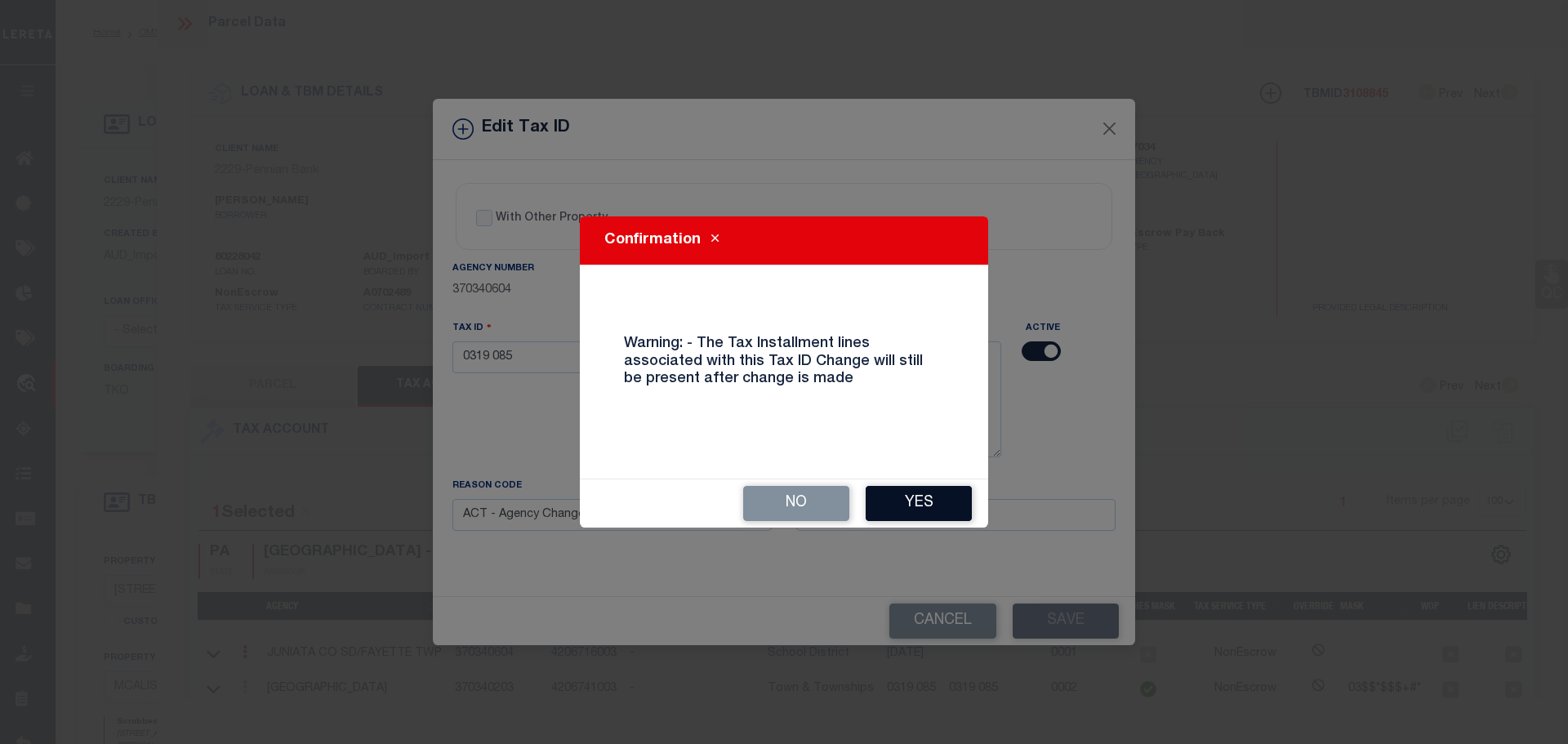
click at [918, 501] on button "Yes" at bounding box center [919, 504] width 106 height 35
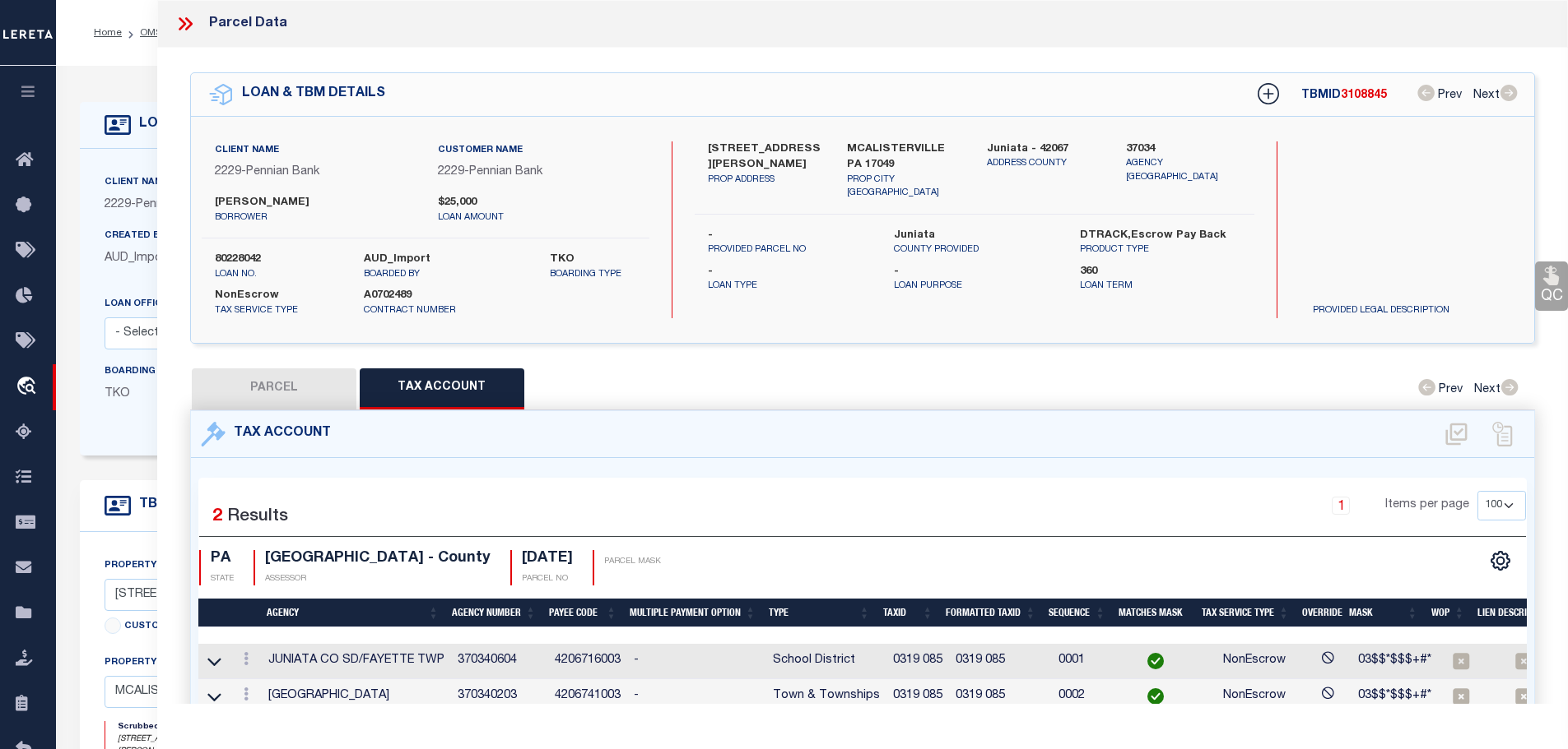
click at [176, 20] on icon at bounding box center [185, 23] width 21 height 21
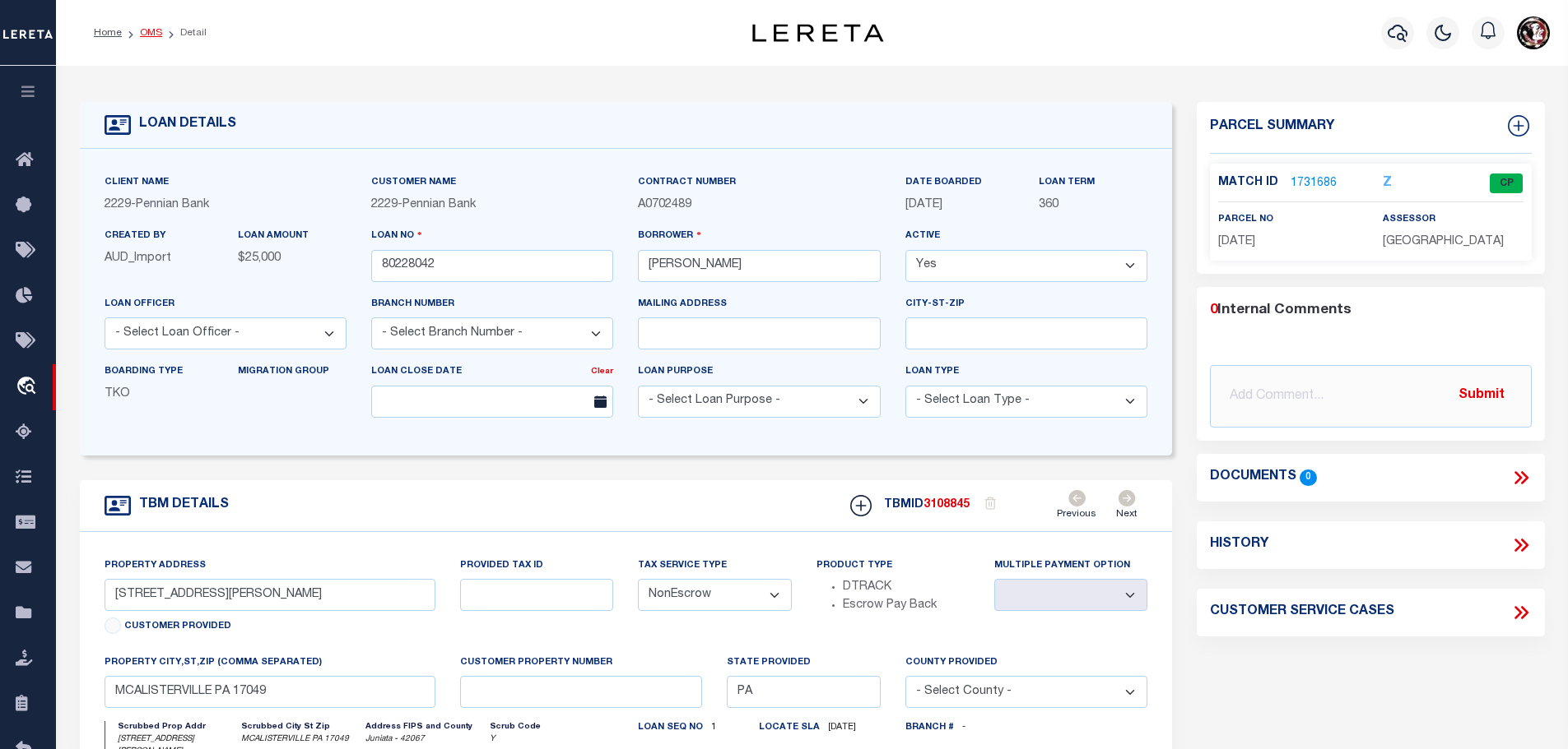
click at [141, 35] on link "OMS" at bounding box center [151, 32] width 22 height 10
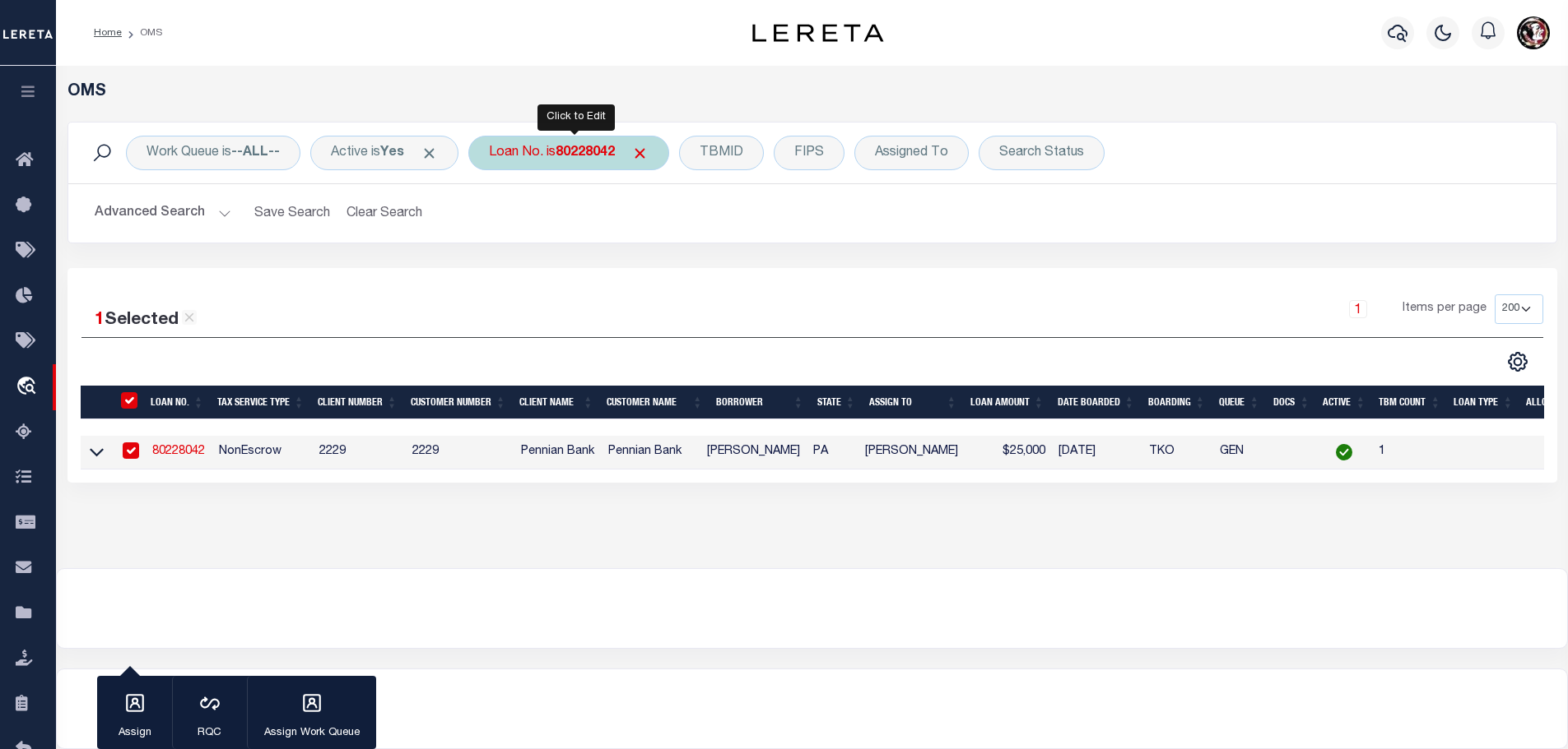
click at [584, 147] on b "80228042" at bounding box center [585, 153] width 59 height 13
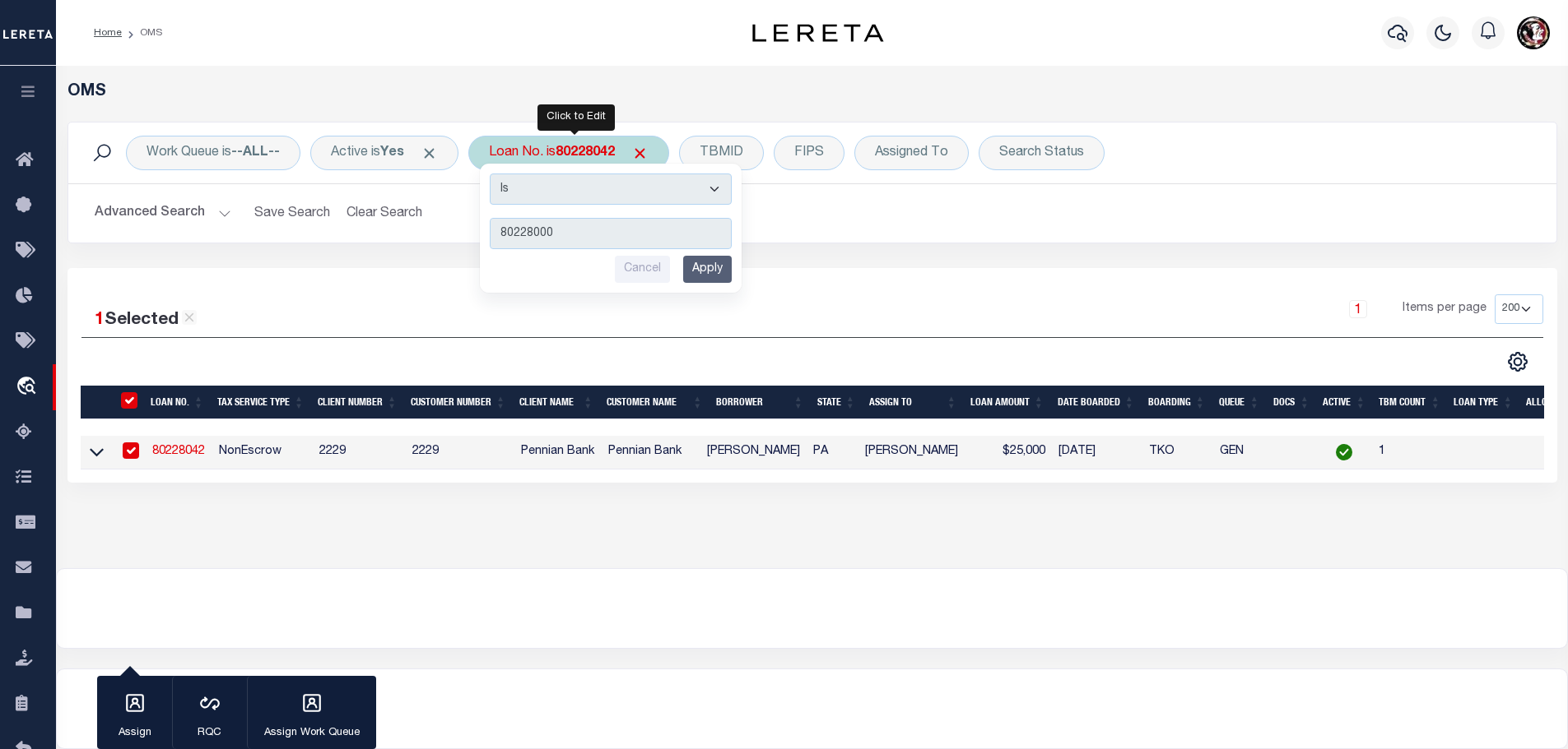
click at [717, 274] on input "Apply" at bounding box center [707, 268] width 49 height 27
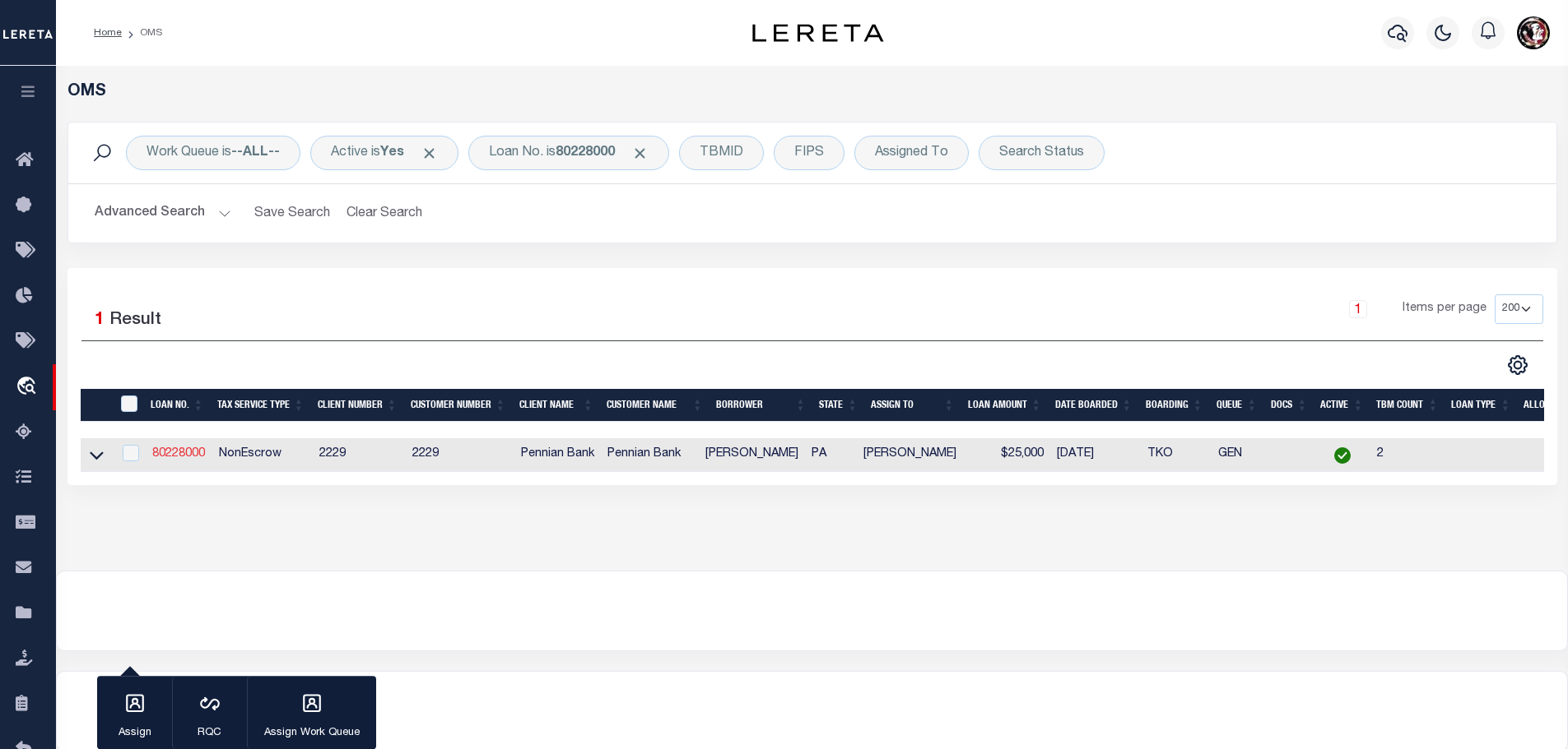
click at [179, 456] on link "80228000" at bounding box center [178, 454] width 53 height 11
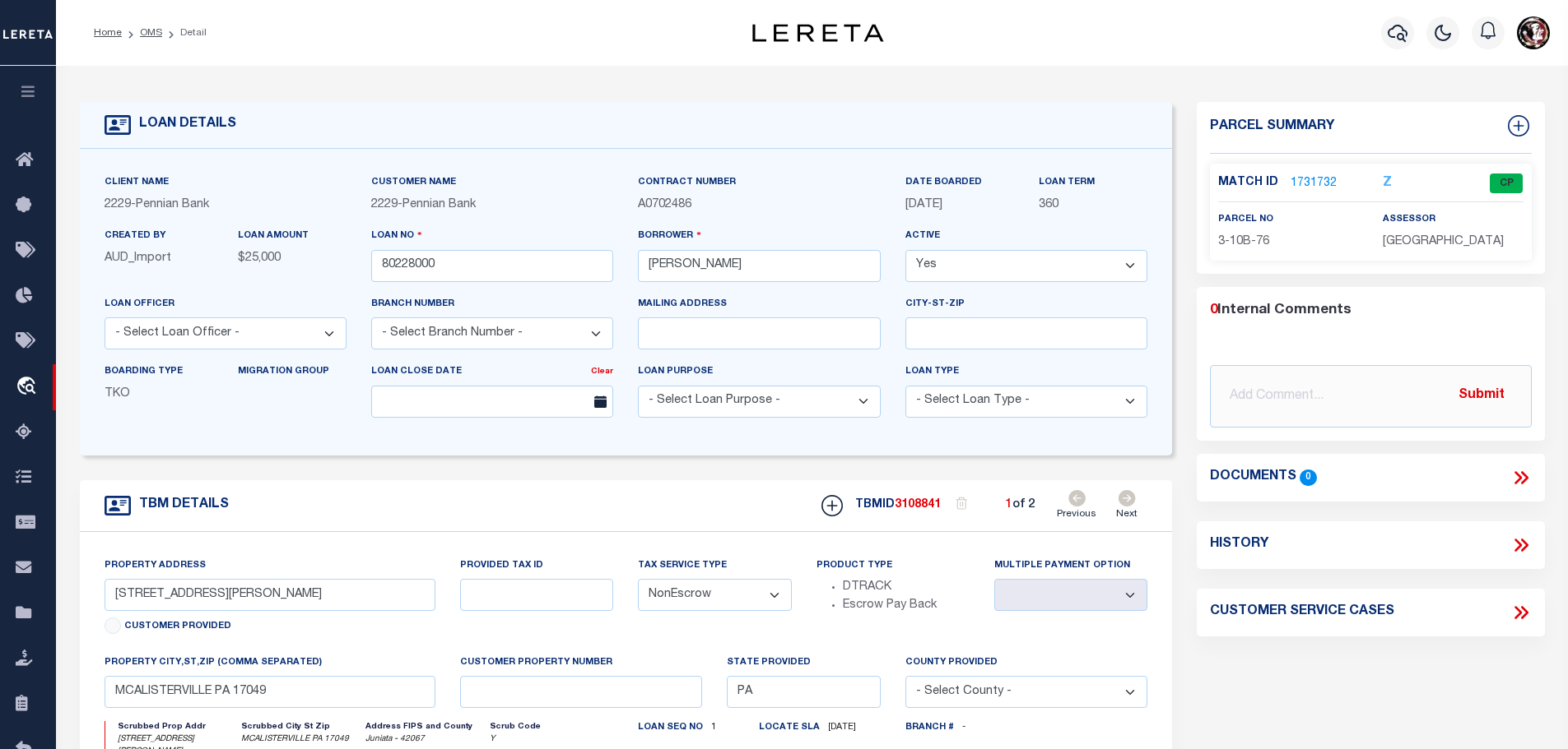
click at [1305, 179] on link "1731732" at bounding box center [1313, 184] width 46 height 18
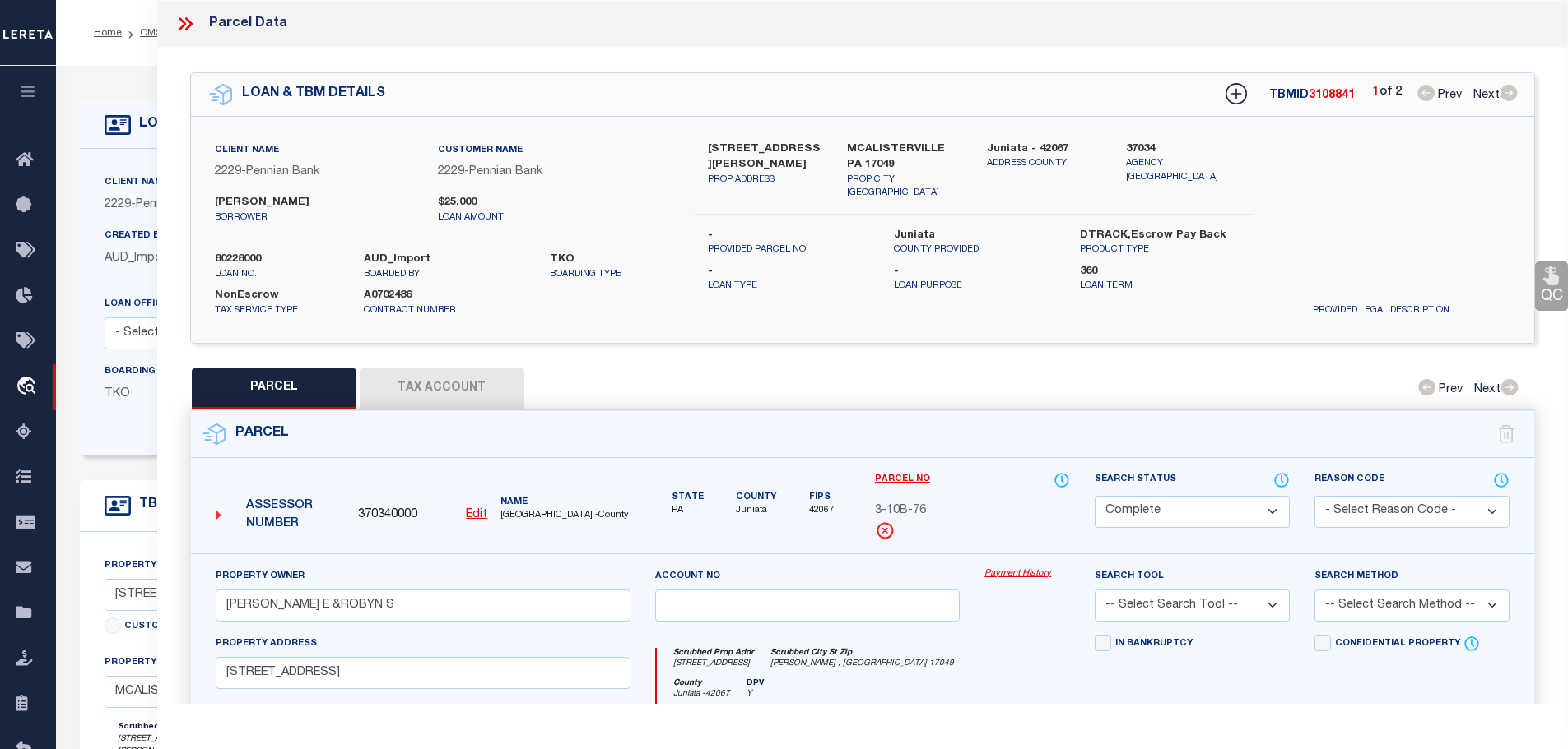
click at [440, 384] on button "Tax Account" at bounding box center [442, 389] width 164 height 42
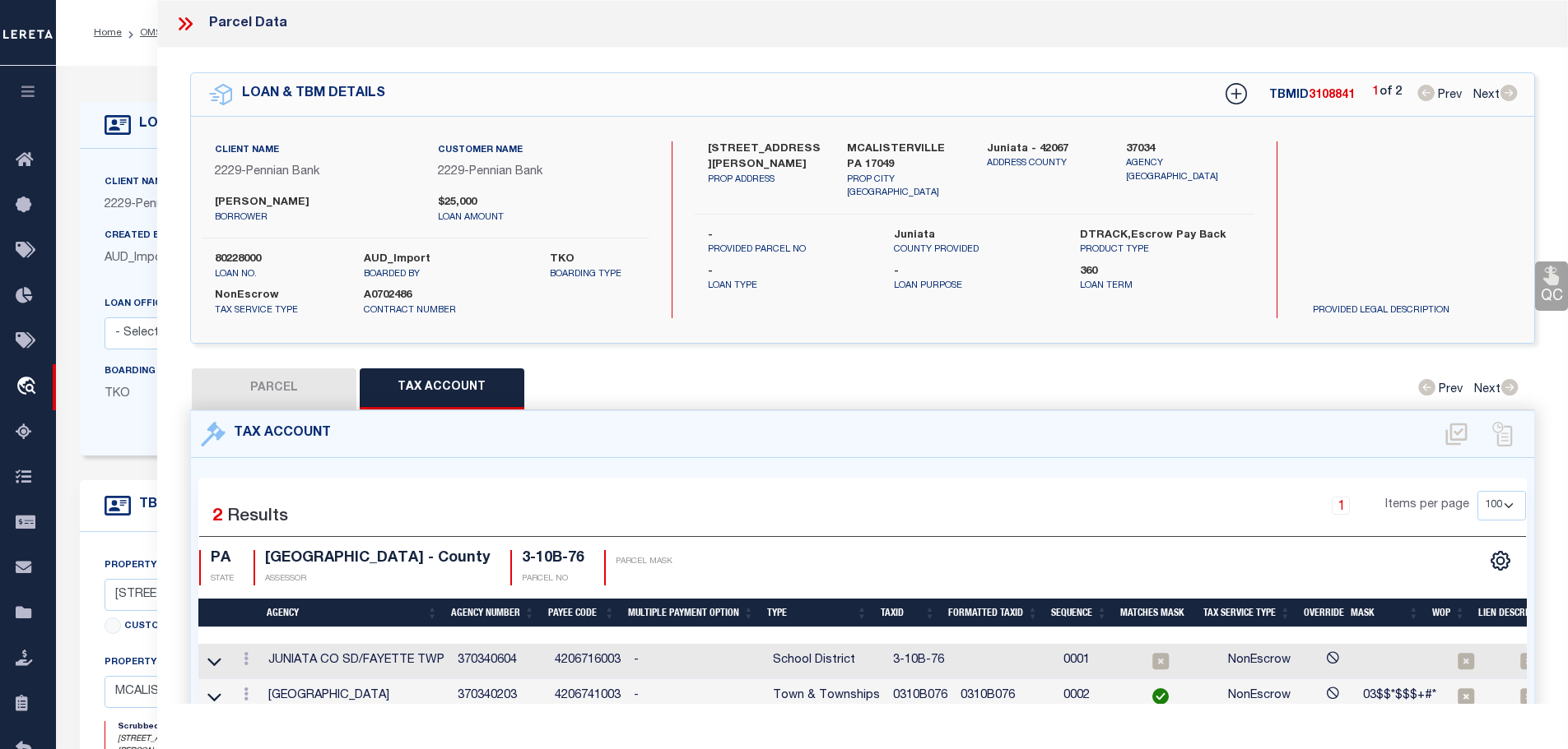
click at [902, 689] on td "0310B076" at bounding box center [919, 697] width 67 height 35
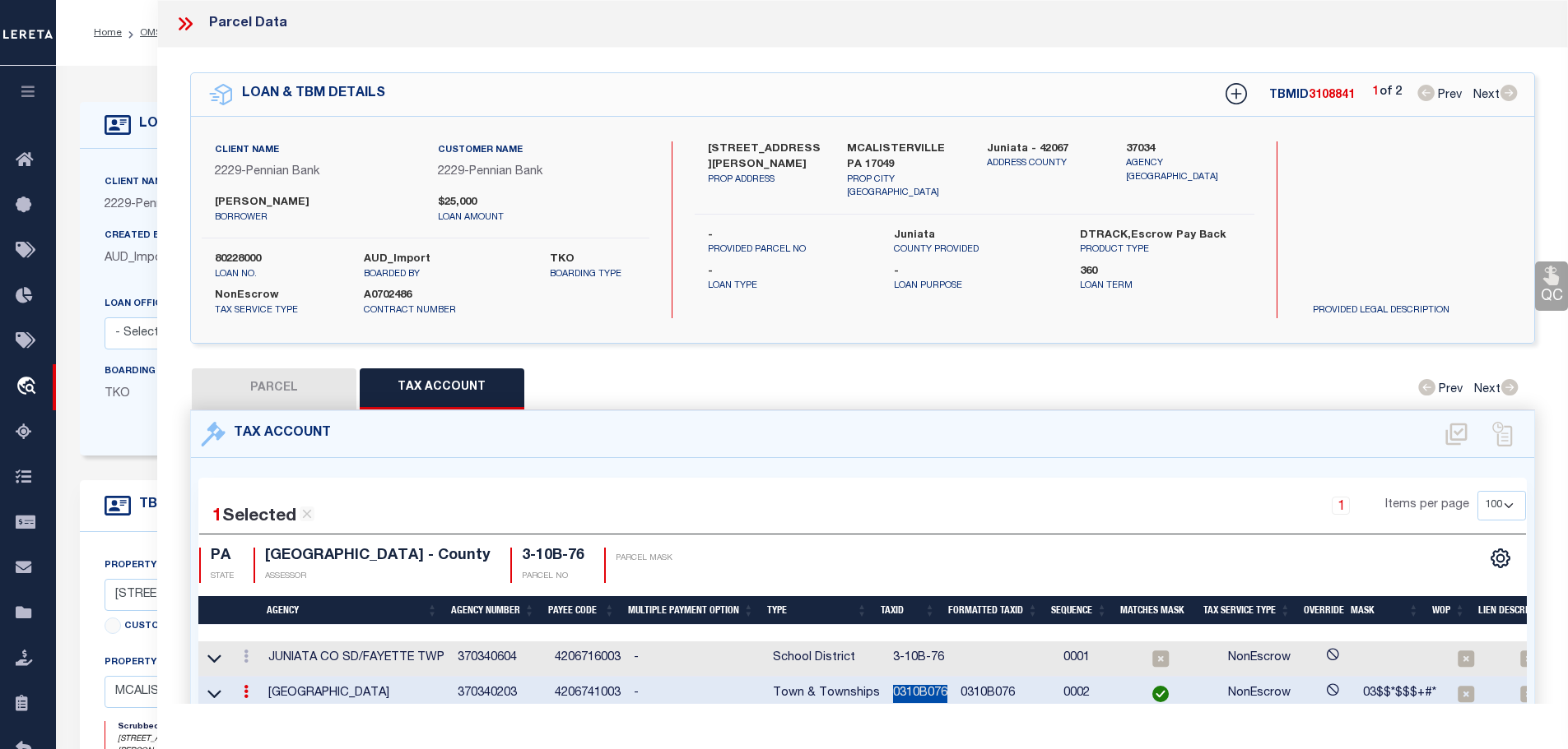
click at [902, 689] on td "0310B076" at bounding box center [919, 695] width 67 height 35
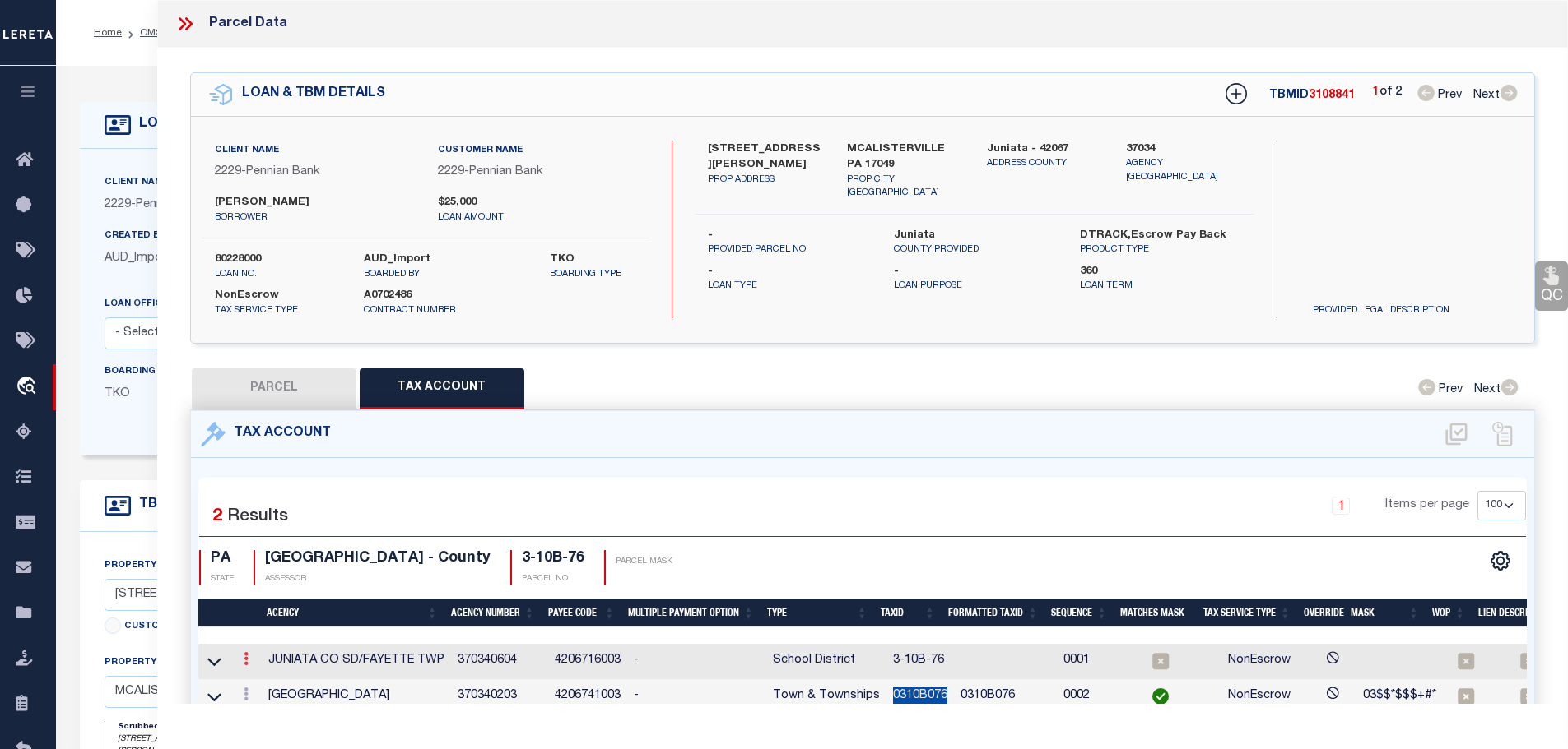
click at [247, 653] on icon at bounding box center [245, 659] width 5 height 13
click at [267, 678] on icon "" at bounding box center [263, 684] width 12 height 12
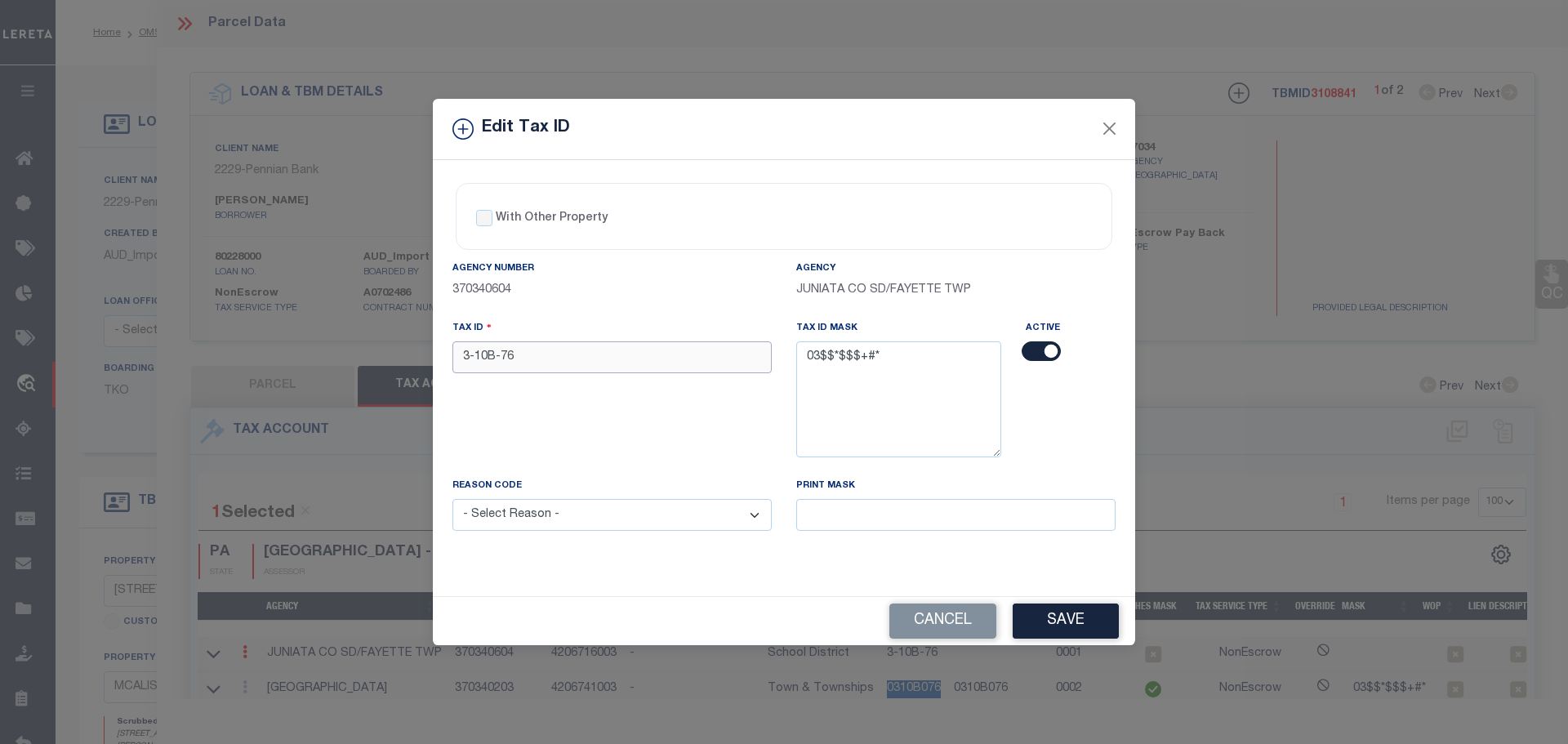
click at [607, 360] on input "3-10B-76" at bounding box center [612, 357] width 320 height 32
paste input "0310B0"
click at [637, 516] on select "- Select Reason - 099 - Other (Provide additional detail) ACT - Agency Changed …" at bounding box center [612, 515] width 320 height 32
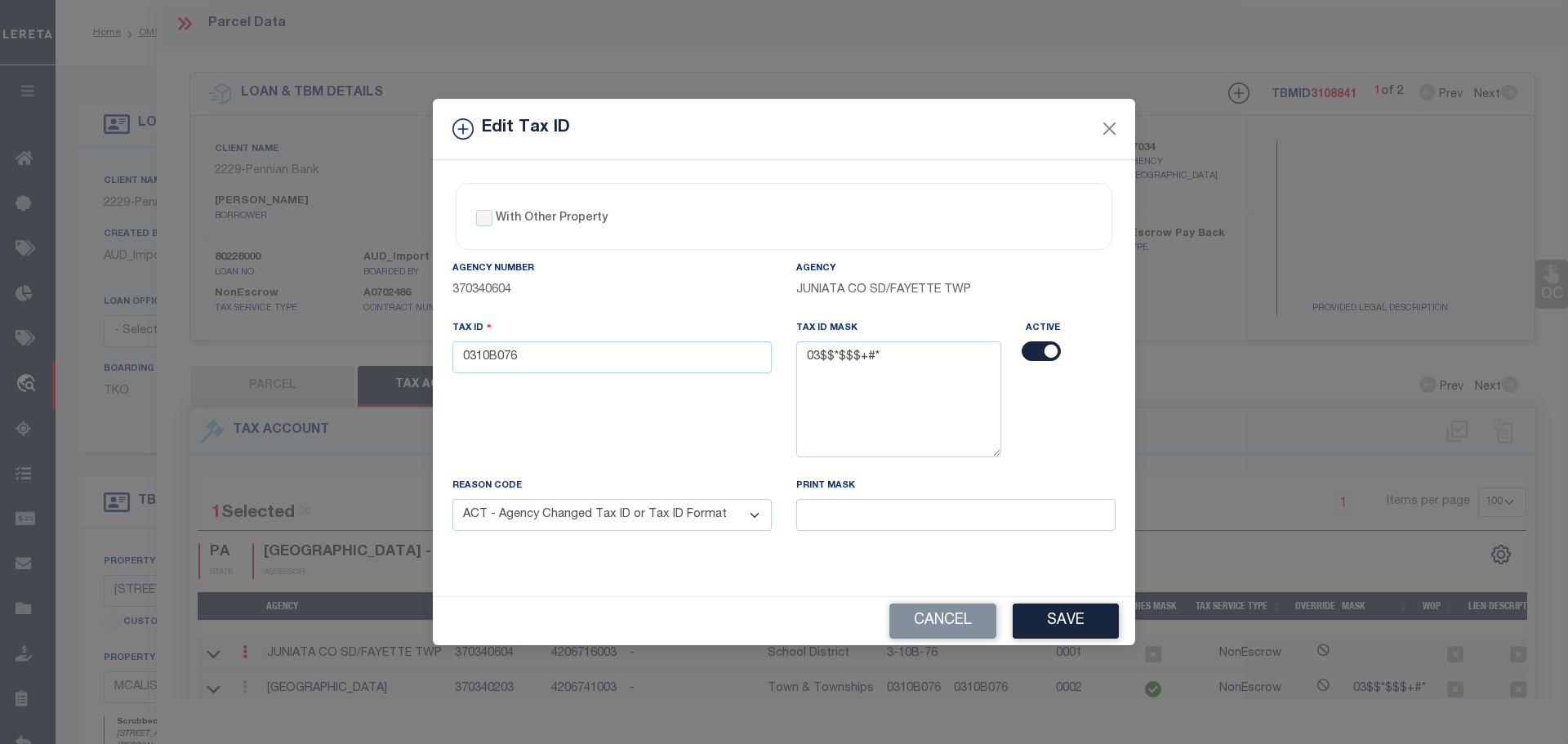
click at [452, 500] on select "- Select Reason - 099 - Other (Provide additional detail) ACT - Agency Changed …" at bounding box center [612, 515] width 320 height 32
click at [1103, 627] on button "Save" at bounding box center [1066, 621] width 106 height 35
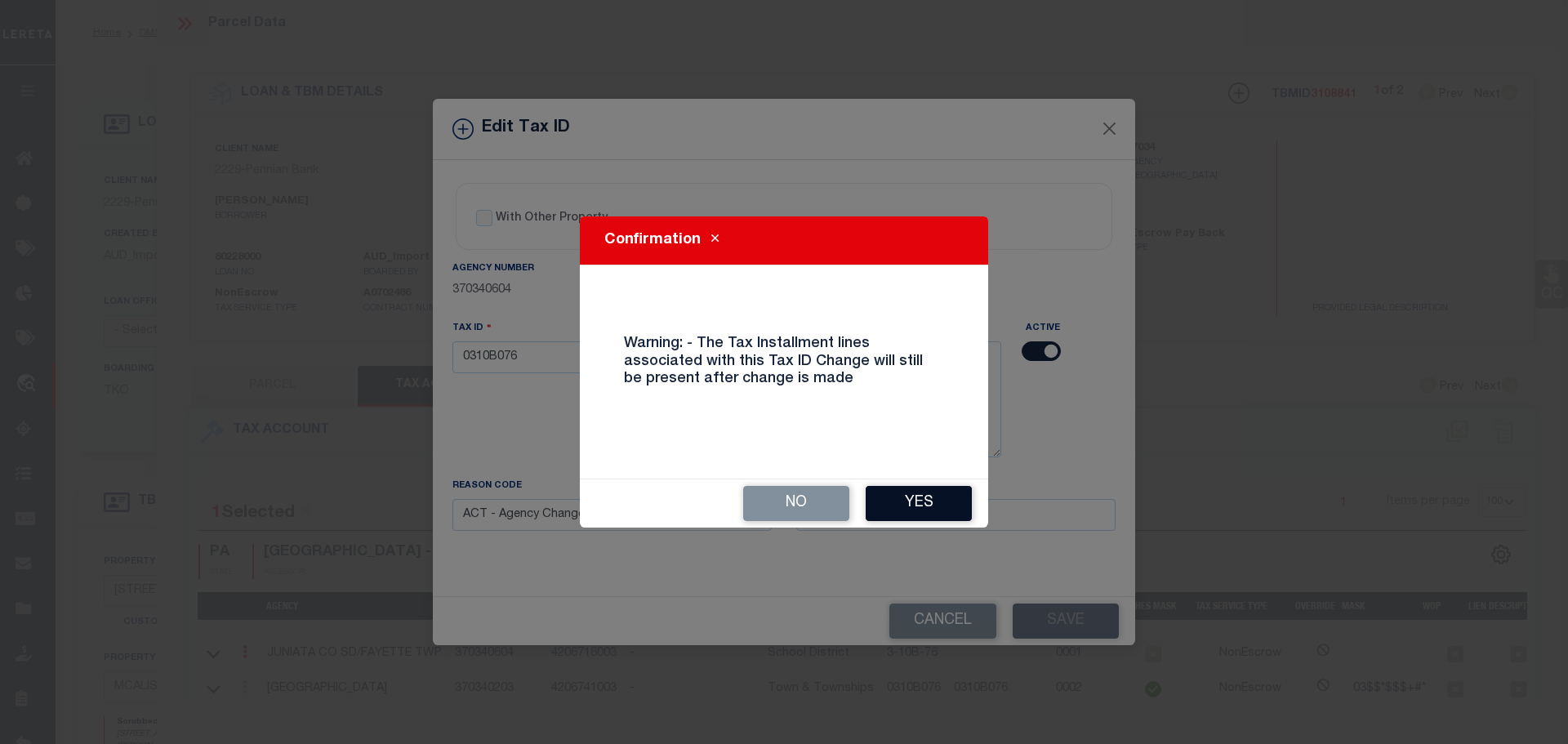
click at [903, 496] on button "Yes" at bounding box center [919, 504] width 106 height 35
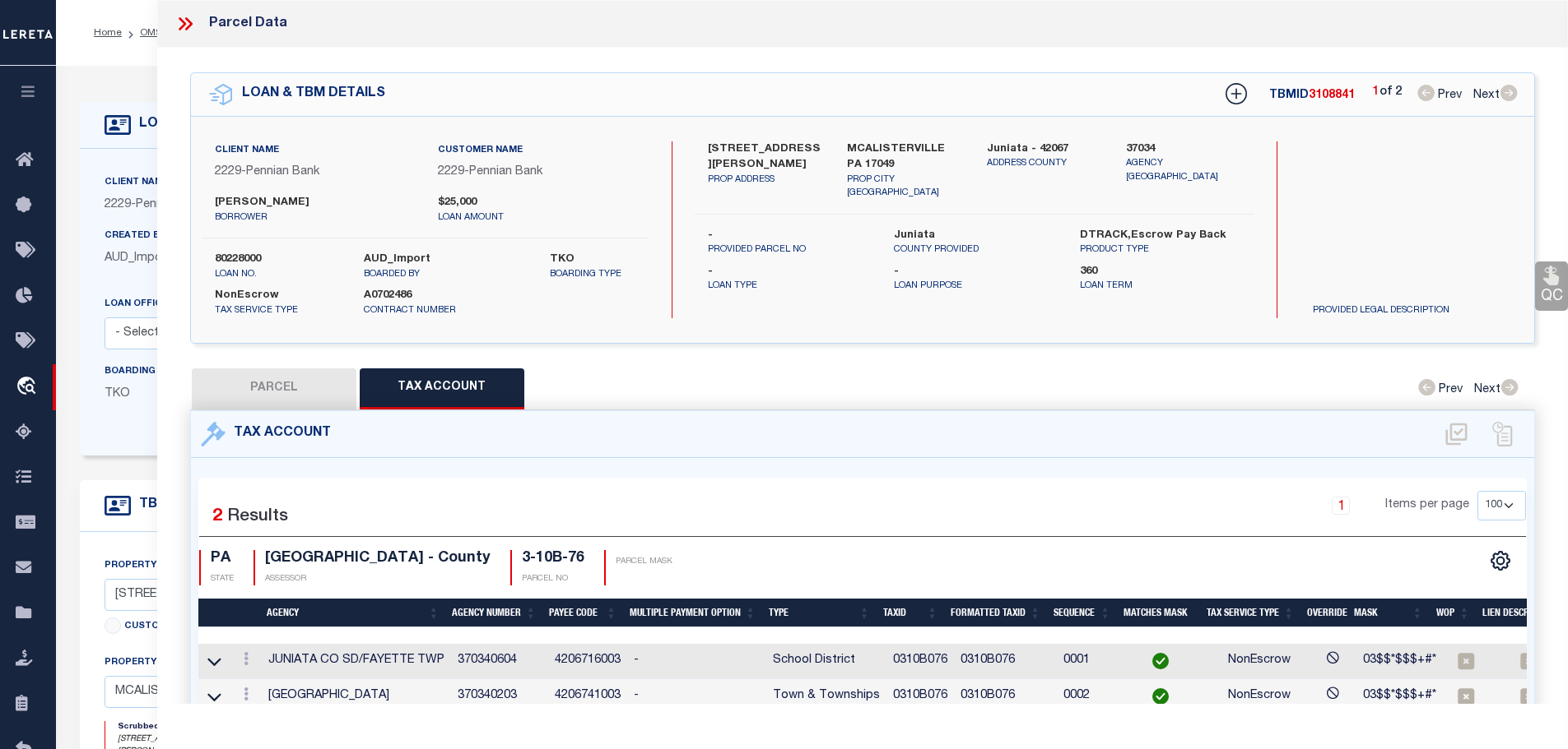
click at [183, 18] on icon at bounding box center [185, 23] width 21 height 21
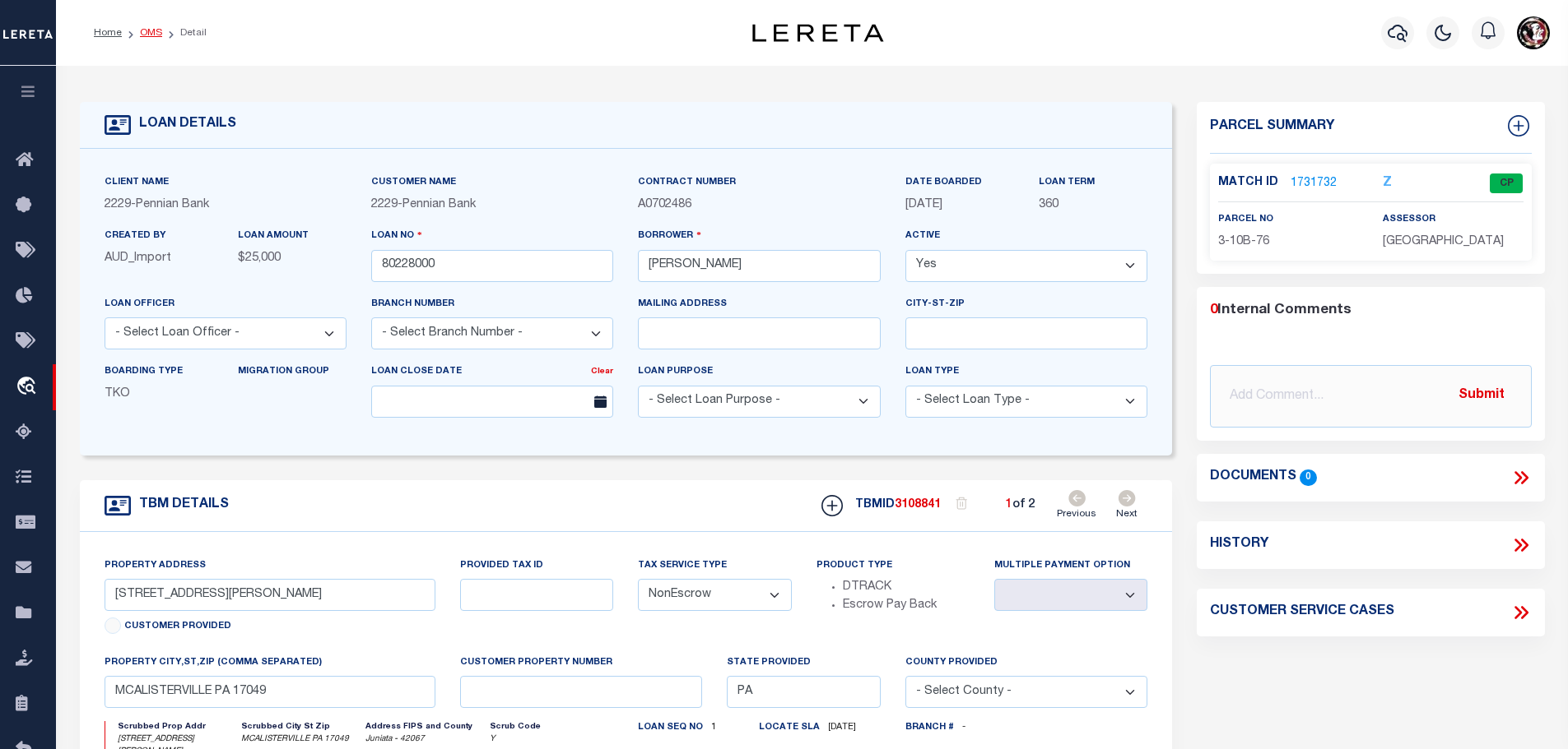
click at [146, 30] on link "OMS" at bounding box center [151, 32] width 22 height 10
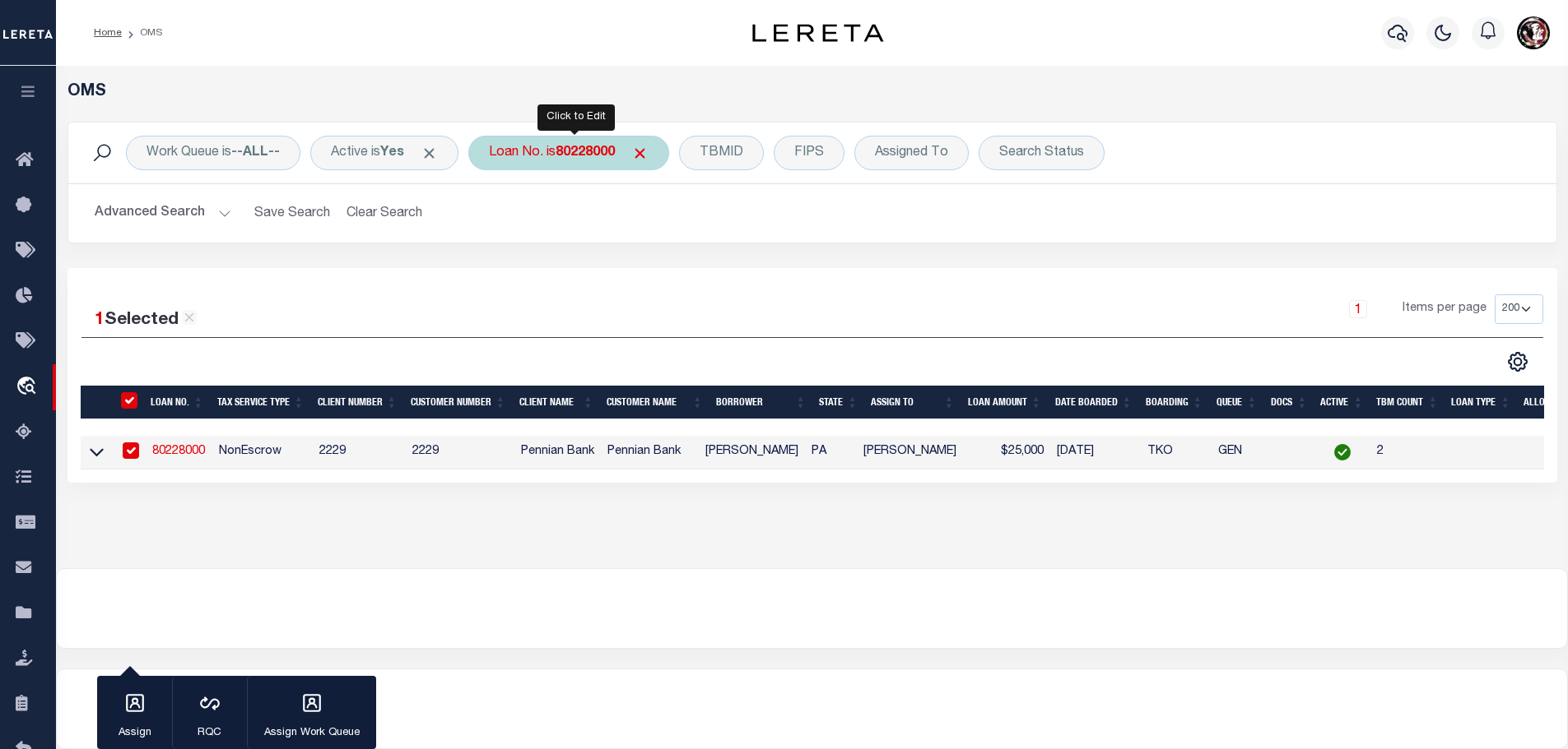
click at [574, 156] on b "80228000" at bounding box center [585, 153] width 59 height 13
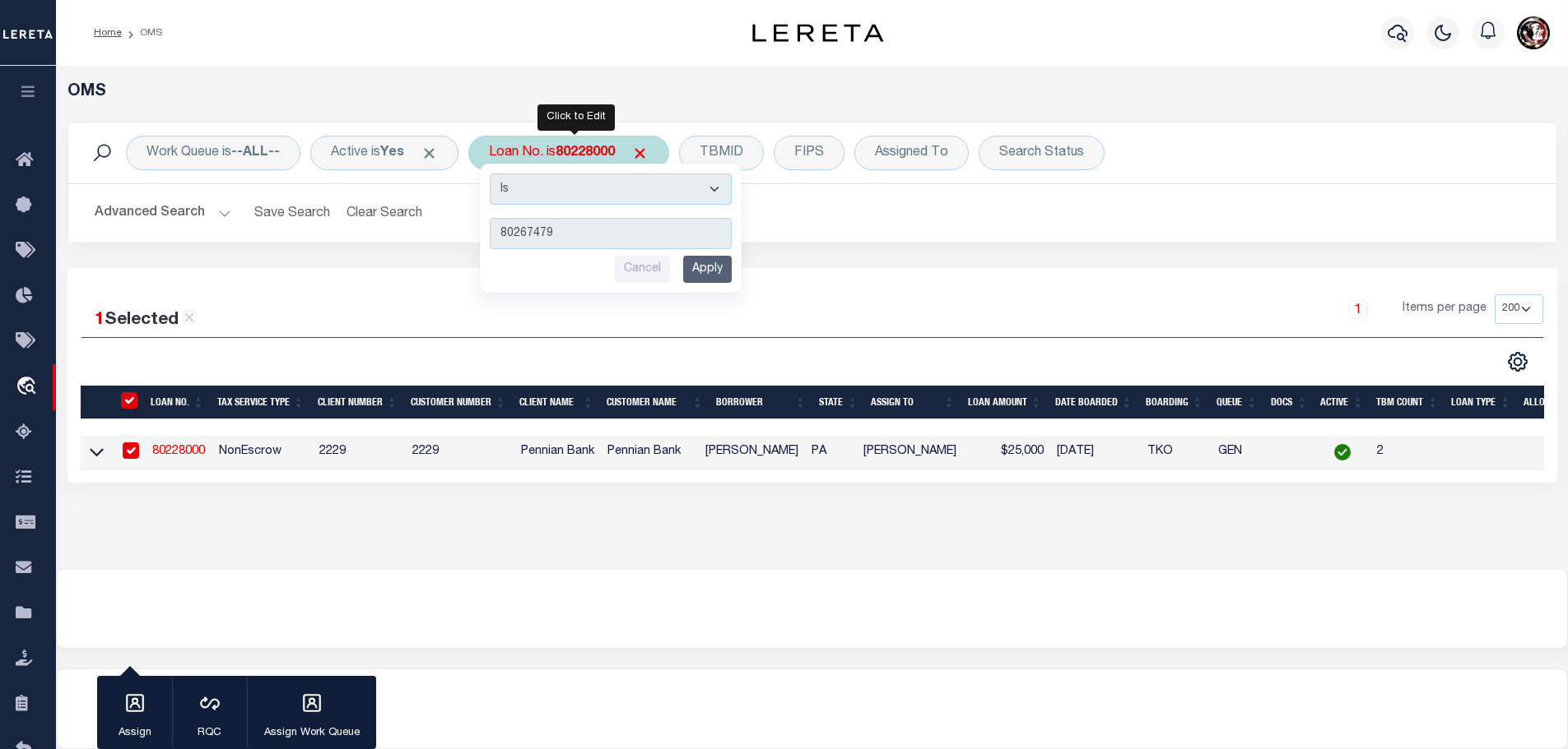
click at [712, 270] on input "Apply" at bounding box center [707, 268] width 49 height 27
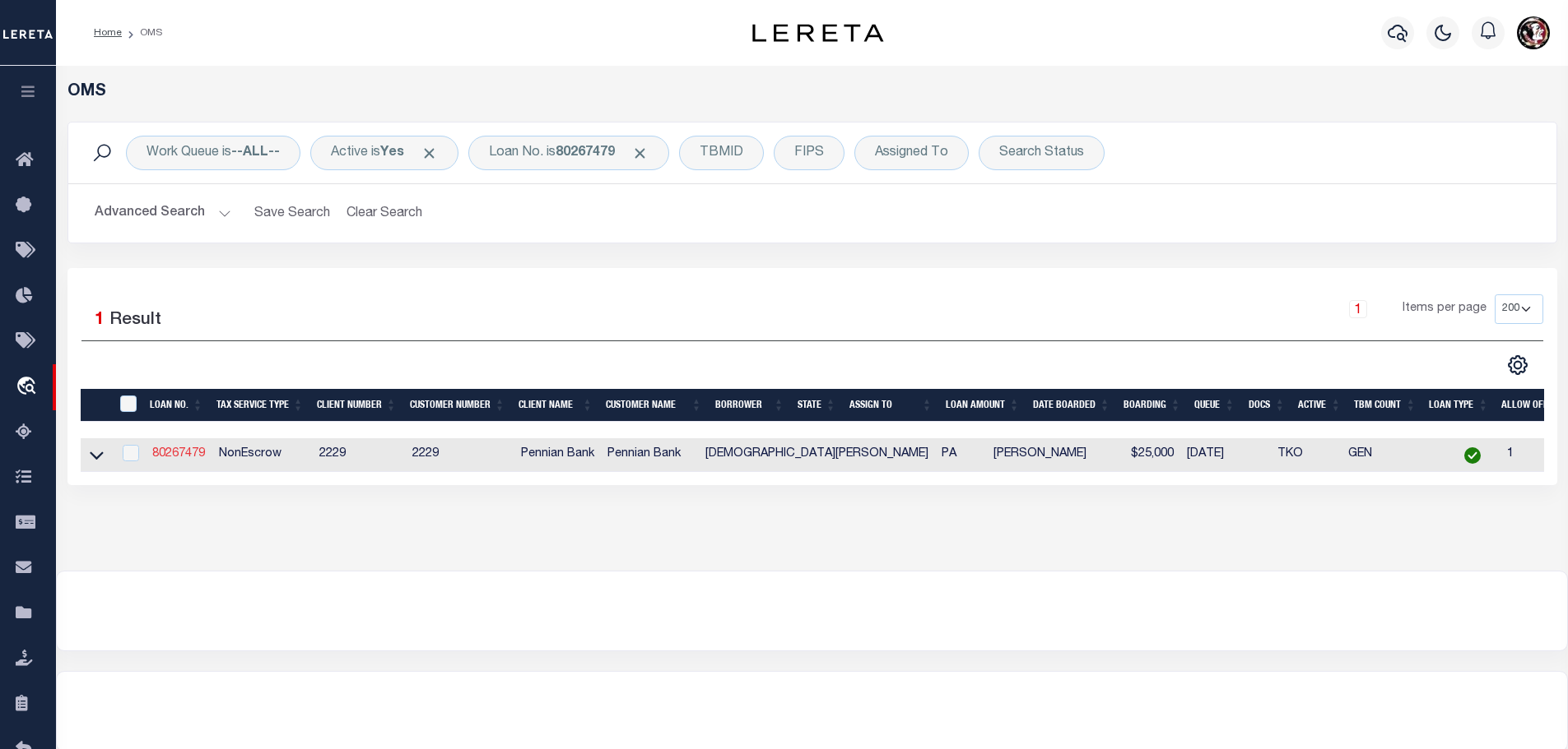
click at [177, 451] on link "80267479" at bounding box center [178, 454] width 53 height 11
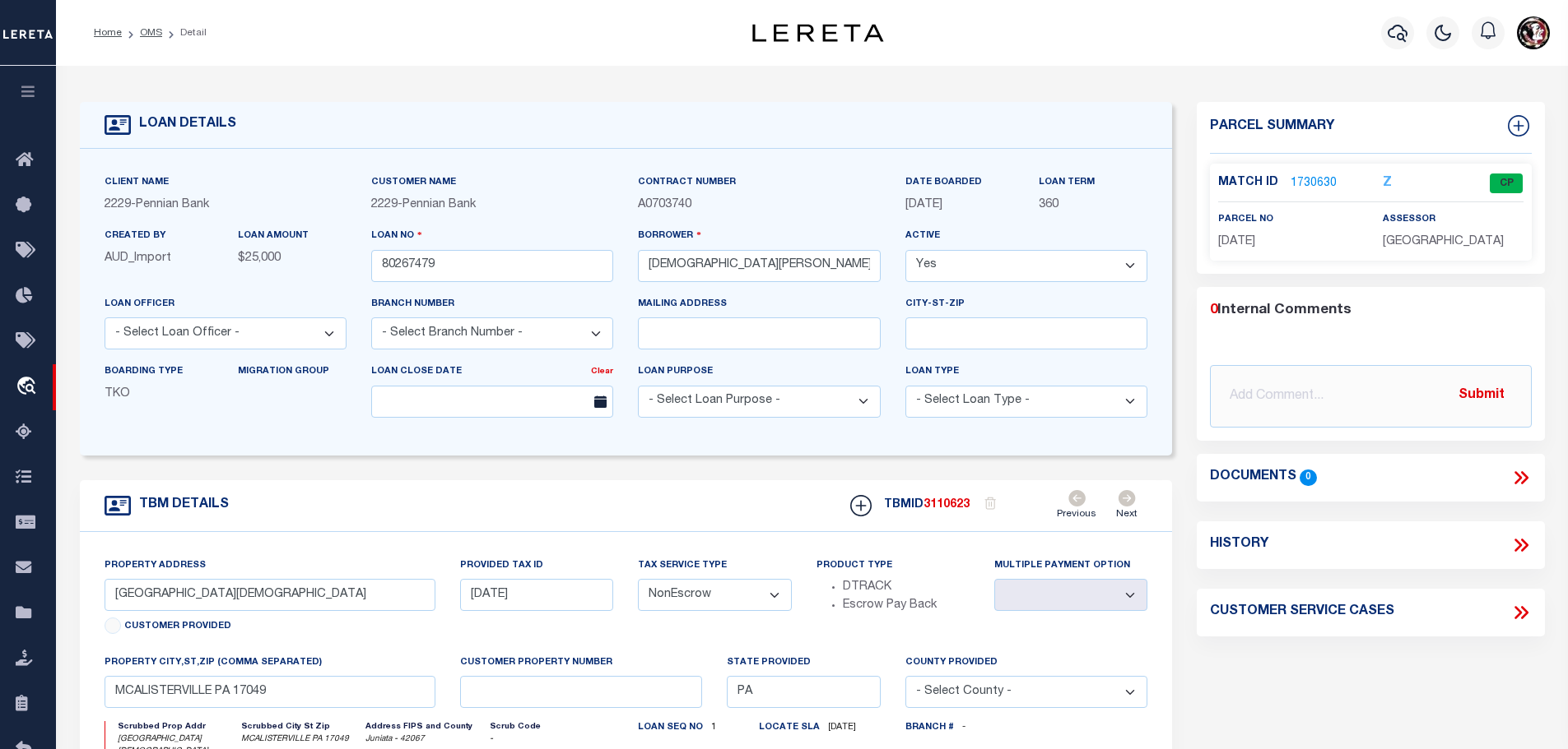
click at [1300, 180] on link "1730630" at bounding box center [1313, 184] width 46 height 18
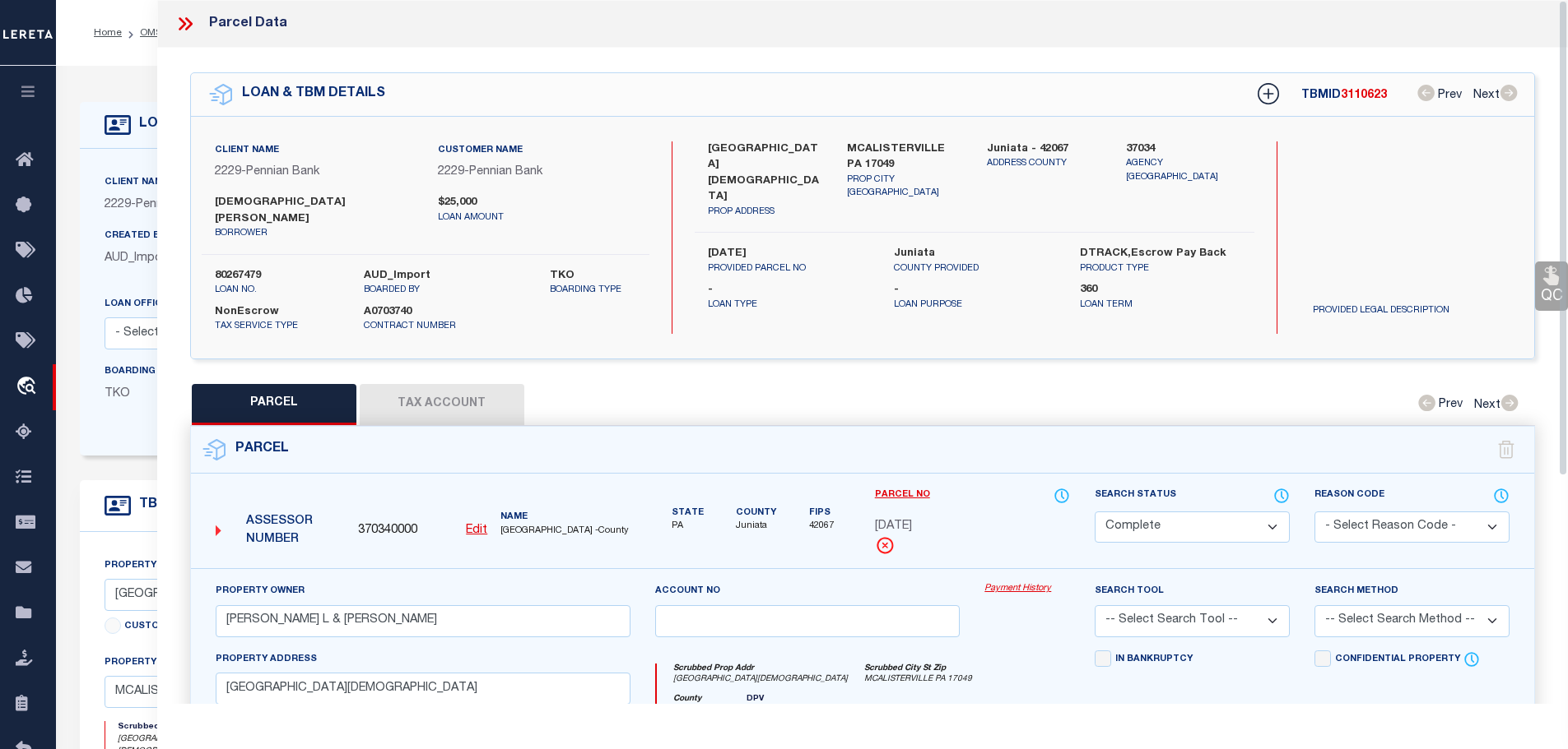
click at [441, 392] on button "Tax Account" at bounding box center [442, 404] width 164 height 42
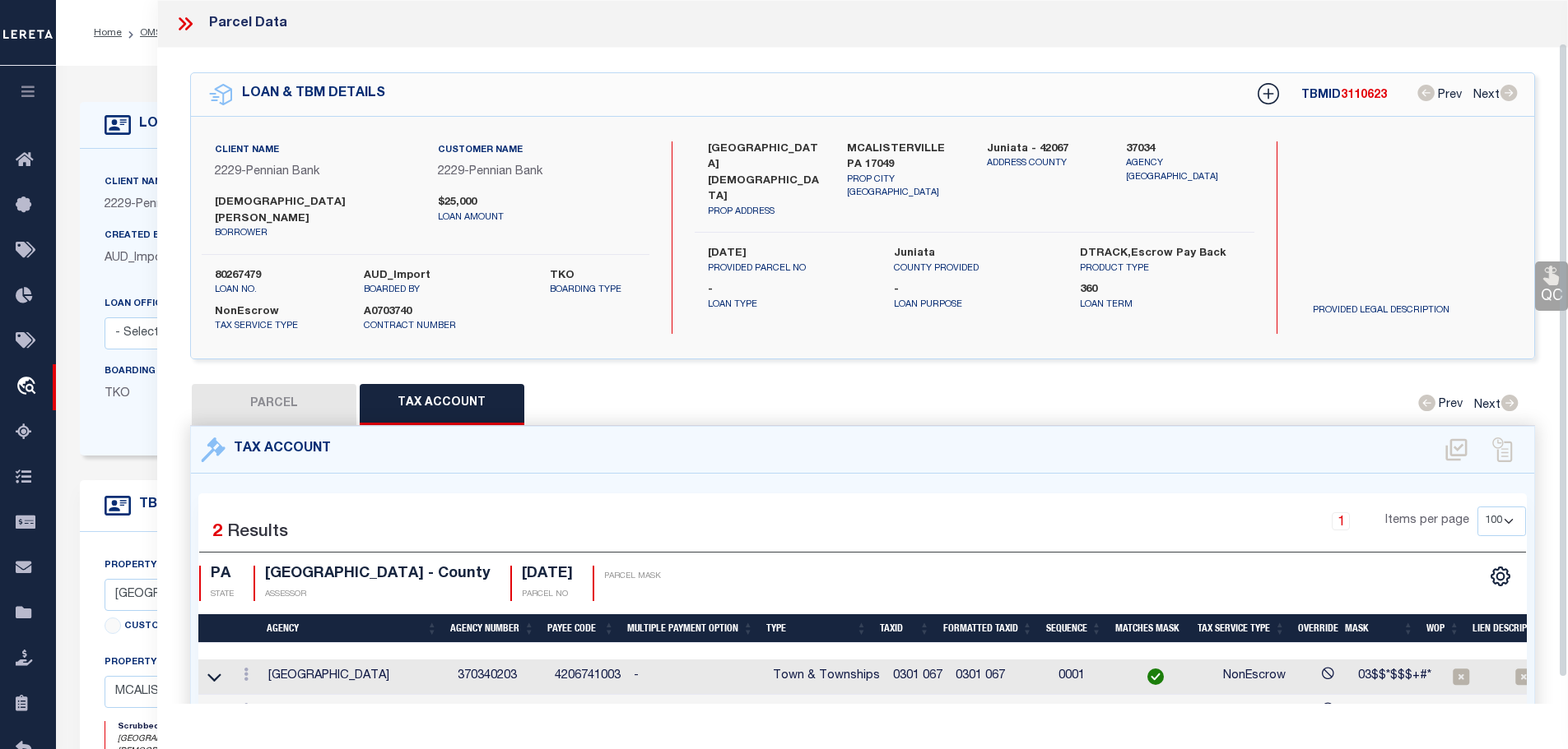
scroll to position [48, 0]
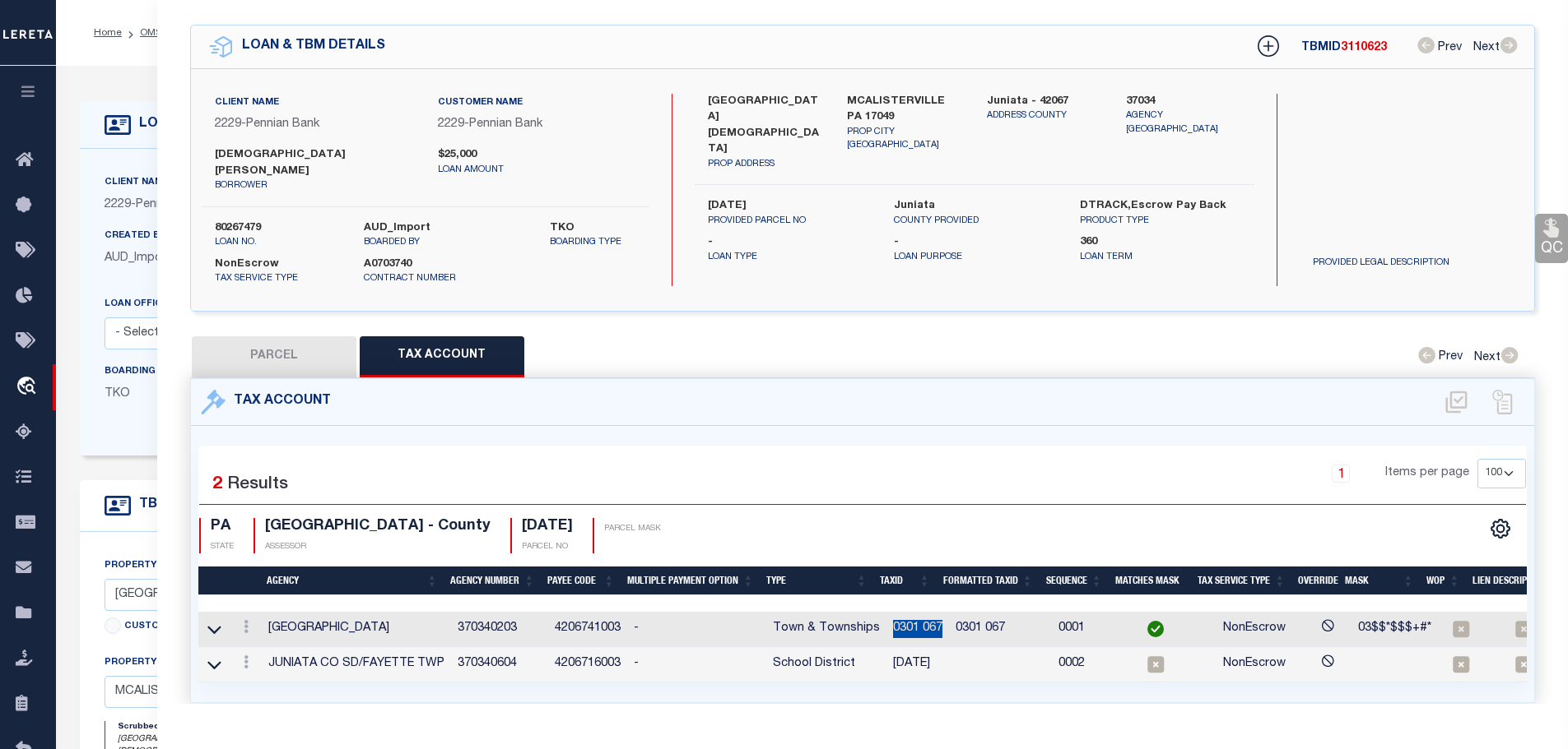
drag, startPoint x: 885, startPoint y: 606, endPoint x: 932, endPoint y: 610, distance: 47.2
click at [932, 612] on td "0301 067" at bounding box center [917, 630] width 63 height 35
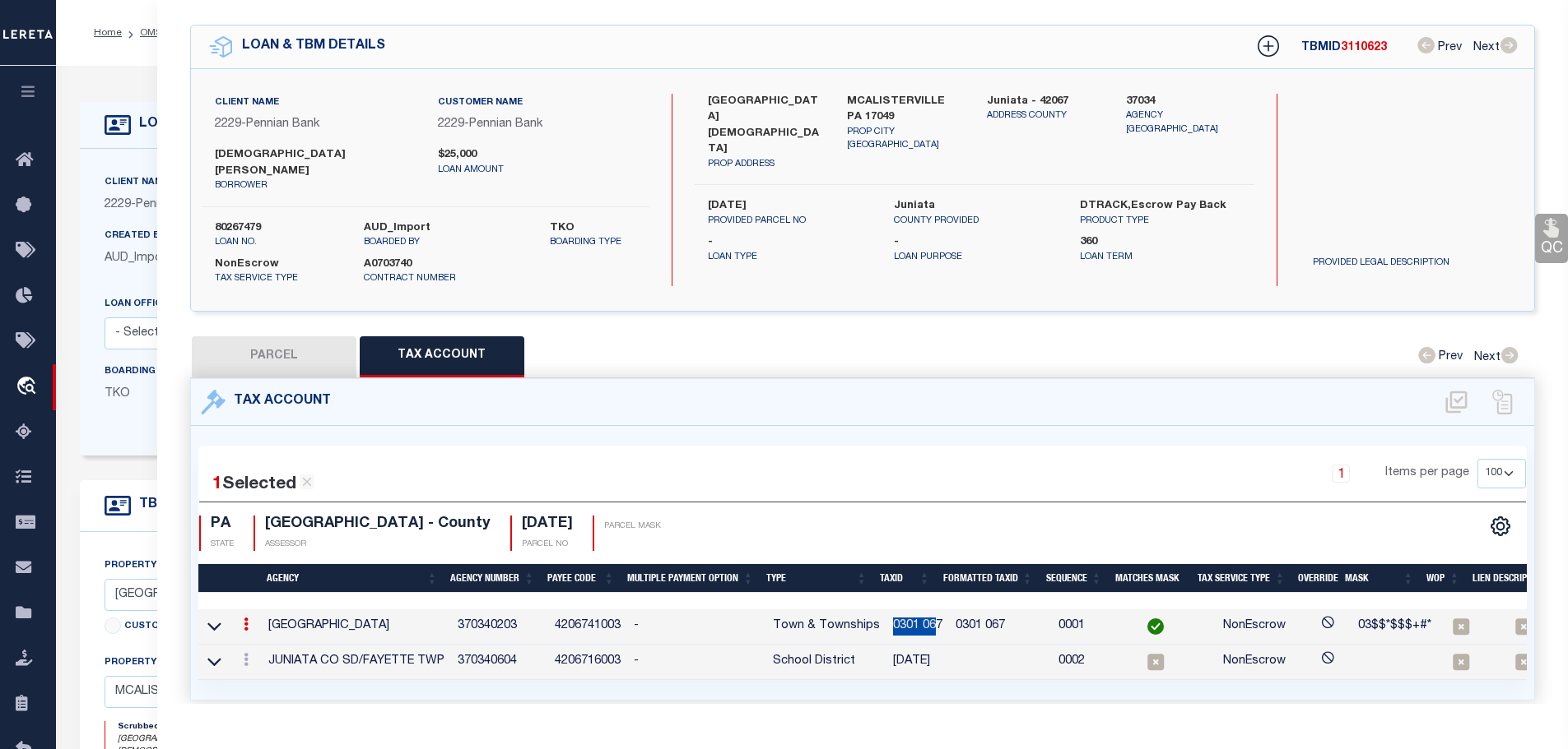
click at [893, 610] on td "0301 067" at bounding box center [917, 627] width 63 height 35
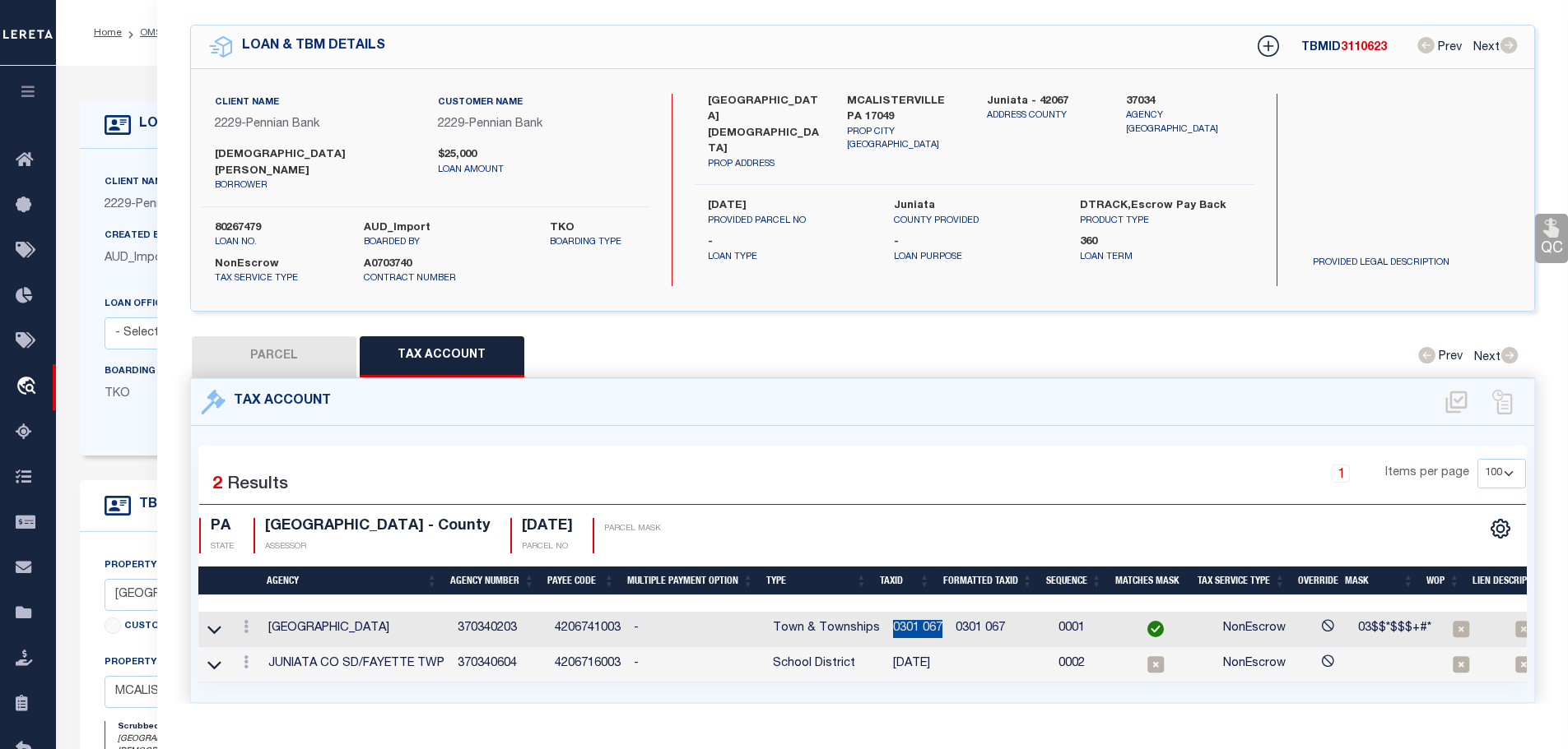
drag, startPoint x: 882, startPoint y: 604, endPoint x: 935, endPoint y: 613, distance: 53.8
click at [935, 613] on td "0301 067" at bounding box center [917, 630] width 63 height 35
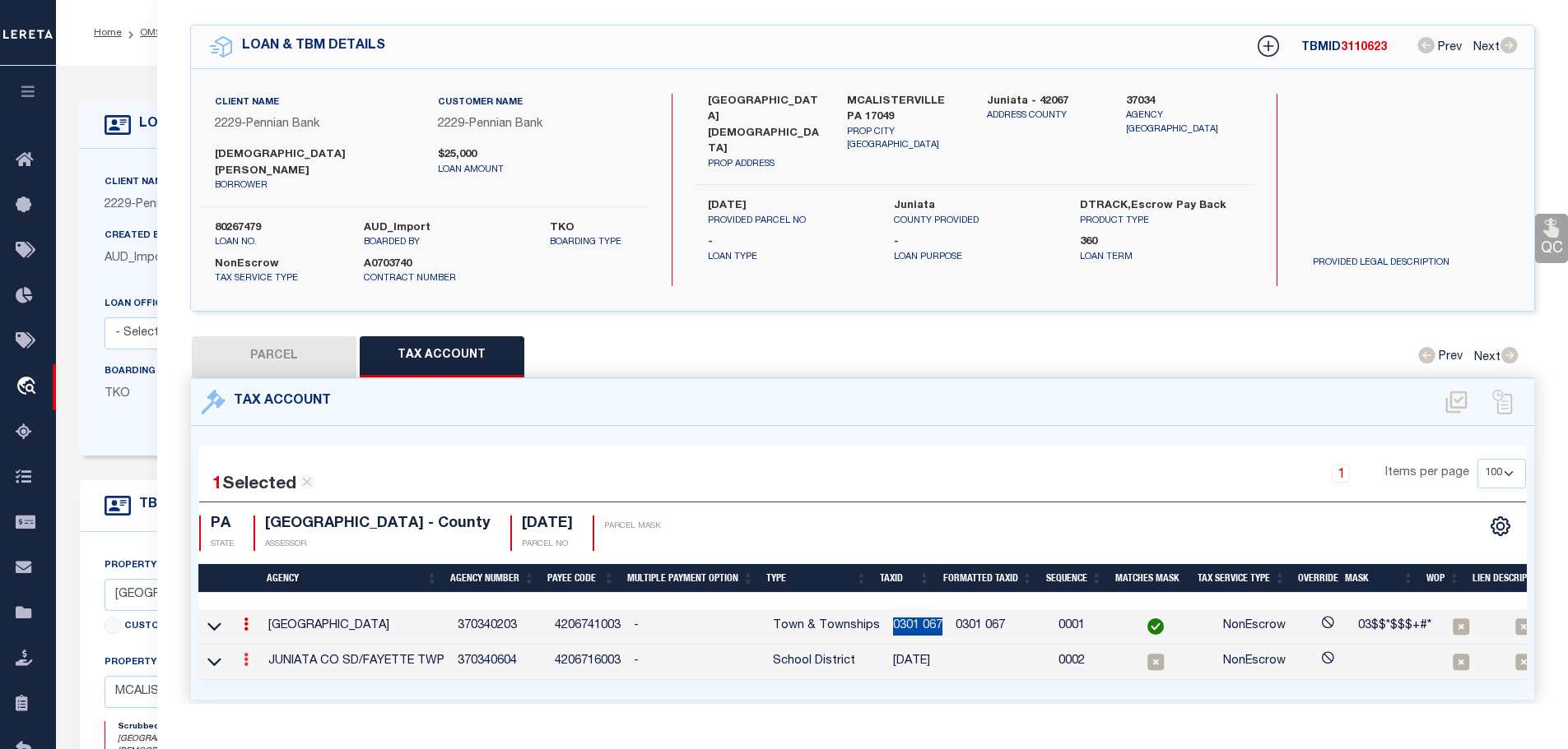
click at [248, 653] on icon at bounding box center [245, 660] width 5 height 13
click at [270, 678] on icon "" at bounding box center [263, 684] width 12 height 12
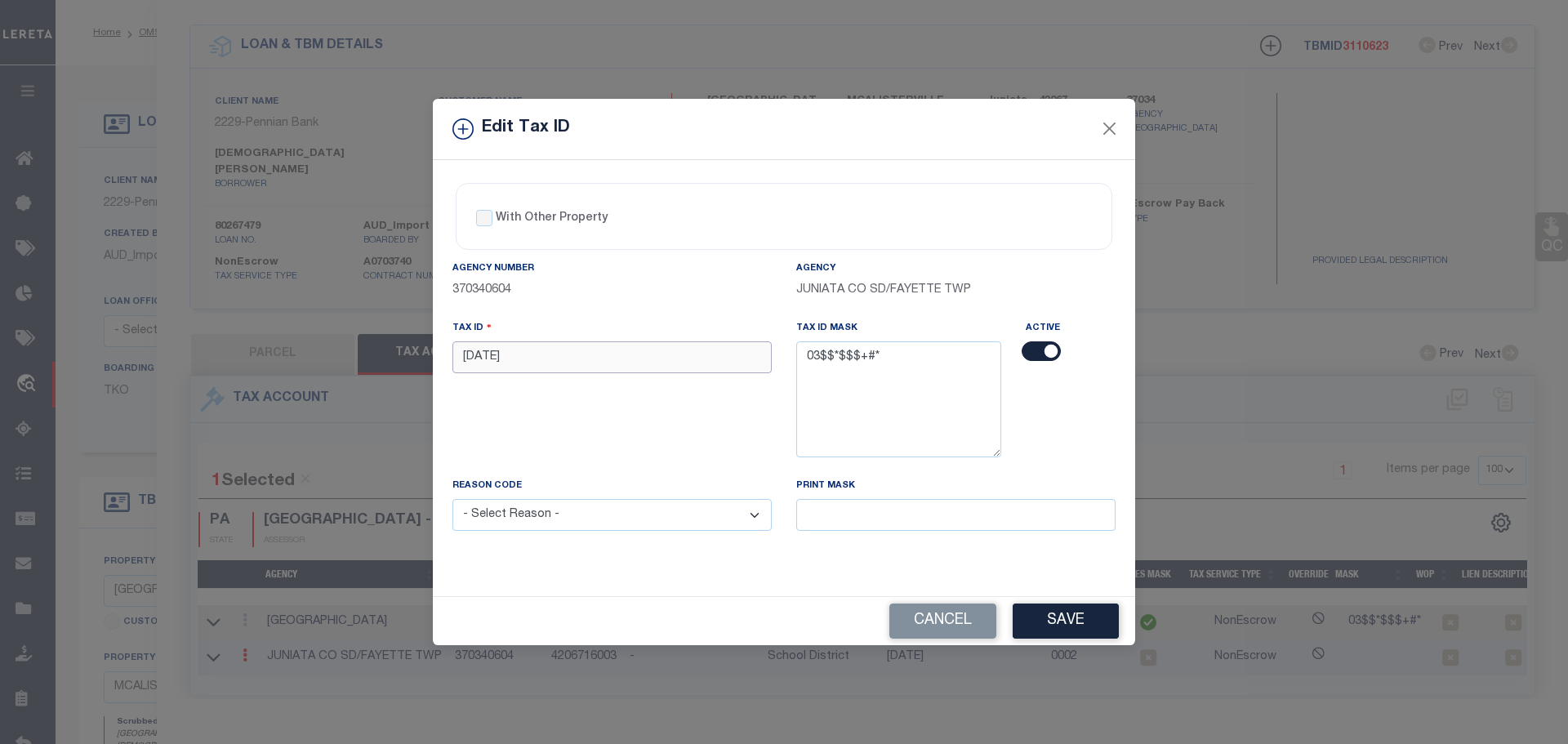
click at [517, 356] on input "[DATE]" at bounding box center [612, 357] width 320 height 32
paste input "0301 0"
click at [560, 508] on select "- Select Reason - 099 - Other (Provide additional detail) ACT - Agency Changed …" at bounding box center [612, 515] width 320 height 32
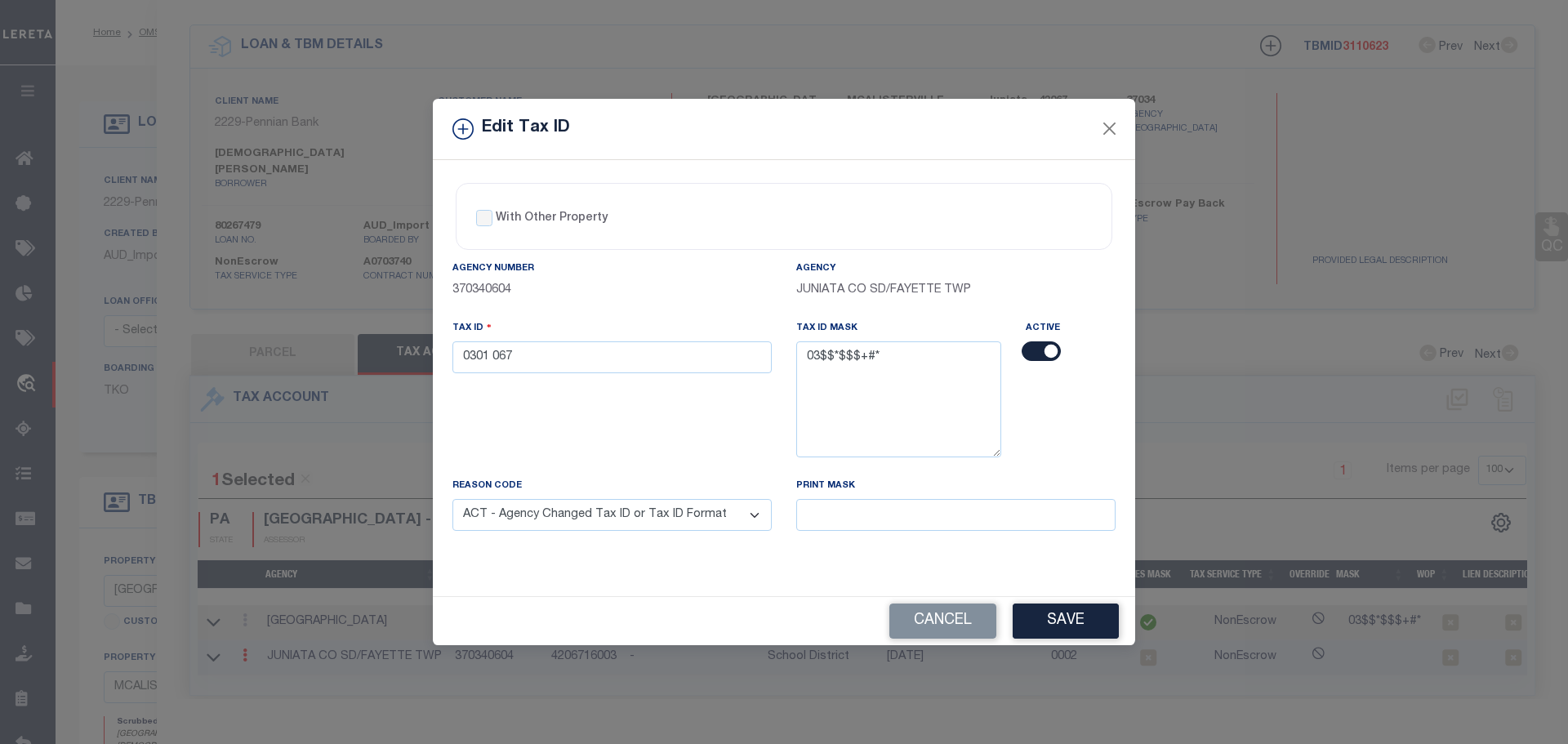
click at [452, 500] on select "- Select Reason - 099 - Other (Provide additional detail) ACT - Agency Changed …" at bounding box center [612, 515] width 320 height 32
click at [1084, 614] on button "Save" at bounding box center [1066, 621] width 106 height 35
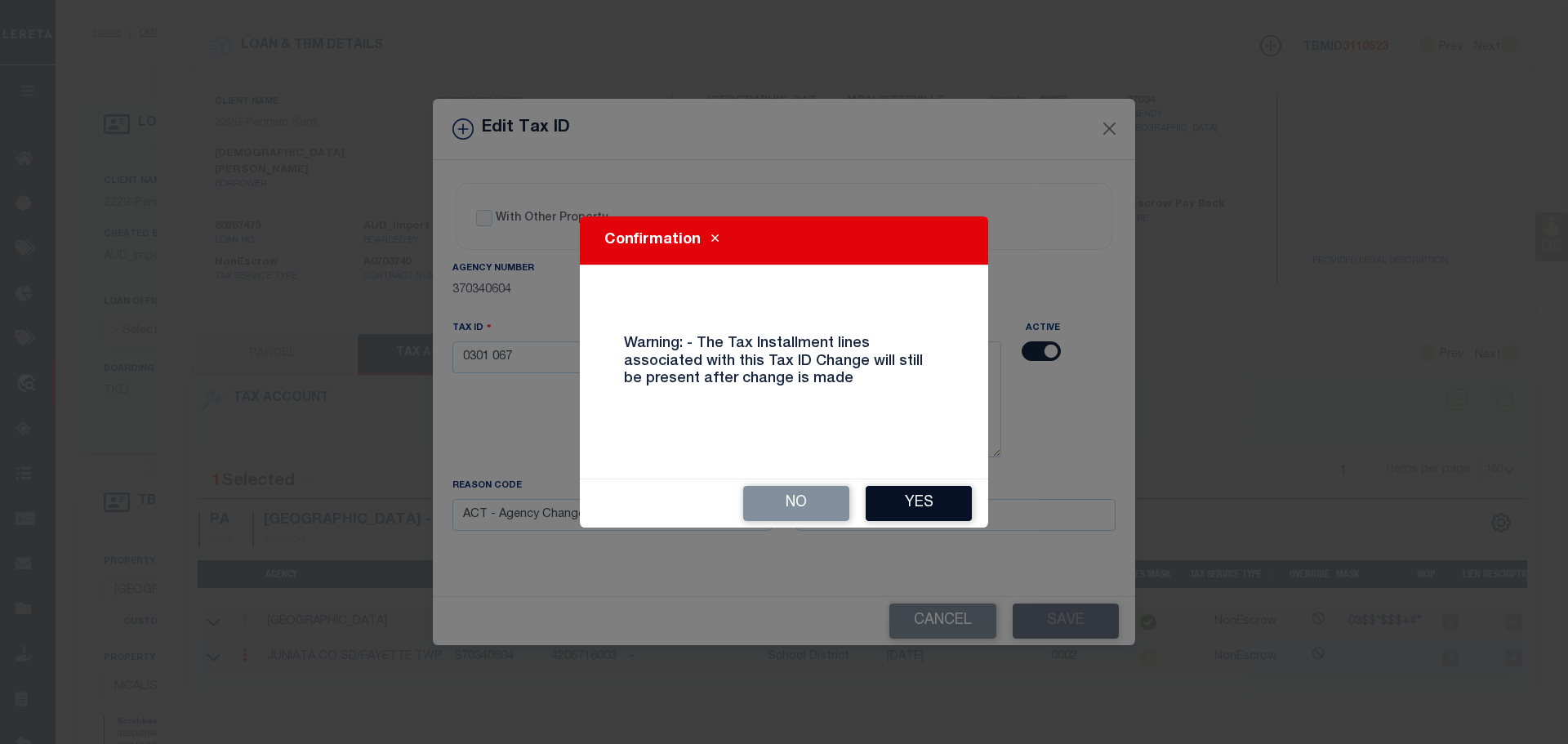
click at [950, 498] on button "Yes" at bounding box center [919, 504] width 106 height 35
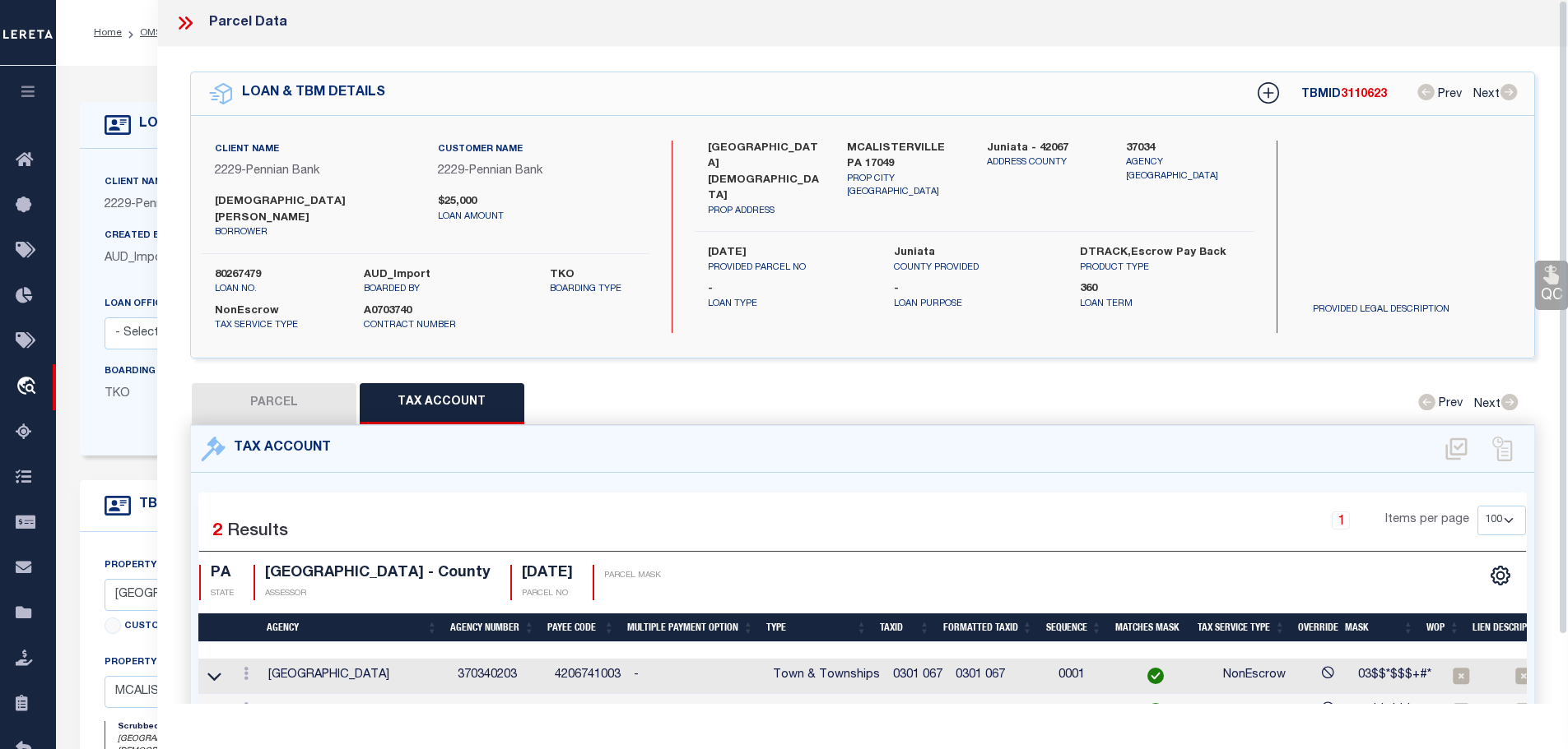
scroll to position [0, 0]
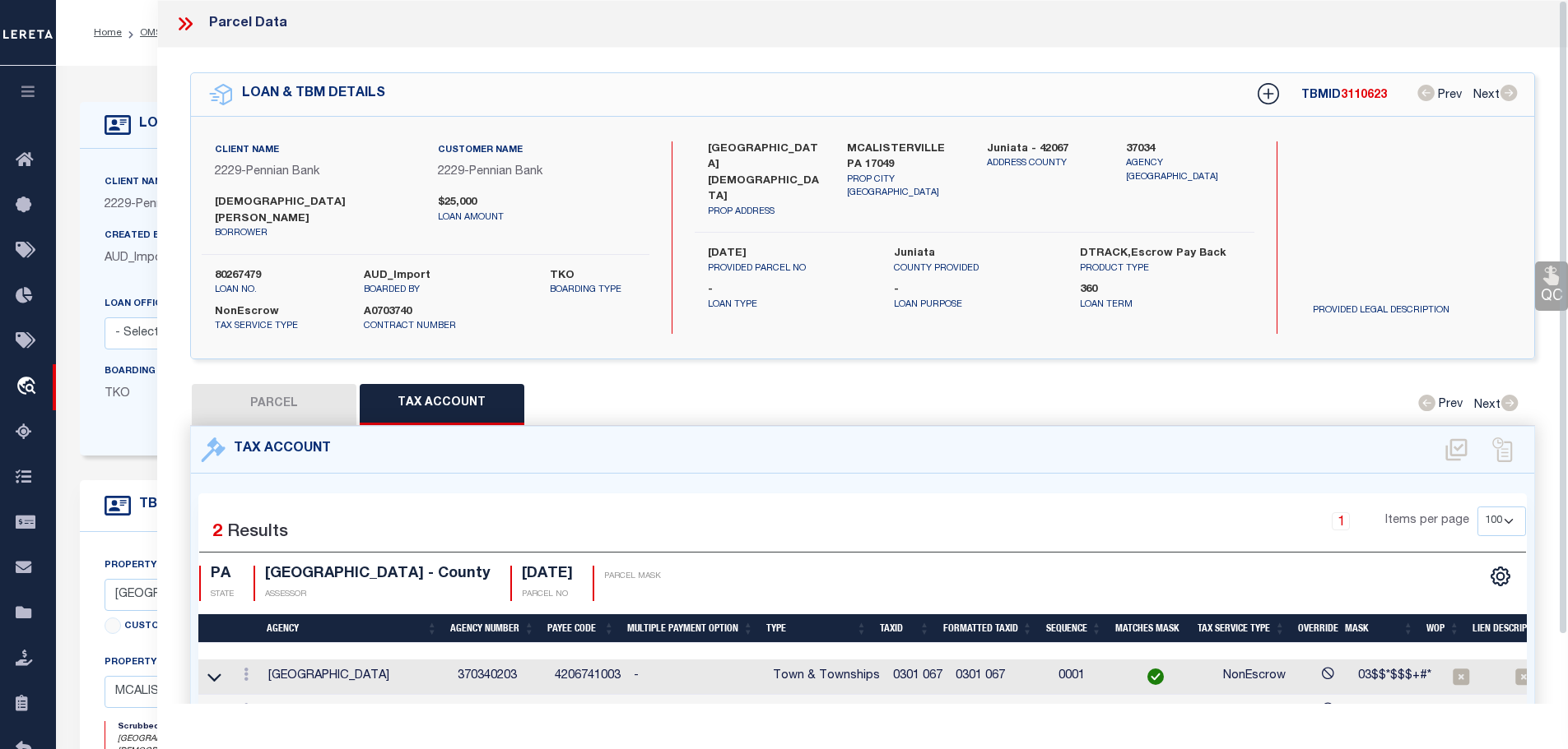
click at [183, 26] on icon at bounding box center [183, 24] width 7 height 13
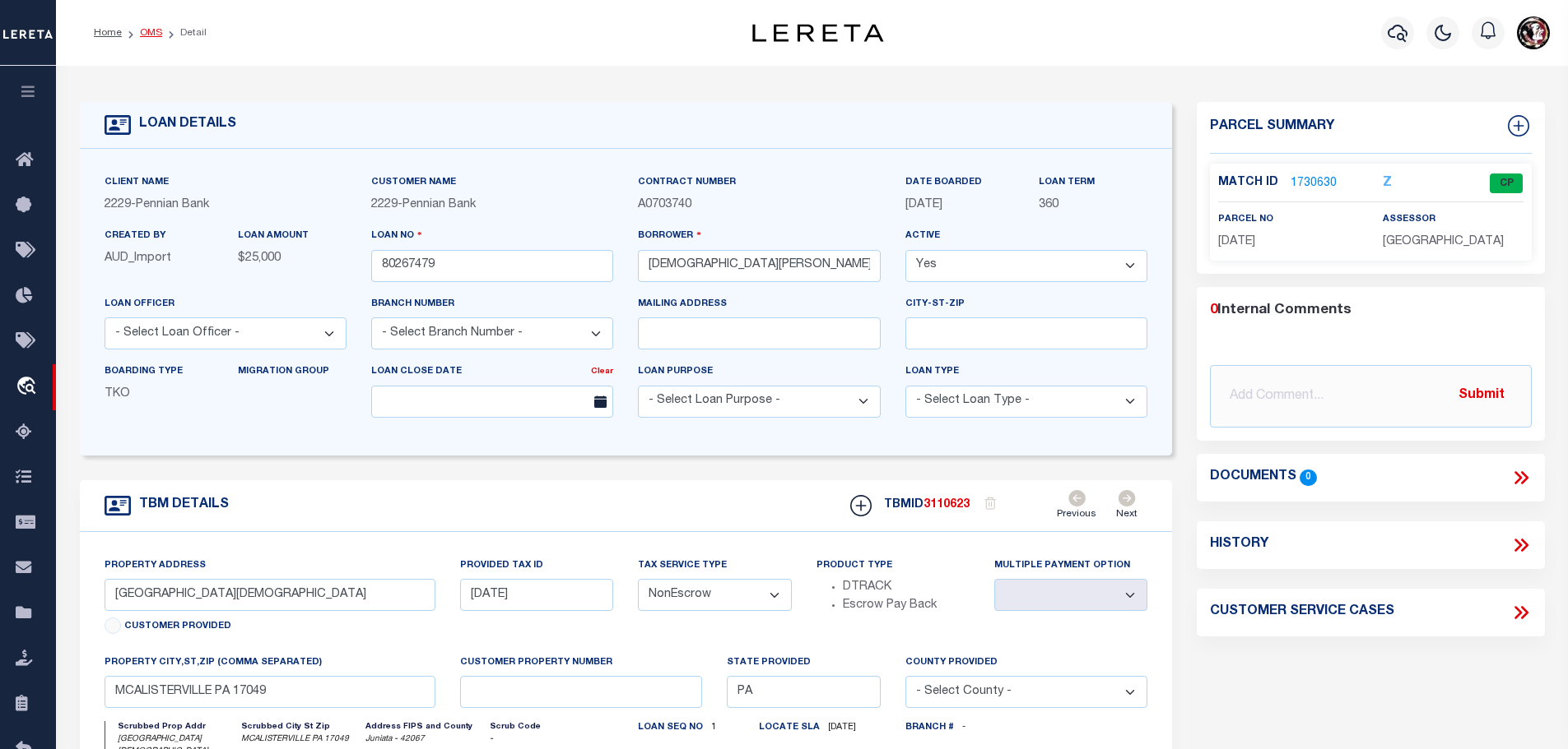
click at [142, 35] on link "OMS" at bounding box center [151, 32] width 22 height 10
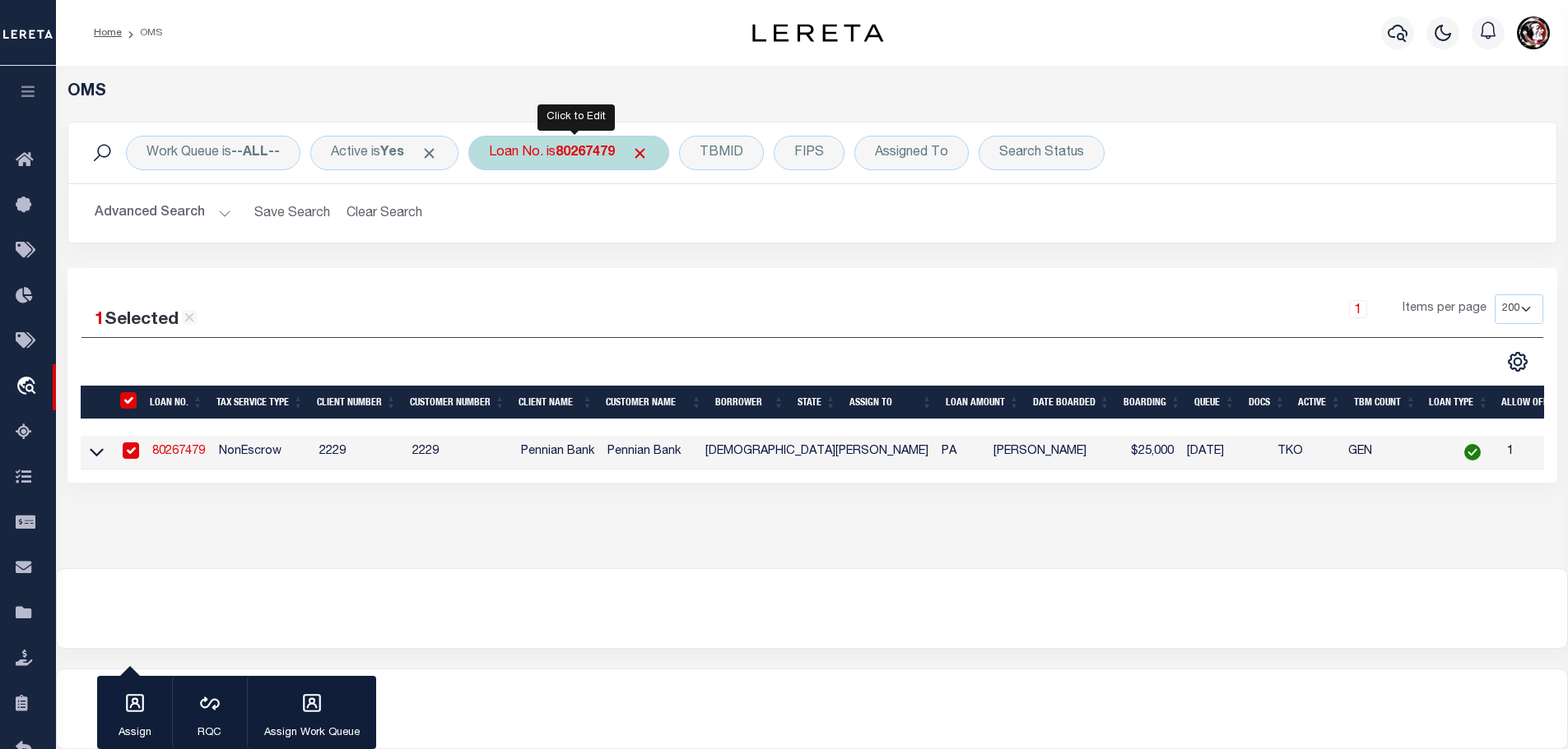
click at [574, 153] on b "80267479" at bounding box center [585, 153] width 59 height 13
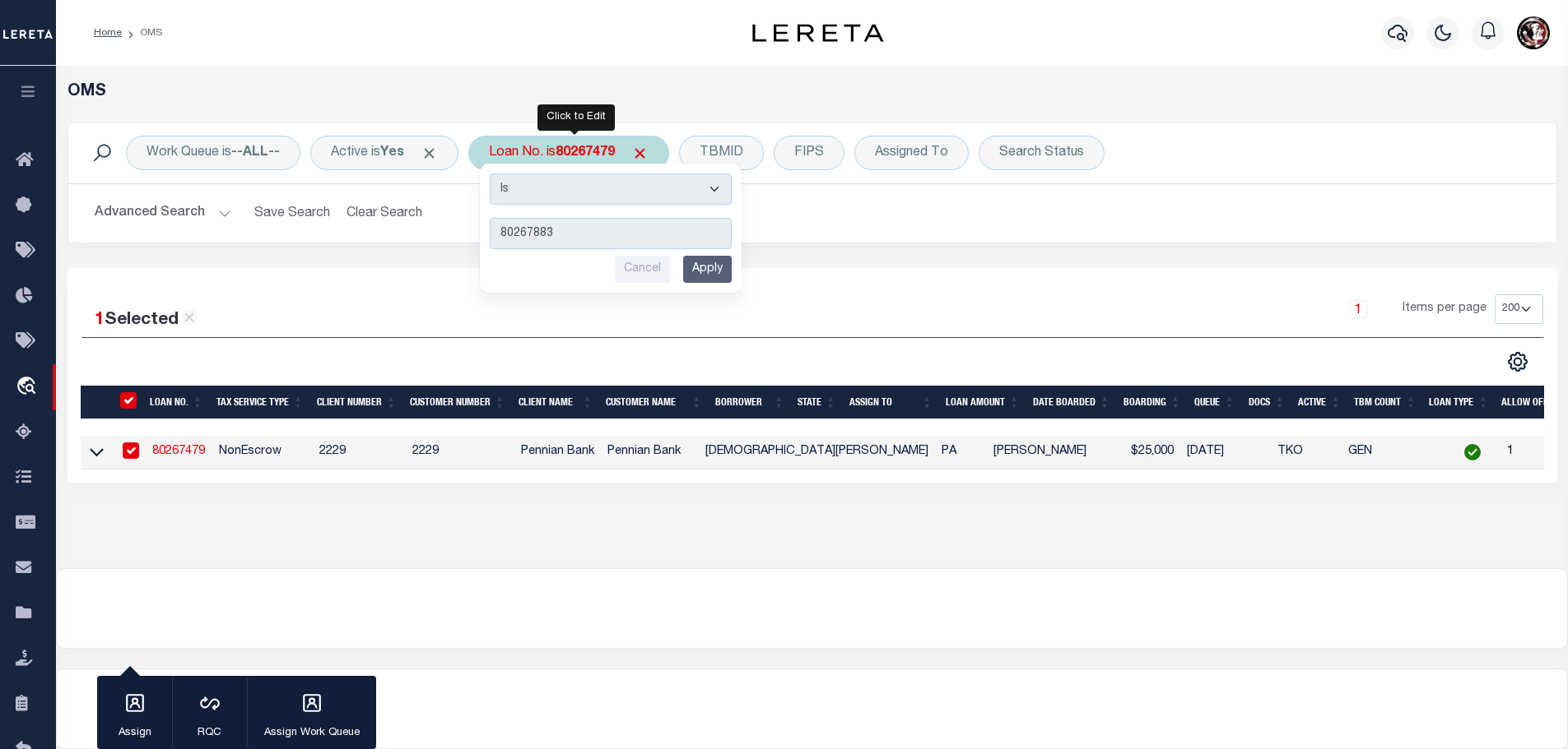
click at [726, 275] on input "Apply" at bounding box center [707, 268] width 49 height 27
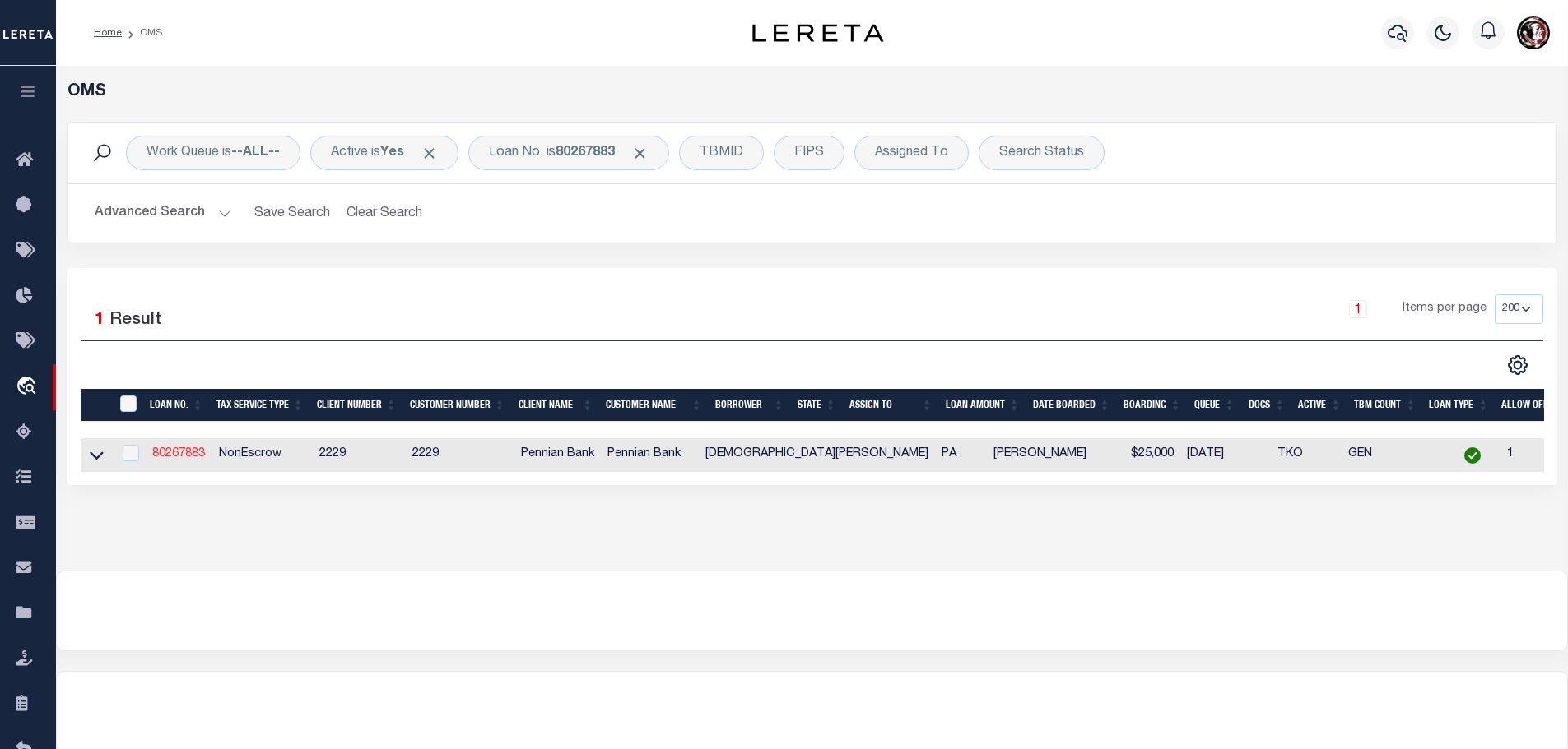
click at [189, 453] on link "80267883" at bounding box center [178, 454] width 53 height 11
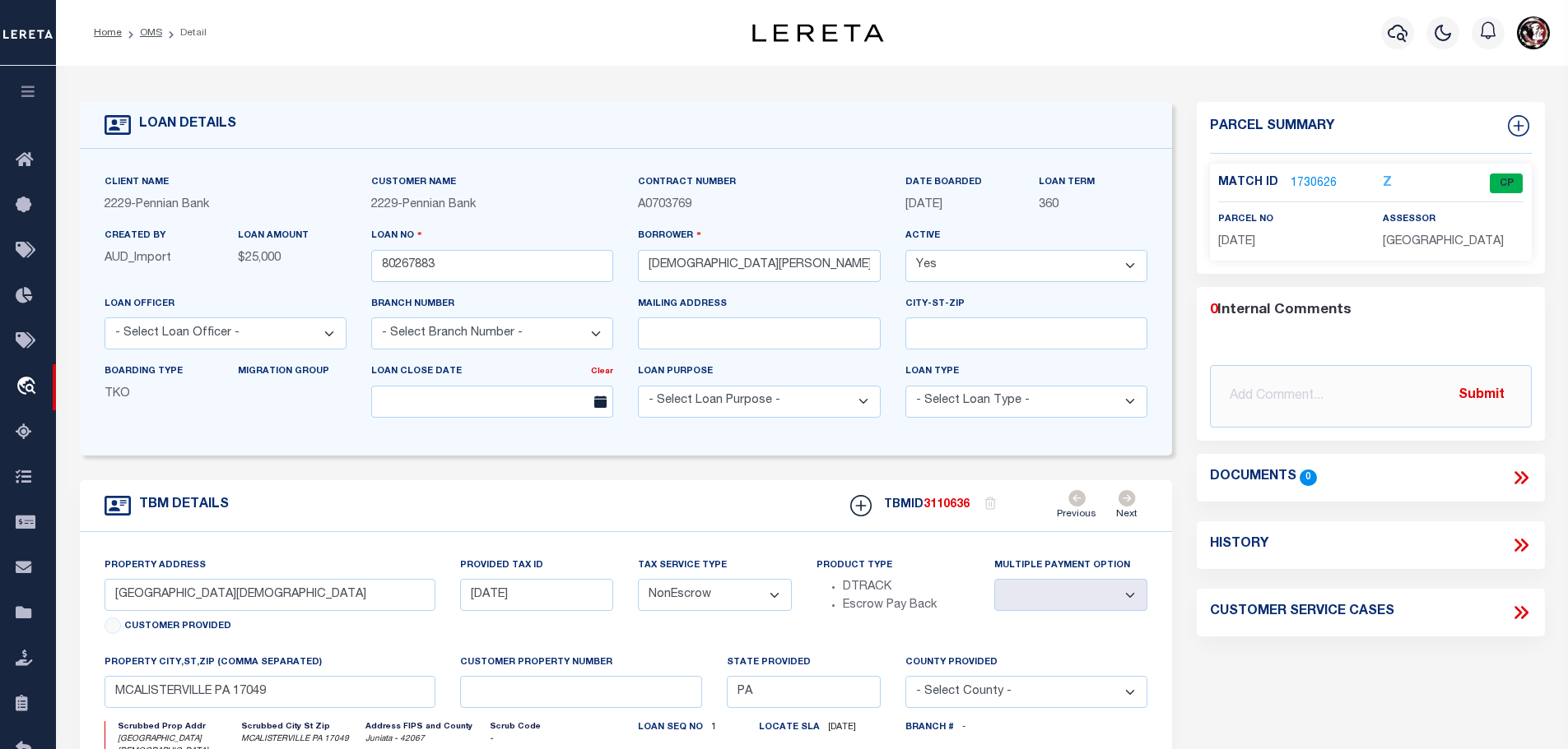
click at [1302, 178] on link "1730626" at bounding box center [1313, 184] width 46 height 18
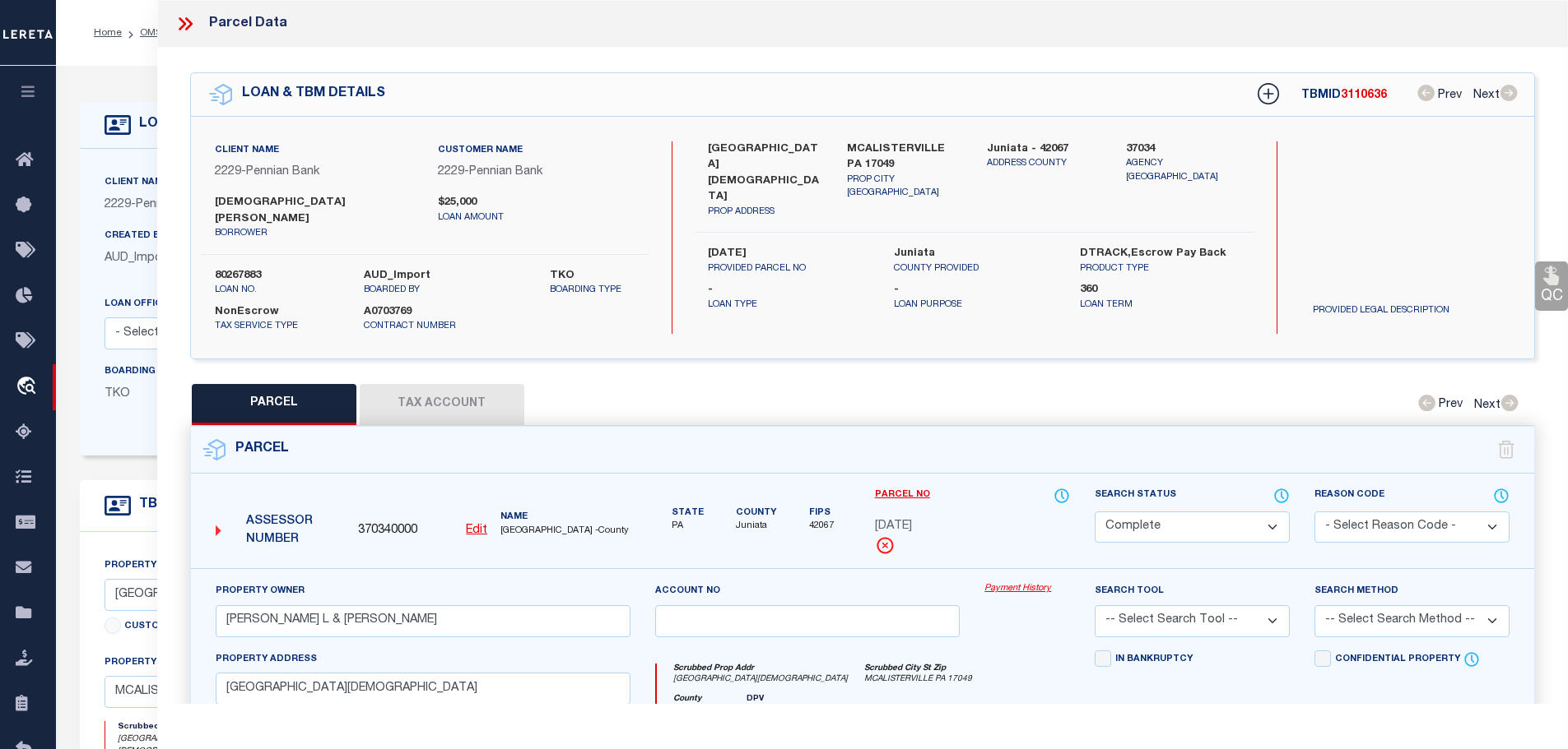
click at [427, 384] on button "Tax Account" at bounding box center [442, 404] width 164 height 42
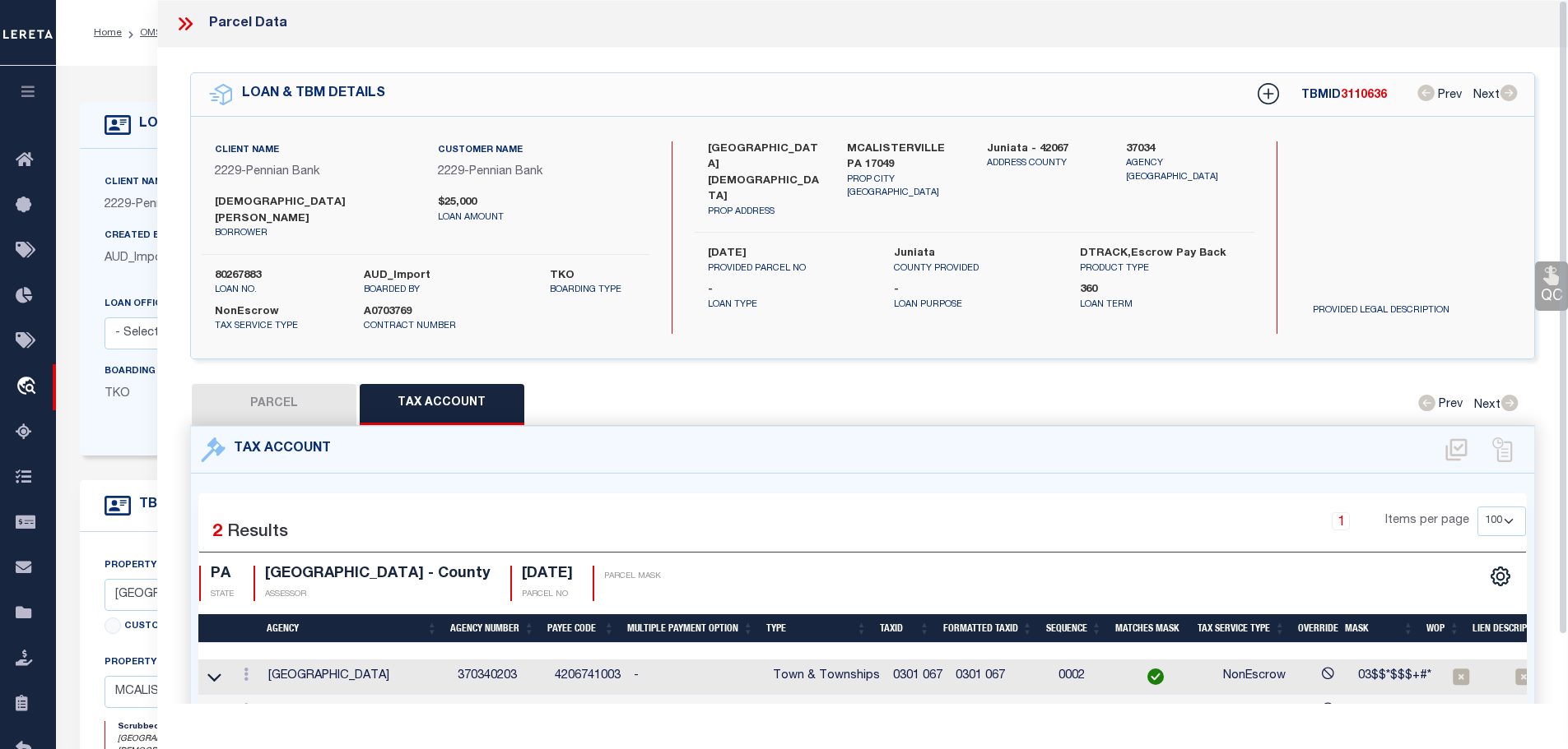
click at [174, 22] on icon at bounding box center [185, 23] width 21 height 21
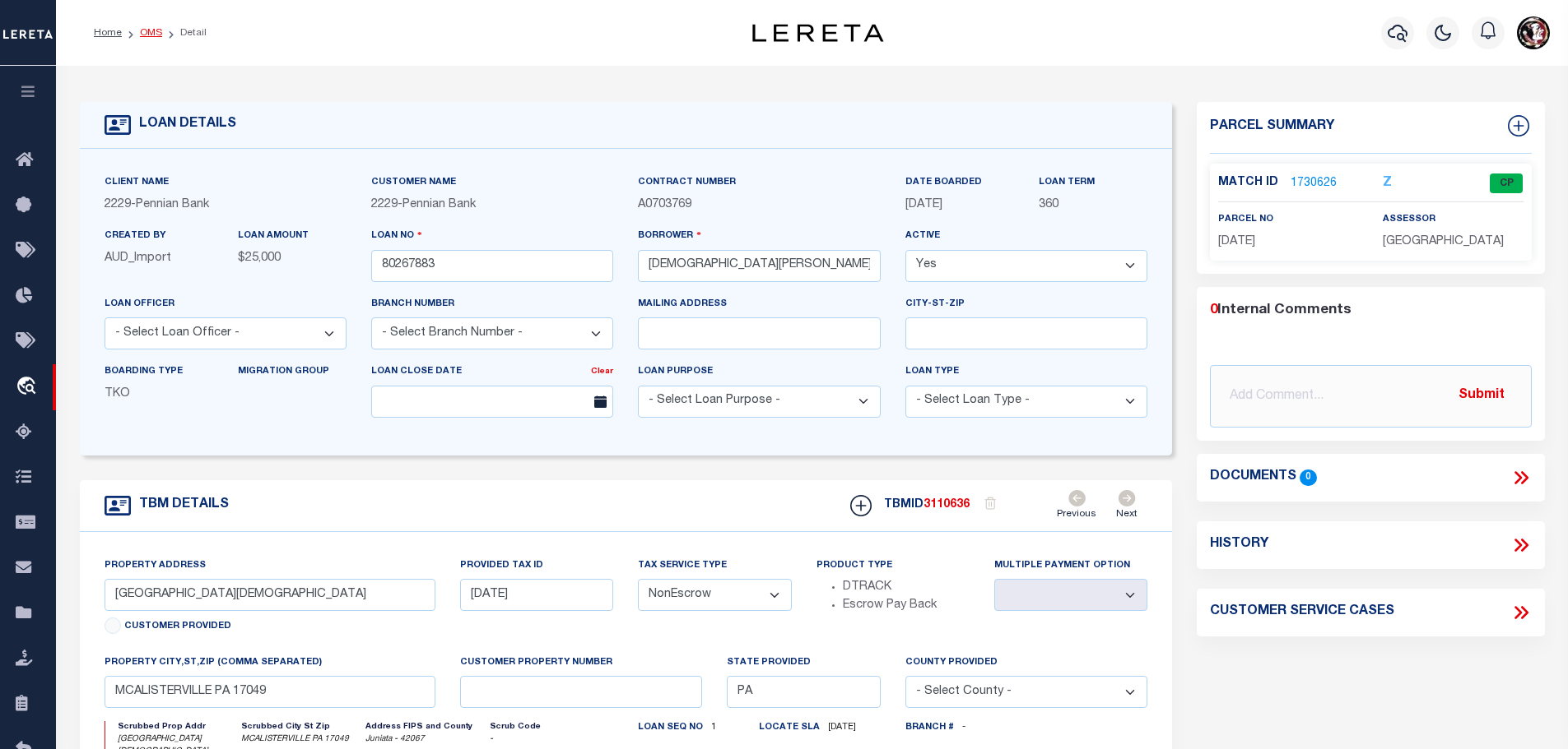
click at [140, 33] on link "OMS" at bounding box center [151, 32] width 22 height 10
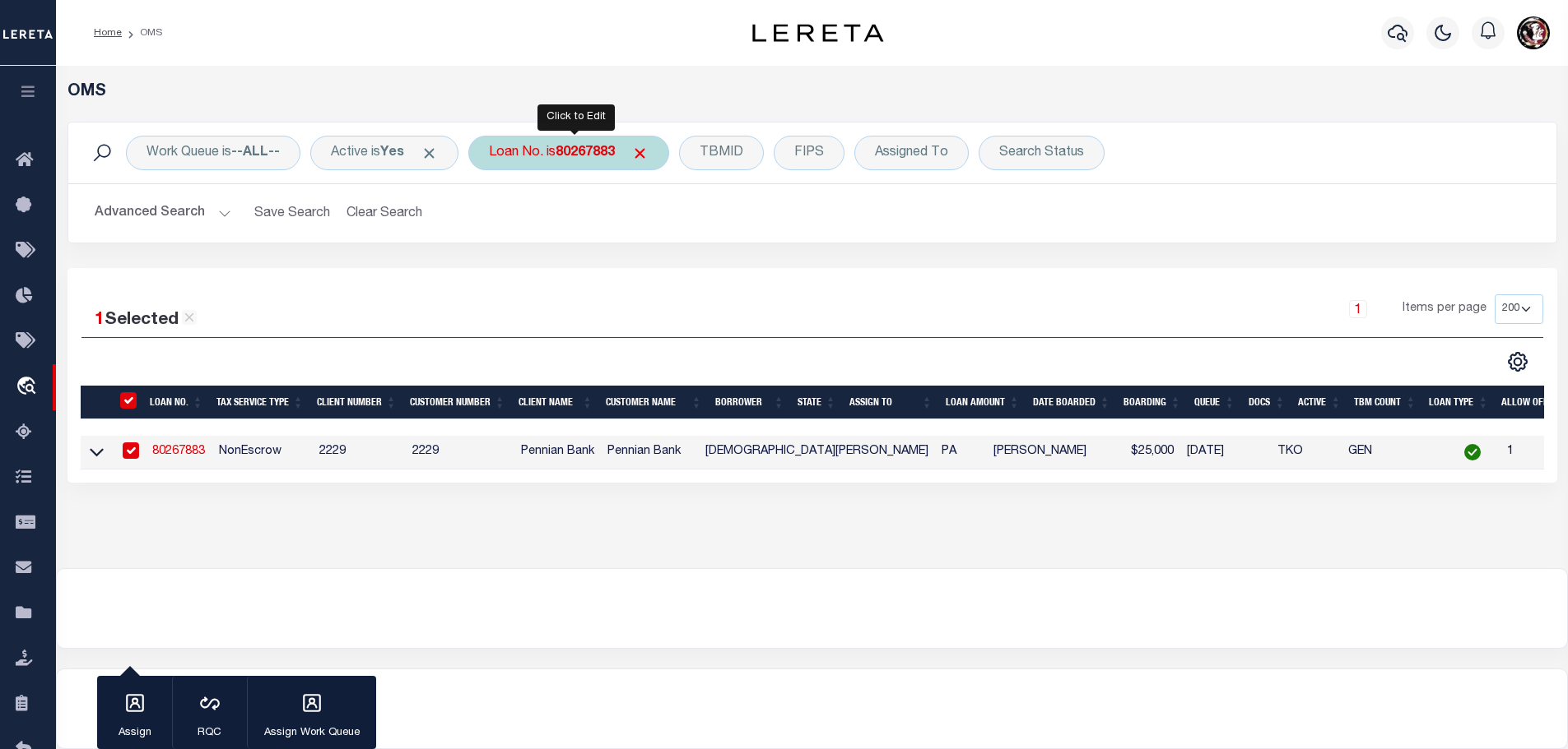
click at [581, 156] on b "80267883" at bounding box center [585, 153] width 59 height 13
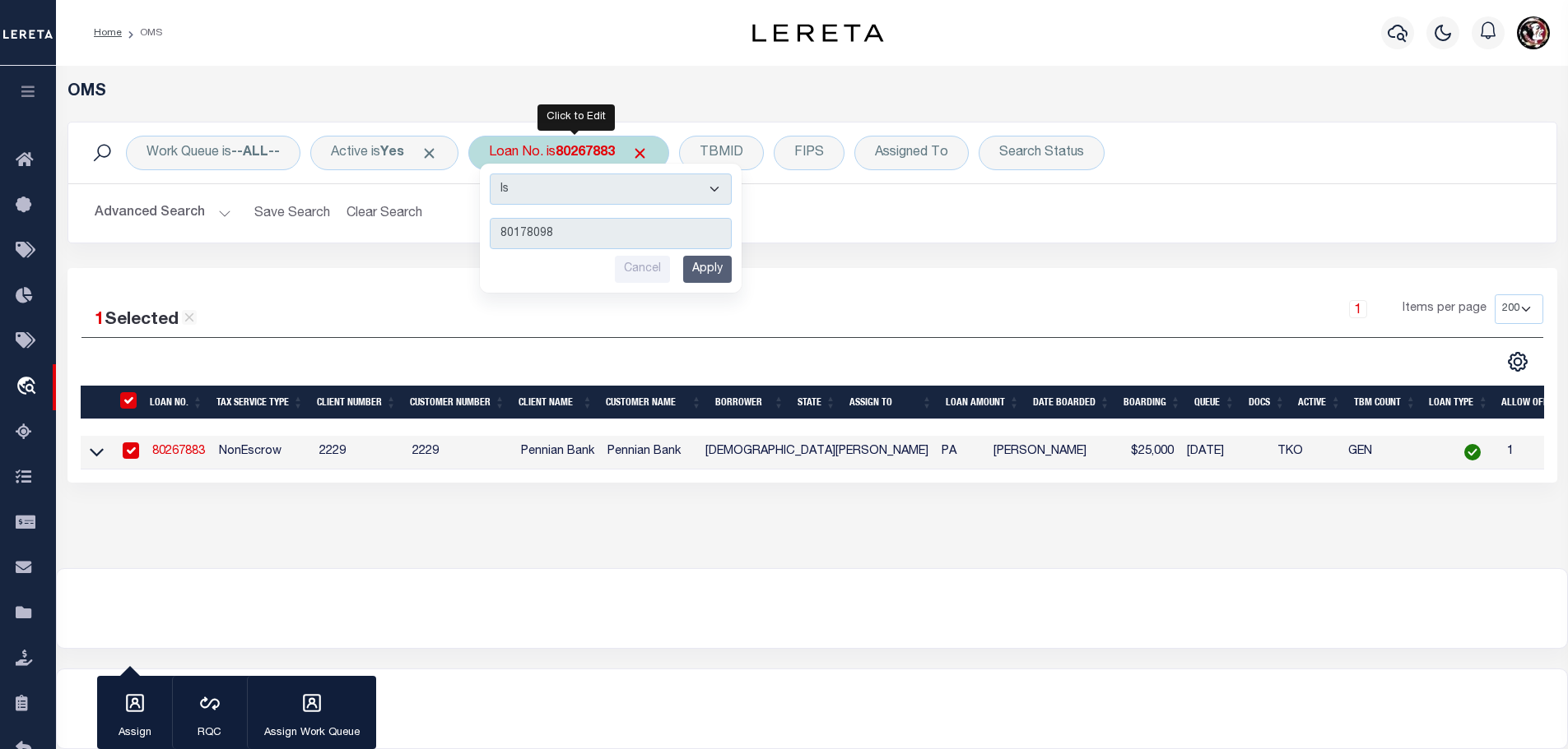
click at [711, 277] on input "Apply" at bounding box center [707, 268] width 49 height 27
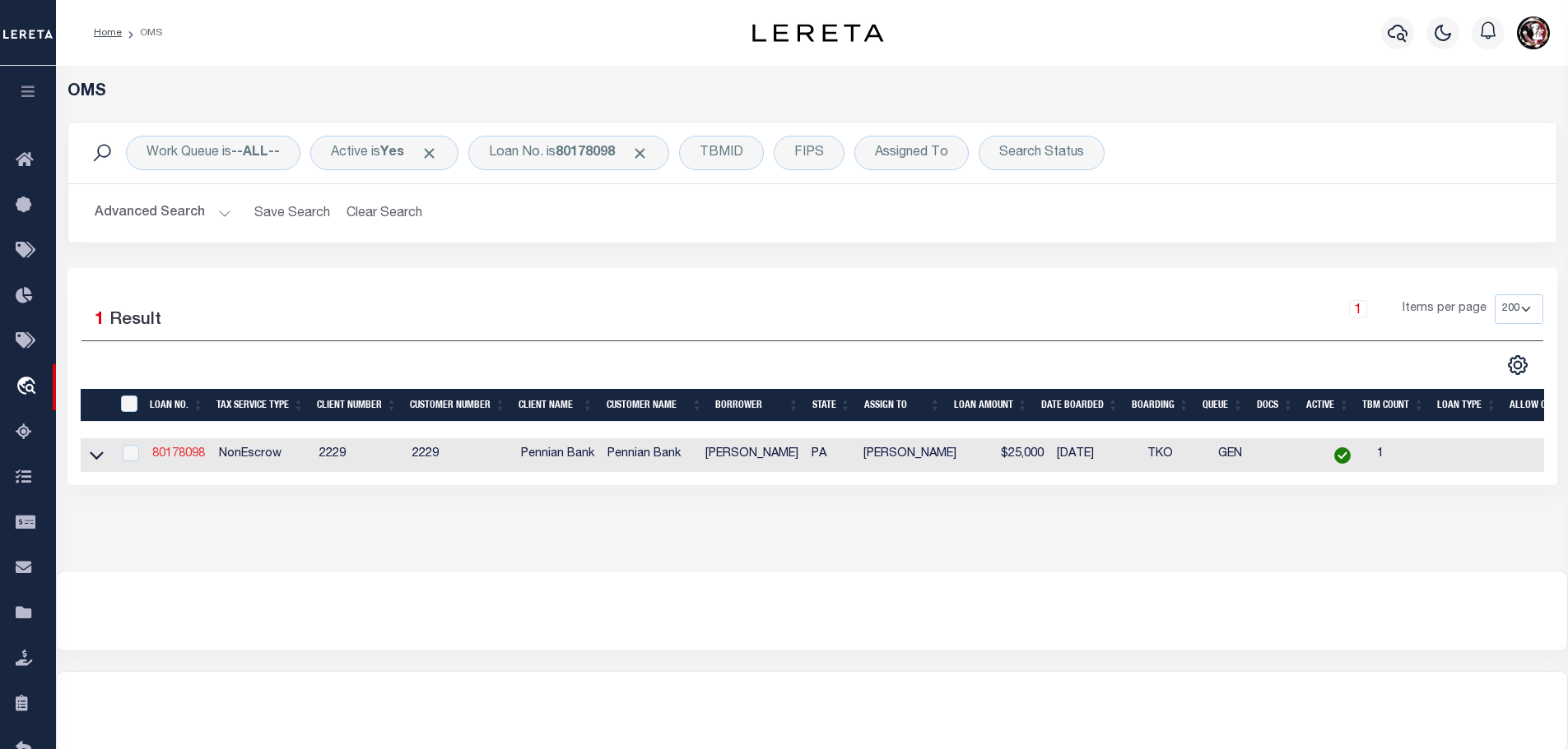
click at [171, 448] on link "80178098" at bounding box center [178, 454] width 53 height 11
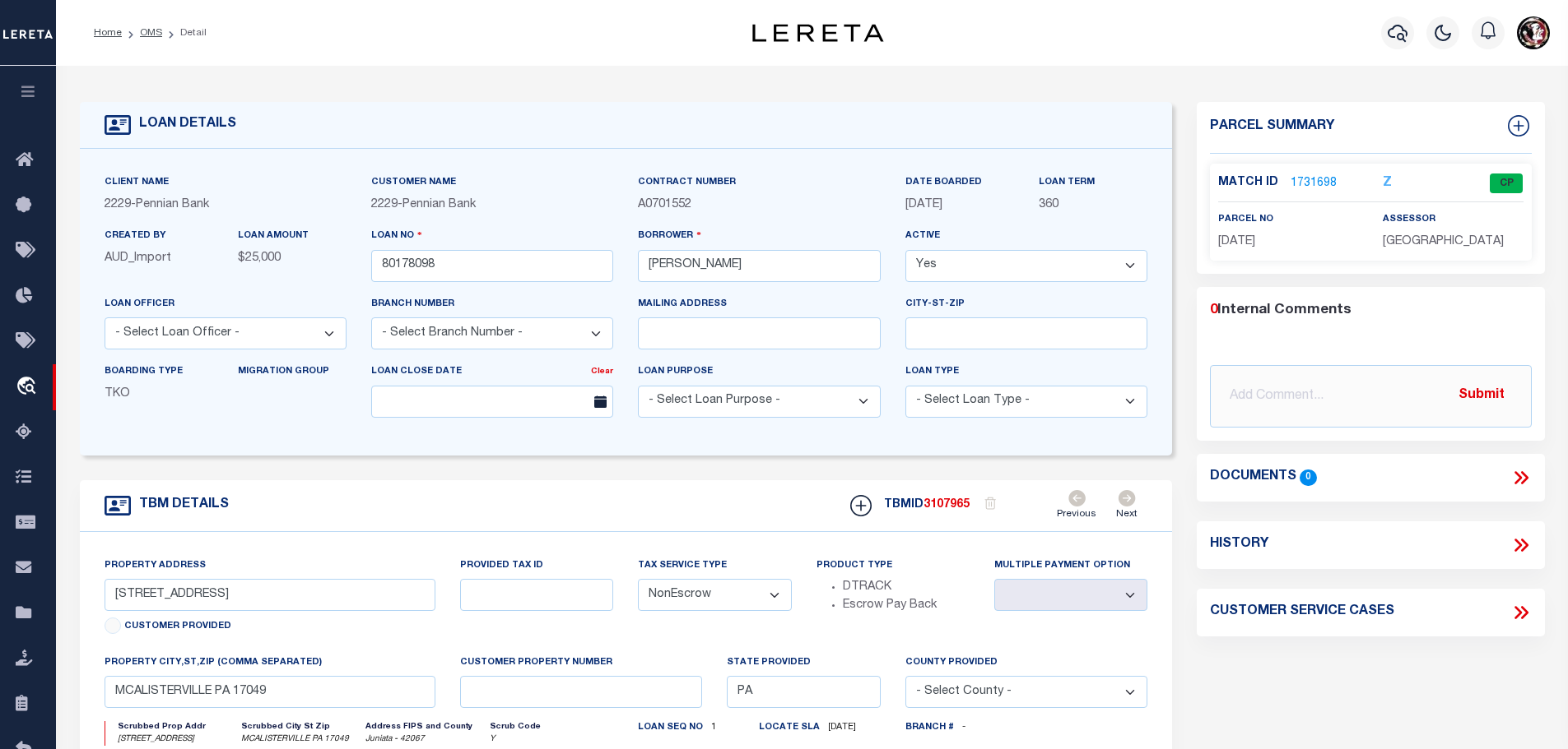
click at [1307, 179] on link "1731698" at bounding box center [1313, 184] width 46 height 18
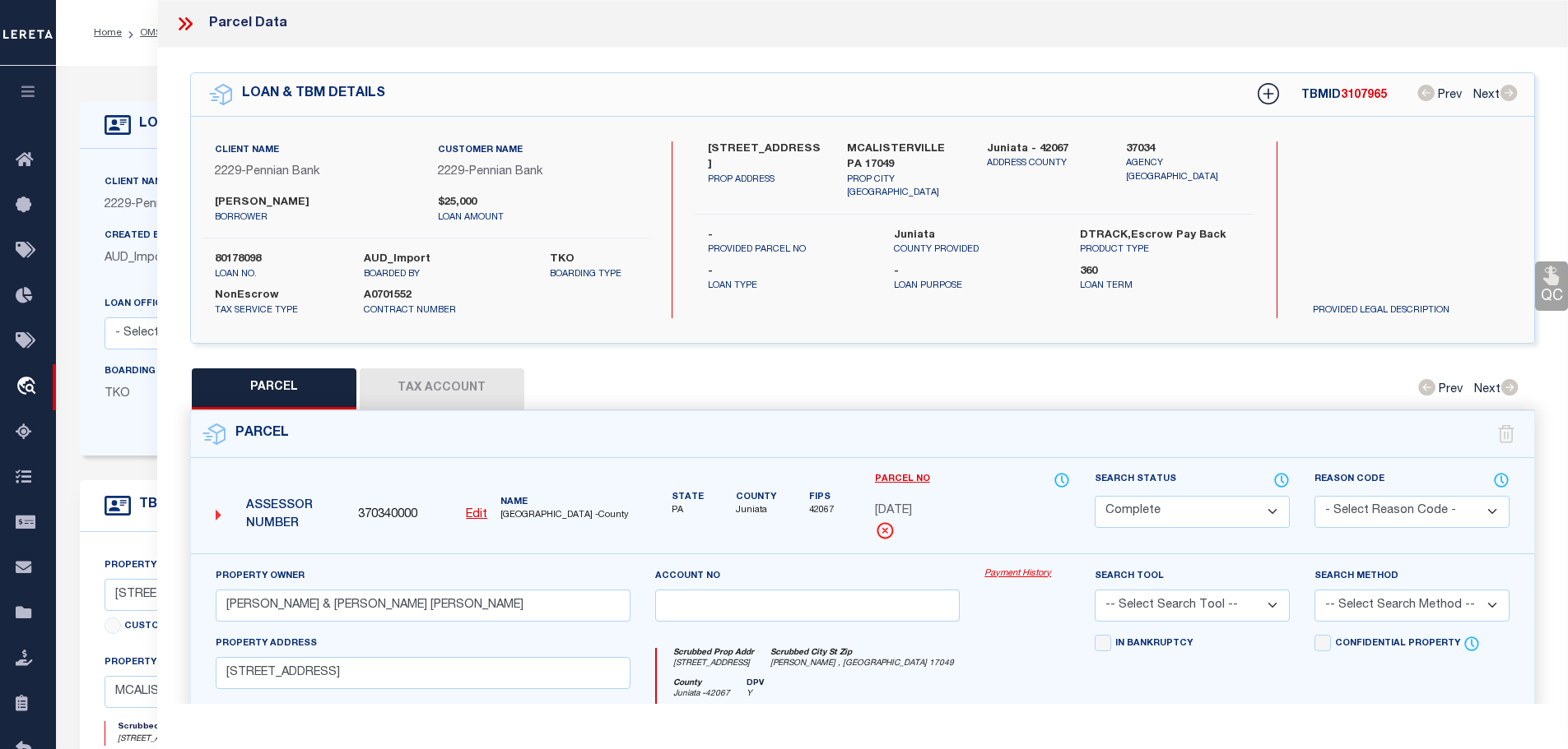
click at [420, 374] on button "Tax Account" at bounding box center [442, 389] width 164 height 42
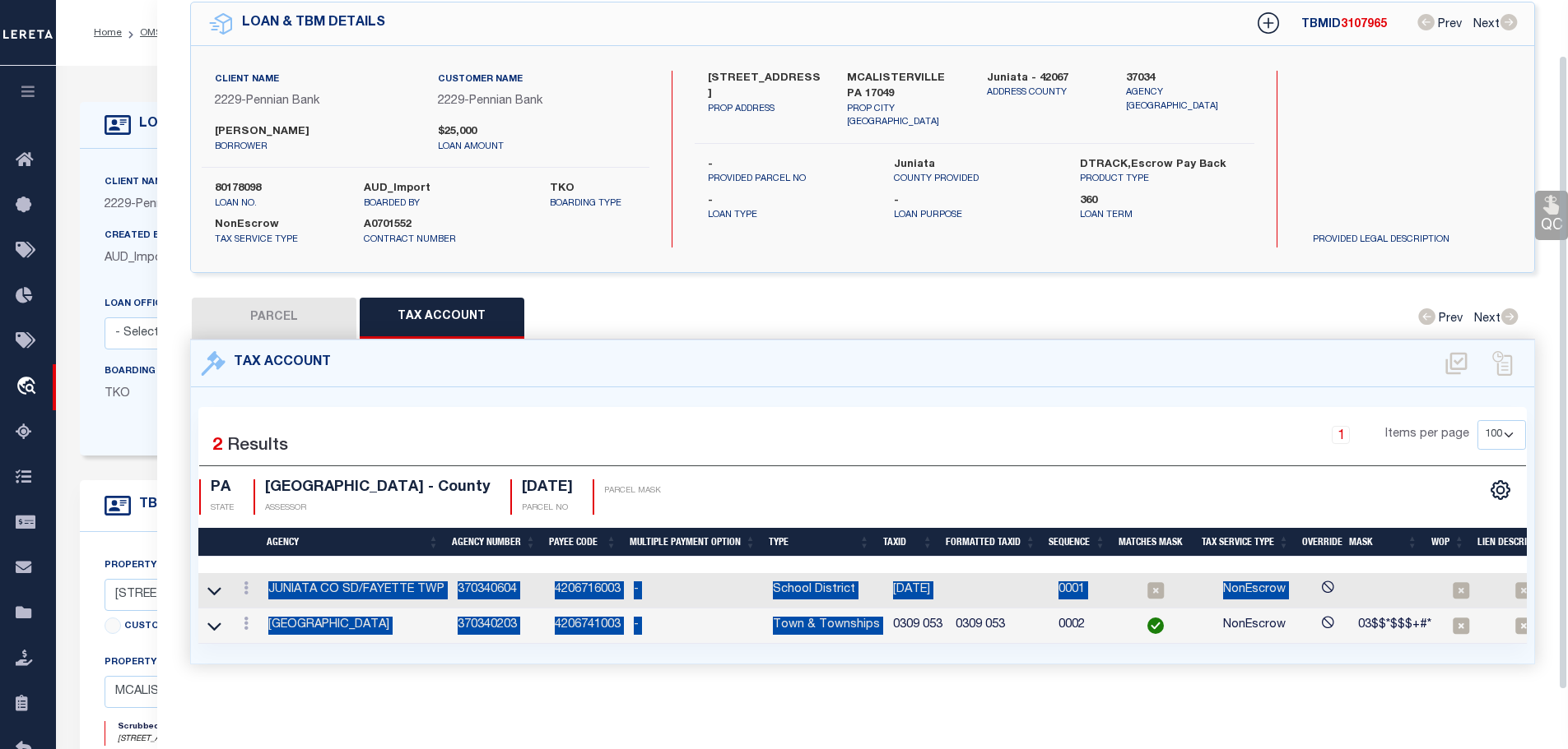
scroll to position [77, 0]
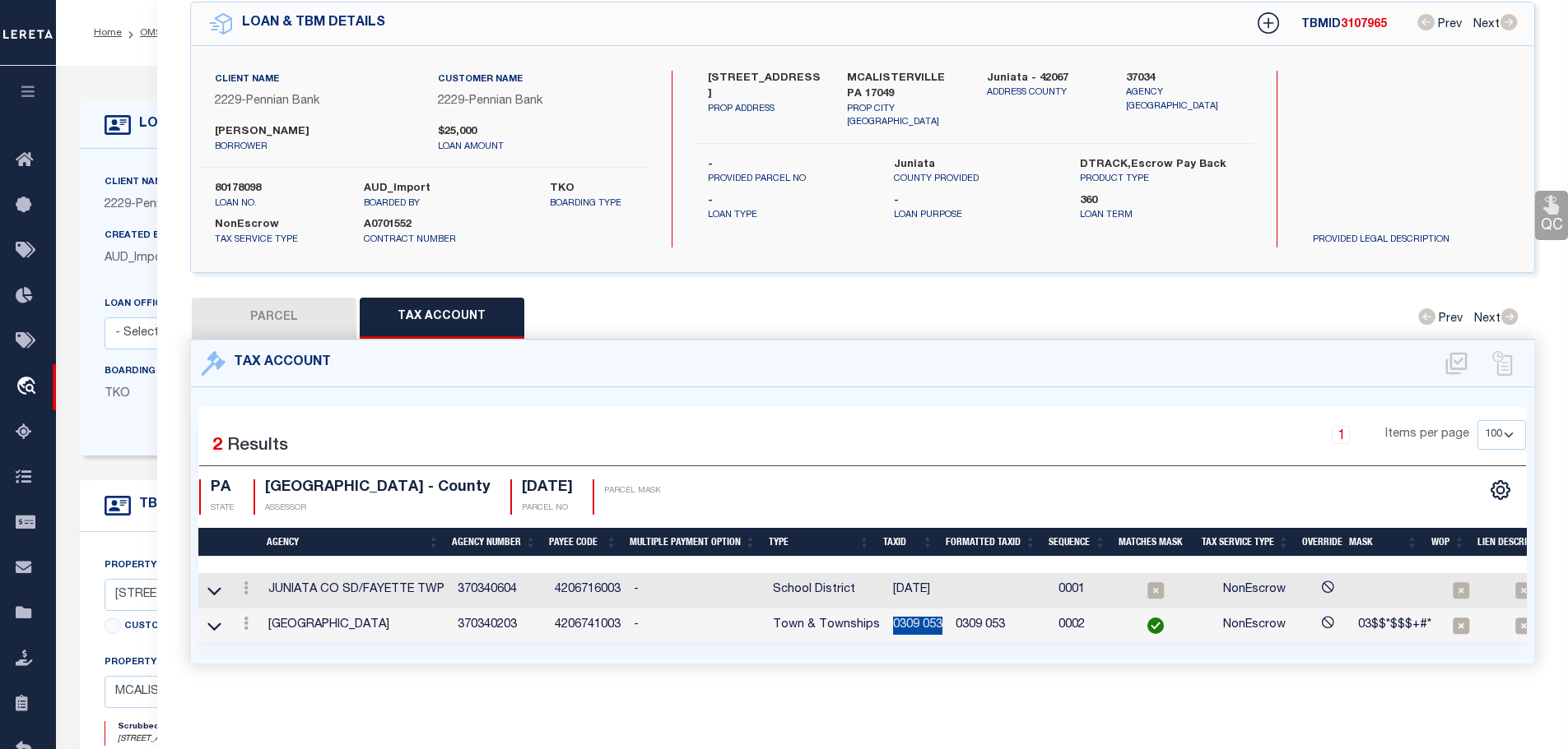
drag, startPoint x: 887, startPoint y: 690, endPoint x: 937, endPoint y: 625, distance: 82.0
click at [937, 625] on td "0309 053" at bounding box center [917, 626] width 63 height 35
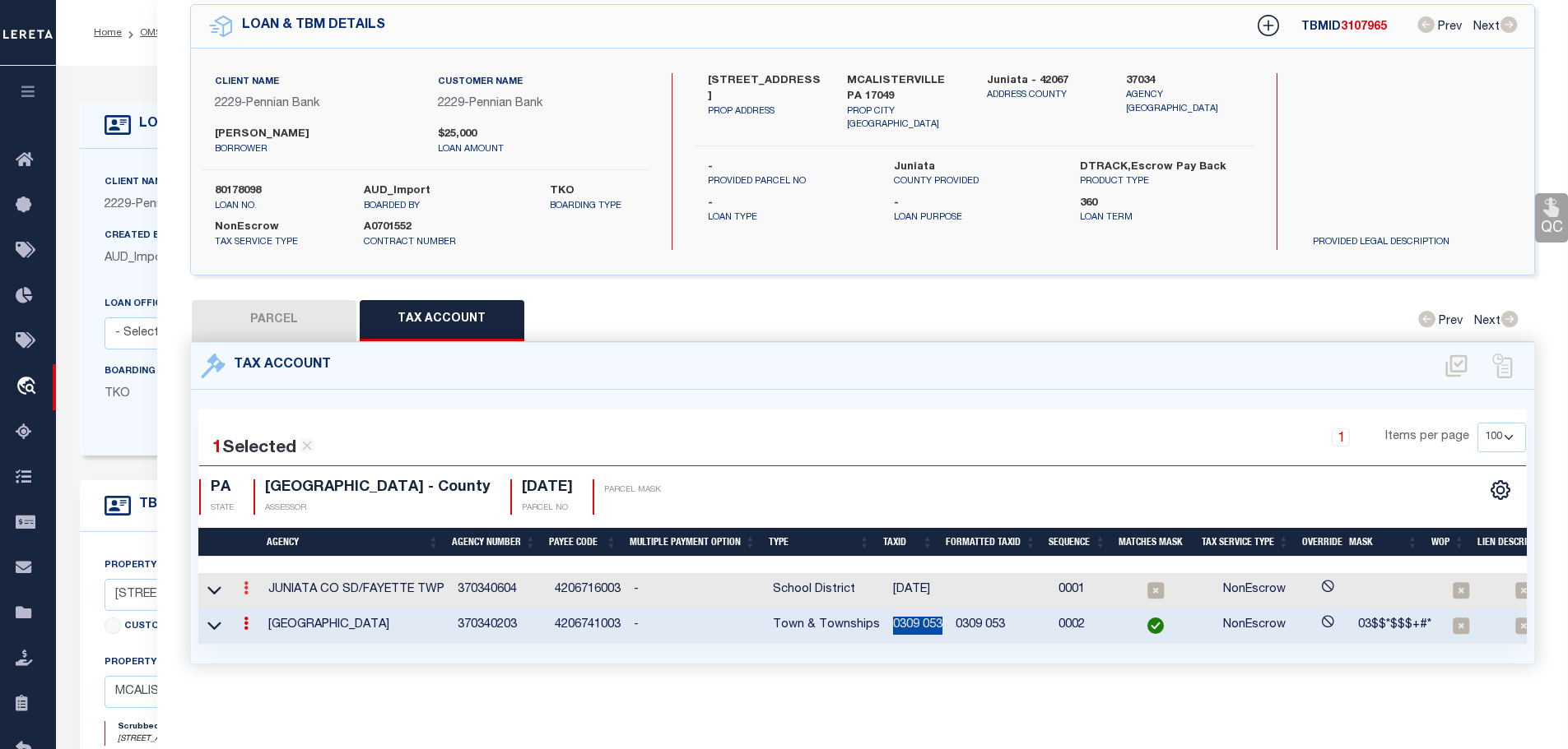
click at [252, 584] on link at bounding box center [246, 590] width 18 height 13
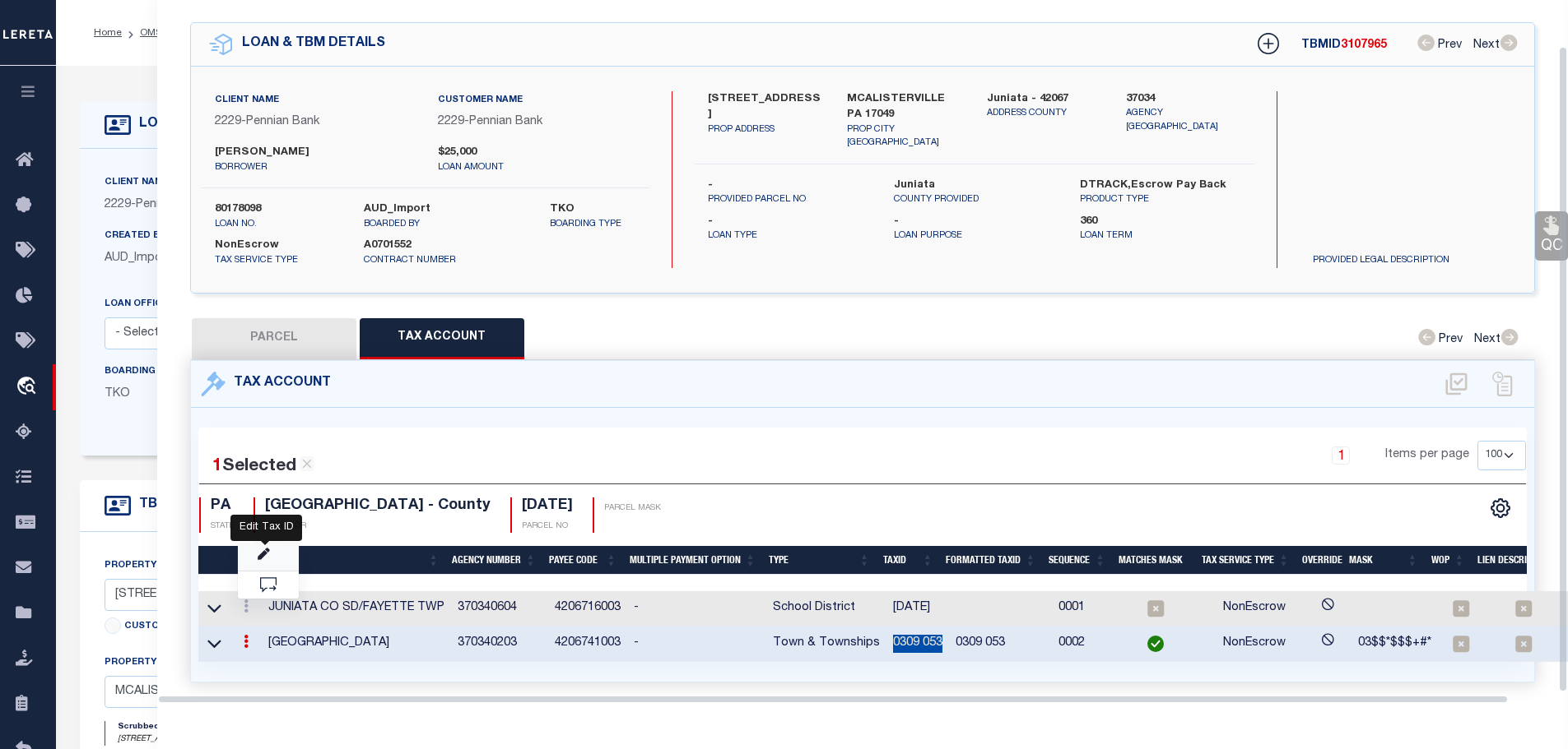
click at [268, 549] on icon "" at bounding box center [263, 554] width 12 height 12
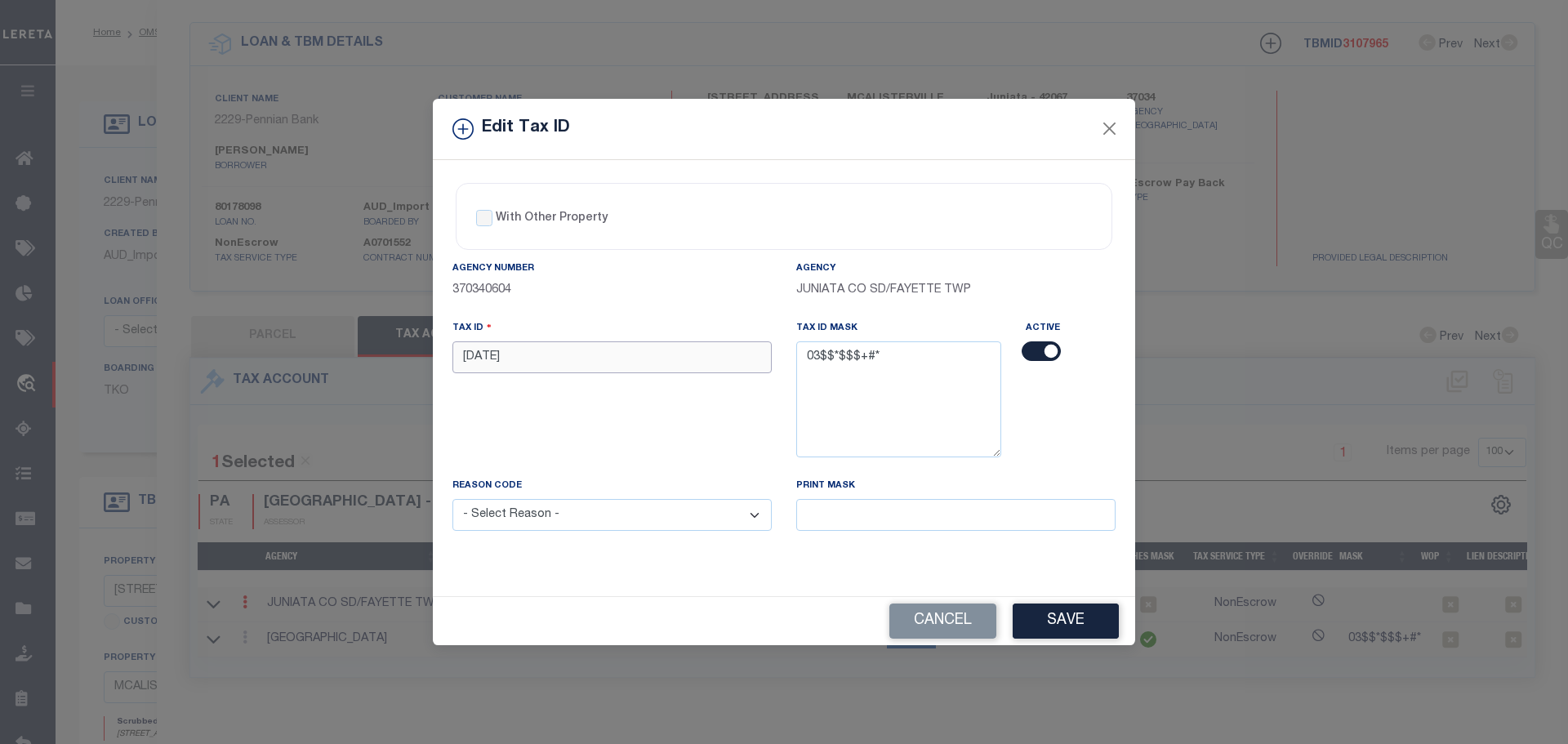
click at [593, 365] on input "[DATE]" at bounding box center [612, 357] width 320 height 32
paste input "0309 0"
click at [612, 518] on select "- Select Reason - 099 - Other (Provide additional detail) ACT - Agency Changed …" at bounding box center [612, 515] width 320 height 32
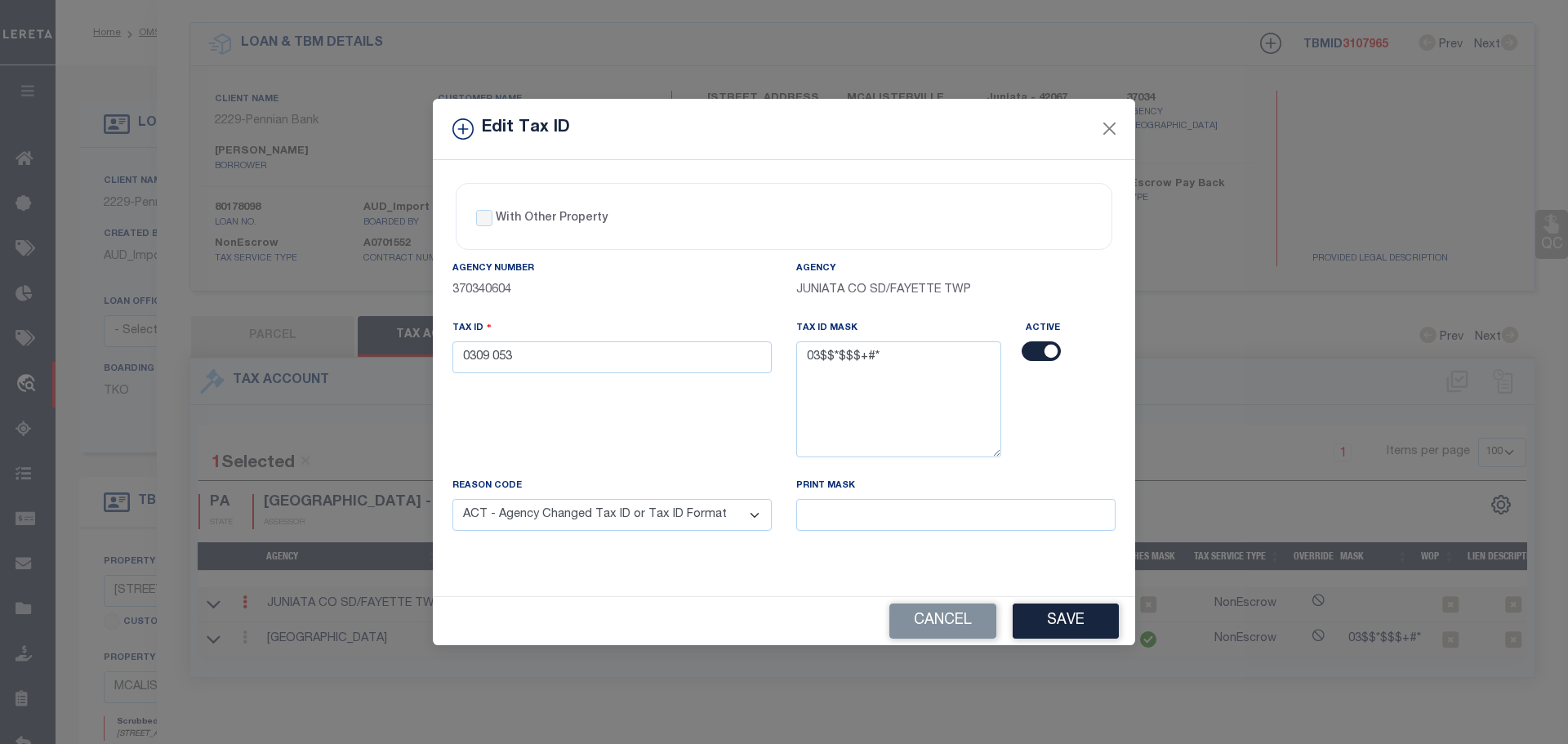
click at [452, 500] on select "- Select Reason - 099 - Other (Provide additional detail) ACT - Agency Changed …" at bounding box center [612, 515] width 320 height 32
click at [1055, 627] on button "Save" at bounding box center [1066, 621] width 106 height 35
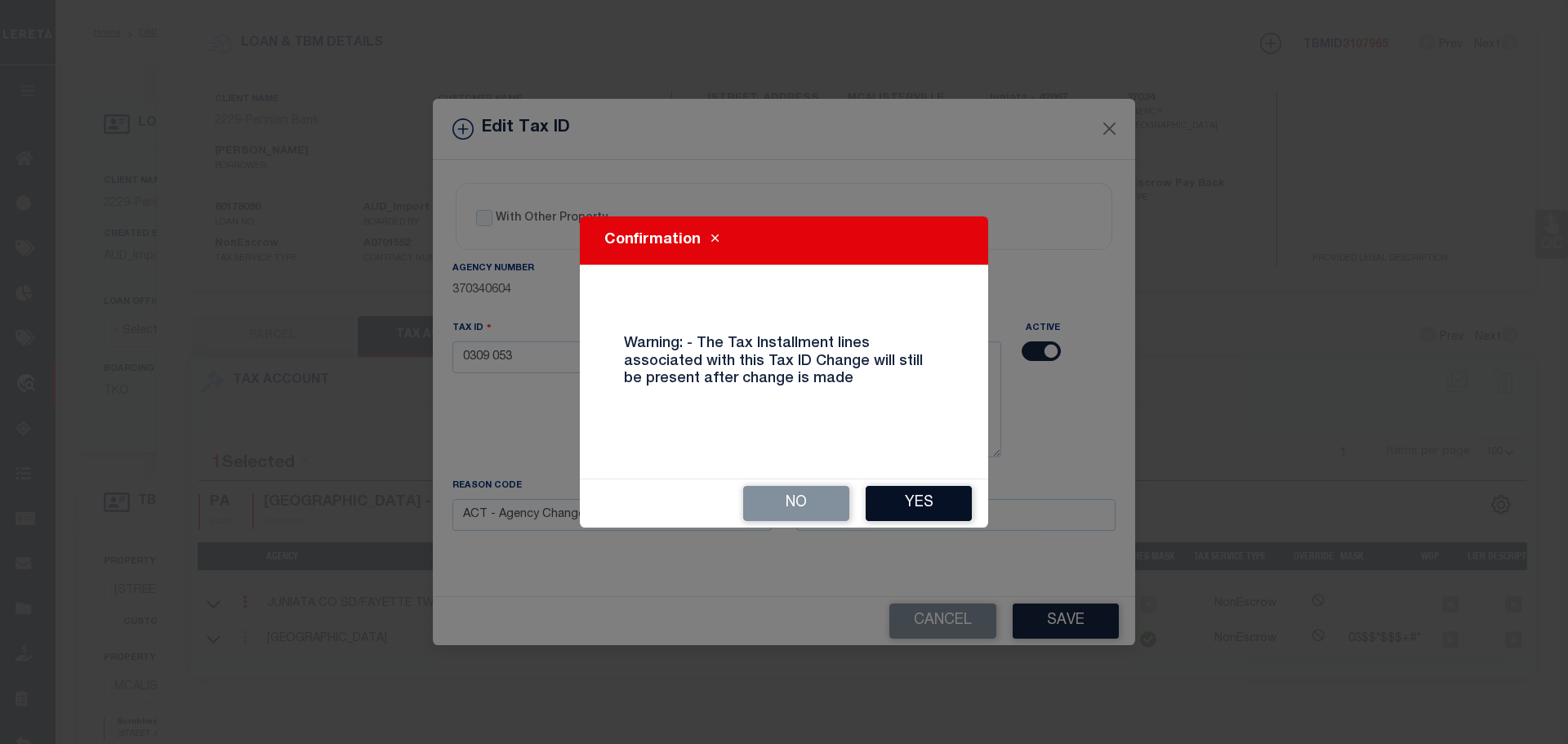
click at [900, 493] on button "Yes" at bounding box center [919, 504] width 106 height 35
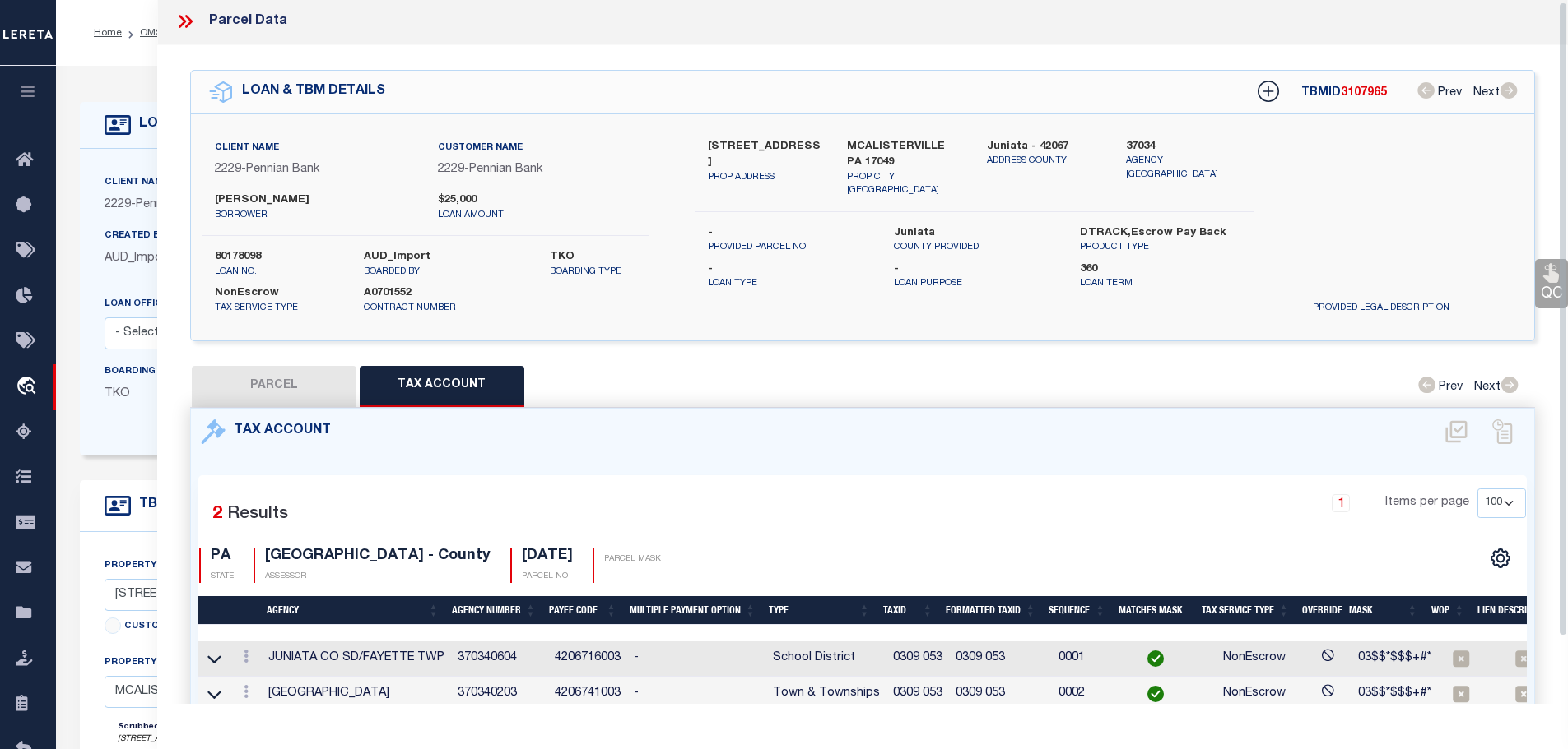
scroll to position [0, 0]
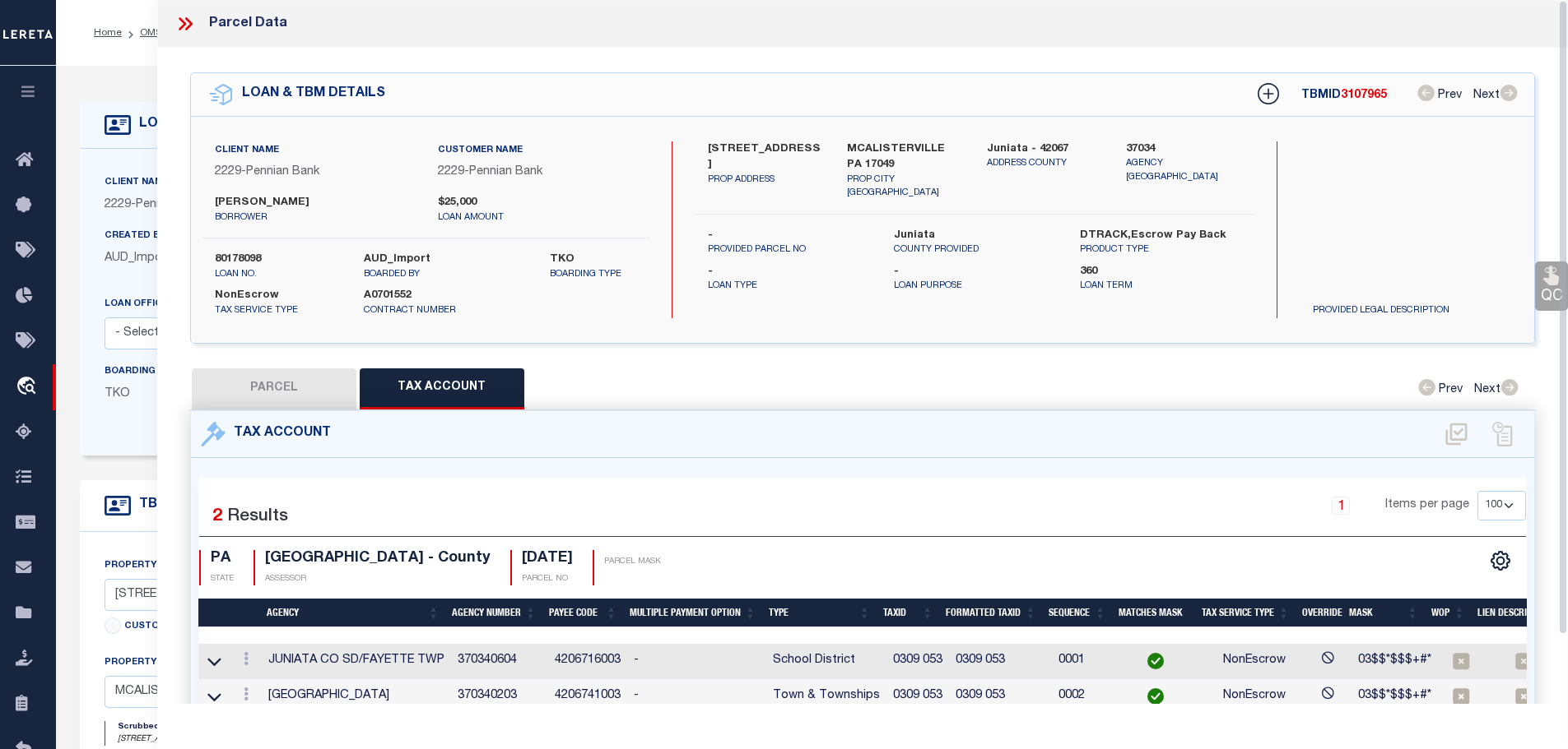
click at [189, 27] on icon at bounding box center [188, 24] width 7 height 13
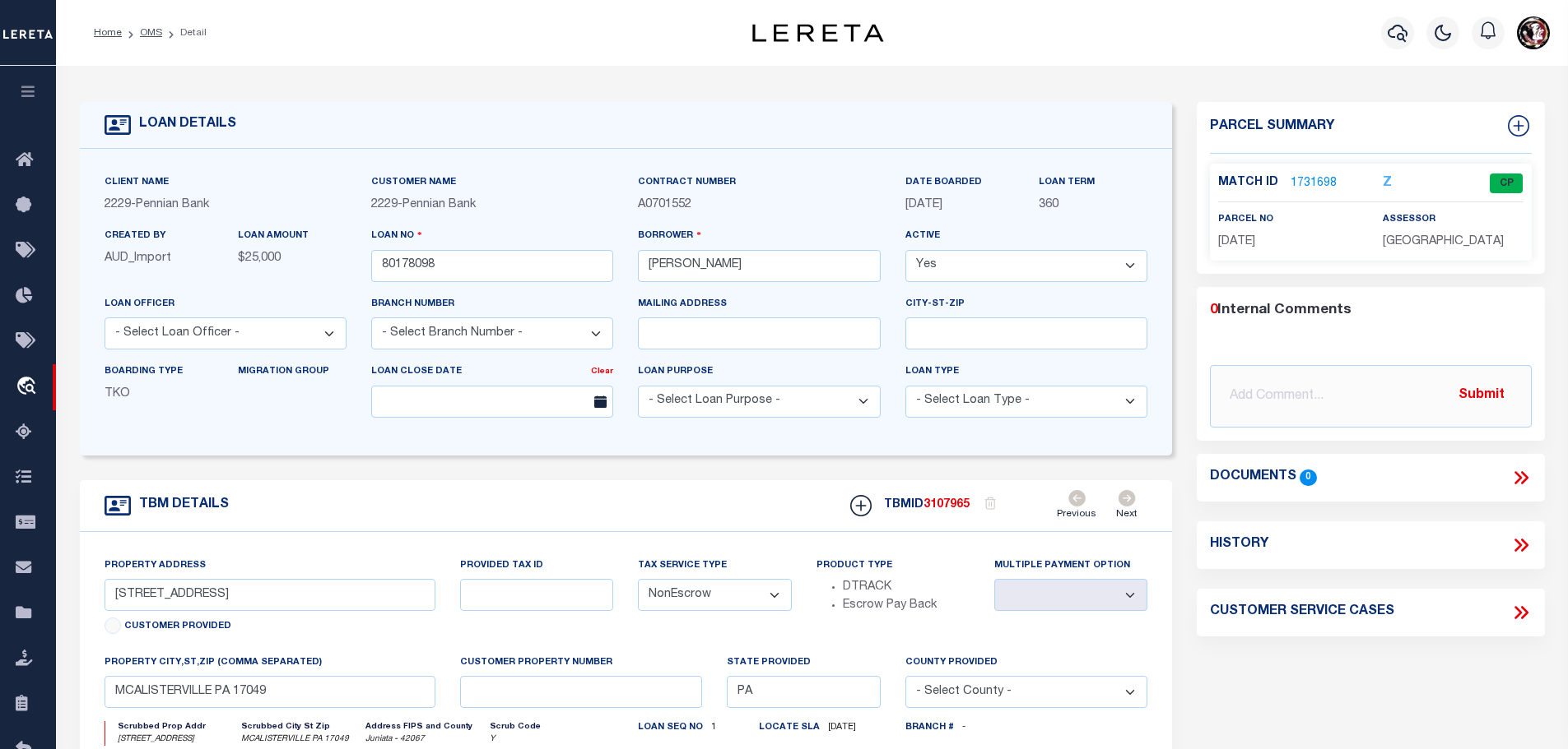
drag, startPoint x: 141, startPoint y: 30, endPoint x: 167, endPoint y: 31, distance: 26.0
click at [141, 30] on link "OMS" at bounding box center [151, 32] width 22 height 10
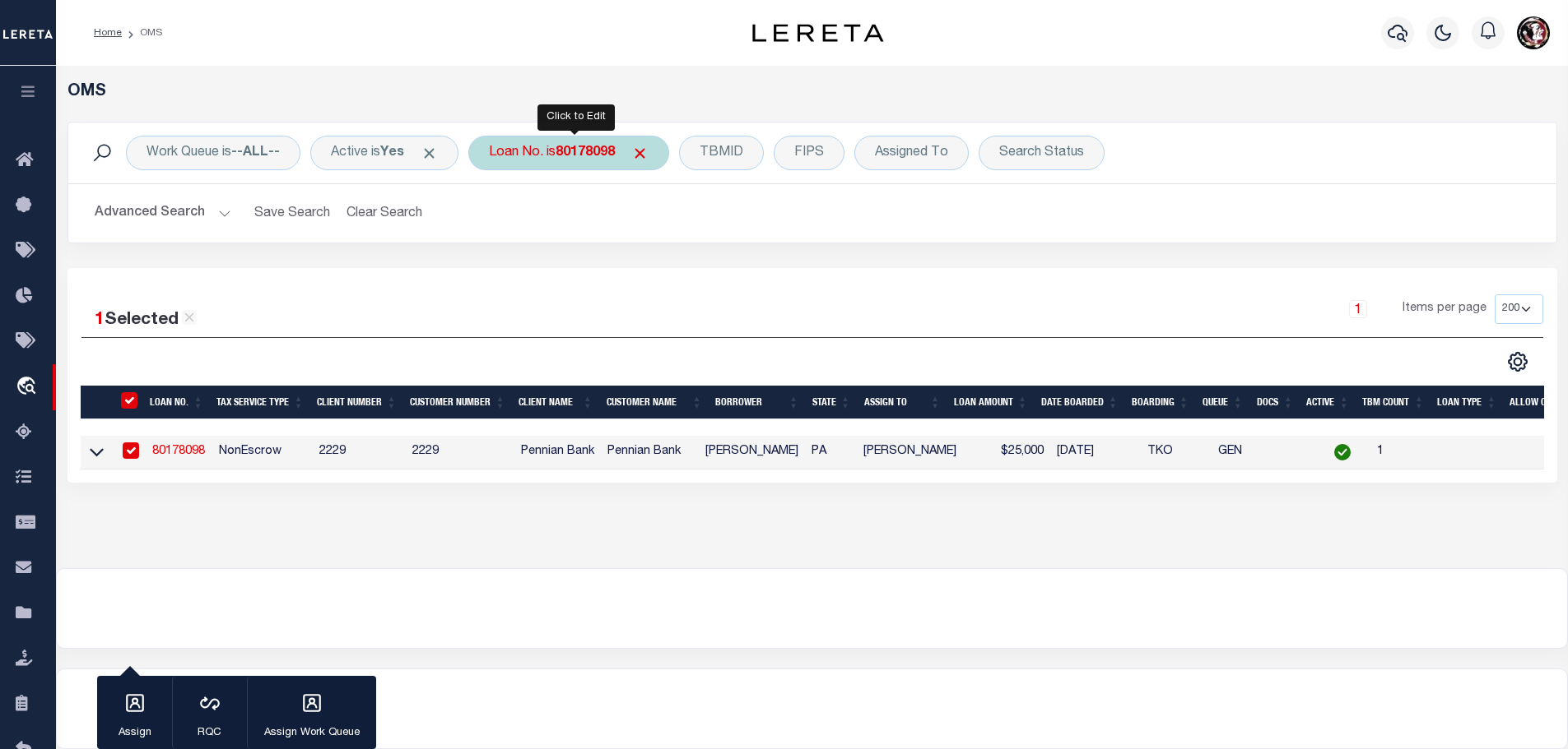
click at [603, 153] on b "80178098" at bounding box center [585, 153] width 59 height 13
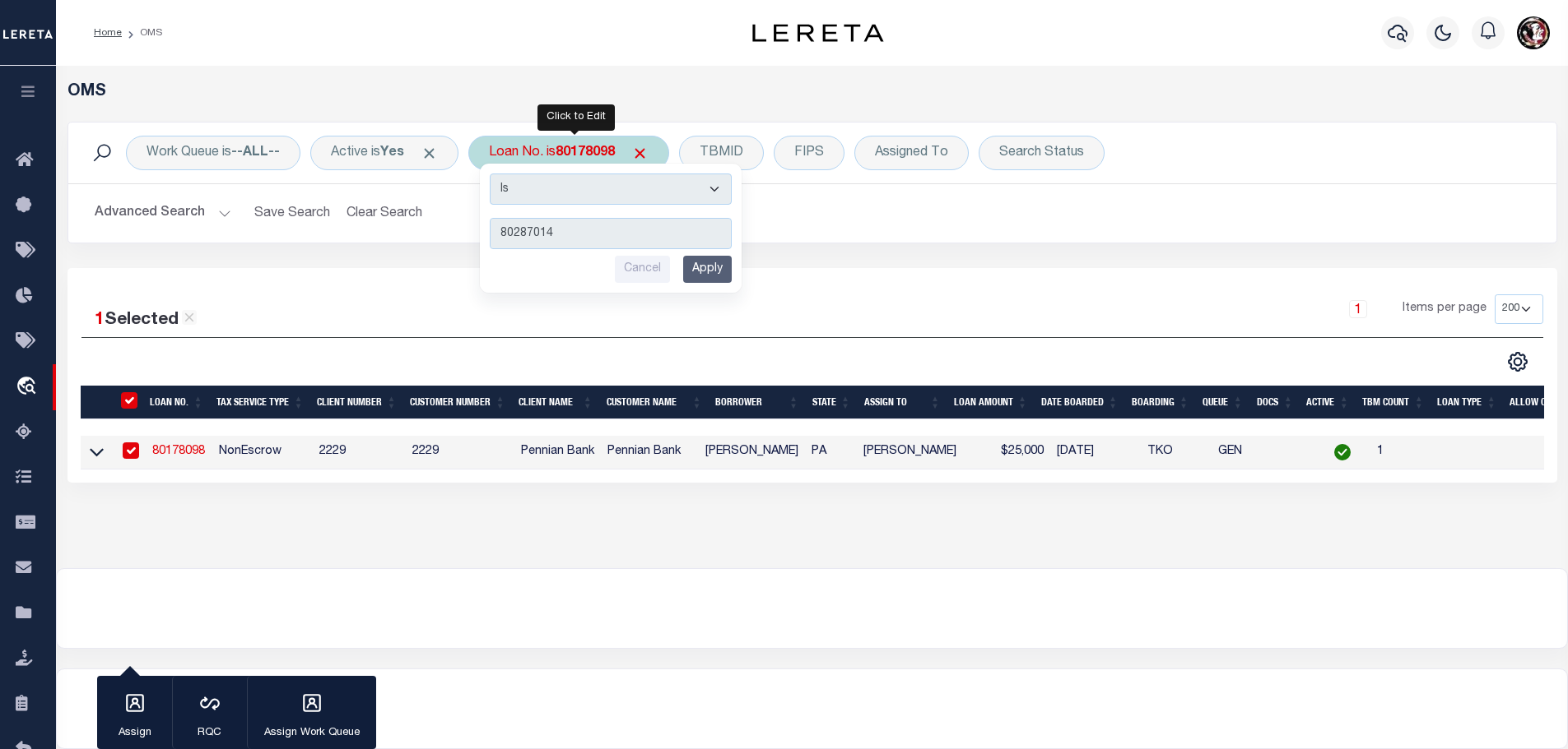
click at [704, 271] on input "Apply" at bounding box center [707, 268] width 49 height 27
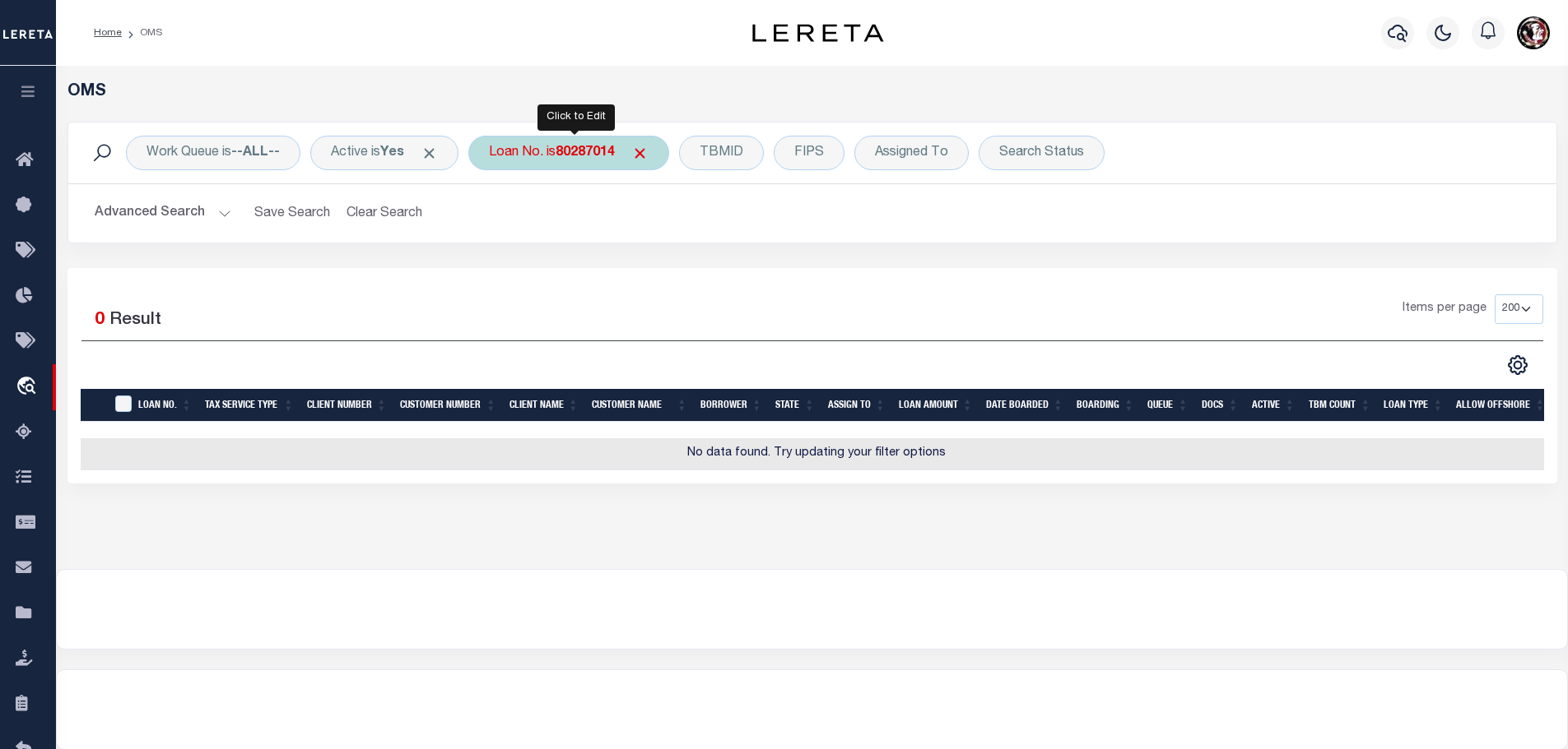
click at [567, 156] on b "80287014" at bounding box center [585, 153] width 59 height 13
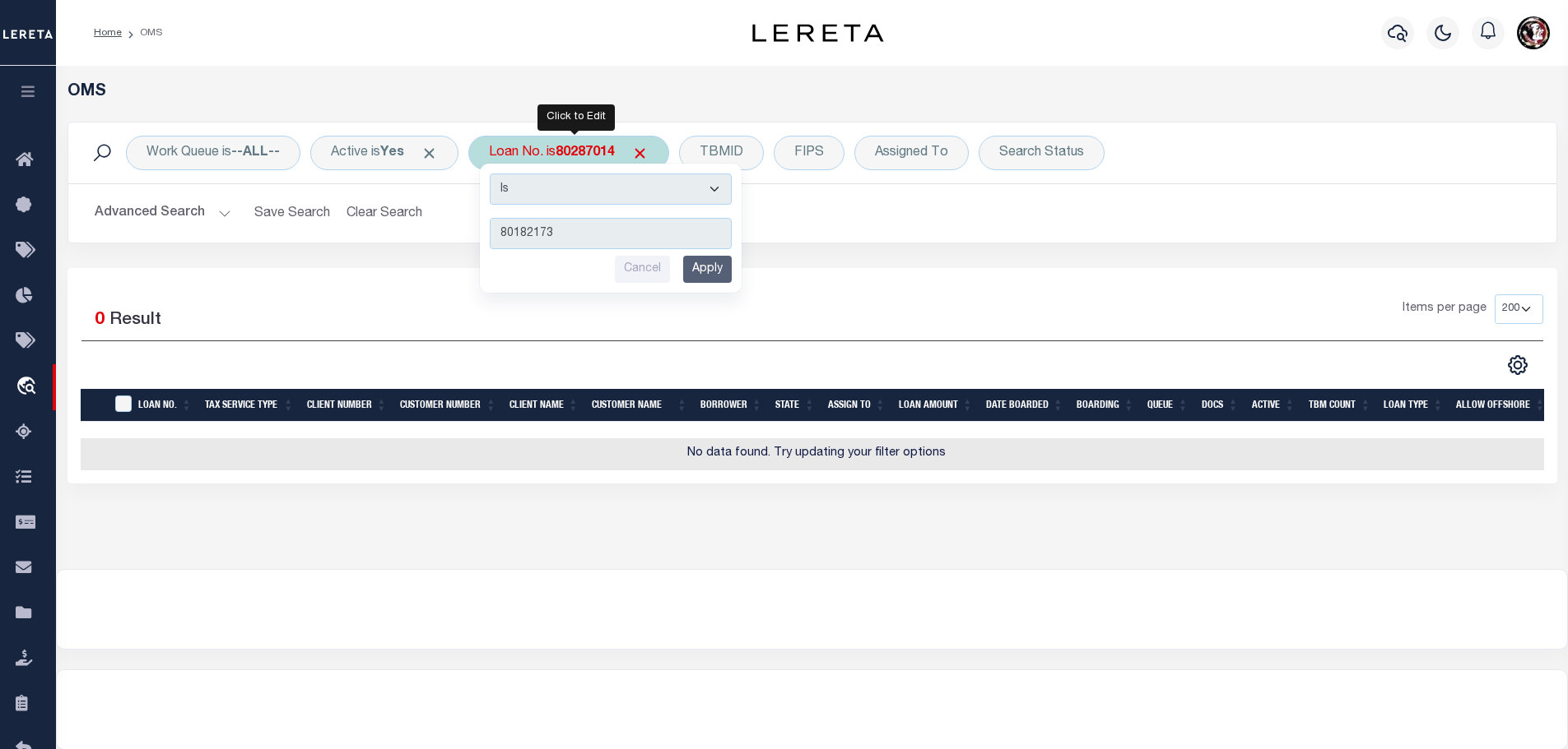
click at [716, 268] on input "Apply" at bounding box center [707, 268] width 49 height 27
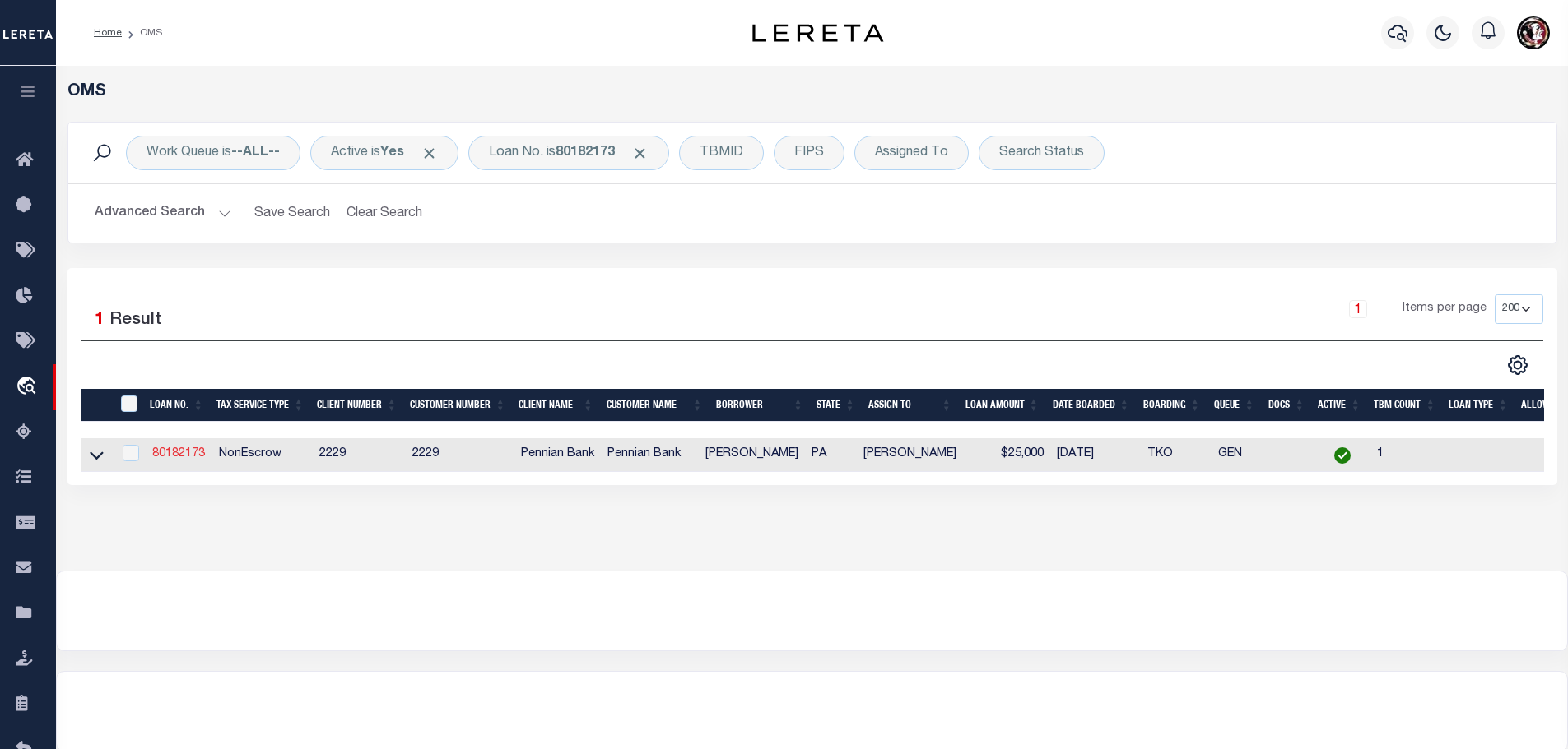
click at [186, 454] on link "80182173" at bounding box center [178, 454] width 53 height 11
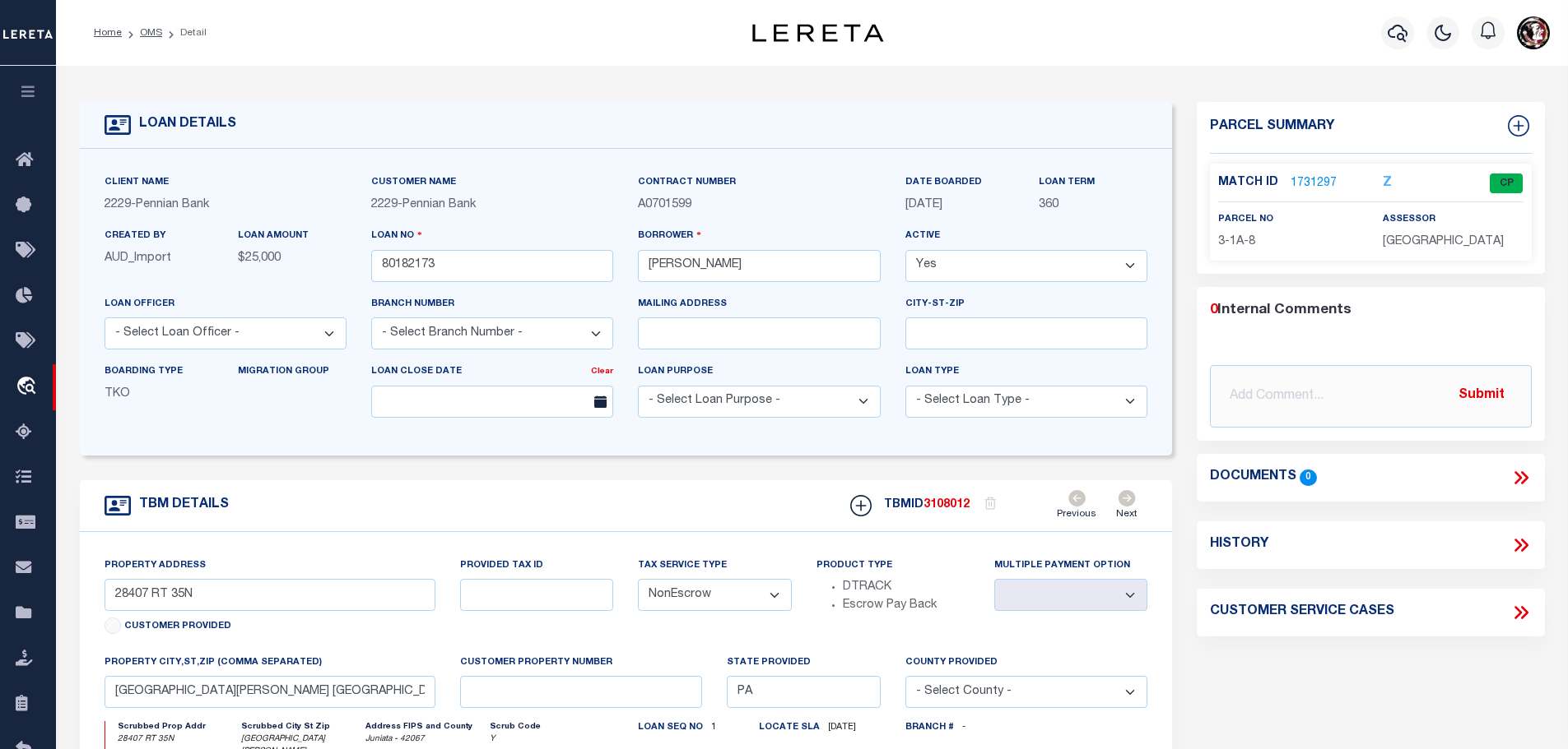
click at [1308, 179] on link "1731297" at bounding box center [1313, 184] width 46 height 18
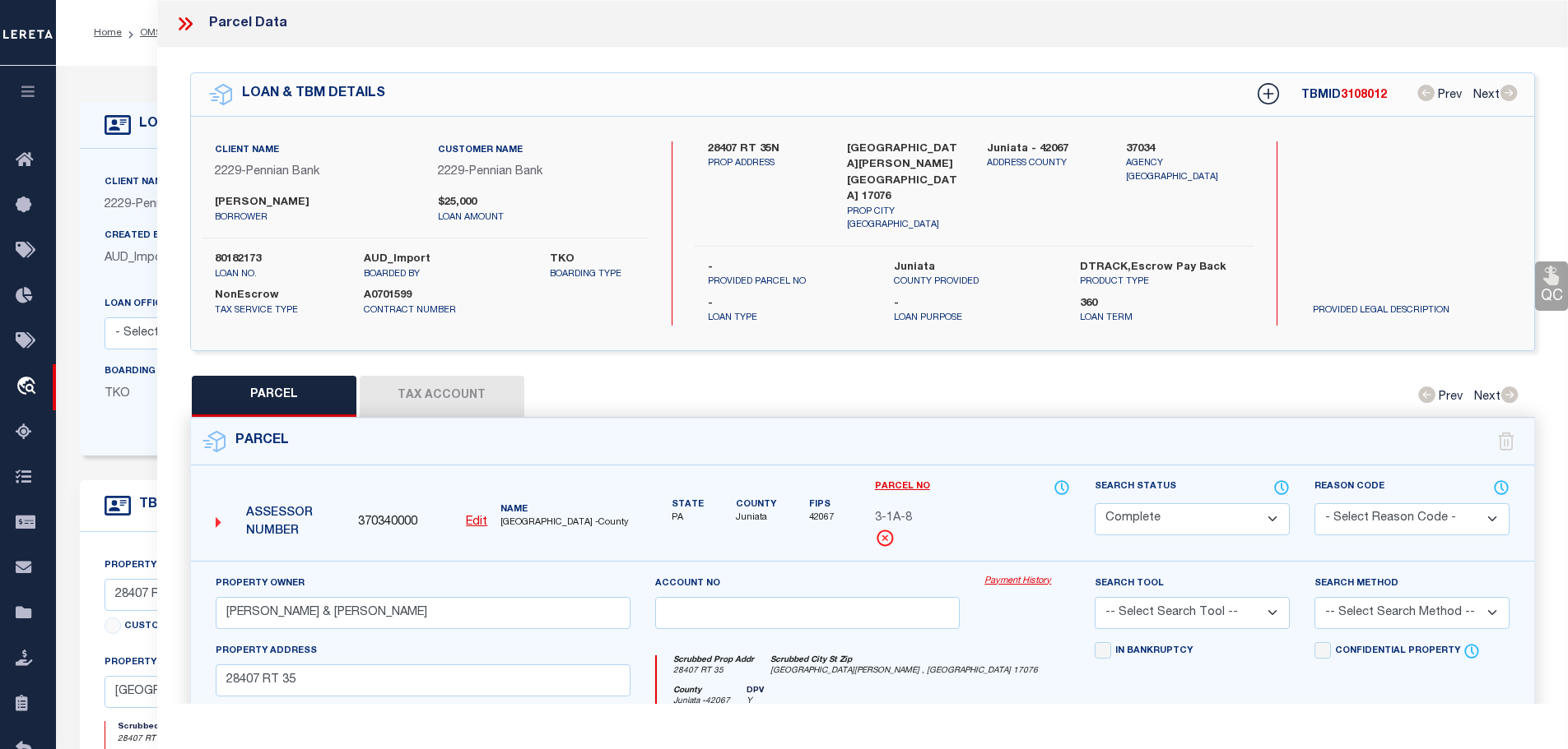
click at [460, 376] on button "Tax Account" at bounding box center [442, 397] width 164 height 42
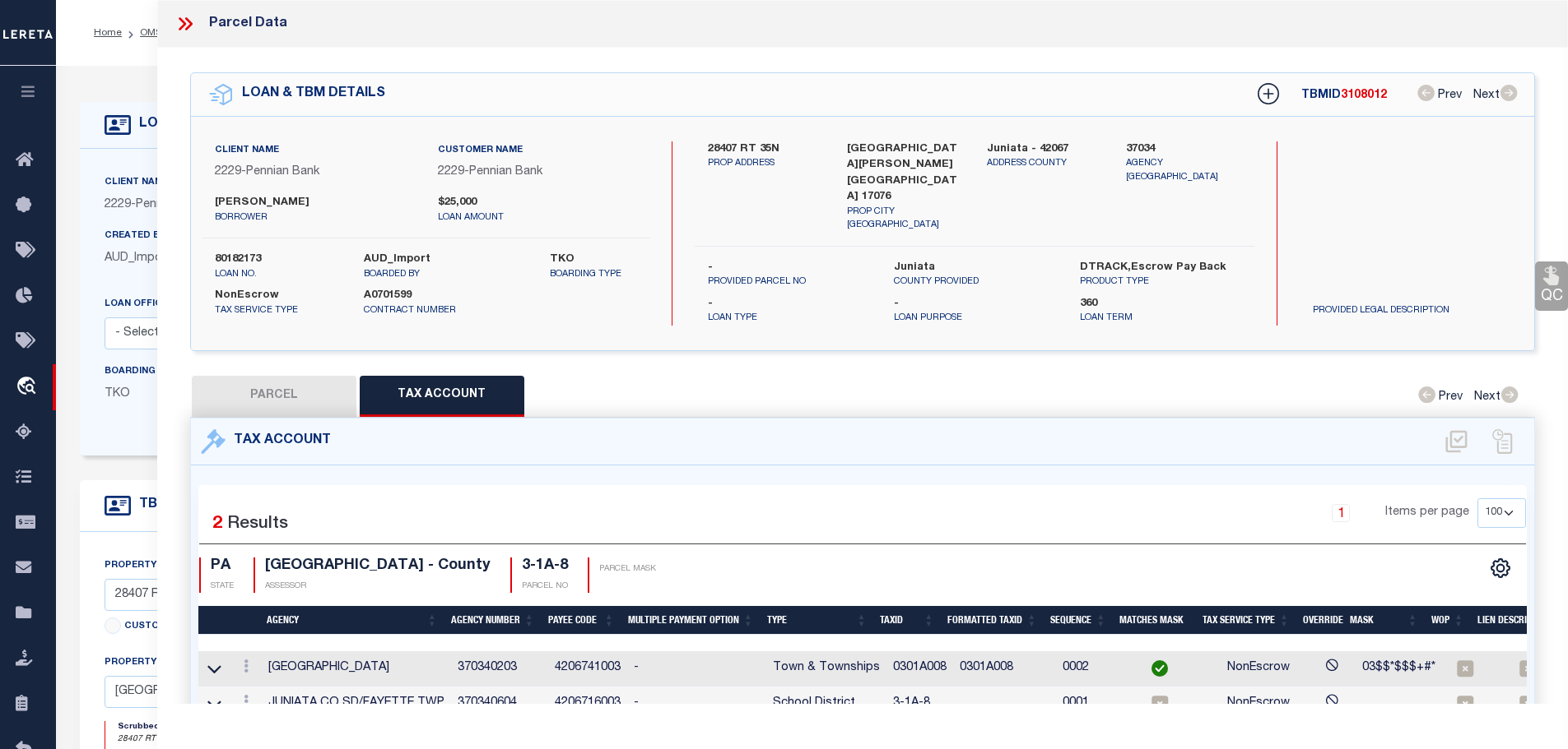
click at [916, 655] on td "0301A008" at bounding box center [919, 669] width 66 height 35
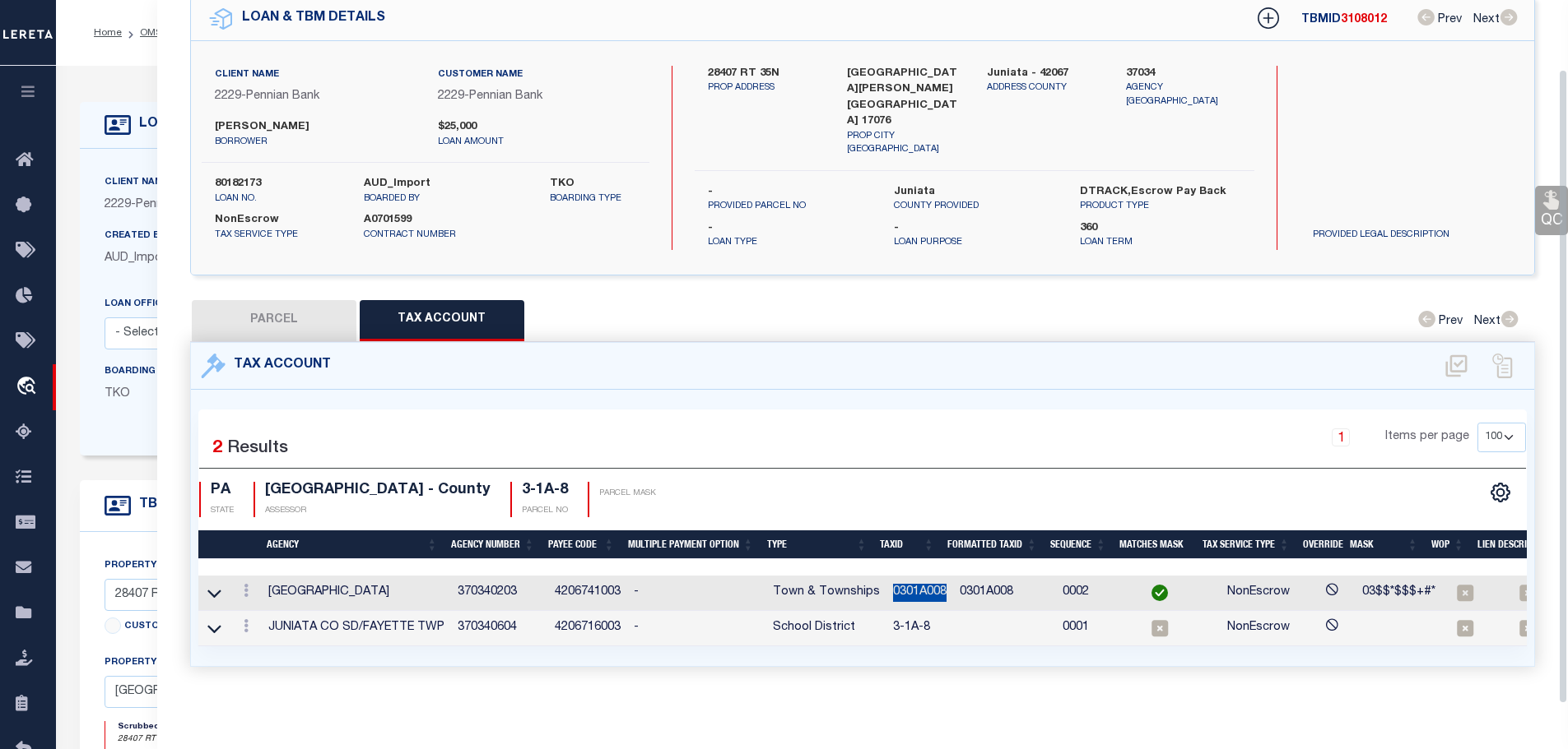
scroll to position [77, 0]
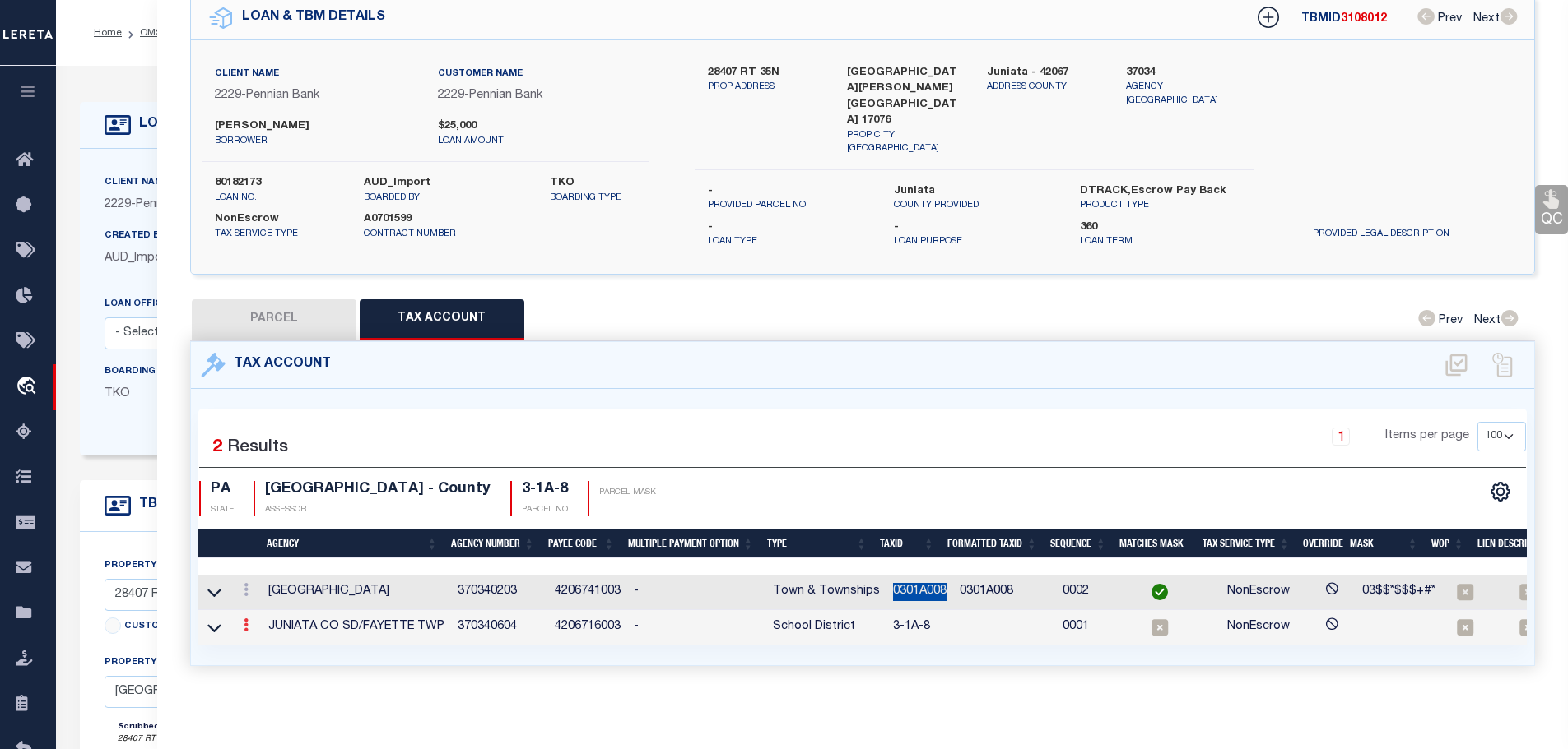
click at [248, 619] on icon at bounding box center [245, 625] width 5 height 13
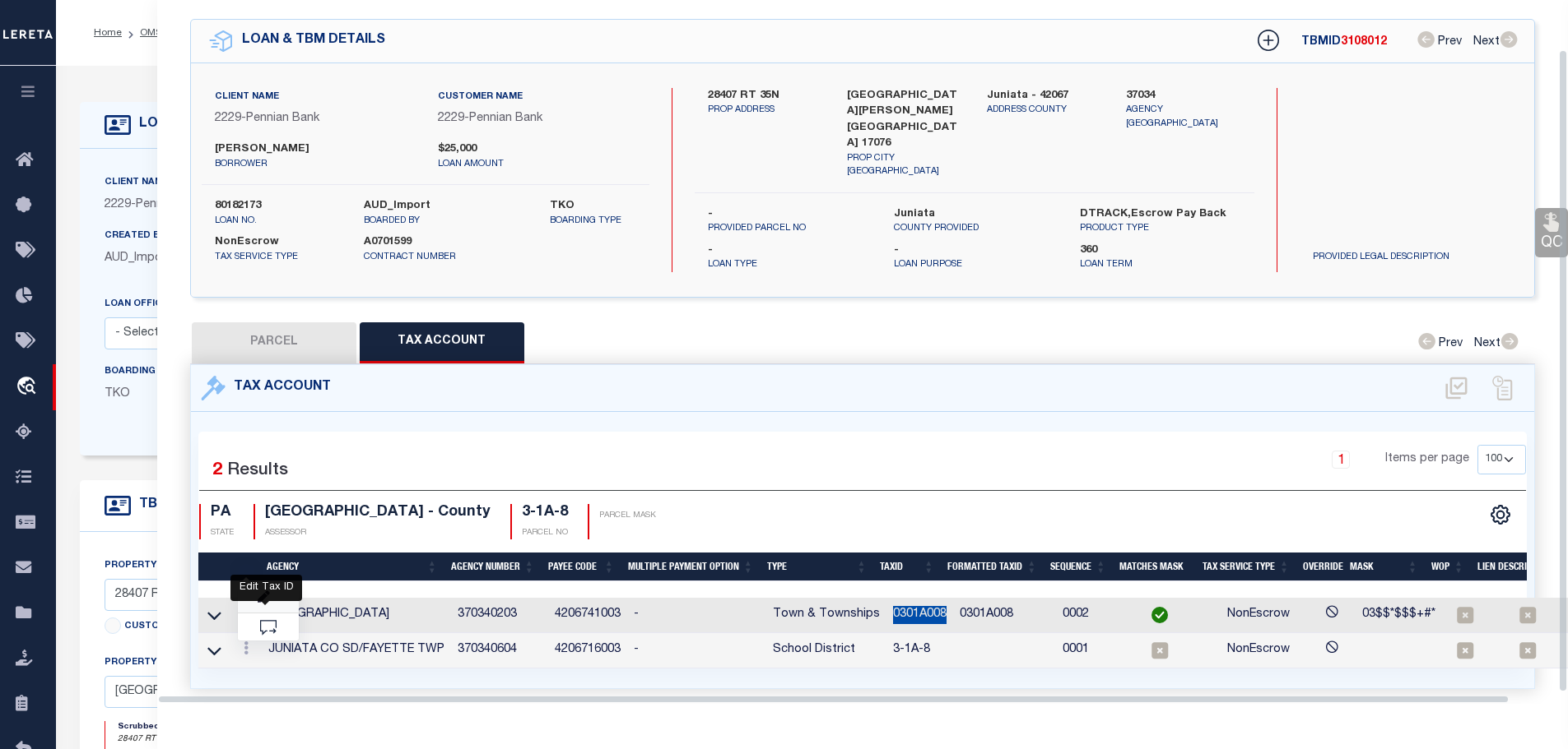
click at [264, 591] on icon "" at bounding box center [263, 597] width 12 height 12
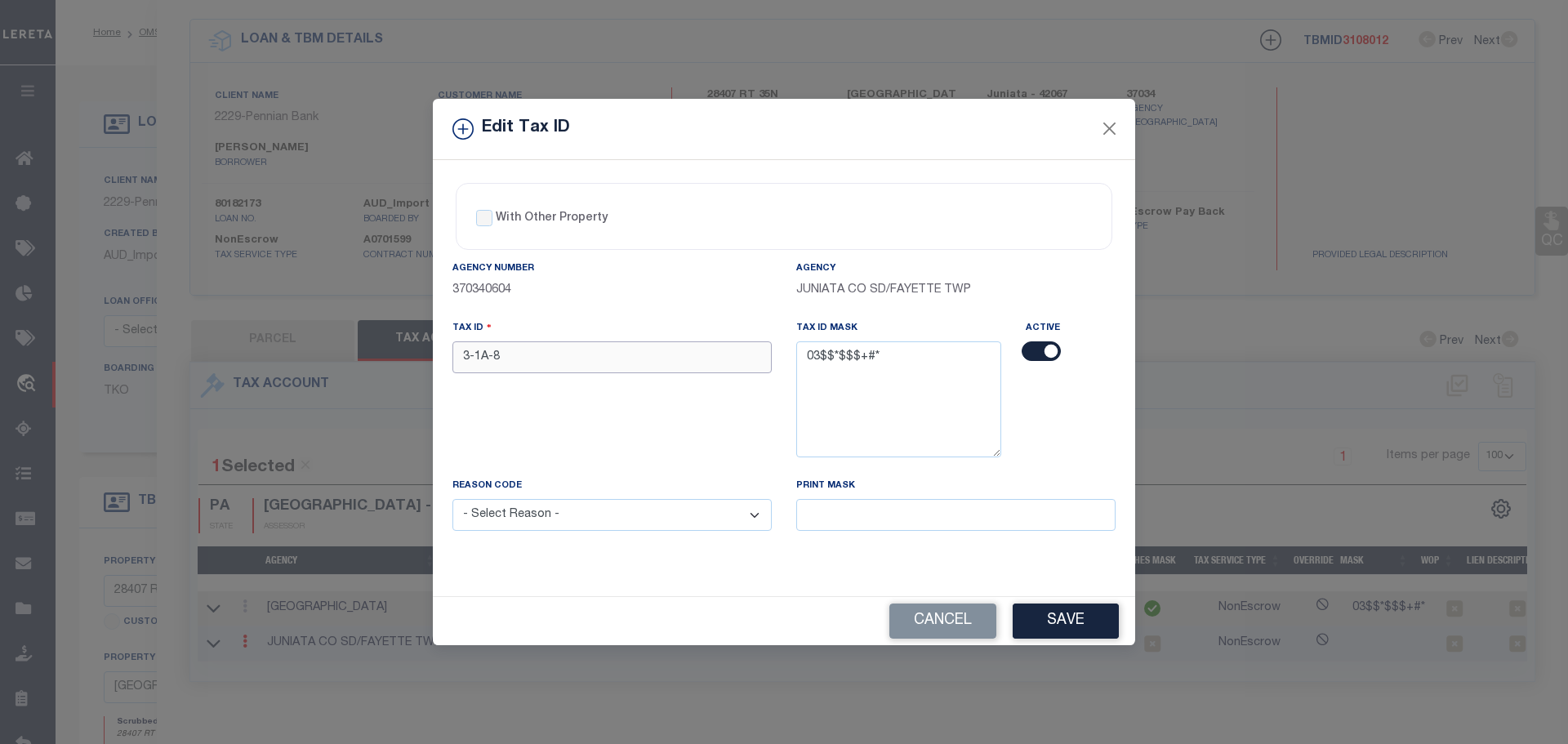
click at [537, 359] on input "3-1A-8" at bounding box center [612, 357] width 320 height 32
paste input "0301A00"
click at [544, 515] on select "- Select Reason - 099 - Other (Provide additional detail) ACT - Agency Changed …" at bounding box center [612, 515] width 320 height 32
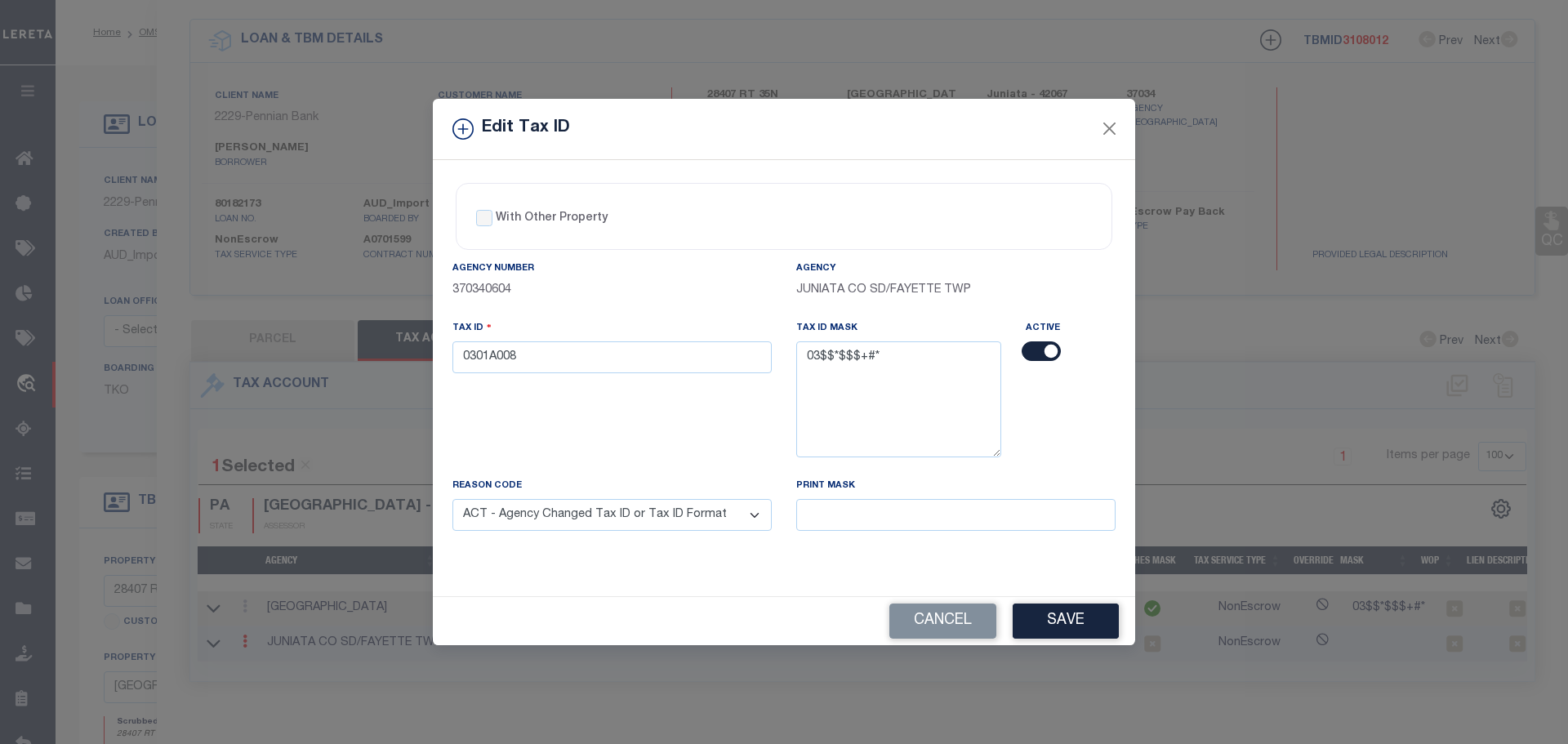
click at [452, 500] on select "- Select Reason - 099 - Other (Provide additional detail) ACT - Agency Changed …" at bounding box center [612, 515] width 320 height 32
click at [1061, 630] on button "Save" at bounding box center [1066, 621] width 106 height 35
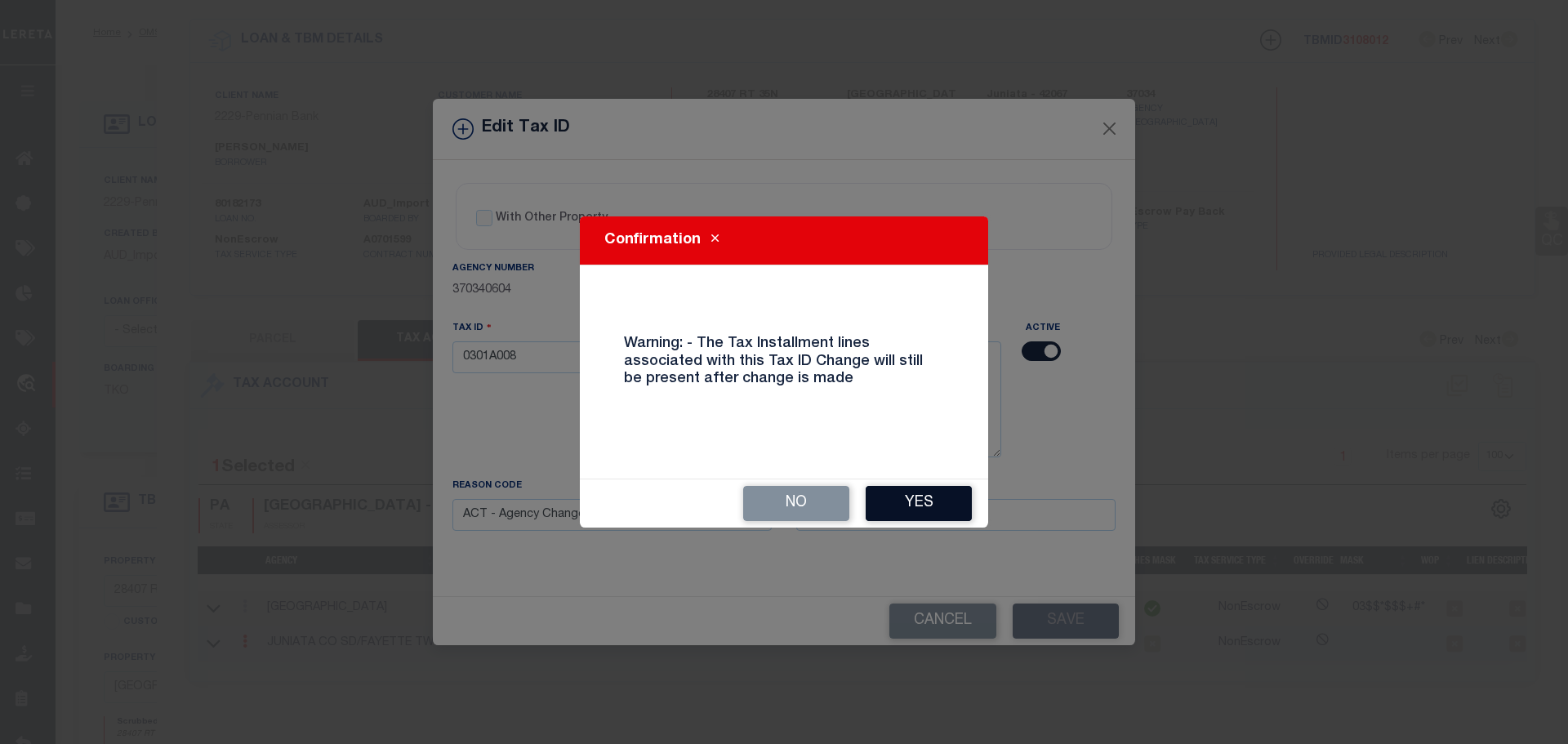
click at [923, 509] on button "Yes" at bounding box center [919, 504] width 106 height 35
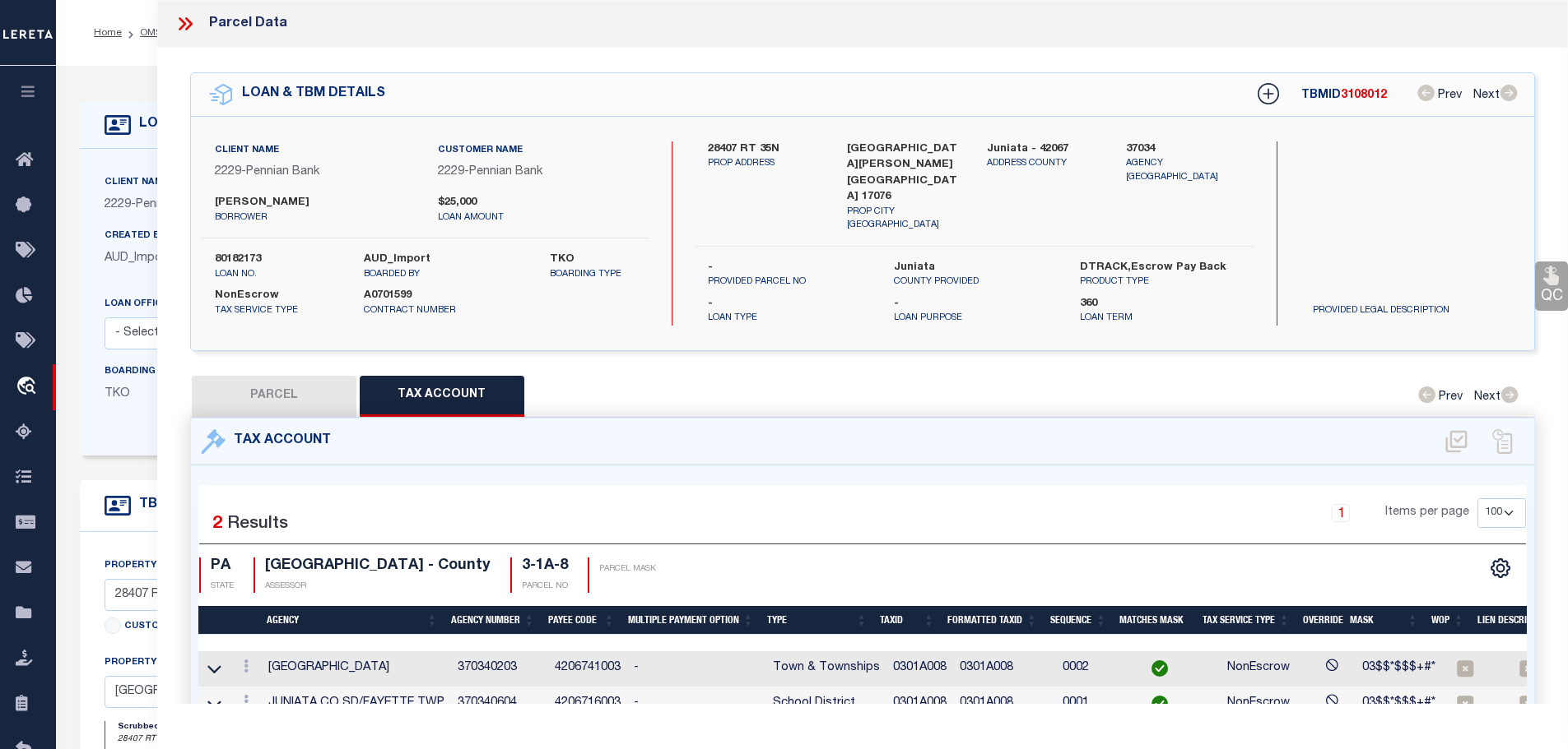
select select "200"
select select "100"
select select "NonEscrow"
click at [179, 20] on icon at bounding box center [185, 23] width 21 height 21
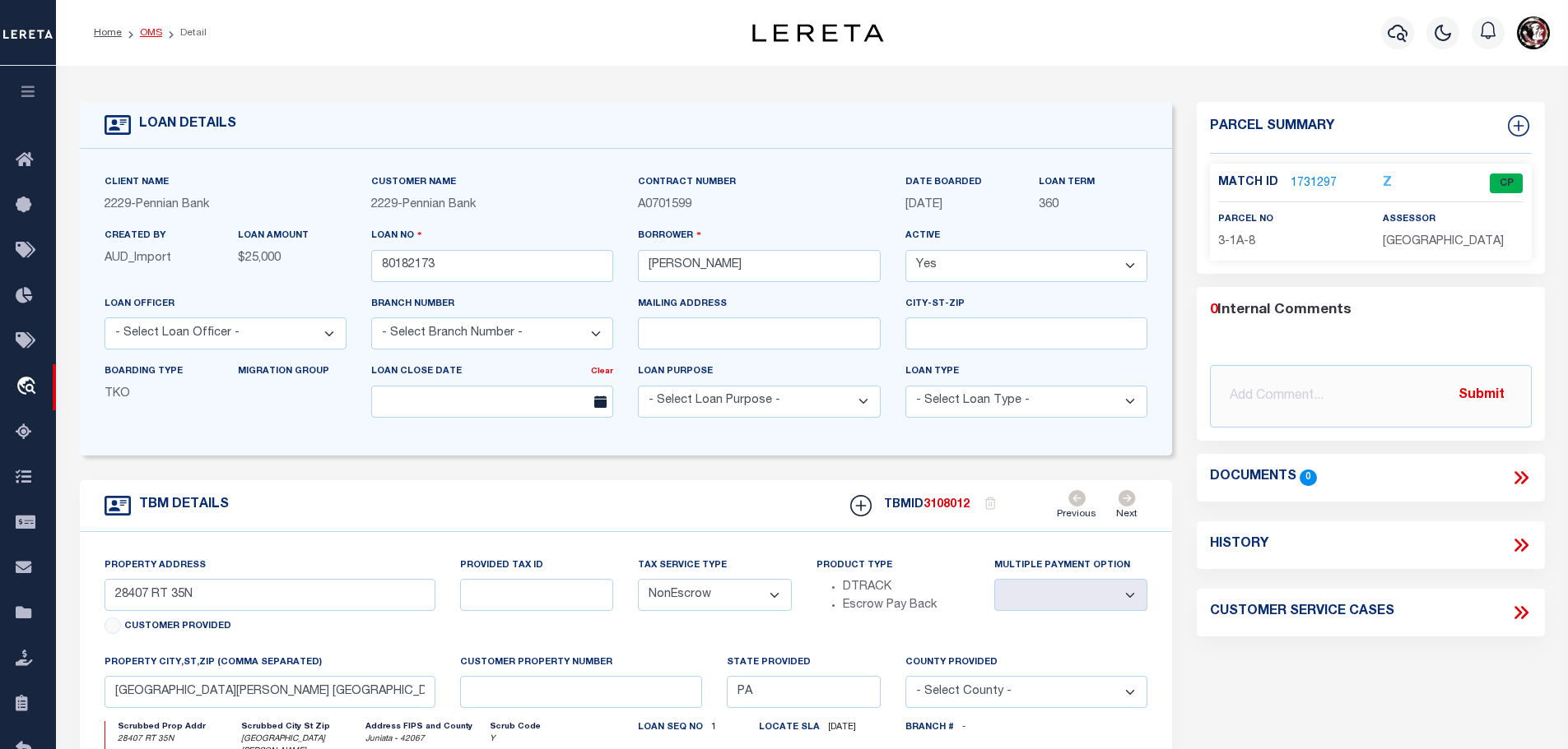
click at [152, 35] on link "OMS" at bounding box center [151, 32] width 22 height 10
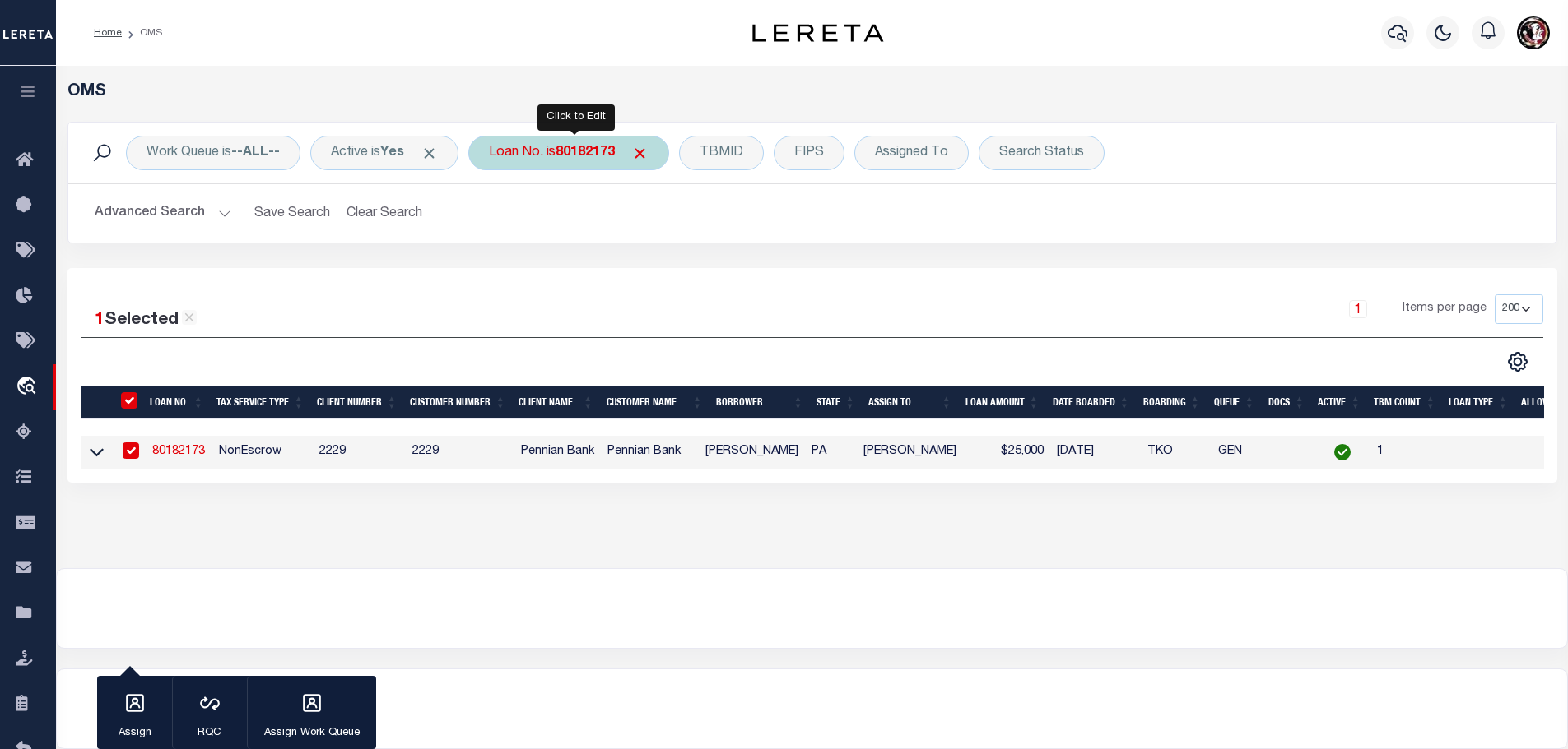
click at [581, 151] on b "80182173" at bounding box center [585, 153] width 59 height 13
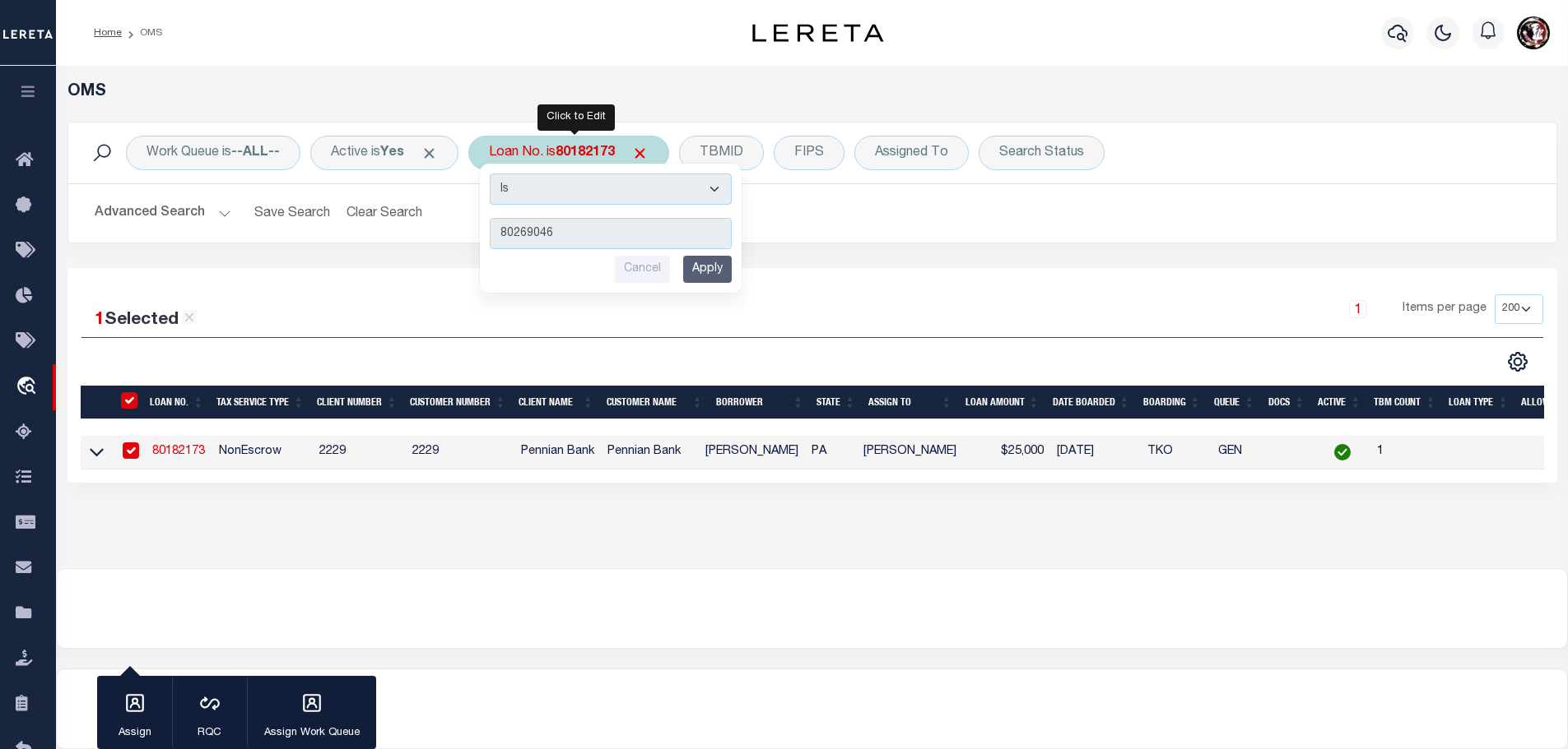
type input "80269046"
click at [724, 269] on input "Apply" at bounding box center [707, 268] width 49 height 27
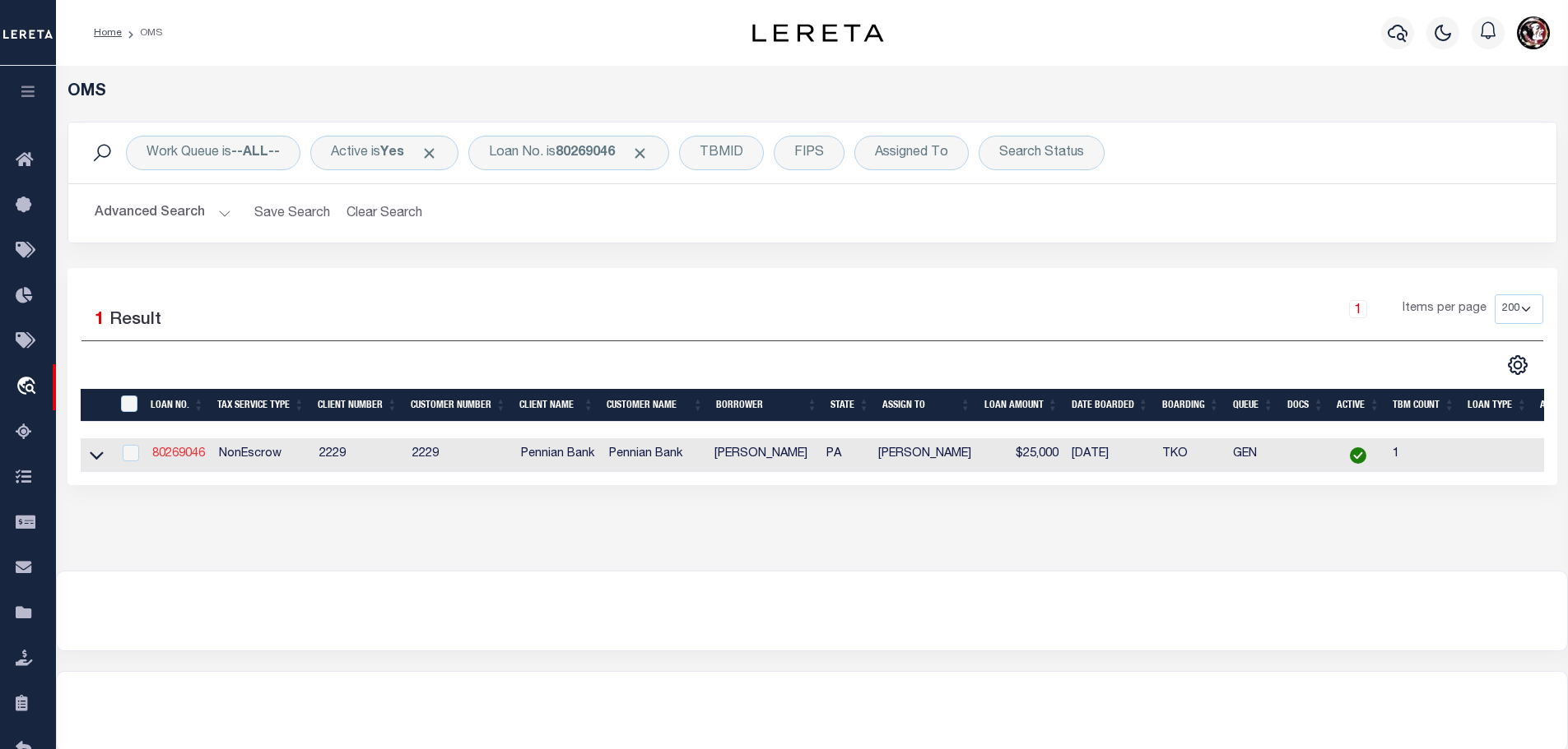
click at [172, 450] on link "80269046" at bounding box center [178, 454] width 53 height 11
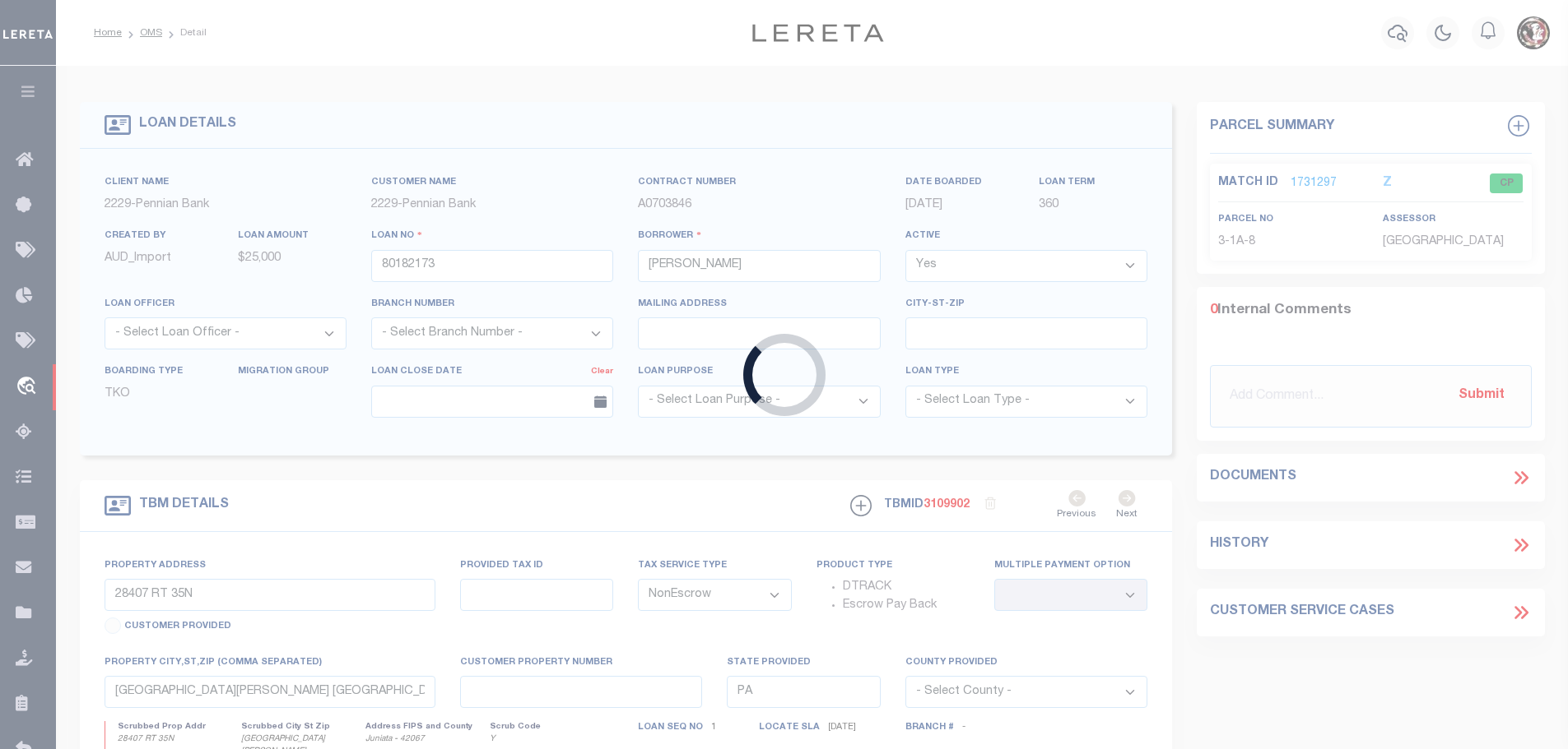
type input "80269046"
type input "Kennard L Sheaffer"
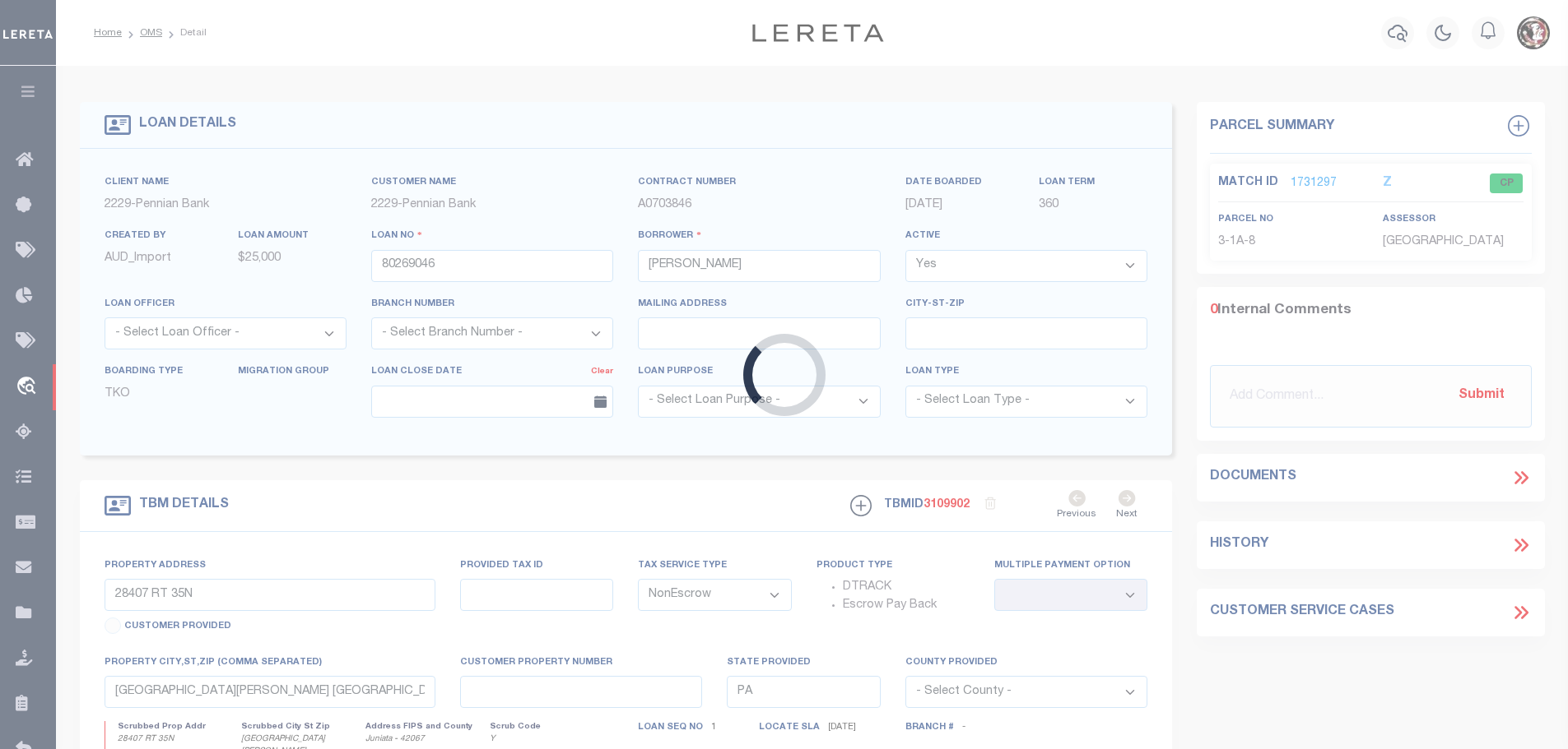
type input "220 WEST FALL ST"
select select
type input "MCALISTERVILLE PA 17049"
select select
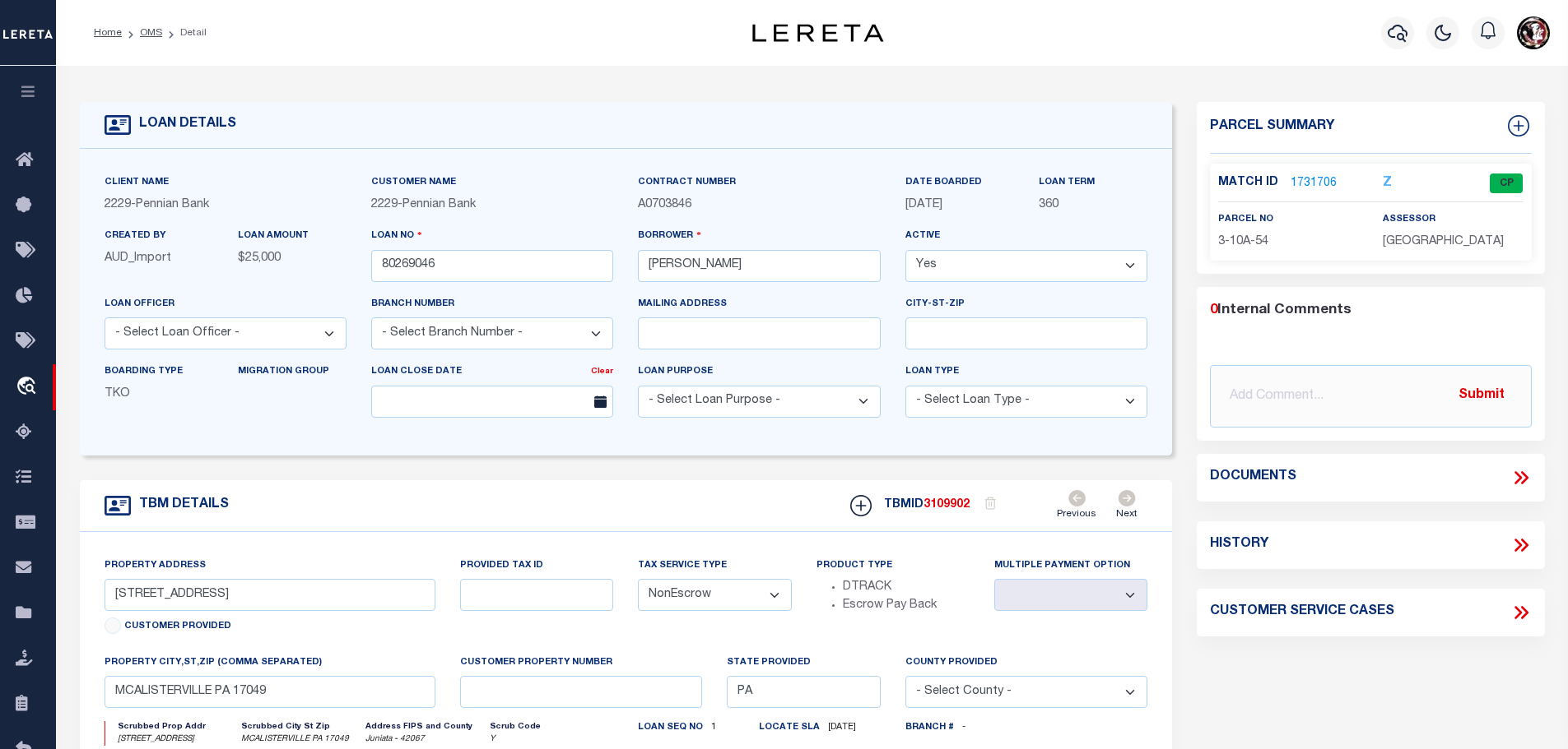
click at [1306, 176] on link "1731706" at bounding box center [1313, 184] width 46 height 18
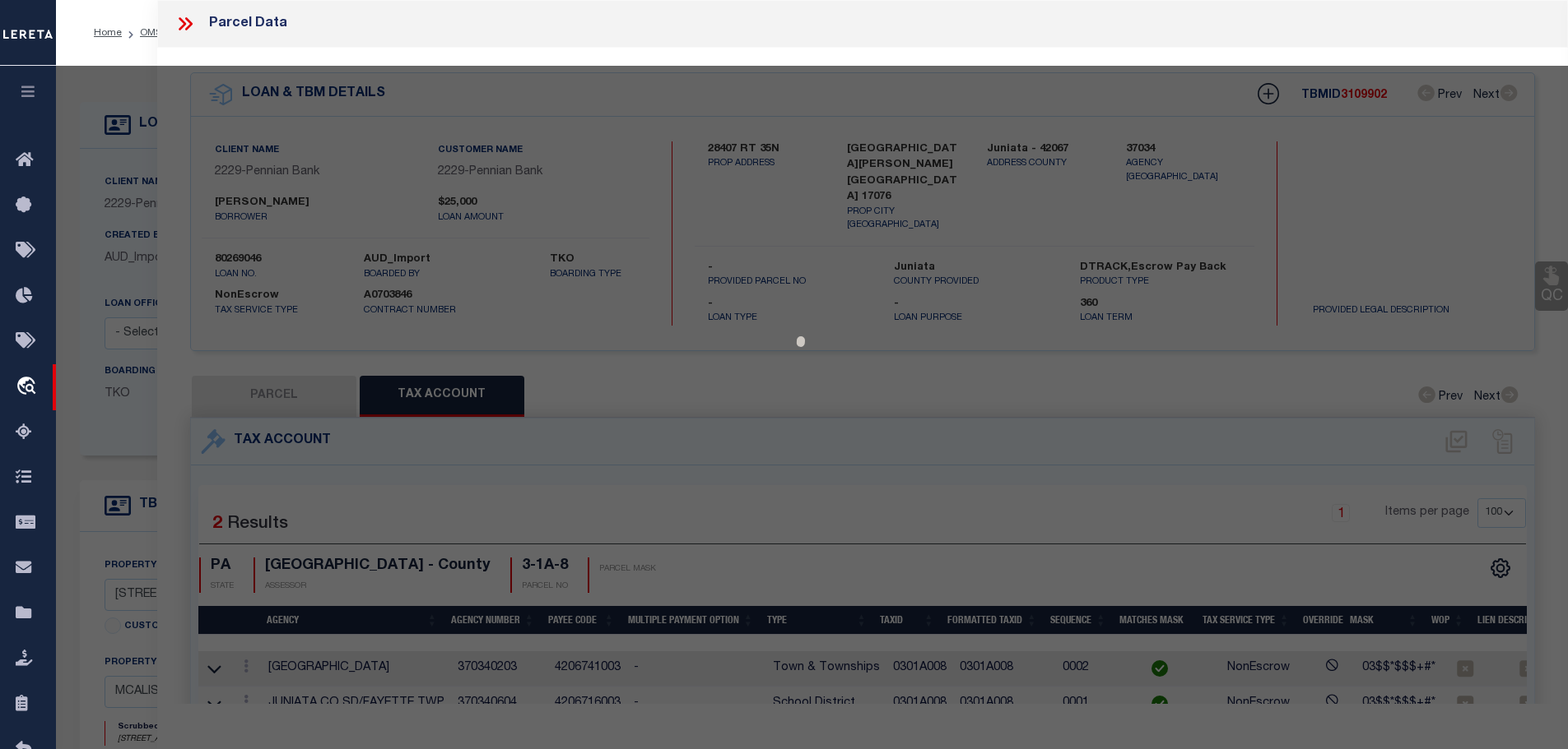
select select "AS"
checkbox input "false"
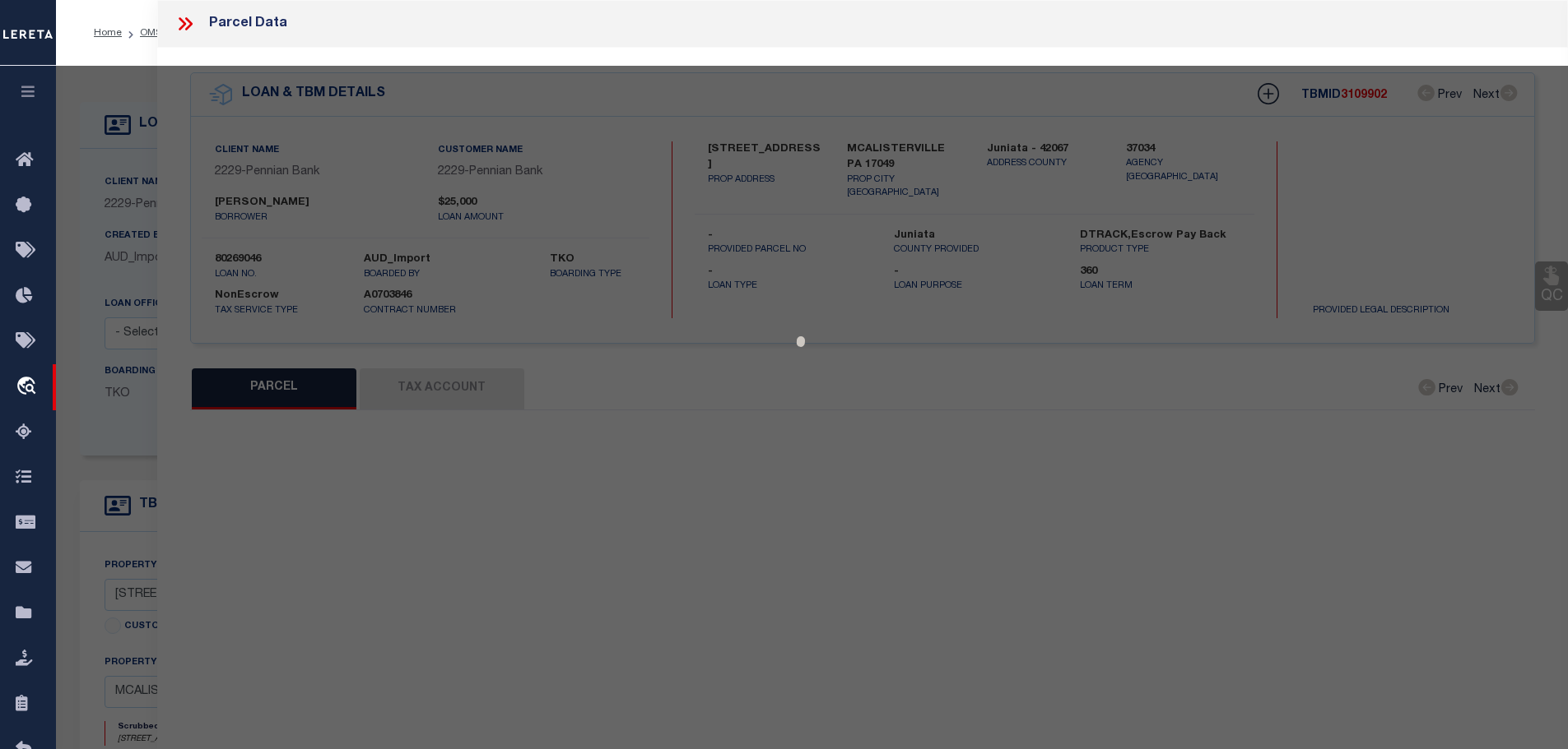
select select "CP"
type input "AUKER ELIZABETH A"
type input "220 WEST FALL ST"
checkbox input "false"
type input "[PERSON_NAME] , [GEOGRAPHIC_DATA] 17049"
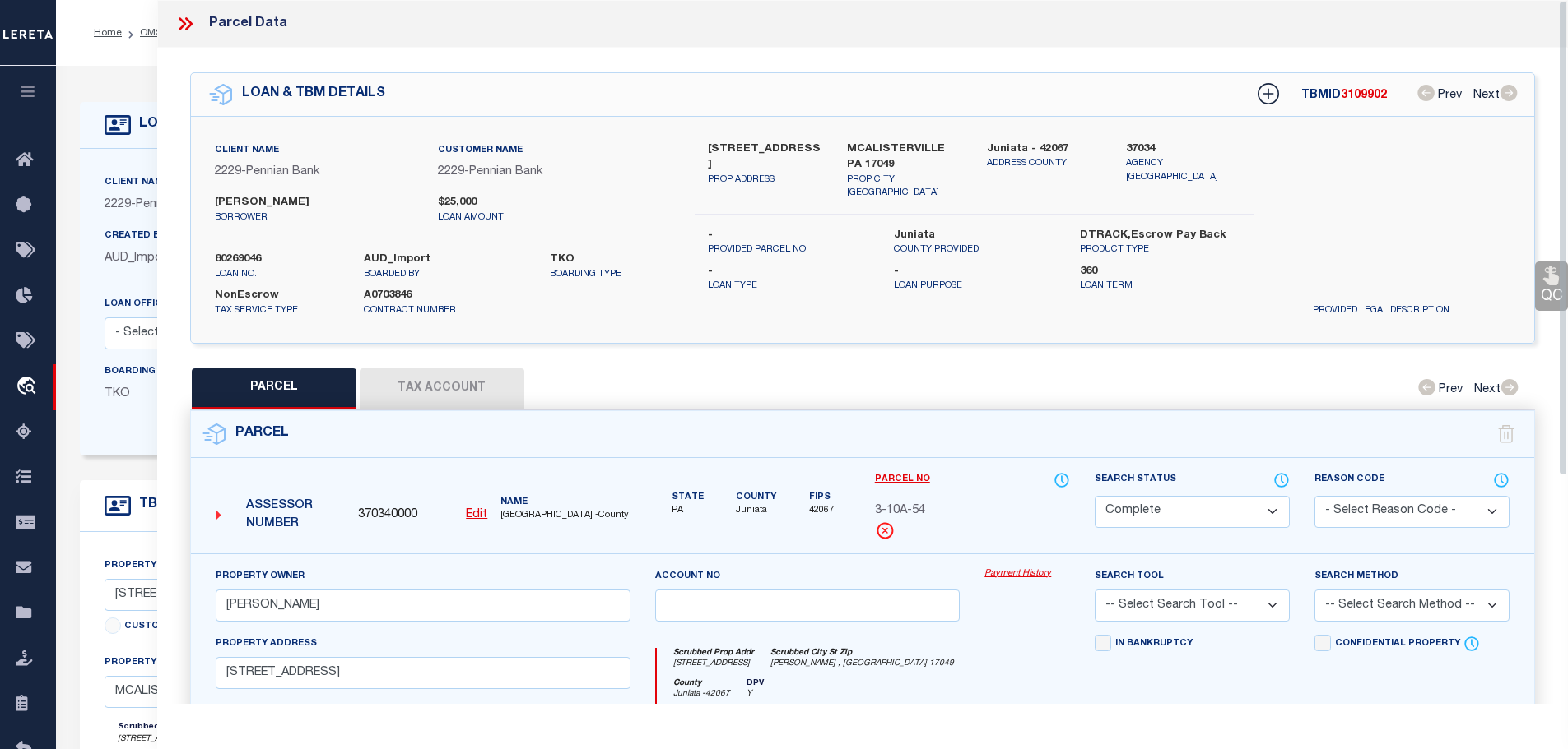
click at [446, 369] on button "Tax Account" at bounding box center [442, 389] width 164 height 42
select select "100"
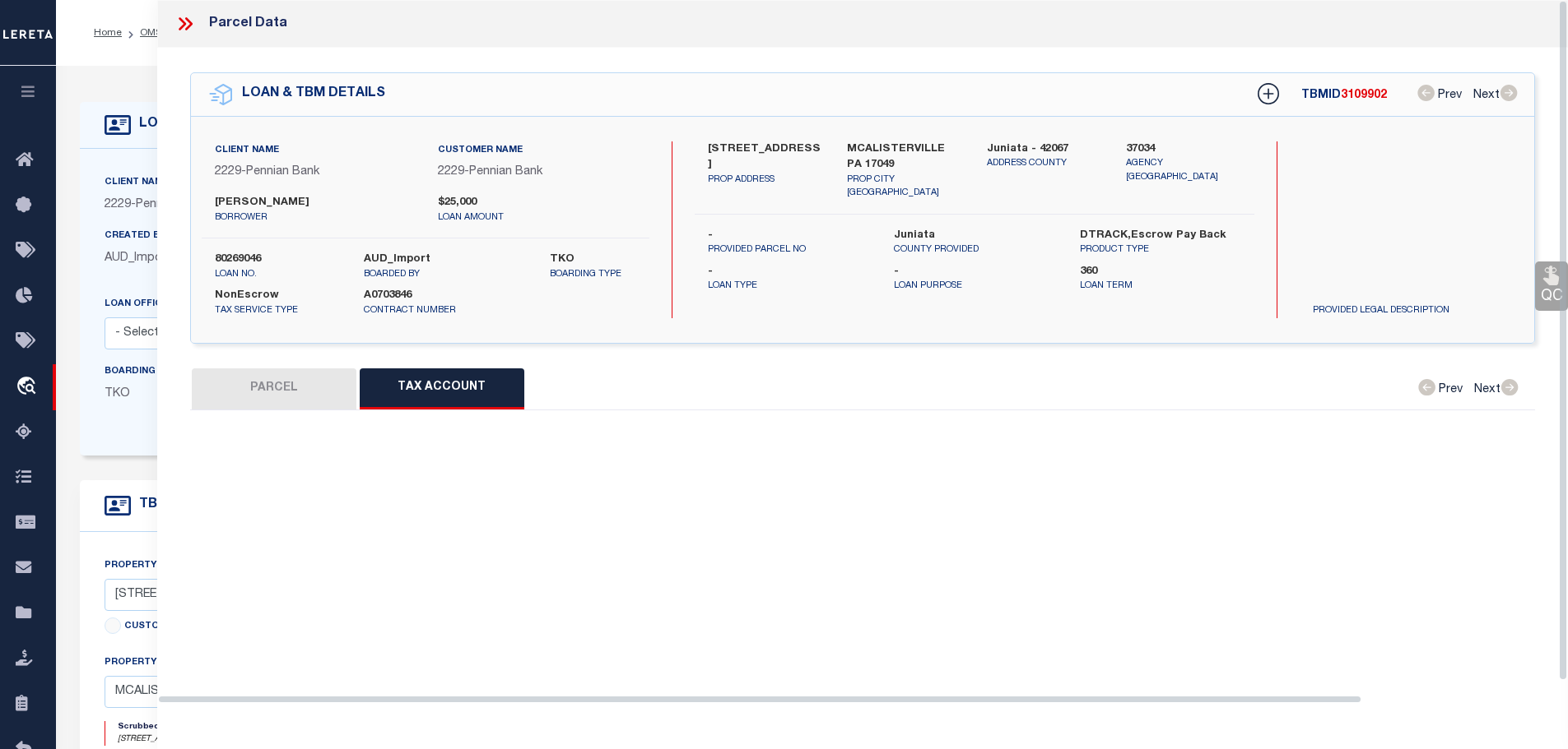
select select "100"
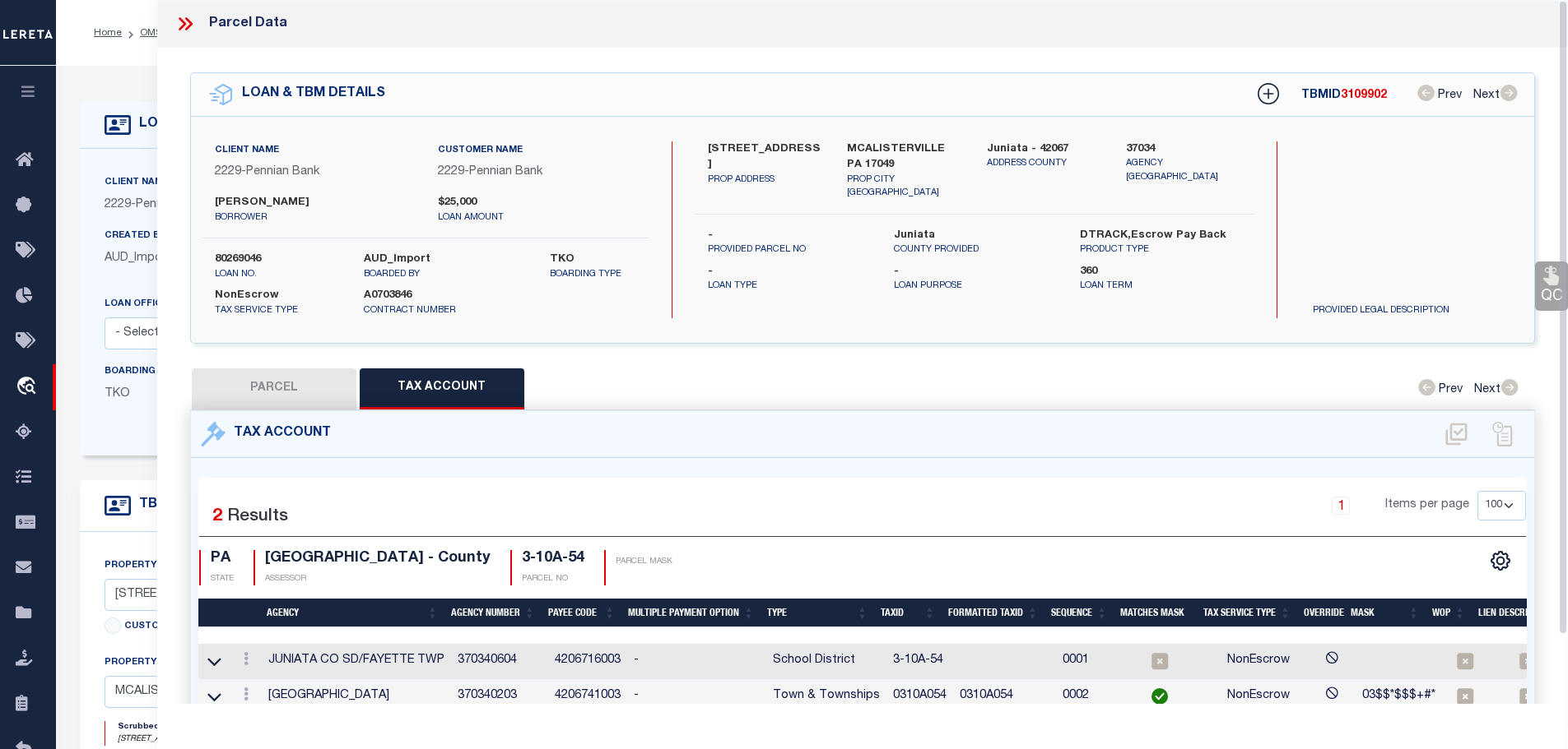
click at [908, 695] on td "0310A054" at bounding box center [919, 697] width 66 height 35
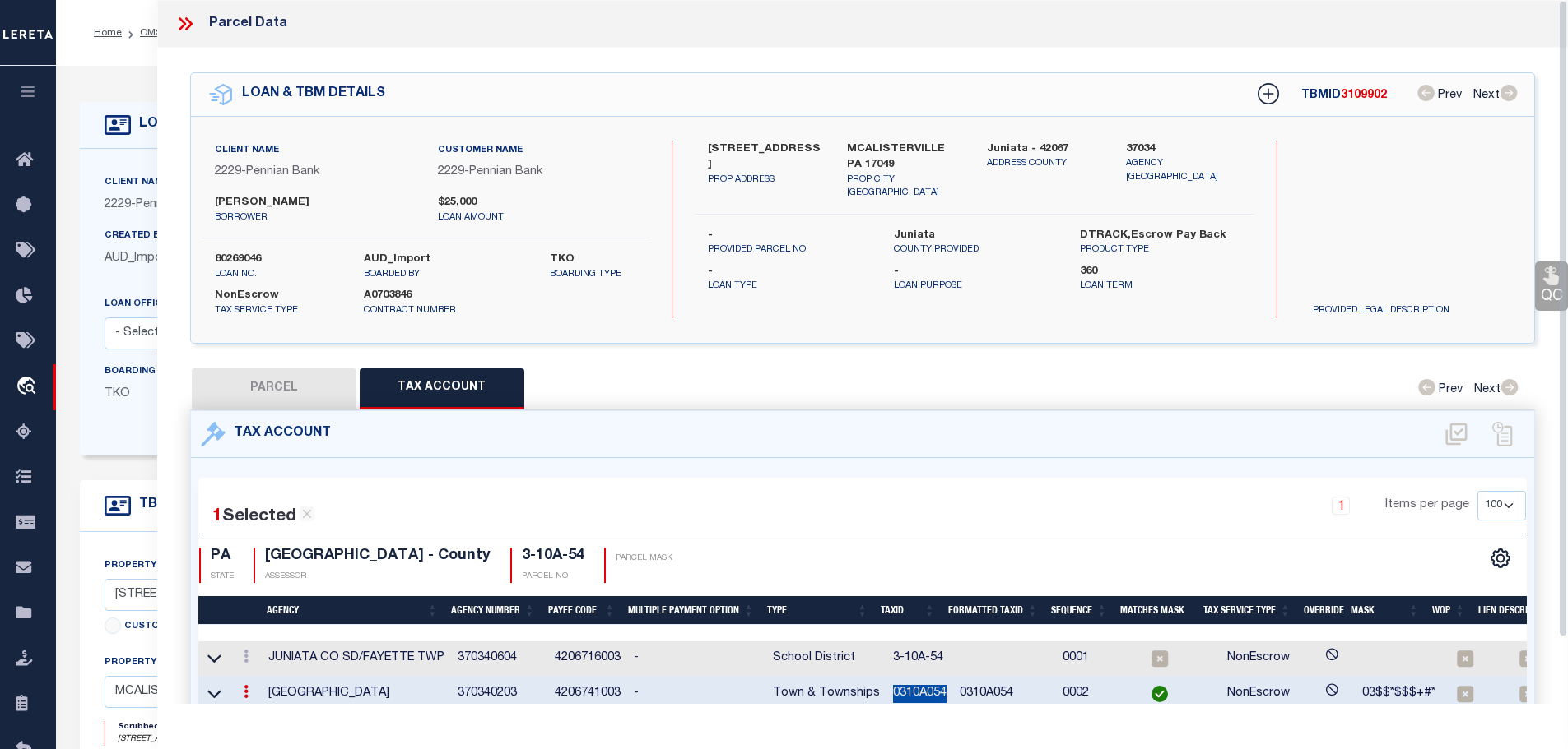
click at [908, 695] on td "0310A054" at bounding box center [919, 695] width 66 height 35
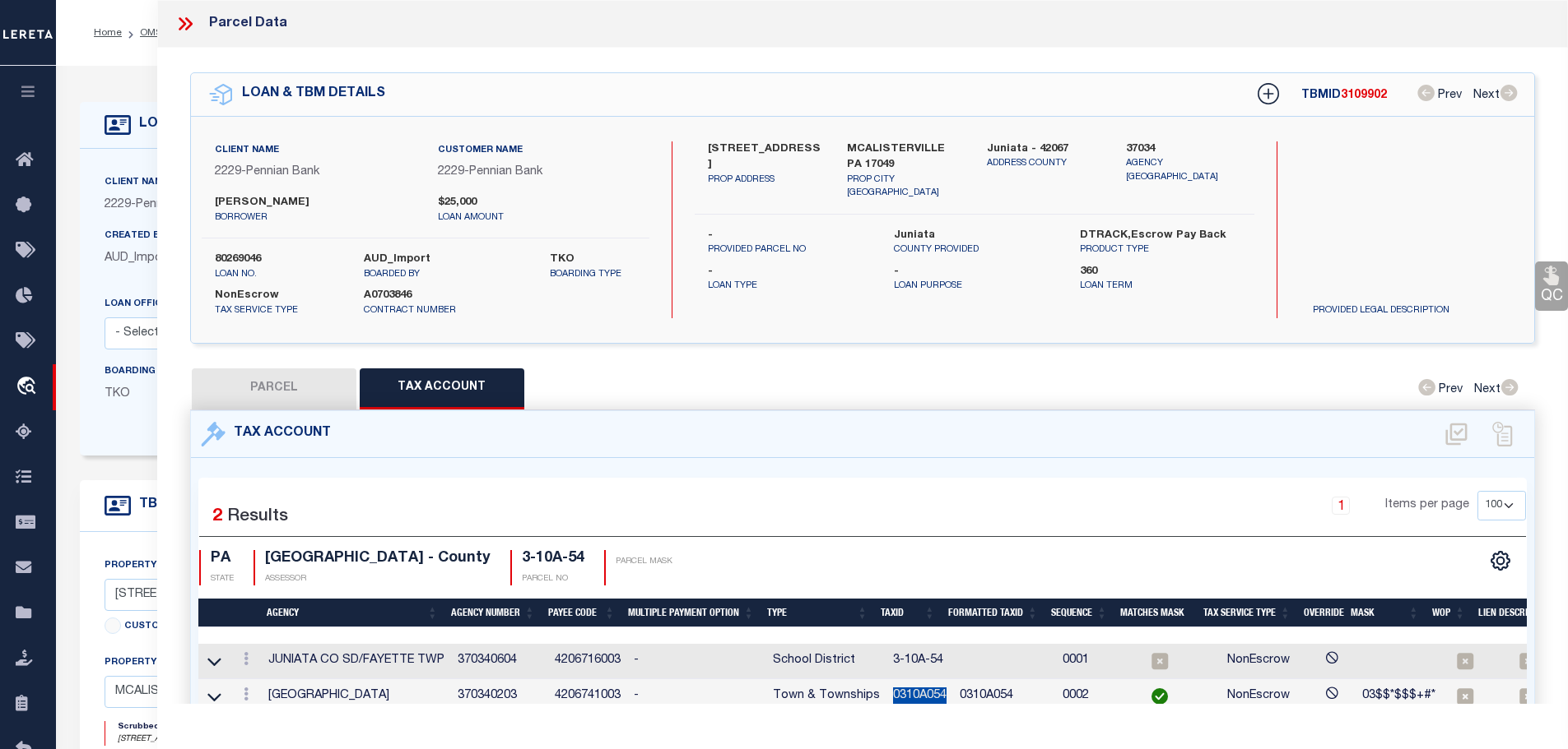
copy td "0310A054"
click at [246, 652] on icon at bounding box center [245, 659] width 5 height 13
click at [262, 681] on icon "" at bounding box center [263, 684] width 12 height 12
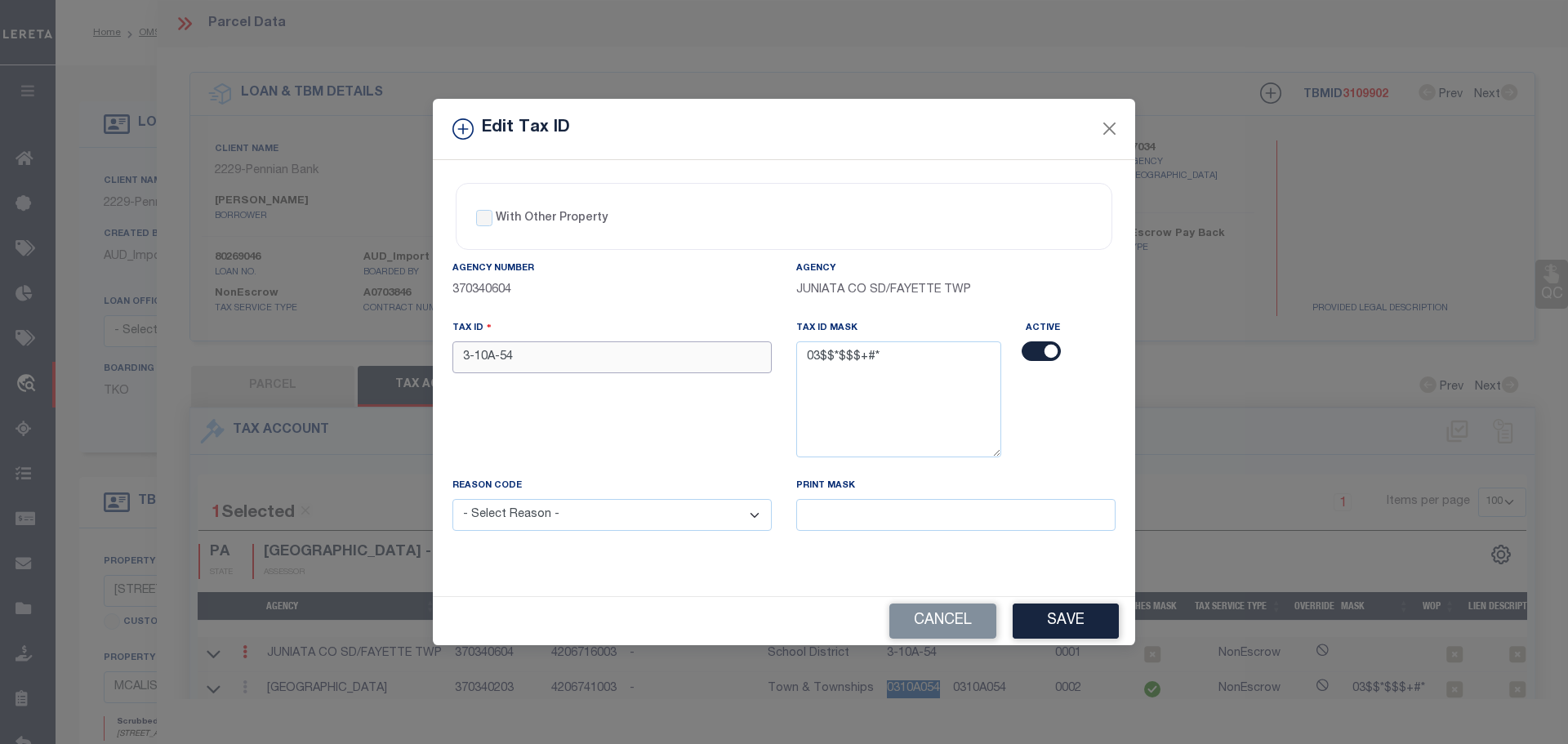
click at [559, 370] on input "3-10A-54" at bounding box center [612, 357] width 320 height 32
paste input "0310A0"
type input "0310A054"
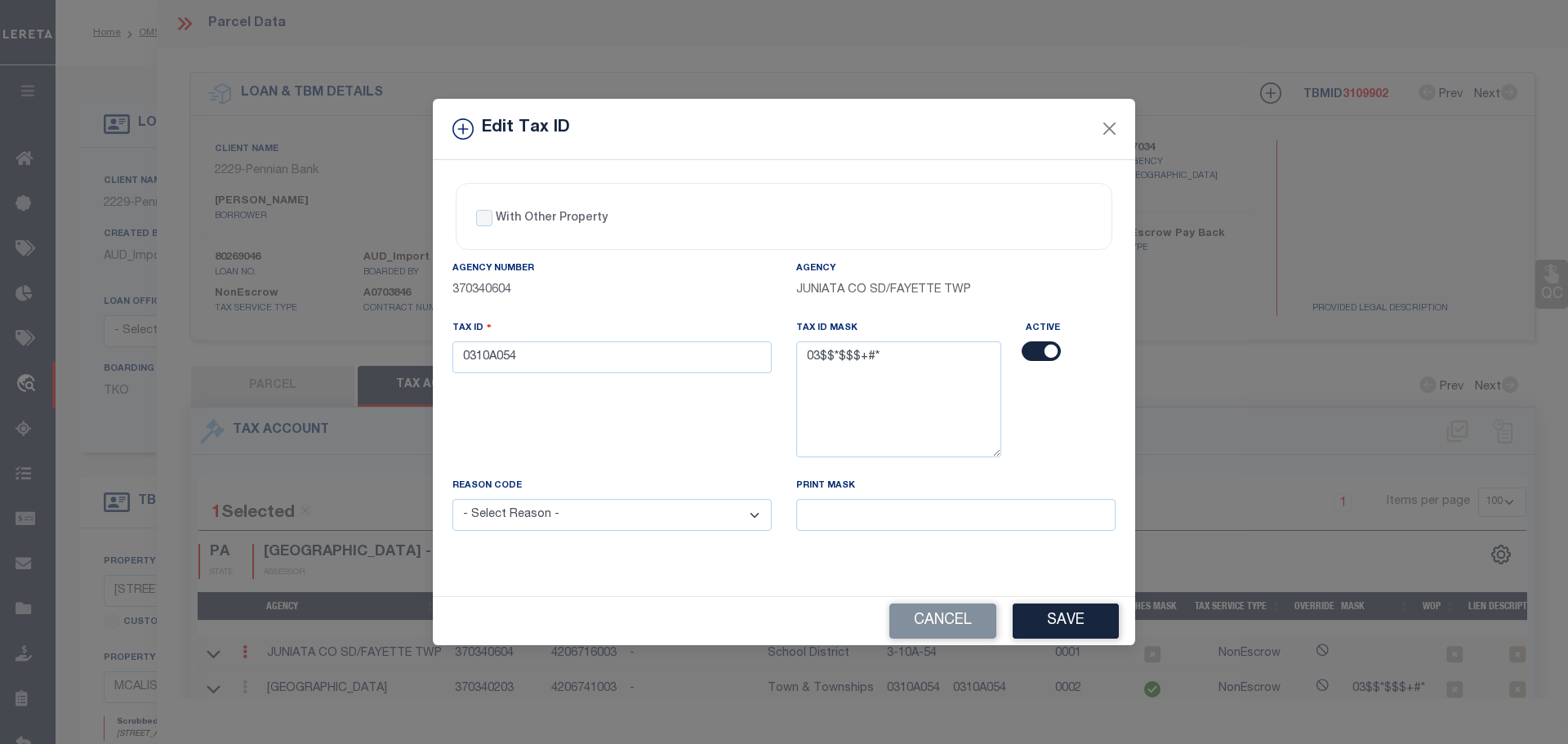
click at [578, 520] on select "- Select Reason - 099 - Other (Provide additional detail) ACT - Agency Changed …" at bounding box center [612, 515] width 320 height 32
select select "ACT"
click at [452, 500] on select "- Select Reason - 099 - Other (Provide additional detail) ACT - Agency Changed …" at bounding box center [612, 515] width 320 height 32
click at [1094, 624] on button "Save" at bounding box center [1066, 621] width 106 height 35
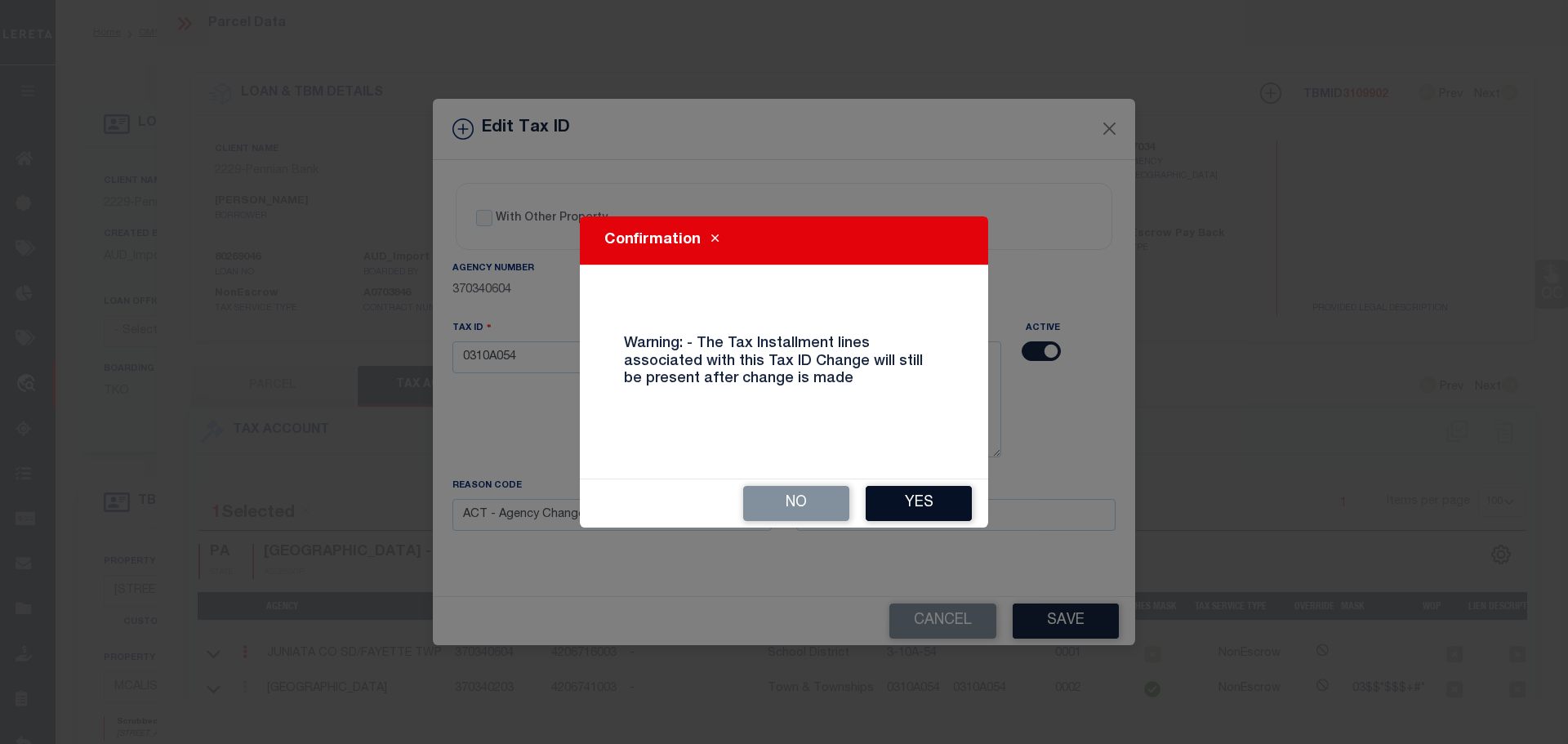
click at [916, 509] on button "Yes" at bounding box center [919, 504] width 106 height 35
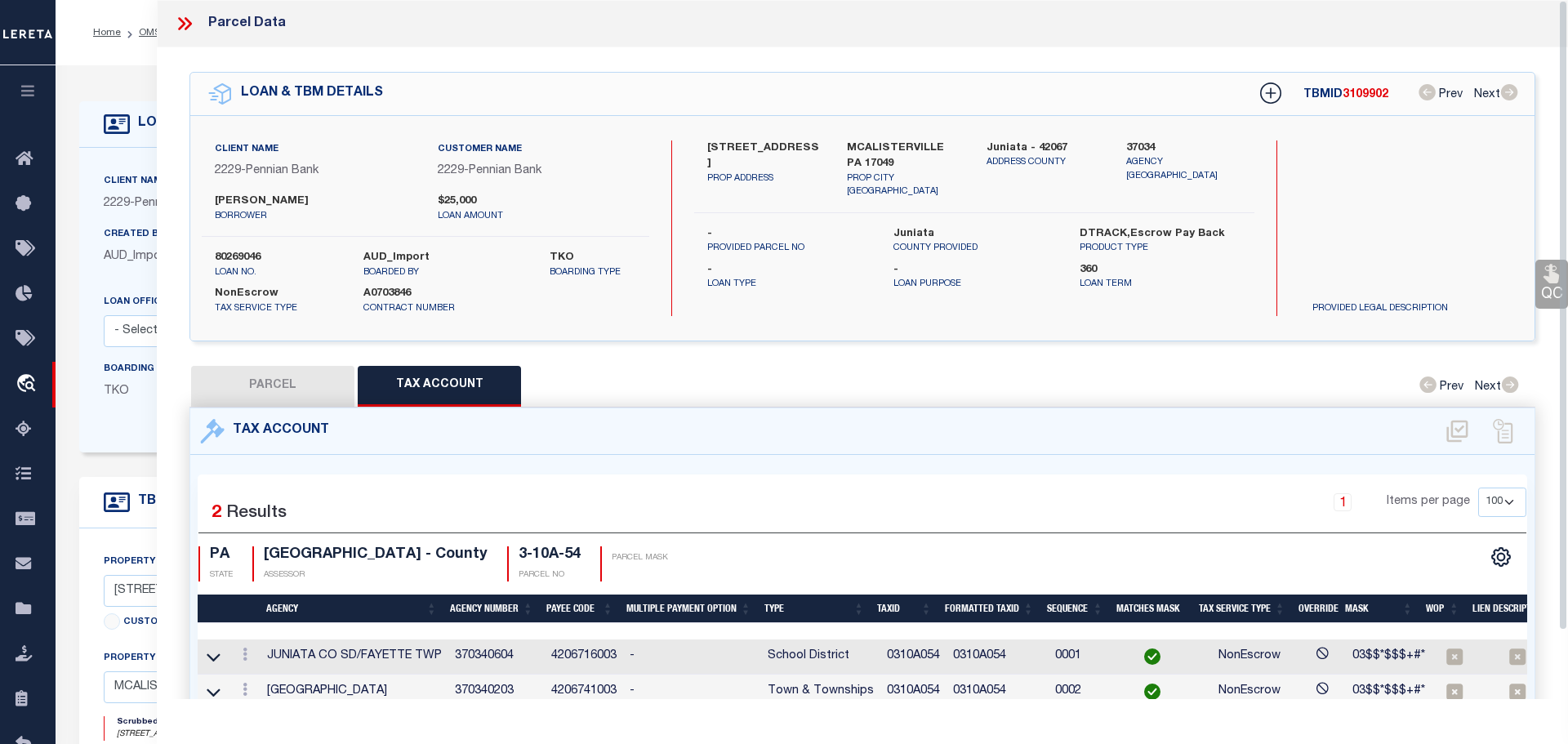
select select
click at [179, 20] on icon at bounding box center [181, 24] width 7 height 13
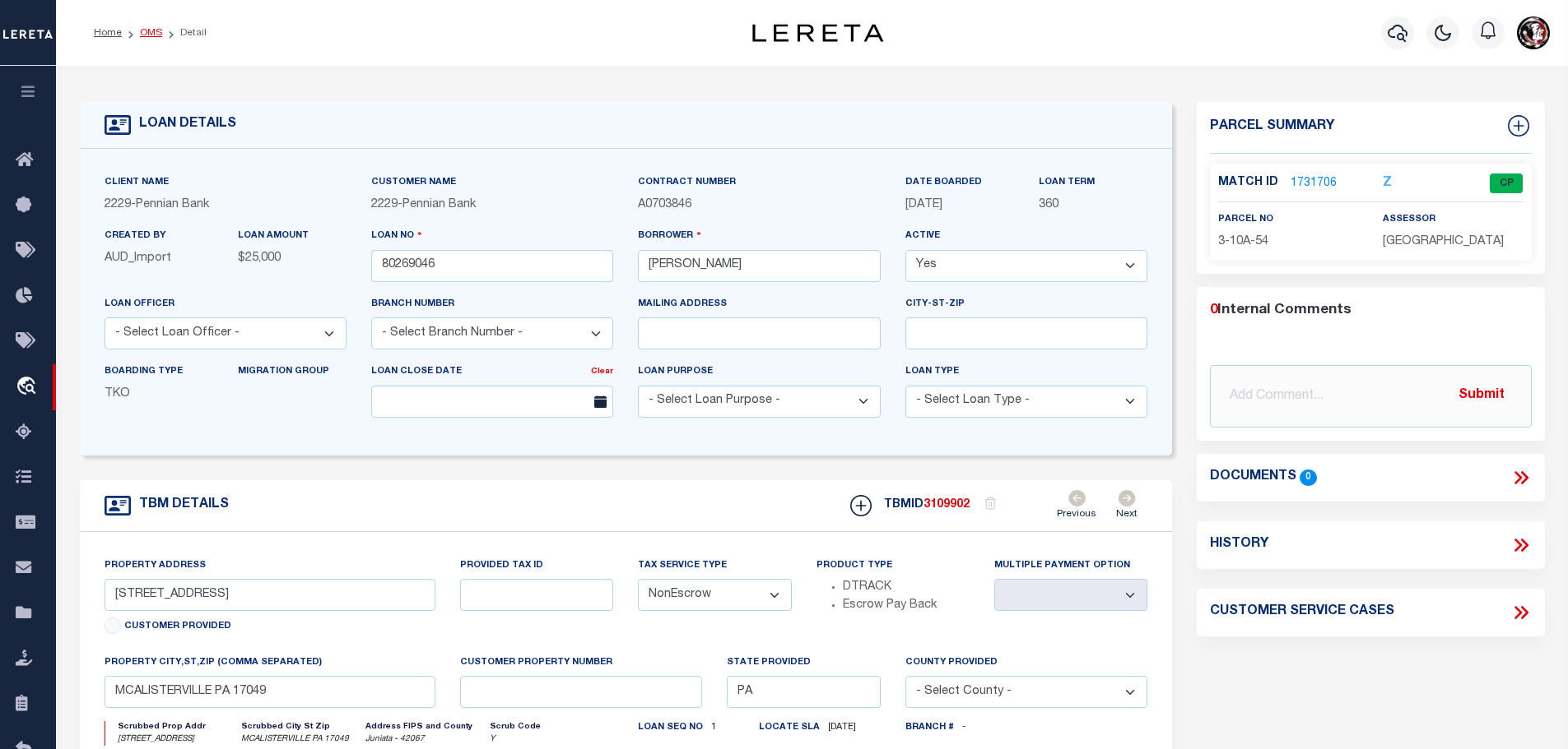
click at [140, 28] on link "OMS" at bounding box center [151, 32] width 22 height 10
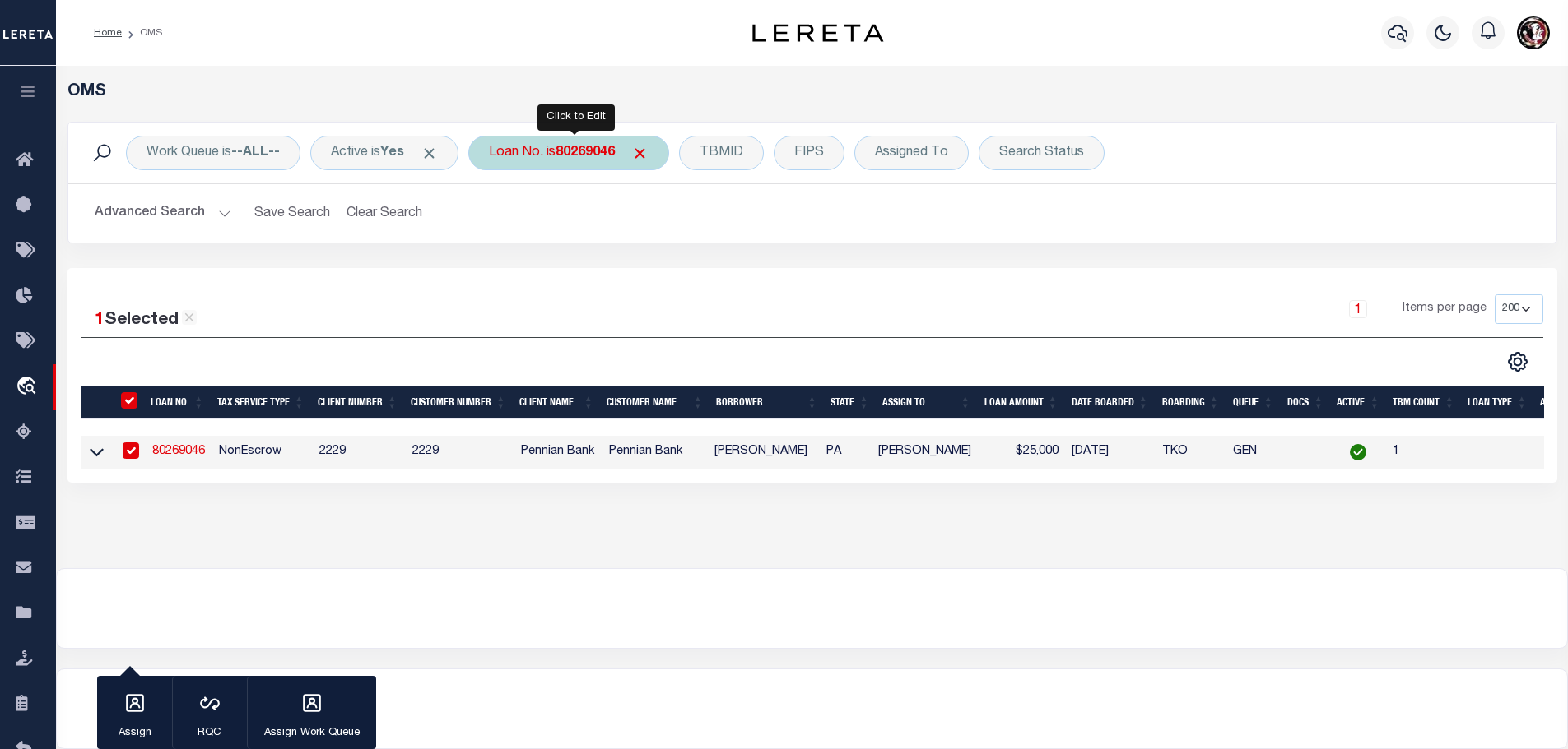
click at [583, 152] on b "80269046" at bounding box center [585, 153] width 59 height 13
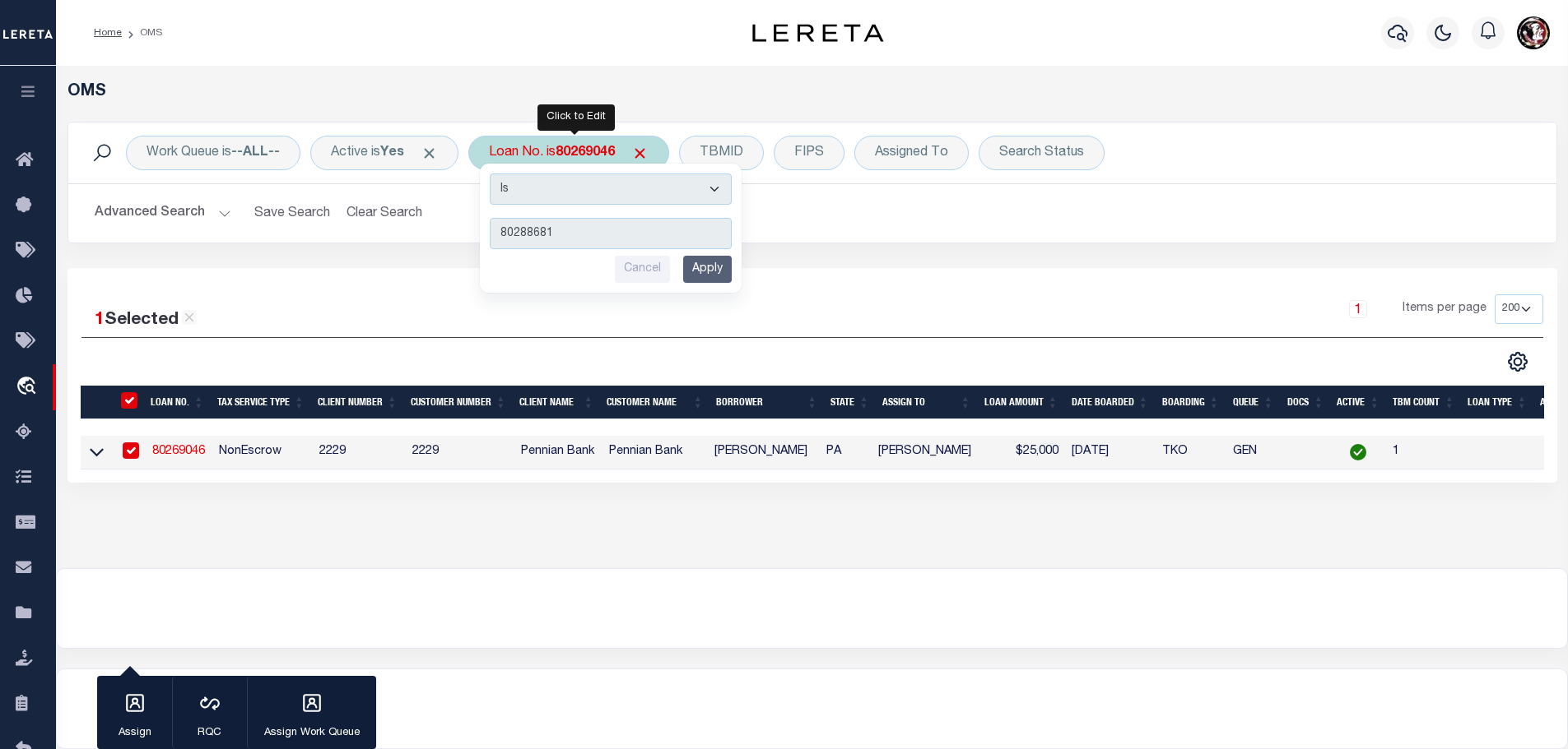
type input "80288681"
click at [722, 270] on input "Apply" at bounding box center [707, 268] width 49 height 27
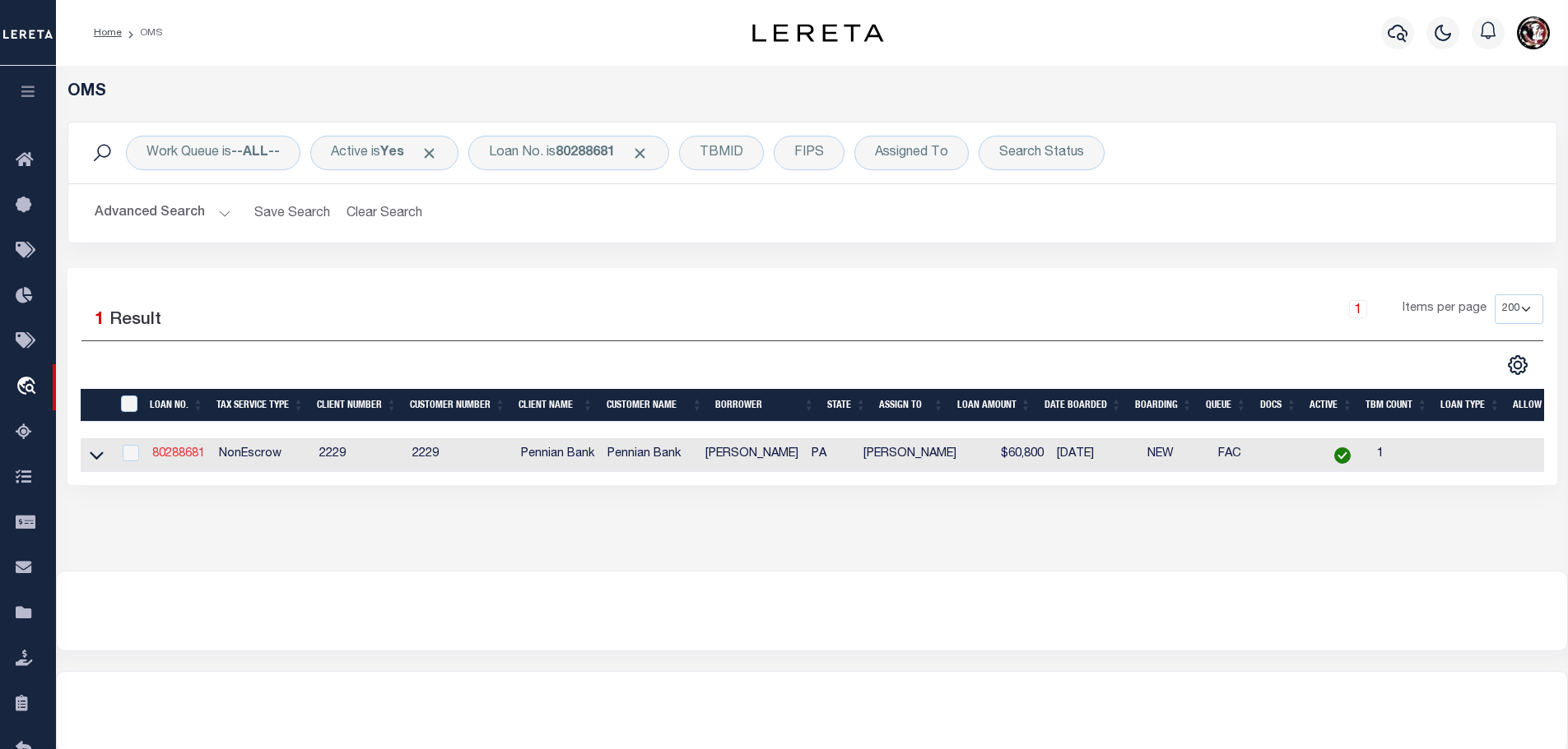
click at [162, 449] on link "80288681" at bounding box center [178, 454] width 53 height 11
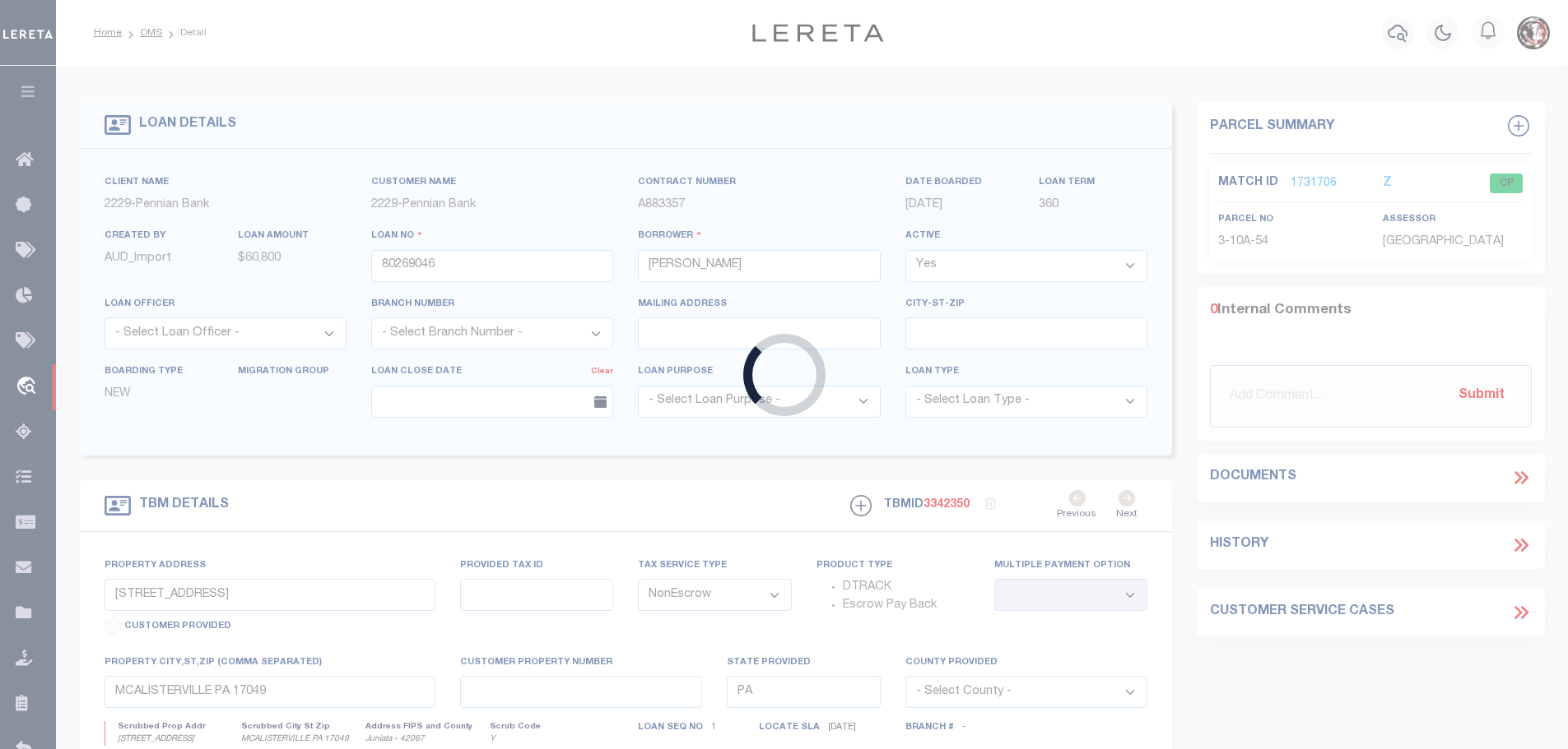
type input "80288681"
type input "Andy D Ehrenzeller"
select select "10"
type input "1161 Main St"
type input "03-13-092"
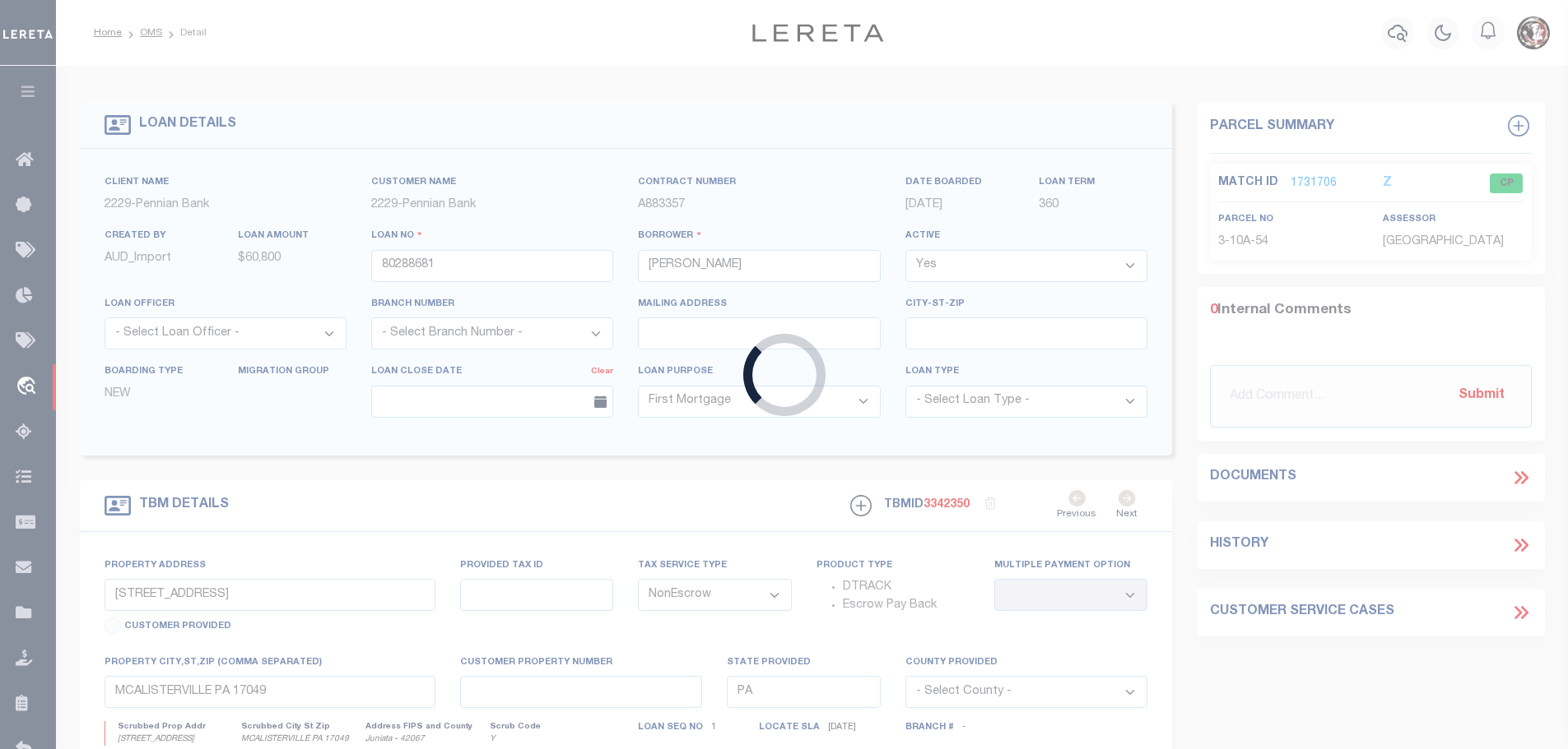
select select
type input "McAlisterville, PA 17049-8456"
select select
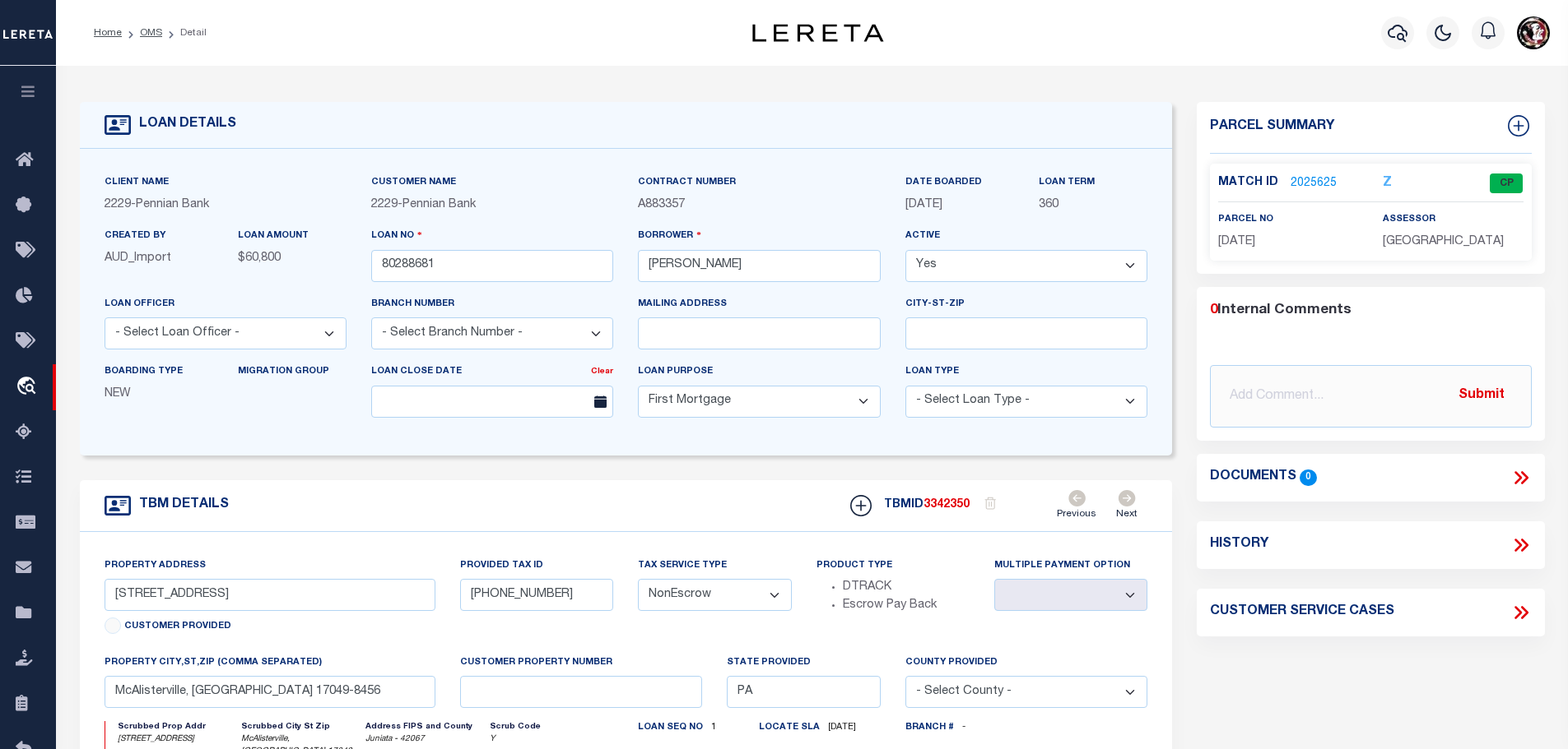
click at [1318, 180] on link "2025625" at bounding box center [1313, 184] width 46 height 18
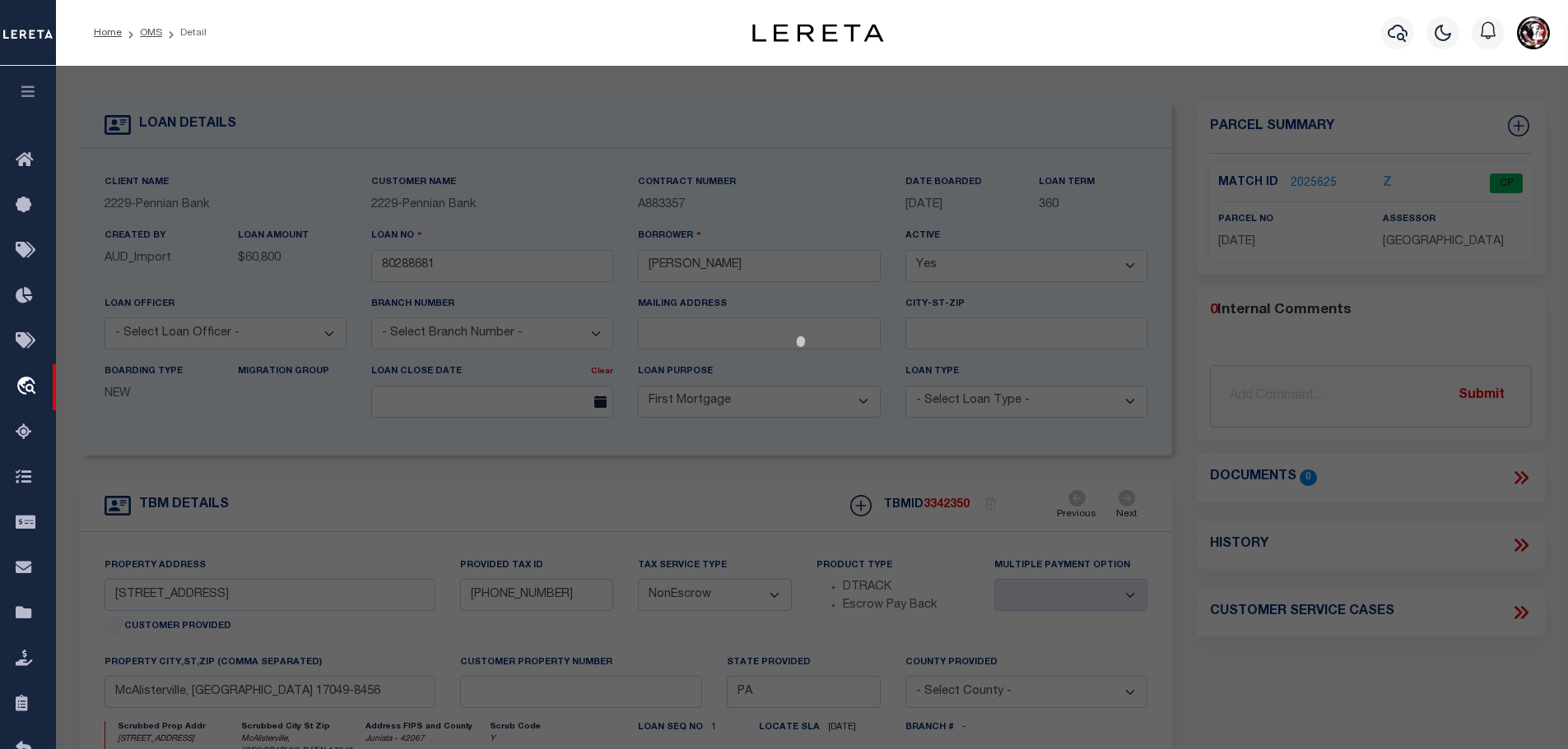
select select "AS"
checkbox input "false"
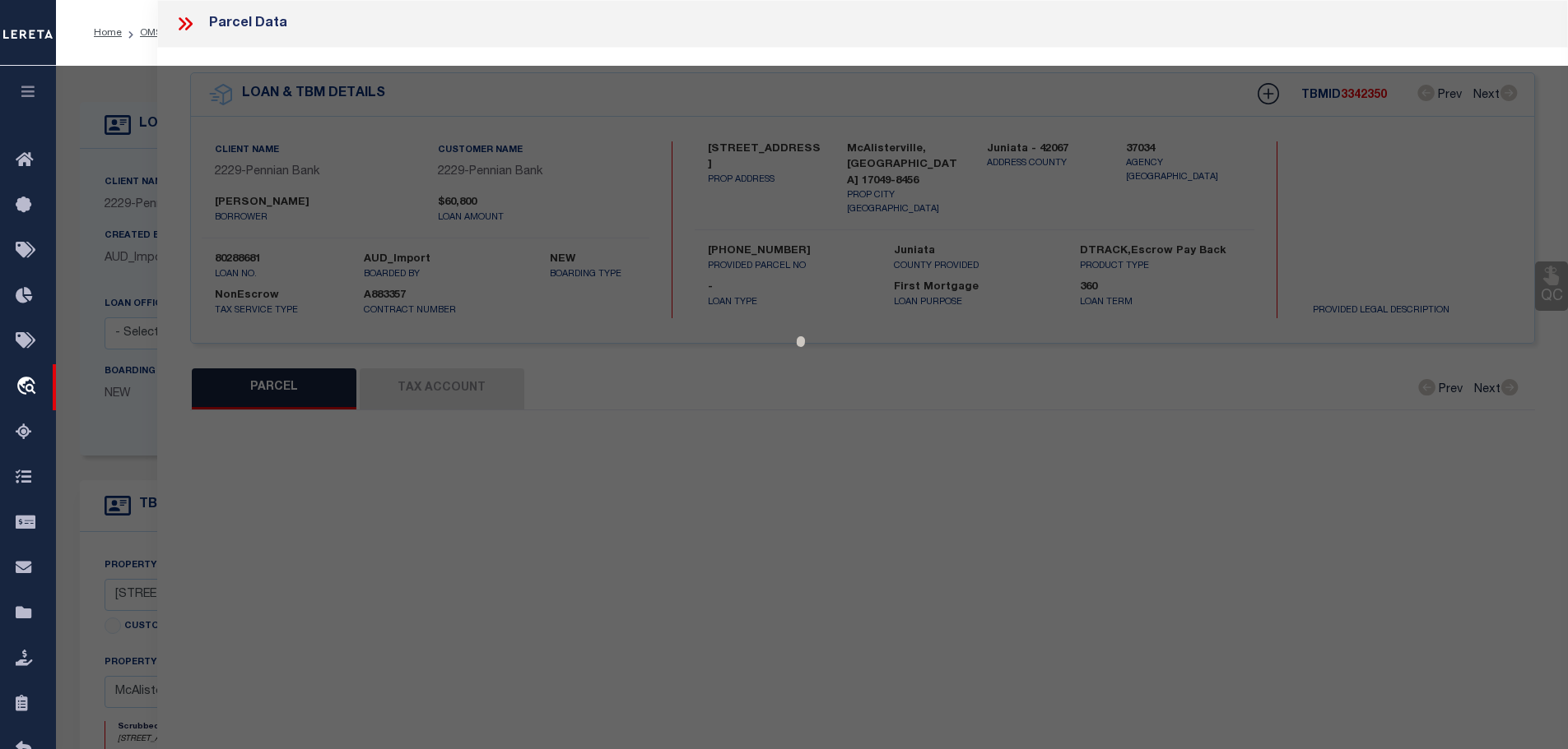
select select "CP"
type input "EHRENZELLER ANDY D &NICOLE"
type input "1161 MAIN ST"
checkbox input "false"
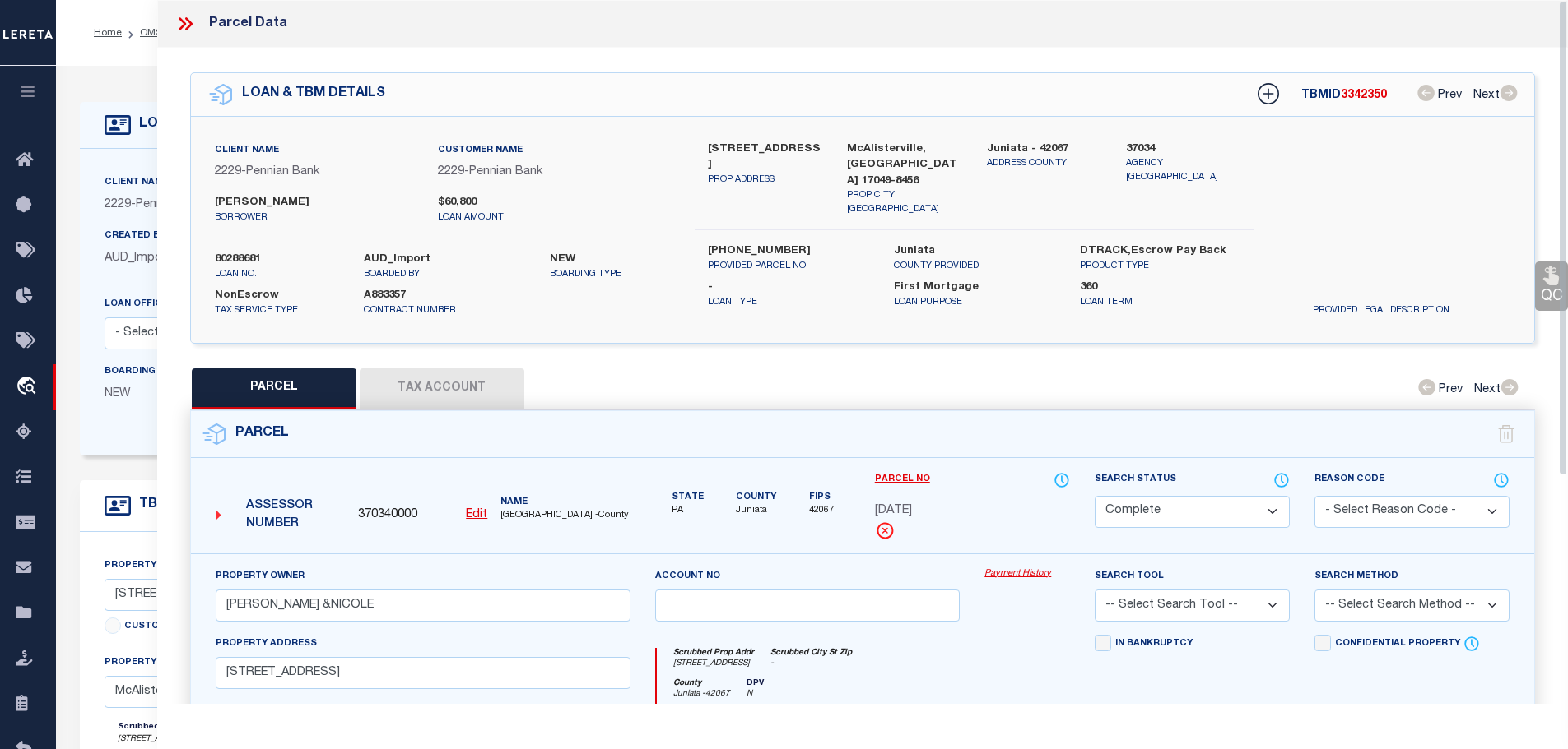
click at [460, 384] on button "Tax Account" at bounding box center [442, 389] width 164 height 42
select select "100"
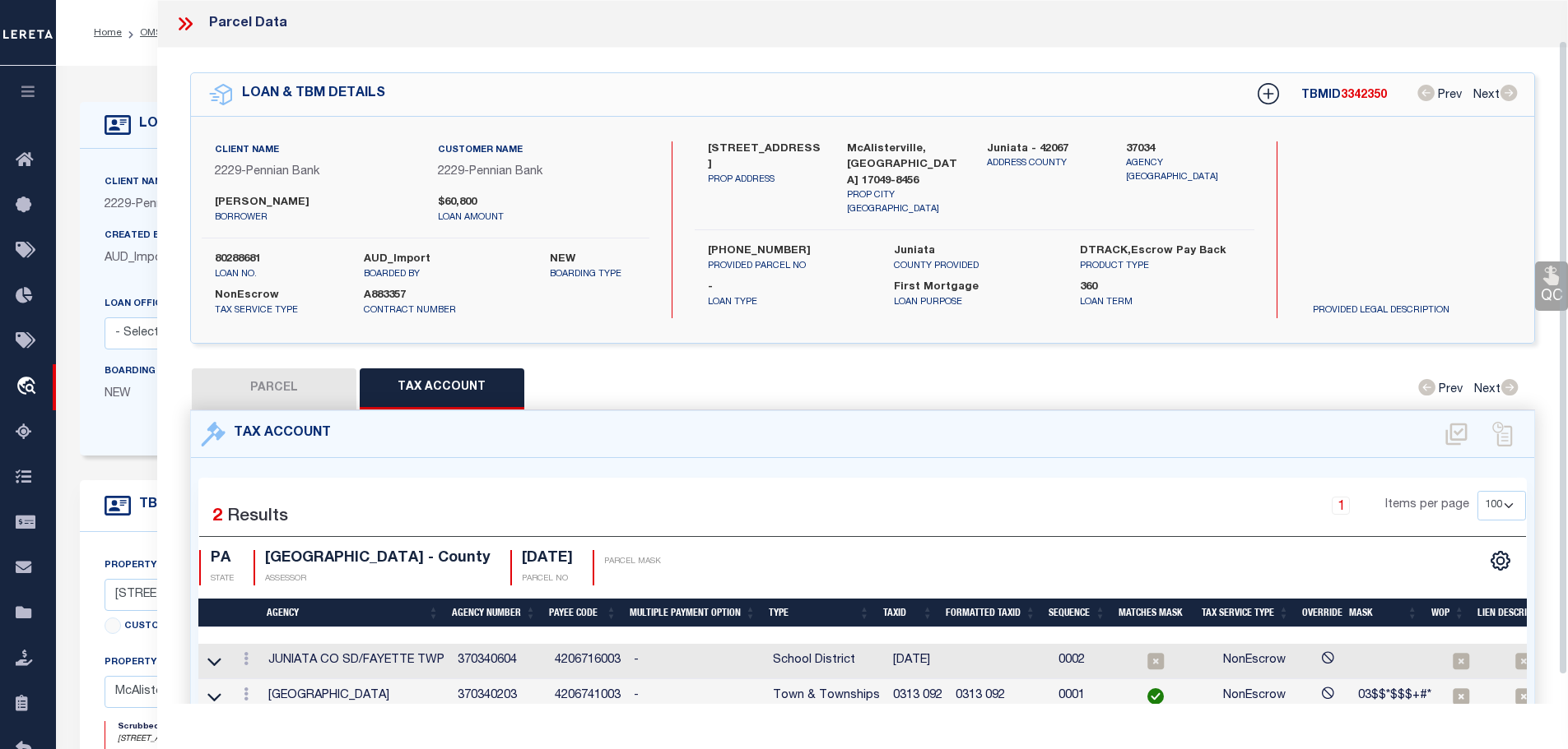
scroll to position [48, 0]
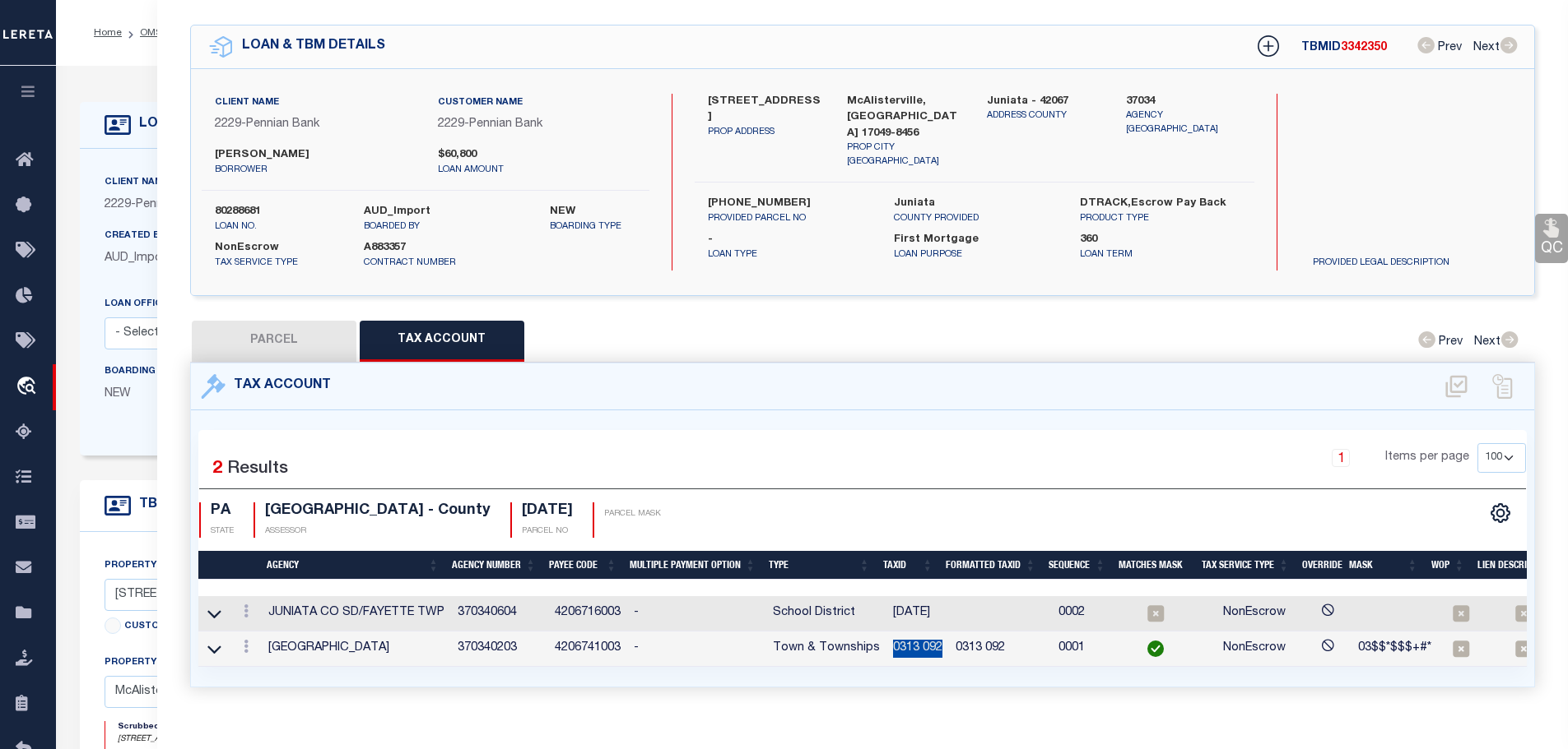
drag, startPoint x: 886, startPoint y: 643, endPoint x: 942, endPoint y: 649, distance: 56.3
click at [942, 649] on td "0313 092" at bounding box center [917, 649] width 63 height 35
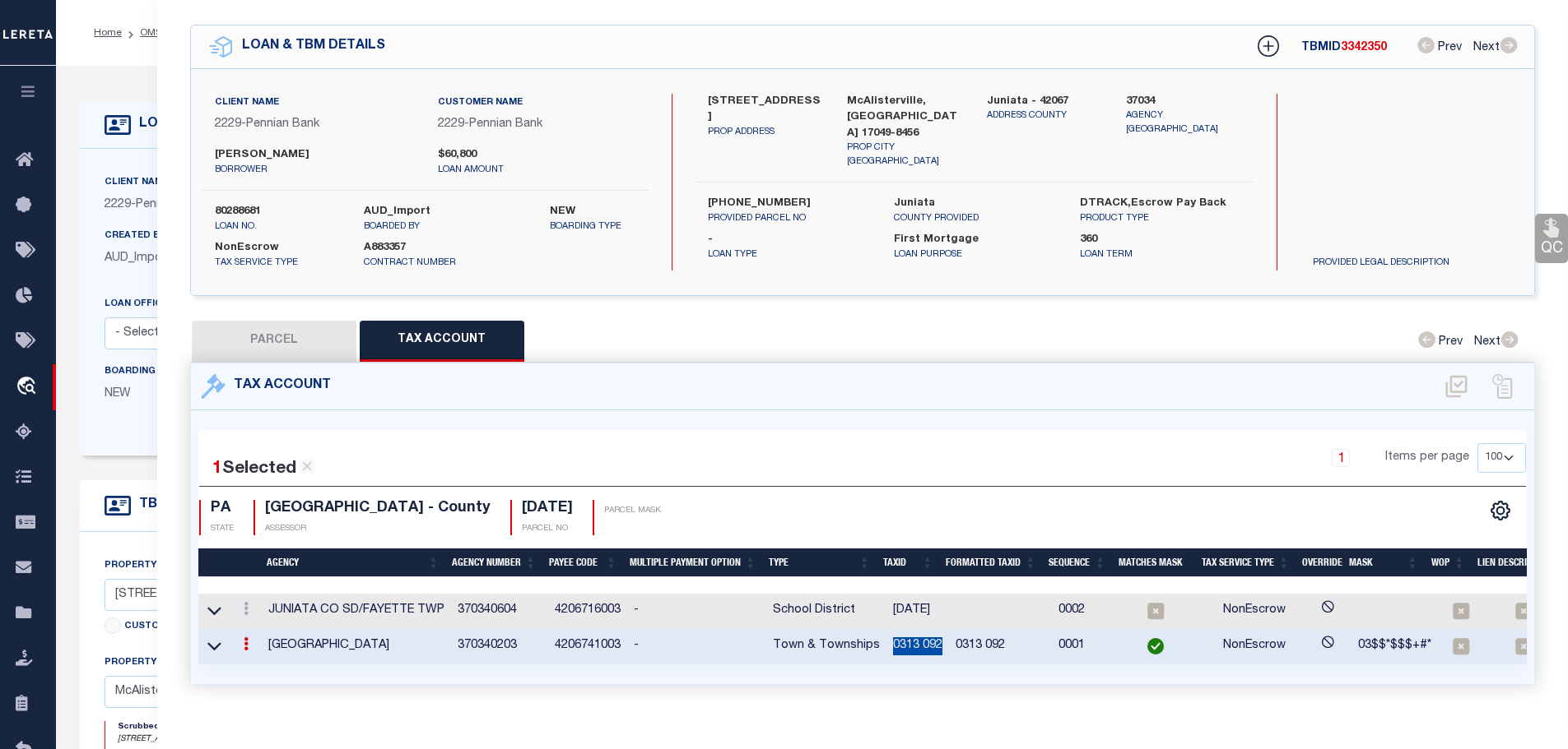
copy td "0313 092"
click at [245, 606] on link at bounding box center [246, 611] width 18 height 13
click at [264, 627] on icon "" at bounding box center [263, 633] width 12 height 12
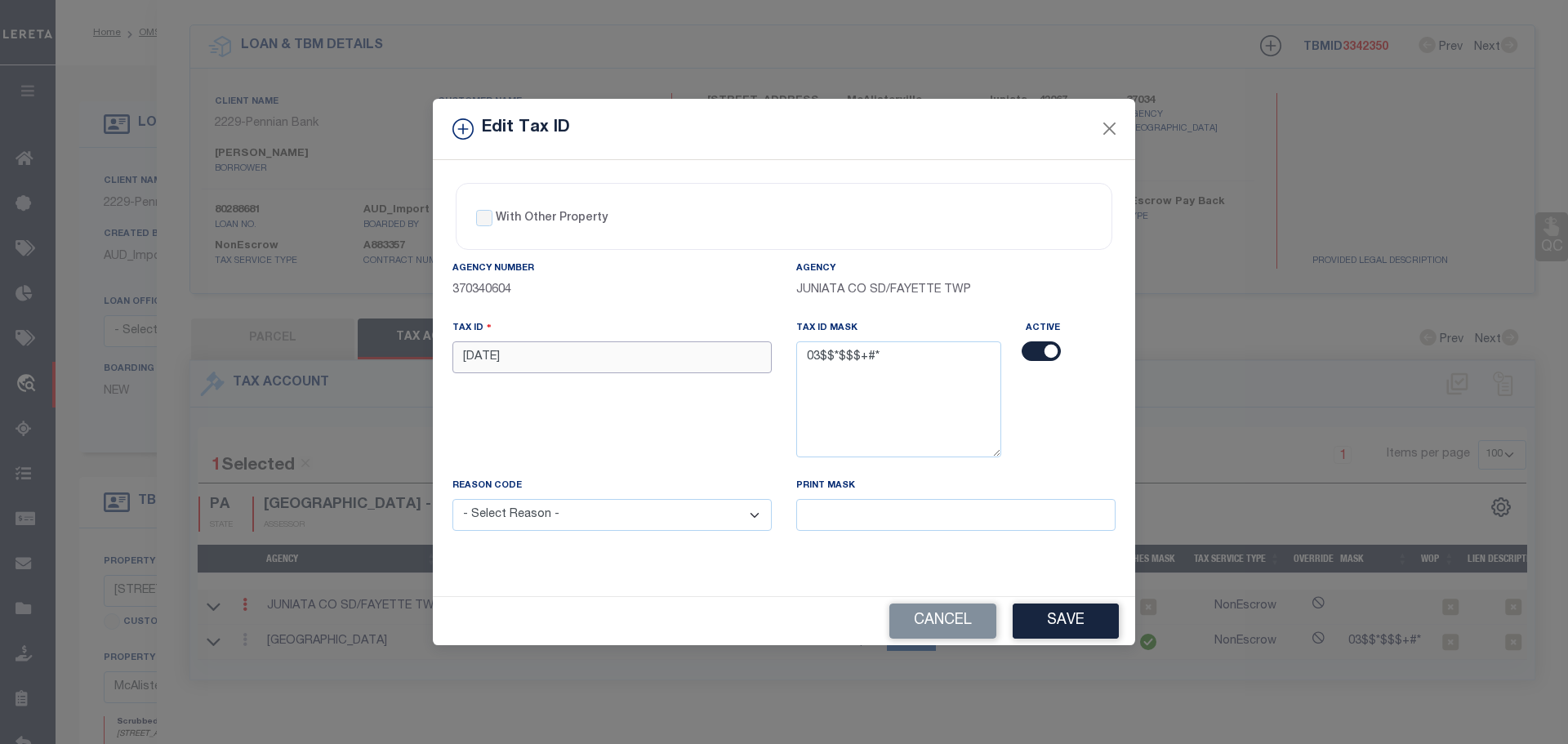
click at [572, 367] on input "3-13-92" at bounding box center [612, 357] width 320 height 32
paste input "0313 0"
type input "0313 092"
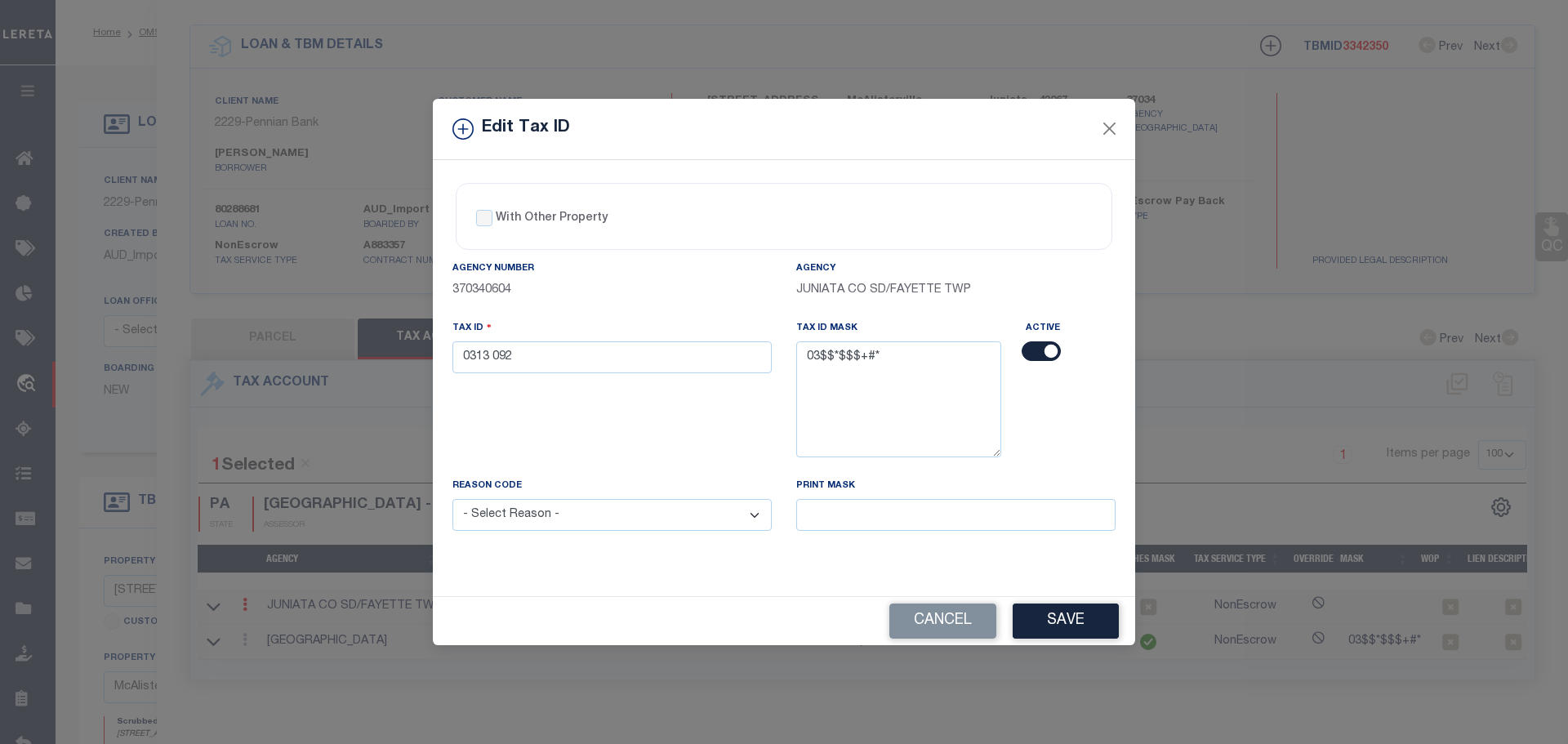
click at [578, 526] on select "- Select Reason - 099 - Other (Provide additional detail) ACT - Agency Changed …" at bounding box center [612, 515] width 320 height 32
select select "ACT"
click at [452, 500] on select "- Select Reason - 099 - Other (Provide additional detail) ACT - Agency Changed …" at bounding box center [612, 515] width 320 height 32
click at [1076, 624] on button "Save" at bounding box center [1066, 621] width 106 height 35
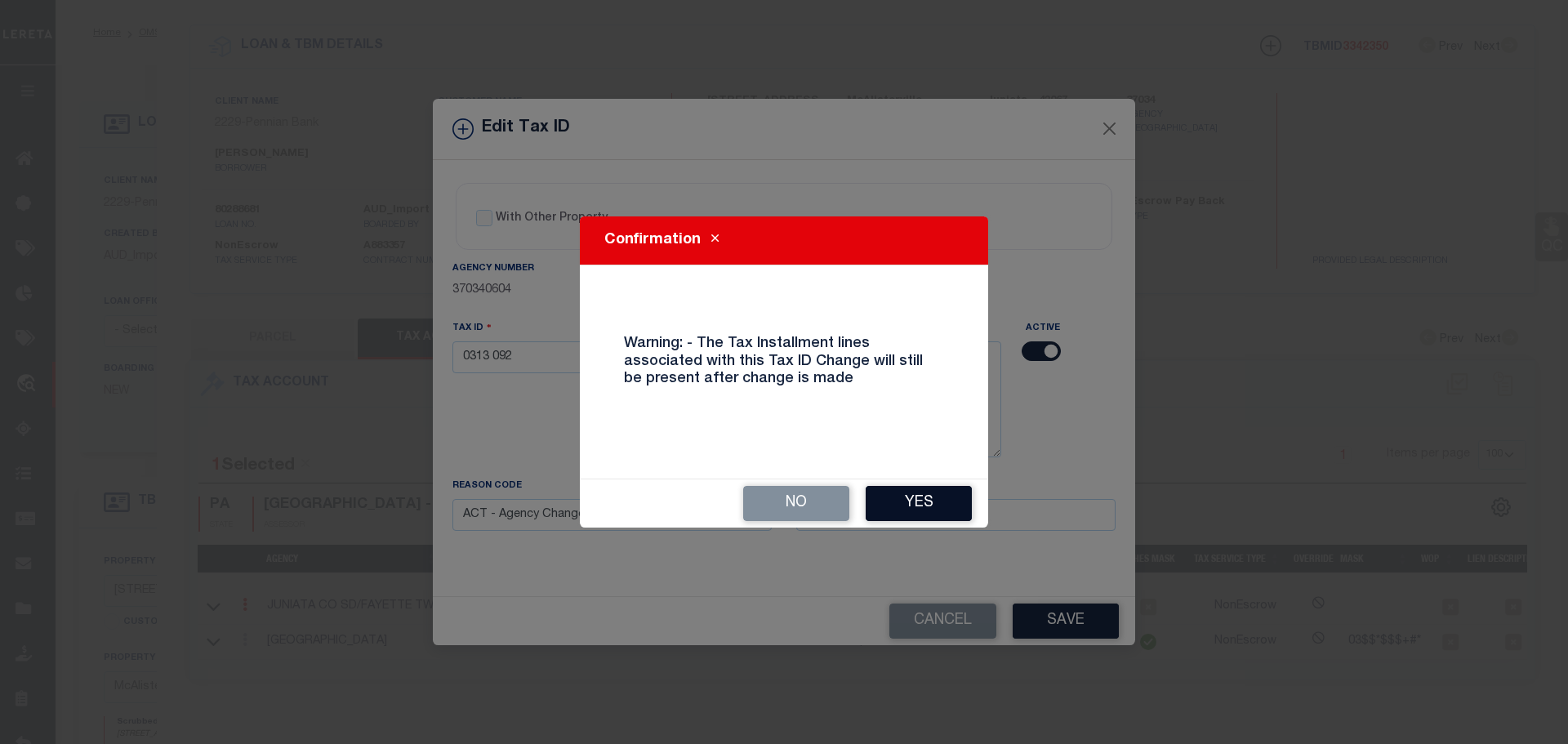
click at [909, 496] on button "Yes" at bounding box center [919, 504] width 106 height 35
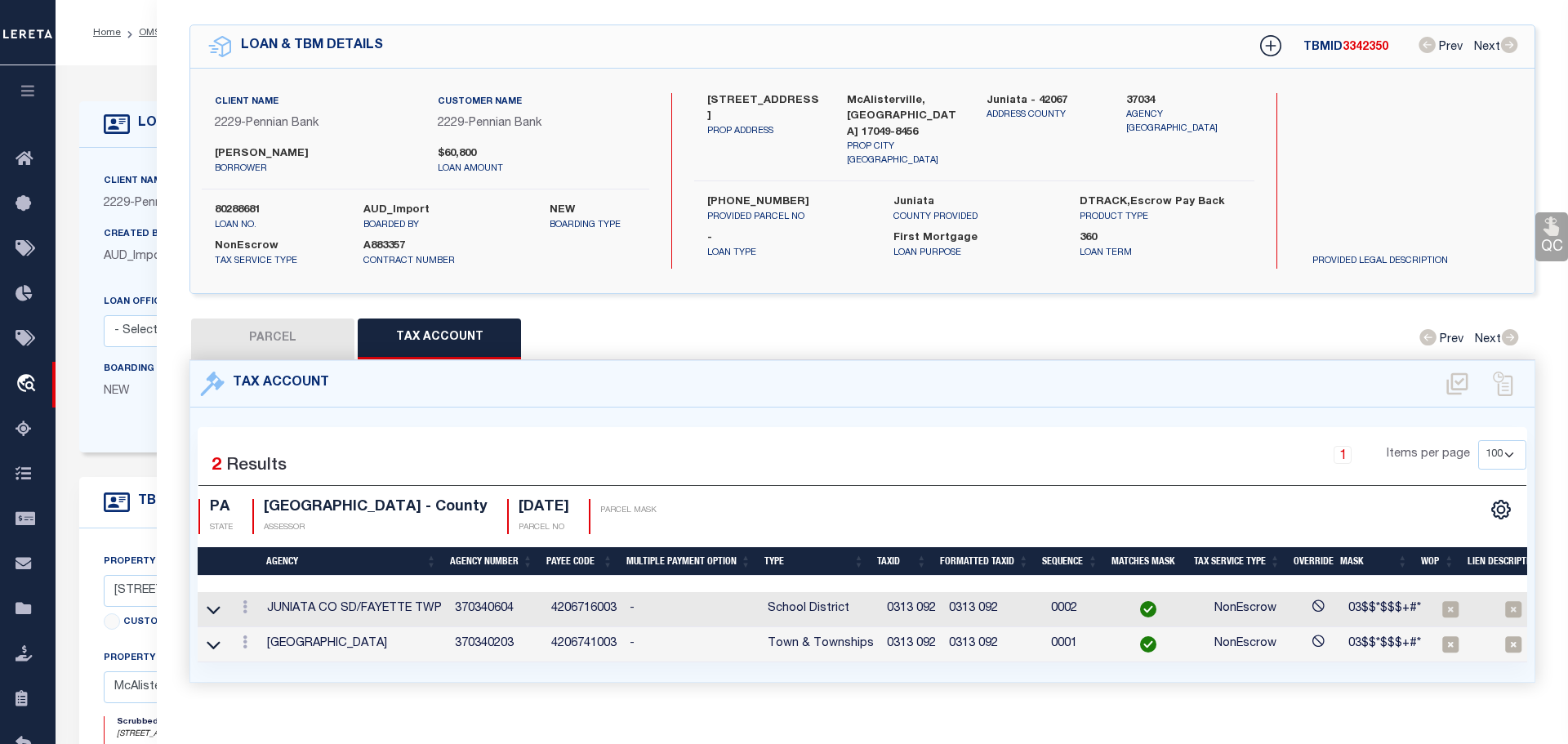
select select
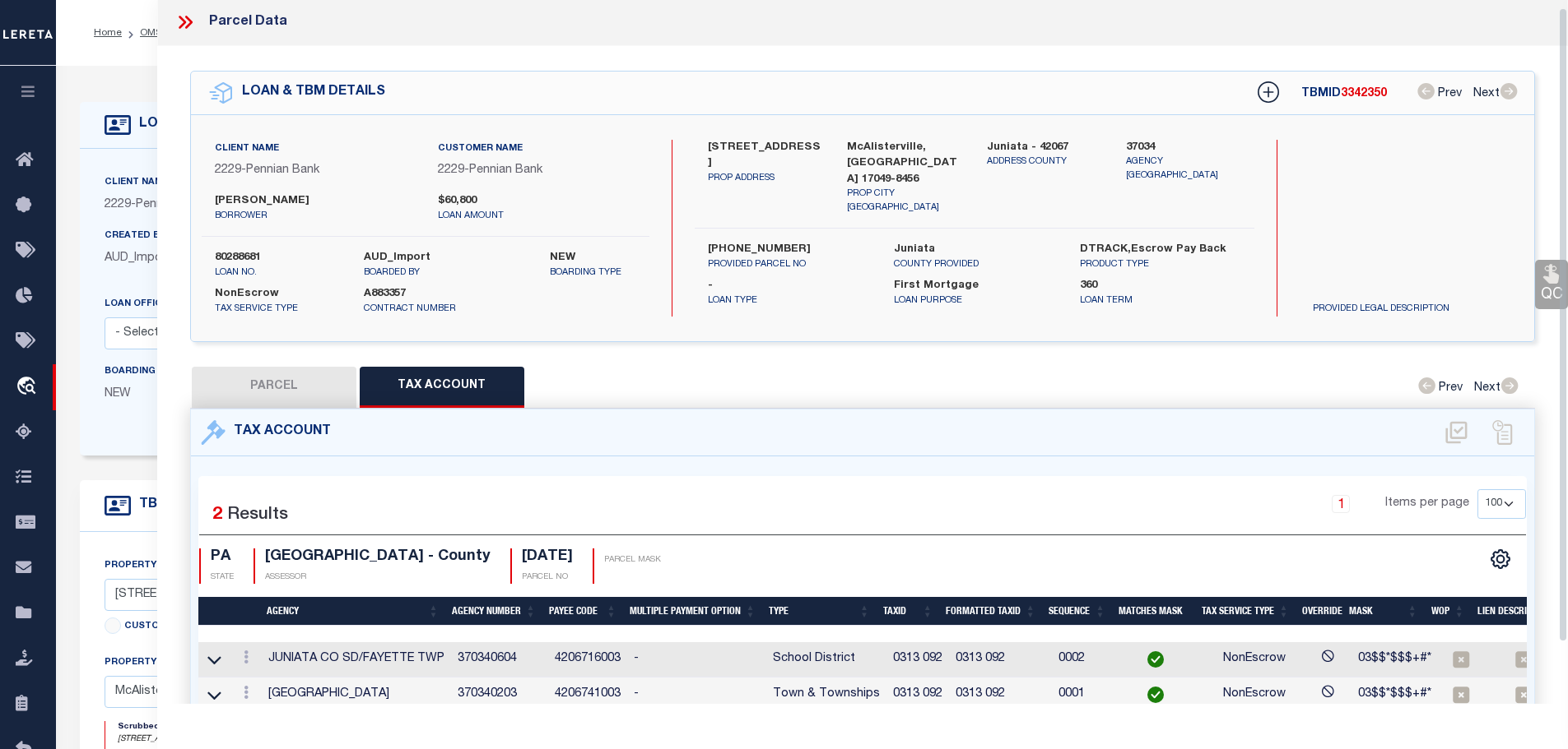
scroll to position [0, 0]
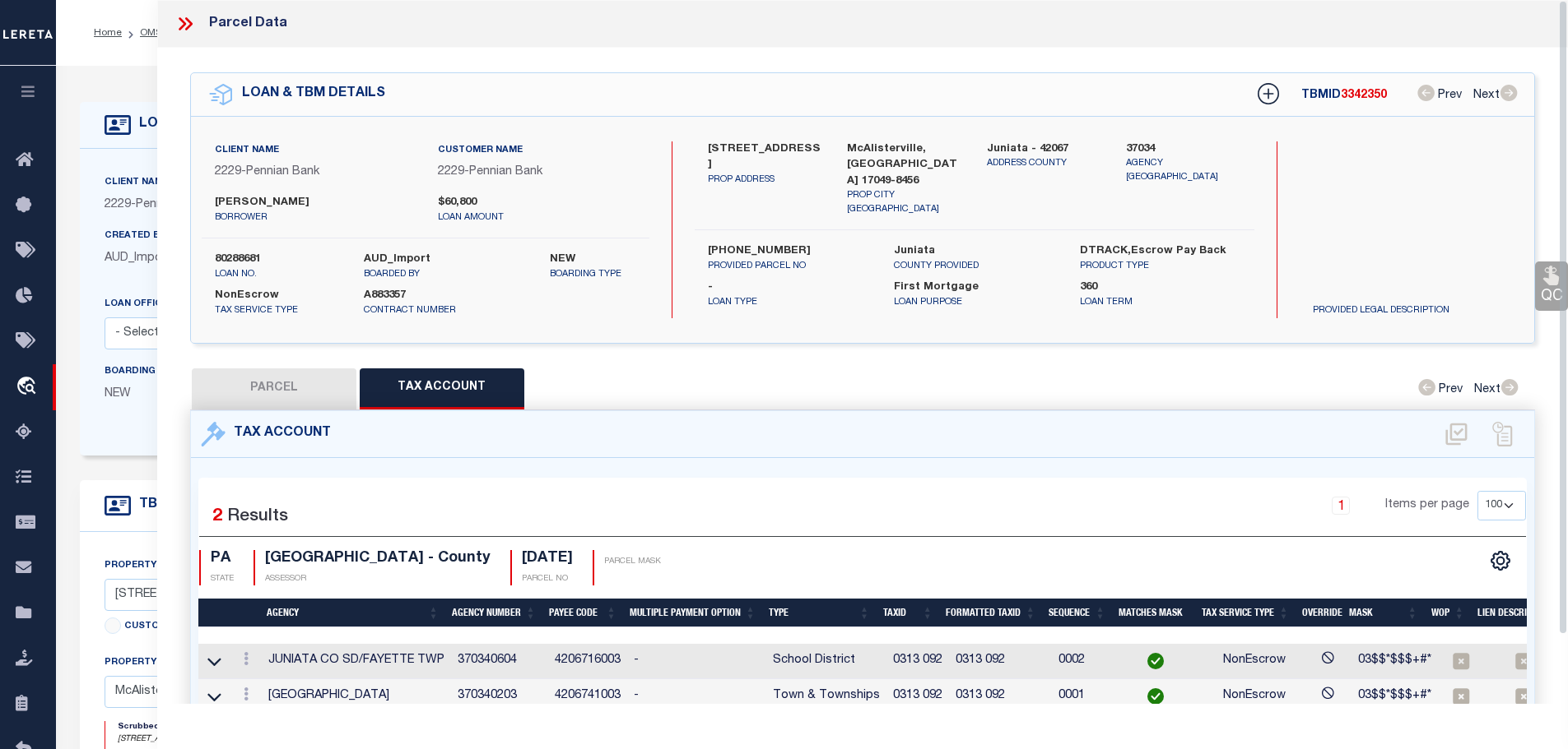
click at [184, 20] on icon at bounding box center [185, 23] width 21 height 21
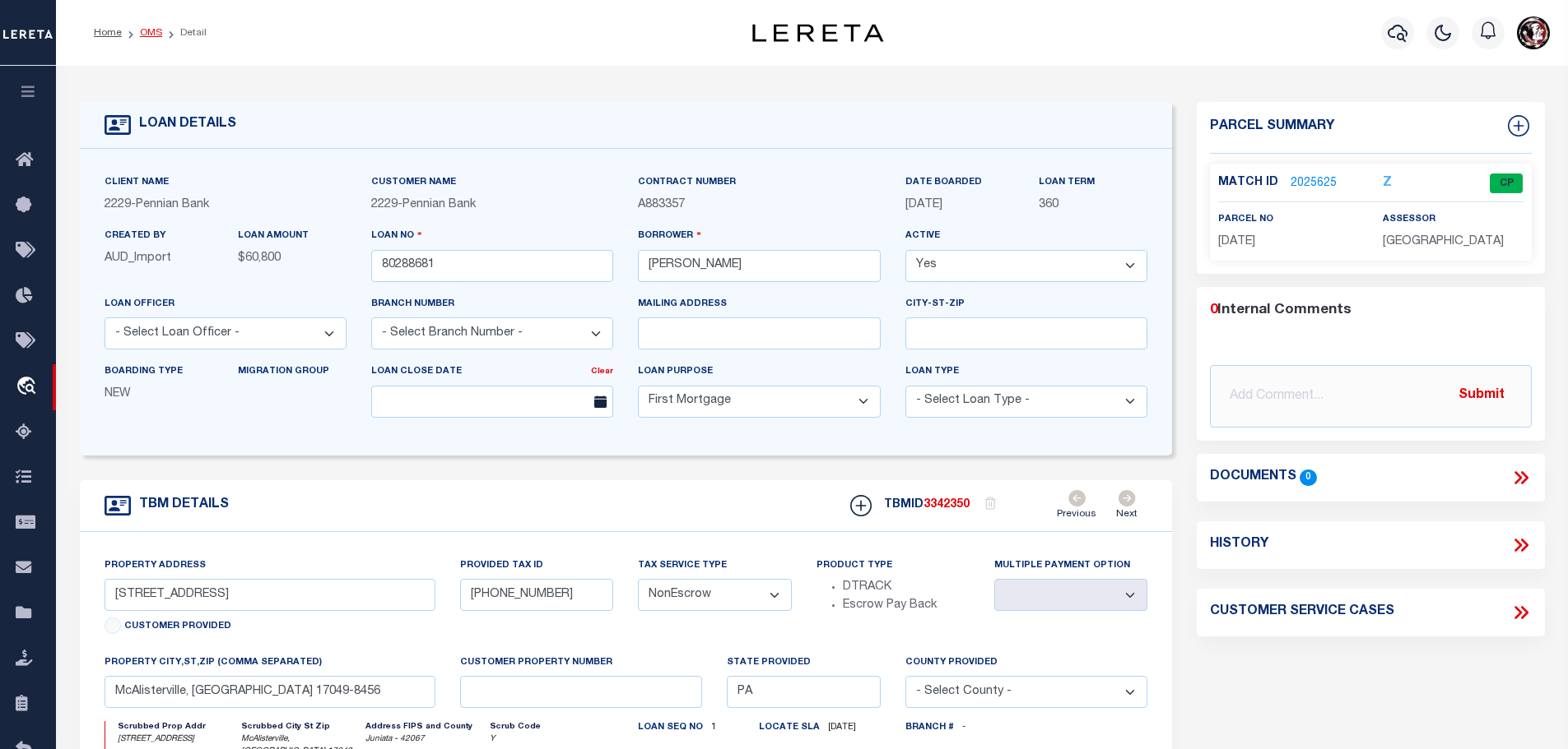
click at [140, 30] on link "OMS" at bounding box center [151, 32] width 22 height 10
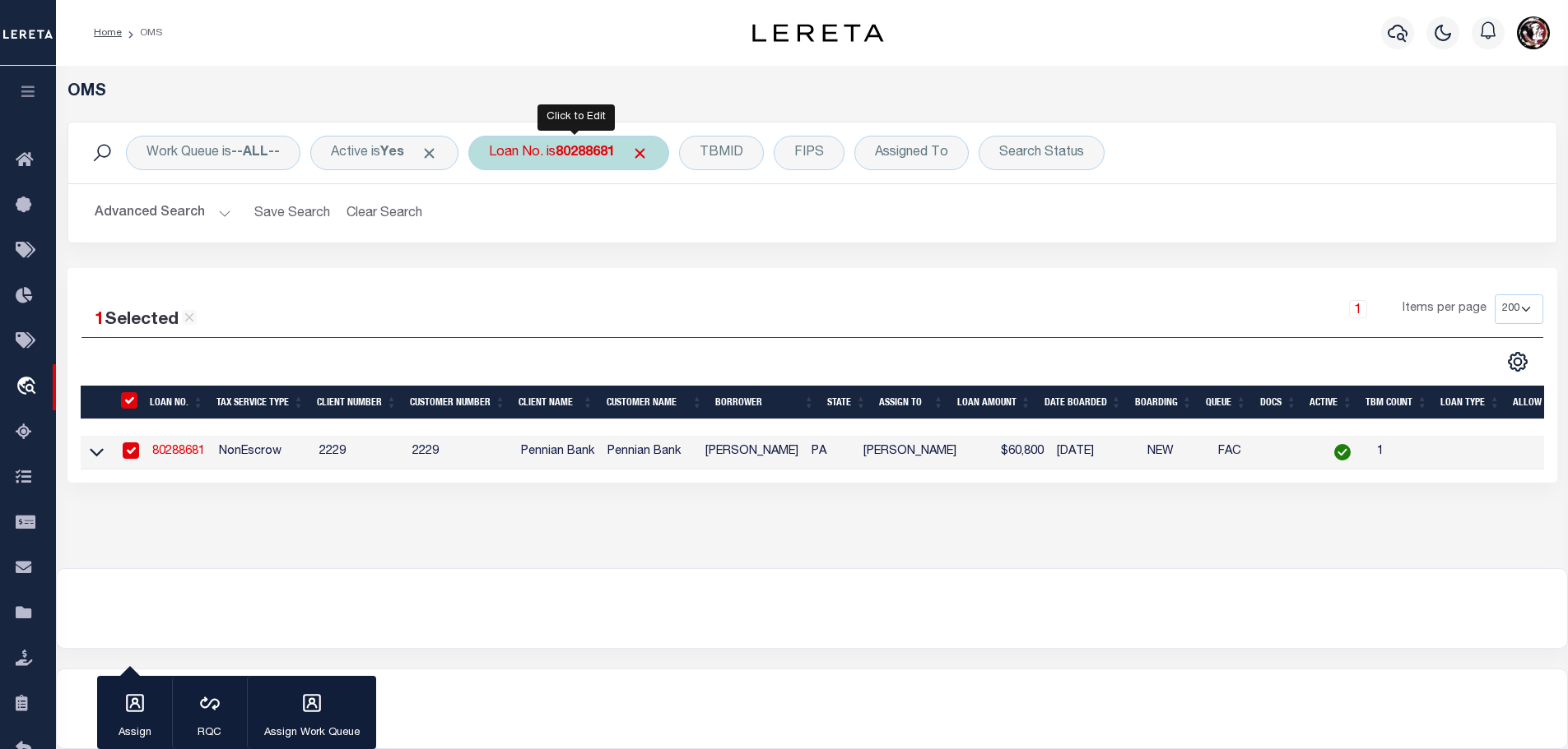
click at [590, 155] on b "80288681" at bounding box center [585, 153] width 59 height 13
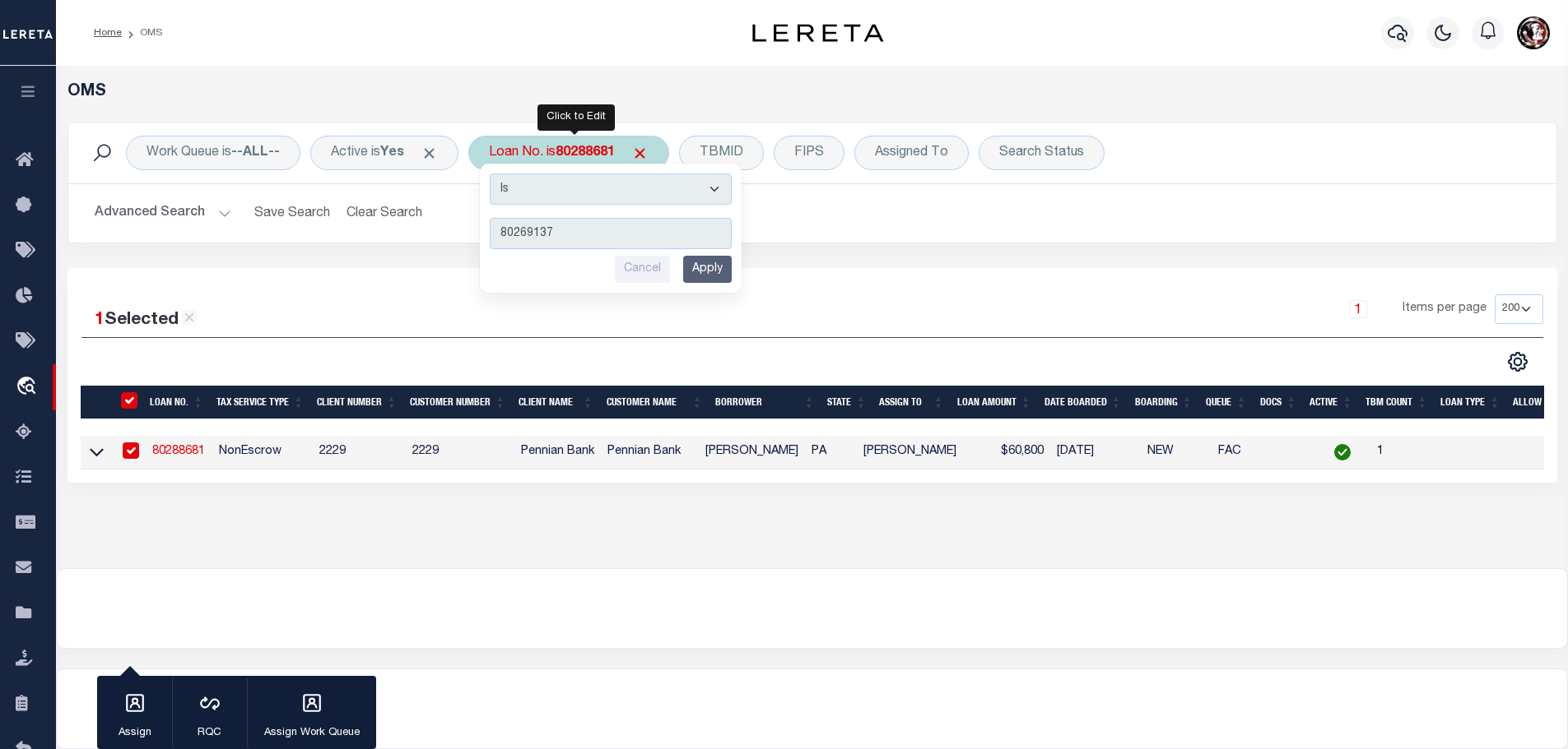
type input "80269137"
click at [722, 280] on input "Apply" at bounding box center [707, 268] width 49 height 27
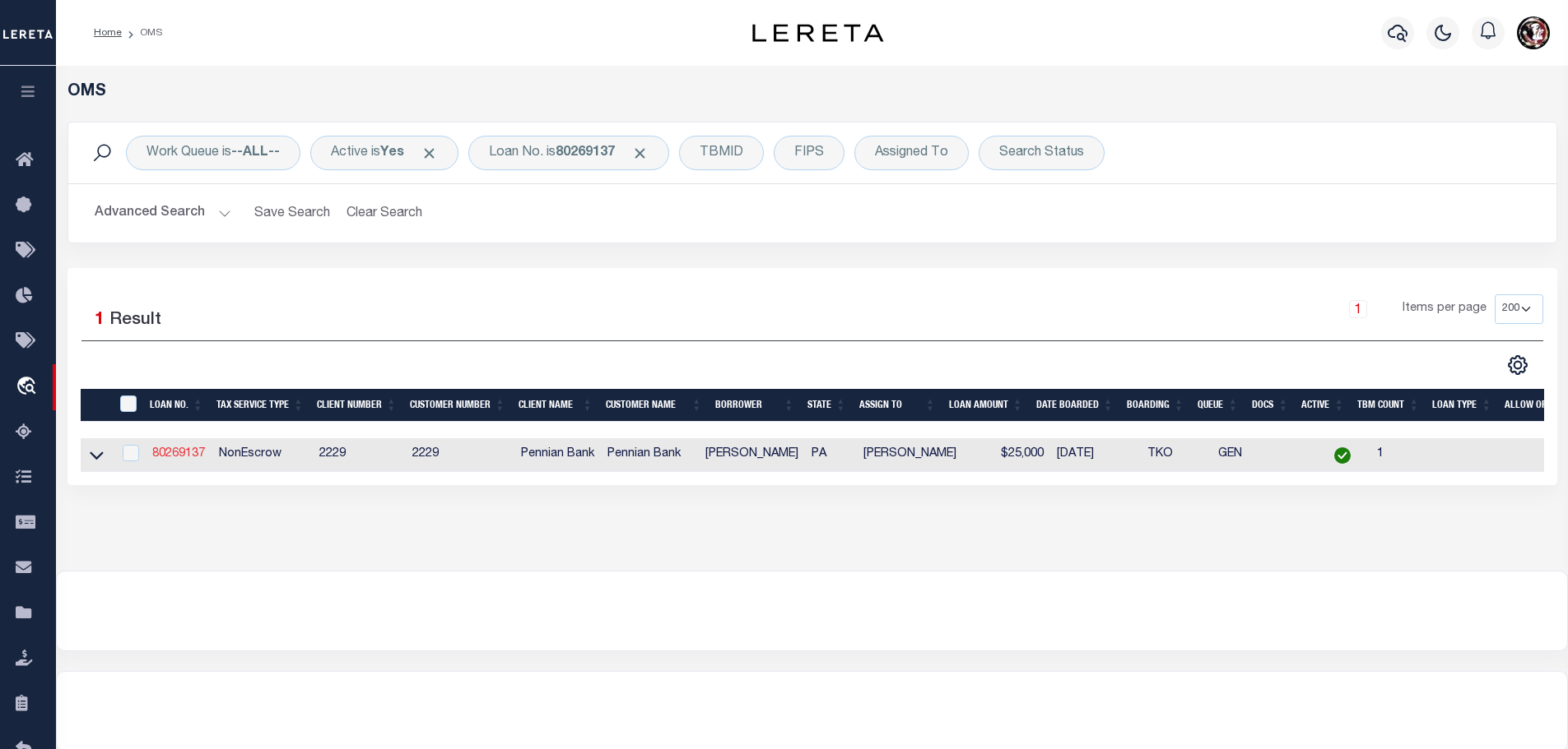
click at [173, 448] on link "80269137" at bounding box center [178, 454] width 53 height 11
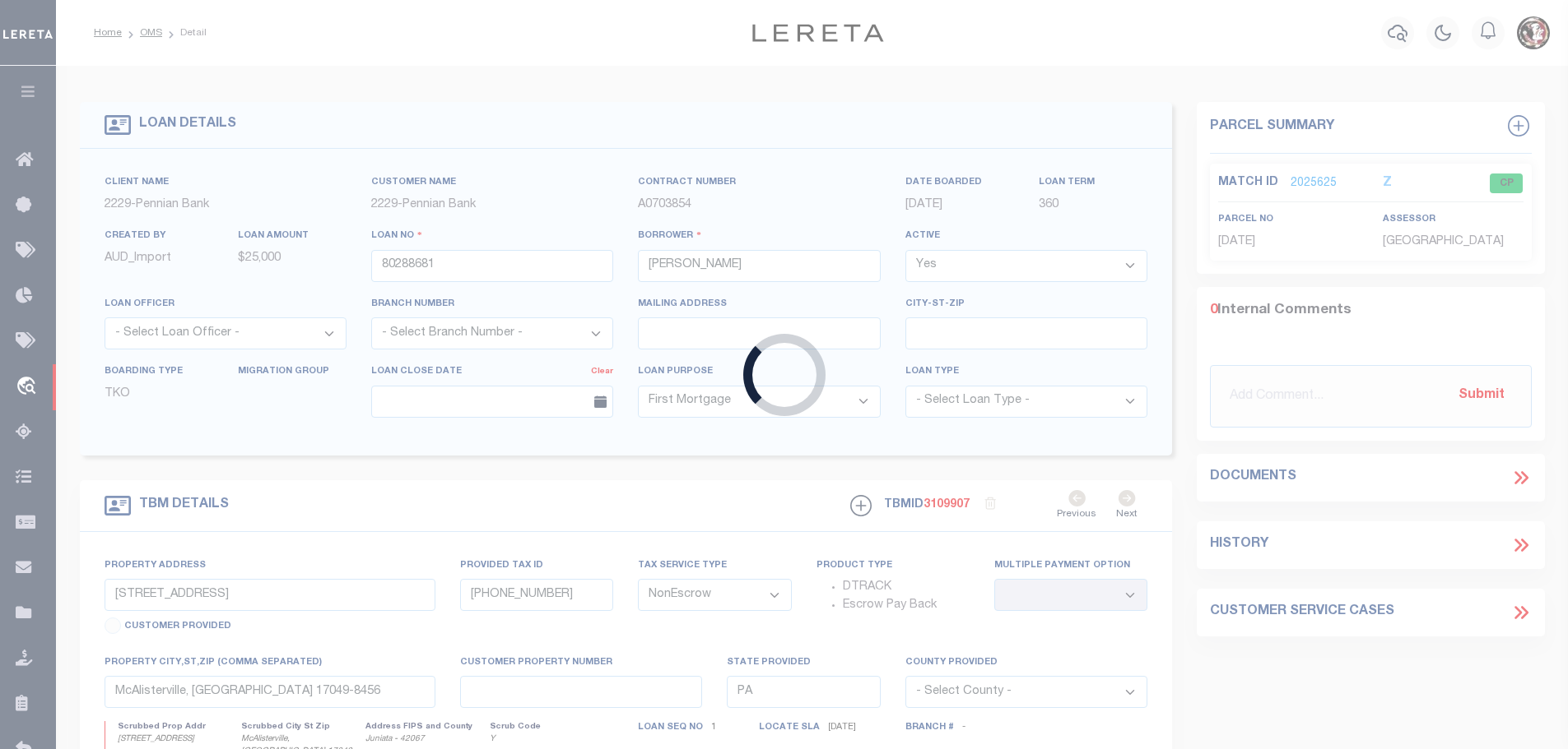
type input "80269137"
type input "[PERSON_NAME]"
select select
type input "1694 [GEOGRAPHIC_DATA]"
select select
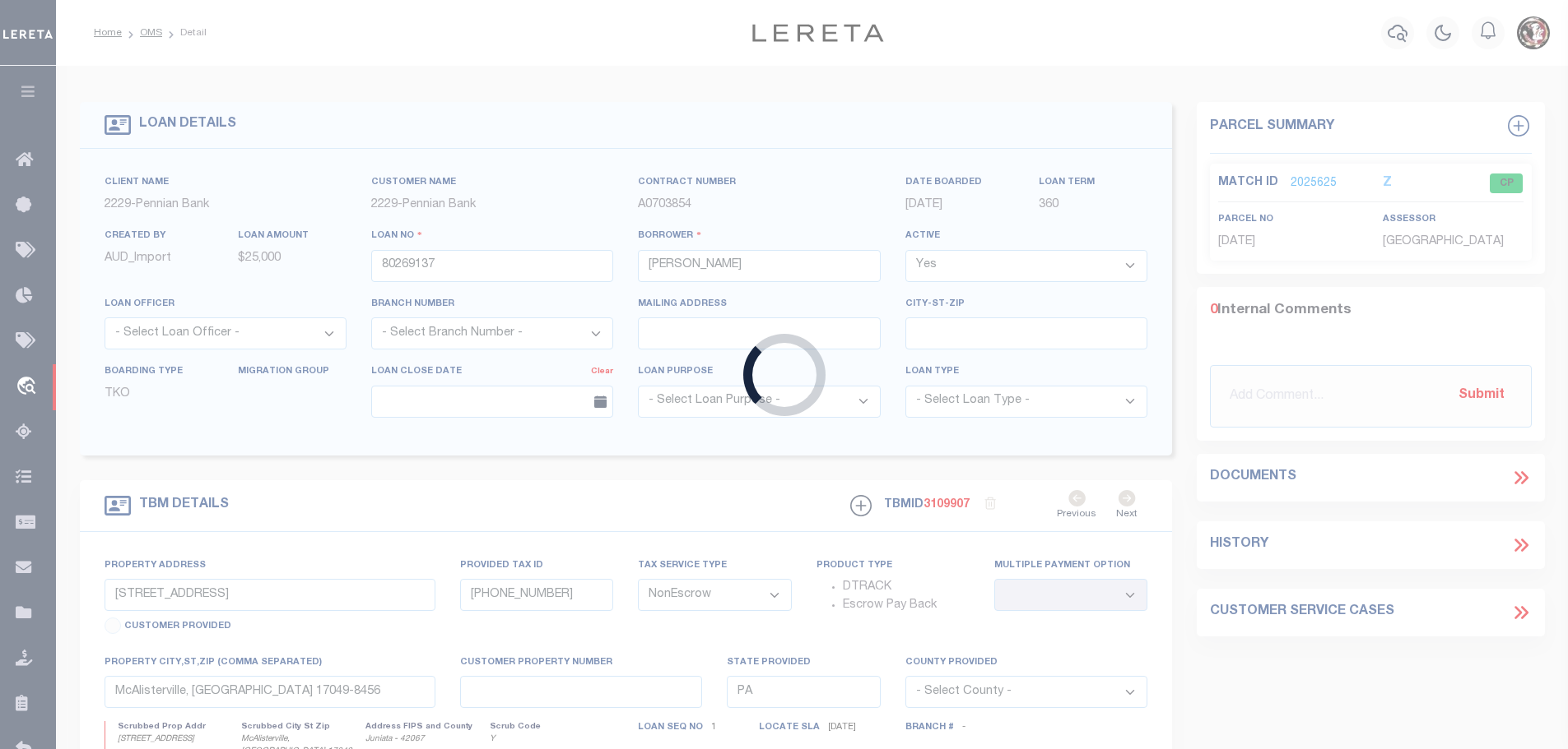
type input "McAlisterville PA 17049"
select select
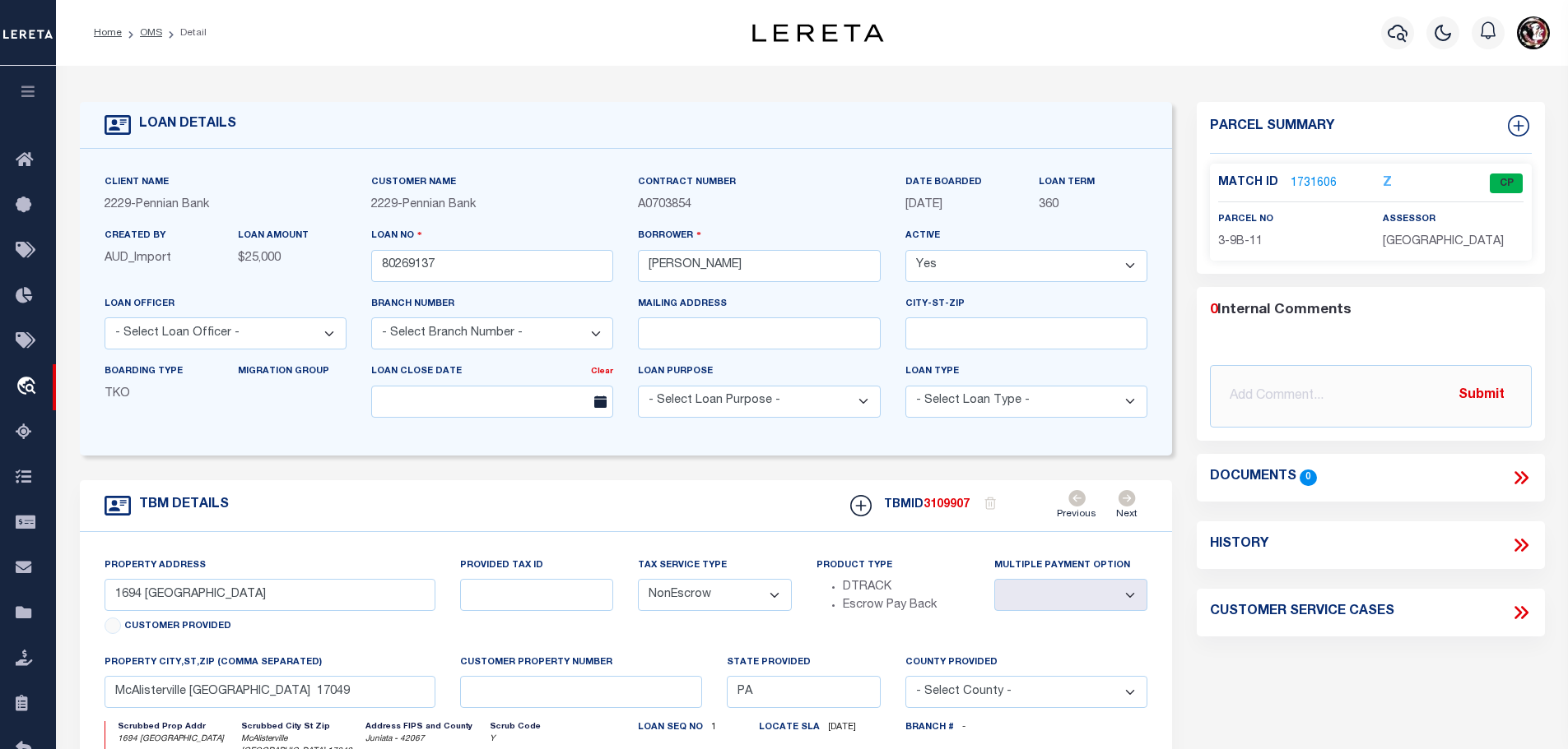
click at [1305, 179] on link "1731606" at bounding box center [1313, 184] width 46 height 18
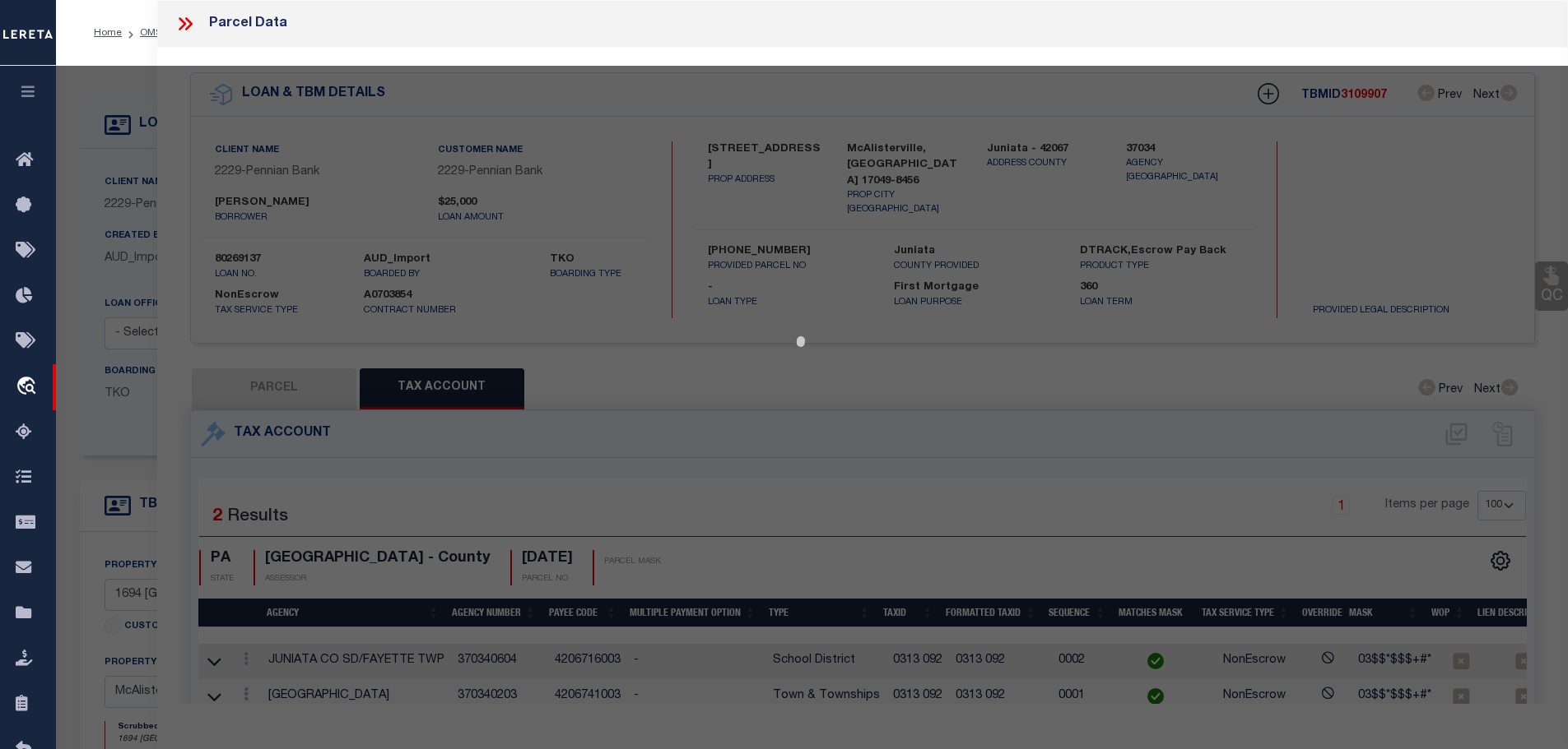
select select "AS"
checkbox input "false"
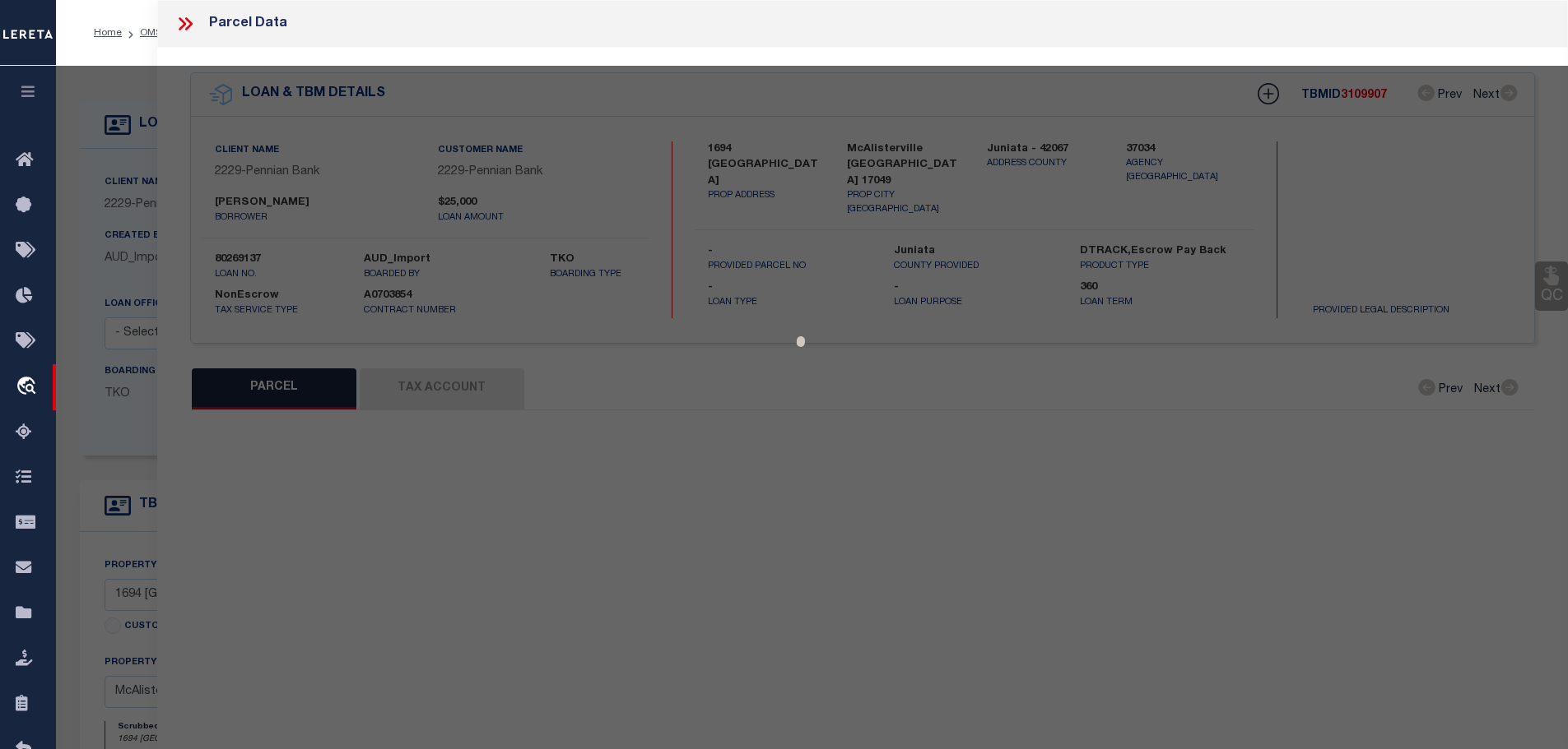
select select "CP"
type input "[PERSON_NAME]"
type input "1694 [GEOGRAPHIC_DATA]"
type input "McAlisterville, [GEOGRAPHIC_DATA] 17049"
type textarea "Acres : 0.9"
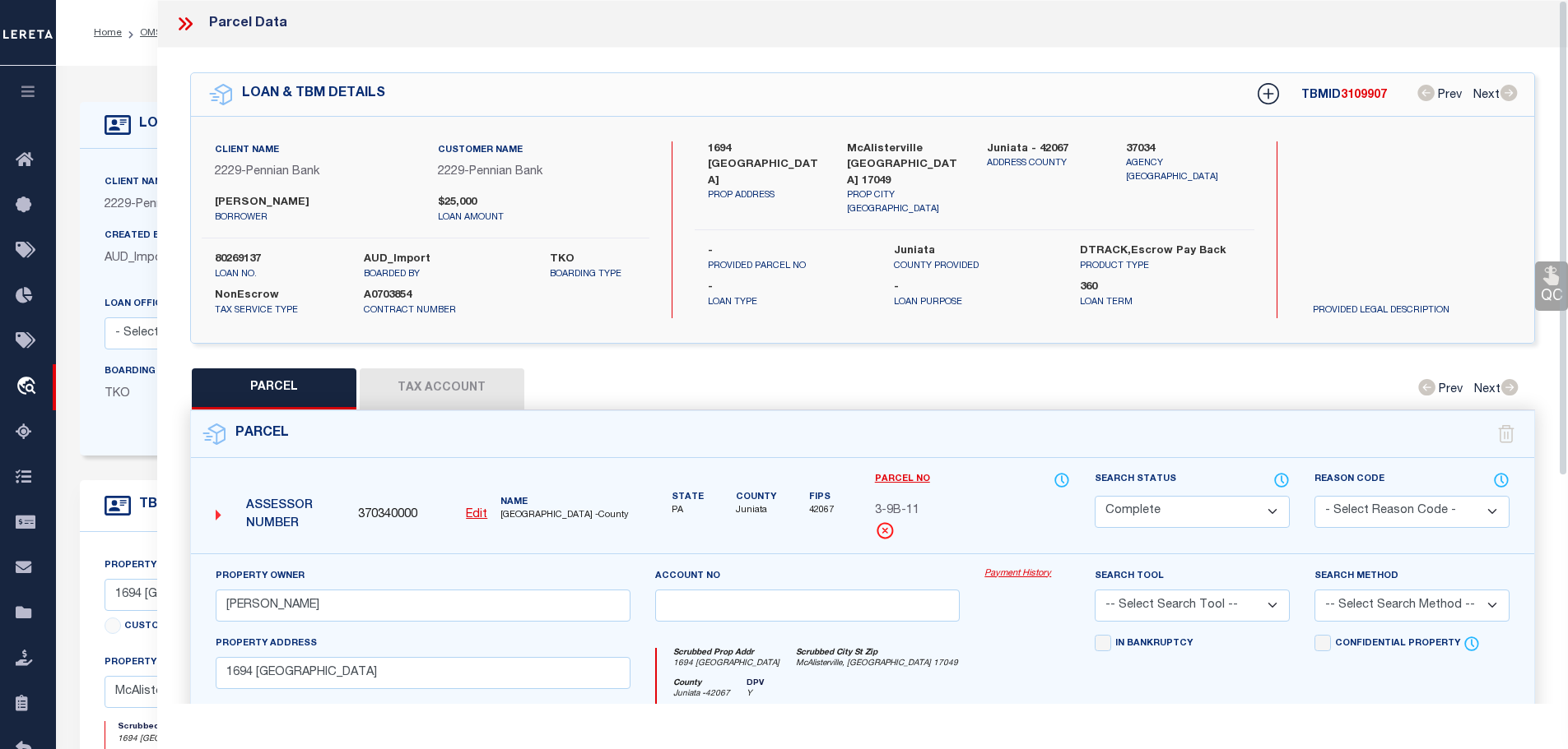
click at [424, 381] on button "Tax Account" at bounding box center [442, 389] width 164 height 42
select select "100"
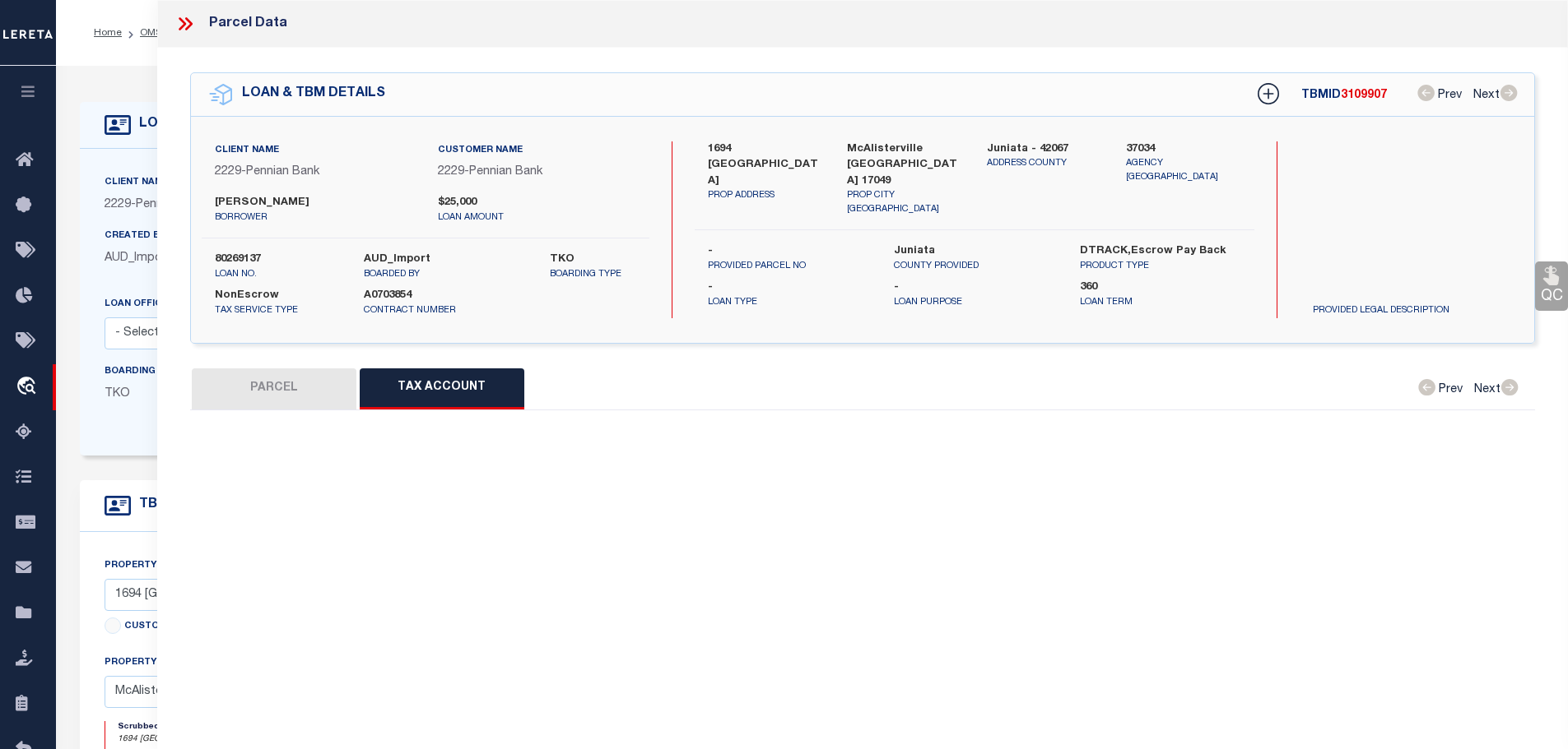
select select "100"
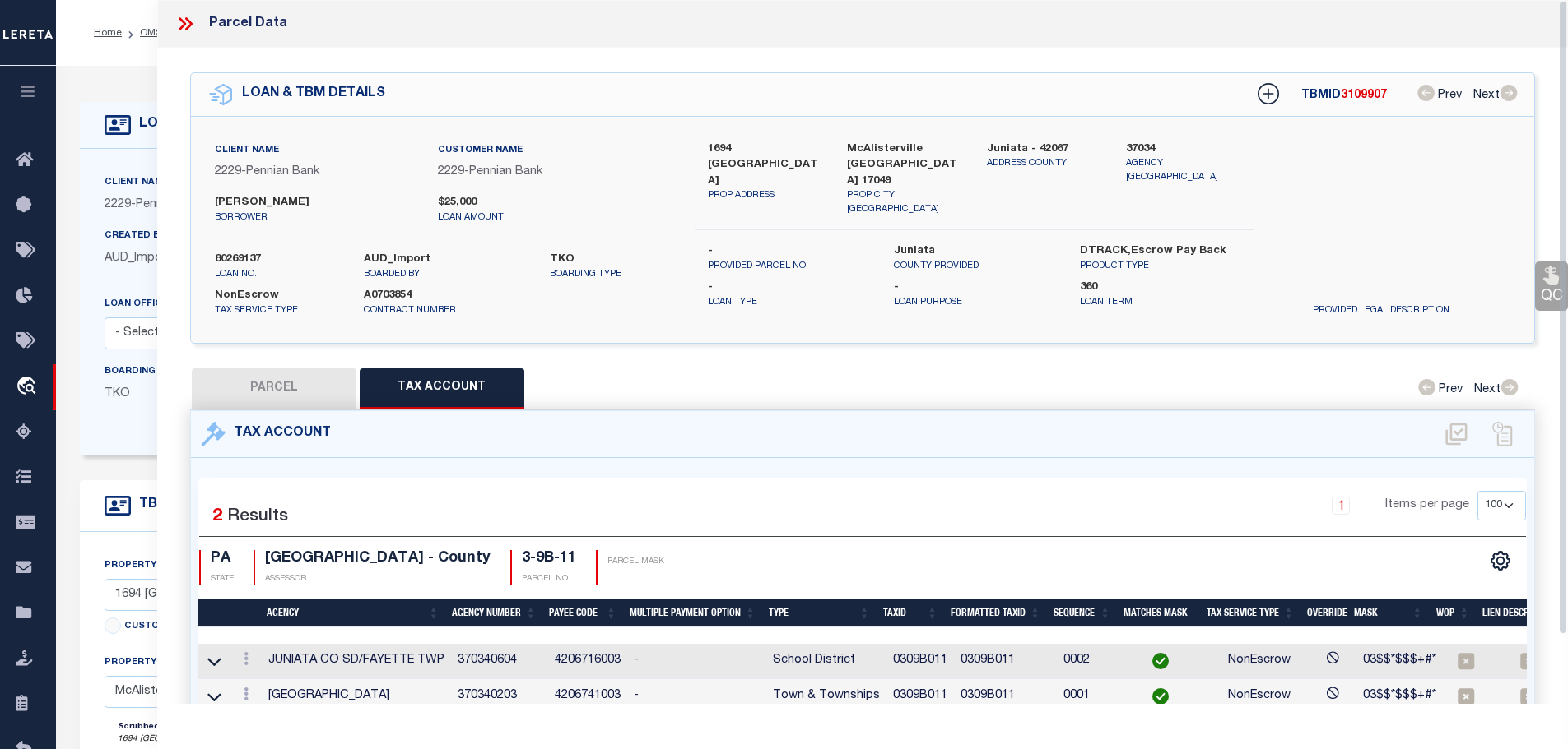
click at [190, 21] on icon at bounding box center [188, 24] width 7 height 13
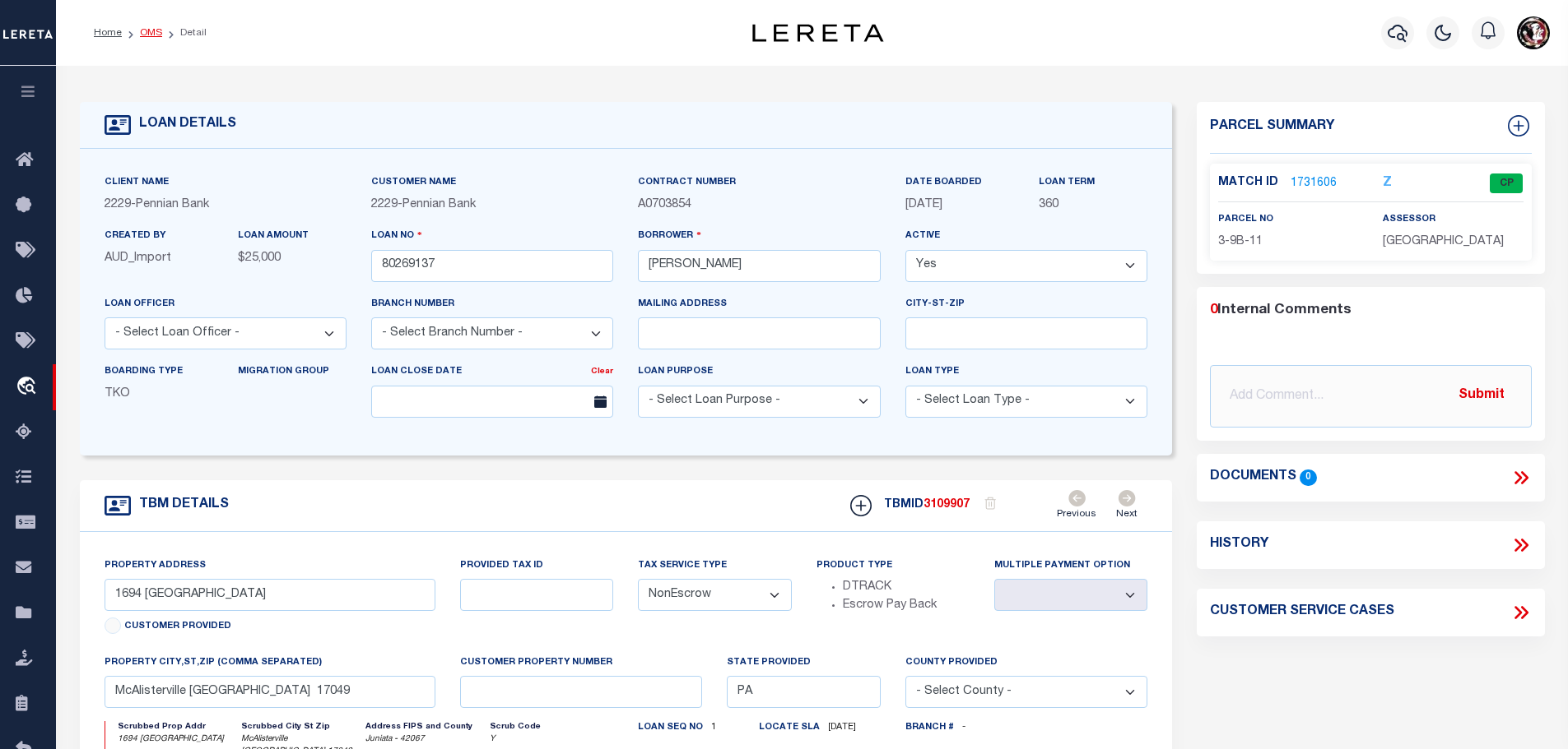
click at [144, 35] on link "OMS" at bounding box center [151, 32] width 22 height 10
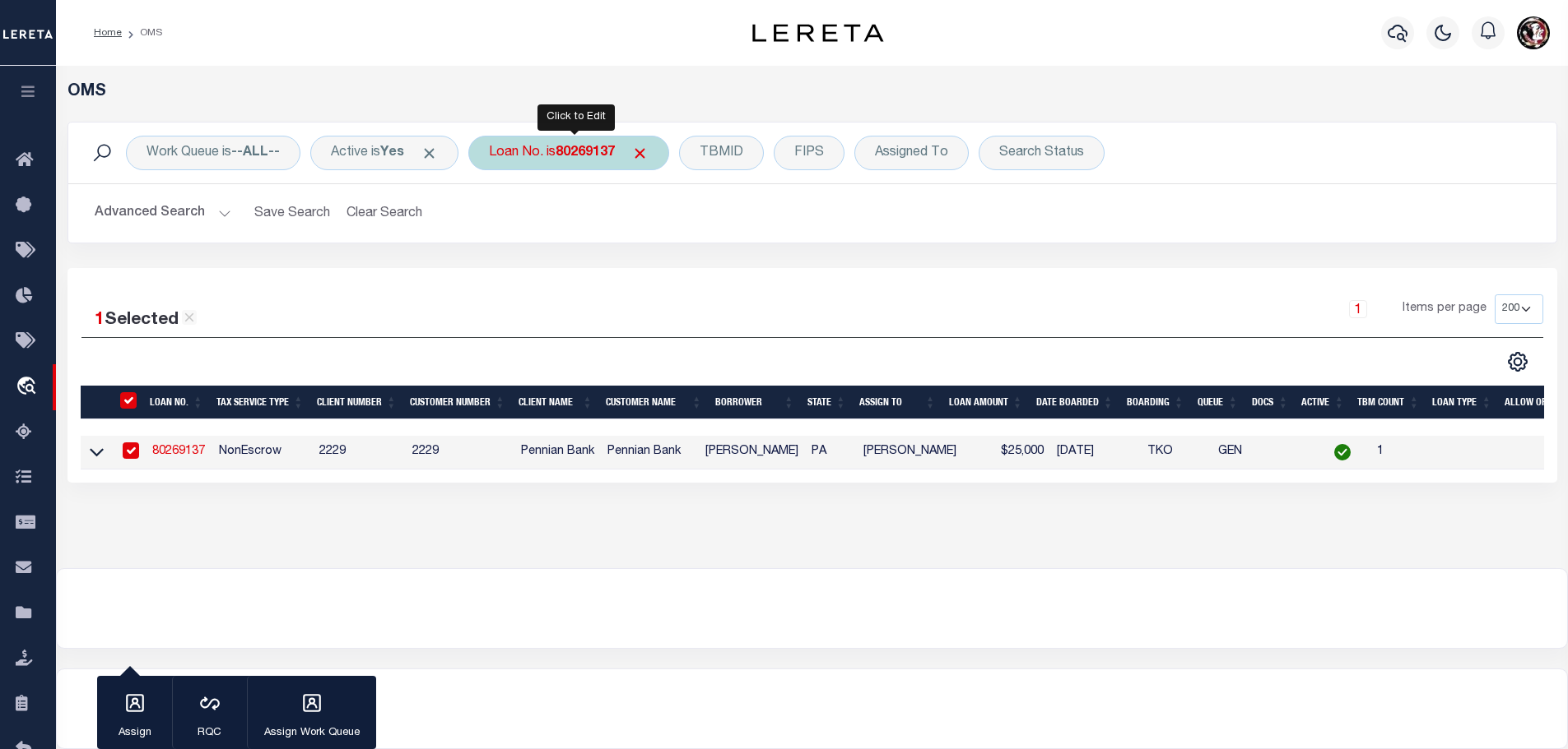
click at [559, 146] on div "Loan No. is 80269137" at bounding box center [569, 152] width 201 height 34
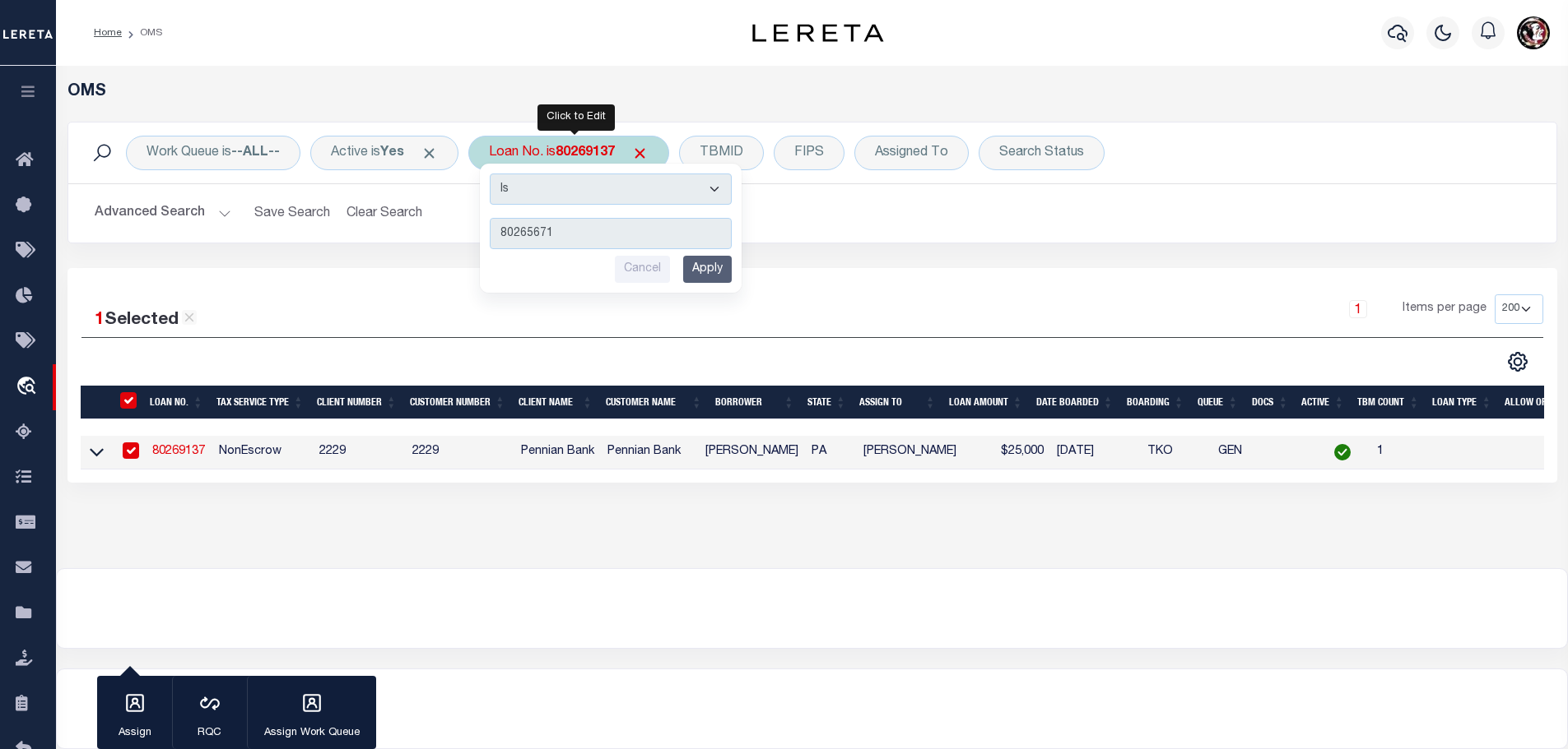
type input "80265671"
click at [712, 276] on input "Apply" at bounding box center [707, 268] width 49 height 27
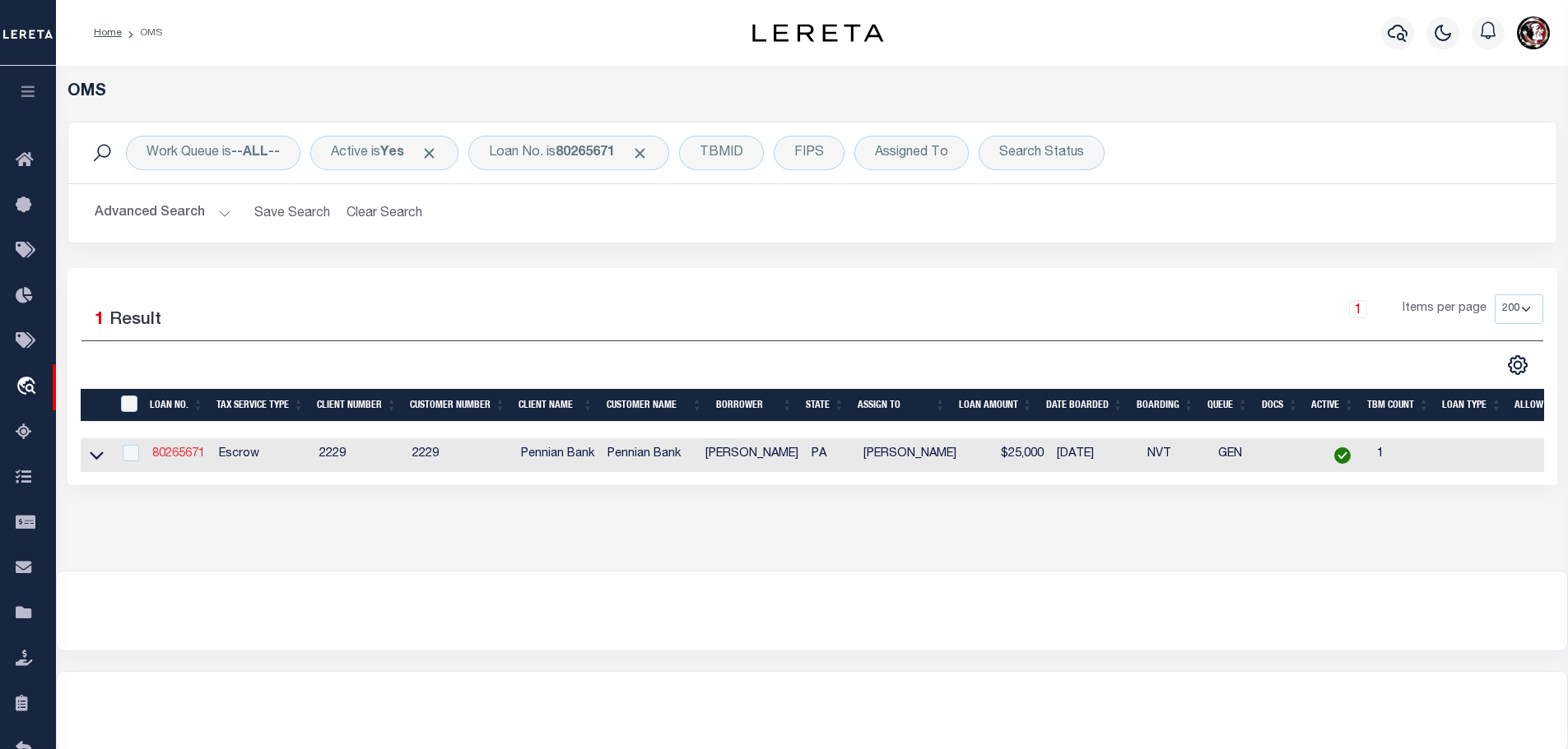
click at [175, 449] on link "80265671" at bounding box center [178, 454] width 53 height 11
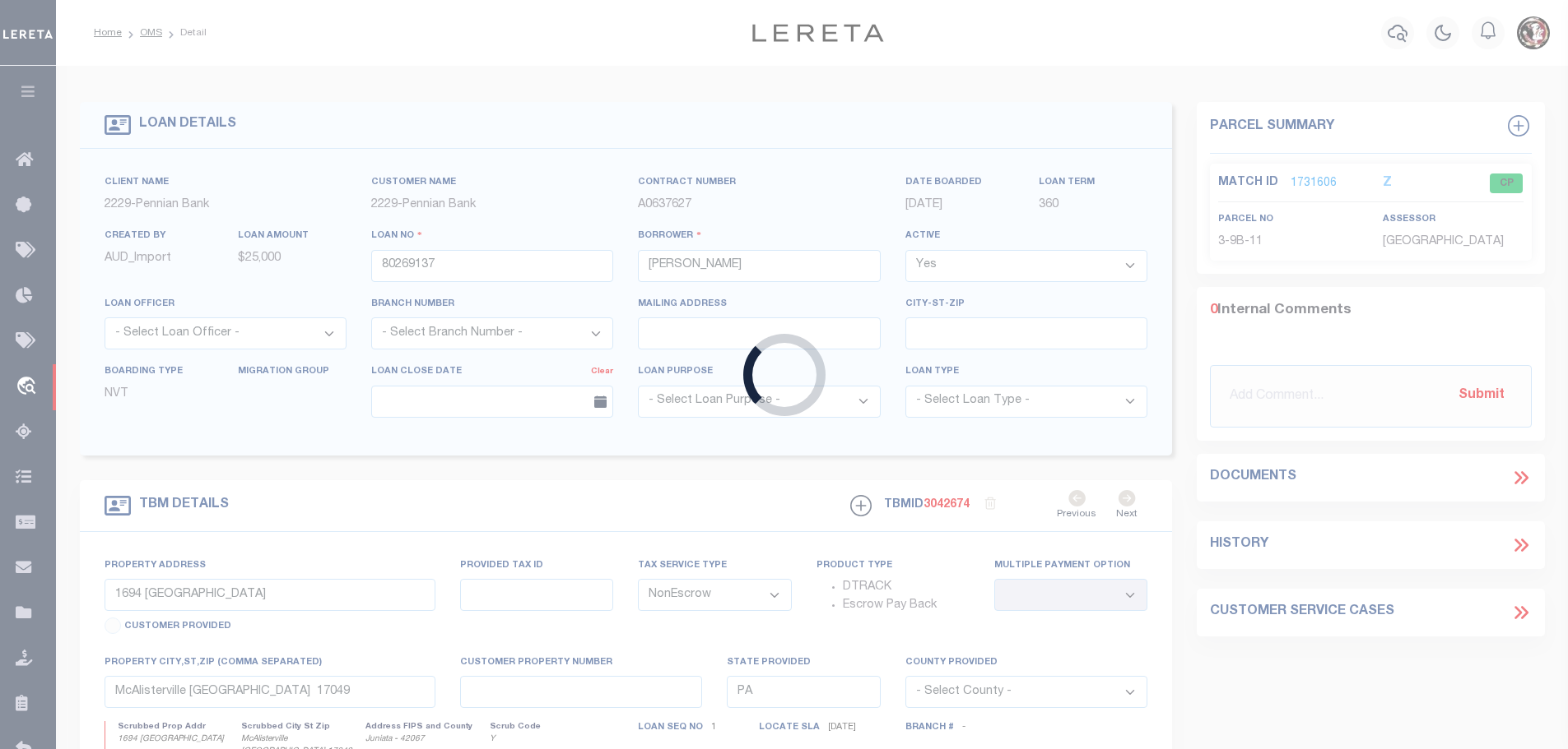
type input "80265671"
type input "Austin Weaver"
select select "Escrow"
type input "757 Swales Road"
type input "0317 071"
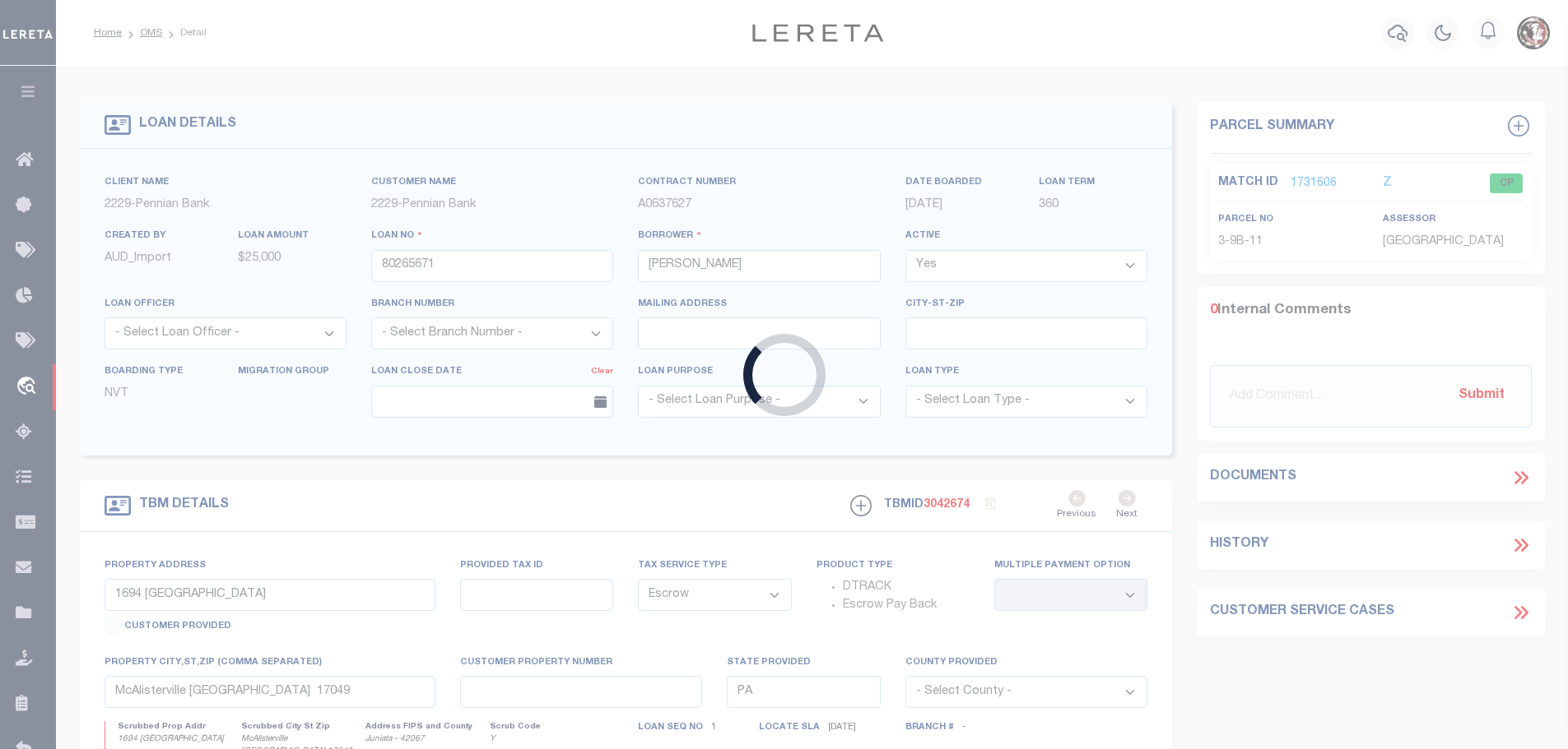
select select
type input "McAlisterville [GEOGRAPHIC_DATA] 17049"
select select
type textarea "Liability subject to parcel provided"
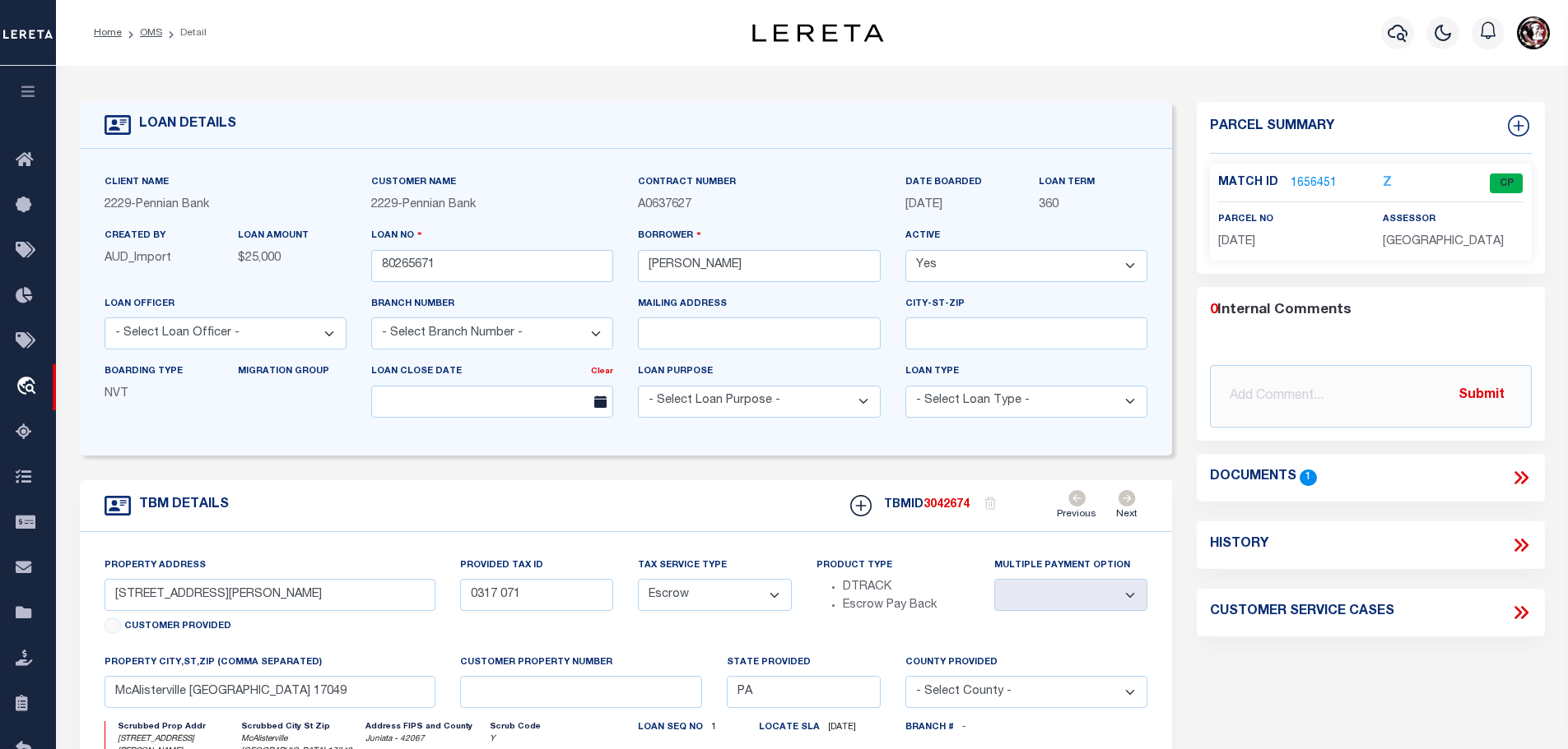
click at [1307, 179] on link "1656451" at bounding box center [1313, 184] width 46 height 18
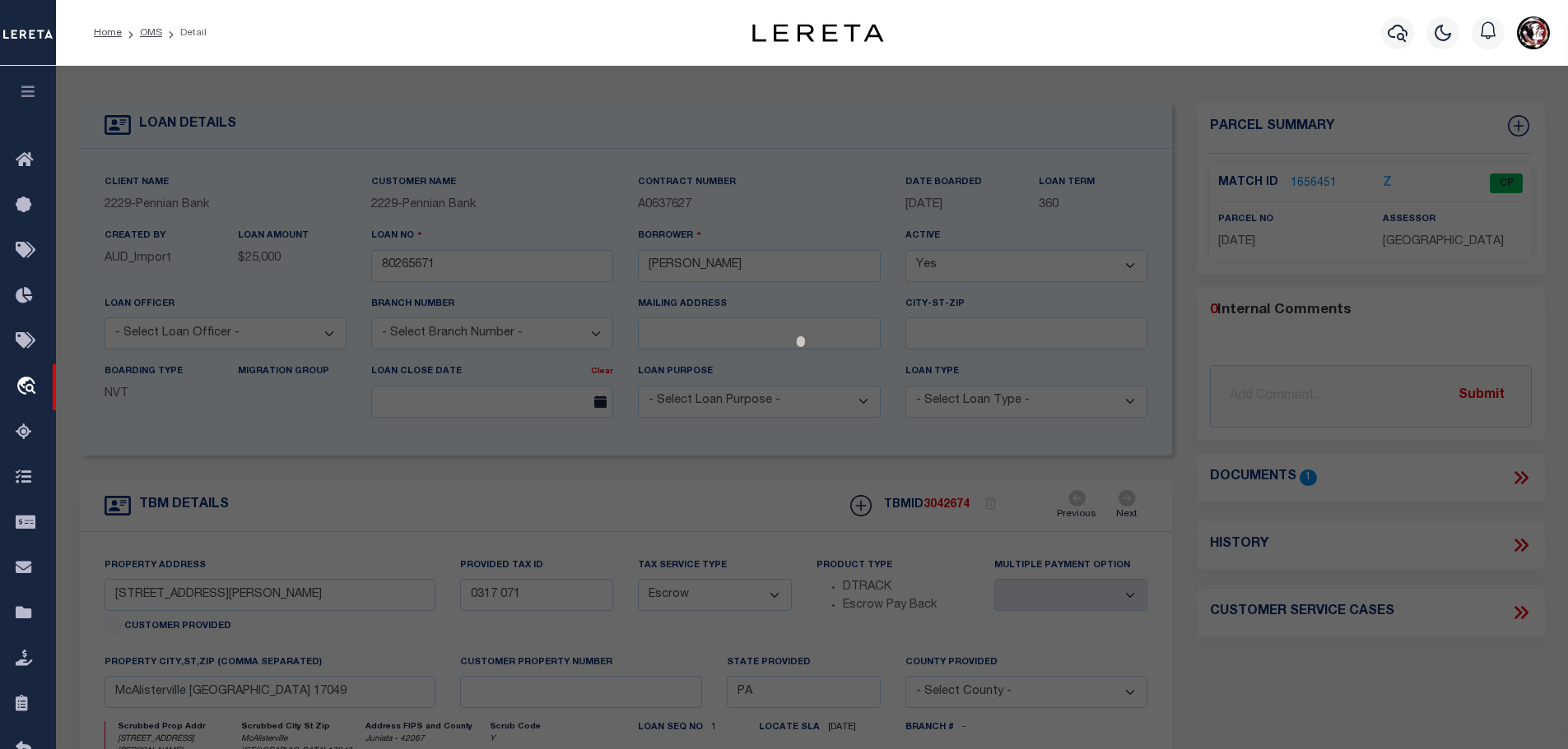
select select "AS"
checkbox input "false"
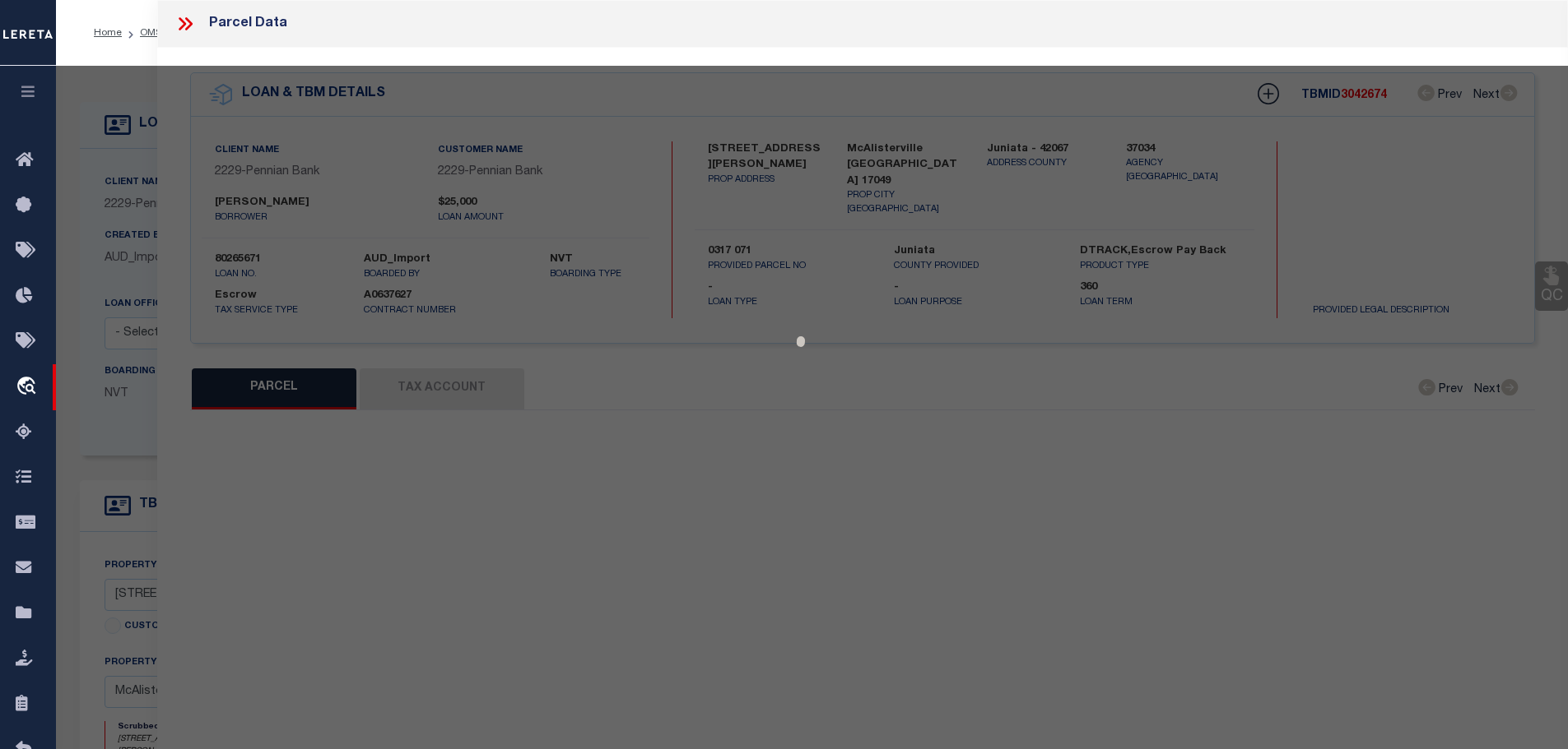
select select "CP"
type input "Fayette Township"
select select
checkbox input "false"
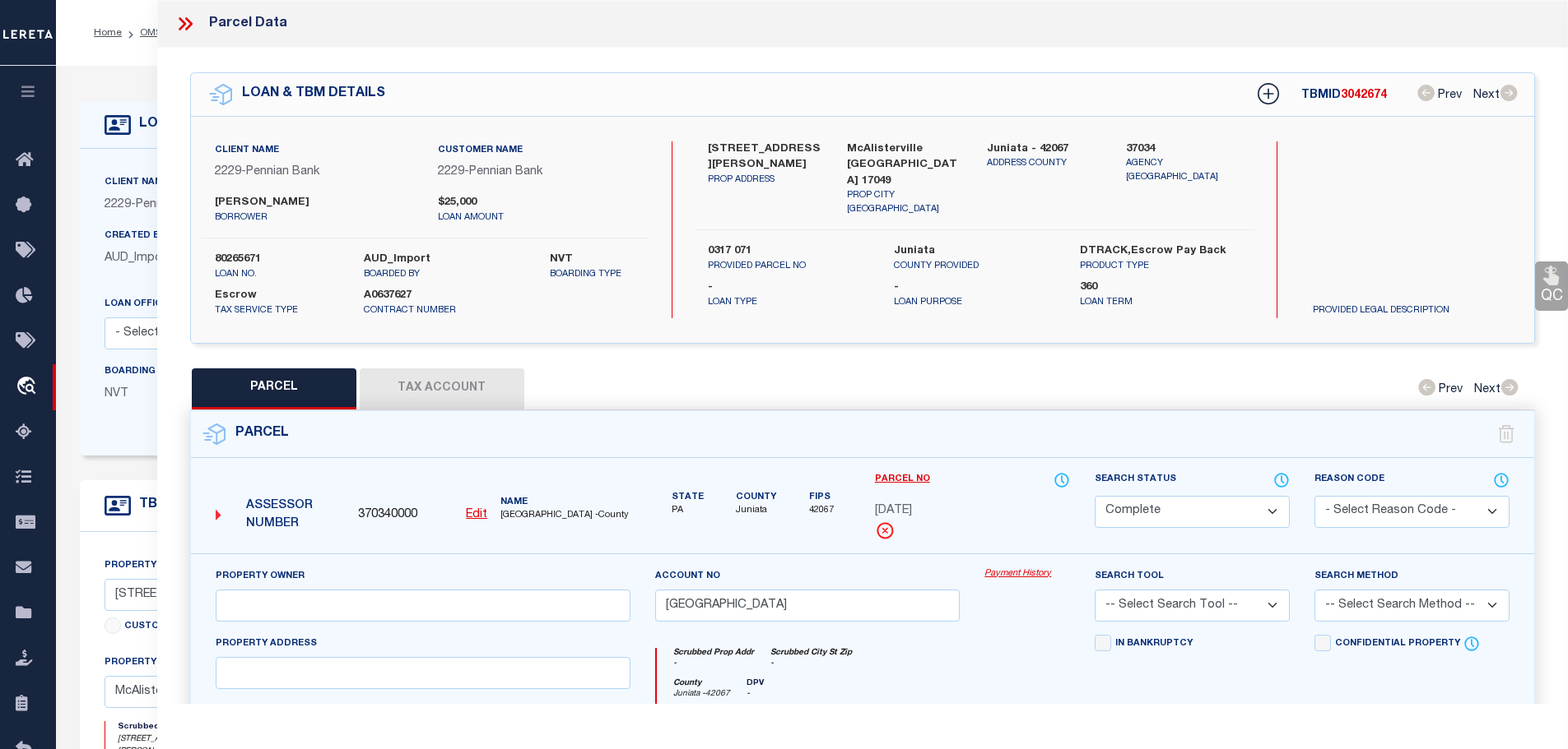
click at [431, 384] on button "Tax Account" at bounding box center [442, 389] width 164 height 42
select select "100"
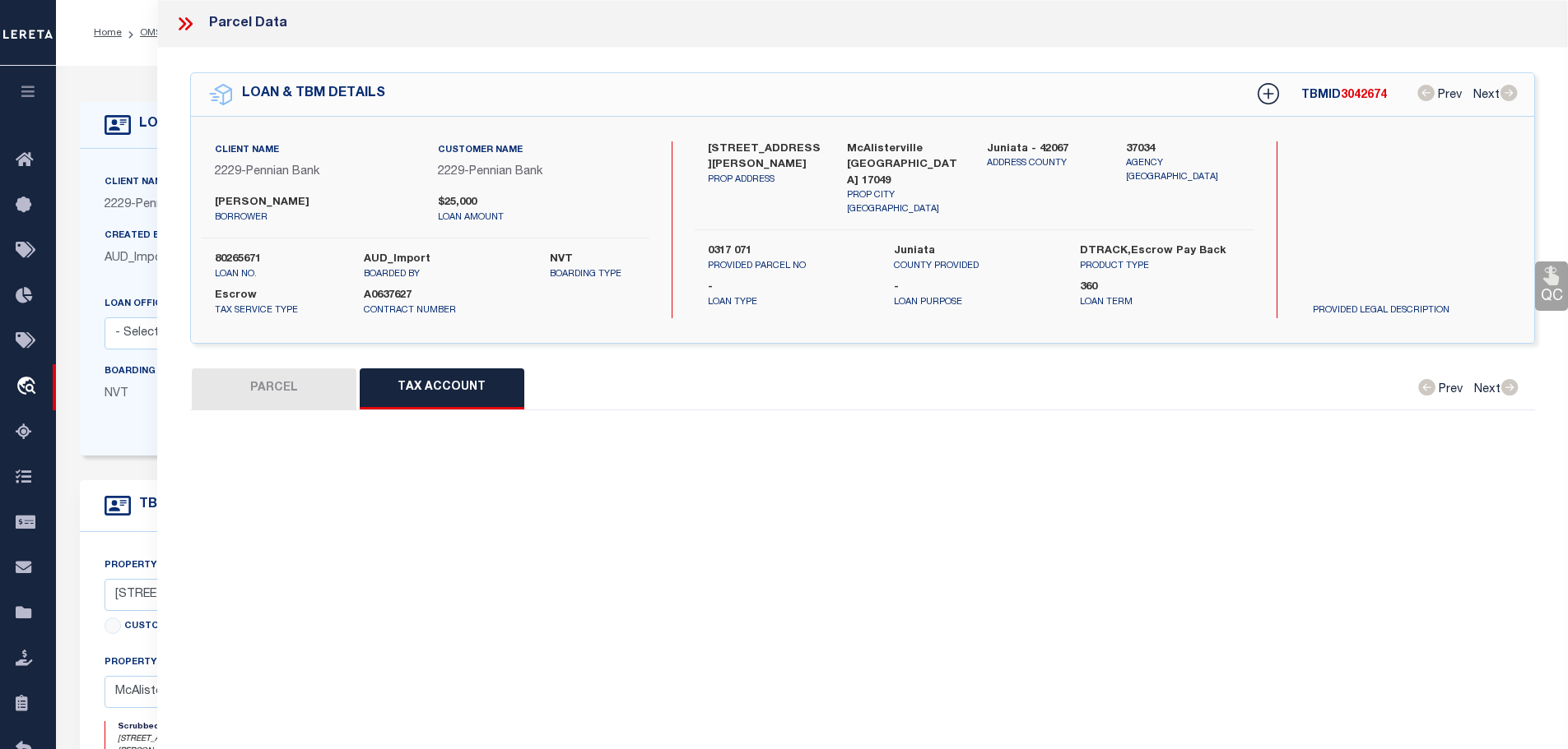
select select "100"
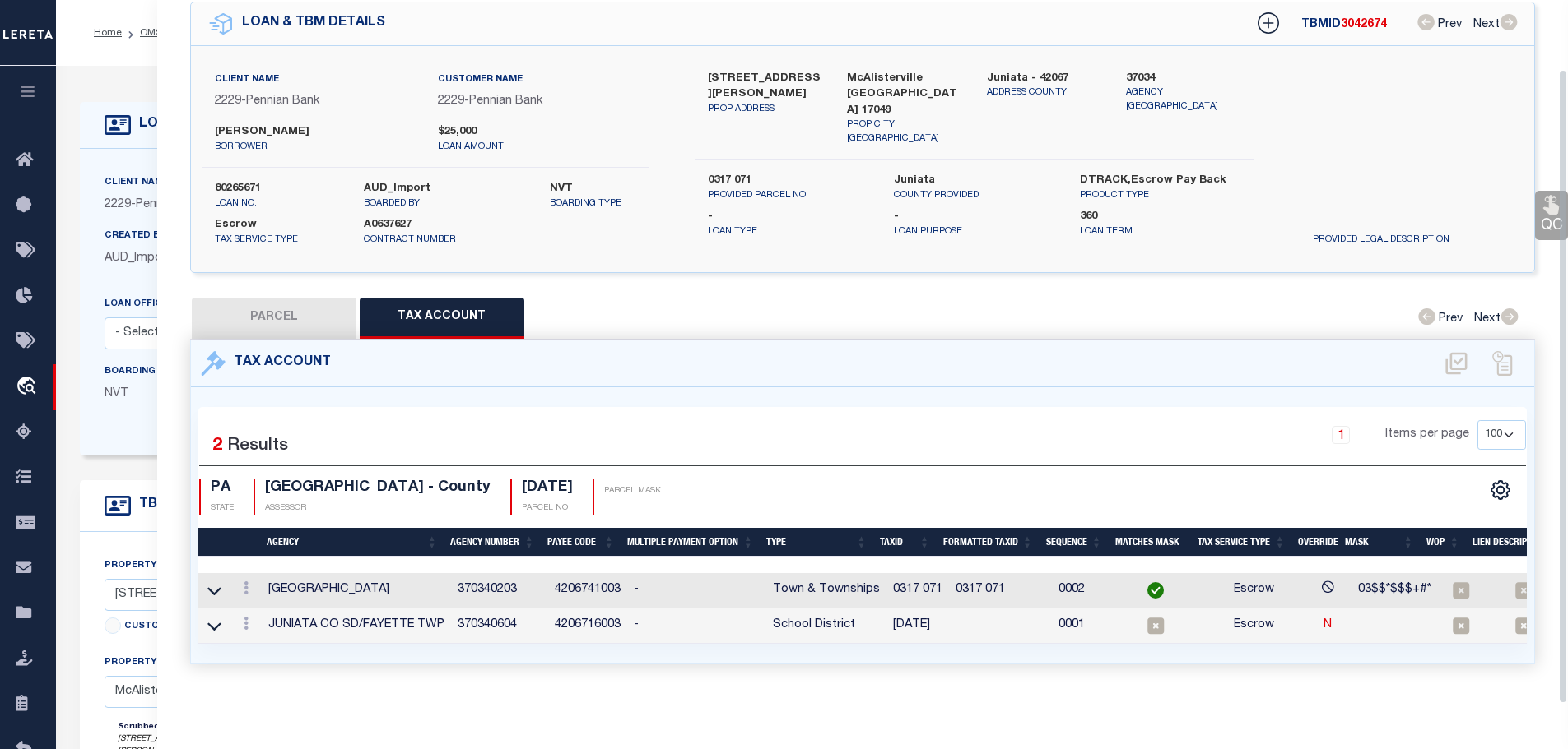
scroll to position [77, 0]
drag, startPoint x: 885, startPoint y: 580, endPoint x: 935, endPoint y: 586, distance: 50.4
click at [935, 586] on td "0317 071" at bounding box center [917, 591] width 63 height 35
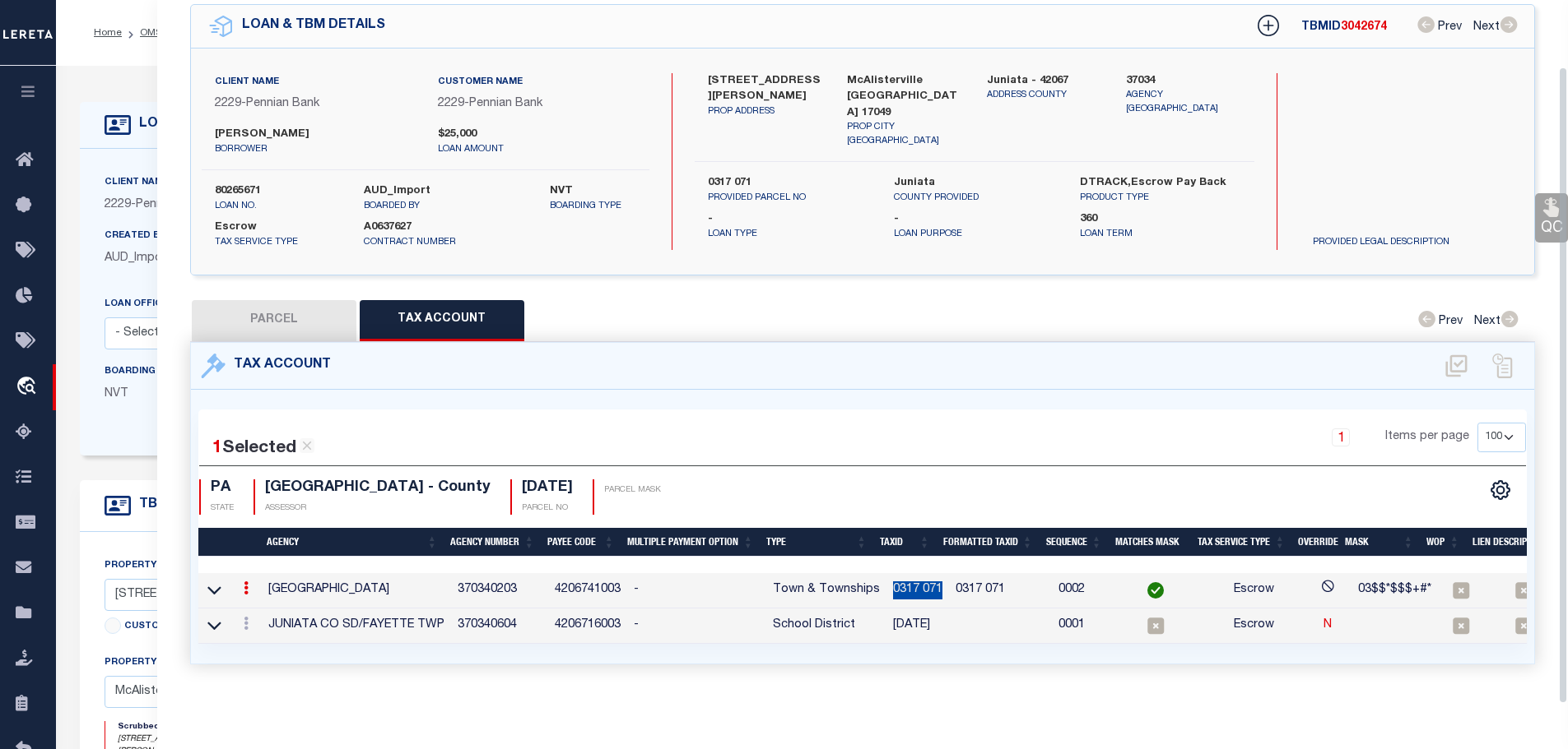
scroll to position [73, 0]
copy td "0317 071"
click at [248, 617] on icon at bounding box center [245, 624] width 5 height 13
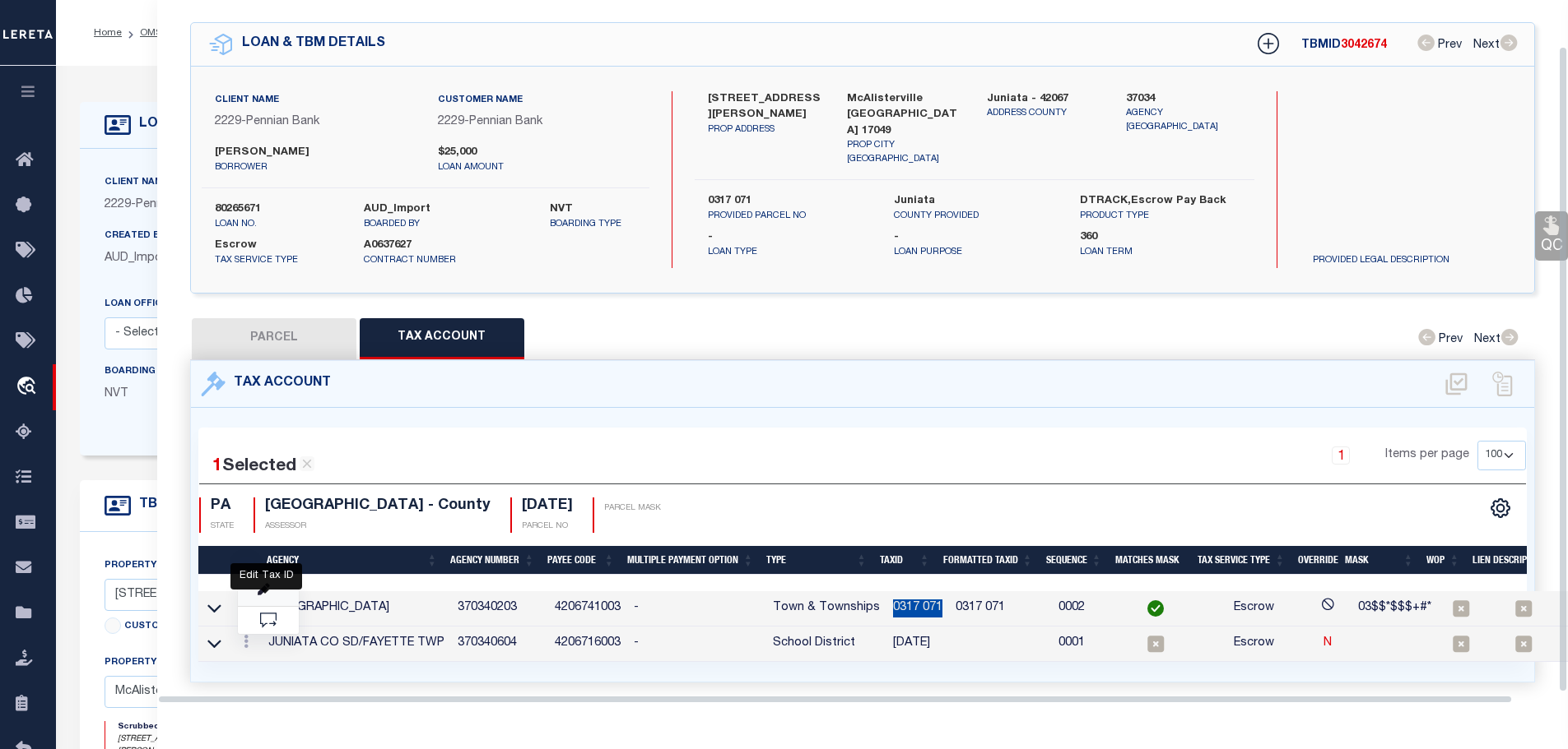
click at [263, 584] on icon "" at bounding box center [263, 589] width 12 height 12
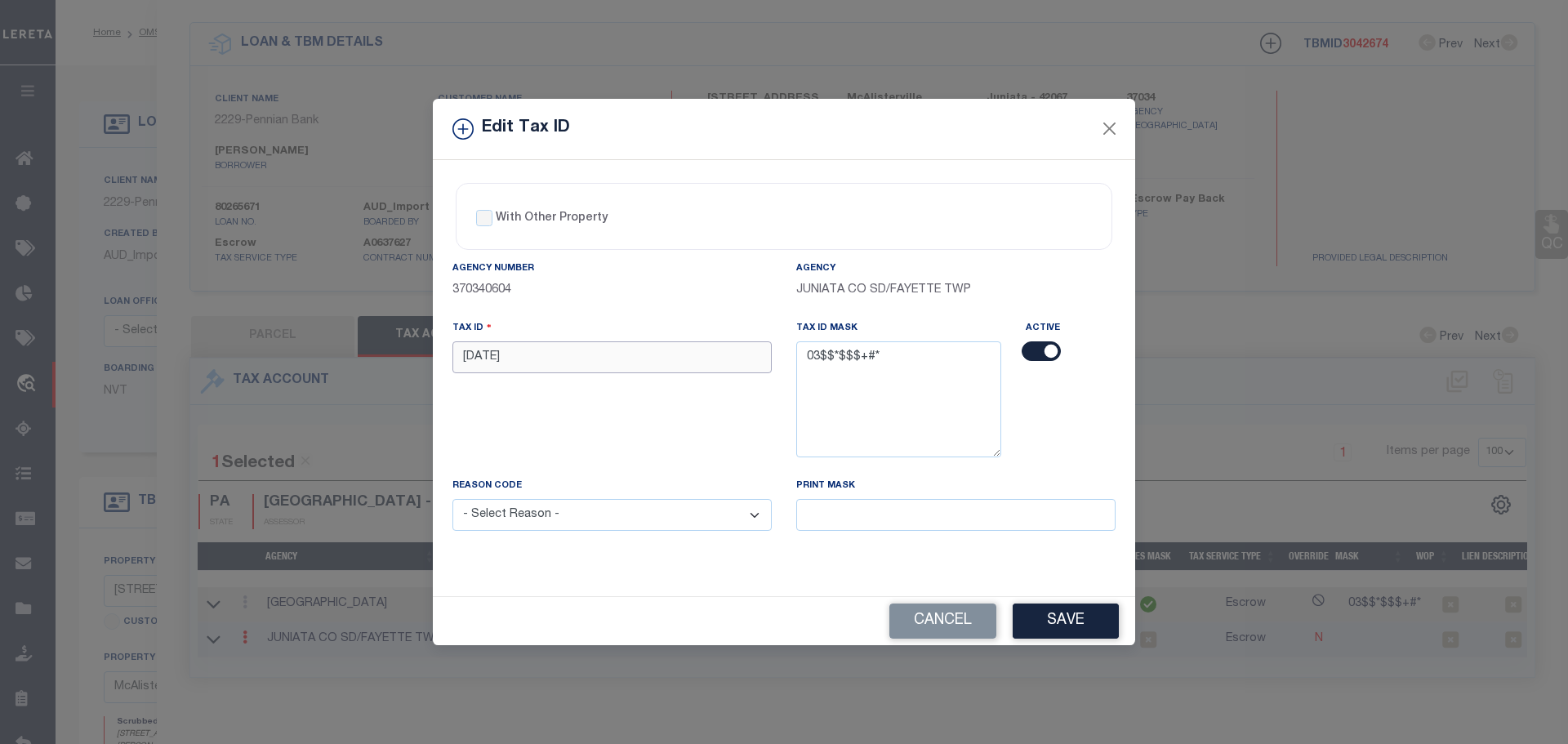
click at [658, 358] on input "3-17-71" at bounding box center [612, 357] width 320 height 32
paste input "0317 0"
type input "0317 071"
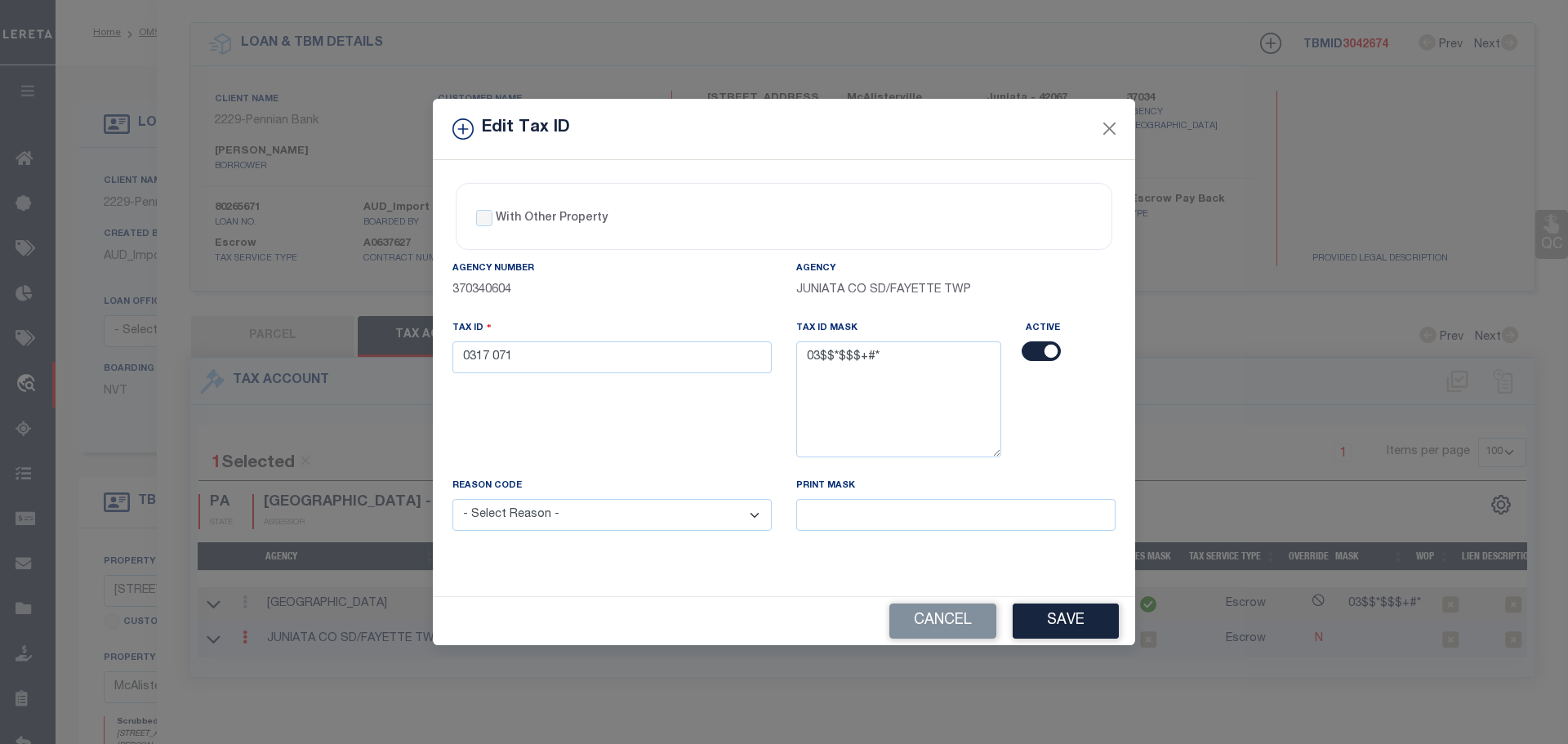
click at [635, 523] on select "- Select Reason - 099 - Other (Provide additional detail) ACT - Agency Changed …" at bounding box center [612, 515] width 320 height 32
select select "ACT"
click at [452, 500] on select "- Select Reason - 099 - Other (Provide additional detail) ACT - Agency Changed …" at bounding box center [612, 515] width 320 height 32
click at [1057, 630] on button "Save" at bounding box center [1066, 621] width 106 height 35
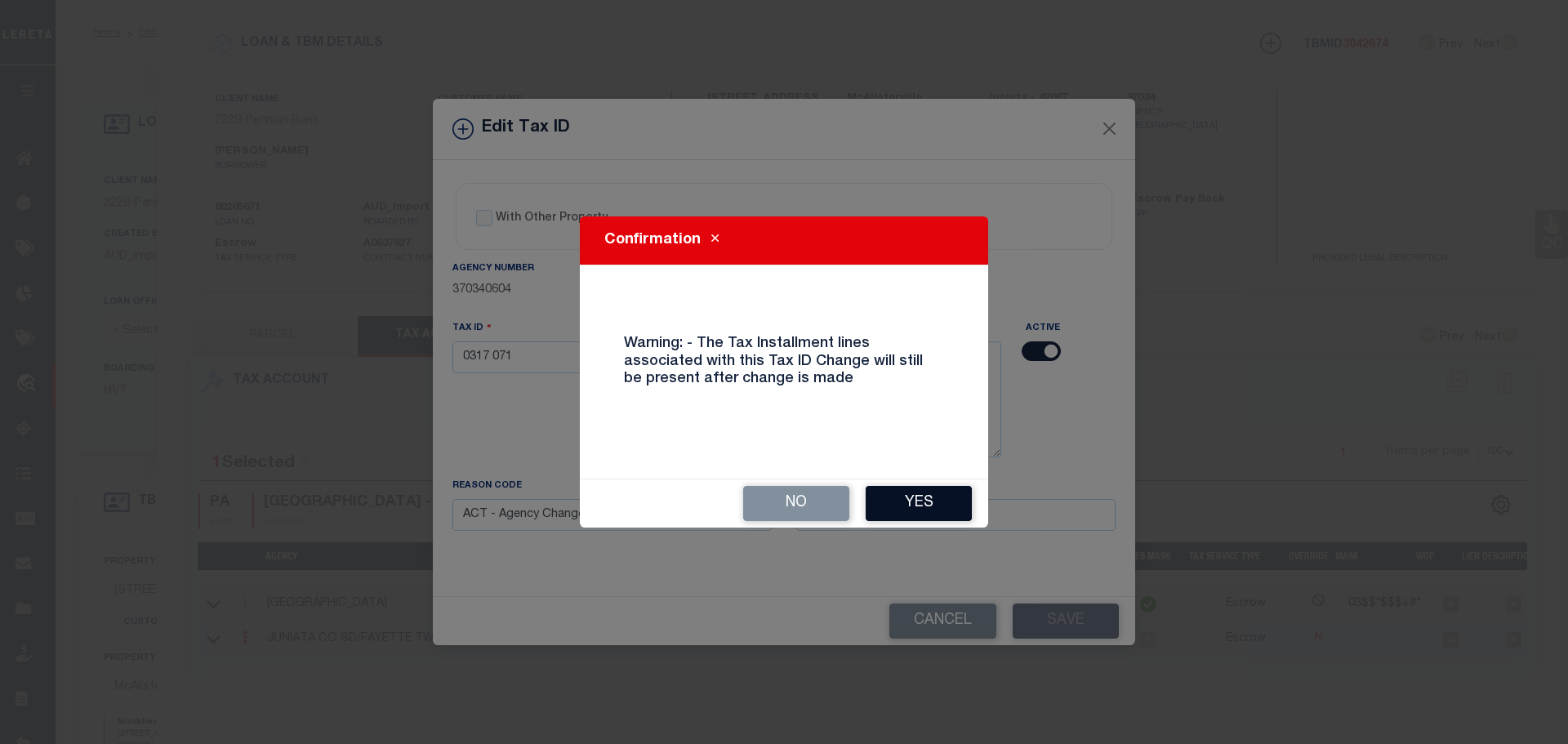
click at [931, 509] on button "Yes" at bounding box center [919, 504] width 106 height 35
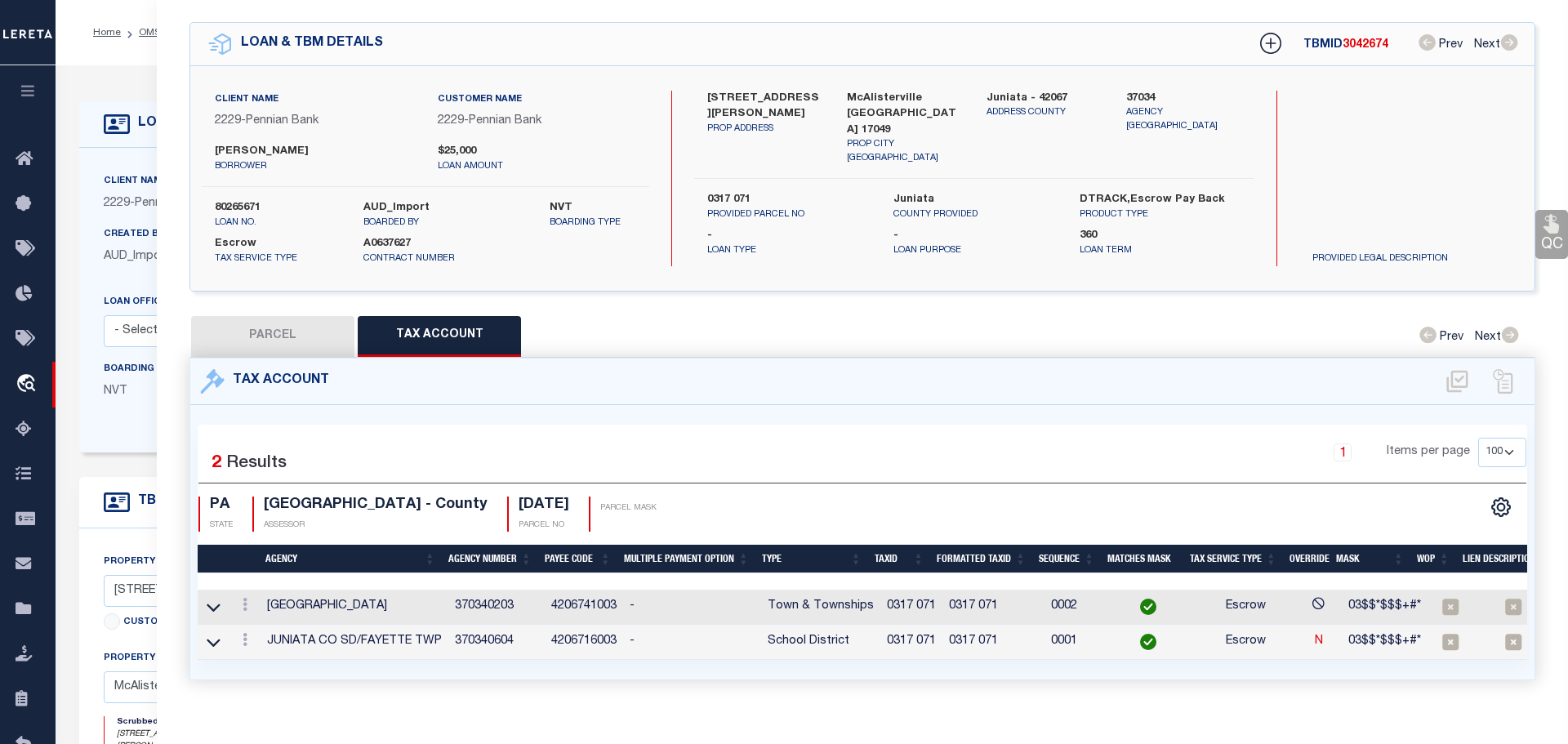
select select
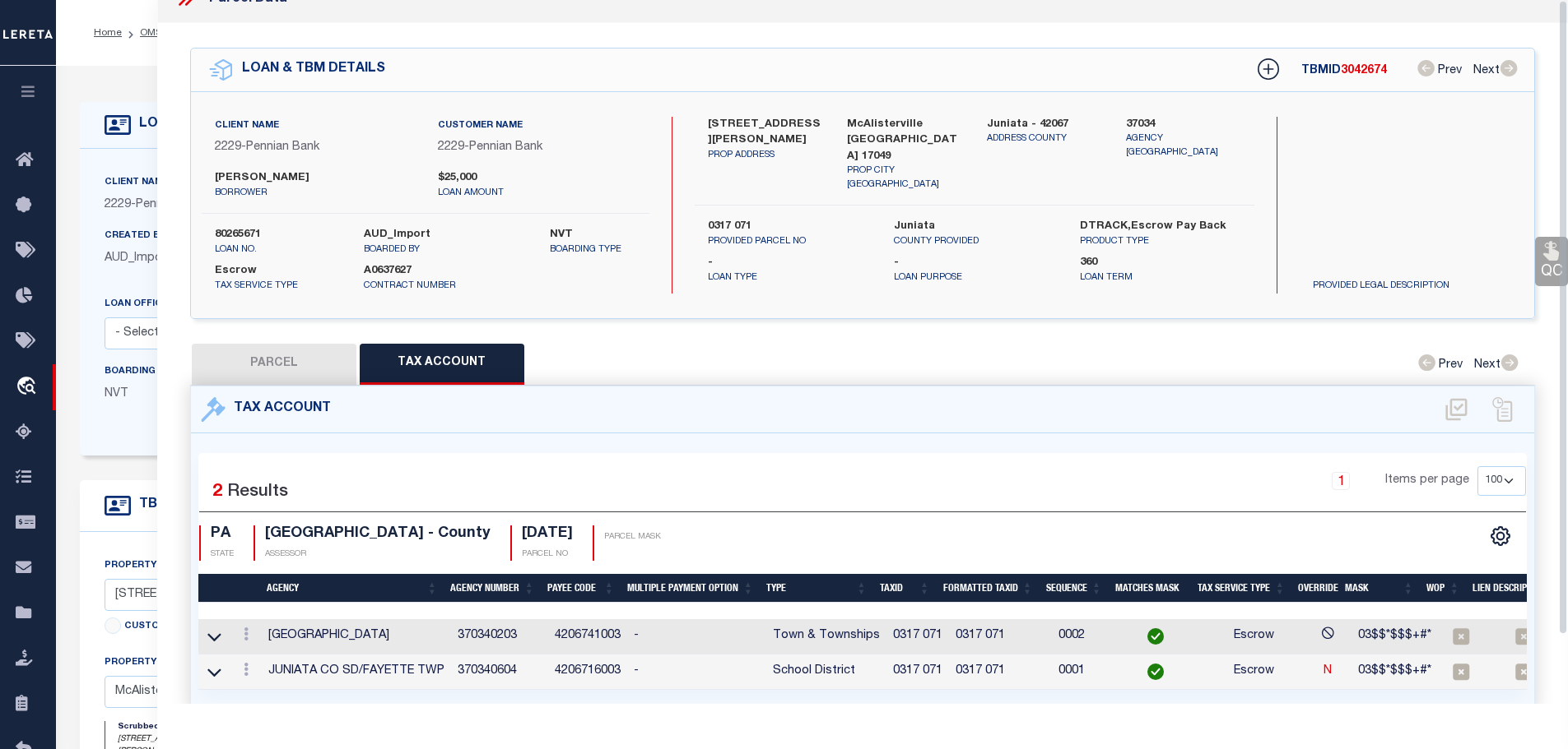
scroll to position [0, 0]
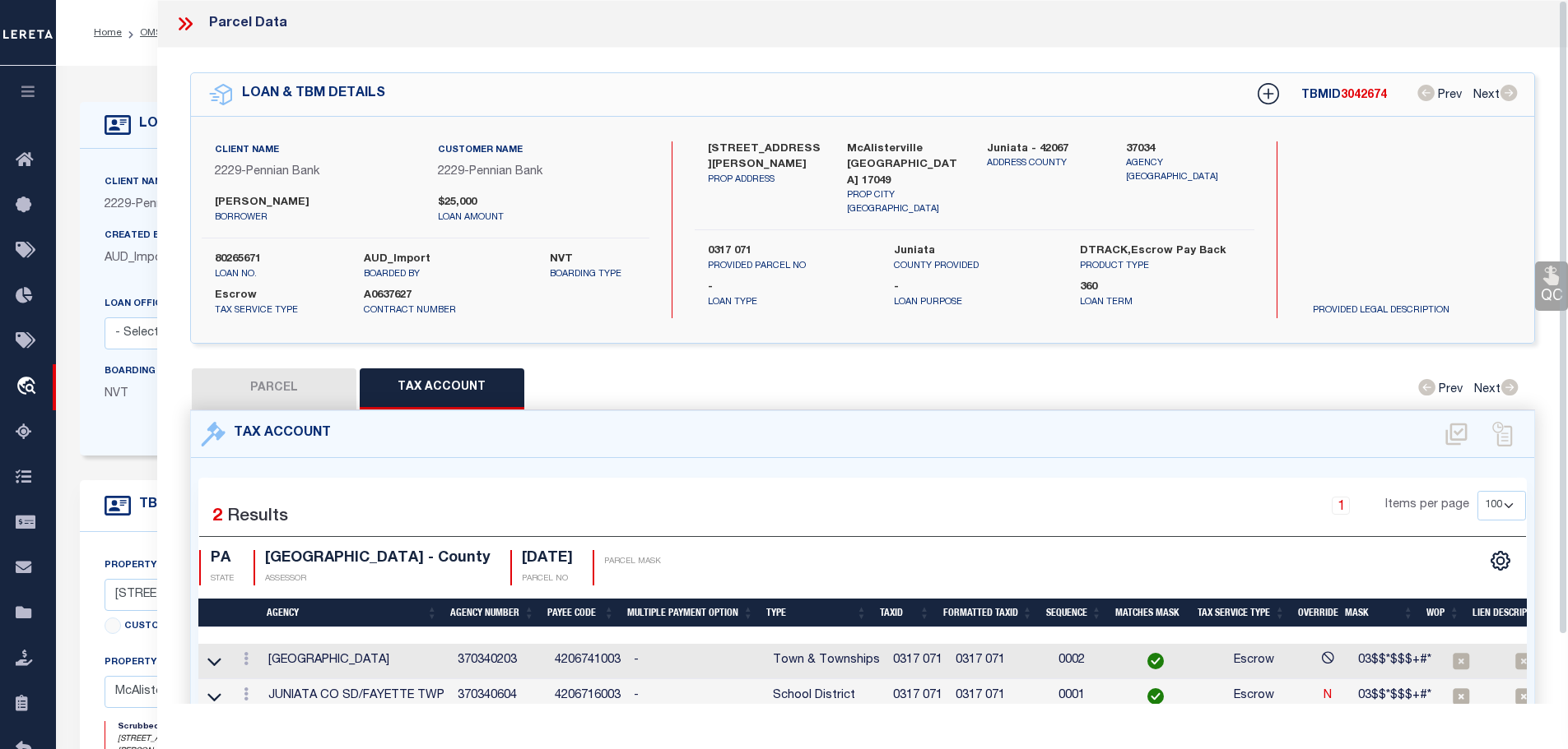
click at [181, 21] on icon at bounding box center [183, 24] width 7 height 13
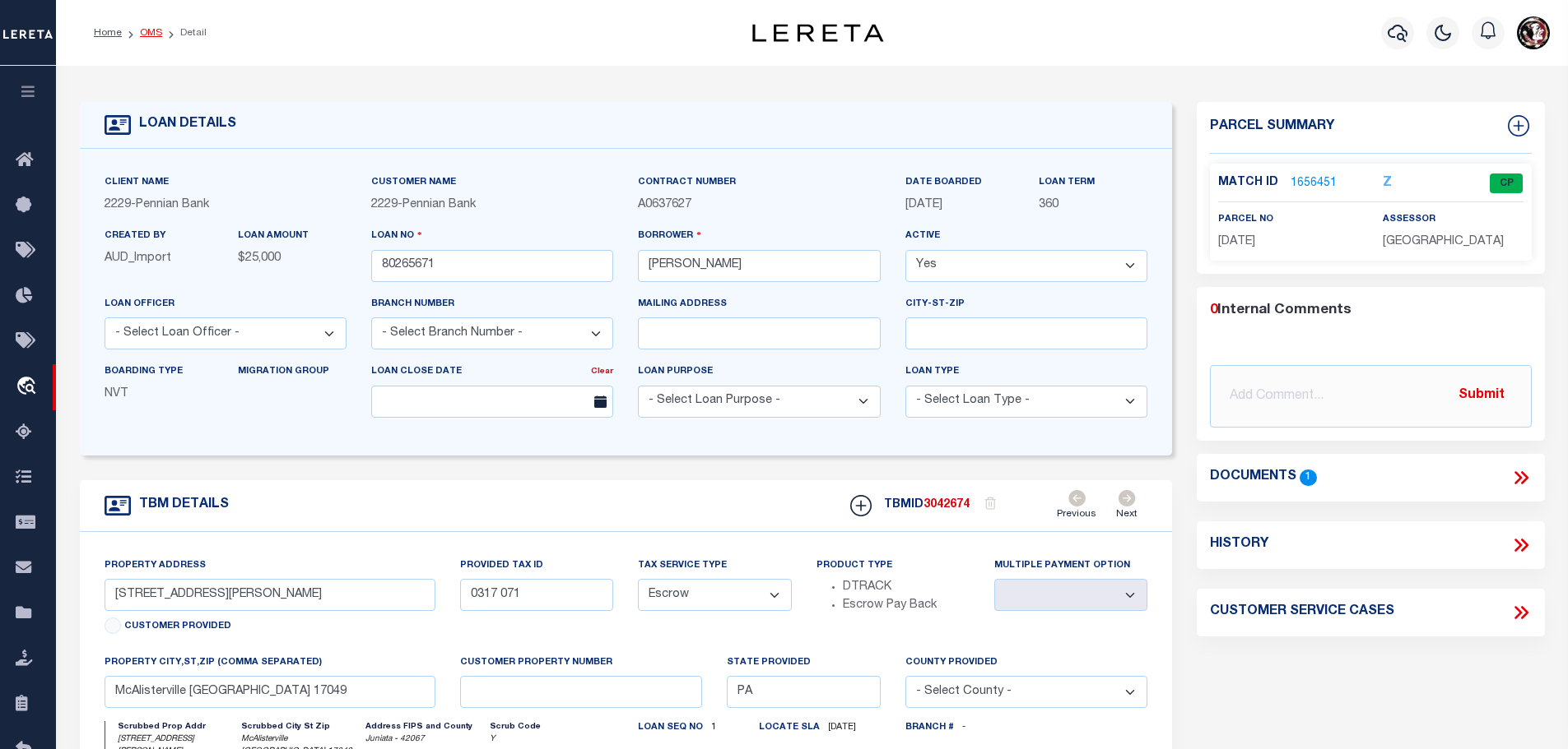
click at [133, 28] on li "OMS" at bounding box center [142, 33] width 41 height 15
click at [140, 28] on link "OMS" at bounding box center [151, 32] width 22 height 10
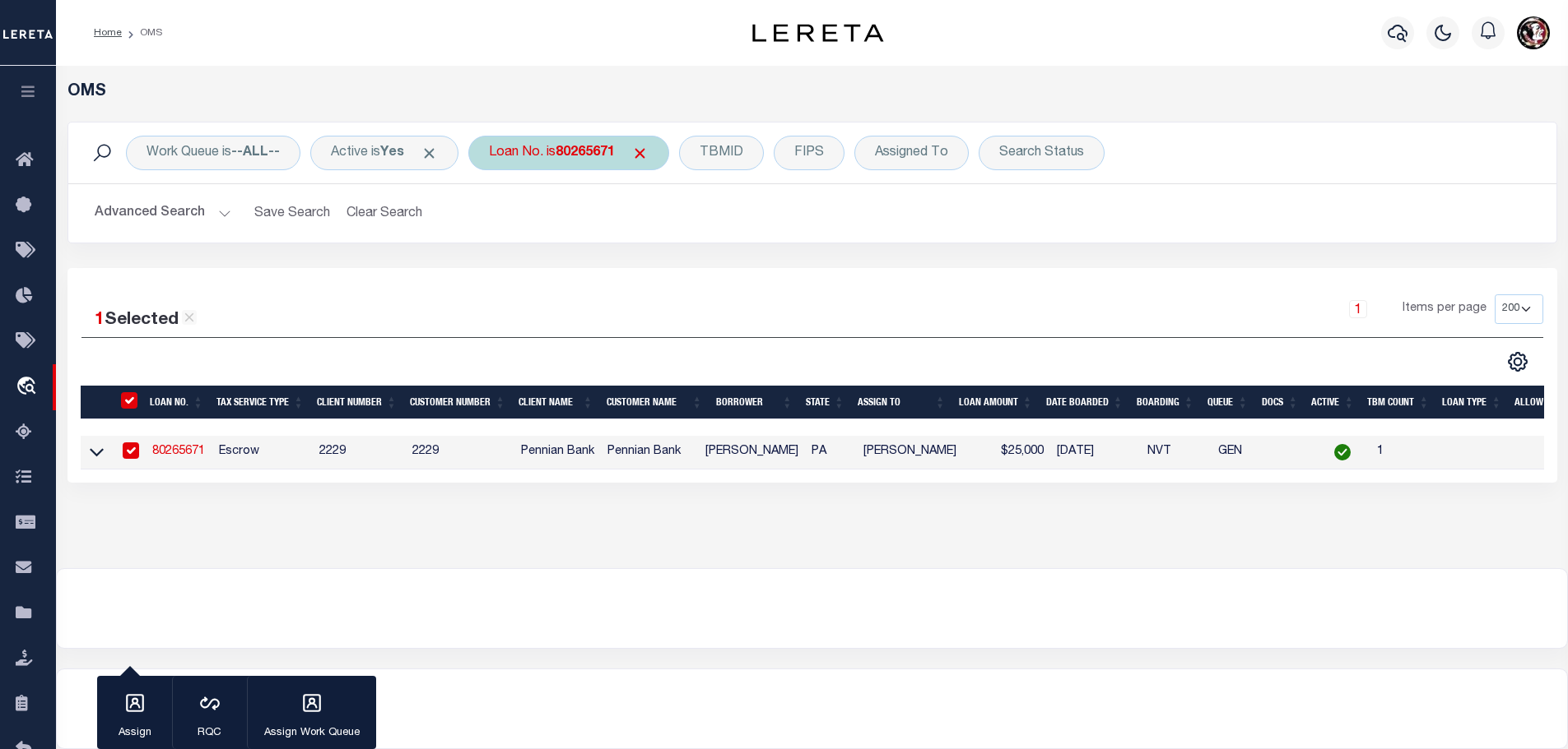
click at [567, 149] on b "80265671" at bounding box center [585, 153] width 59 height 13
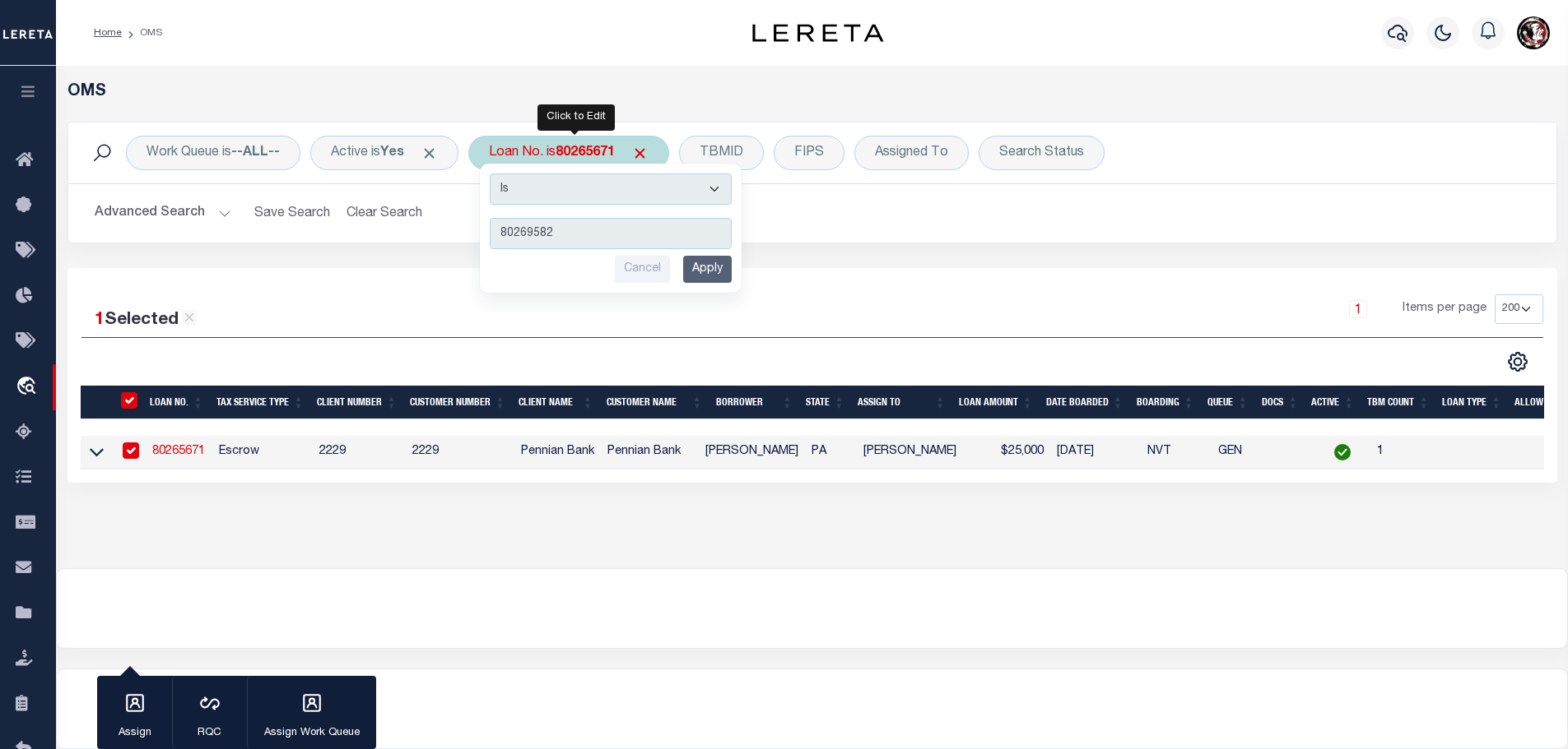
type input "80269582"
click at [719, 268] on input "Apply" at bounding box center [707, 268] width 49 height 27
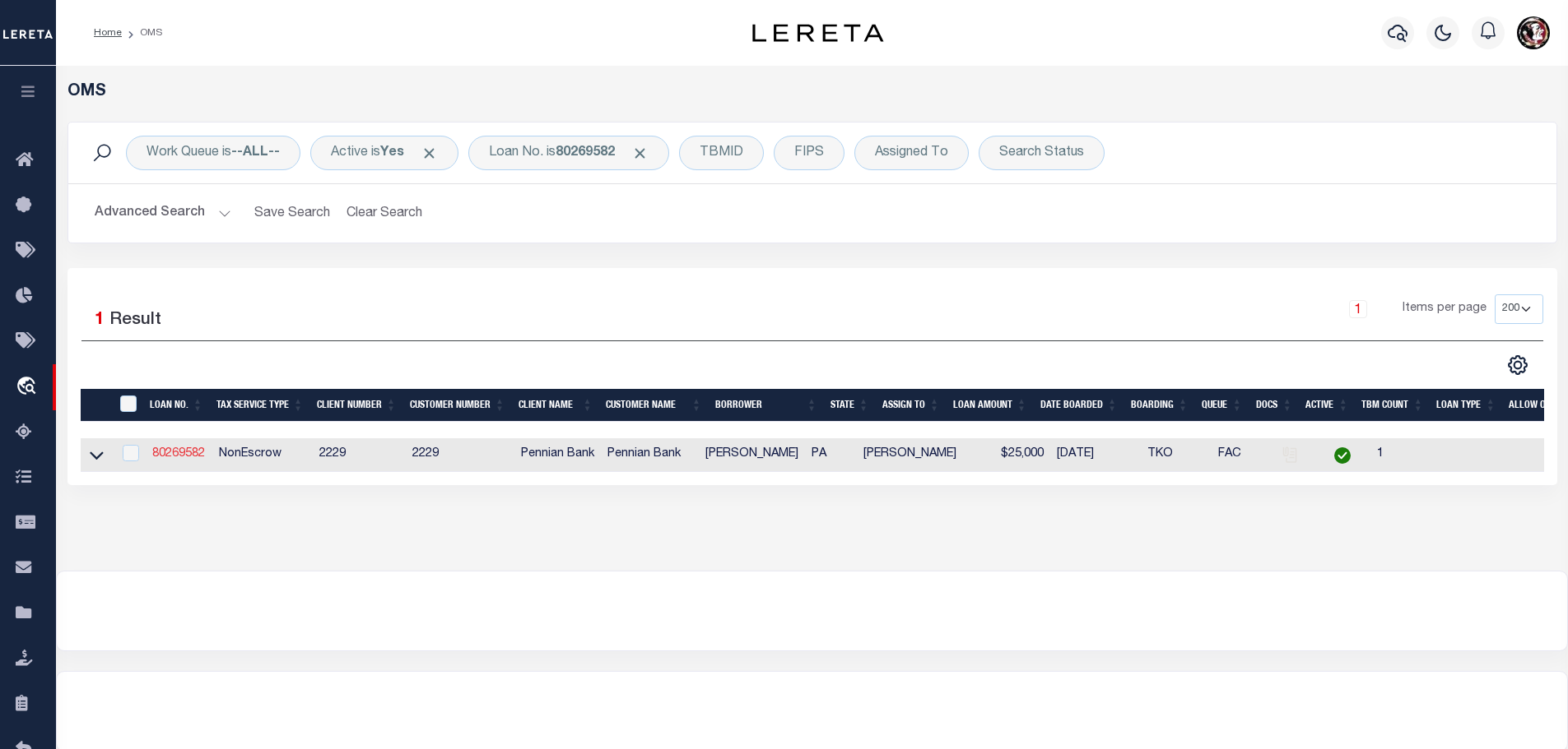
click at [170, 453] on link "80269582" at bounding box center [178, 454] width 53 height 11
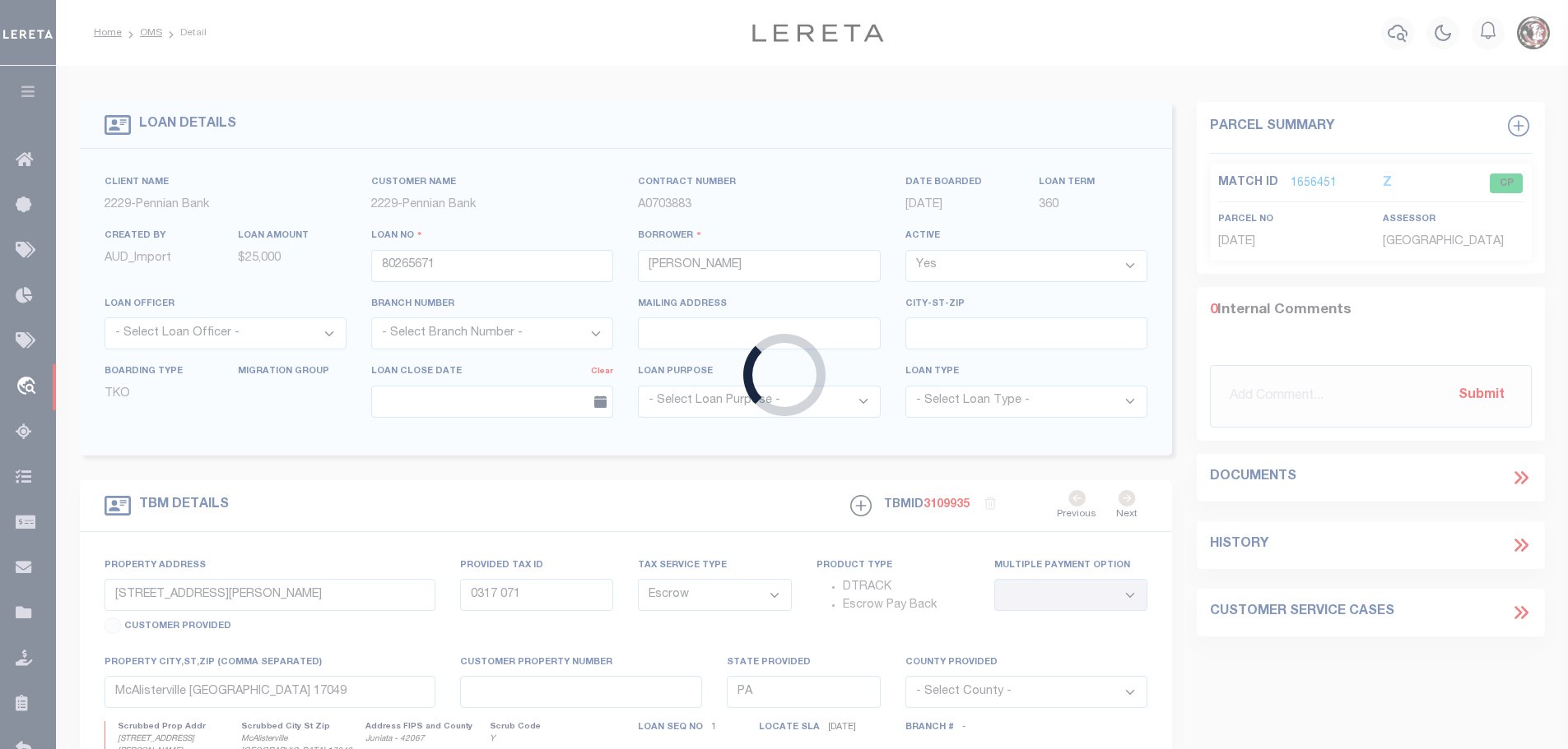
type input "80269582"
type input "Raymond A Swarey"
select select
select select "NonEscrow"
type input "4083 Mountain Rd"
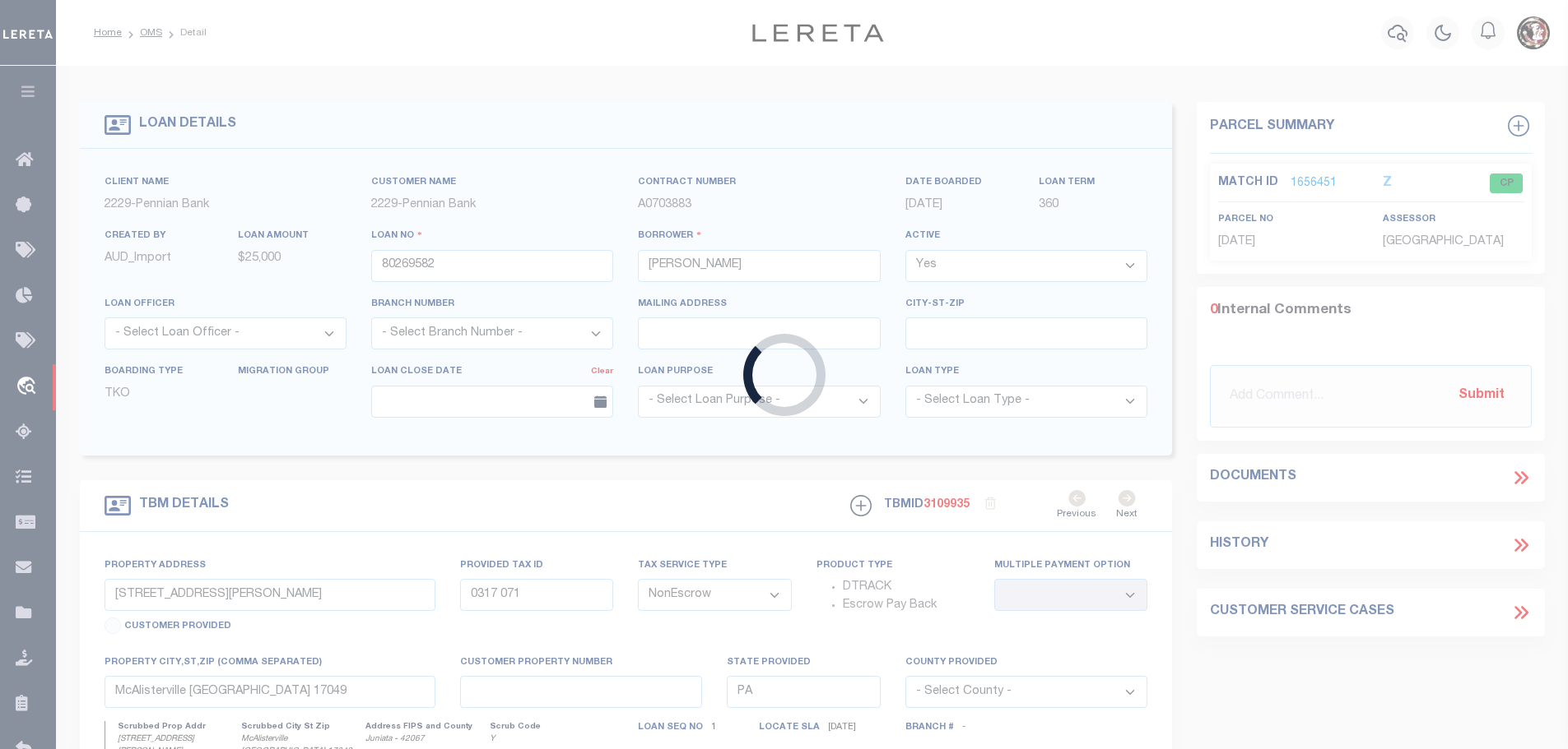
select select
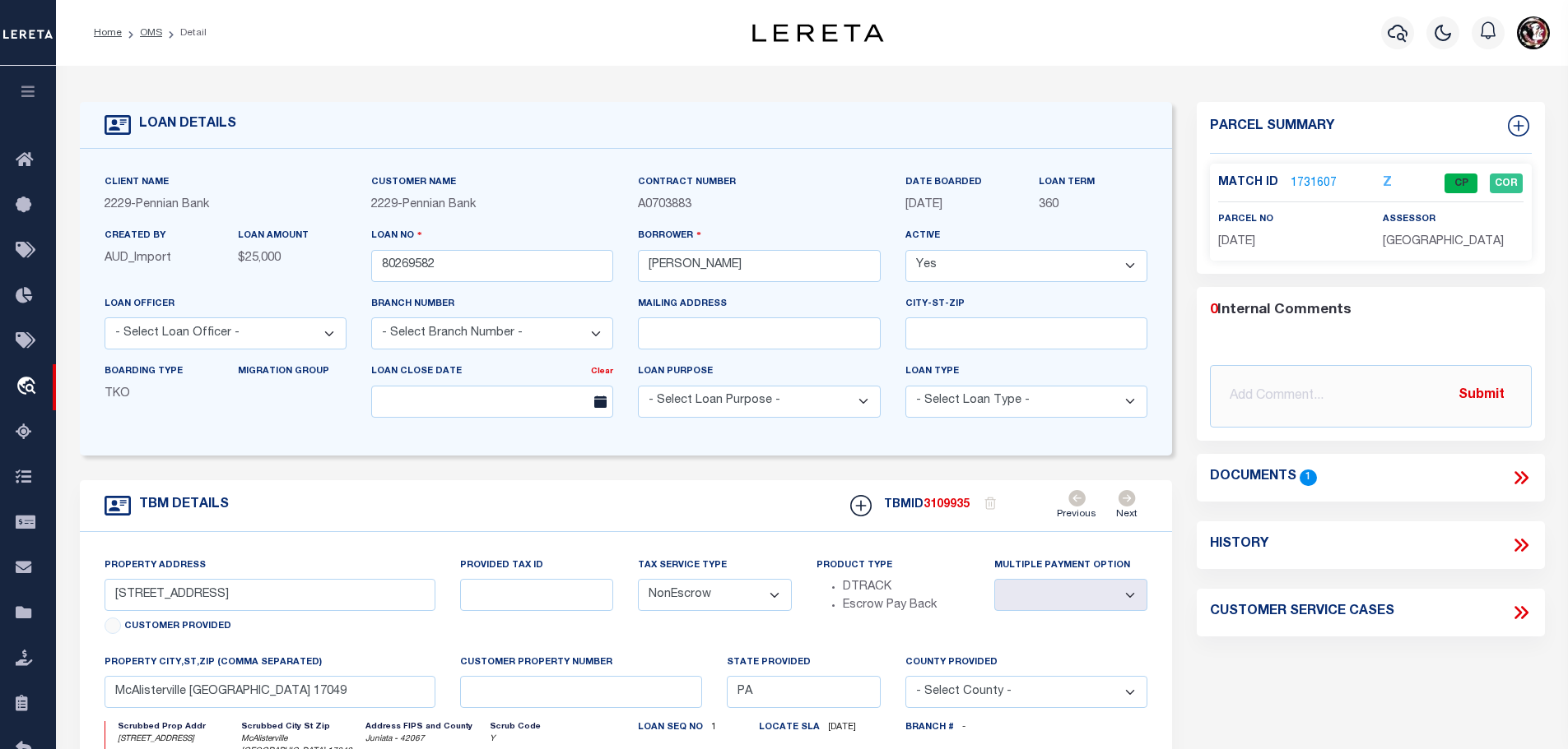
click at [1311, 180] on link "1731607" at bounding box center [1313, 184] width 46 height 18
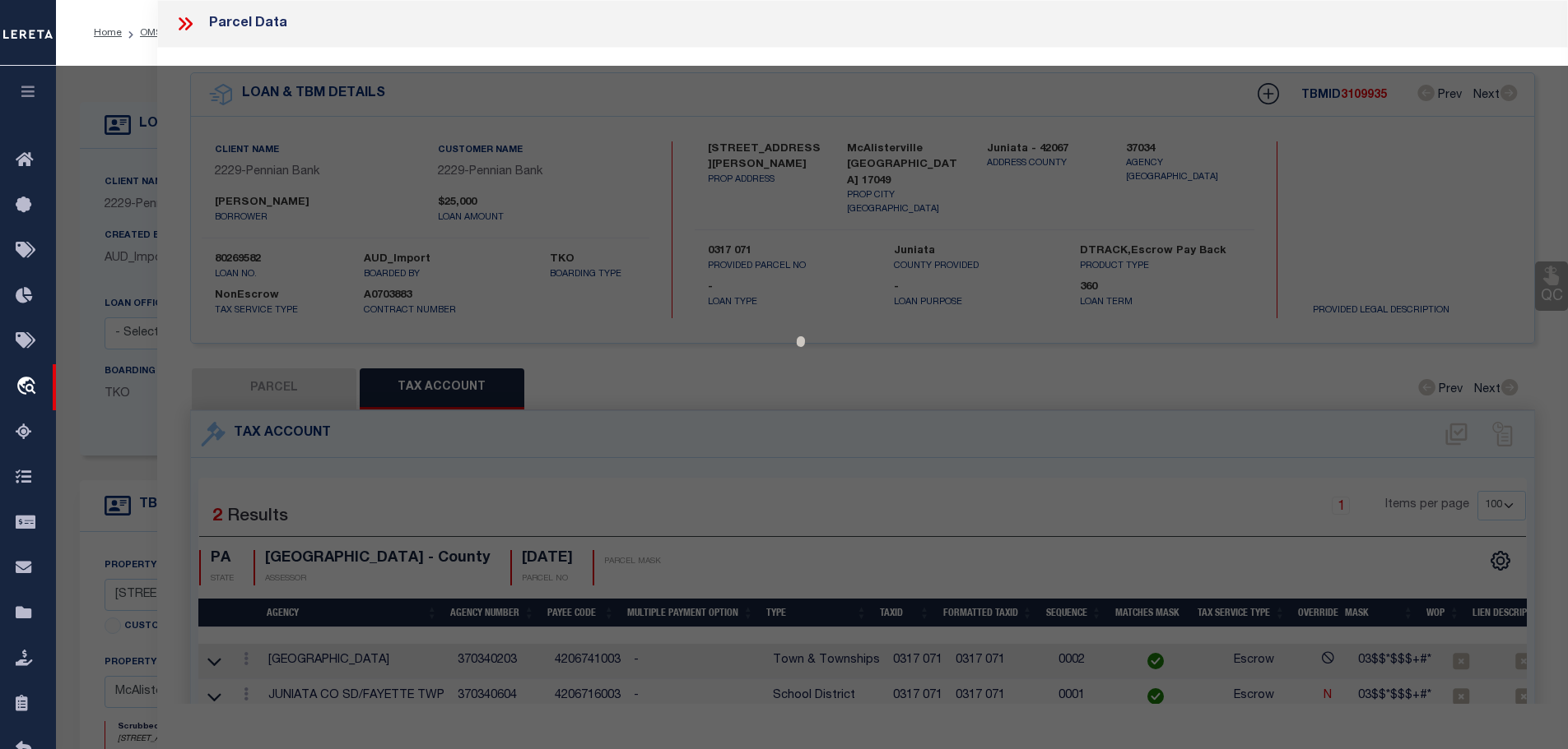
select select "AS"
checkbox input "false"
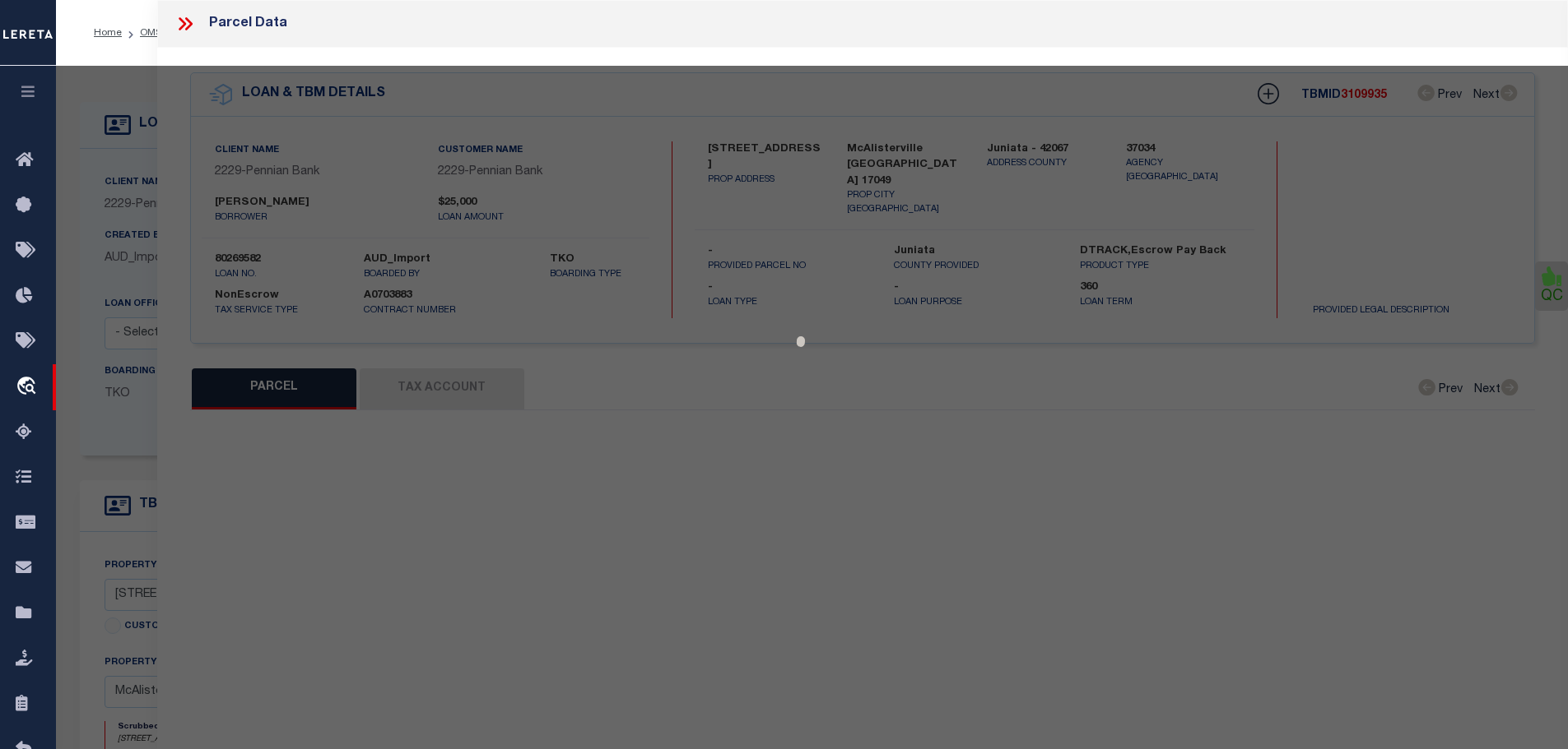
select select "CP"
type input "SWAREY RAYMOND ANDREW & AMANDA A"
select select
type input "4033 MOUNTAIN RD"
type input "MC ALISTERVILLE , PA 17049"
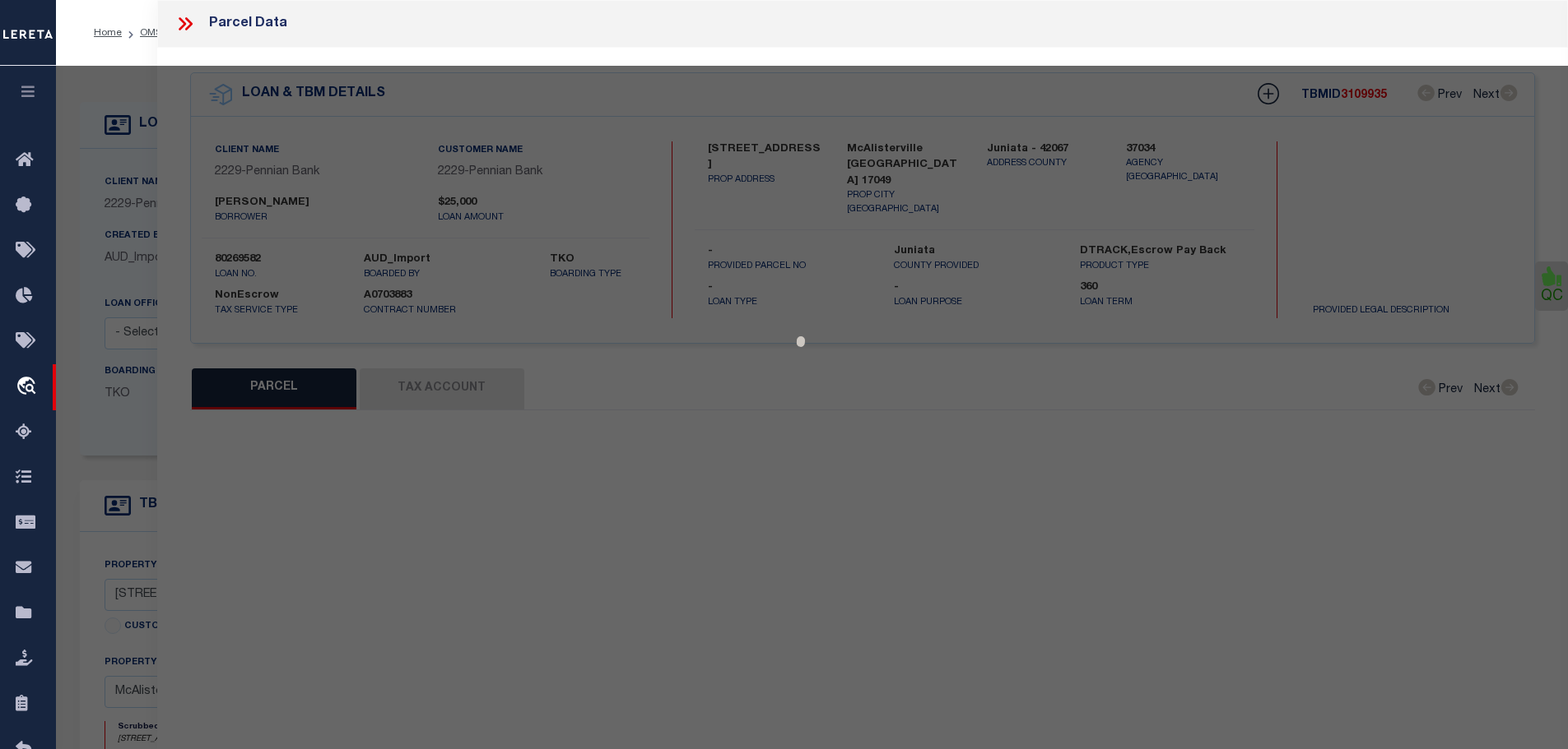
type textarea "Acreage: 1.92"
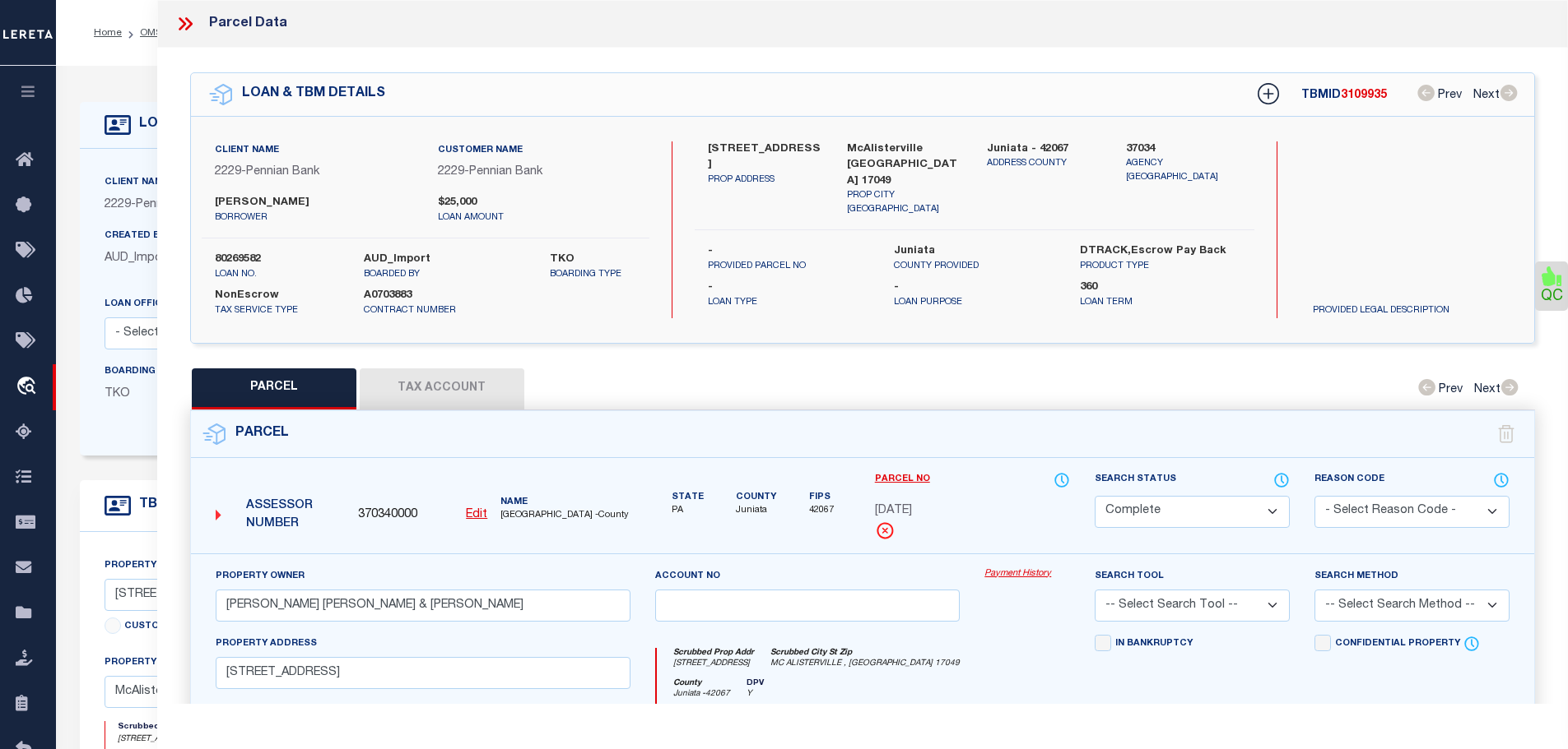
click at [443, 369] on button "Tax Account" at bounding box center [442, 389] width 164 height 42
select select "100"
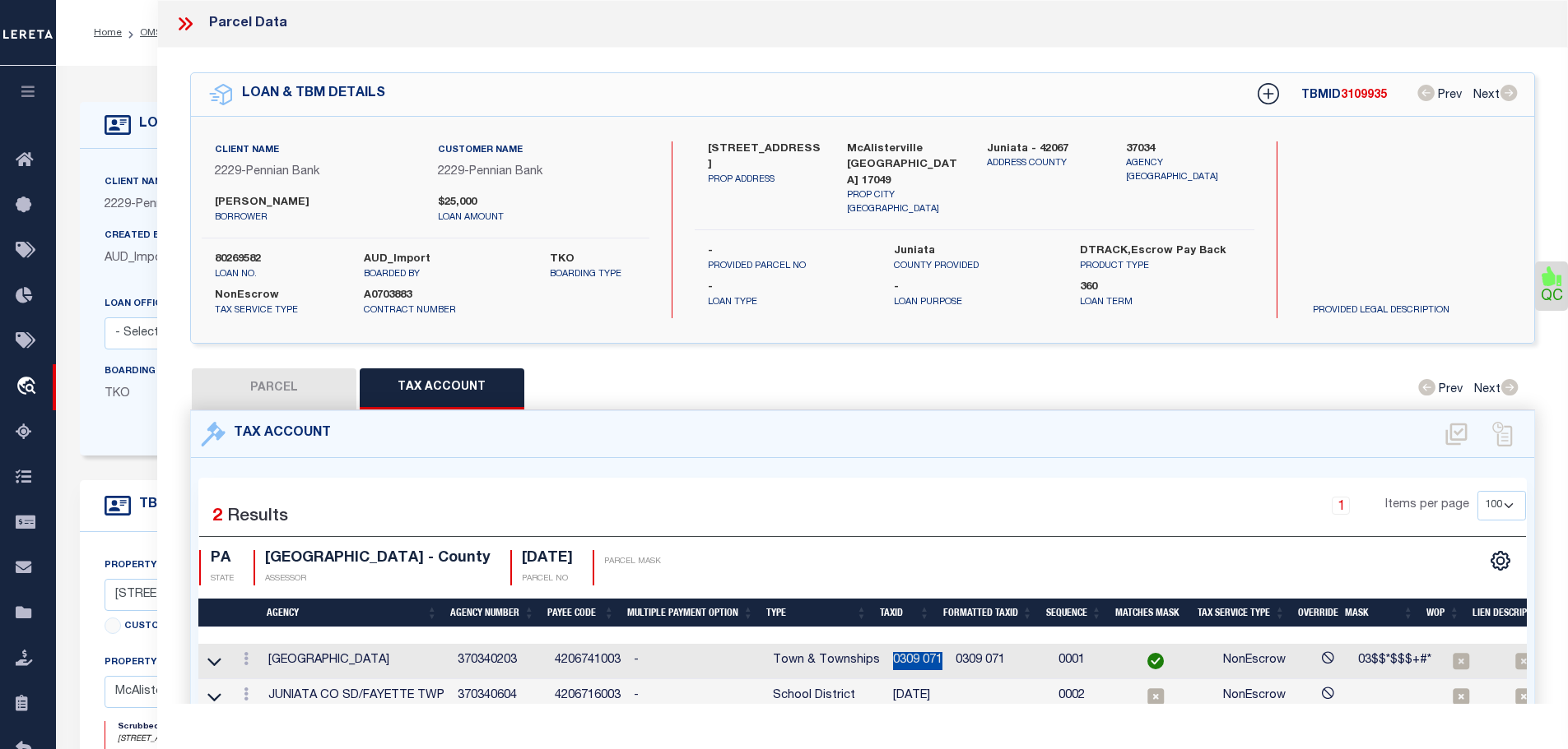
drag, startPoint x: 884, startPoint y: 653, endPoint x: 933, endPoint y: 660, distance: 49.5
click at [933, 660] on td "0309 071" at bounding box center [917, 661] width 63 height 35
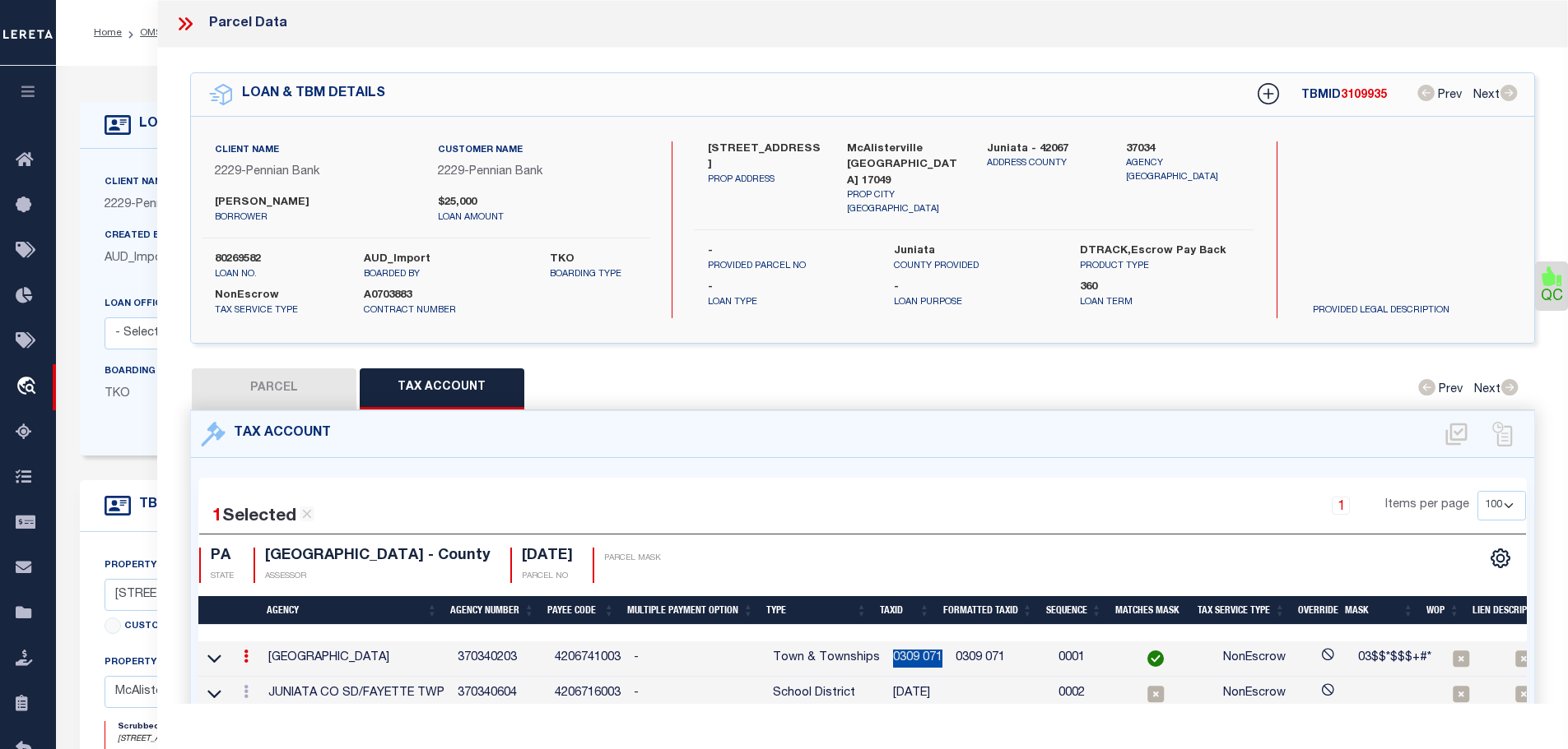
copy td "0309 071"
click at [246, 689] on icon at bounding box center [245, 692] width 5 height 13
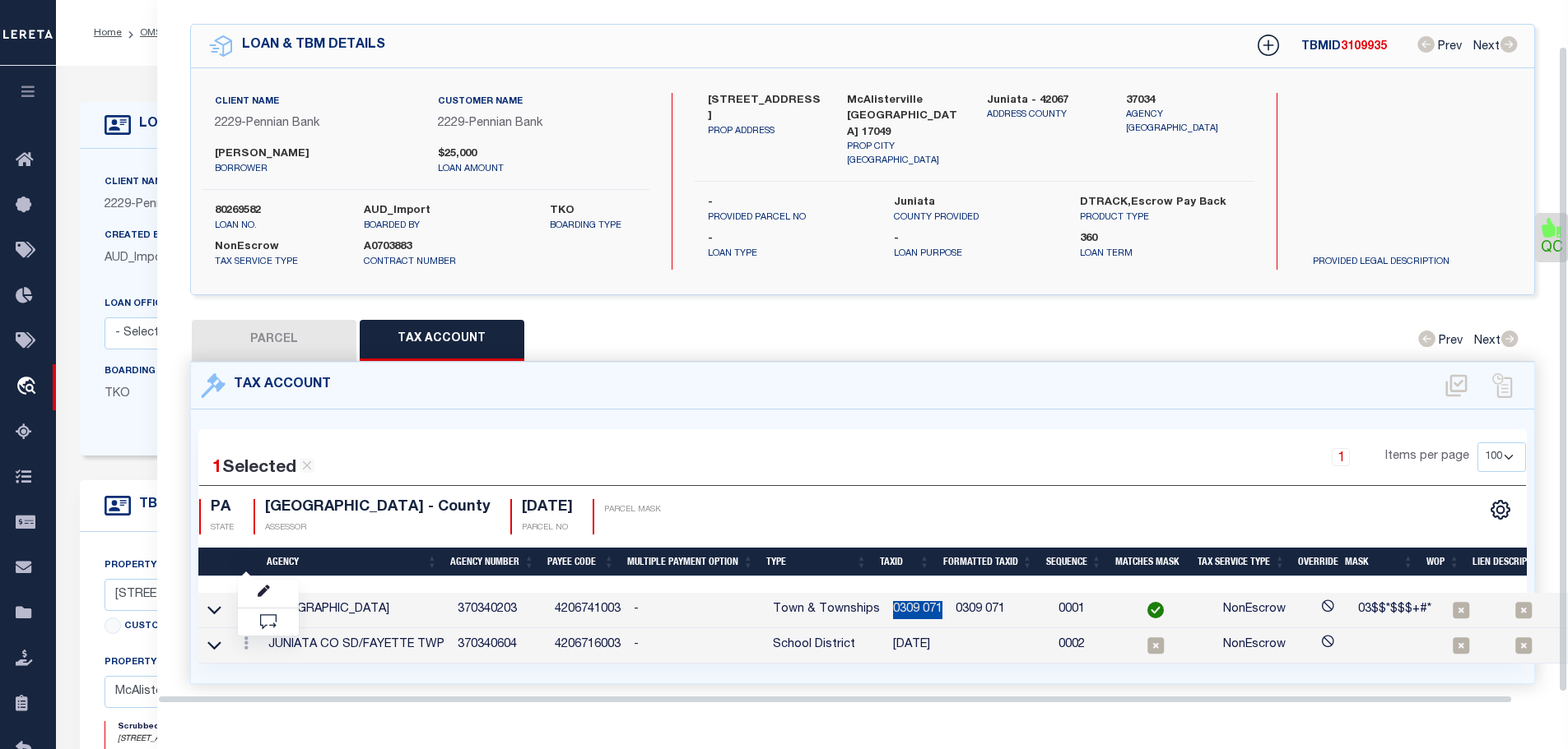
scroll to position [50, 0]
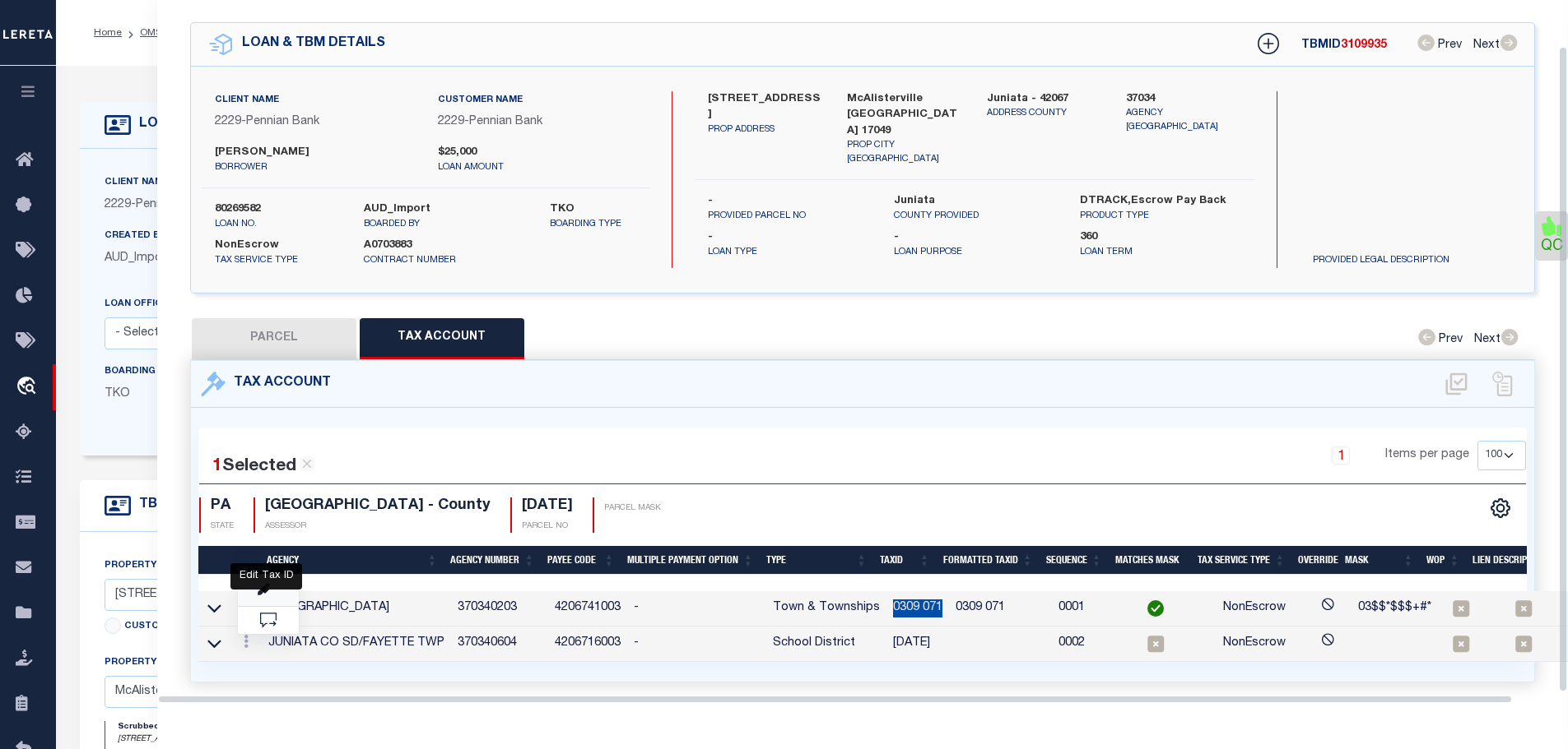
click at [263, 587] on icon "" at bounding box center [263, 589] width 12 height 12
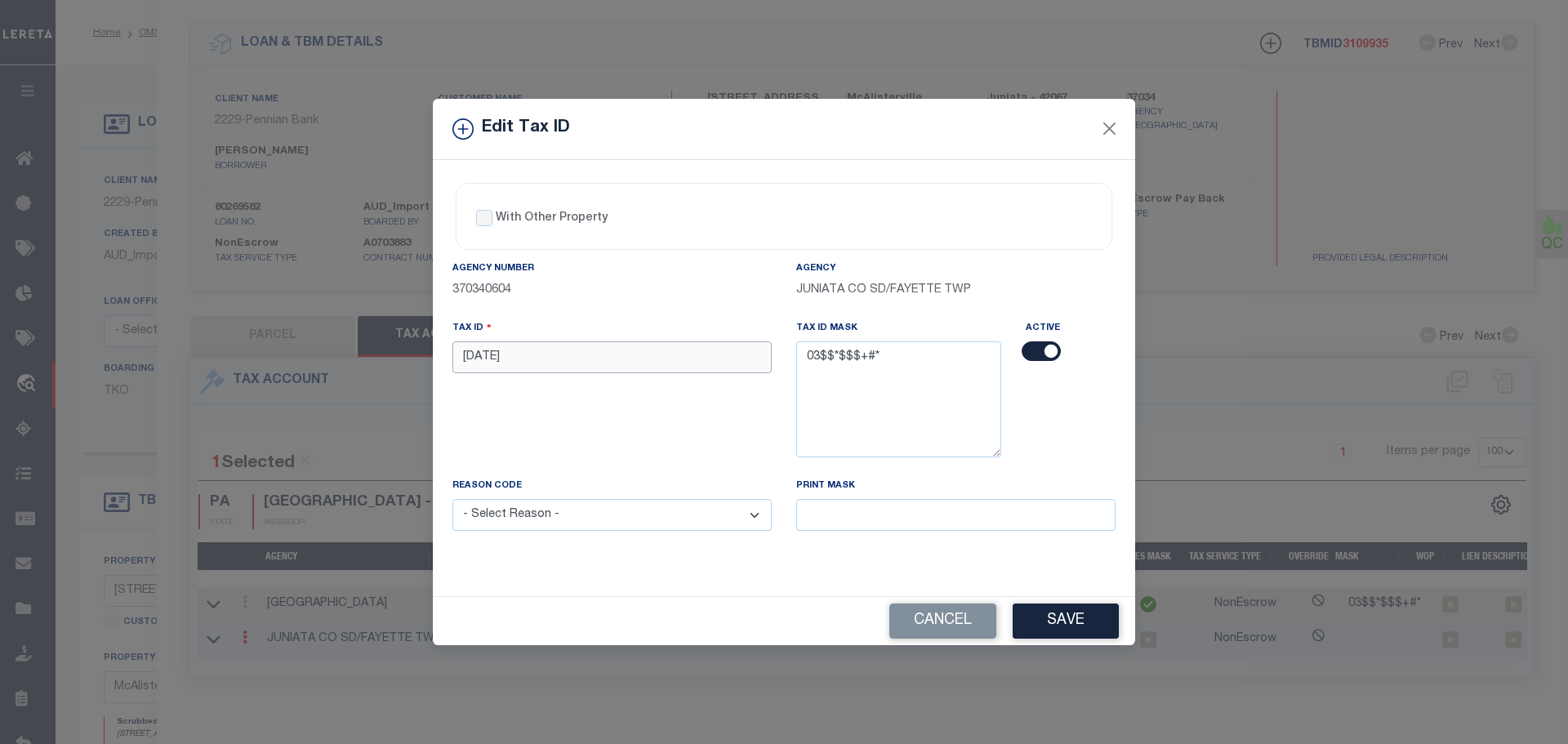
click at [514, 358] on input "3-9-71" at bounding box center [612, 357] width 320 height 32
paste input "0309 0"
type input "0309 071"
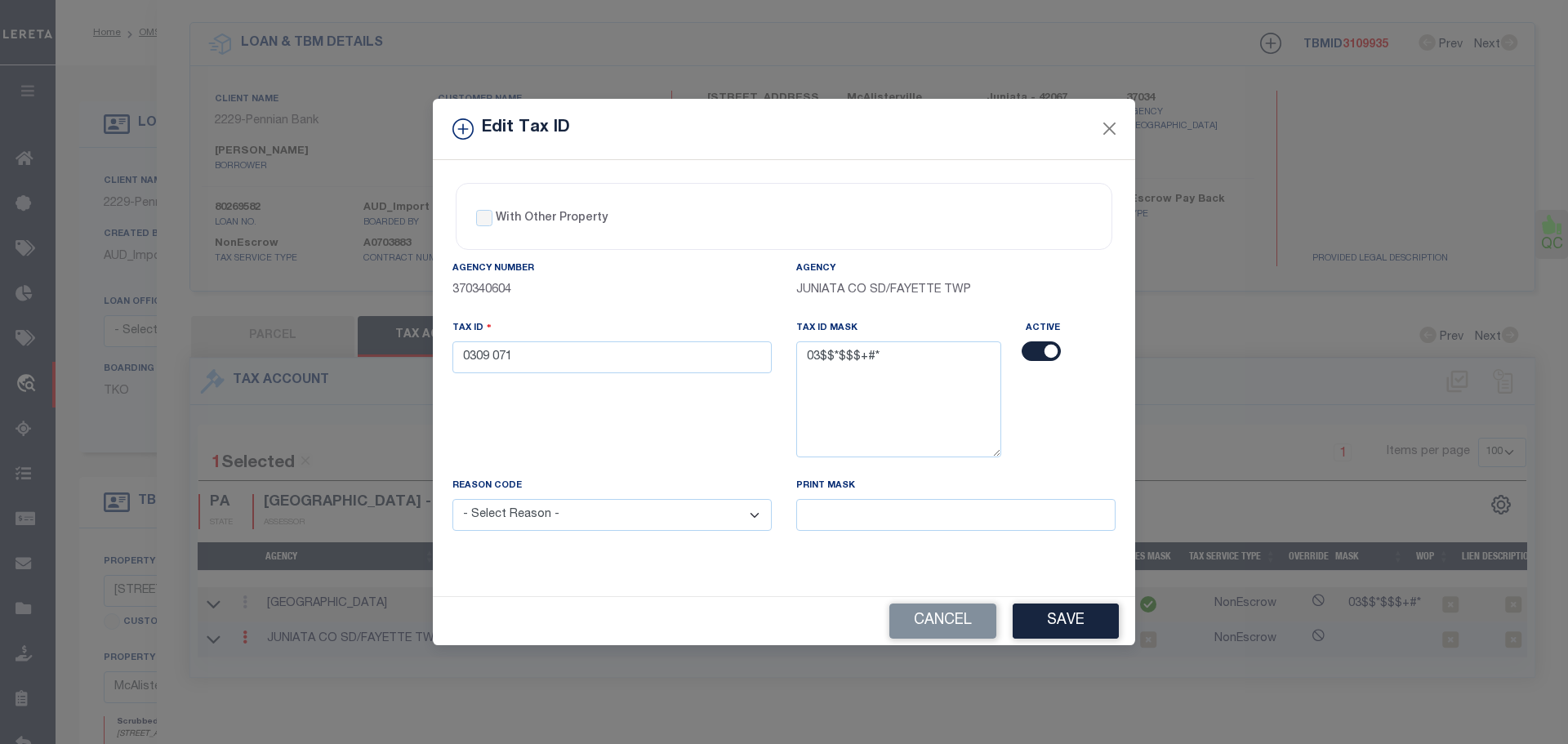
click at [571, 522] on select "- Select Reason - 099 - Other (Provide additional detail) ACT - Agency Changed …" at bounding box center [612, 515] width 320 height 32
select select "ACT"
click at [452, 500] on select "- Select Reason - 099 - Other (Provide additional detail) ACT - Agency Changed …" at bounding box center [612, 515] width 320 height 32
click at [1076, 620] on button "Save" at bounding box center [1066, 621] width 106 height 35
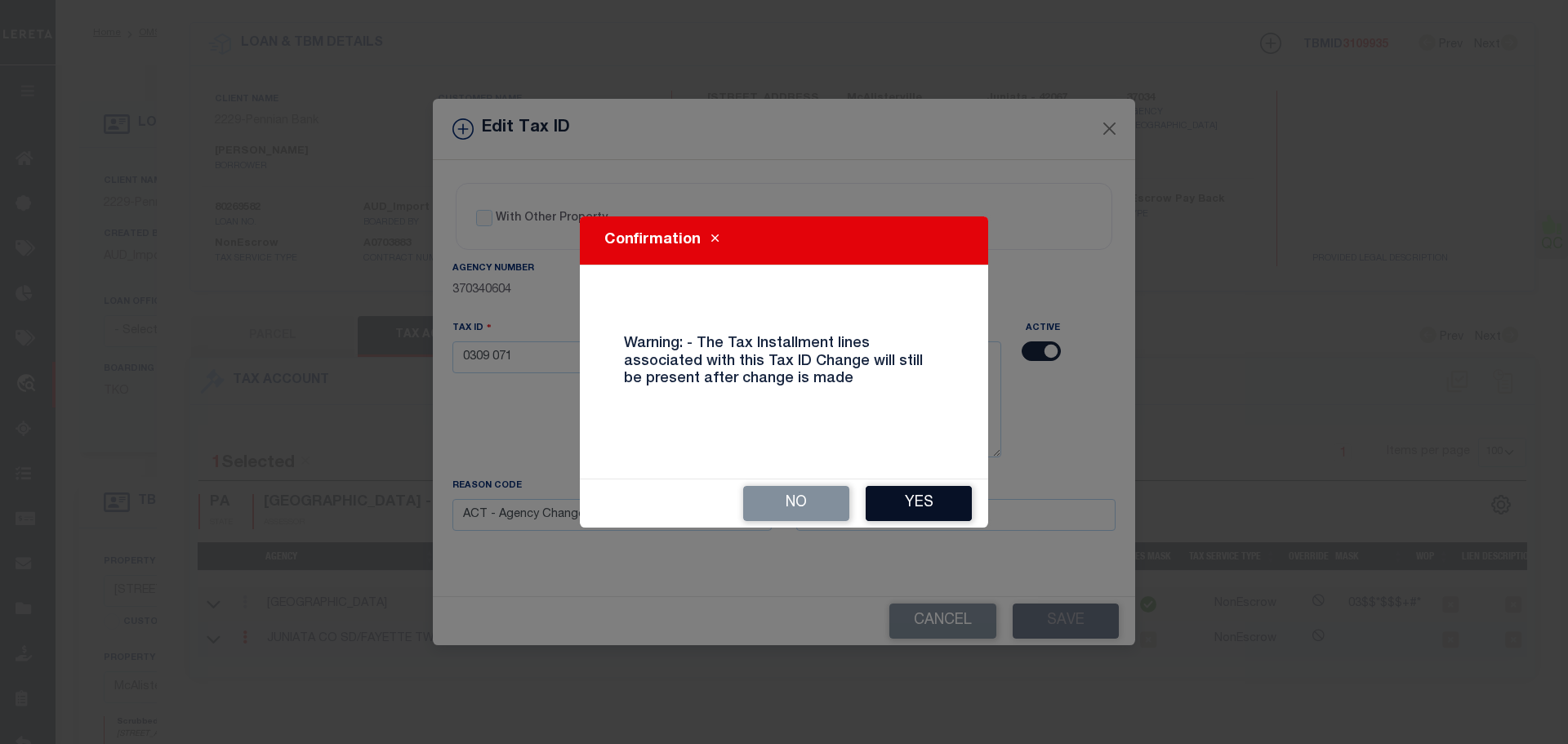
click at [909, 516] on button "Yes" at bounding box center [919, 504] width 106 height 35
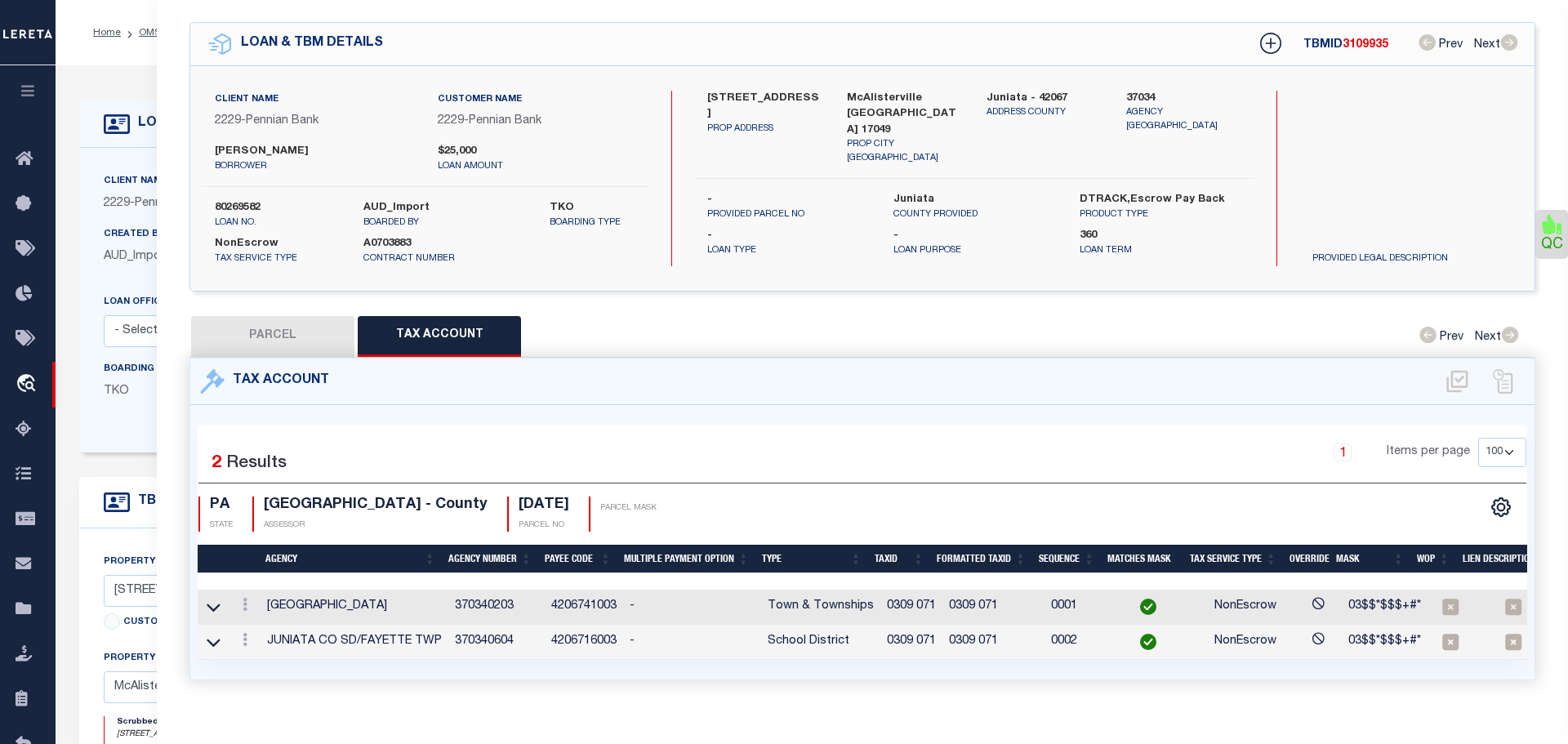
select select
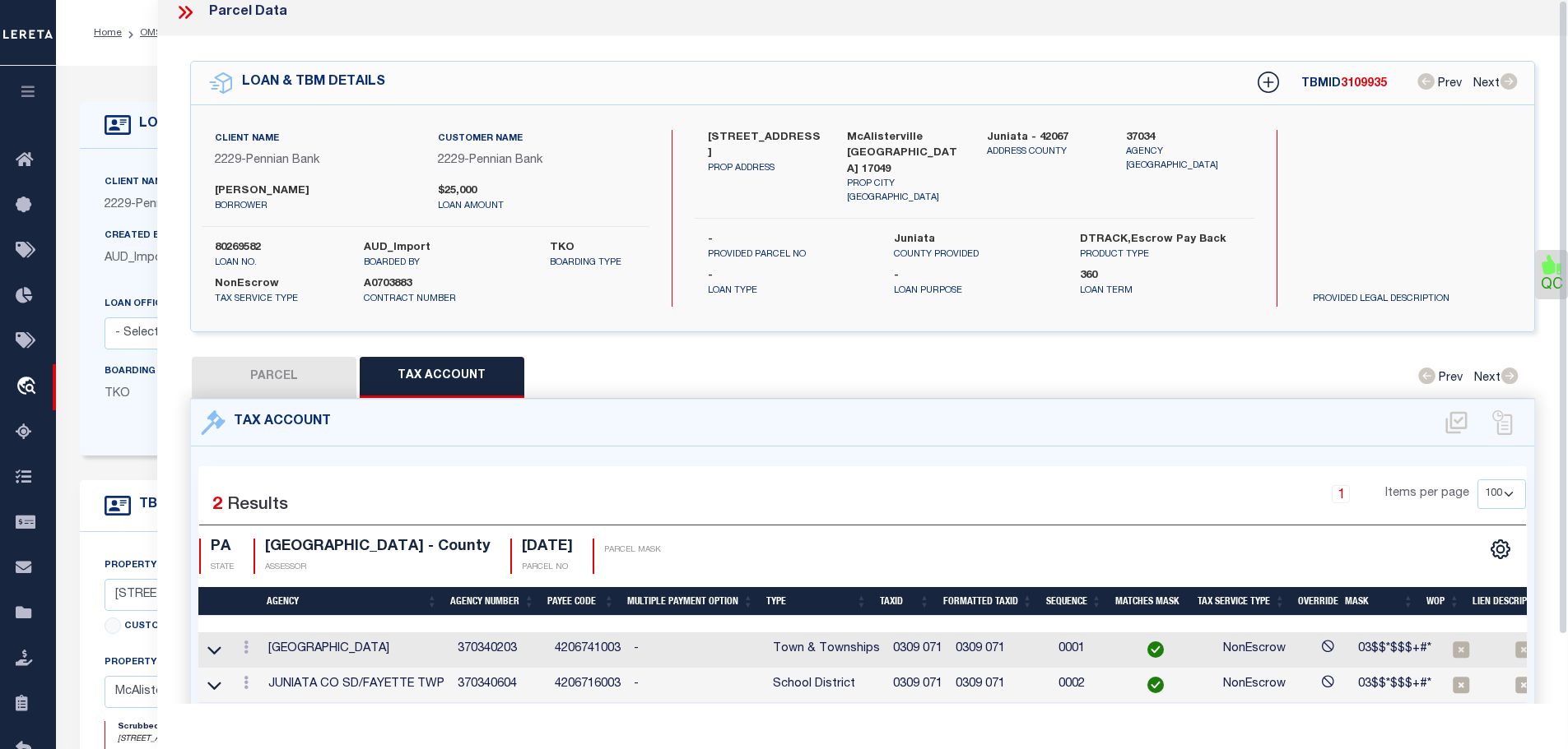
scroll to position [0, 0]
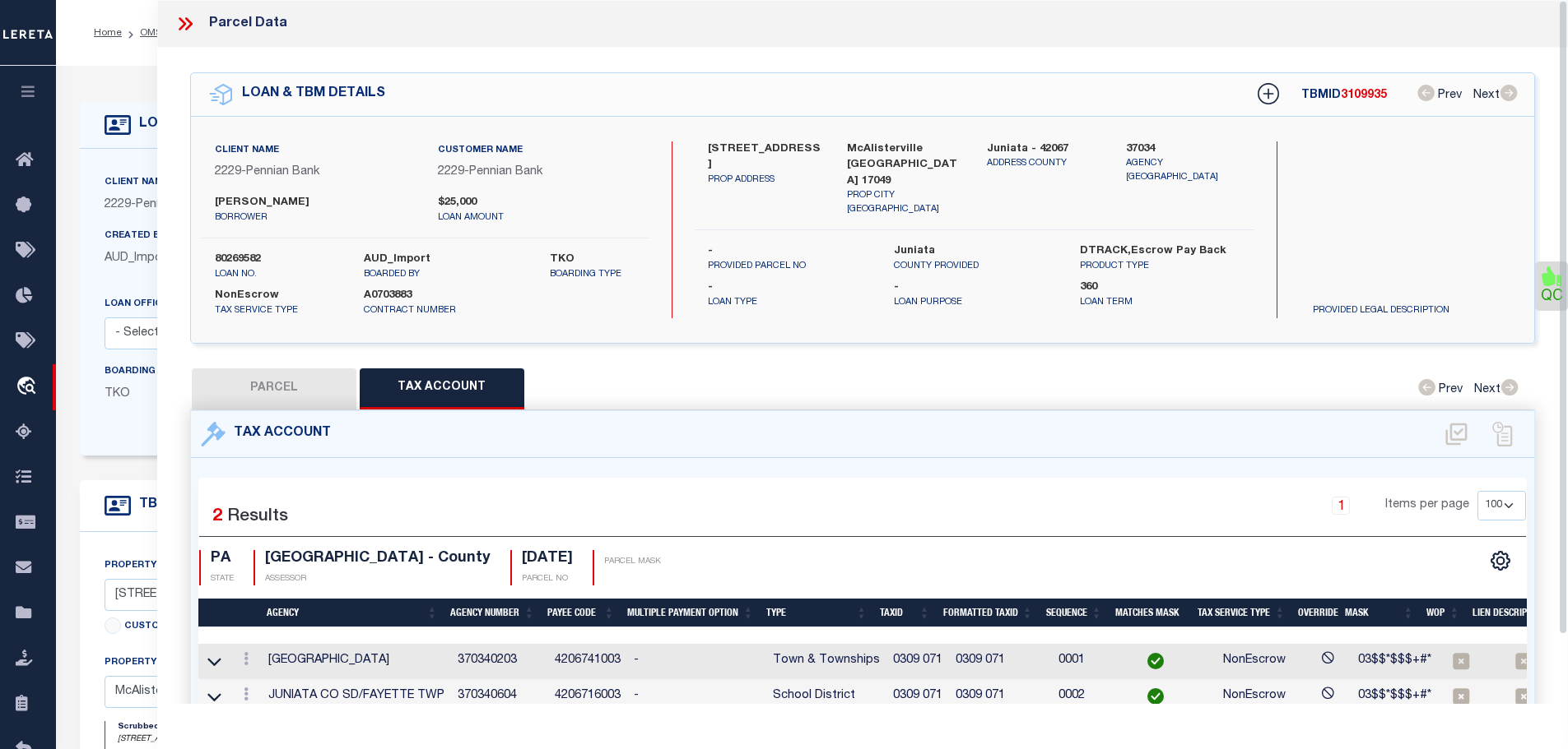
click at [179, 17] on icon at bounding box center [185, 23] width 21 height 21
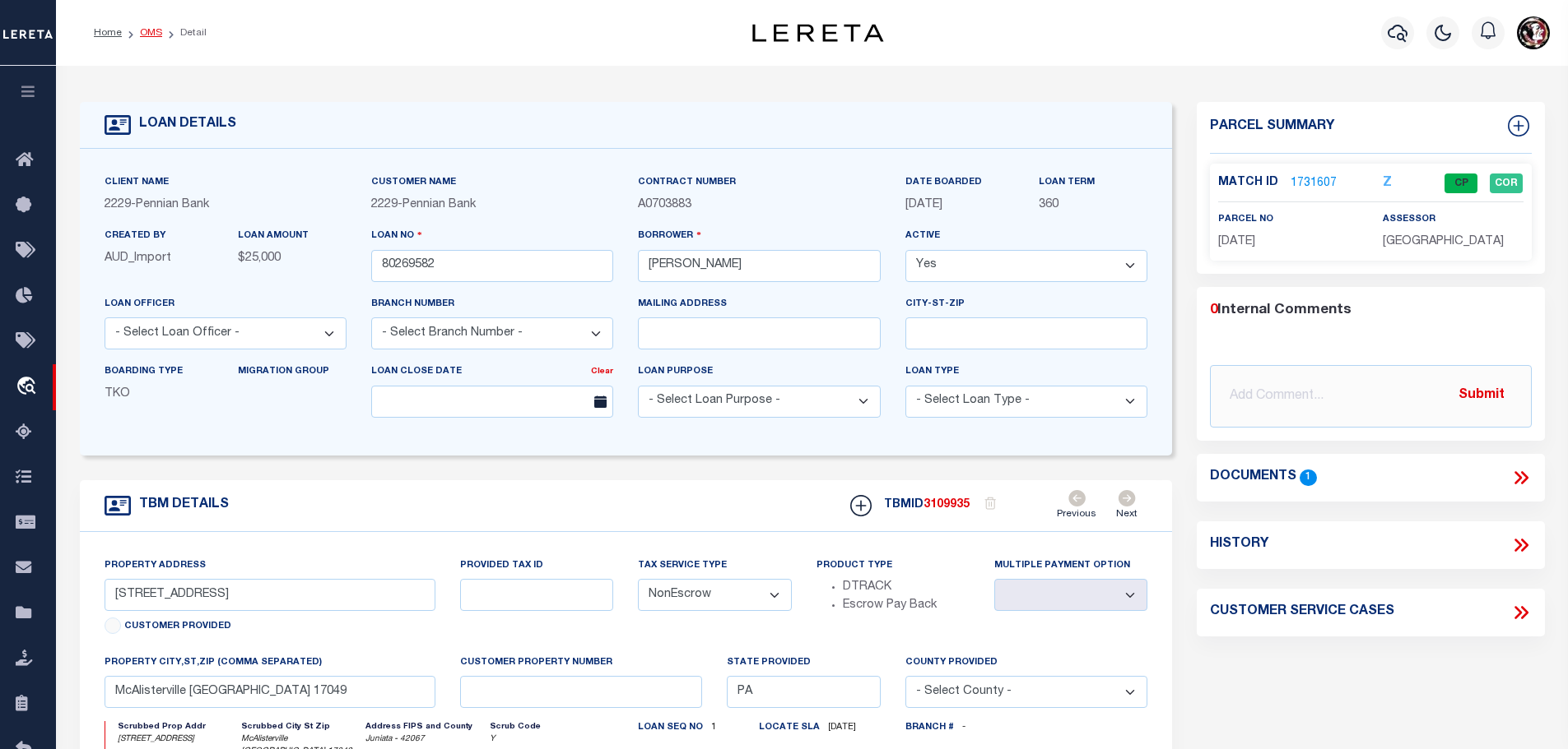
click at [140, 35] on link "OMS" at bounding box center [151, 32] width 22 height 10
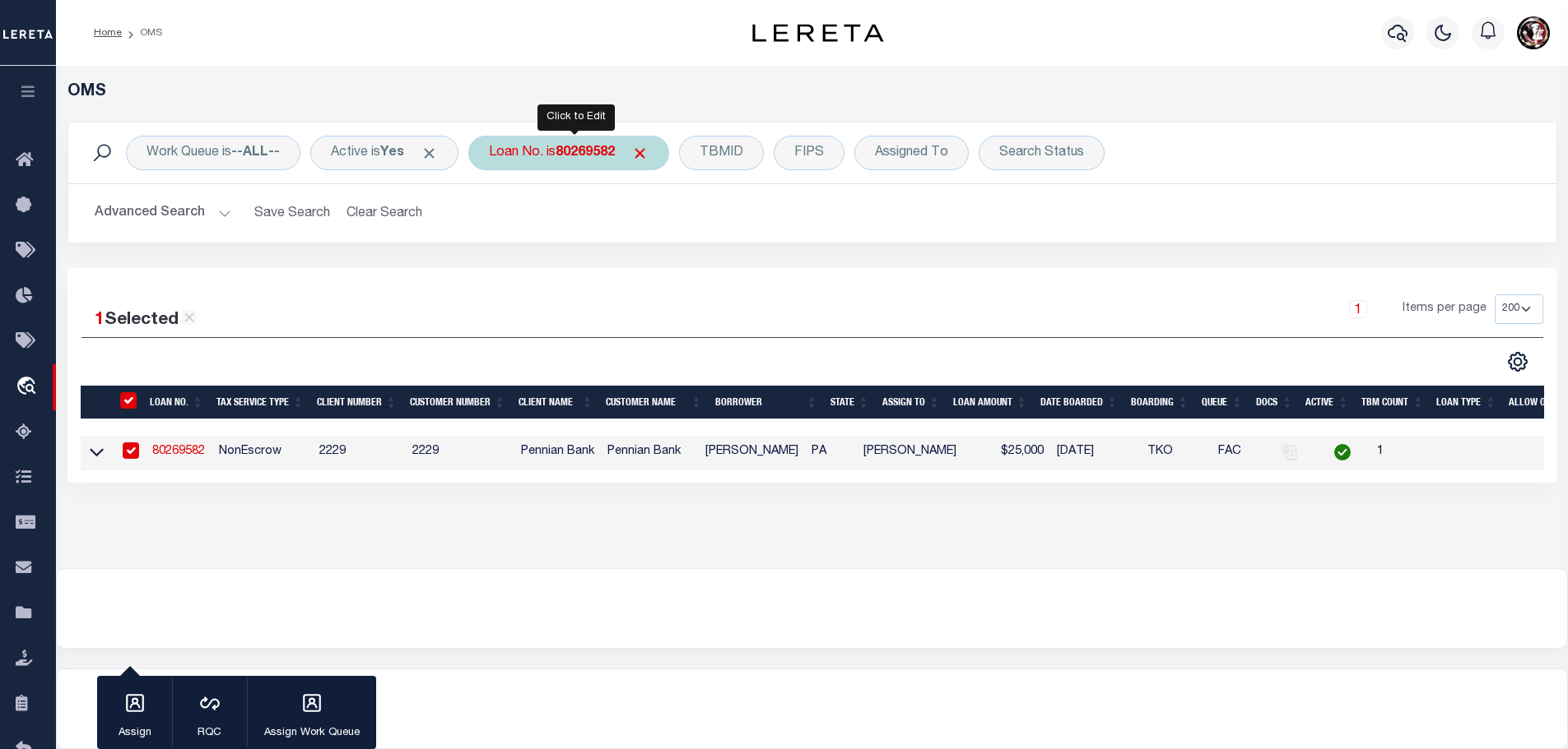
click at [571, 156] on b "80269582" at bounding box center [585, 153] width 59 height 13
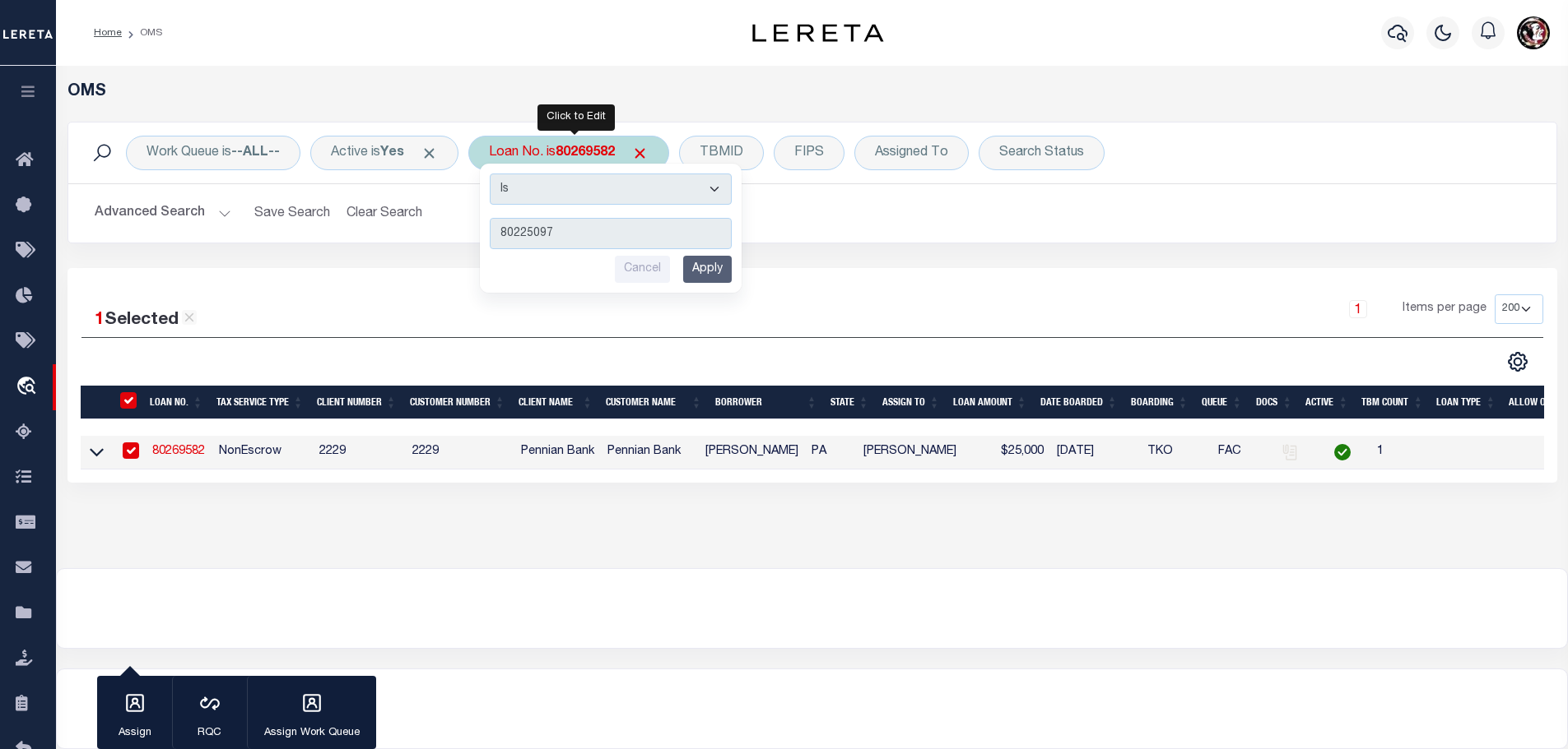
type input "80225097"
click at [722, 273] on input "Apply" at bounding box center [707, 268] width 49 height 27
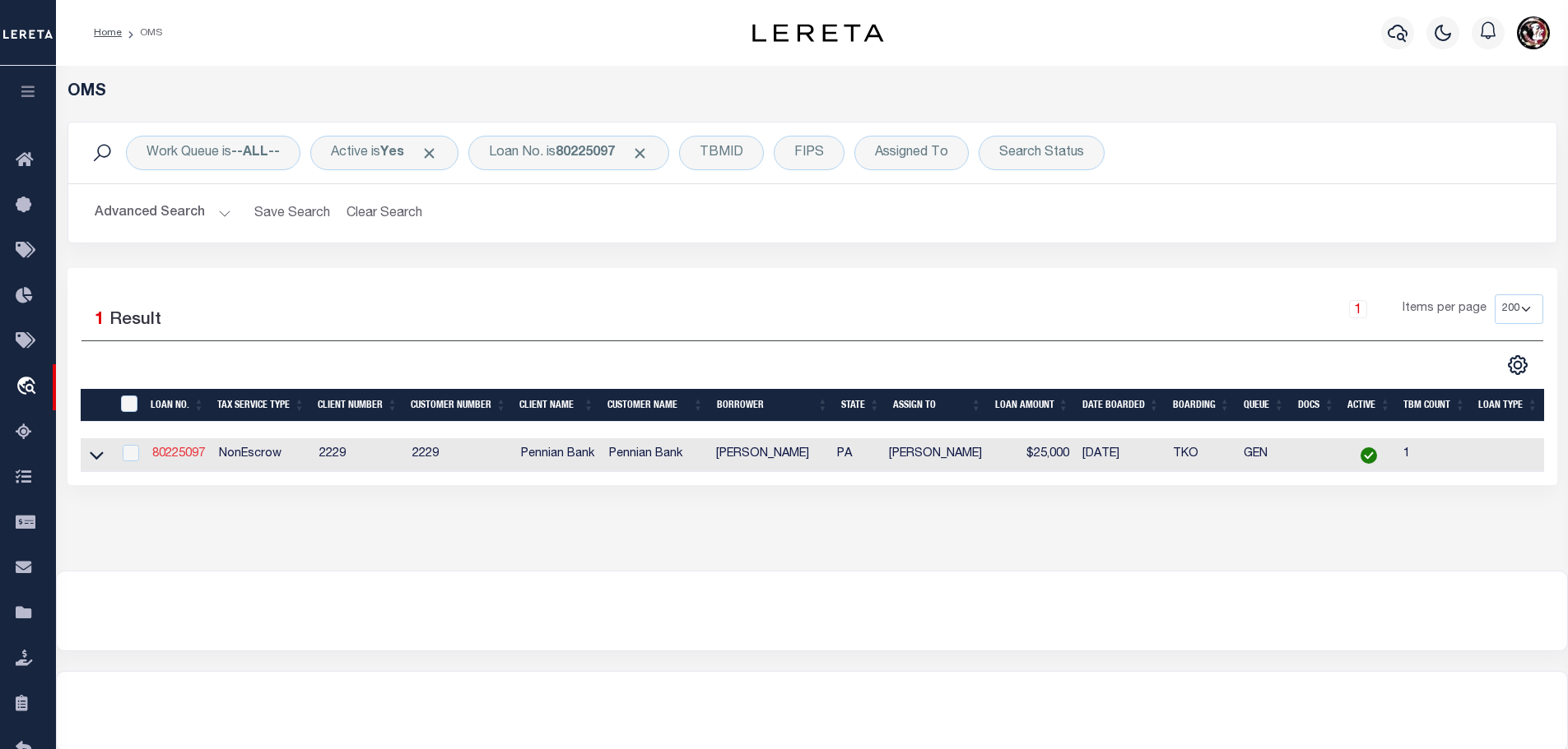
click at [187, 453] on link "80225097" at bounding box center [178, 454] width 53 height 11
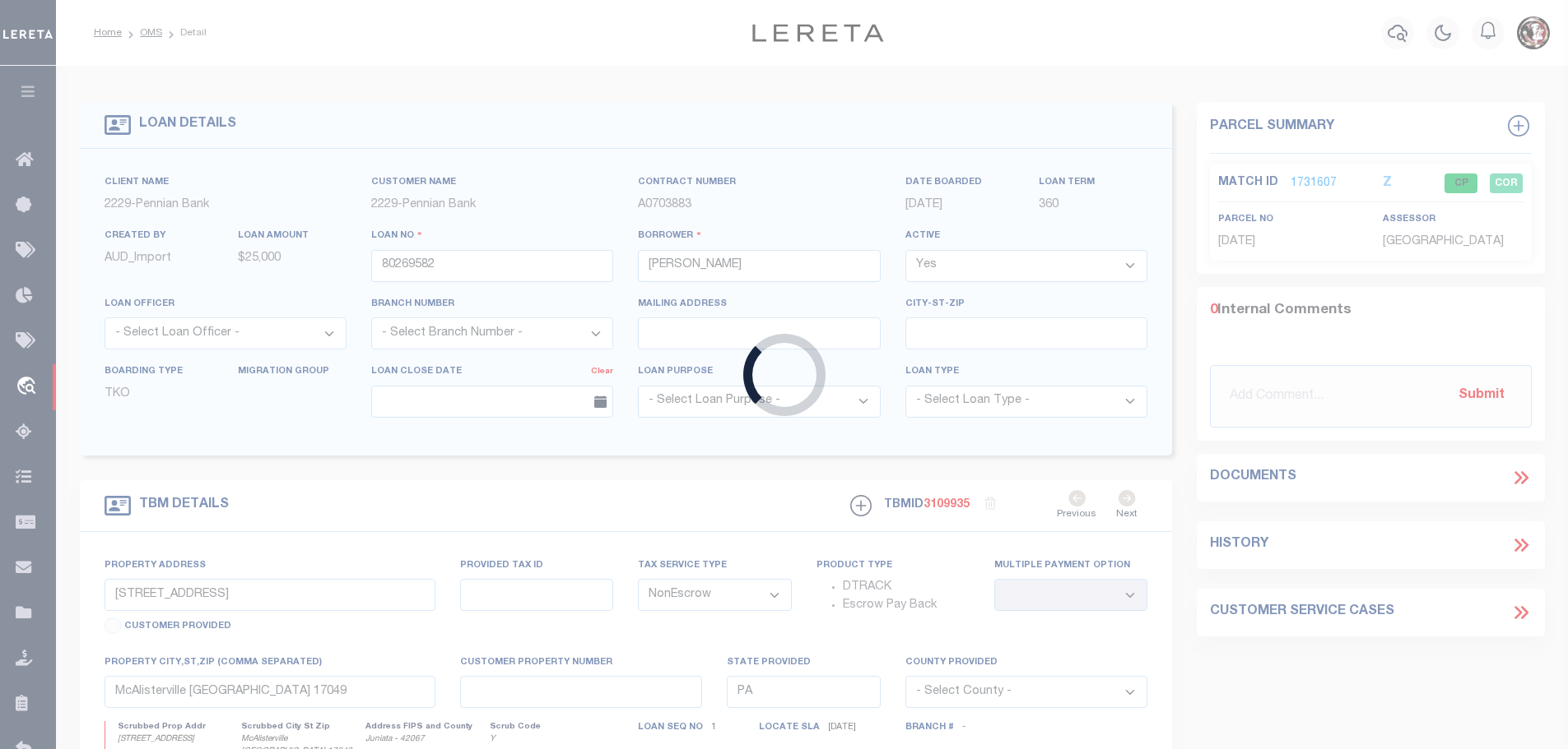
type input "80225097"
type input "Brian Craig Petrovcic"
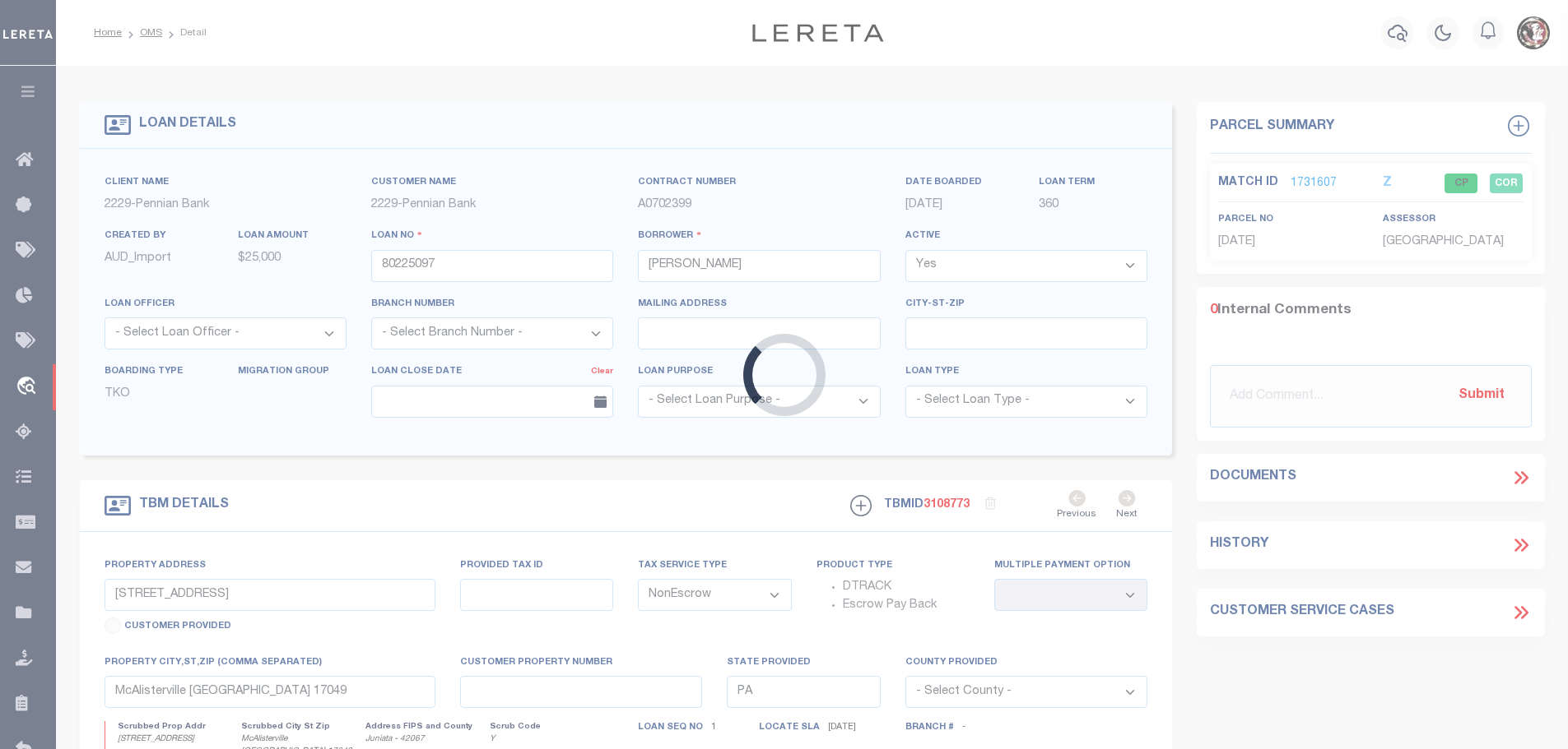
type input "54 HORNBERGER DR"
select select
type input "MCALISTERVILLE PA 17049"
select select
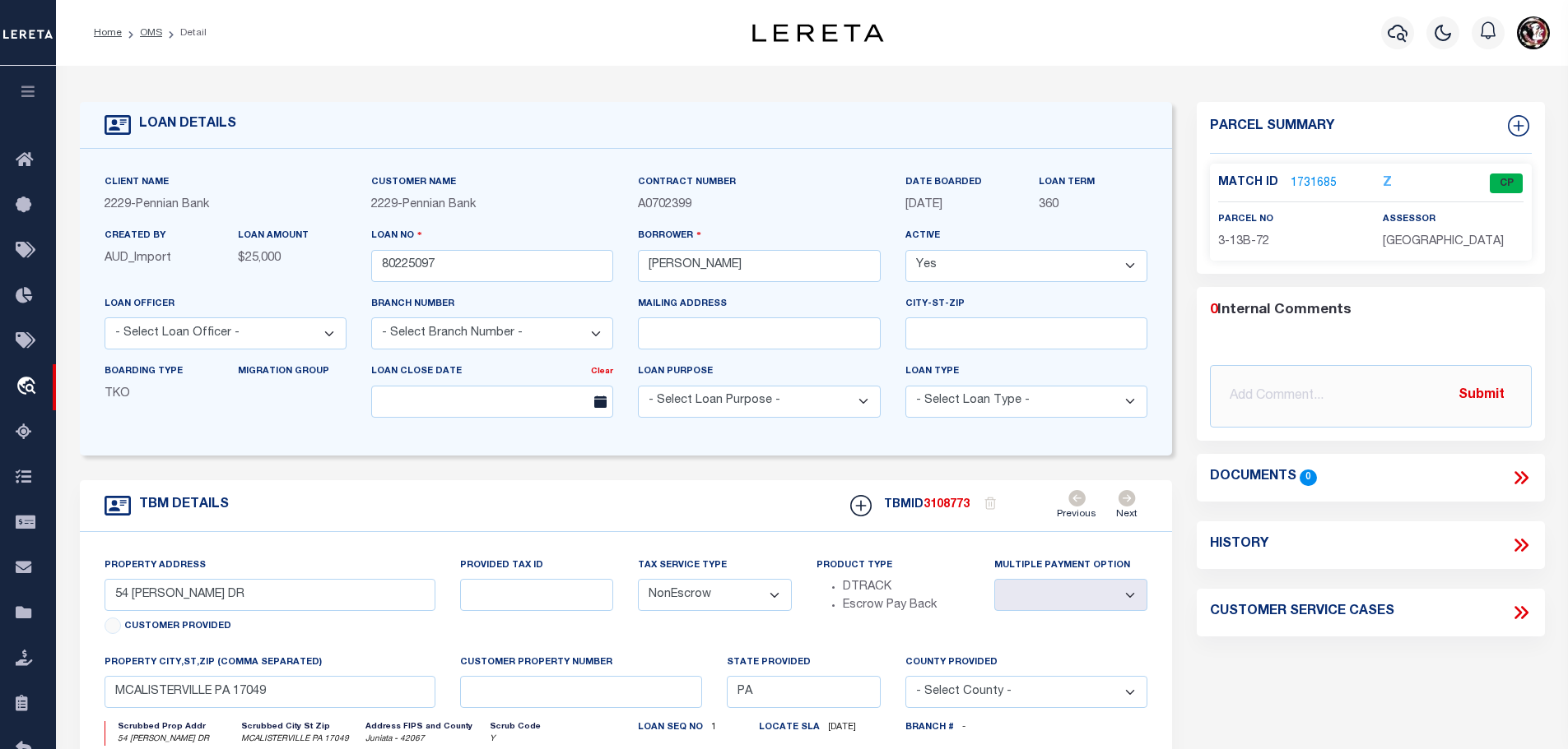
click at [1304, 181] on link "1731685" at bounding box center [1313, 184] width 46 height 18
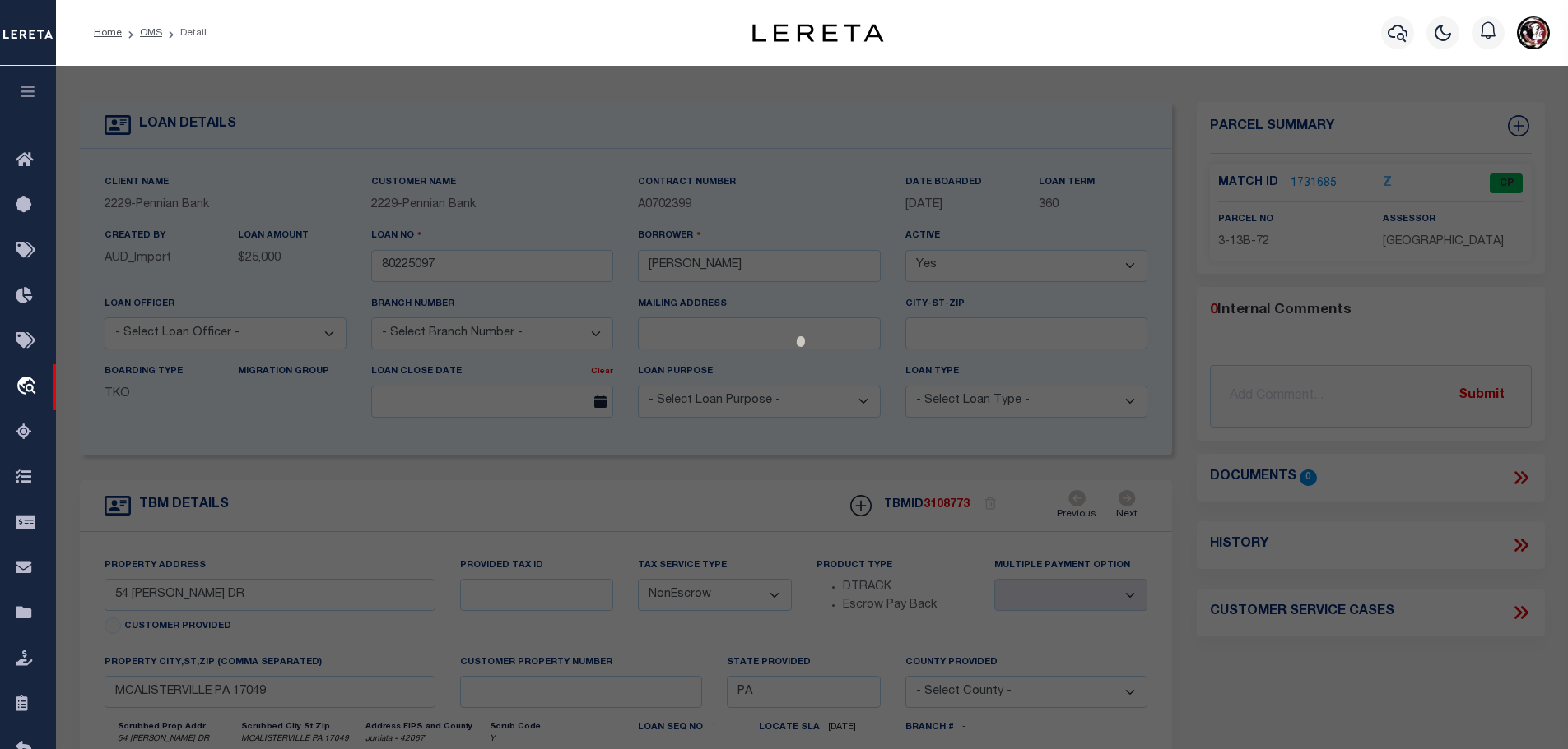
select select "AS"
checkbox input "false"
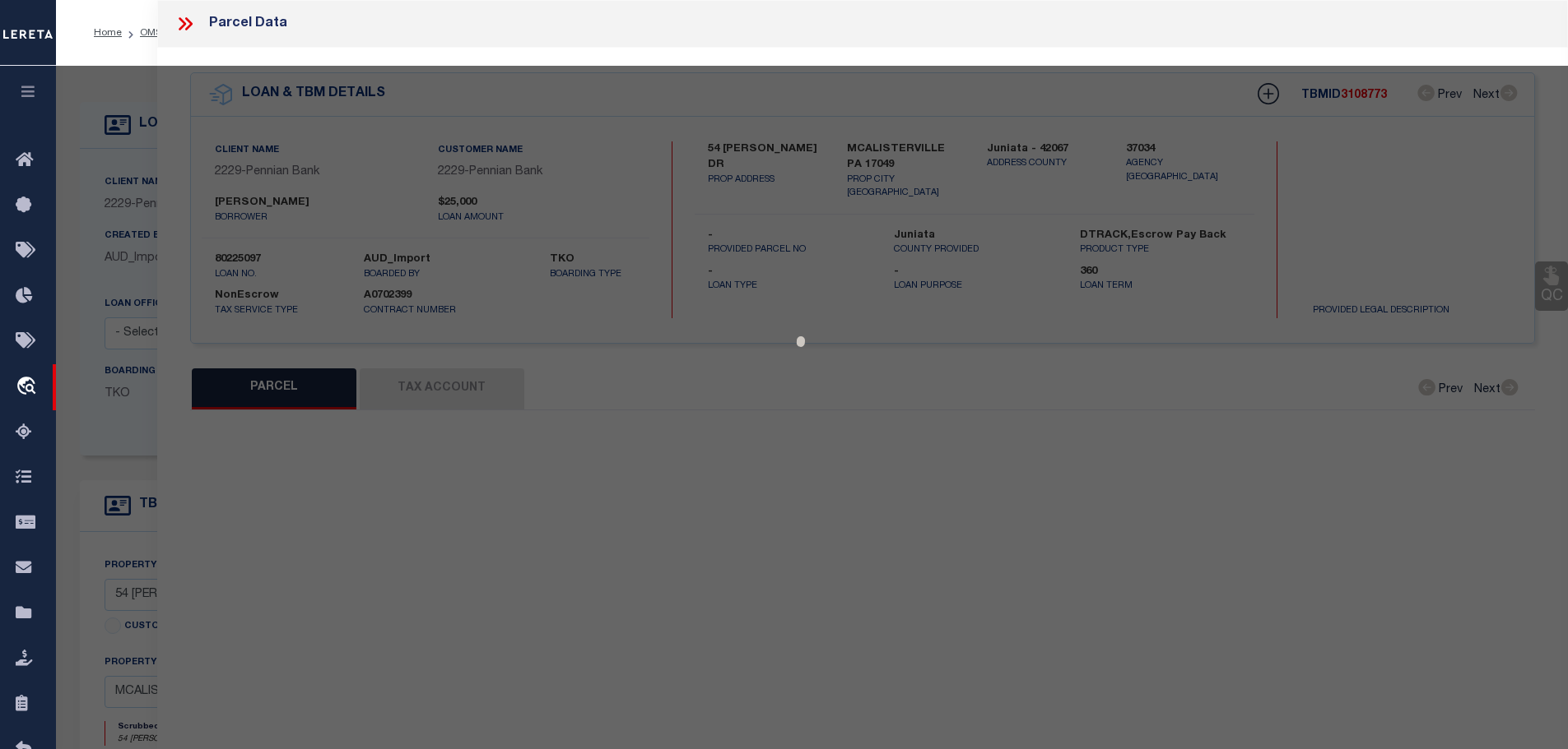
select select "CP"
type input "PETROVCIC BRIAN C & MINDY"
type input "54 HORNBERGER DR"
checkbox input "false"
type input "[PERSON_NAME] , [GEOGRAPHIC_DATA] 17049"
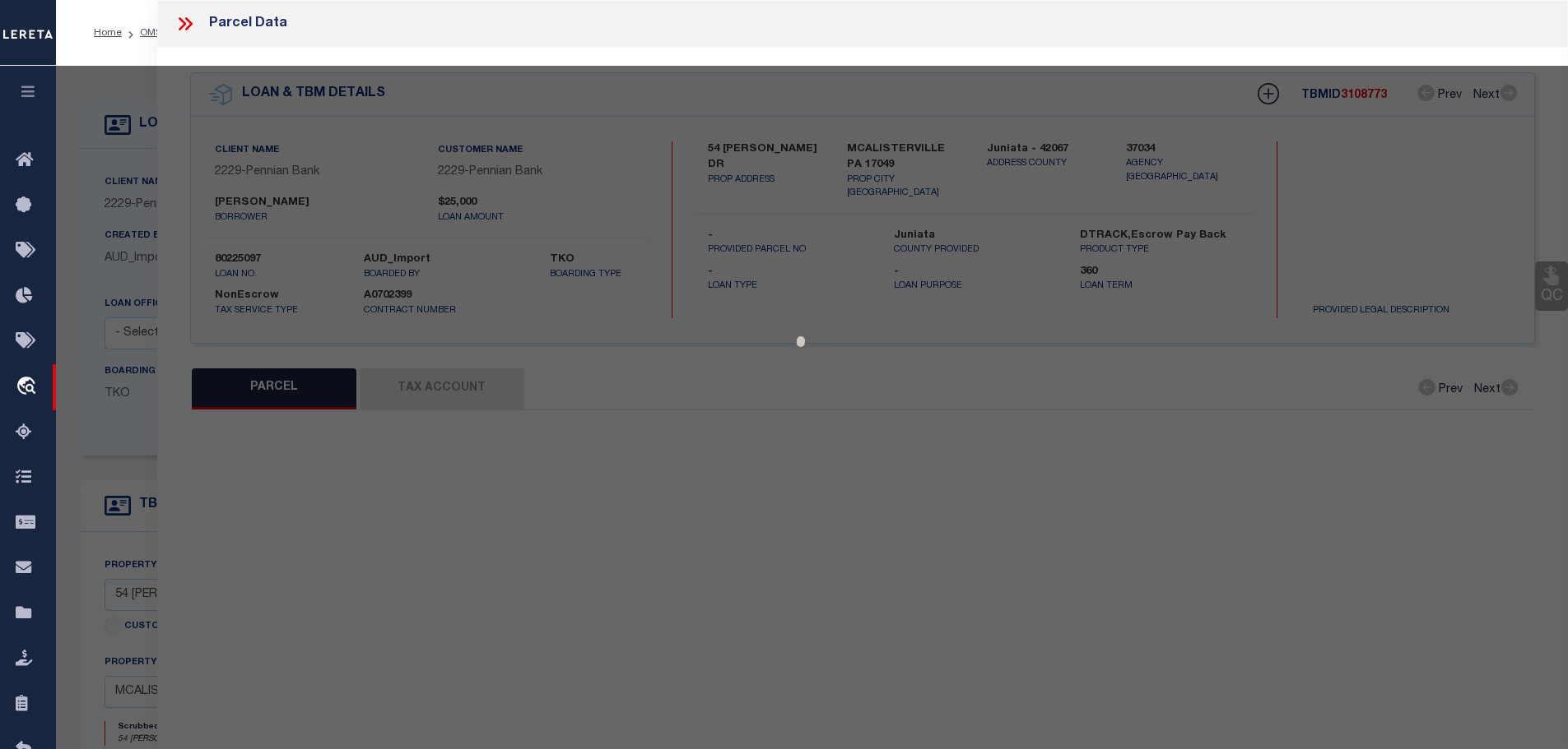
type textarea "168 254"
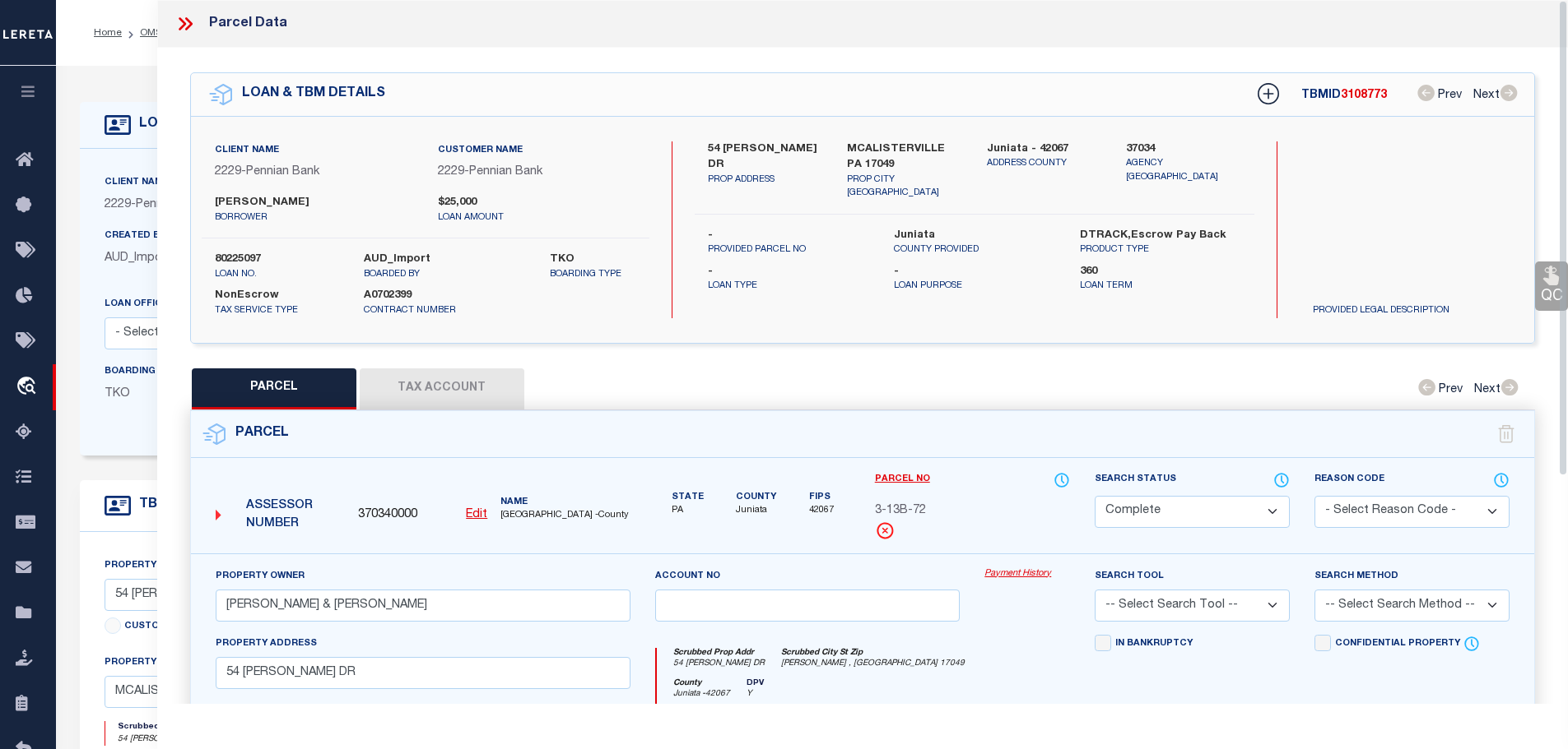
click at [436, 390] on button "Tax Account" at bounding box center [442, 389] width 164 height 42
select select "100"
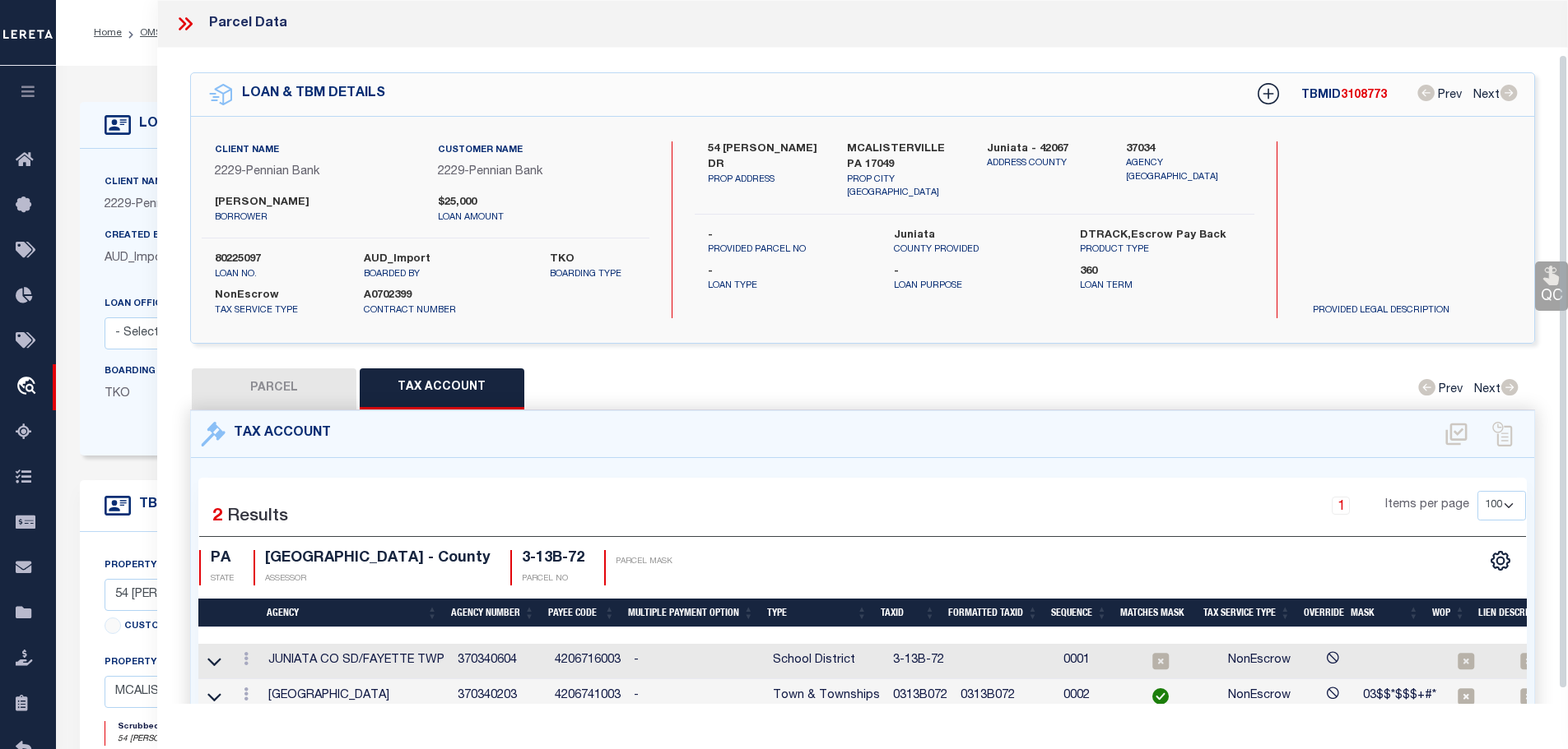
scroll to position [77, 0]
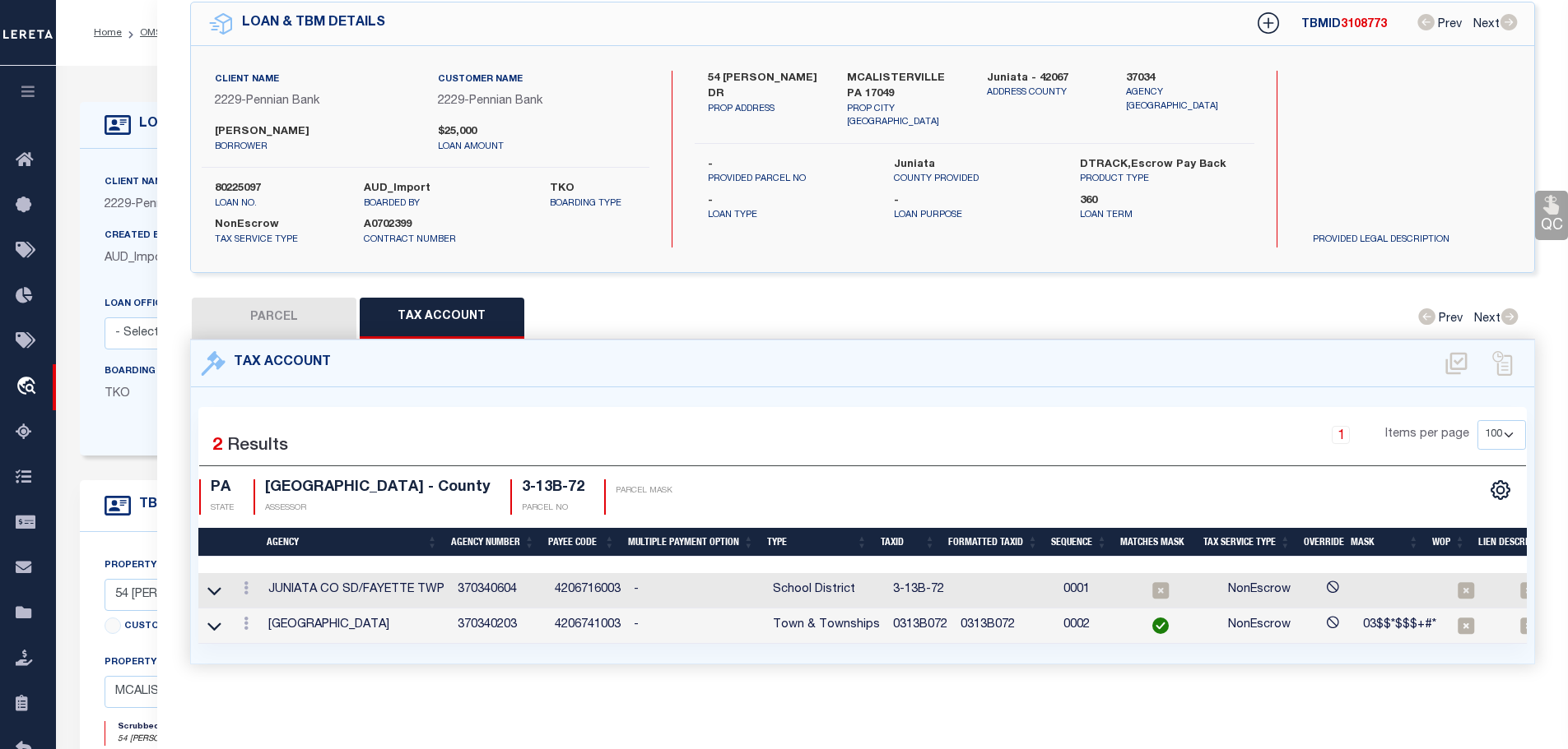
click at [916, 613] on td "0313B072" at bounding box center [919, 626] width 67 height 35
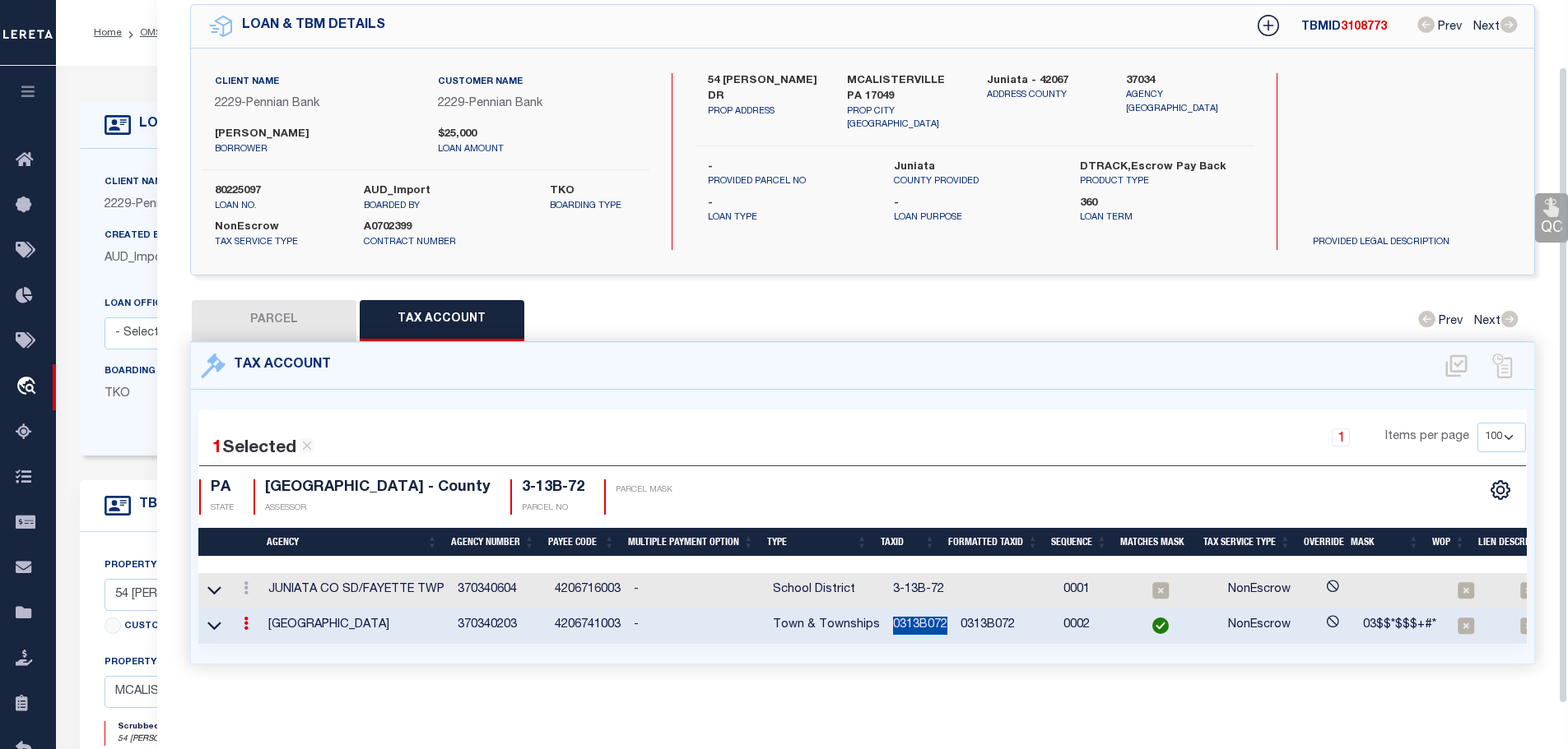
click at [916, 613] on td "0313B072" at bounding box center [919, 626] width 67 height 35
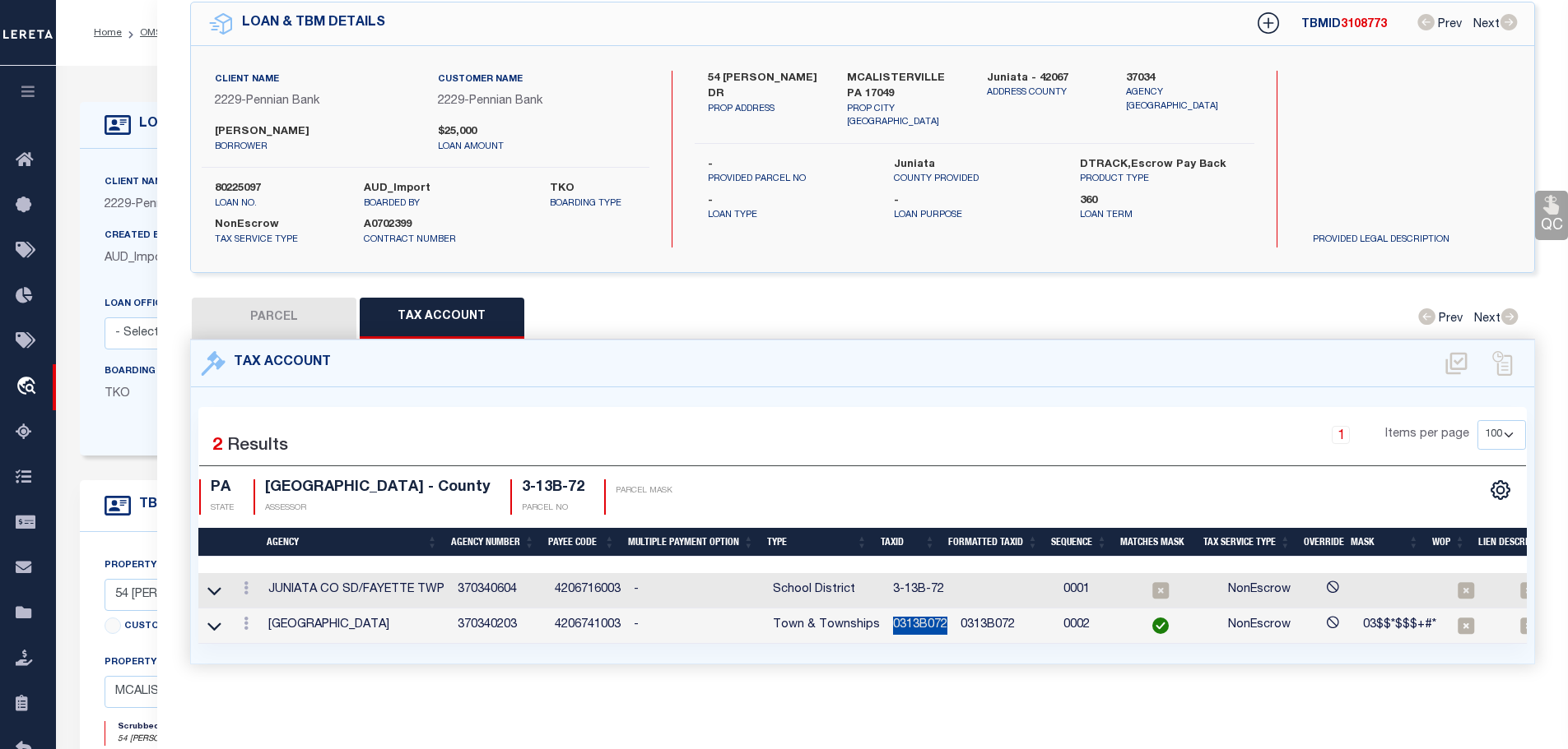
copy td "0313B072"
click at [248, 582] on icon at bounding box center [245, 588] width 5 height 13
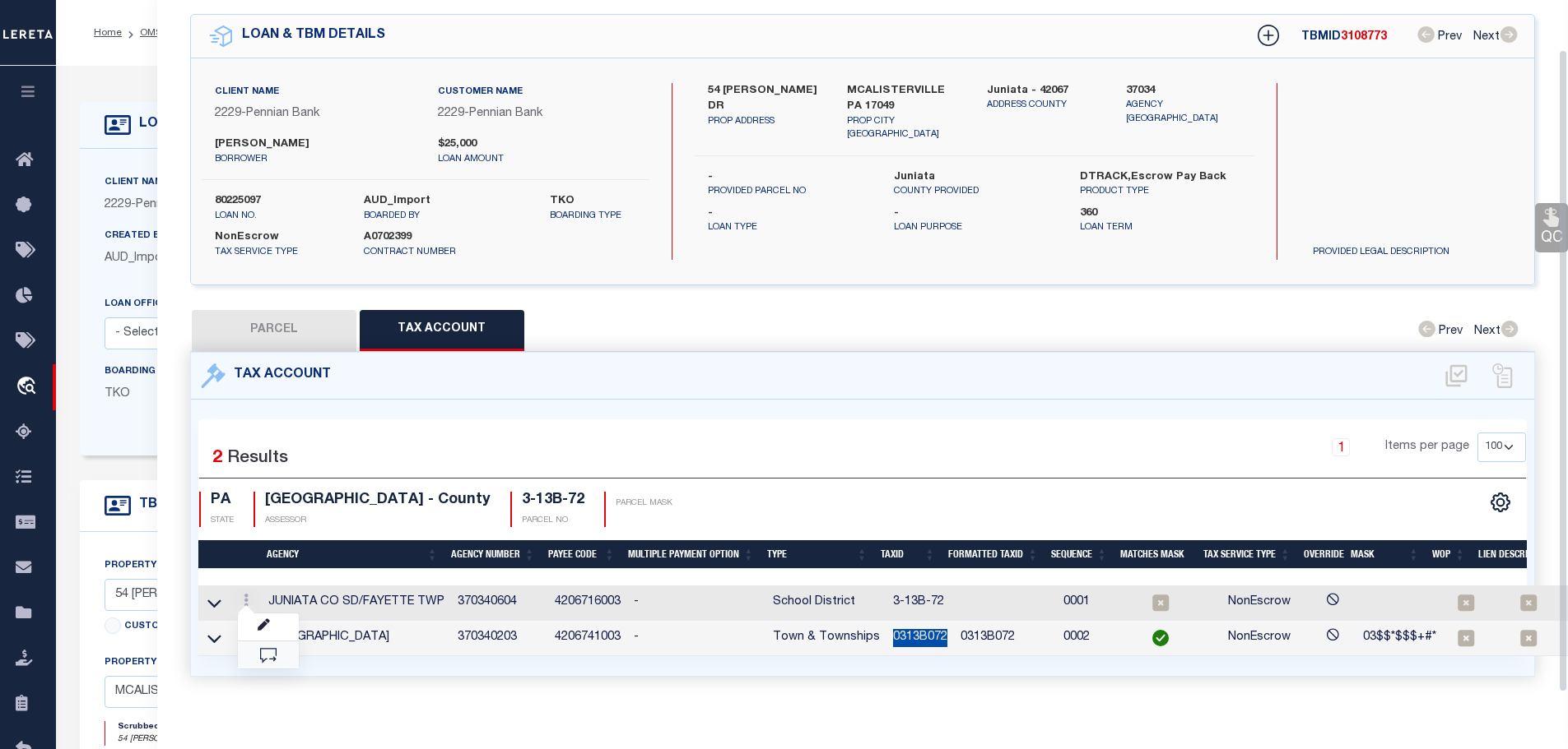
scroll to position [54, 0]
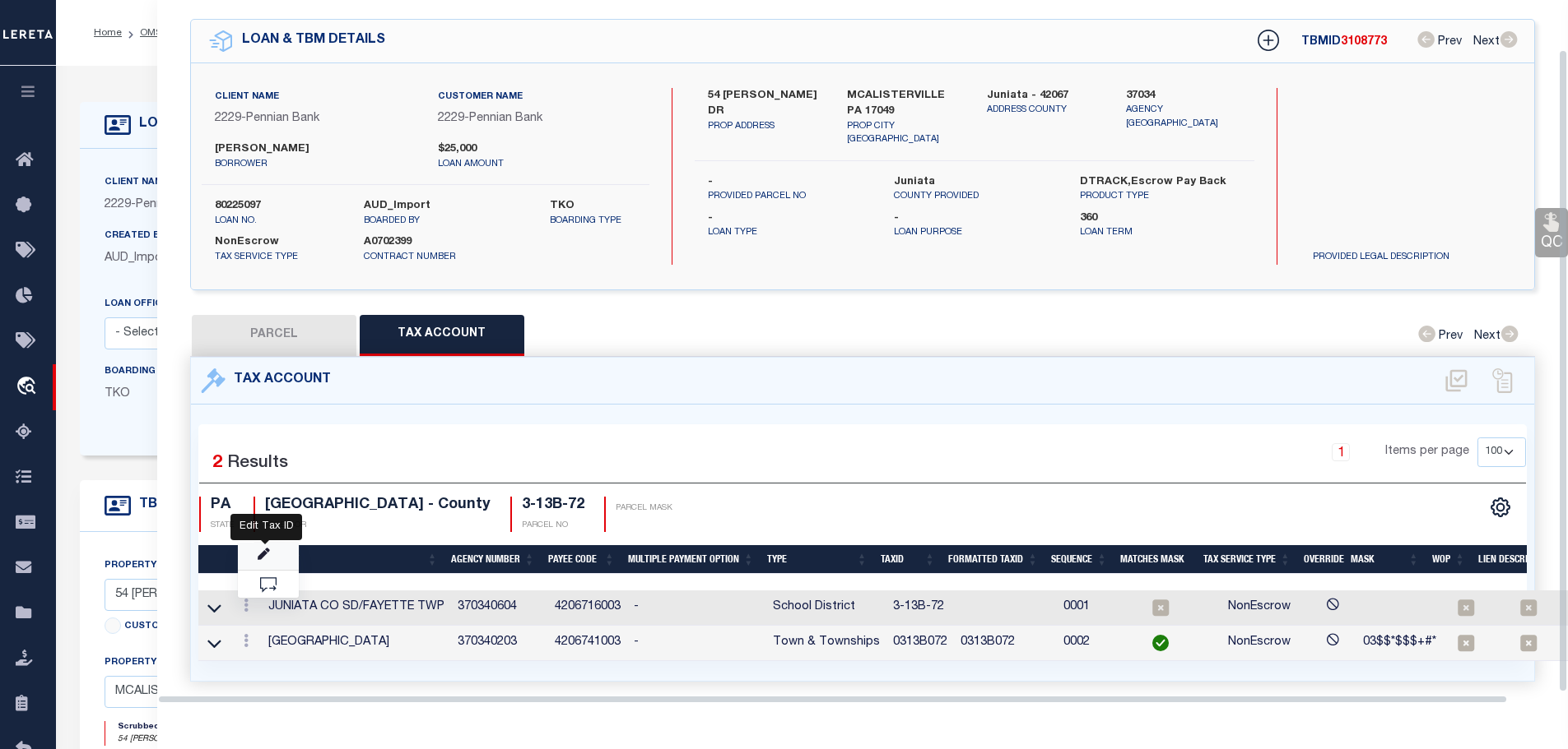
click at [268, 549] on icon "" at bounding box center [263, 554] width 12 height 12
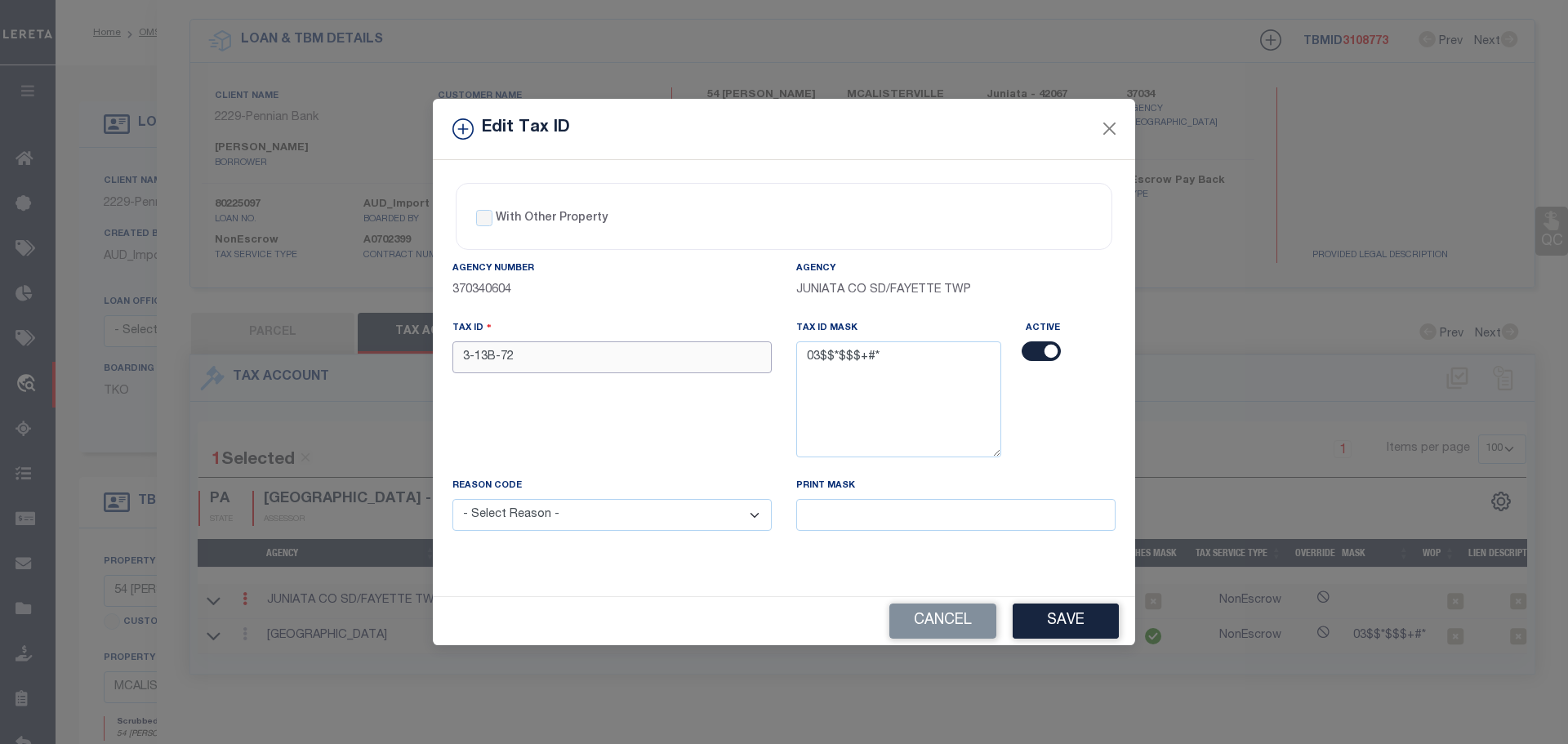
click at [566, 351] on input "3-13B-72" at bounding box center [612, 357] width 320 height 32
paste input "0313B0"
type input "0313B072"
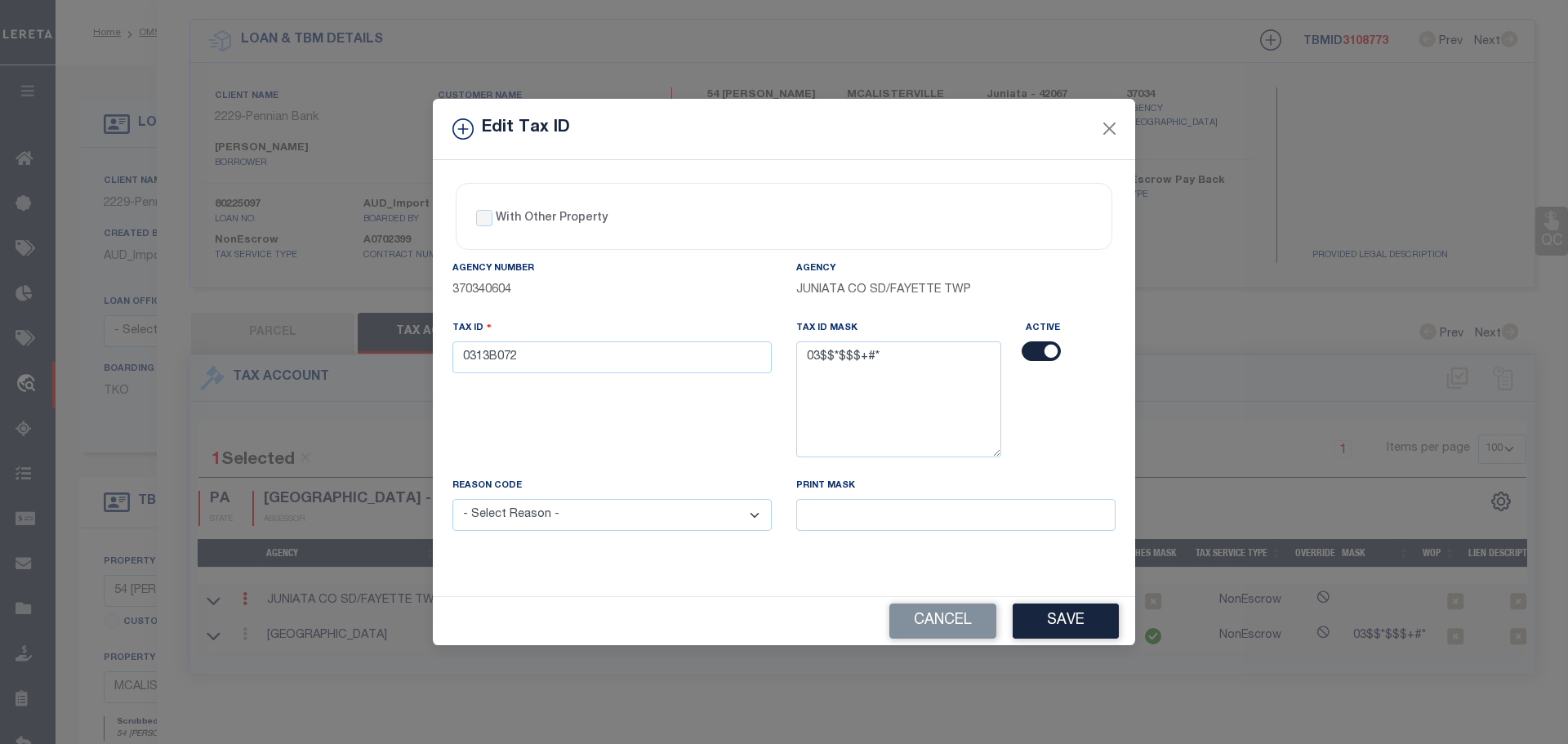
click at [625, 525] on select "- Select Reason - 099 - Other (Provide additional detail) ACT - Agency Changed …" at bounding box center [612, 515] width 320 height 32
select select "ACT"
click at [452, 500] on select "- Select Reason - 099 - Other (Provide additional detail) ACT - Agency Changed …" at bounding box center [612, 515] width 320 height 32
click at [1034, 618] on button "Save" at bounding box center [1066, 621] width 106 height 35
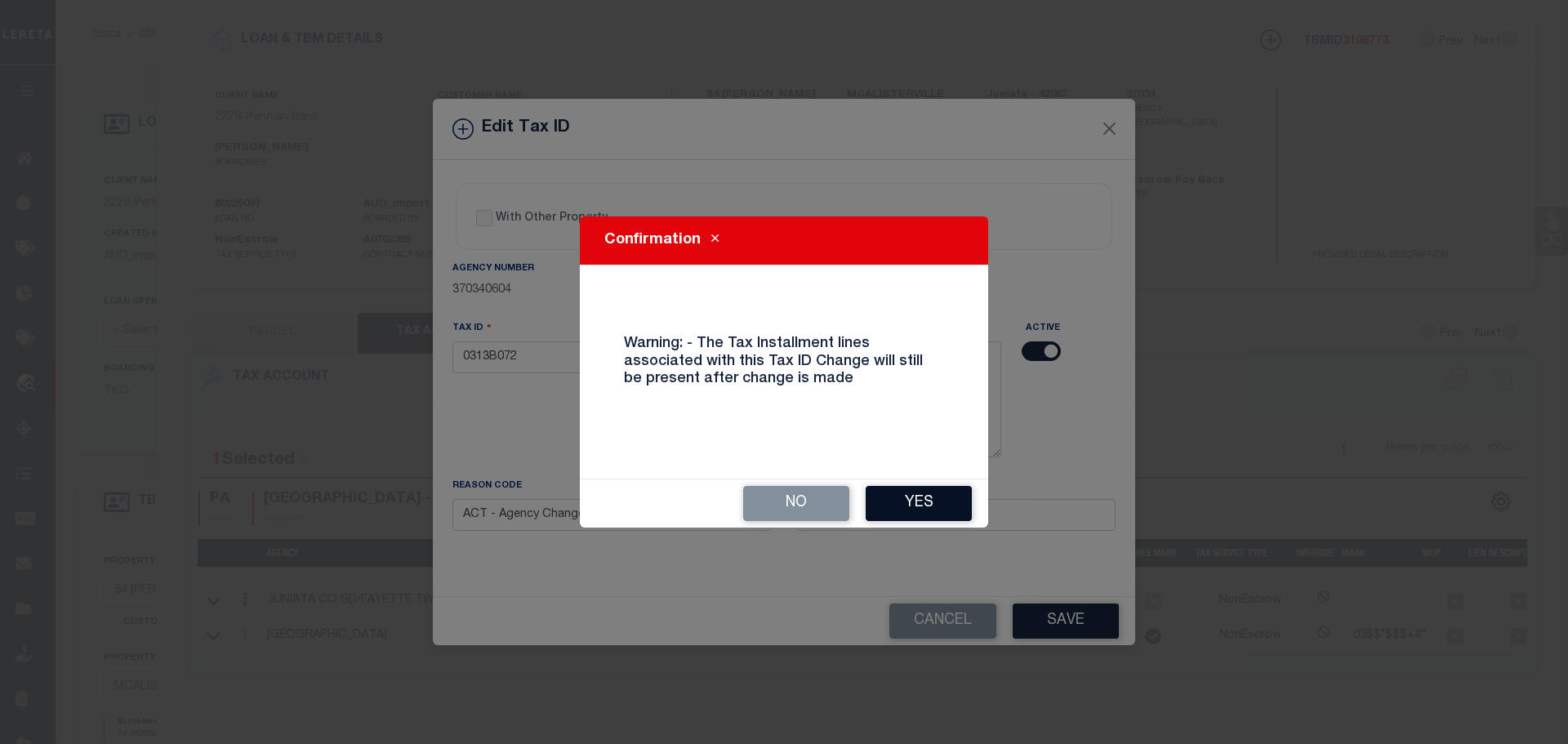
click at [906, 515] on button "Yes" at bounding box center [919, 504] width 106 height 35
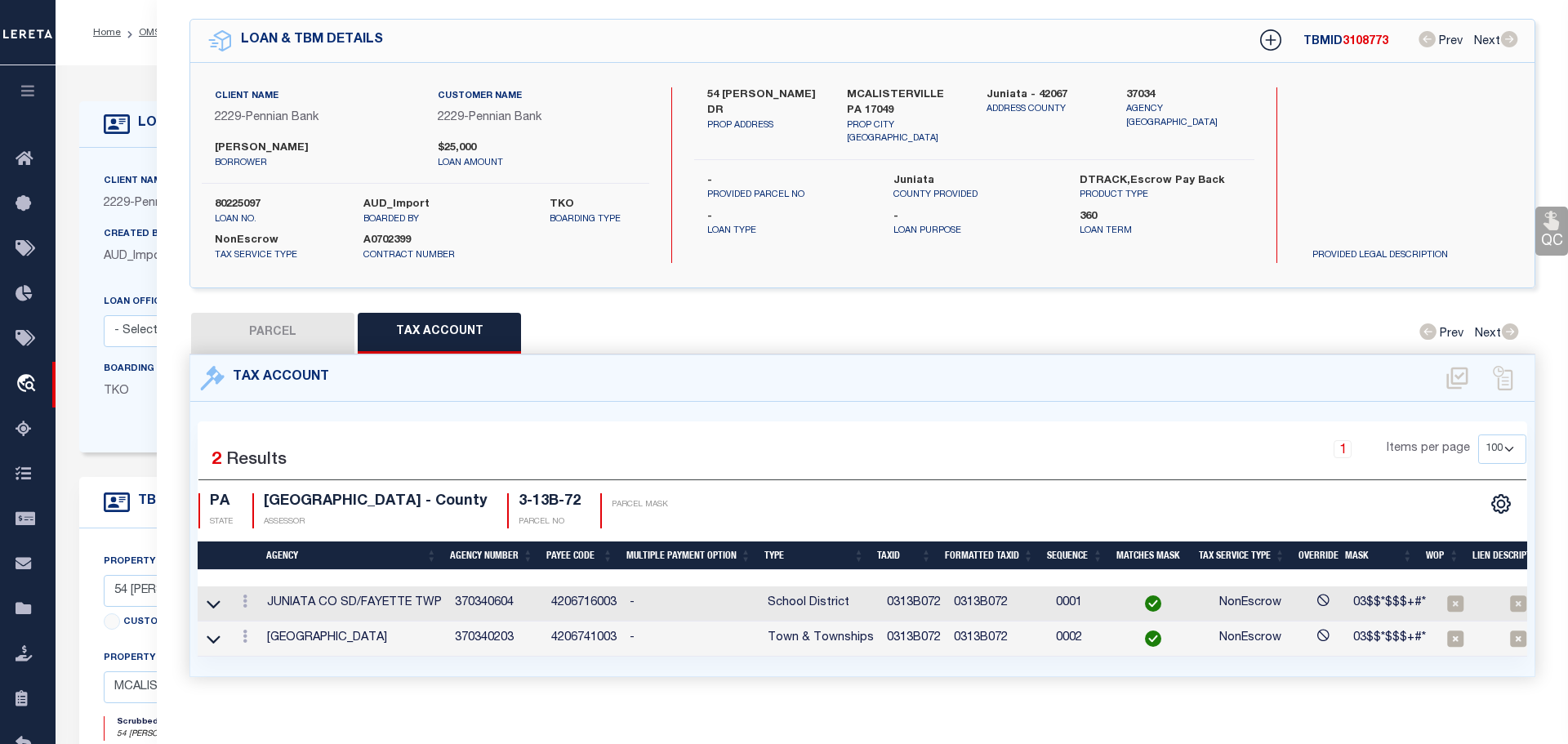
select select
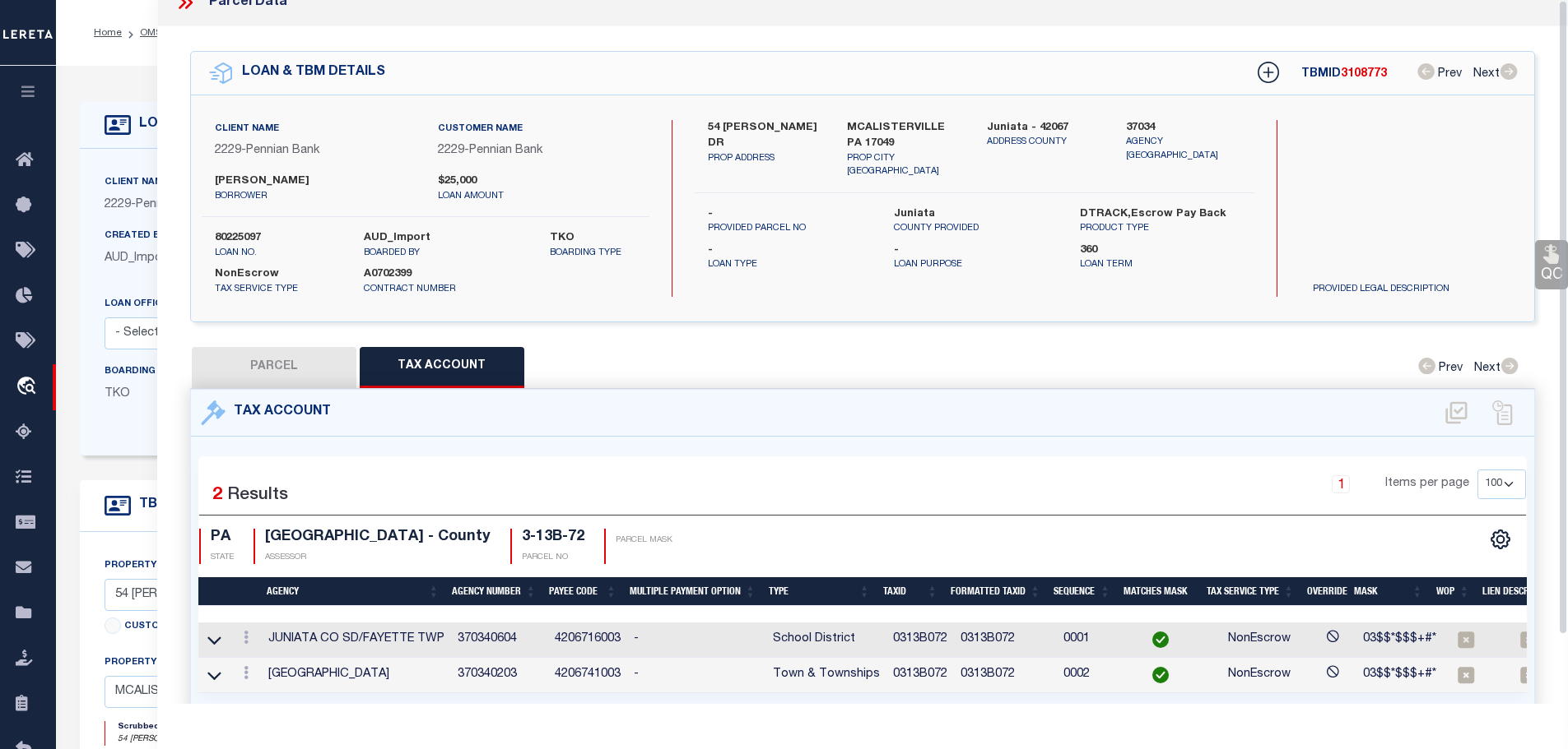
scroll to position [0, 0]
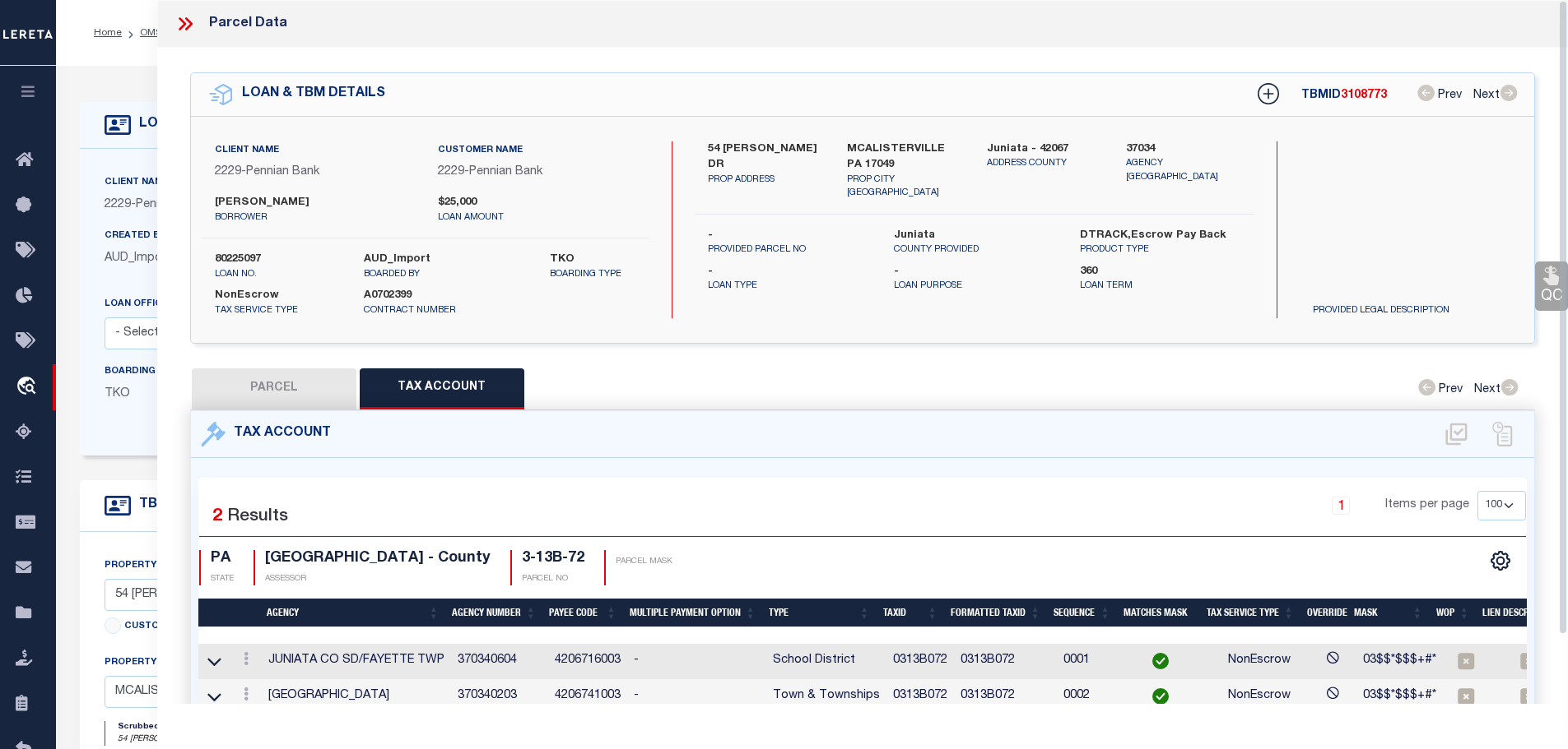
click at [185, 21] on icon at bounding box center [185, 23] width 21 height 21
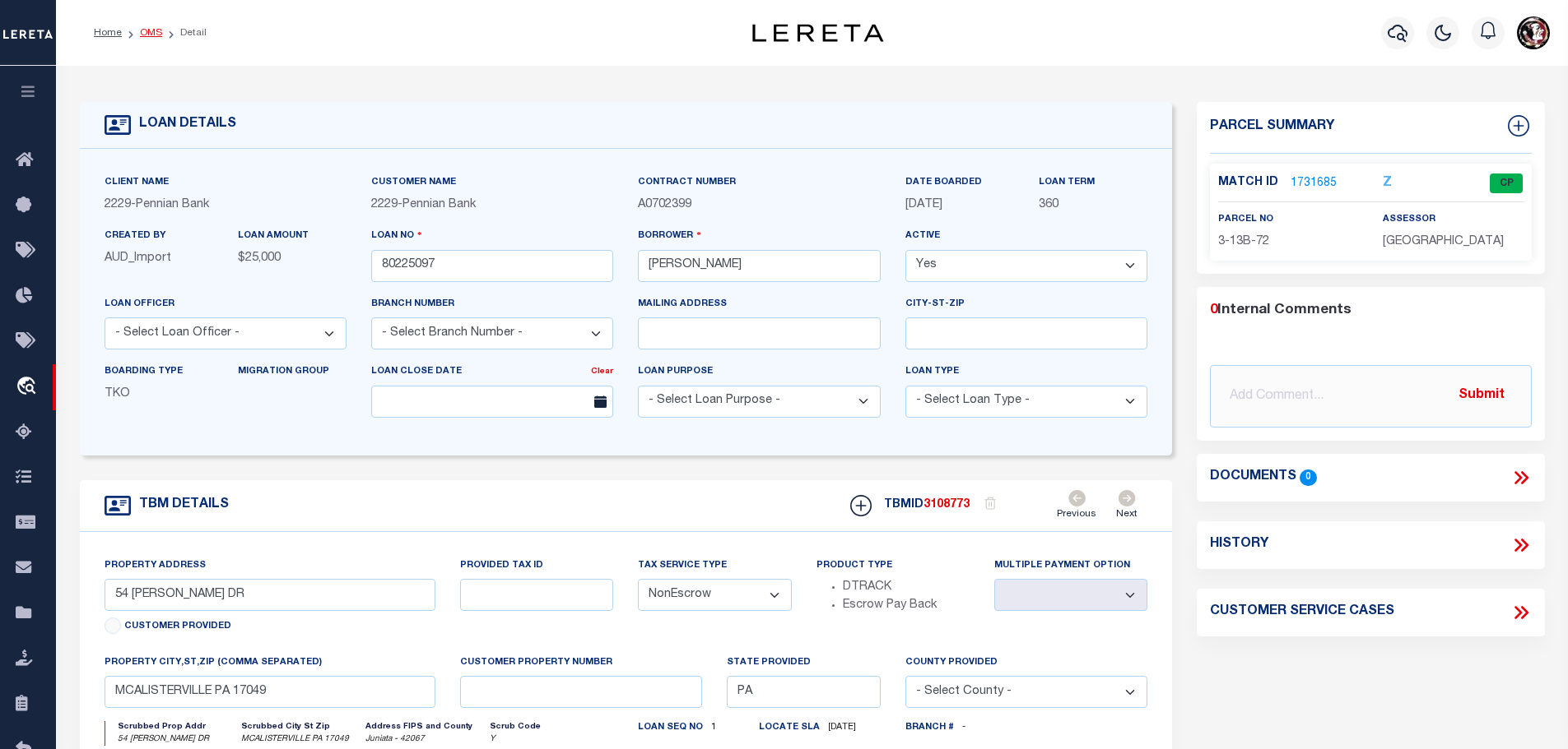
click at [154, 31] on link "OMS" at bounding box center [151, 32] width 22 height 10
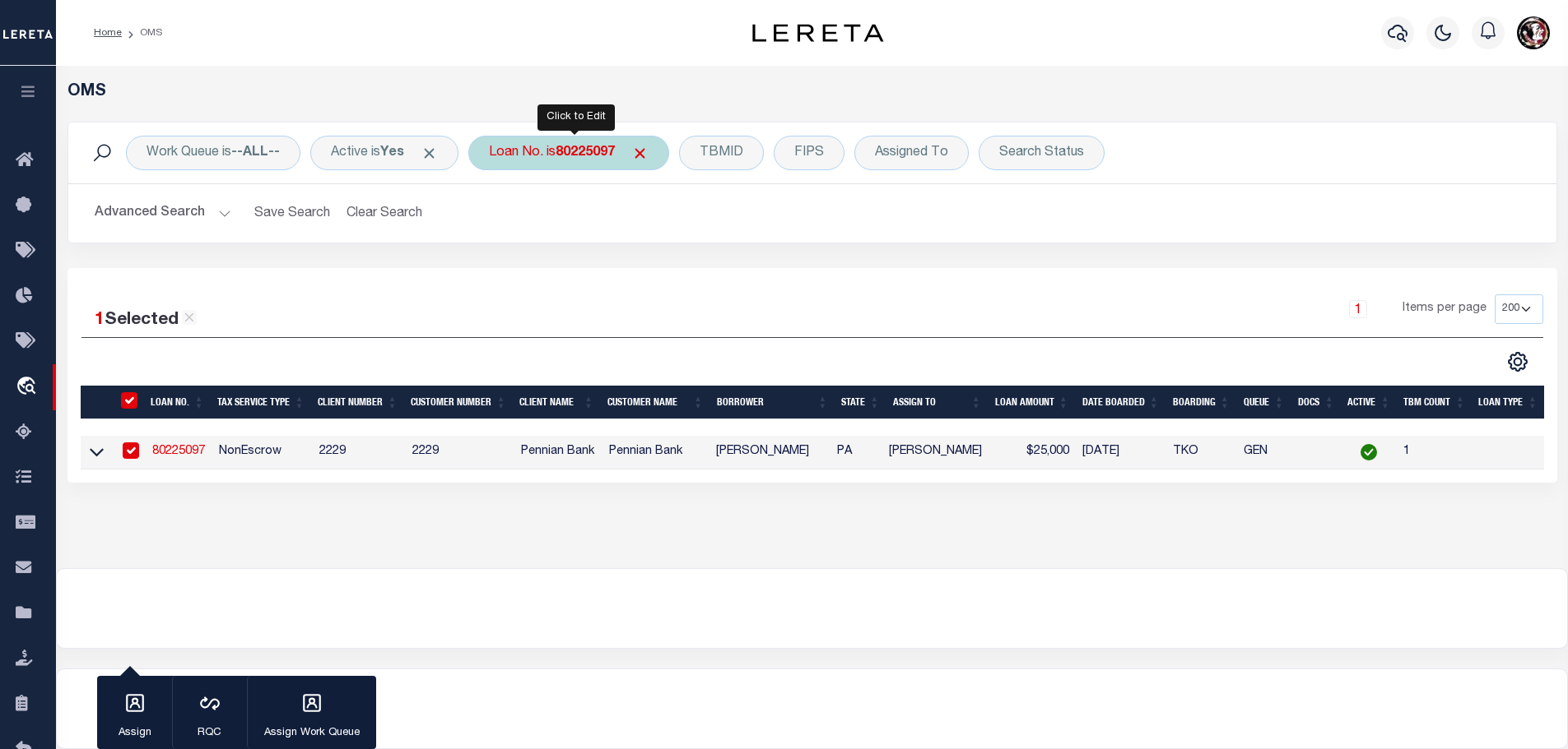
click at [579, 155] on b "80225097" at bounding box center [585, 153] width 59 height 13
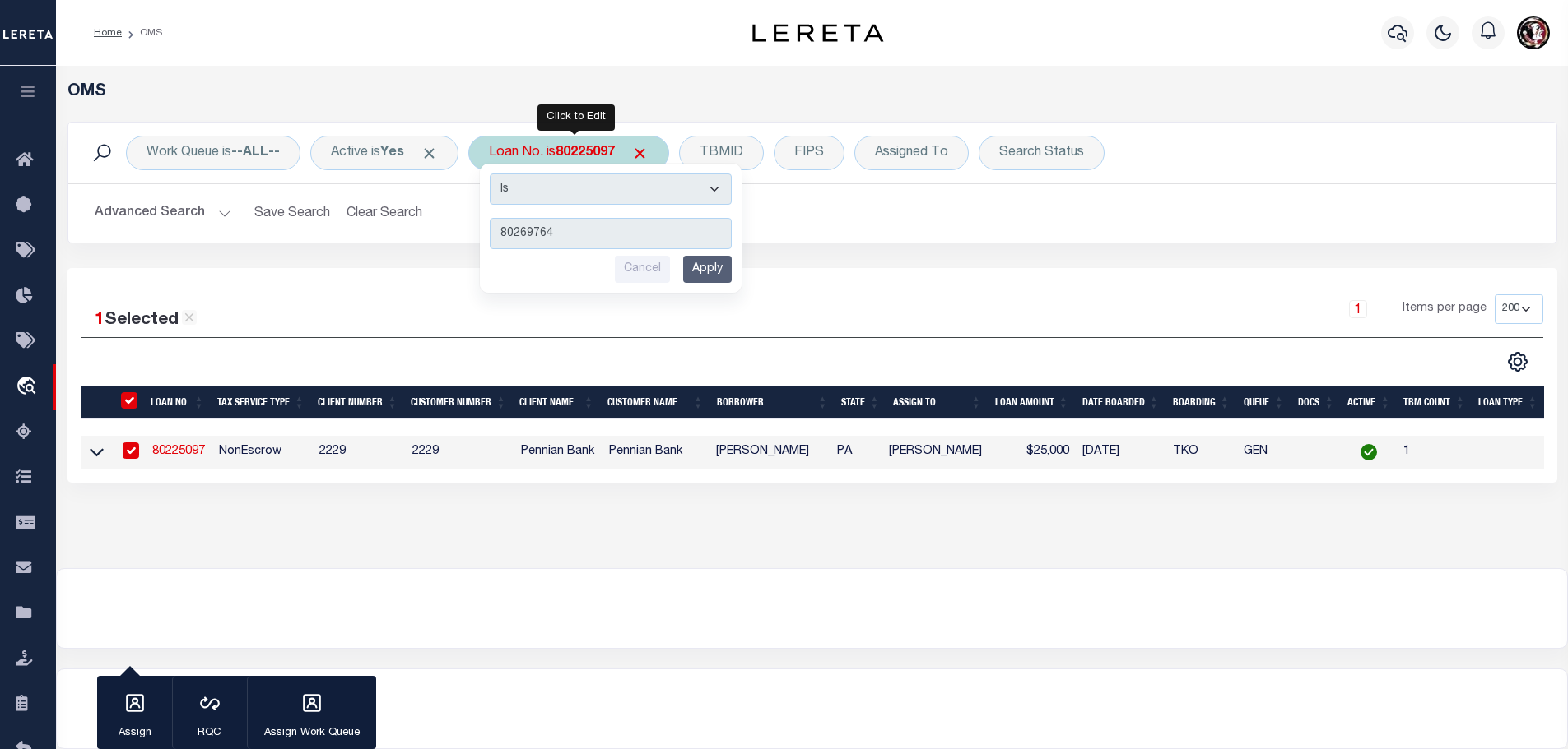
type input "80269764"
click at [728, 262] on input "Apply" at bounding box center [707, 268] width 49 height 27
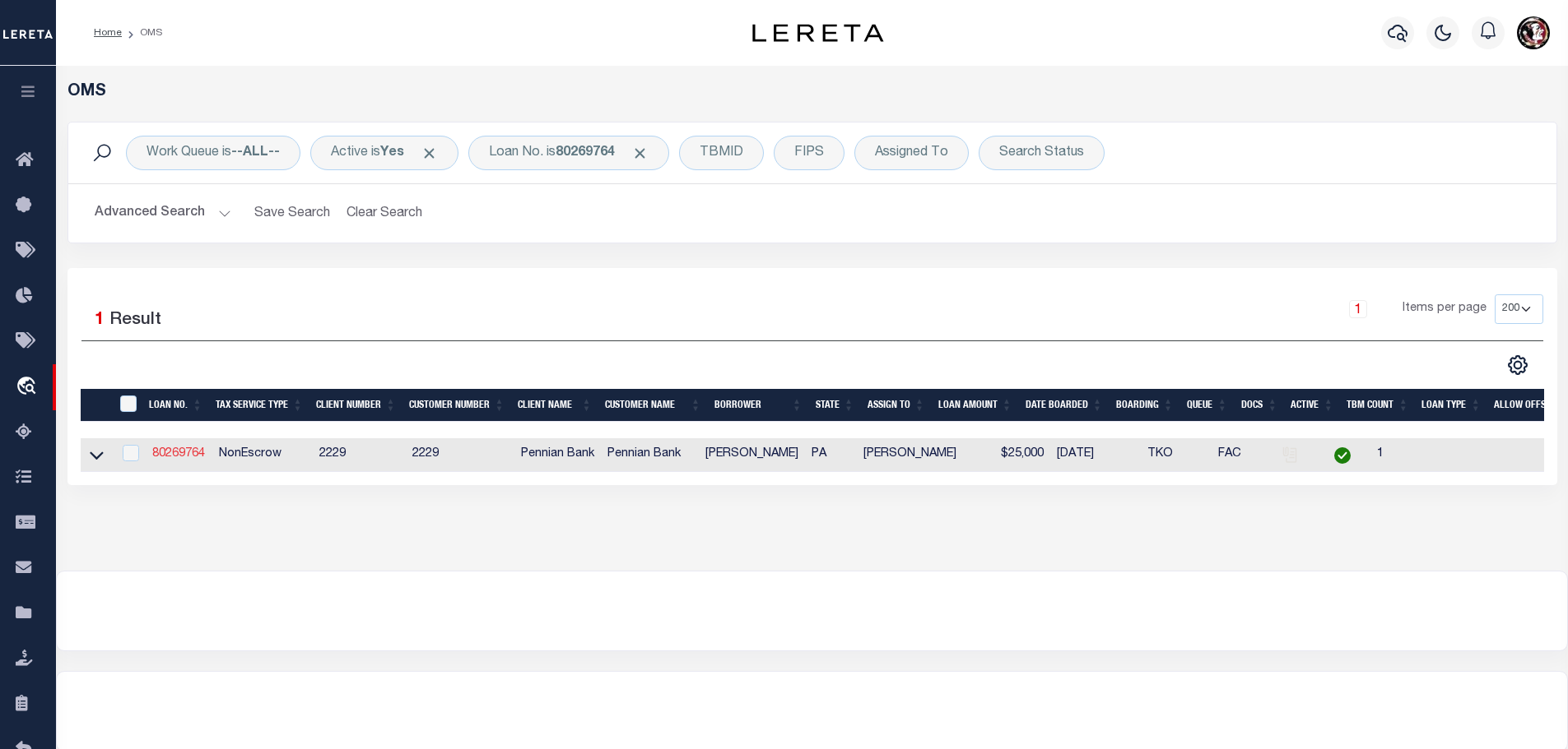
click at [182, 448] on link "80269764" at bounding box center [178, 454] width 53 height 11
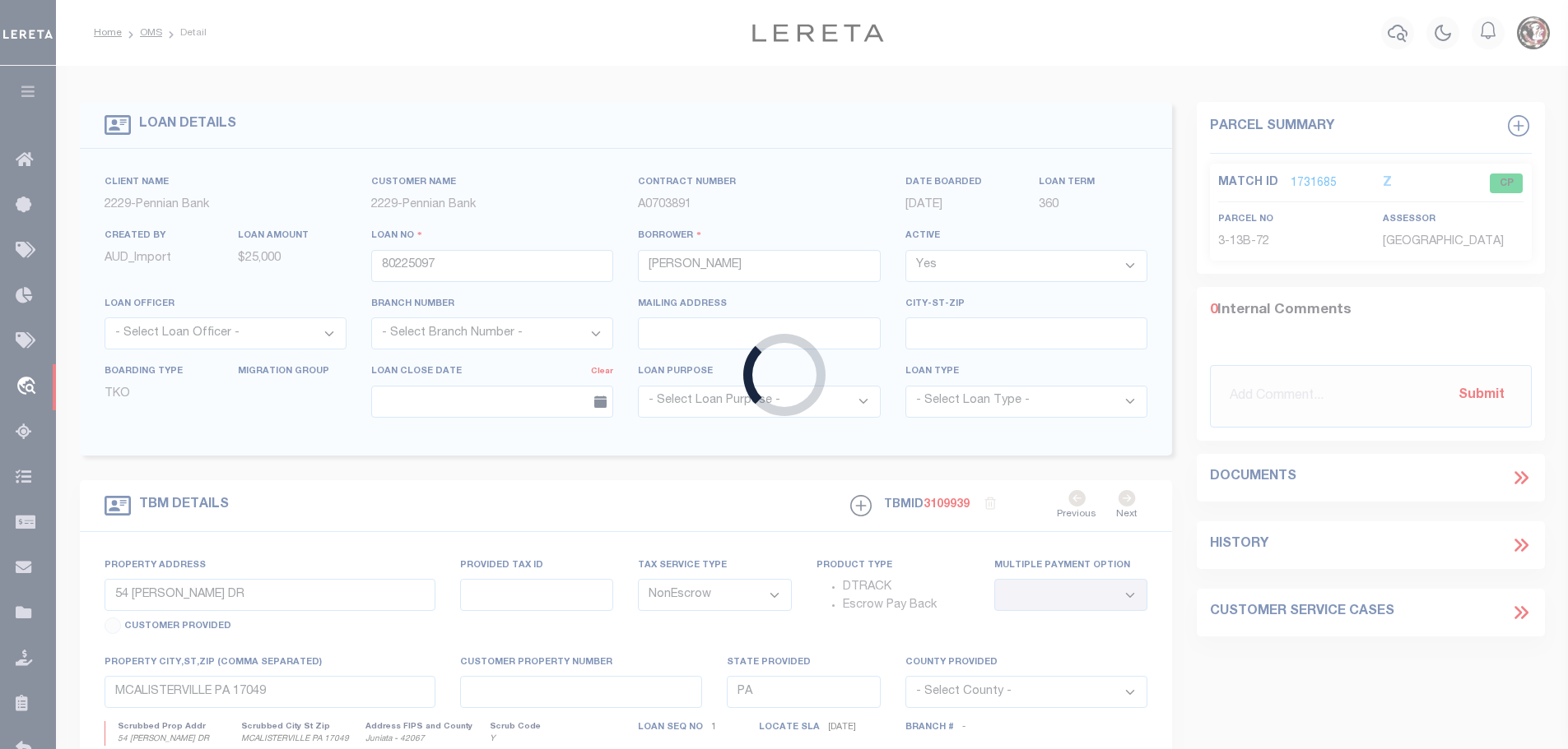
type input "80269764"
type input "Clayton A Spade"
select select
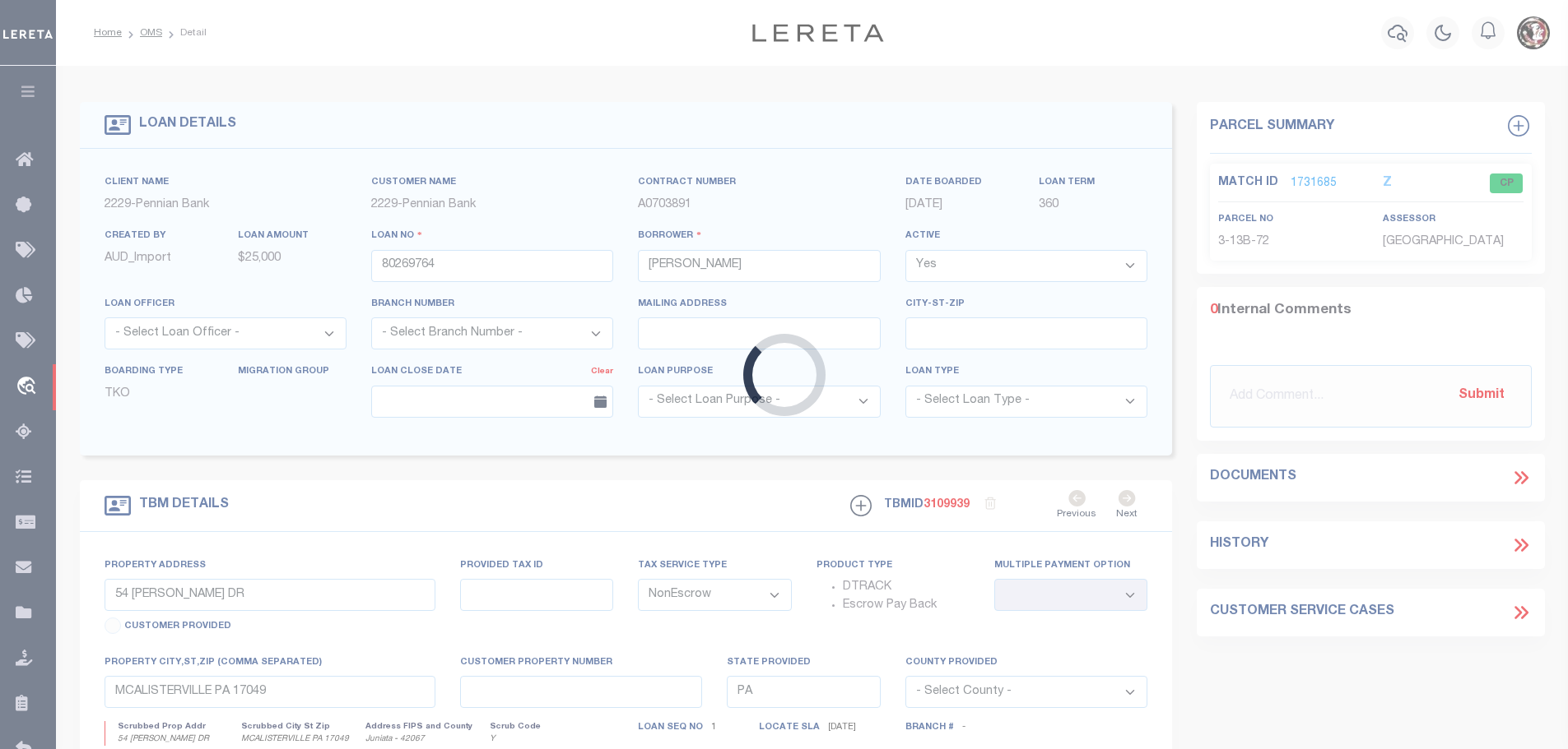
type input "Lot 5 Lester Lane"
select select
type input "McAlisterville PA 17049"
select select
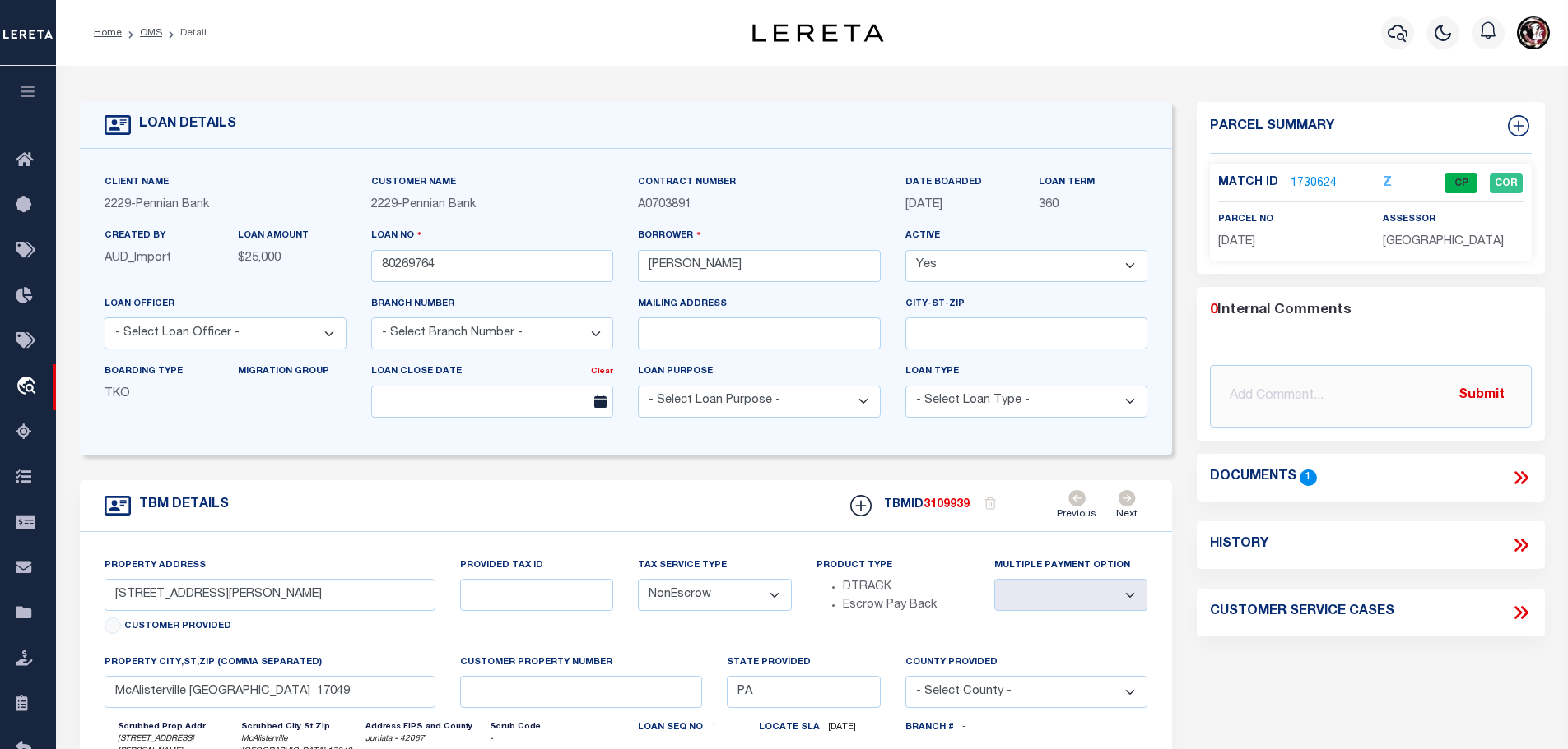
click at [1318, 176] on link "1730624" at bounding box center [1313, 184] width 46 height 18
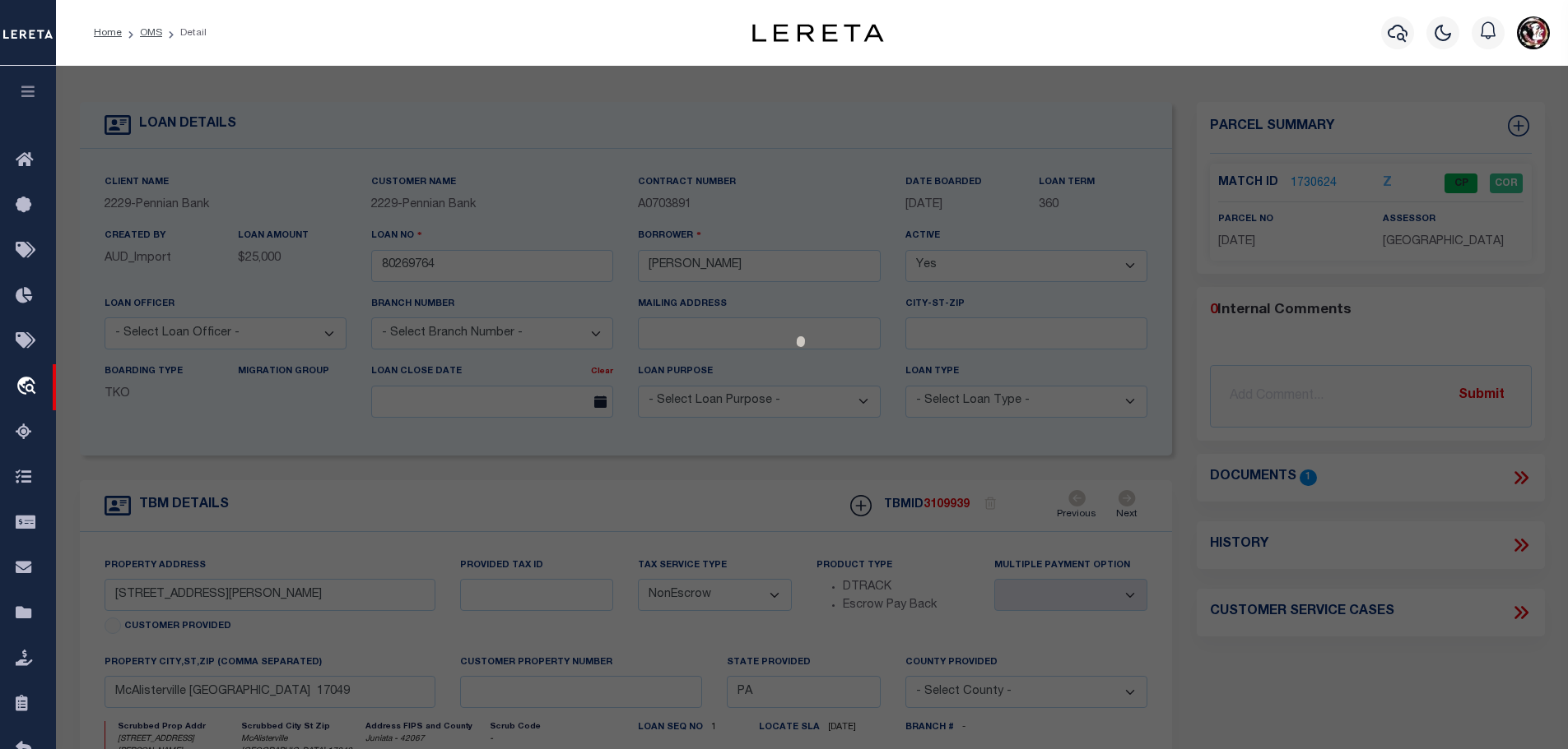
select select "AS"
checkbox input "false"
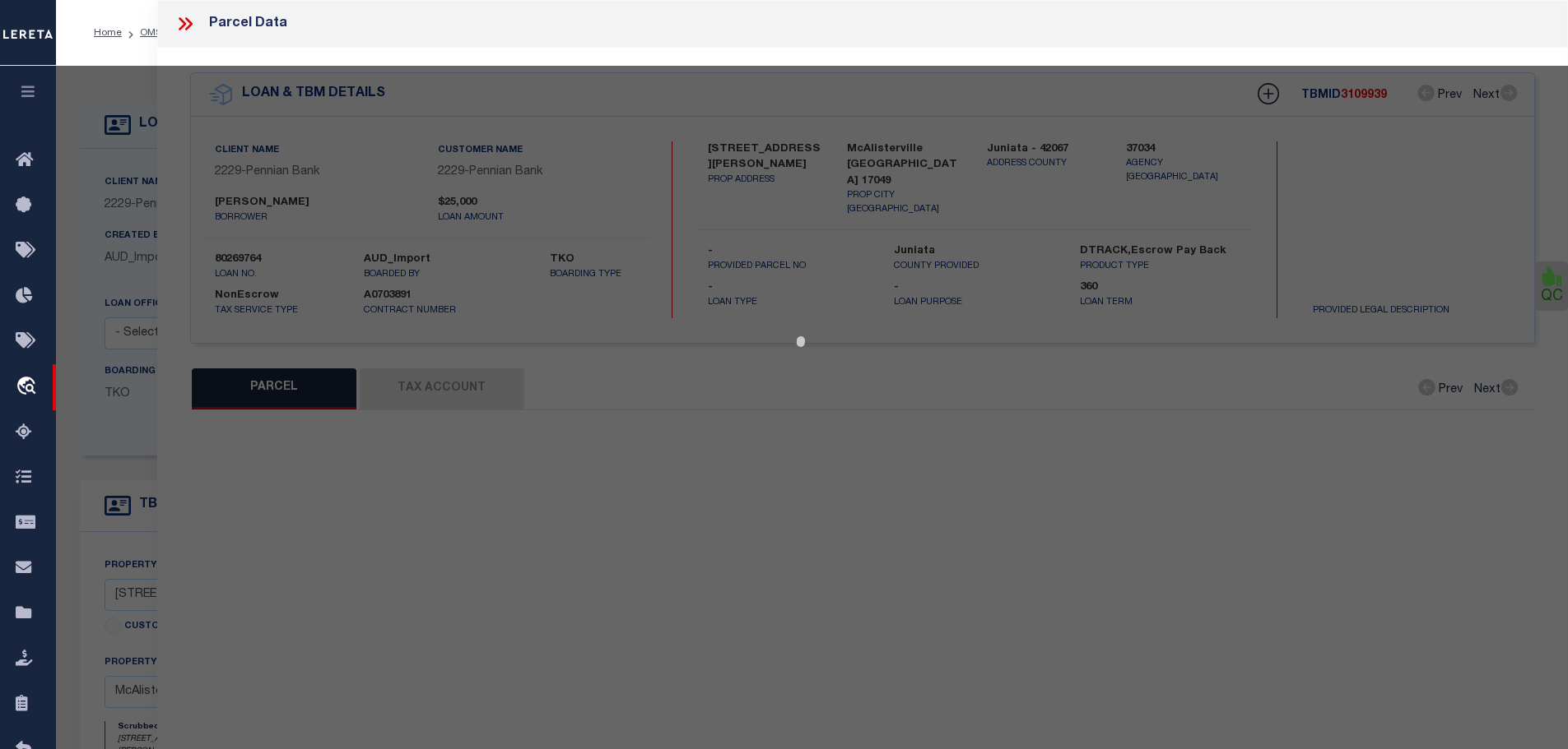
select select "CP"
type input "Fayette Township"
select select
type input "LESTER LN"
type input "PA"
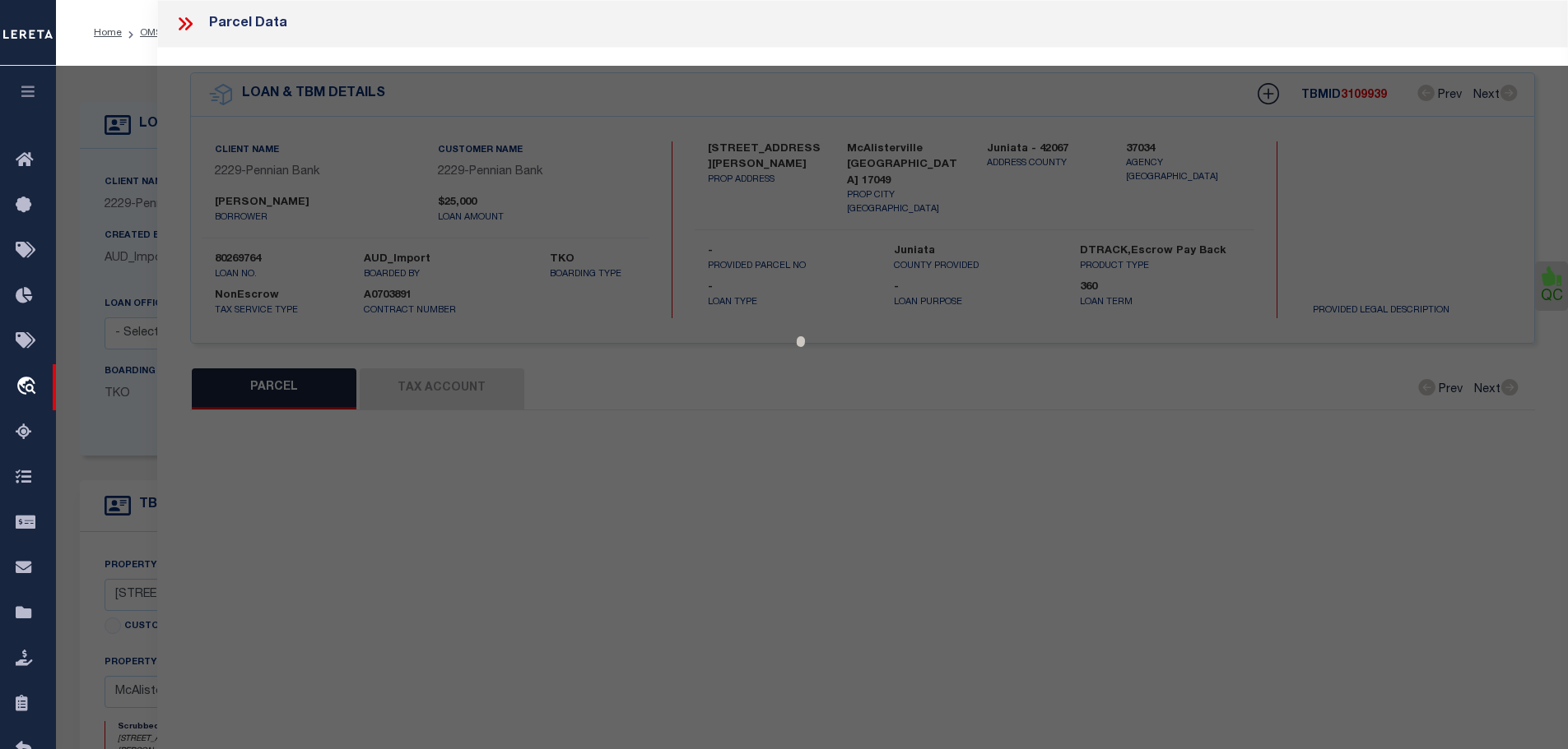
type textarea "Acreage: 20.9"
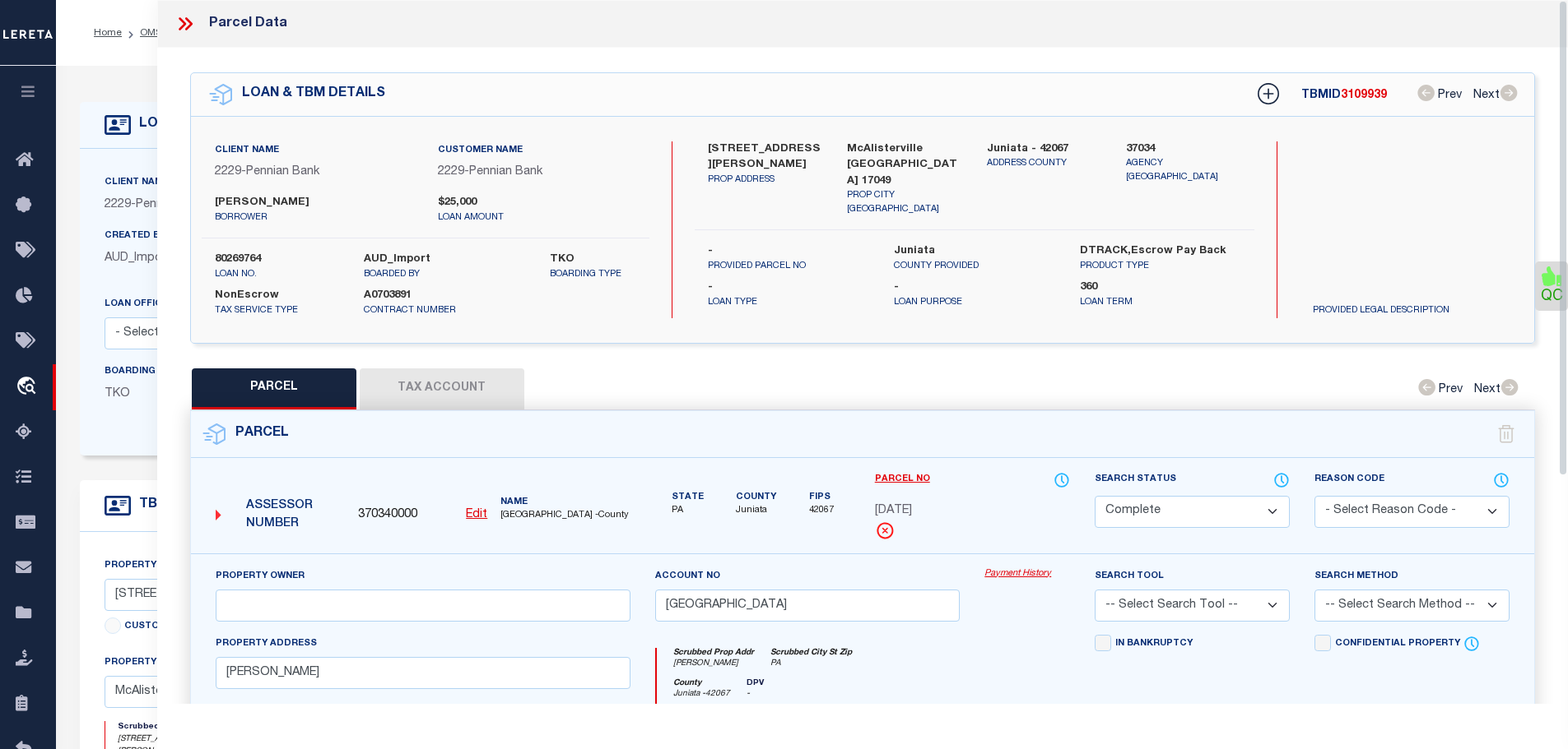
click at [437, 381] on button "Tax Account" at bounding box center [442, 389] width 164 height 42
select select "100"
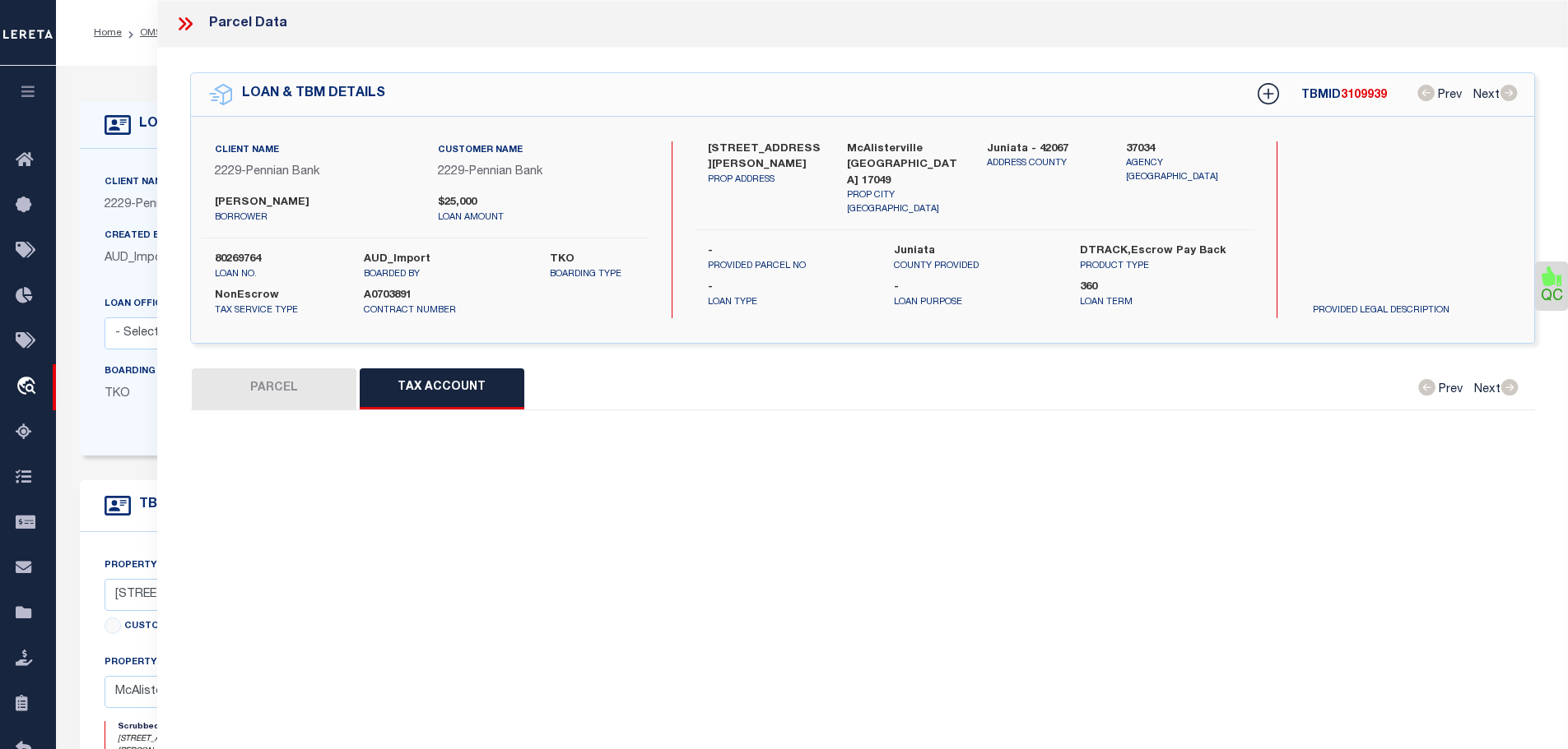
select select "100"
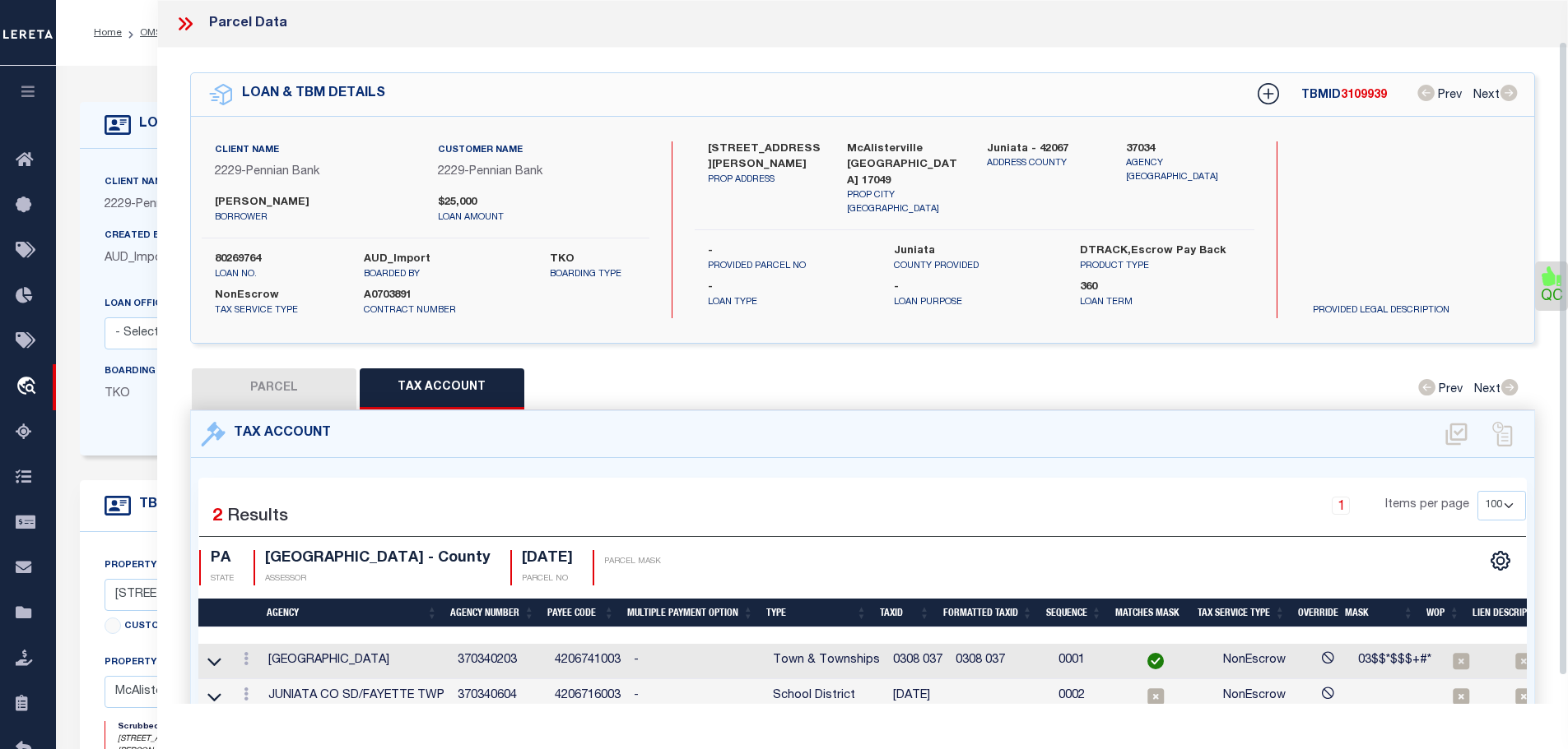
scroll to position [48, 0]
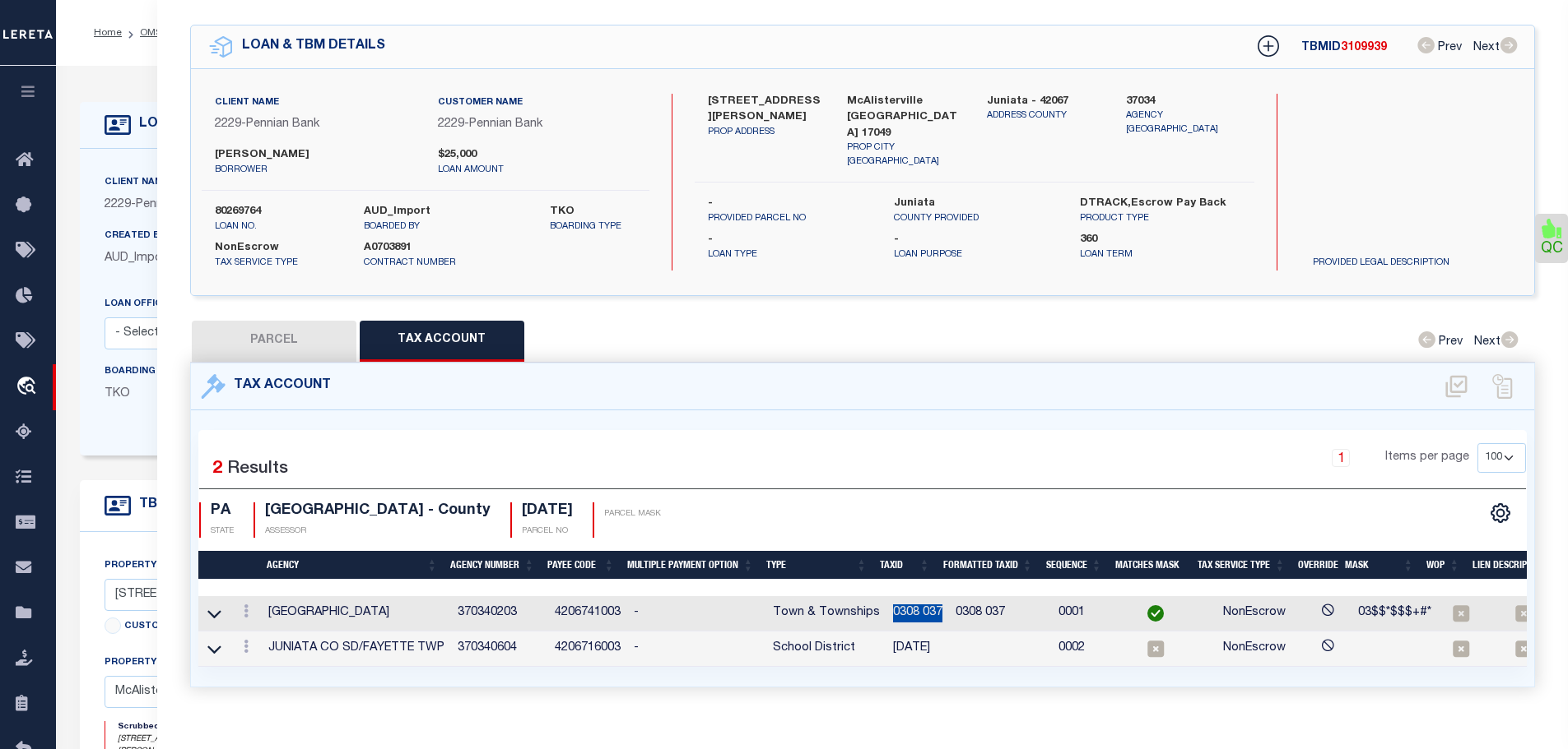
drag, startPoint x: 883, startPoint y: 608, endPoint x: 935, endPoint y: 615, distance: 52.5
click at [935, 615] on td "0308 037" at bounding box center [917, 614] width 63 height 35
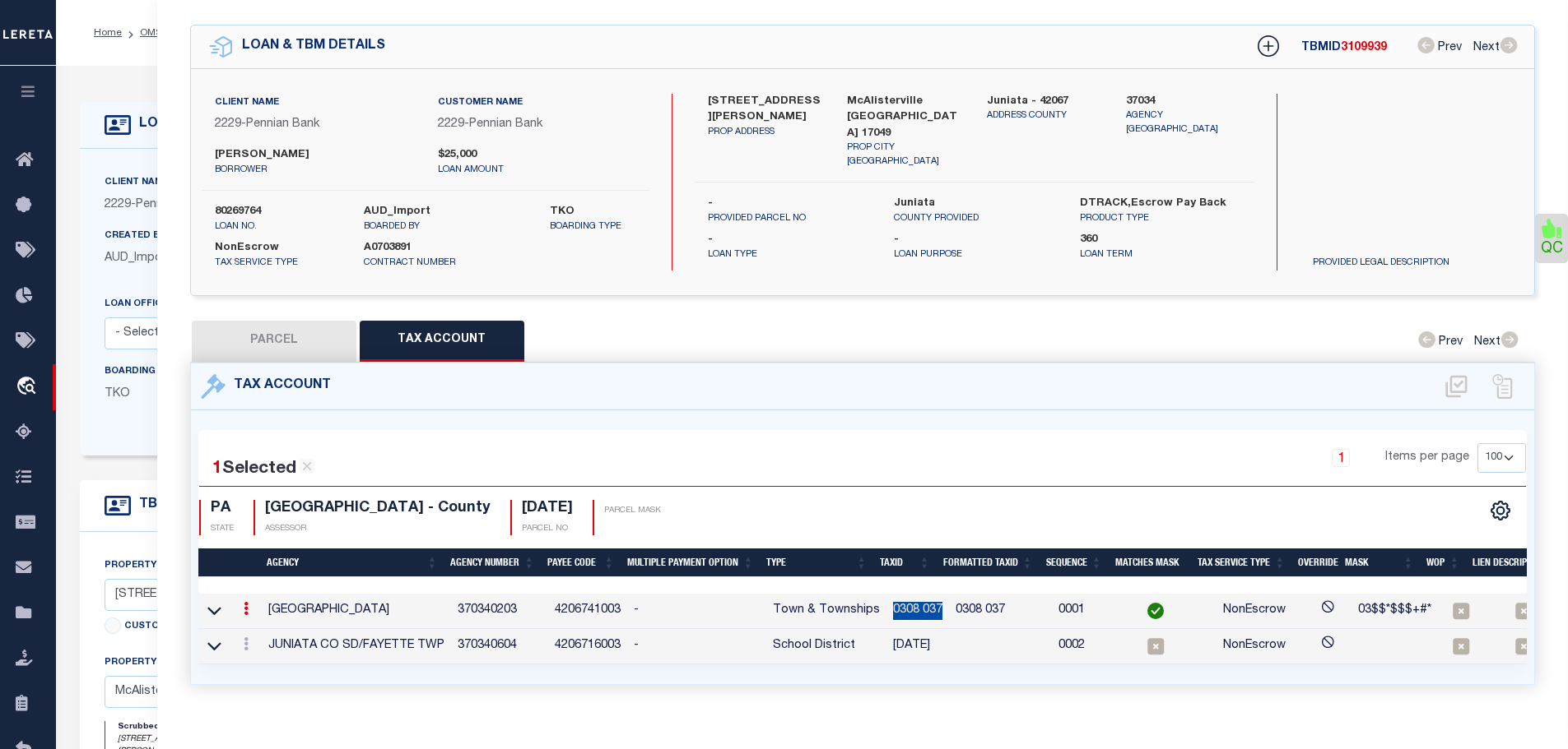
copy td "0308 037"
click at [246, 638] on icon at bounding box center [245, 644] width 5 height 13
click at [264, 662] on icon "" at bounding box center [263, 668] width 12 height 12
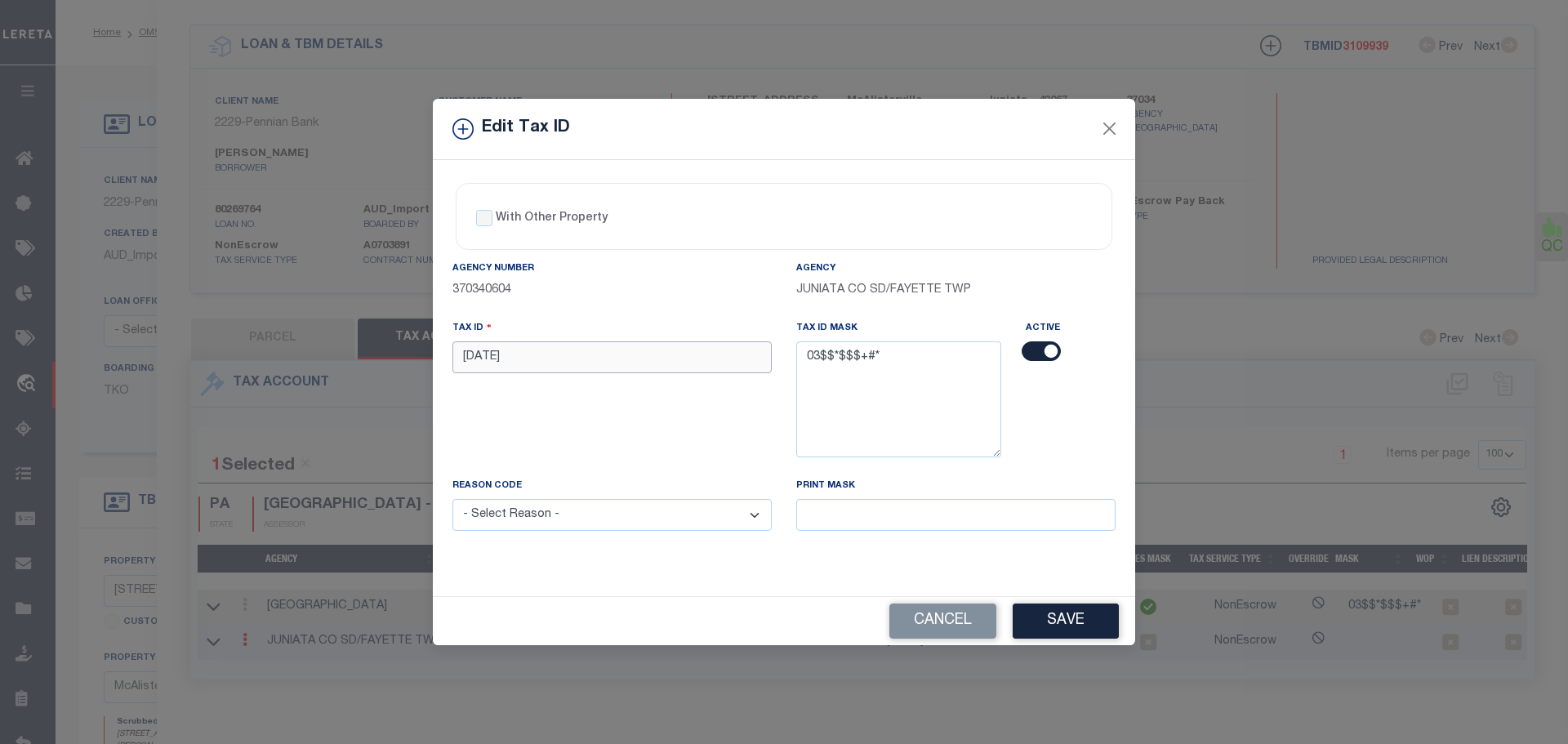
click at [548, 363] on input "3-8-37" at bounding box center [612, 357] width 320 height 32
paste input "0308 0"
type input "0308 037"
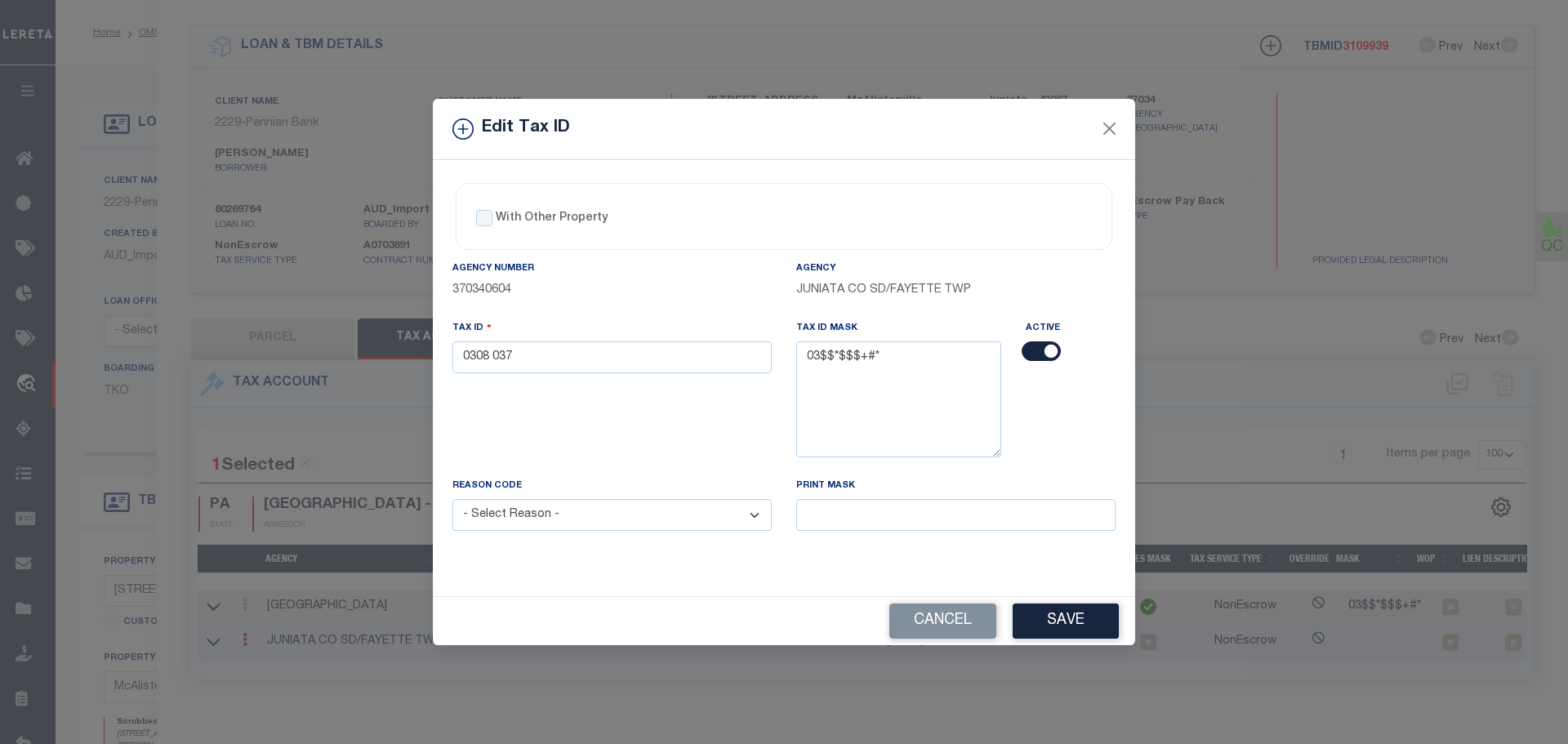
click at [554, 510] on select "- Select Reason - 099 - Other (Provide additional detail) ACT - Agency Changed …" at bounding box center [612, 515] width 320 height 32
select select "ACT"
click at [452, 500] on select "- Select Reason - 099 - Other (Provide additional detail) ACT - Agency Changed …" at bounding box center [612, 515] width 320 height 32
click at [1082, 626] on button "Save" at bounding box center [1066, 621] width 106 height 35
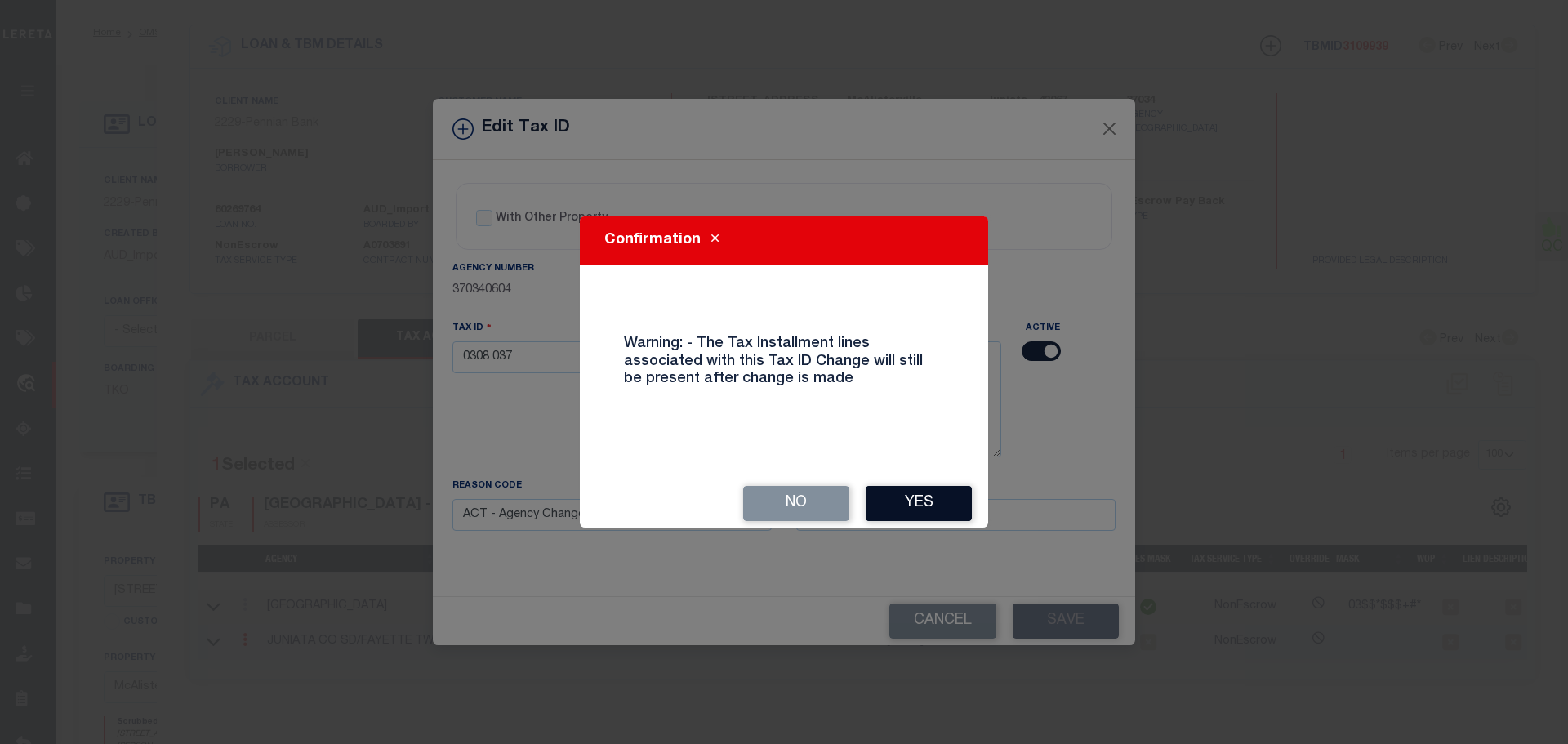
click at [914, 497] on button "Yes" at bounding box center [919, 504] width 106 height 35
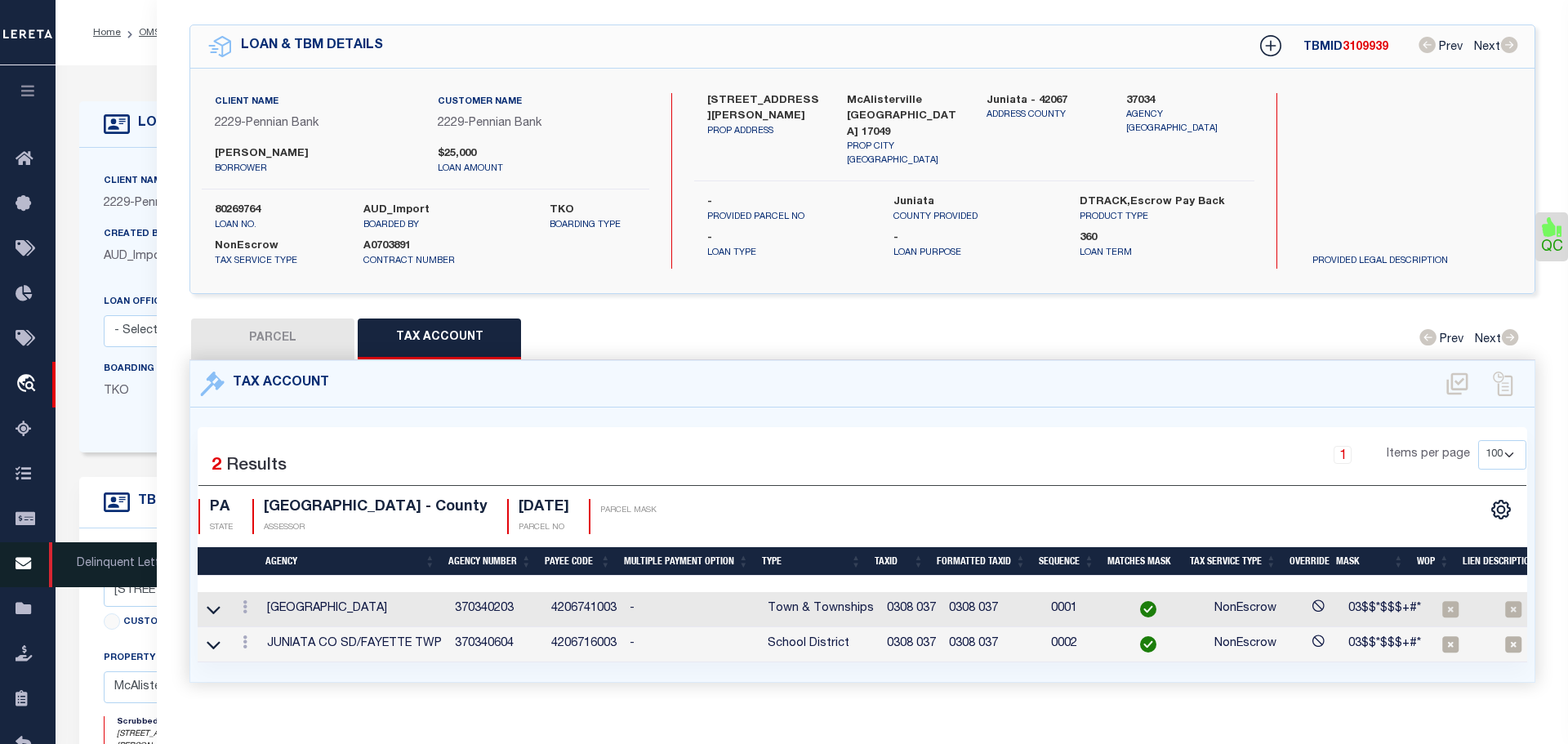
select select
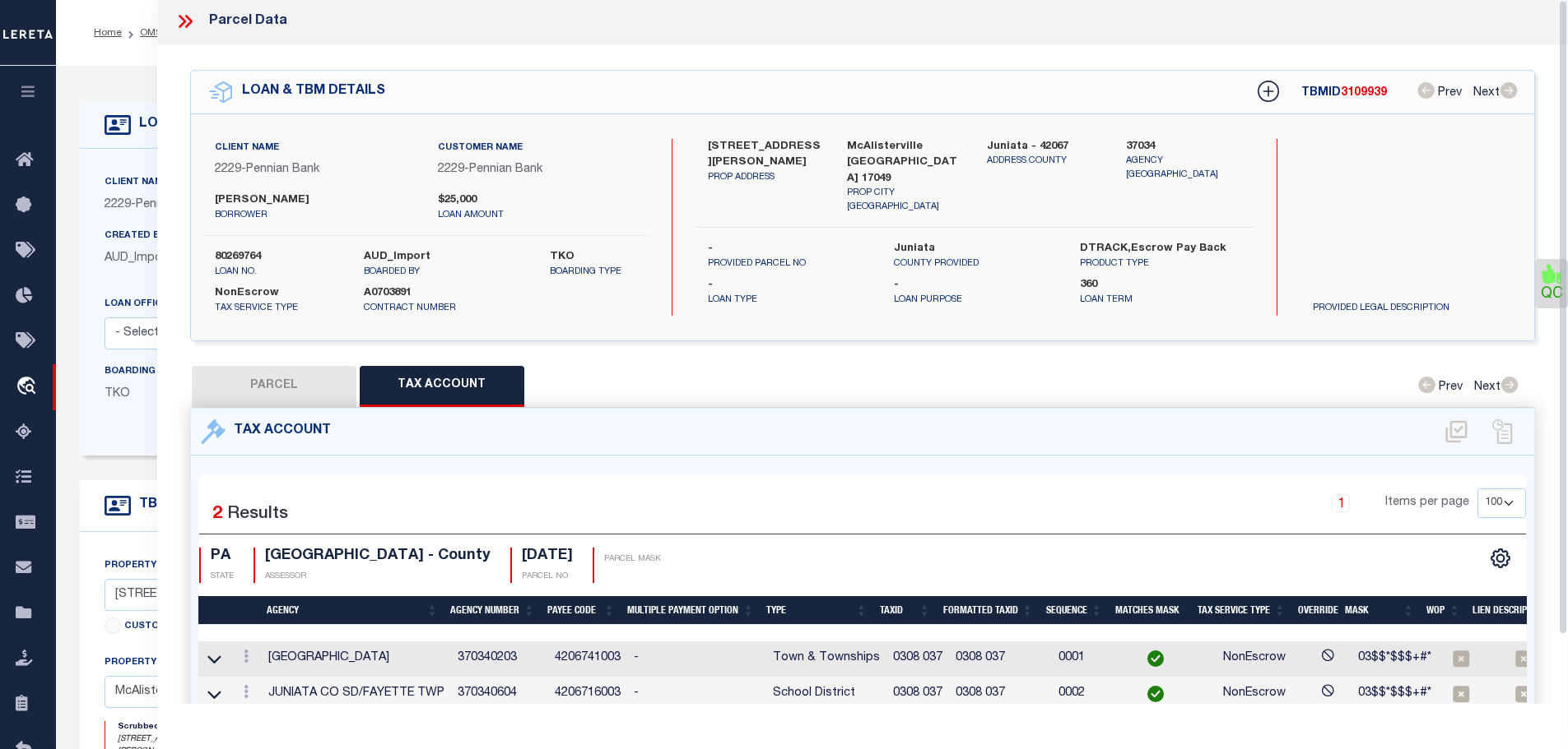
scroll to position [0, 0]
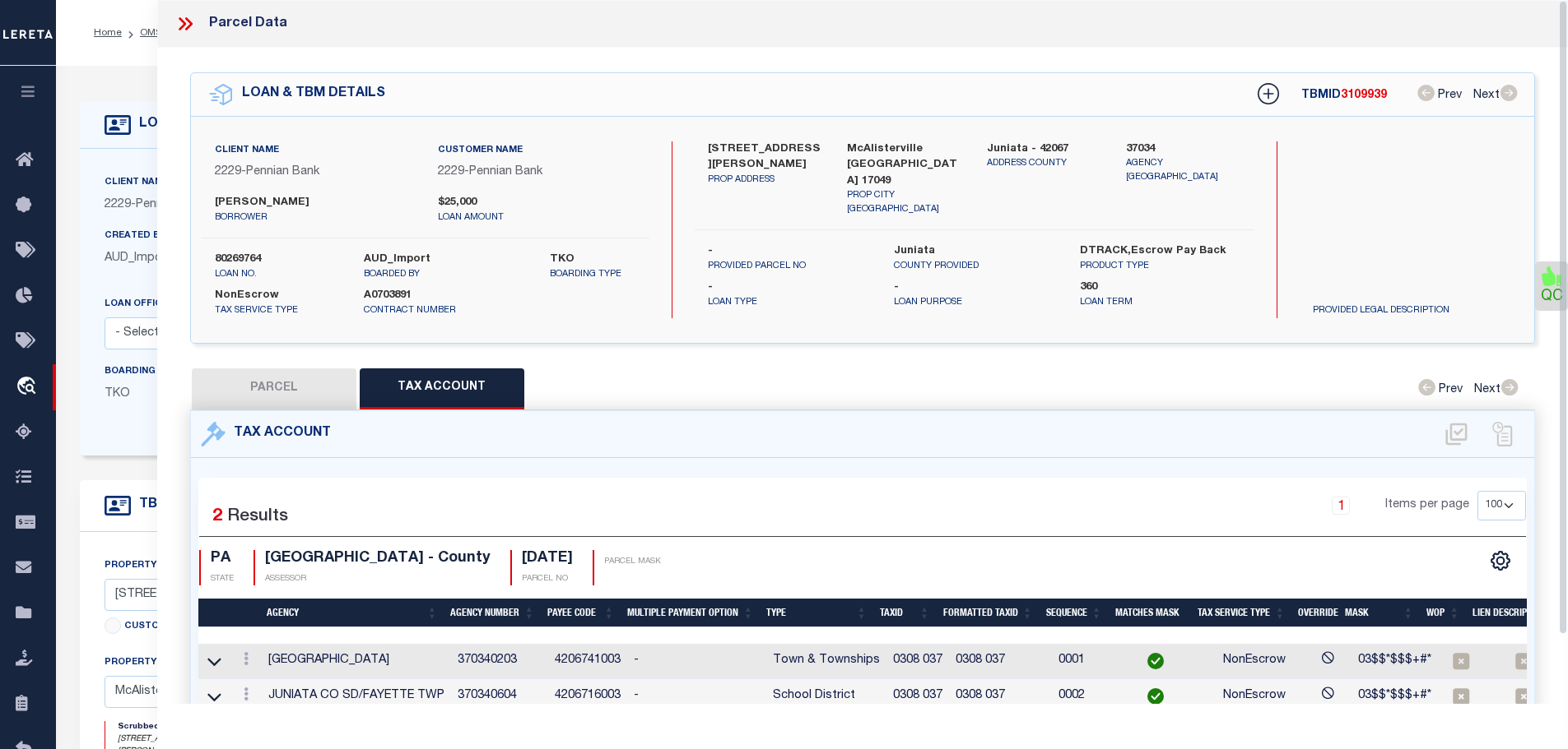
drag, startPoint x: 192, startPoint y: 23, endPoint x: 184, endPoint y: 25, distance: 8.2
click at [190, 23] on icon at bounding box center [185, 23] width 21 height 21
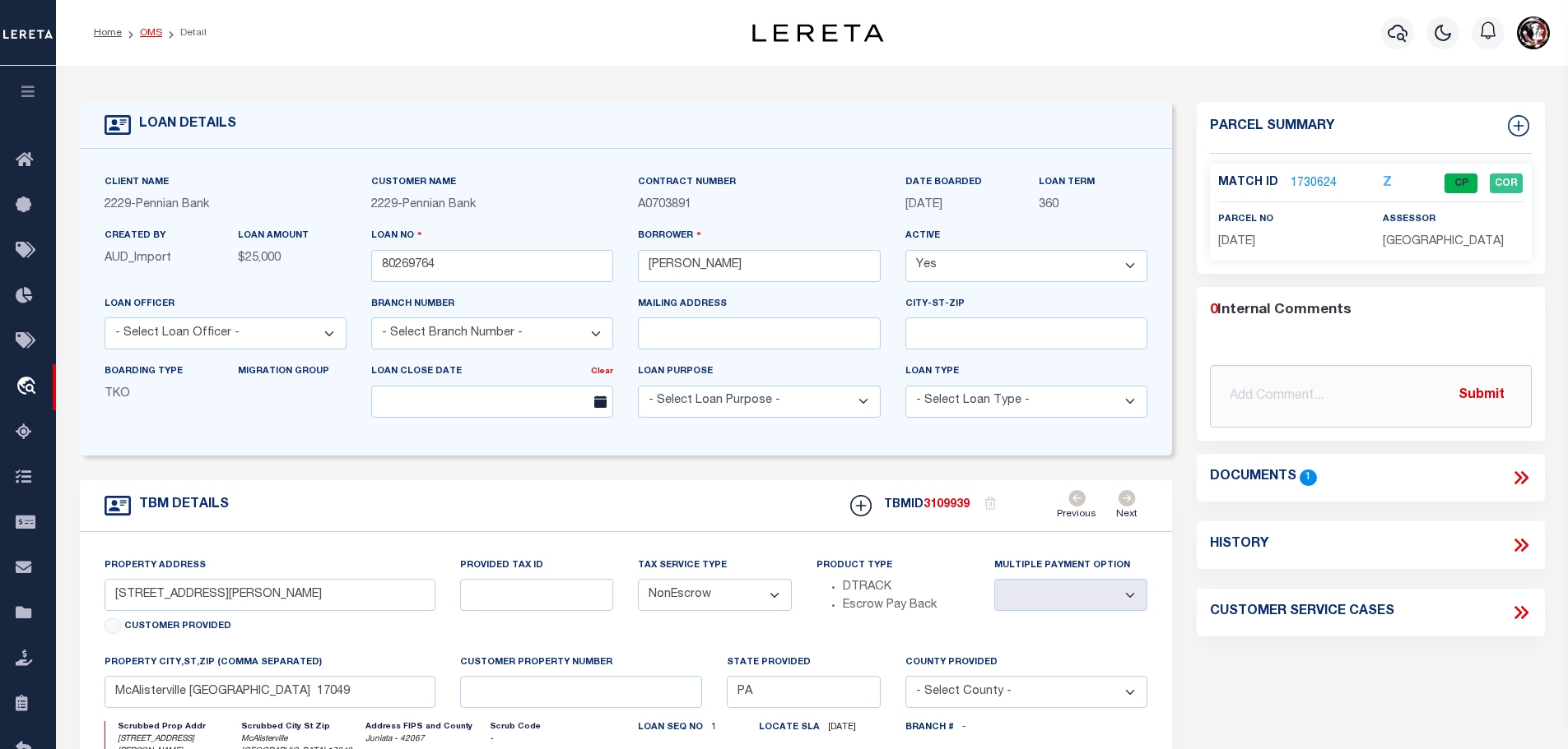
click at [151, 30] on link "OMS" at bounding box center [151, 32] width 22 height 10
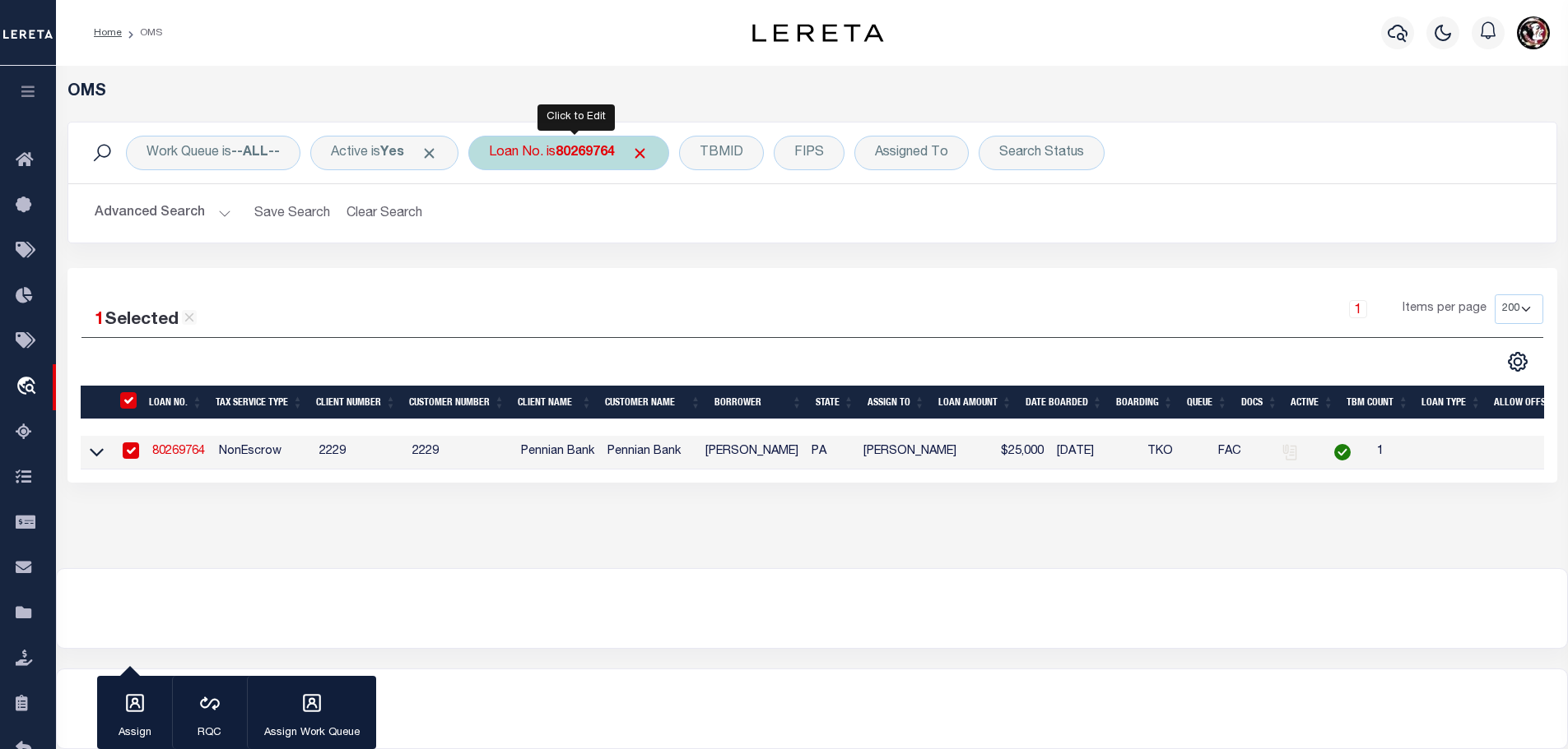
click at [597, 156] on b "80269764" at bounding box center [585, 153] width 59 height 13
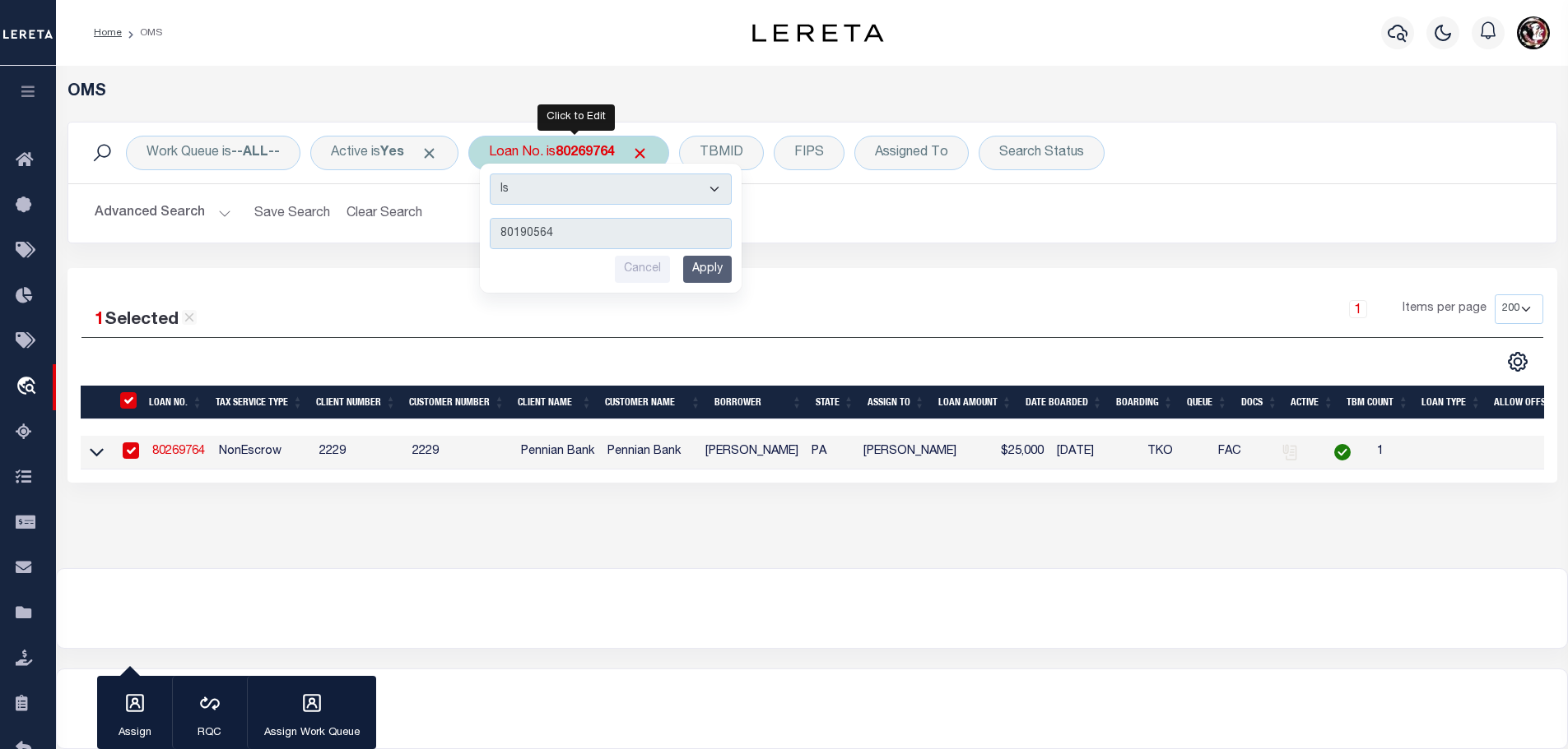
type input "80190564"
click at [713, 266] on input "Apply" at bounding box center [707, 268] width 49 height 27
